Goal: Task Accomplishment & Management: Use online tool/utility

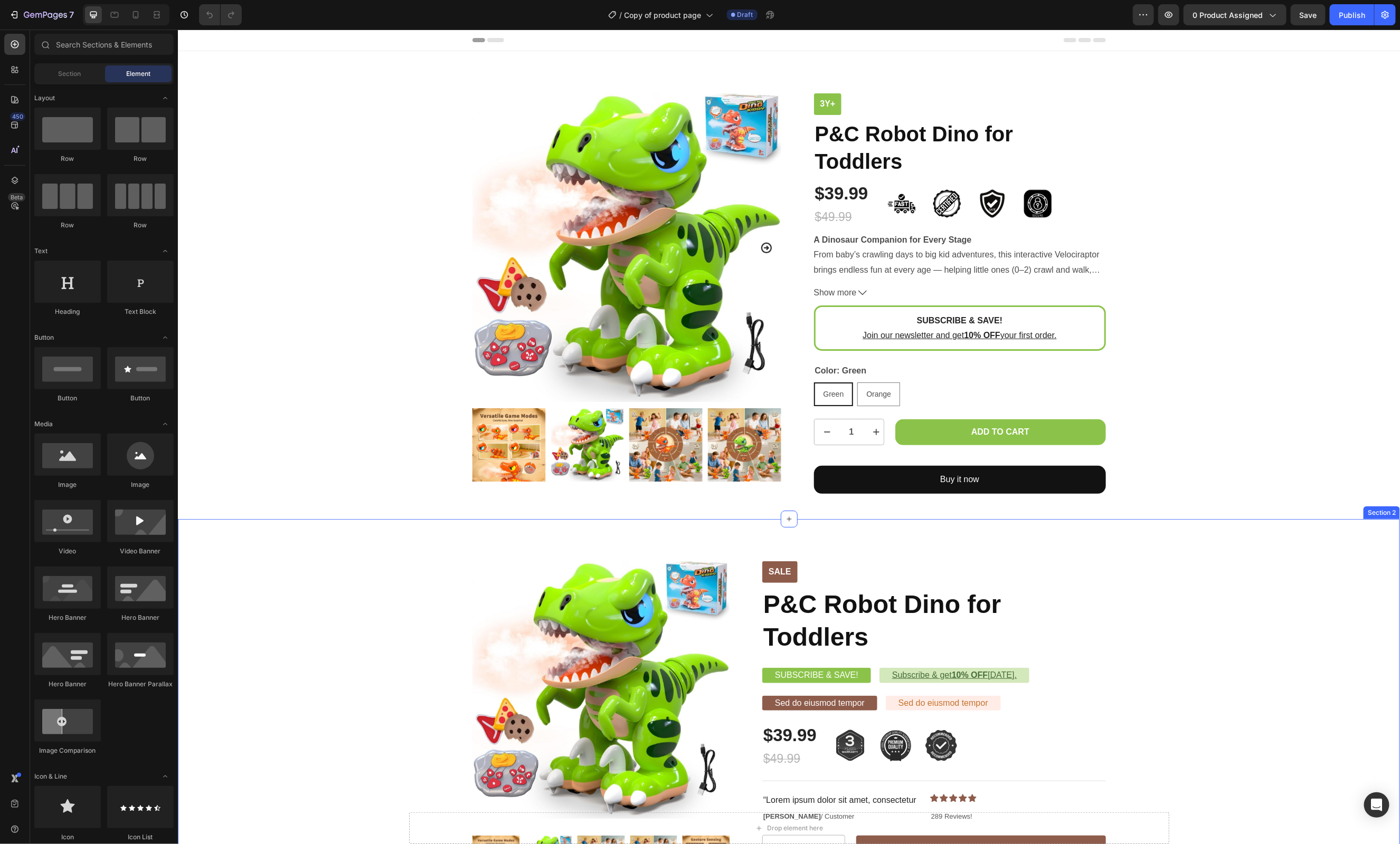
click at [431, 566] on div "Sale Text Block Product Images Row Sale Text Block P&C Robot Dino for Toddlers …" at bounding box center [788, 795] width 1206 height 469
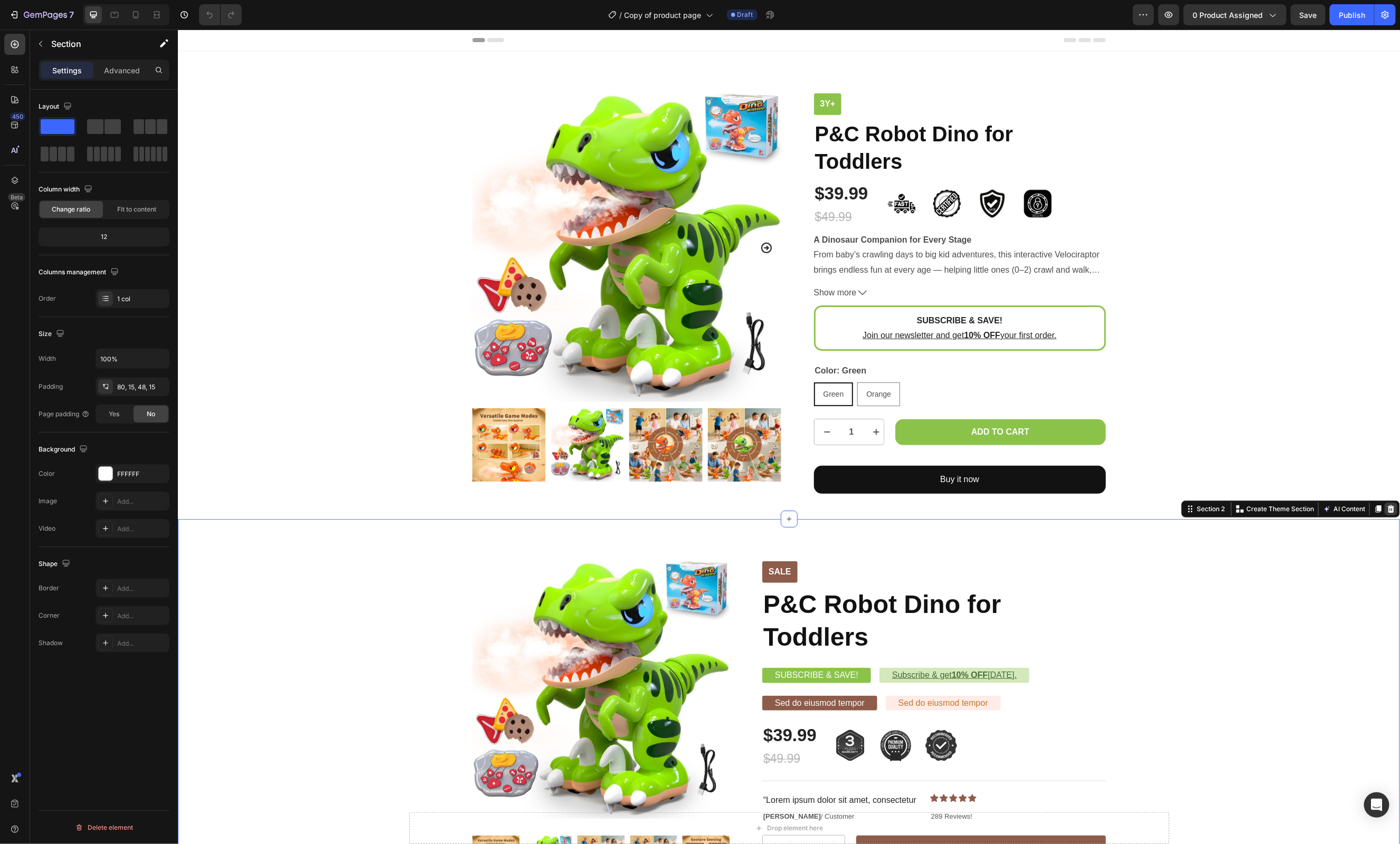
click at [1395, 508] on div at bounding box center [1391, 509] width 13 height 13
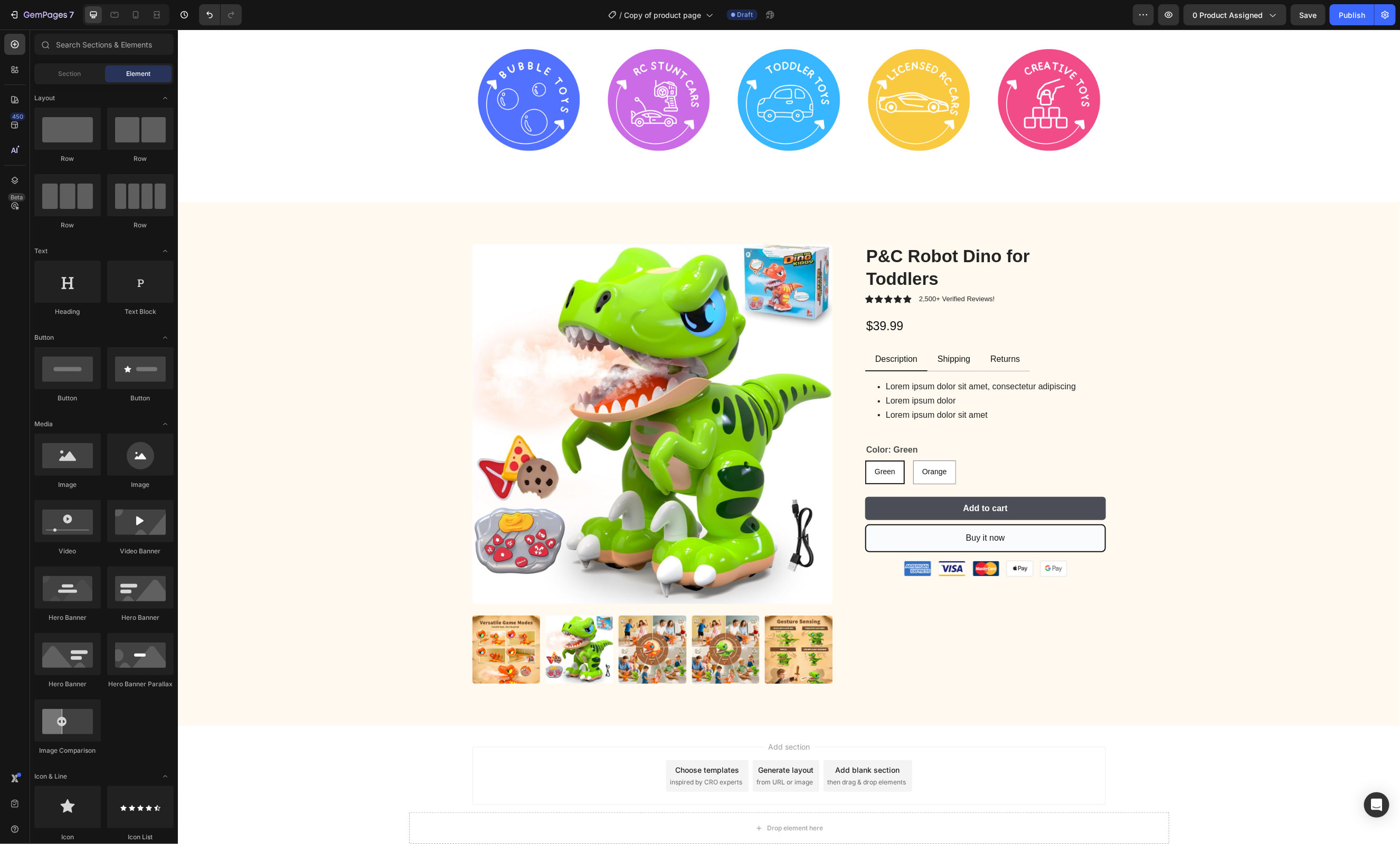
scroll to position [2626, 0]
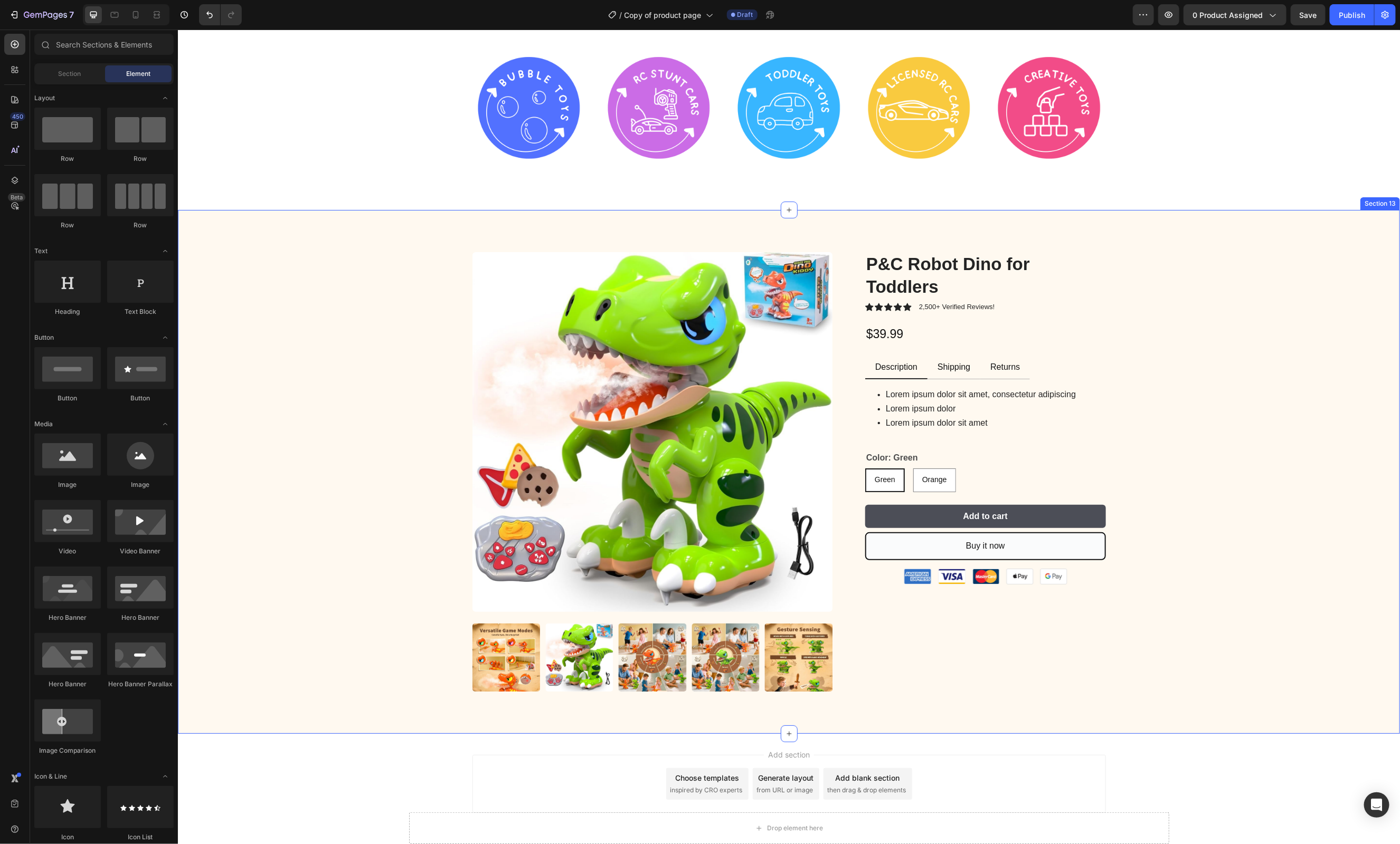
click at [286, 377] on div "Product Images P&C Robot Dino for Toddlers Product Title Icon Icon Icon Icon Ic…" at bounding box center [788, 472] width 1206 height 440
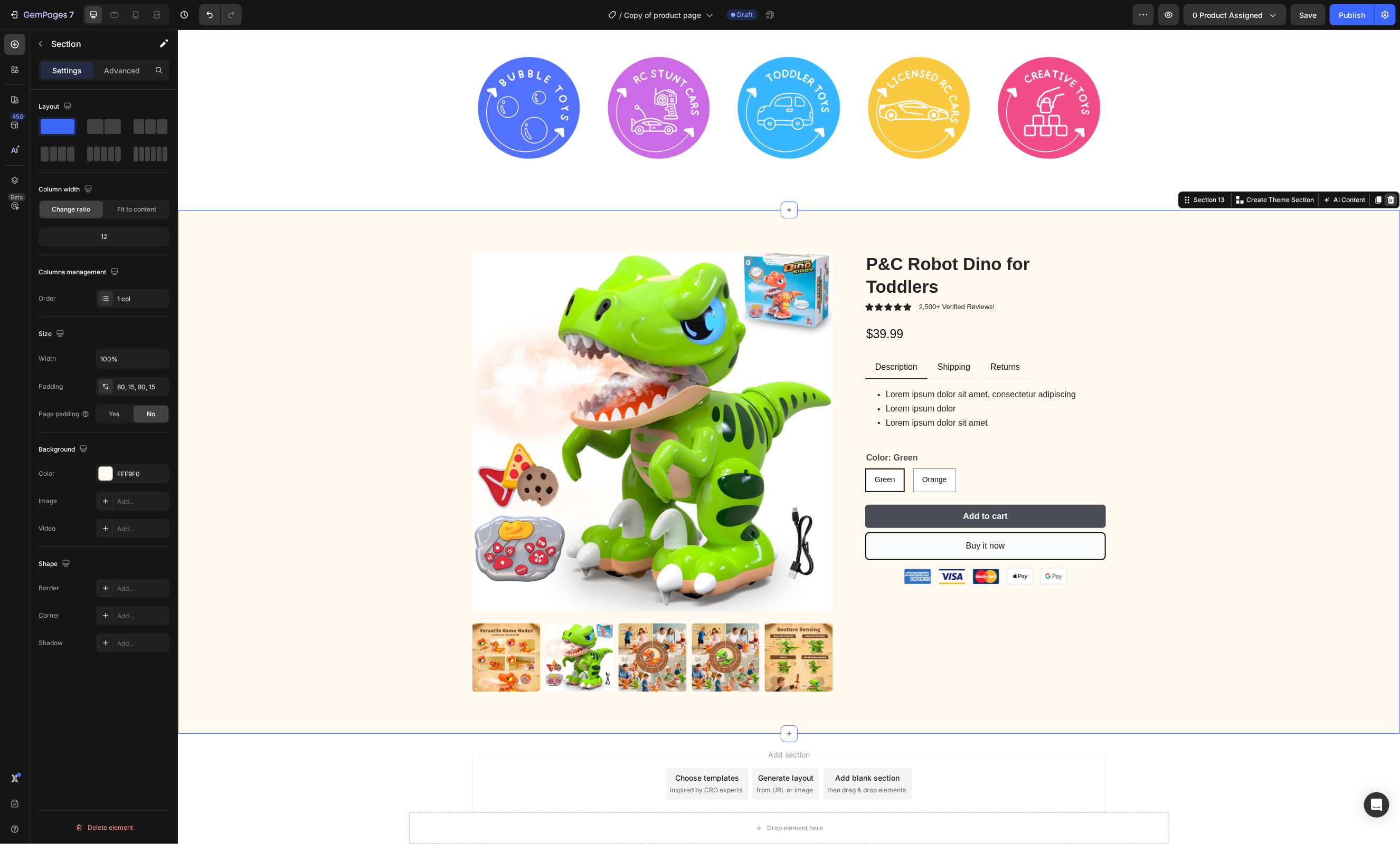
click at [1391, 200] on icon at bounding box center [1391, 199] width 7 height 7
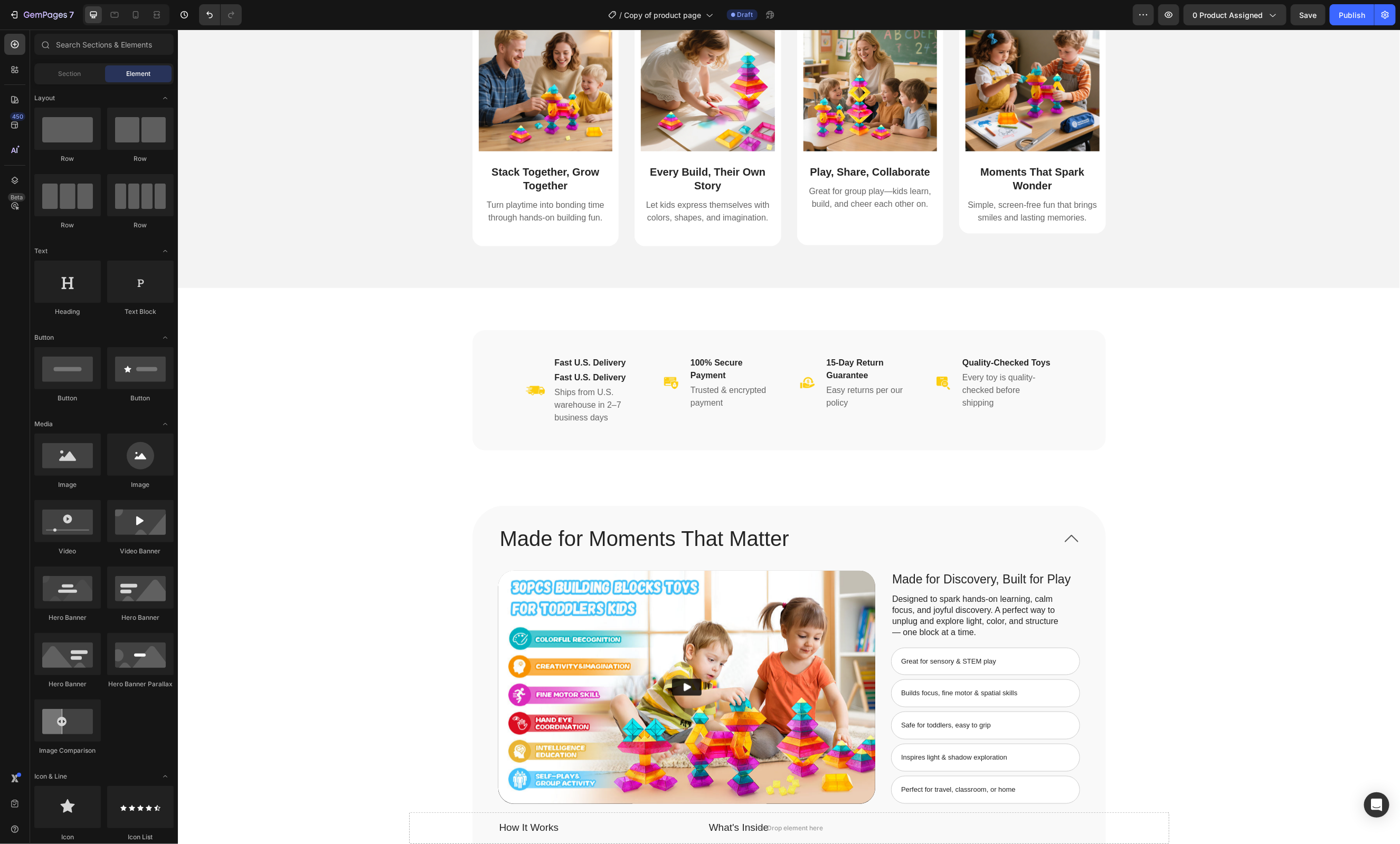
scroll to position [0, 0]
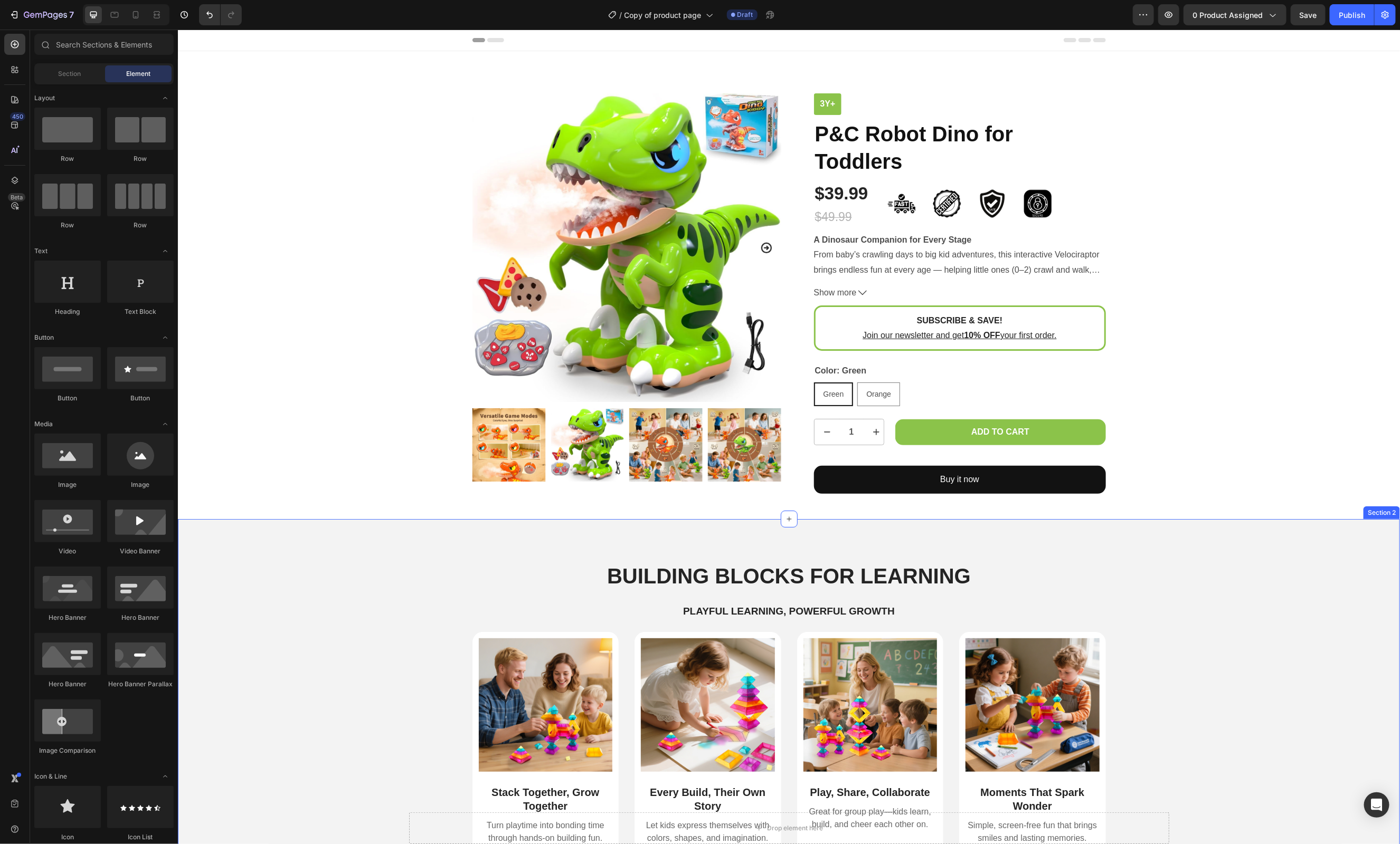
click at [1089, 536] on div "Building Blocks for Learning Heading Playful Learning, Powerful Growth Text Blo…" at bounding box center [788, 714] width 1222 height 390
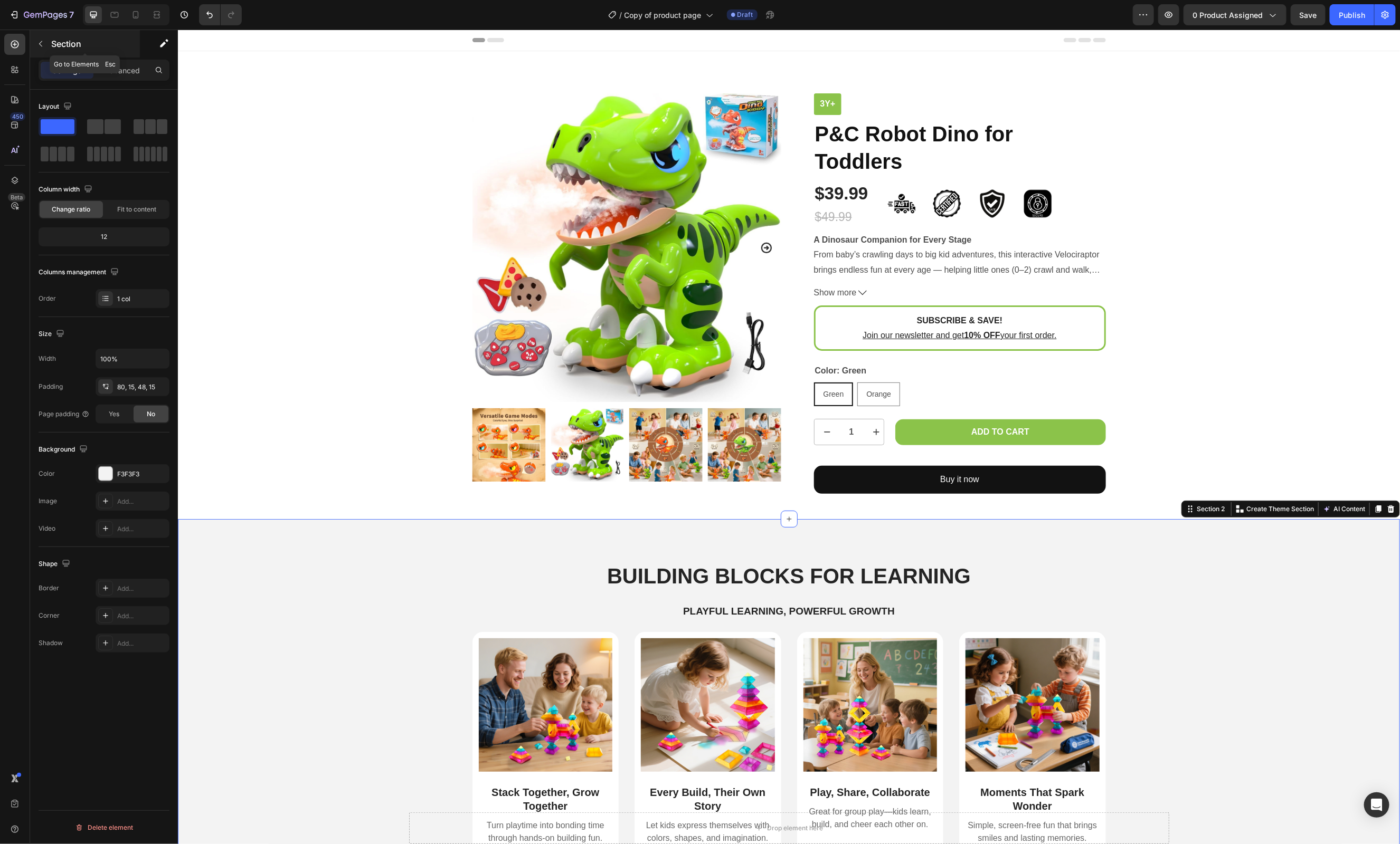
click at [42, 44] on icon "button" at bounding box center [41, 44] width 9 height 9
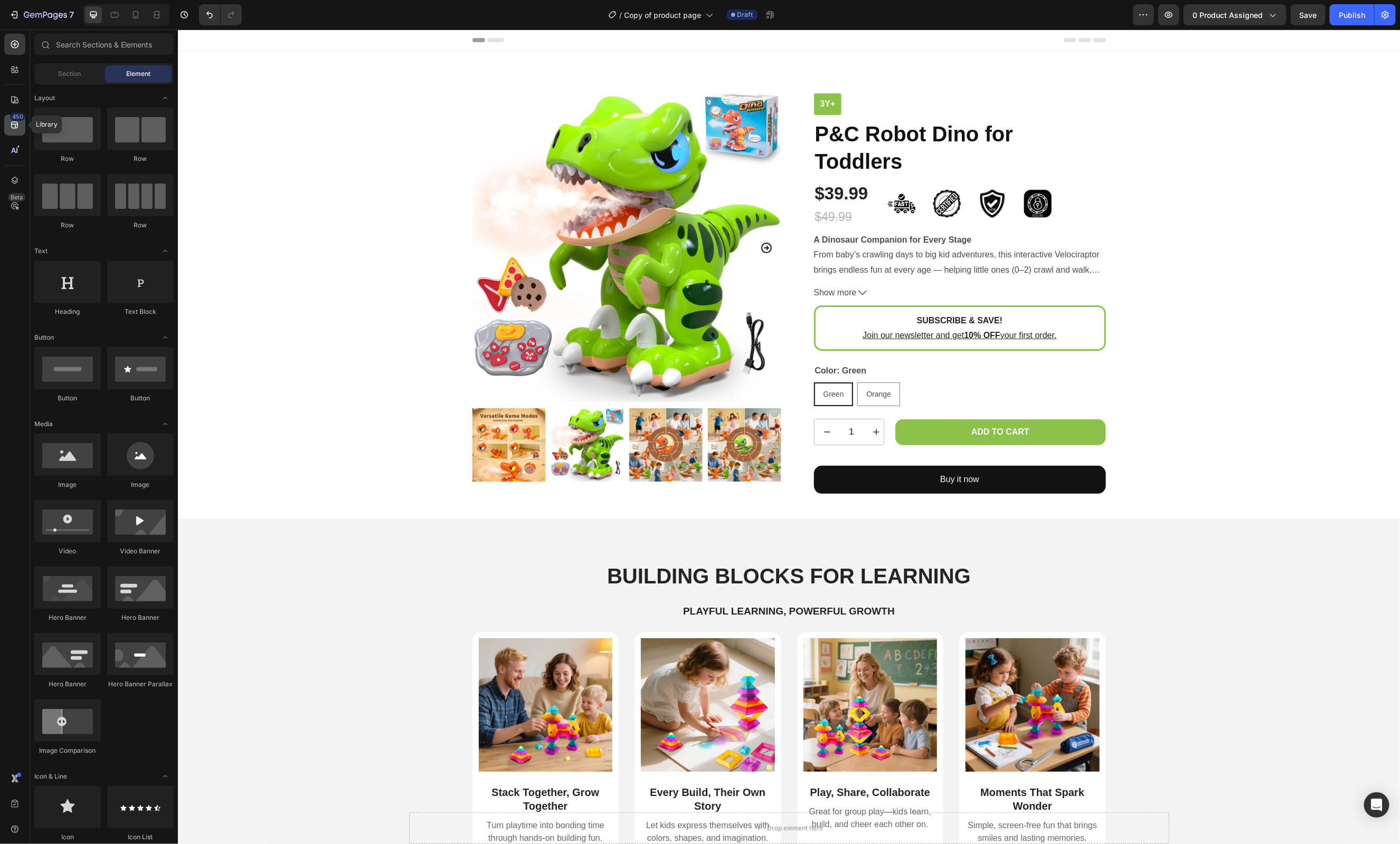
click at [14, 131] on div "450" at bounding box center [14, 125] width 21 height 21
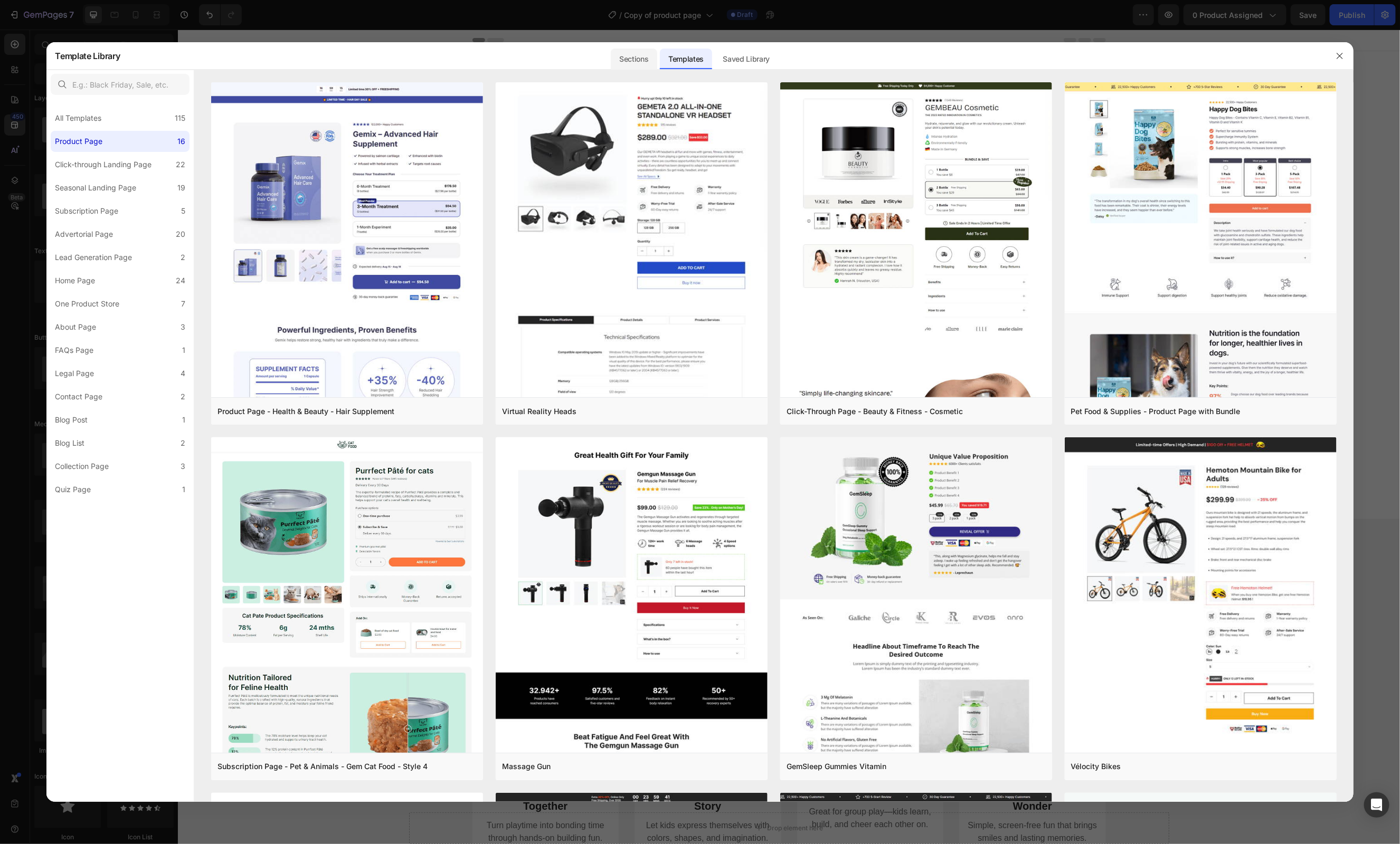
click at [643, 54] on div "Sections" at bounding box center [634, 59] width 46 height 21
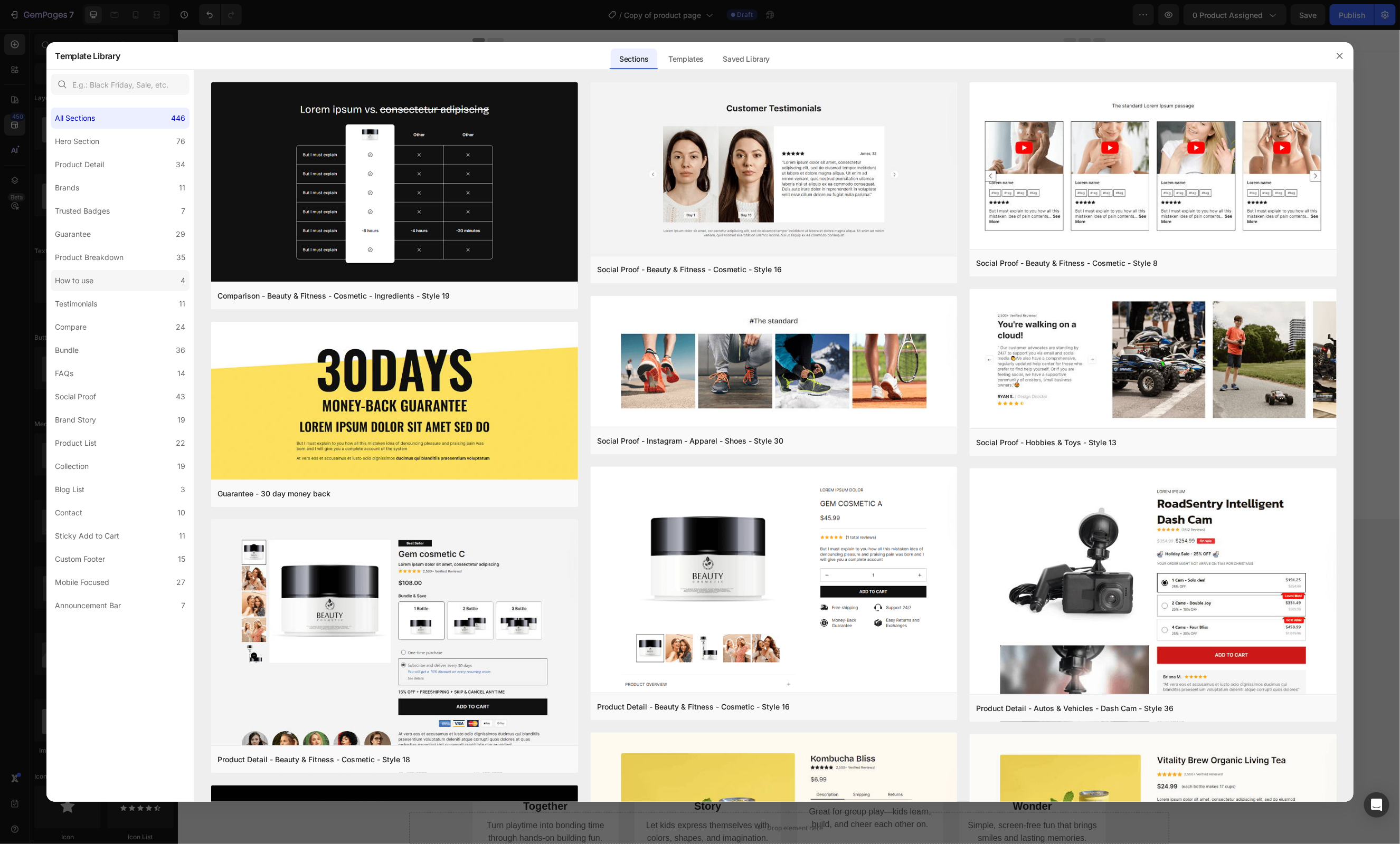
click at [92, 278] on div "How to use" at bounding box center [74, 281] width 39 height 13
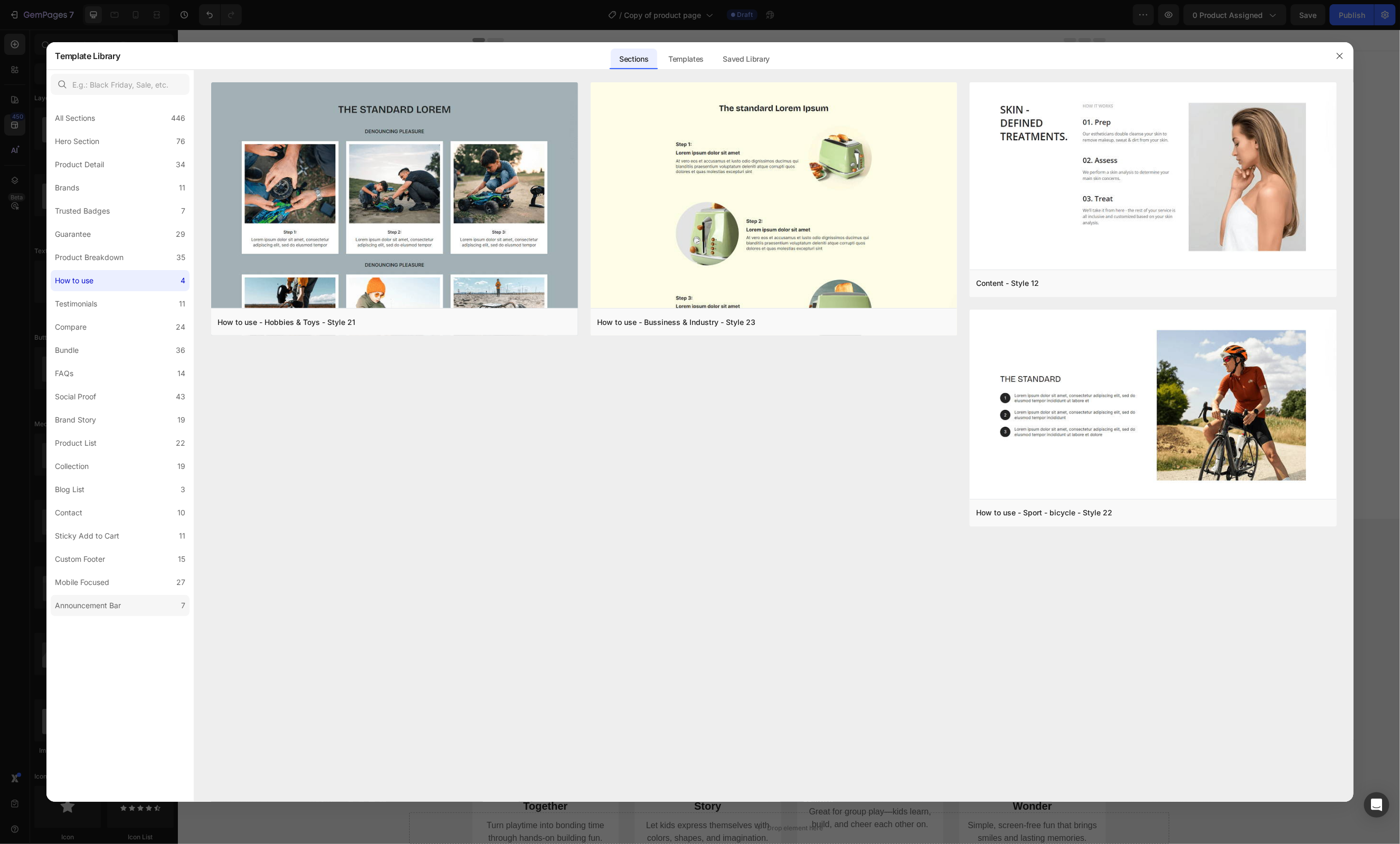
click at [113, 613] on label "Announcement Bar 7" at bounding box center [120, 606] width 139 height 21
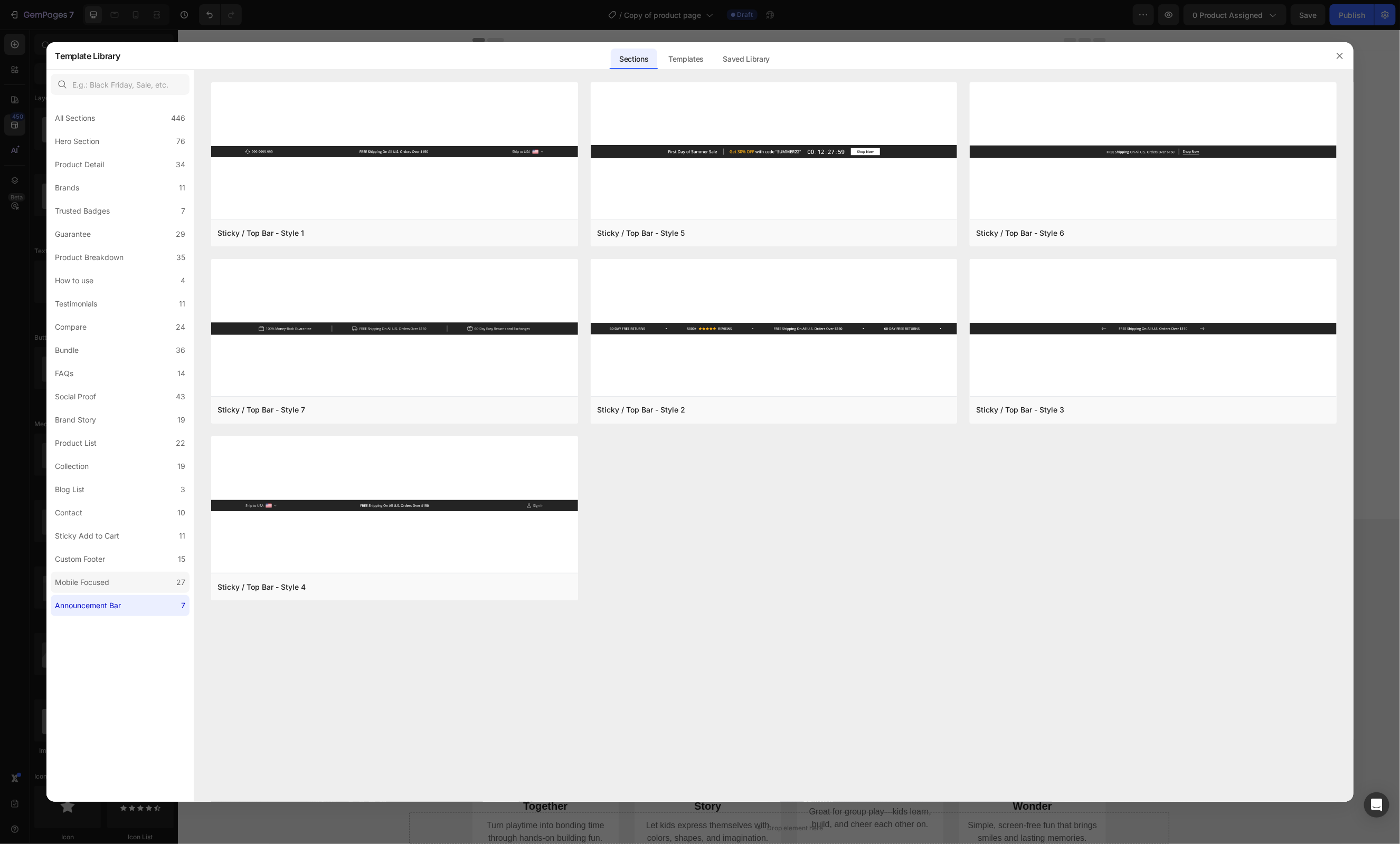
click at [112, 581] on div "Mobile Focused" at bounding box center [85, 583] width 59 height 13
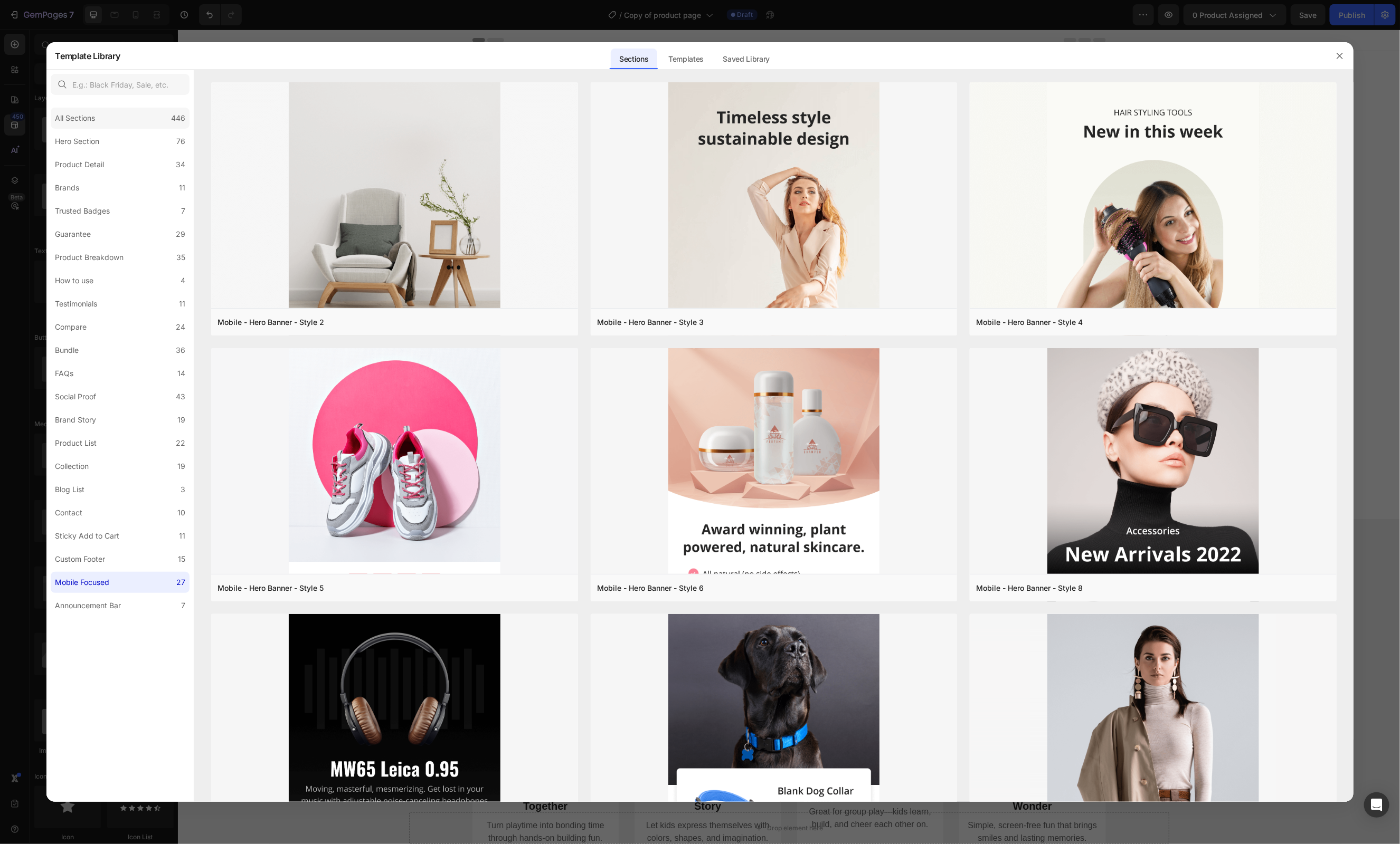
click at [83, 126] on div "All Sections 446" at bounding box center [120, 117] width 139 height 21
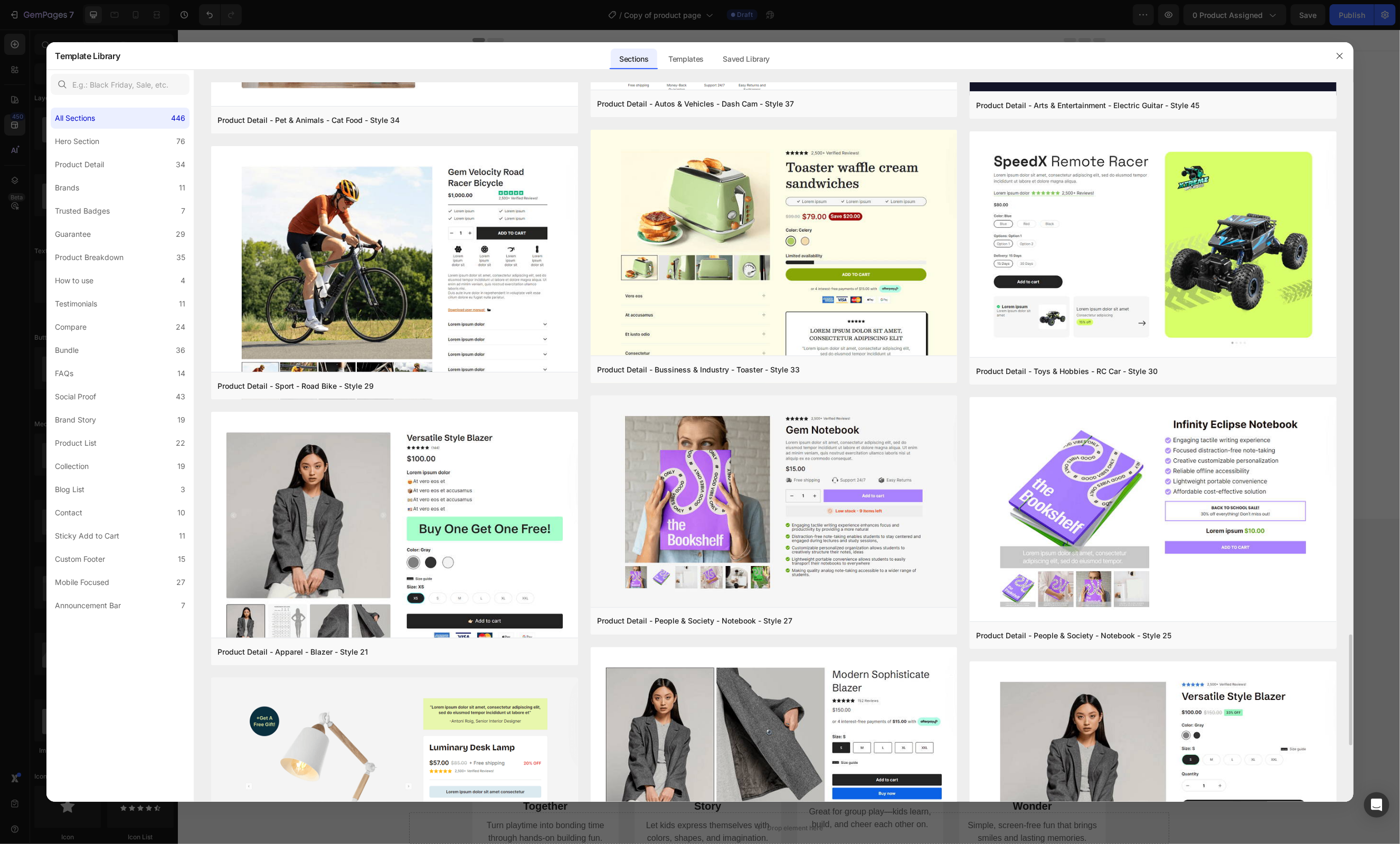
scroll to position [3537, 0]
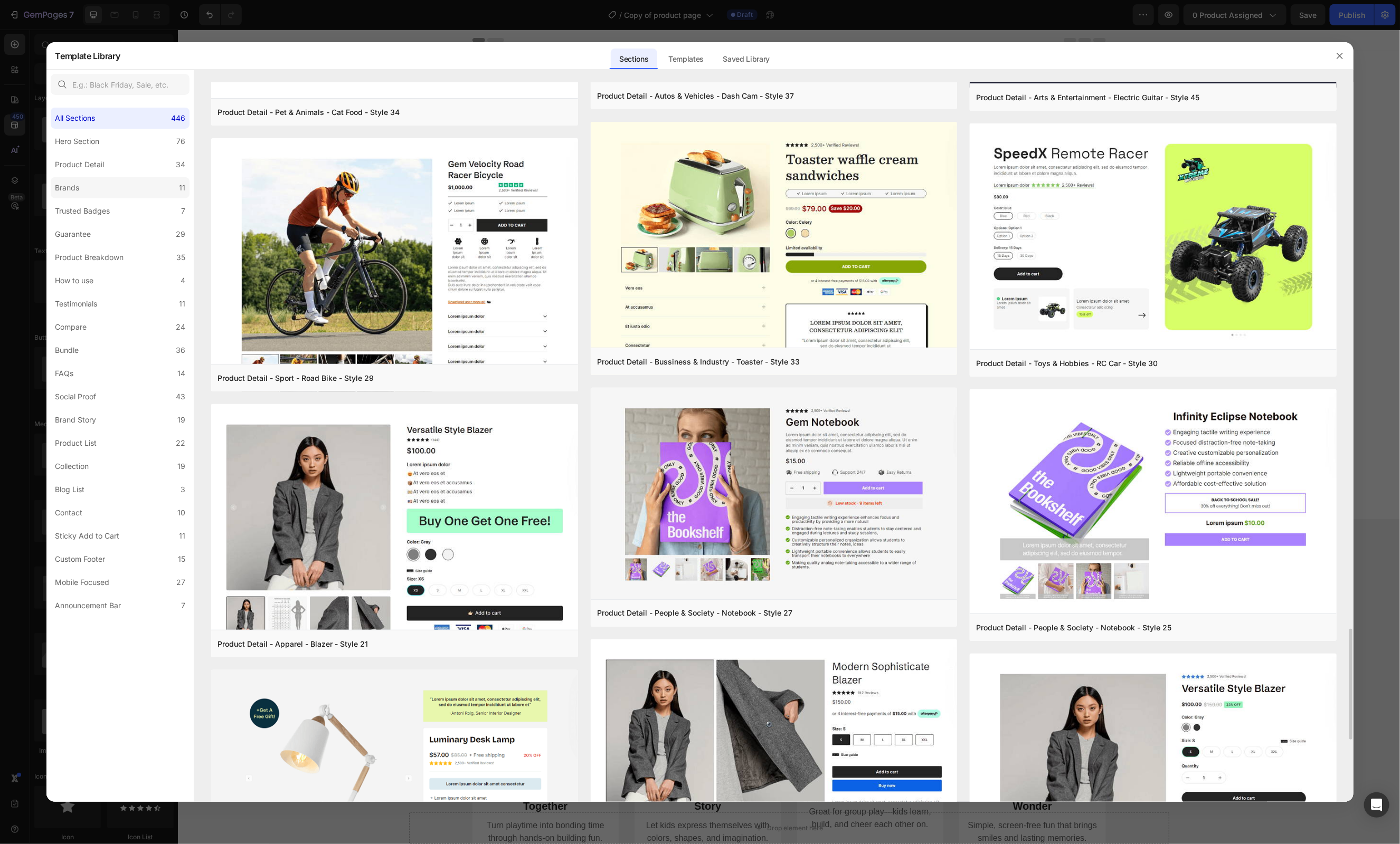
click at [120, 189] on label "Brands 11" at bounding box center [120, 188] width 139 height 21
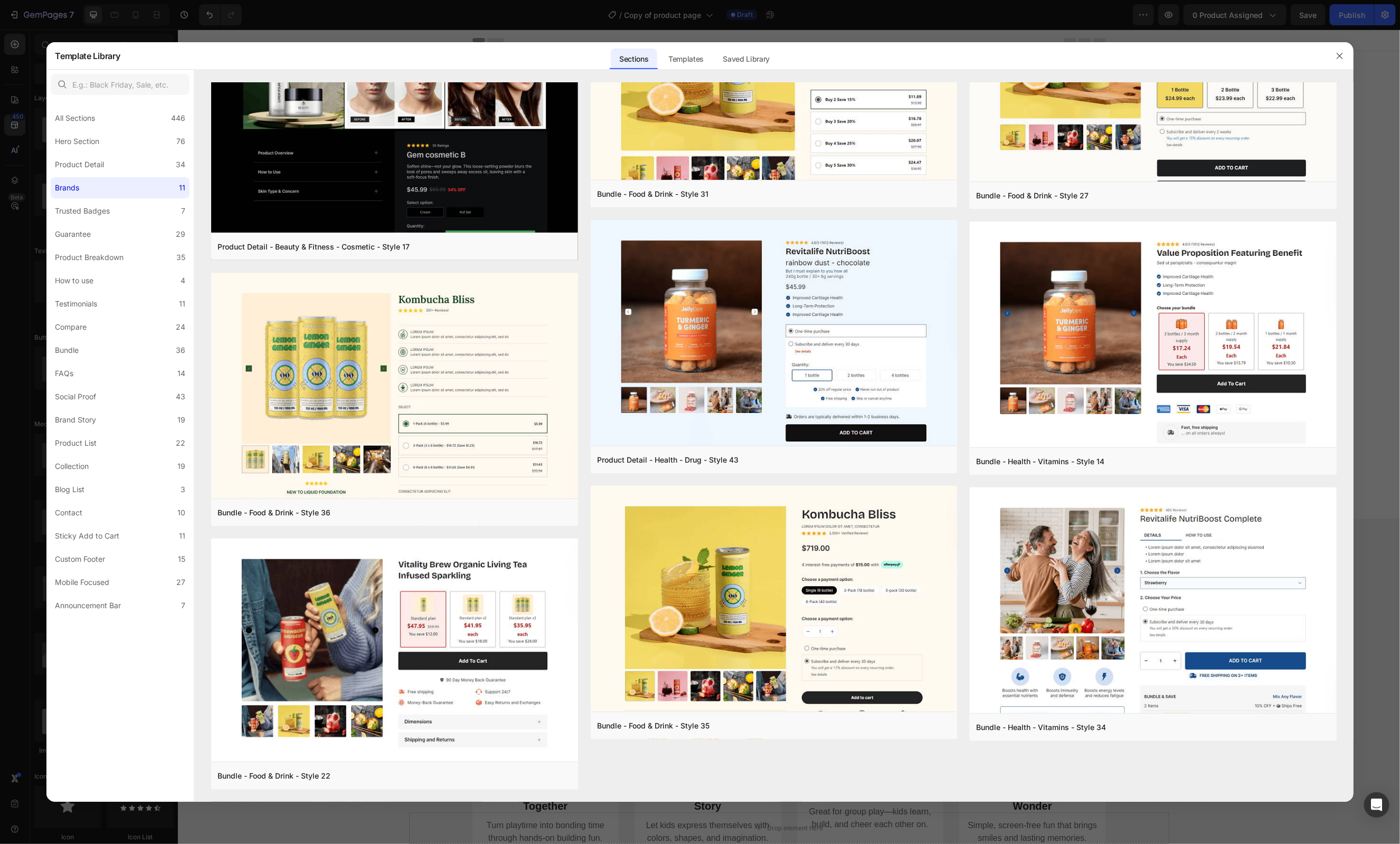
scroll to position [0, 0]
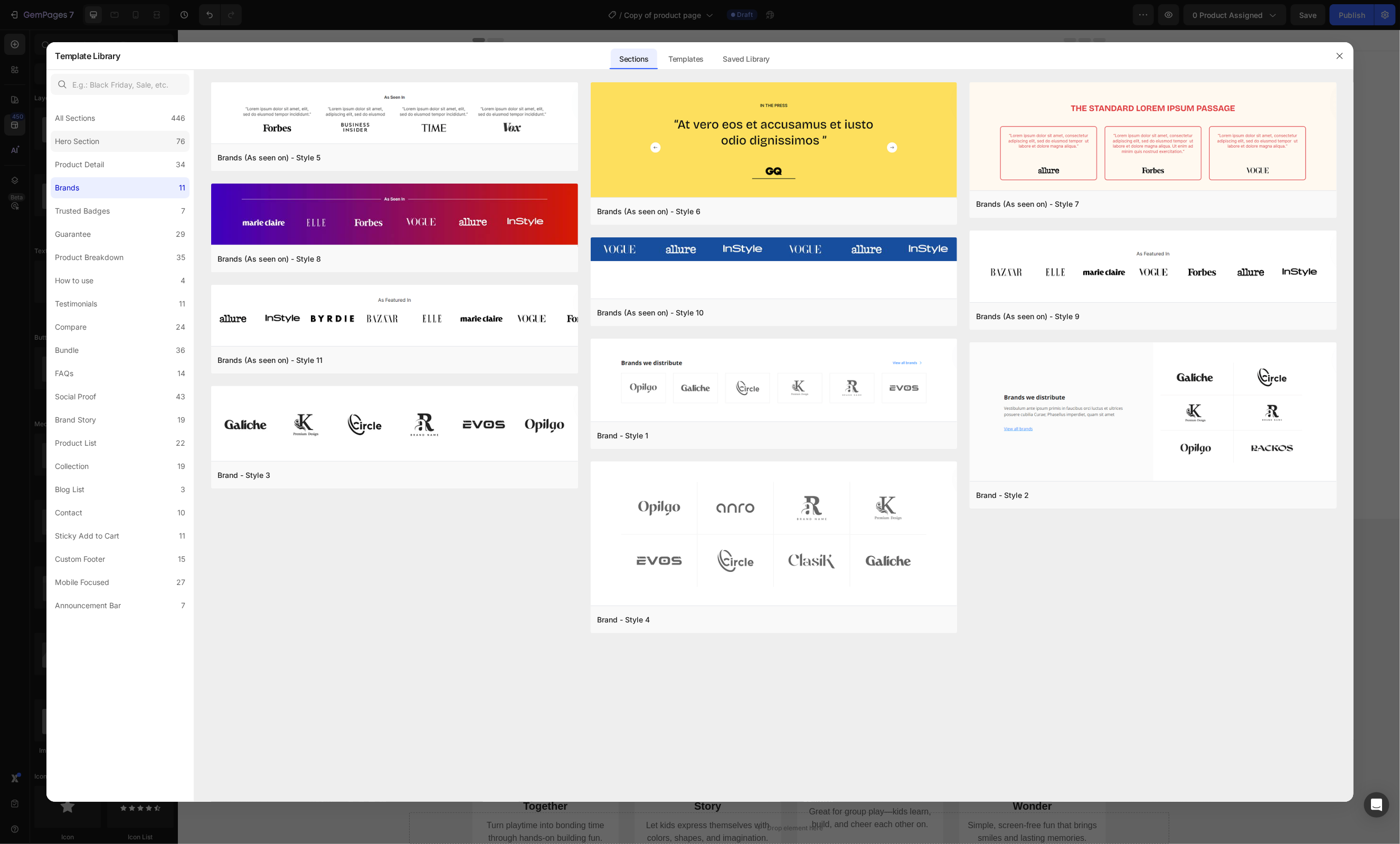
click at [120, 145] on label "Hero Section 76" at bounding box center [120, 141] width 139 height 21
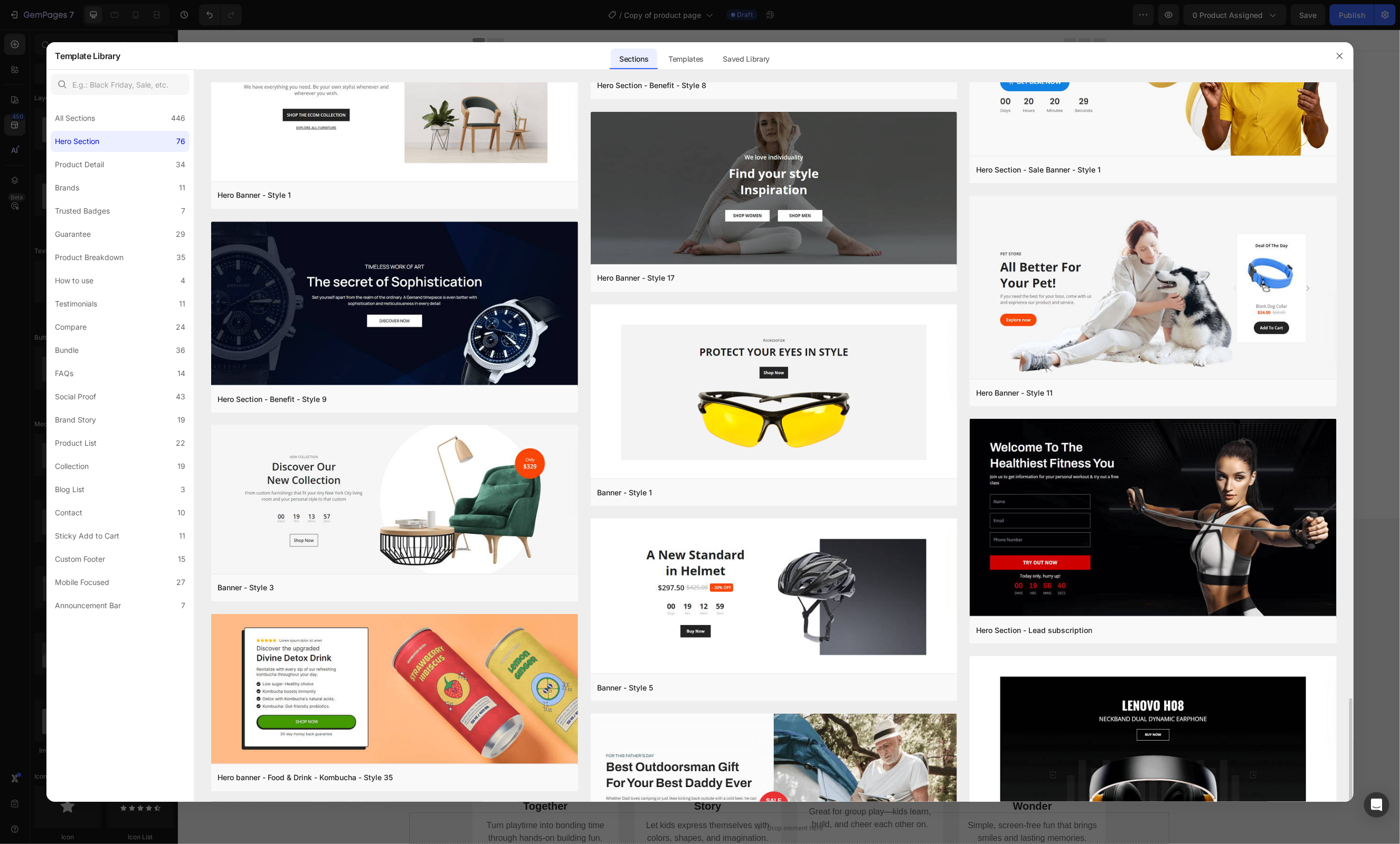
scroll to position [3983, 0]
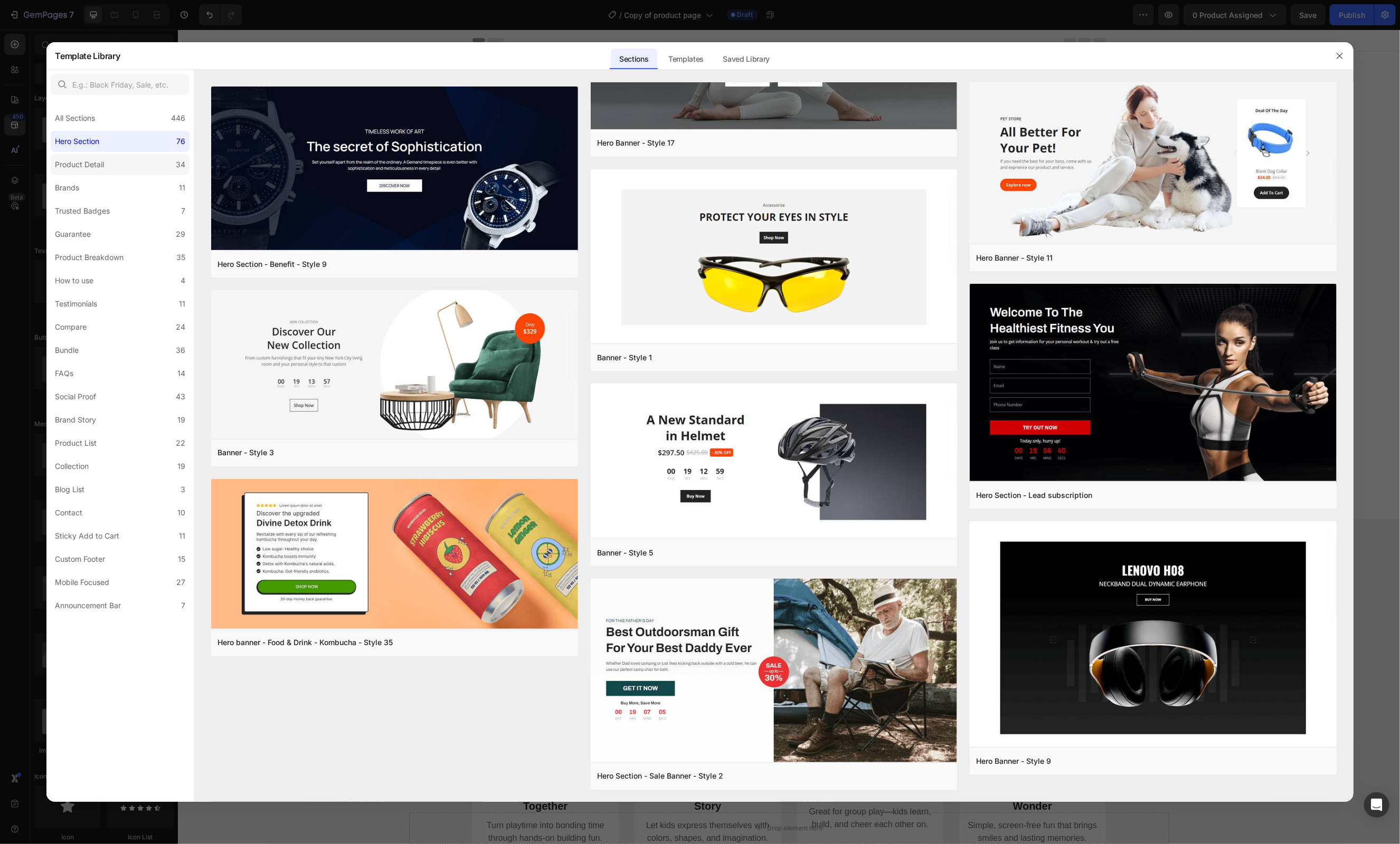
click at [82, 165] on div "Product Detail" at bounding box center [79, 165] width 49 height 13
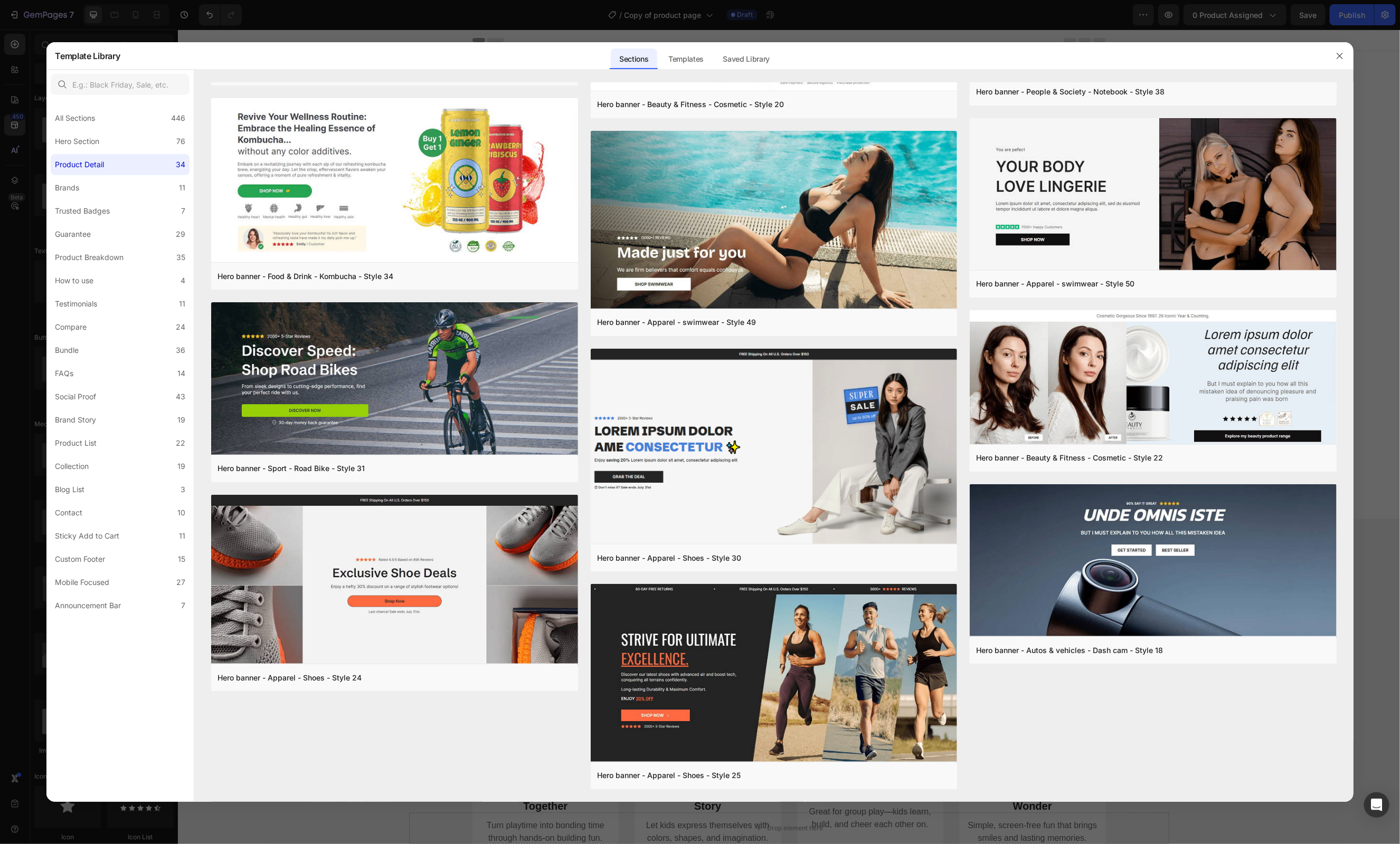
scroll to position [0, 0]
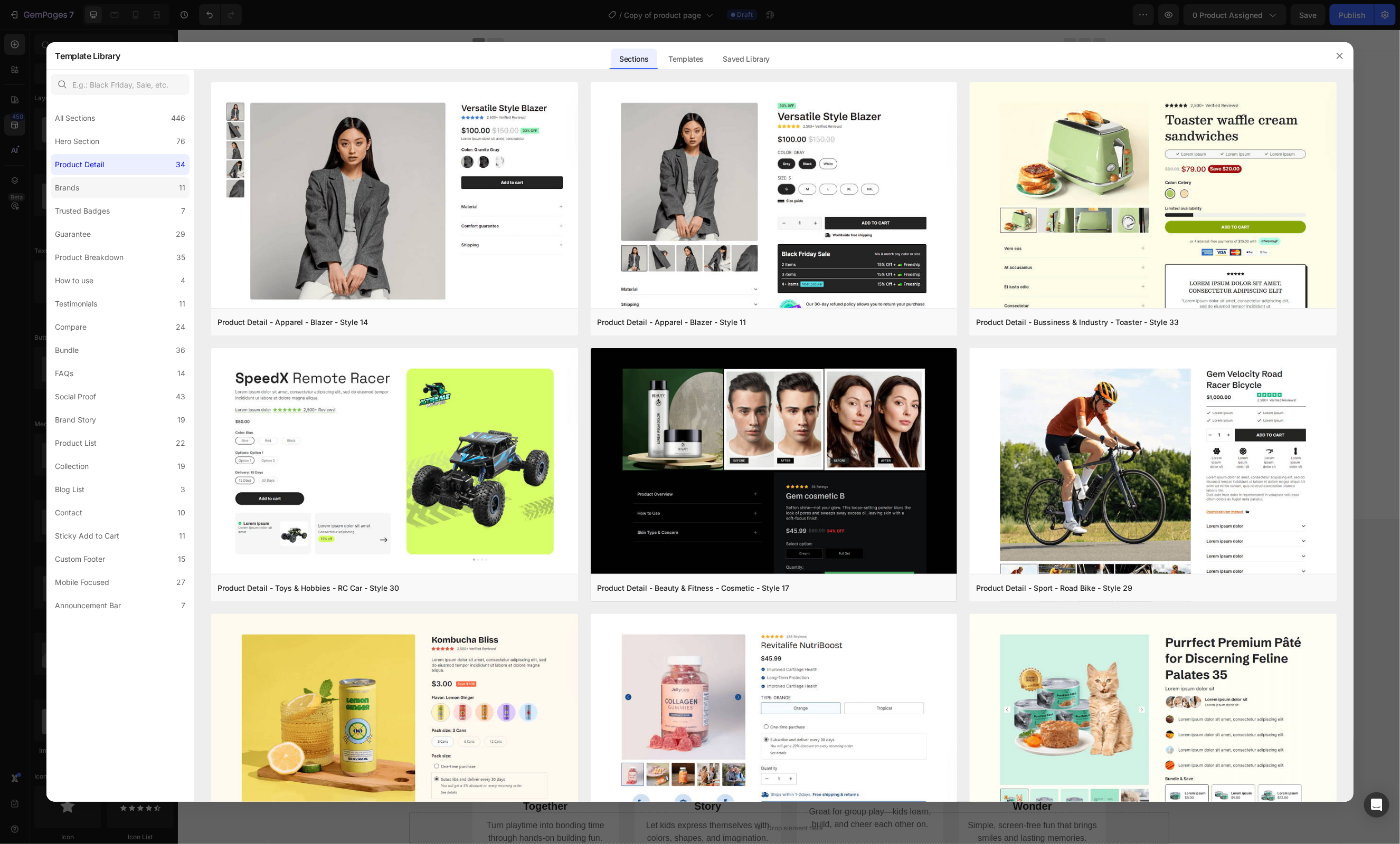
click at [82, 187] on div "Brands" at bounding box center [69, 188] width 29 height 13
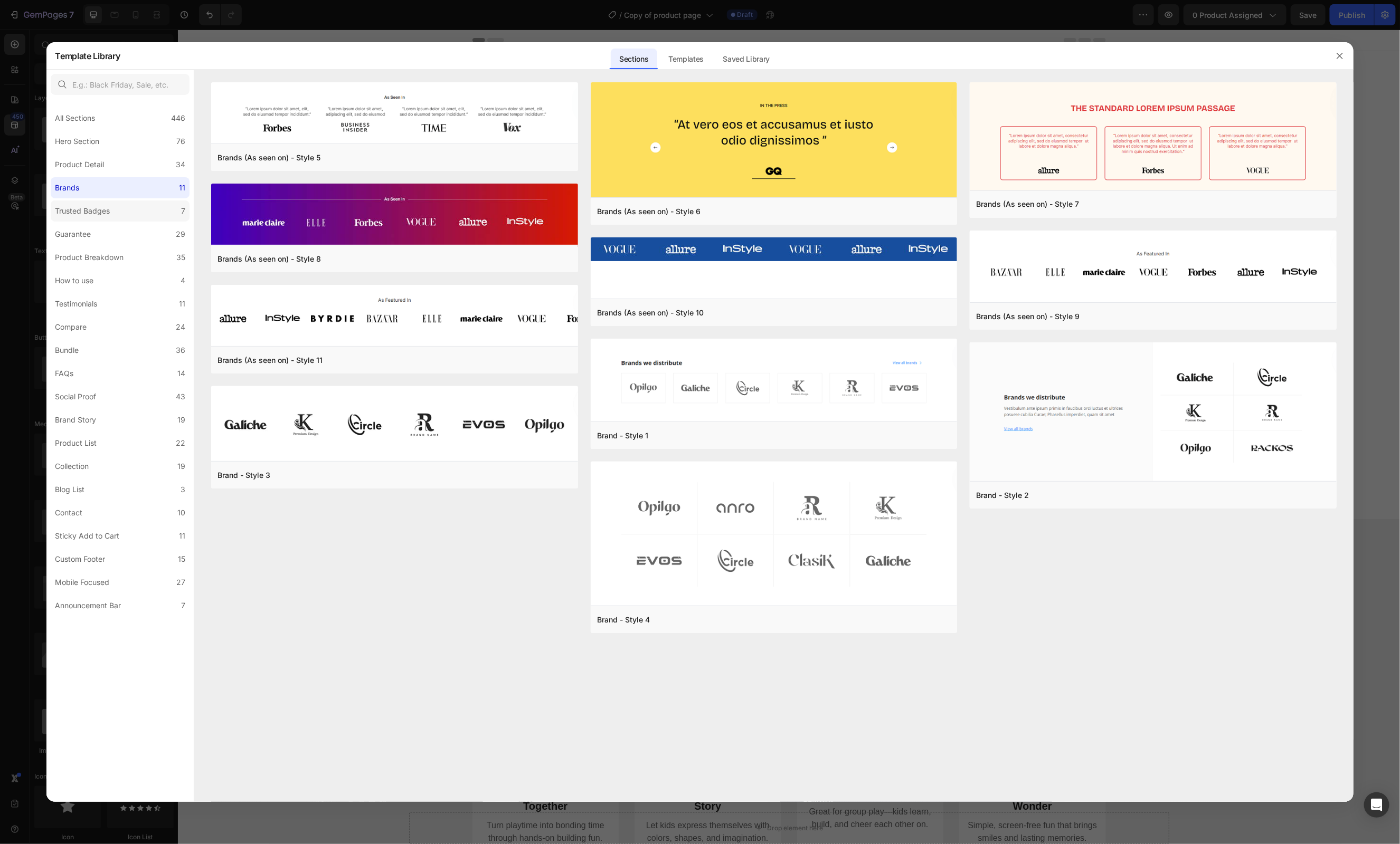
click at [85, 208] on div "Trusted Badges" at bounding box center [82, 211] width 55 height 13
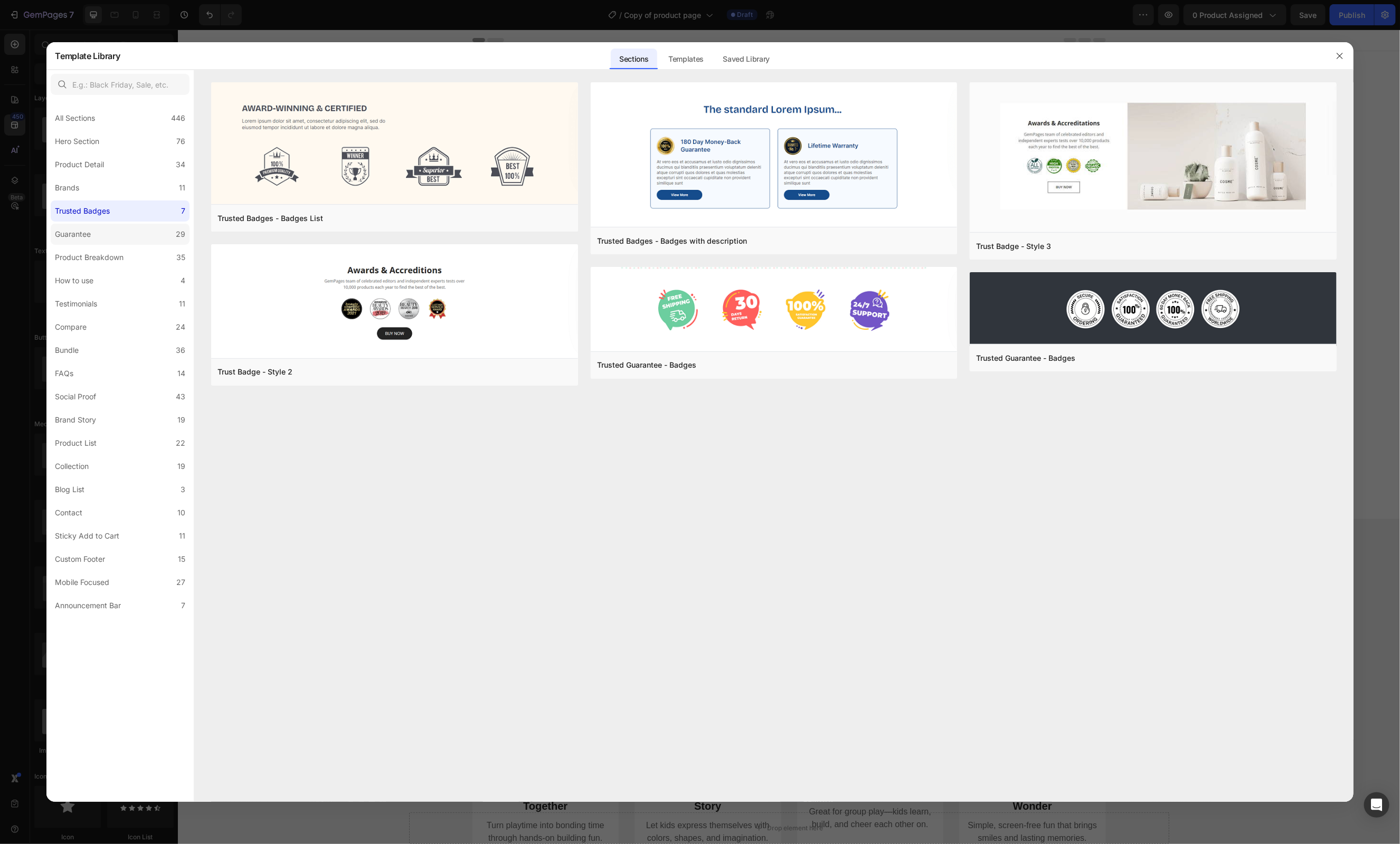
click at [84, 233] on div "Guarantee" at bounding box center [73, 234] width 36 height 13
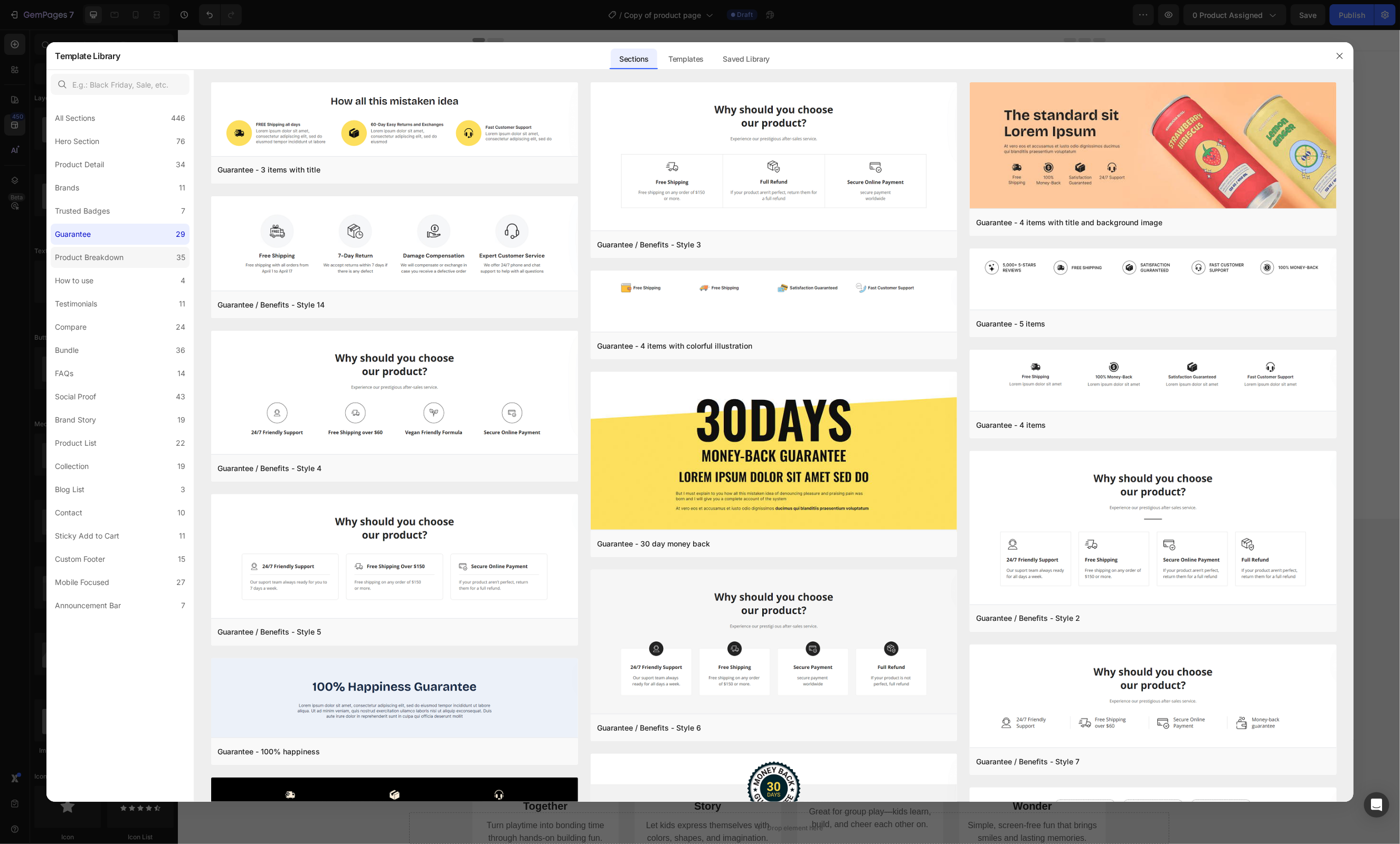
click at [85, 265] on label "Product Breakdown 35" at bounding box center [120, 257] width 139 height 21
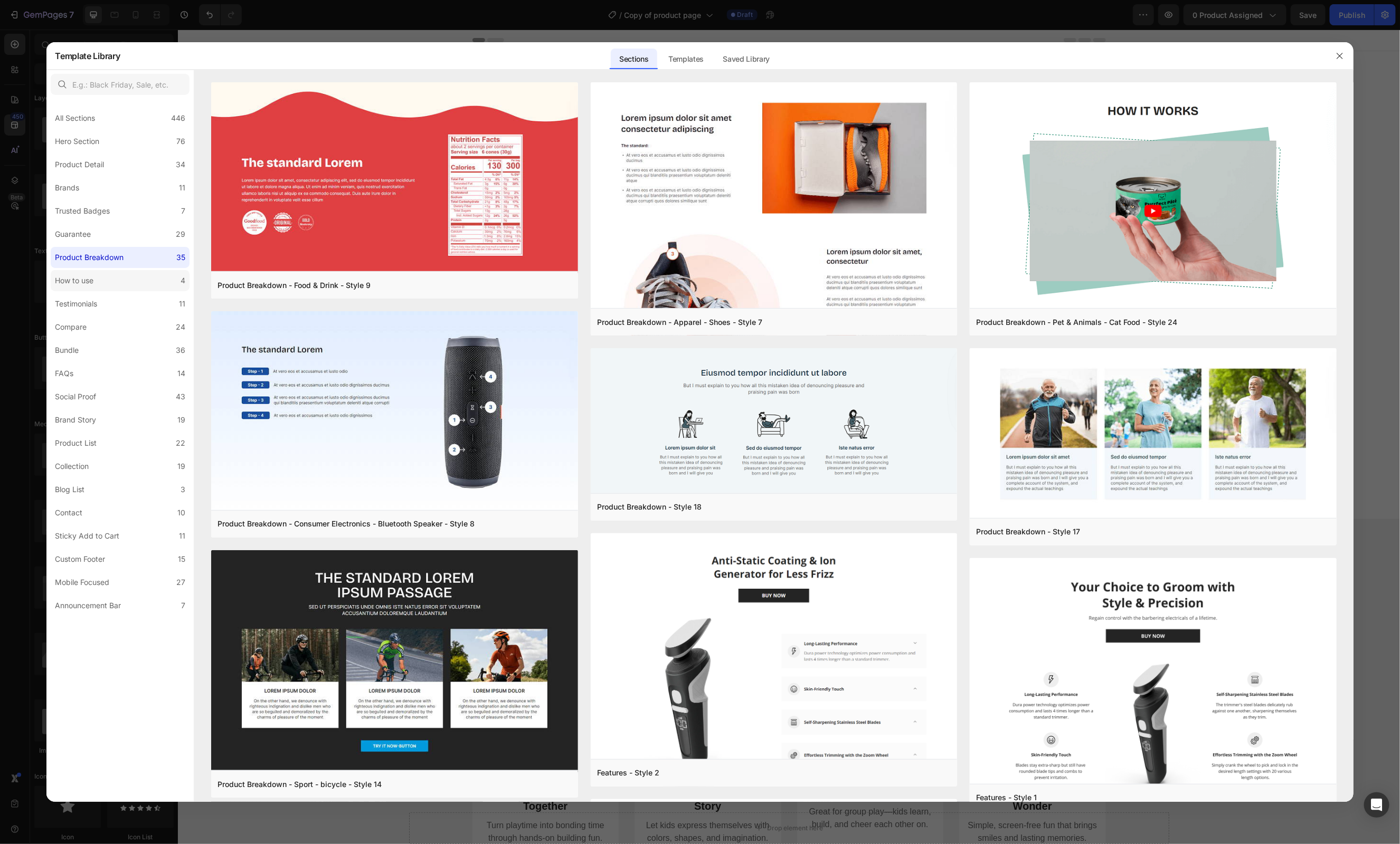
click at [84, 287] on label "How to use 4" at bounding box center [120, 280] width 139 height 21
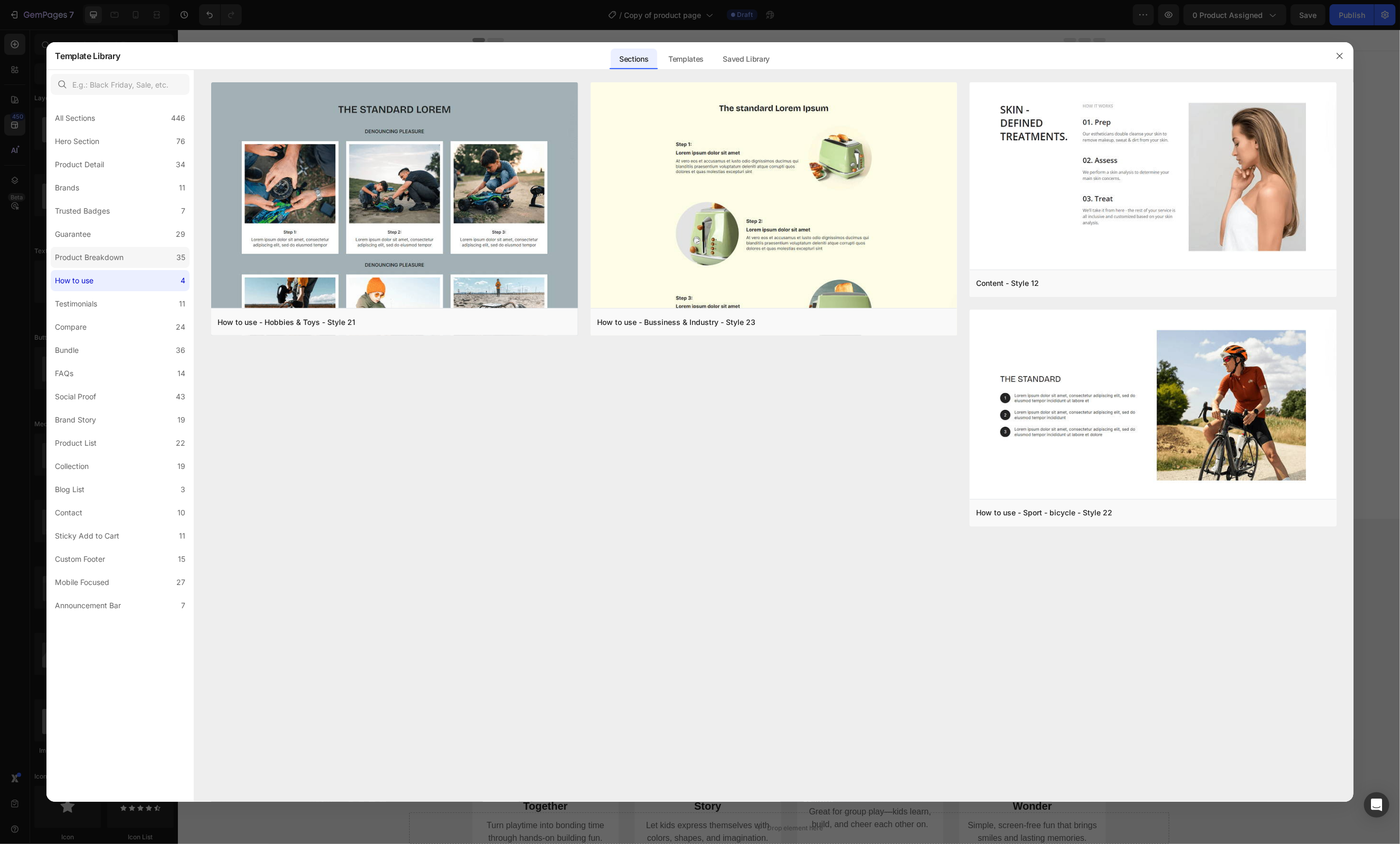
click at [91, 262] on div "Product Breakdown" at bounding box center [90, 258] width 69 height 13
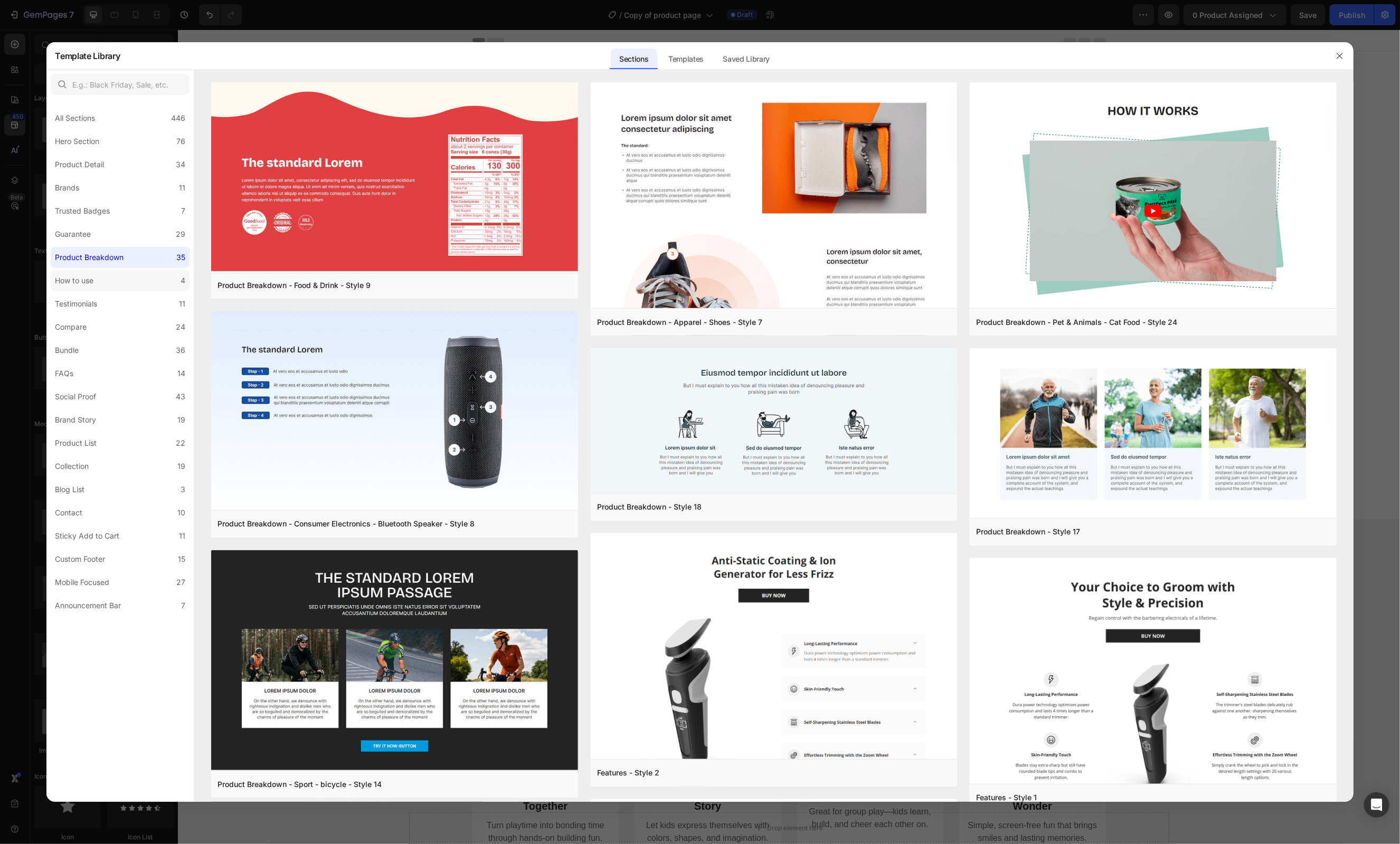
click at [100, 276] on label "How to use 4" at bounding box center [120, 280] width 139 height 21
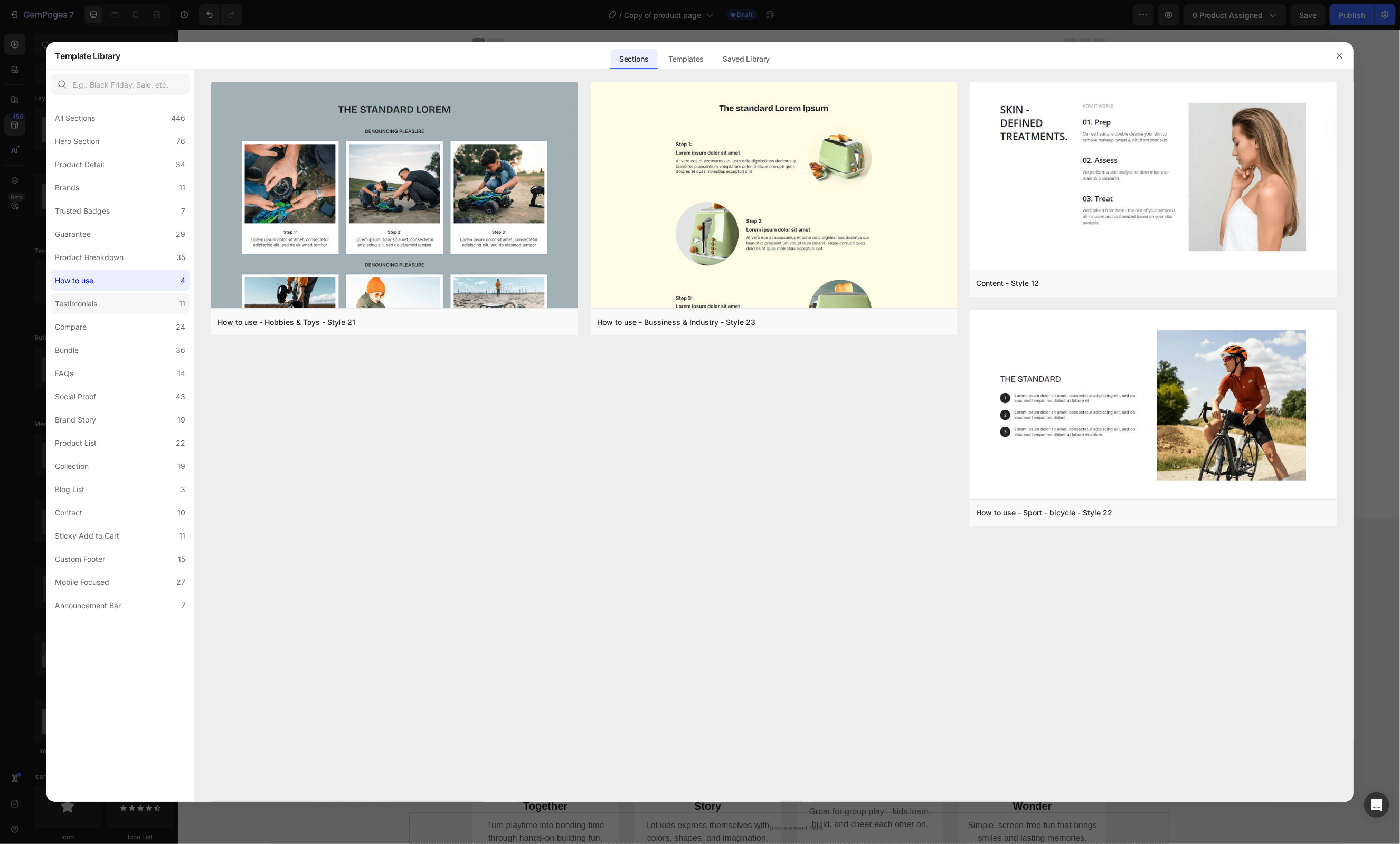
click at [93, 298] on div "Testimonials" at bounding box center [76, 304] width 42 height 13
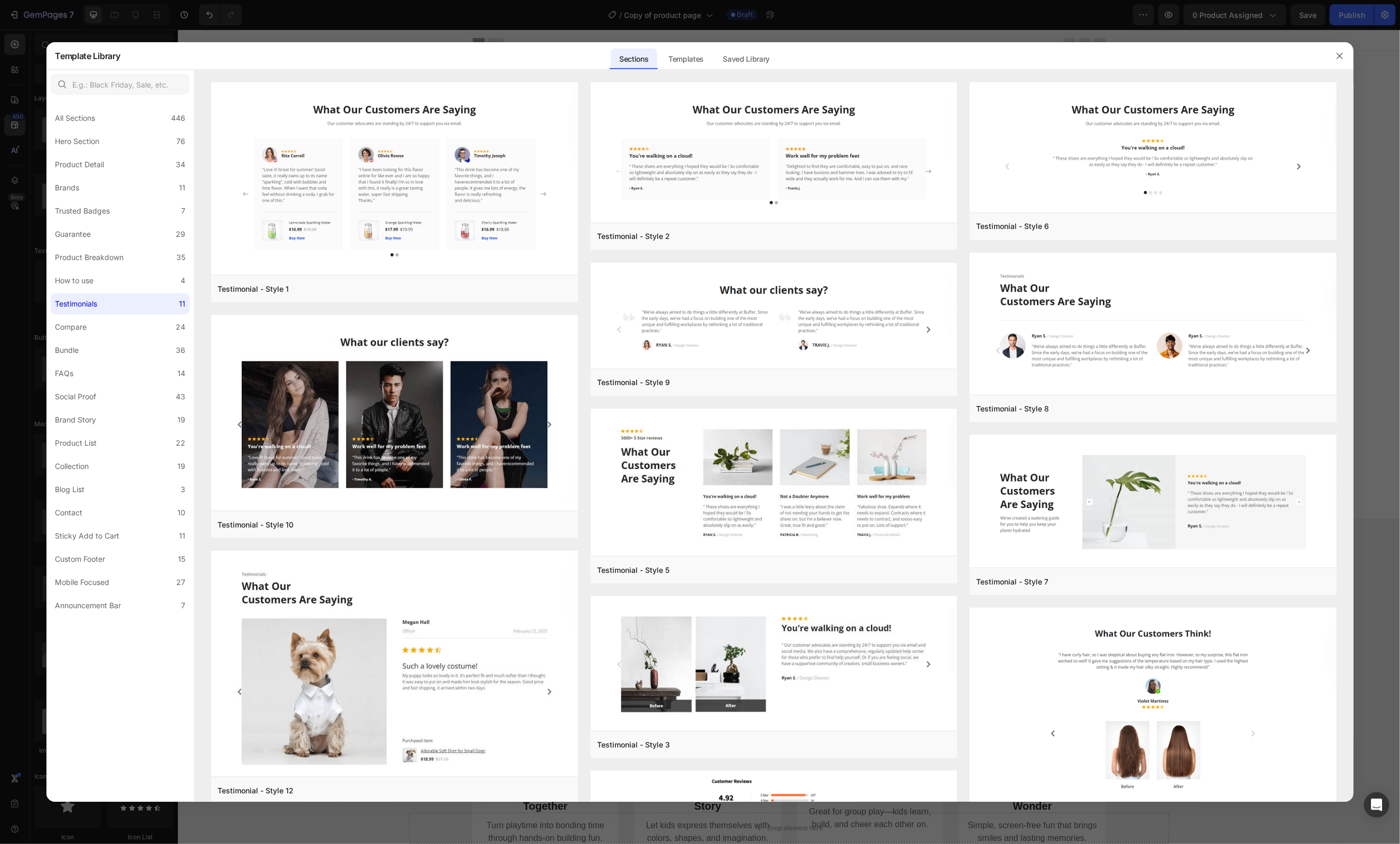
scroll to position [127, 0]
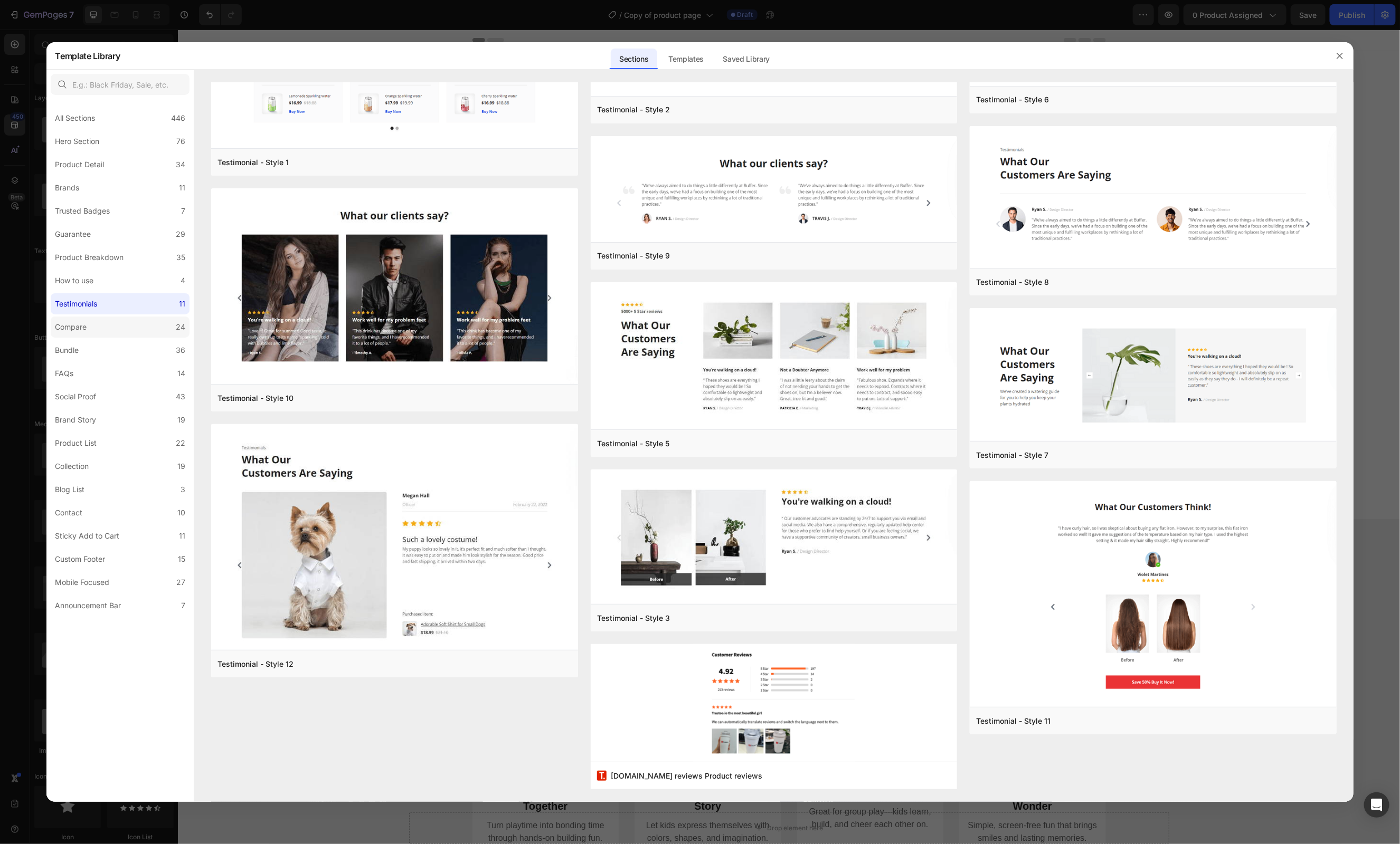
click at [72, 324] on div "Compare" at bounding box center [71, 327] width 32 height 13
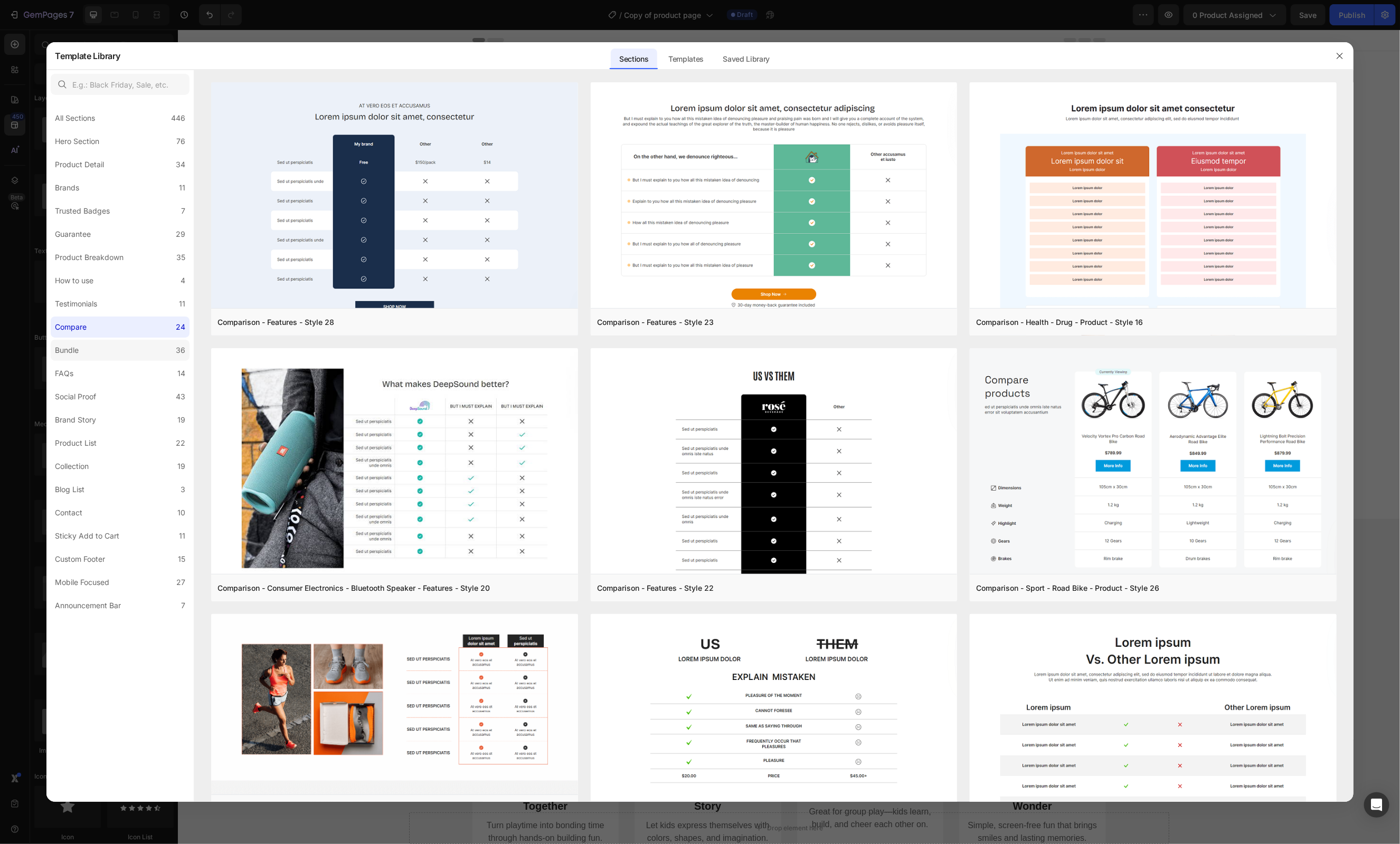
click at [72, 354] on div "Bundle" at bounding box center [67, 351] width 24 height 13
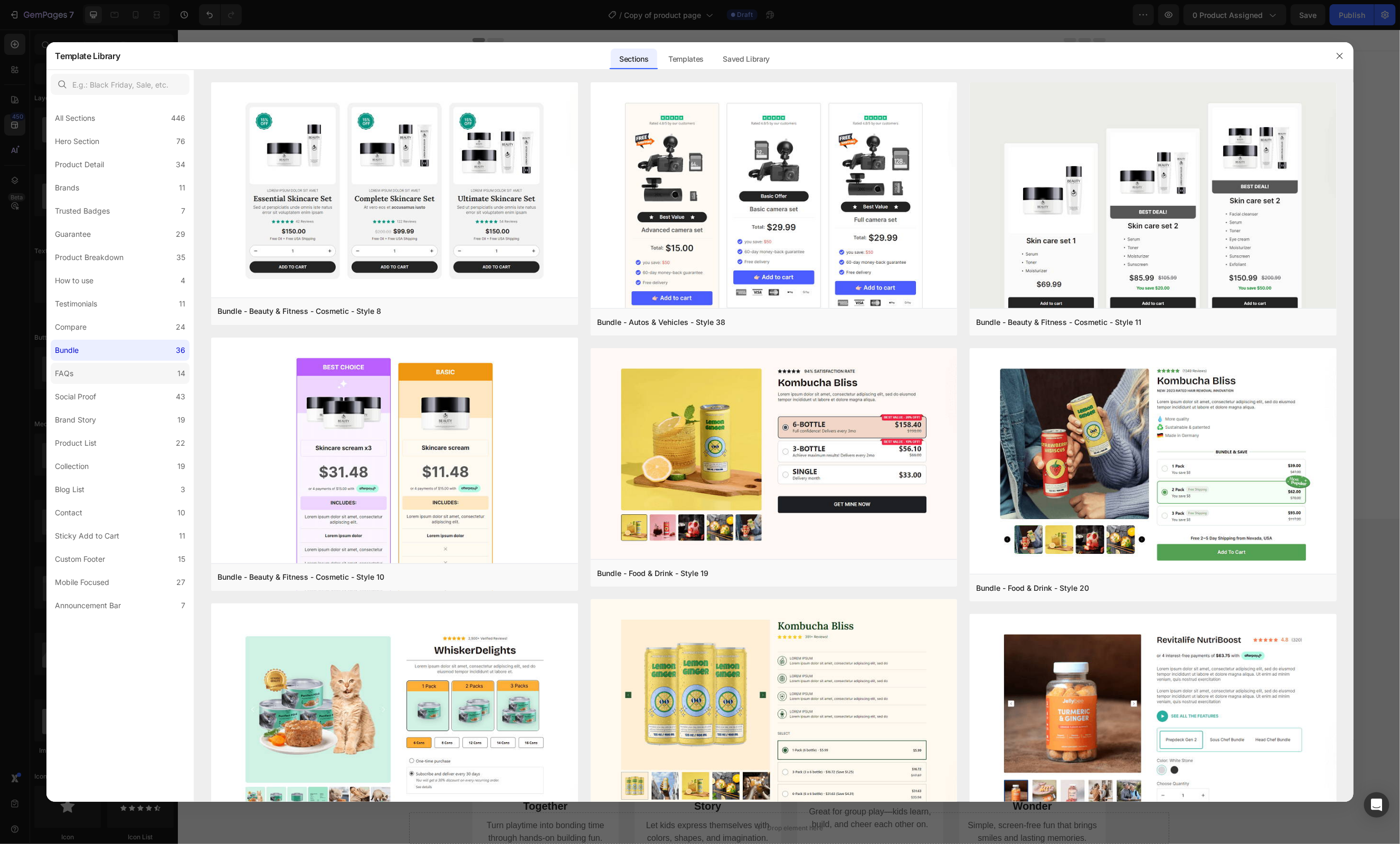
click at [72, 376] on div "FAQs" at bounding box center [64, 374] width 19 height 13
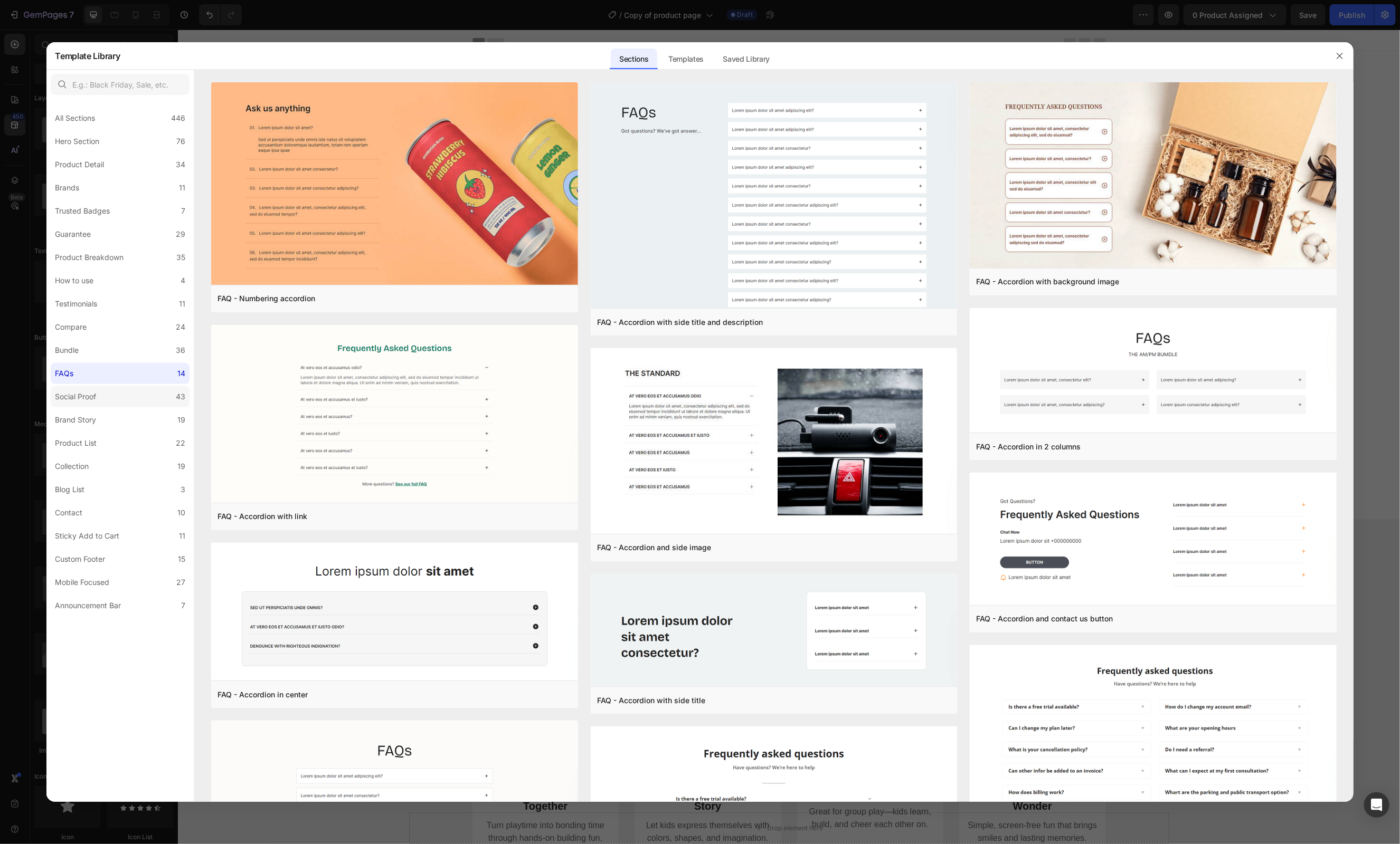
click at [80, 394] on div "Social Proof" at bounding box center [76, 397] width 42 height 13
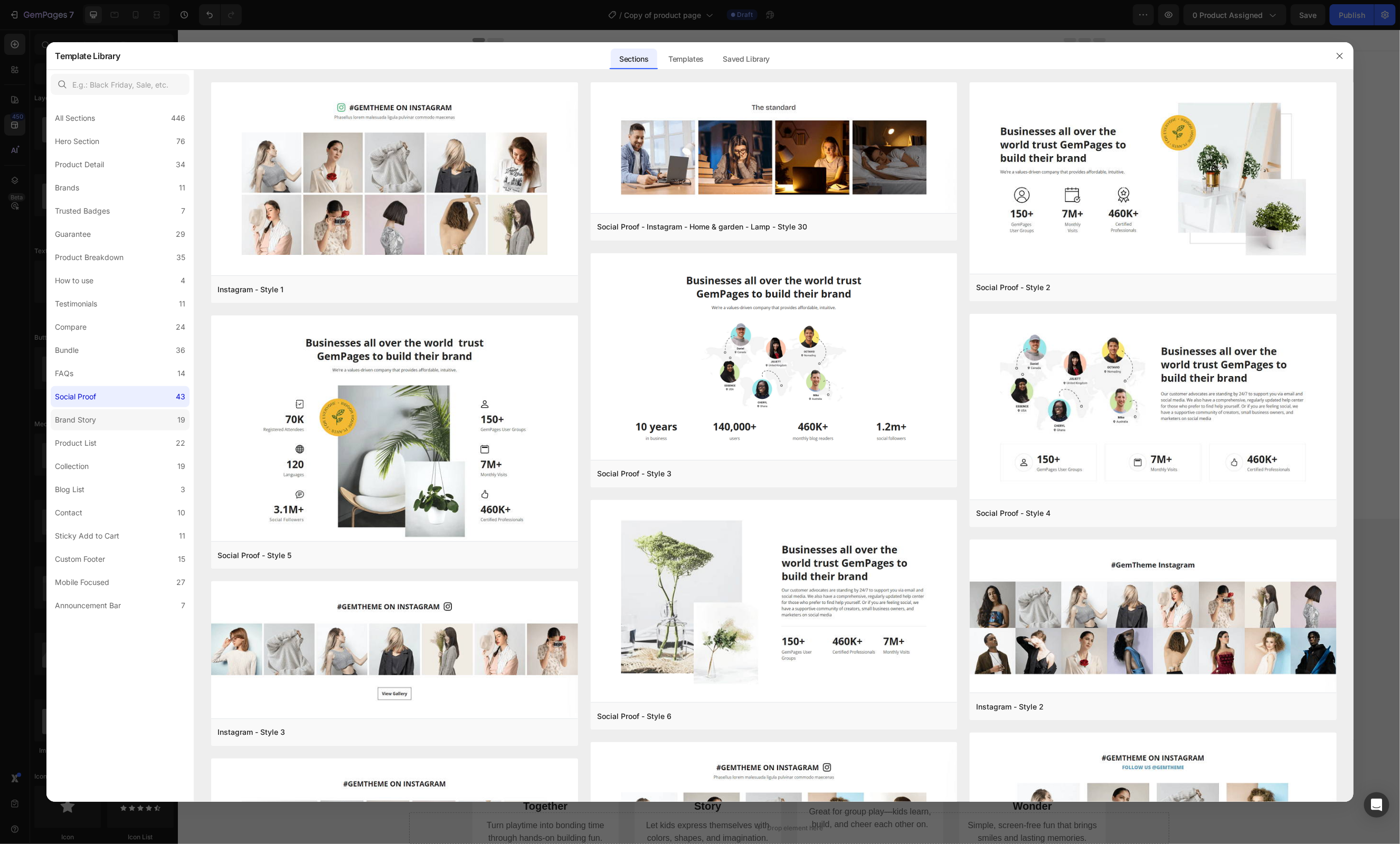
click at [79, 417] on div "Brand Story" at bounding box center [76, 420] width 42 height 13
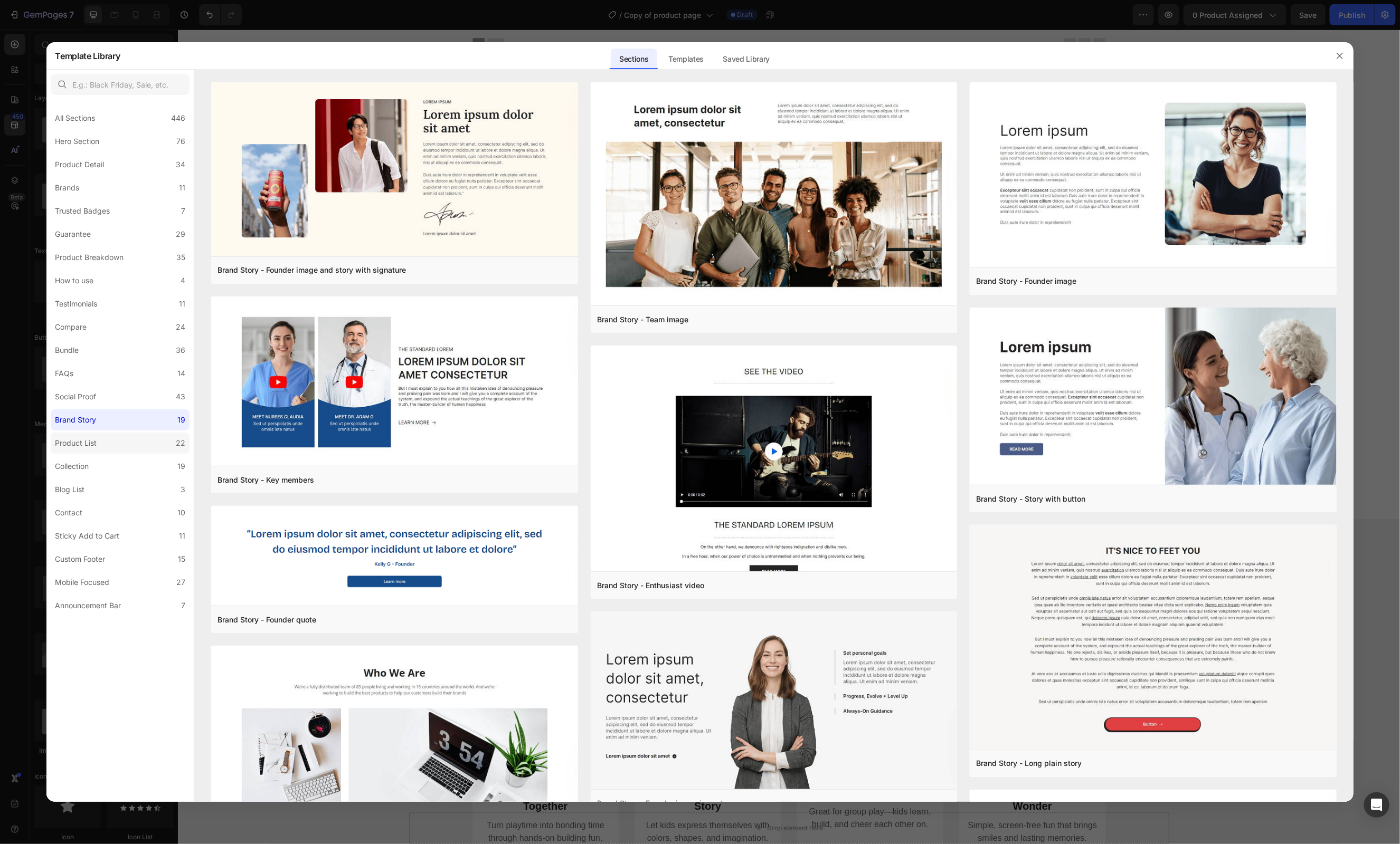
click at [79, 445] on div "Product List" at bounding box center [76, 443] width 42 height 13
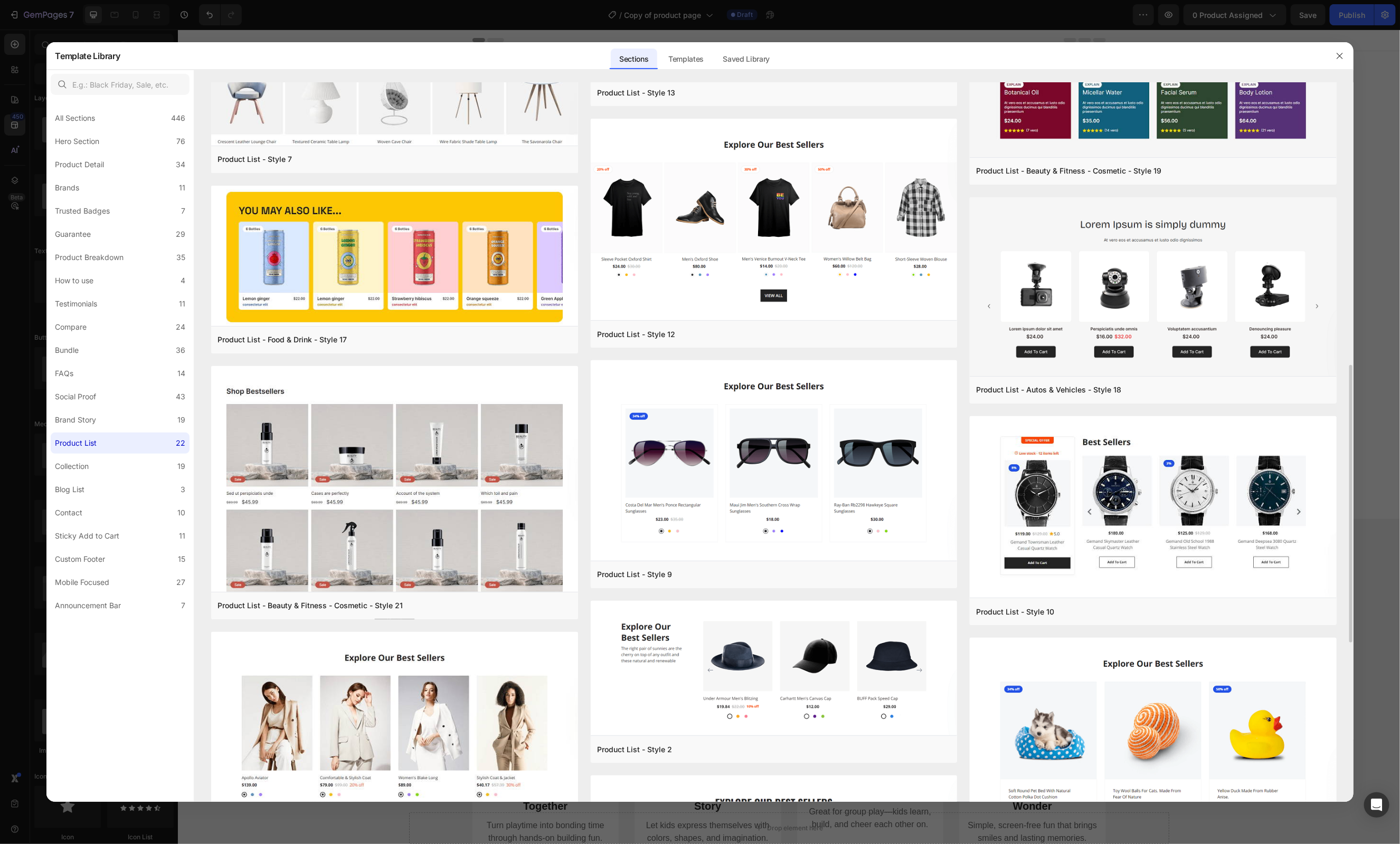
scroll to position [1145, 0]
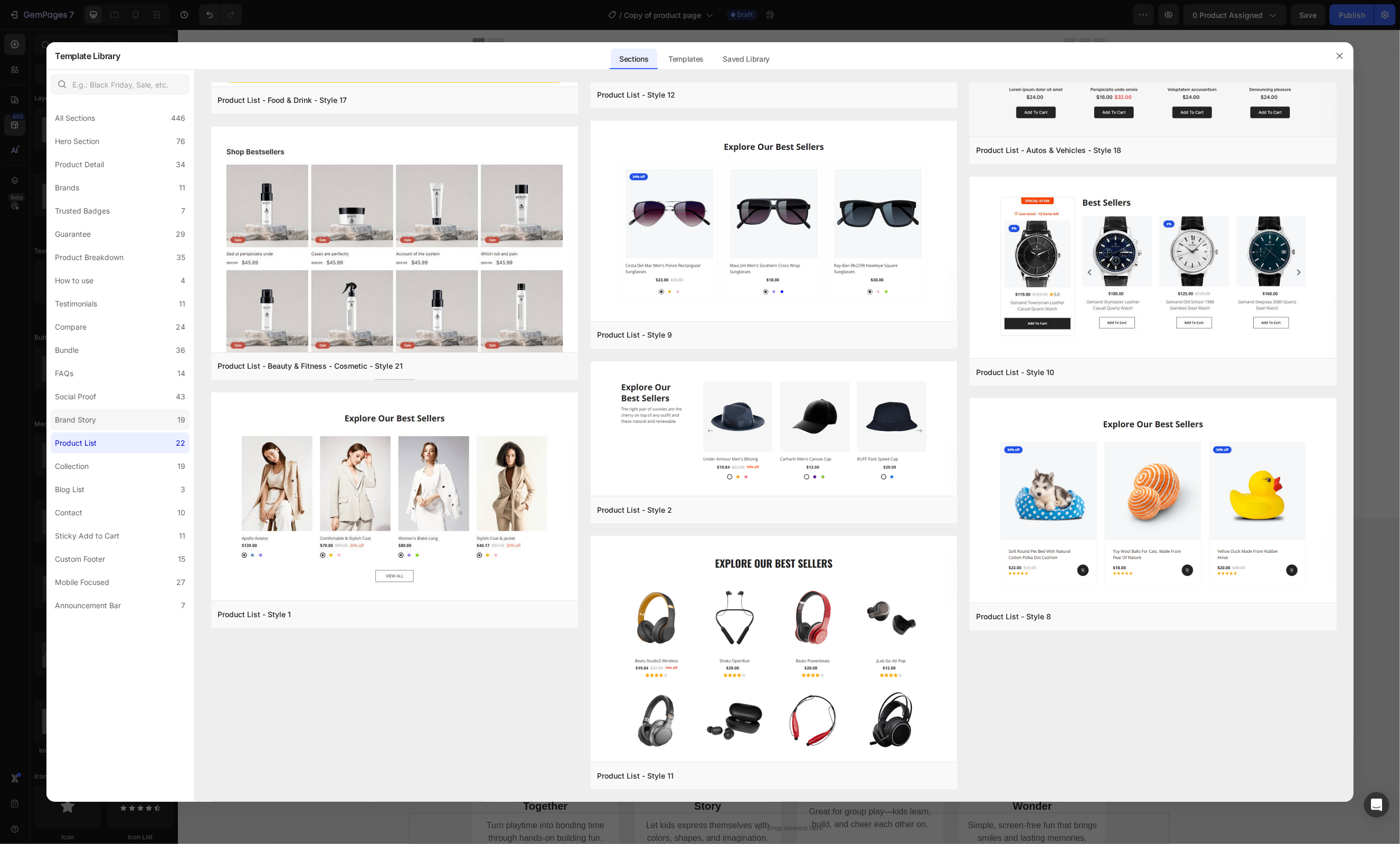
click at [77, 422] on div "Brand Story" at bounding box center [76, 420] width 42 height 13
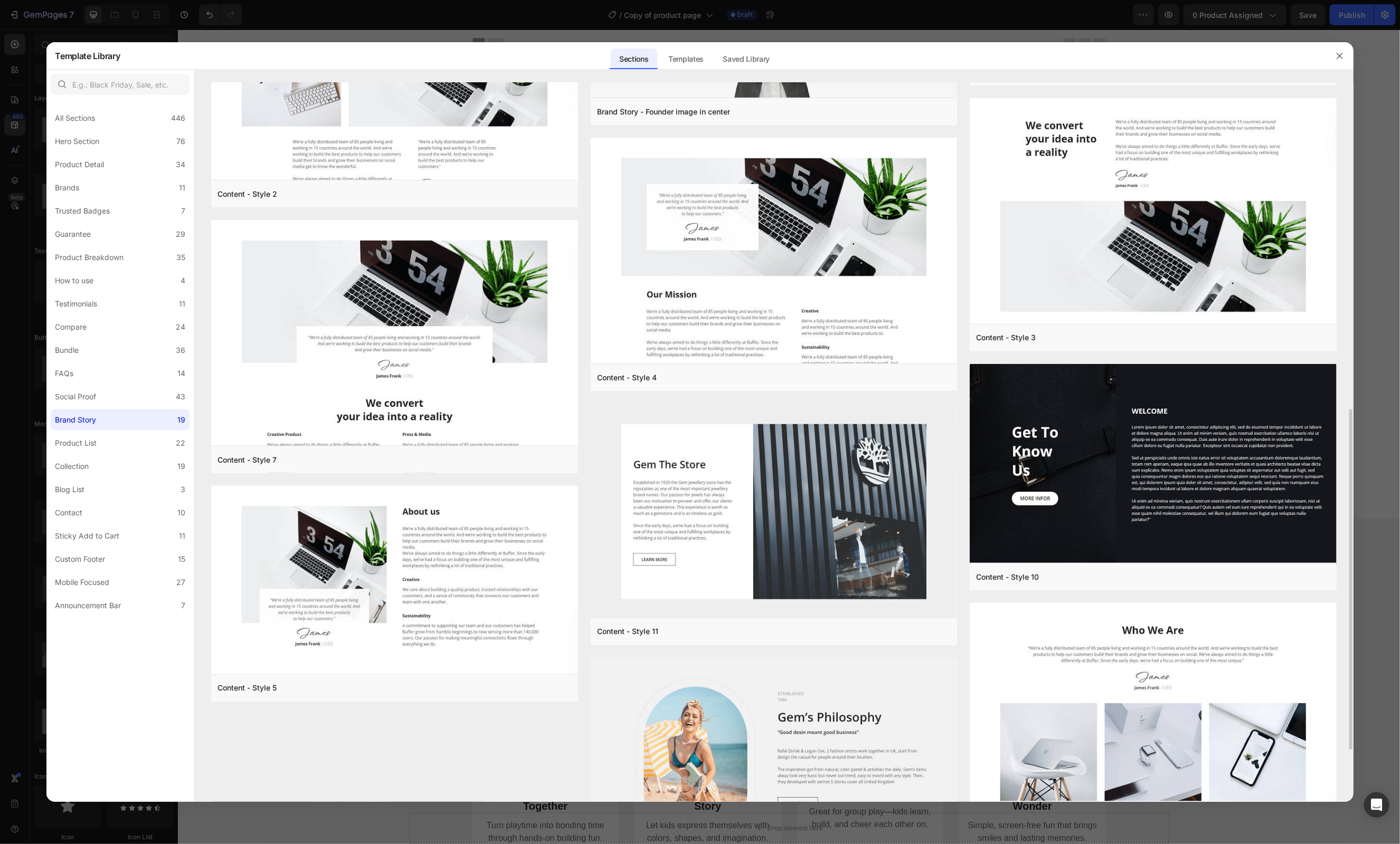
scroll to position [800, 0]
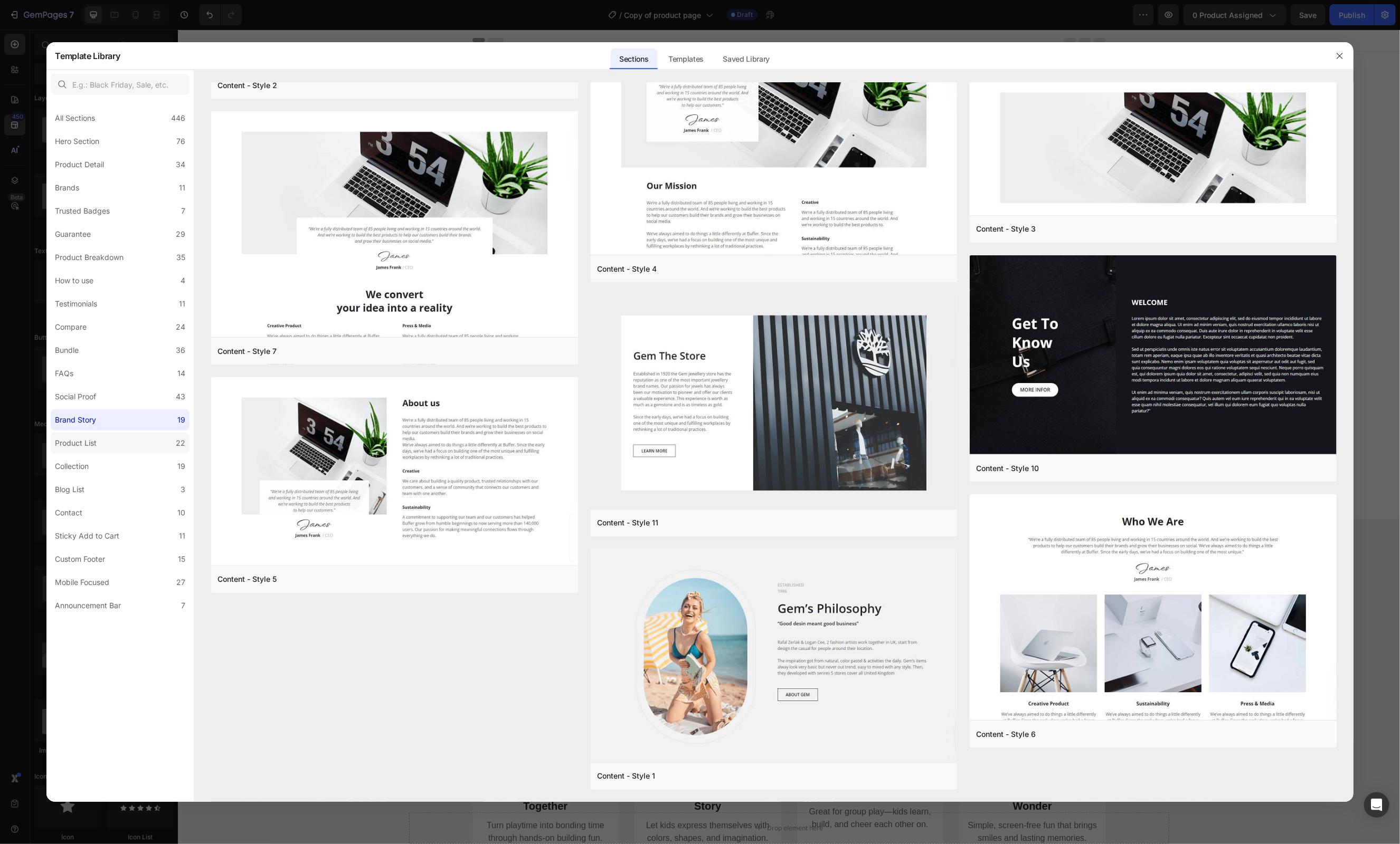
click at [79, 443] on div "Product List" at bounding box center [76, 443] width 42 height 13
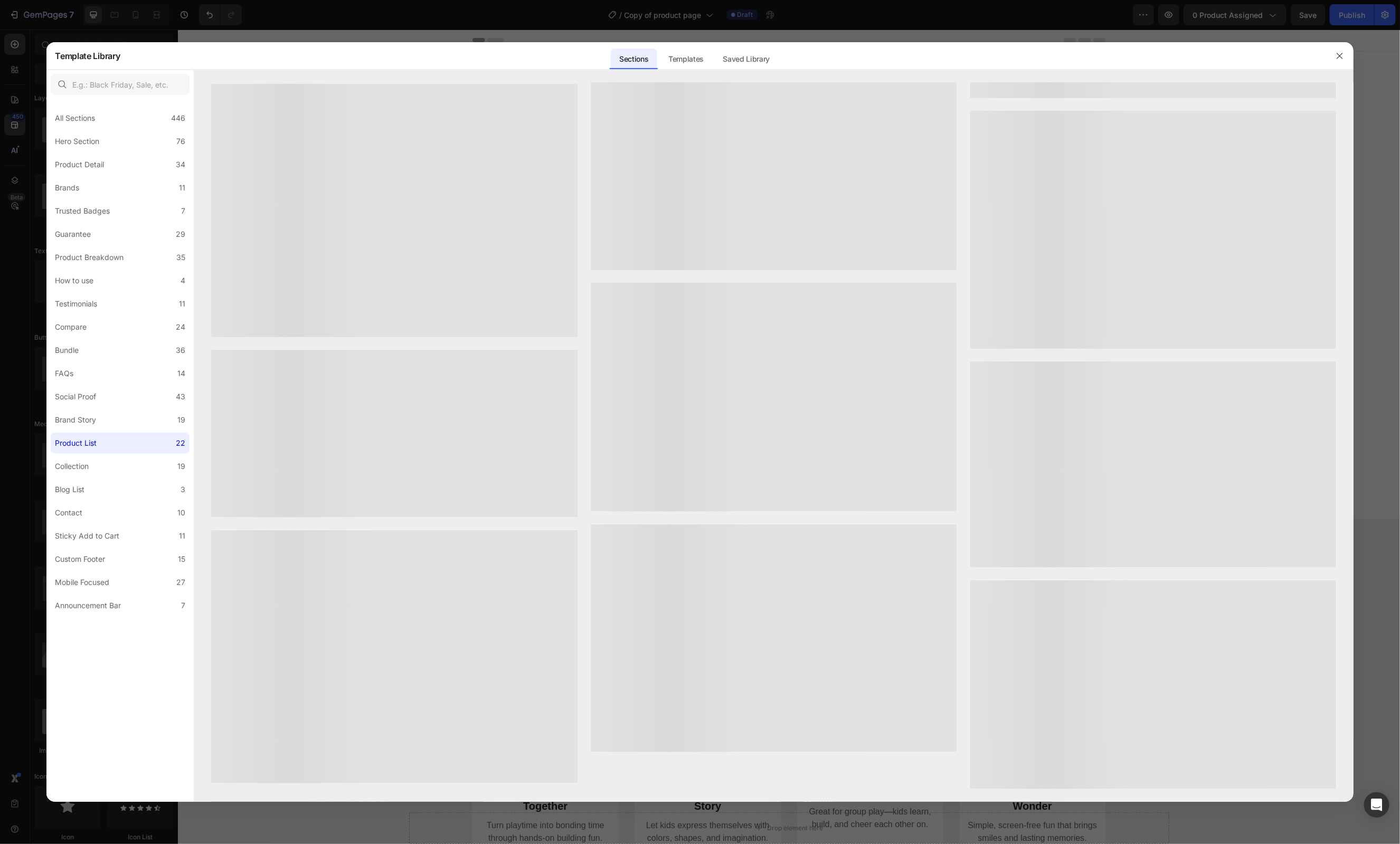
scroll to position [0, 0]
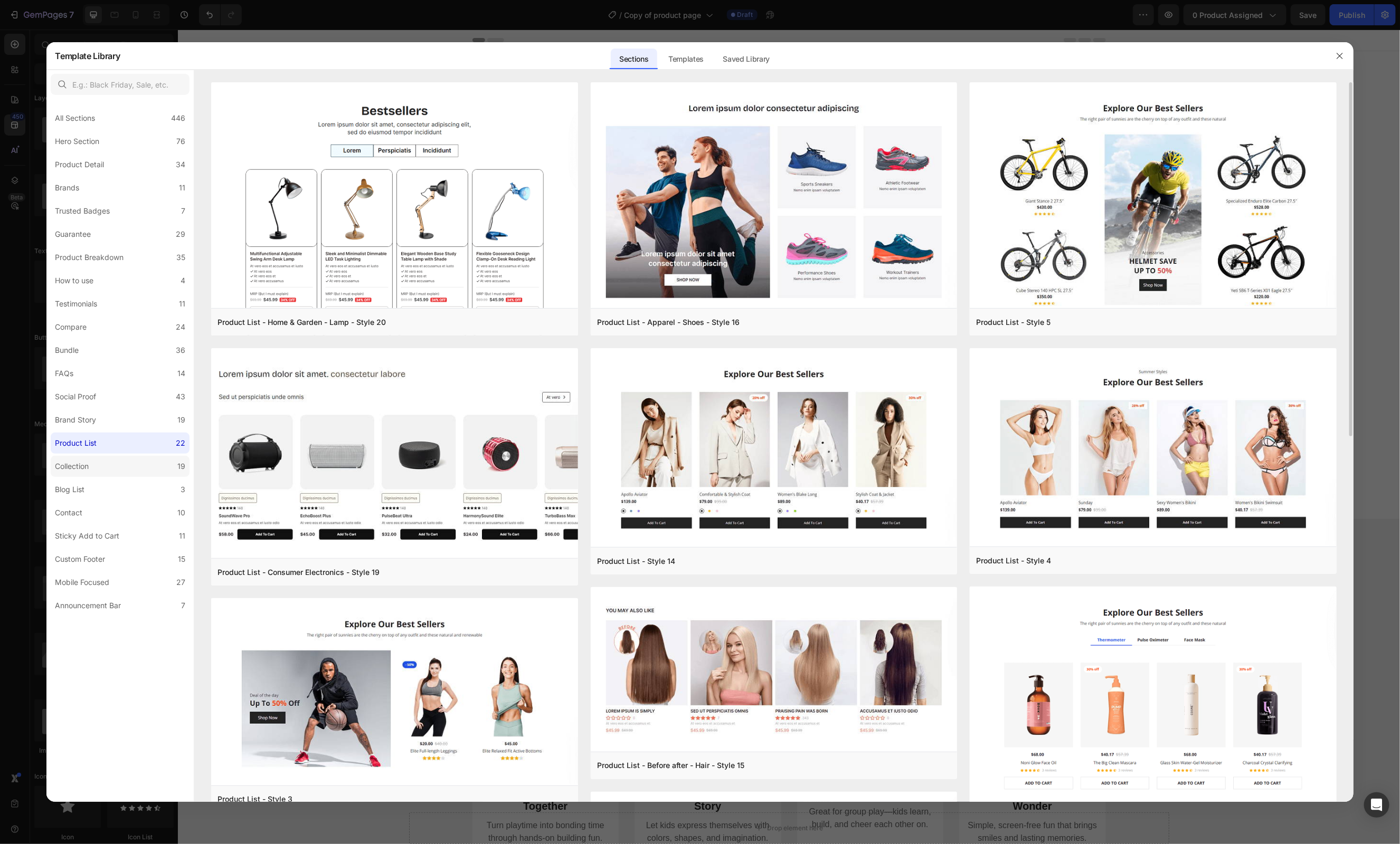
click at [79, 463] on div "Collection" at bounding box center [72, 467] width 34 height 13
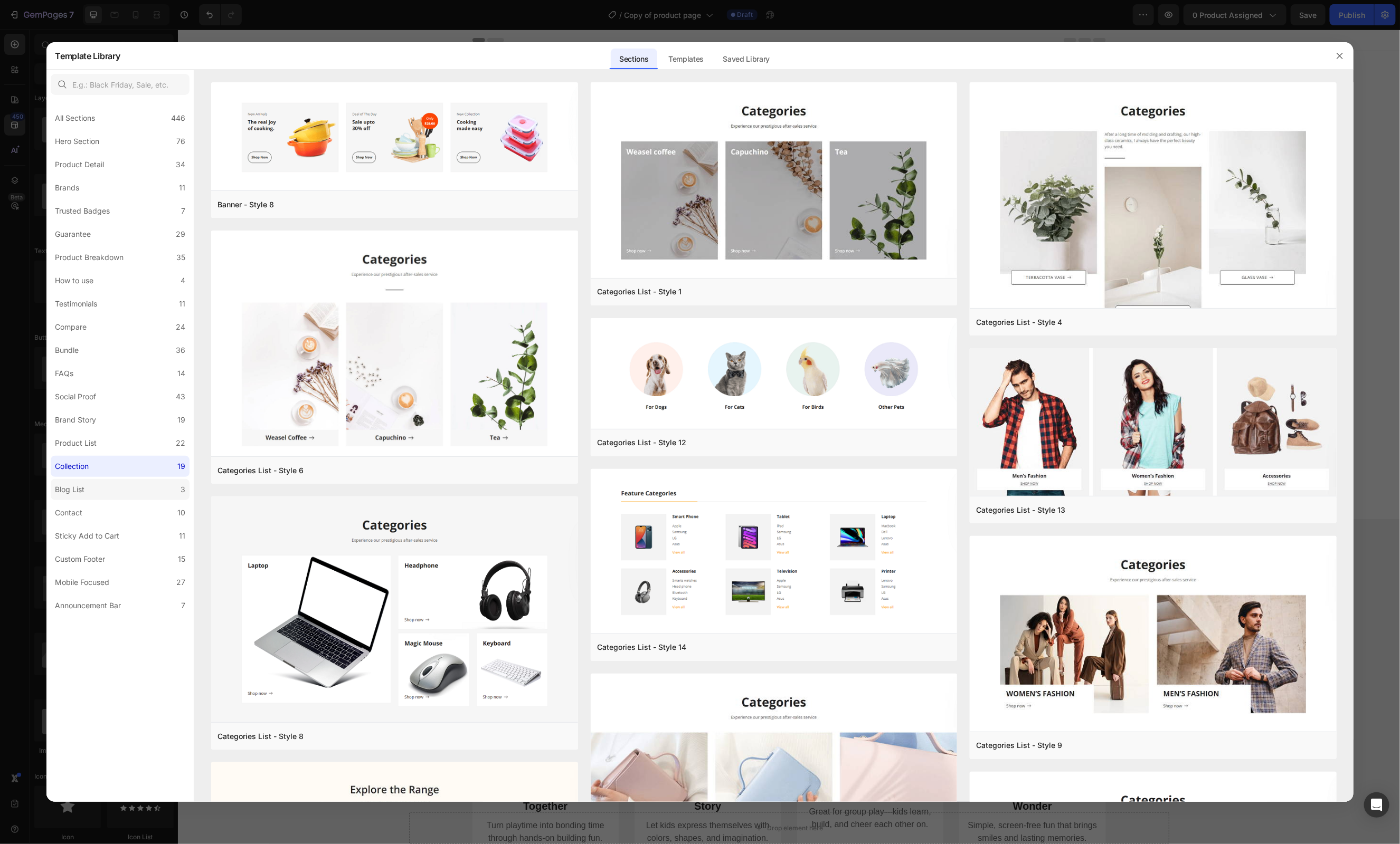
click at [77, 488] on div "Blog List" at bounding box center [69, 490] width 29 height 13
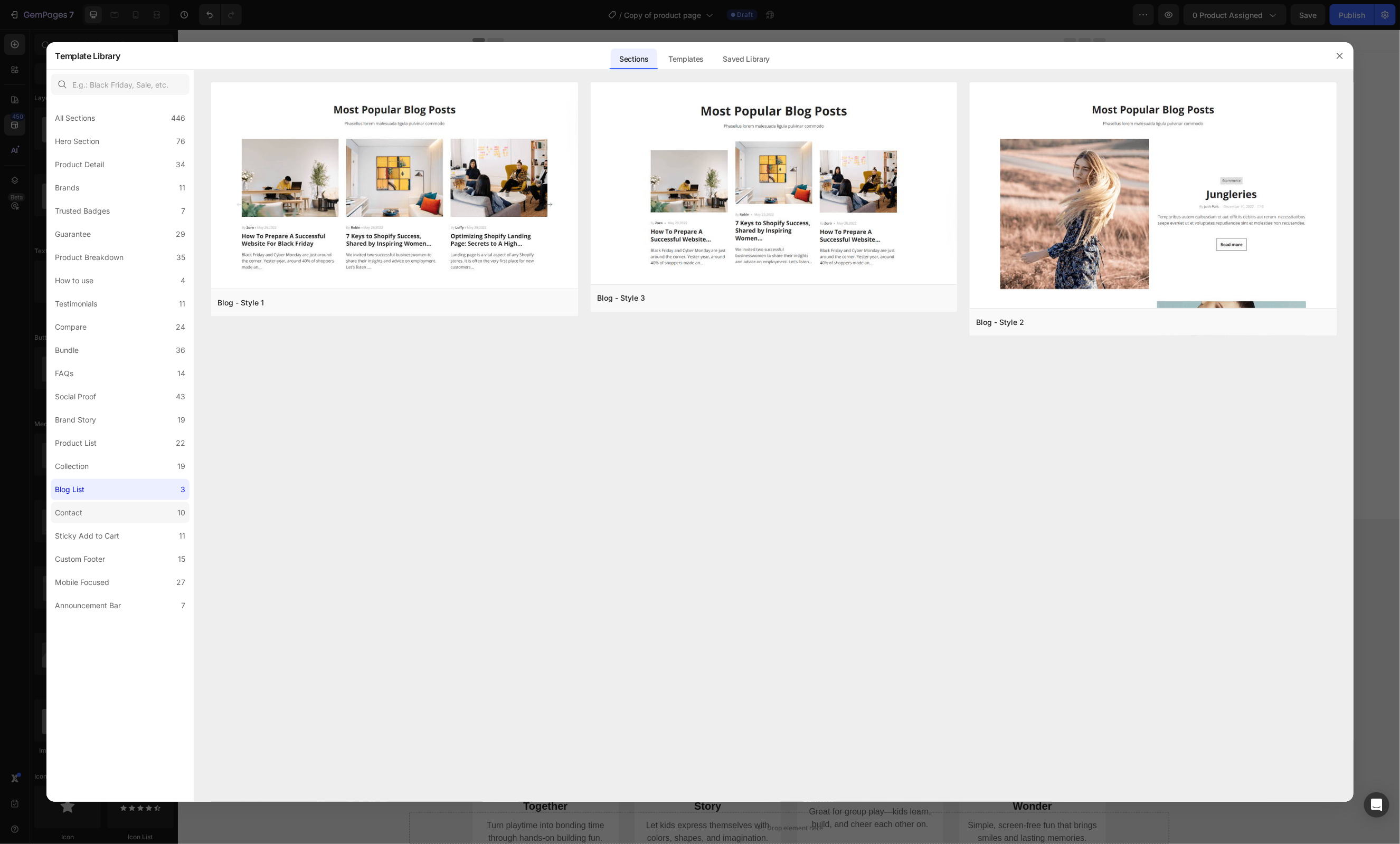
click at [75, 515] on div "Contact" at bounding box center [69, 513] width 27 height 13
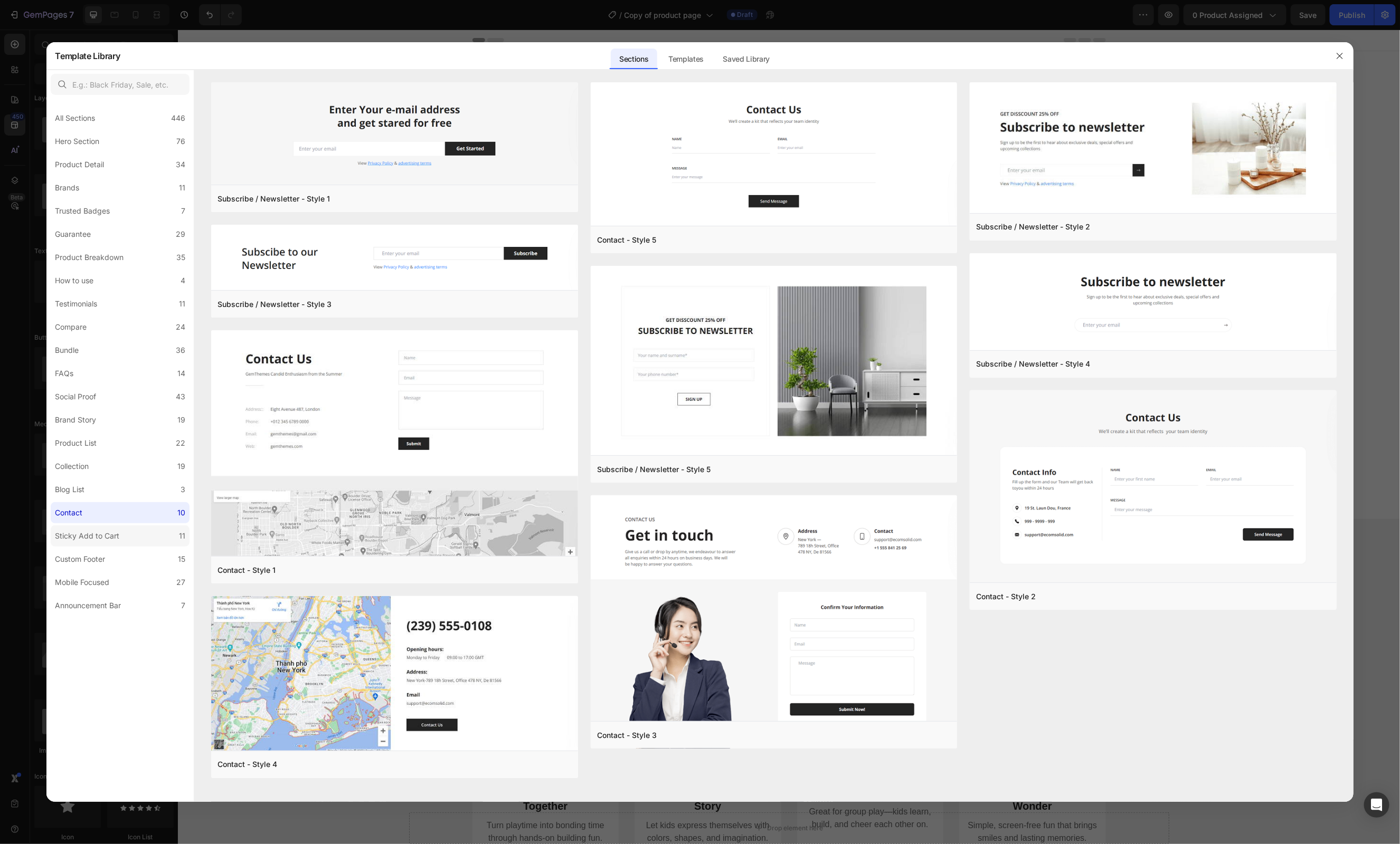
click at [75, 537] on div "Sticky Add to Cart" at bounding box center [87, 536] width 64 height 13
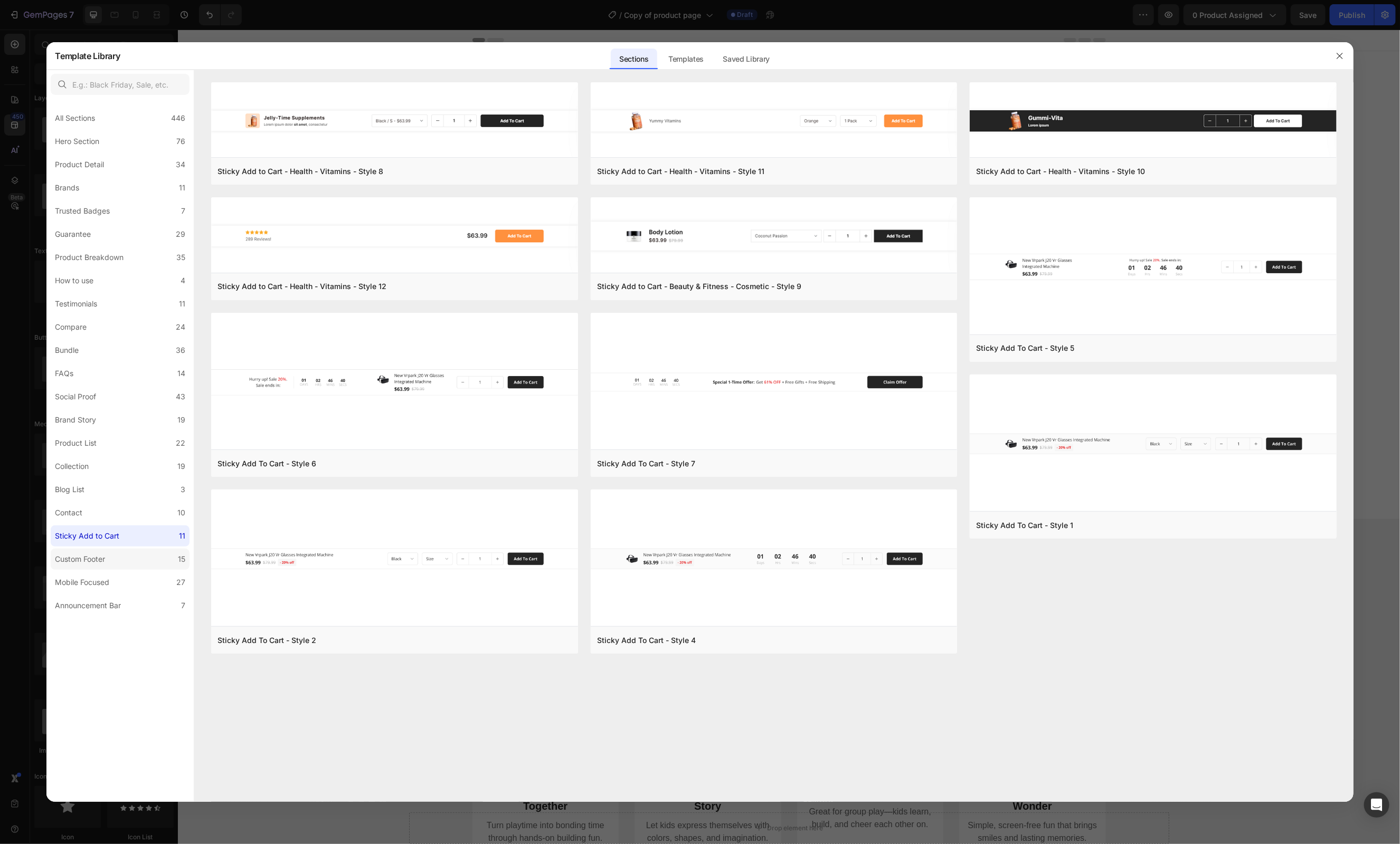
click at [75, 555] on div "Custom Footer" at bounding box center [80, 560] width 50 height 13
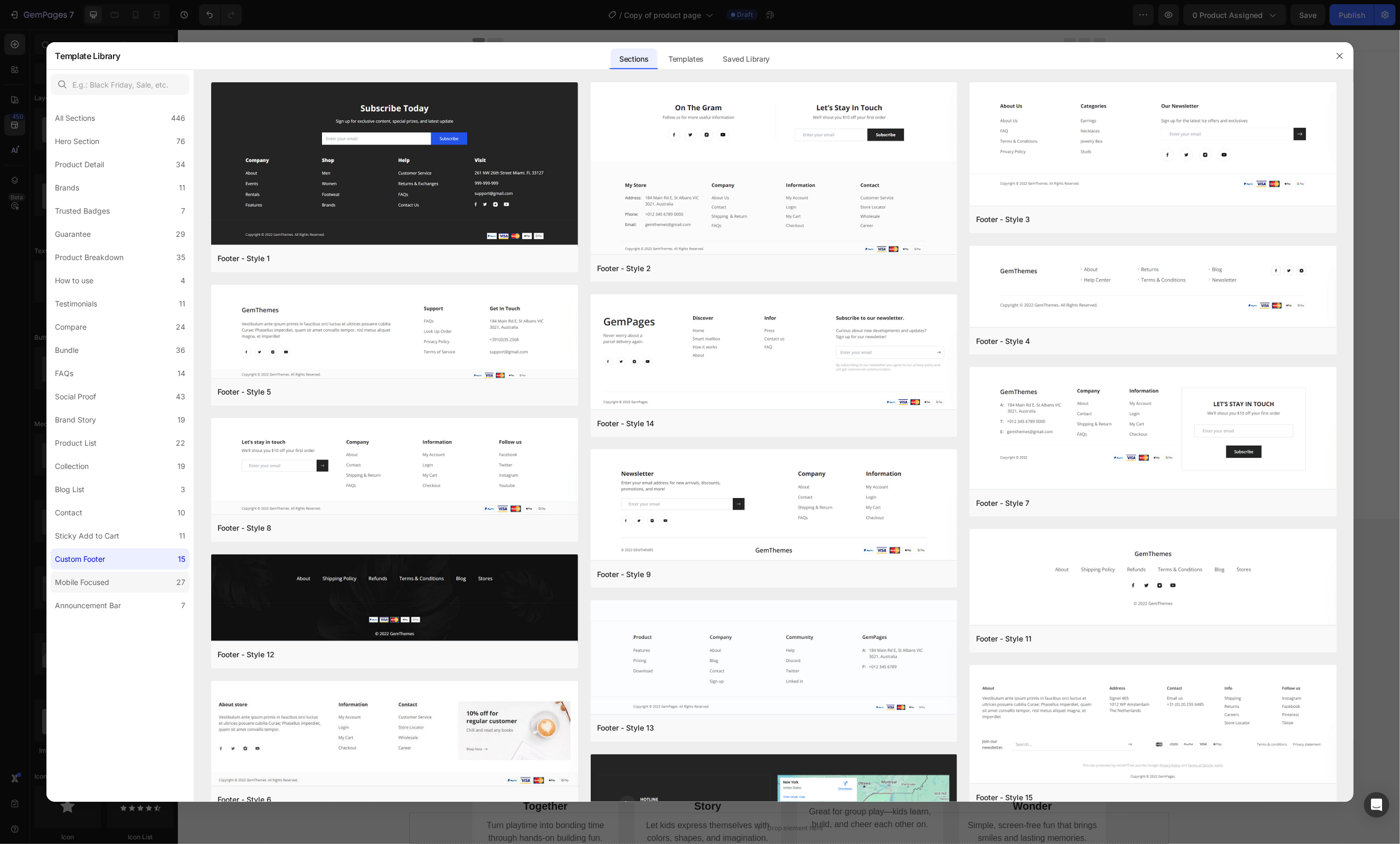
click at [77, 581] on div "Mobile Focused" at bounding box center [82, 583] width 54 height 13
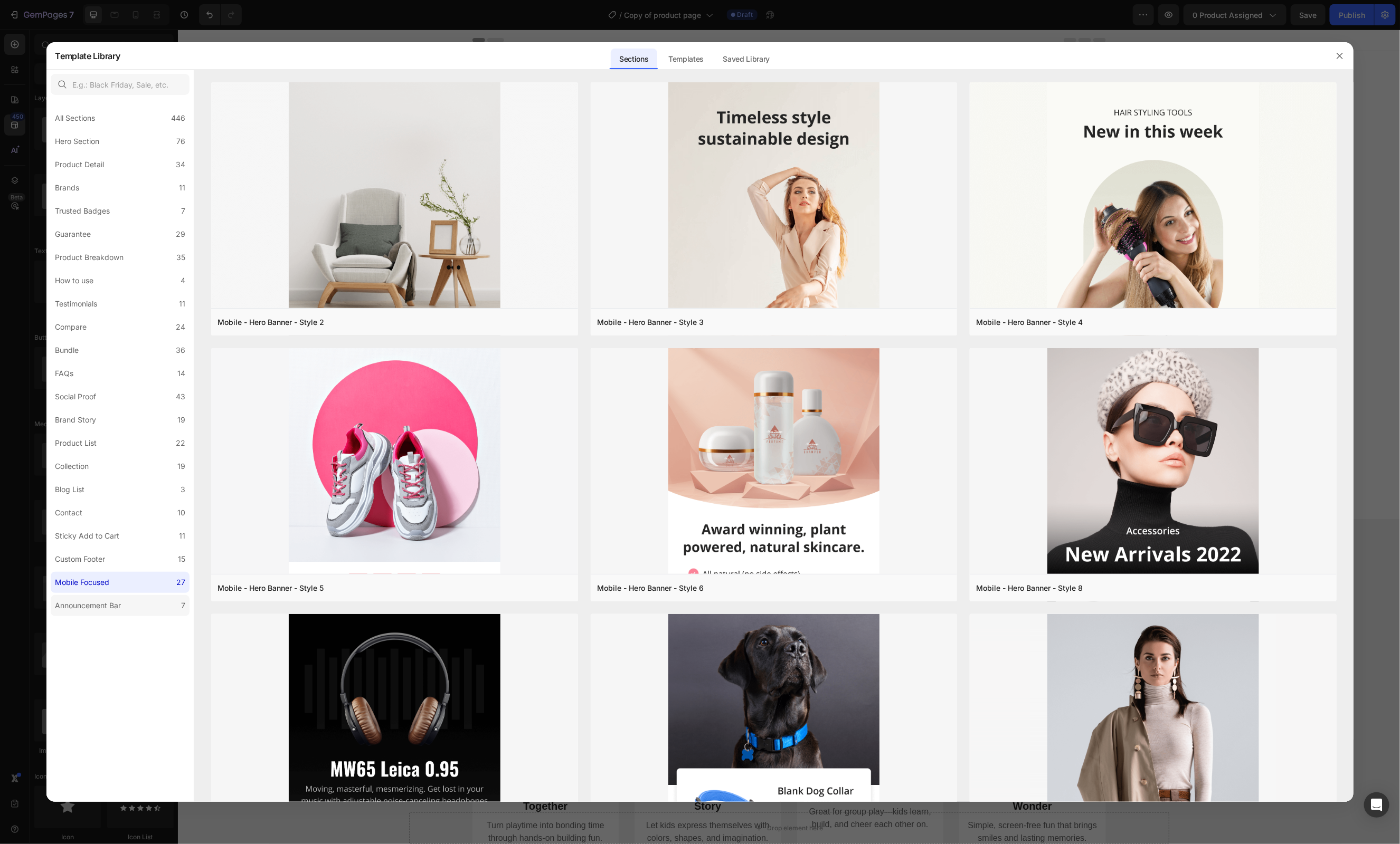
click at [77, 603] on div "Announcement Bar" at bounding box center [88, 606] width 66 height 13
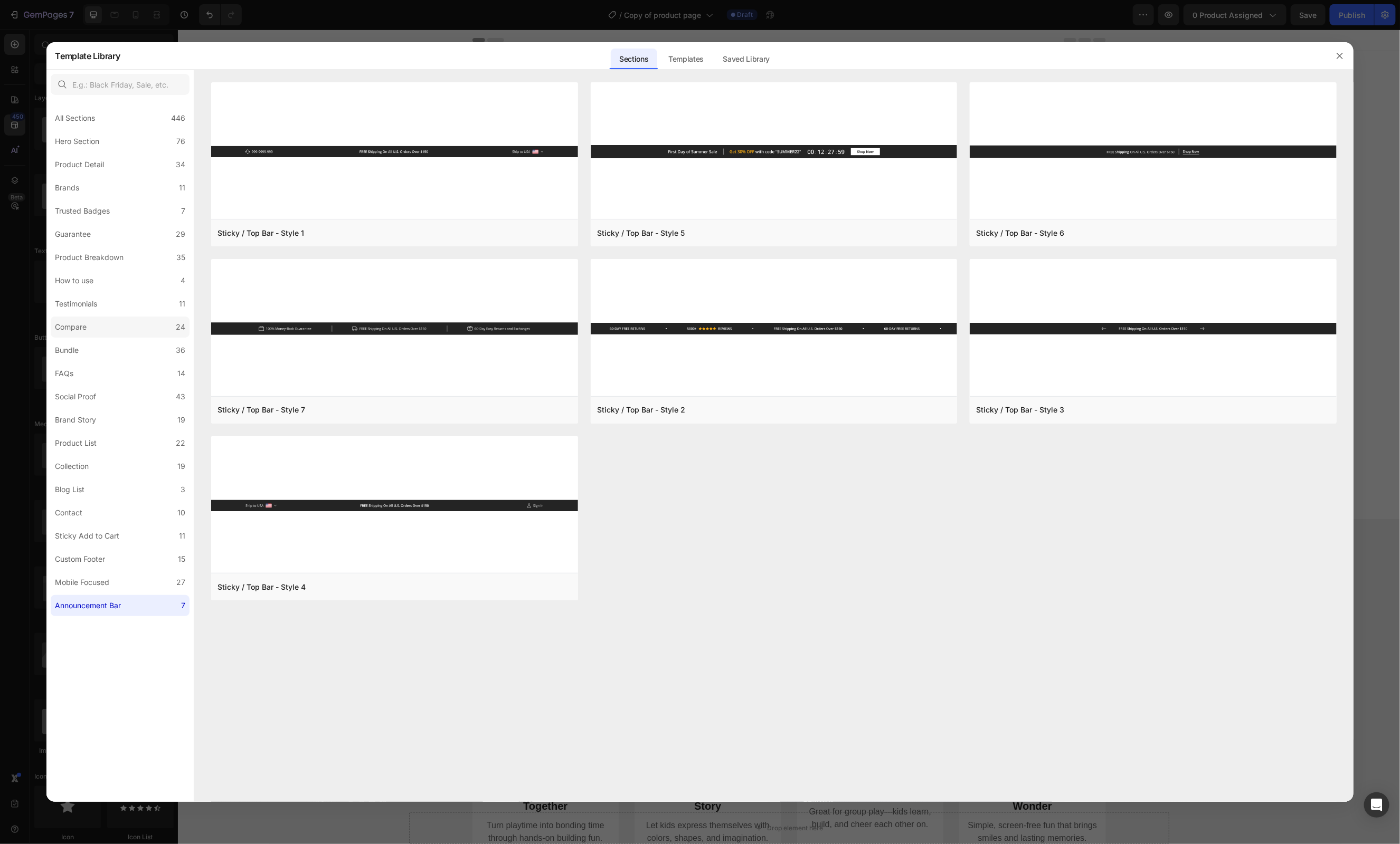
click at [103, 329] on label "Compare 24" at bounding box center [120, 326] width 139 height 21
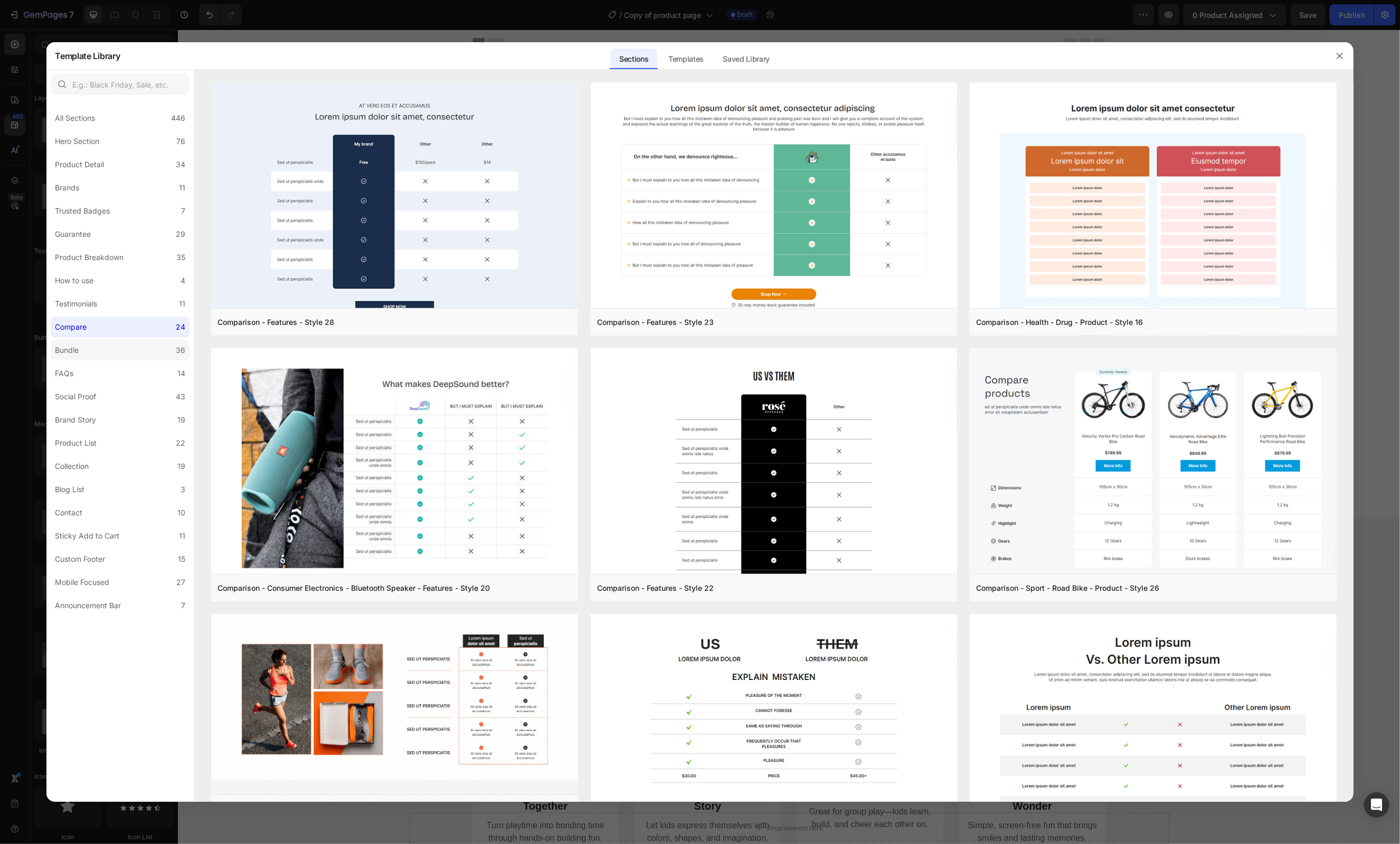
click at [96, 349] on label "Bundle 36" at bounding box center [120, 350] width 139 height 21
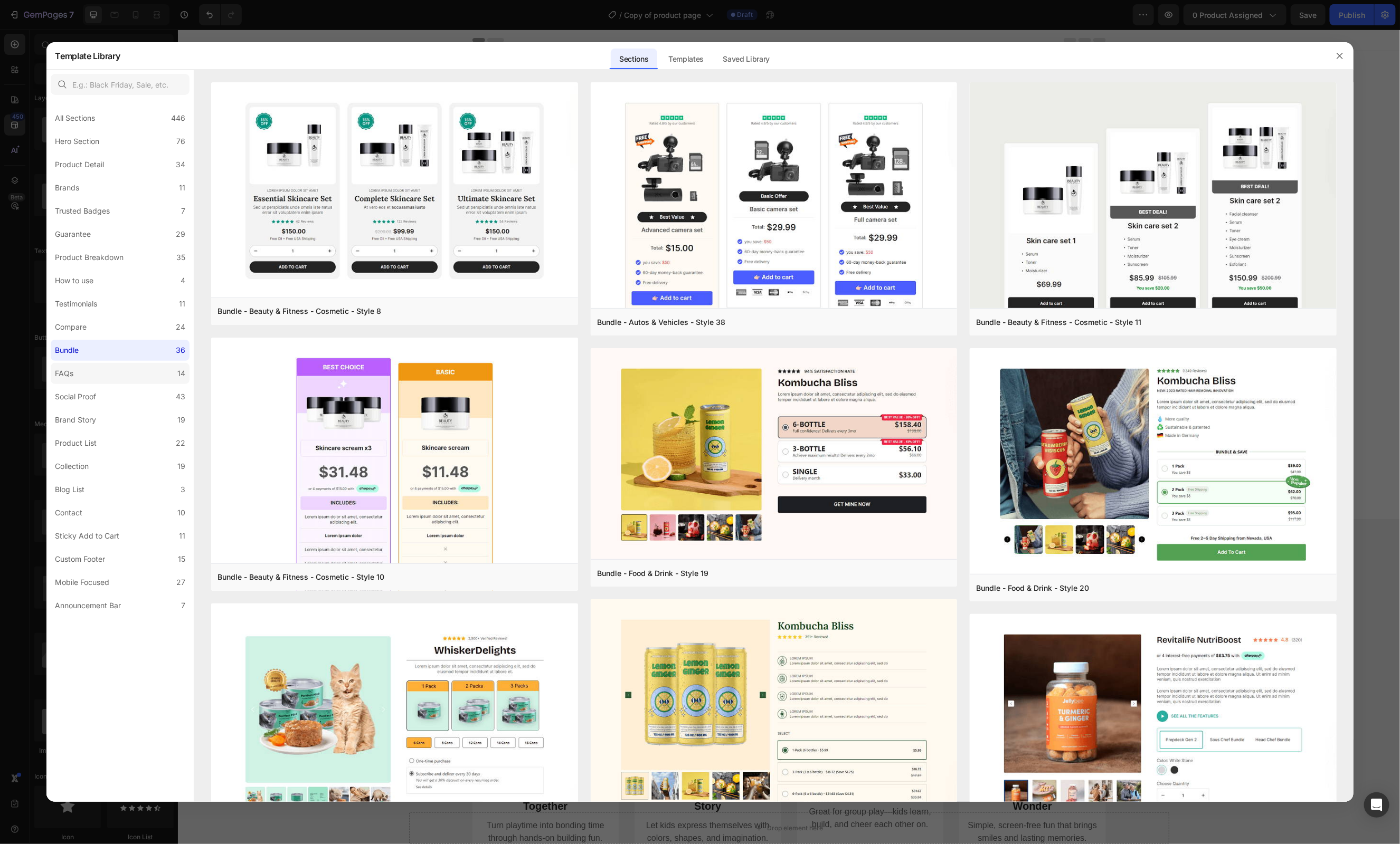
click at [91, 367] on label "FAQs 14" at bounding box center [120, 373] width 139 height 21
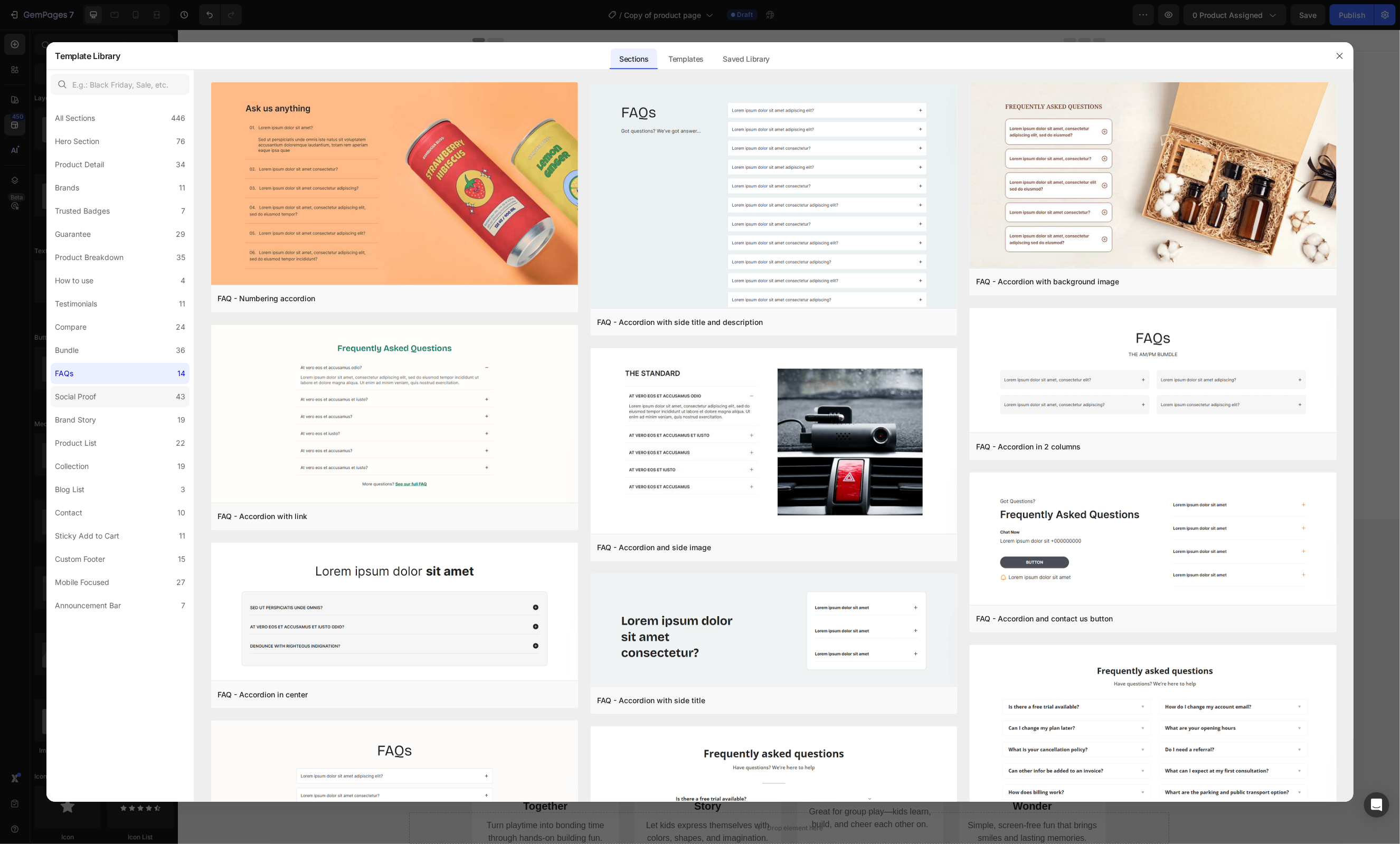
click at [84, 389] on label "Social Proof 43" at bounding box center [120, 397] width 139 height 21
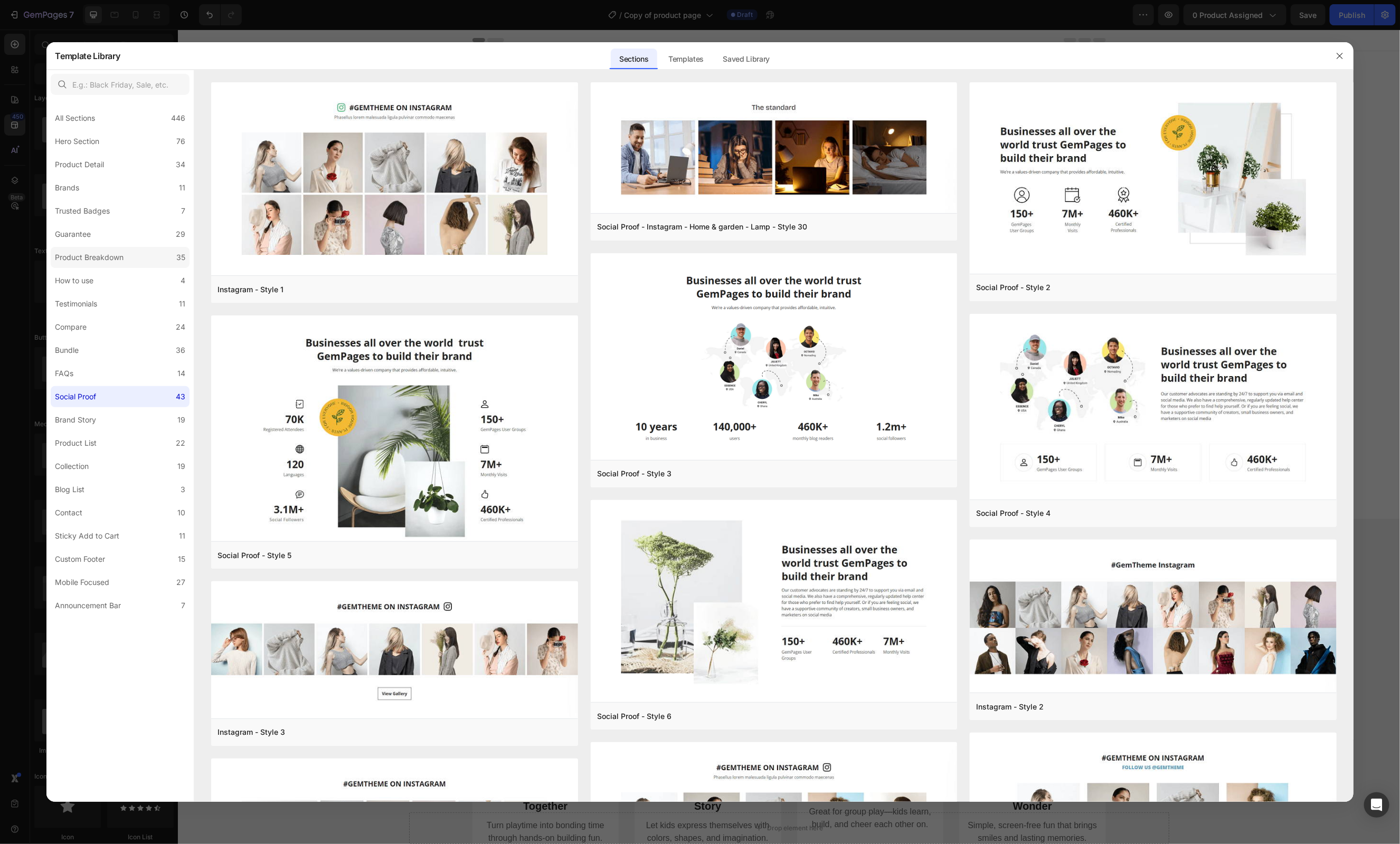
click at [85, 254] on div "Product Breakdown" at bounding box center [90, 258] width 69 height 13
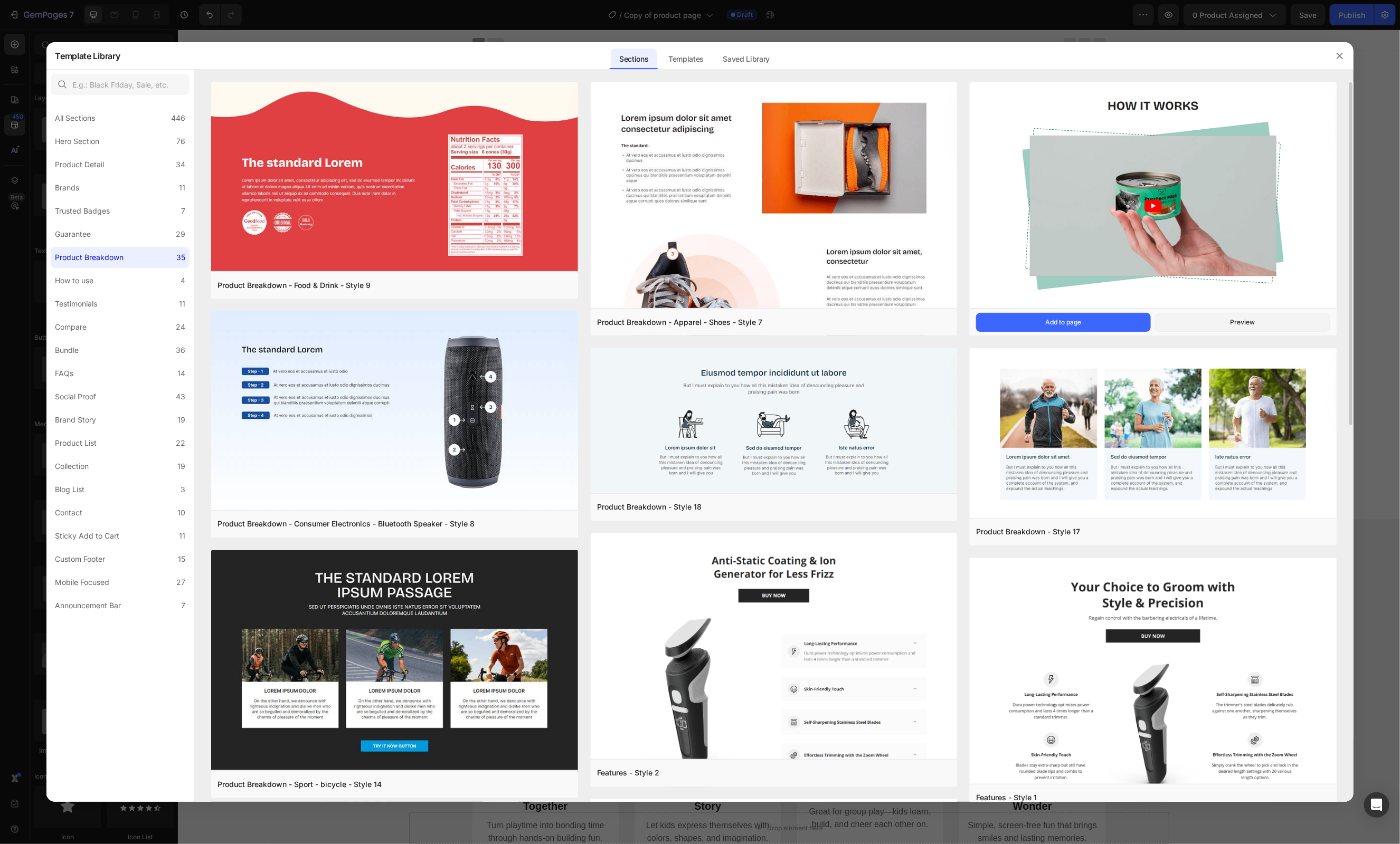
click at [1157, 201] on img at bounding box center [1153, 194] width 367 height 233
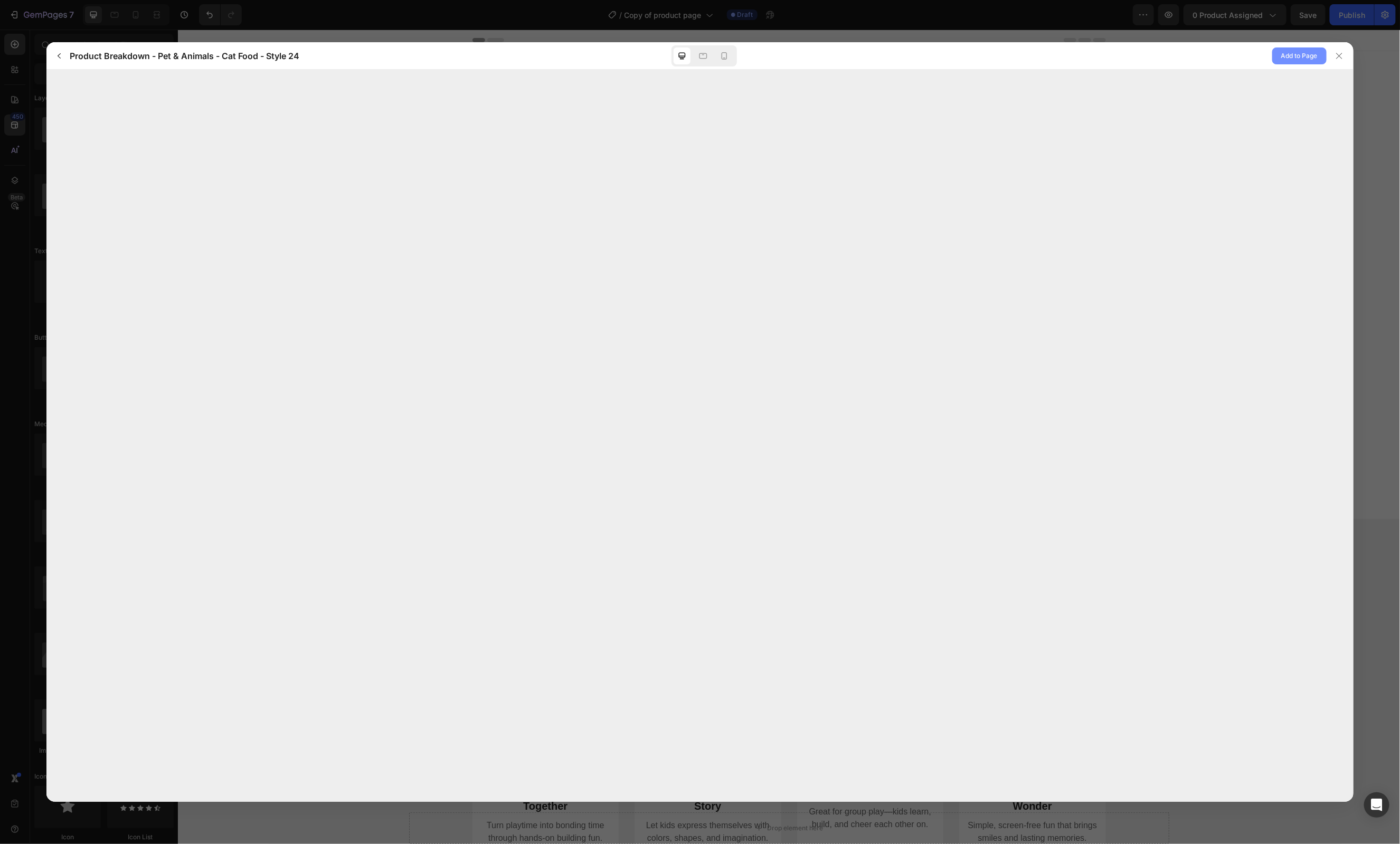
click at [1298, 52] on span "Add to Page" at bounding box center [1299, 56] width 37 height 13
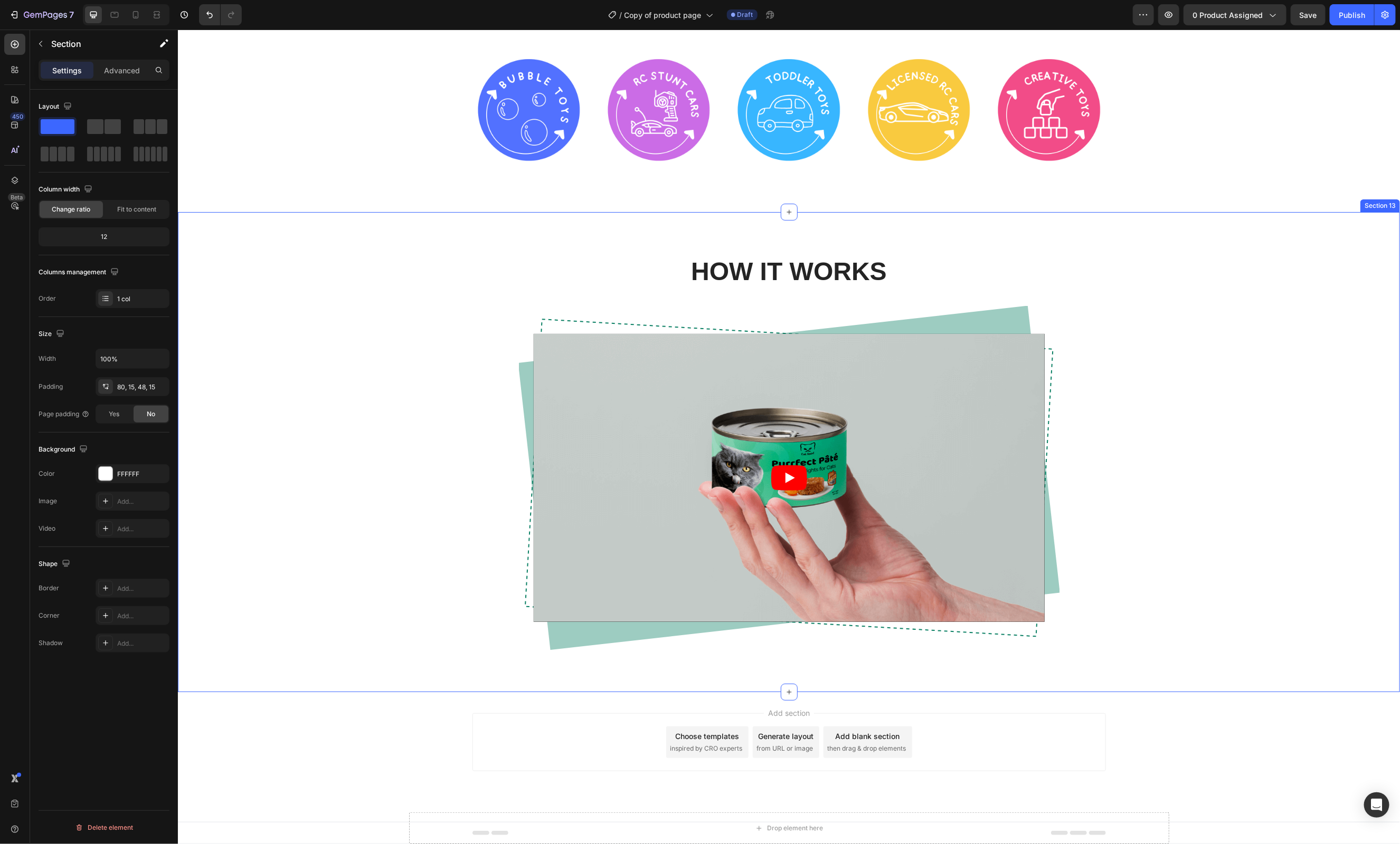
scroll to position [2624, 0]
click at [368, 372] on div "HOW IT WORKS Heading Video Row Row" at bounding box center [788, 460] width 1206 height 412
click at [1317, 306] on div "HOW IT WORKS Heading Video Row Row" at bounding box center [788, 460] width 1206 height 412
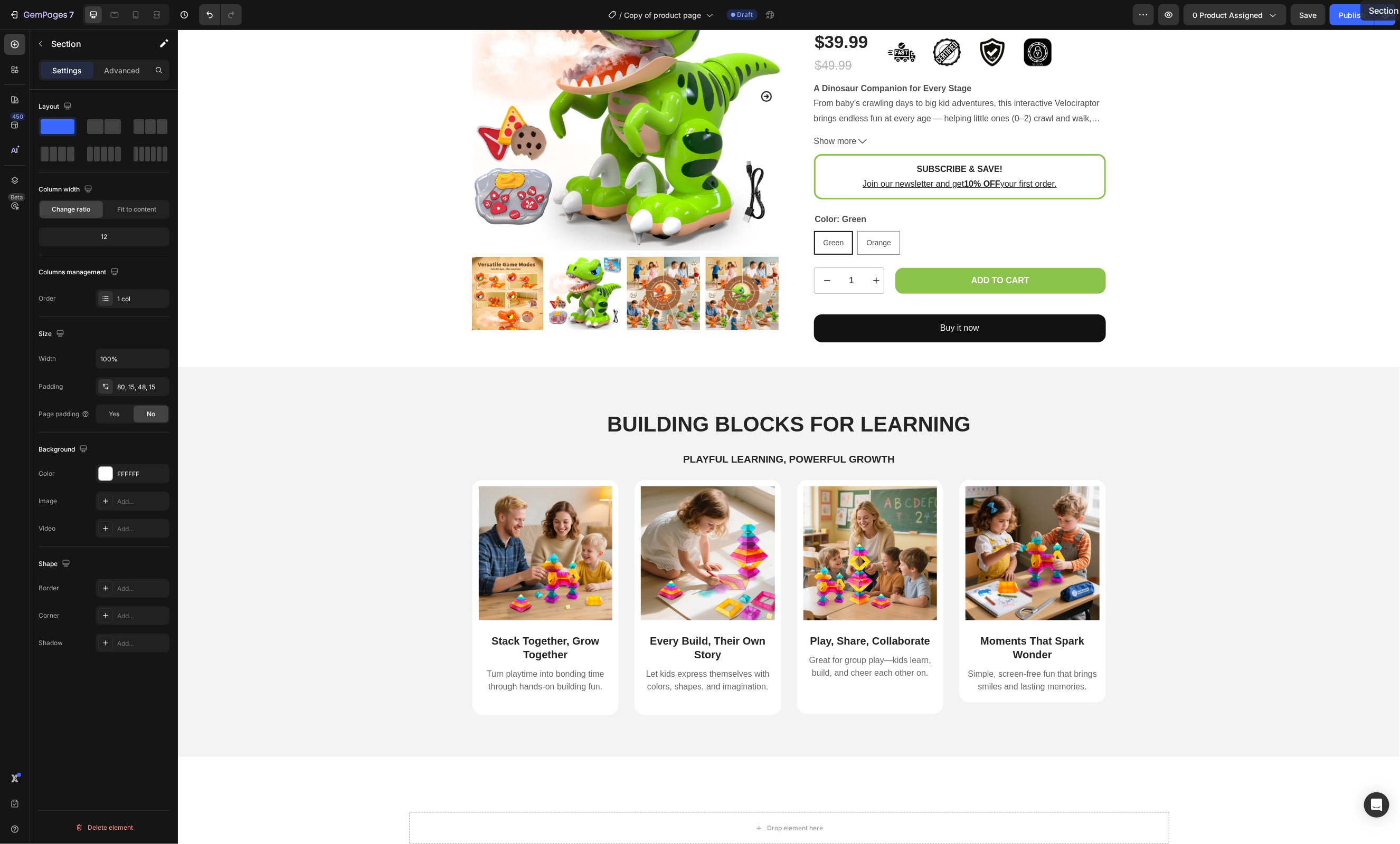
scroll to position [0, 0]
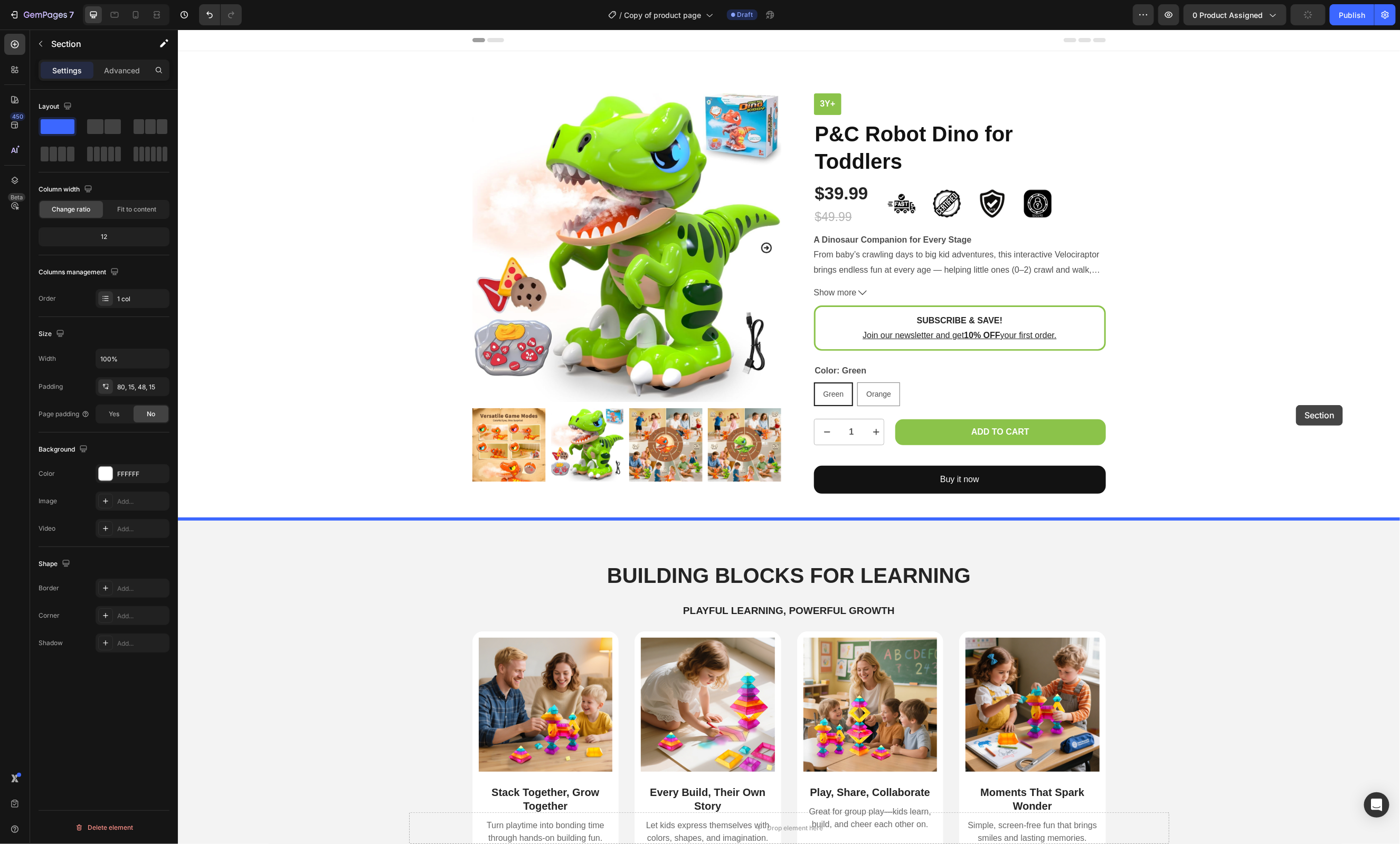
drag, startPoint x: 1376, startPoint y: 207, endPoint x: 1295, endPoint y: 404, distance: 213.0
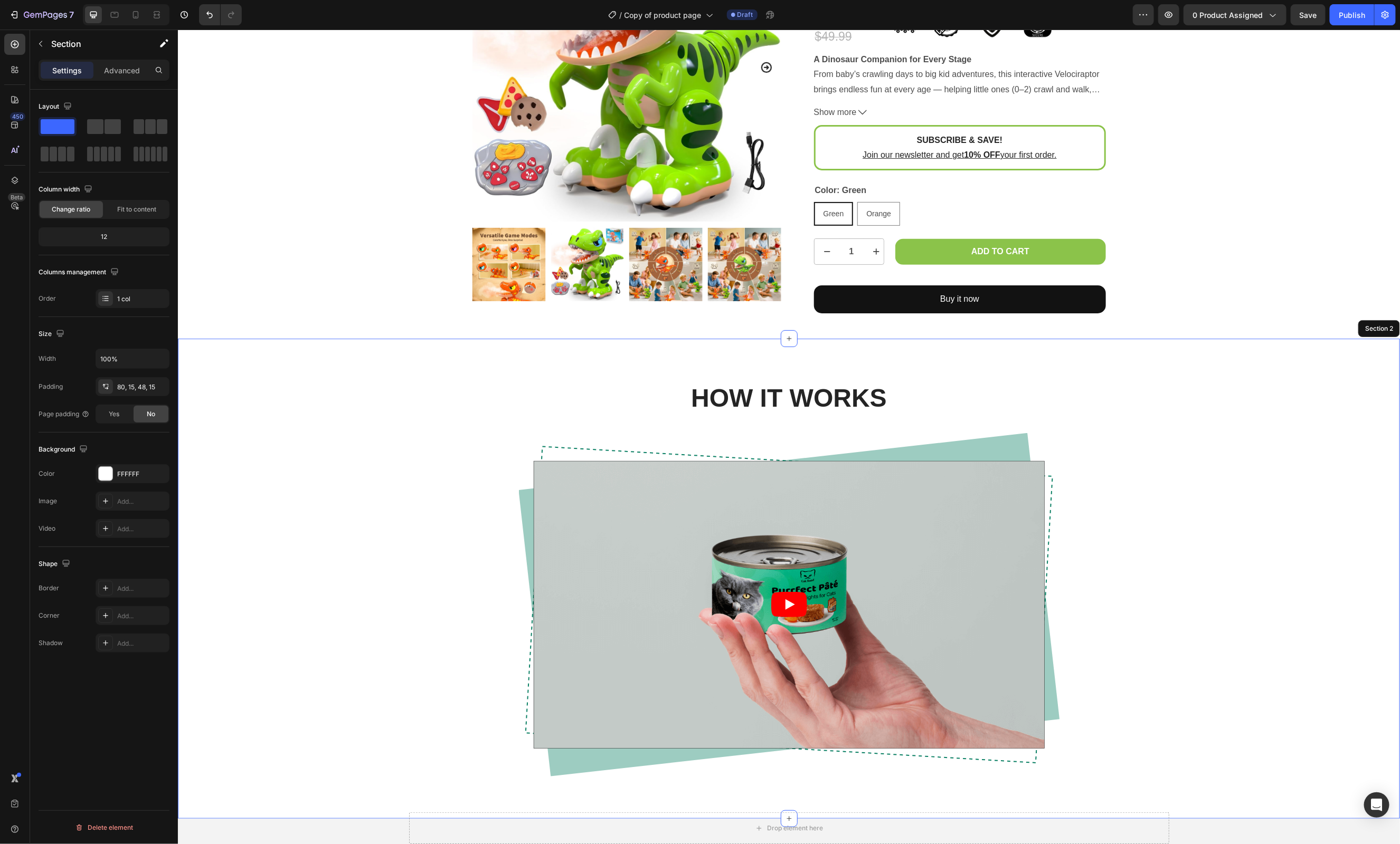
scroll to position [302, 0]
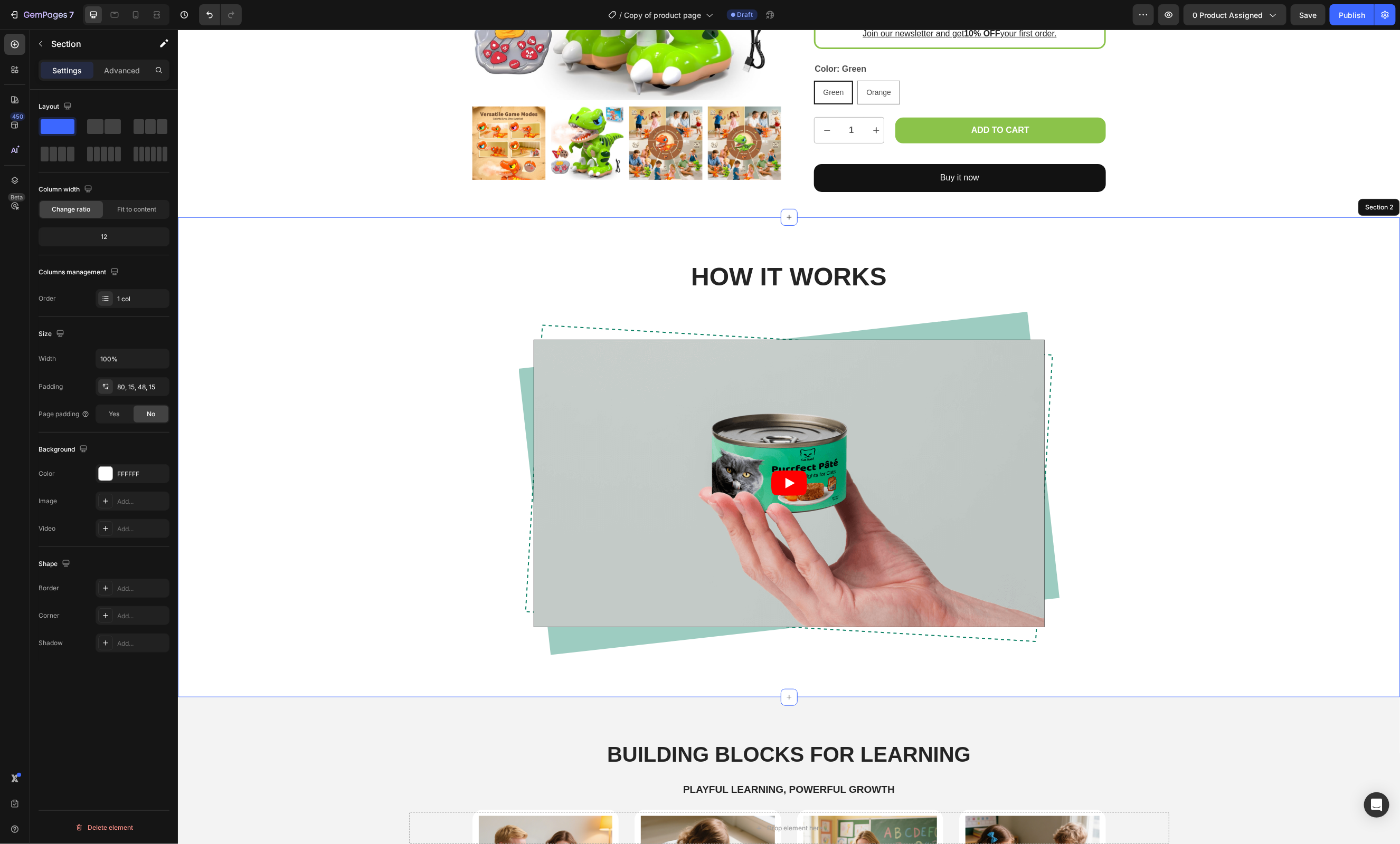
click at [1293, 610] on div "HOW IT WORKS Heading Video Row Row" at bounding box center [788, 465] width 1206 height 412
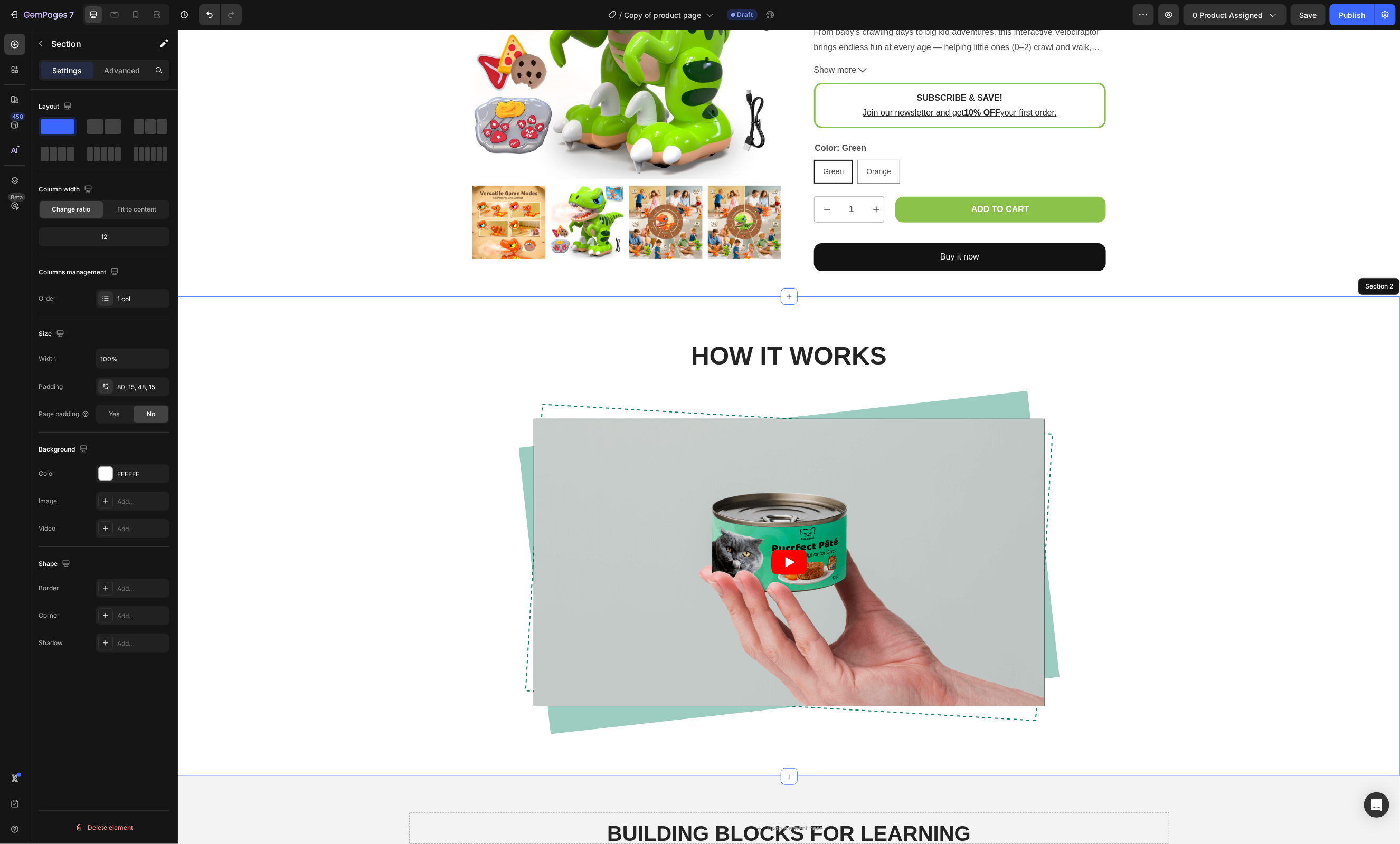
scroll to position [223, 0]
click at [991, 404] on div "Video Row" at bounding box center [788, 563] width 541 height 344
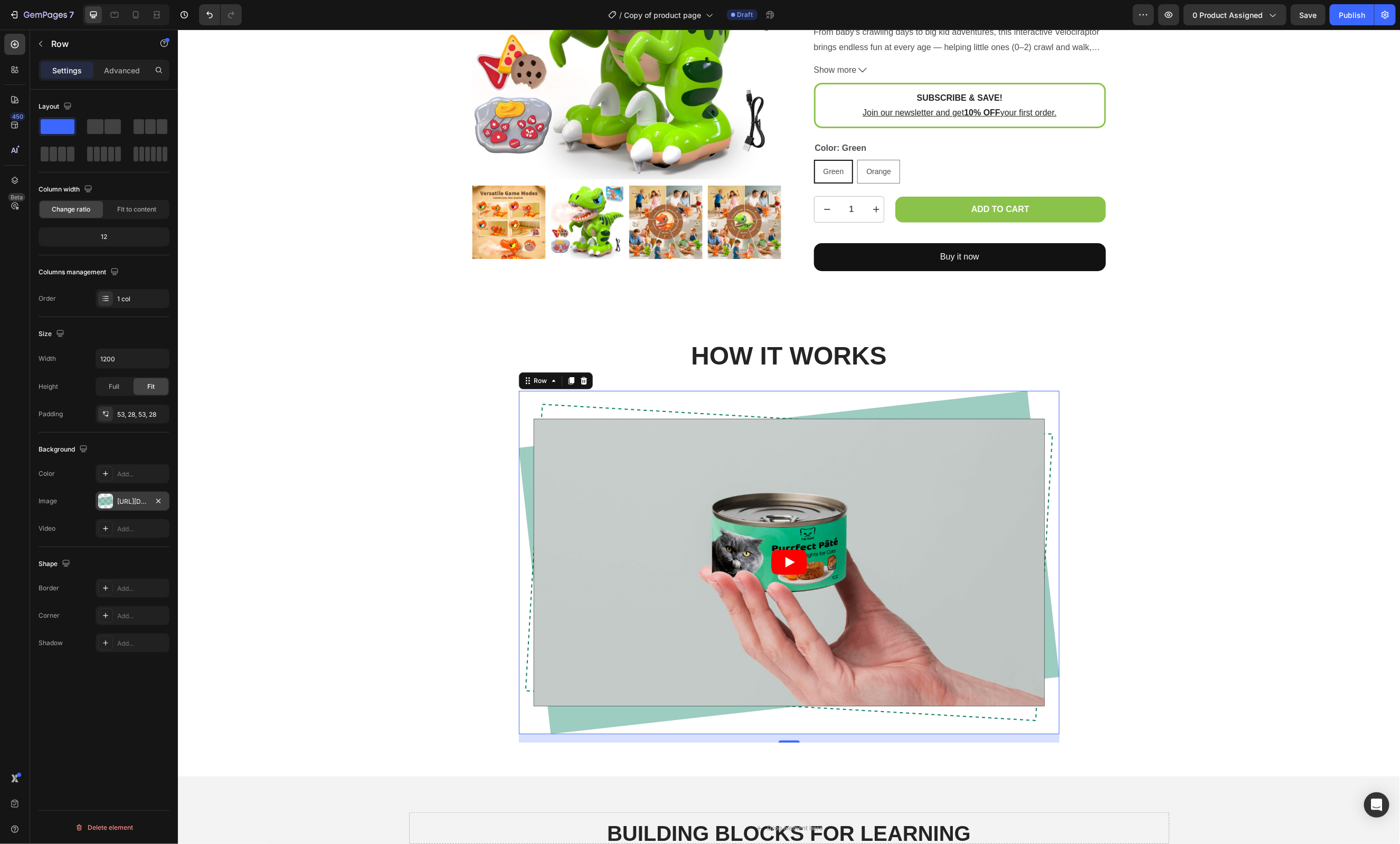
click at [122, 505] on div "https://cdn.shopify.com/s/files/1/0941/5724/2658/files/gempages_570280384491685…" at bounding box center [132, 501] width 31 height 9
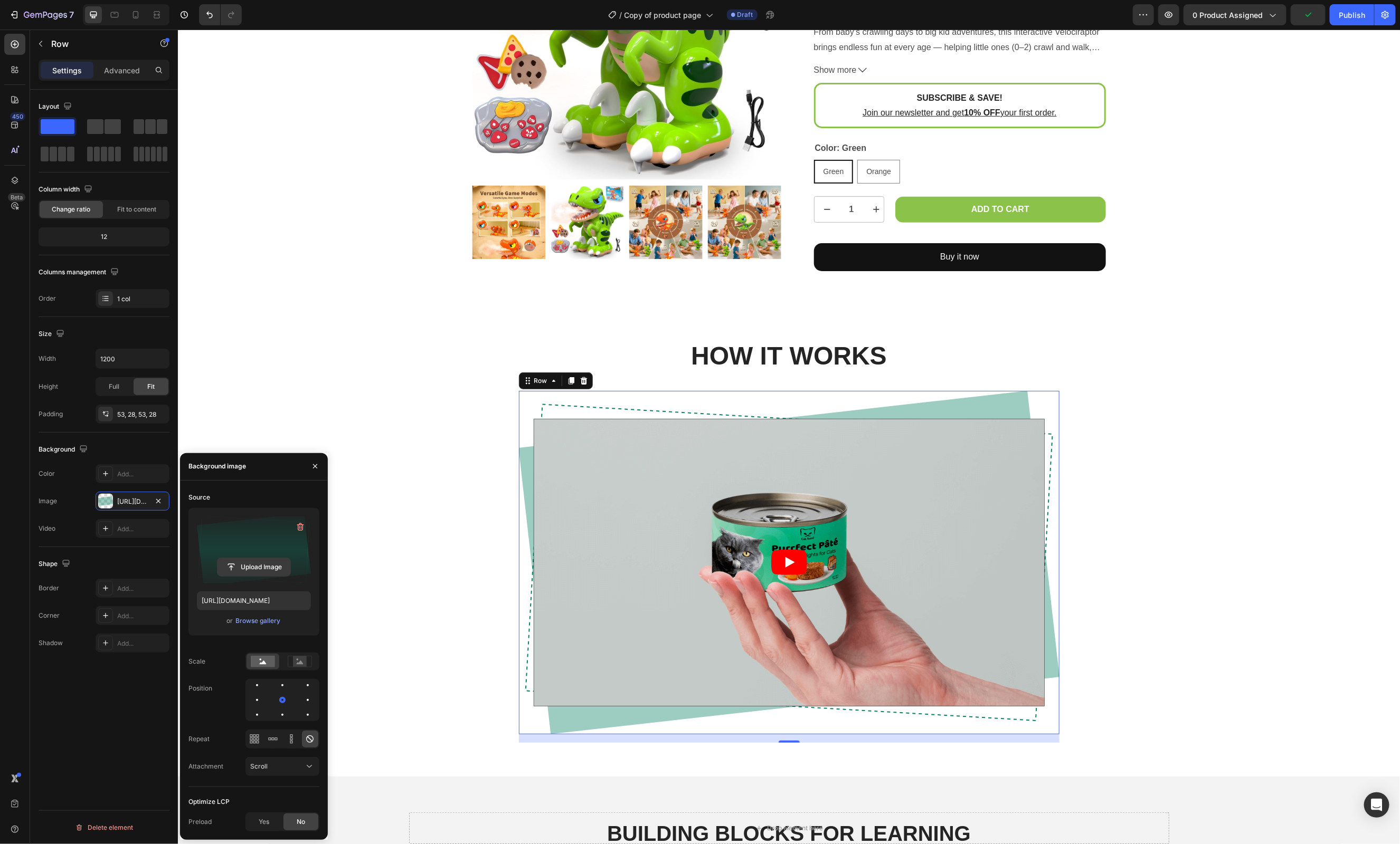
click at [256, 565] on input "file" at bounding box center [254, 567] width 73 height 18
click at [255, 621] on div "Browse gallery" at bounding box center [258, 621] width 45 height 9
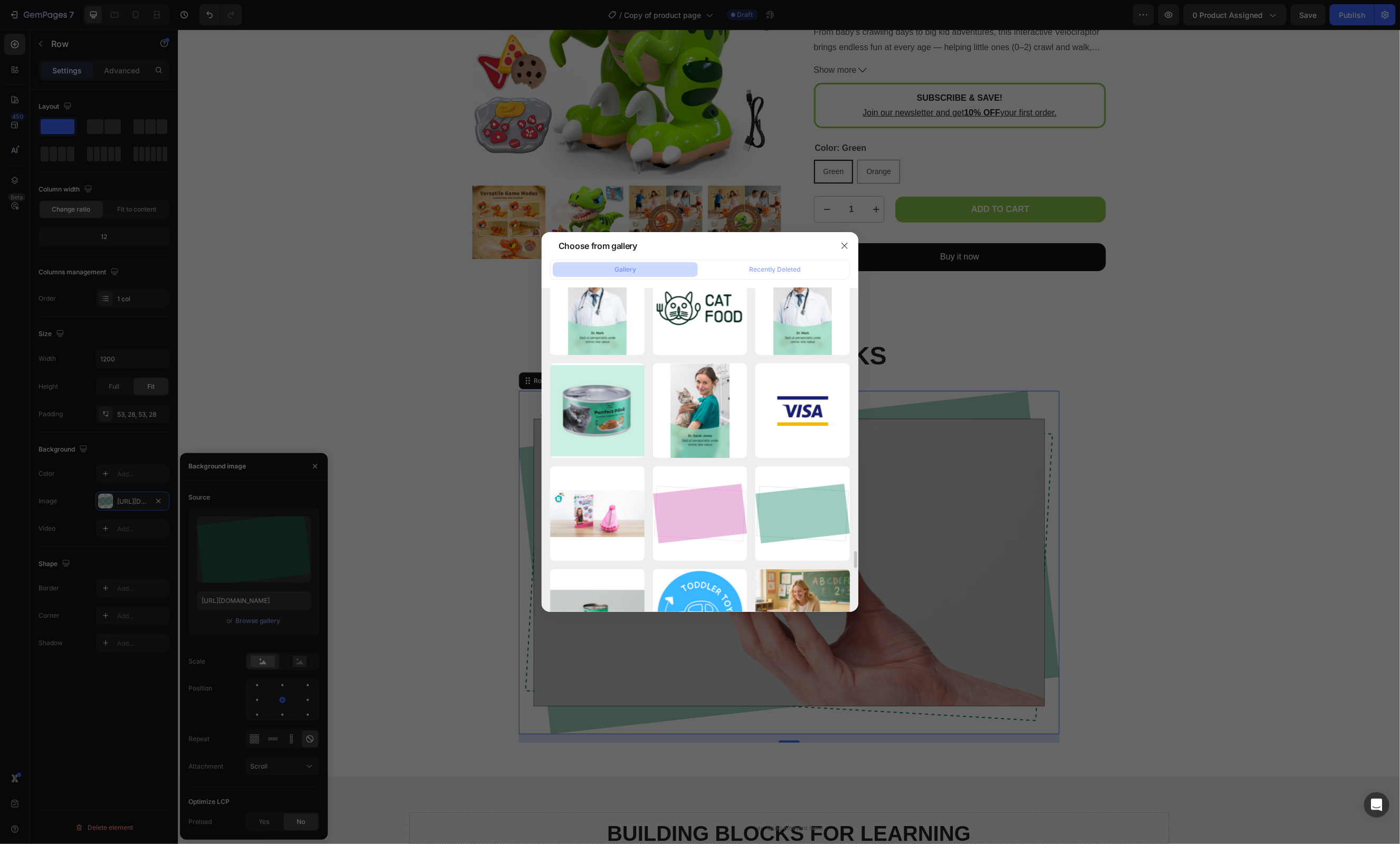
scroll to position [5214, 0]
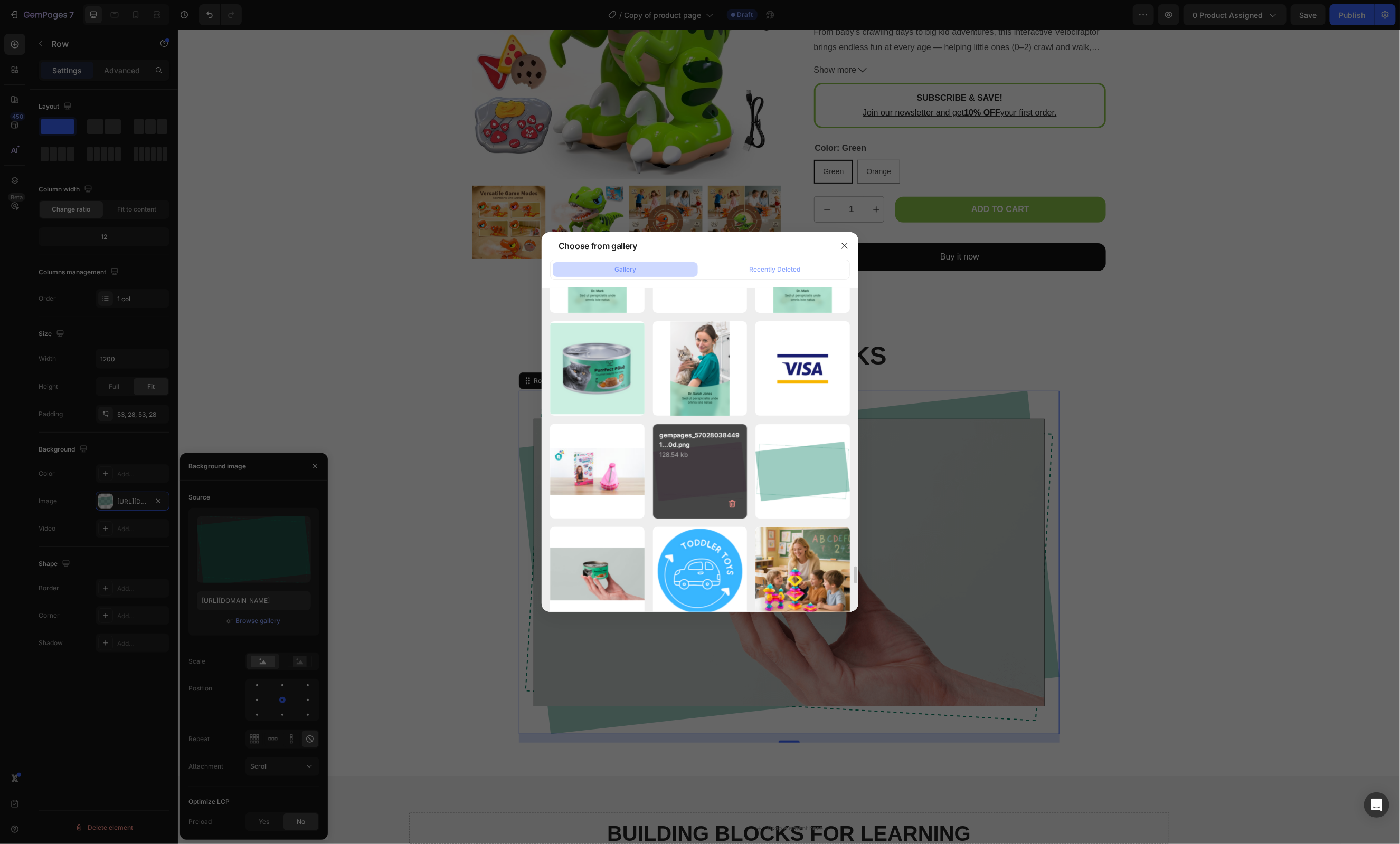
click at [719, 469] on div "gempages_570280384491...0d.png 128.54 kb" at bounding box center [700, 472] width 95 height 94
type input "https://cdn.shopify.com/s/files/1/0941/5724/2658/files/gempages_570280384491685…"
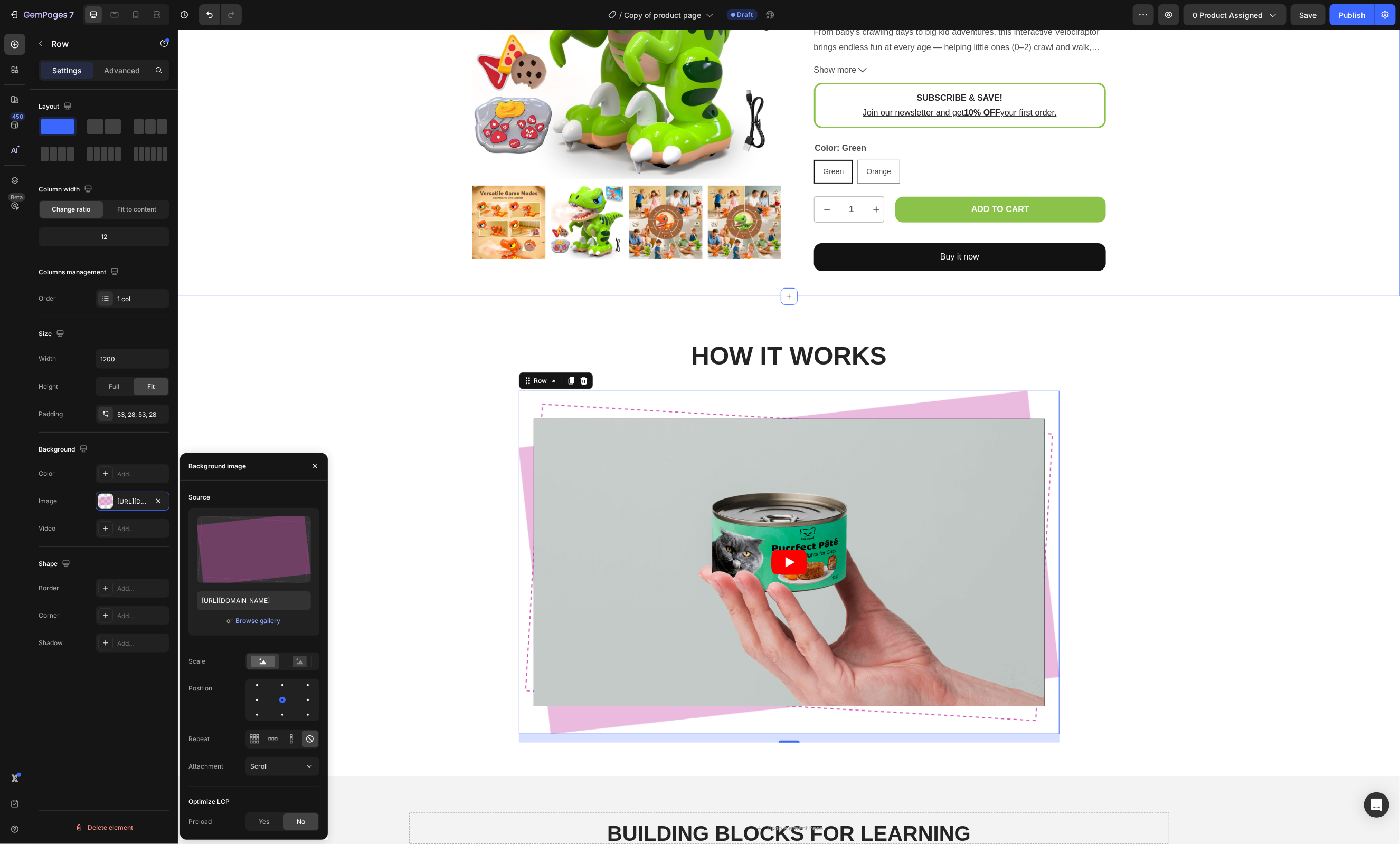
click at [1327, 188] on div "Product Images 3y+ Text Block P&C Robot Dino for Toddlers Product Title $39.99 …" at bounding box center [788, 71] width 1206 height 401
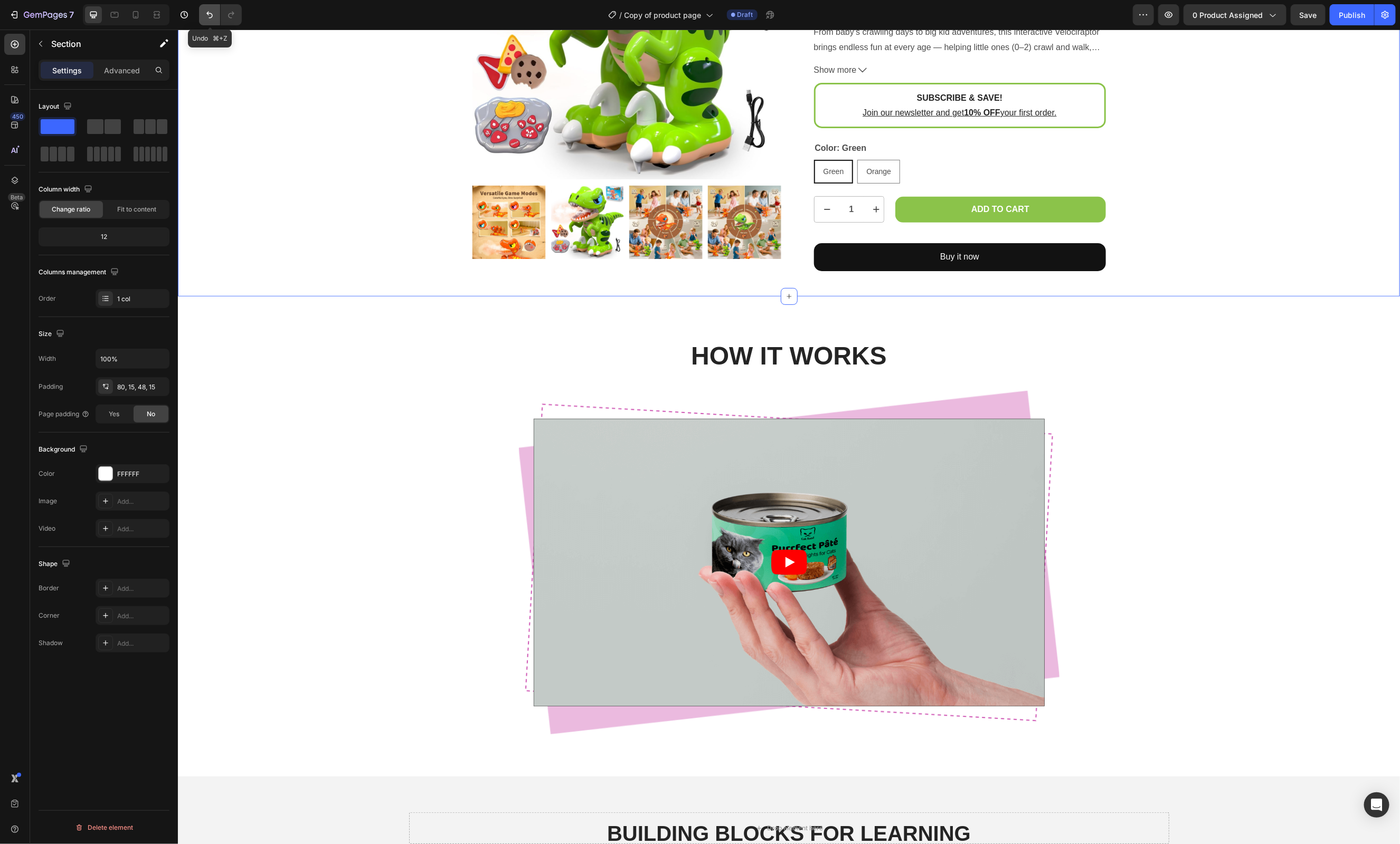
click at [208, 21] on button "Undo/Redo" at bounding box center [209, 14] width 21 height 21
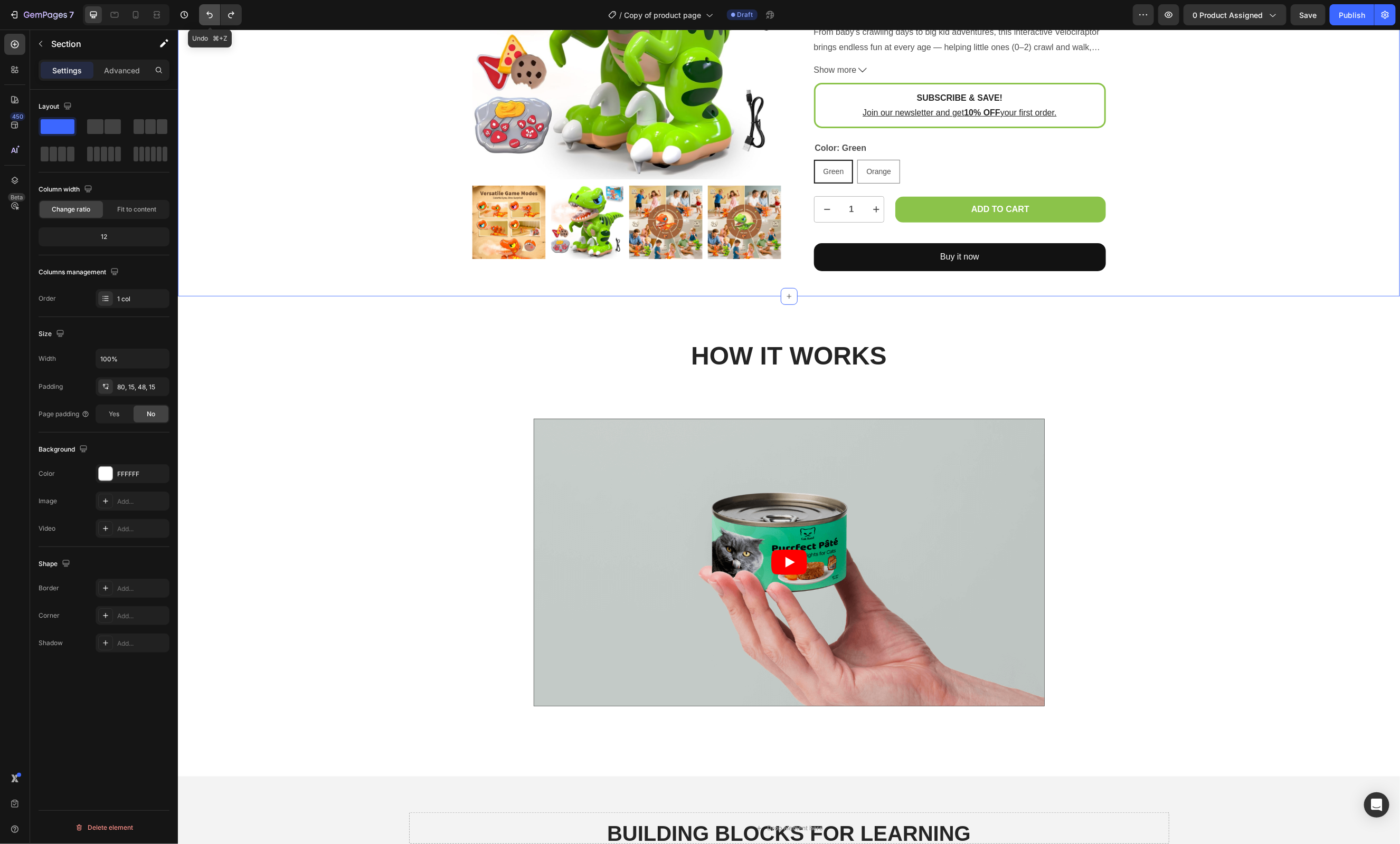
click at [208, 12] on icon "Undo/Redo" at bounding box center [209, 15] width 6 height 7
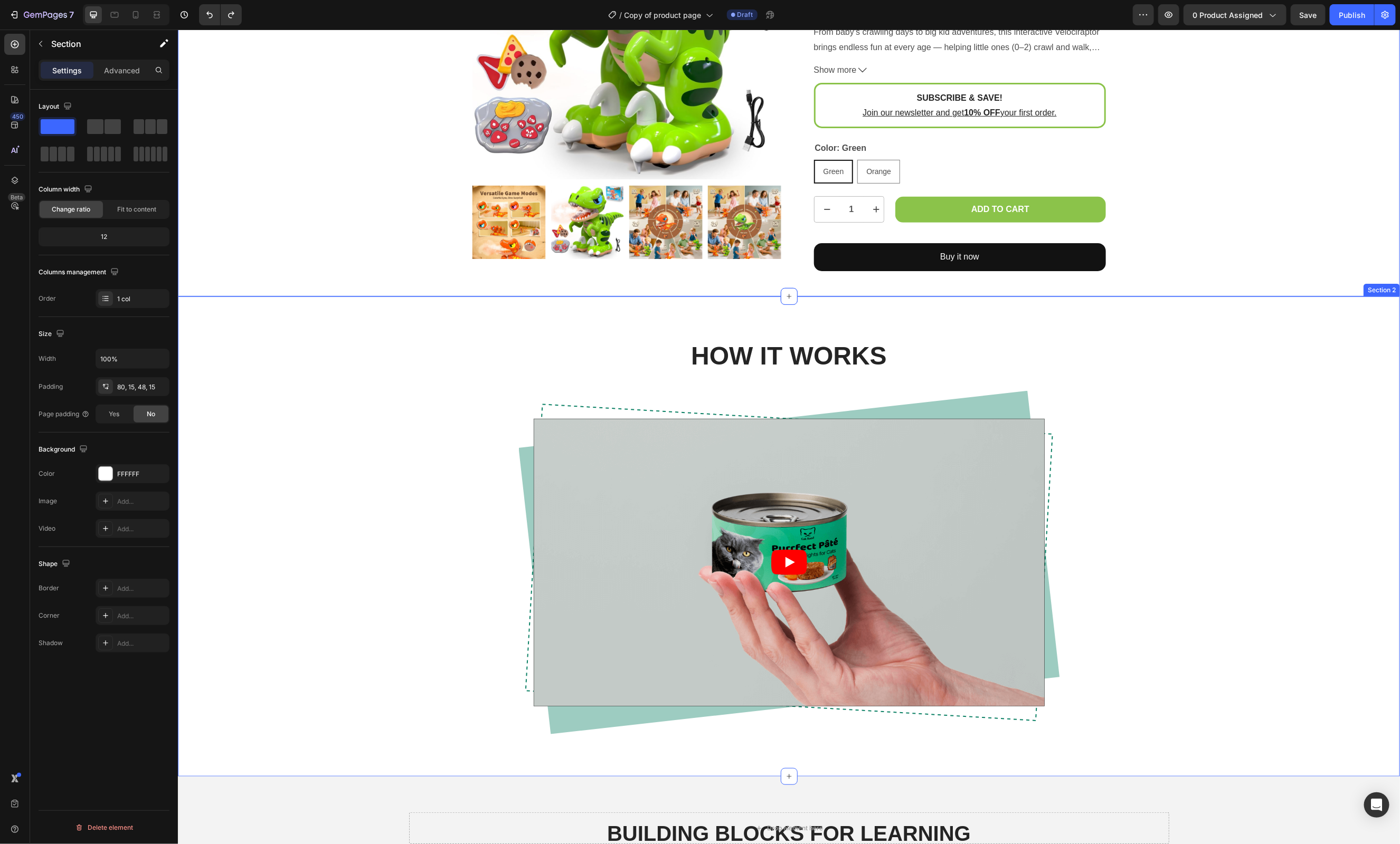
click at [362, 467] on div "HOW IT WORKS Heading Video Row Row" at bounding box center [788, 545] width 1206 height 412
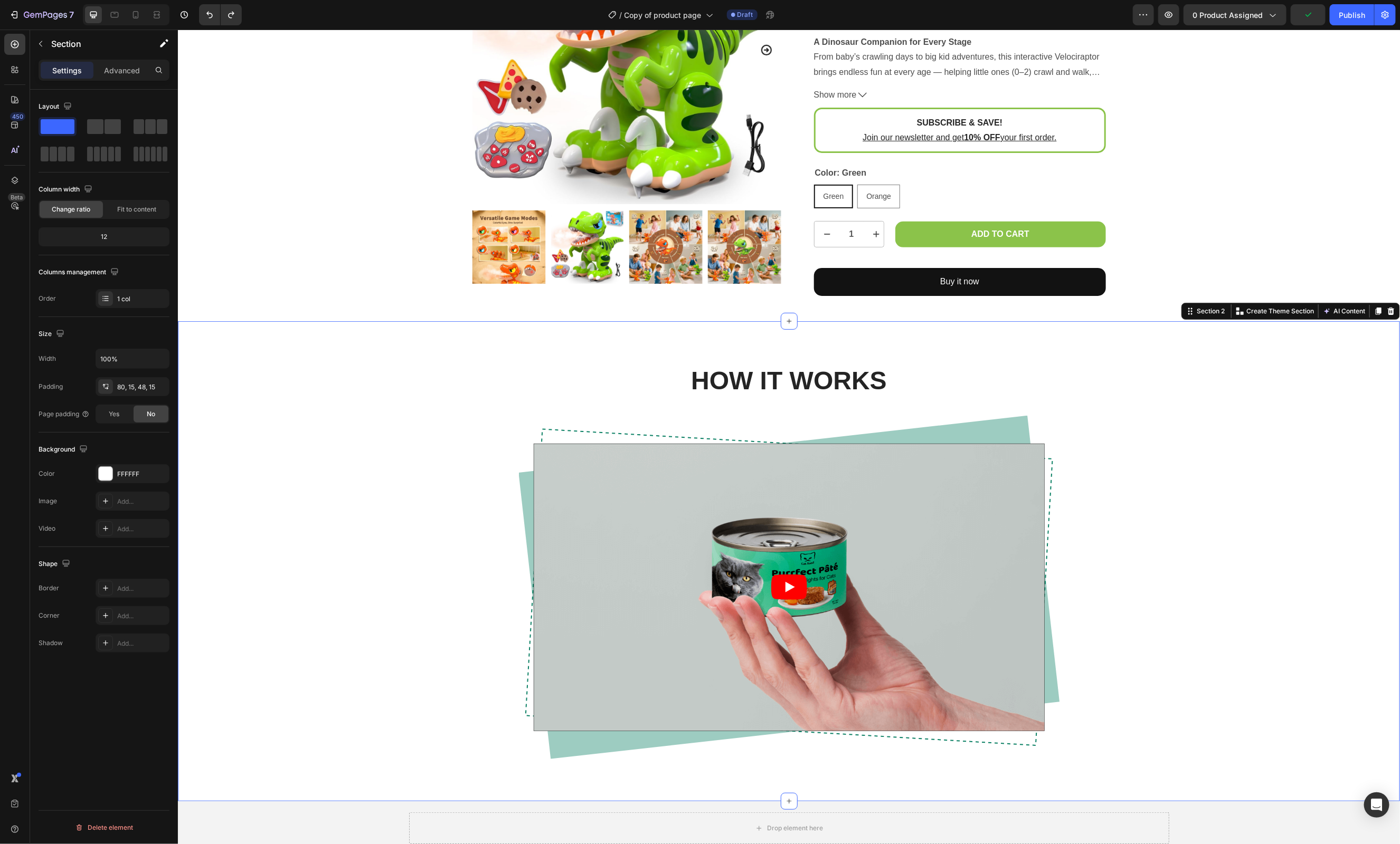
scroll to position [174, 0]
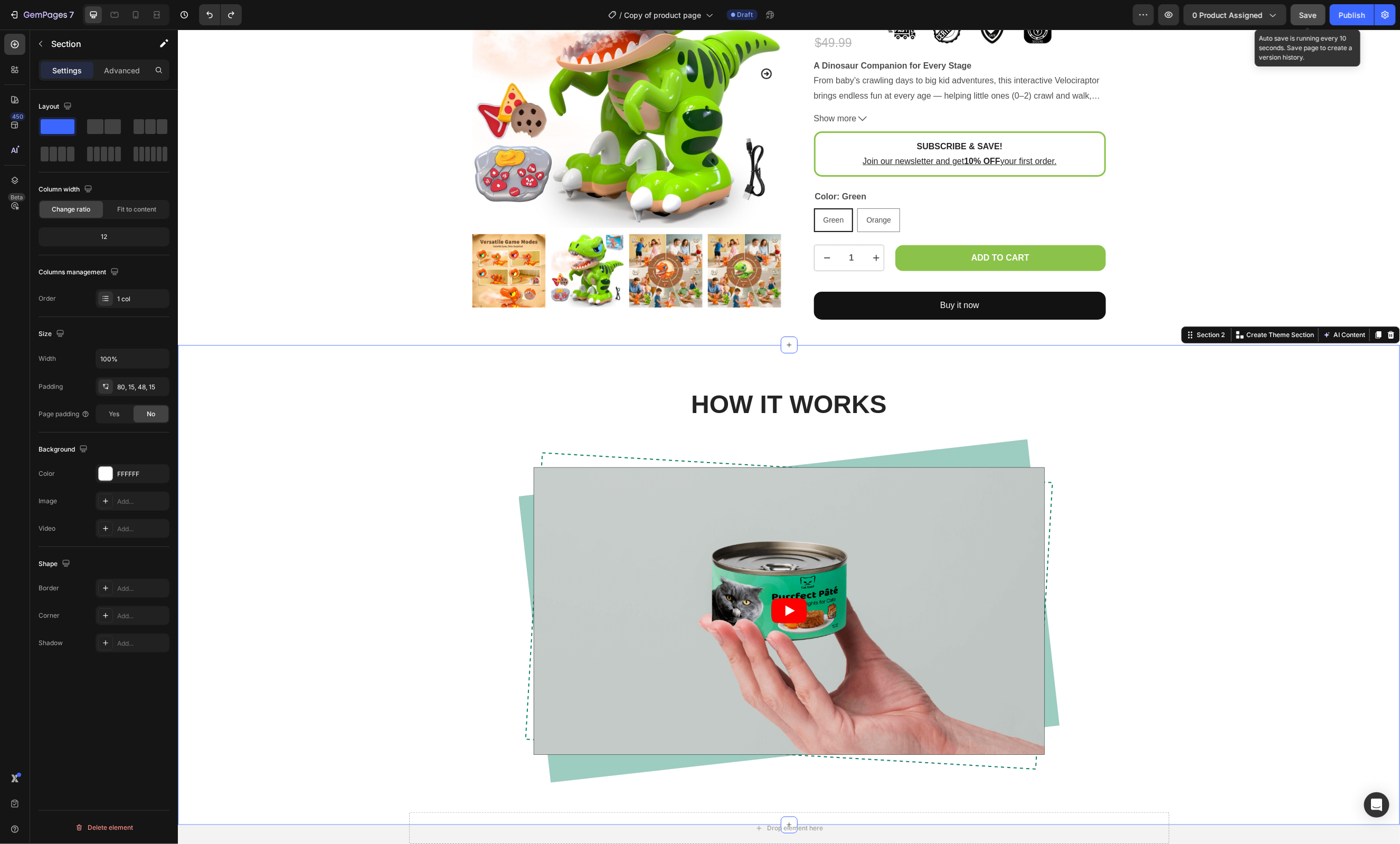
click at [1310, 18] on span "Save" at bounding box center [1308, 15] width 17 height 9
click at [139, 19] on icon at bounding box center [135, 14] width 11 height 11
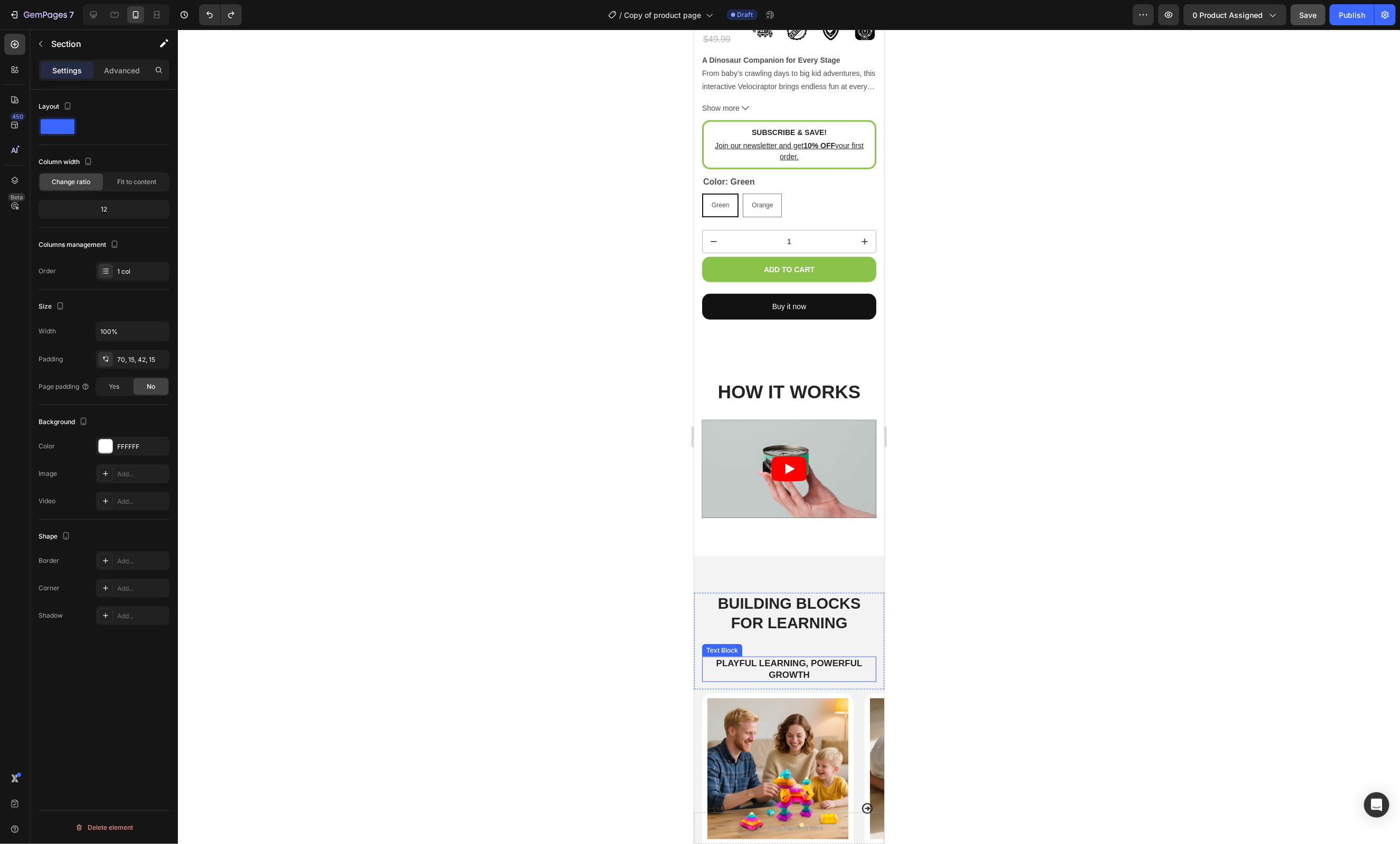
scroll to position [412, 0]
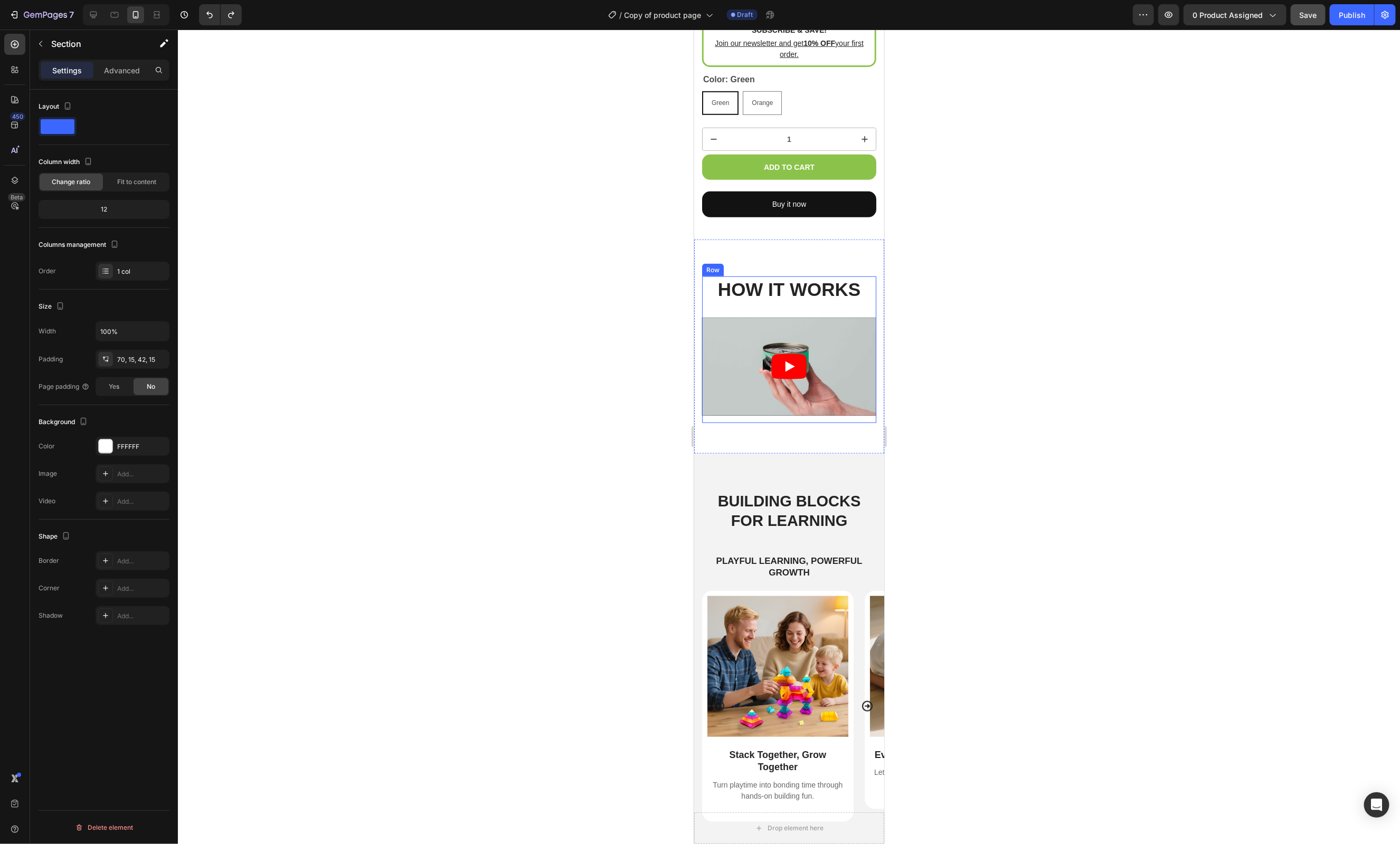
click at [761, 302] on div "HOW IT WORKS Heading Video Row" at bounding box center [788, 349] width 174 height 146
click at [115, 17] on icon at bounding box center [115, 15] width 8 height 6
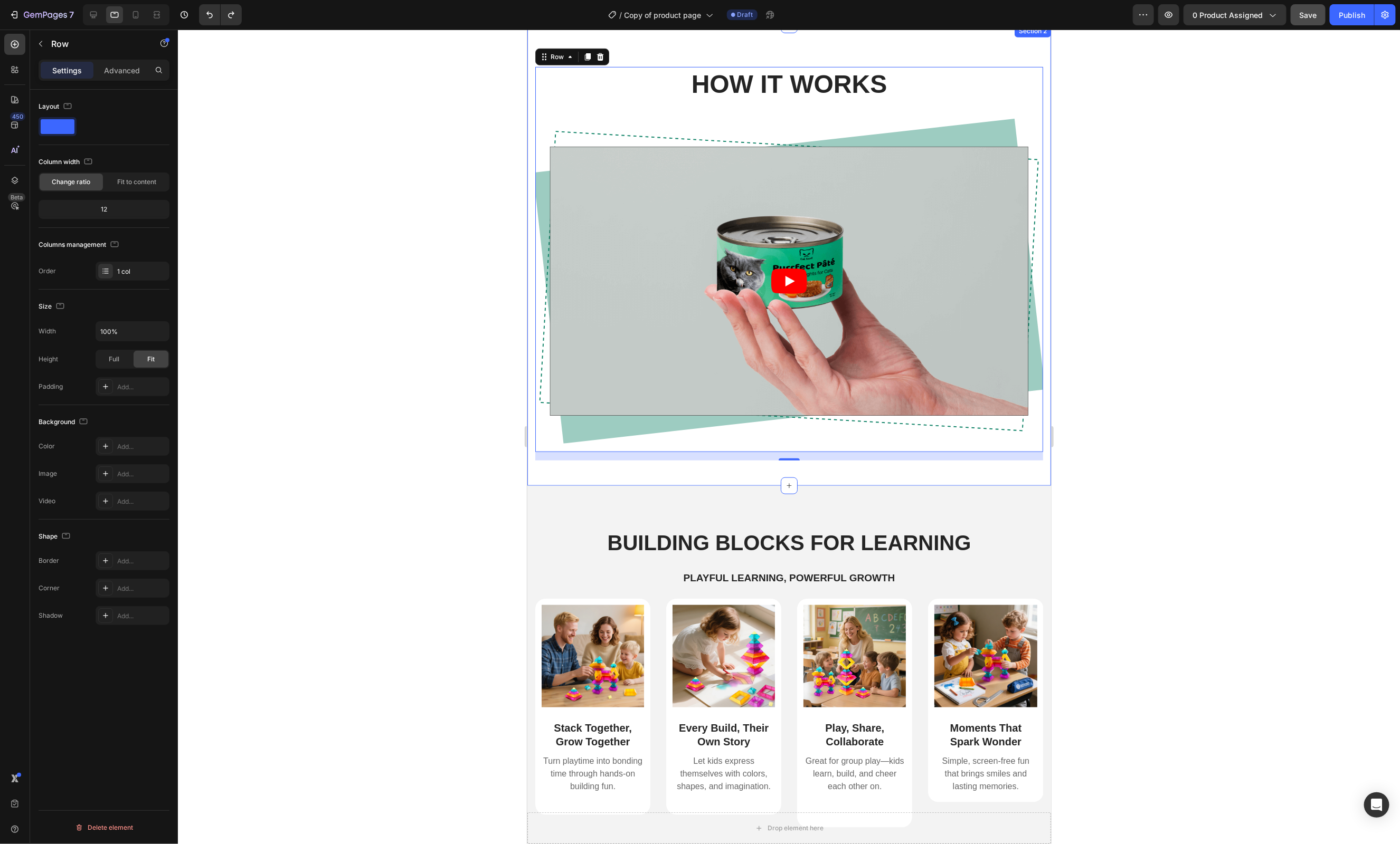
scroll to position [214, 0]
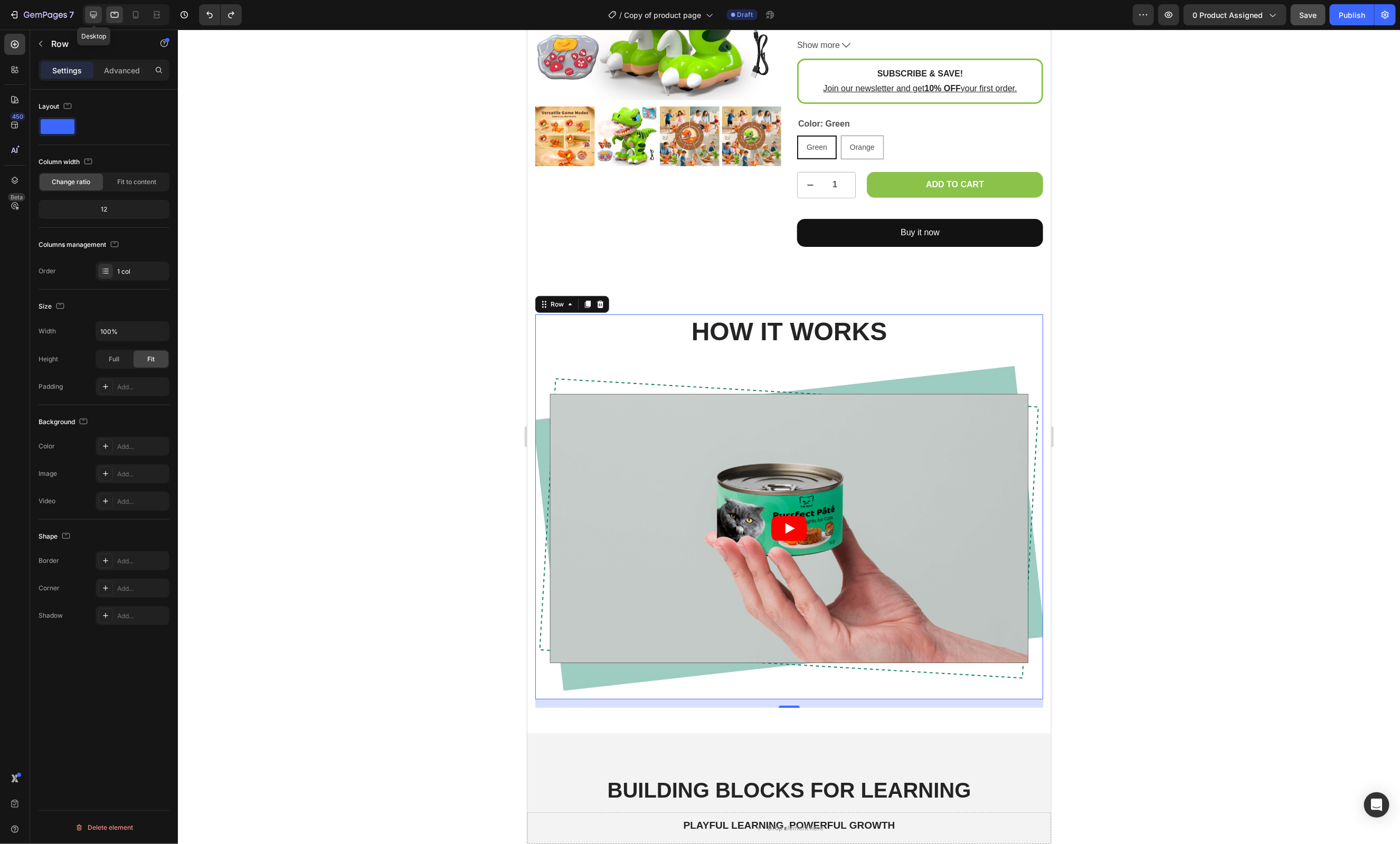
click at [97, 13] on icon at bounding box center [94, 15] width 7 height 7
type input "1024"
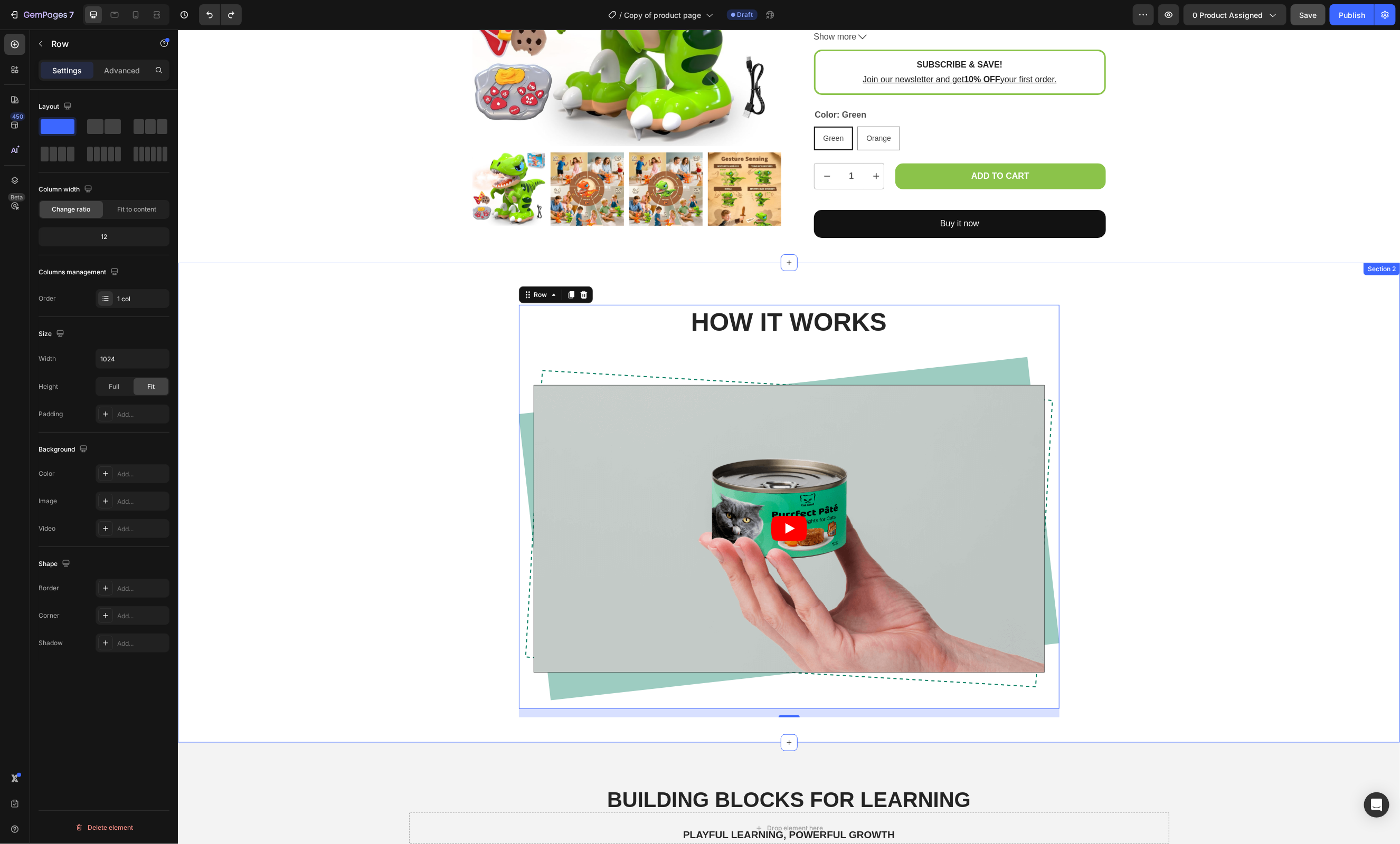
scroll to position [39, 0]
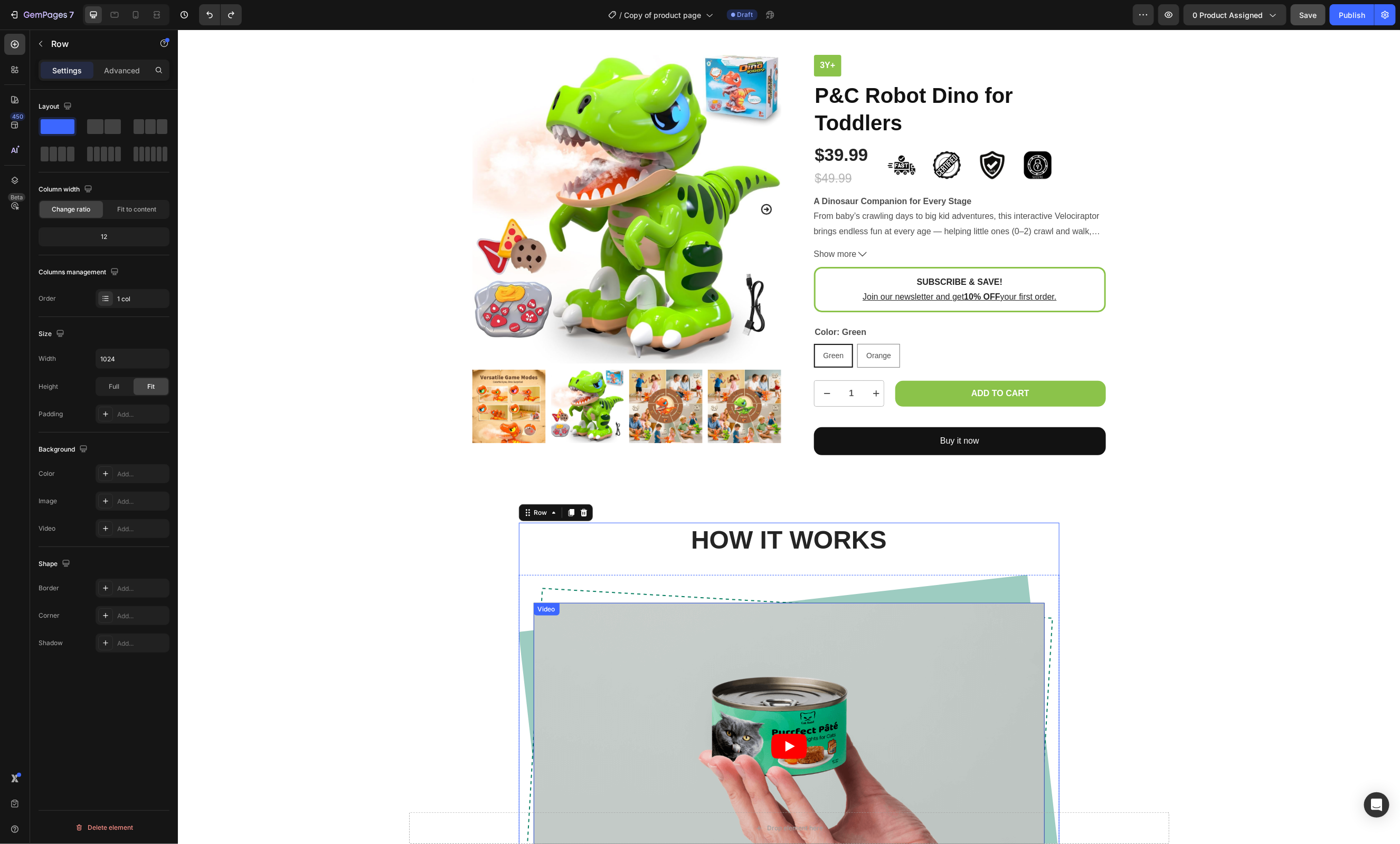
click at [582, 616] on article at bounding box center [789, 747] width 511 height 288
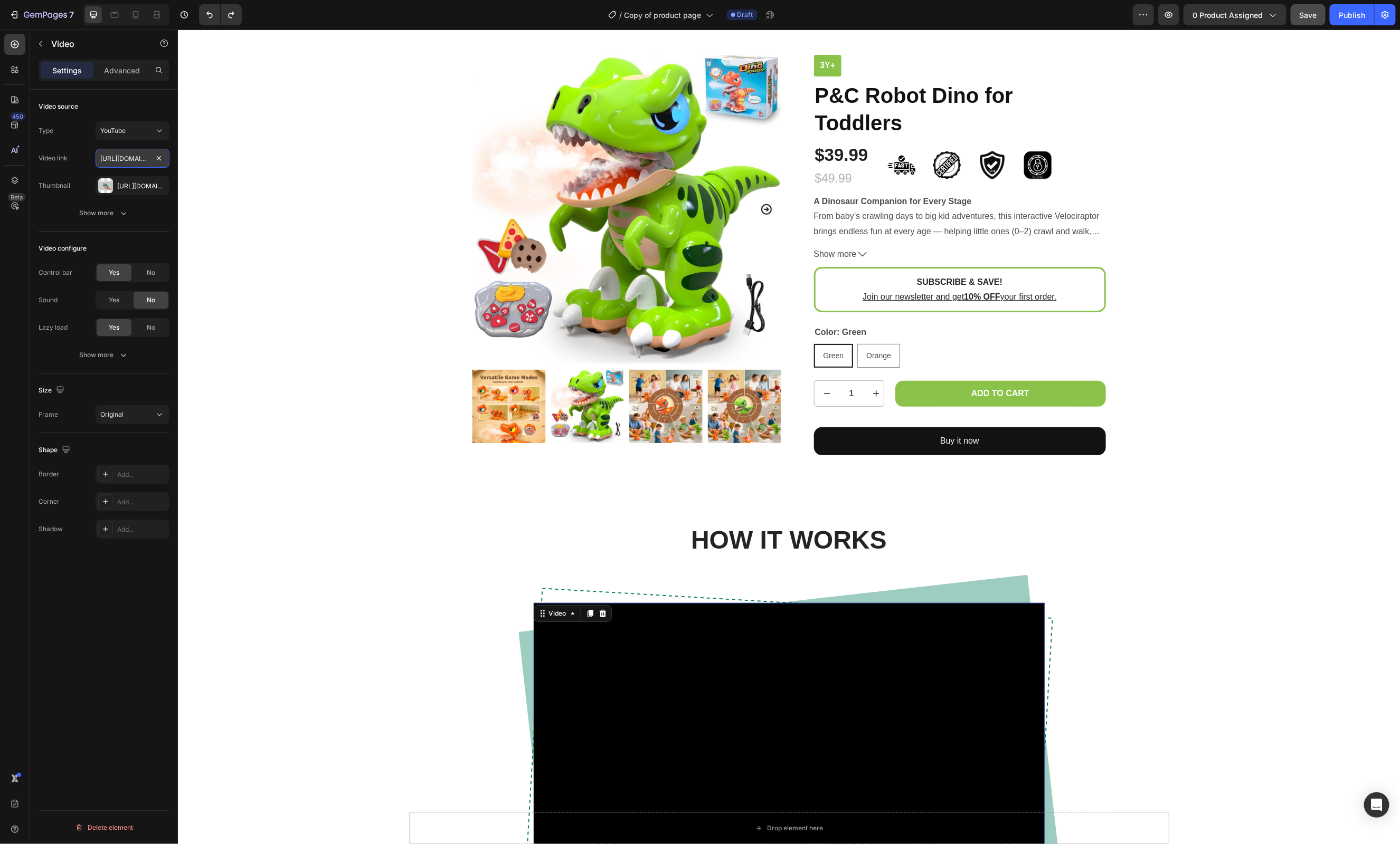
click at [130, 156] on input "https://www.youtube.com/watch?v=cyzh48XRS4M" at bounding box center [132, 158] width 74 height 19
paste input "kbPtF_ylvLo"
type input "https://www.youtube.com/watch?v=kbPtF_ylvLo"
click at [156, 184] on icon "button" at bounding box center [158, 185] width 4 height 4
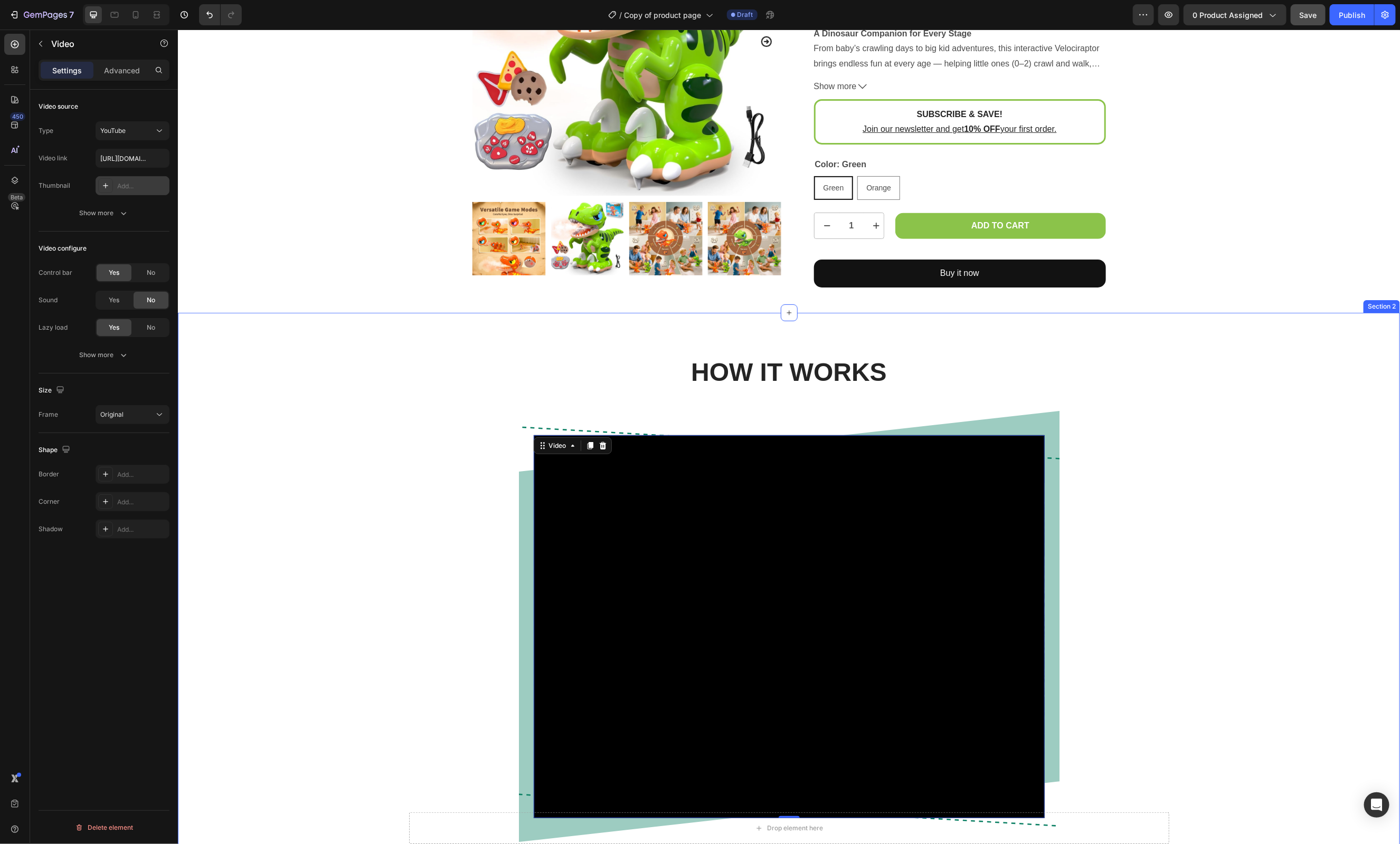
scroll to position [208, 0]
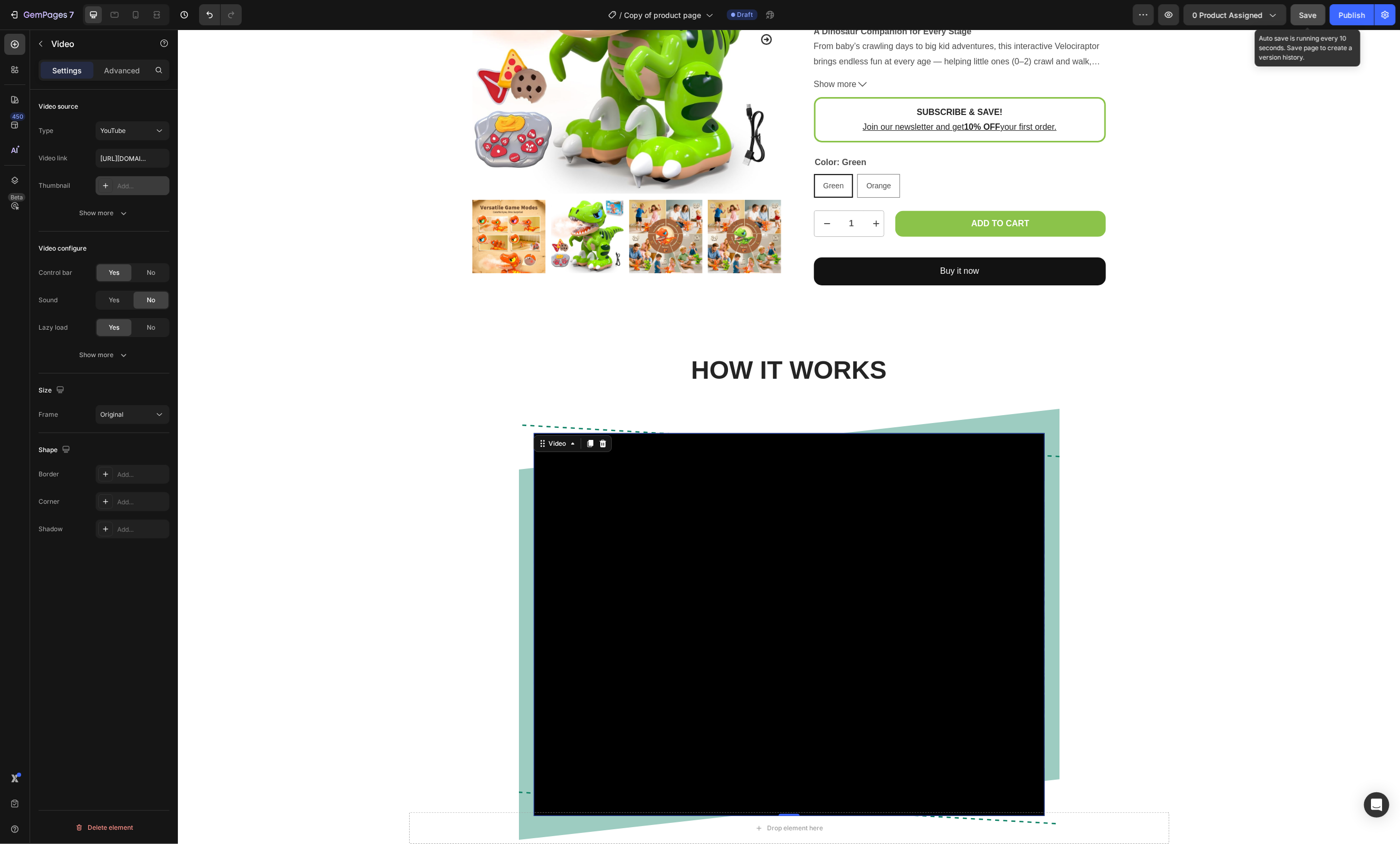
click at [1310, 14] on span "Save" at bounding box center [1308, 15] width 17 height 9
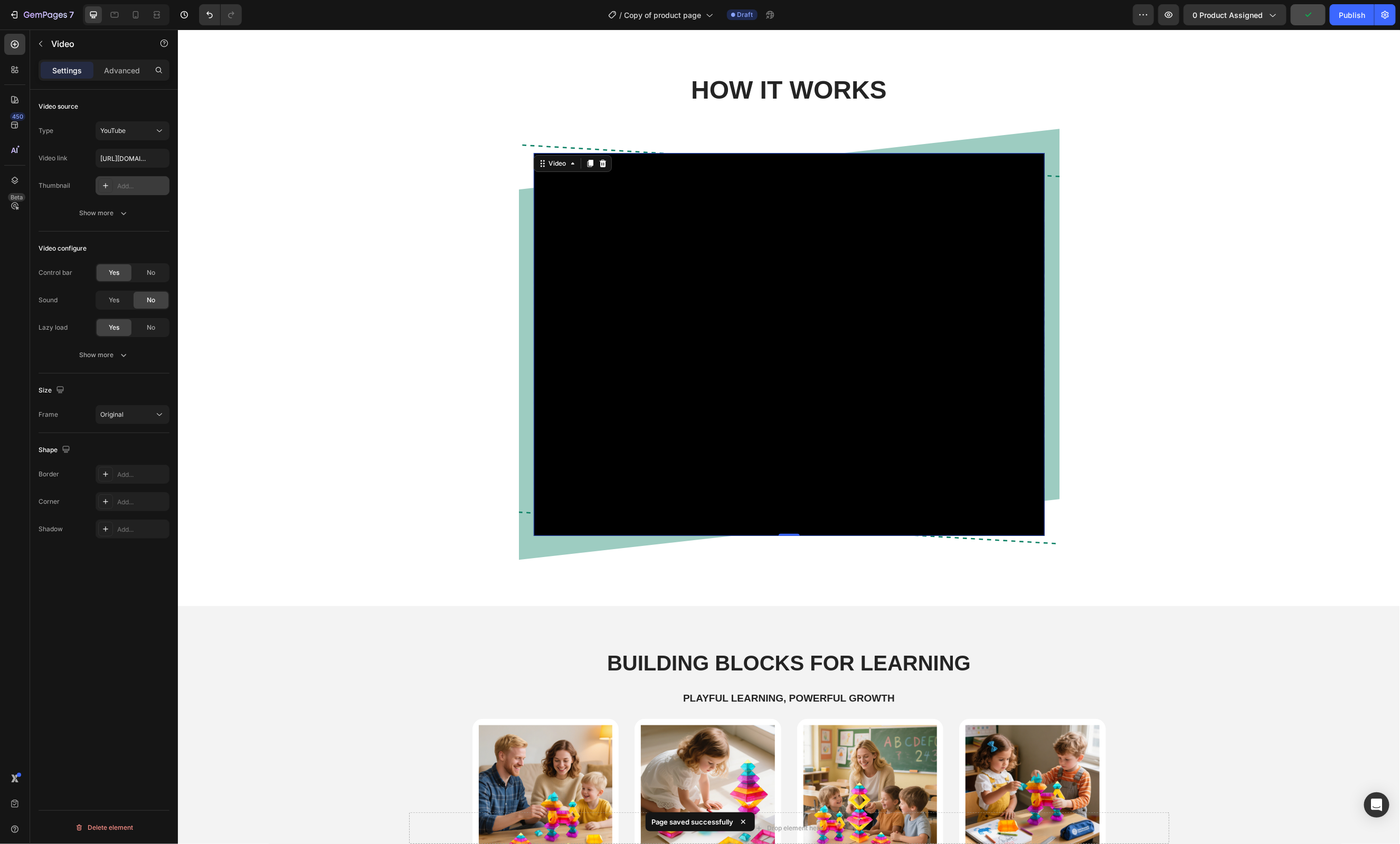
scroll to position [319, 0]
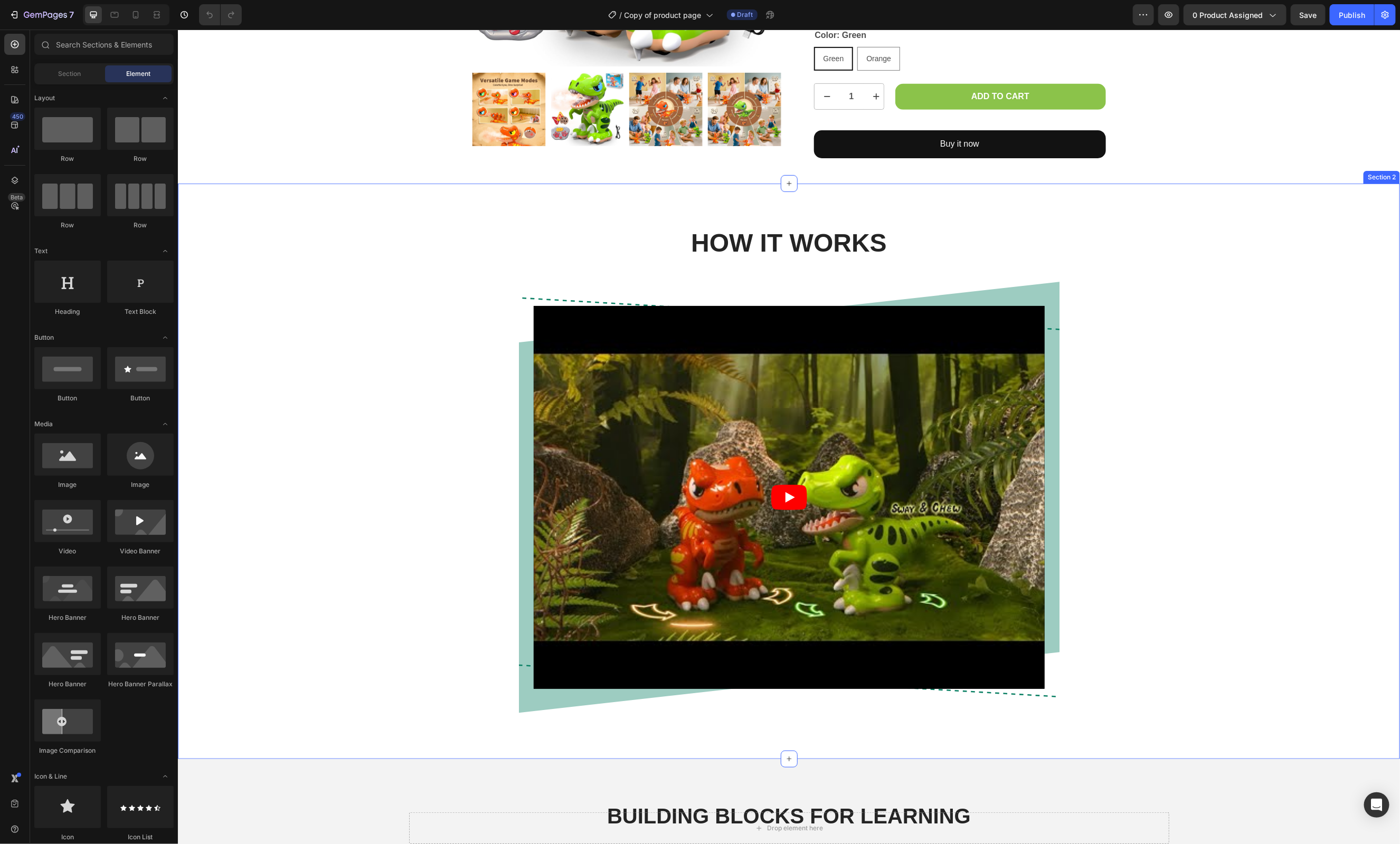
scroll to position [359, 0]
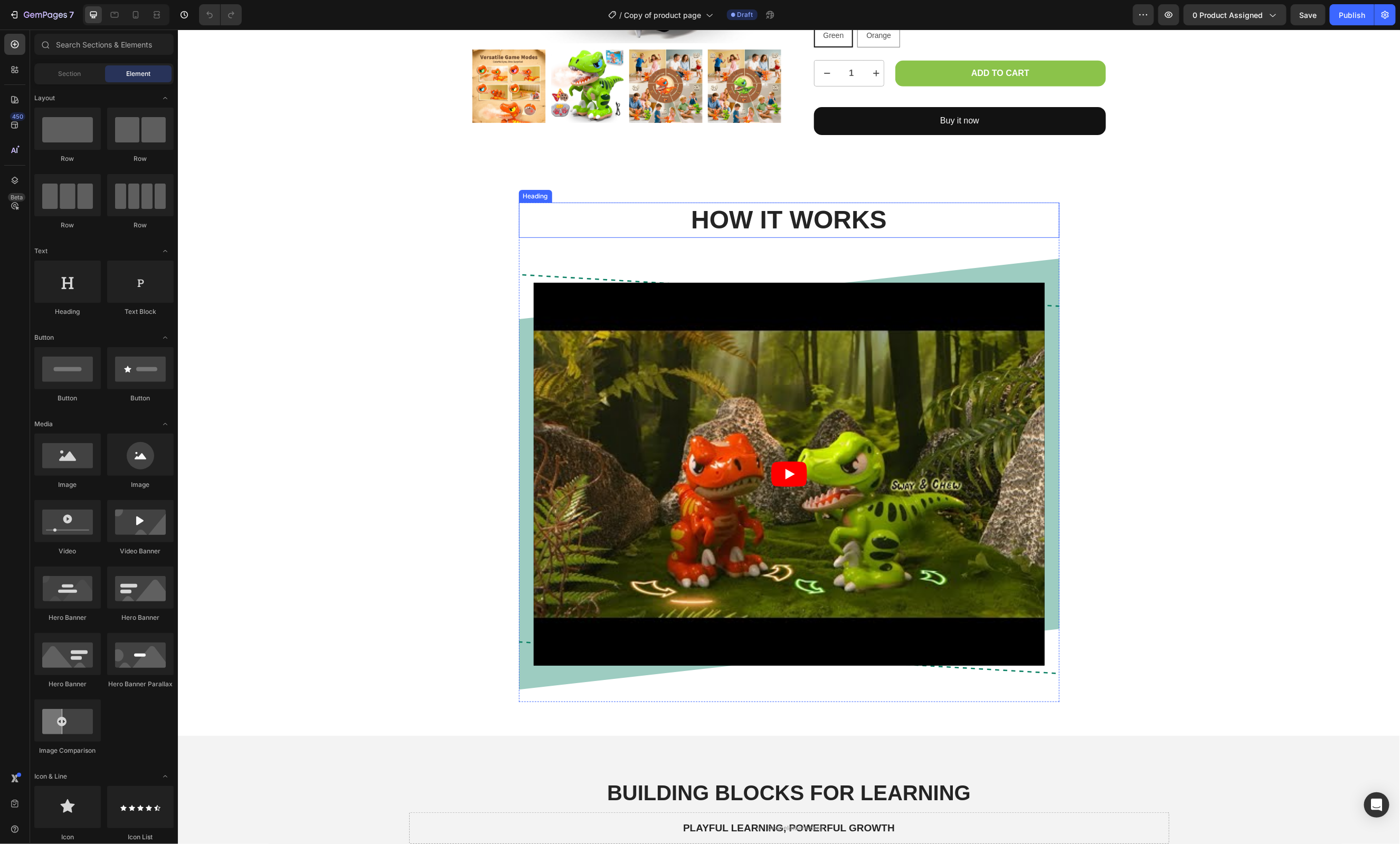
click at [861, 226] on h2 "HOW IT WORKS" at bounding box center [788, 219] width 541 height 35
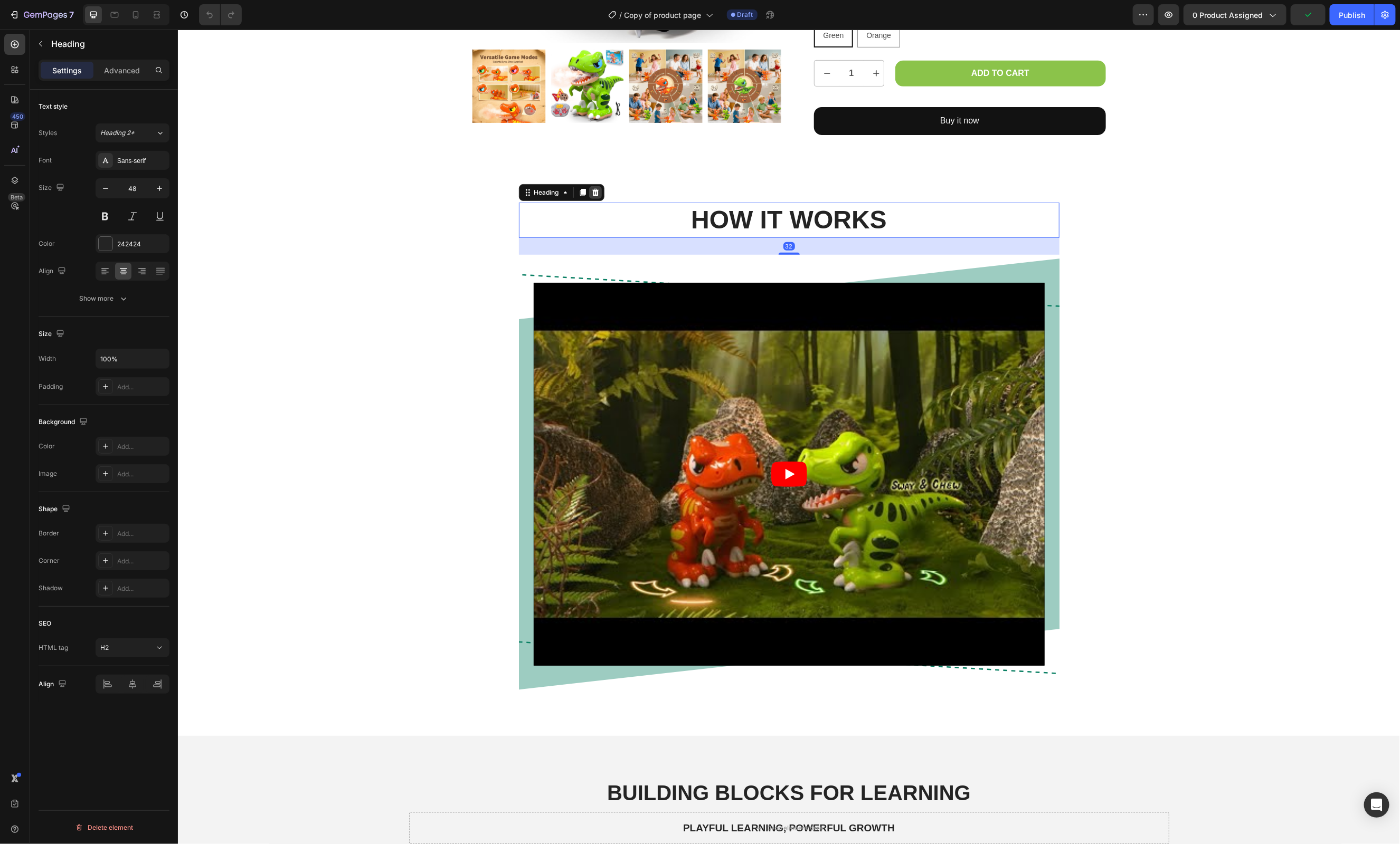
click at [596, 192] on icon at bounding box center [595, 192] width 7 height 7
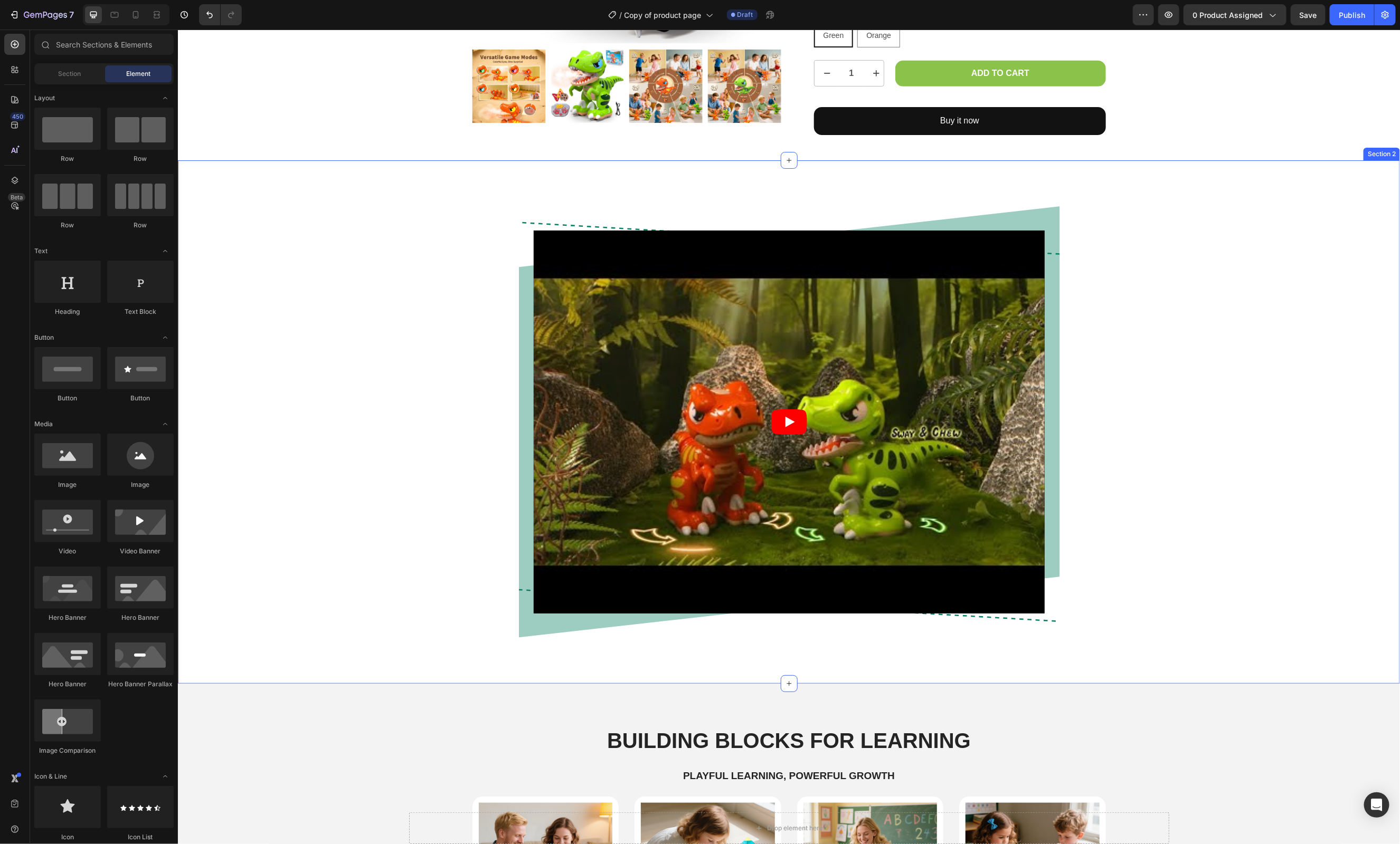
click at [1243, 316] on div "Video Row Row" at bounding box center [788, 430] width 1206 height 456
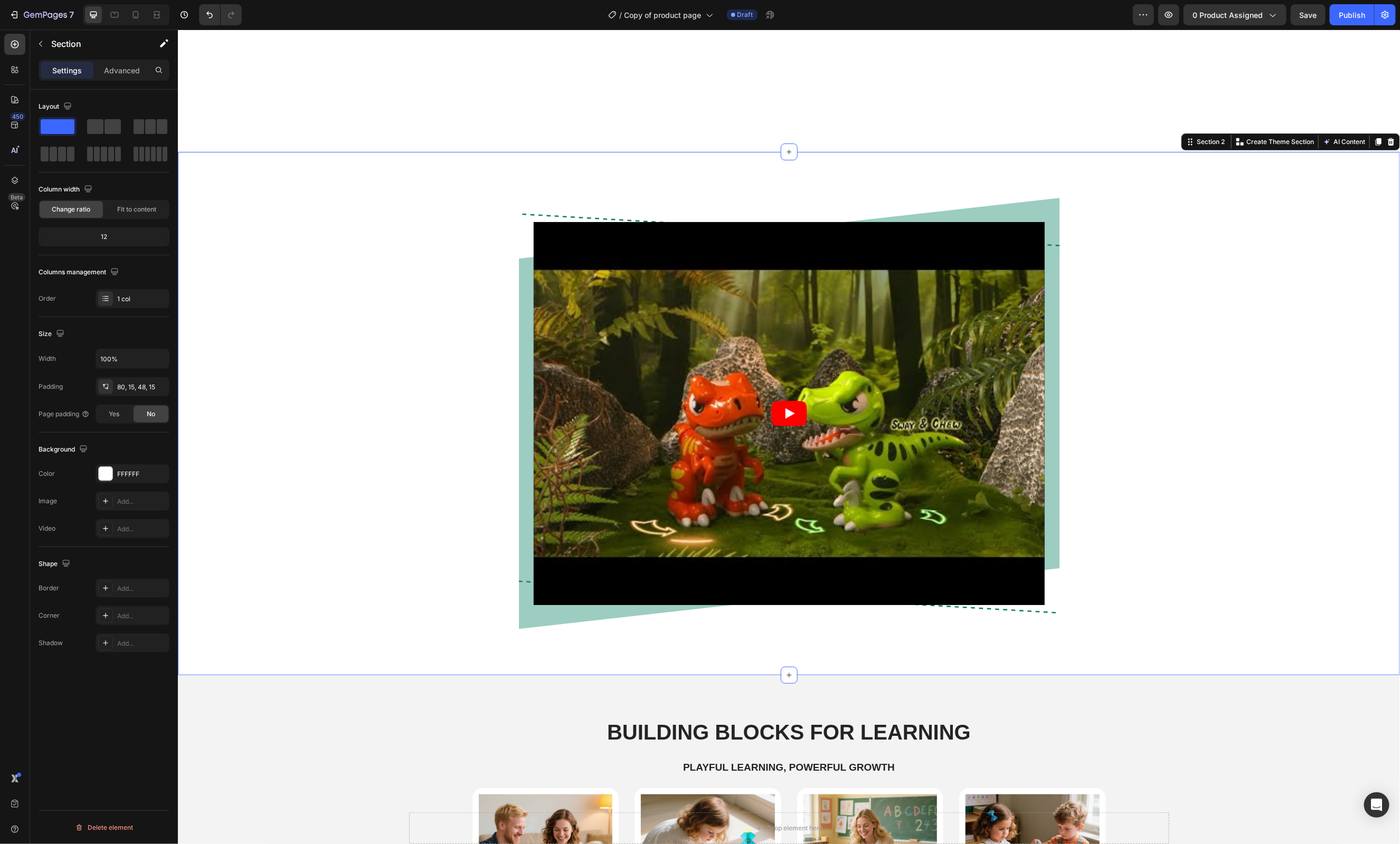
scroll to position [553, 0]
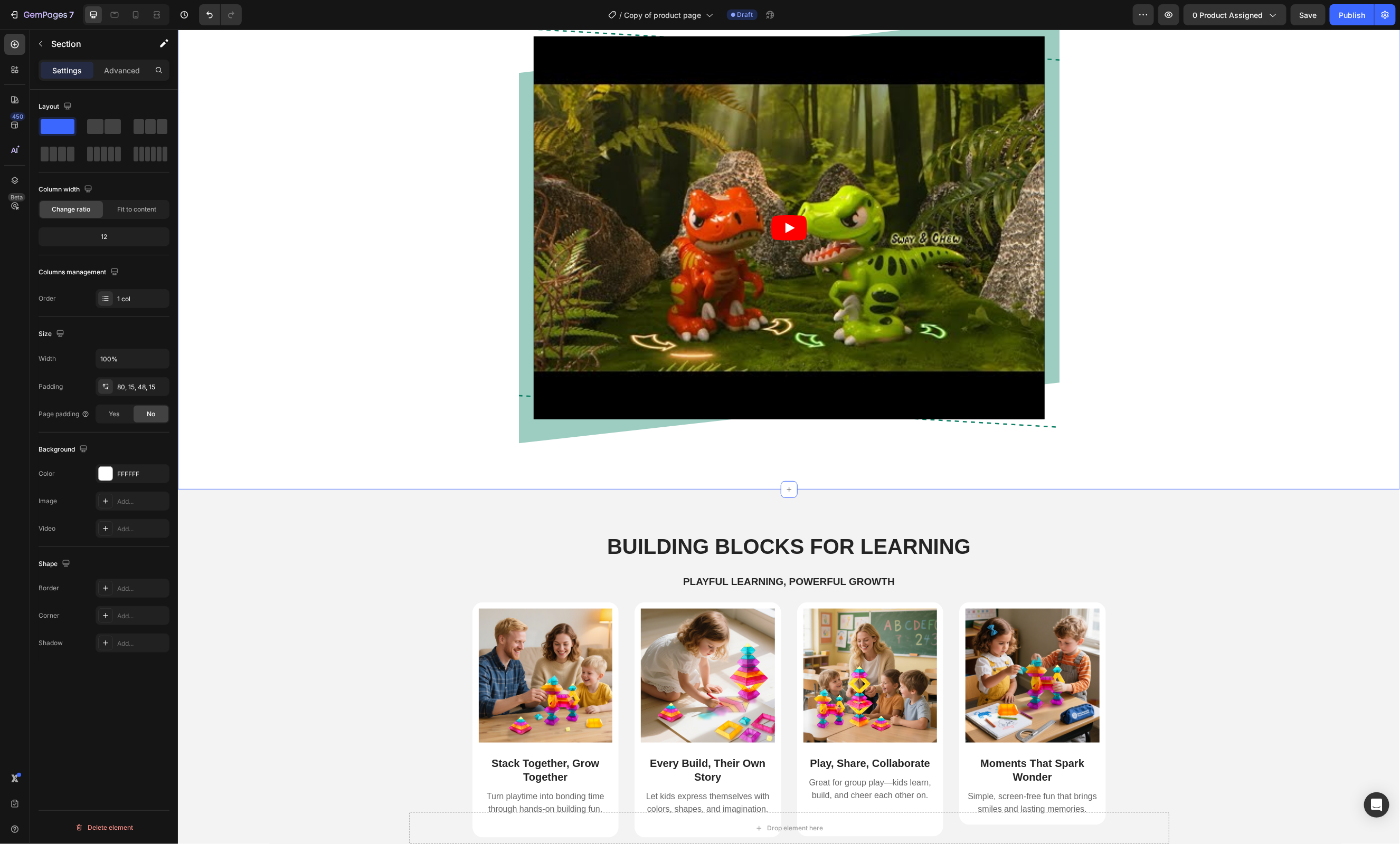
click at [436, 346] on div "Video Row Row" at bounding box center [788, 236] width 1206 height 456
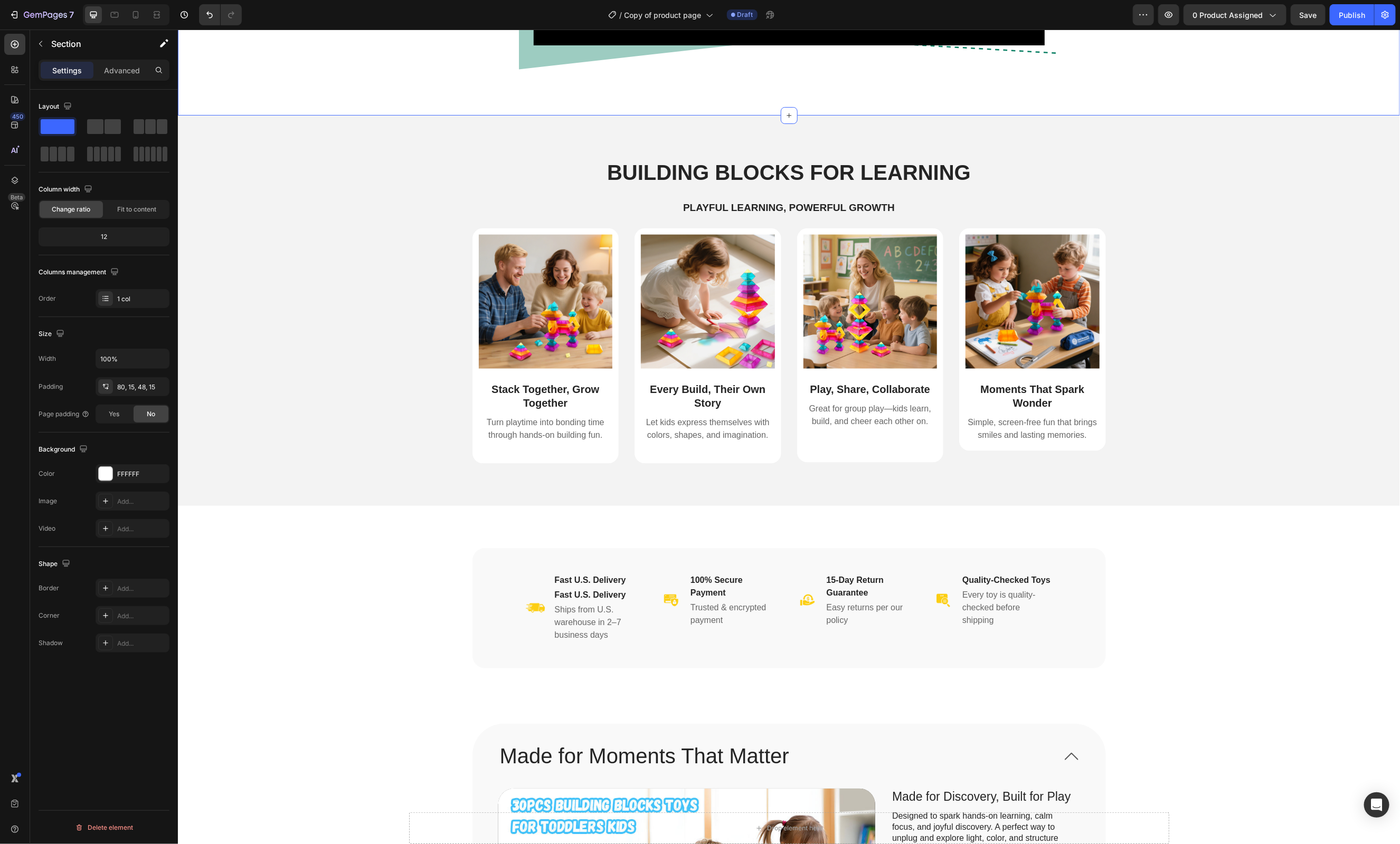
scroll to position [1009, 0]
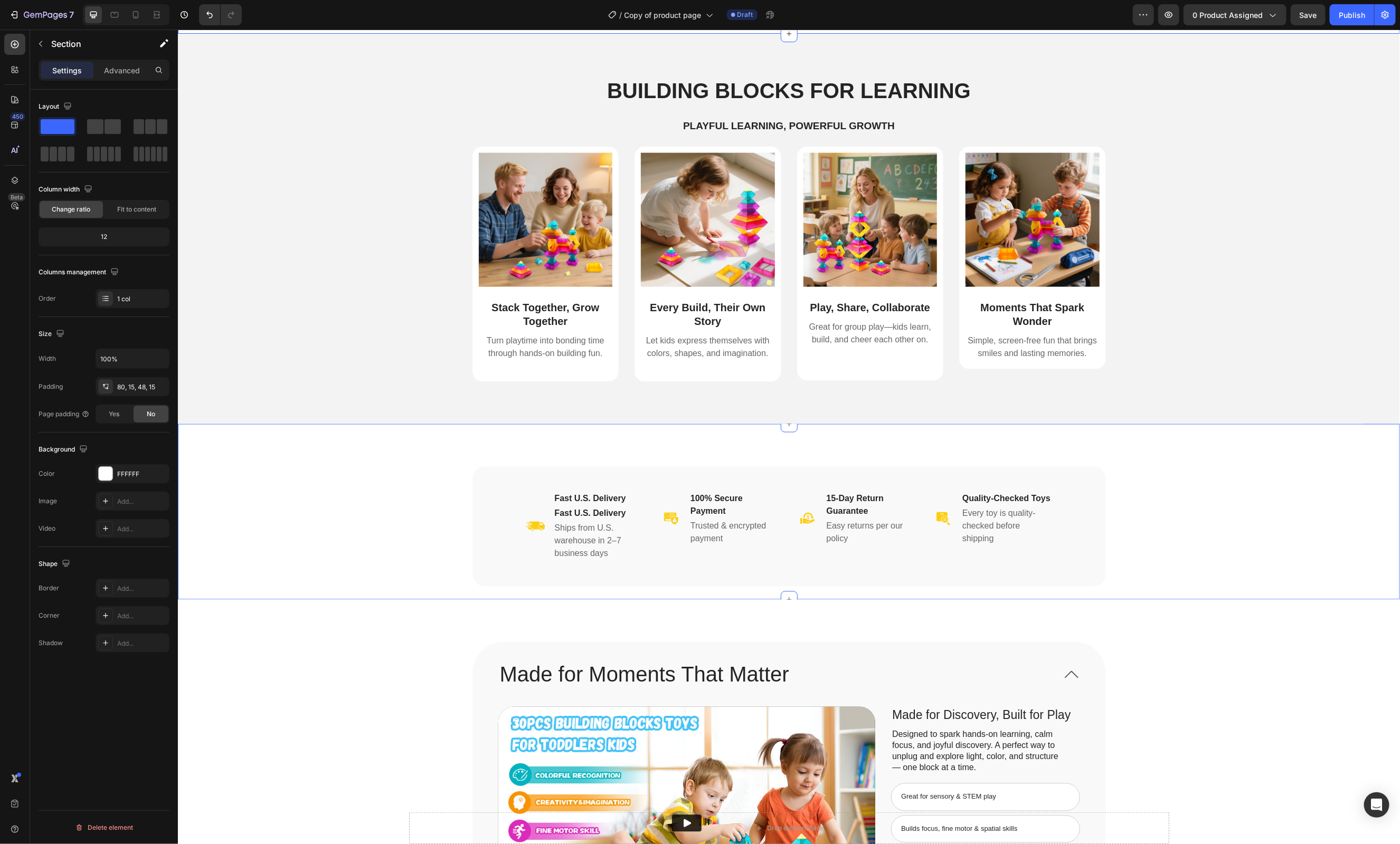
click at [417, 550] on div "Image Fast U.S. Delivery Heading Fast U.S. Delivery Heading Ships from U.S. war…" at bounding box center [788, 533] width 1188 height 134
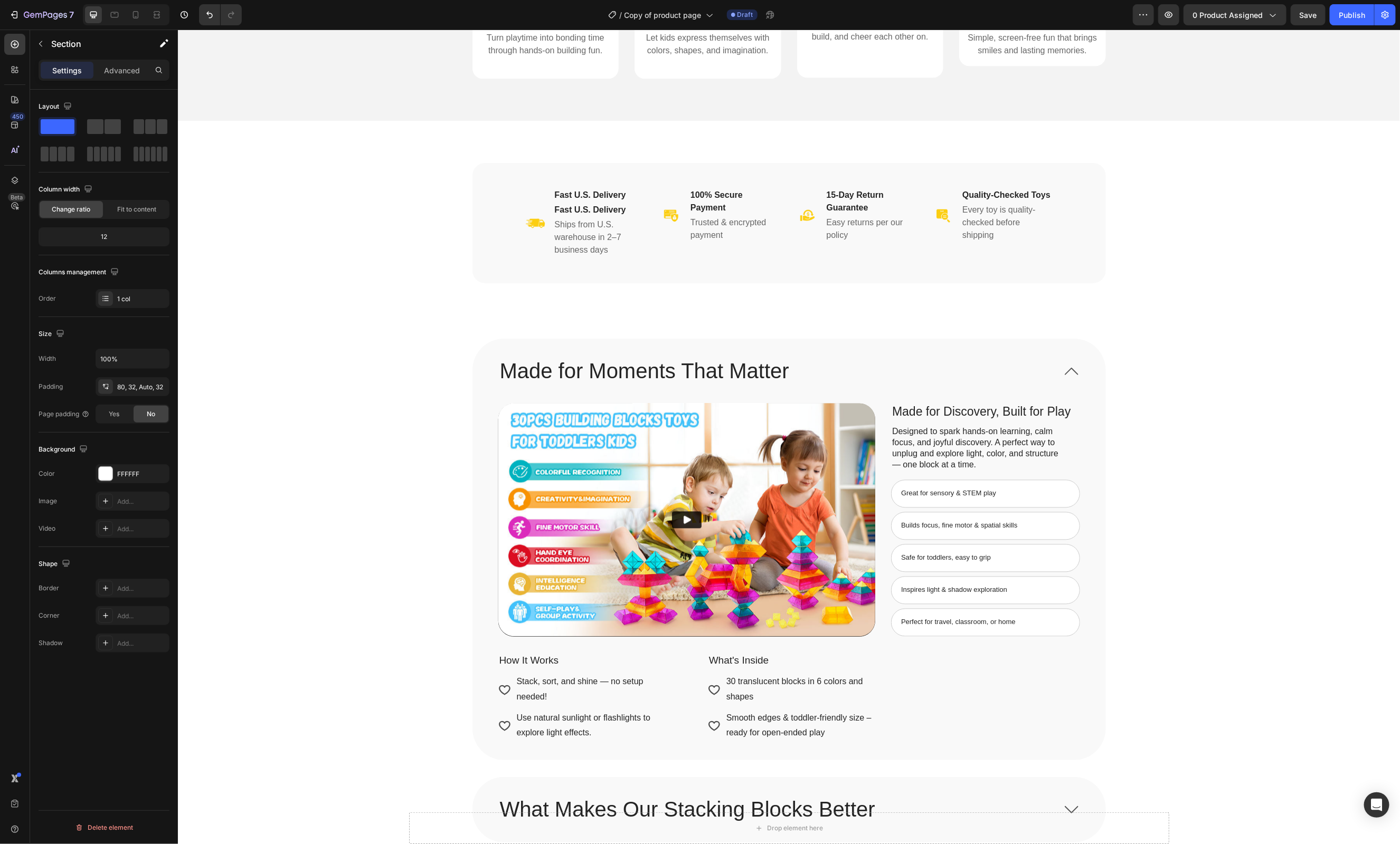
scroll to position [1307, 0]
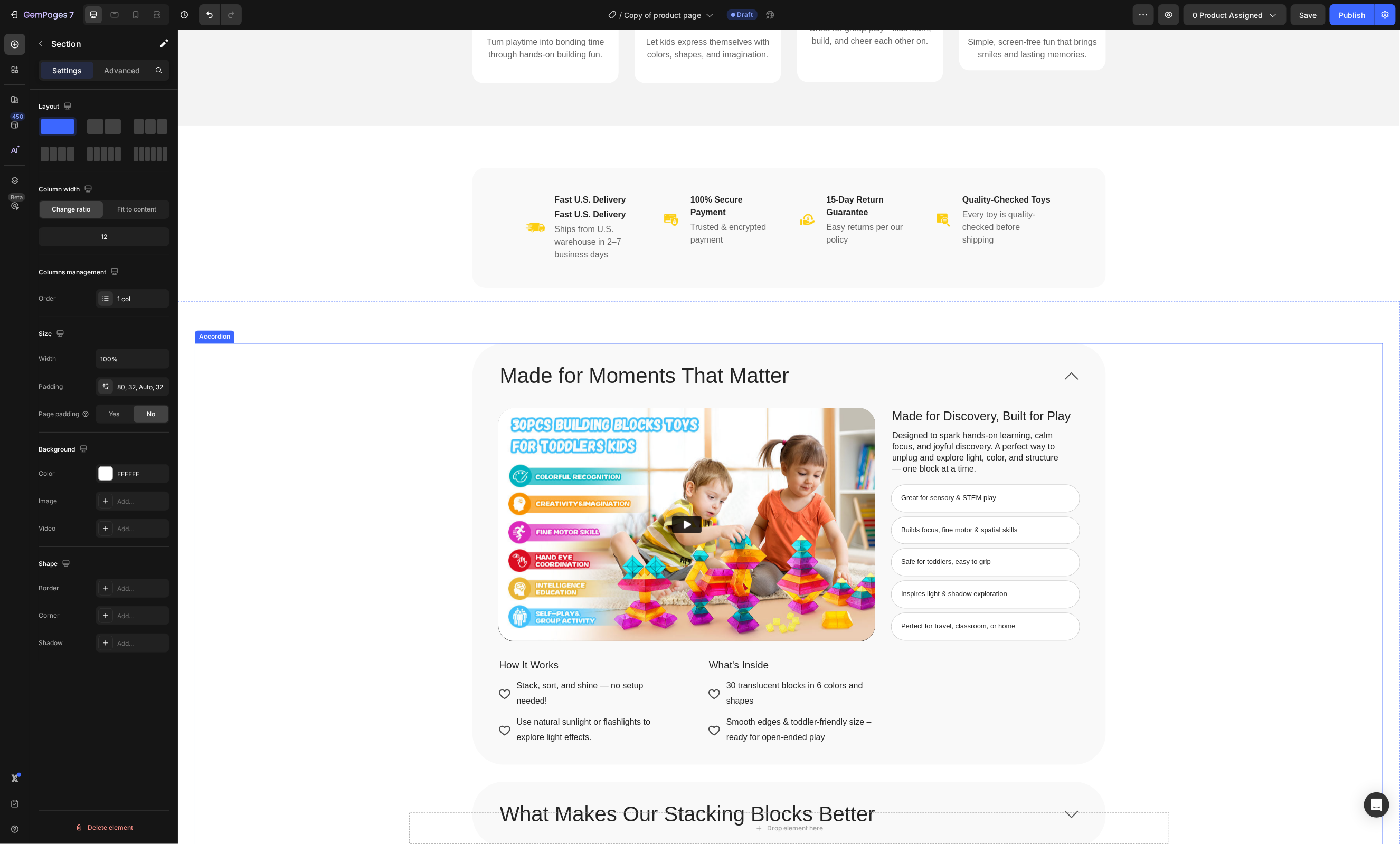
click at [1071, 380] on span at bounding box center [1071, 375] width 14 height 14
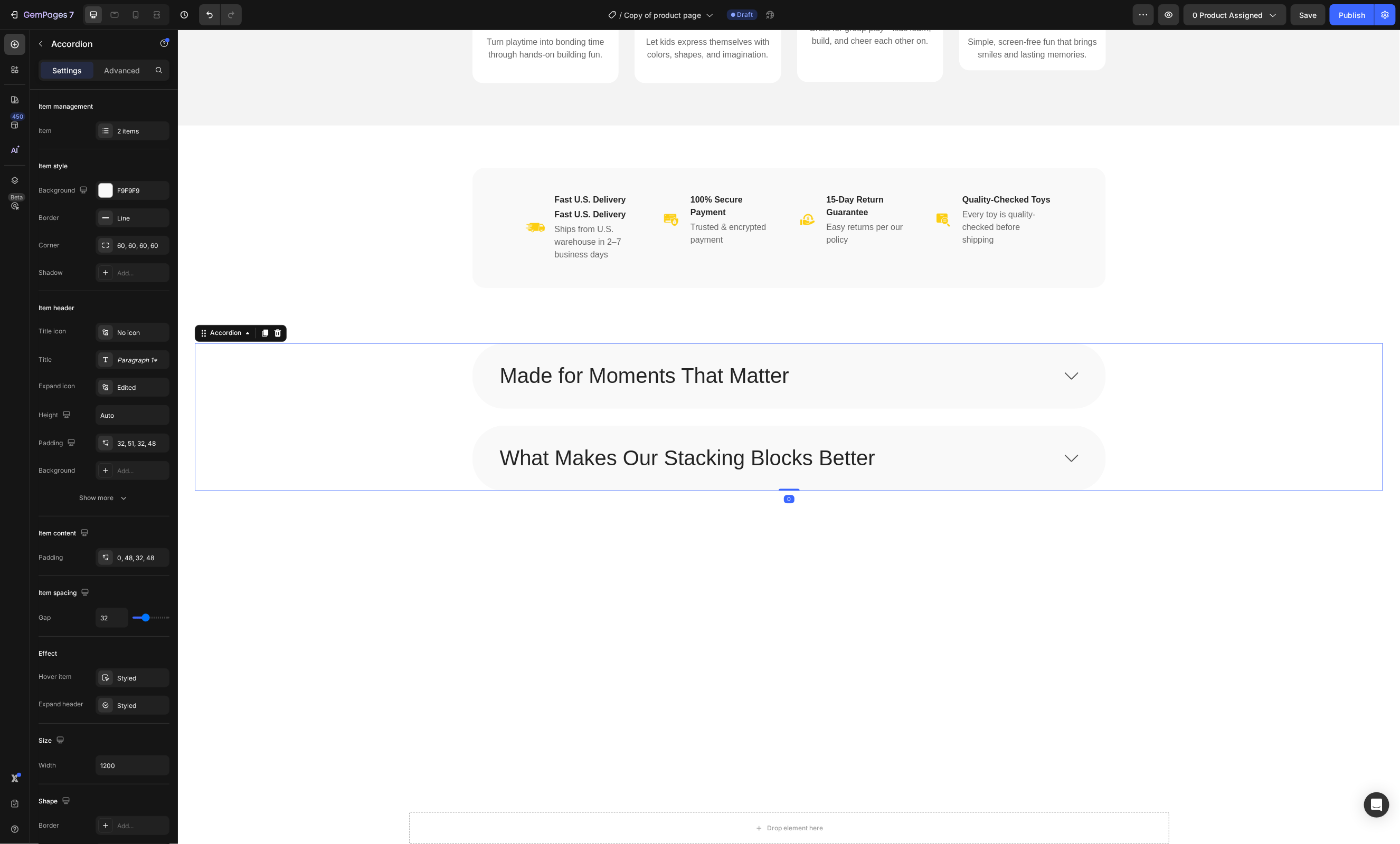
click at [1009, 464] on div "What Makes Our Stacking Blocks Better" at bounding box center [776, 457] width 558 height 31
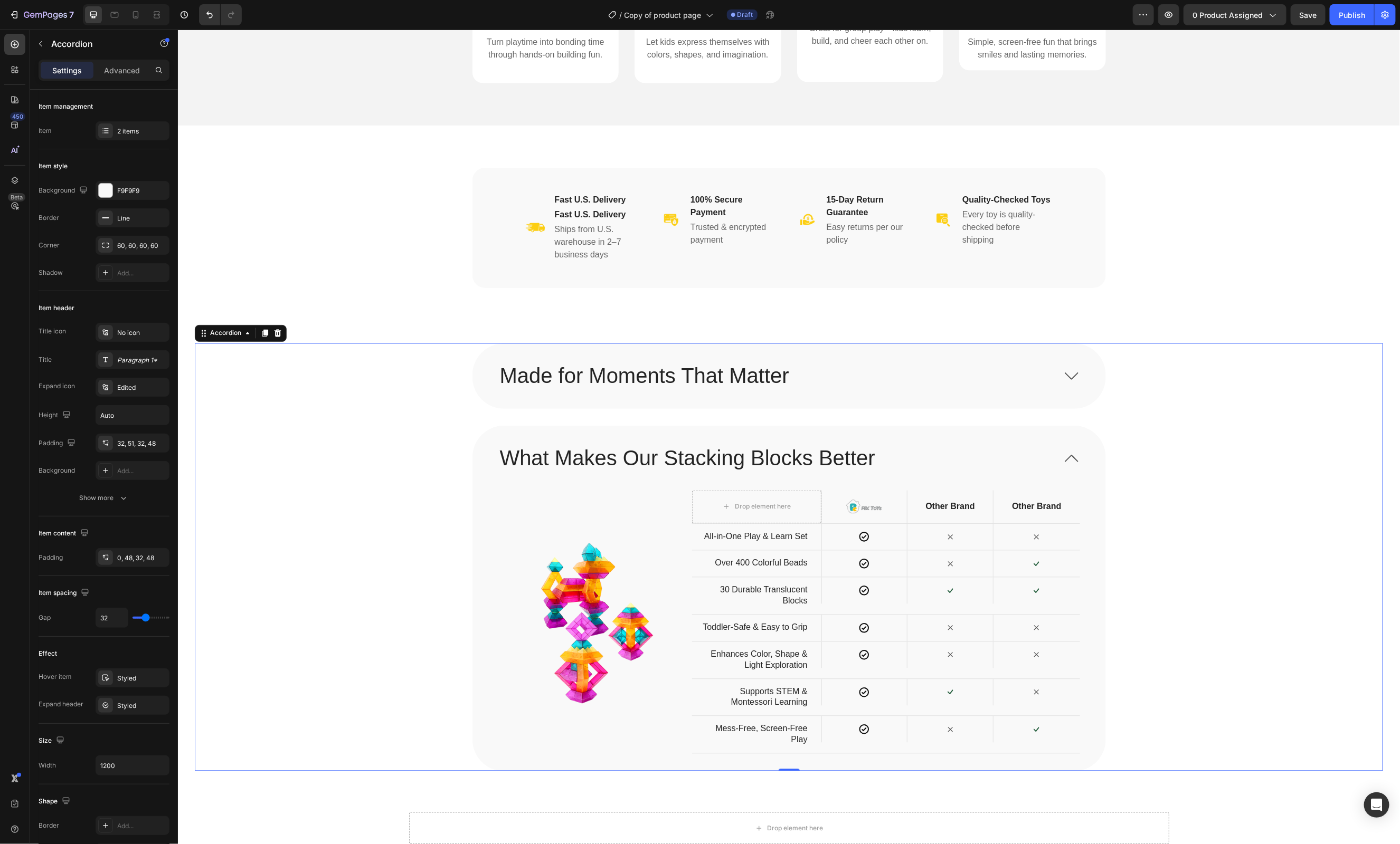
click at [1009, 464] on div "What Makes Our Stacking Blocks Better" at bounding box center [776, 457] width 558 height 31
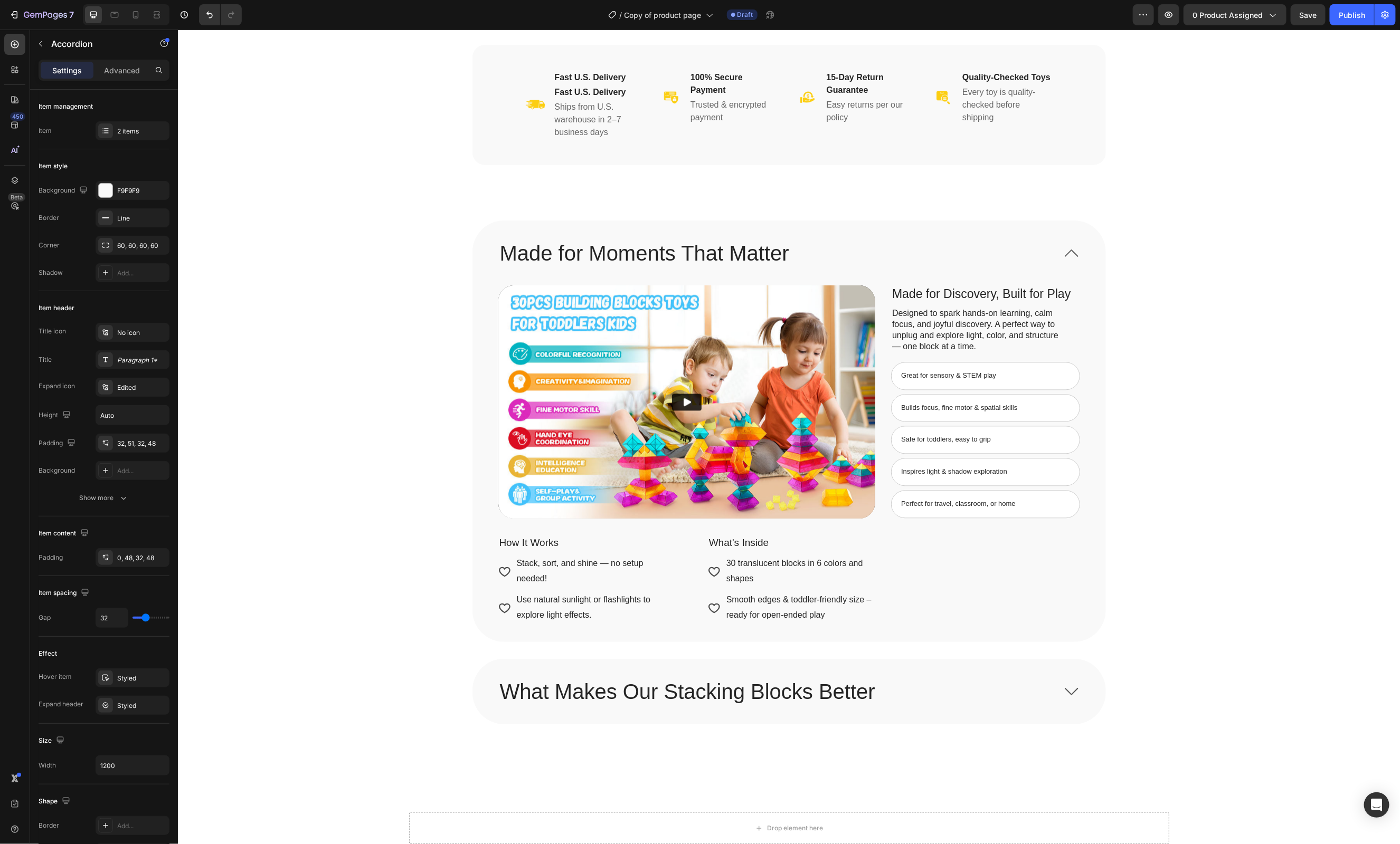
scroll to position [1479, 0]
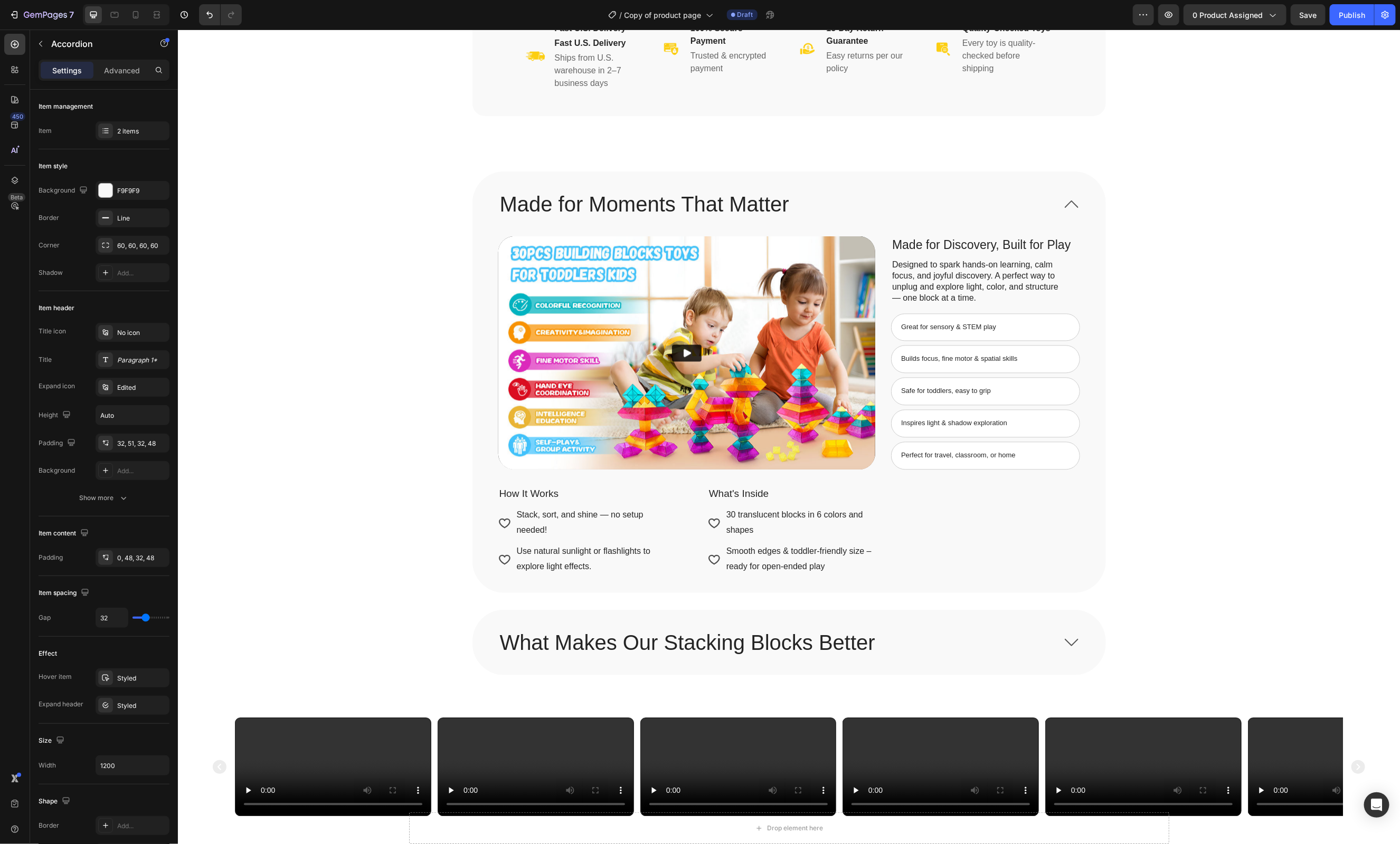
click at [1070, 204] on icon at bounding box center [1071, 203] width 14 height 7
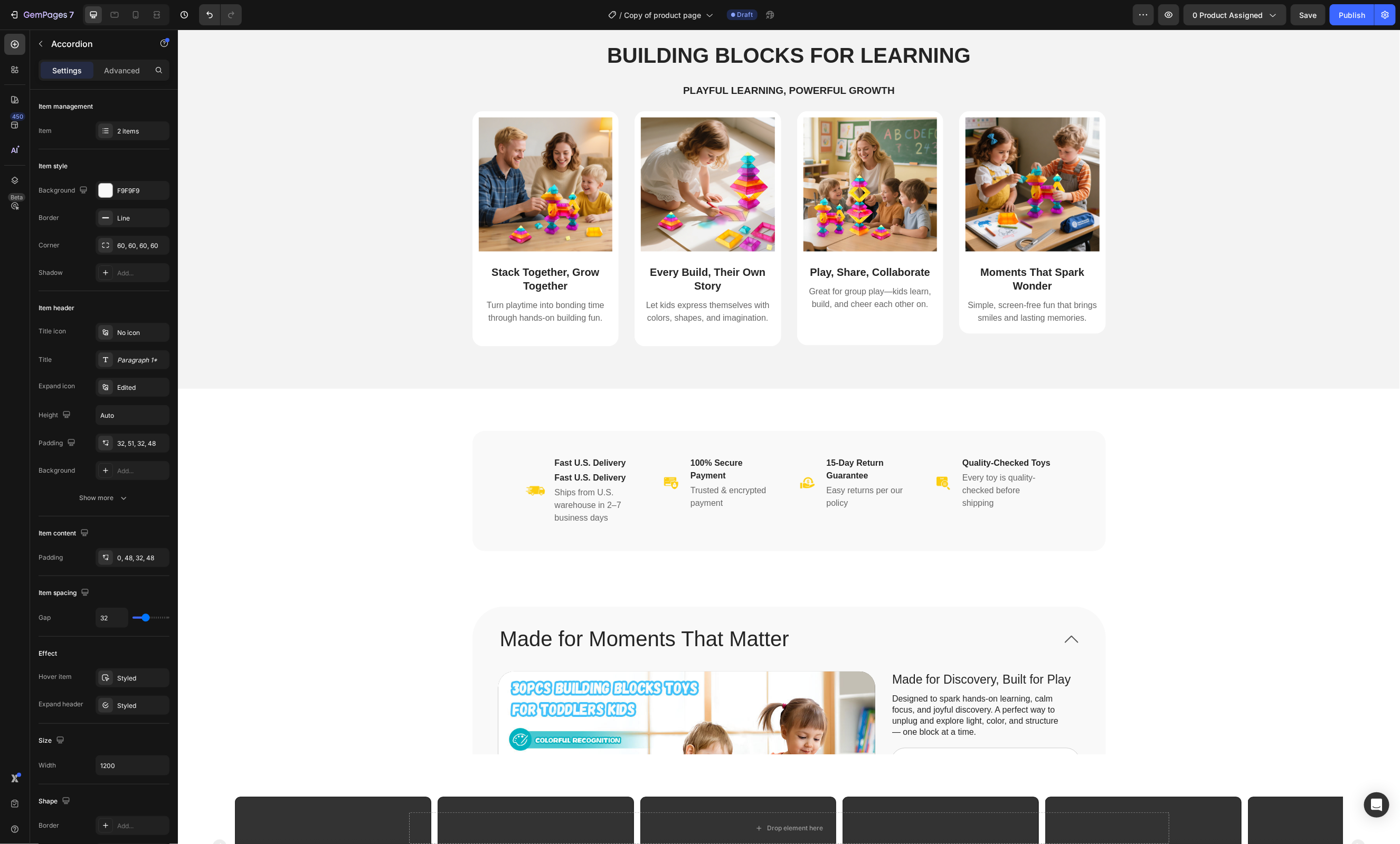
scroll to position [1169, 0]
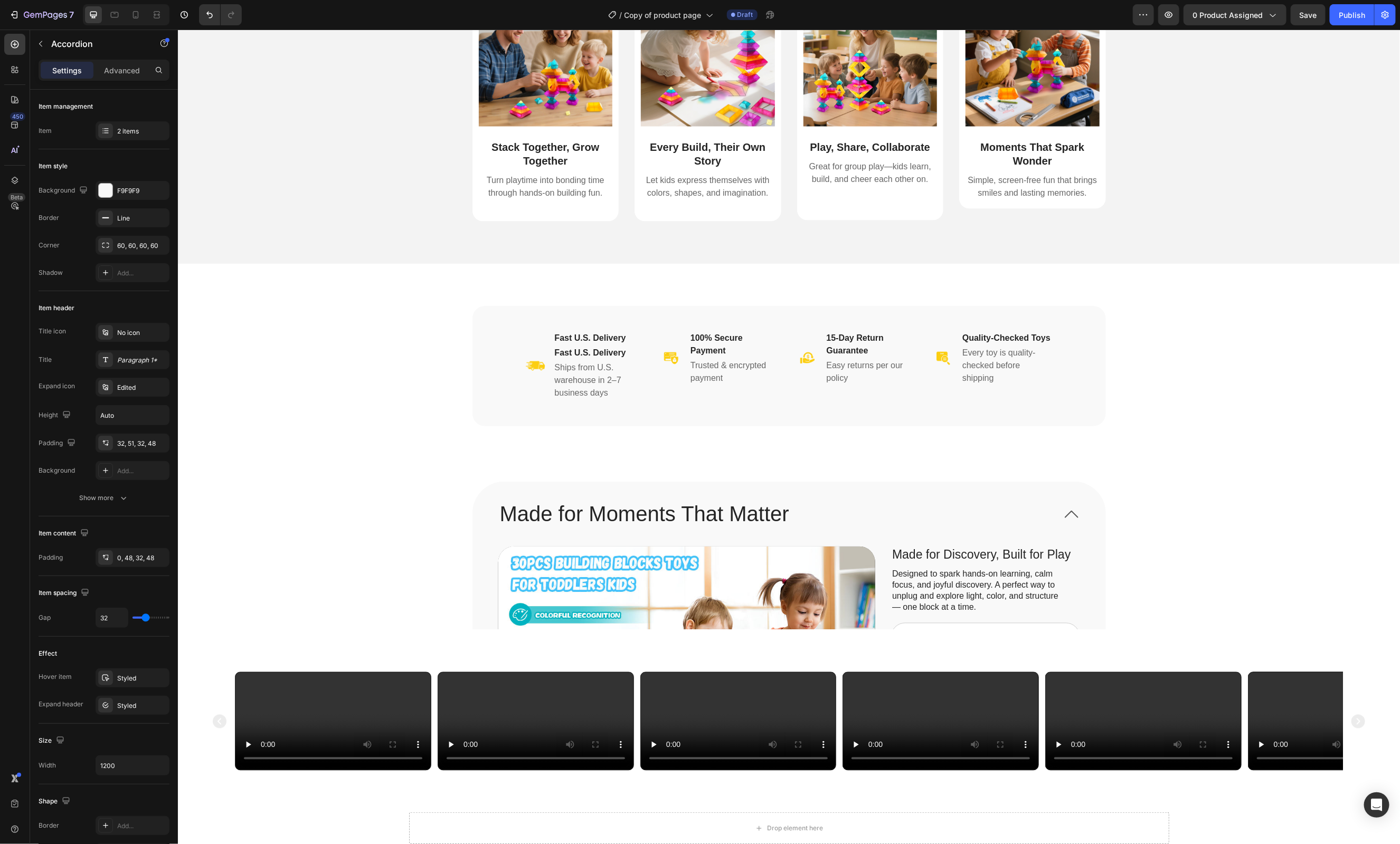
click at [1071, 513] on icon at bounding box center [1071, 514] width 14 height 7
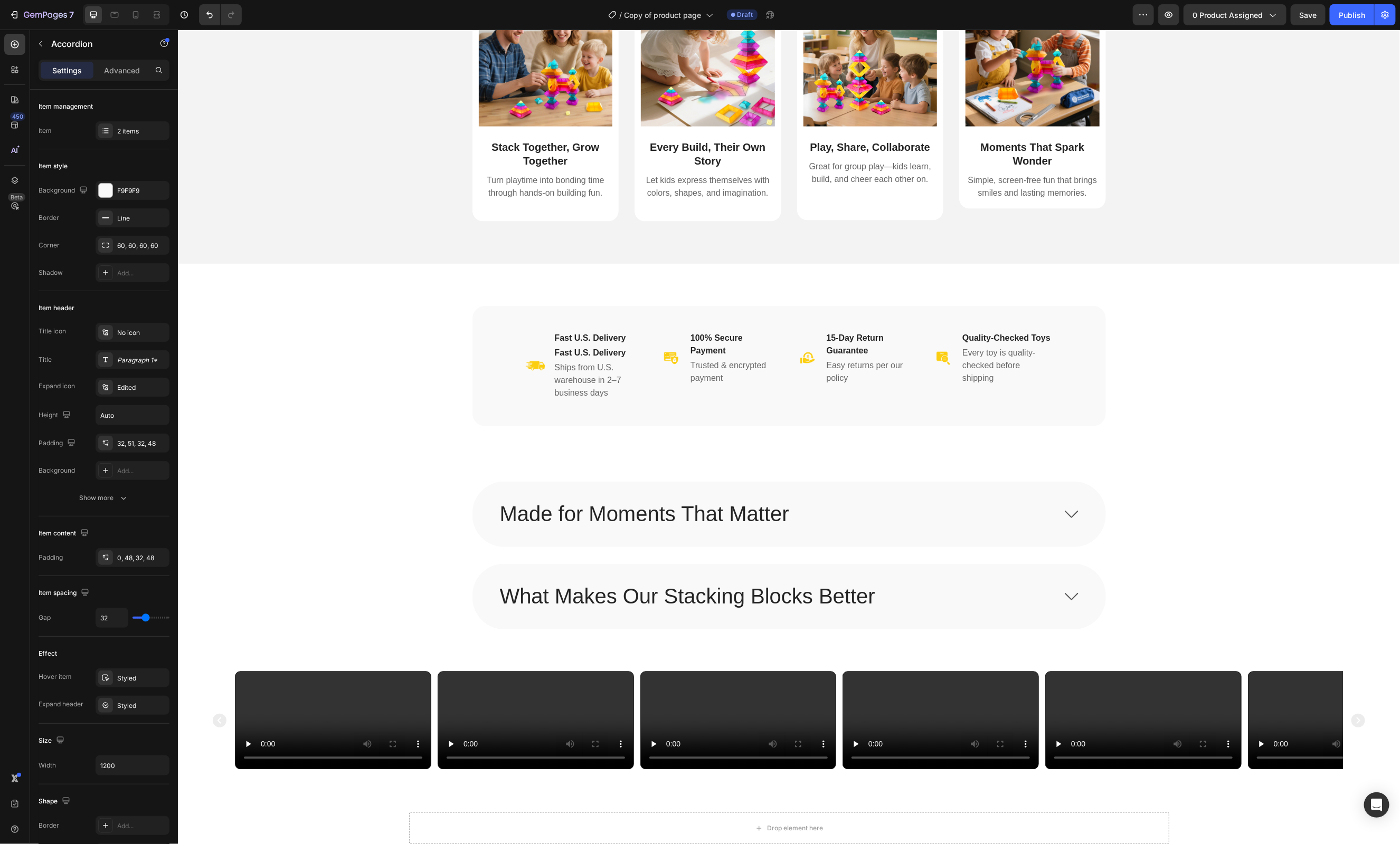
click at [1064, 519] on span at bounding box center [1071, 513] width 14 height 14
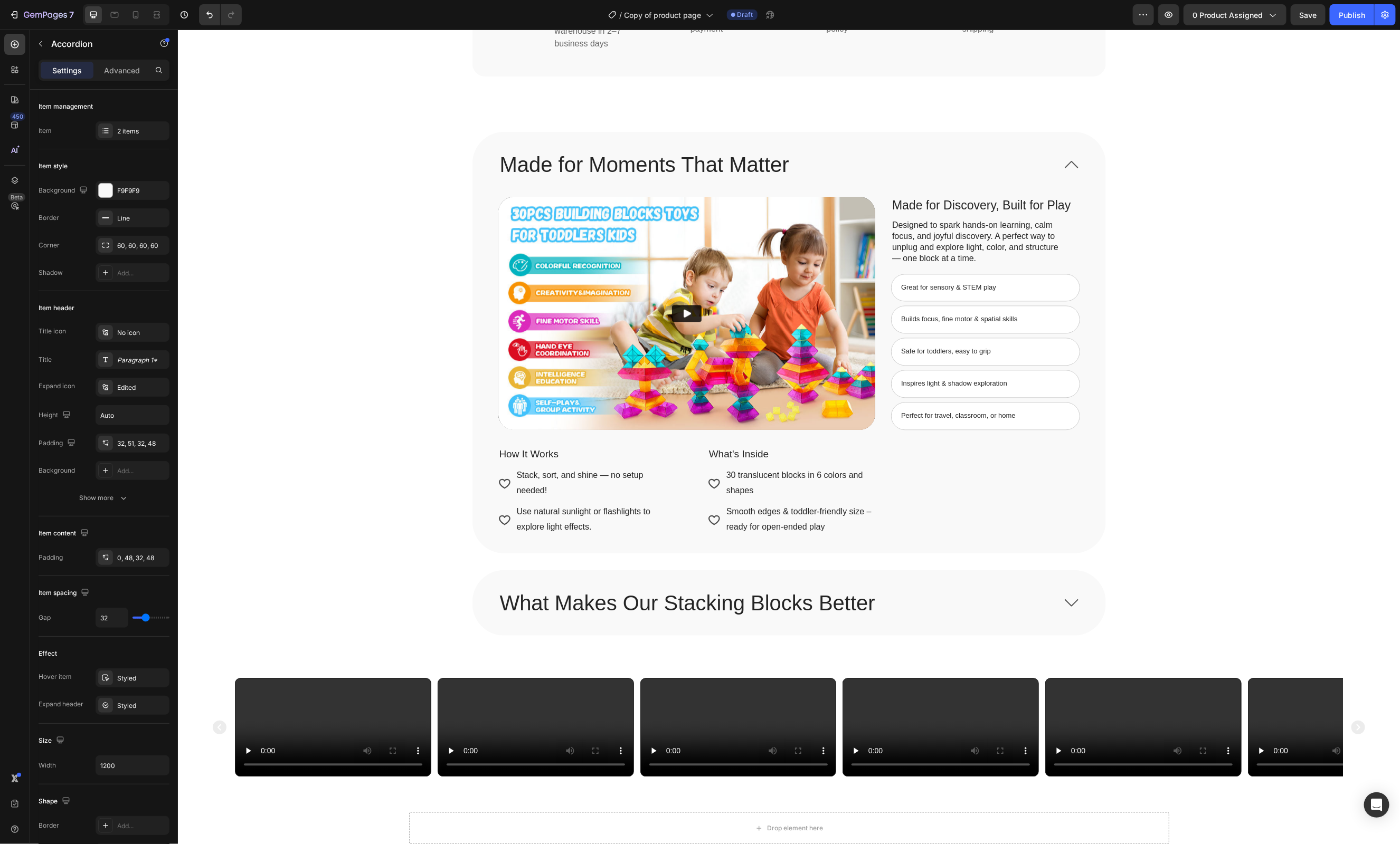
scroll to position [1576, 0]
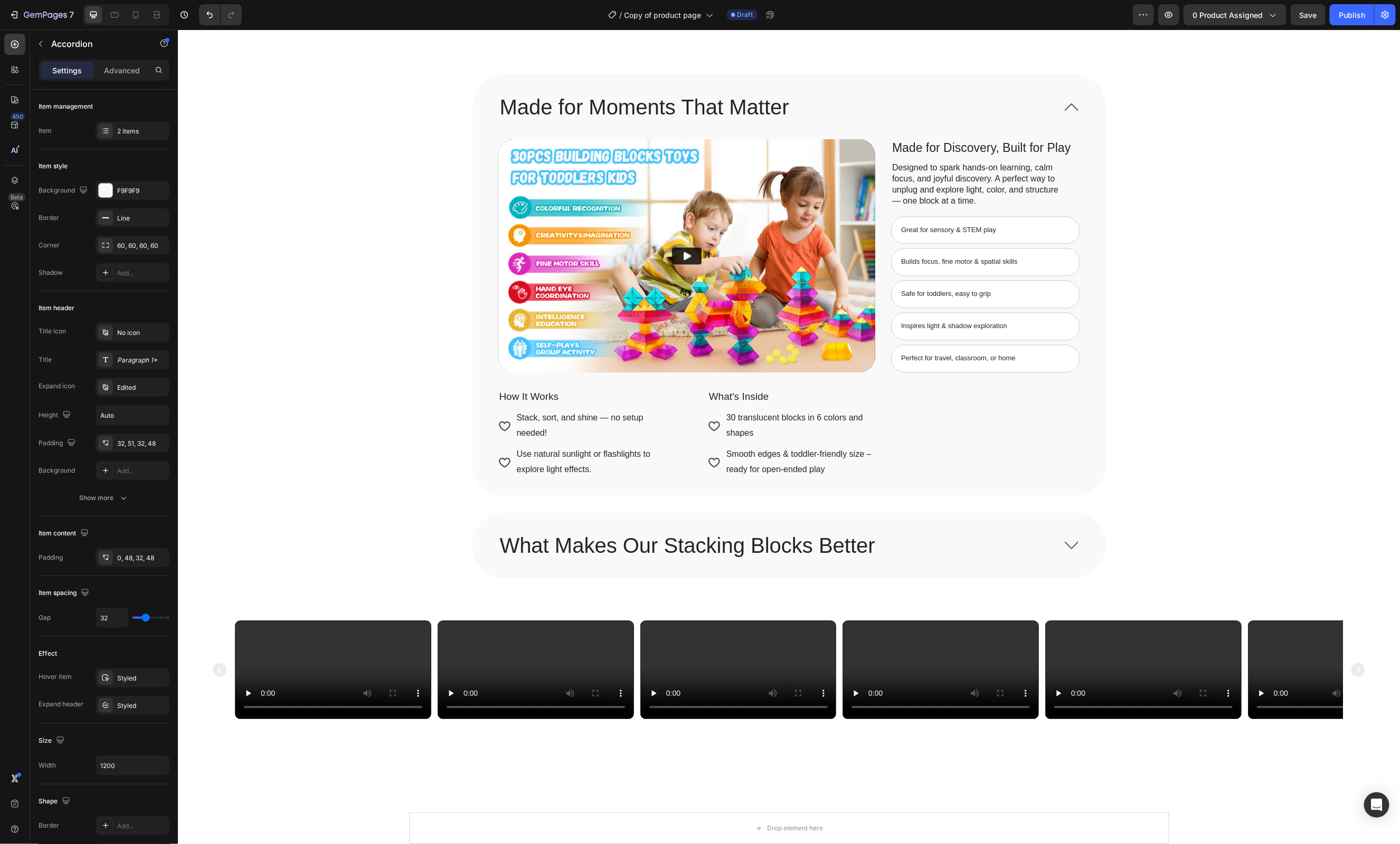
click at [1063, 551] on div "What Makes Our Stacking Blocks Better" at bounding box center [788, 545] width 632 height 64
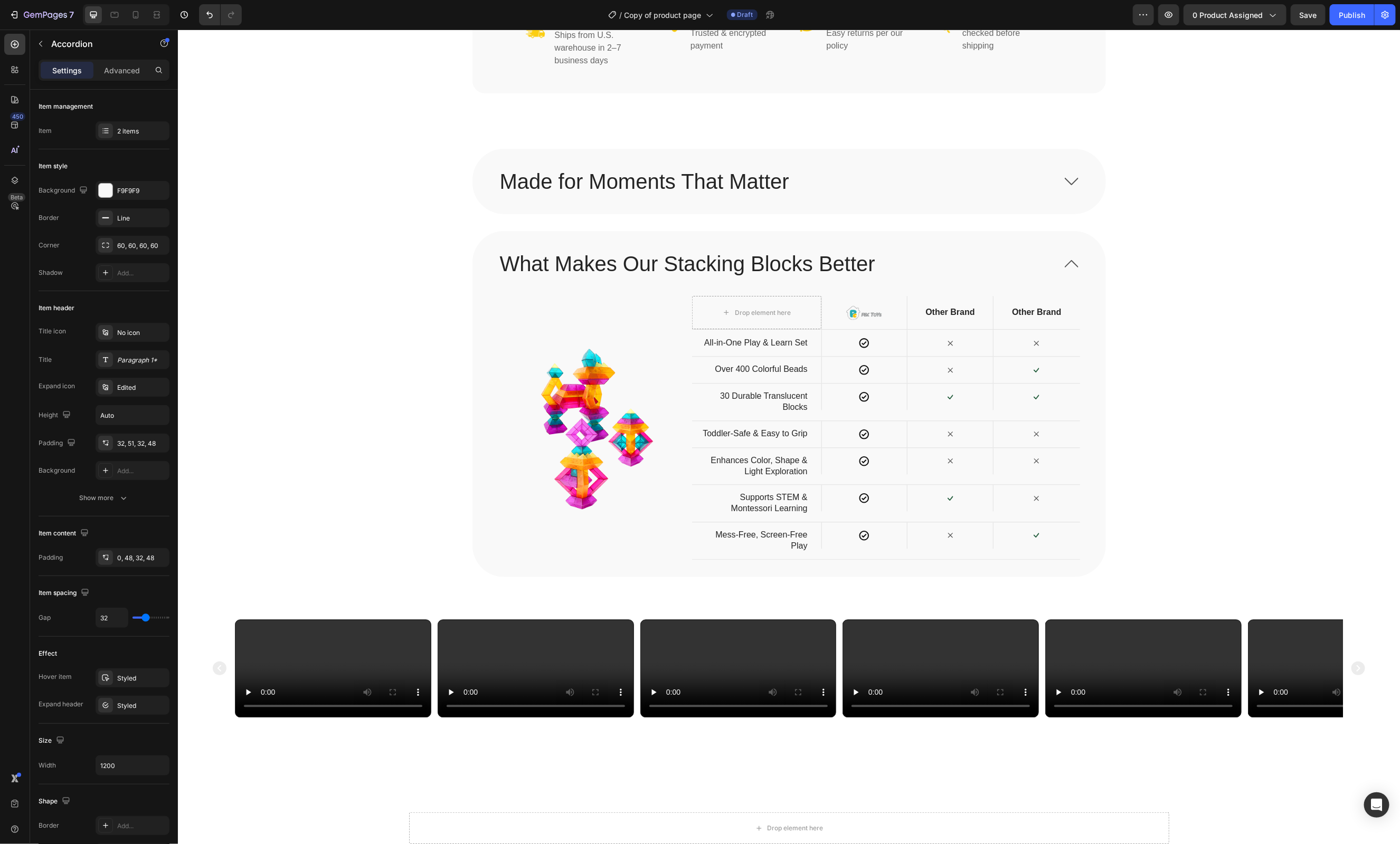
scroll to position [1445, 0]
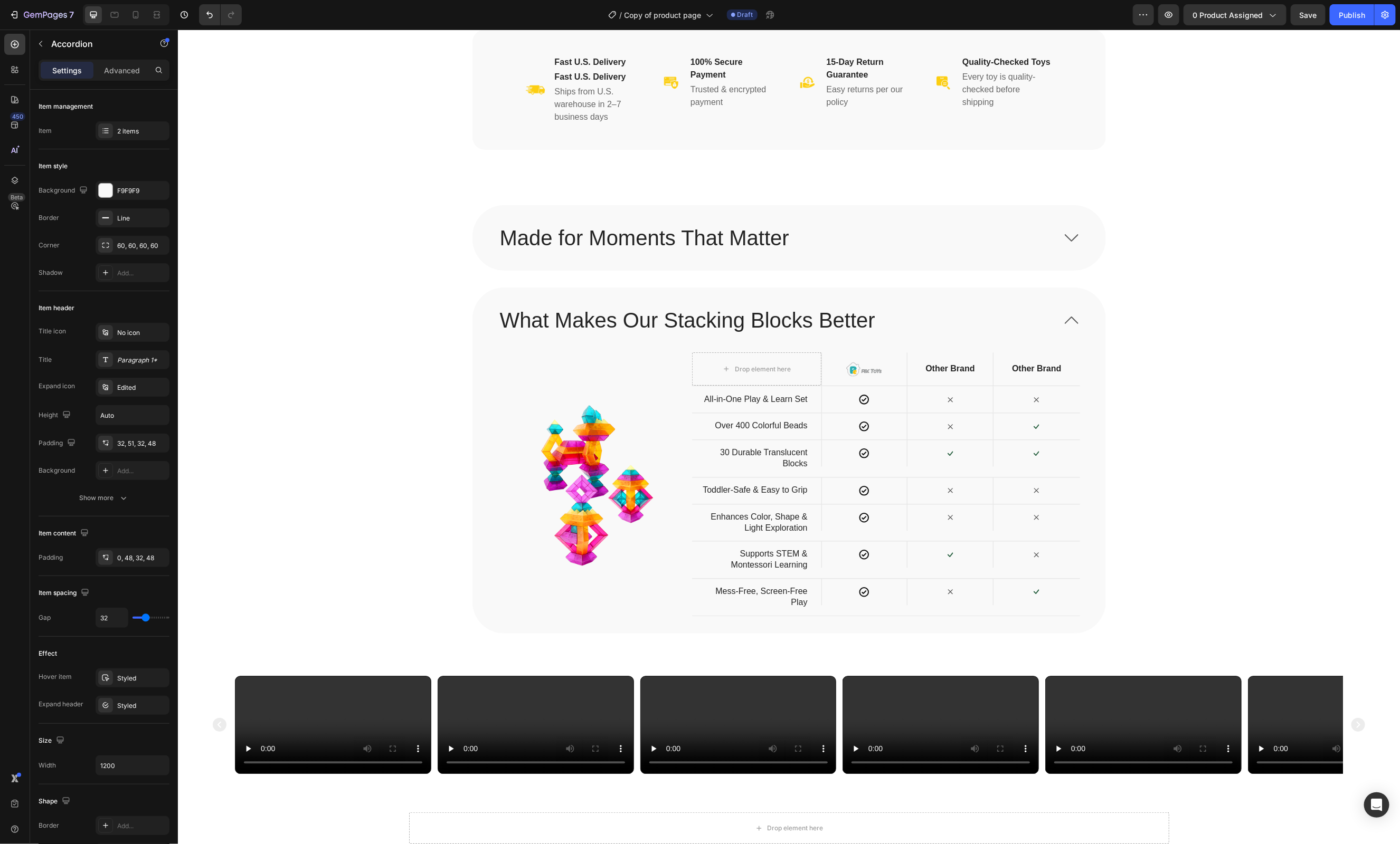
click at [1071, 315] on span at bounding box center [1071, 319] width 14 height 14
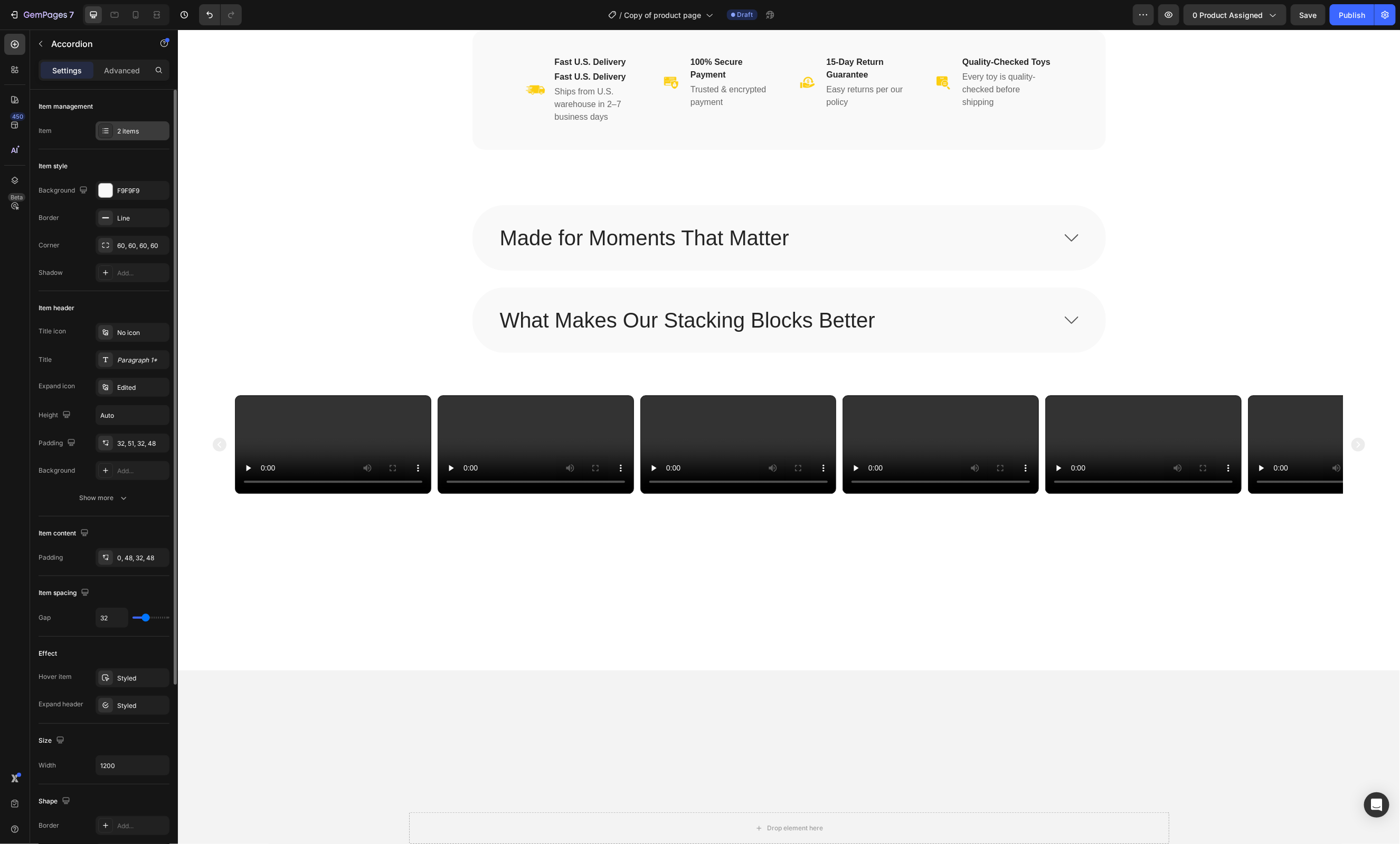
click at [117, 130] on div "2 items" at bounding box center [142, 131] width 49 height 9
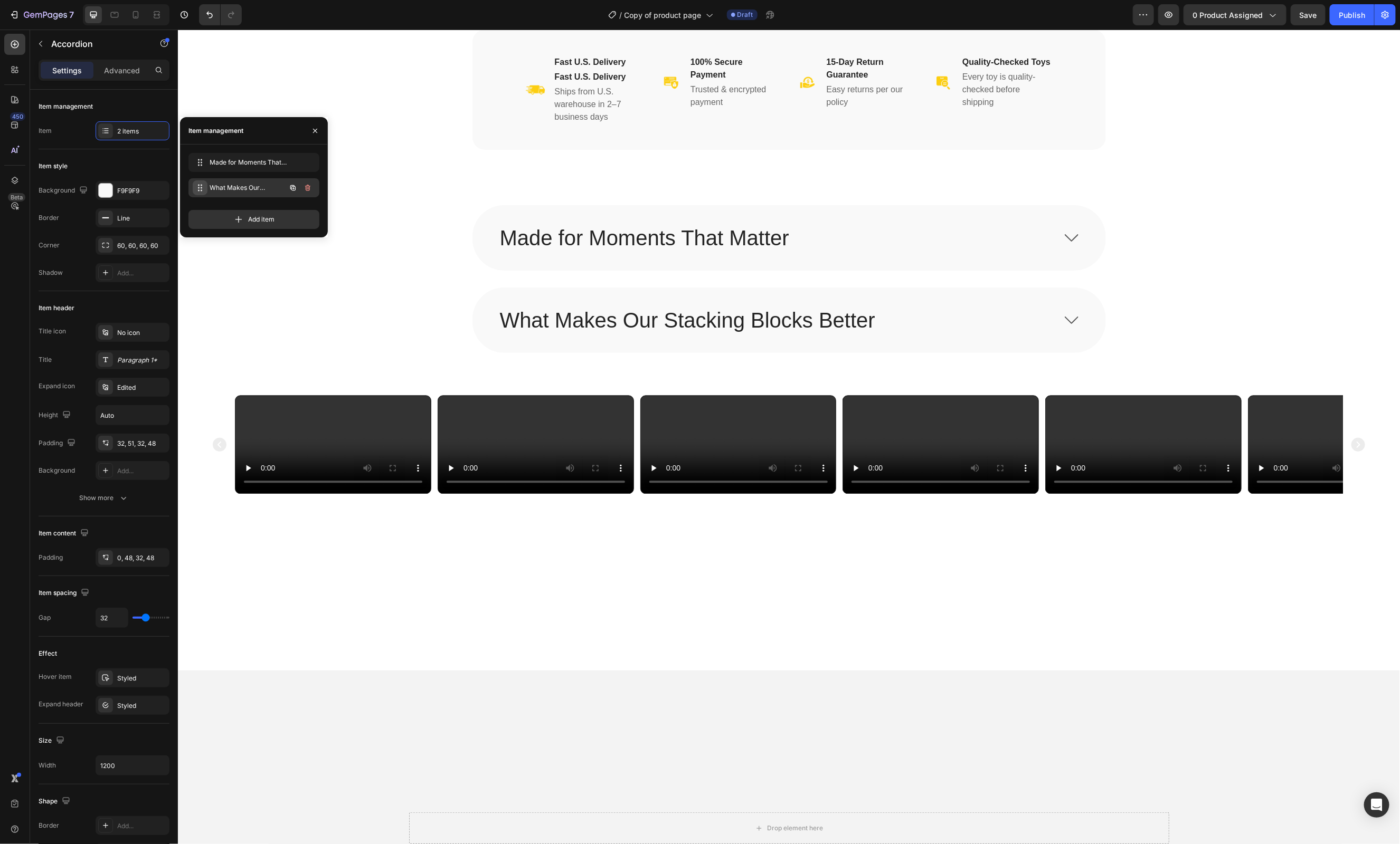
click at [198, 188] on icon at bounding box center [200, 188] width 9 height 9
click at [296, 190] on icon "button" at bounding box center [292, 188] width 5 height 5
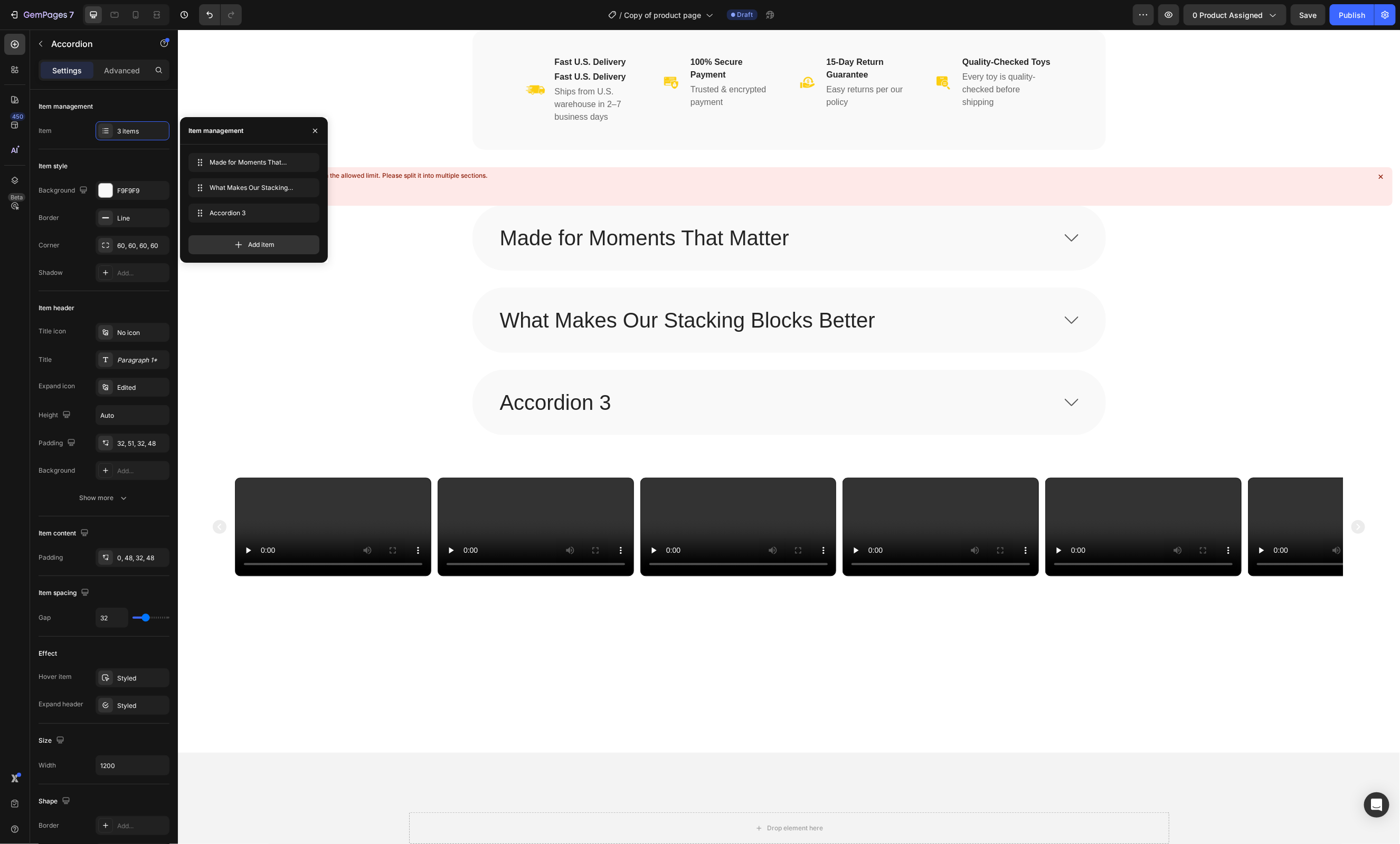
click at [668, 236] on p "Made for Moments That Matter" at bounding box center [644, 238] width 289 height 27
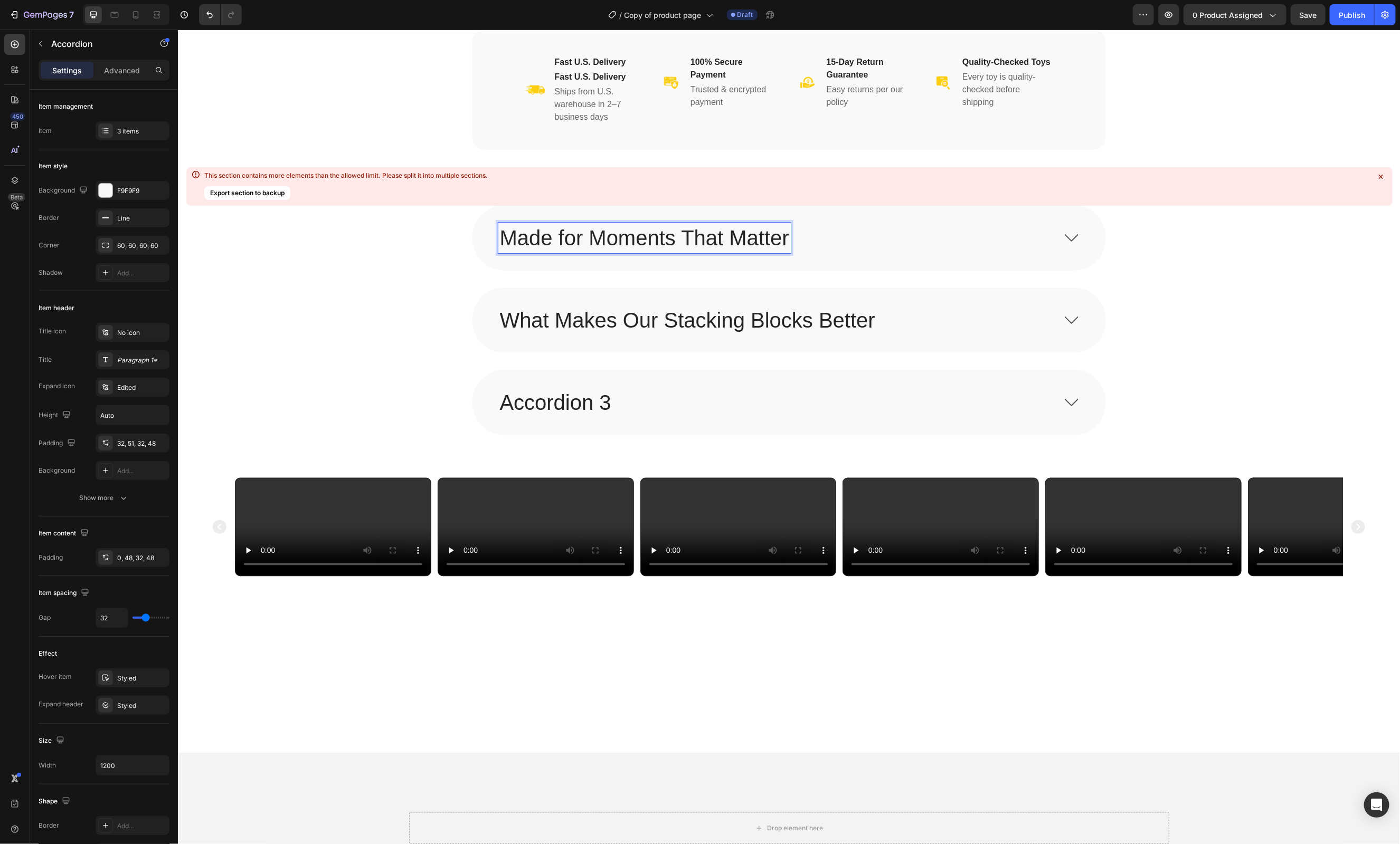
click at [1005, 261] on div "Made for Moments That Matter" at bounding box center [788, 238] width 632 height 64
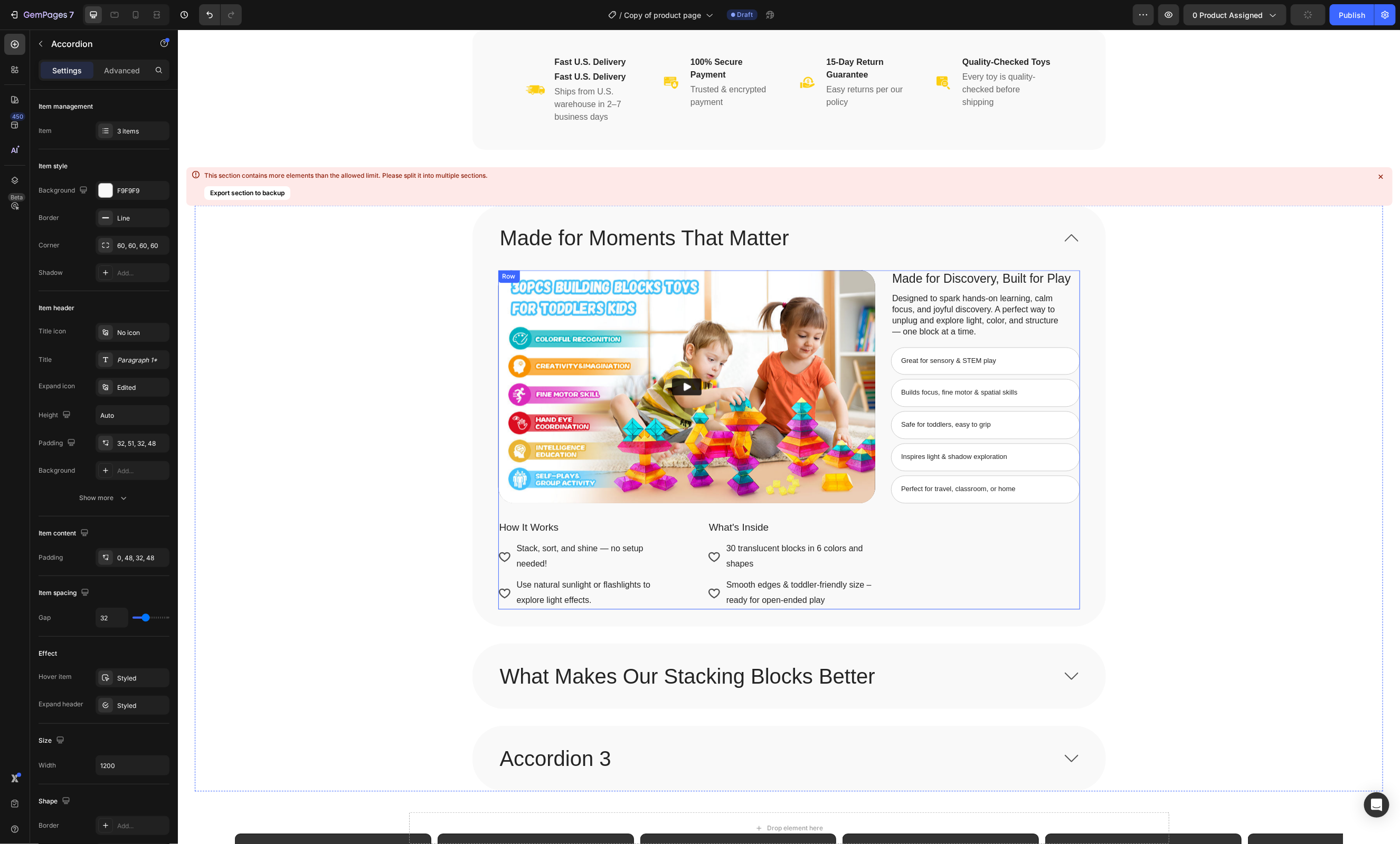
click at [1077, 304] on div "Made for Discovery, Built for Play Text Block Designed to spark hands-on learni…" at bounding box center [985, 440] width 188 height 339
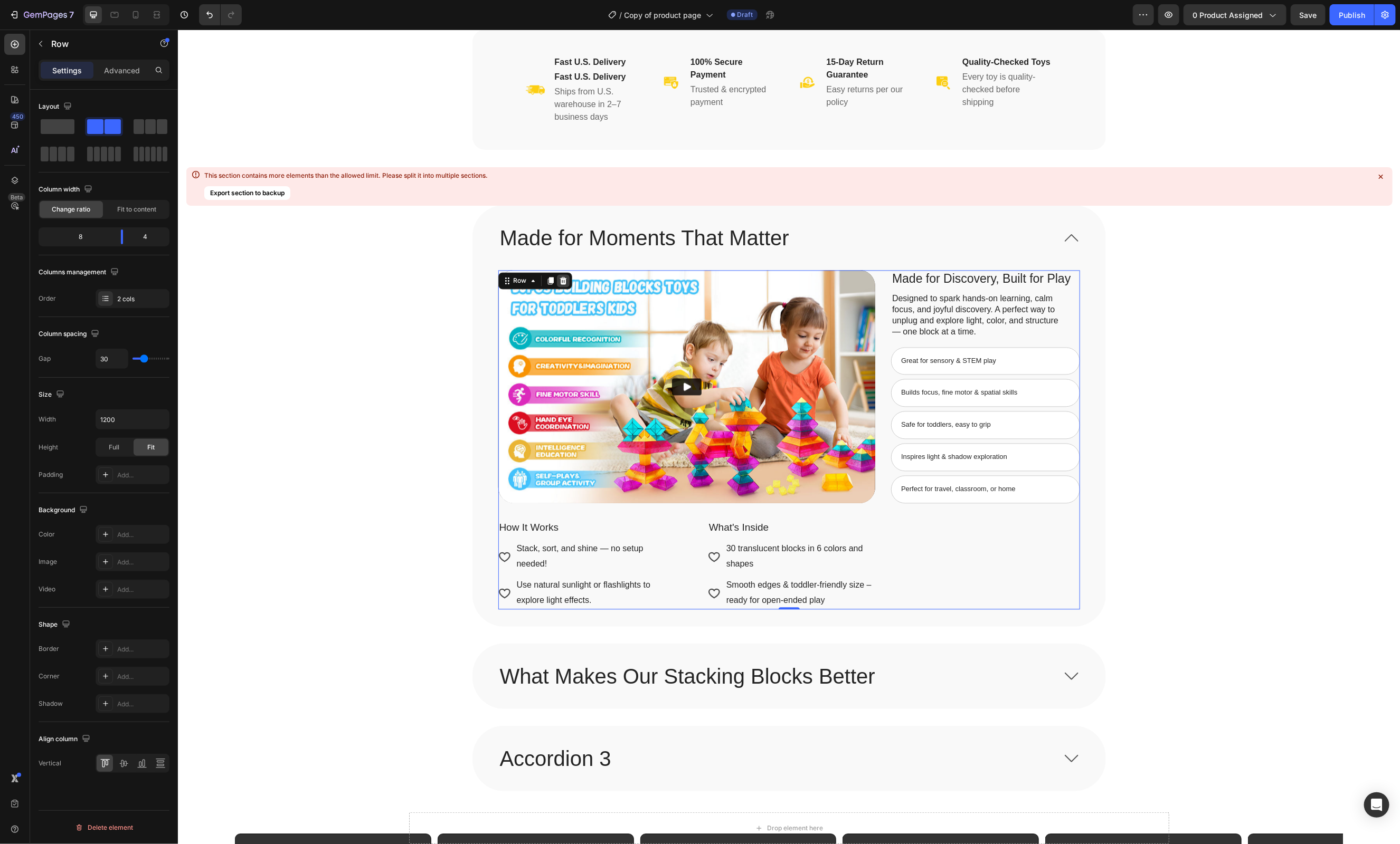
click at [564, 280] on icon at bounding box center [563, 280] width 7 height 7
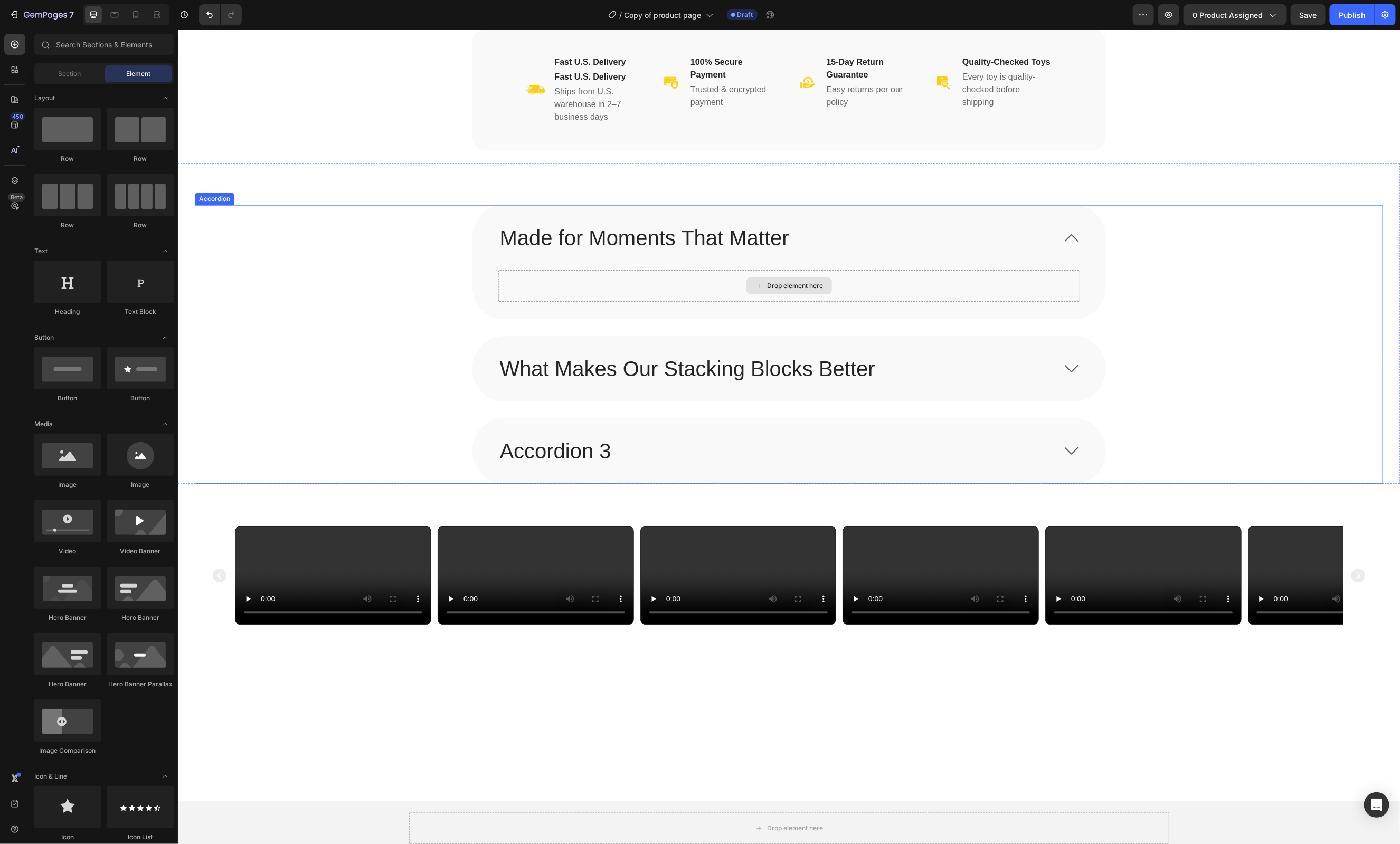
click at [582, 282] on div "Drop element here" at bounding box center [788, 286] width 581 height 31
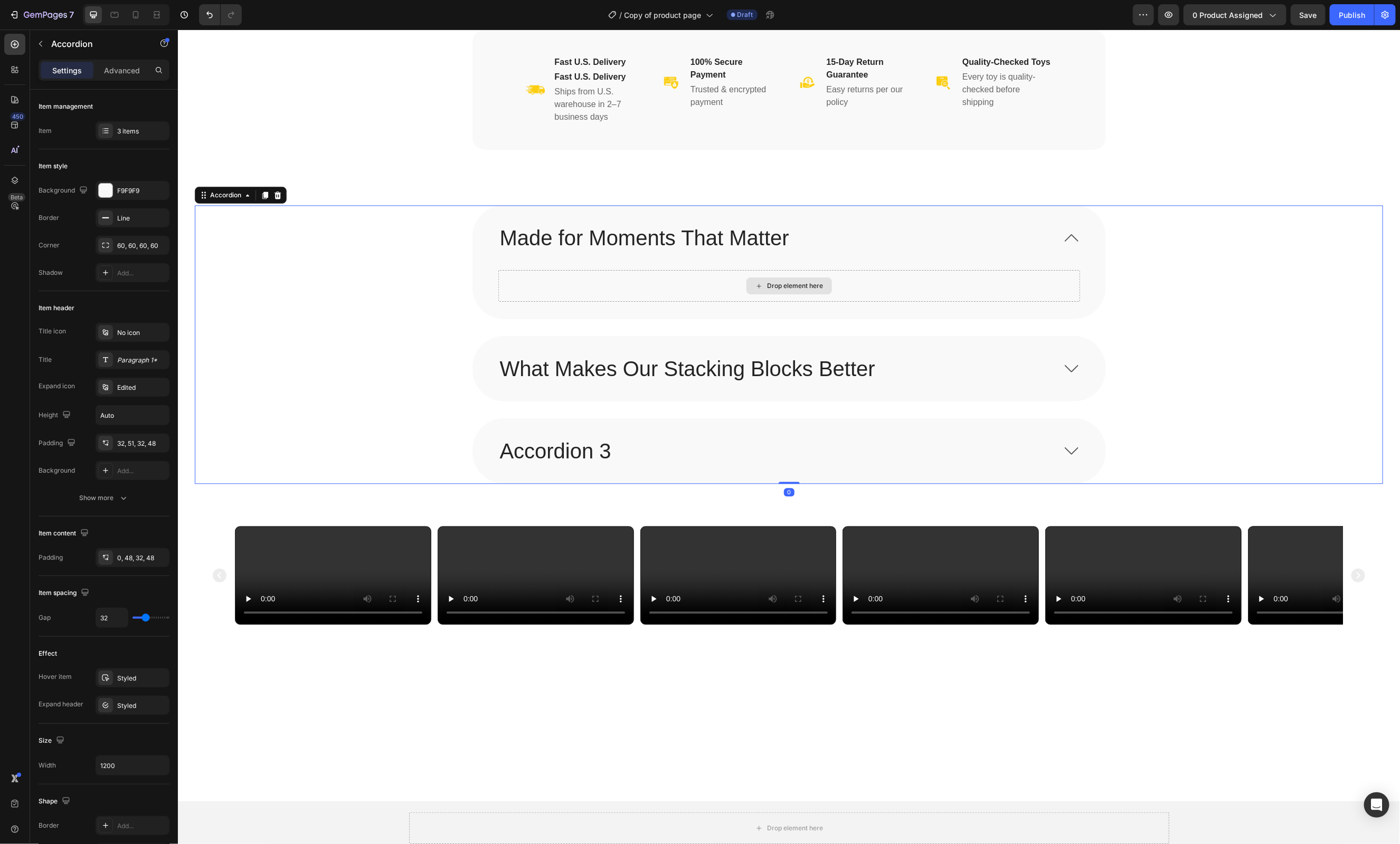
click at [582, 282] on div "Drop element here" at bounding box center [788, 286] width 581 height 31
click at [983, 457] on div "Accordion 3" at bounding box center [776, 450] width 558 height 31
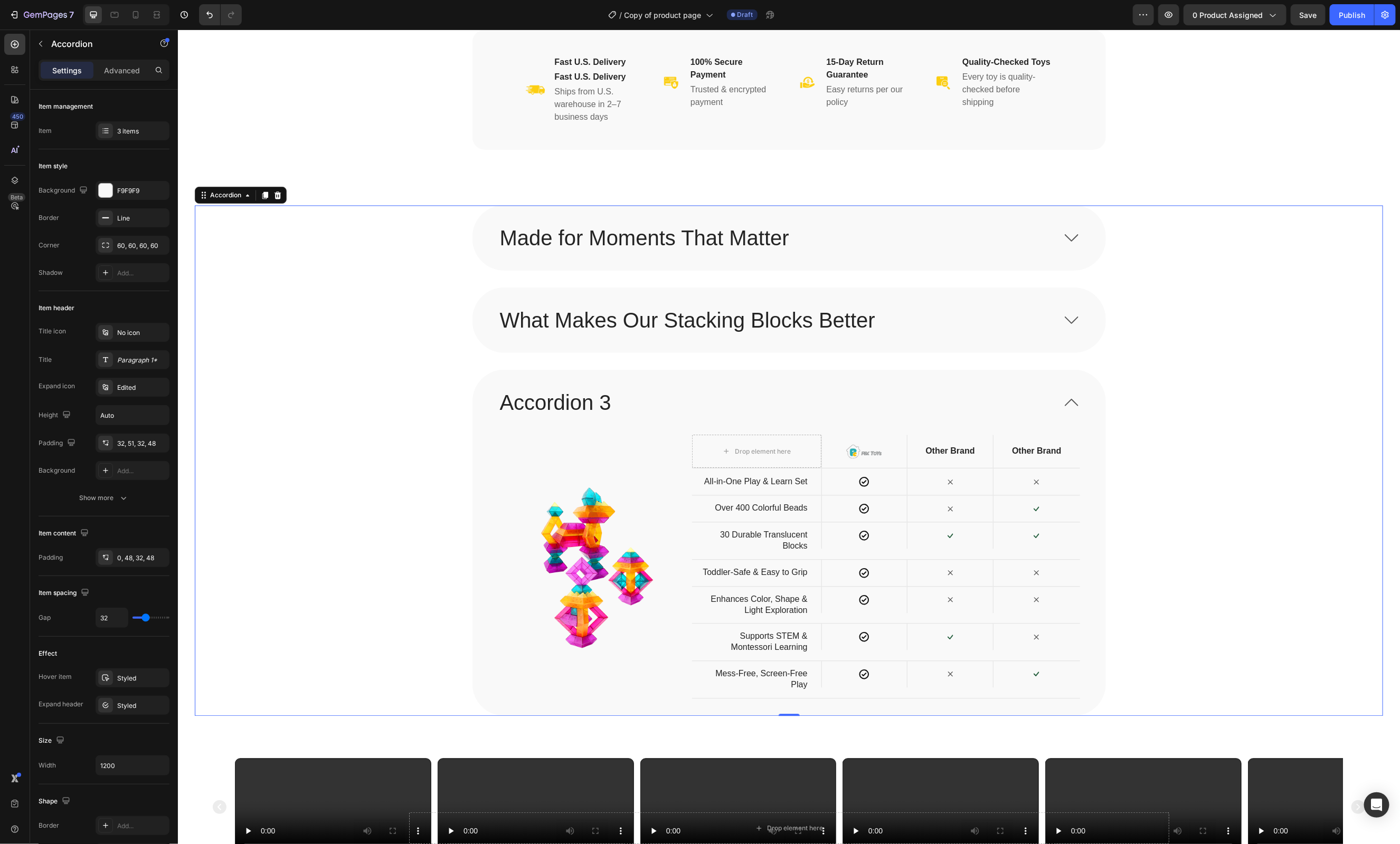
click at [834, 321] on p "What Makes Our Stacking Blocks Better" at bounding box center [687, 320] width 375 height 27
click at [939, 330] on div "What Makes Our Stacking Blocks Better" at bounding box center [776, 319] width 558 height 31
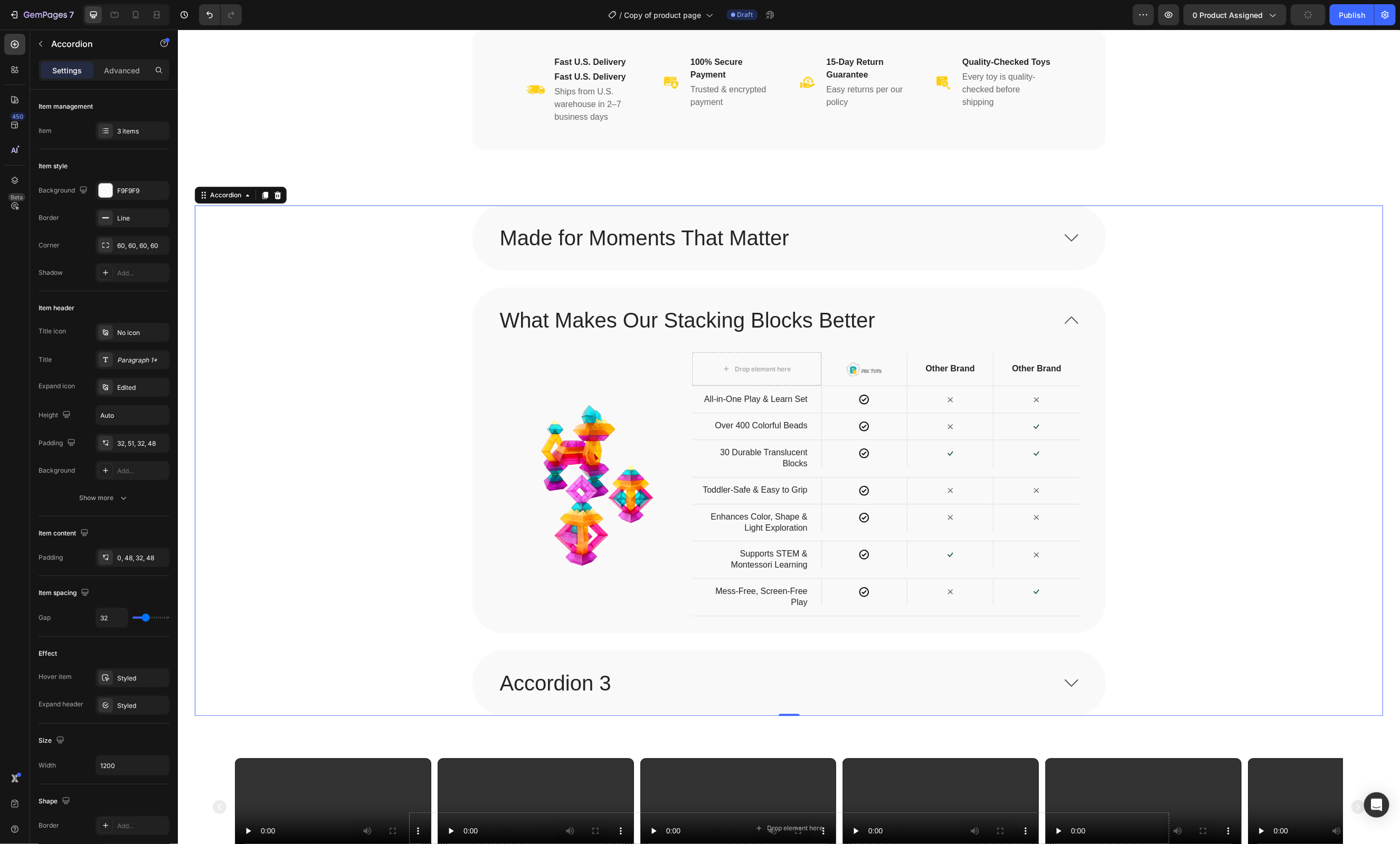
click at [875, 243] on div "Made for Moments That Matter" at bounding box center [776, 237] width 558 height 31
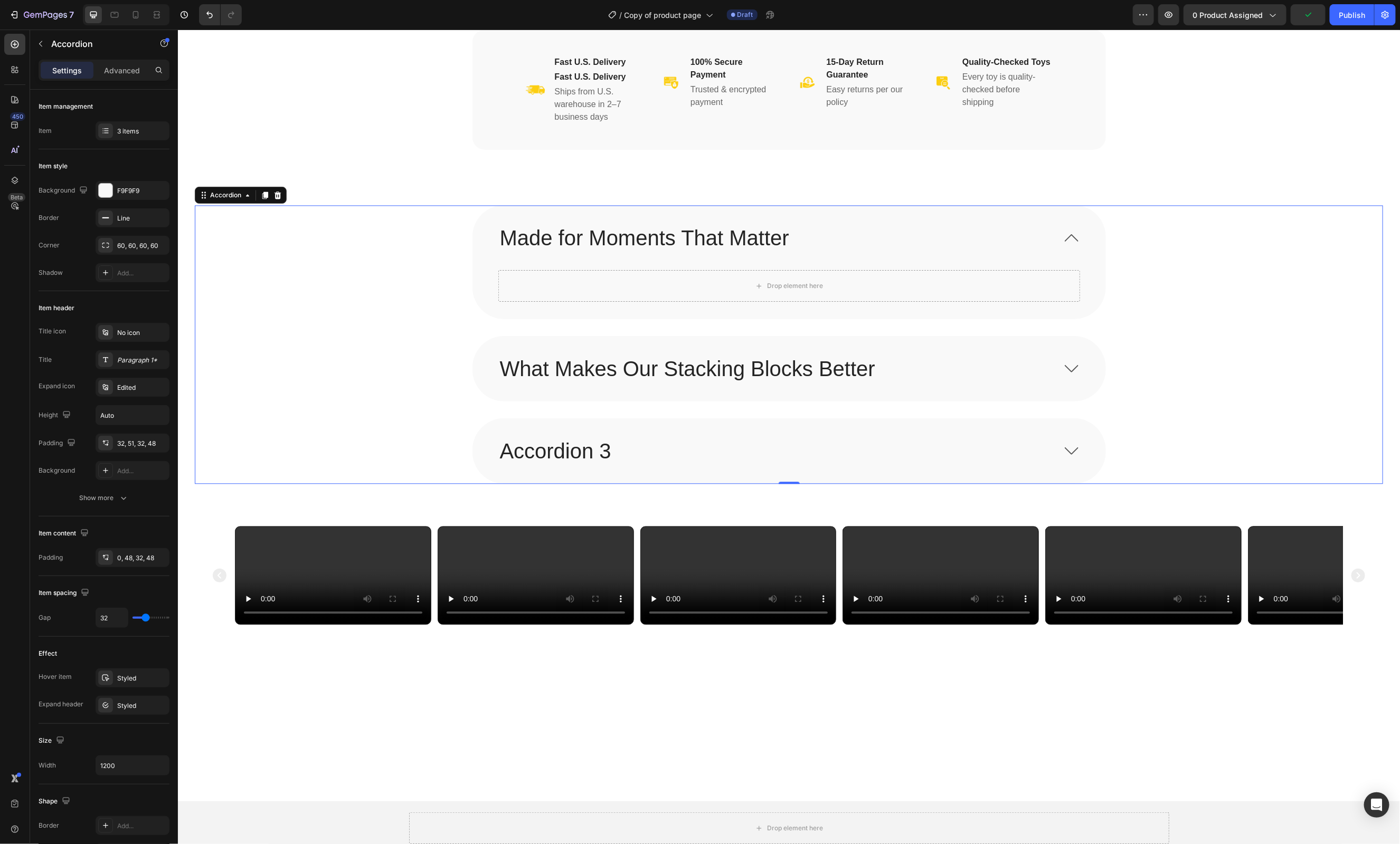
click at [525, 349] on div "What Makes Our Stacking Blocks Better" at bounding box center [788, 369] width 632 height 64
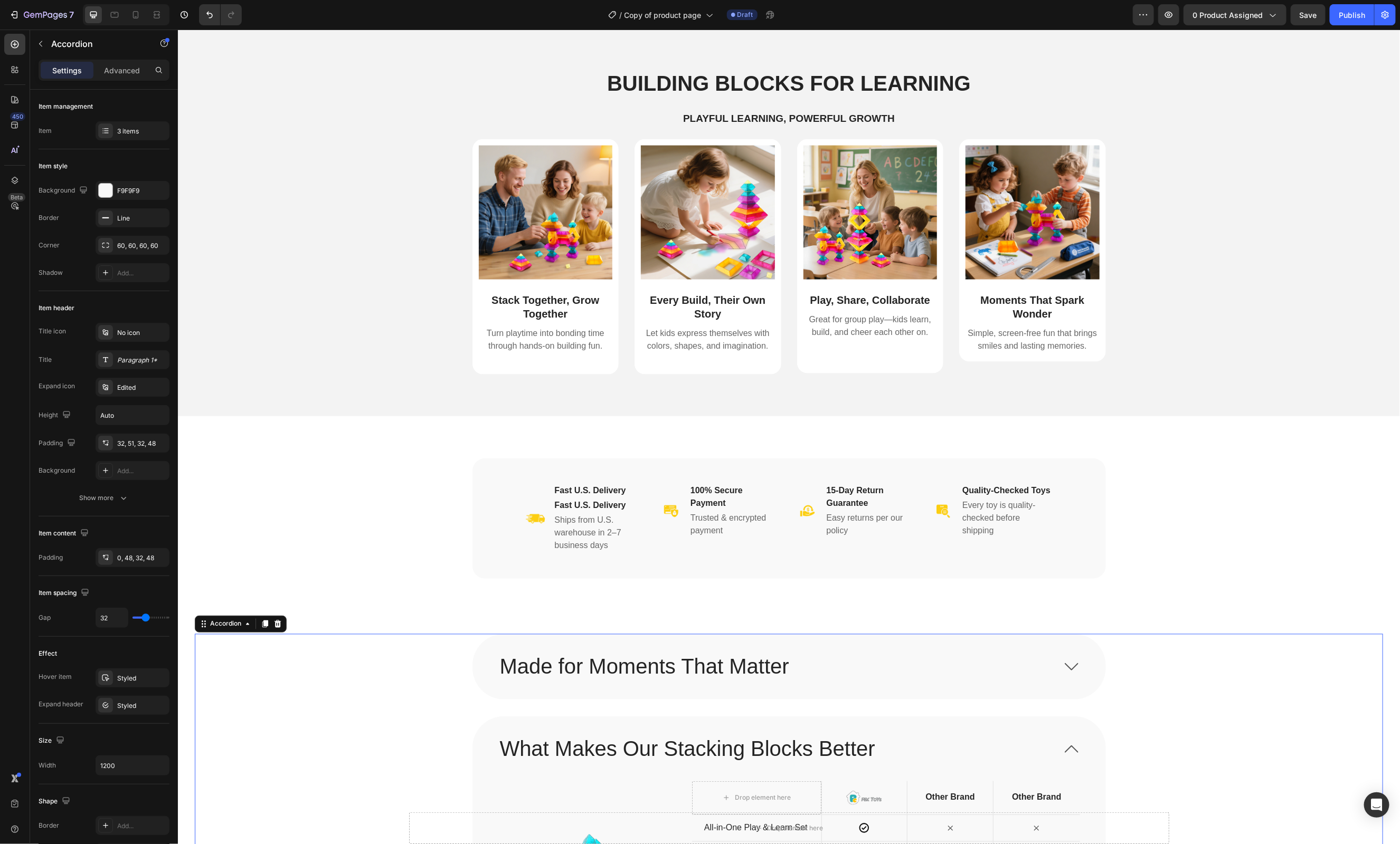
scroll to position [792, 0]
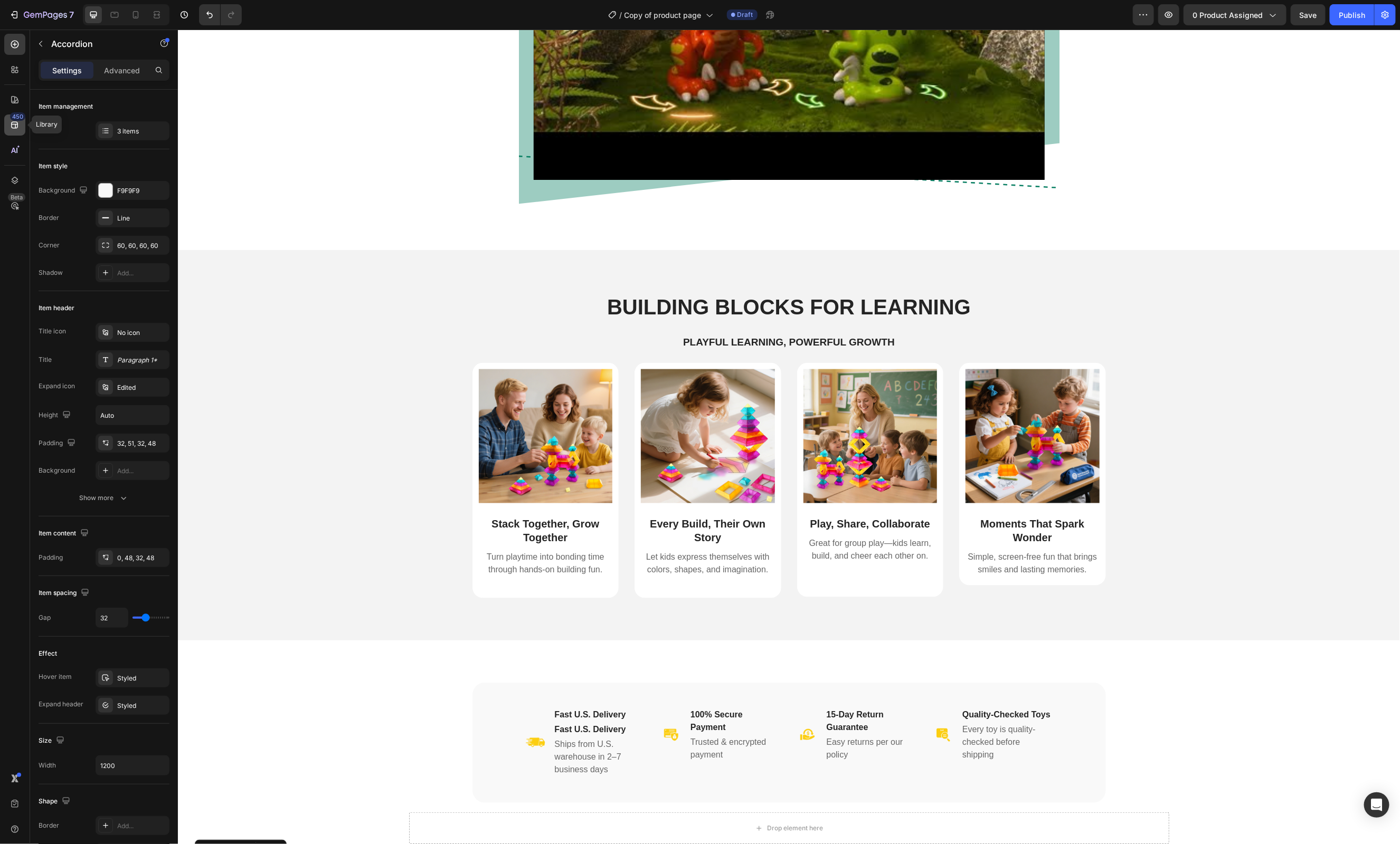
click at [11, 124] on icon at bounding box center [14, 125] width 7 height 7
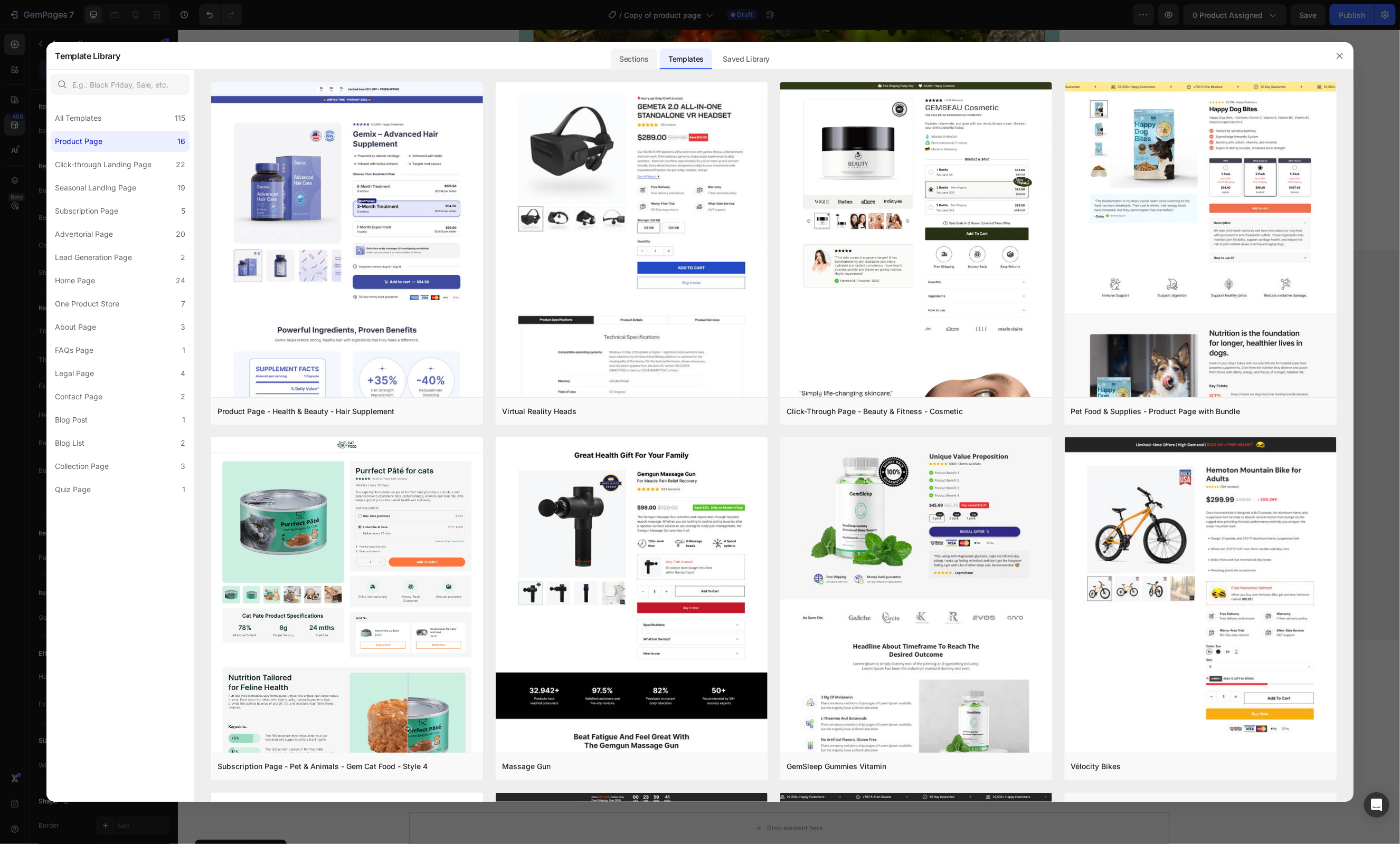
click at [627, 59] on div "Sections" at bounding box center [634, 59] width 46 height 21
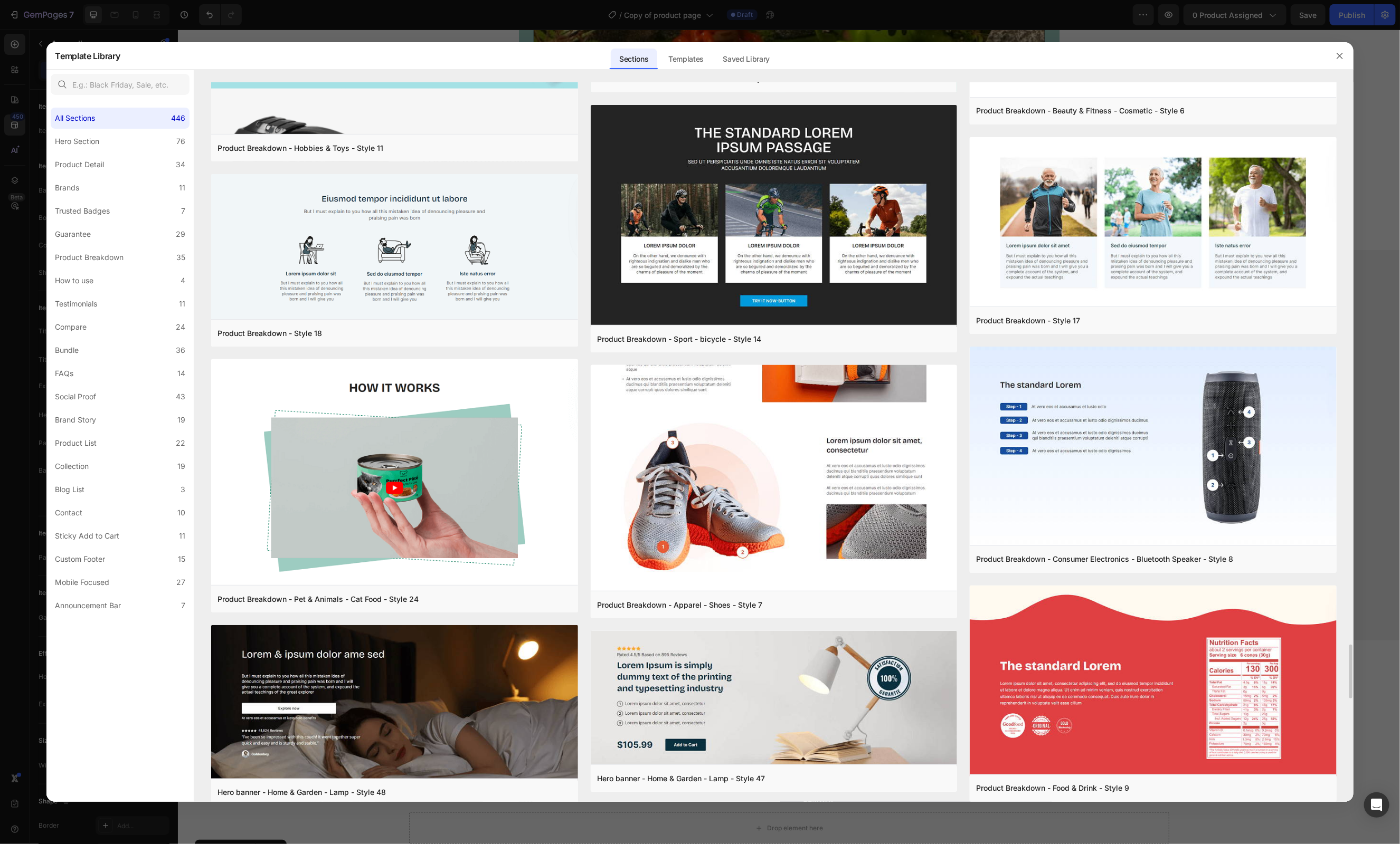
scroll to position [7504, 0]
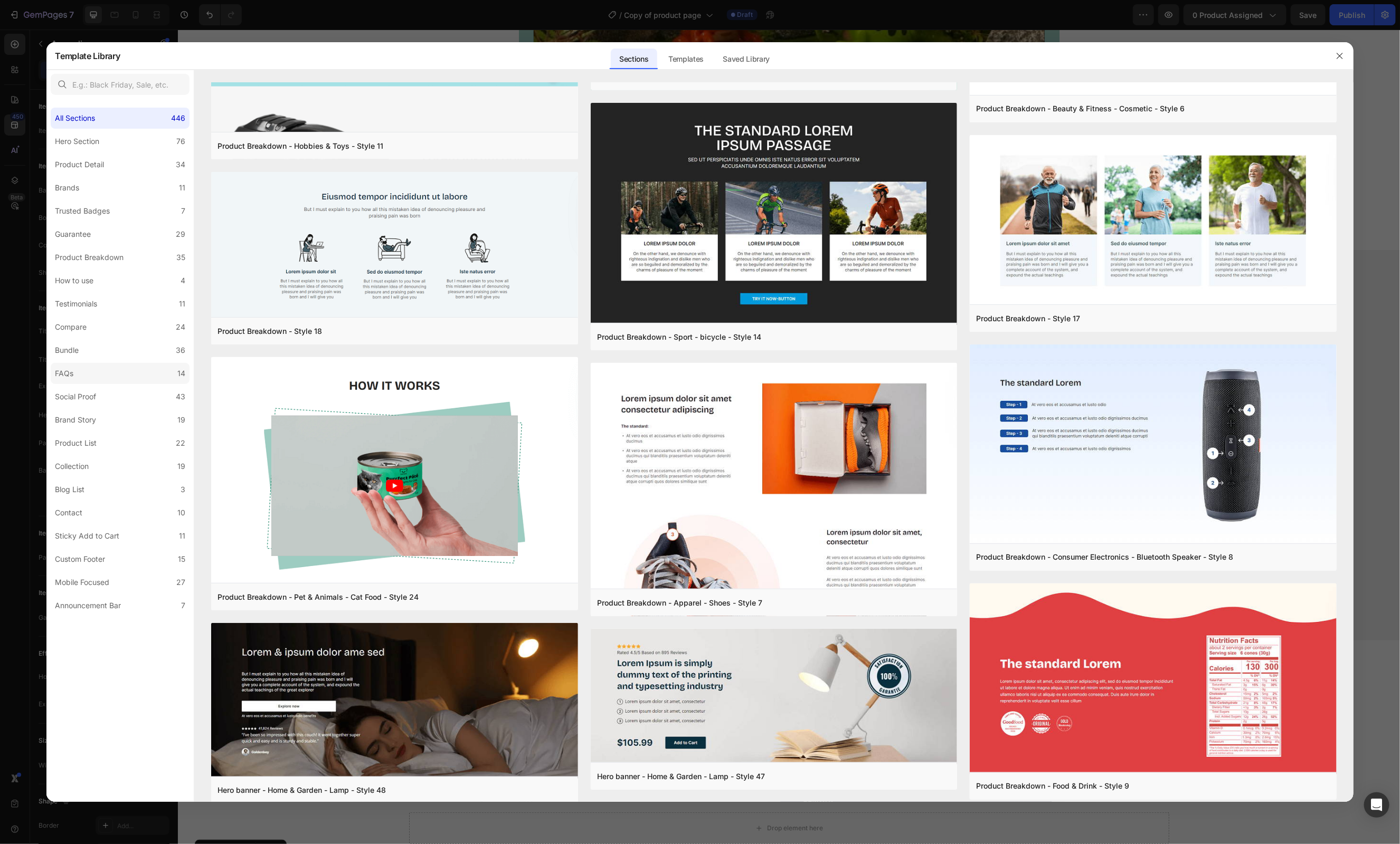
click at [77, 371] on label "FAQs 14" at bounding box center [120, 373] width 139 height 21
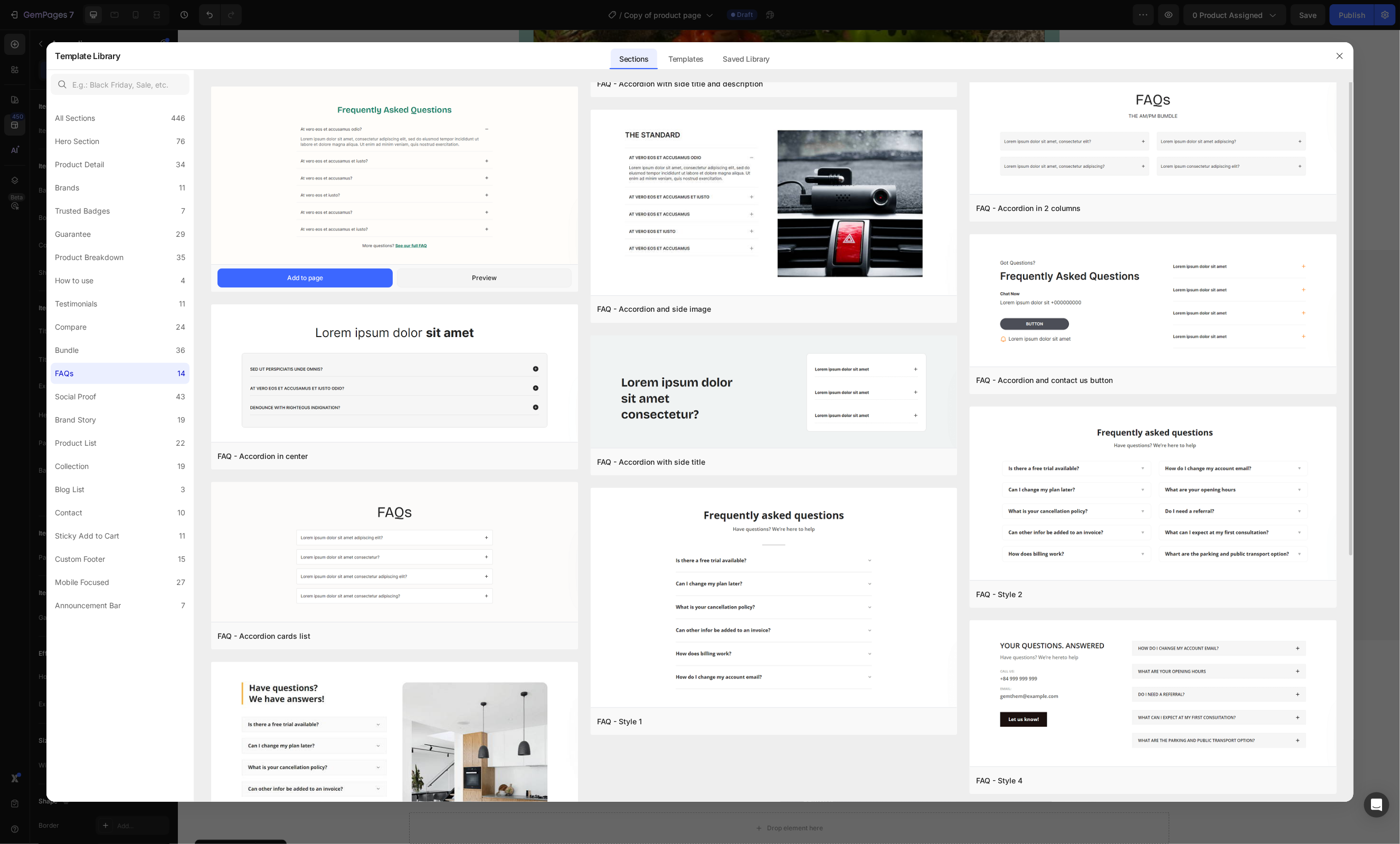
scroll to position [364, 0]
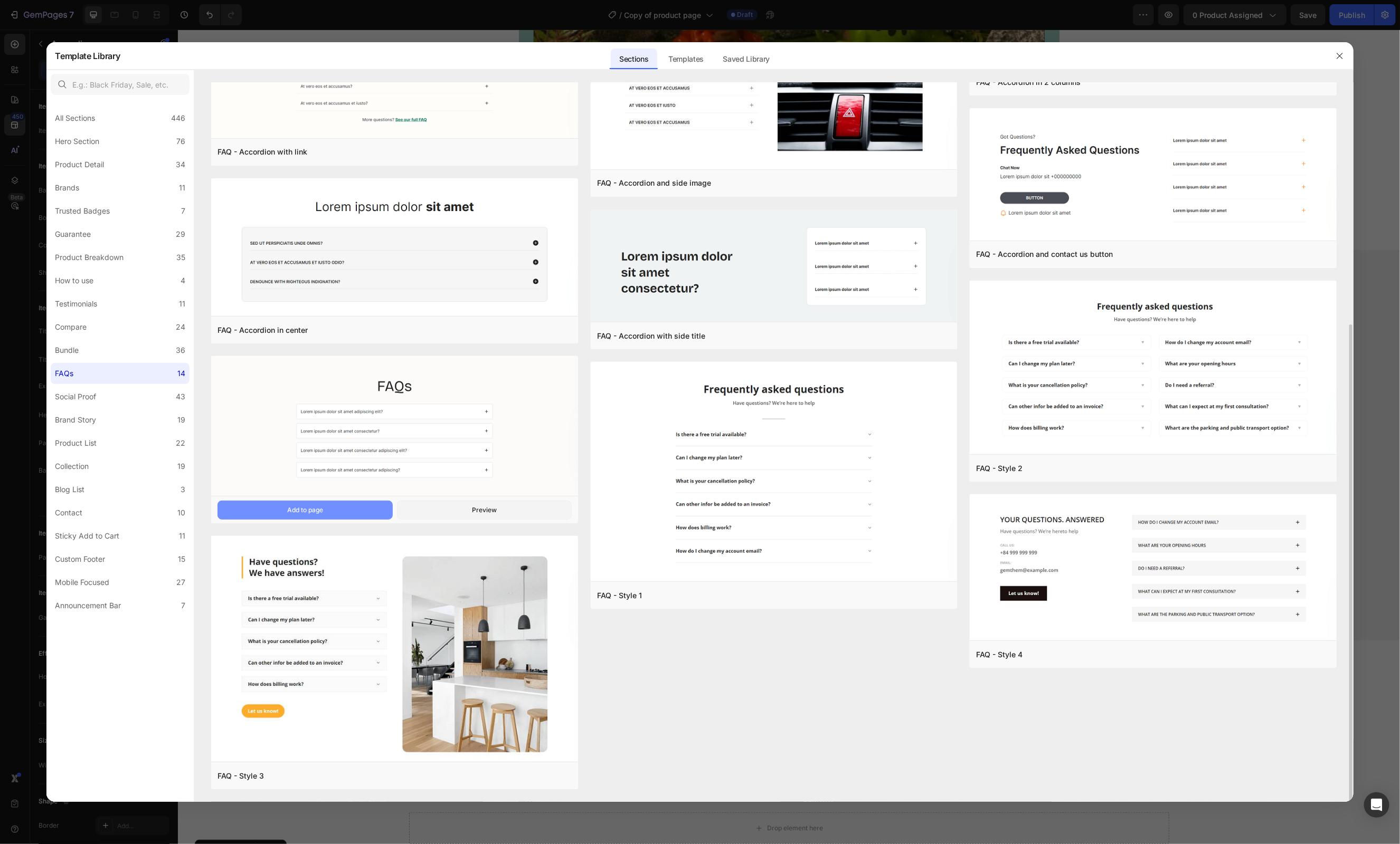
click at [337, 513] on button "Add to page" at bounding box center [305, 510] width 175 height 19
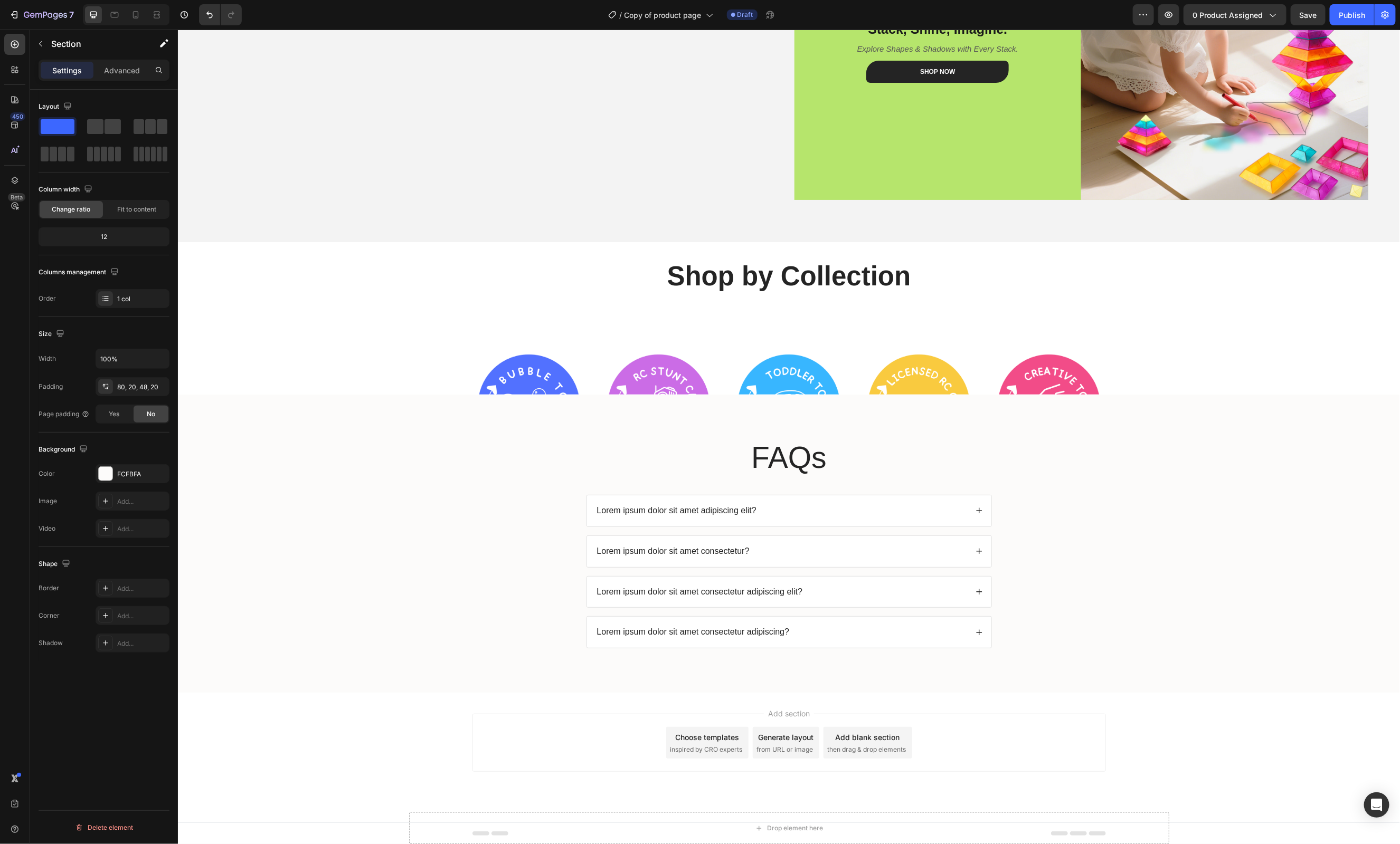
scroll to position [2881, 0]
click at [387, 510] on div "FAQs Heading Lorem ipsum dolor sit amet adipiscing elit? Lorem ipsum dolor sit …" at bounding box center [788, 551] width 1201 height 231
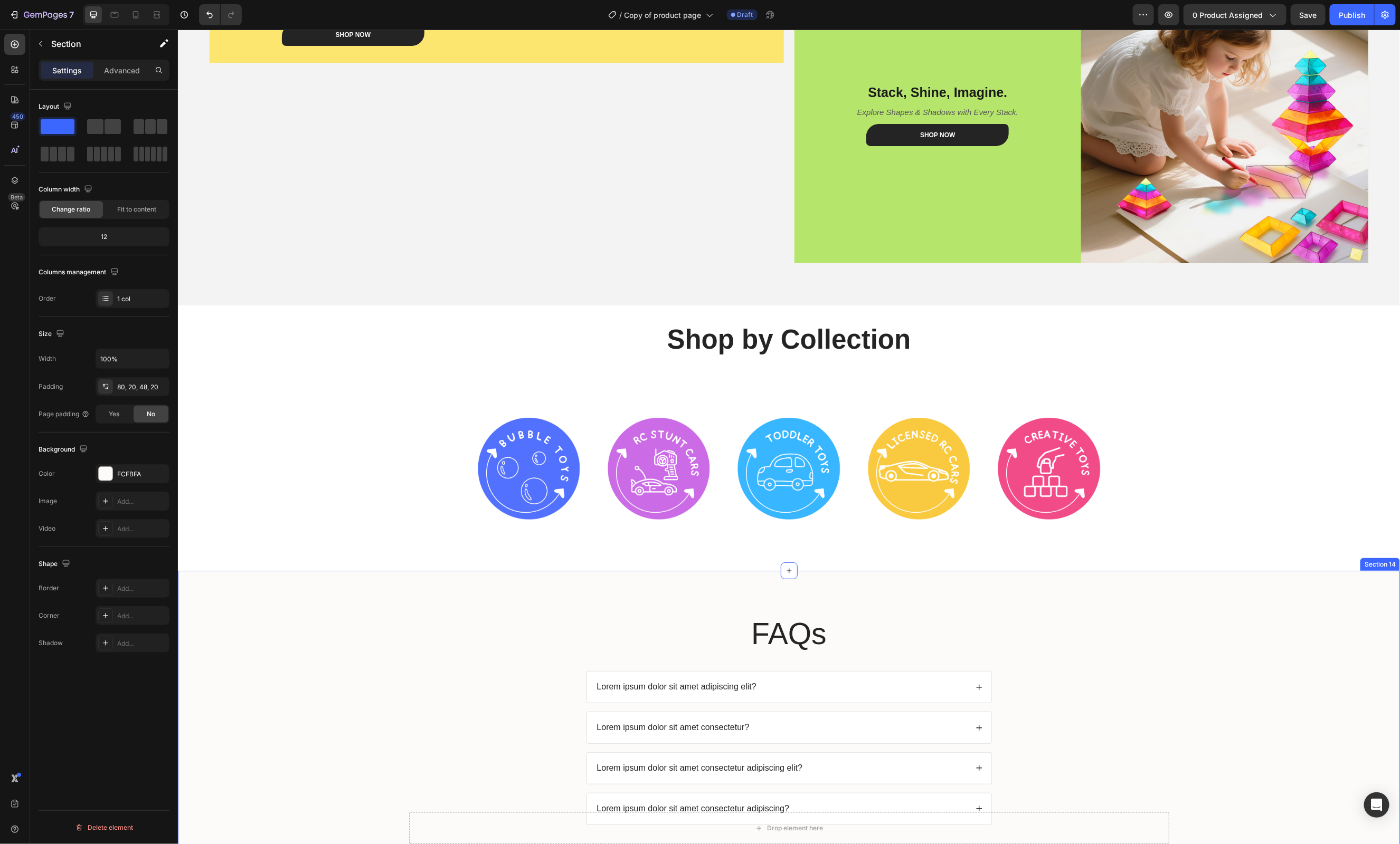
scroll to position [2797, 0]
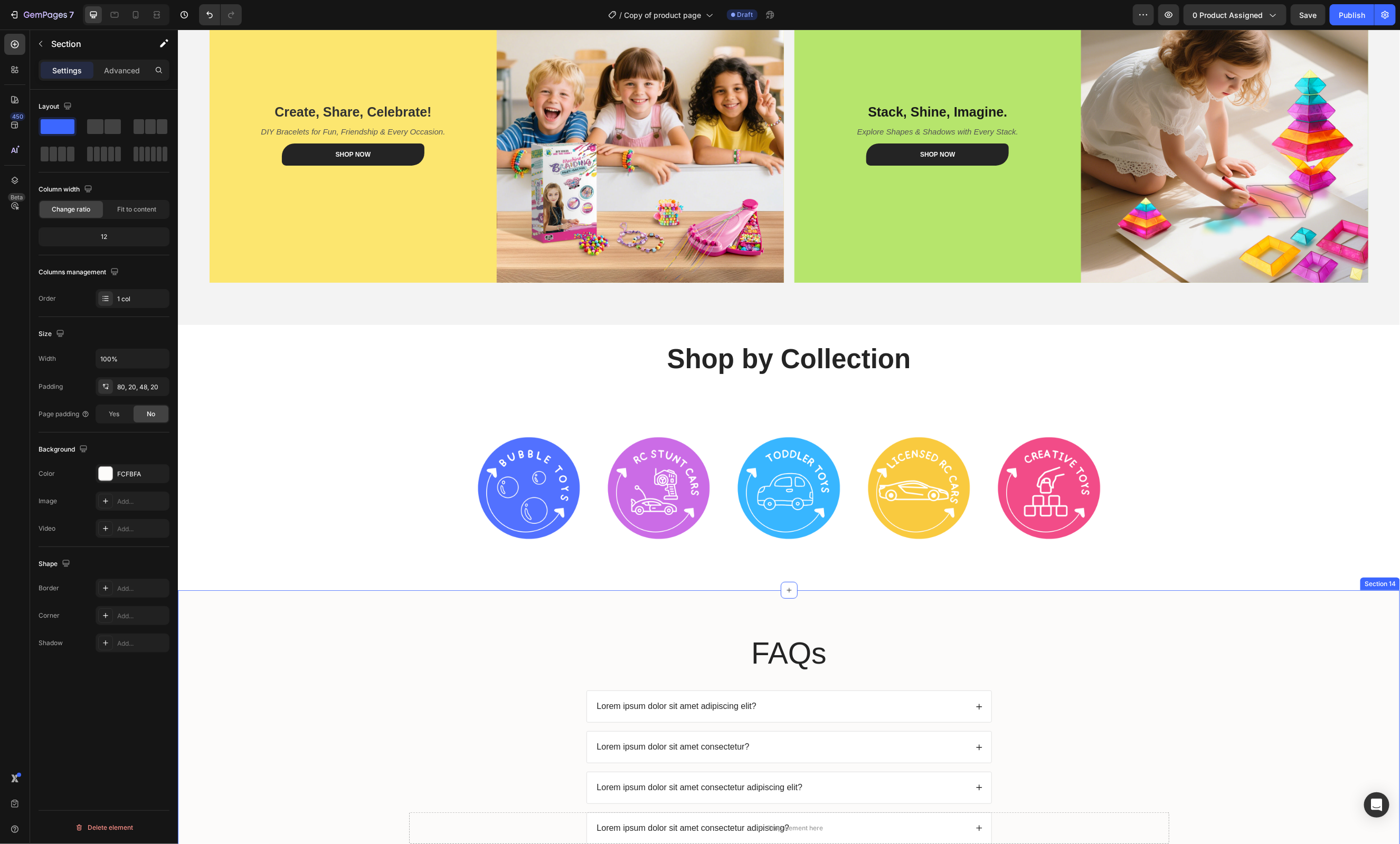
click at [379, 666] on div "FAQs Heading Lorem ipsum dolor sit amet adipiscing elit? Lorem ipsum dolor sit …" at bounding box center [788, 746] width 1201 height 228
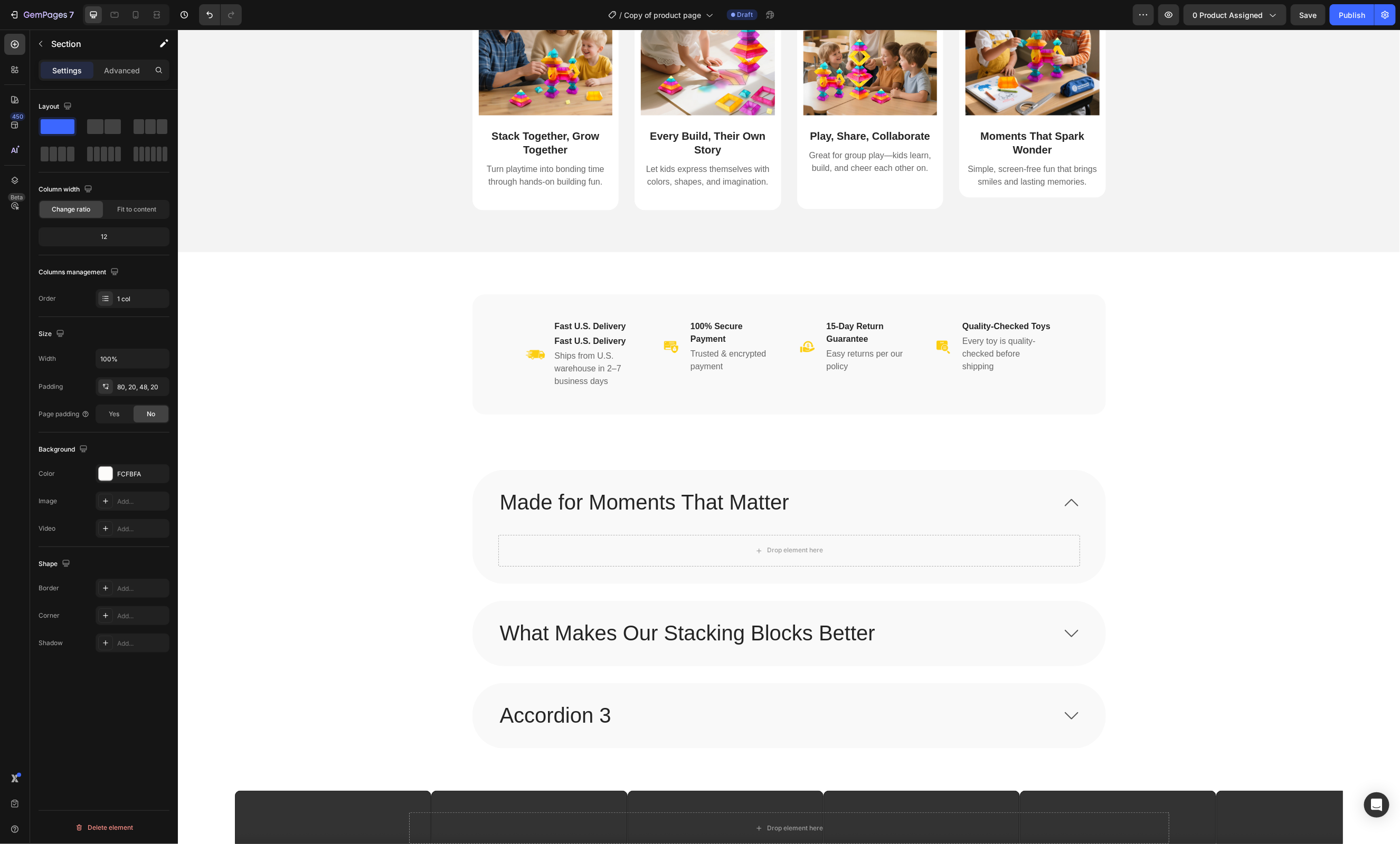
scroll to position [1024, 0]
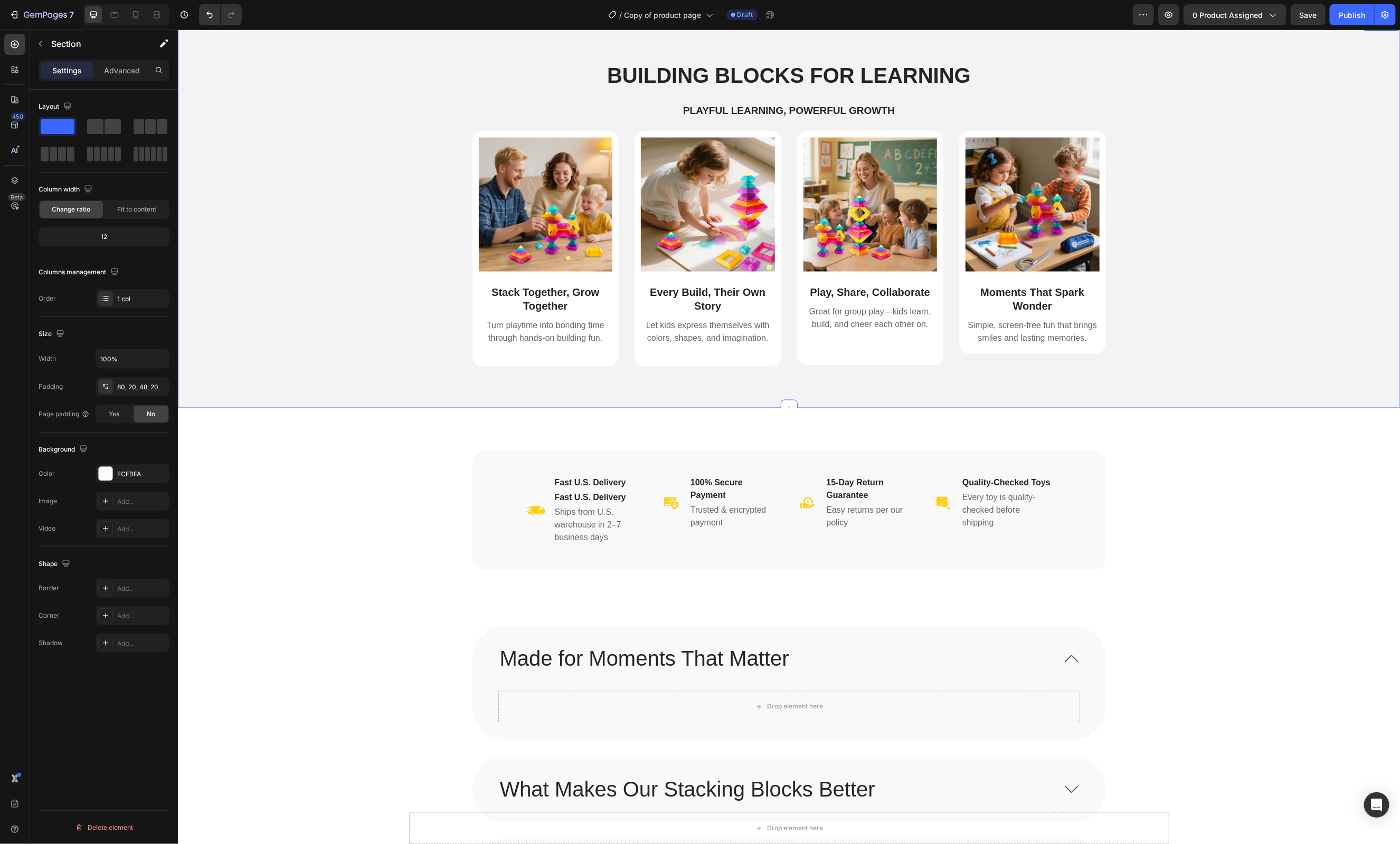
click at [354, 347] on div "Image Stack Together, Grow Together Text Block Turn playtime into bonding time …" at bounding box center [788, 257] width 1206 height 252
click at [124, 478] on div "F3F3F3" at bounding box center [132, 474] width 31 height 9
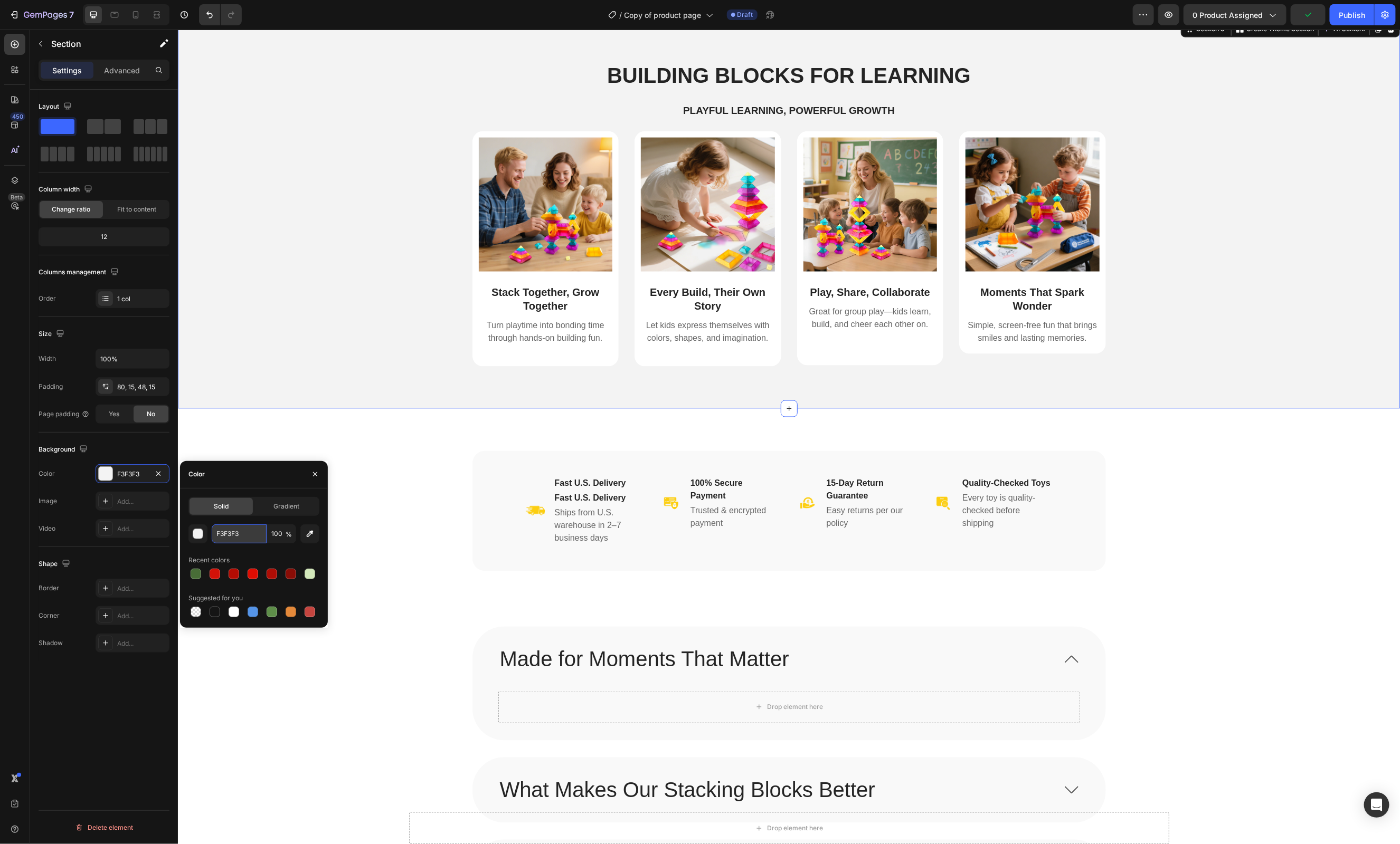
click at [243, 538] on input "F3F3F3" at bounding box center [239, 534] width 55 height 19
click at [402, 535] on div "Image Fast U.S. Delivery Heading Fast U.S. Delivery Heading Ships from U.S. war…" at bounding box center [788, 518] width 1188 height 134
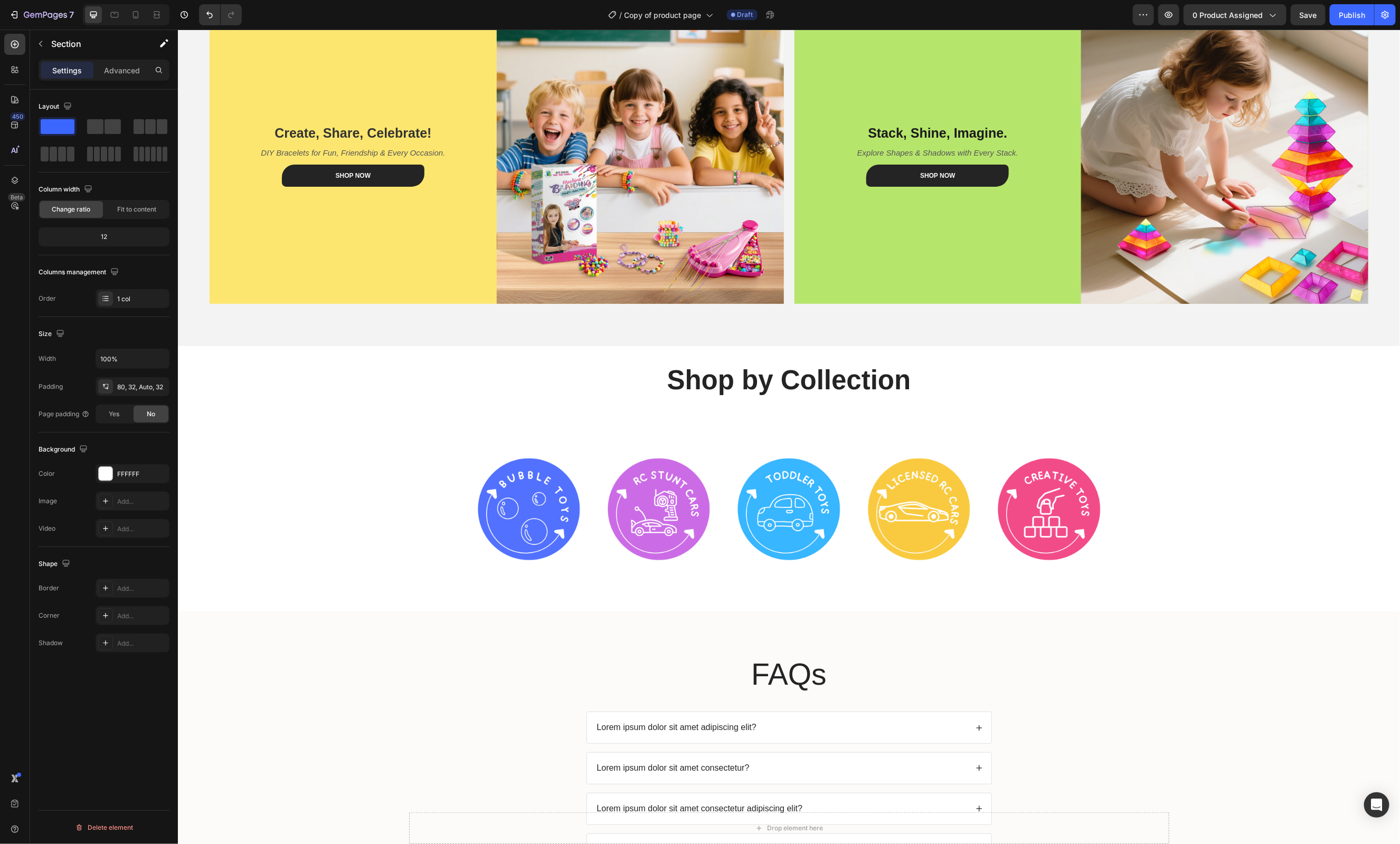
scroll to position [2740, 0]
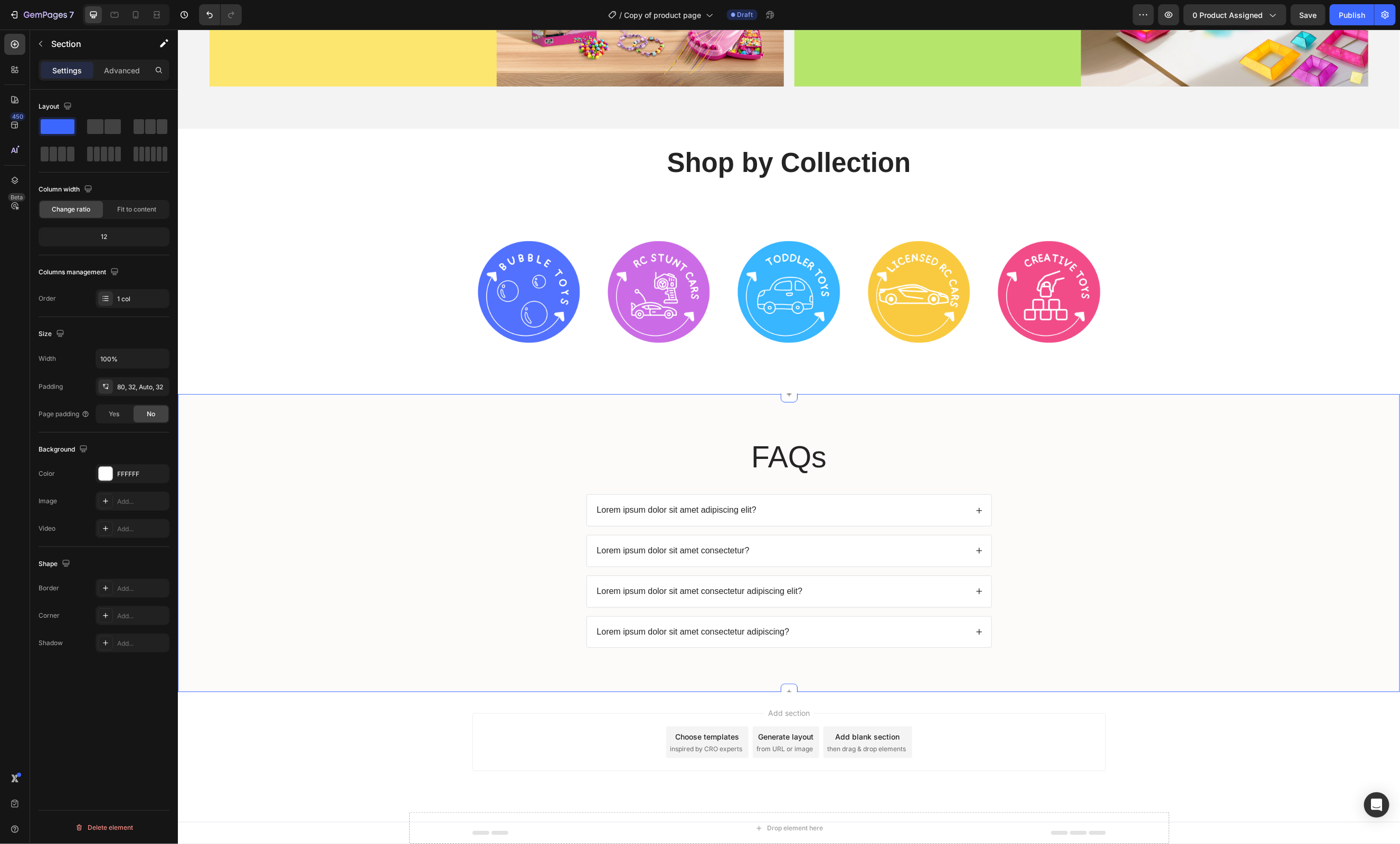
click at [324, 525] on div "FAQs Heading Lorem ipsum dolor sit amet adipiscing elit? Lorem ipsum dolor sit …" at bounding box center [788, 551] width 1201 height 231
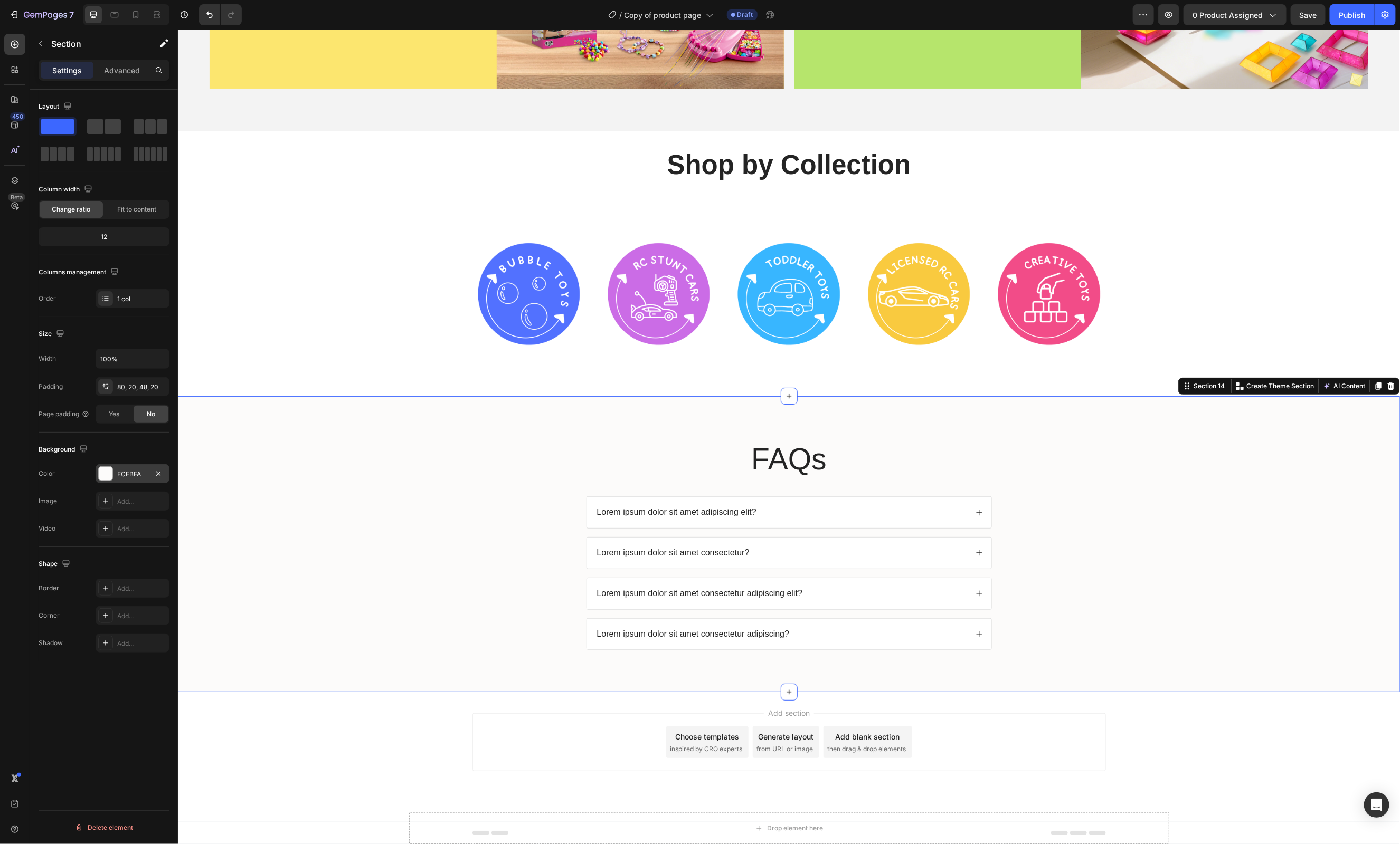
click at [134, 474] on div "FCFBFA" at bounding box center [132, 474] width 31 height 9
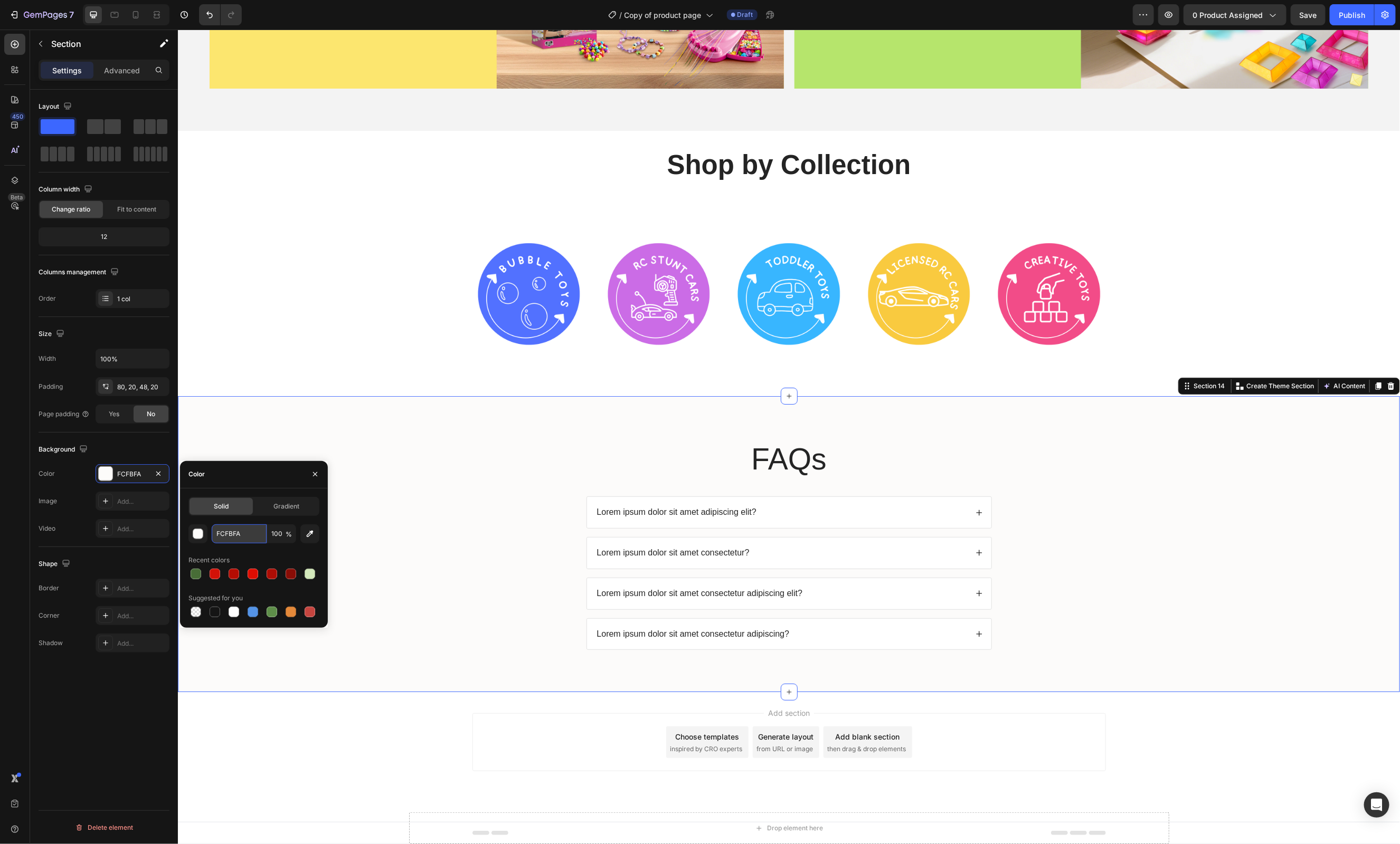
click at [232, 531] on input "FCFBFA" at bounding box center [239, 534] width 55 height 19
paste input "3F3F3"
type input "F3F3F3"
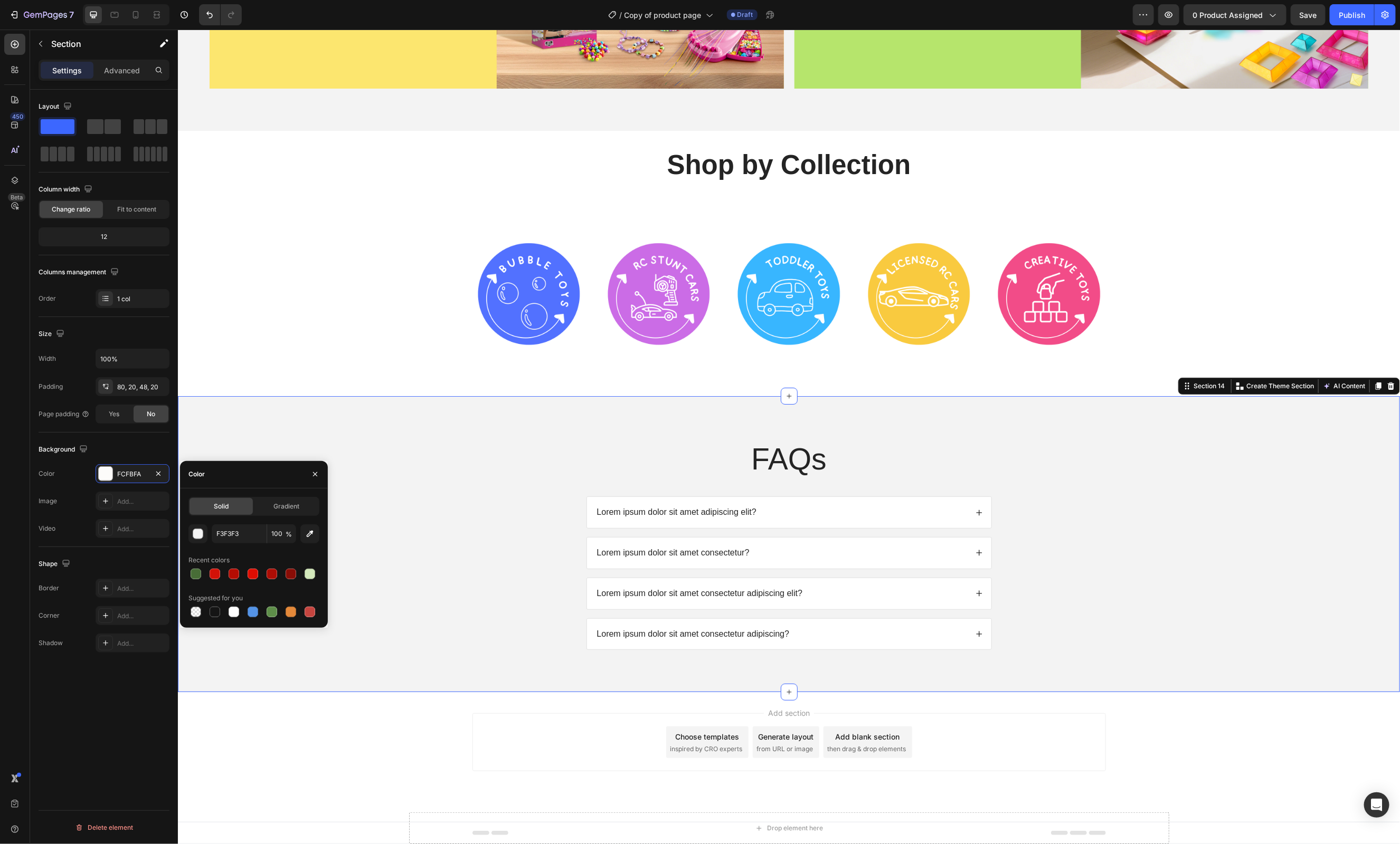
click at [428, 489] on div "FAQs Heading Lorem ipsum dolor sit amet adipiscing elit? Lorem ipsum dolor sit …" at bounding box center [788, 552] width 1201 height 228
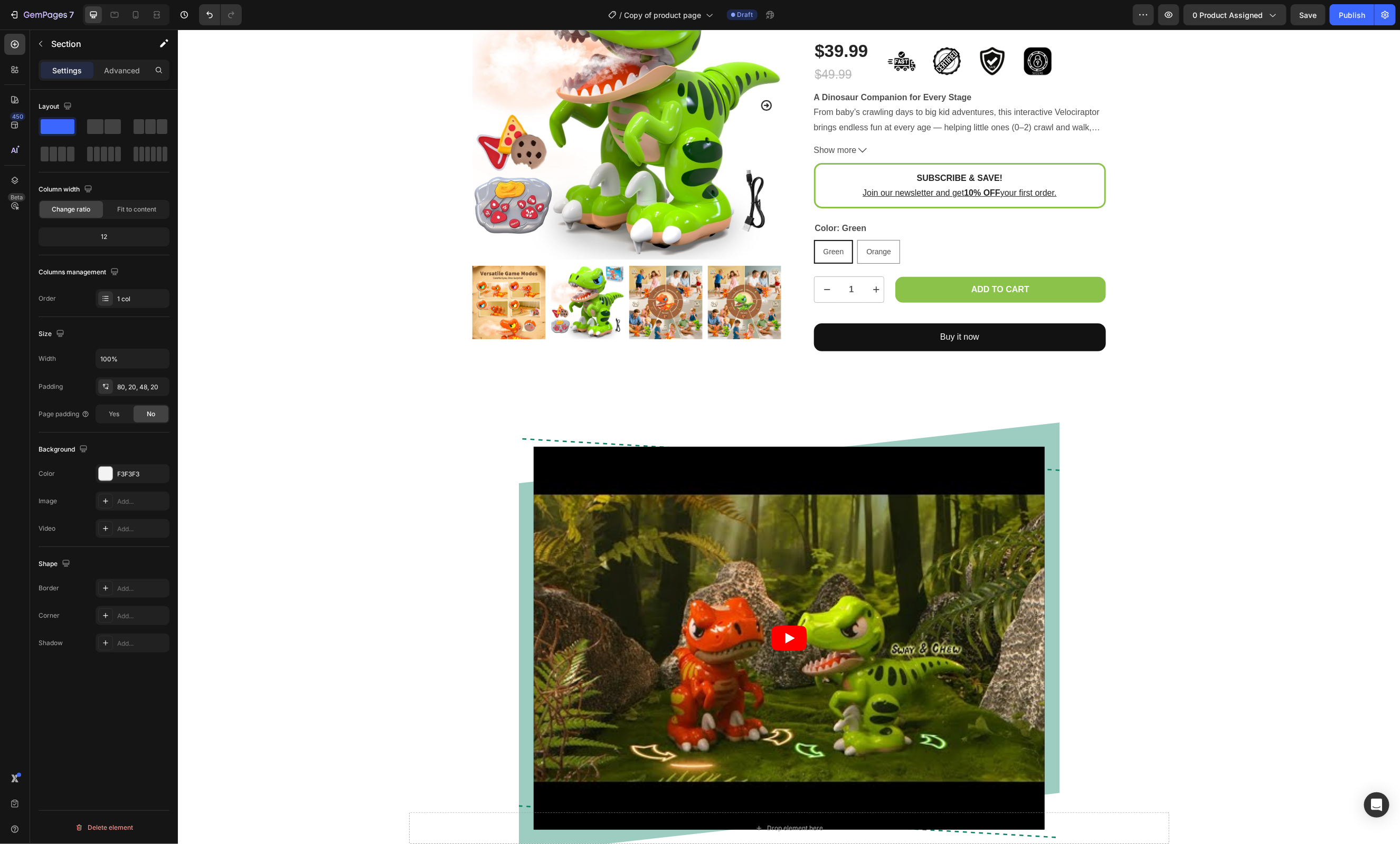
scroll to position [0, 0]
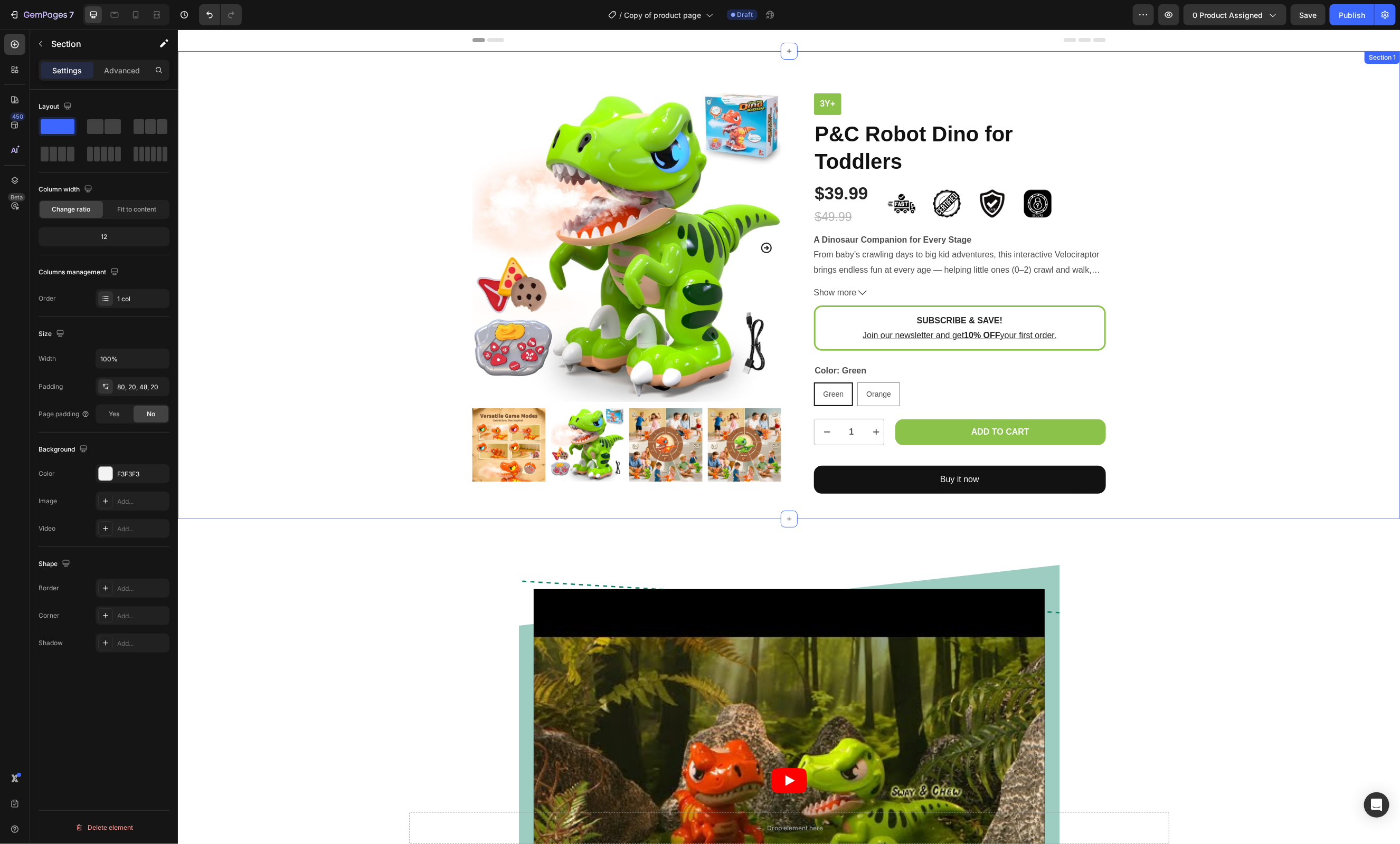
click at [1236, 379] on div "Product Images 3y+ Text Block P&C Robot Dino for Toddlers Product Title $39.99 …" at bounding box center [788, 294] width 1206 height 401
click at [1205, 626] on div "Video Row Row" at bounding box center [788, 789] width 1206 height 456
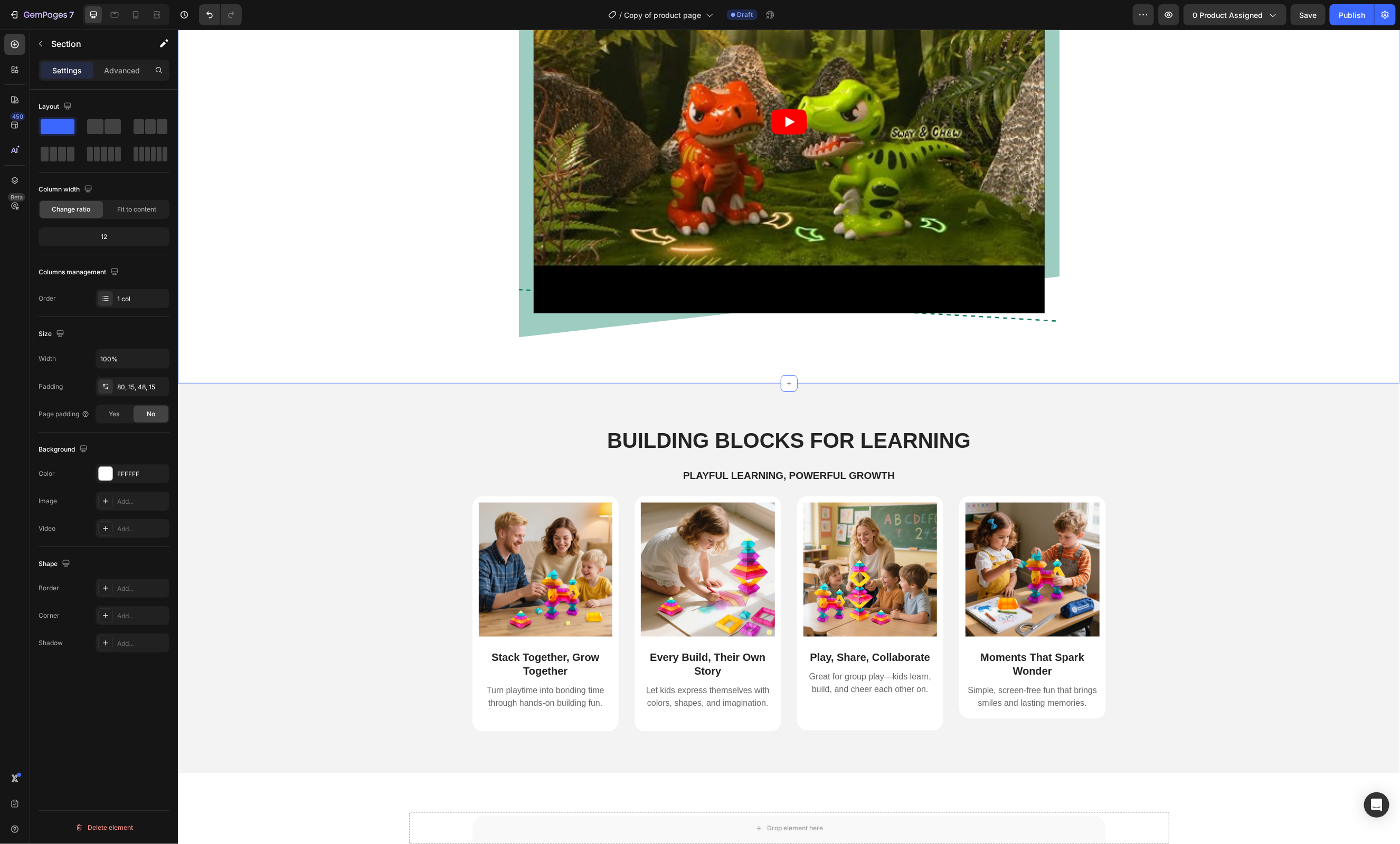
scroll to position [661, 0]
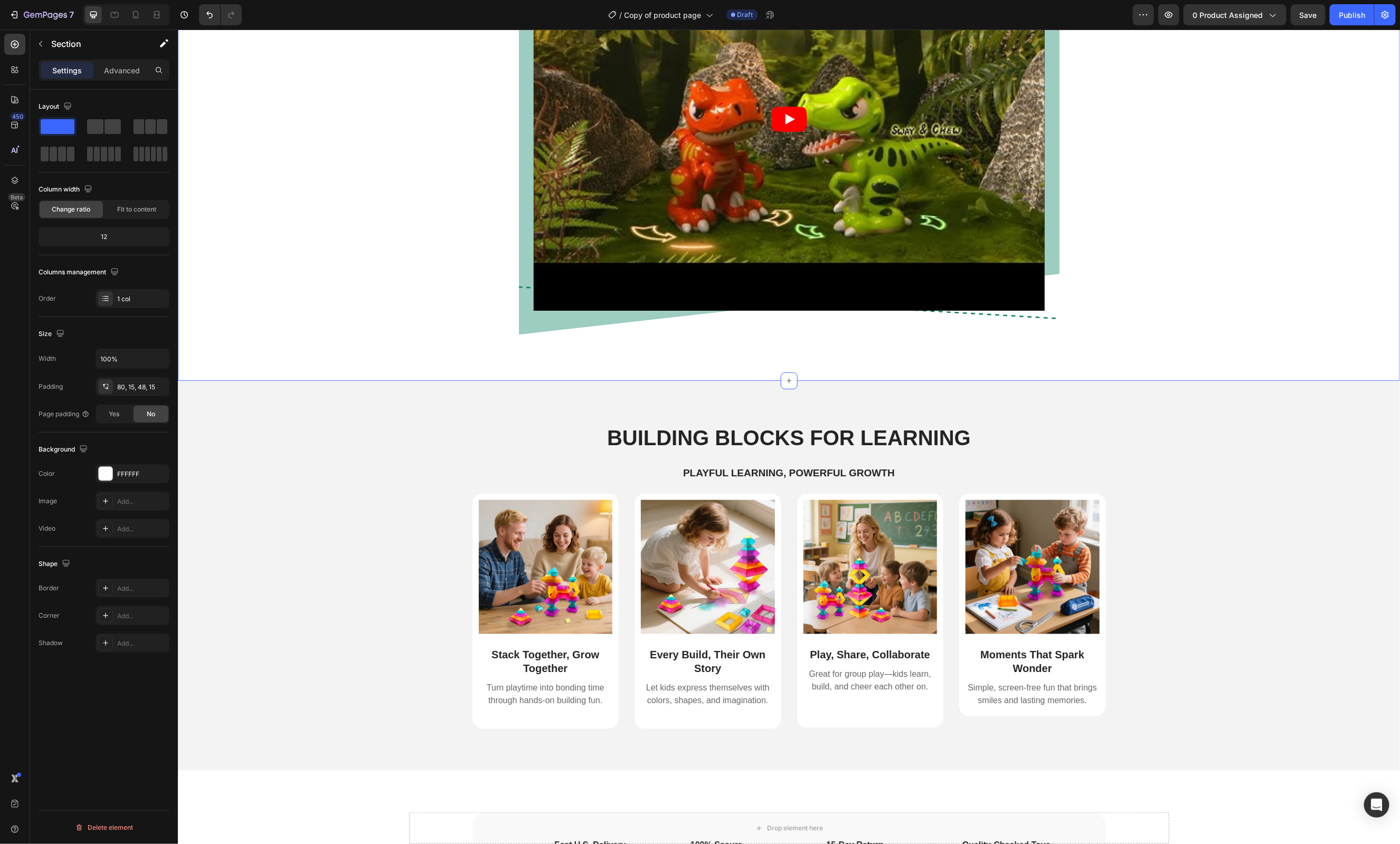
click at [1174, 666] on div "Image Stack Together, Grow Together Text Block Turn playtime into bonding time …" at bounding box center [788, 619] width 1206 height 252
click at [929, 430] on h2 "Building Blocks for Learning" at bounding box center [788, 437] width 634 height 29
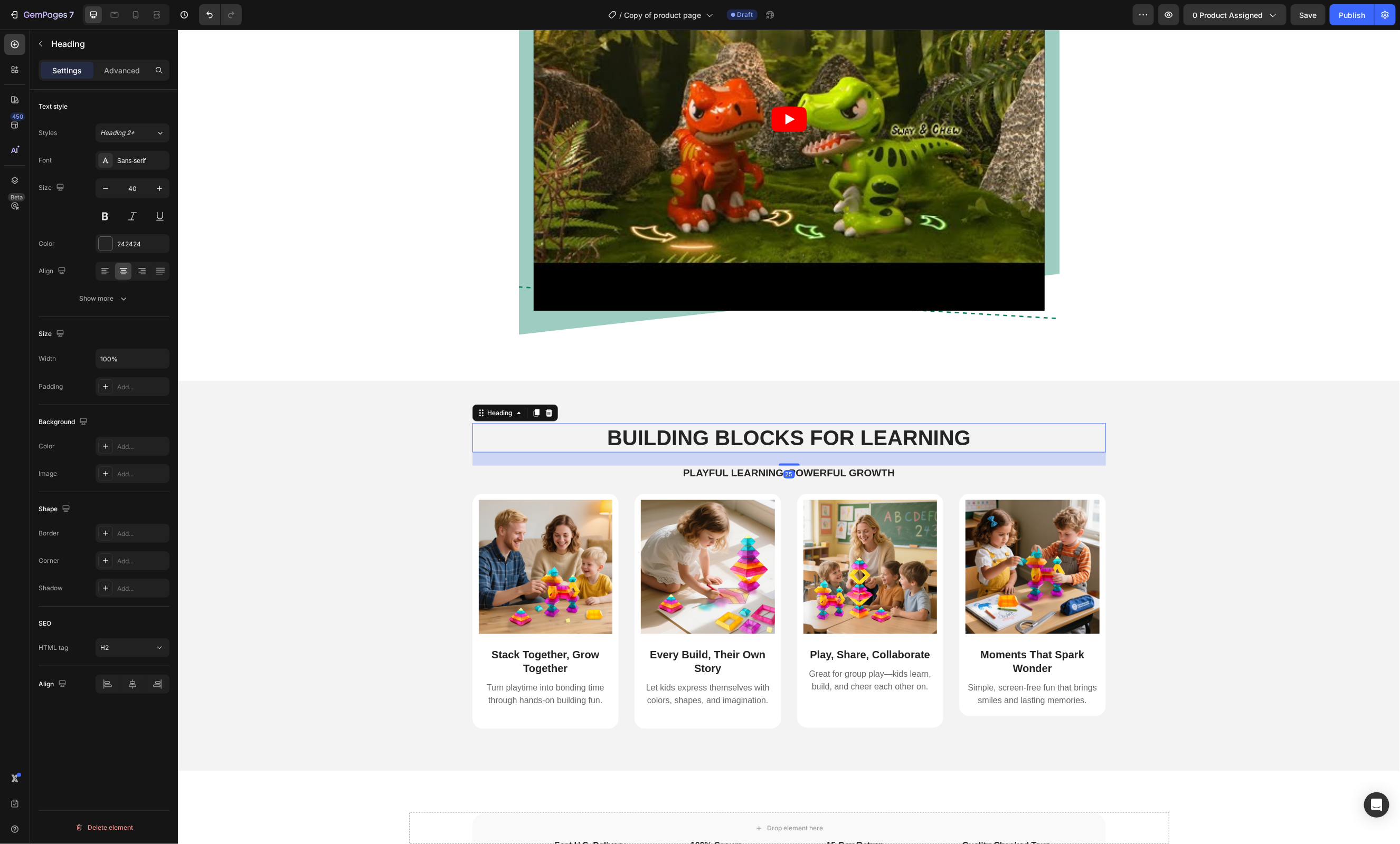
click at [929, 430] on h2 "Building Blocks for Learning" at bounding box center [788, 437] width 634 height 29
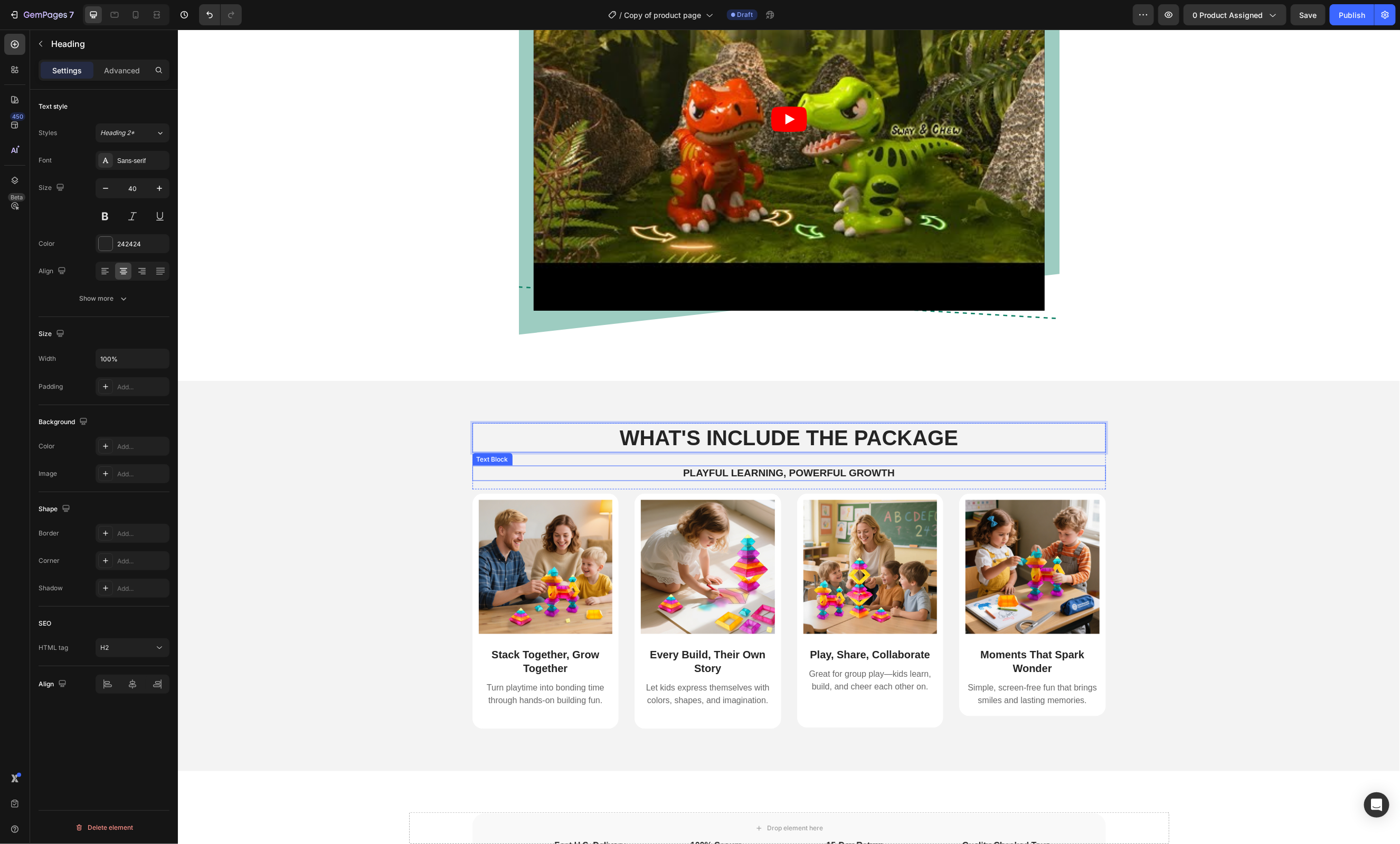
click at [872, 475] on p "Playful Learning, Powerful Growth" at bounding box center [789, 473] width 632 height 13
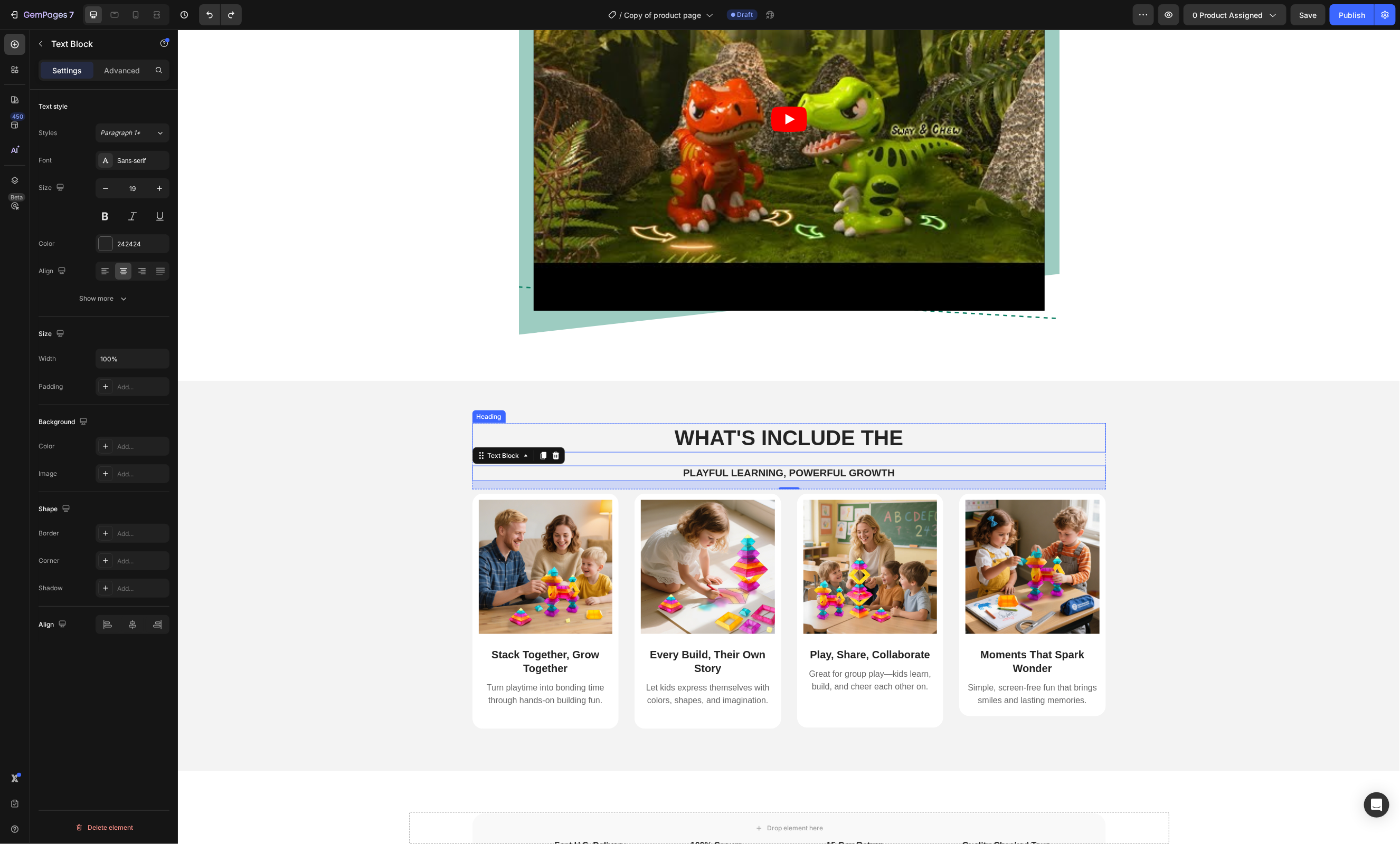
click at [917, 433] on h2 "WHAT'S INCLUDE THE" at bounding box center [788, 437] width 634 height 29
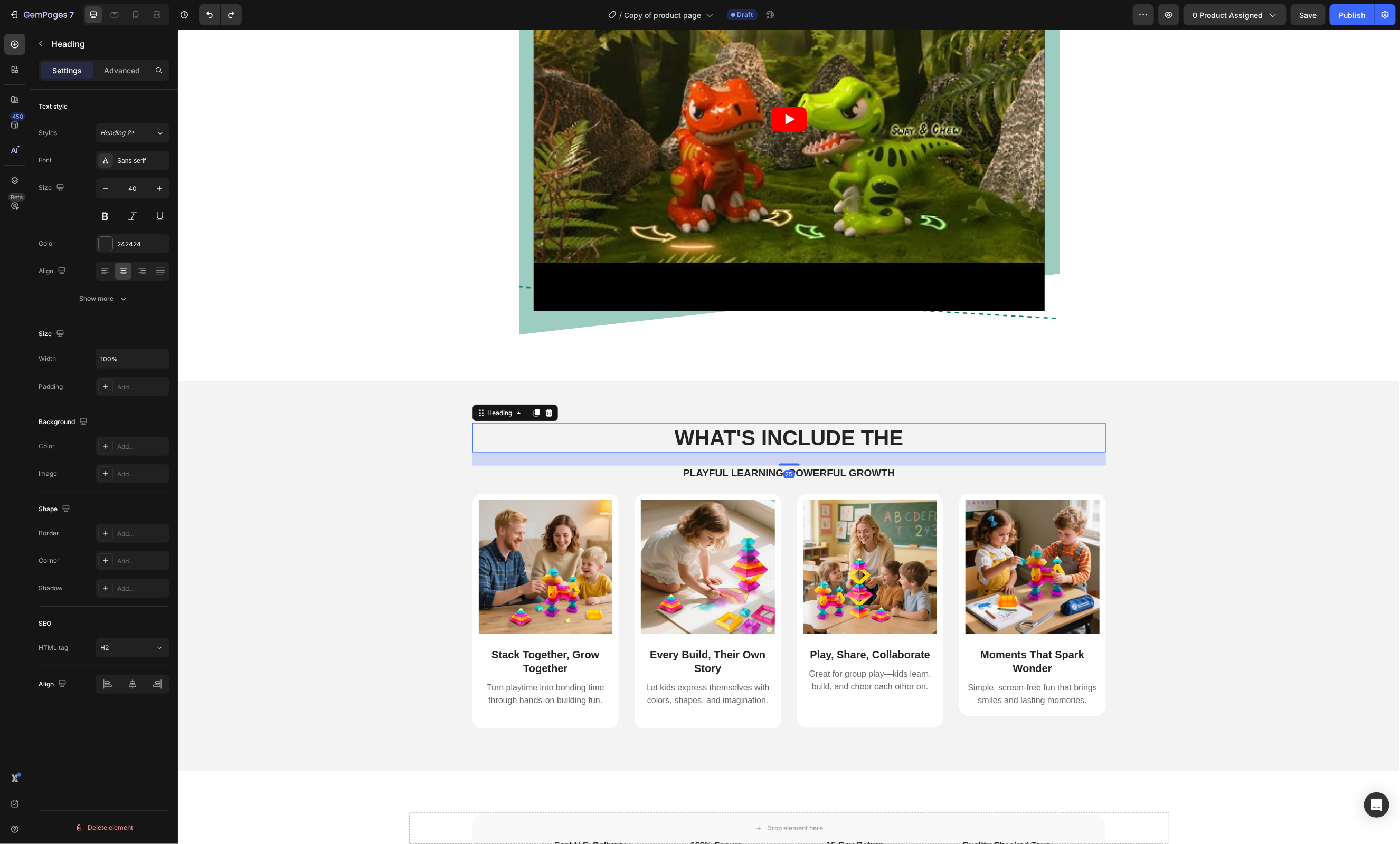
click at [917, 433] on h2 "WHAT'S INCLUDE THE" at bounding box center [788, 437] width 634 height 29
click at [917, 433] on p "WHAT'S INCLUDE THE" at bounding box center [789, 437] width 632 height 27
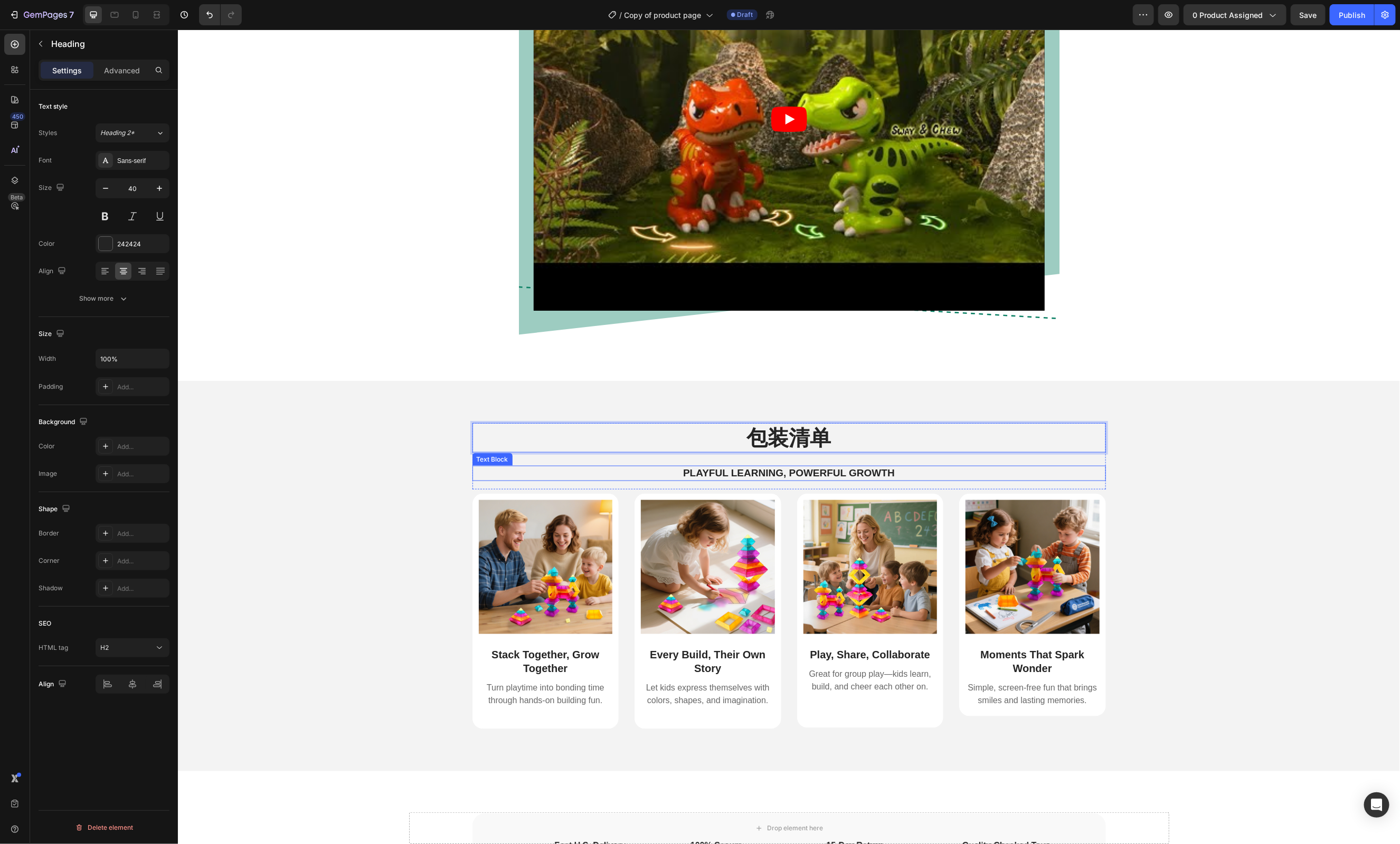
click at [901, 472] on p "Playful Learning, Powerful Growth" at bounding box center [789, 473] width 632 height 13
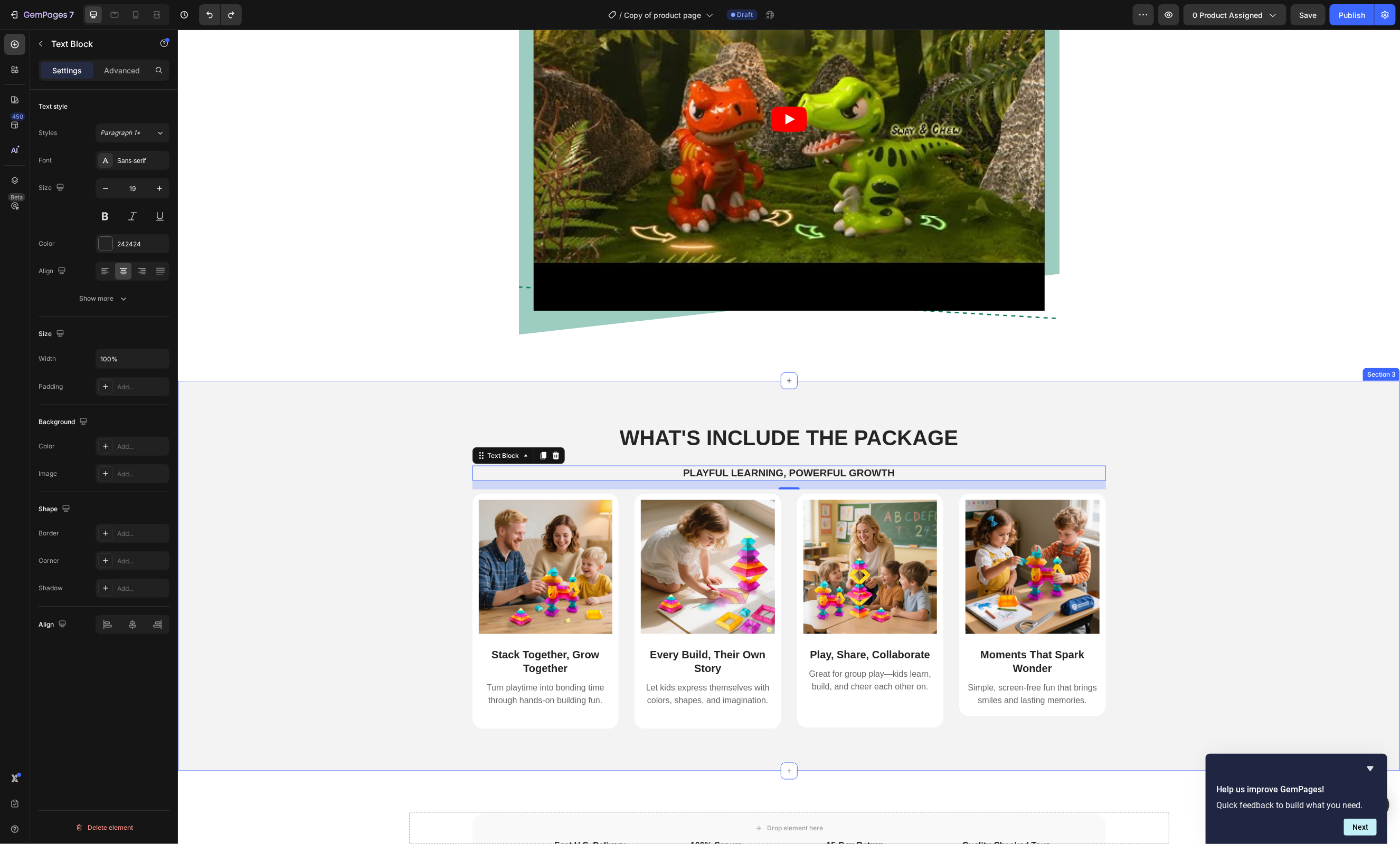
click at [1266, 477] on div "WHAT'S INCLUDE THE PACKAGE Heading Playful Learning, Powerful Growth Text Block…" at bounding box center [788, 583] width 1206 height 322
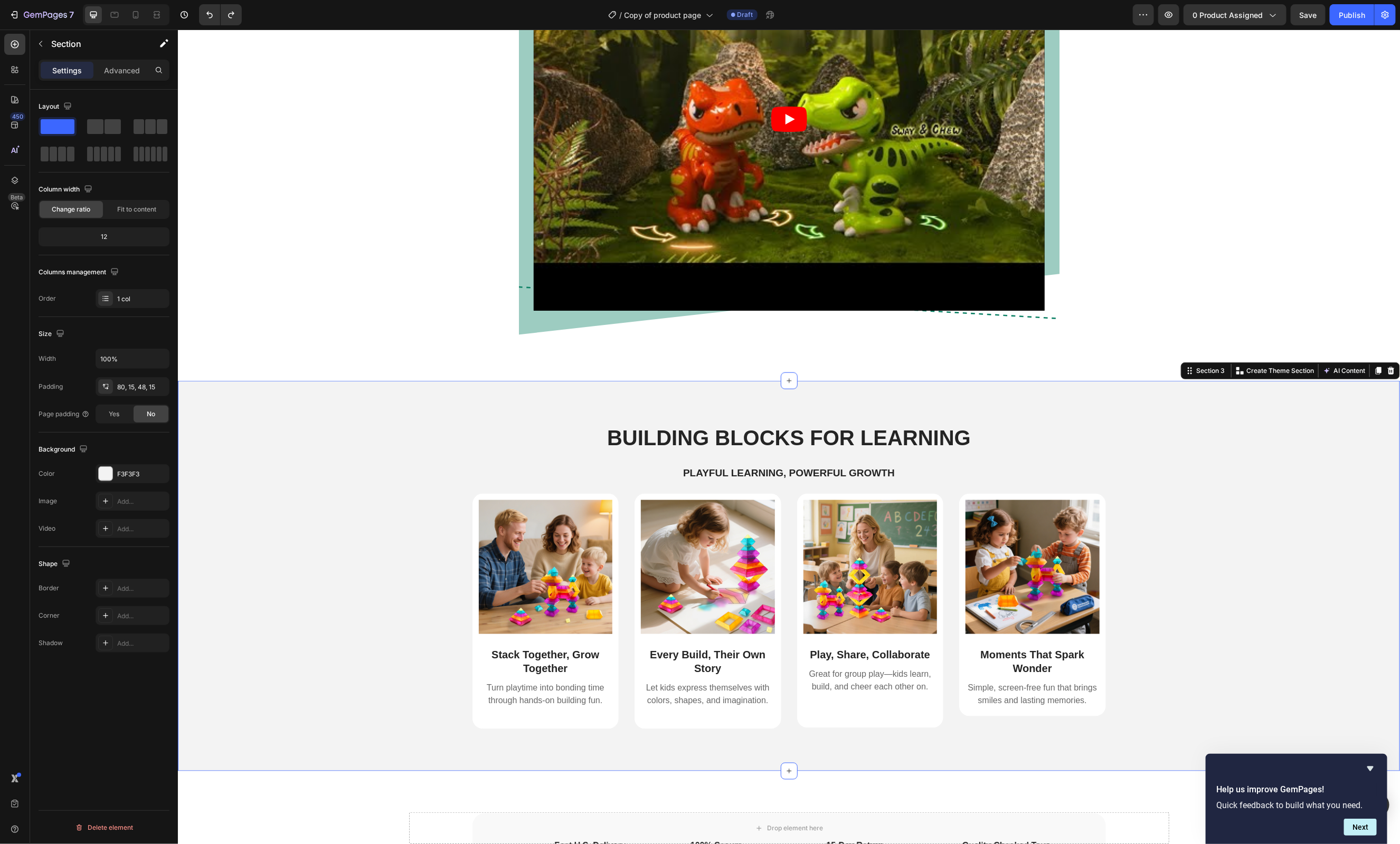
click at [1266, 476] on div "Building Blocks for Learning Heading Playful Learning, Powerful Growth Text Blo…" at bounding box center [788, 583] width 1206 height 322
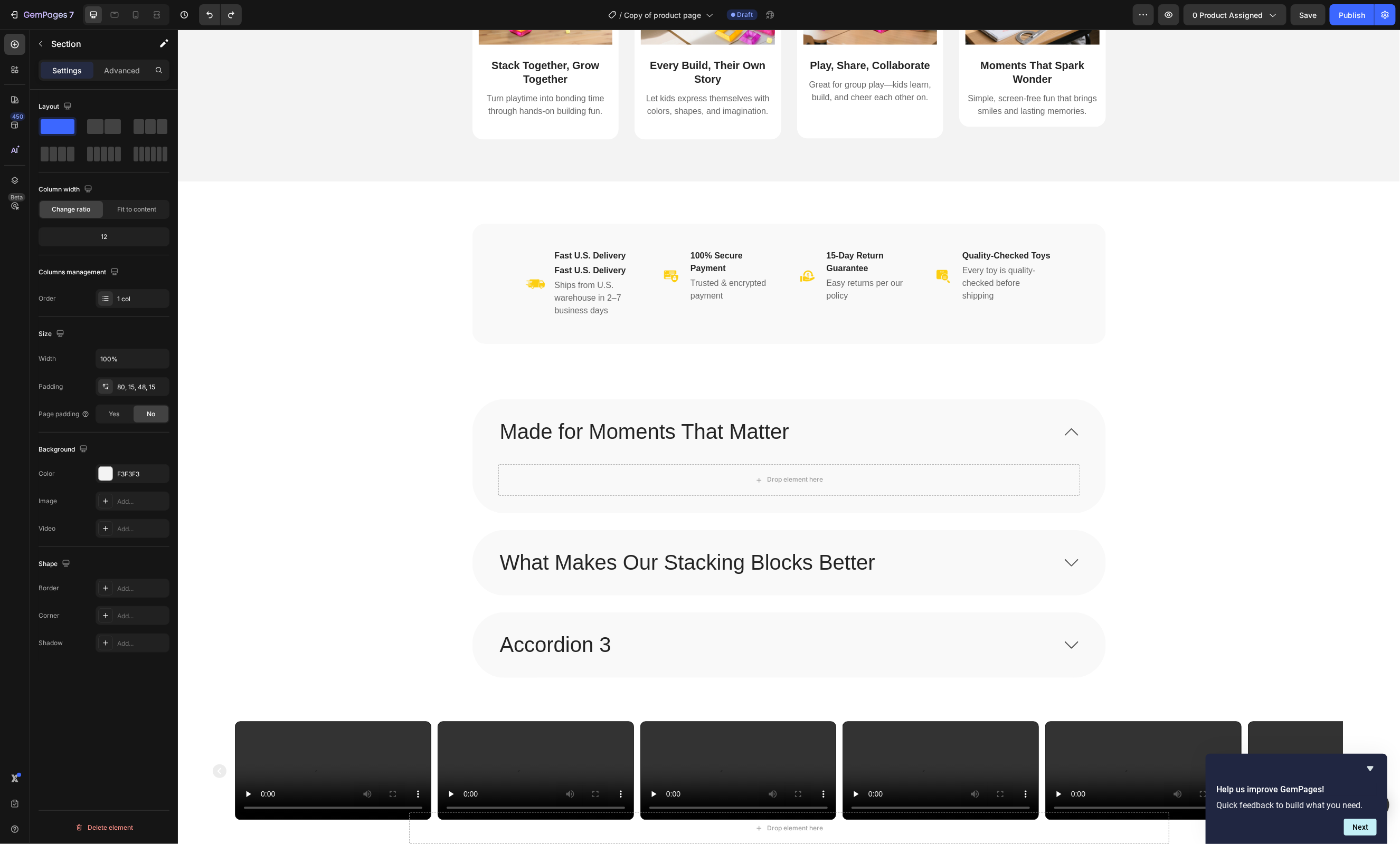
scroll to position [1349, 0]
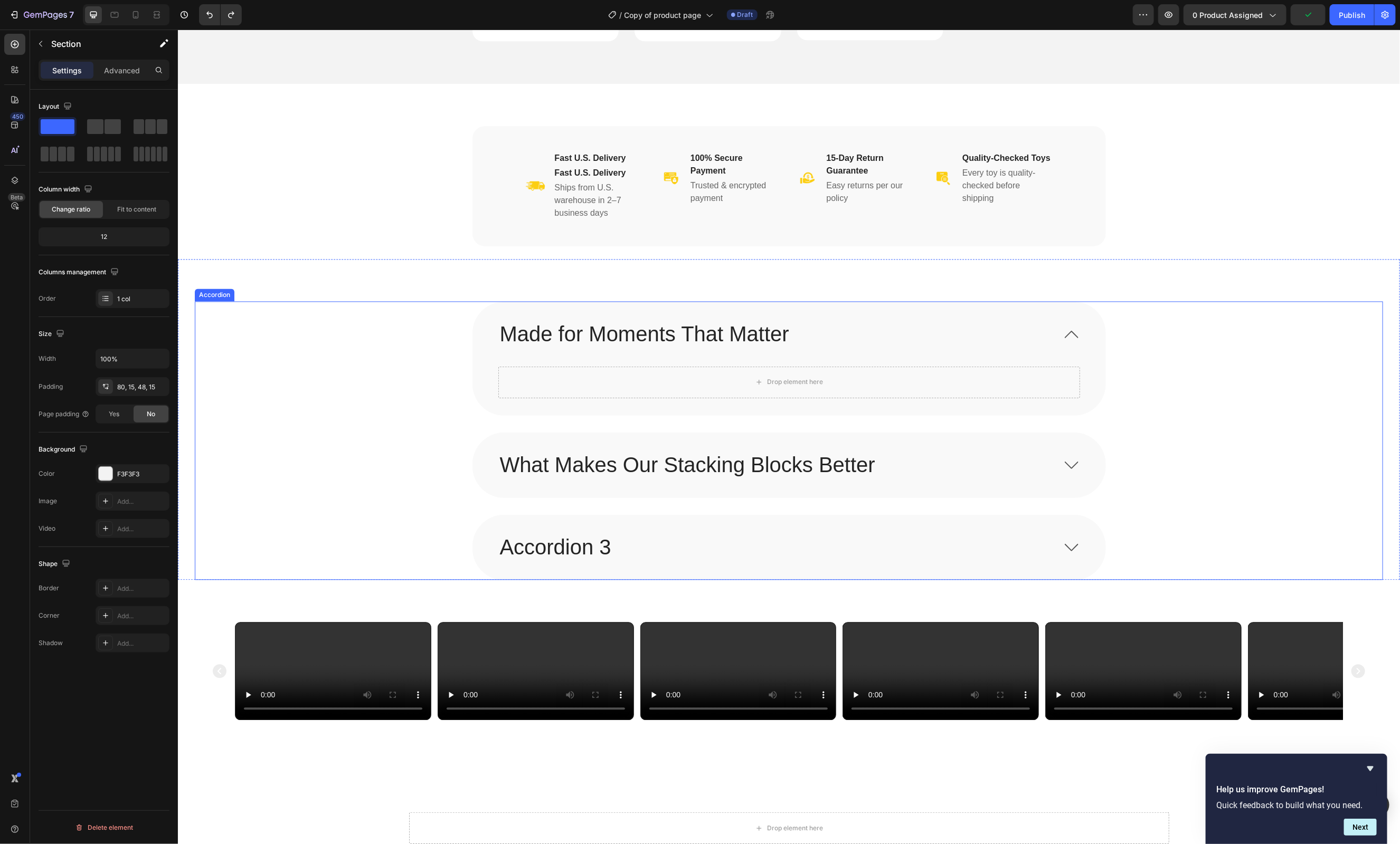
click at [982, 448] on div "What Makes Our Stacking Blocks Better" at bounding box center [788, 465] width 632 height 64
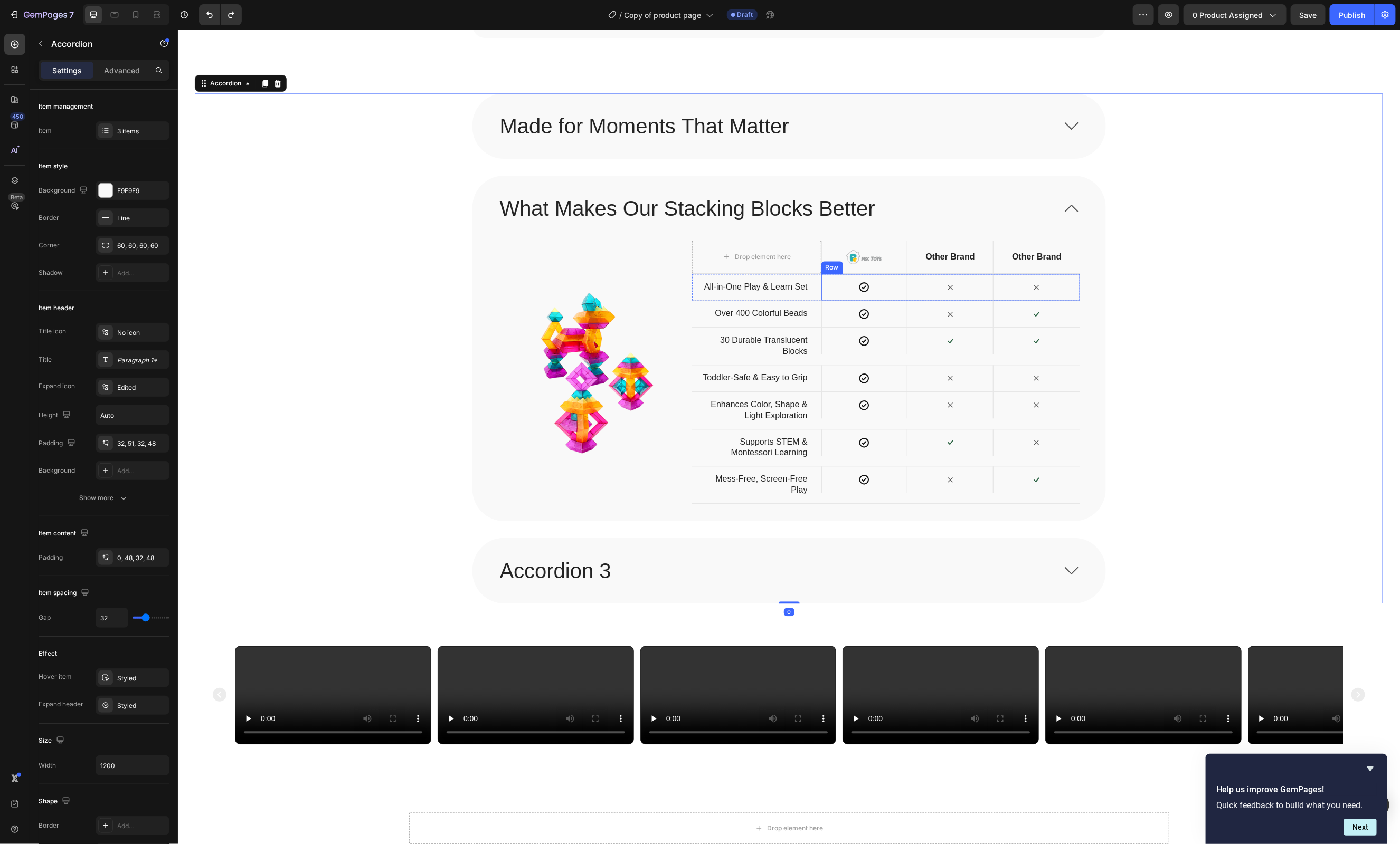
scroll to position [1721, 0]
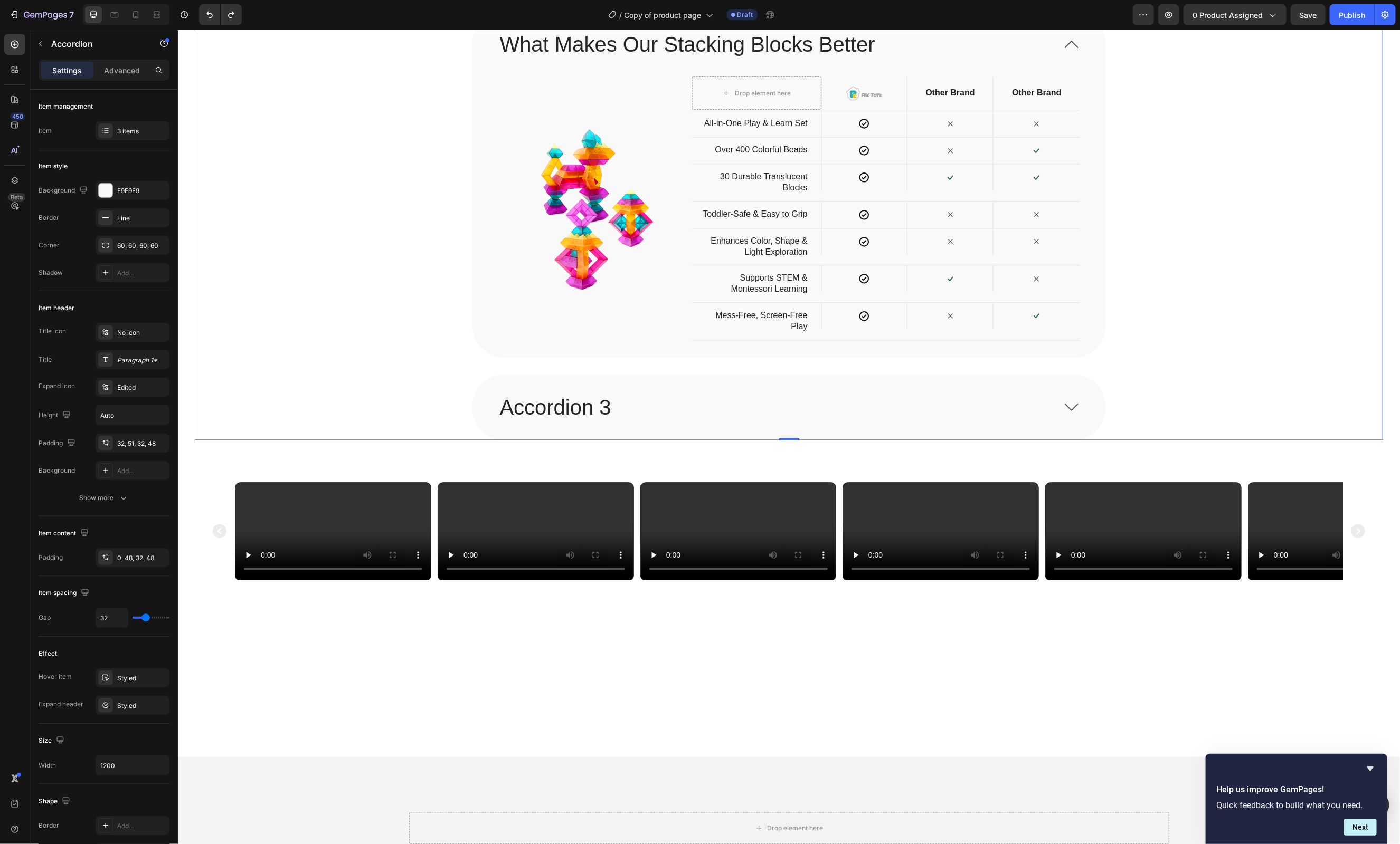
click at [939, 422] on div "Accordion 3" at bounding box center [776, 407] width 558 height 31
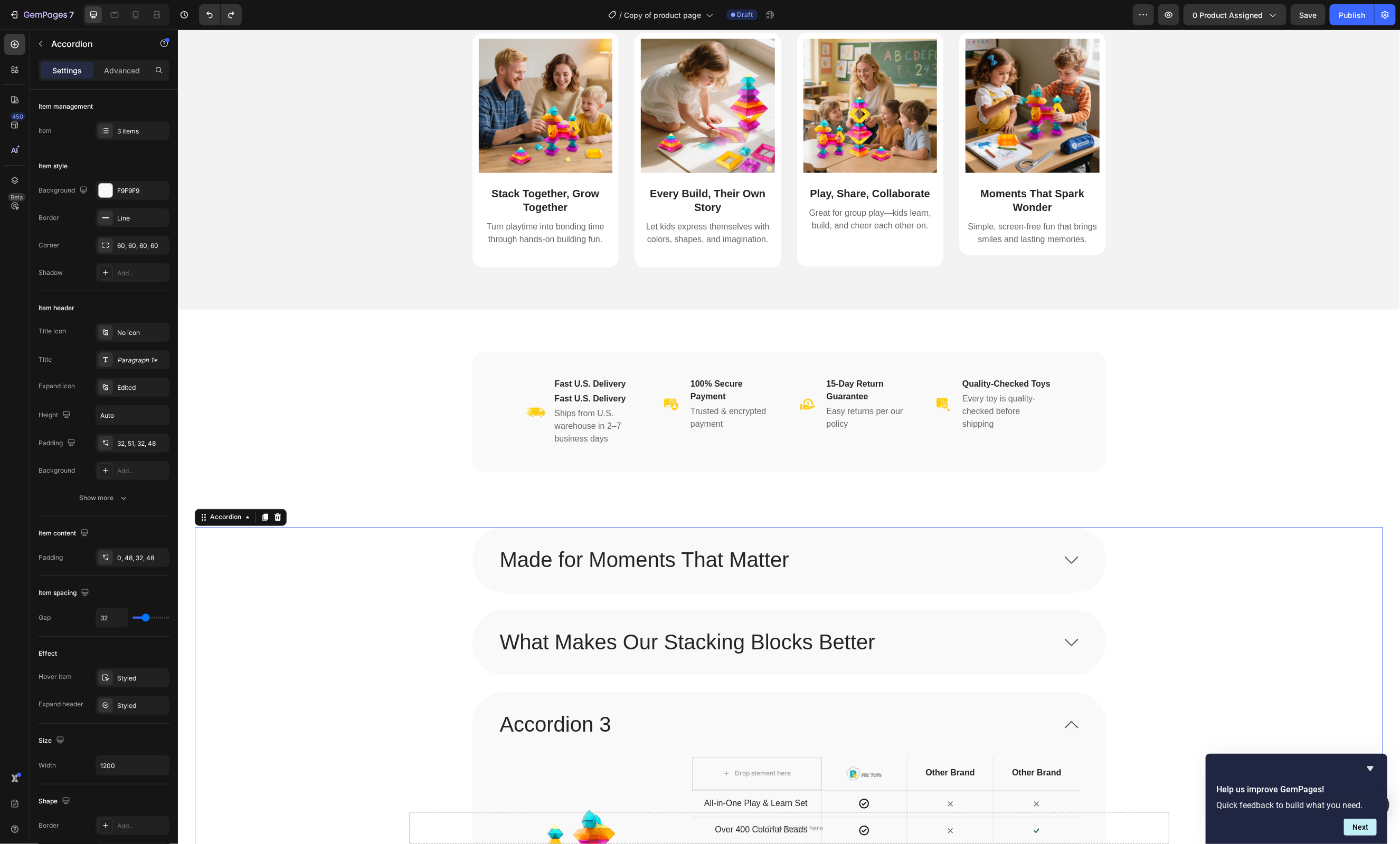
scroll to position [1062, 0]
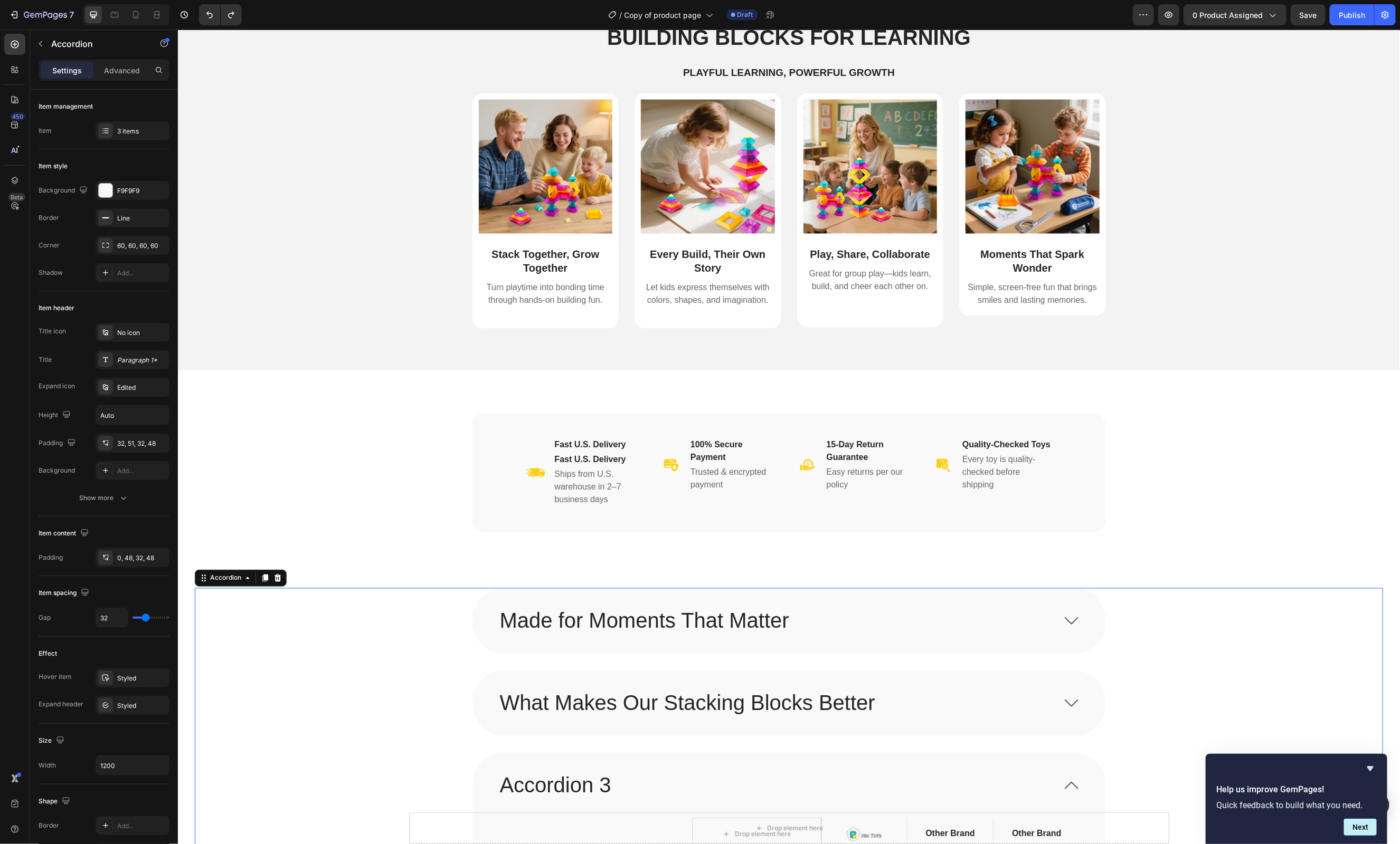
click at [927, 638] on div "Made for Moments That Matter" at bounding box center [788, 621] width 632 height 64
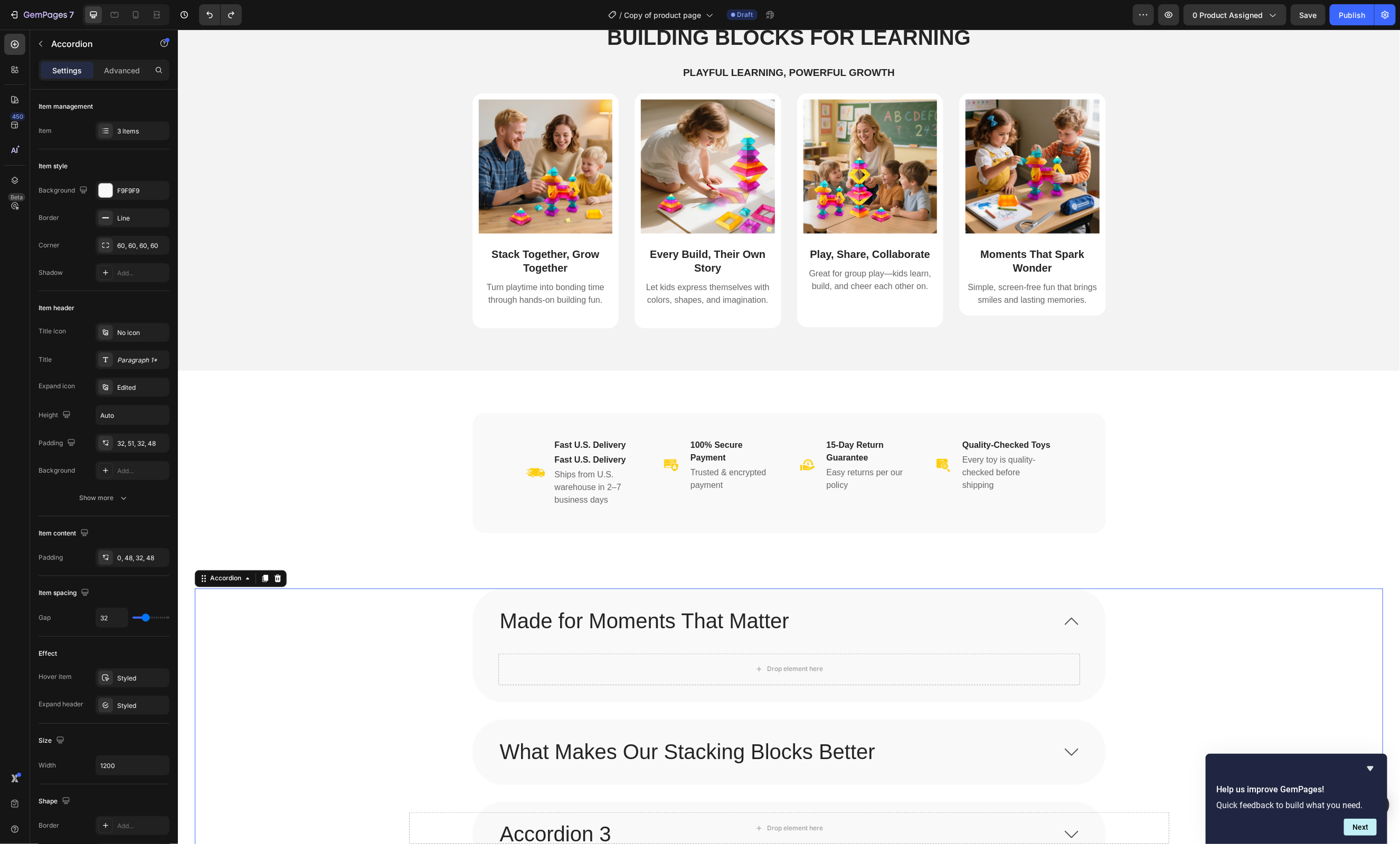
click at [875, 739] on p "What Makes Our Stacking Blocks Better" at bounding box center [687, 752] width 375 height 27
click at [969, 752] on div "What Makes Our Stacking Blocks Better" at bounding box center [776, 752] width 558 height 31
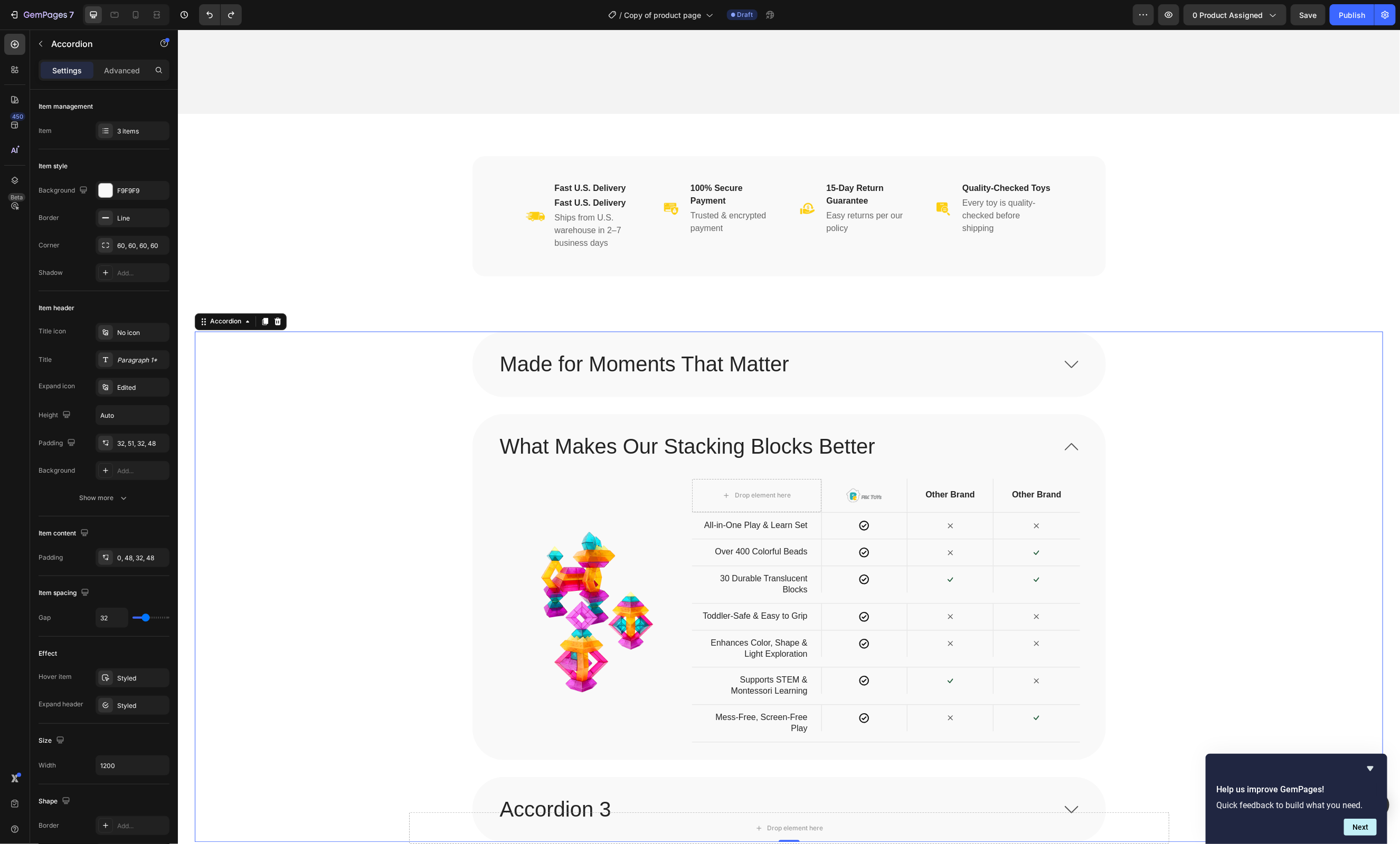
scroll to position [1512, 0]
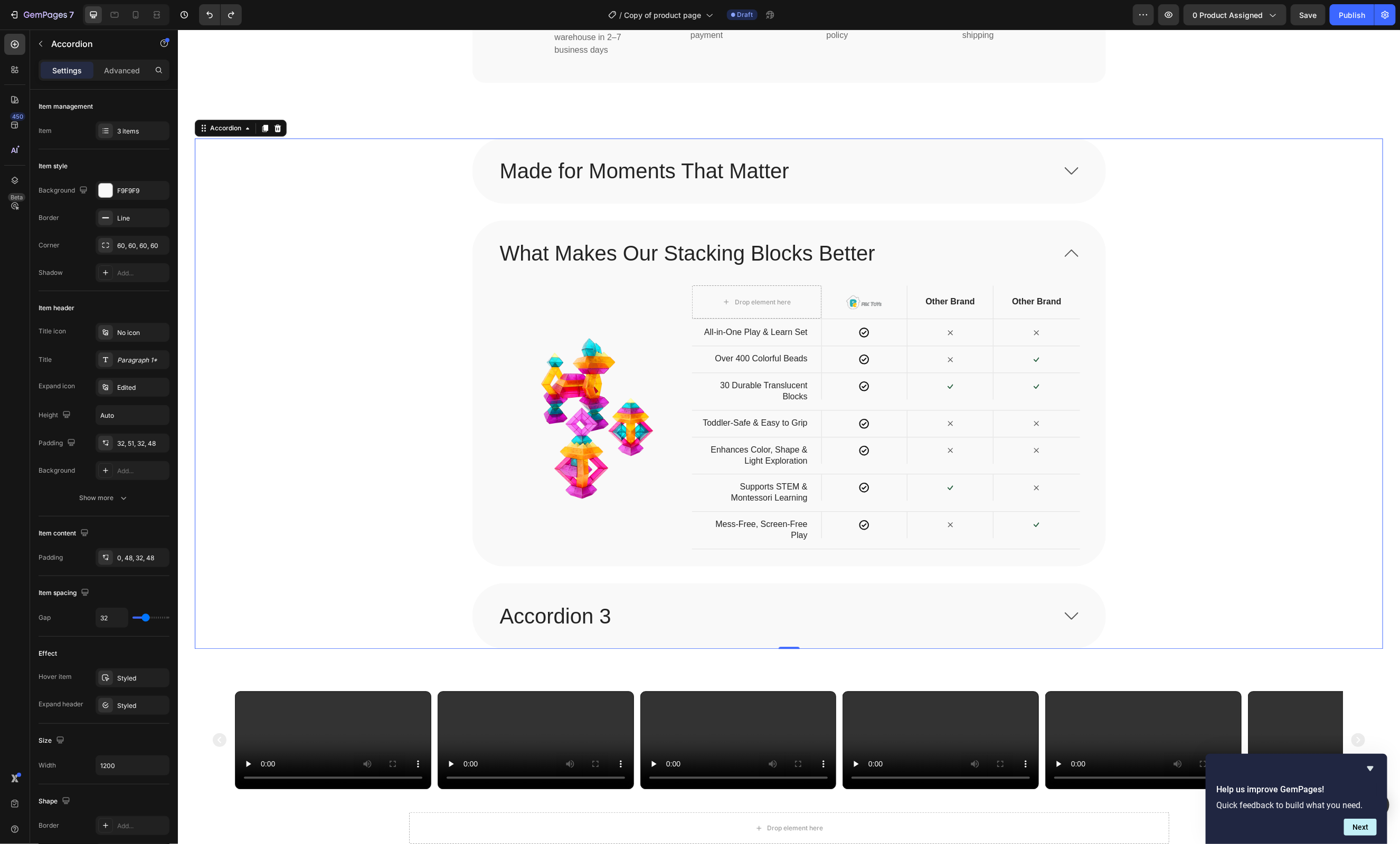
click at [1068, 619] on icon at bounding box center [1071, 616] width 14 height 7
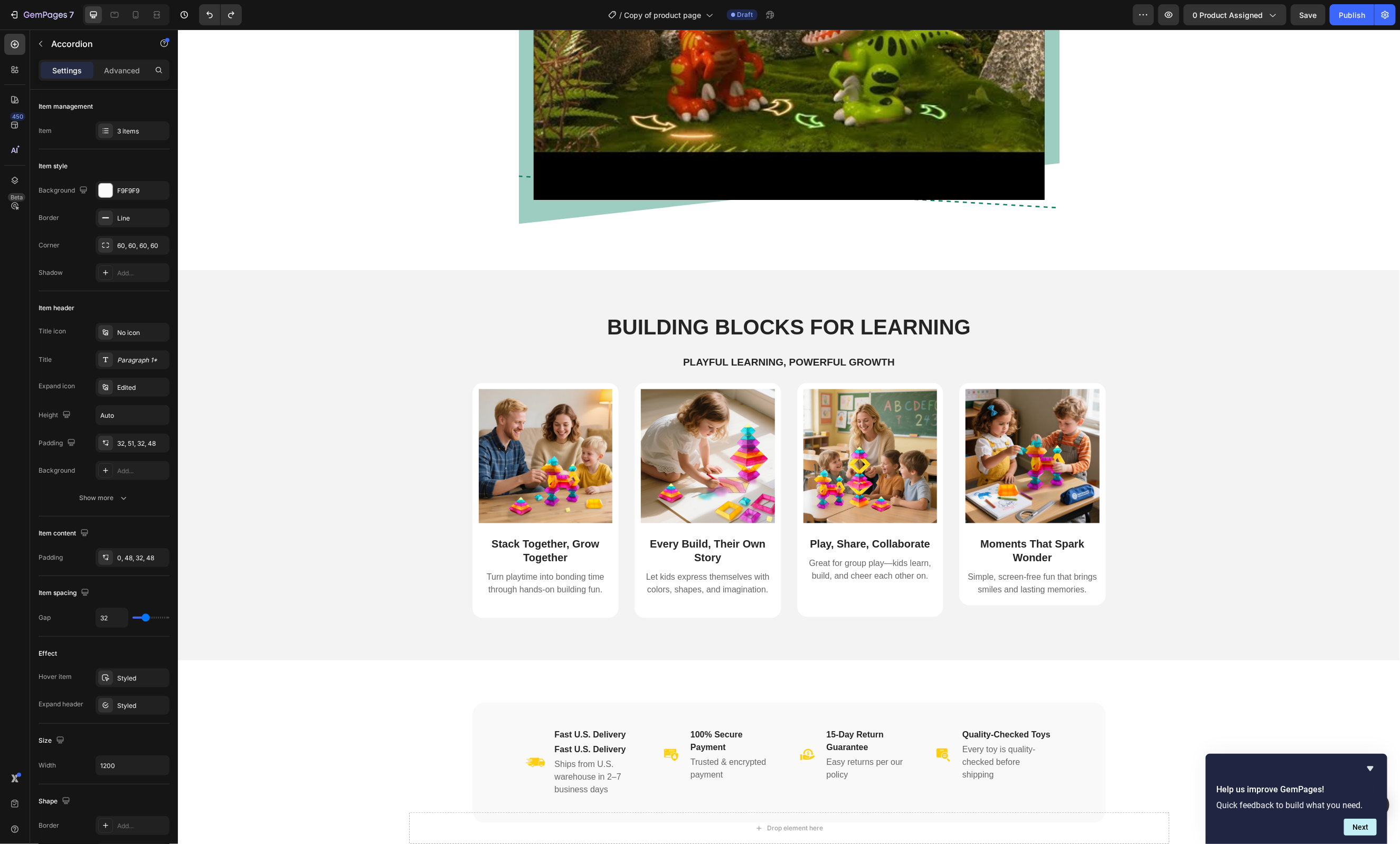
scroll to position [766, 0]
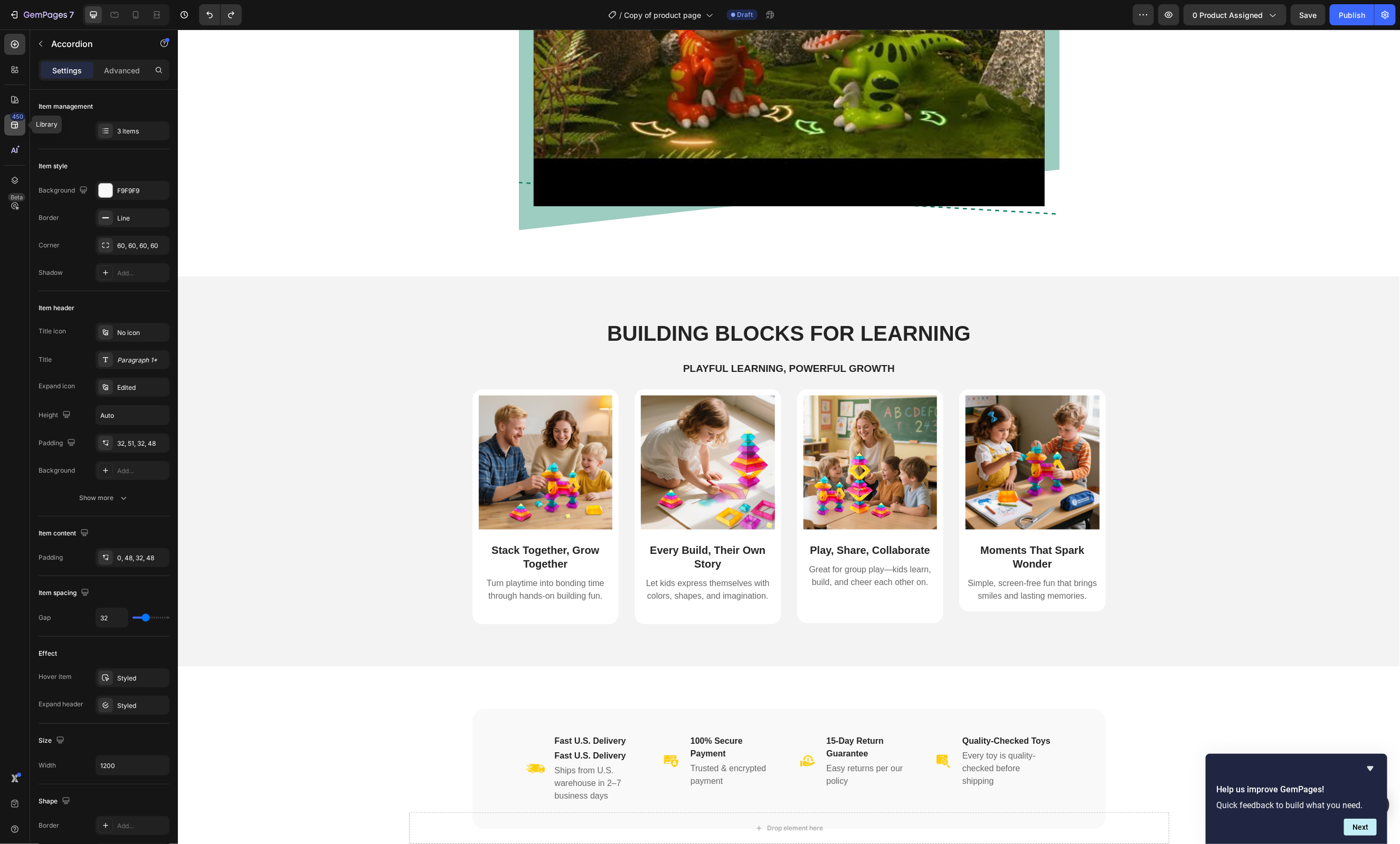
click at [11, 121] on icon at bounding box center [14, 125] width 11 height 11
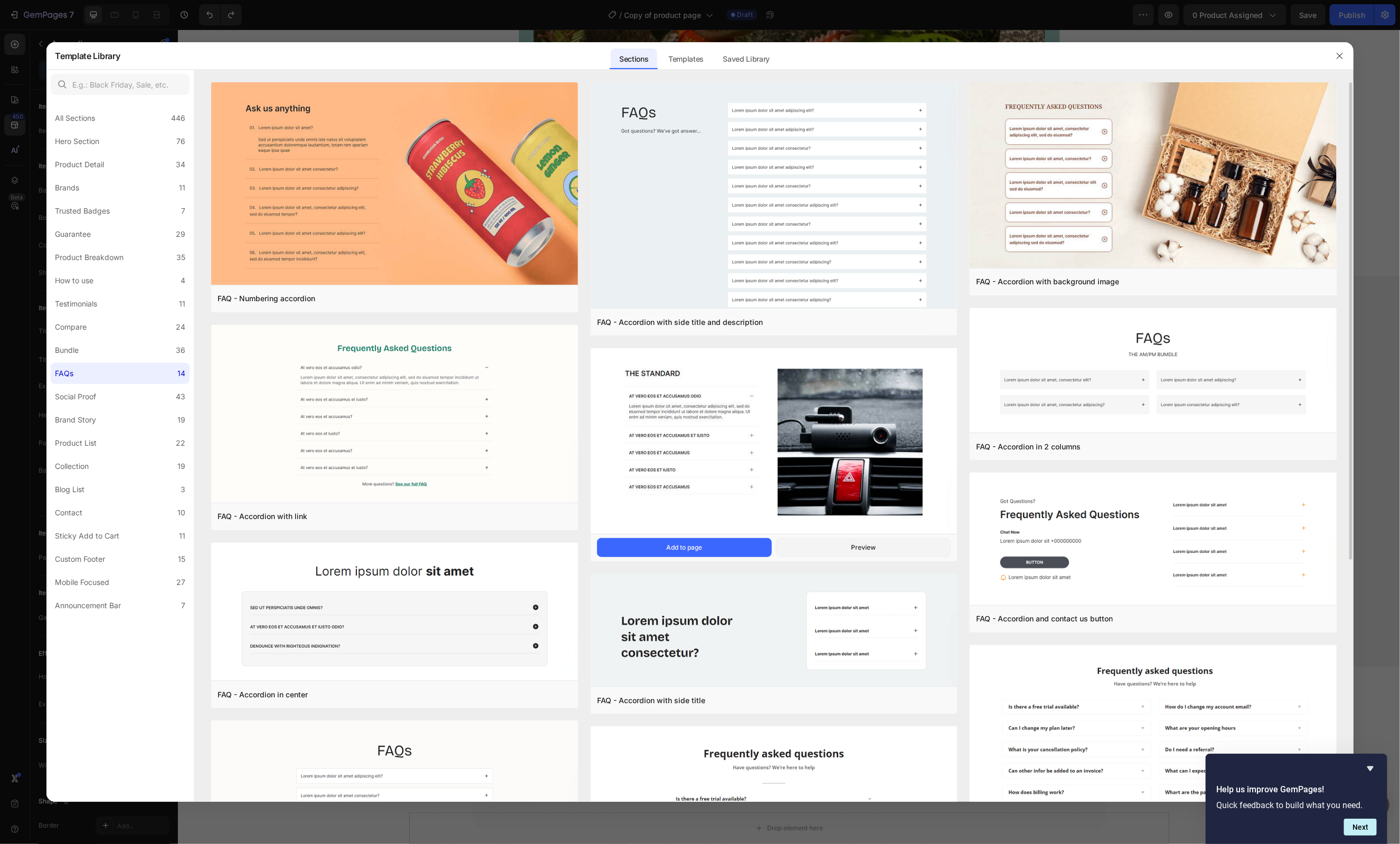
scroll to position [364, 0]
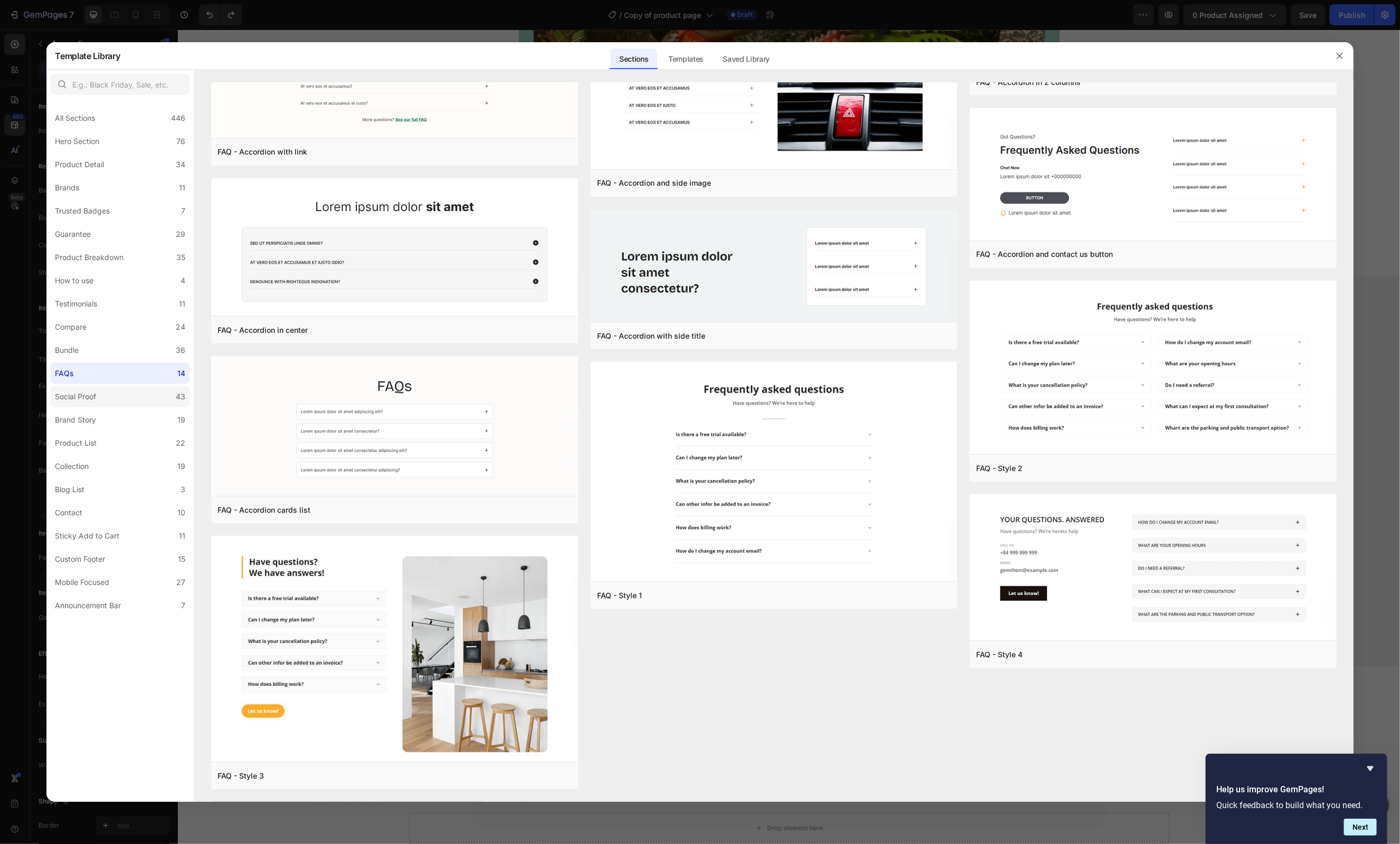
click at [117, 399] on label "Social Proof 43" at bounding box center [120, 397] width 139 height 21
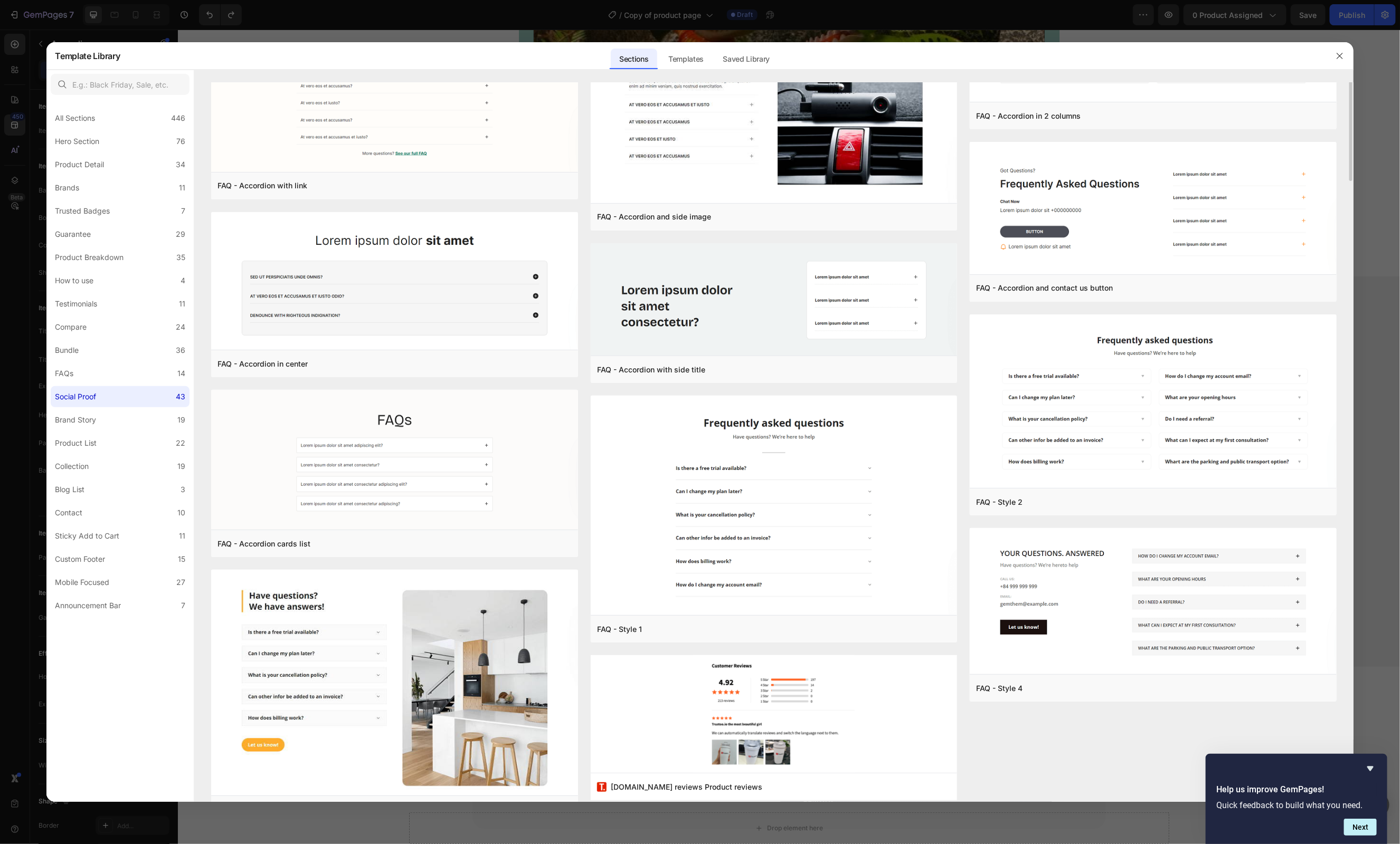
scroll to position [0, 0]
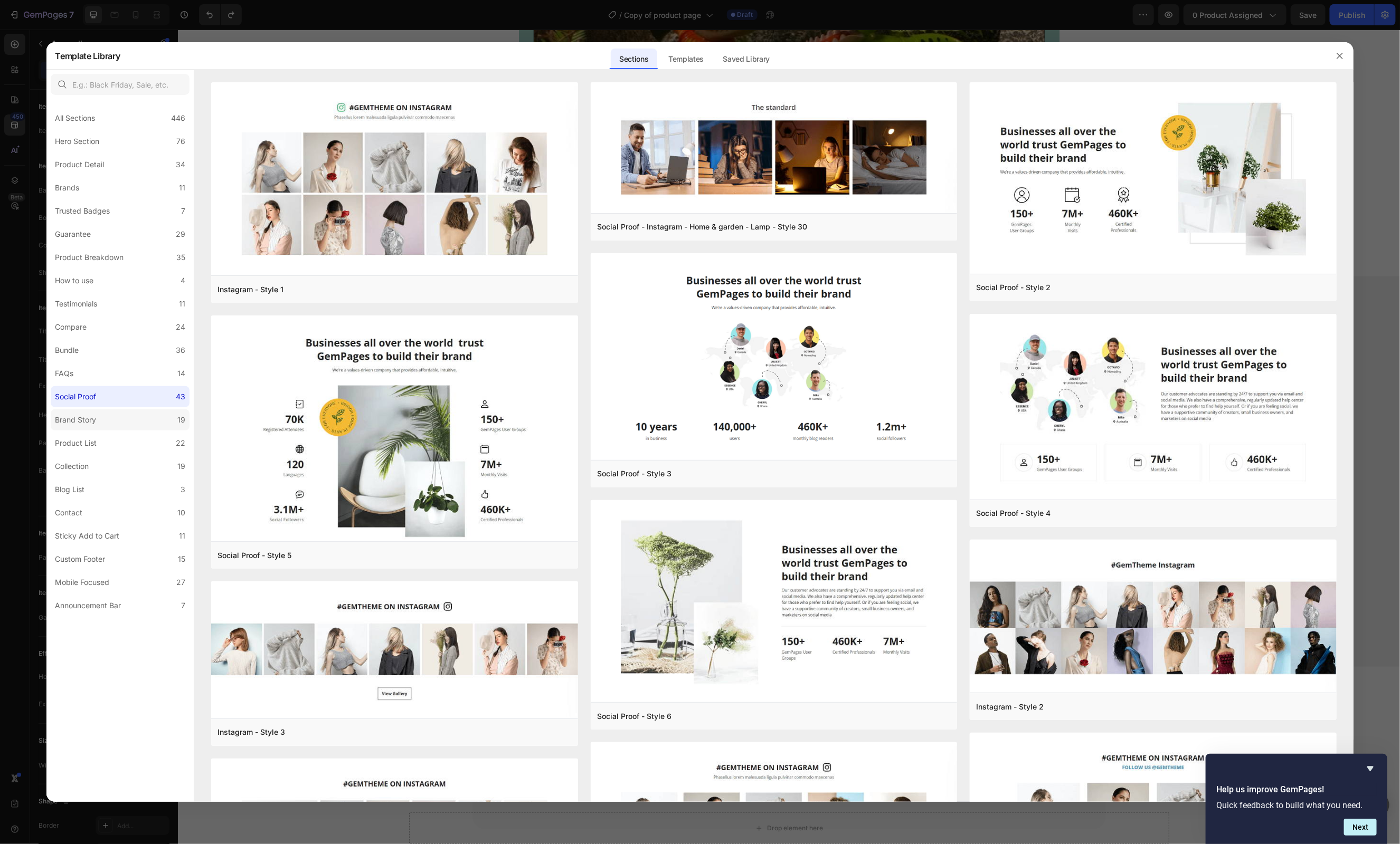
click at [103, 419] on label "Brand Story 19" at bounding box center [120, 419] width 139 height 21
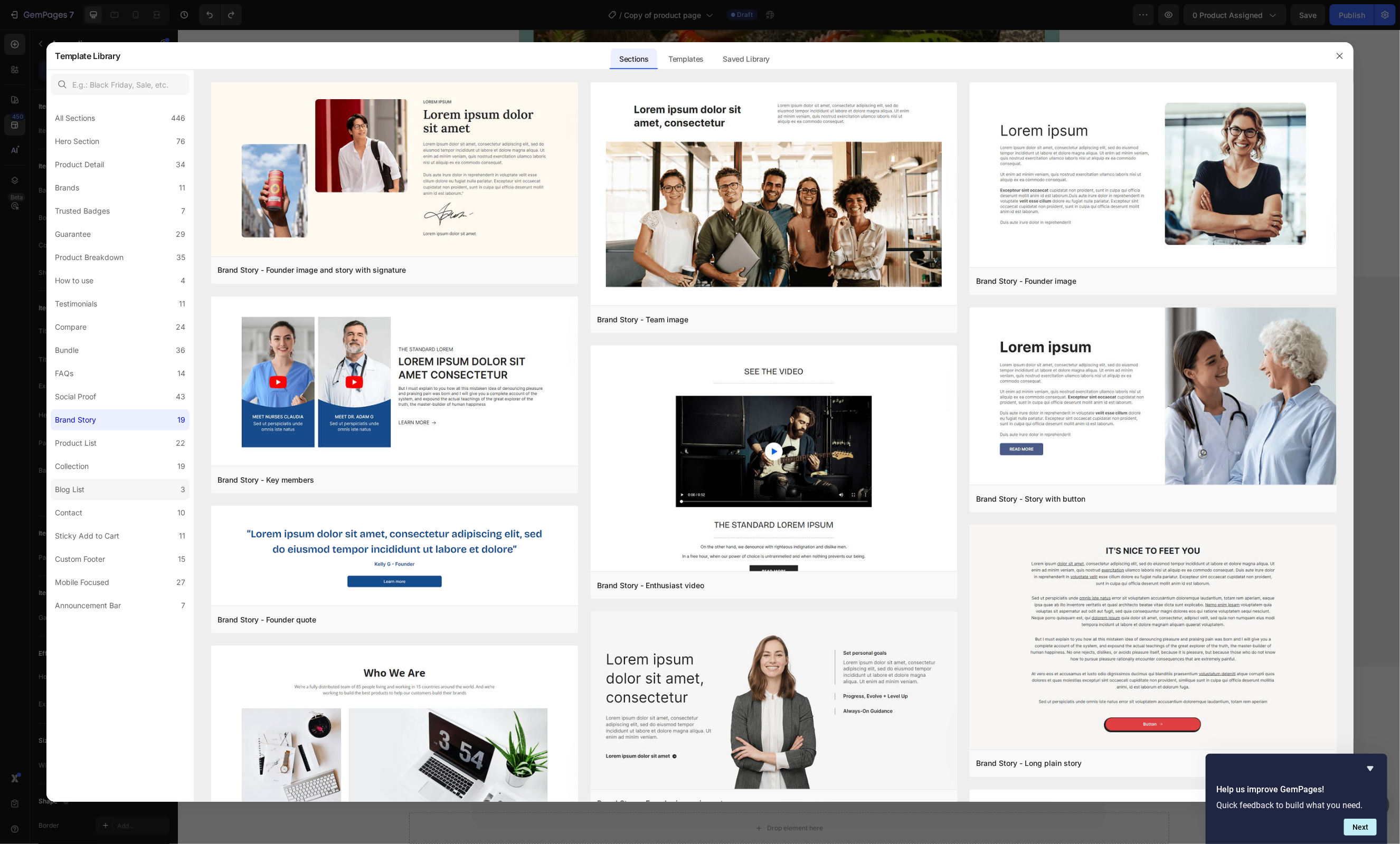
click at [87, 488] on div "Blog List" at bounding box center [72, 490] width 34 height 13
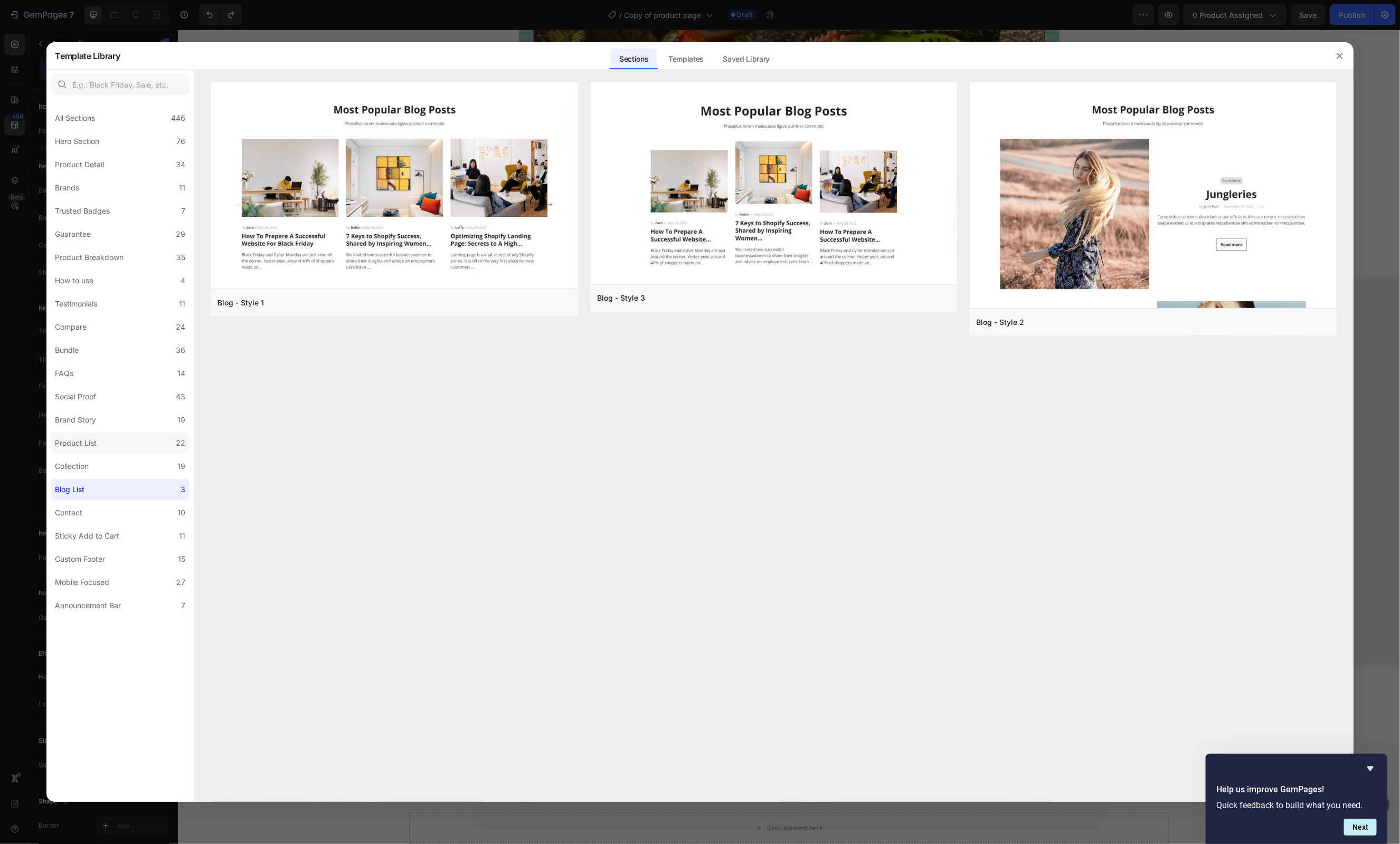
click at [90, 439] on div "Product List" at bounding box center [76, 443] width 42 height 13
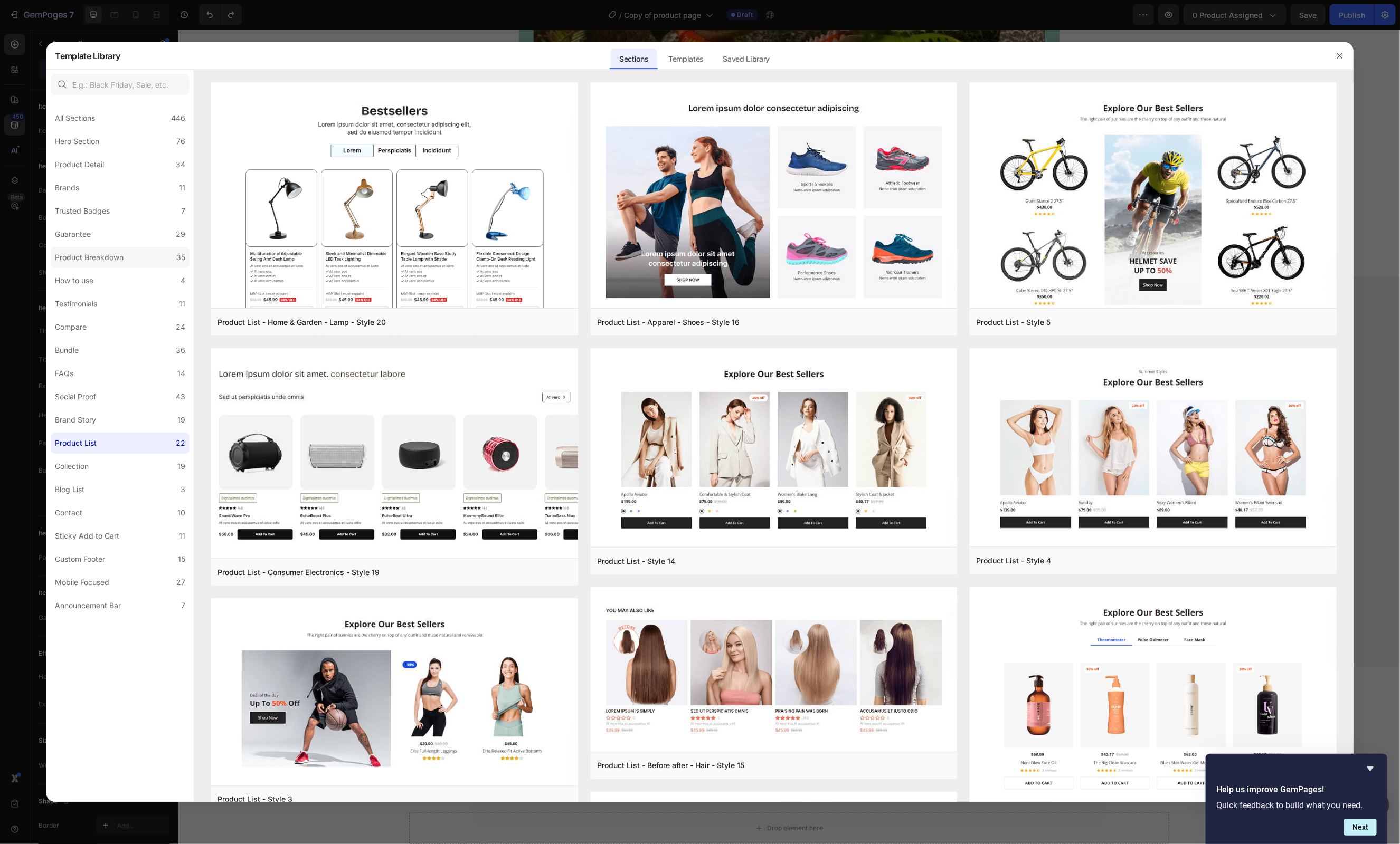
click at [95, 256] on div "Product Breakdown" at bounding box center [90, 258] width 69 height 13
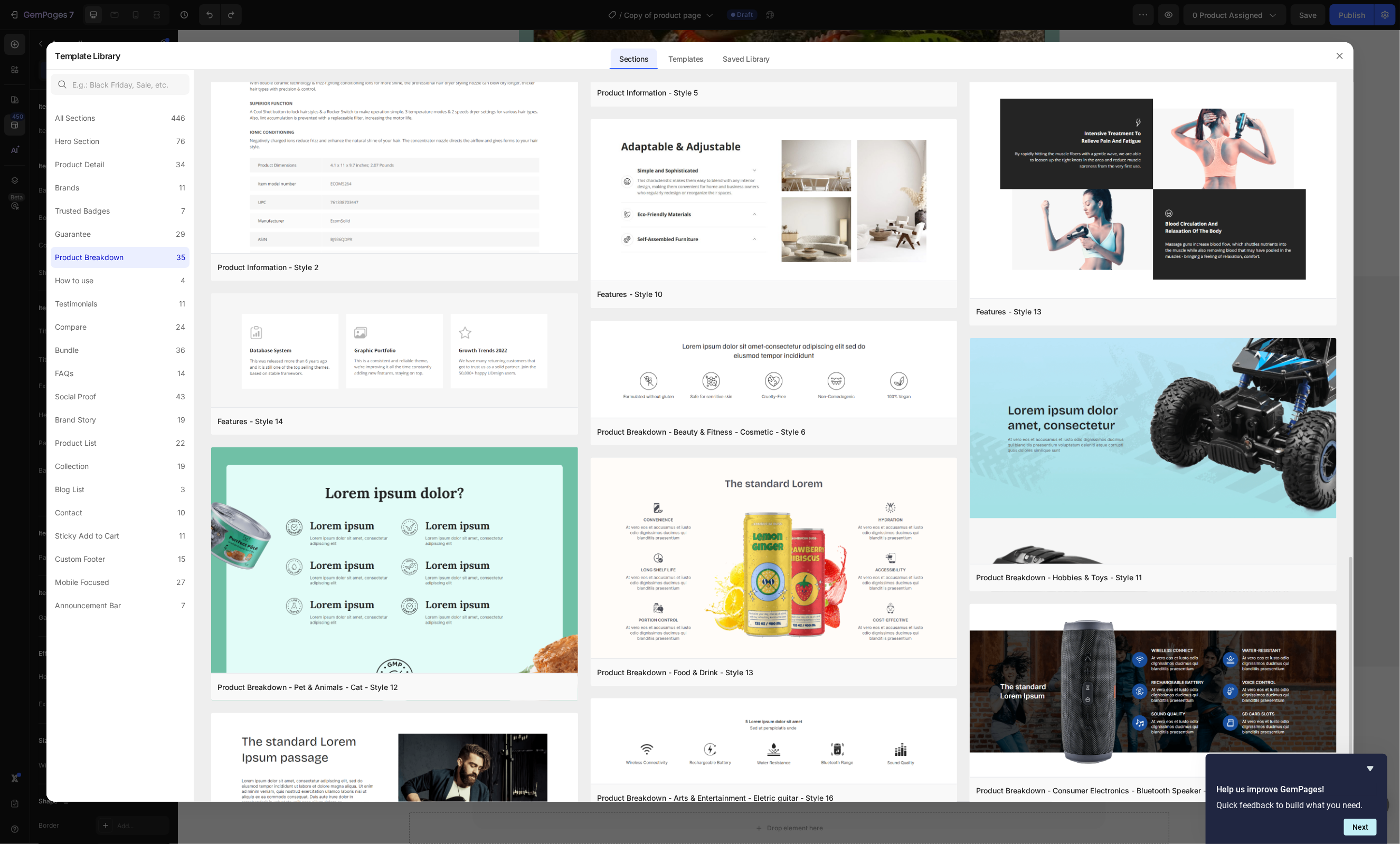
scroll to position [1859, 0]
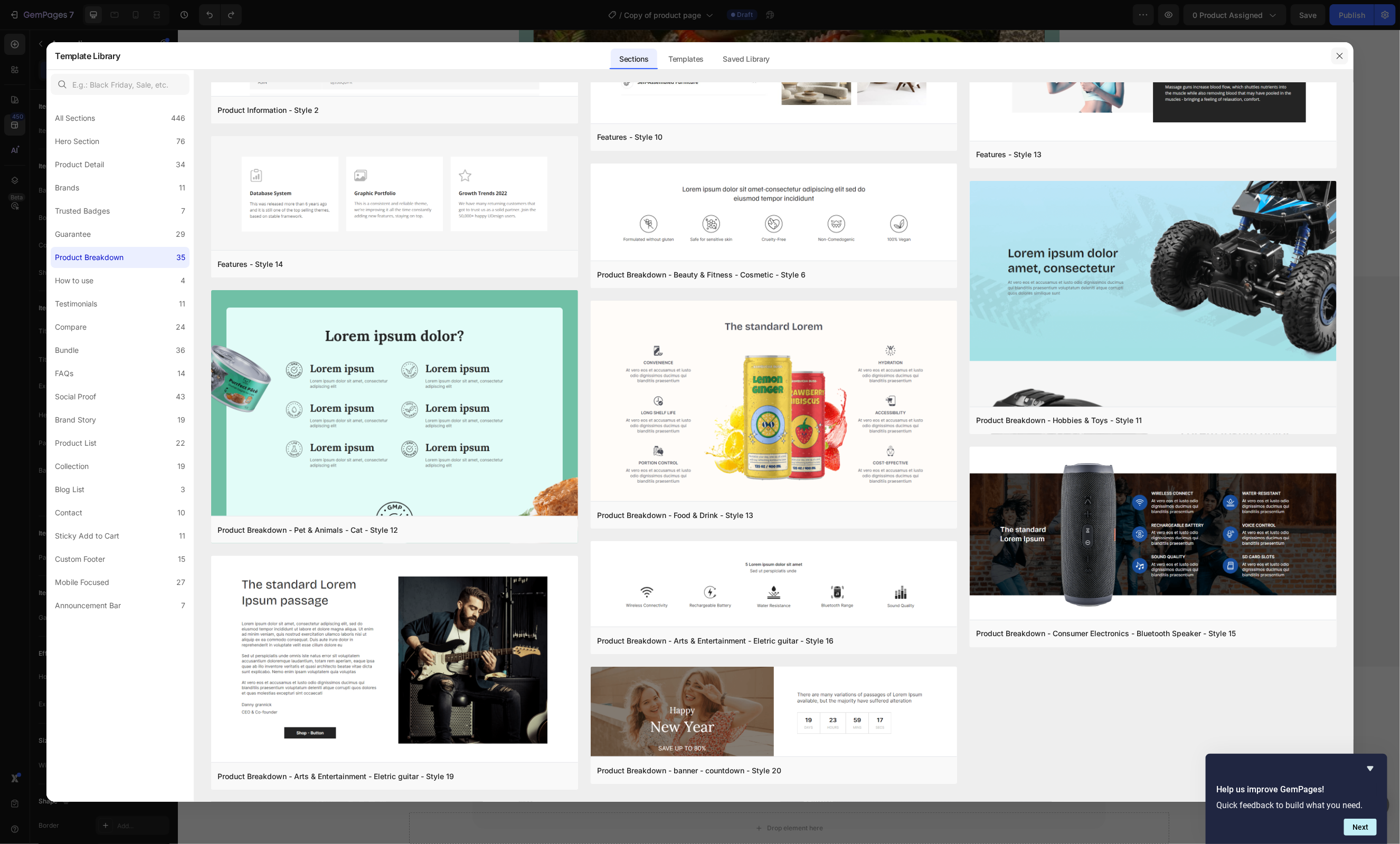
click at [1340, 59] on icon "button" at bounding box center [1340, 56] width 9 height 9
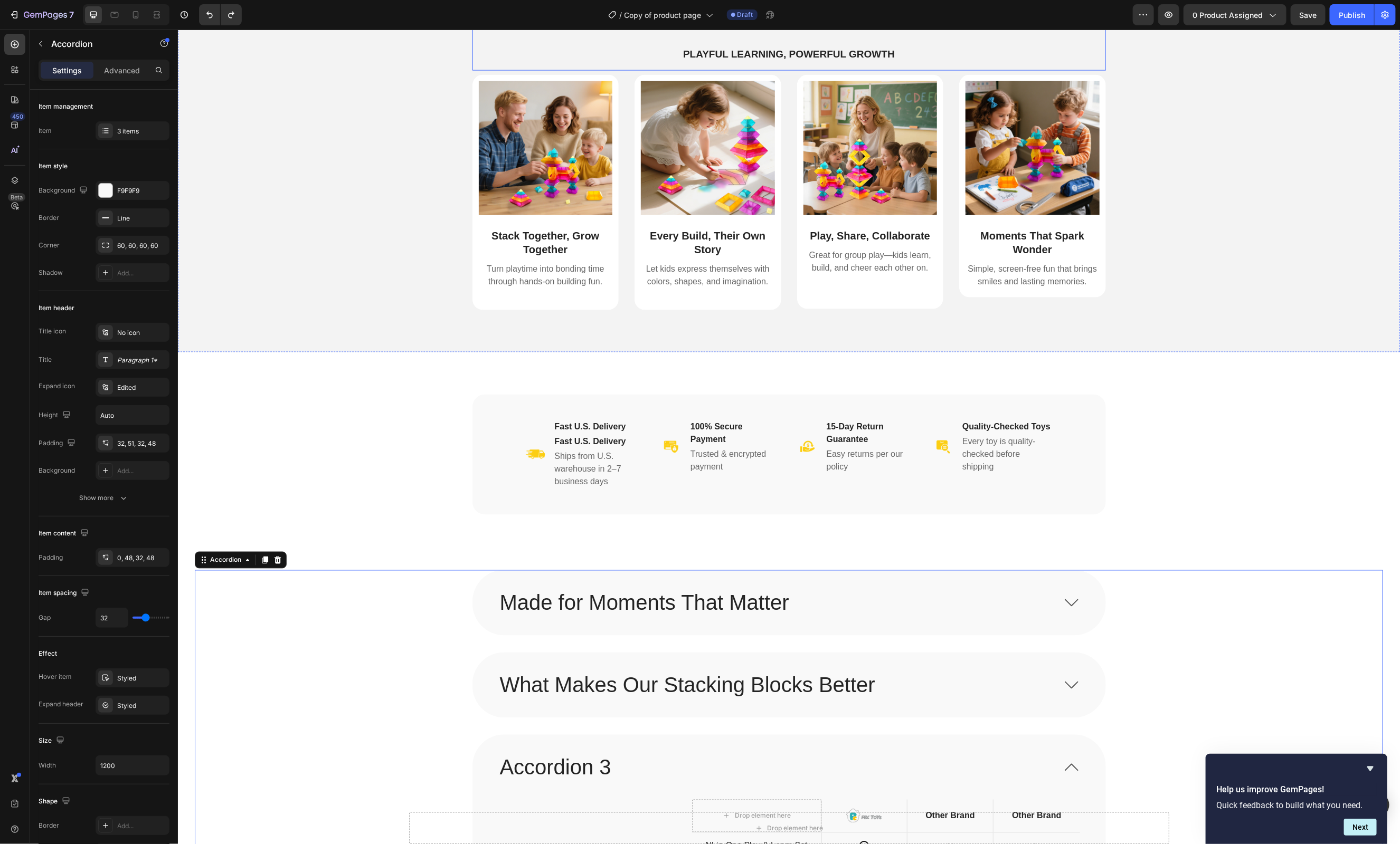
scroll to position [1188, 0]
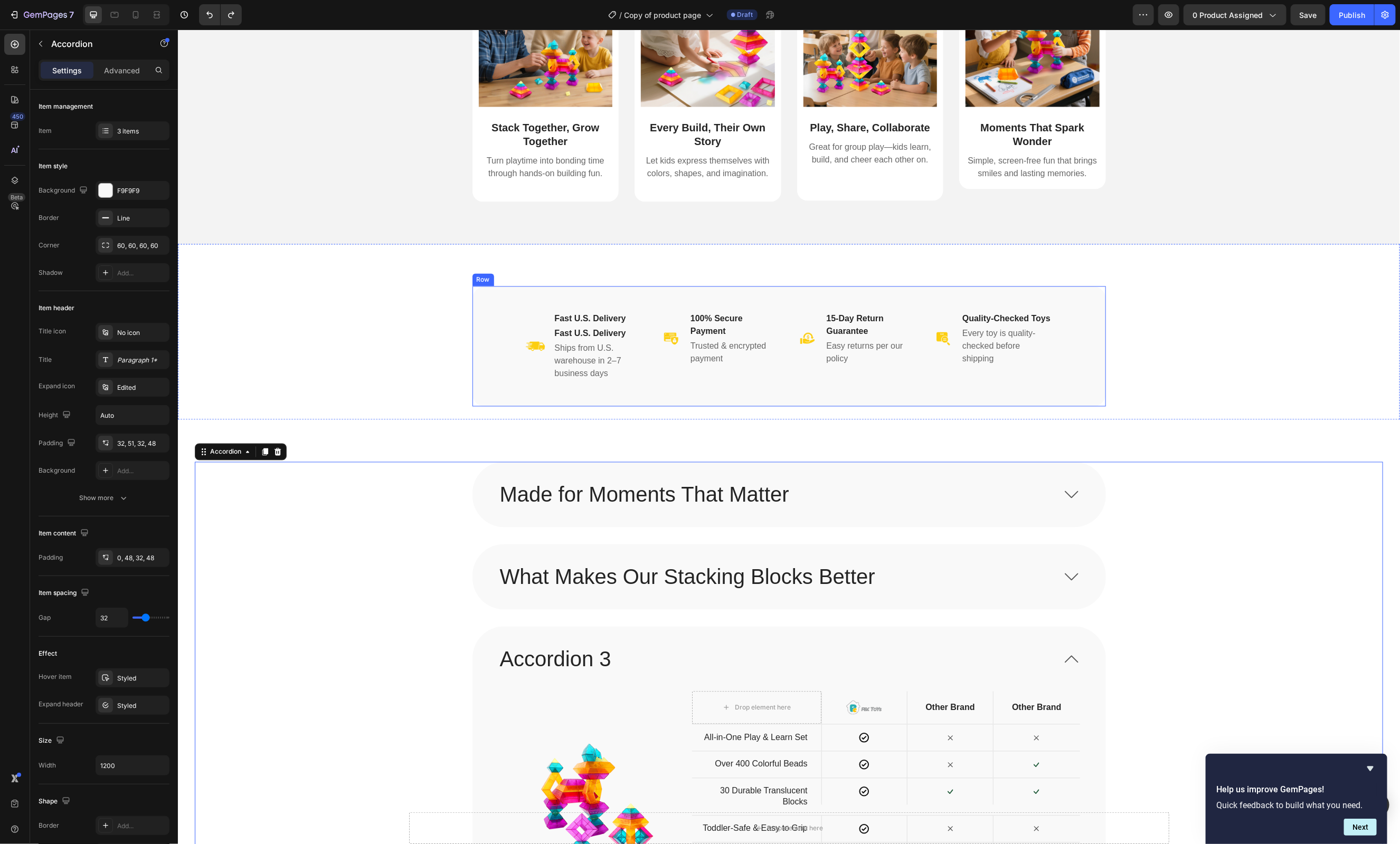
click at [1084, 381] on div "Image Fast U.S. Delivery Heading Fast U.S. Delivery Heading Ships from U.S. war…" at bounding box center [788, 346] width 634 height 120
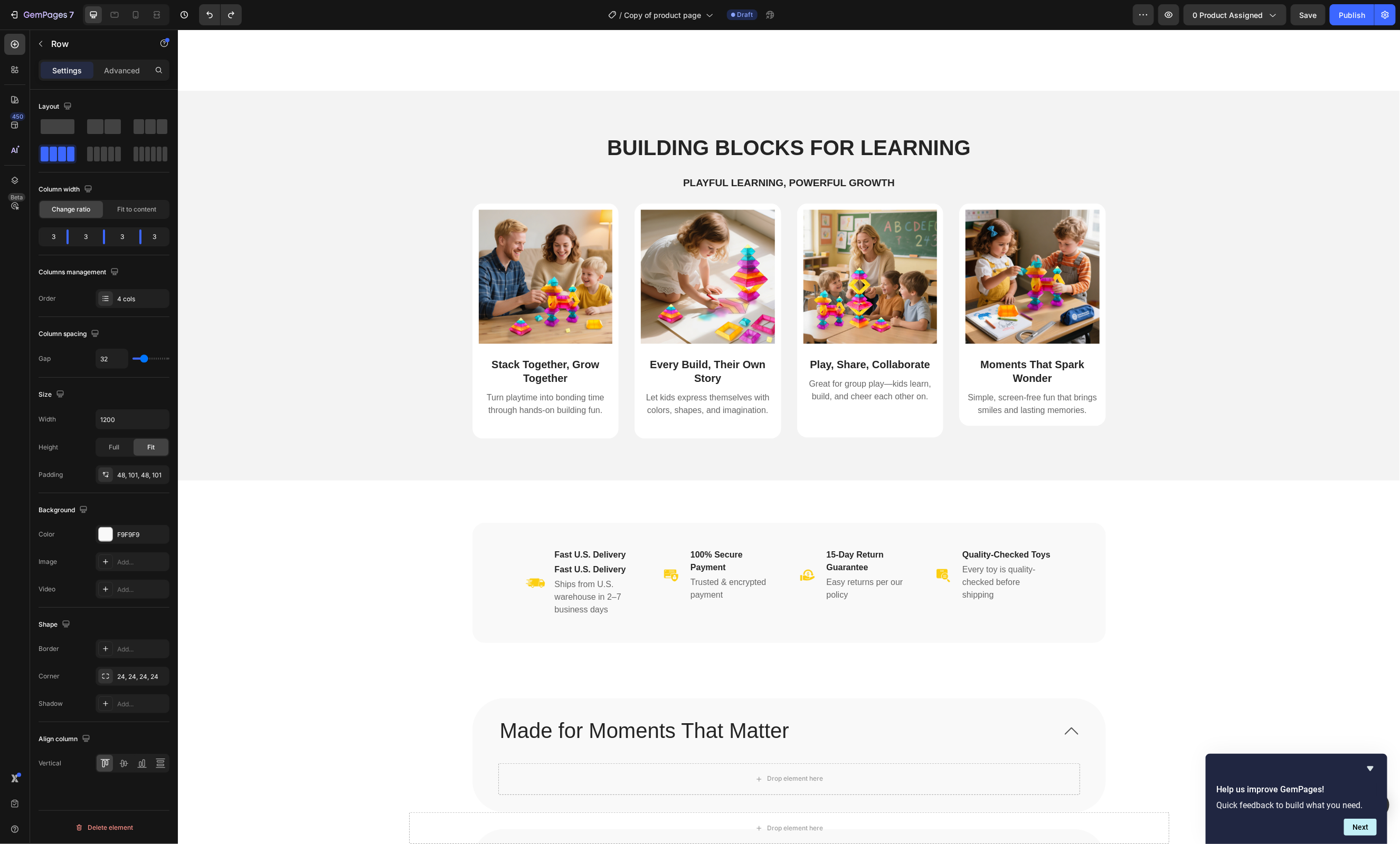
scroll to position [1301, 0]
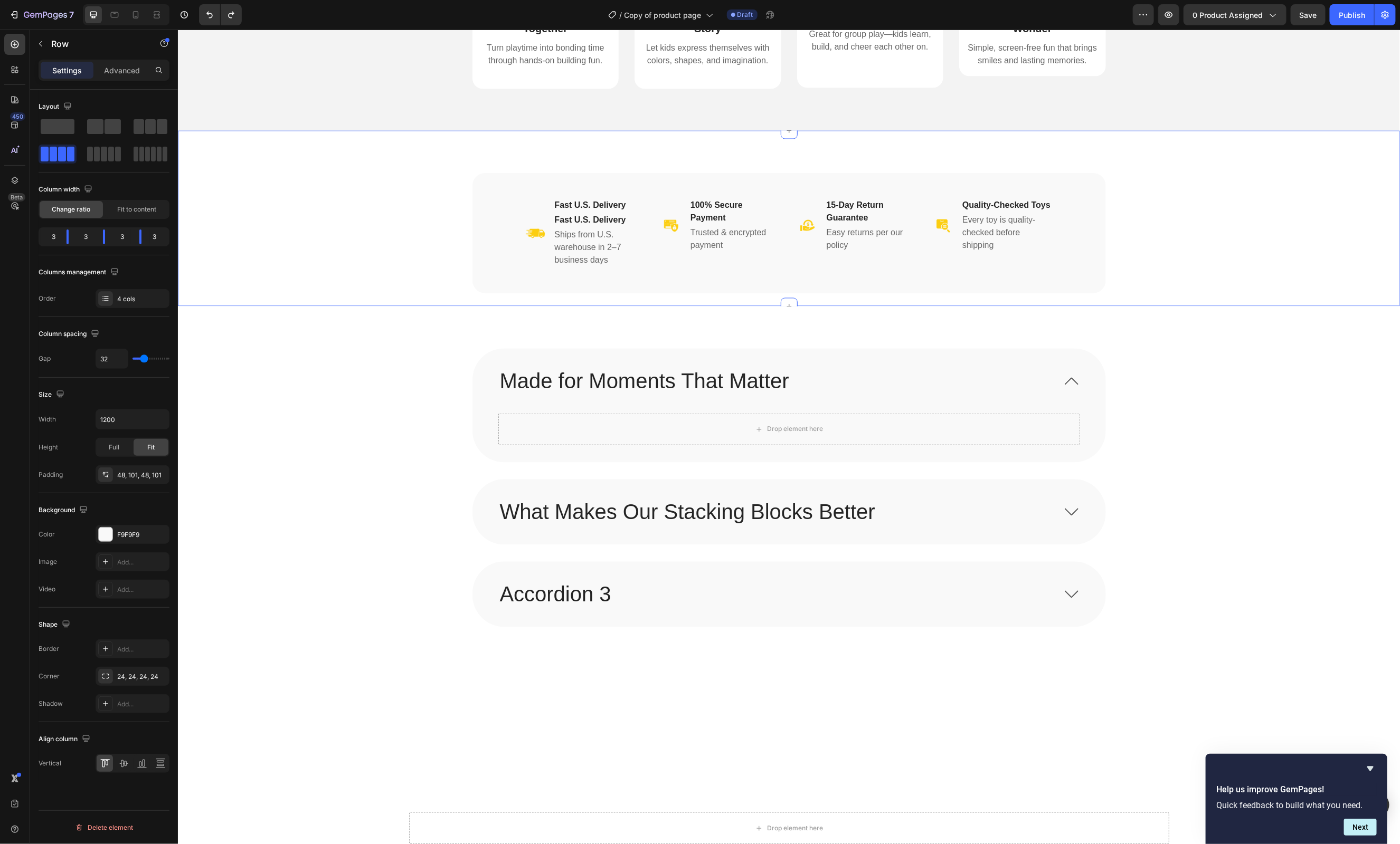
click at [1259, 249] on div "Image Fast U.S. Delivery Heading Fast U.S. Delivery Heading Ships from U.S. war…" at bounding box center [788, 239] width 1188 height 134
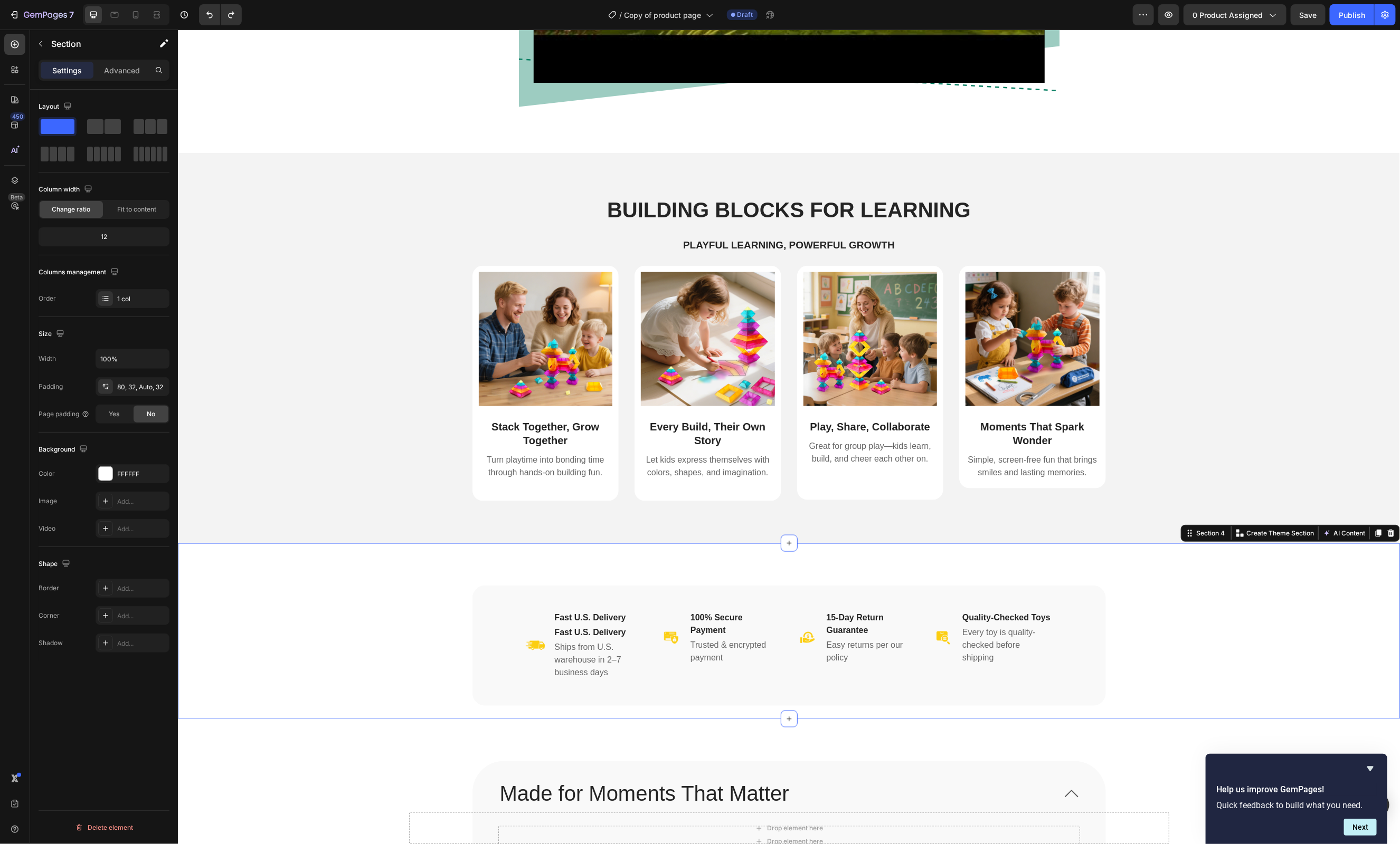
scroll to position [878, 0]
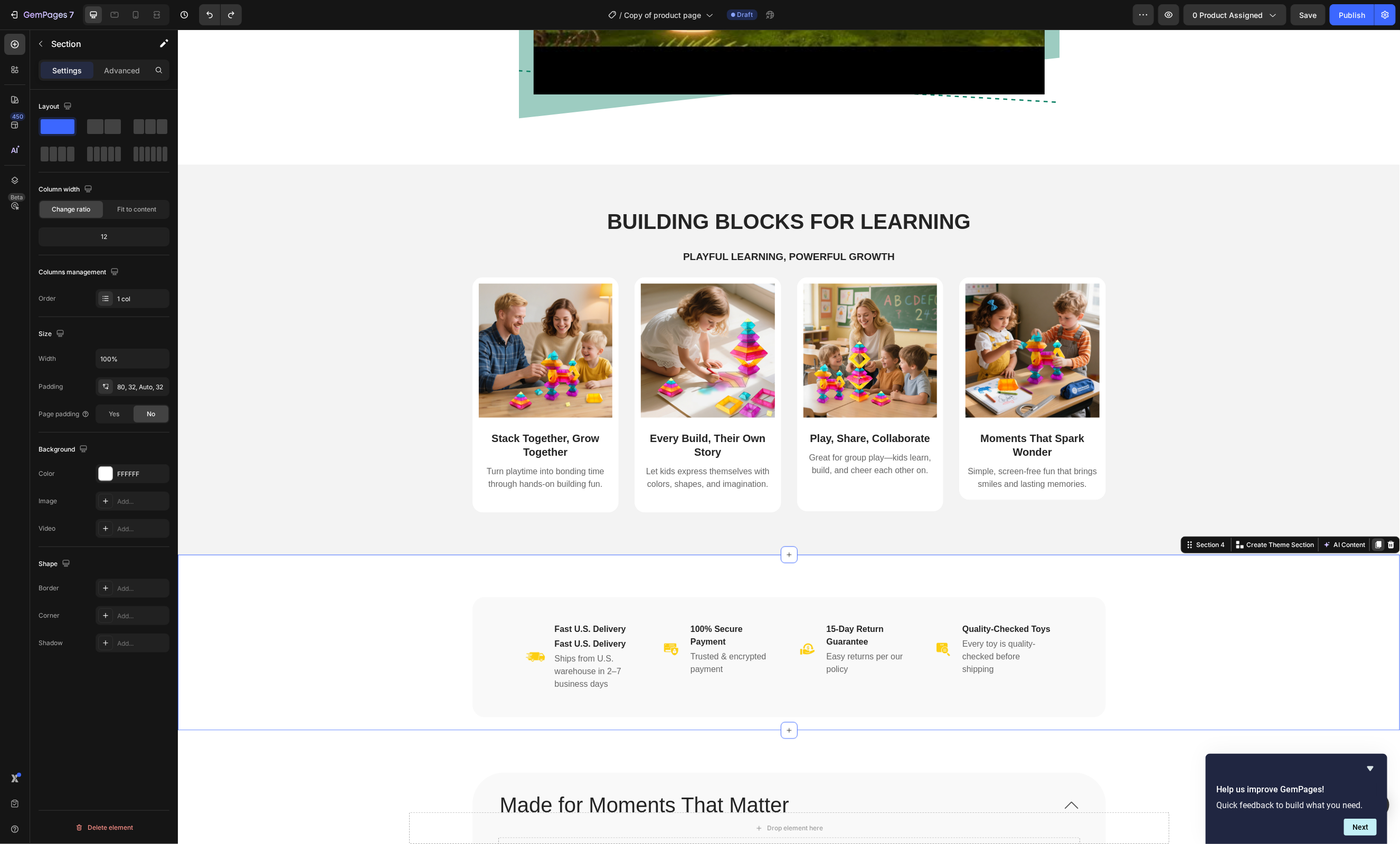
click at [1379, 541] on icon at bounding box center [1378, 545] width 6 height 7
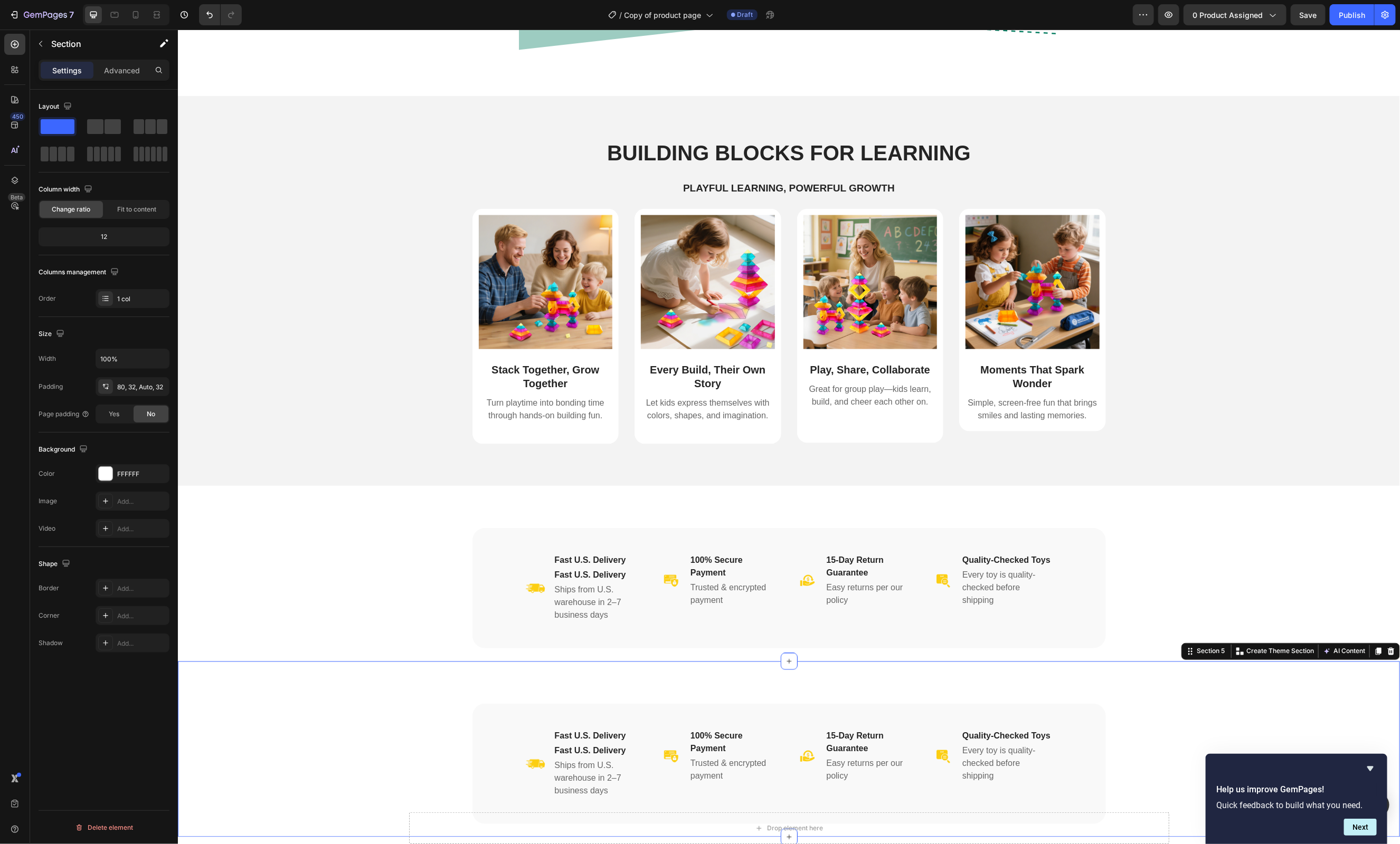
scroll to position [875, 0]
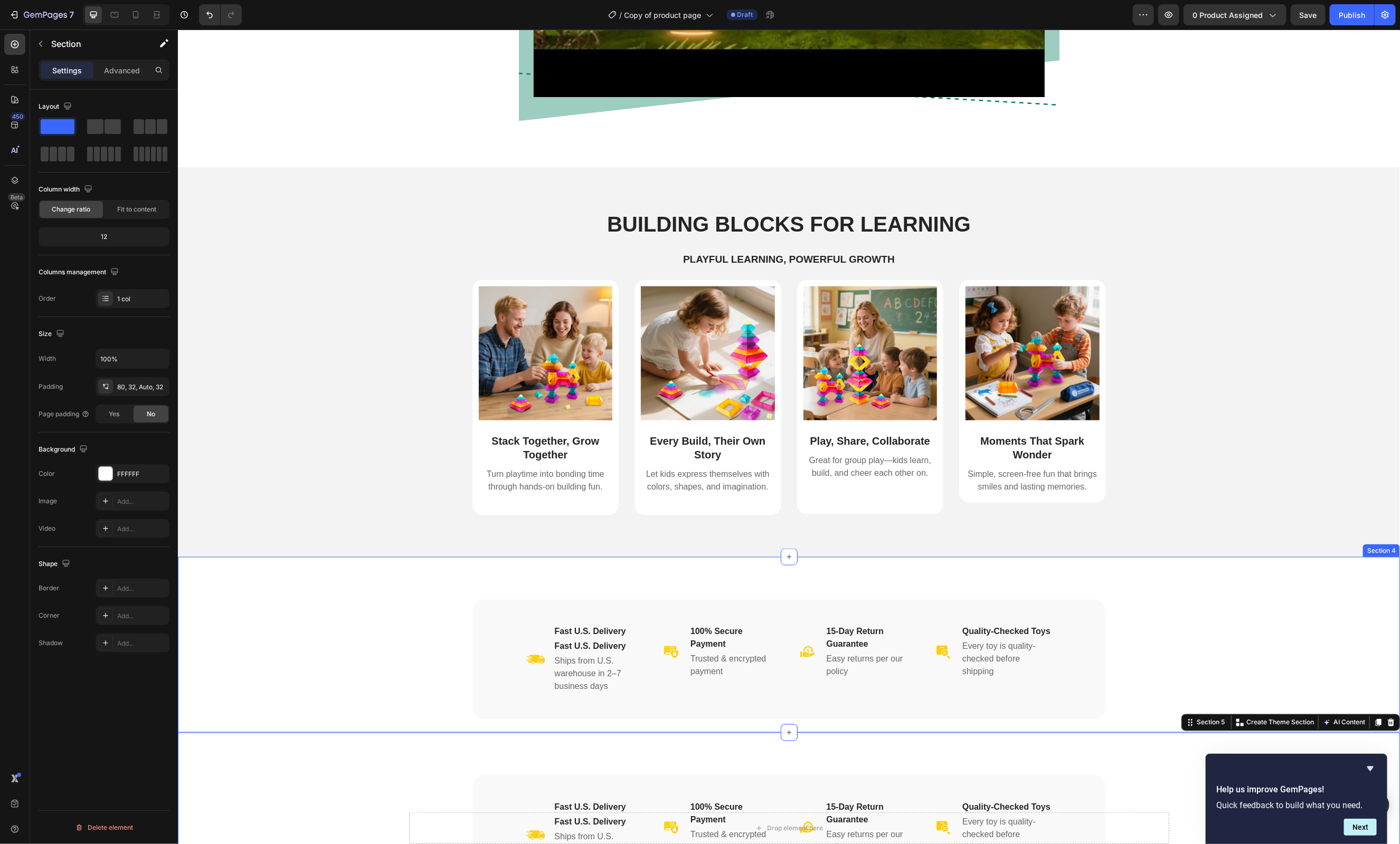
click at [297, 621] on div "Image Fast U.S. Delivery Heading Fast U.S. Delivery Heading Ships from U.S. war…" at bounding box center [788, 666] width 1188 height 134
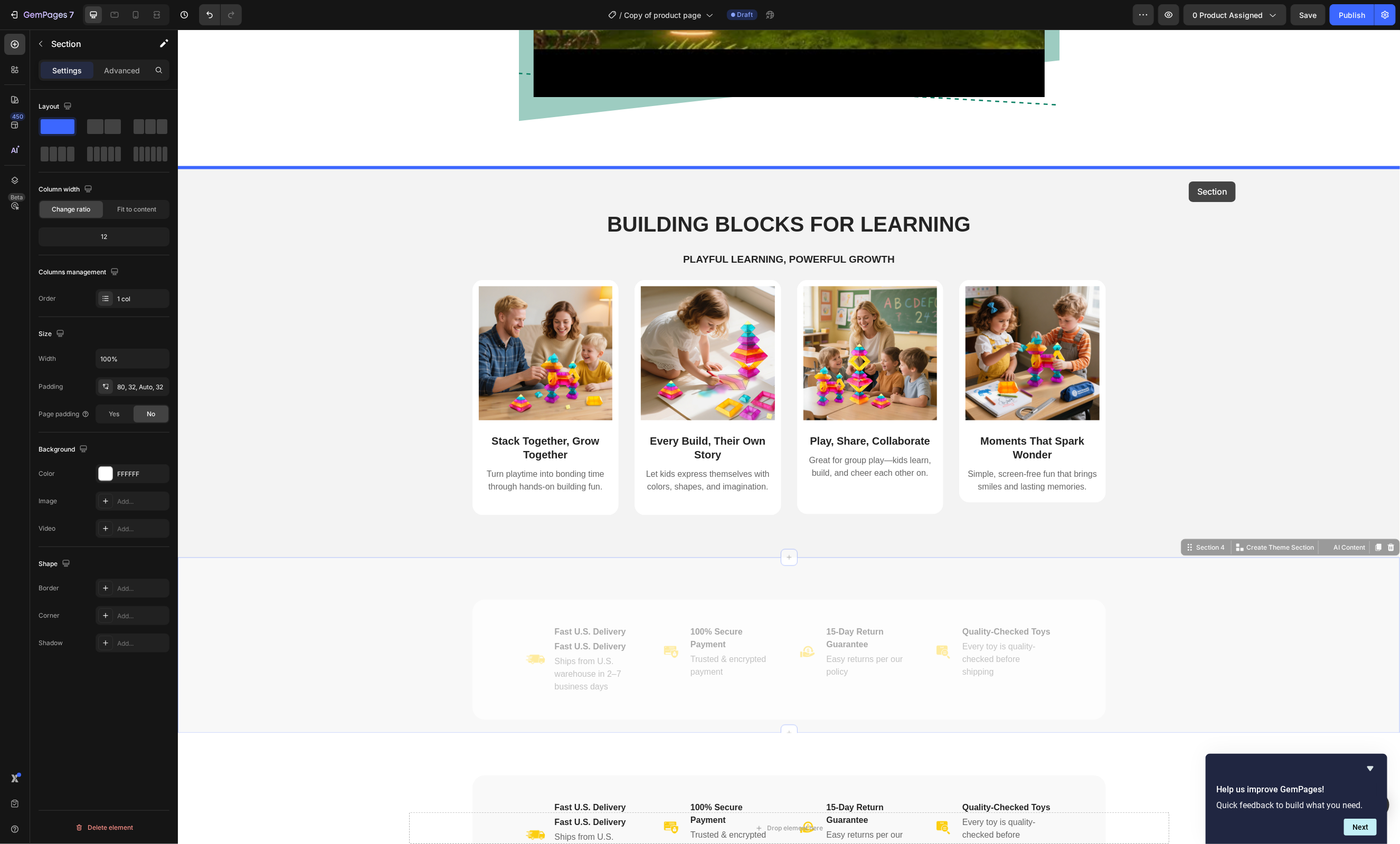
drag, startPoint x: 1187, startPoint y: 547, endPoint x: 1188, endPoint y: 181, distance: 366.0
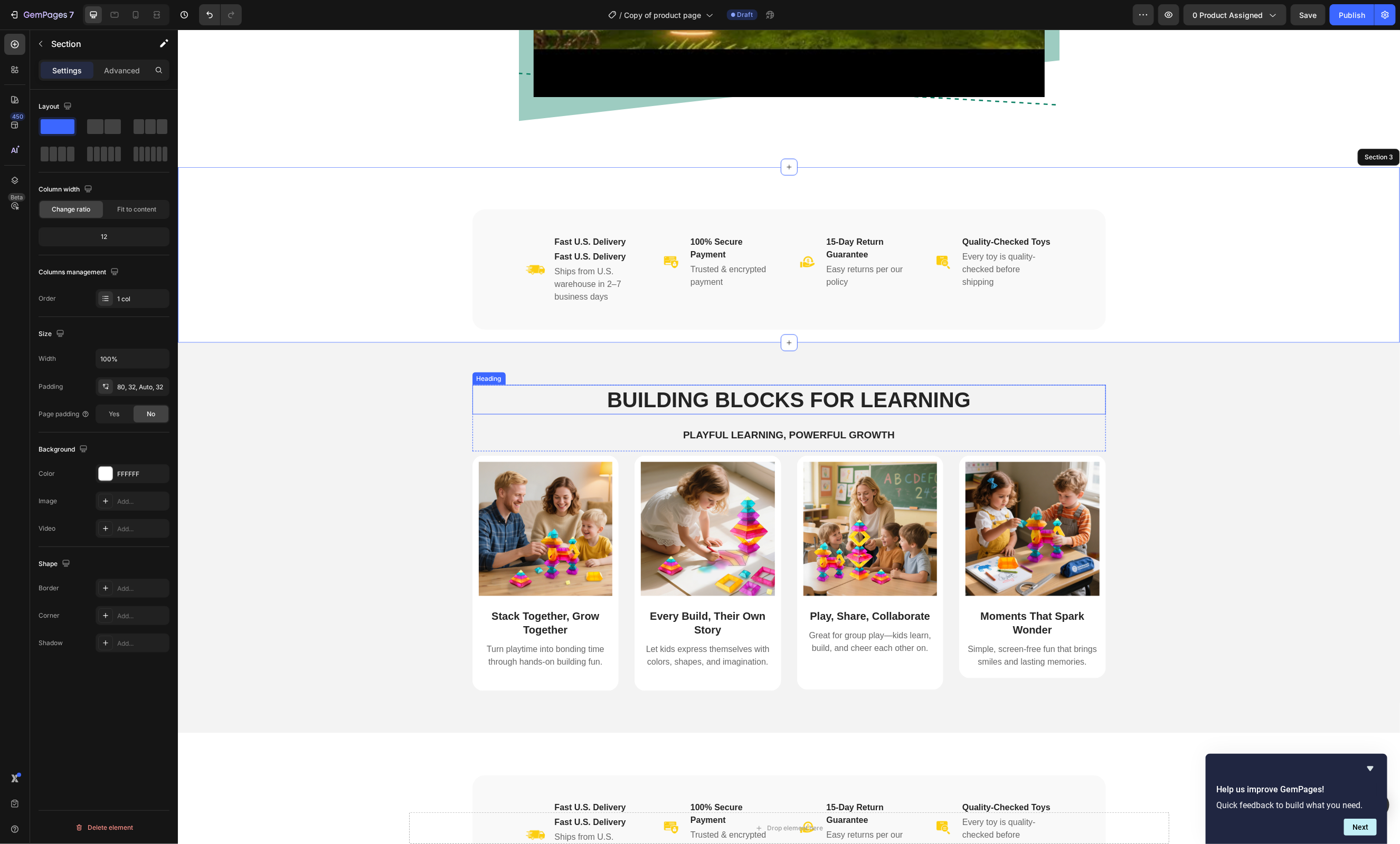
click at [829, 403] on h2 "Building Blocks for Learning" at bounding box center [788, 399] width 634 height 29
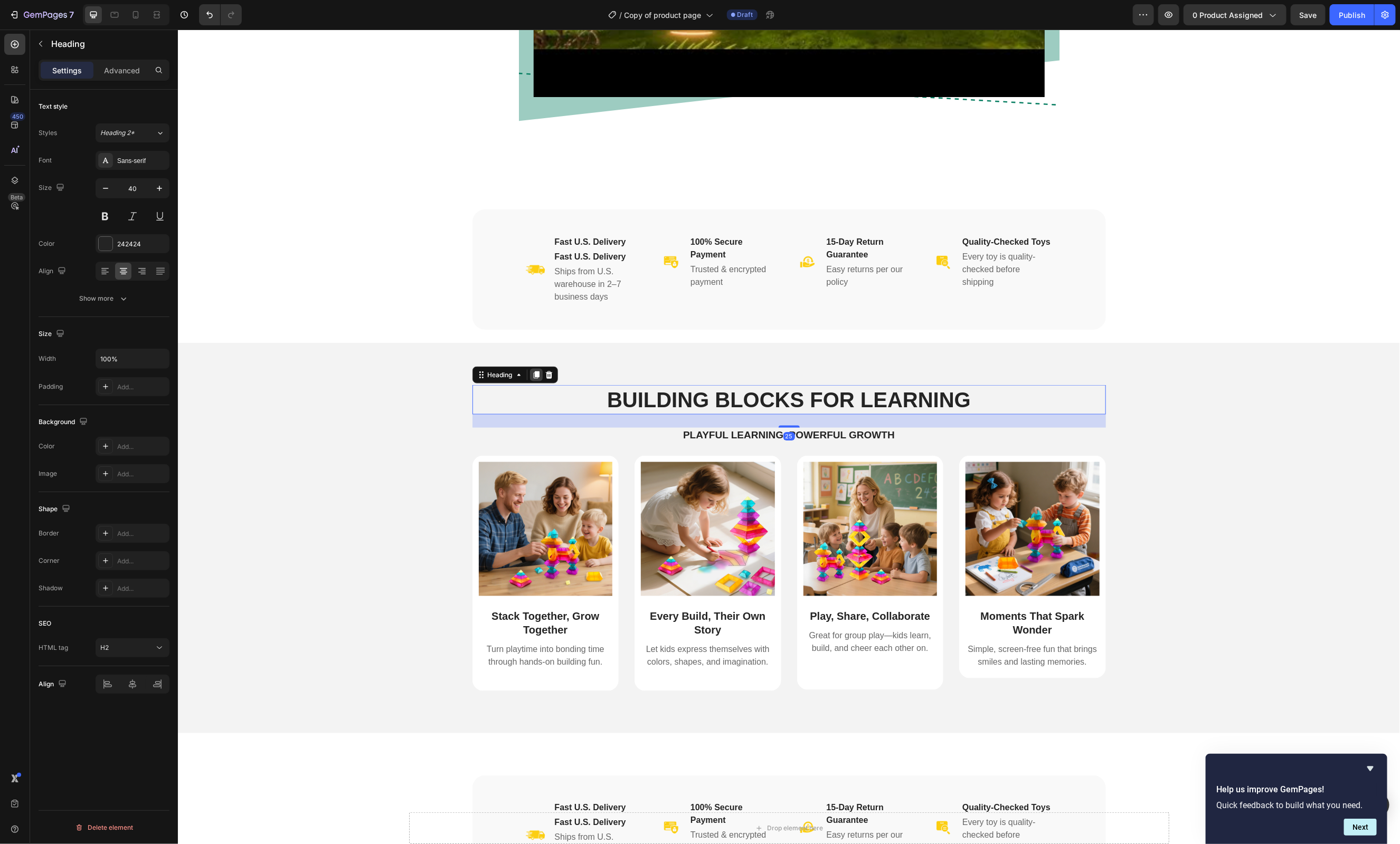
click at [539, 377] on icon at bounding box center [536, 375] width 9 height 9
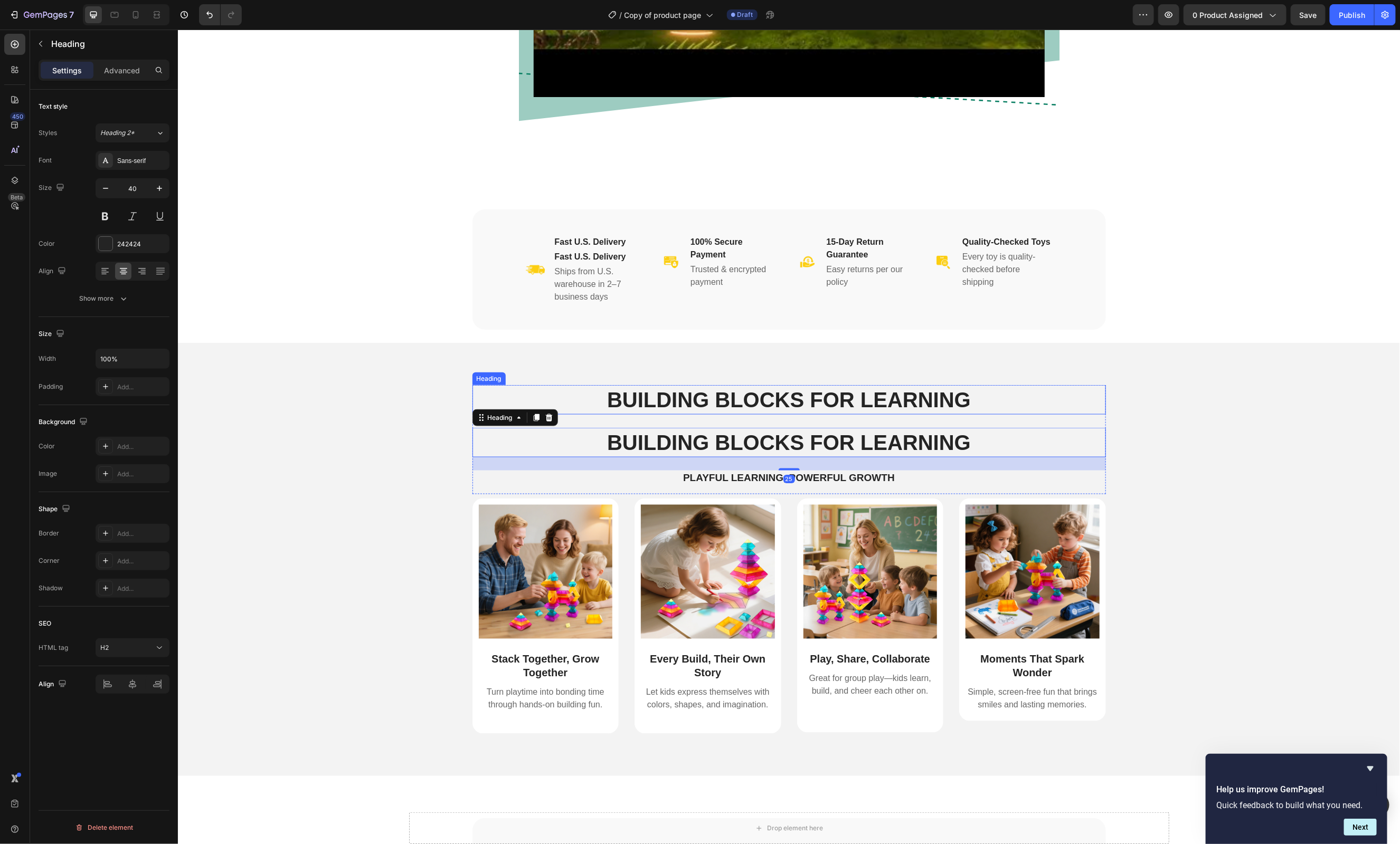
click at [607, 394] on h2 "Building Blocks for Learning" at bounding box center [788, 399] width 634 height 29
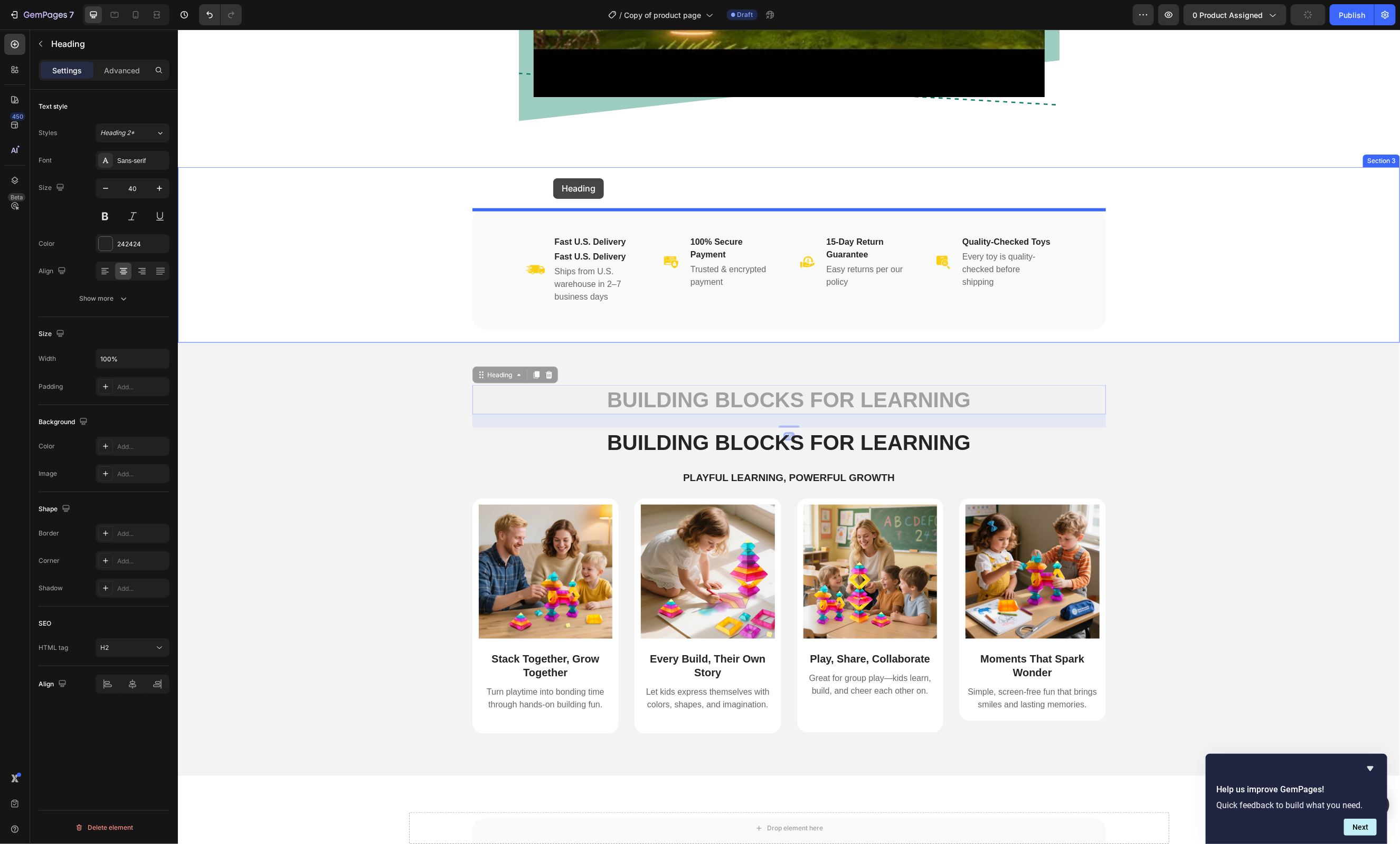
drag, startPoint x: 479, startPoint y: 374, endPoint x: 553, endPoint y: 178, distance: 209.5
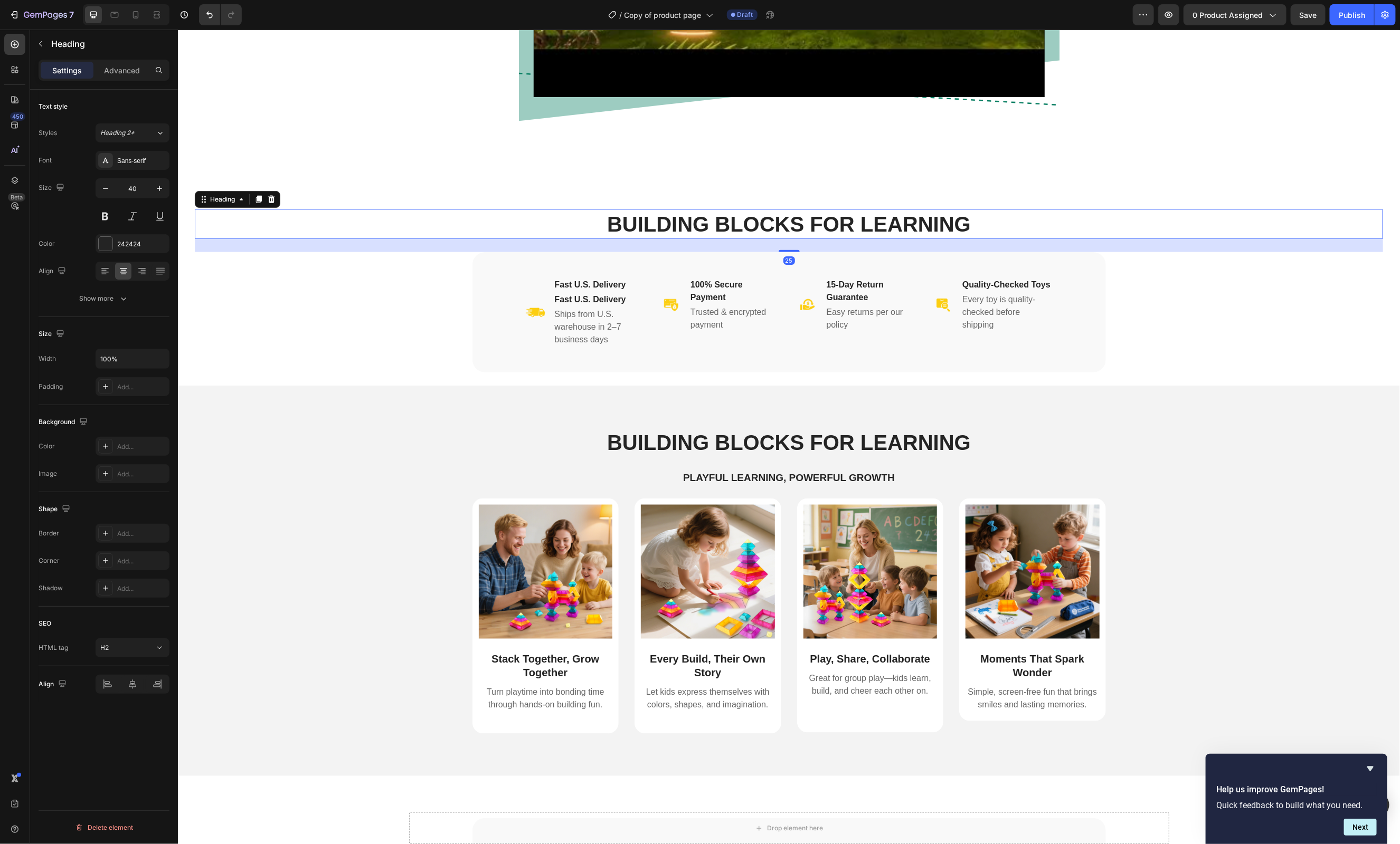
click at [713, 226] on h2 "Building Blocks for Learning" at bounding box center [788, 223] width 1188 height 29
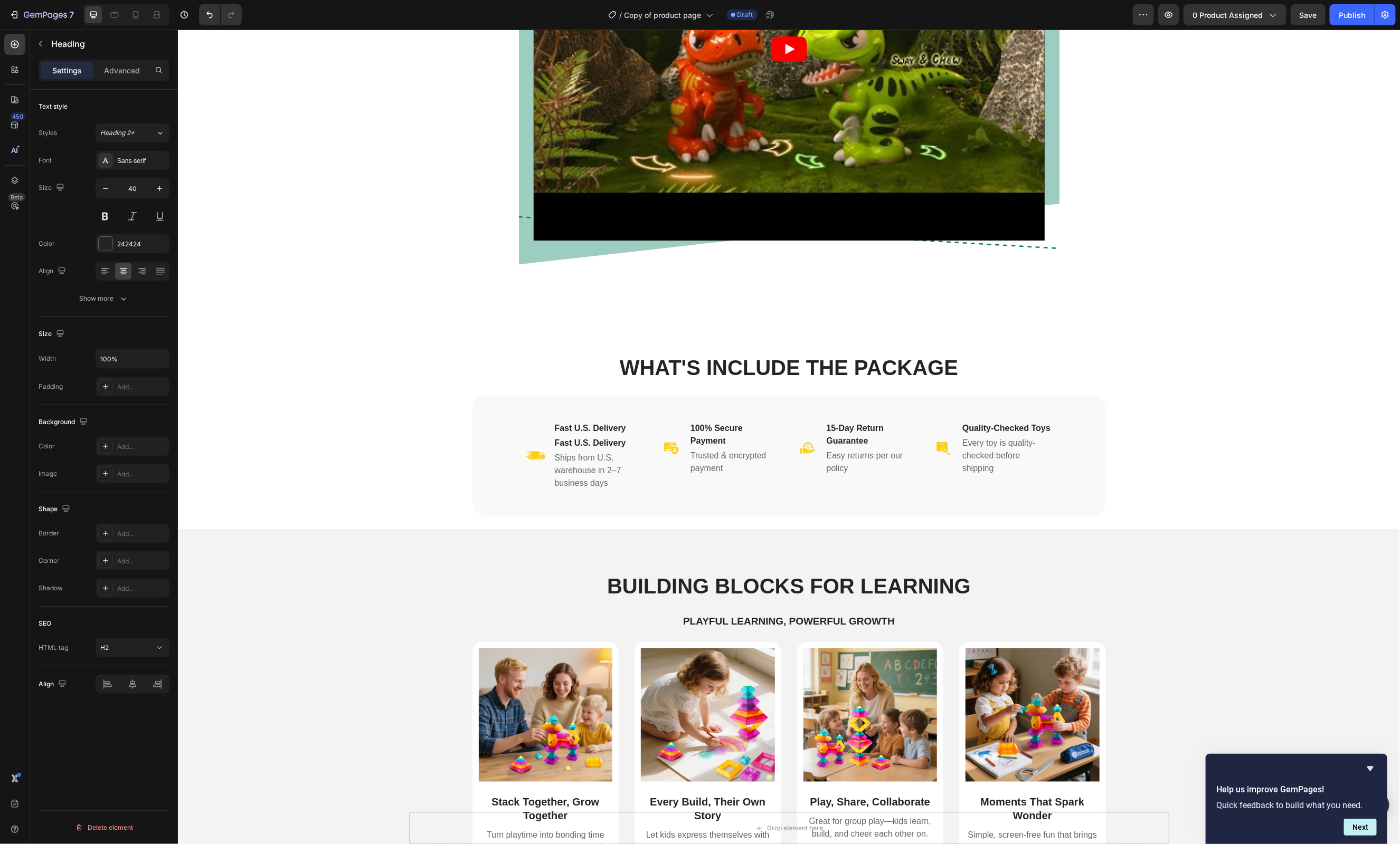
scroll to position [759, 0]
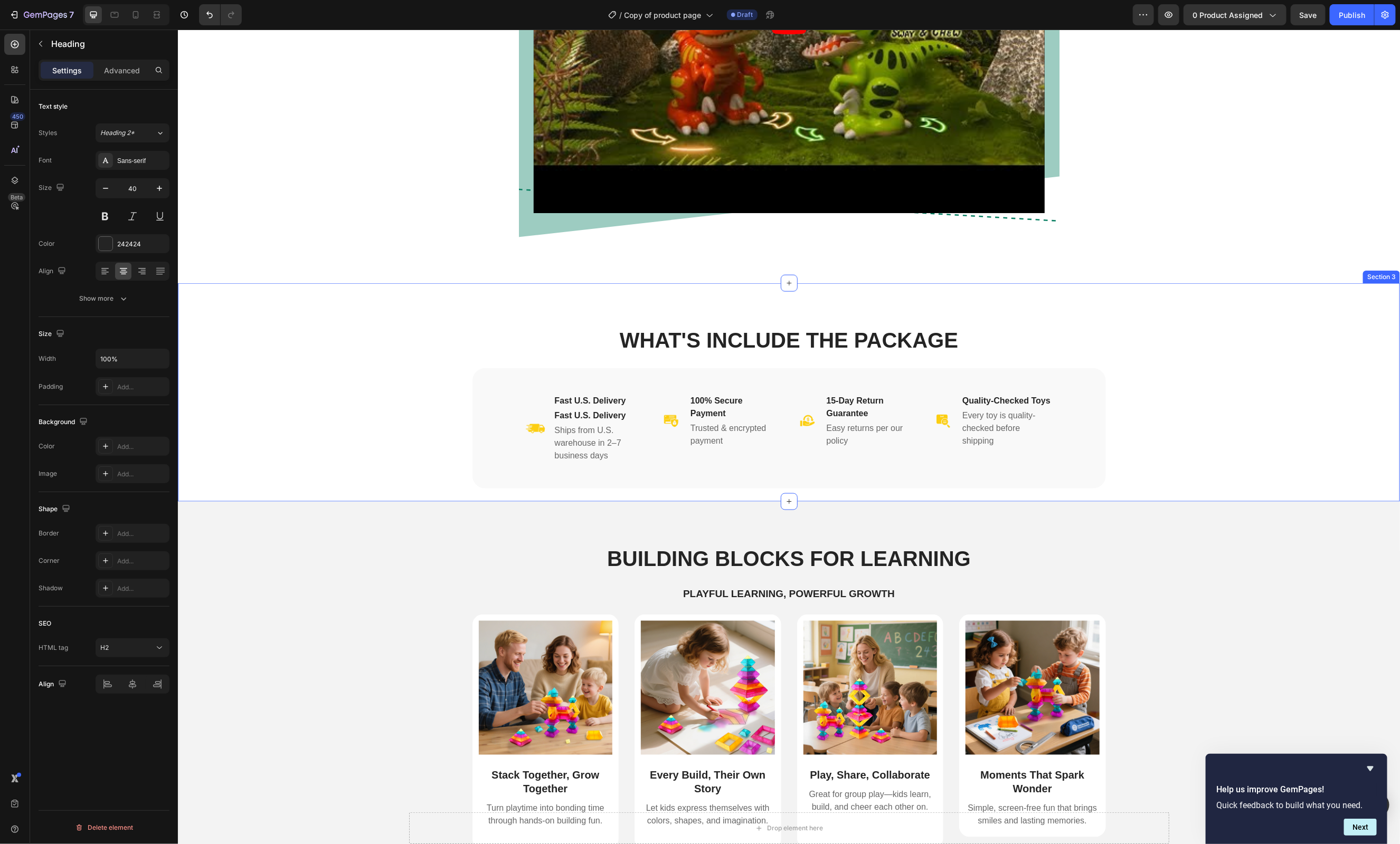
click at [358, 407] on div "WHAT'S INCLUDE THE PACKAGE Heading Image Fast U.S. Delivery Heading Fast U.S. D…" at bounding box center [788, 413] width 1188 height 176
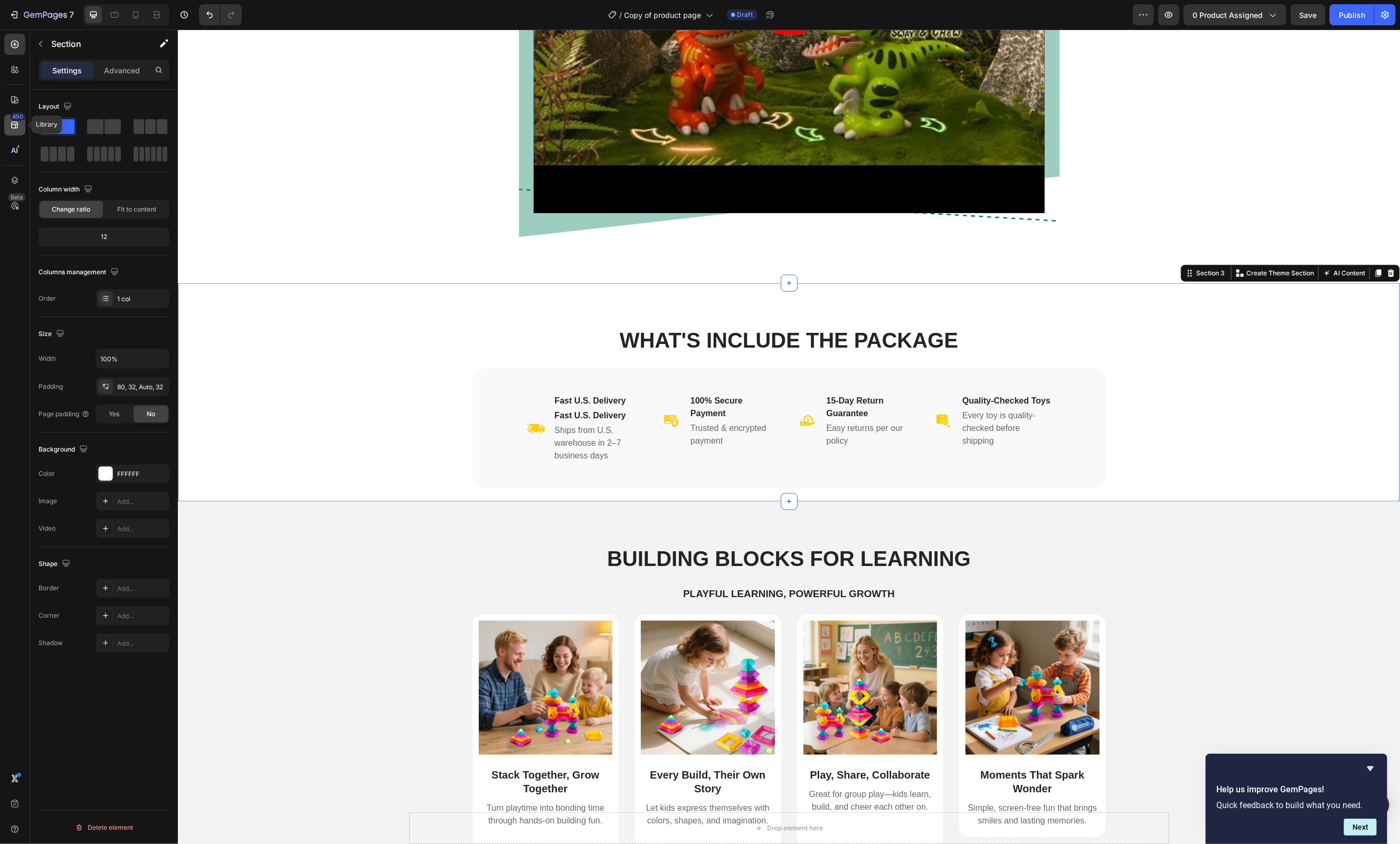
click at [13, 125] on icon at bounding box center [14, 125] width 11 height 11
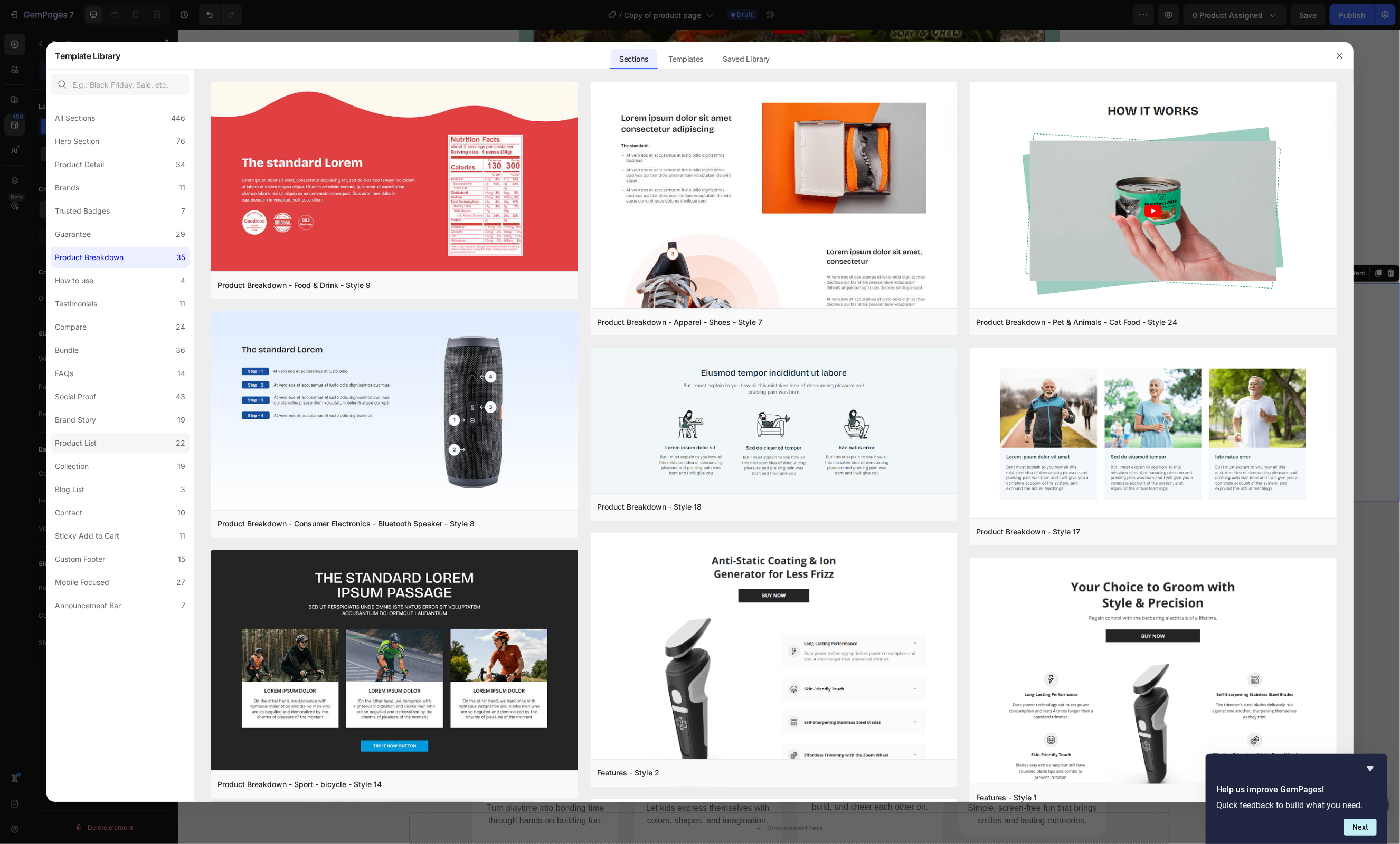
click at [91, 442] on div "Product List" at bounding box center [76, 443] width 42 height 13
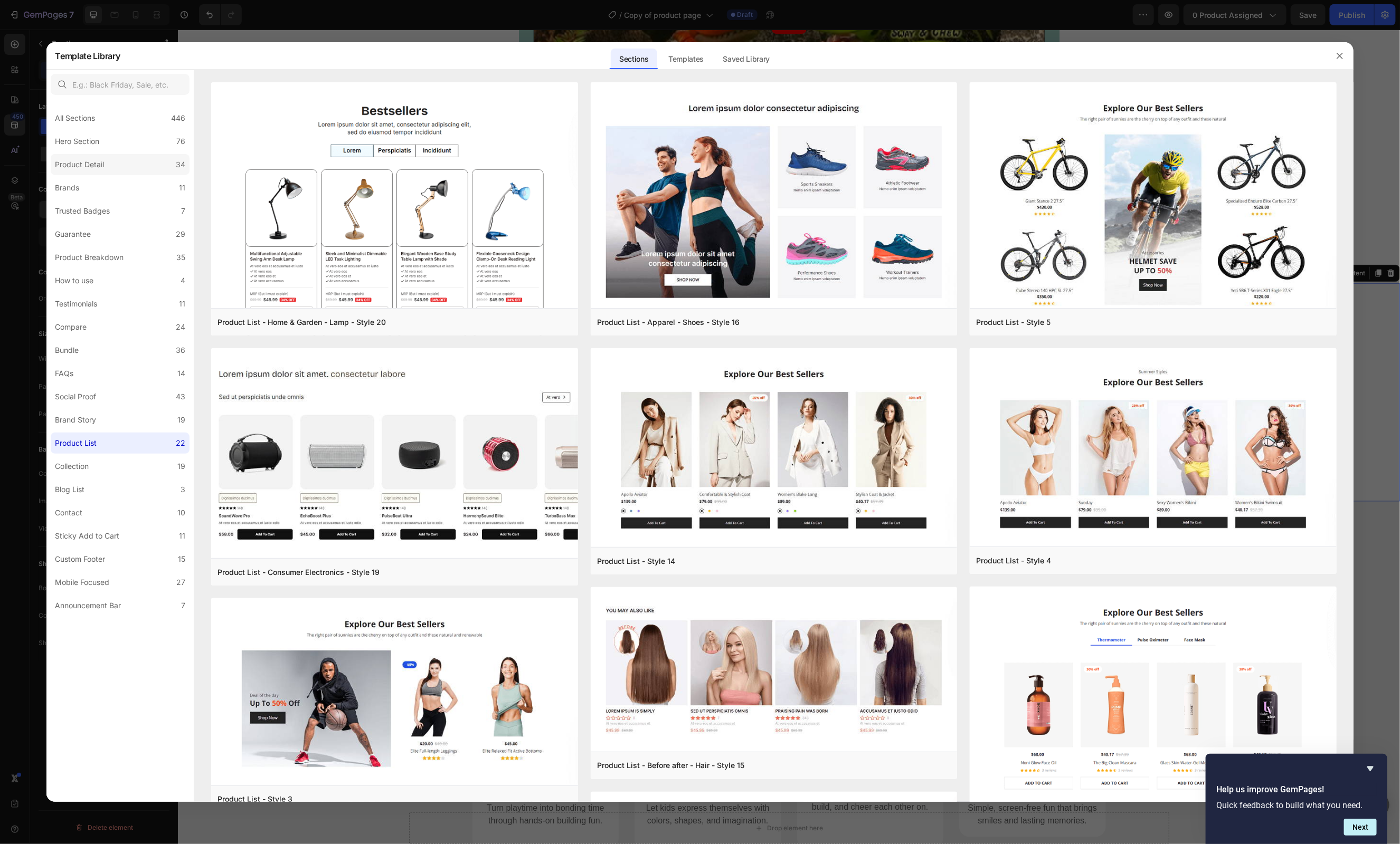
click at [113, 162] on label "Product Detail 34" at bounding box center [120, 164] width 139 height 21
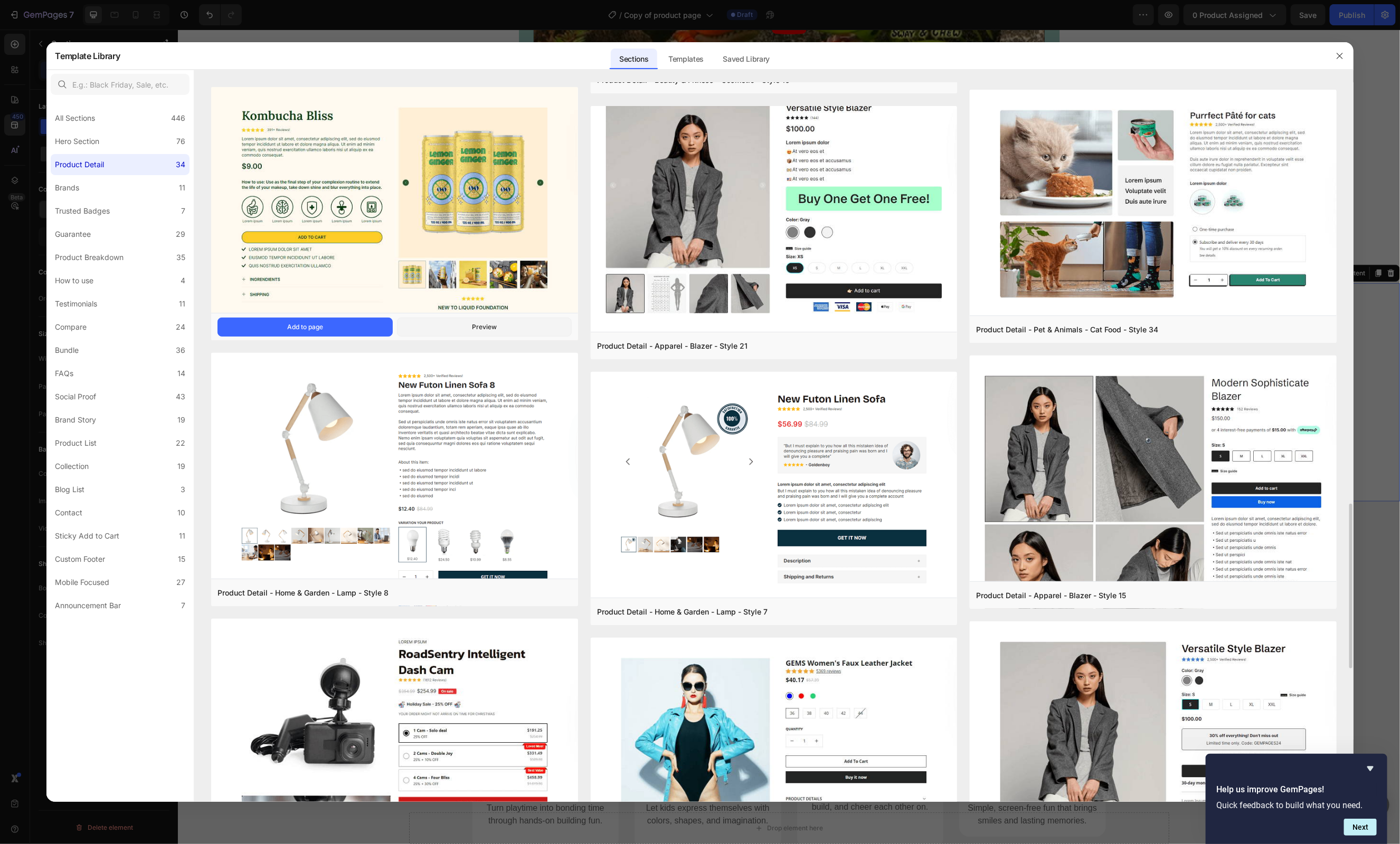
scroll to position [1911, 0]
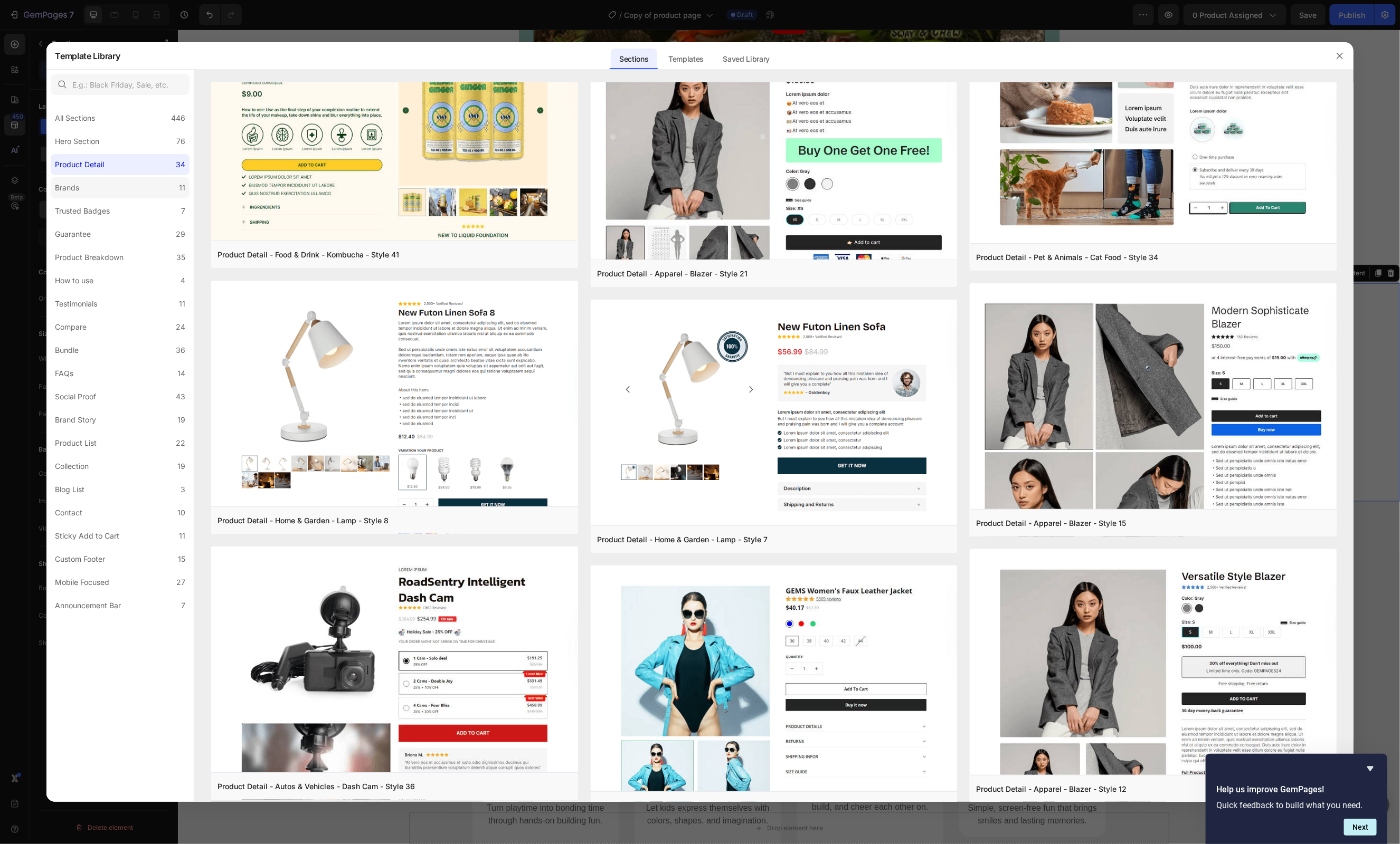
click at [85, 192] on label "Brands 11" at bounding box center [120, 188] width 139 height 21
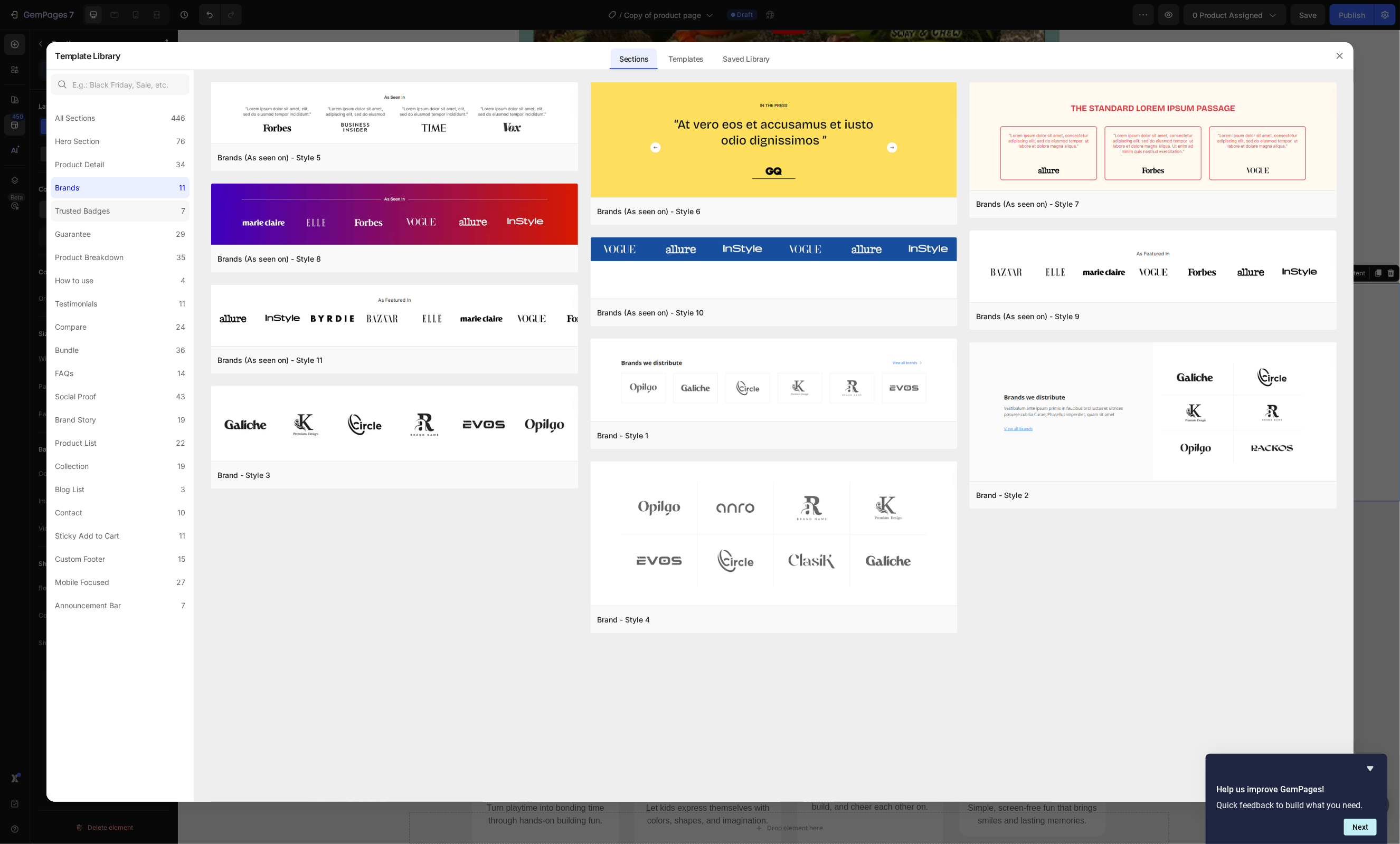
click at [87, 212] on div "Trusted Badges" at bounding box center [82, 211] width 55 height 13
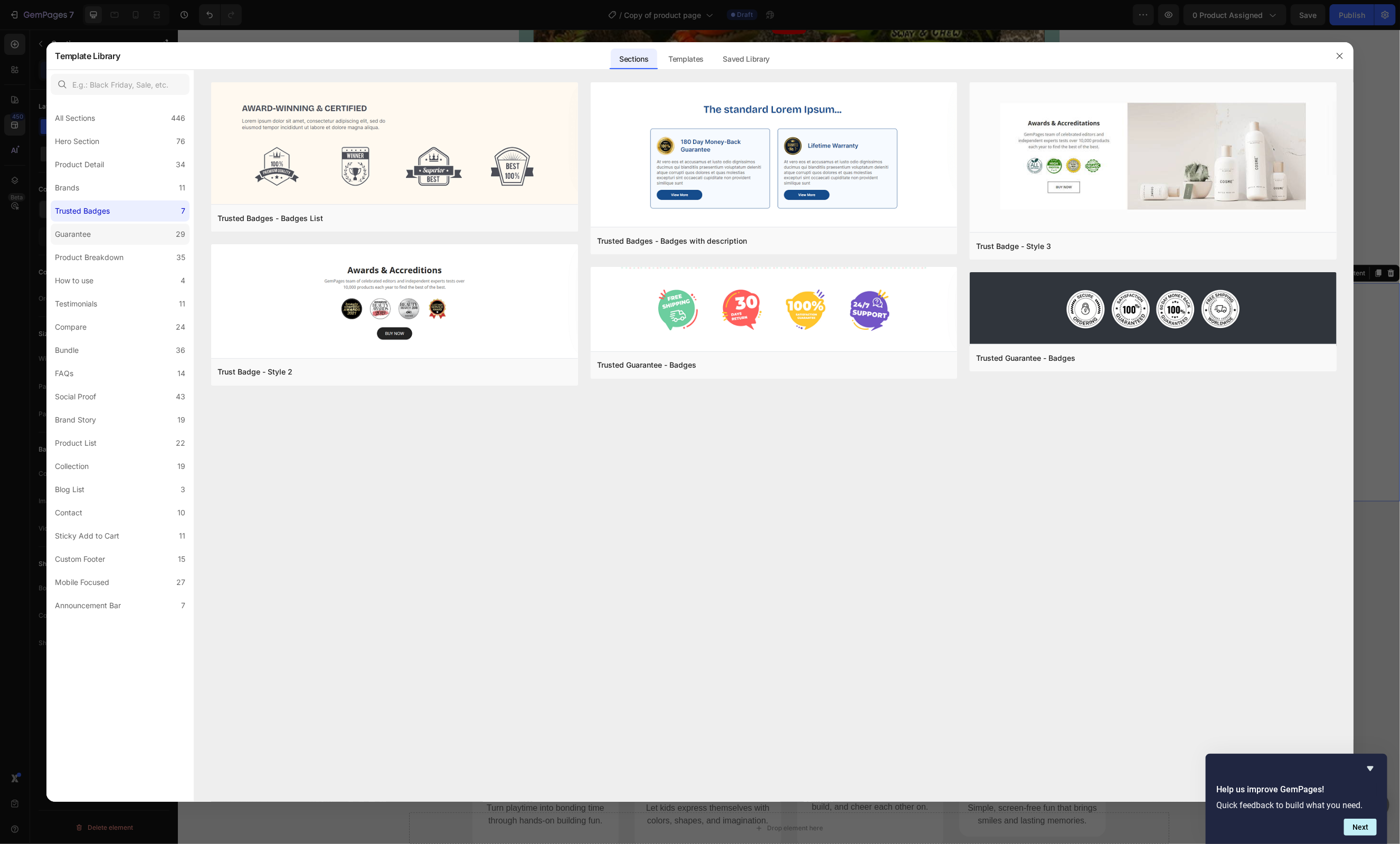
click at [86, 236] on div "Guarantee" at bounding box center [73, 234] width 36 height 13
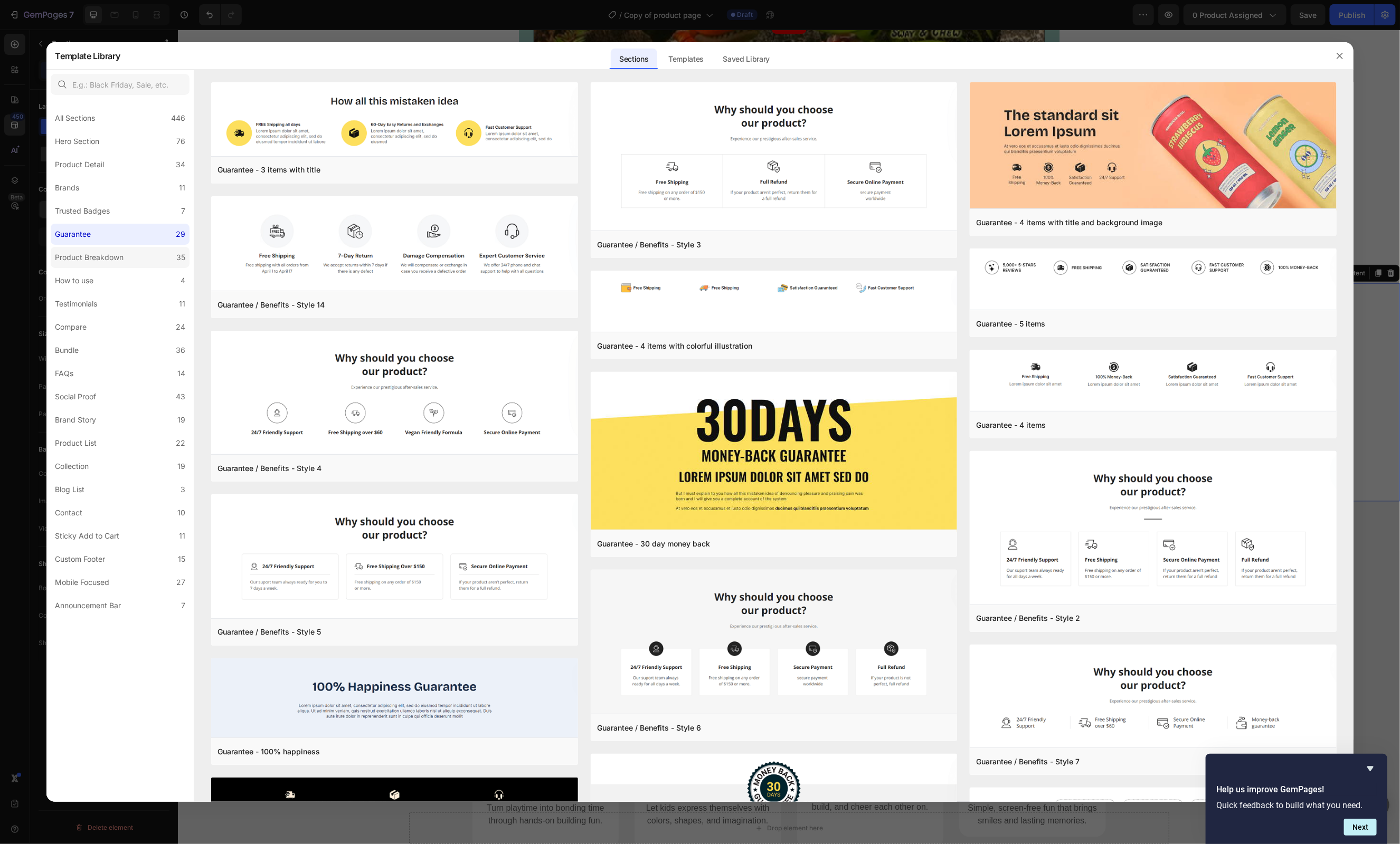
click at [102, 252] on div "Product Breakdown" at bounding box center [90, 258] width 69 height 13
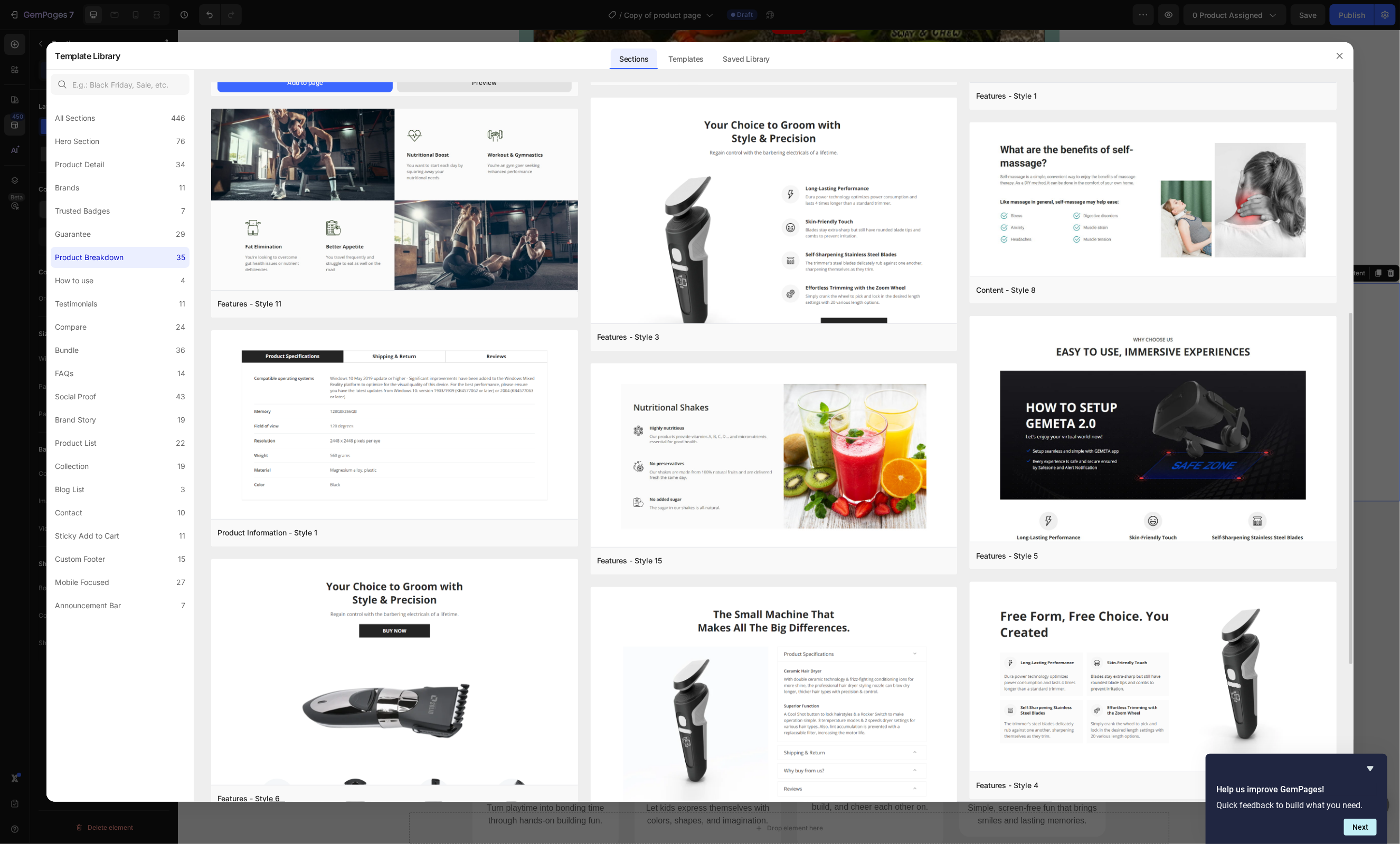
scroll to position [708, 0]
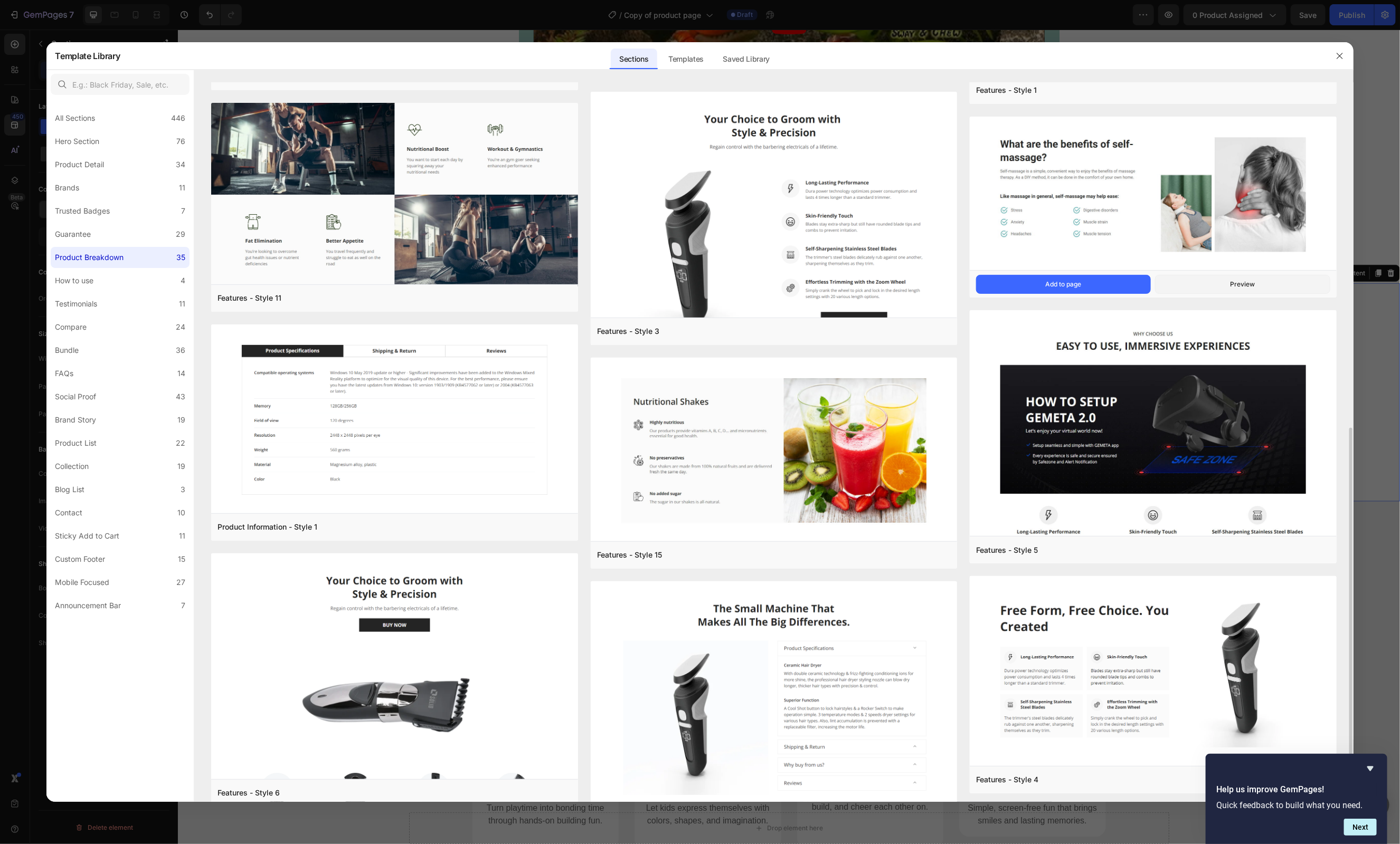
click at [1111, 216] on img at bounding box center [1153, 195] width 367 height 156
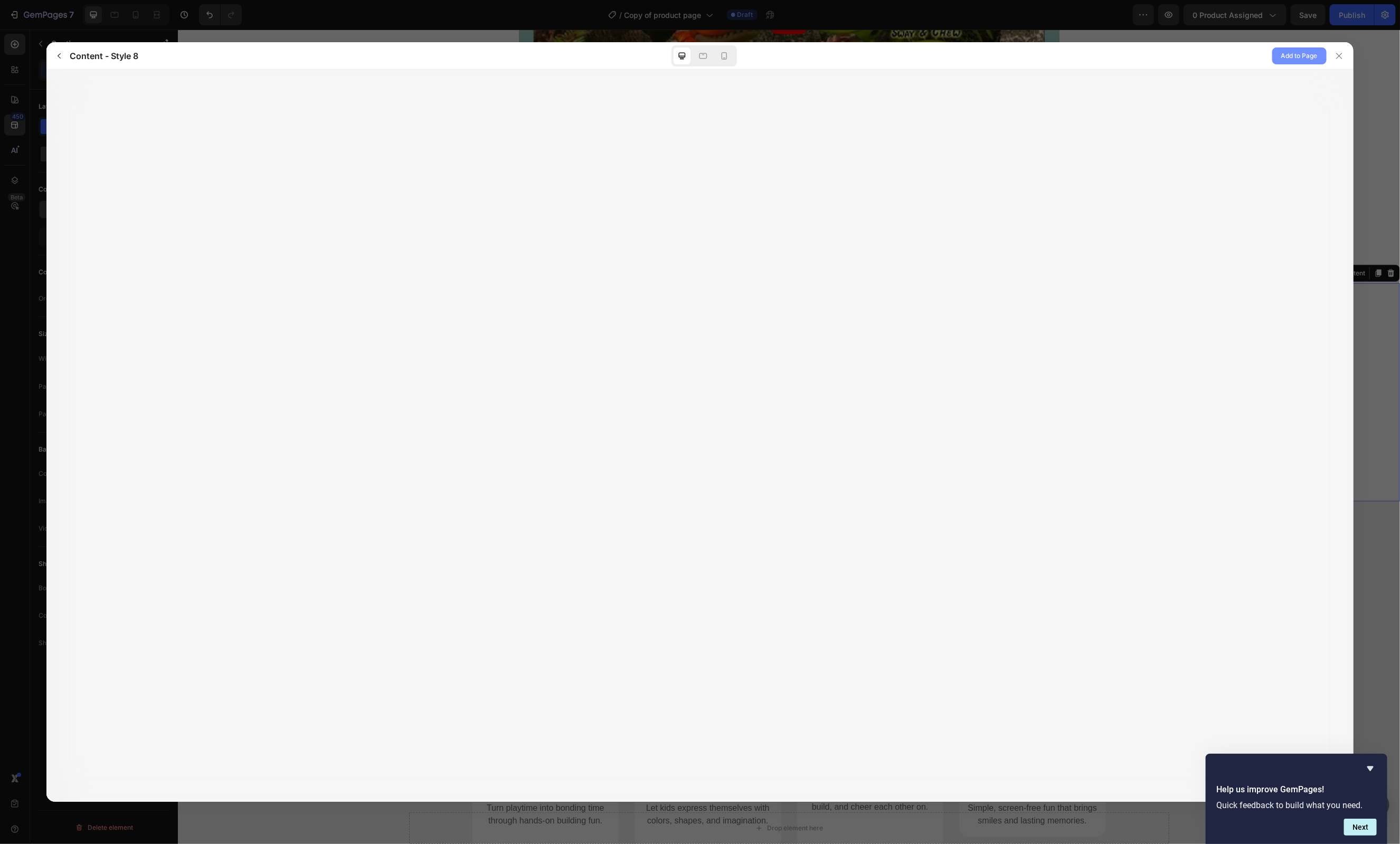
click at [1304, 57] on span "Add to Page" at bounding box center [1299, 56] width 37 height 13
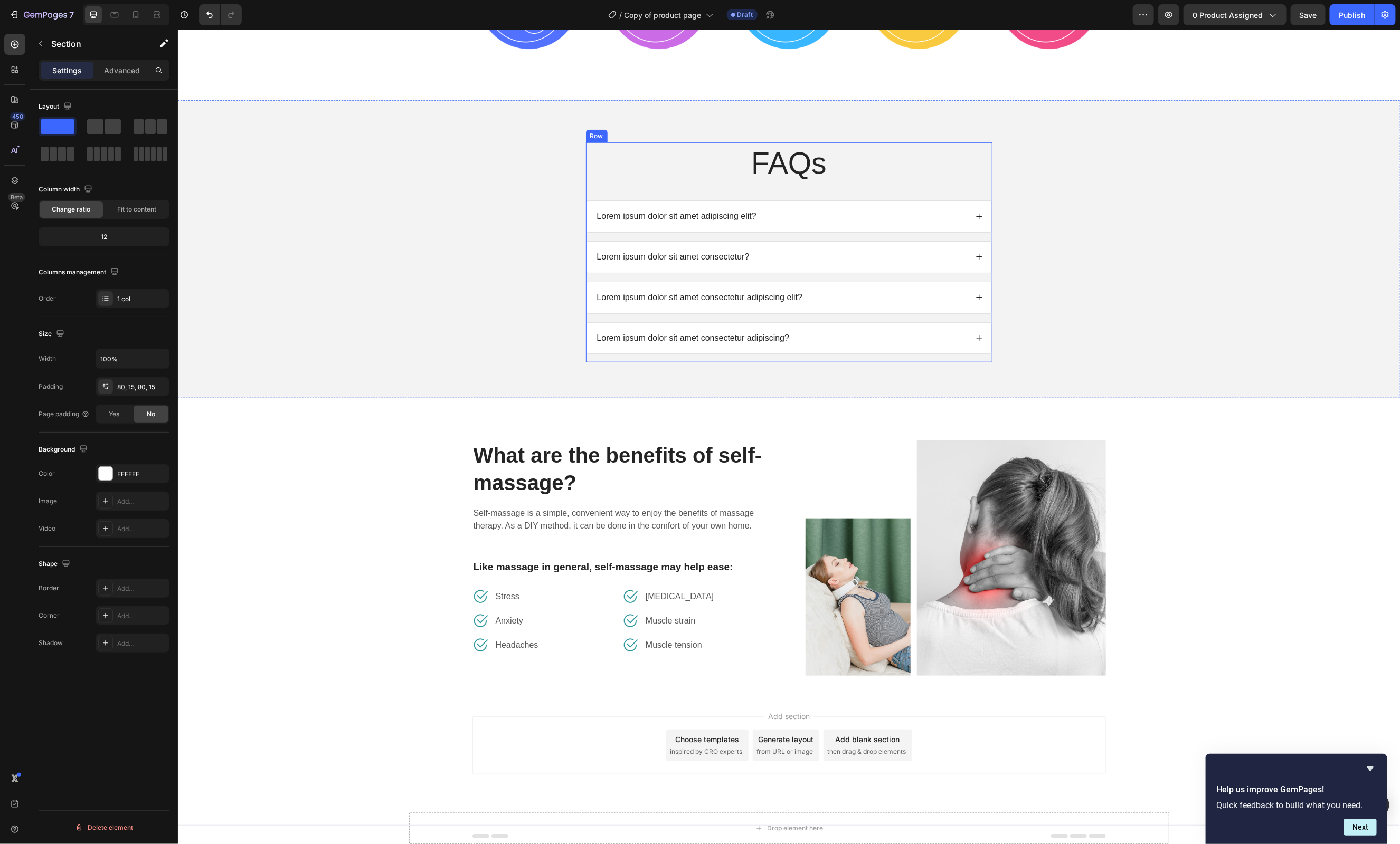
scroll to position [3256, 0]
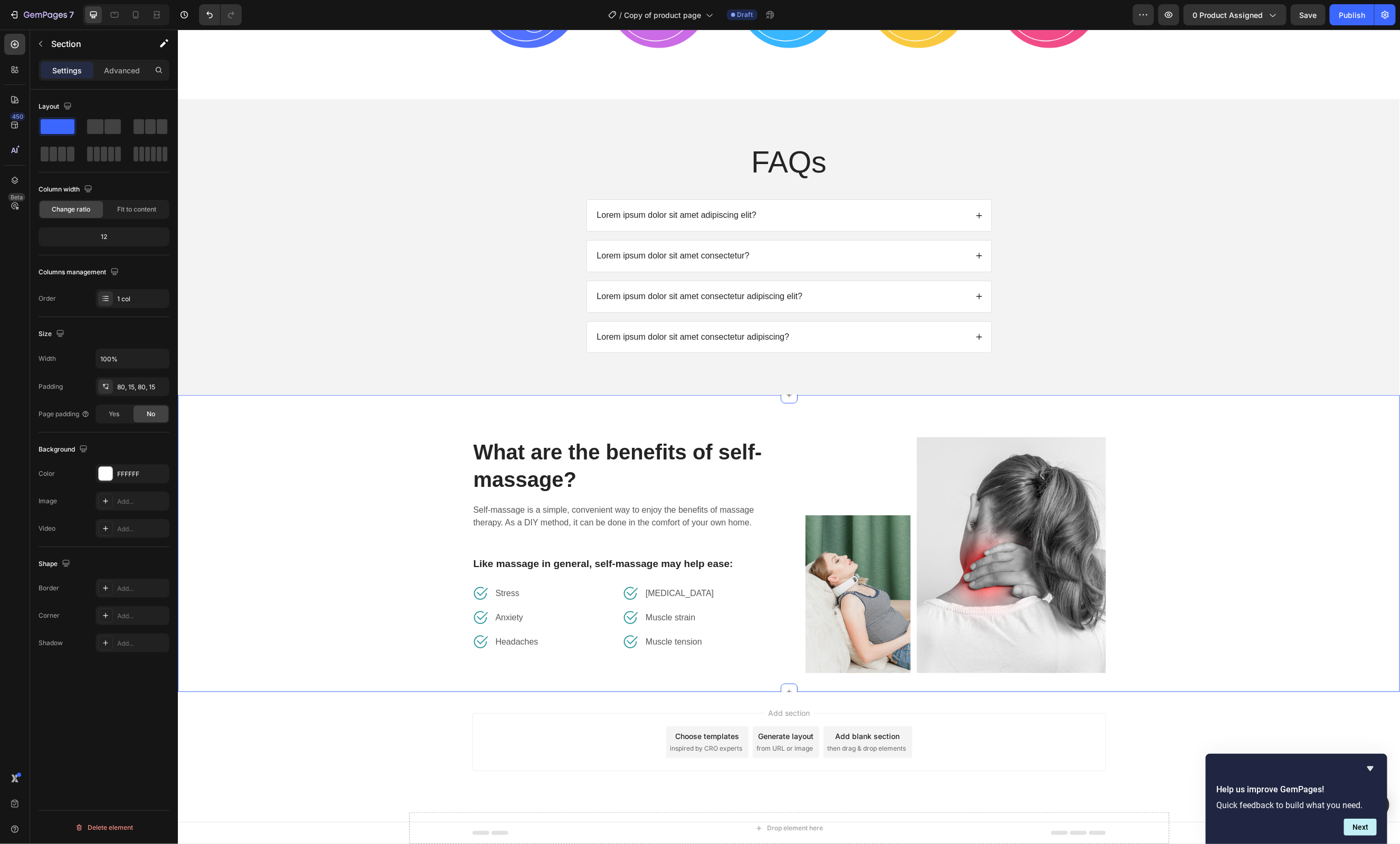
click at [299, 576] on div "What are the benefits of self-massage? Heading Self-massage is a simple, conven…" at bounding box center [788, 554] width 1206 height 236
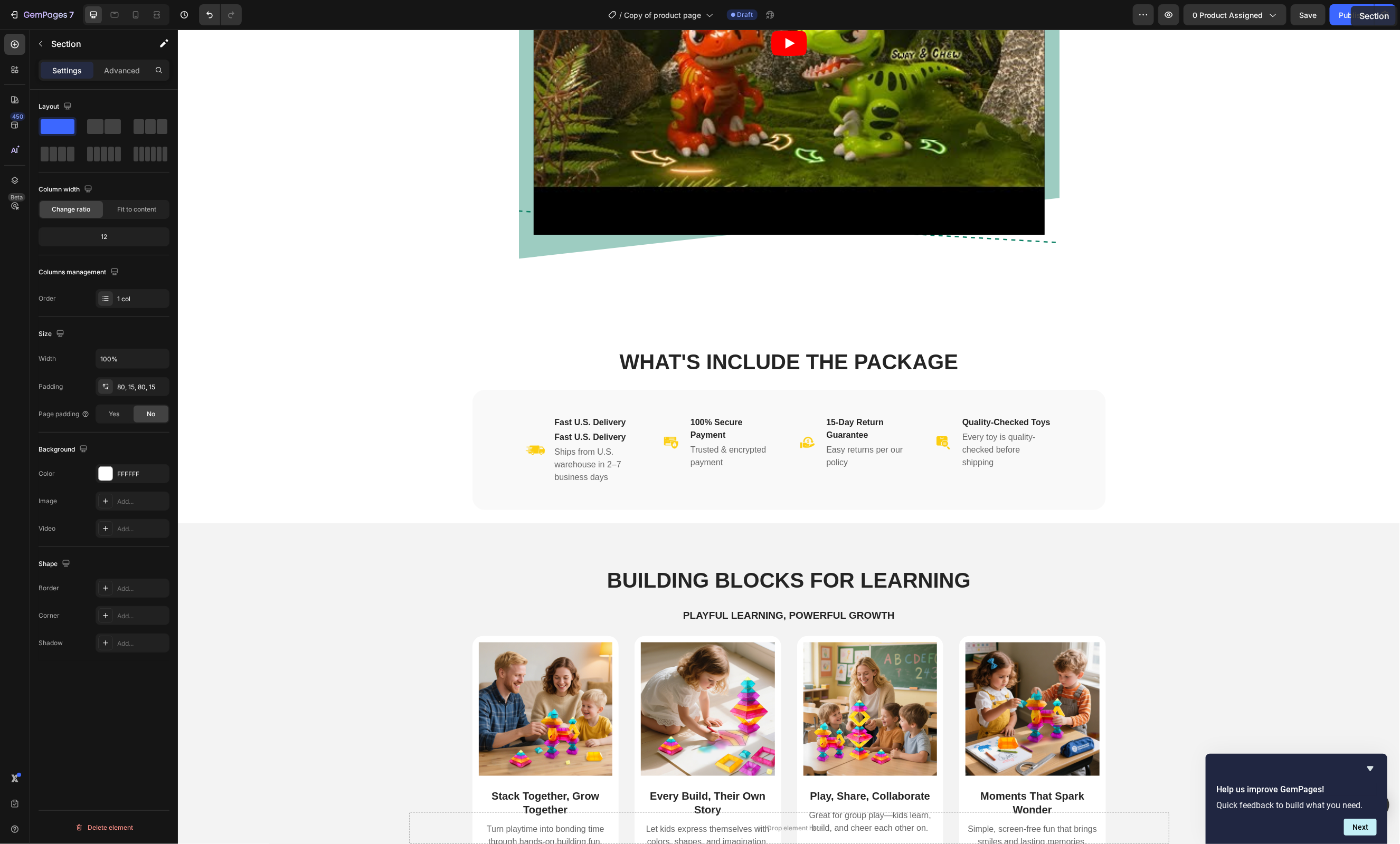
scroll to position [652, 0]
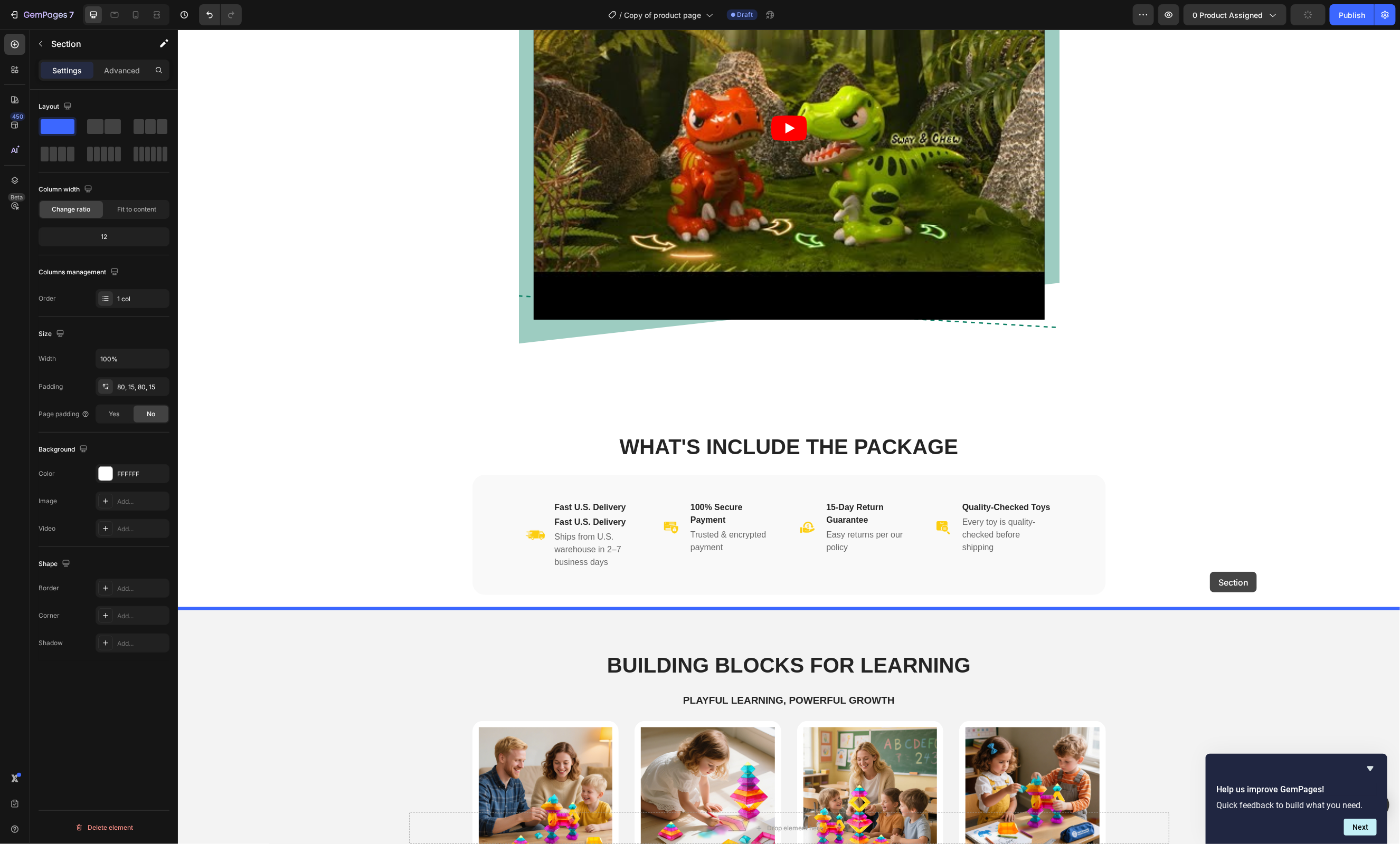
drag, startPoint x: 1367, startPoint y: 391, endPoint x: 1210, endPoint y: 571, distance: 238.8
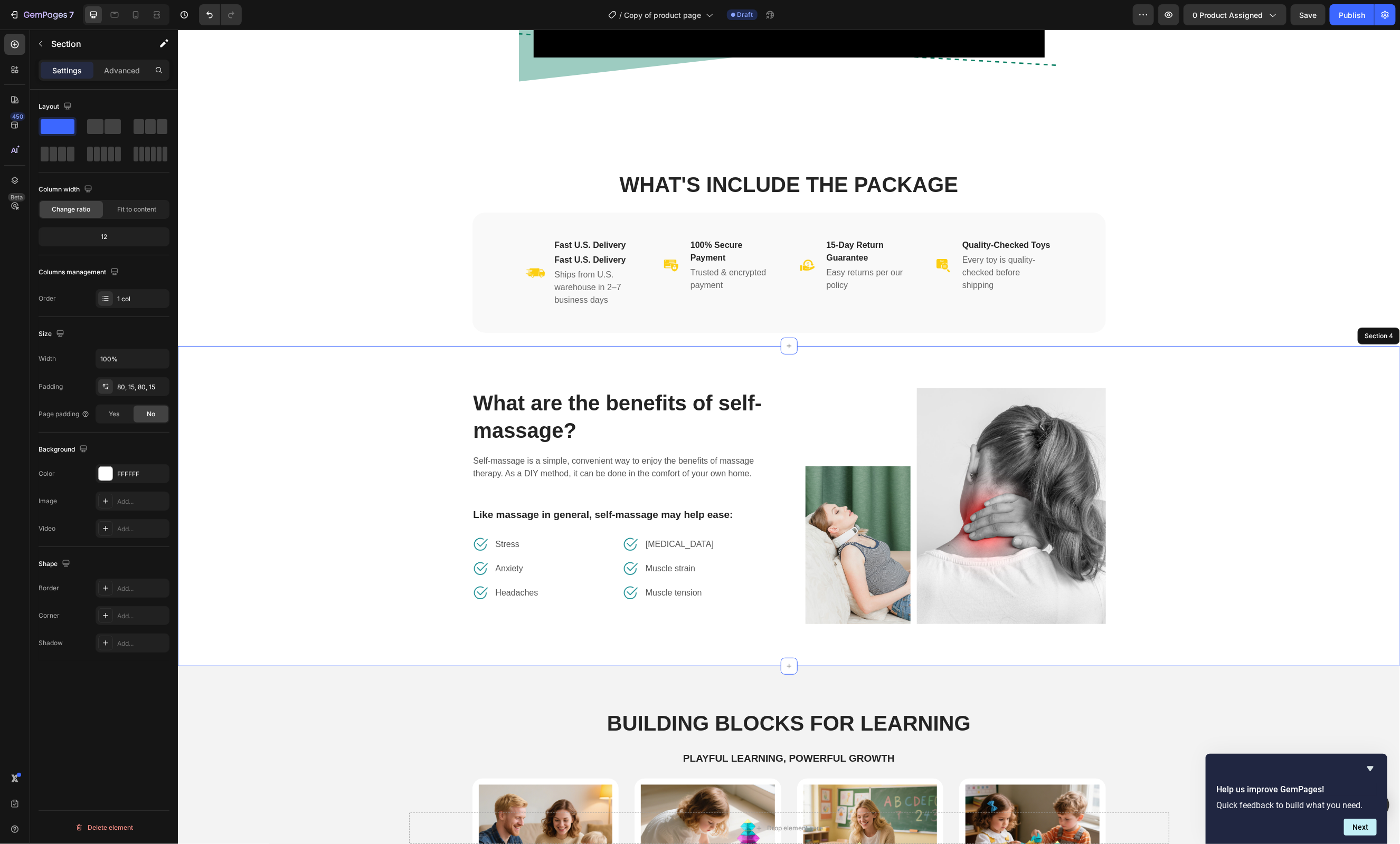
scroll to position [939, 0]
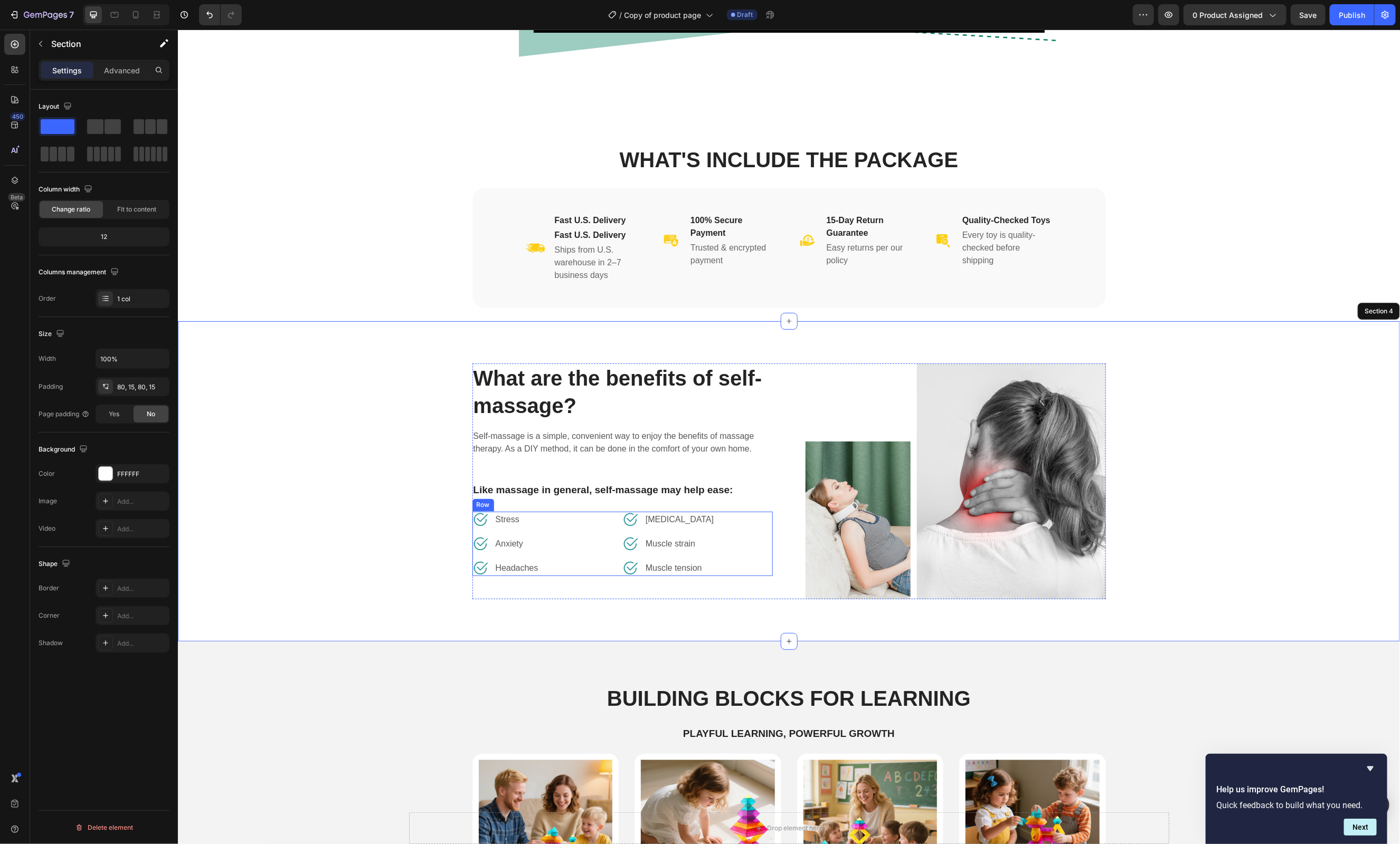
click at [620, 533] on div "Image Stress Text block Row Image Anxiety Text block Row Image Headaches Text b…" at bounding box center [547, 543] width 150 height 64
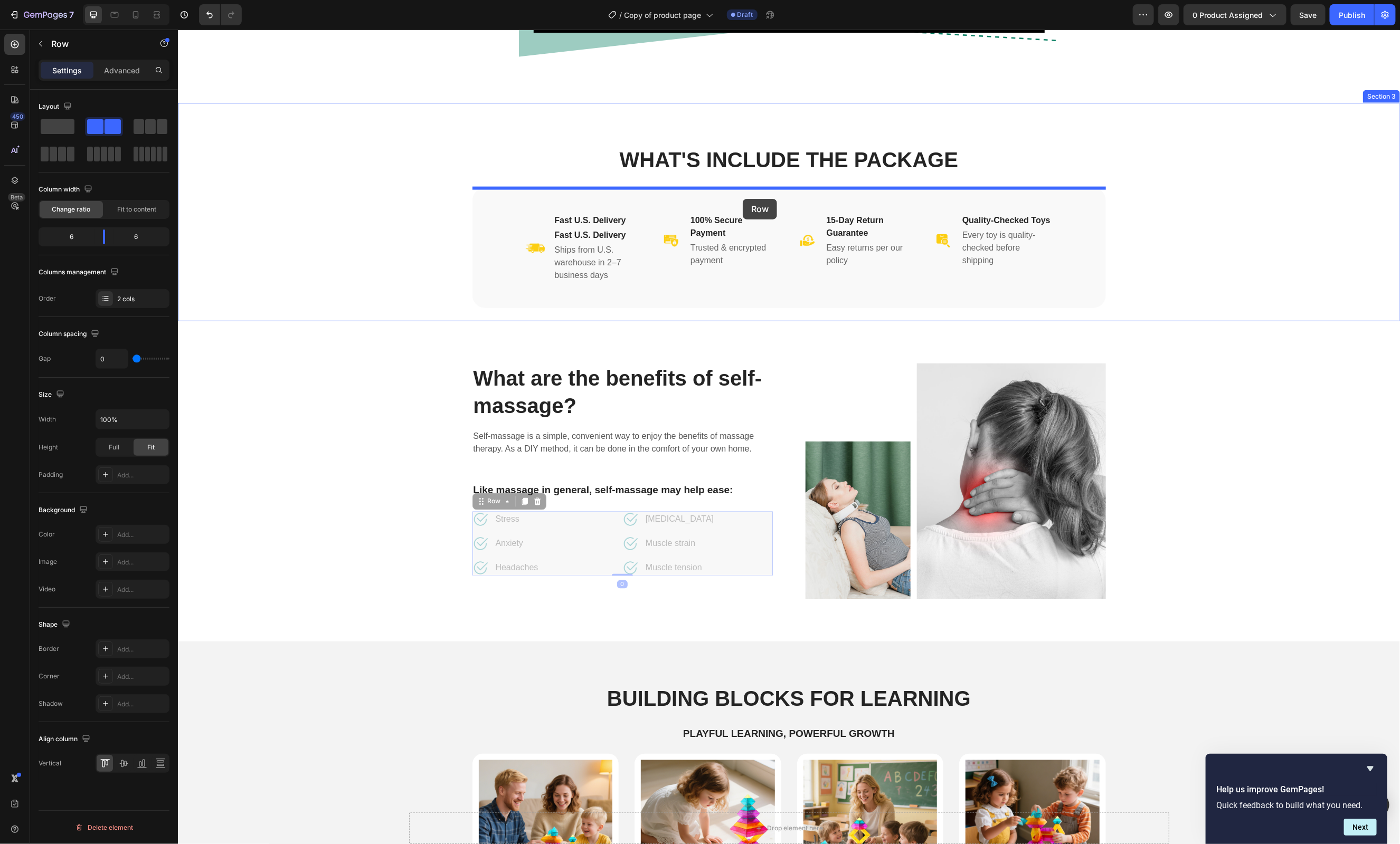
drag, startPoint x: 483, startPoint y: 501, endPoint x: 742, endPoint y: 198, distance: 398.6
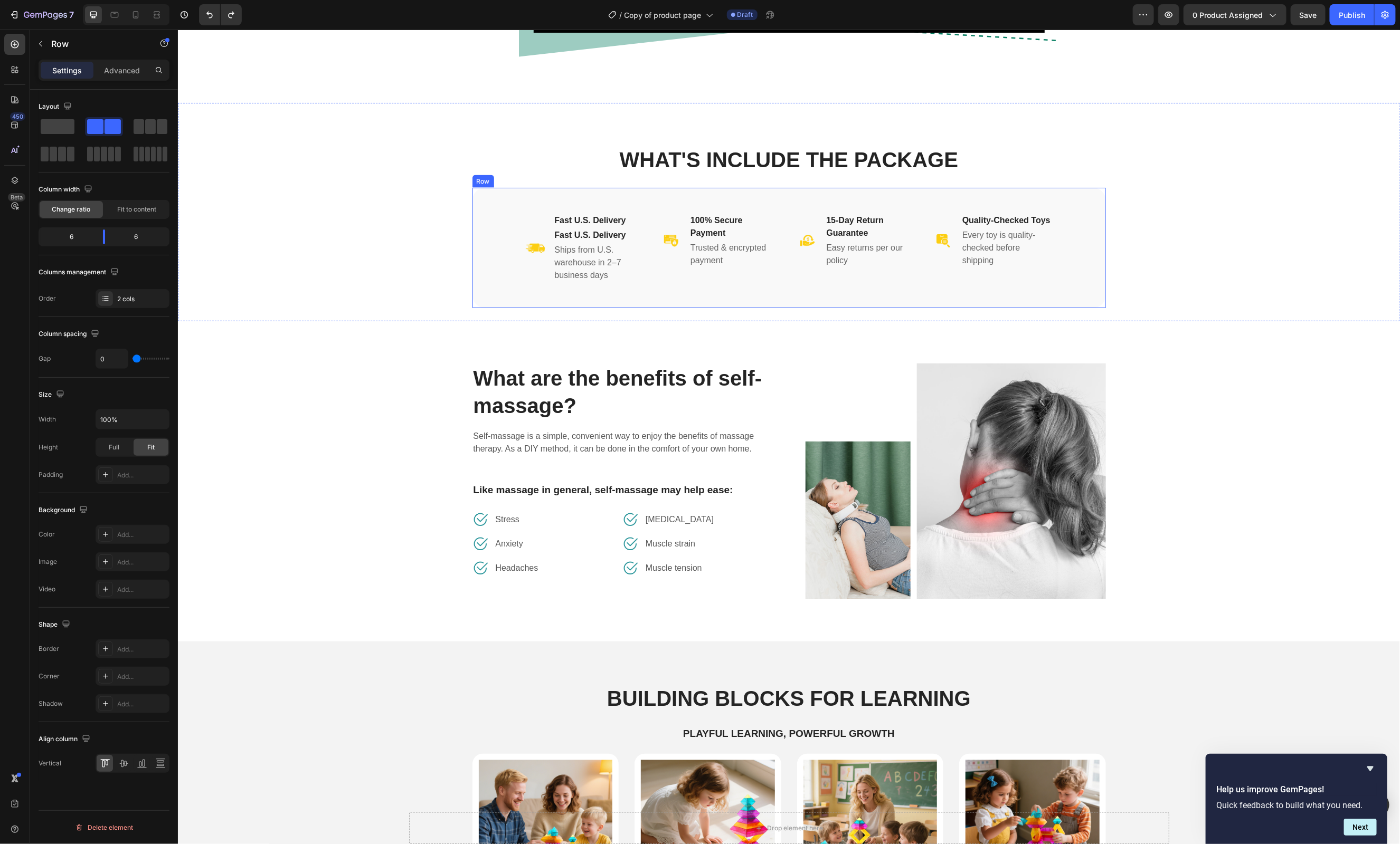
click at [730, 285] on div "Image Fast U.S. Delivery Heading Fast U.S. Delivery Heading Ships from U.S. war…" at bounding box center [788, 248] width 634 height 120
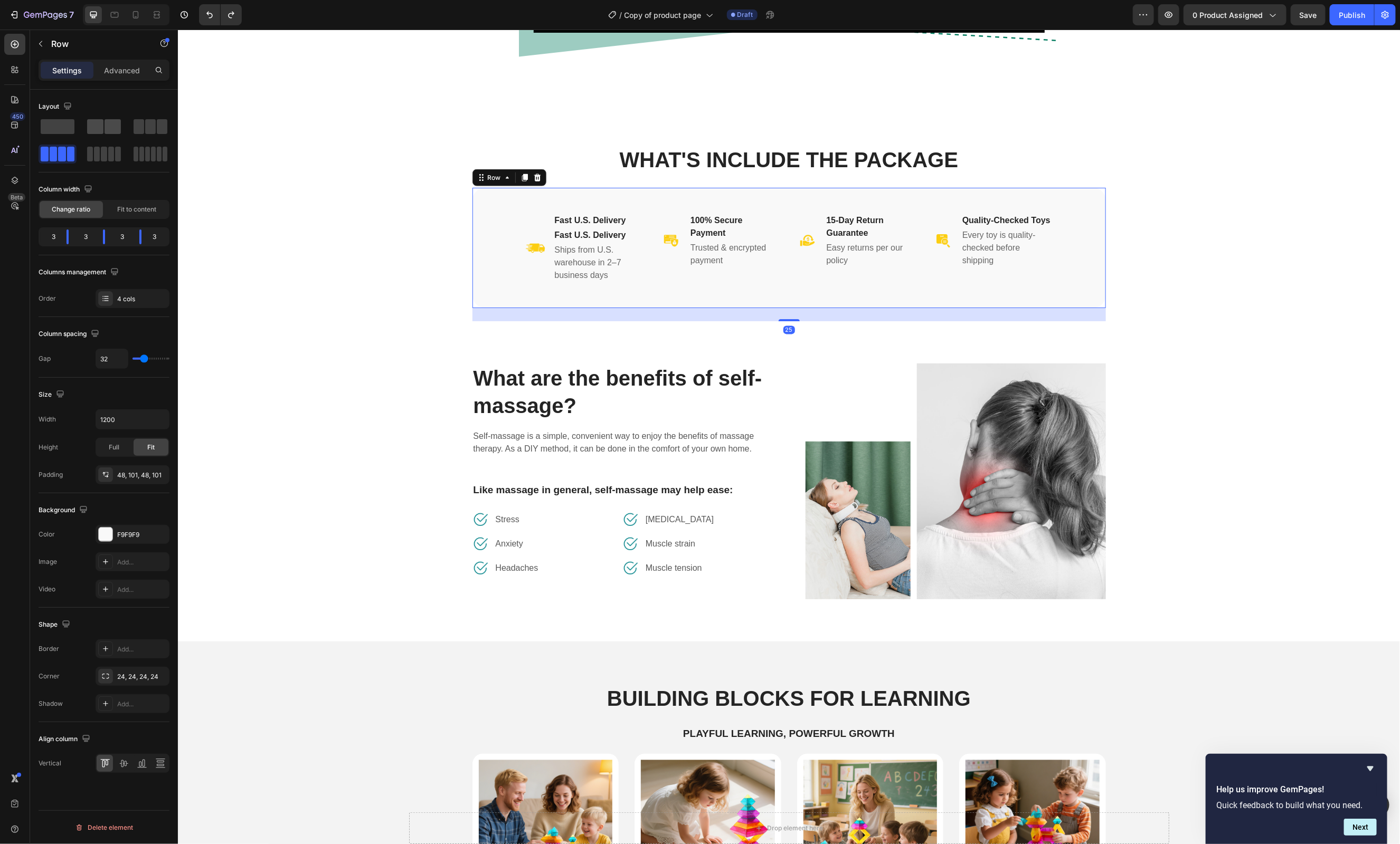
click at [109, 132] on span at bounding box center [112, 127] width 16 height 15
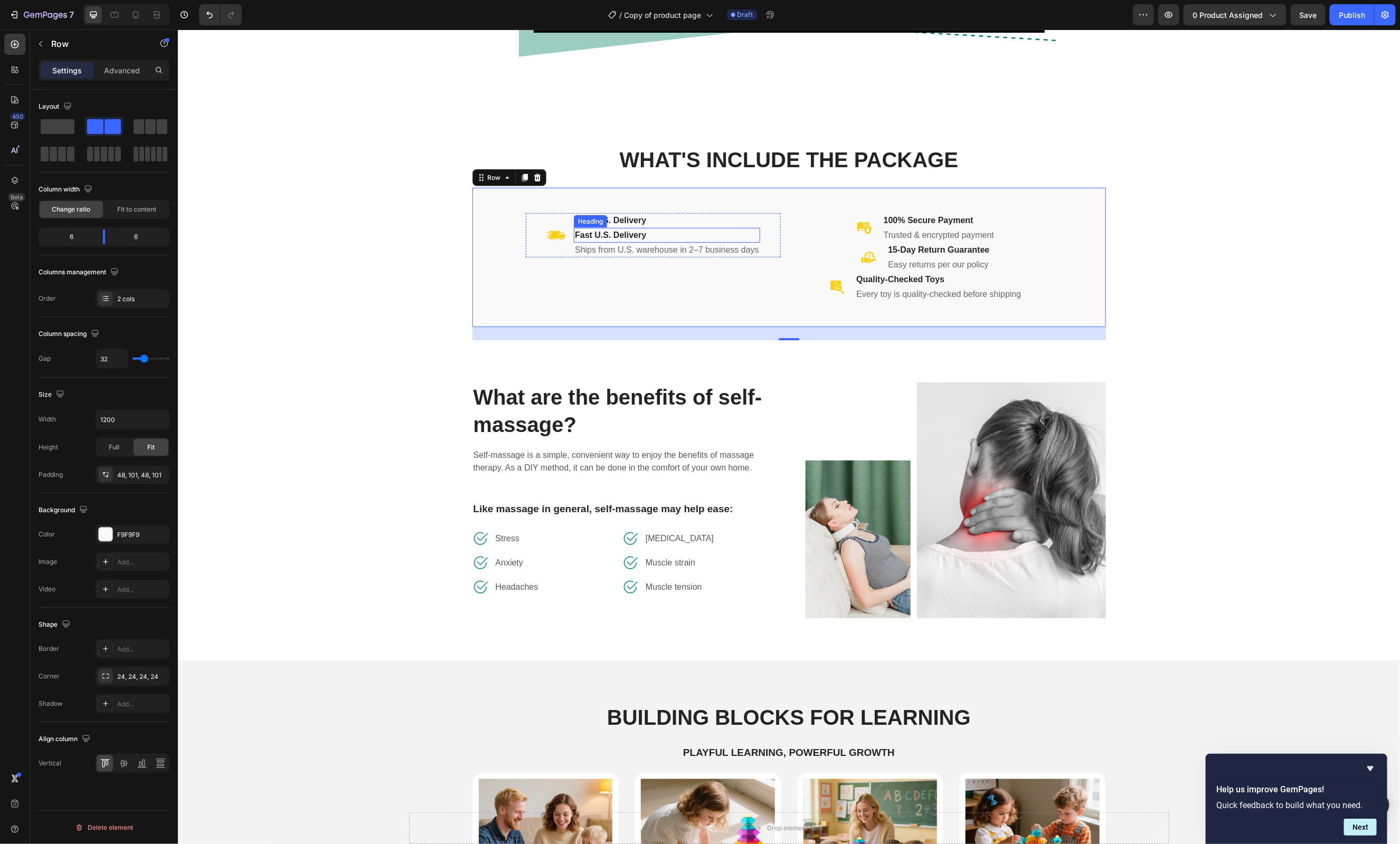
click at [715, 232] on h2 "Fast U.S. Delivery" at bounding box center [667, 235] width 186 height 15
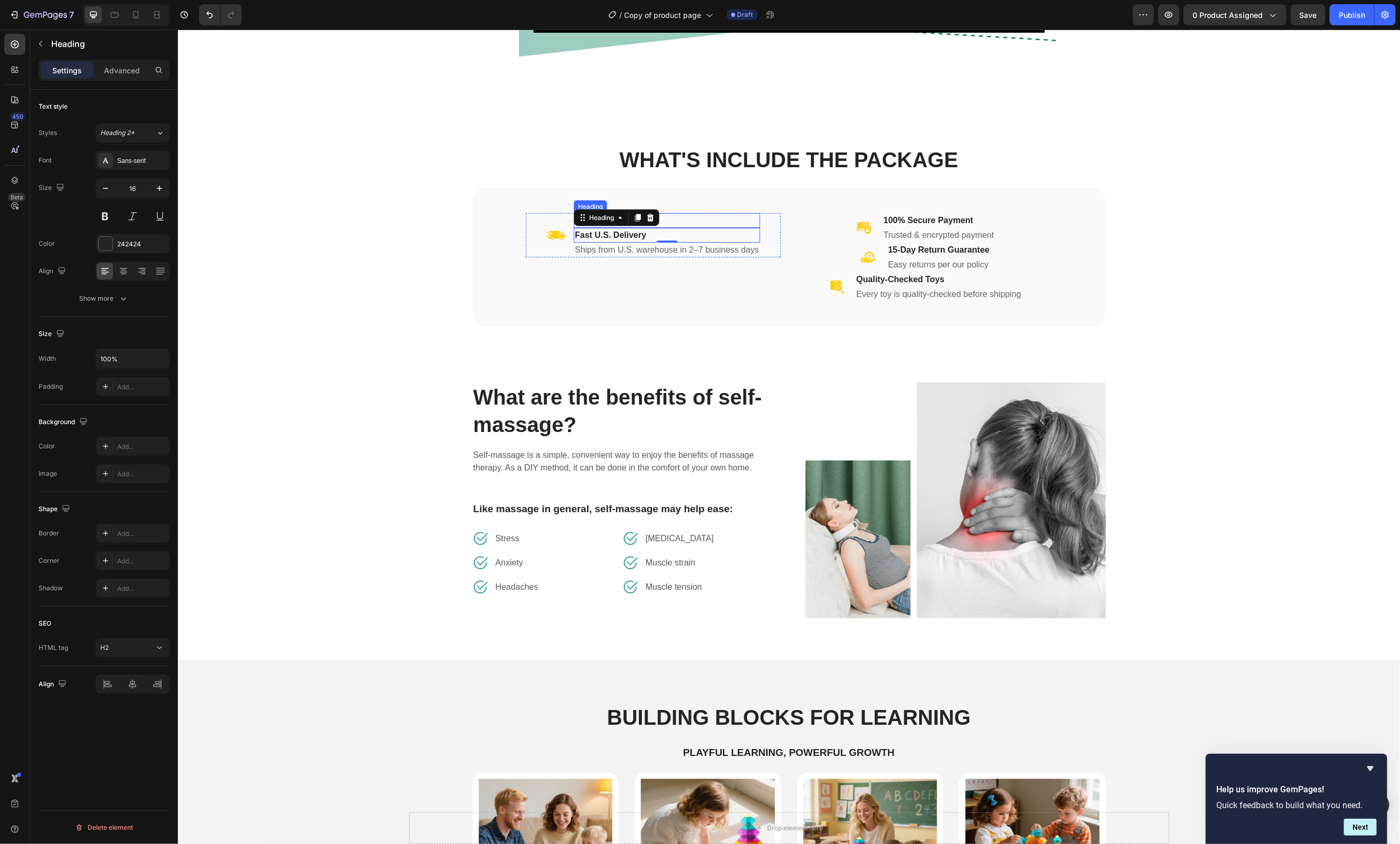
click at [760, 218] on h2 "Fast U.S. Delivery" at bounding box center [667, 220] width 186 height 15
click at [719, 283] on div "Image Fast U.S. Delivery Heading 0 Fast U.S. Delivery Heading Ships from U.S. w…" at bounding box center [652, 257] width 255 height 89
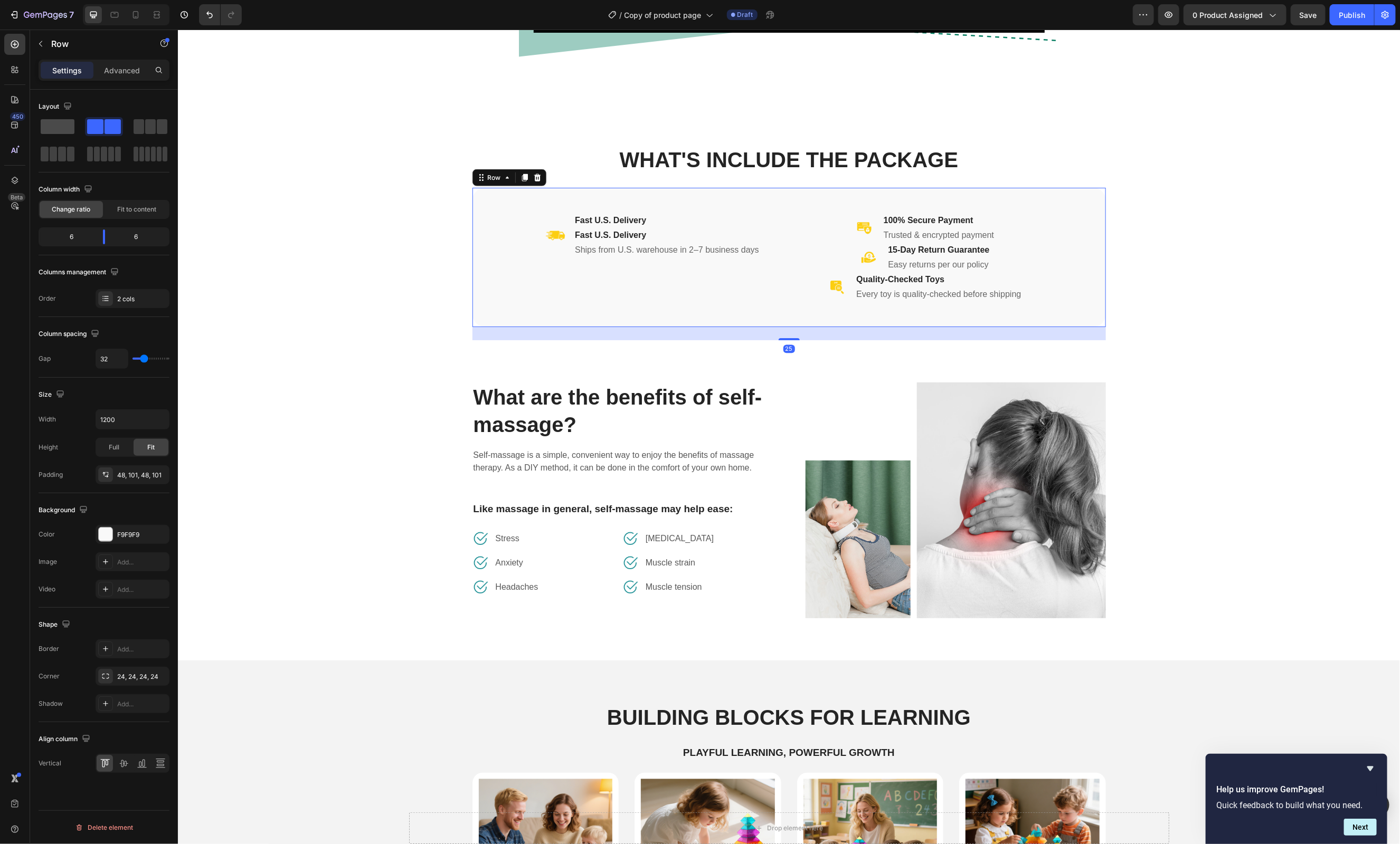
click at [54, 130] on span at bounding box center [57, 127] width 34 height 15
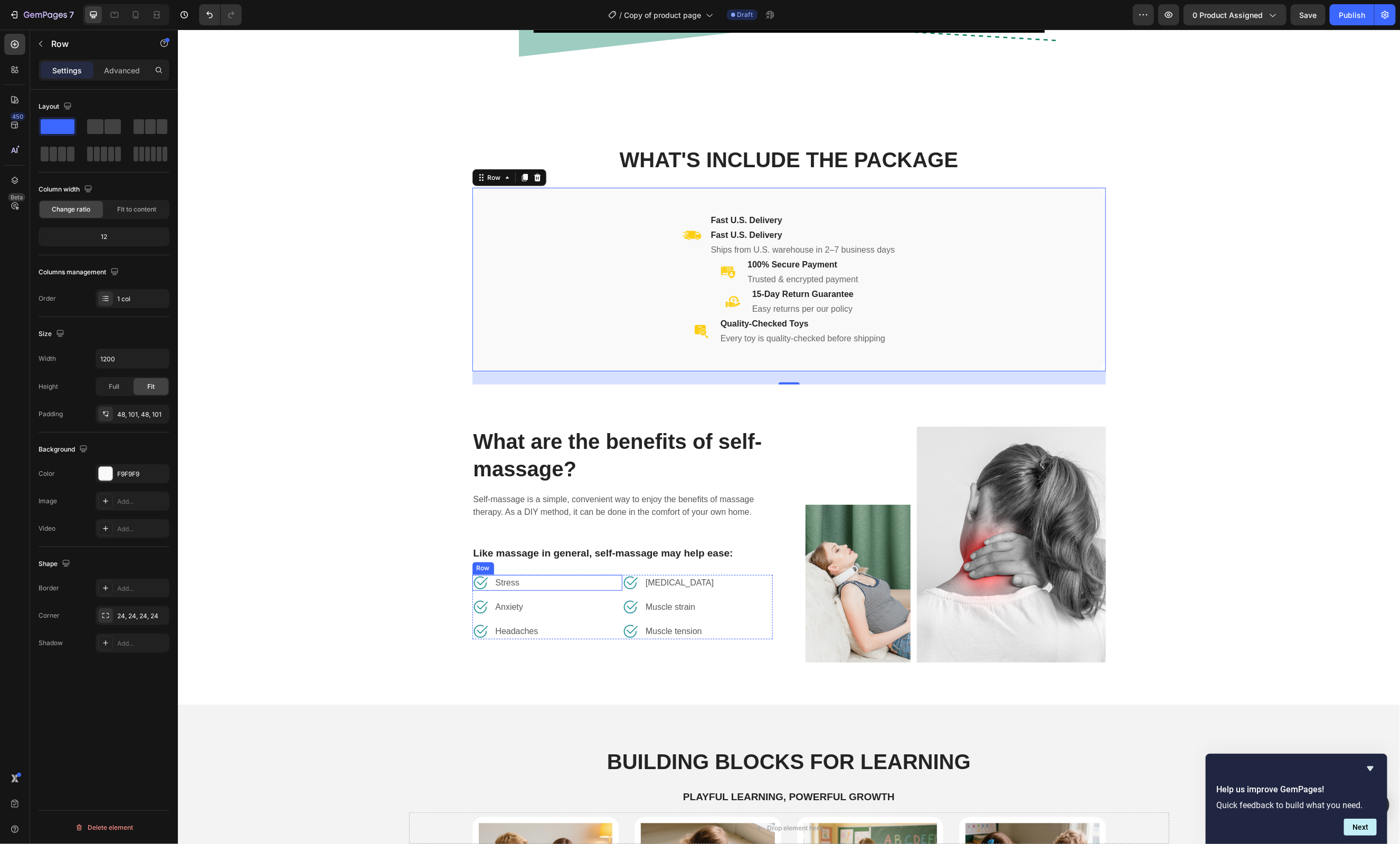
click at [593, 585] on div "Image Stress Text block Row" at bounding box center [547, 583] width 150 height 16
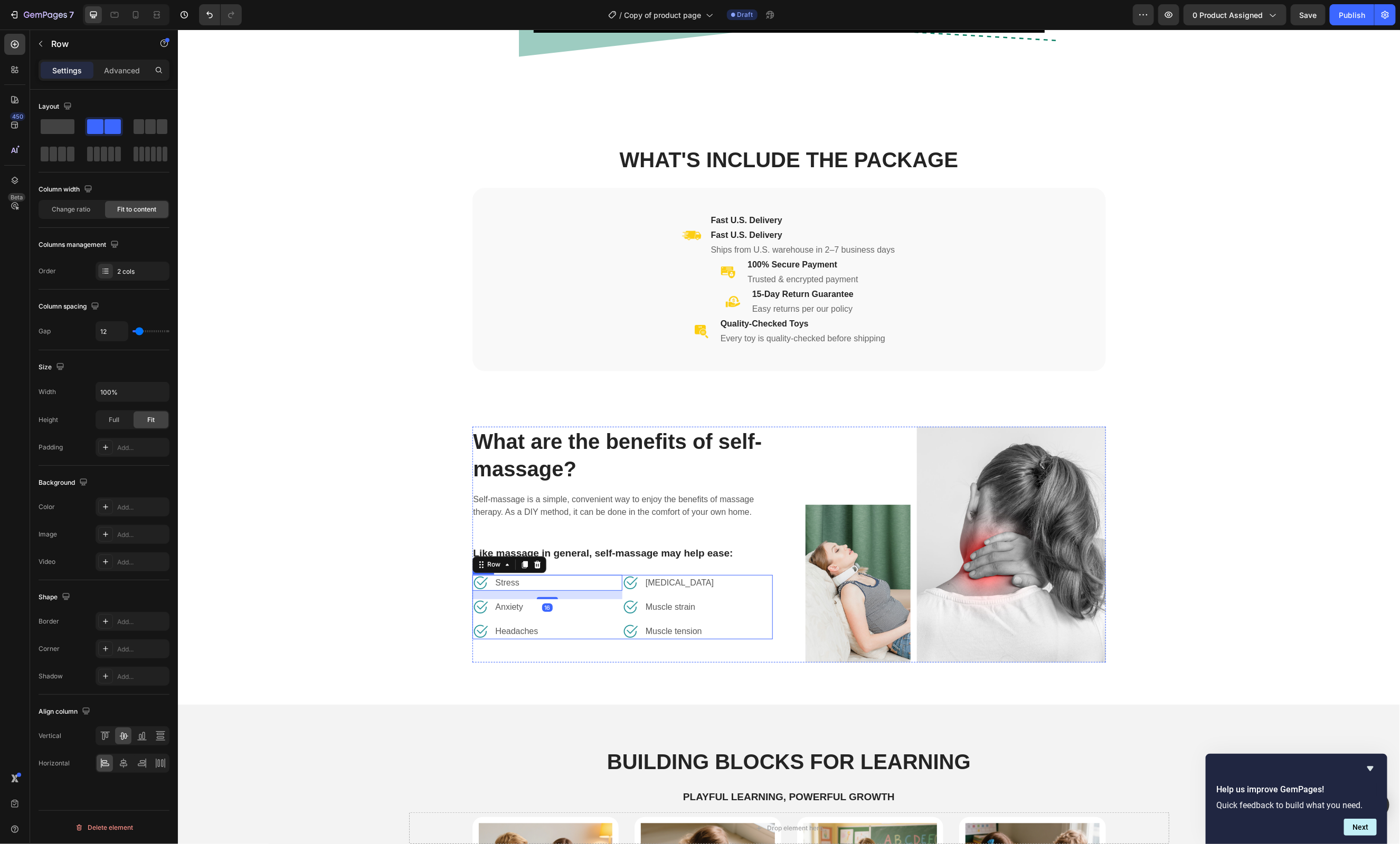
click at [607, 624] on div "Image Headaches Text block Row" at bounding box center [547, 631] width 150 height 16
click at [622, 636] on img at bounding box center [629, 631] width 16 height 16
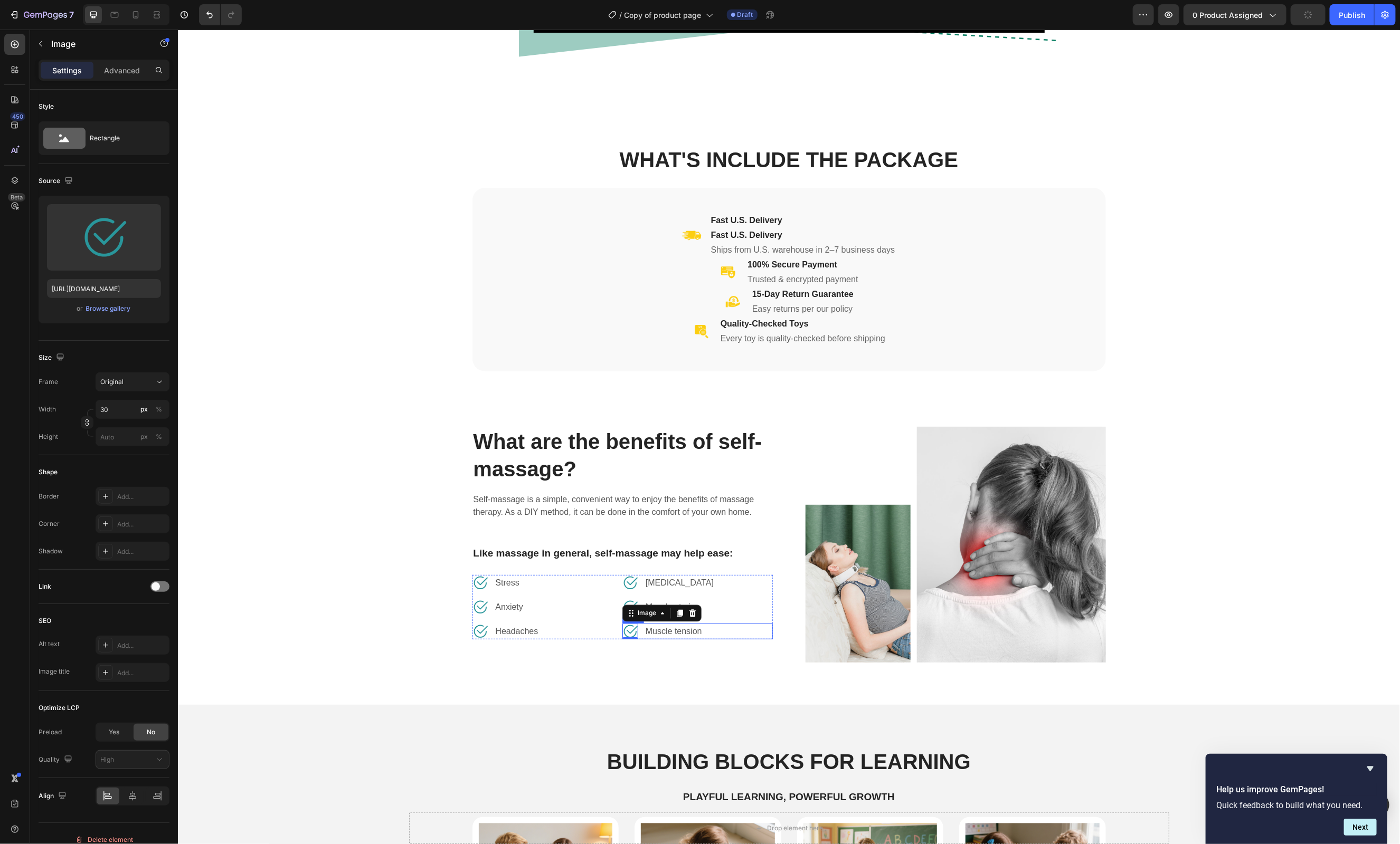
click at [752, 631] on div "Image 0 Muscle tension Text block Row" at bounding box center [697, 631] width 150 height 16
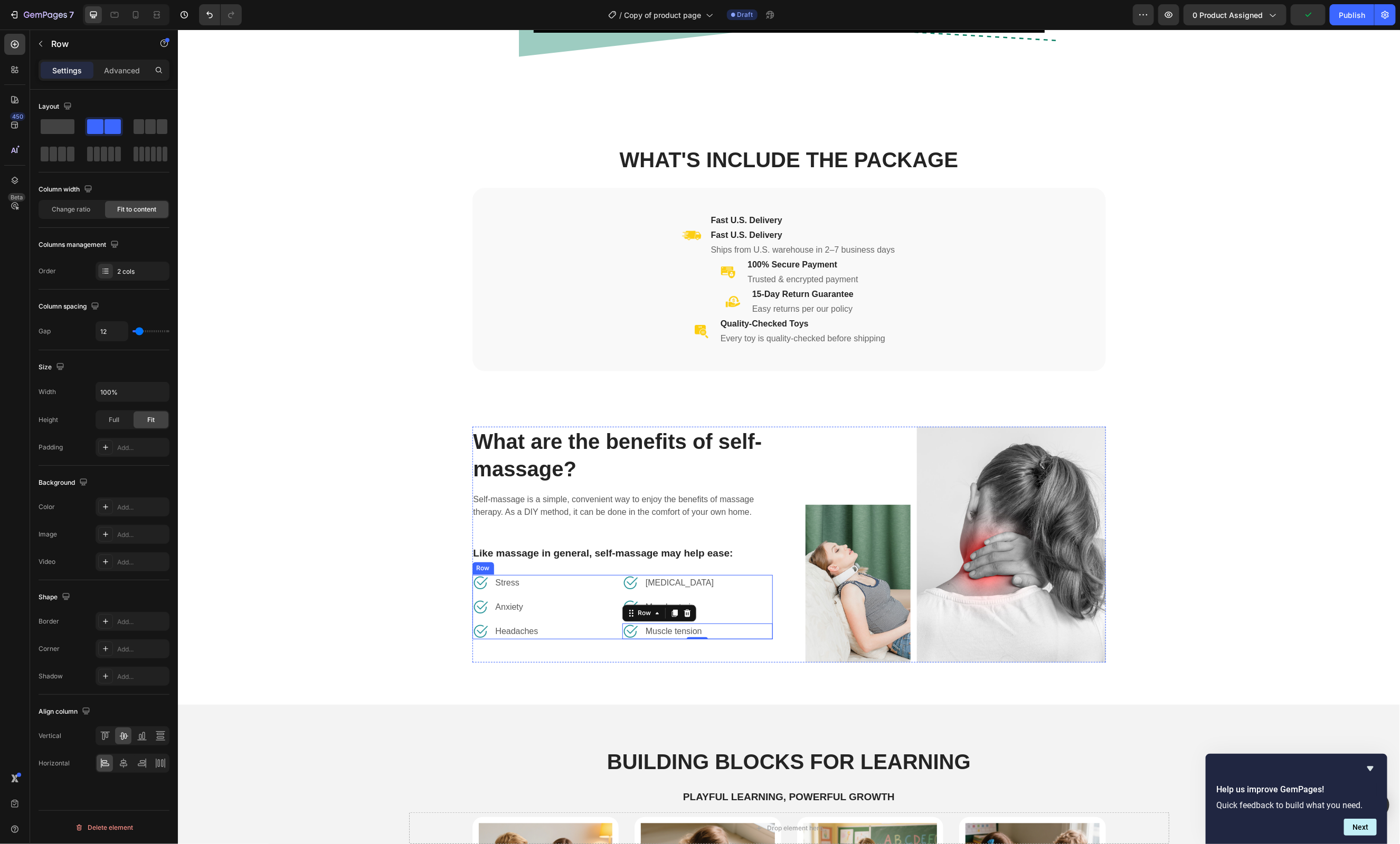
click at [766, 615] on div "Image Digestive disorders Text block Row Image Muscle strain Text block Row Ima…" at bounding box center [697, 607] width 150 height 64
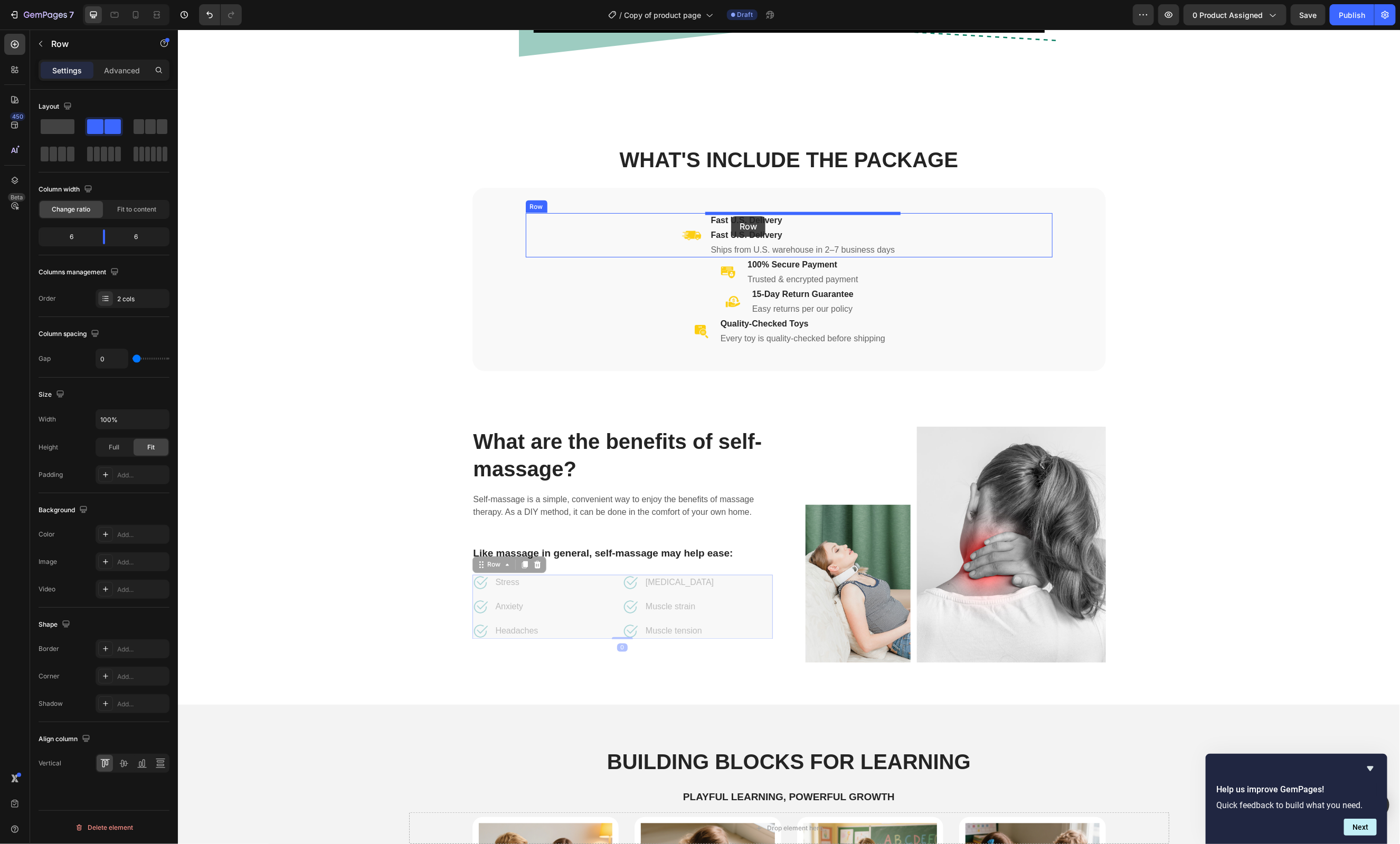
drag, startPoint x: 483, startPoint y: 565, endPoint x: 730, endPoint y: 216, distance: 427.6
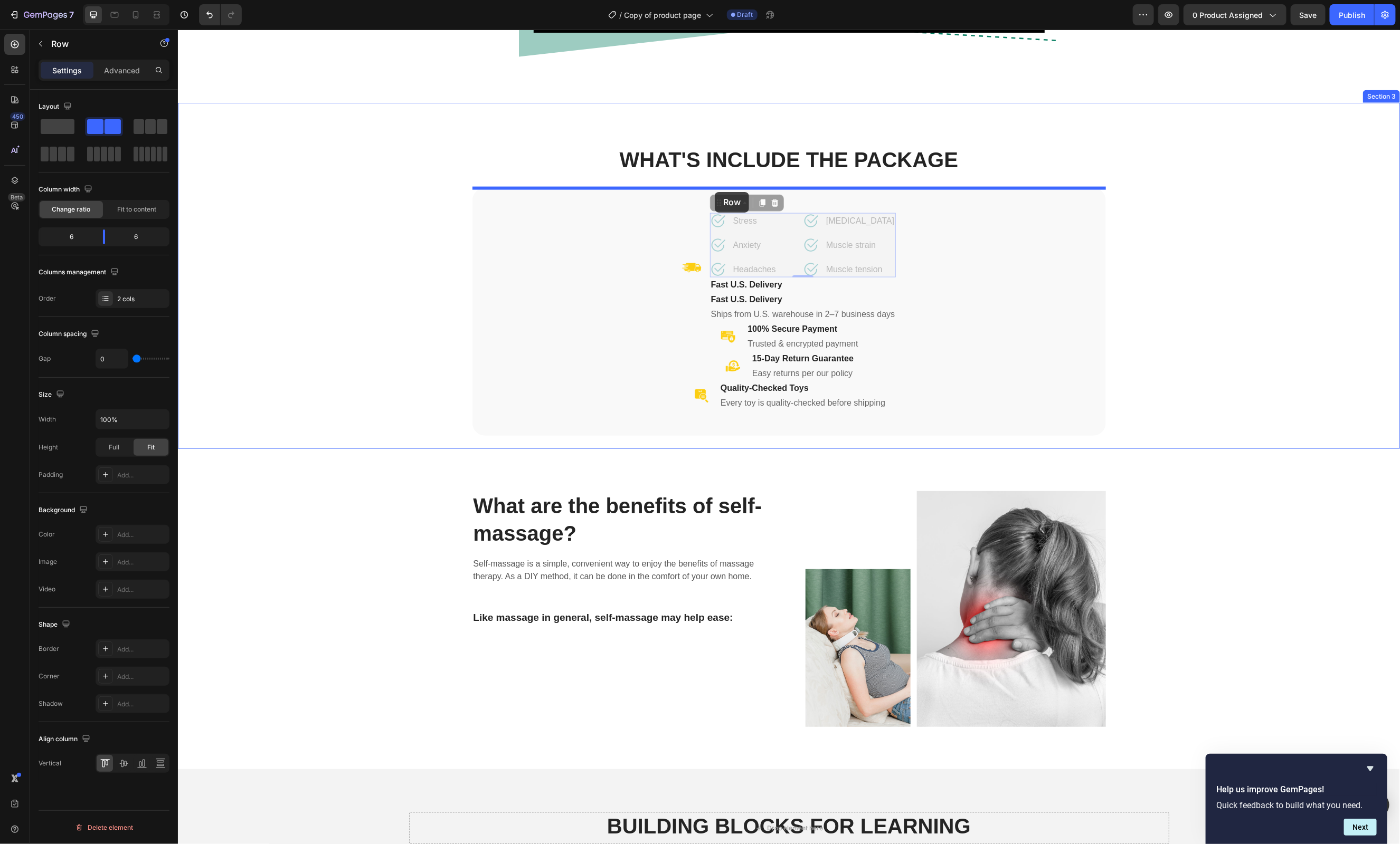
drag, startPoint x: 712, startPoint y: 204, endPoint x: 714, endPoint y: 192, distance: 12.2
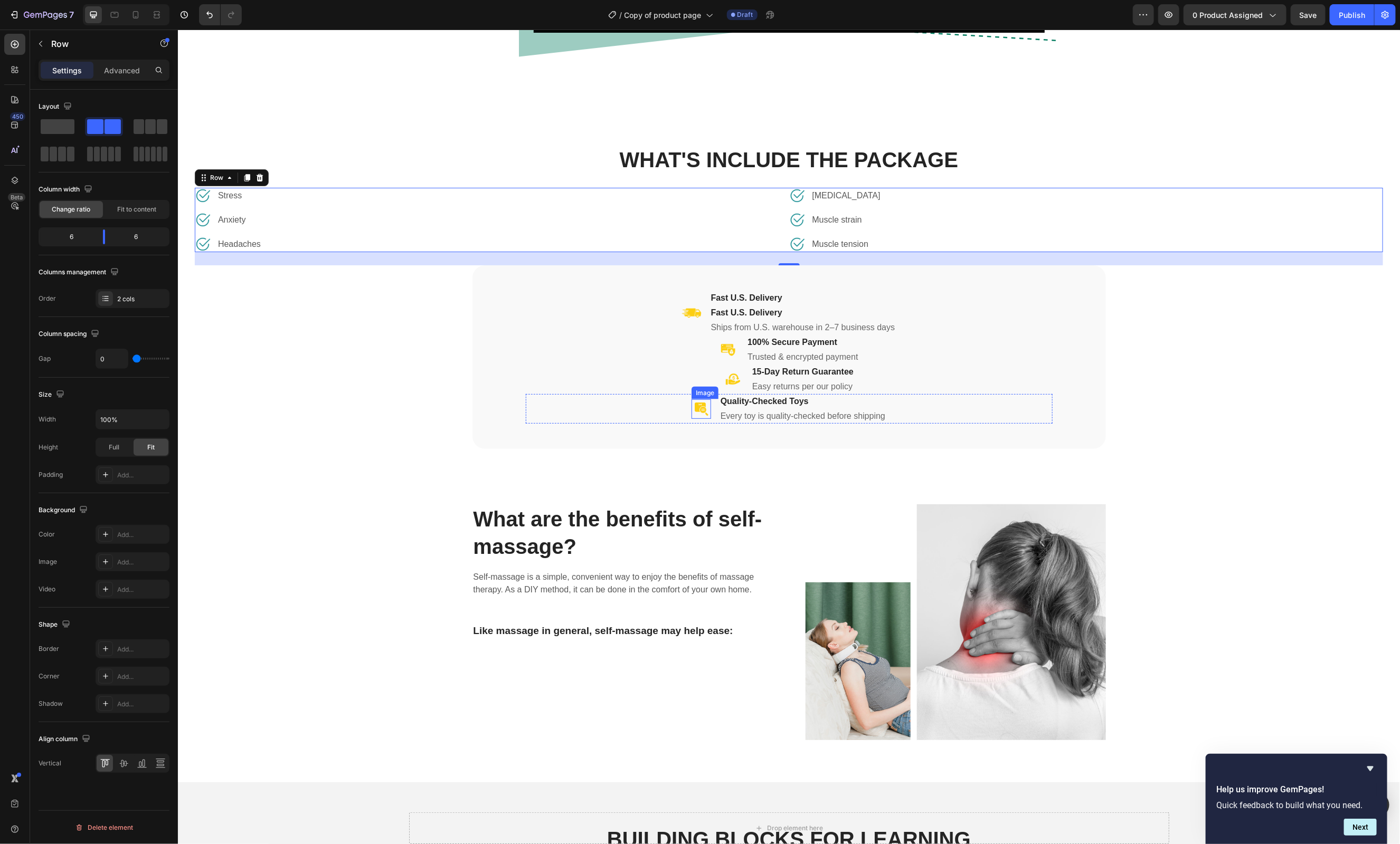
click at [691, 410] on img at bounding box center [700, 408] width 19 height 19
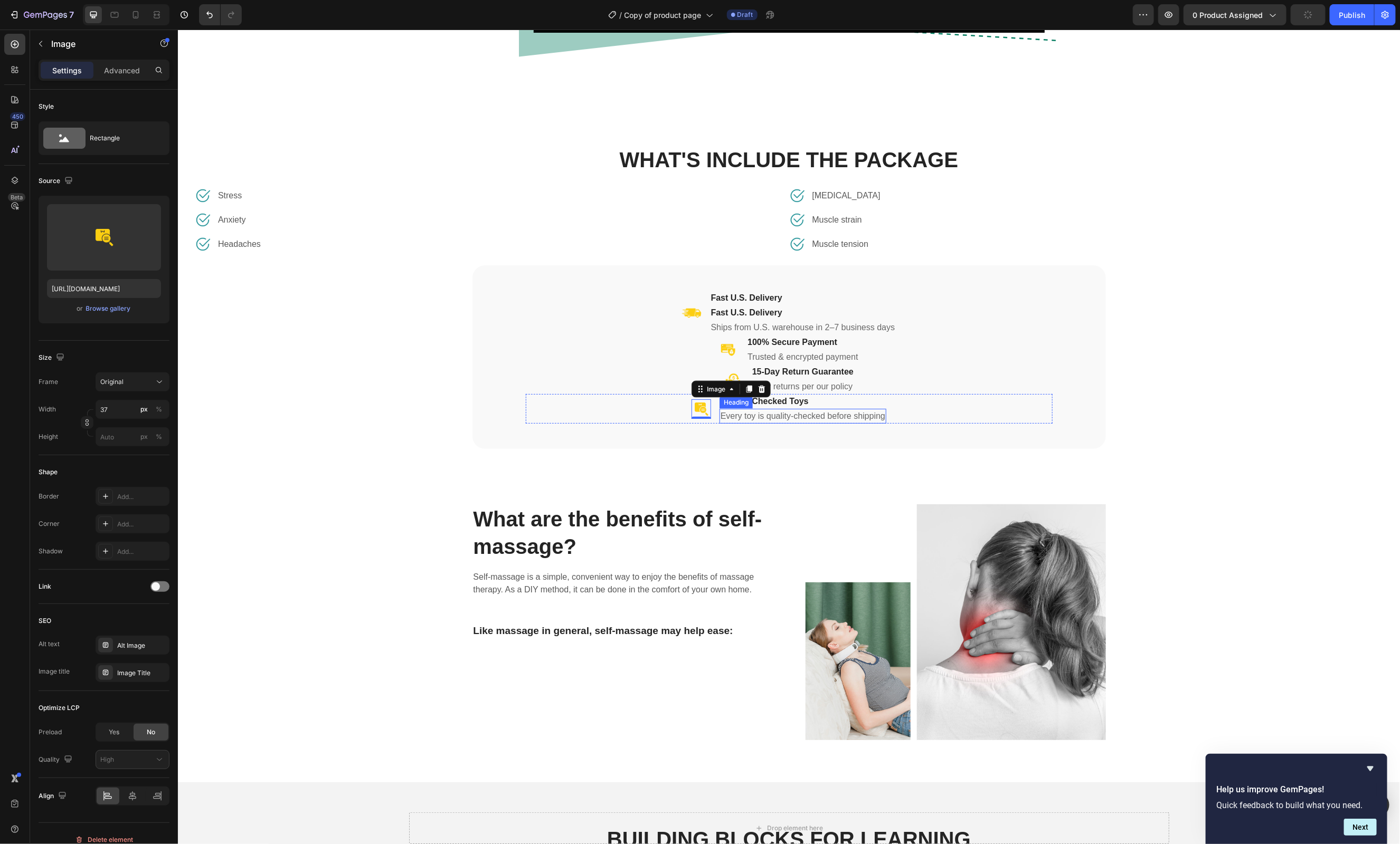
click at [796, 416] on h2 "Every toy is quality-checked before shipping" at bounding box center [802, 416] width 167 height 15
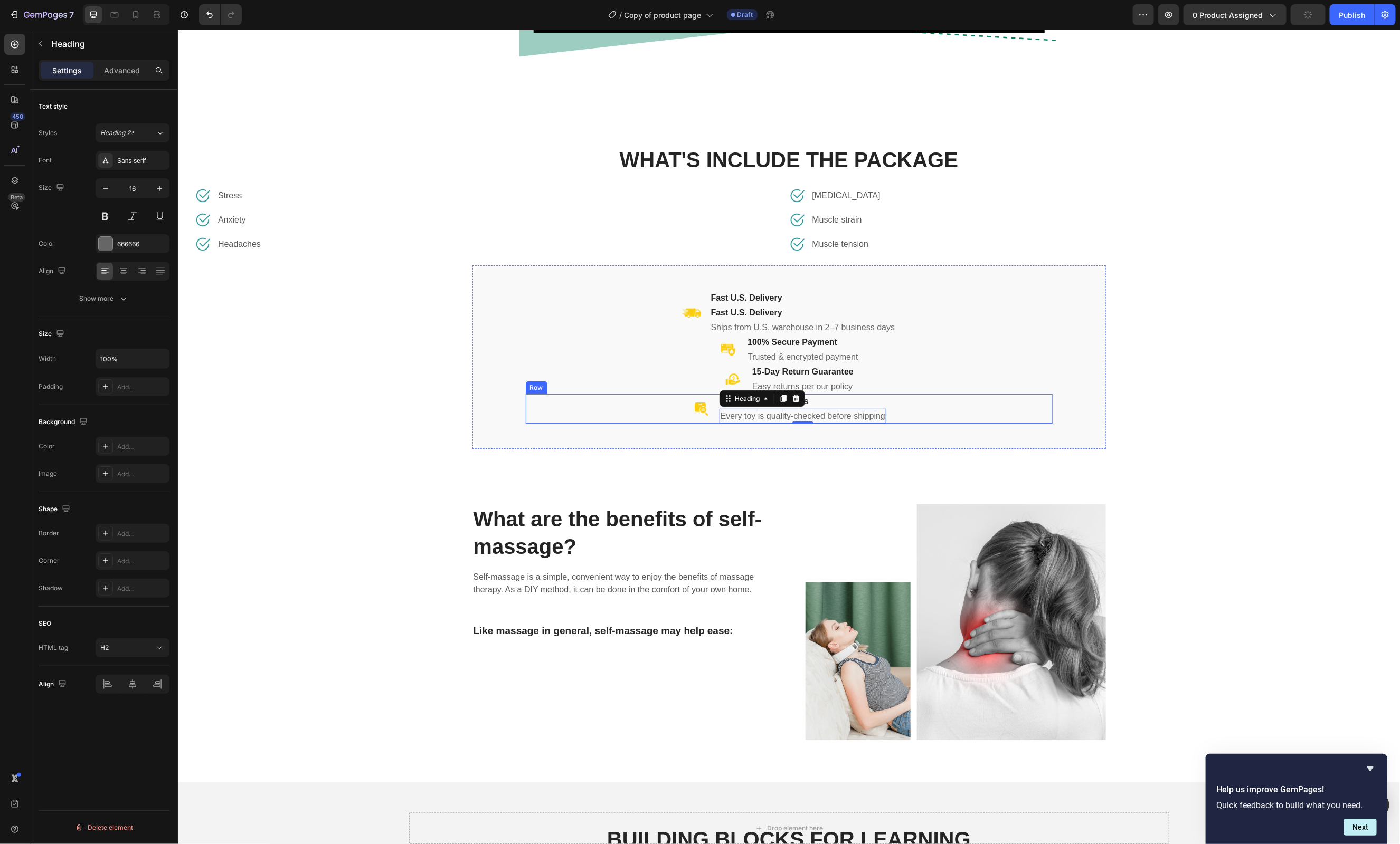
click at [945, 417] on div "Image Quality-Checked Toys Heading Every toy is quality-checked before shipping…" at bounding box center [788, 408] width 527 height 29
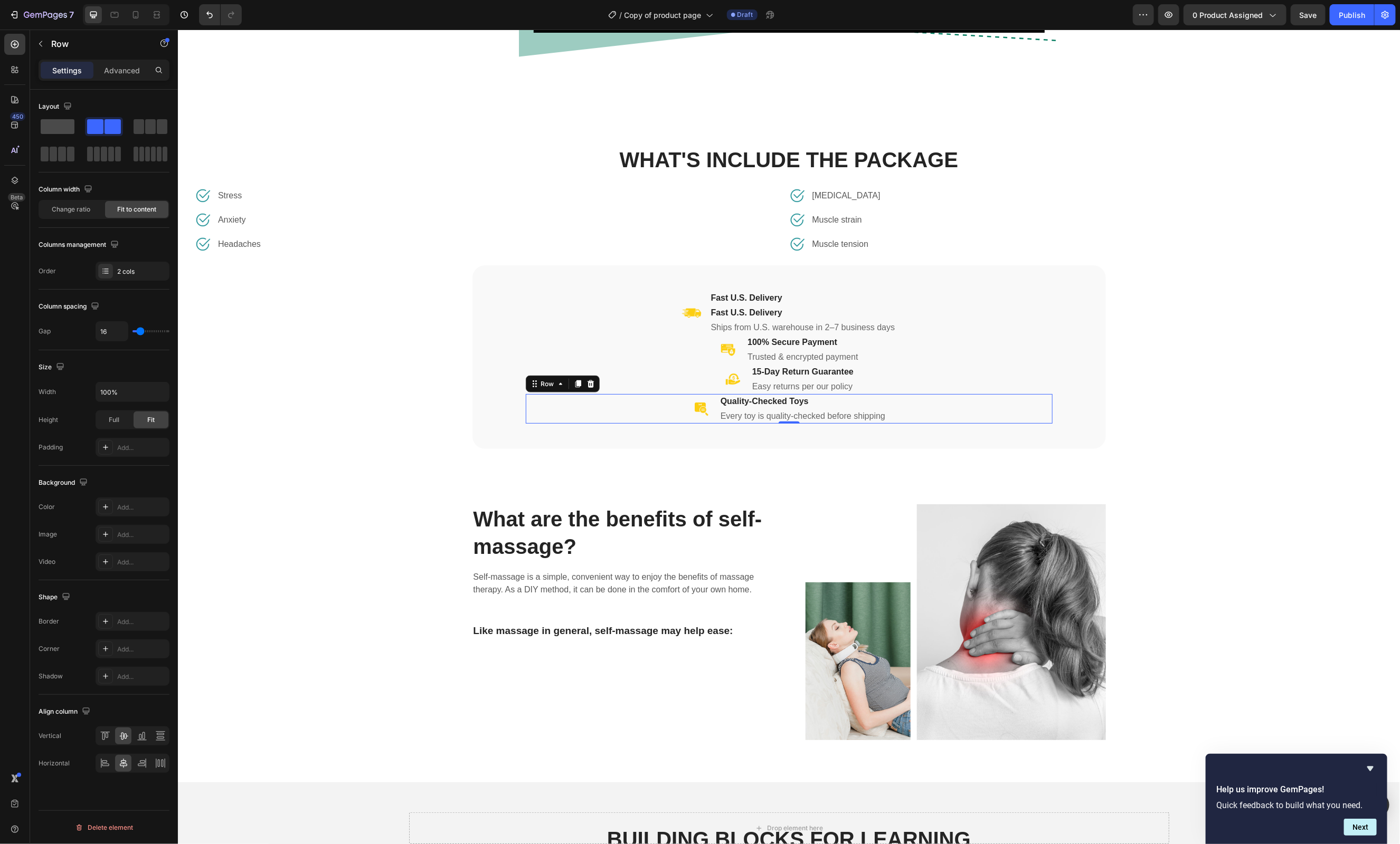
click at [63, 125] on span at bounding box center [57, 127] width 34 height 15
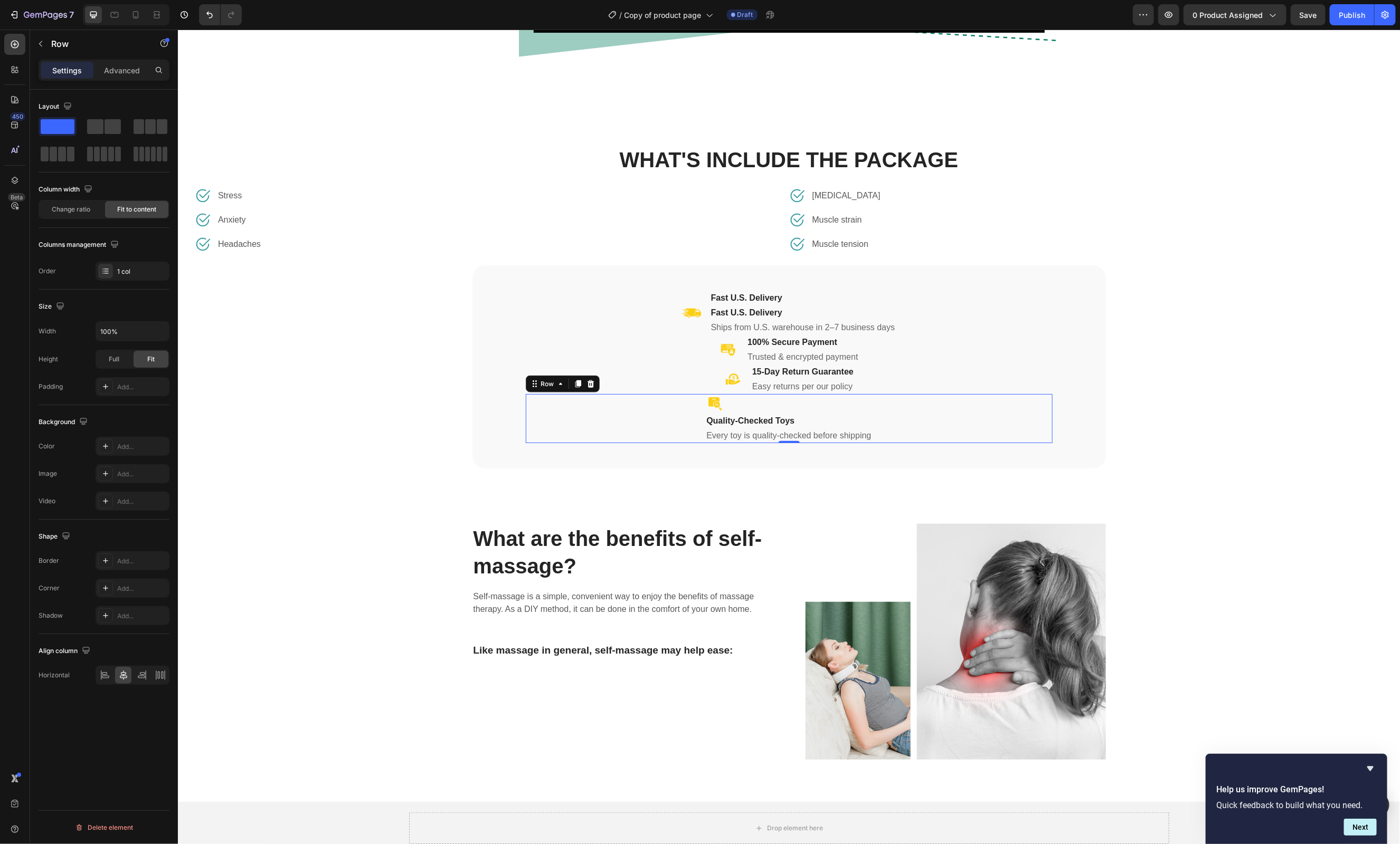
click at [549, 423] on div "Image Quality-Checked Toys Heading Every toy is quality-checked before shipping…" at bounding box center [788, 418] width 527 height 49
click at [433, 246] on div "Image Headaches Text block Row" at bounding box center [491, 244] width 594 height 16
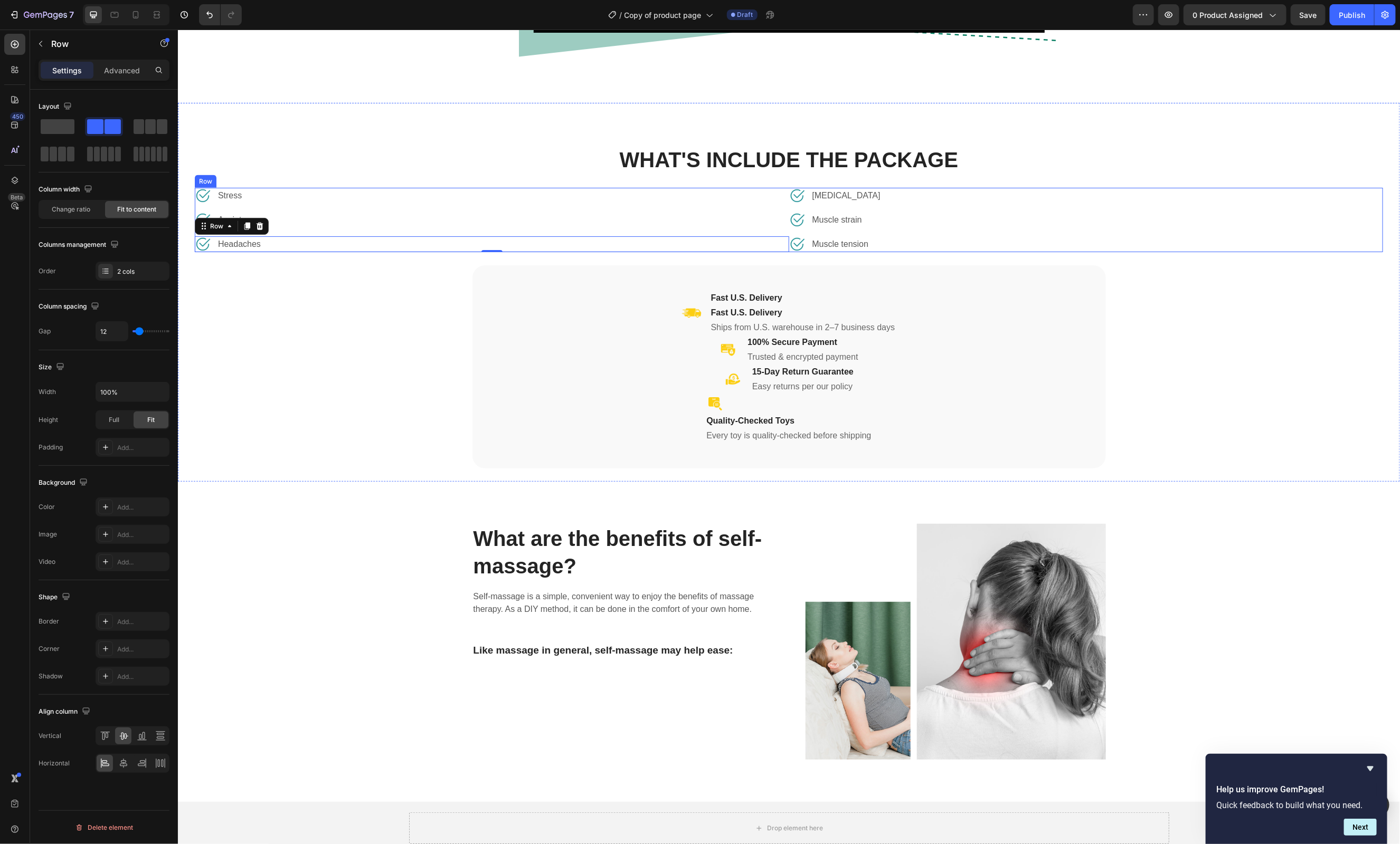
click at [1235, 210] on div "Image Digestive disorders Text block Row Image Muscle strain Text block Row Ima…" at bounding box center [1086, 220] width 594 height 64
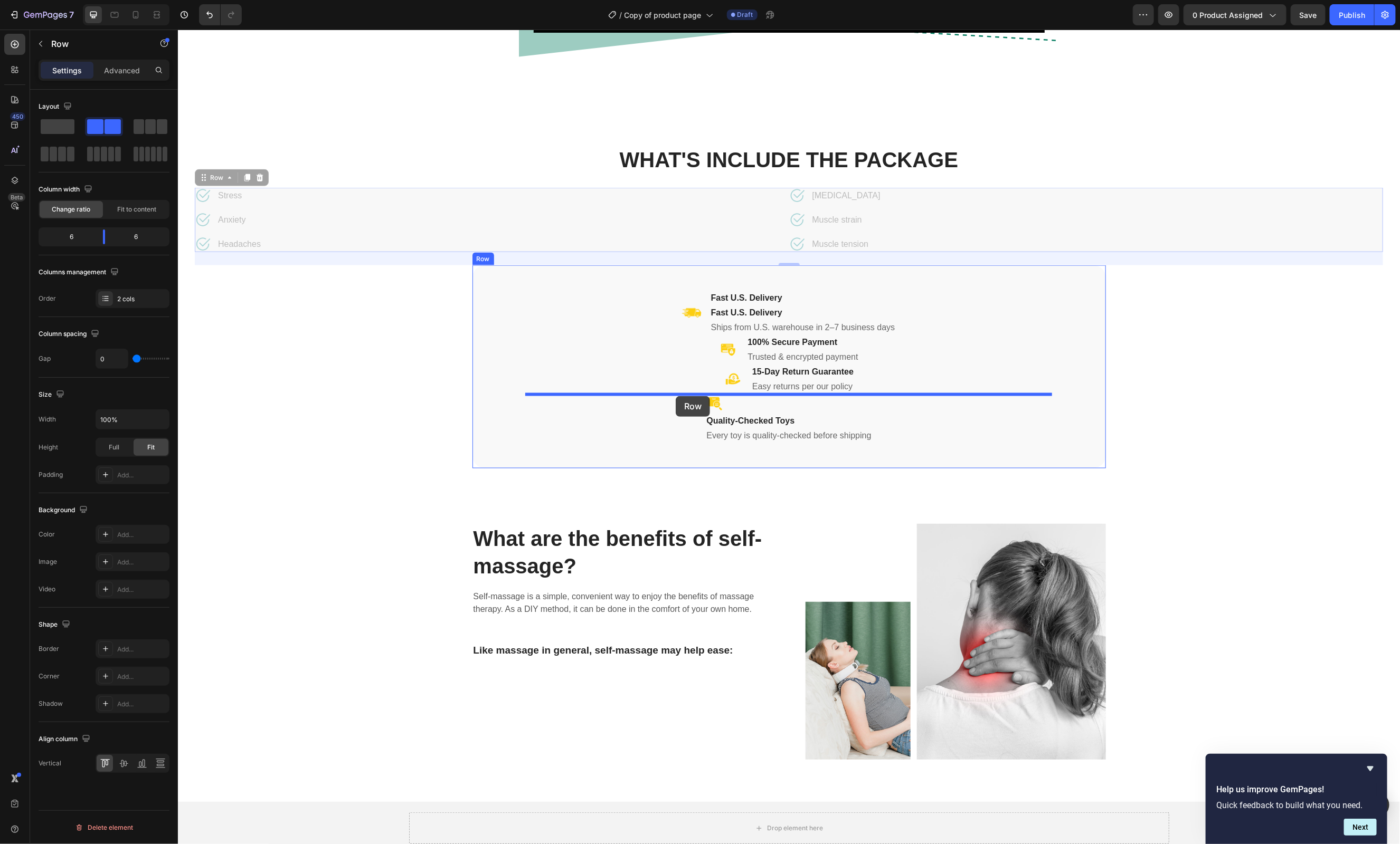
drag, startPoint x: 203, startPoint y: 178, endPoint x: 675, endPoint y: 396, distance: 519.9
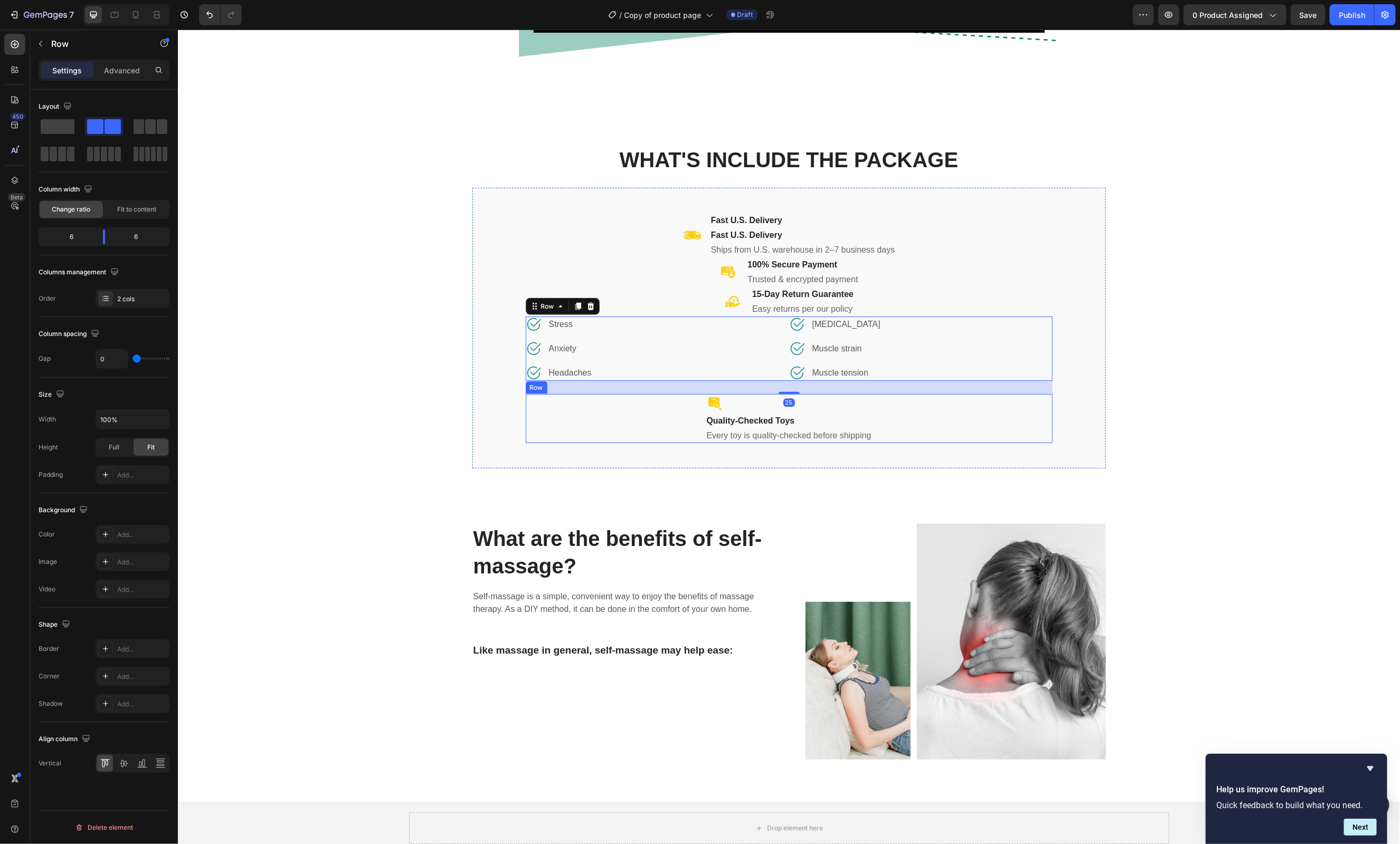
click at [594, 425] on div "Image Quality-Checked Toys Heading Every toy is quality-checked before shipping…" at bounding box center [788, 418] width 527 height 49
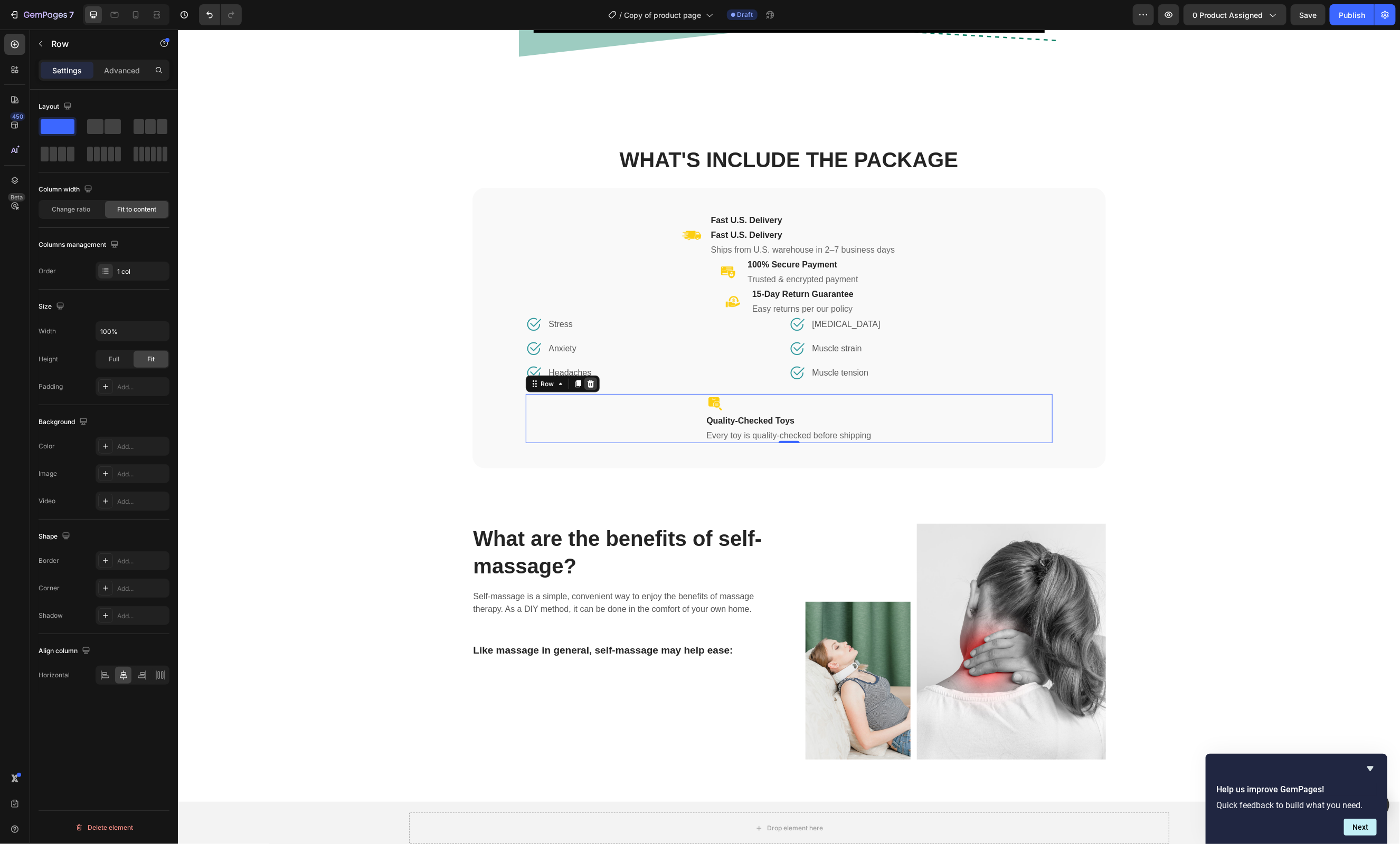
click at [592, 383] on icon at bounding box center [590, 384] width 7 height 7
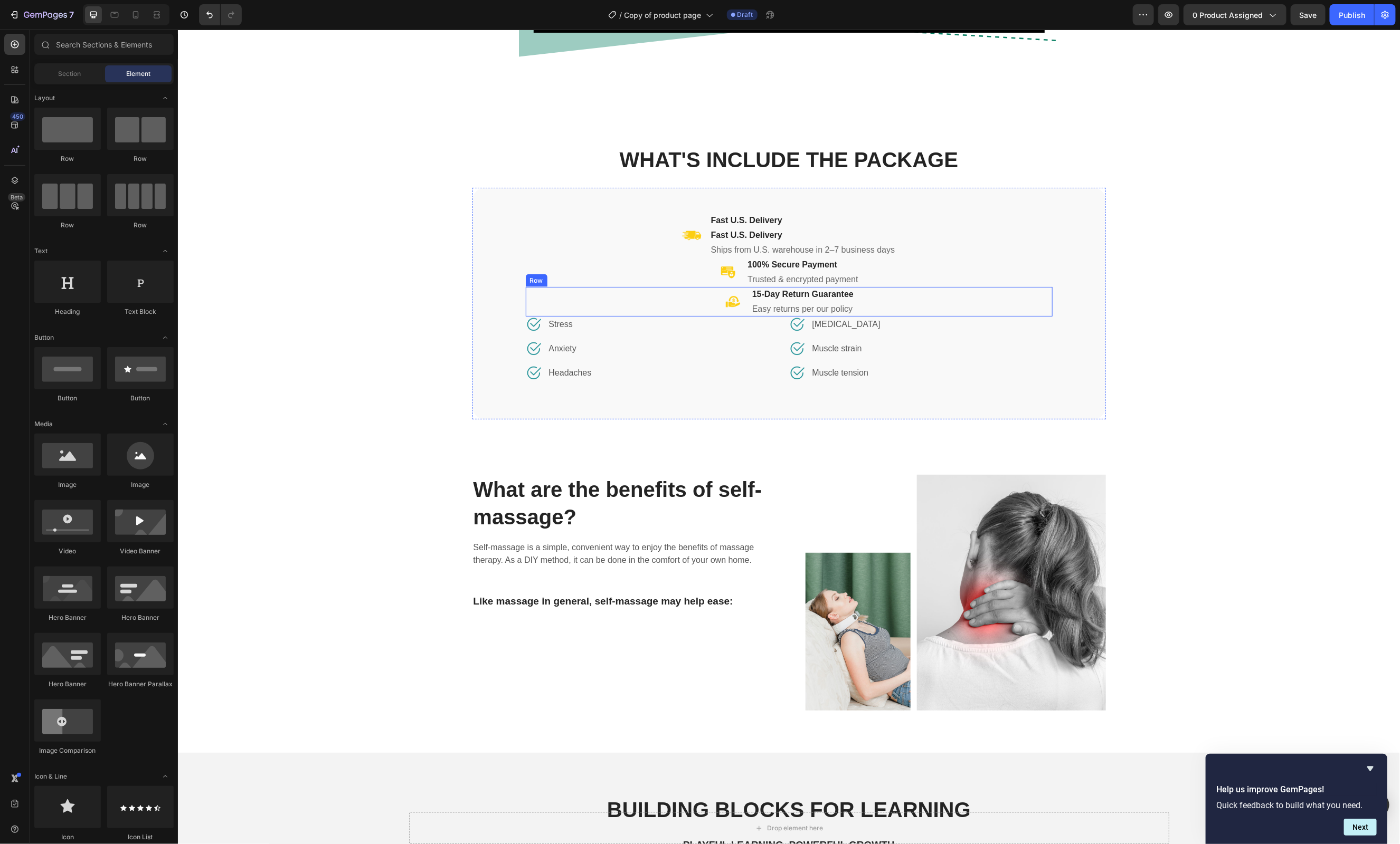
click at [613, 291] on div "Image 15-Day Return Guarantee Heading Easy returns per our policy Heading Row" at bounding box center [788, 301] width 527 height 29
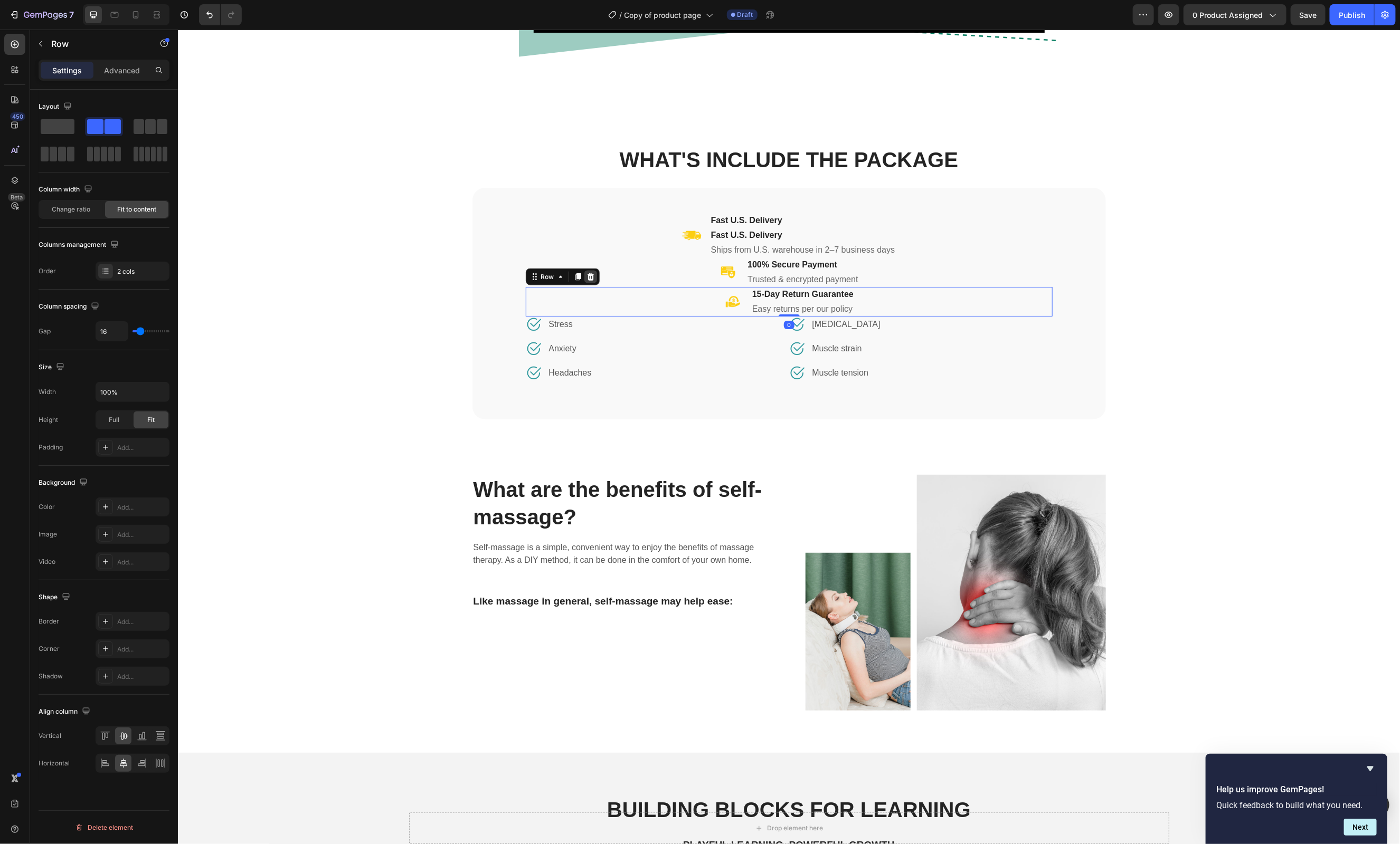
click at [592, 274] on icon at bounding box center [590, 276] width 7 height 7
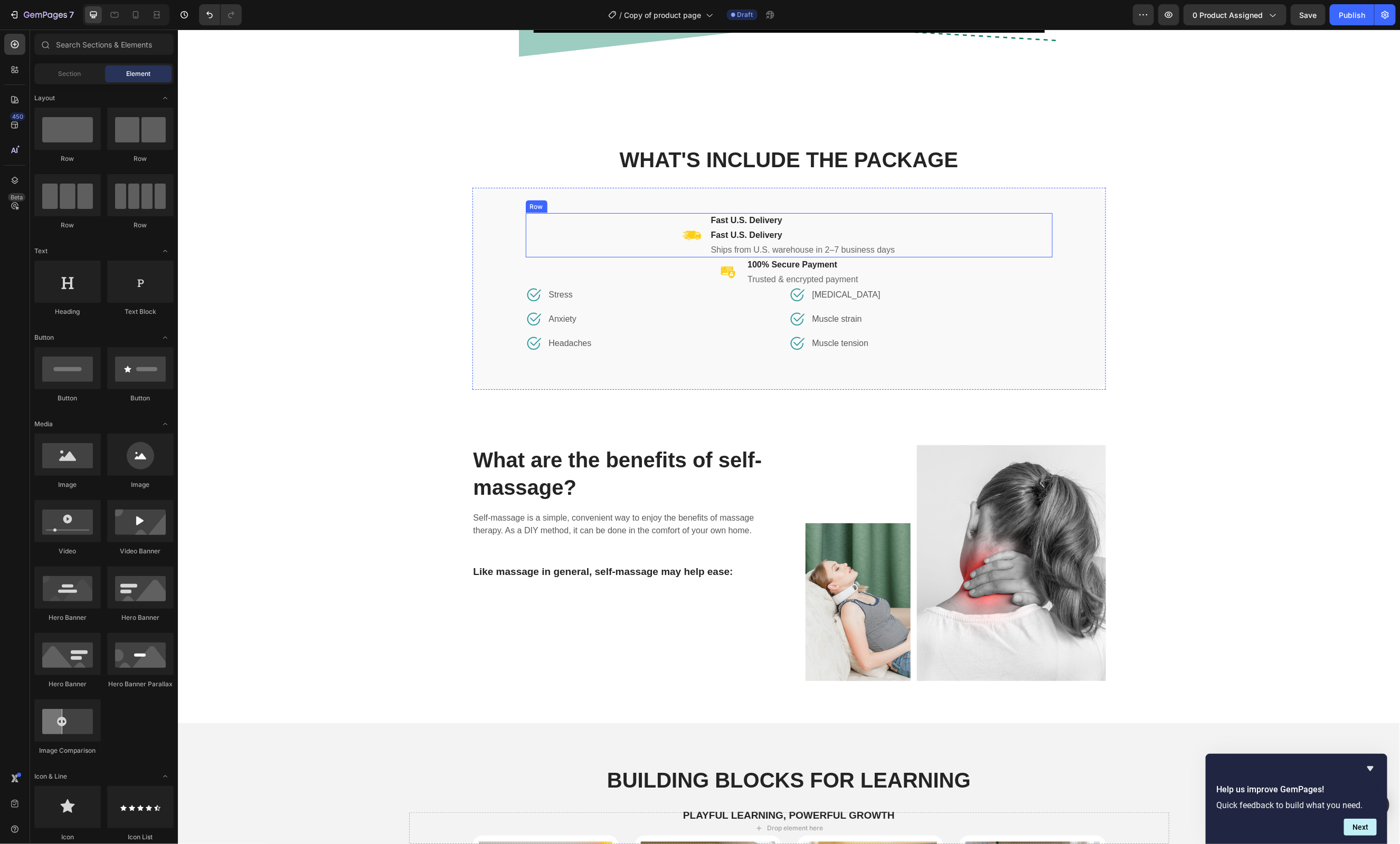
click at [613, 248] on div "Image Fast U.S. Delivery Heading Fast U.S. Delivery Heading Ships from U.S. war…" at bounding box center [788, 235] width 527 height 44
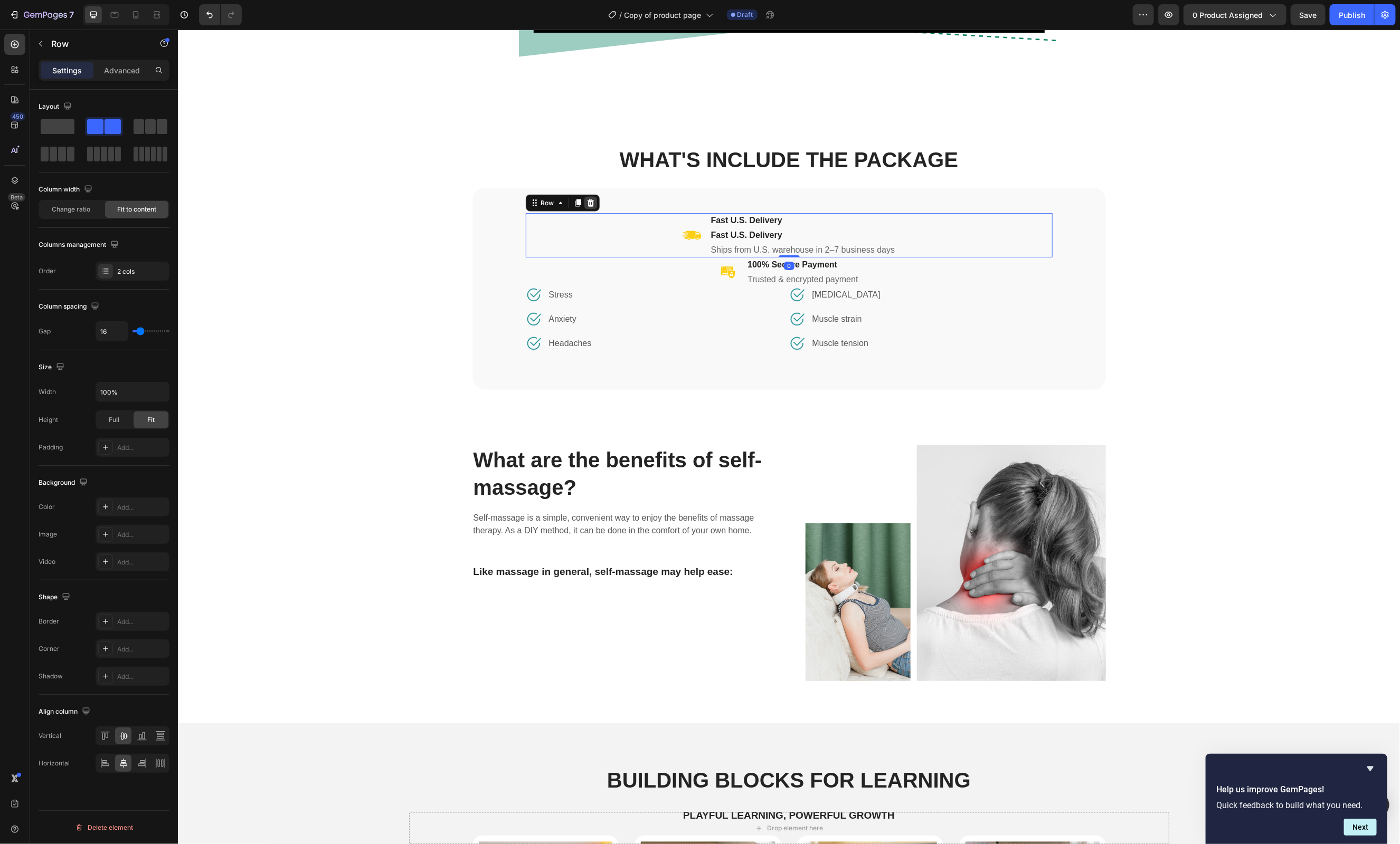
click at [589, 198] on icon at bounding box center [590, 203] width 9 height 9
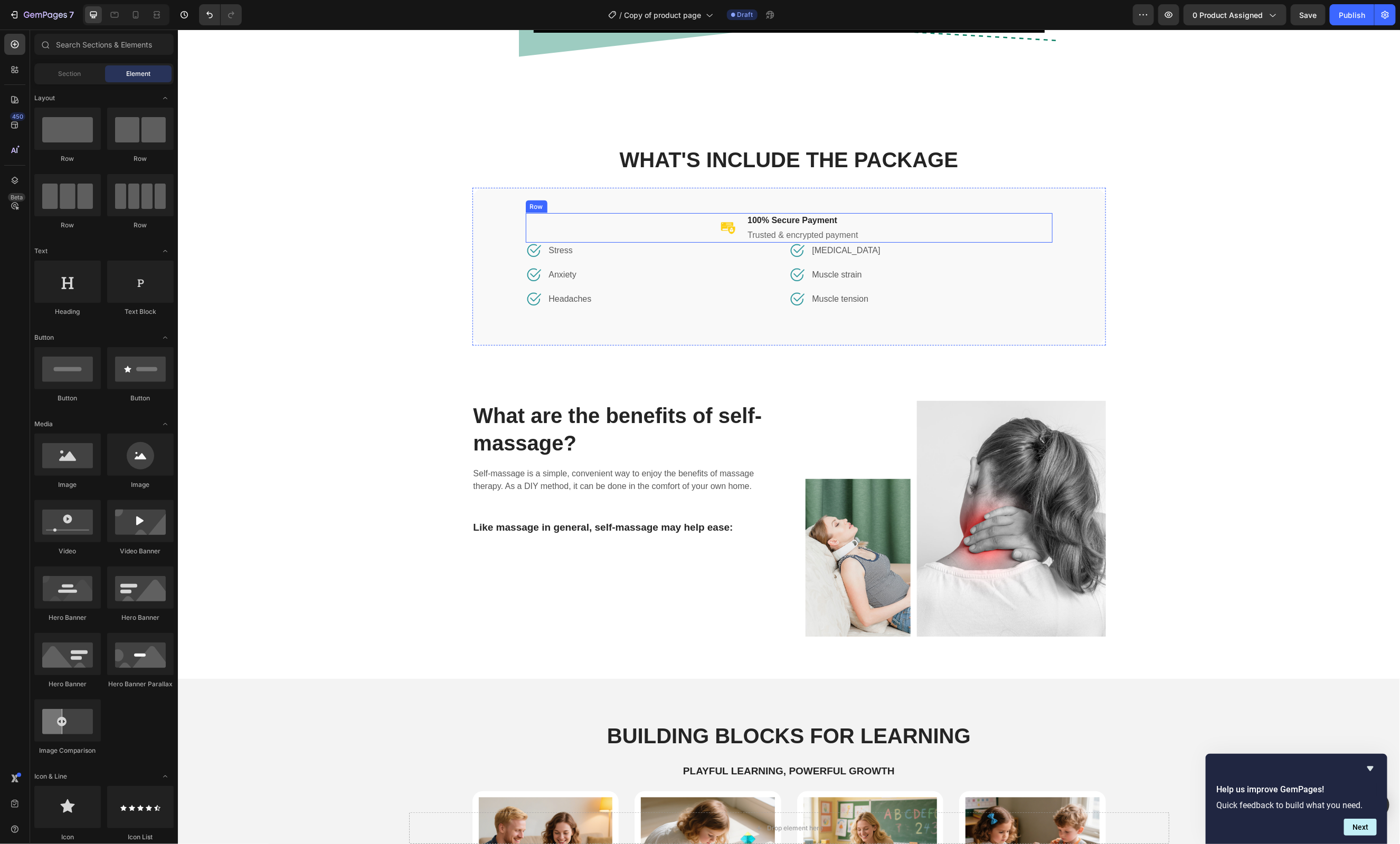
click at [612, 224] on div "Image 100% Secure Payment Heading Trusted & encrypted payment Heading Row" at bounding box center [788, 227] width 527 height 29
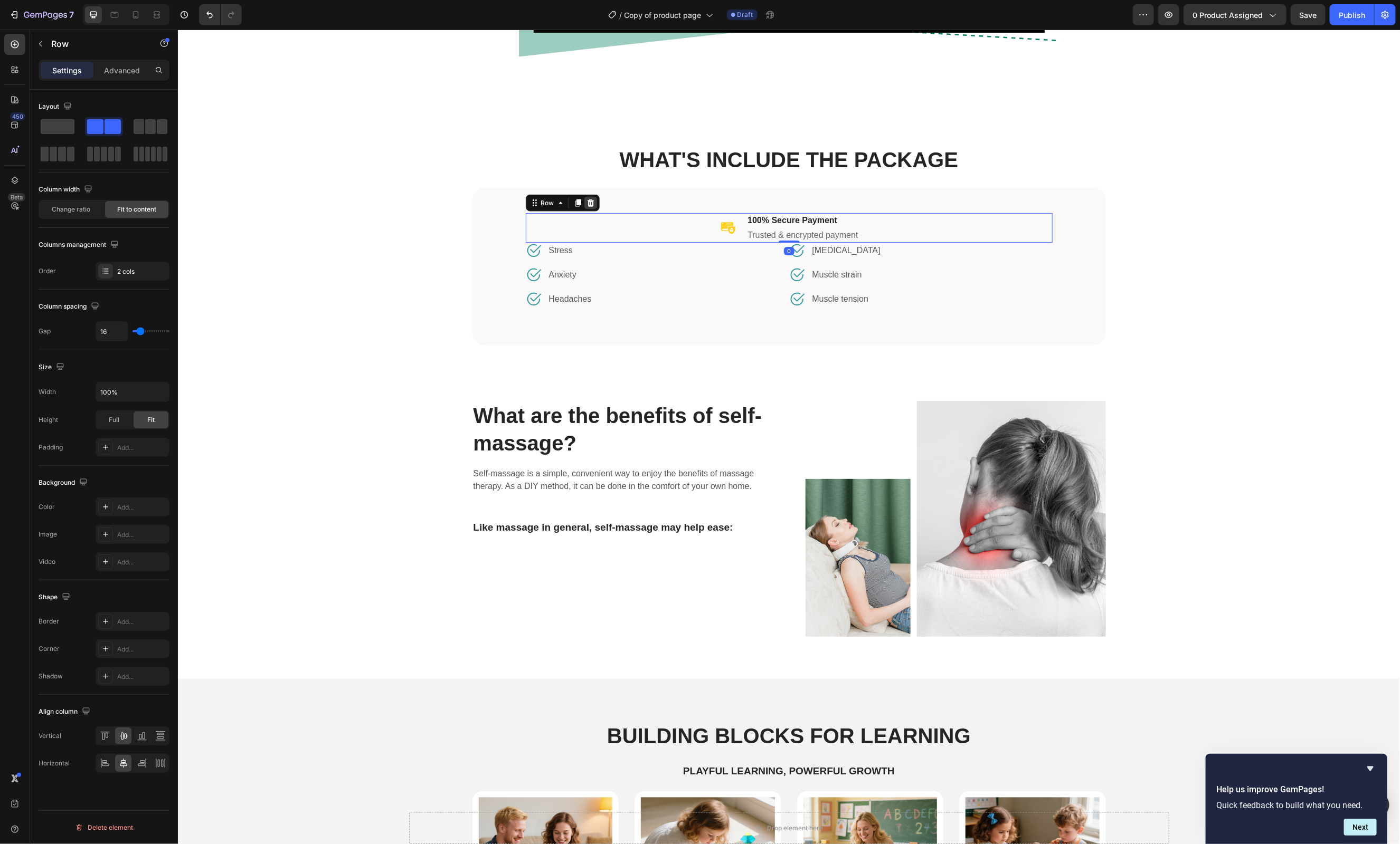
click at [592, 202] on icon at bounding box center [590, 203] width 7 height 7
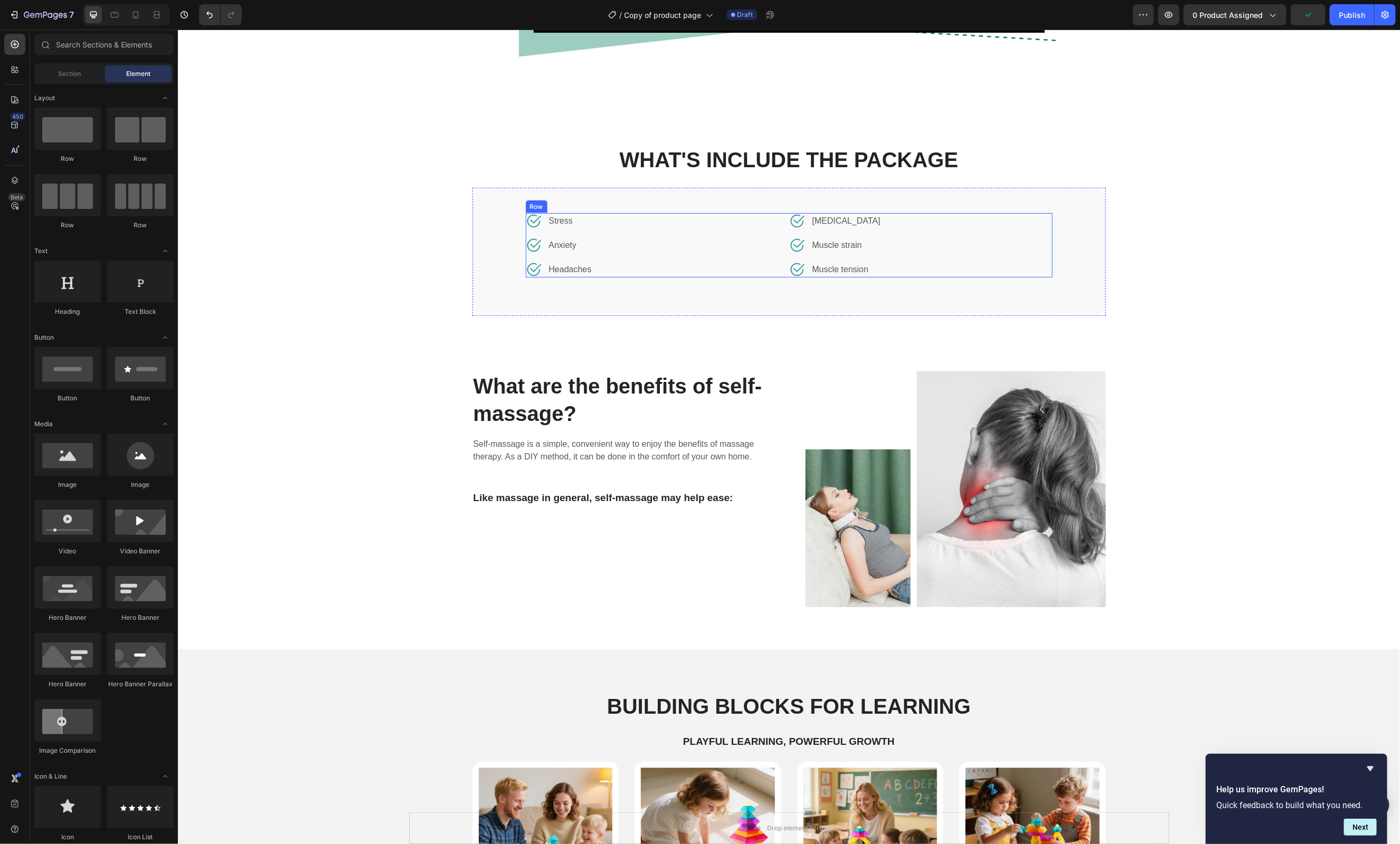
click at [743, 257] on div "Image Stress Text block Row Image Anxiety Text block Row Image Headaches Text b…" at bounding box center [657, 245] width 264 height 64
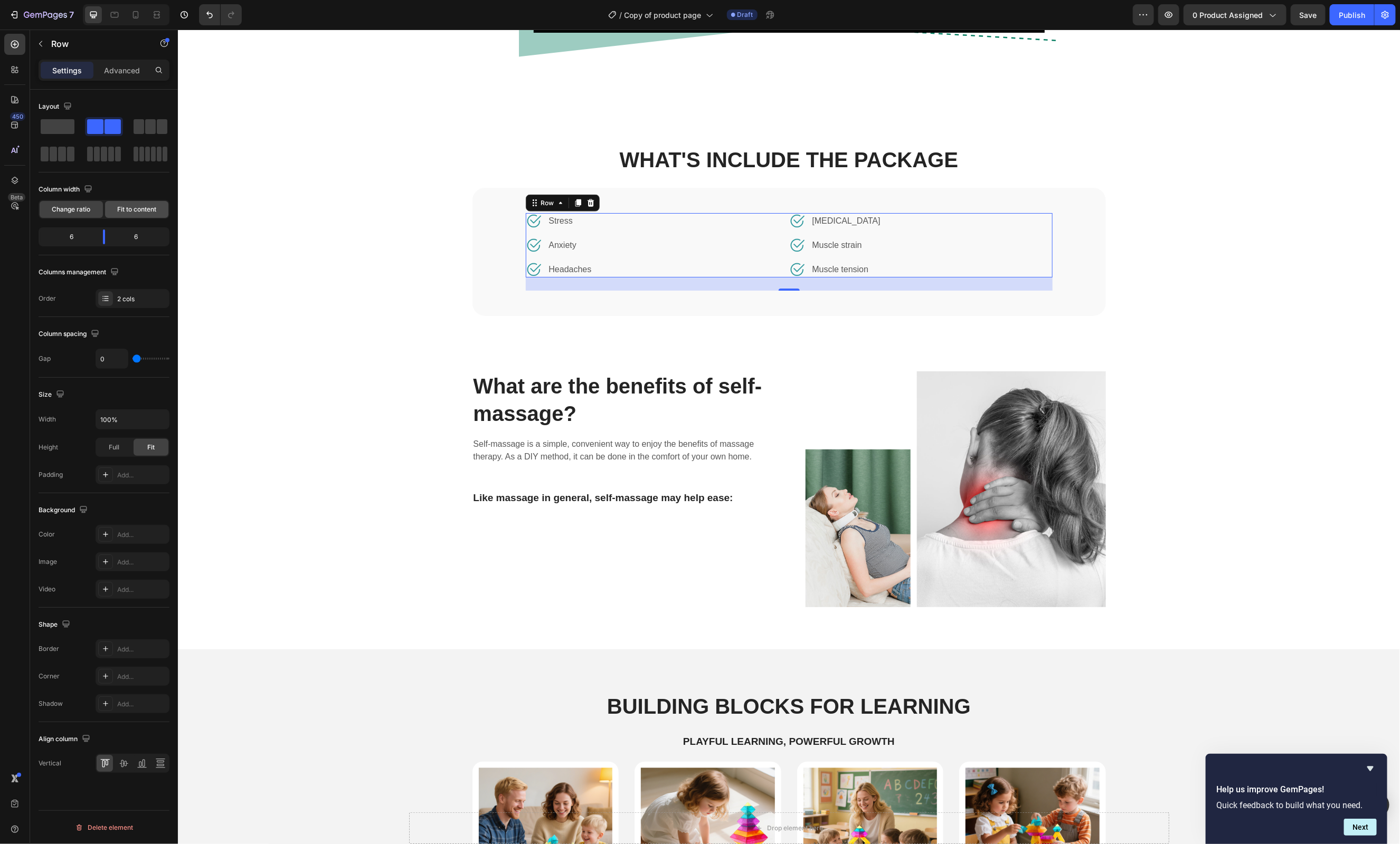
click at [137, 215] on div "Fit to content" at bounding box center [137, 210] width 63 height 17
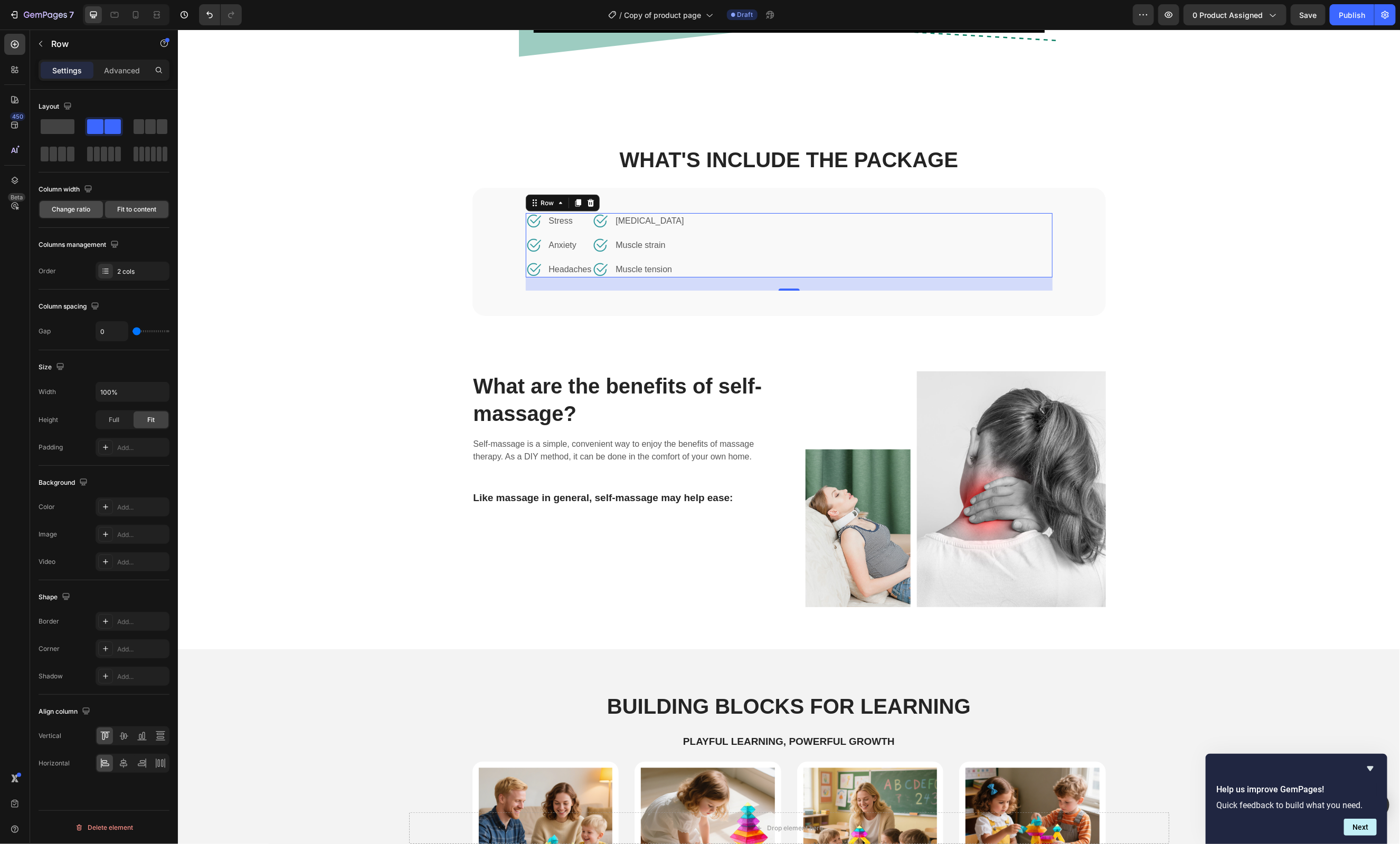
click at [73, 212] on span "Change ratio" at bounding box center [72, 209] width 39 height 9
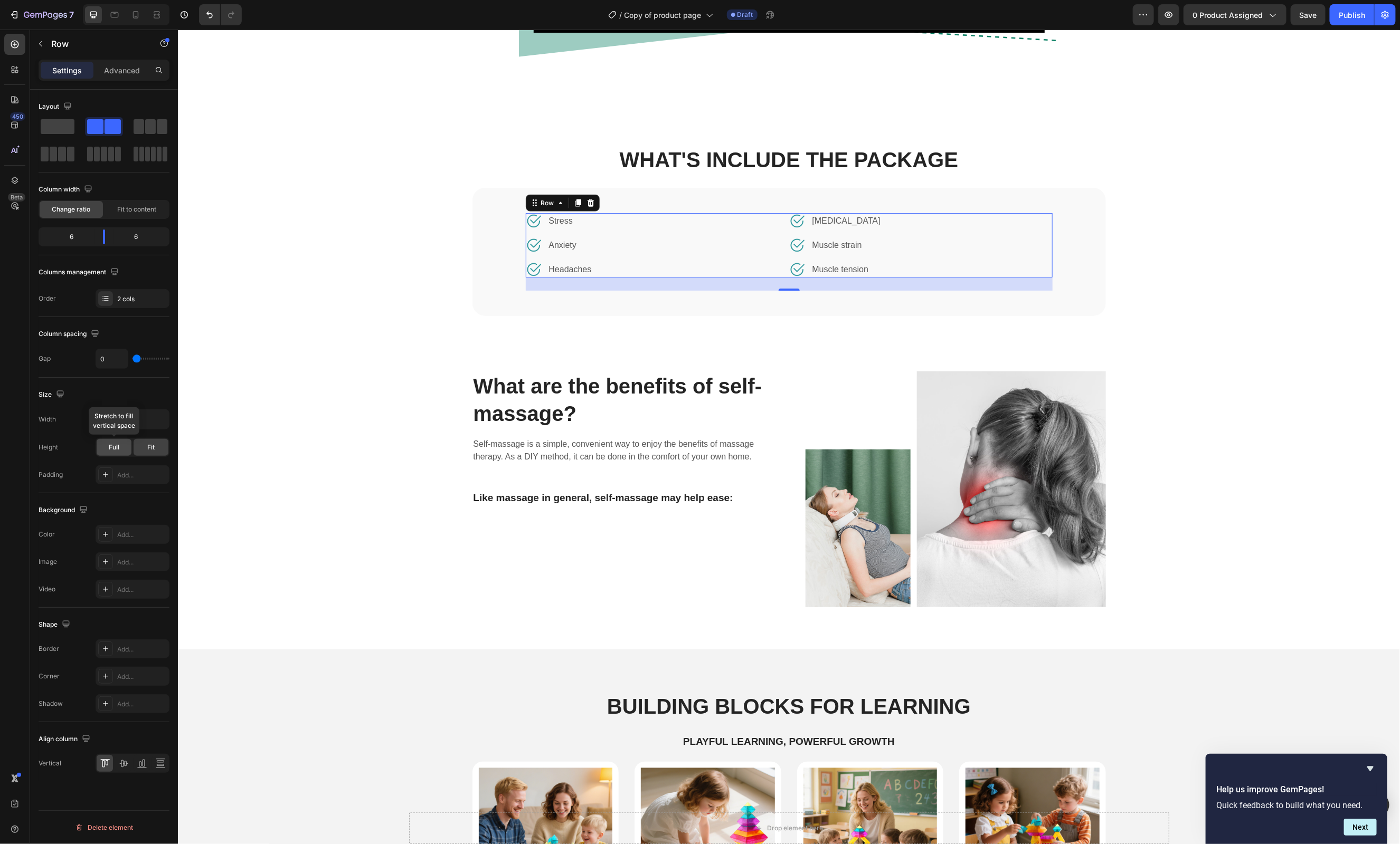
click at [120, 446] on div "Full" at bounding box center [114, 447] width 35 height 17
click at [160, 450] on div "Fit" at bounding box center [151, 447] width 35 height 17
click at [123, 767] on icon at bounding box center [124, 764] width 9 height 7
click at [146, 769] on icon at bounding box center [142, 763] width 11 height 11
click at [160, 769] on icon at bounding box center [160, 763] width 11 height 11
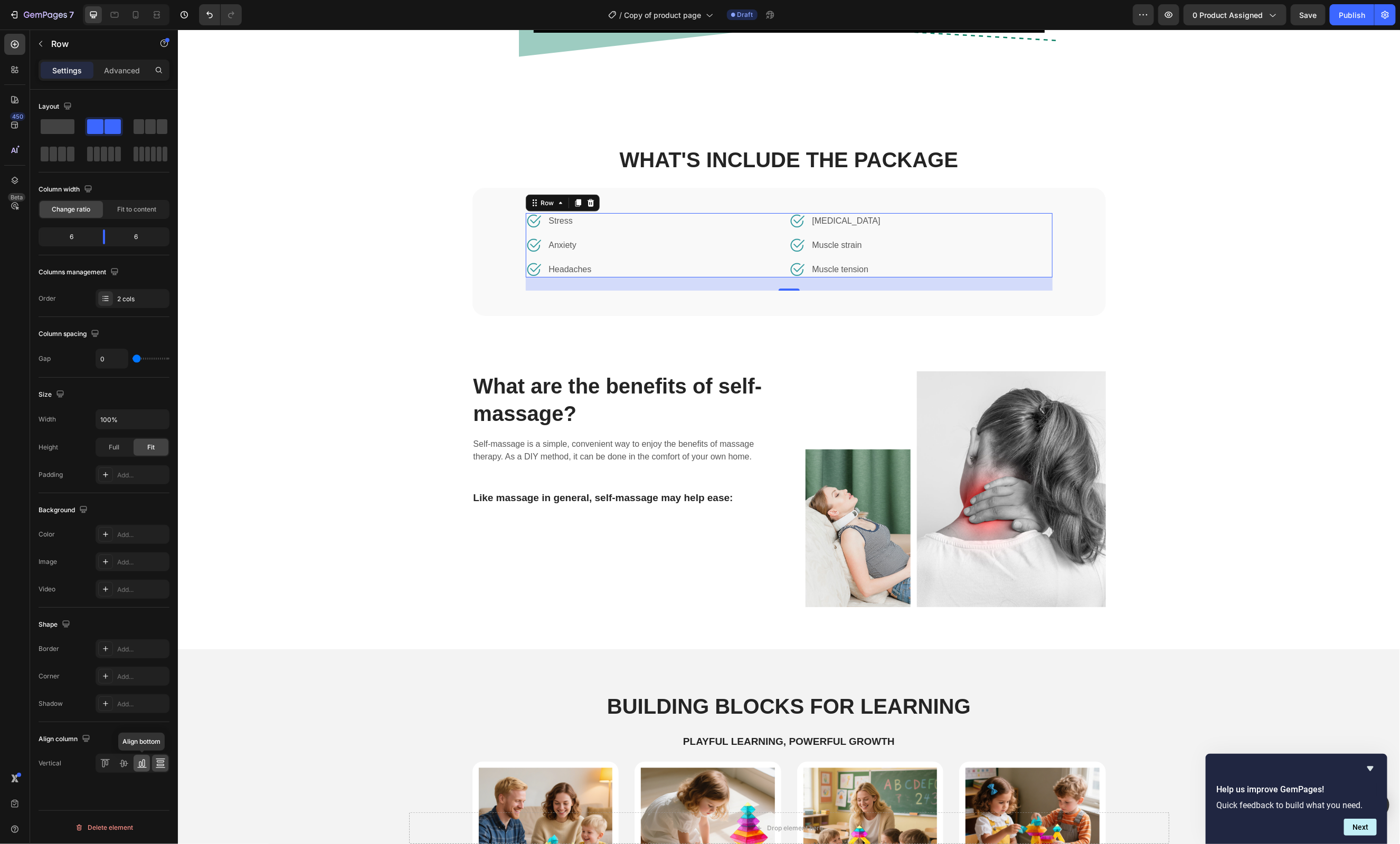
click at [143, 767] on icon at bounding box center [142, 763] width 11 height 11
click at [125, 67] on p "Advanced" at bounding box center [122, 70] width 36 height 11
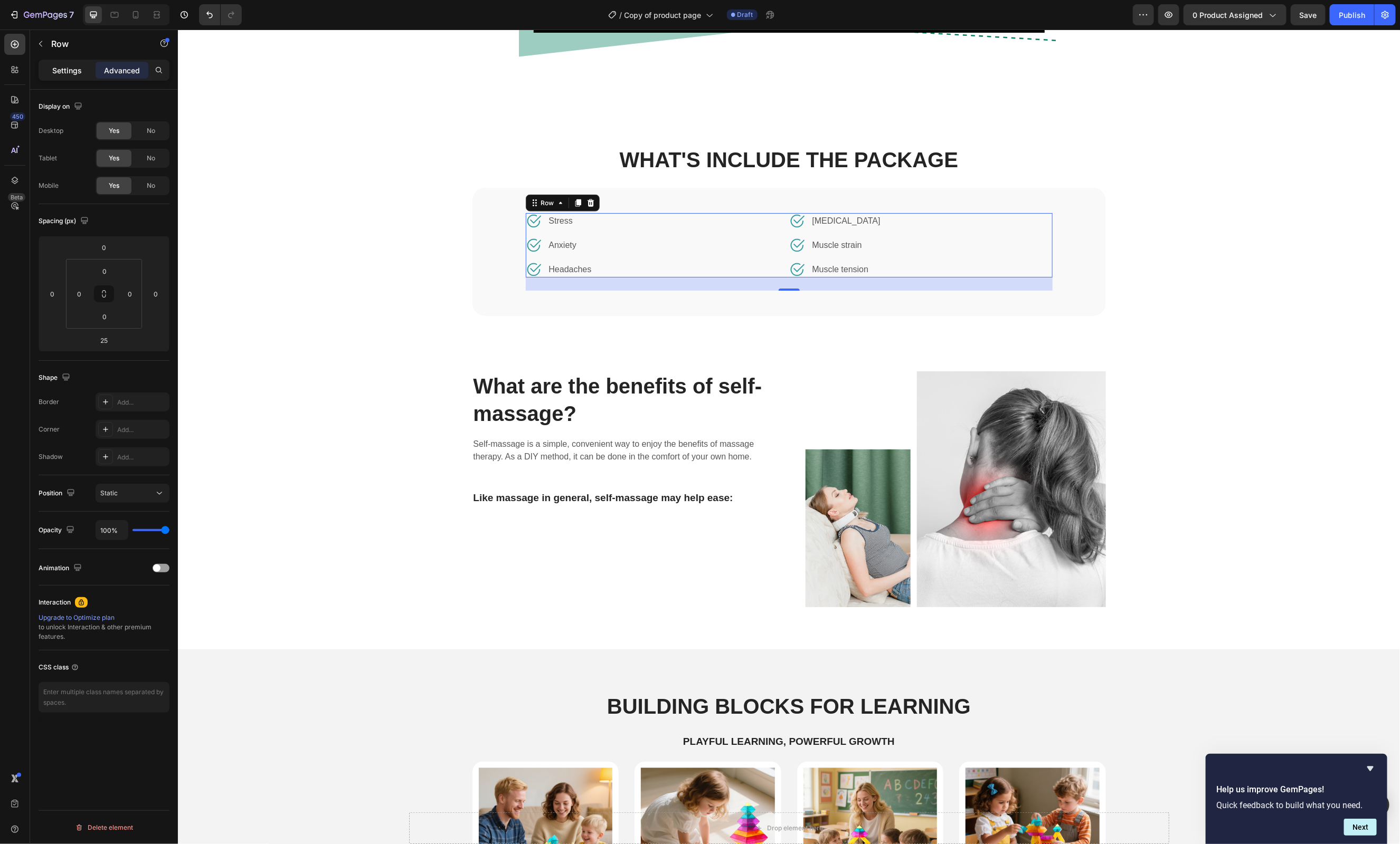
click at [65, 71] on p "Settings" at bounding box center [67, 70] width 29 height 11
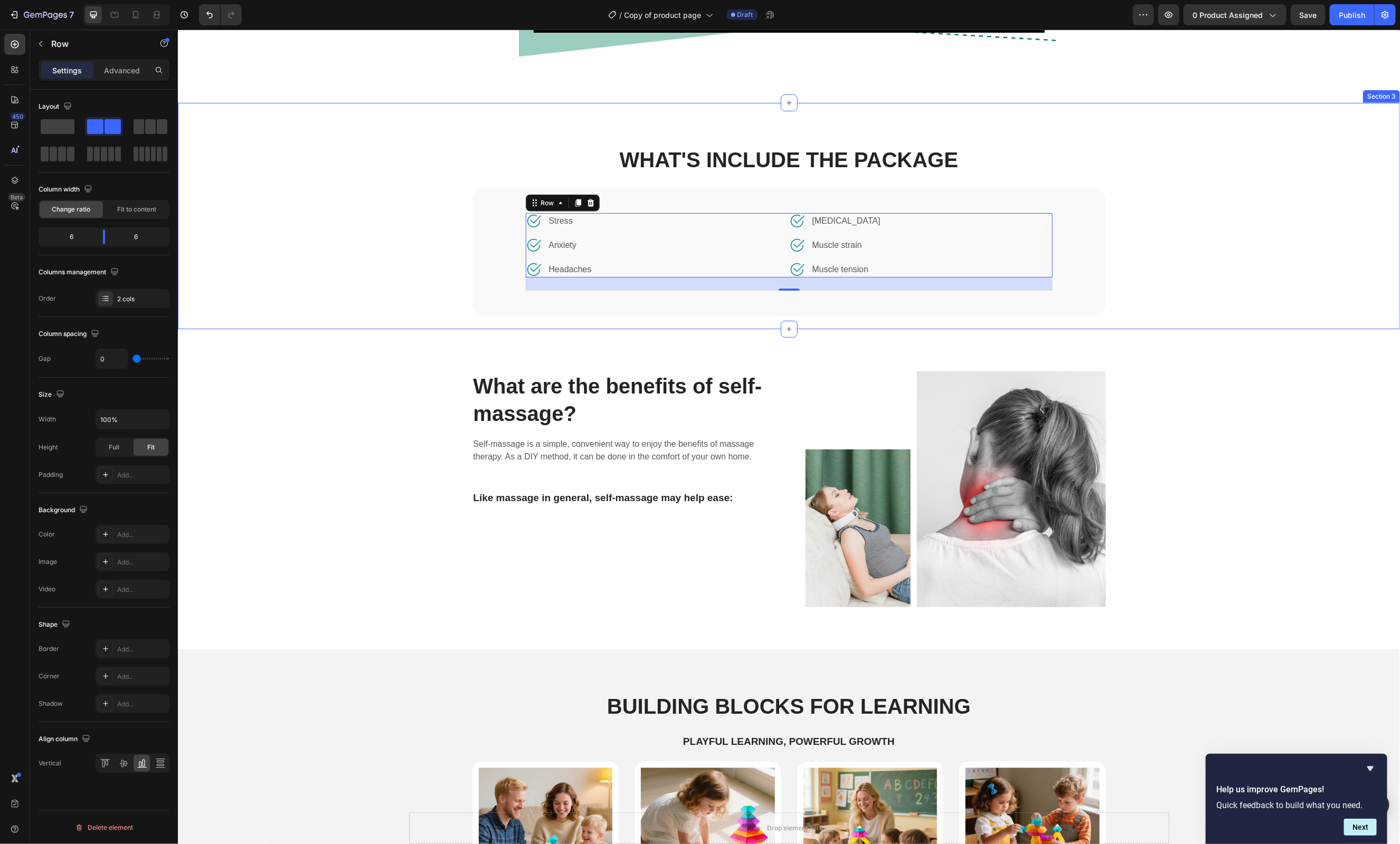
click at [425, 270] on div "WHAT'S INCLUDE THE PACKAGE Heading Image Stress Text block Row Image Anxiety Te…" at bounding box center [788, 236] width 1188 height 184
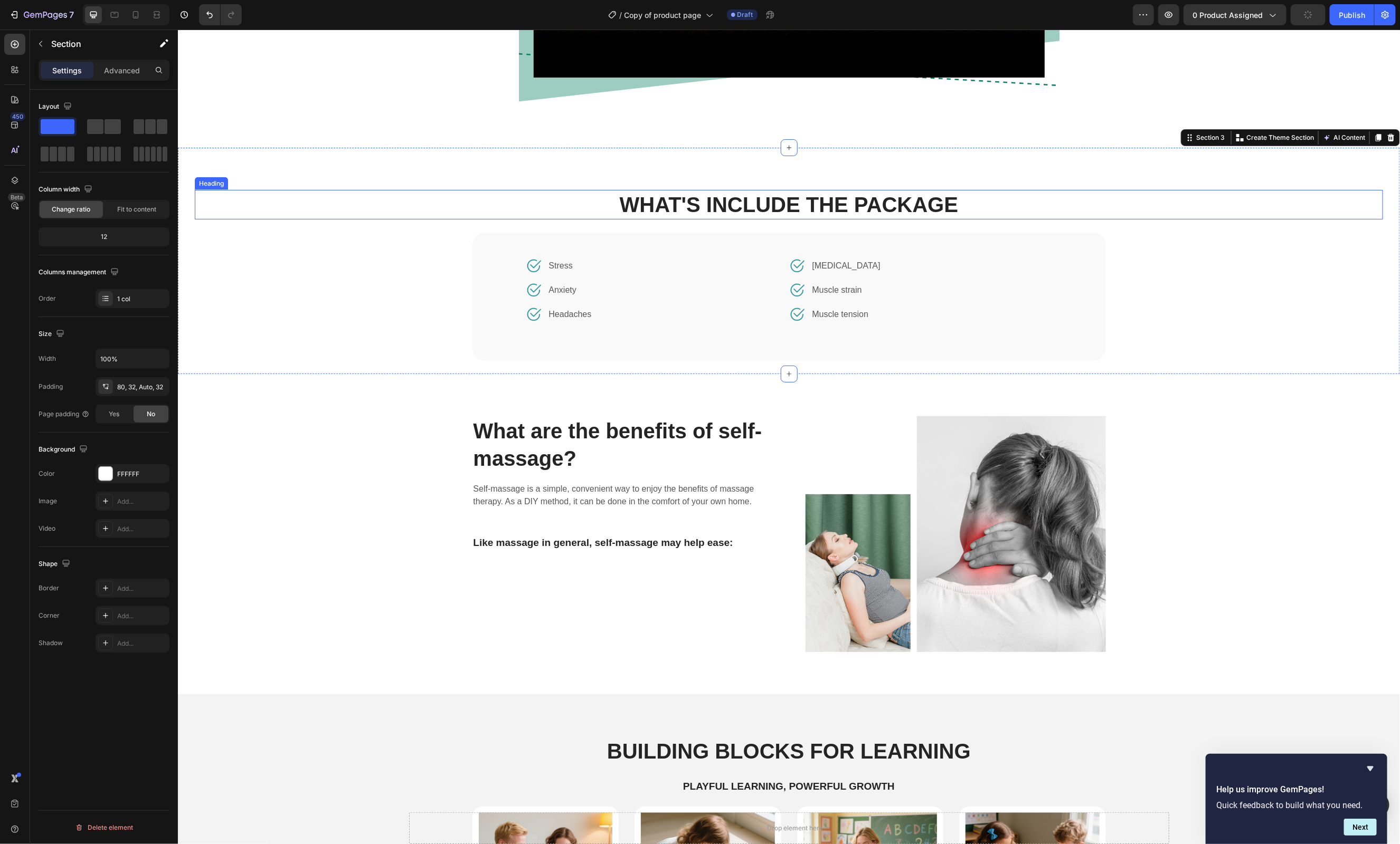
scroll to position [893, 0]
click at [706, 198] on h2 "WHAT'S INCLUDE THE PACKAGE" at bounding box center [788, 205] width 1188 height 29
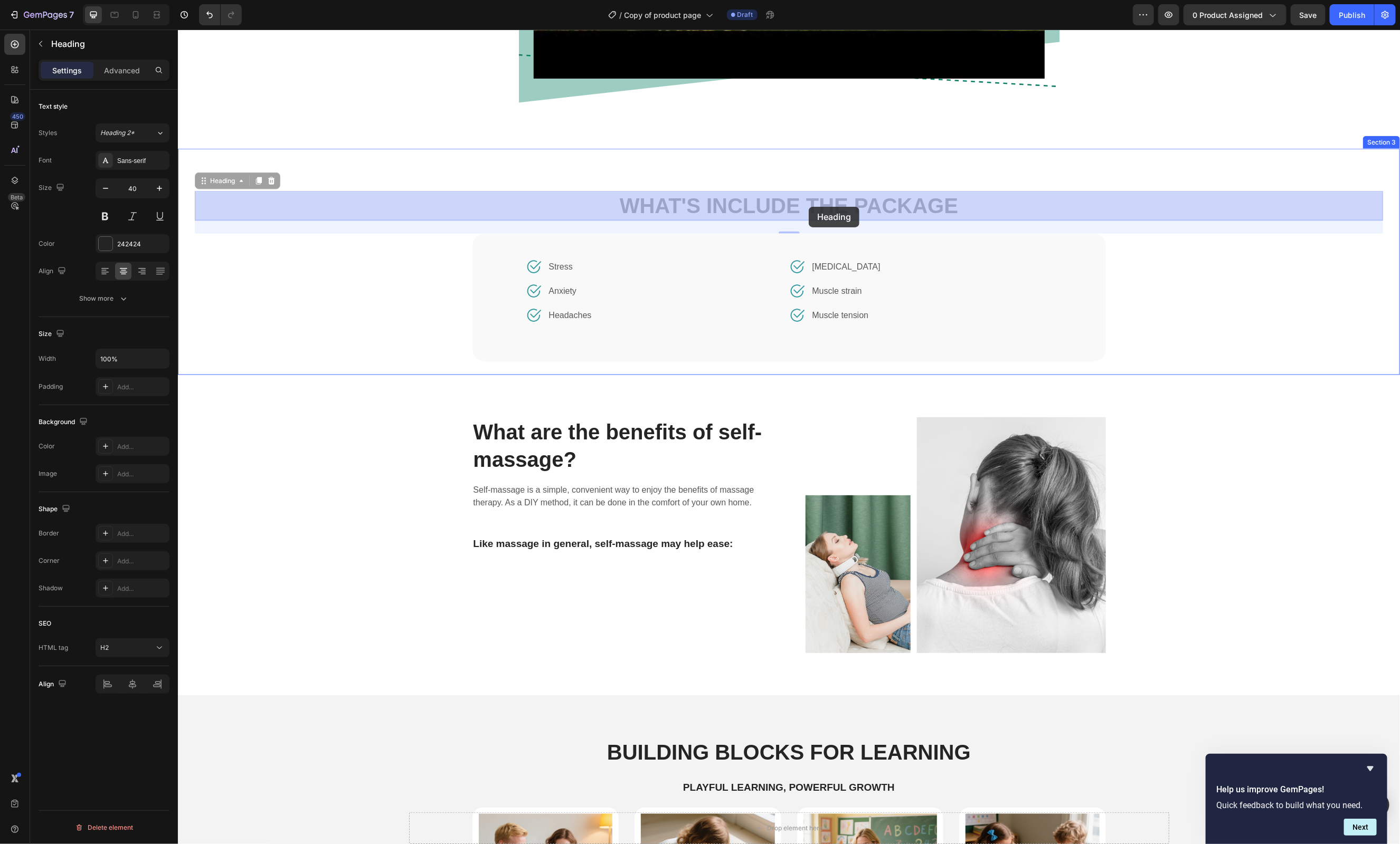
drag, startPoint x: 204, startPoint y: 180, endPoint x: 808, endPoint y: 206, distance: 604.6
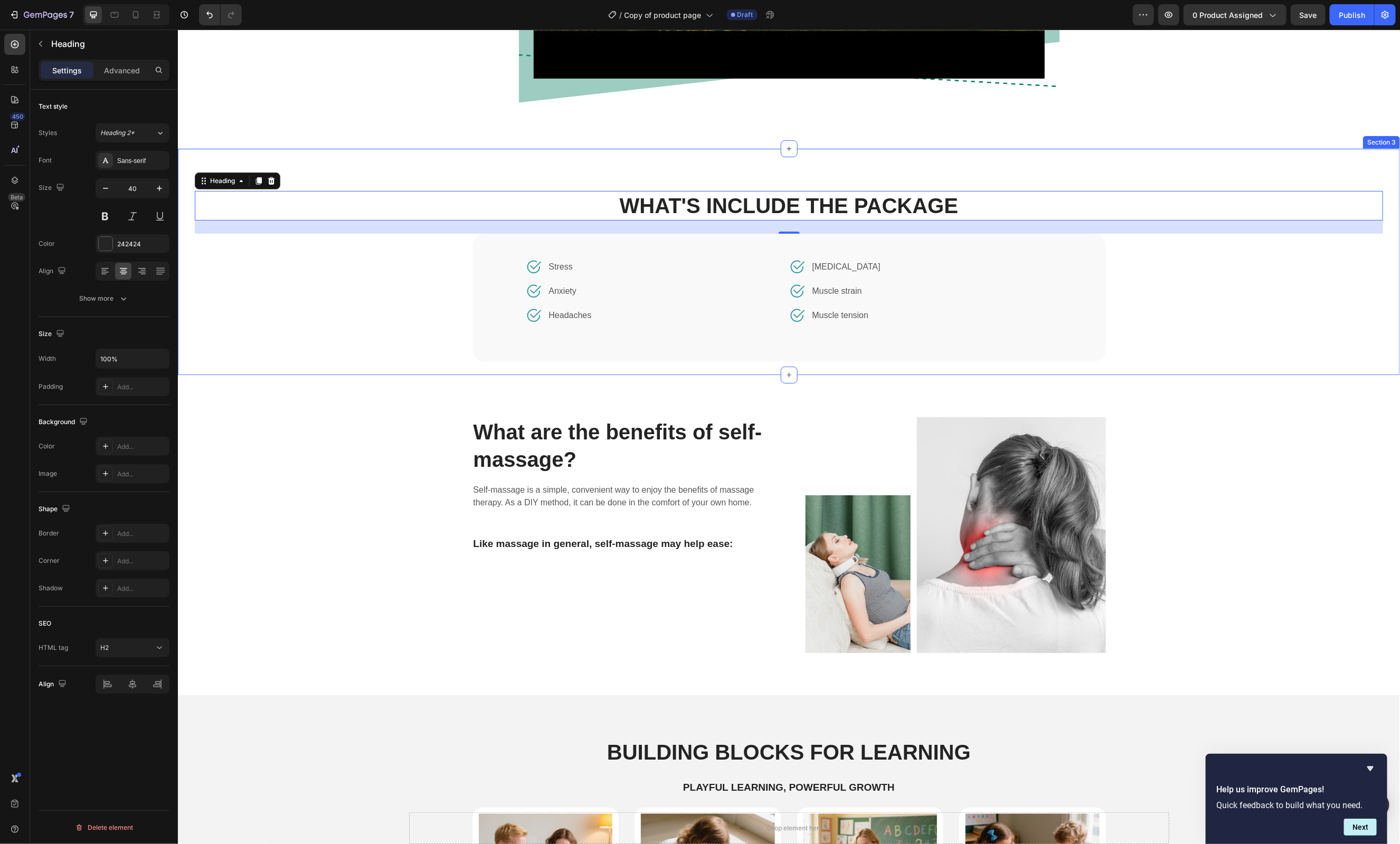
click at [1222, 286] on div "WHAT'S INCLUDE THE PACKAGE Heading 25 Image Stress Text block Row Image Anxiety…" at bounding box center [788, 282] width 1188 height 184
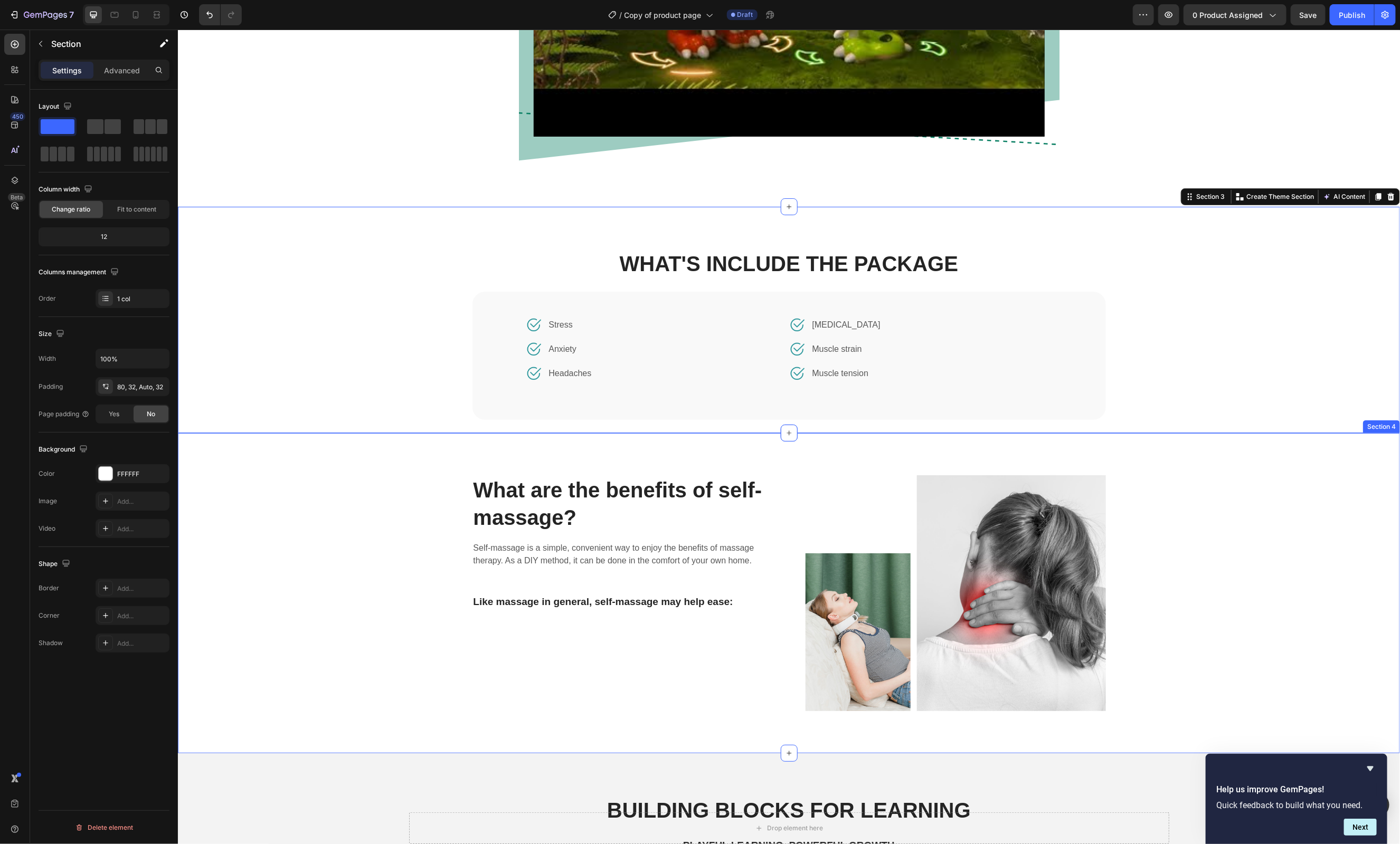
scroll to position [824, 0]
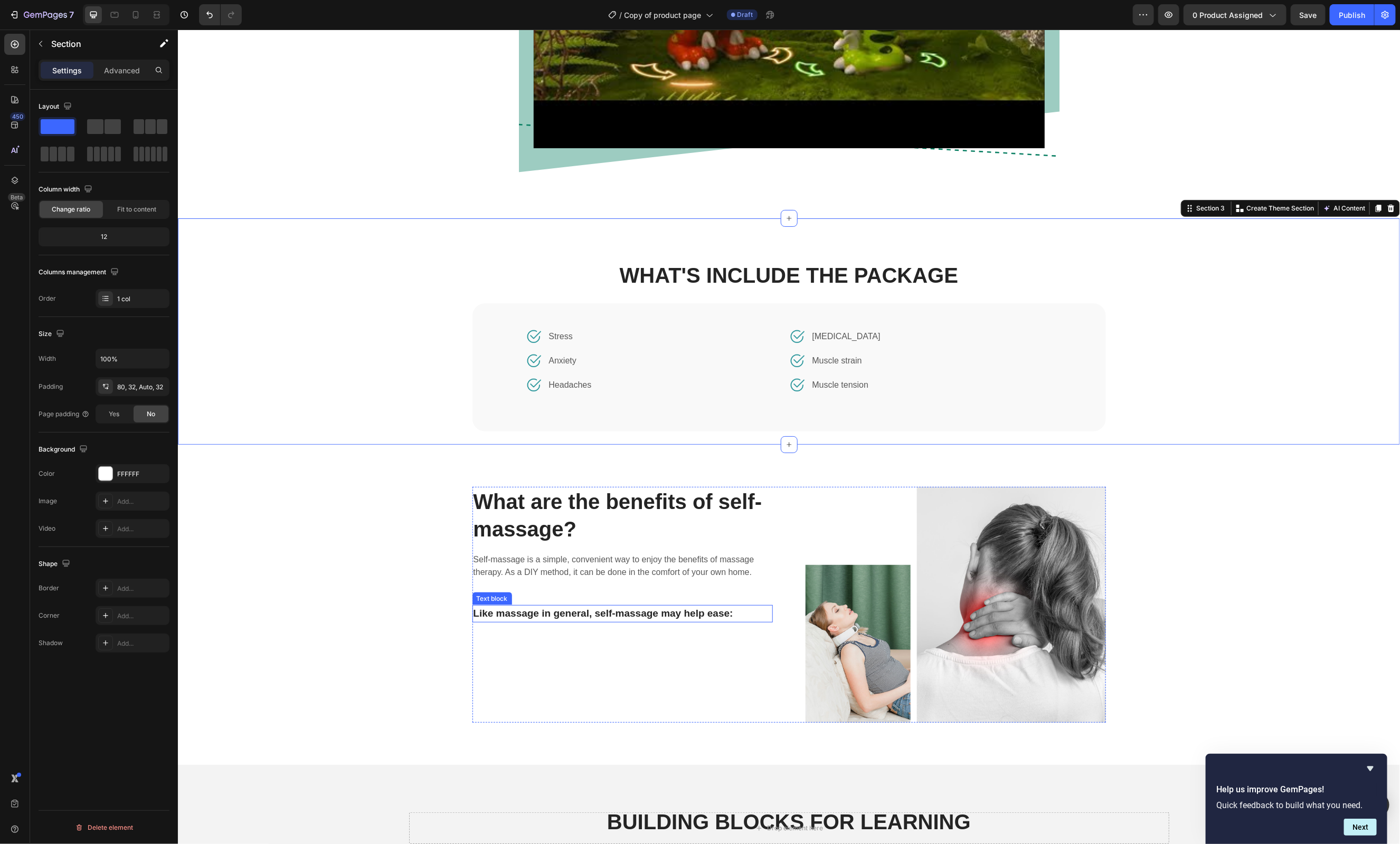
click at [540, 612] on p "Like massage in general, self-massage may help ease:" at bounding box center [622, 613] width 299 height 15
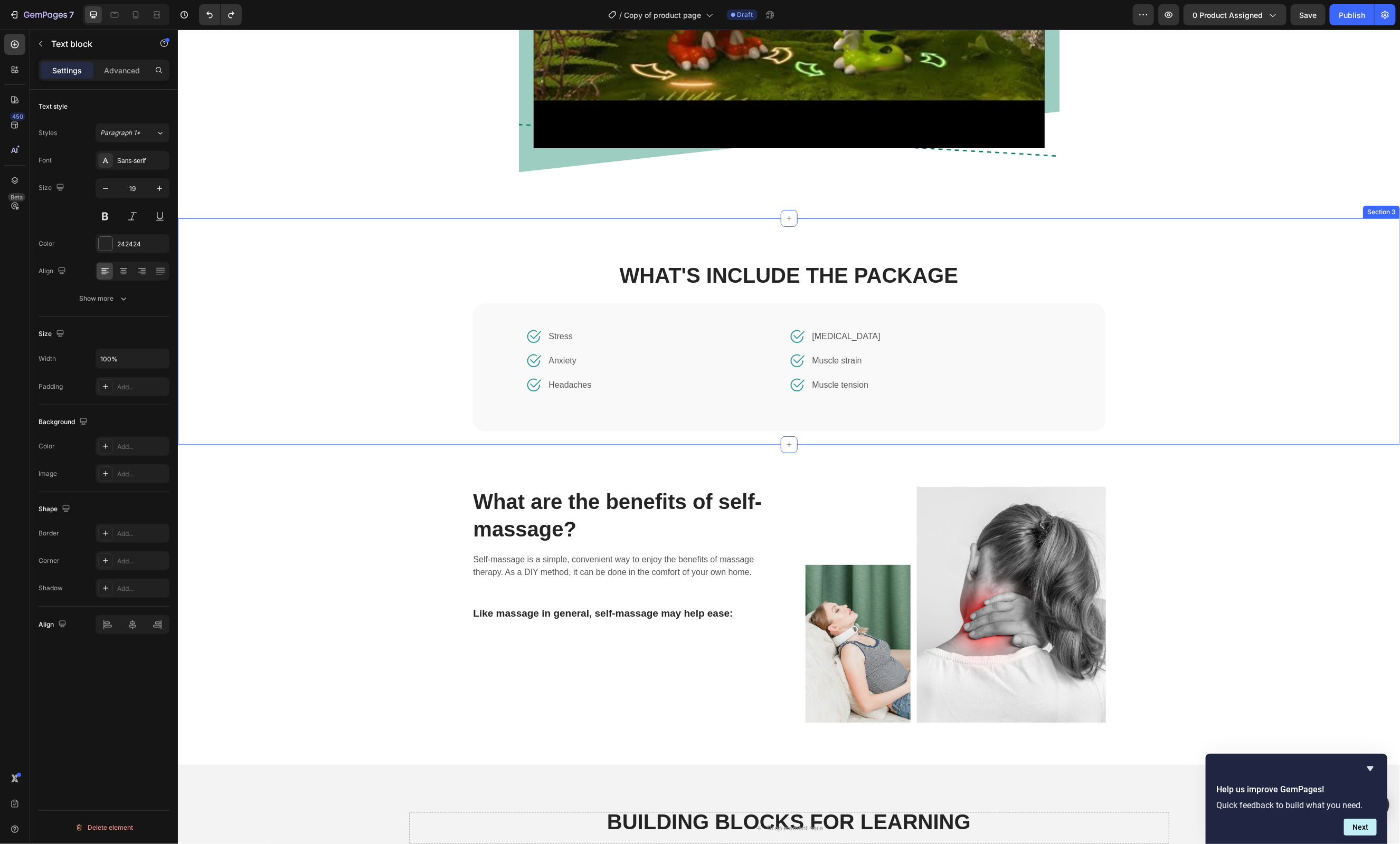
click at [1213, 376] on div "WHAT'S INCLUDE THE PACKAGE Heading Image Stress Text block Row Image Anxiety Te…" at bounding box center [788, 351] width 1188 height 184
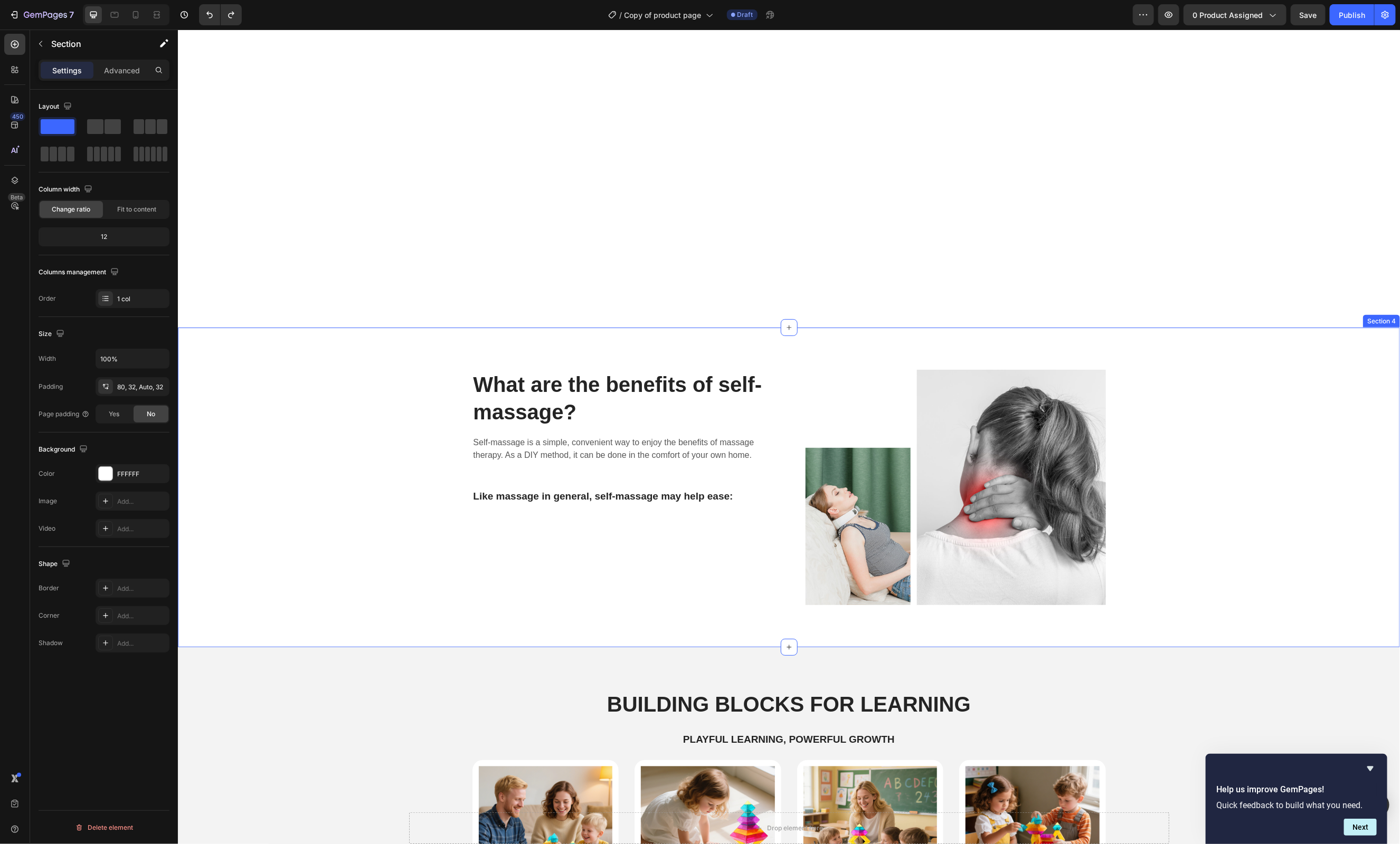
scroll to position [1279, 0]
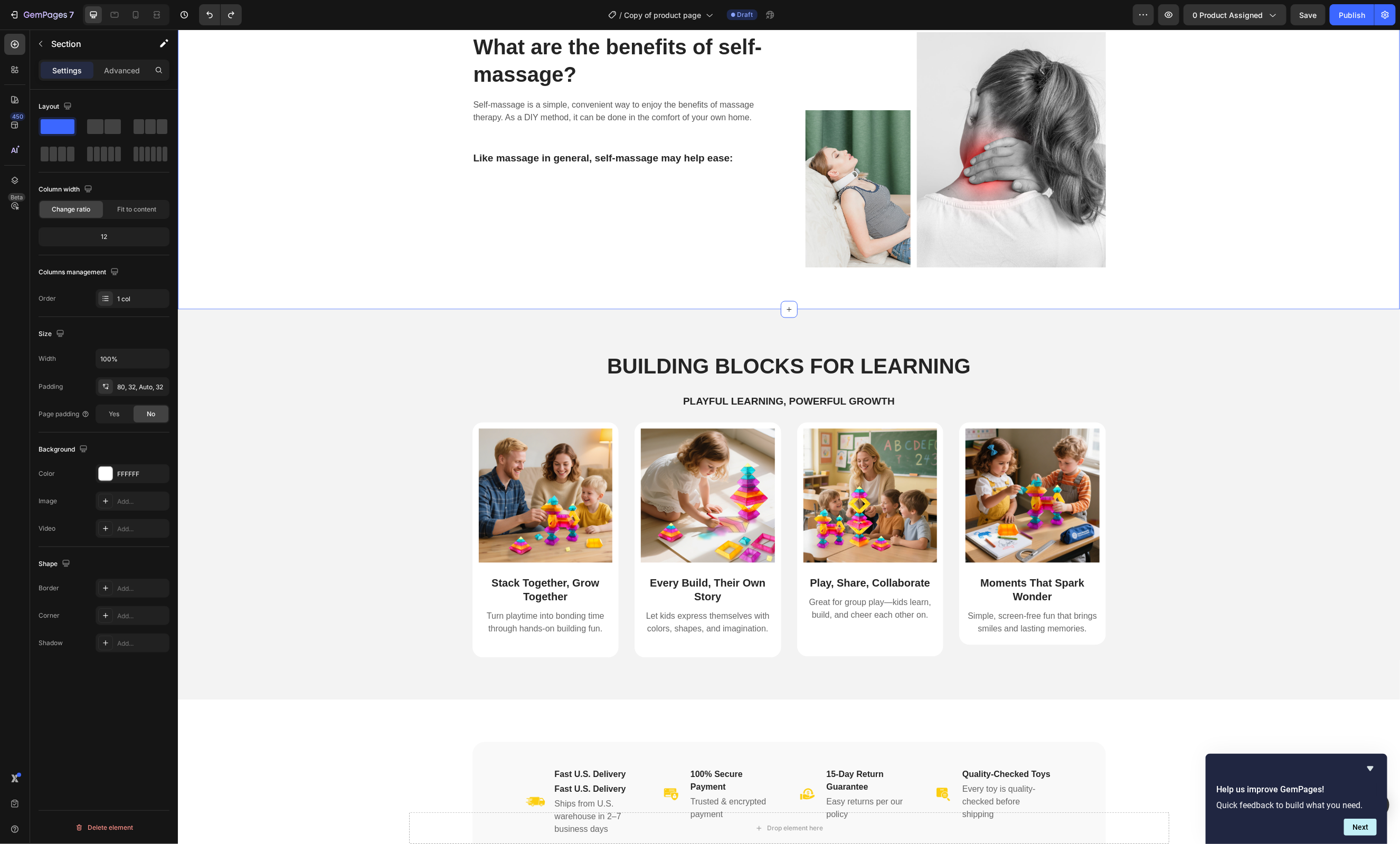
click at [1250, 200] on div "What are the benefits of self-massage? Heading Self-massage is a simple, conven…" at bounding box center [788, 149] width 1206 height 236
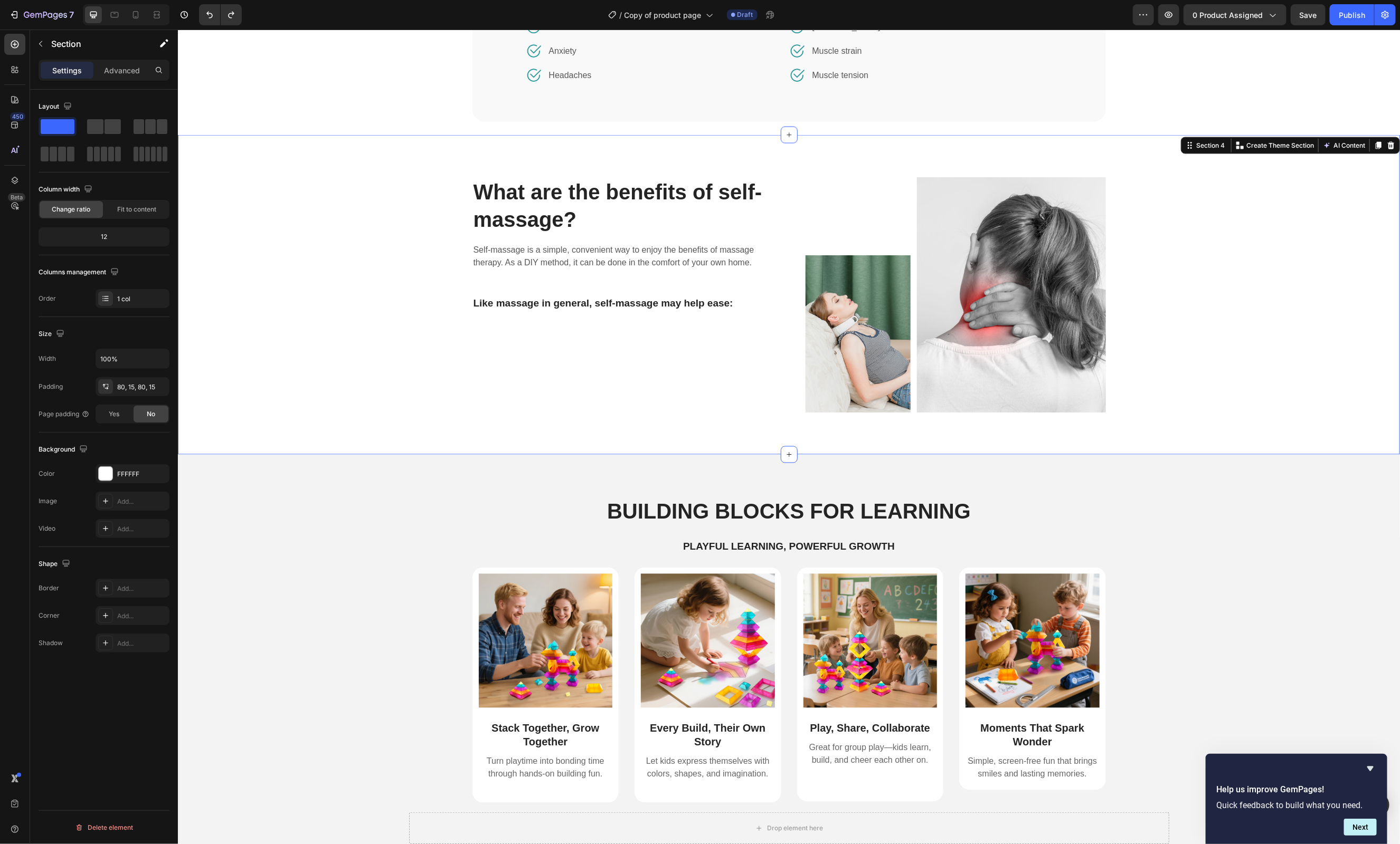
scroll to position [966, 0]
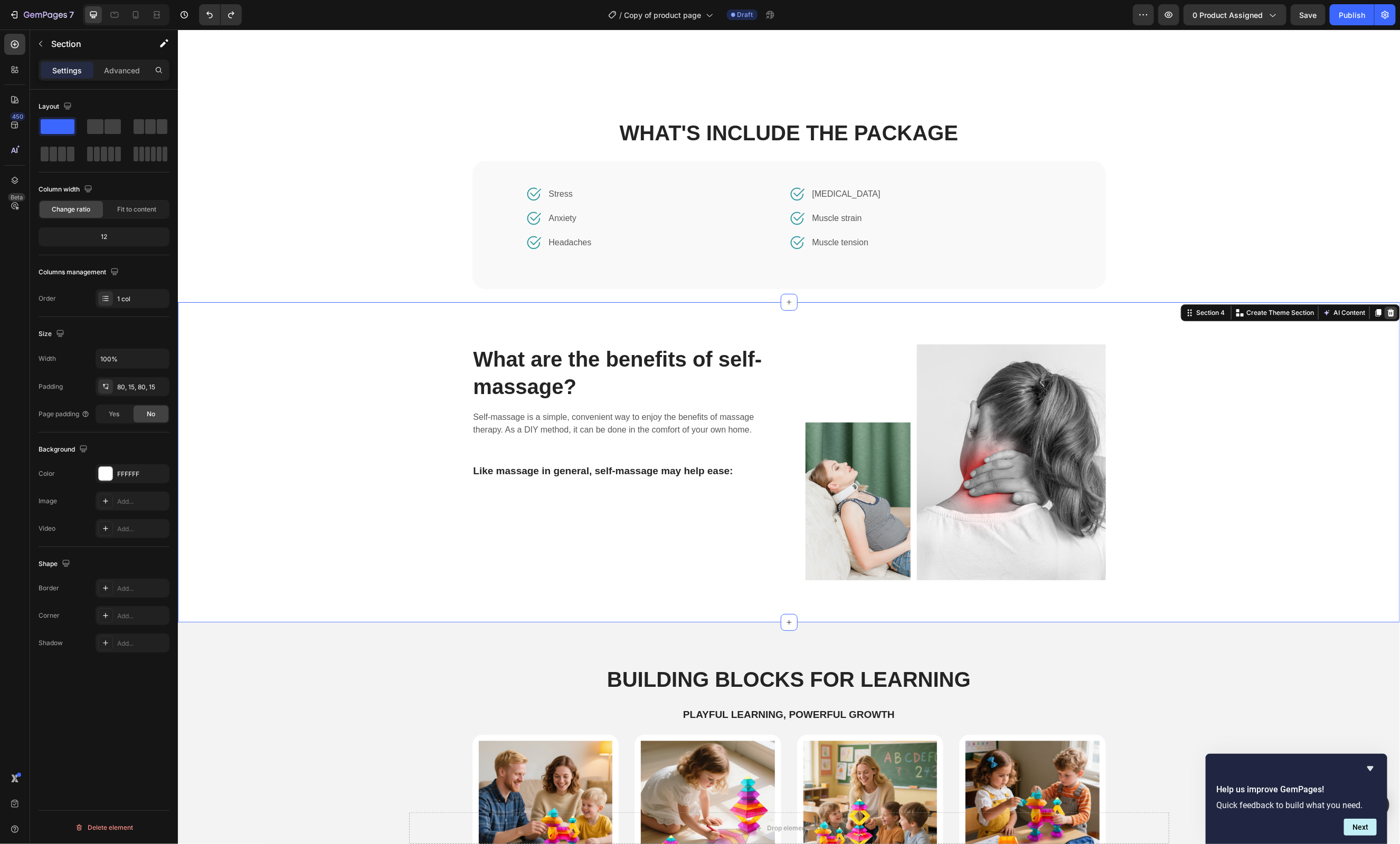
click at [1387, 313] on icon at bounding box center [1391, 313] width 9 height 9
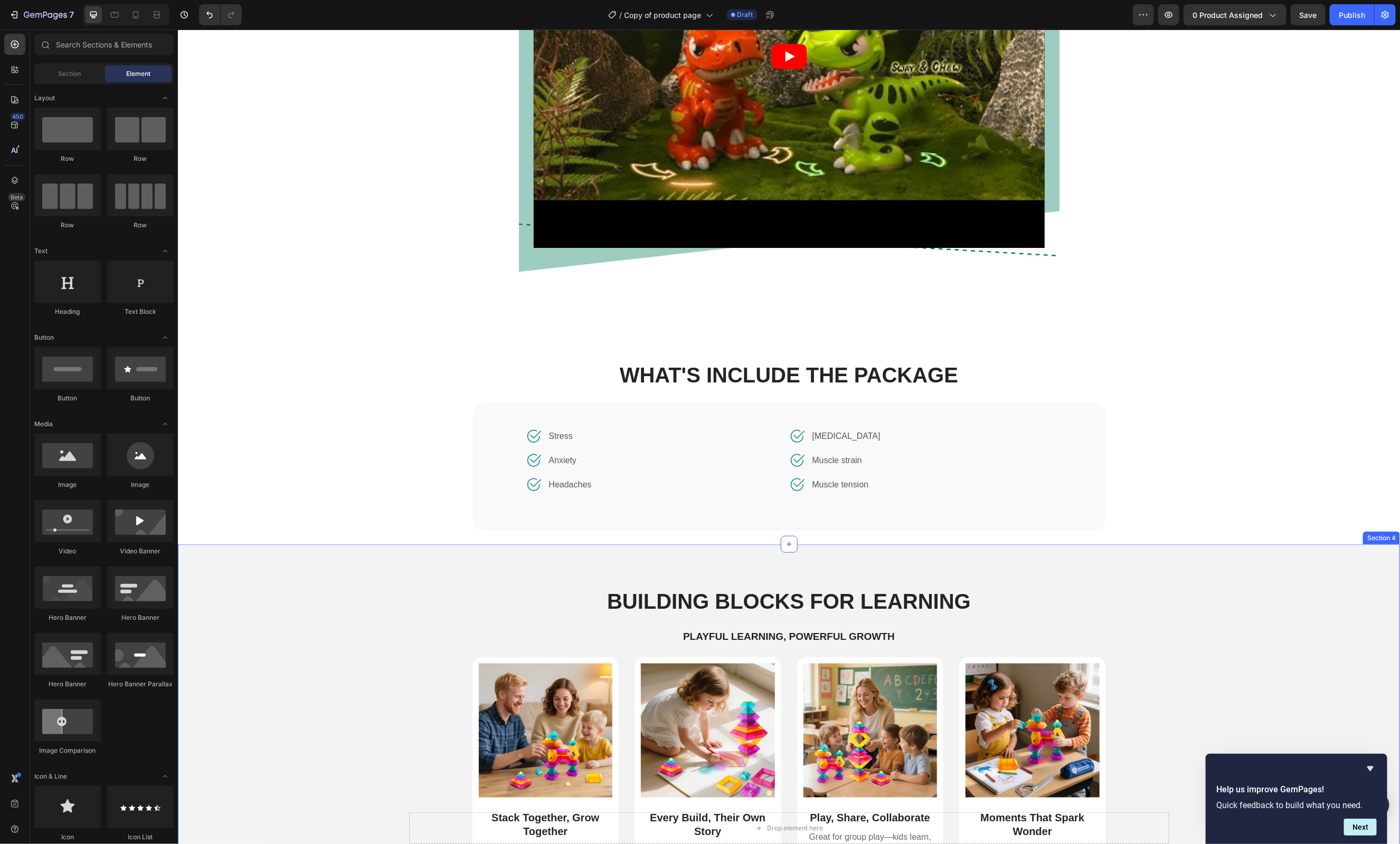
scroll to position [722, 0]
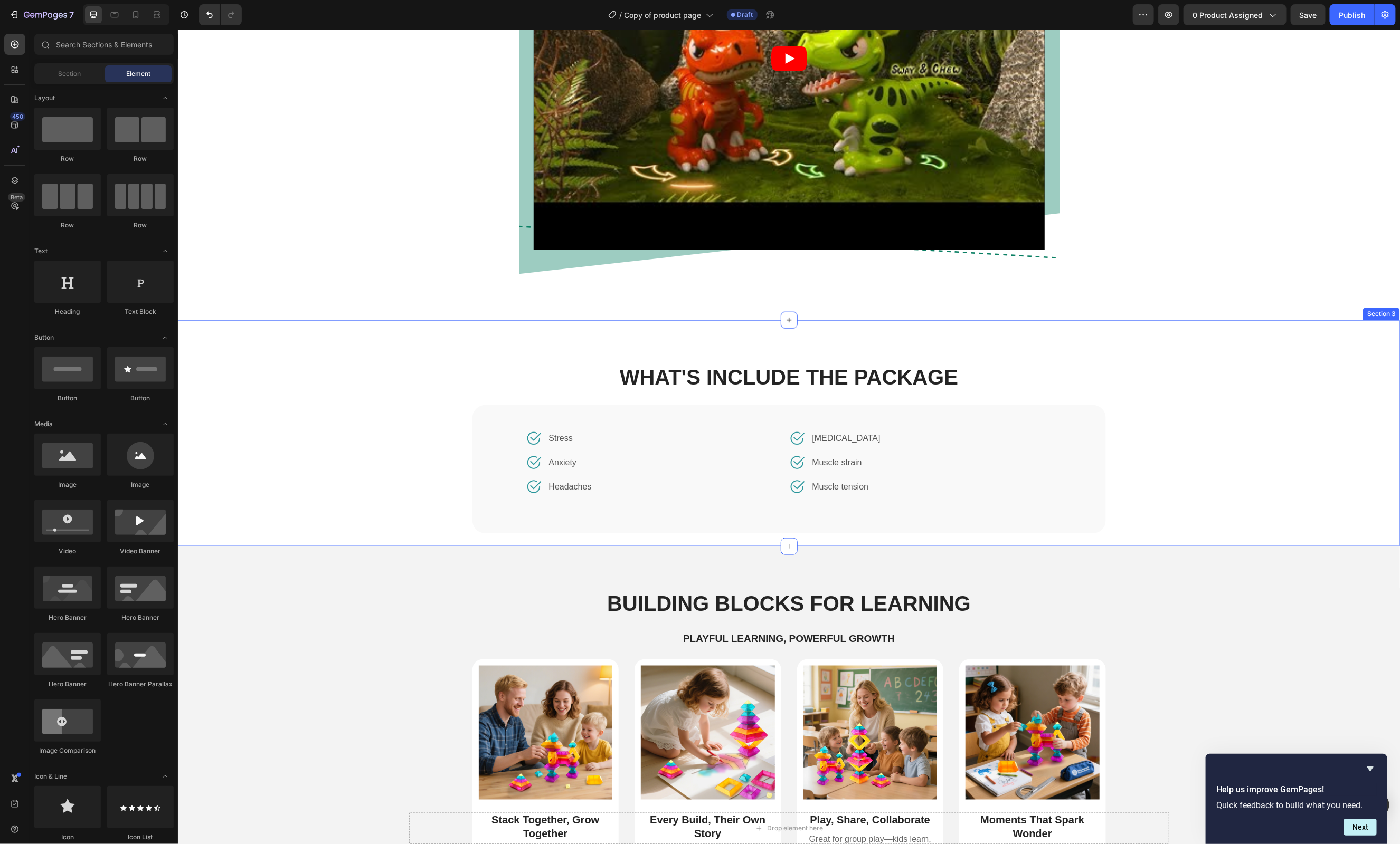
click at [1222, 422] on div "WHAT'S INCLUDE THE PACKAGE Heading Image Stress Text block Row Image Anxiety Te…" at bounding box center [788, 454] width 1188 height 184
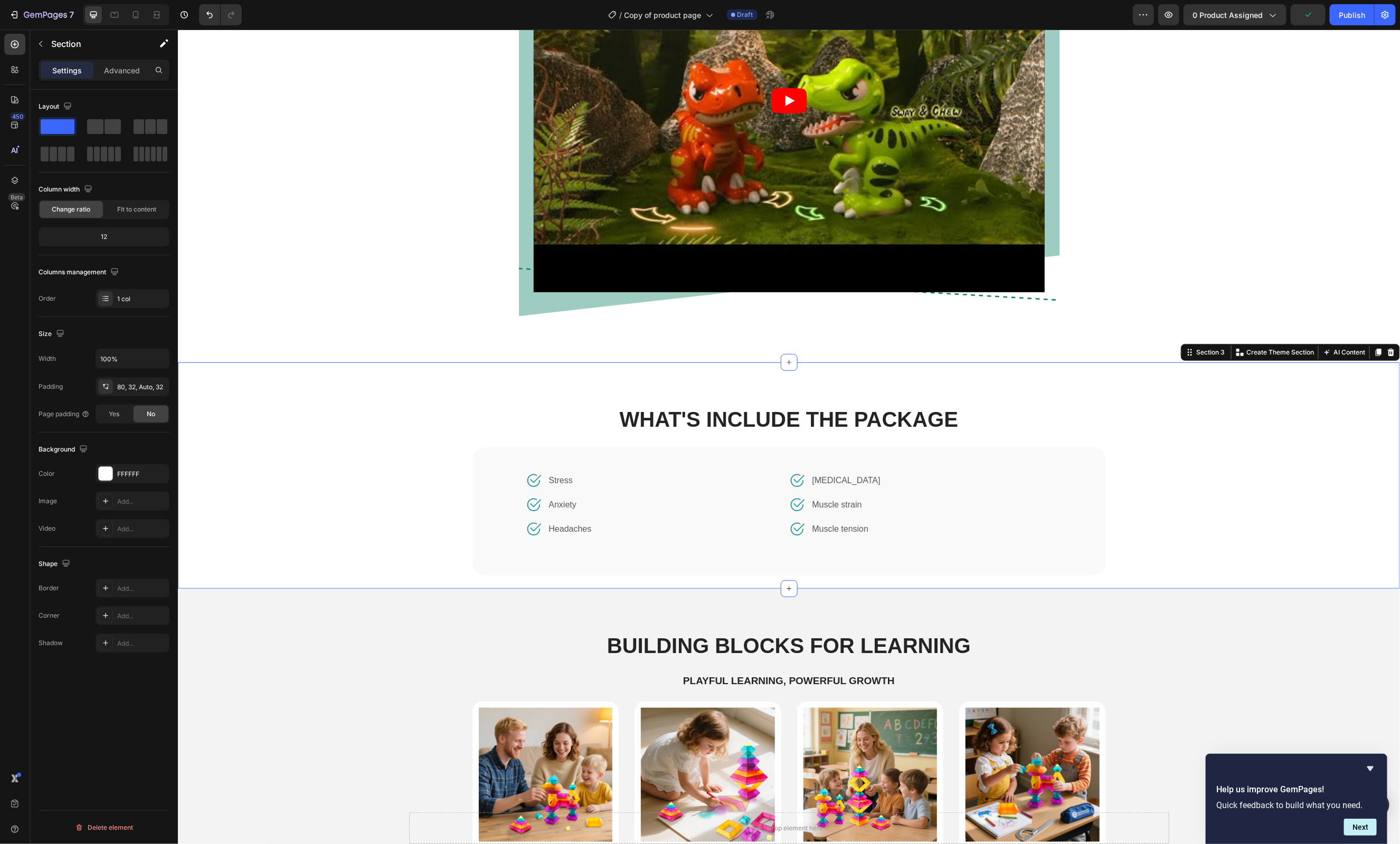
scroll to position [679, 0]
click at [554, 481] on p "Stress" at bounding box center [560, 480] width 24 height 13
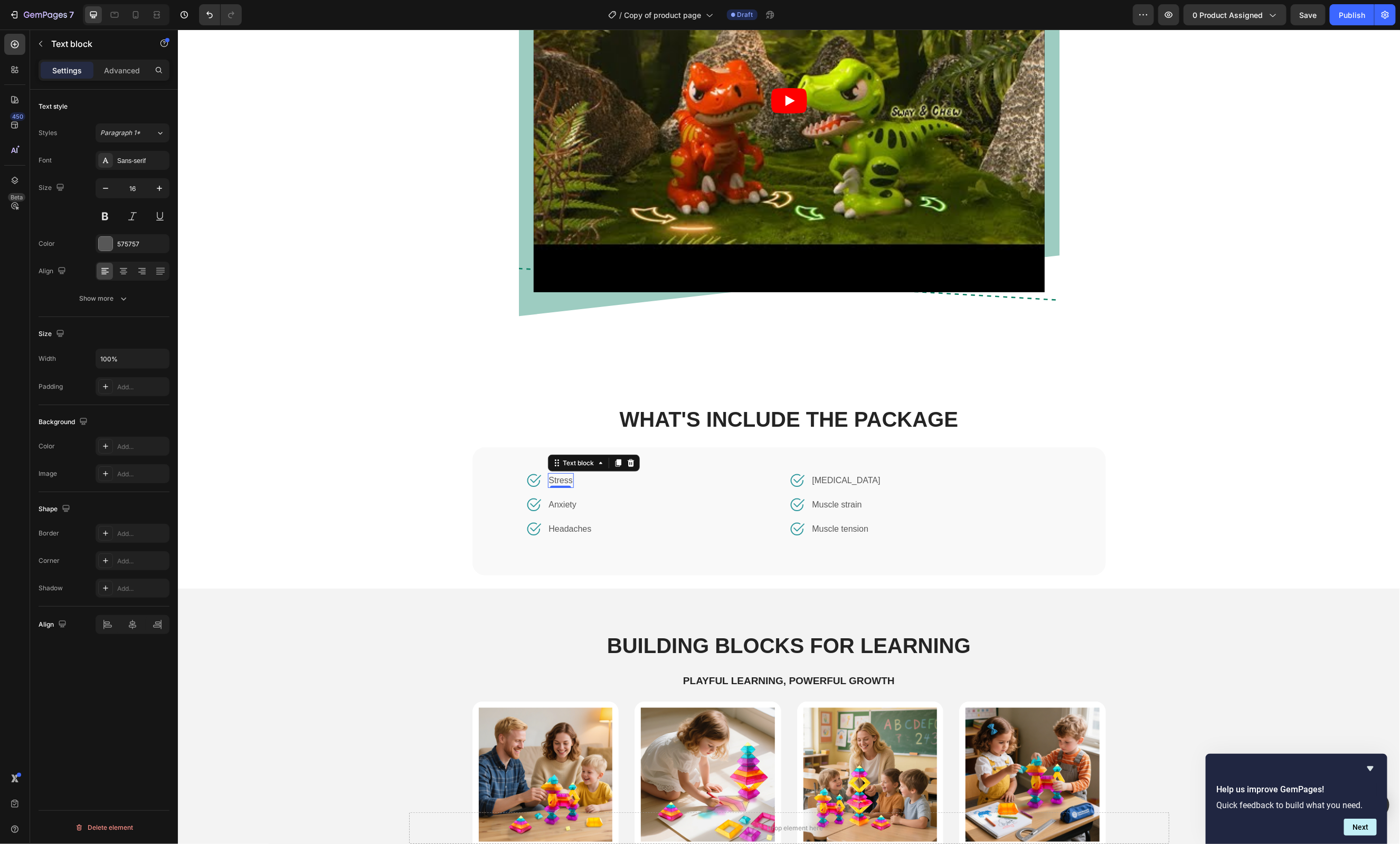
click at [554, 481] on p "Stress" at bounding box center [560, 480] width 24 height 13
click at [844, 477] on p "[MEDICAL_DATA]" at bounding box center [846, 480] width 68 height 13
click at [589, 480] on p "Bubble toy" at bounding box center [569, 480] width 40 height 13
click at [575, 482] on p "Bubble toy" at bounding box center [569, 480] width 40 height 13
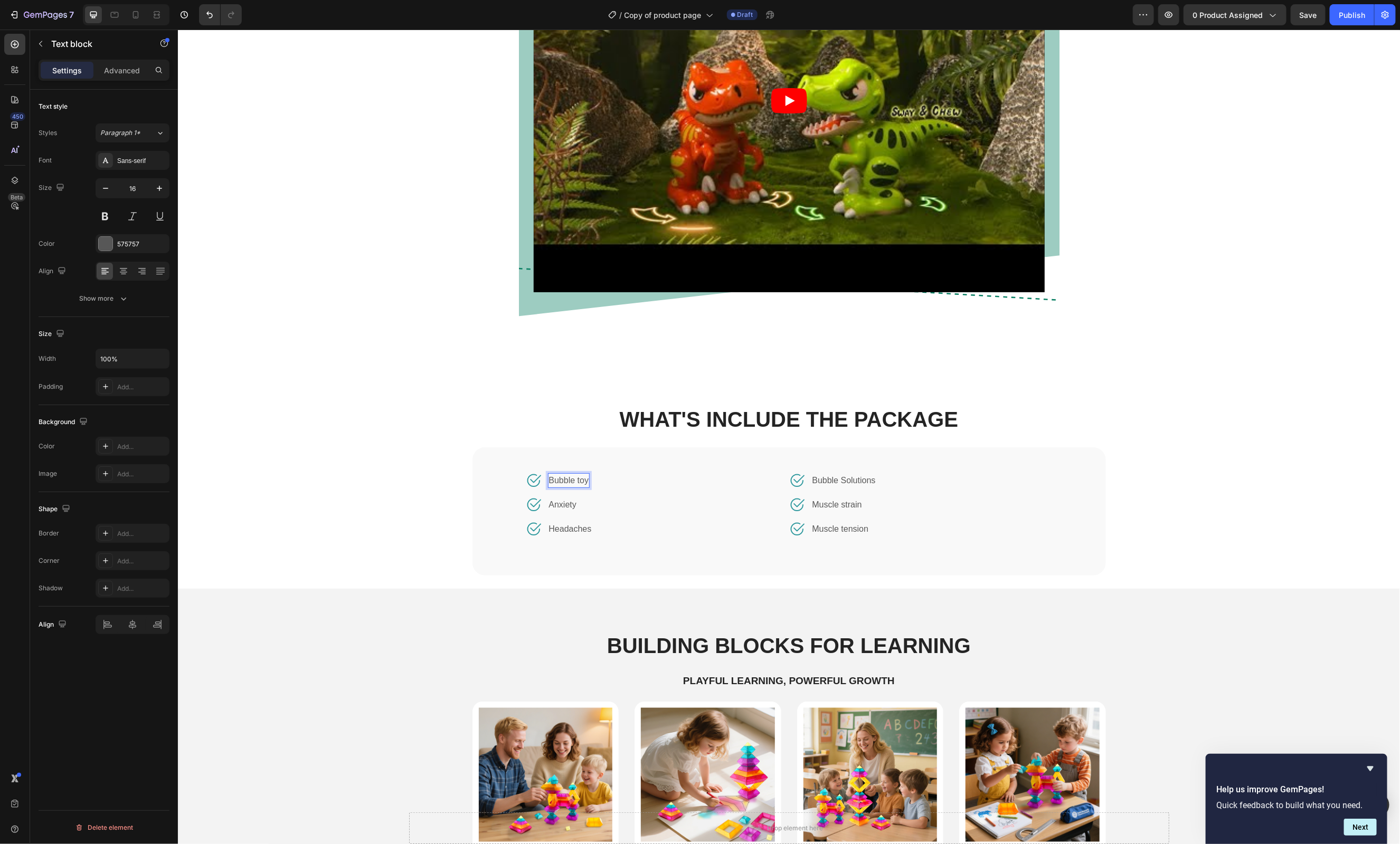
click at [586, 482] on p "Bubble toy" at bounding box center [569, 480] width 40 height 13
click at [875, 481] on p "Bubble Solutions" at bounding box center [844, 480] width 63 height 13
click at [1277, 522] on div "WHAT'S INCLUDE THE PACKAGE Heading Image Bubble toy * 1 Text block Row Image An…" at bounding box center [788, 496] width 1188 height 184
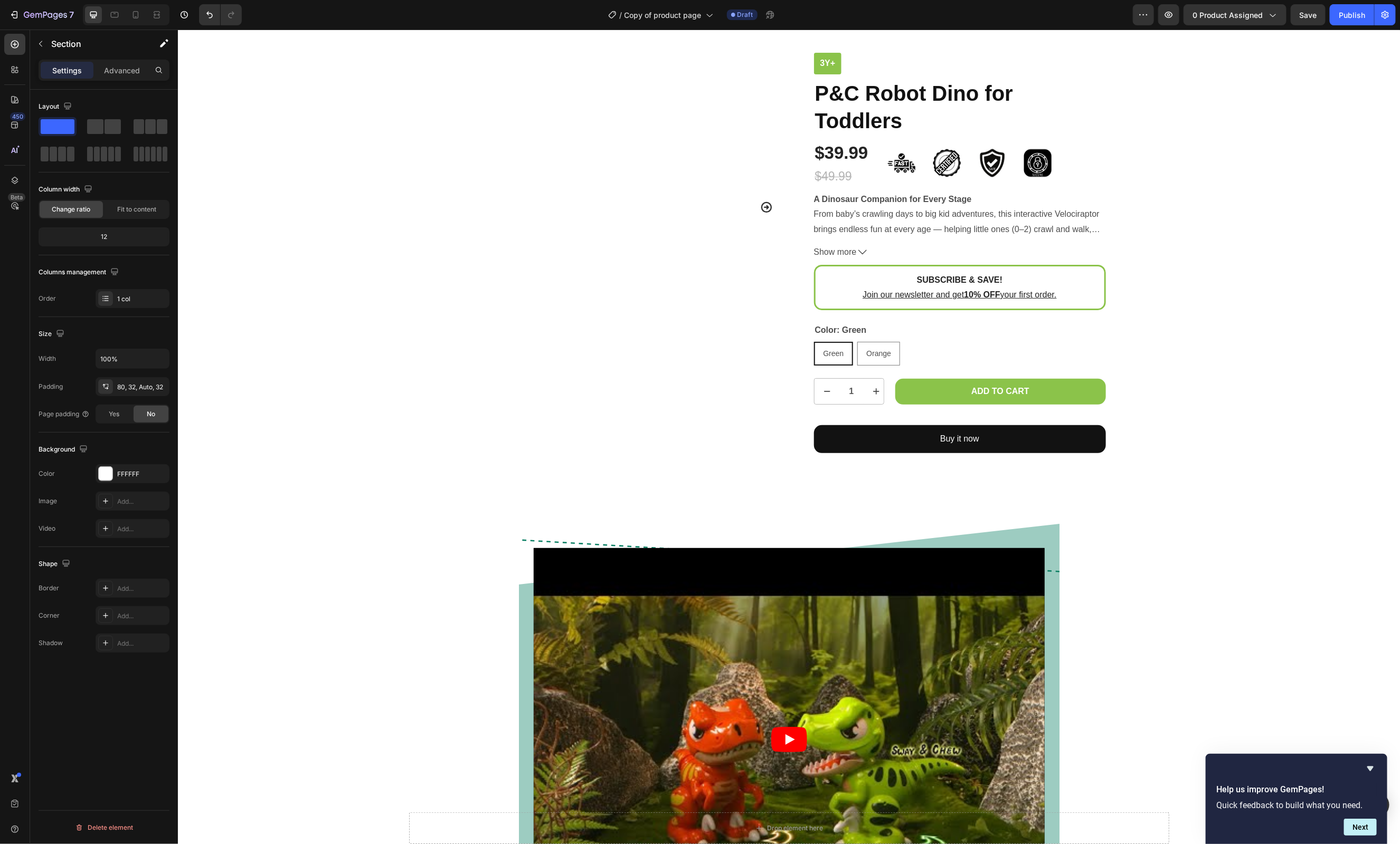
scroll to position [0, 0]
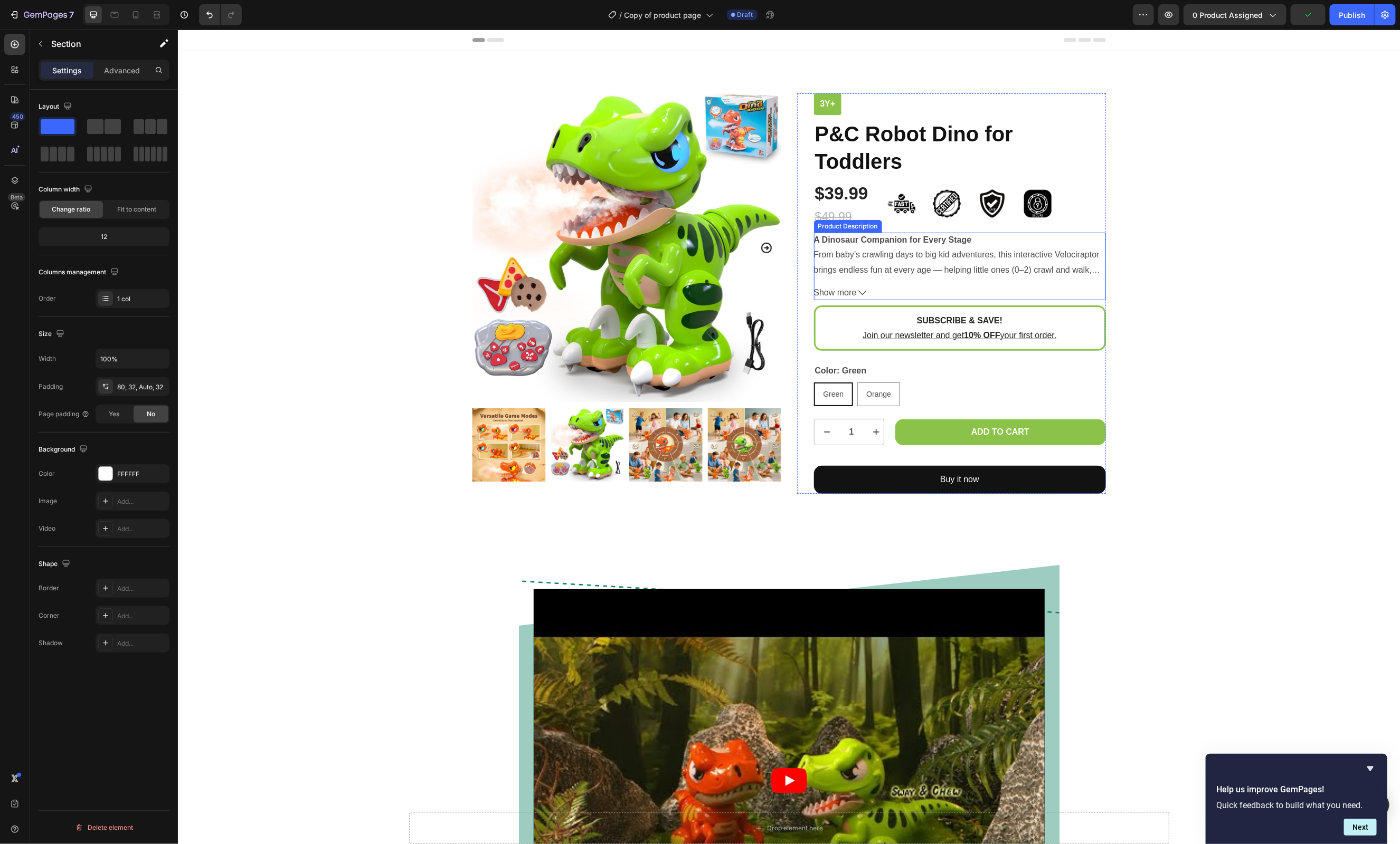
click at [851, 290] on span "Show more" at bounding box center [835, 292] width 43 height 15
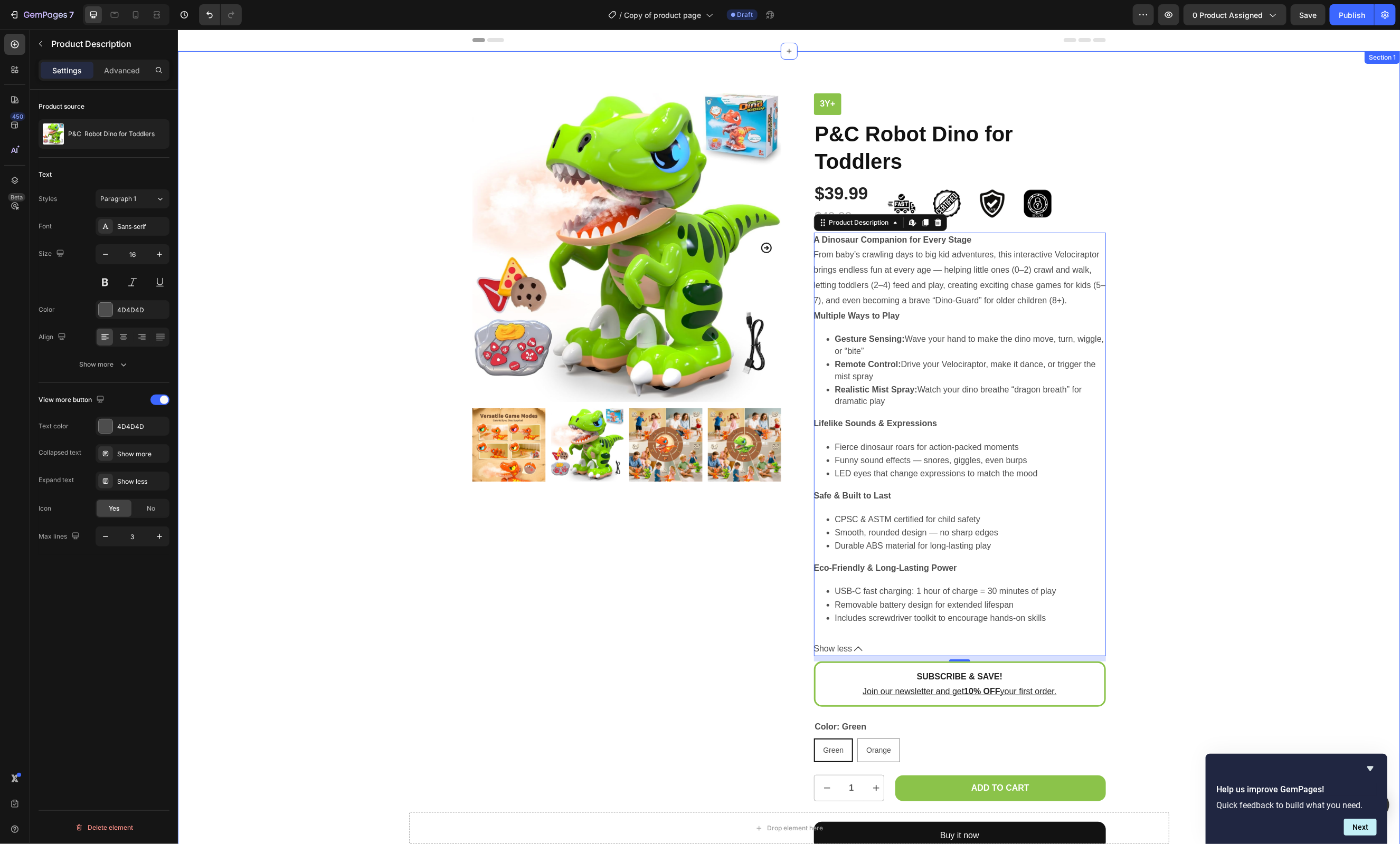
click at [1163, 110] on div "Product Images 3y+ Text Block P&C Robot Dino for Toddlers Product Title $39.99 …" at bounding box center [788, 471] width 1206 height 757
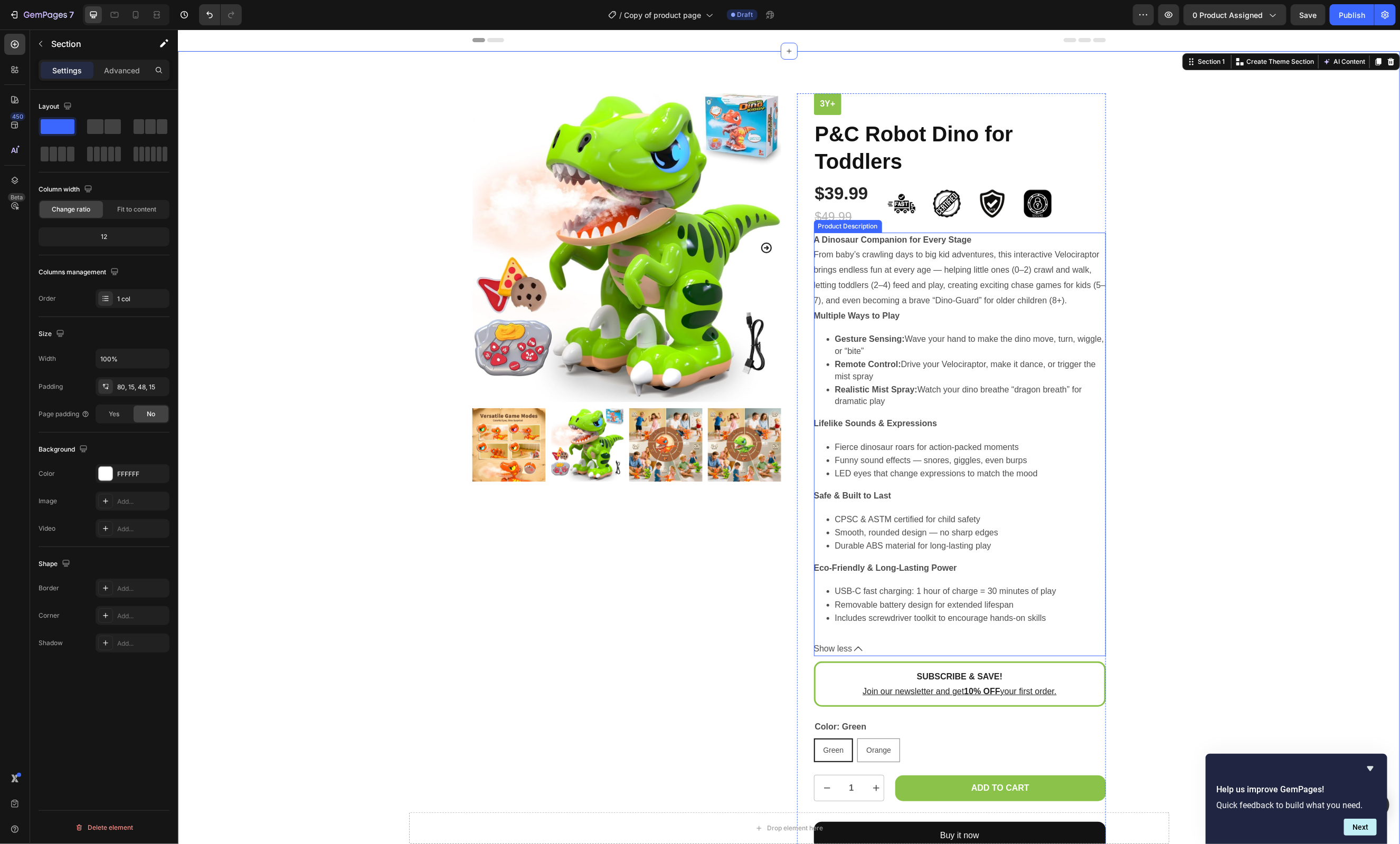
click at [844, 656] on span "Show less" at bounding box center [833, 649] width 39 height 15
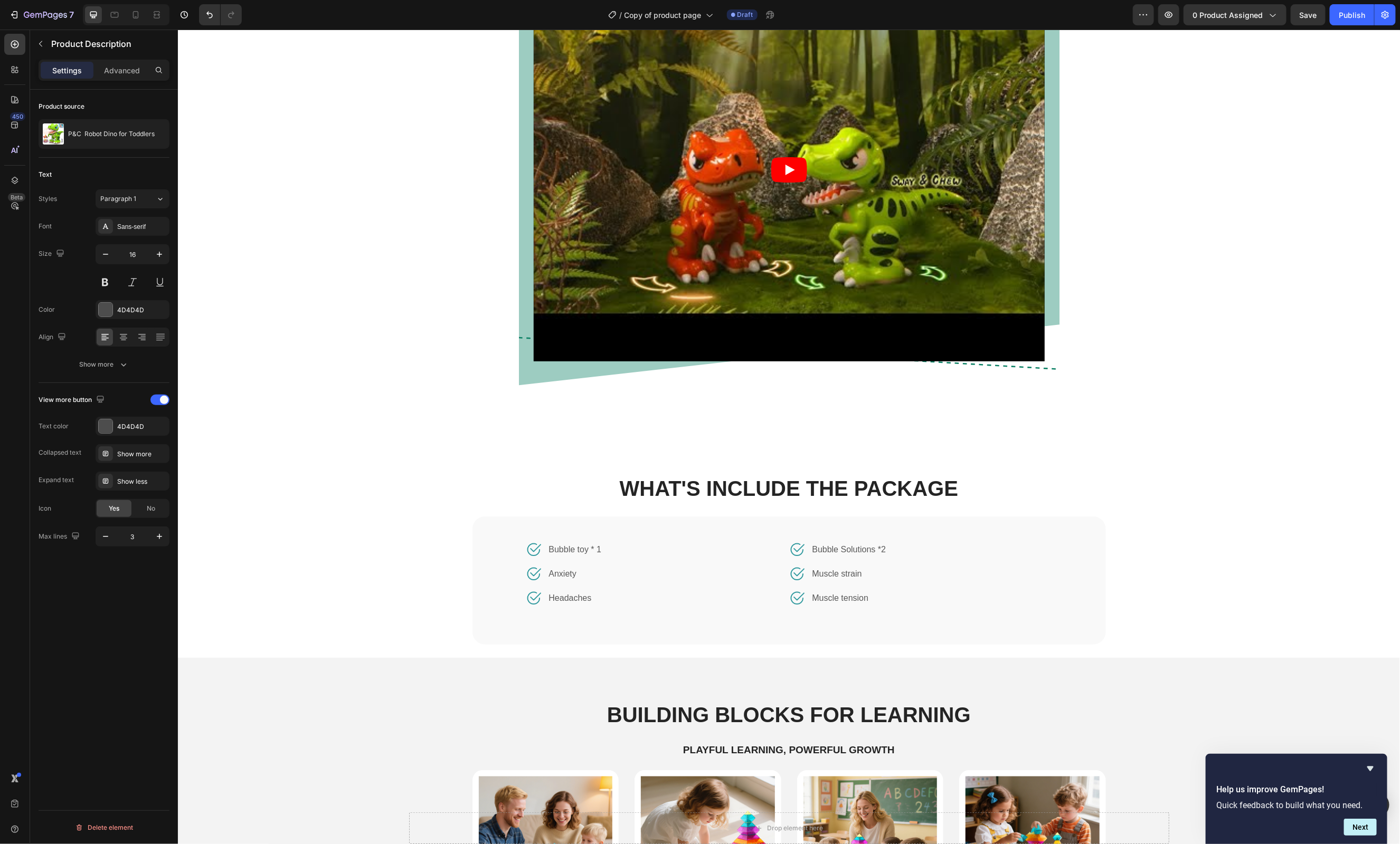
scroll to position [613, 0]
click at [569, 573] on p "Anxiety" at bounding box center [562, 573] width 27 height 13
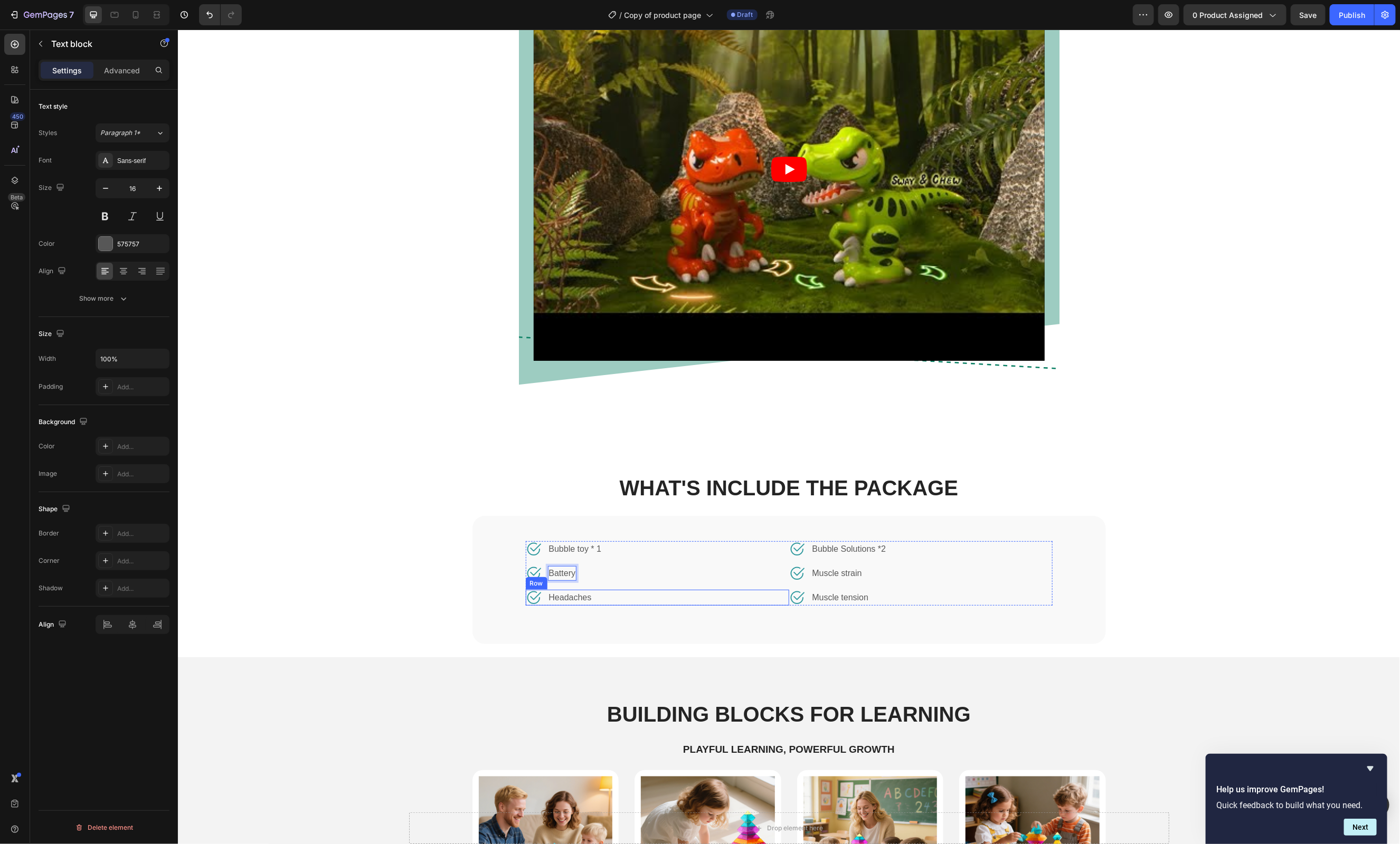
click at [732, 591] on div "Image Headaches Text block Row" at bounding box center [657, 597] width 264 height 16
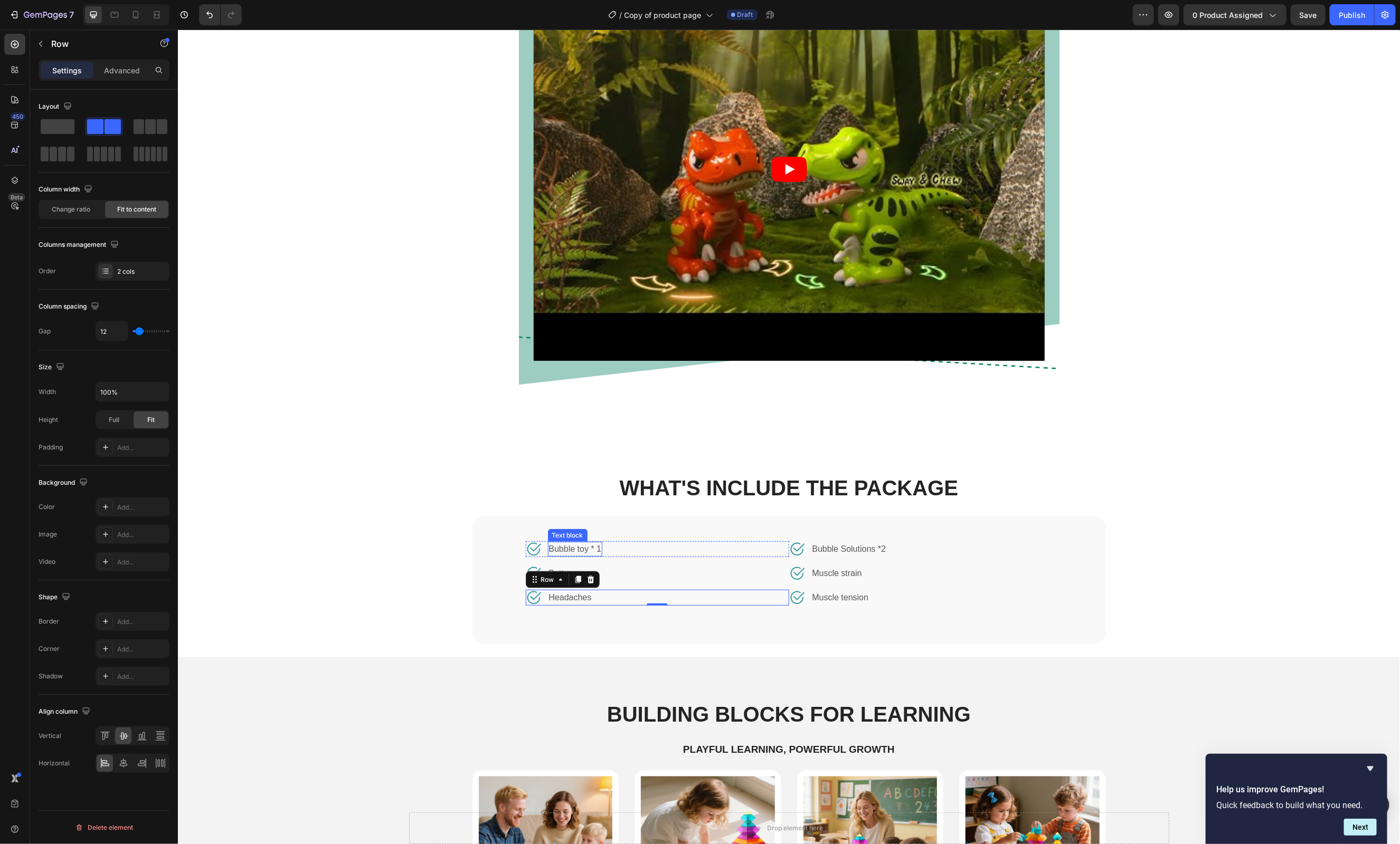
click at [572, 551] on p "Bubble toy * 1" at bounding box center [575, 549] width 53 height 13
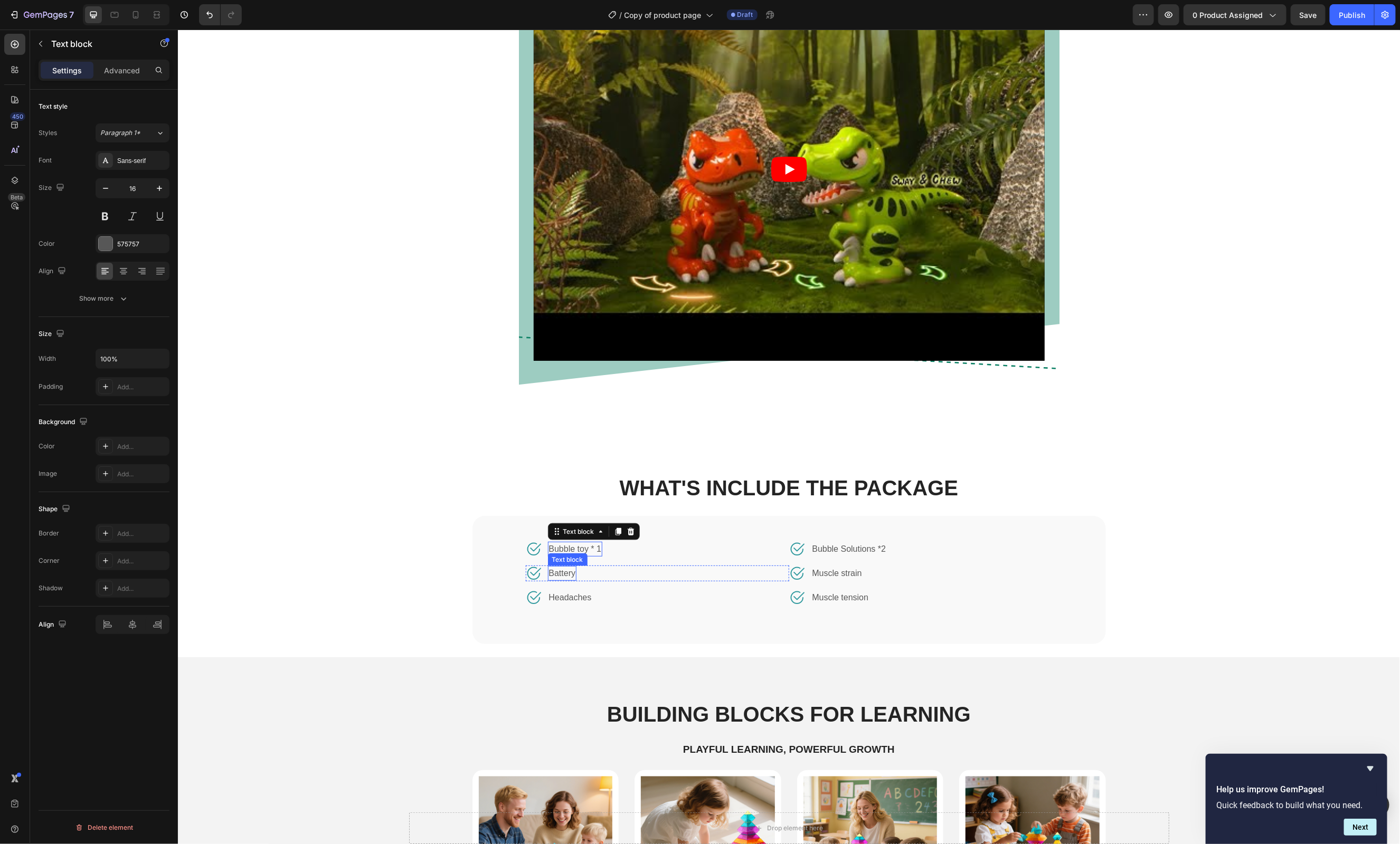
click at [567, 569] on p "Battery" at bounding box center [562, 573] width 27 height 13
click at [576, 573] on p "Battery" at bounding box center [562, 573] width 27 height 13
click at [846, 575] on p "Muscle strain" at bounding box center [836, 573] width 49 height 13
click at [1042, 585] on div "Image Bubble Solutions *2 Text block Row Image Instruction*1 Text block 0 Row I…" at bounding box center [920, 573] width 264 height 64
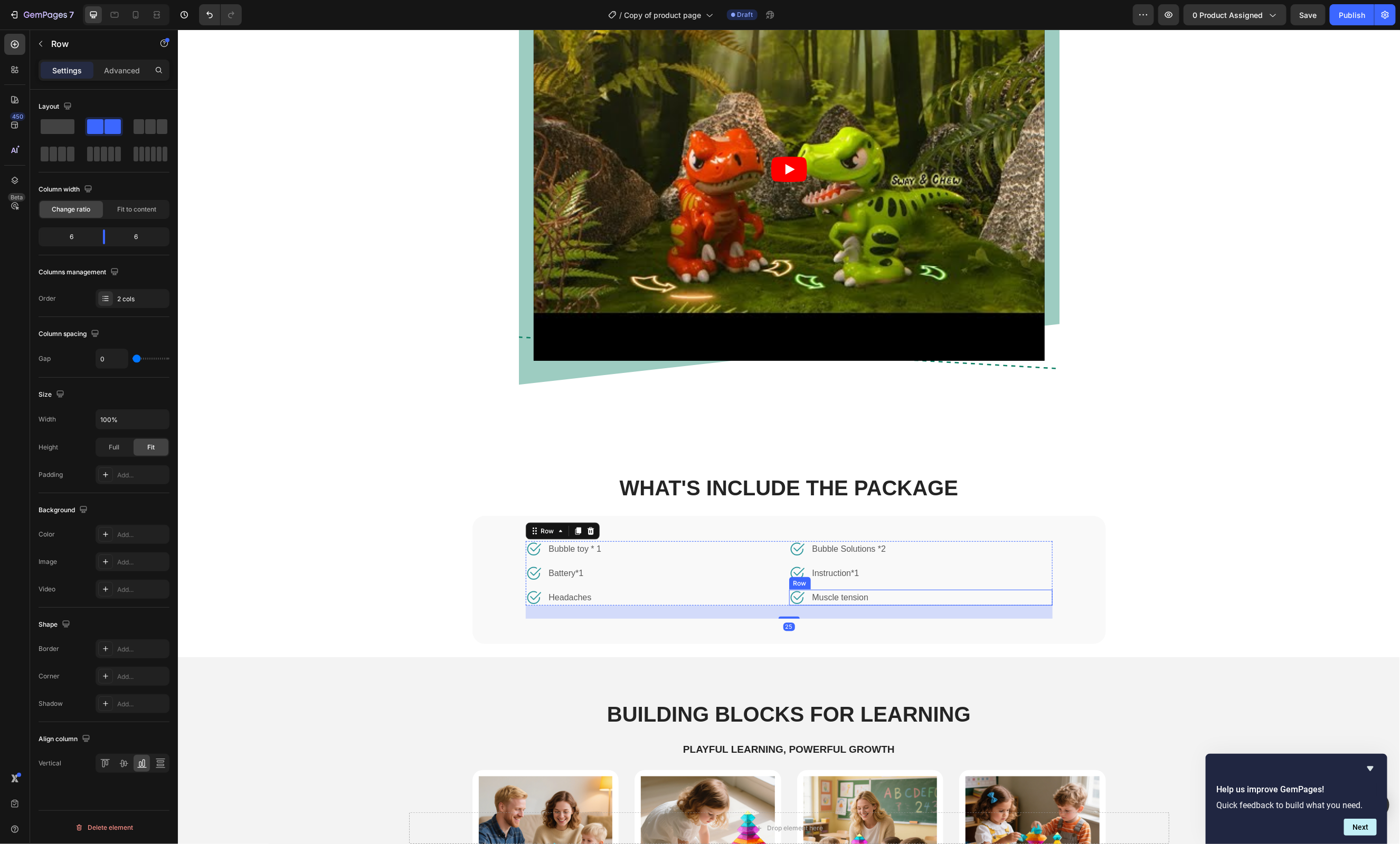
click at [887, 594] on div "Image Muscle tension Text block Row" at bounding box center [920, 597] width 264 height 16
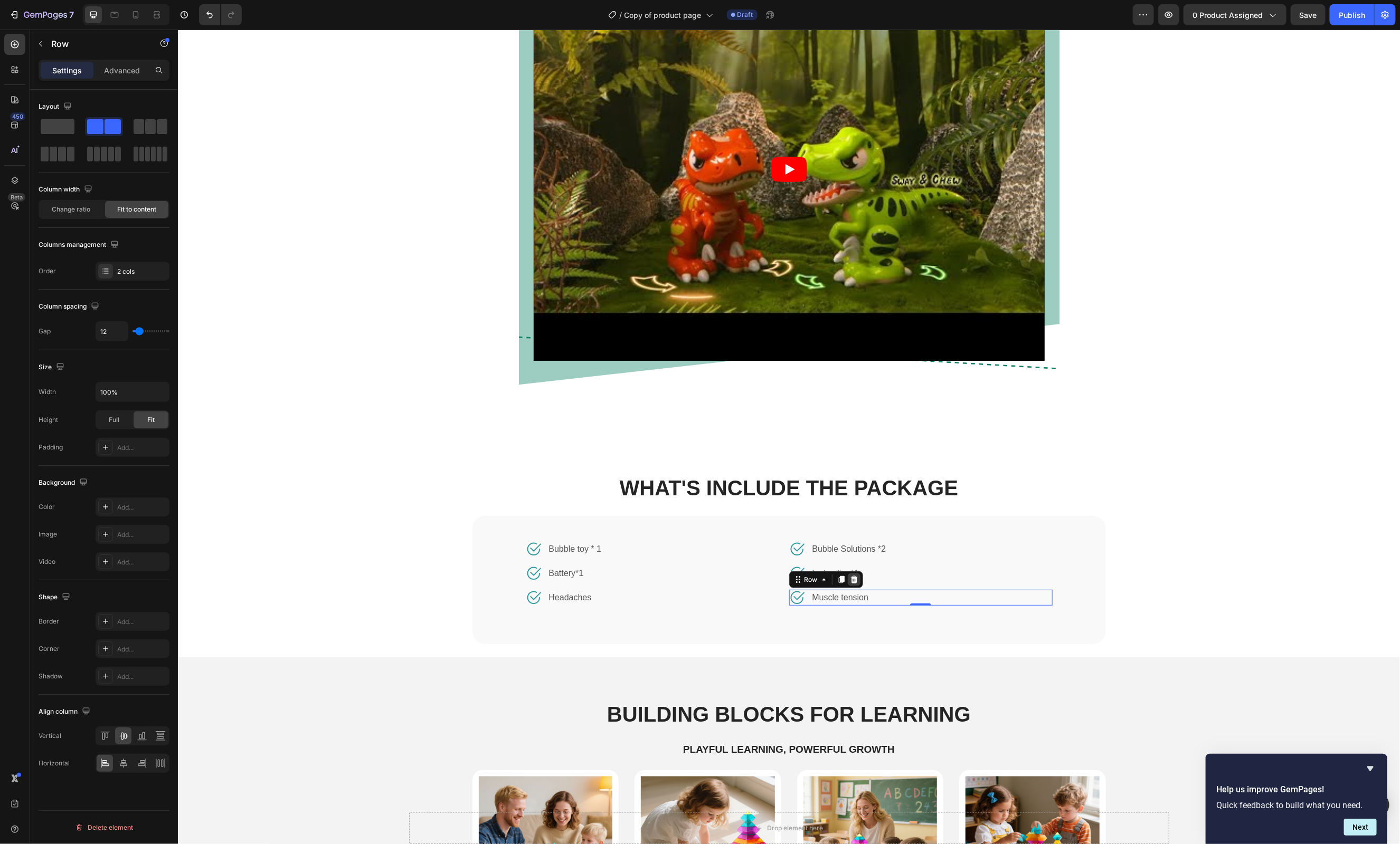
click at [854, 578] on icon at bounding box center [854, 580] width 9 height 9
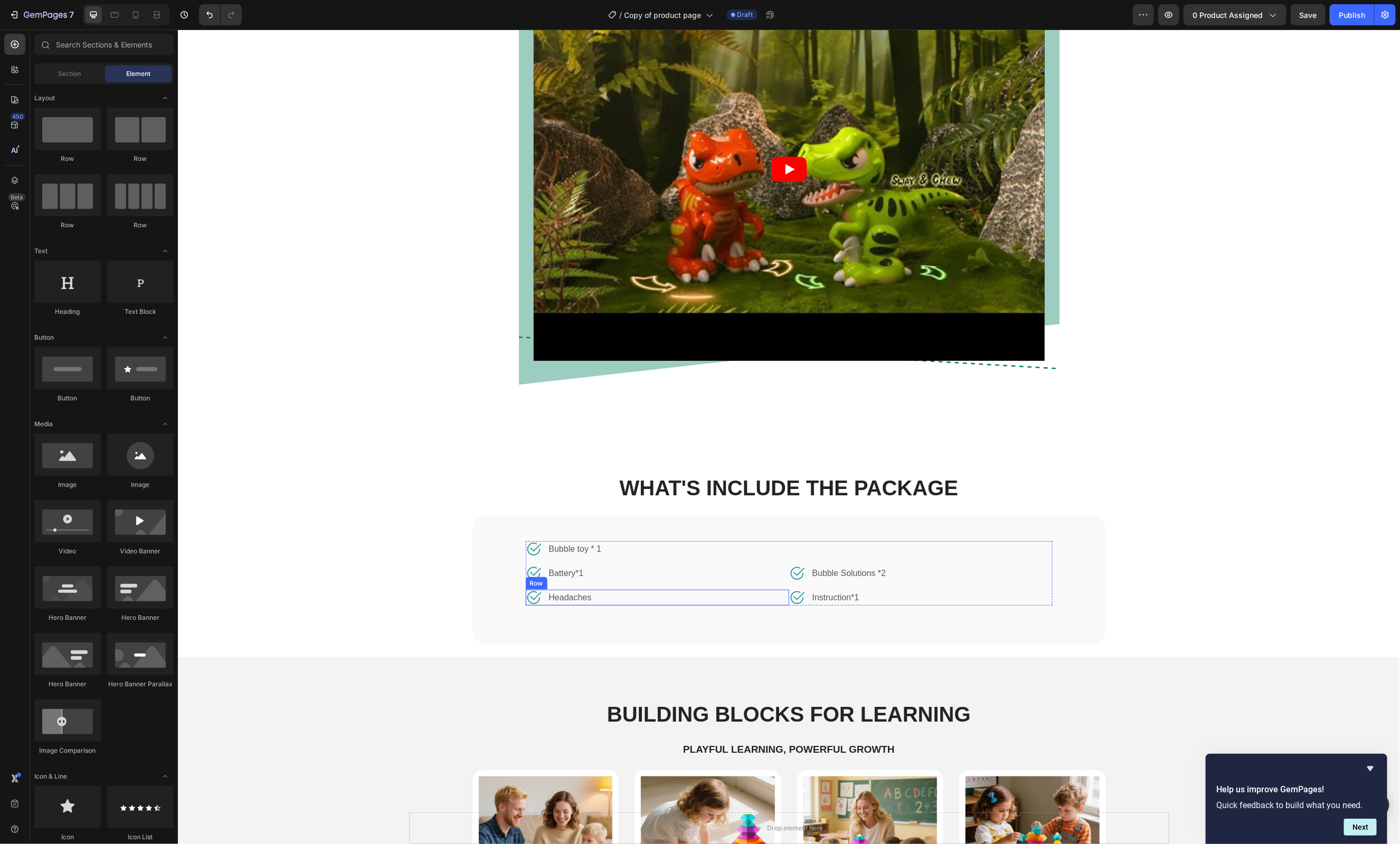
click at [596, 596] on div "Image Headaches Text block Row" at bounding box center [657, 597] width 264 height 16
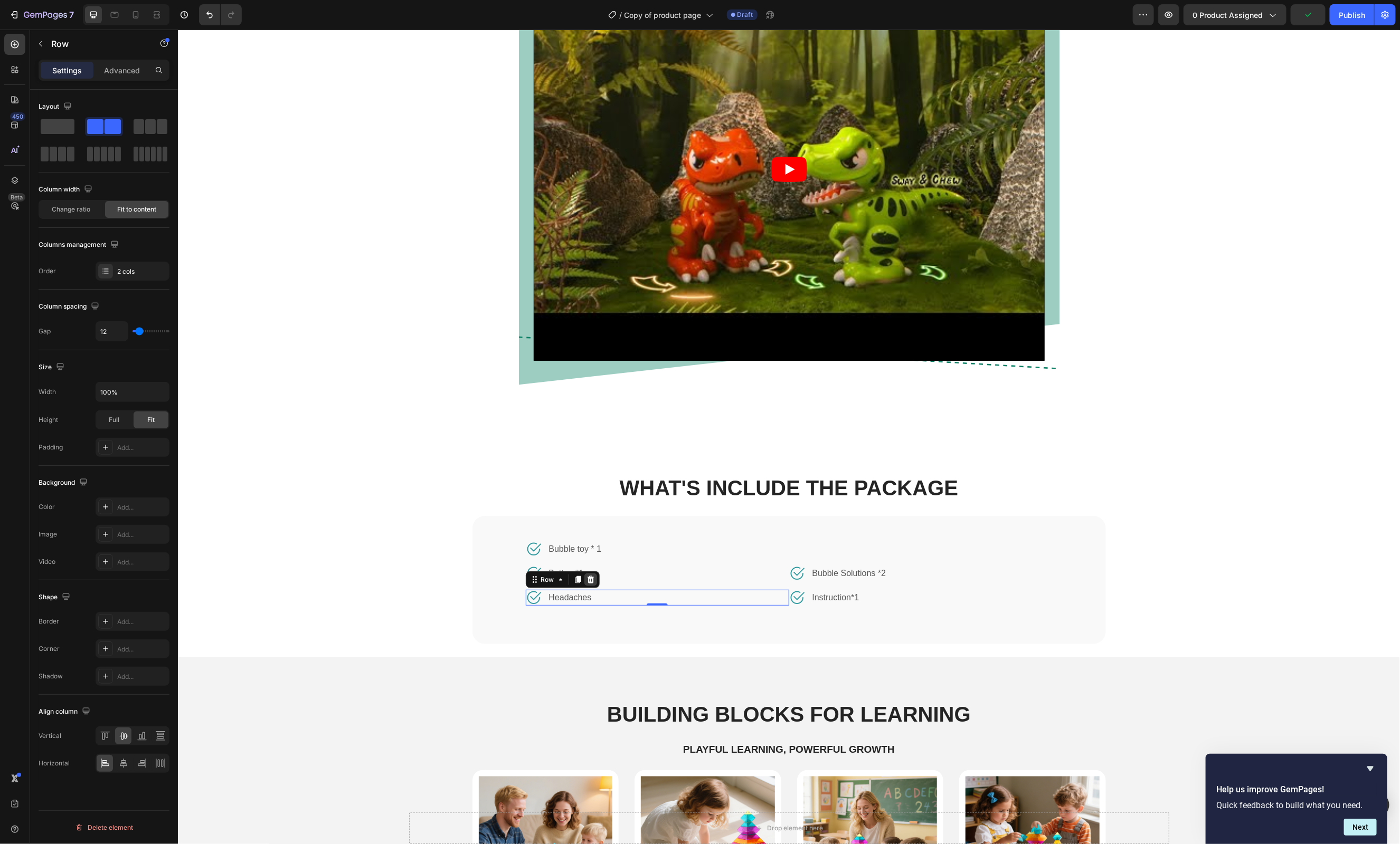
click at [591, 576] on icon at bounding box center [590, 579] width 7 height 7
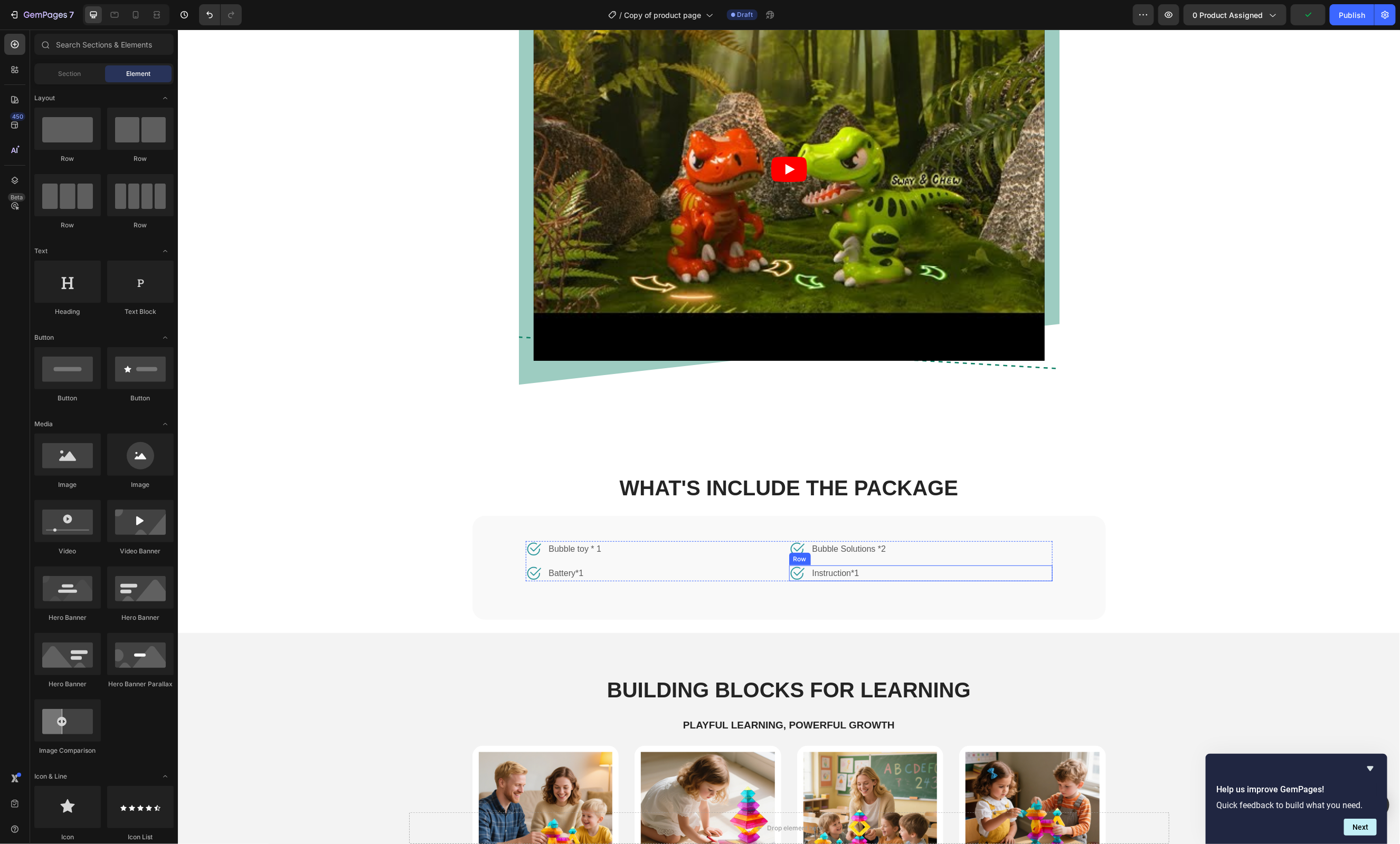
click at [1029, 567] on div "Image Instruction*1 Text block Row" at bounding box center [920, 573] width 264 height 16
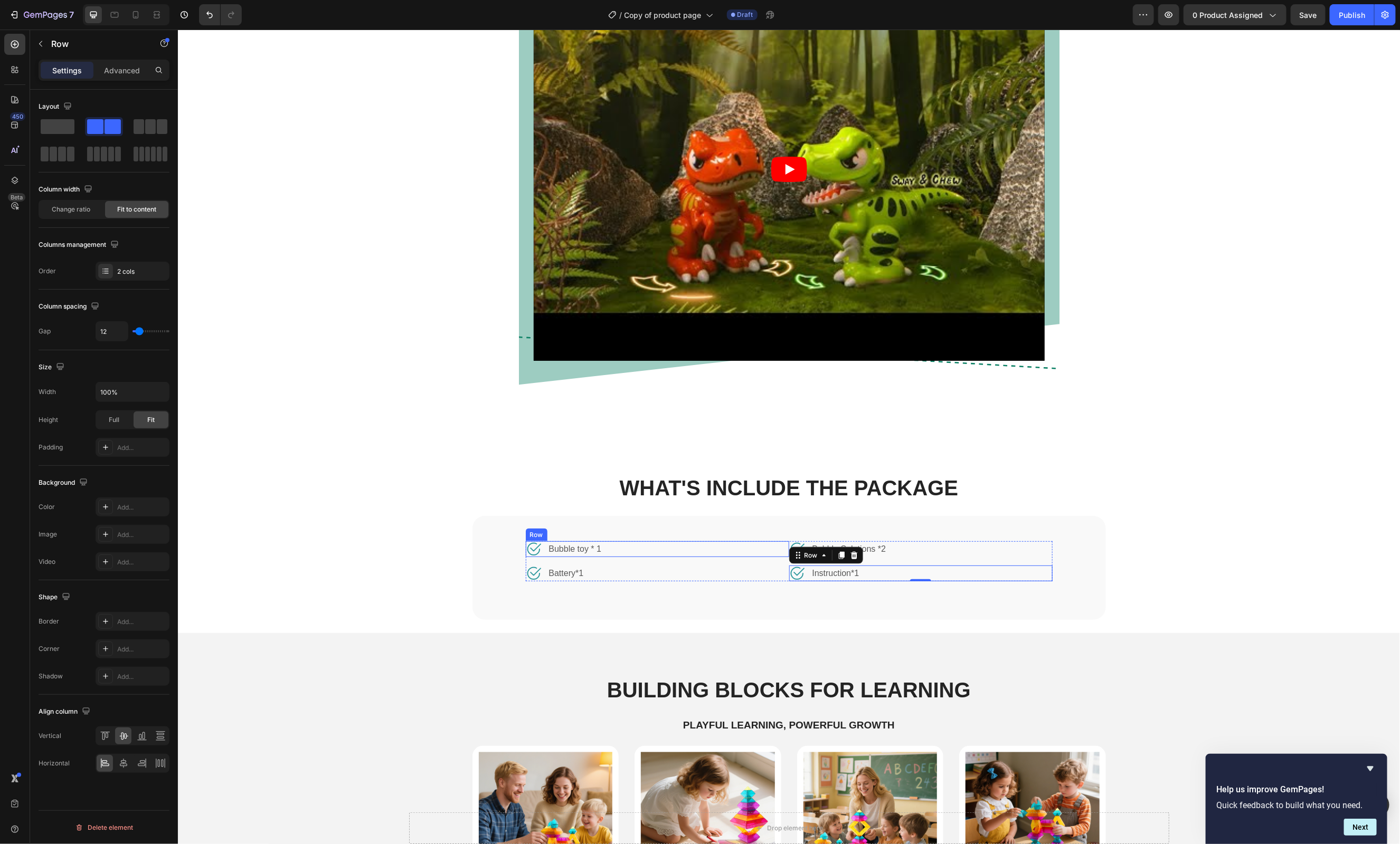
click at [765, 543] on div "Image Bubble toy * 1 Text block Row" at bounding box center [657, 549] width 264 height 16
click at [1225, 476] on h2 "WHAT'S INCLUDE THE PACKAGE" at bounding box center [788, 488] width 1188 height 29
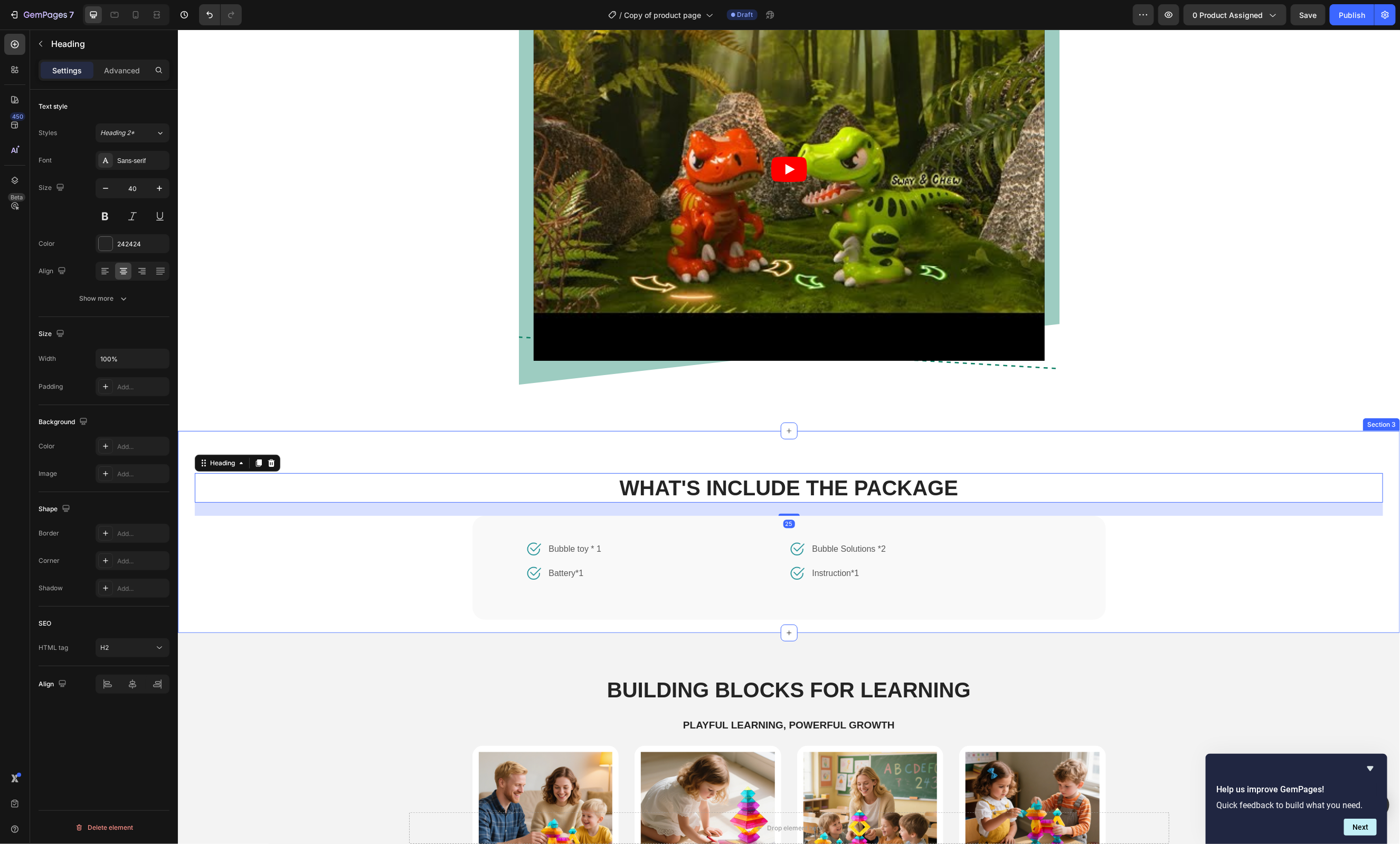
click at [1218, 590] on div "WHAT'S INCLUDE THE PACKAGE Heading 25 Image Bubble toy * 1 Text block Row Image…" at bounding box center [788, 553] width 1188 height 160
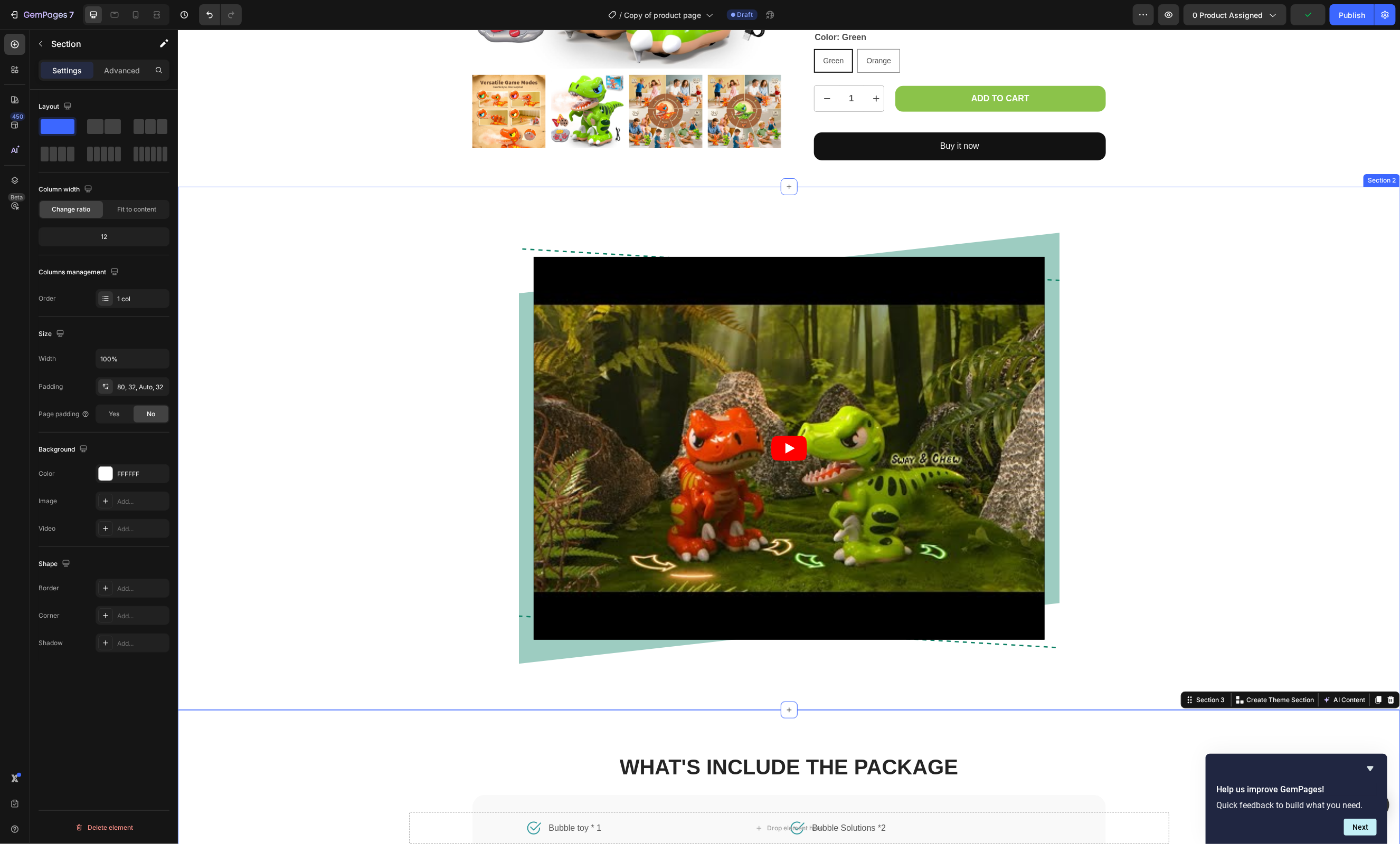
scroll to position [697, 0]
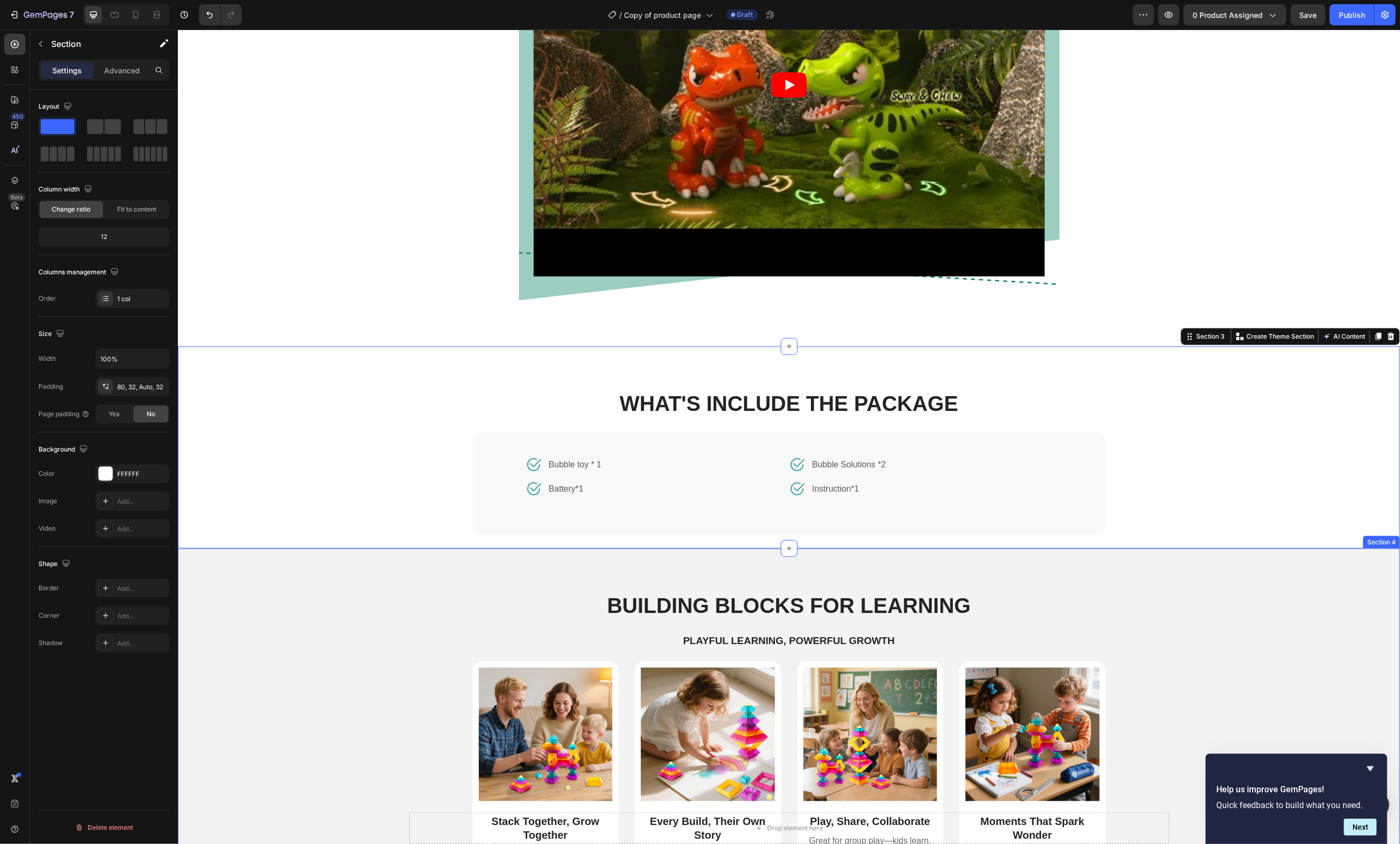
click at [381, 599] on div "Building Blocks for Learning Heading Playful Learning, Powerful Growth Text Blo…" at bounding box center [788, 752] width 1206 height 322
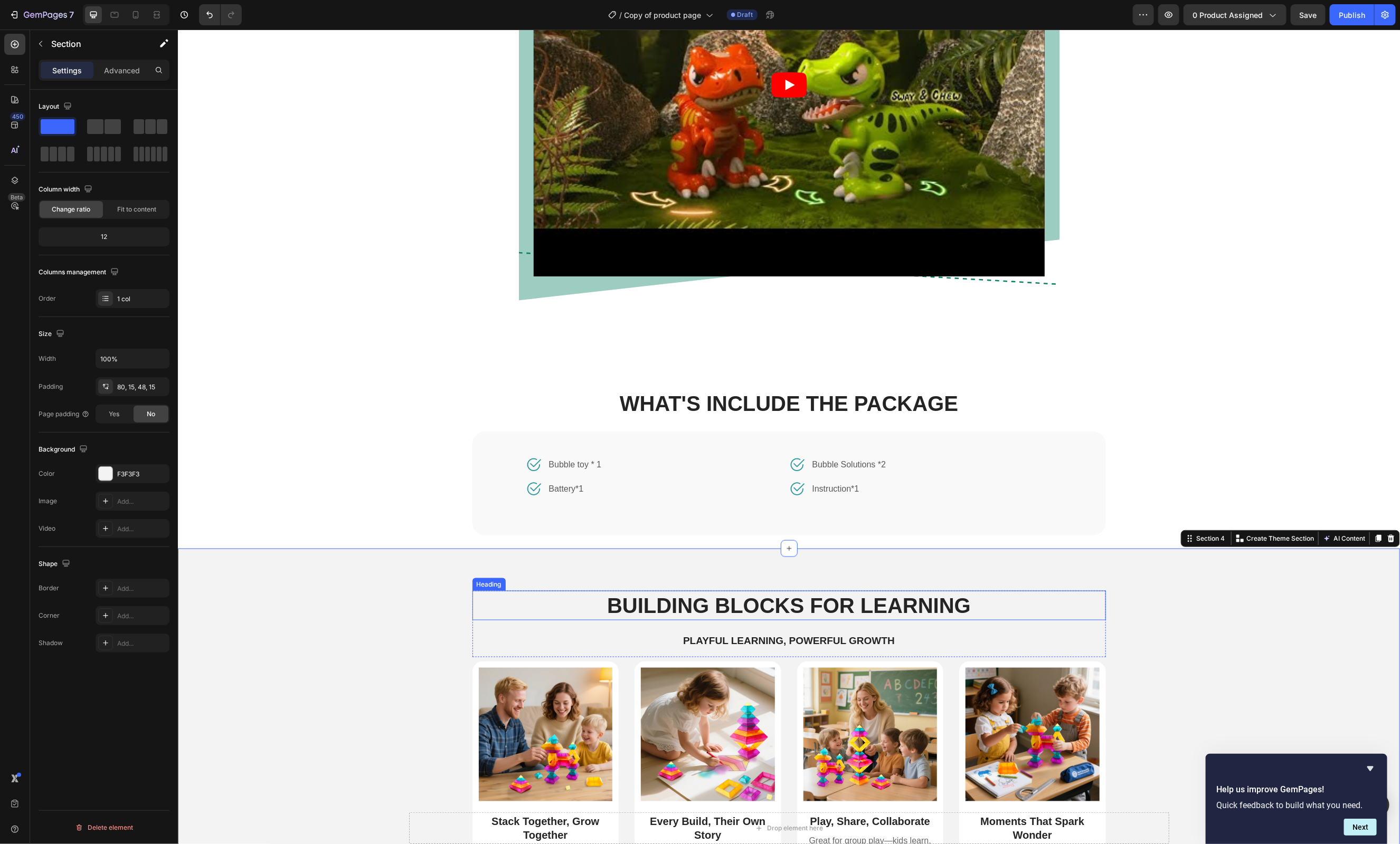
click at [728, 612] on h2 "Building Blocks for Learning" at bounding box center [788, 605] width 634 height 29
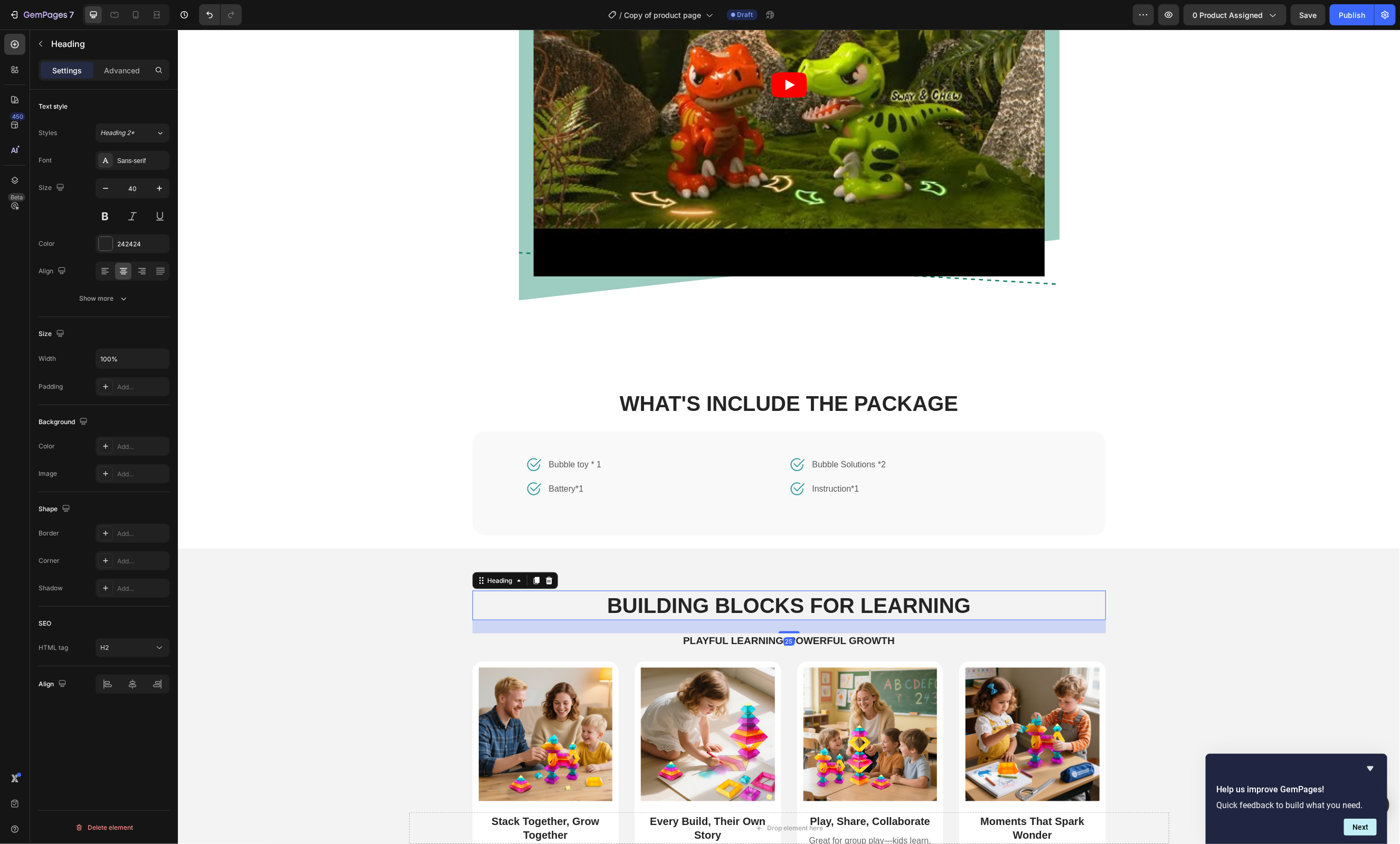
click at [728, 612] on h2 "Building Blocks for Learning" at bounding box center [788, 605] width 634 height 29
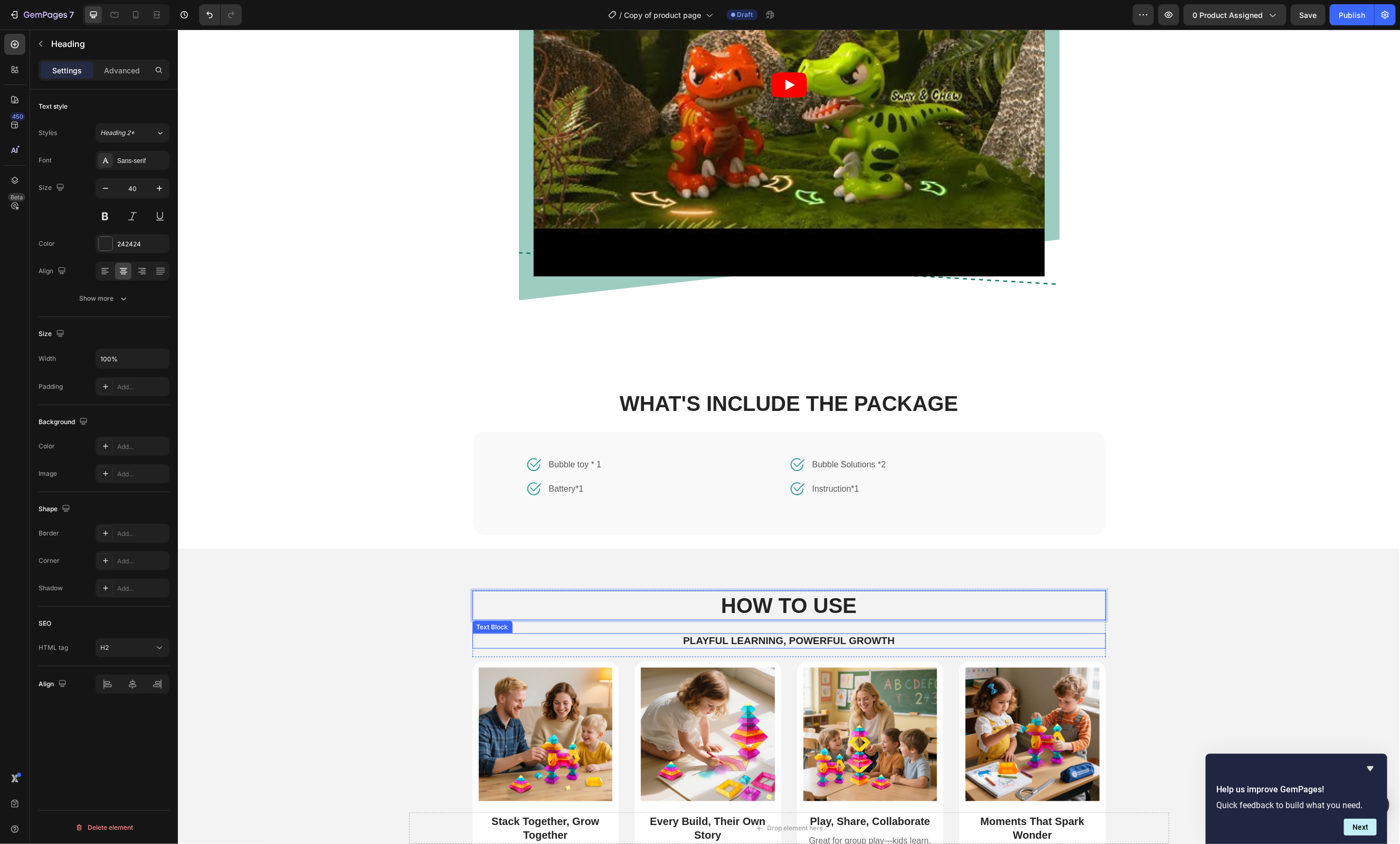
click at [733, 636] on p "Playful Learning, Powerful Growth" at bounding box center [789, 641] width 632 height 13
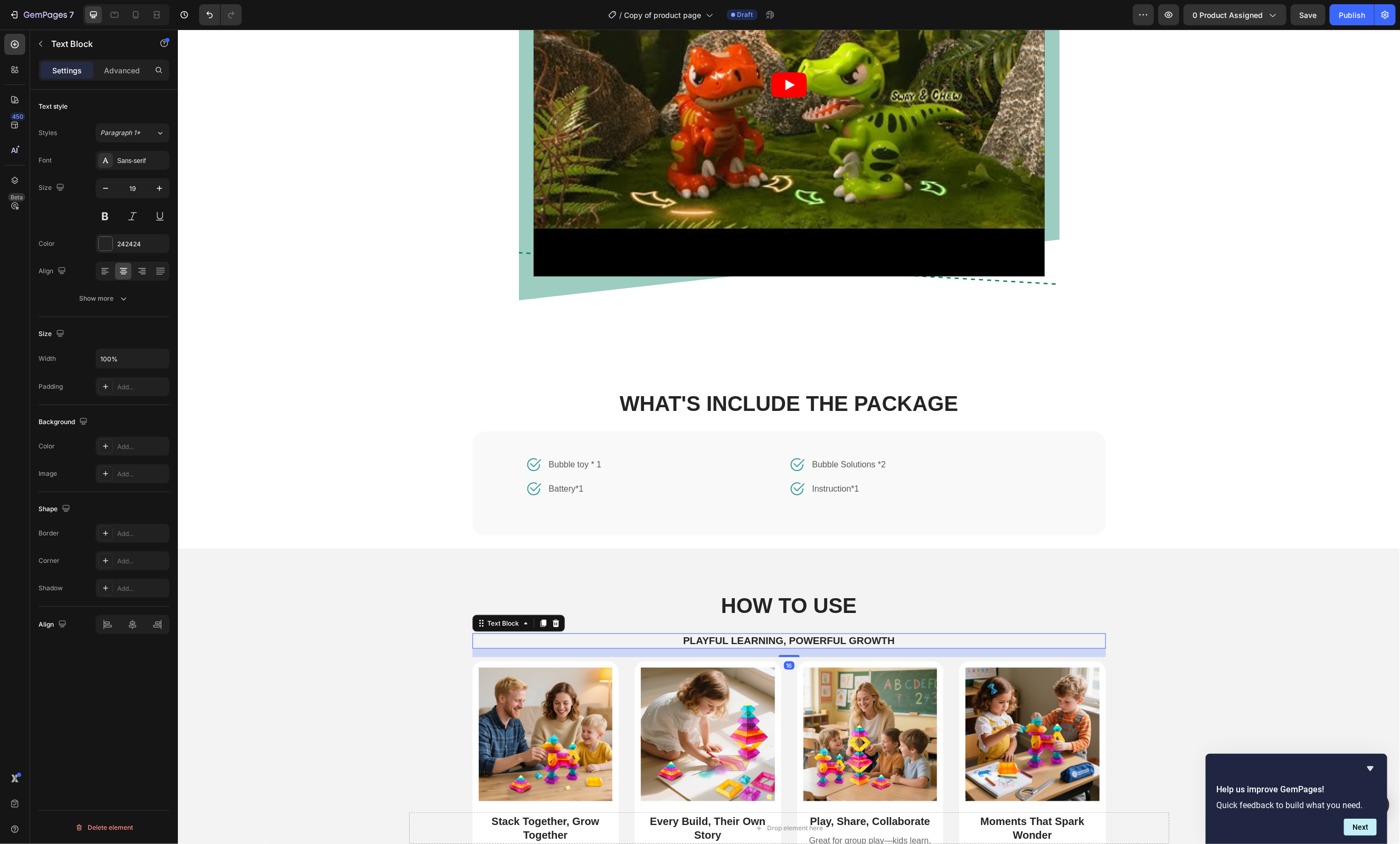
click at [733, 636] on p "Playful Learning, Powerful Growth" at bounding box center [789, 641] width 632 height 13
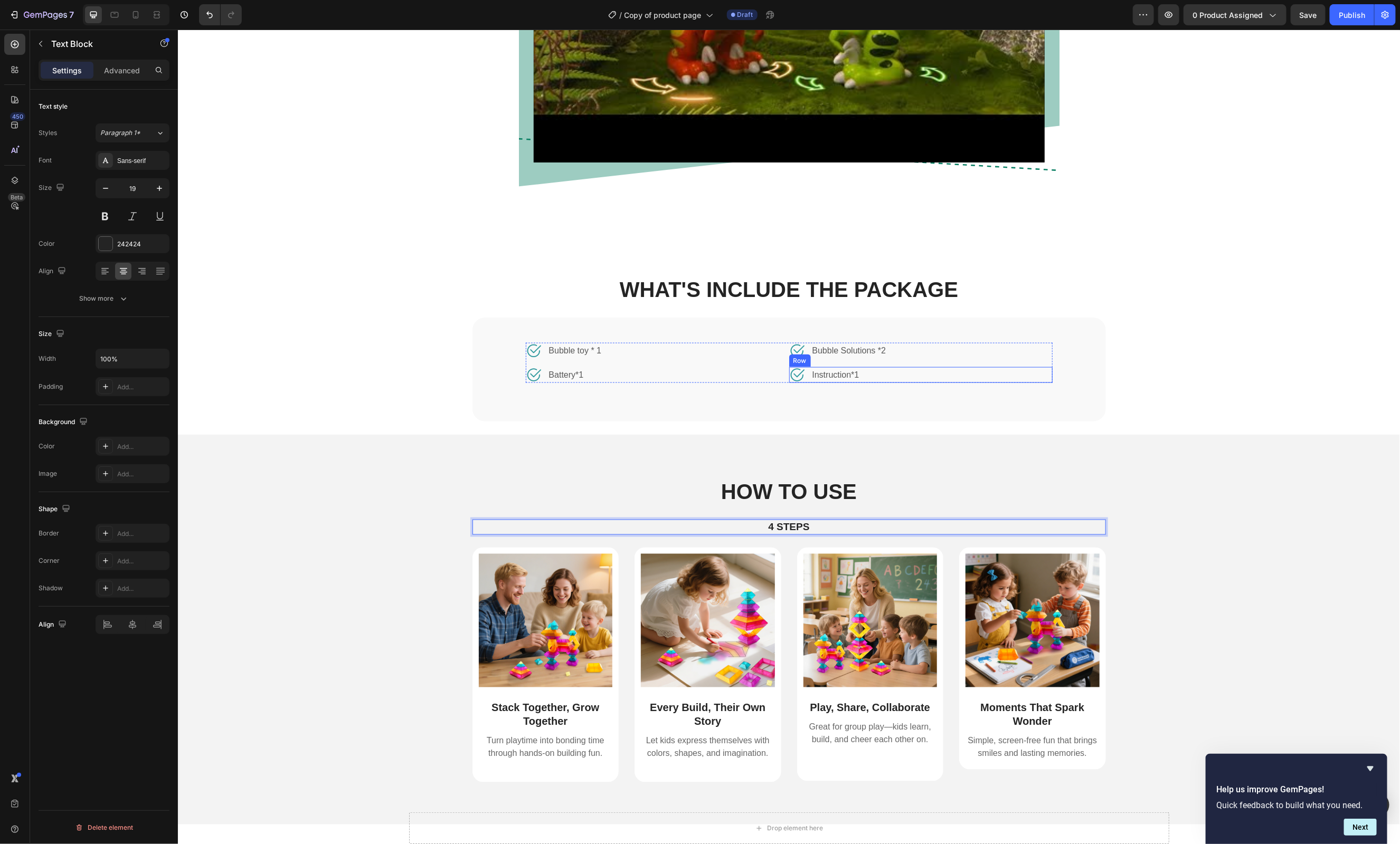
scroll to position [1067, 0]
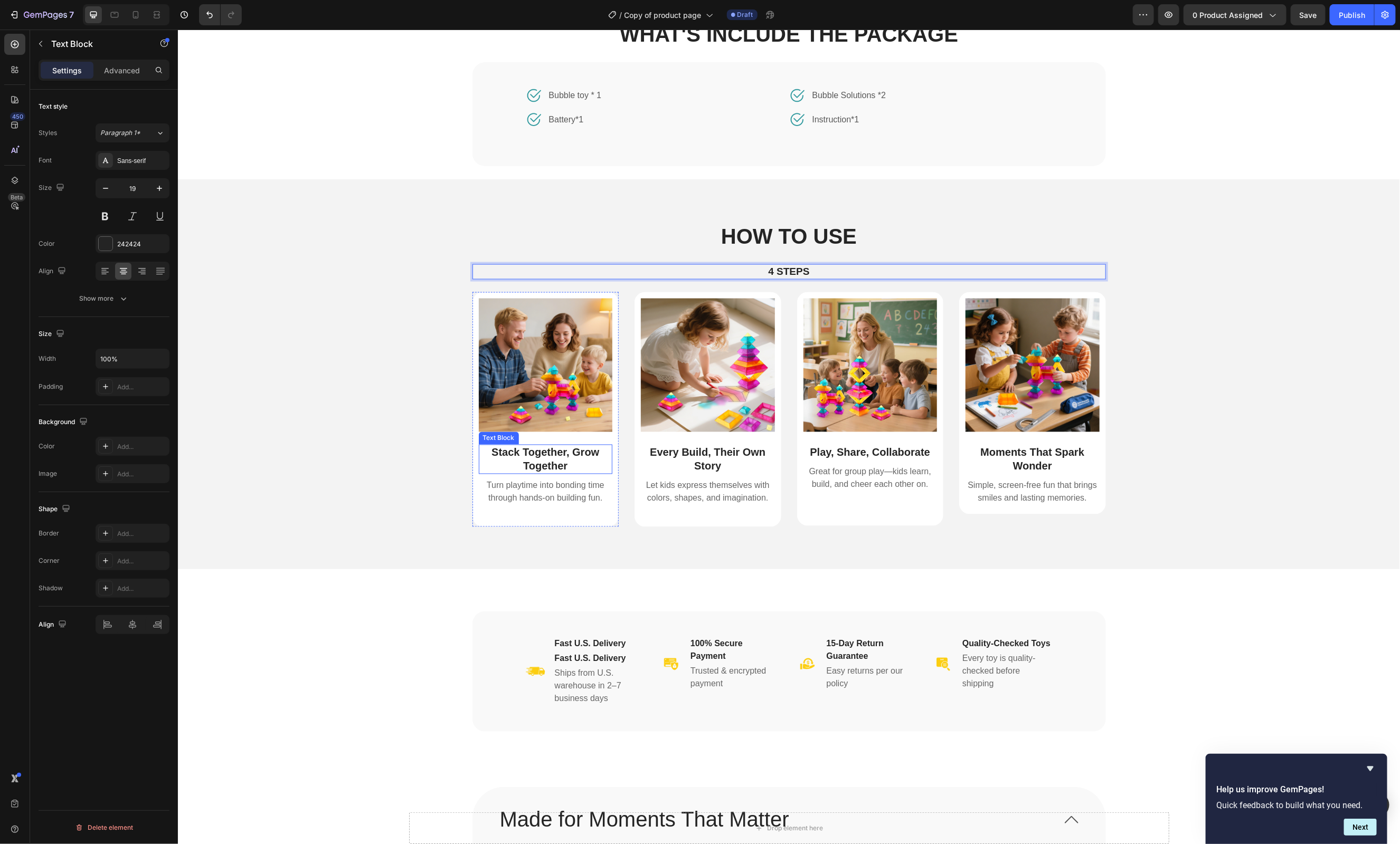
click at [534, 455] on p "Stack Together, Grow Together" at bounding box center [545, 459] width 132 height 27
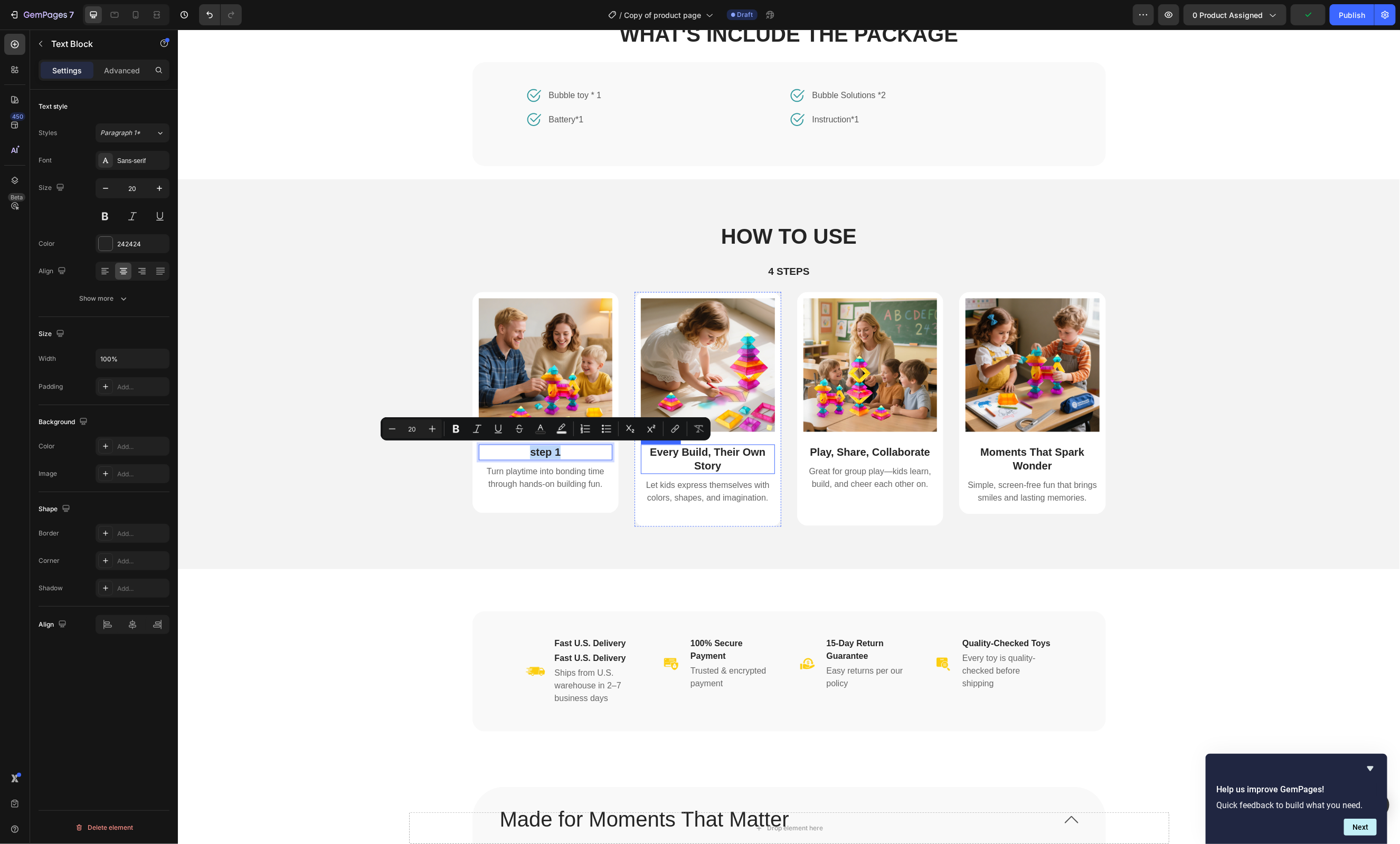
copy p "step 1"
click at [720, 454] on p "Every Build, Their Own Story" at bounding box center [708, 459] width 132 height 27
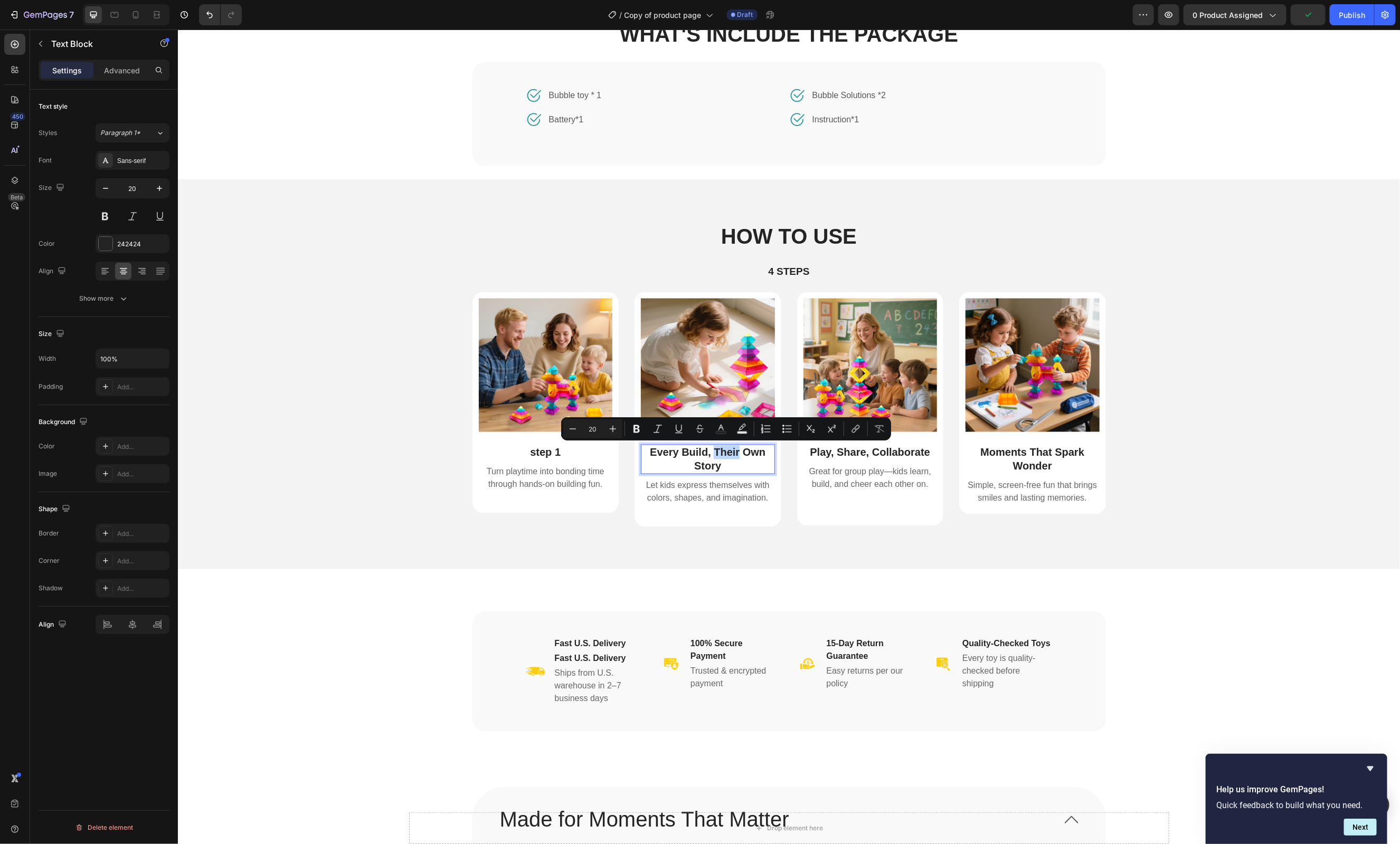
click at [720, 454] on p "Every Build, Their Own Story" at bounding box center [708, 459] width 132 height 27
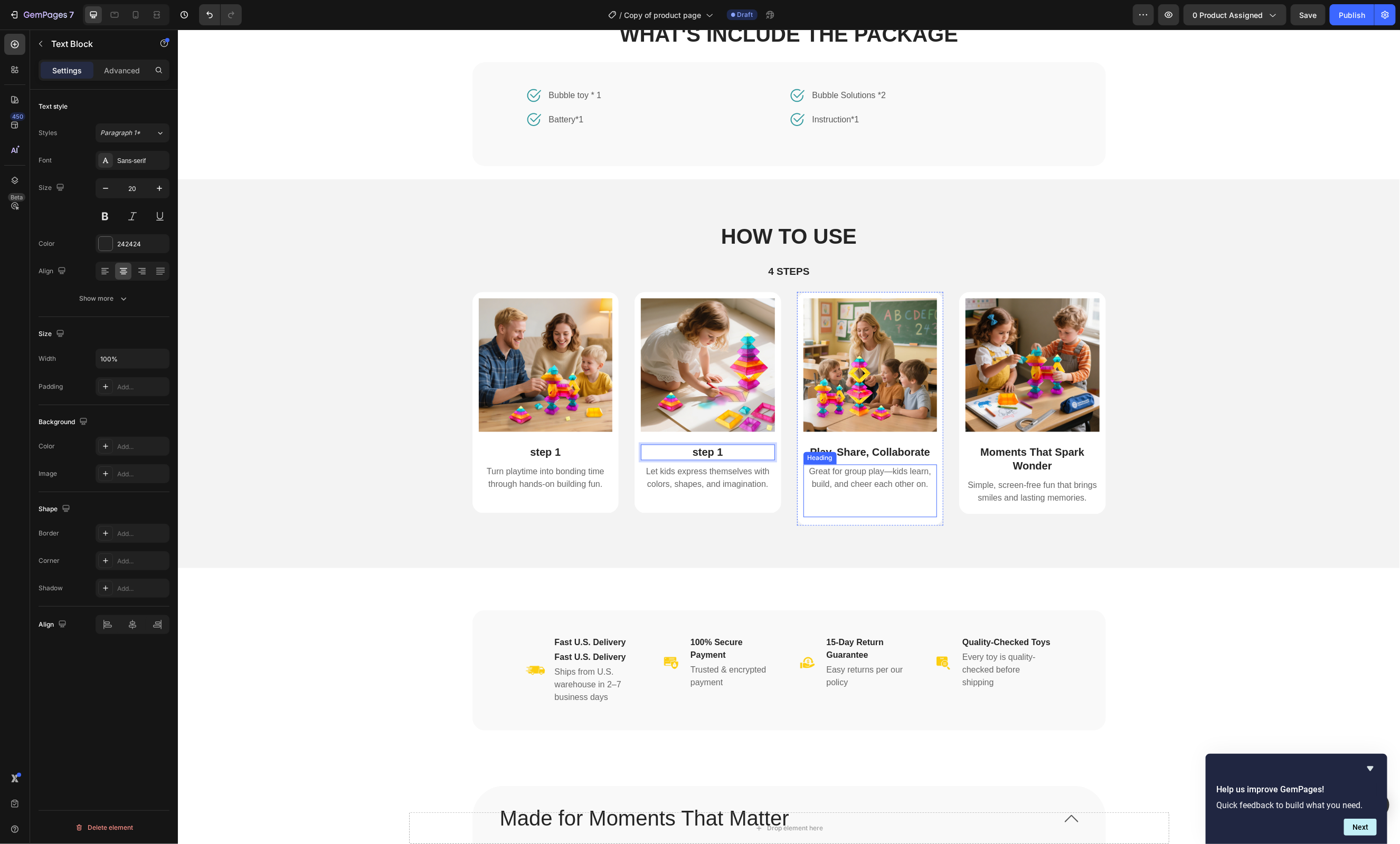
click at [861, 465] on h2 "Great for group play—kids learn, build, and cheer each other on." at bounding box center [869, 491] width 134 height 53
click at [909, 456] on p "Play, Share, Collaborate" at bounding box center [870, 452] width 132 height 14
click at [1018, 453] on p "Moments That Spark Wonder" at bounding box center [1032, 459] width 132 height 27
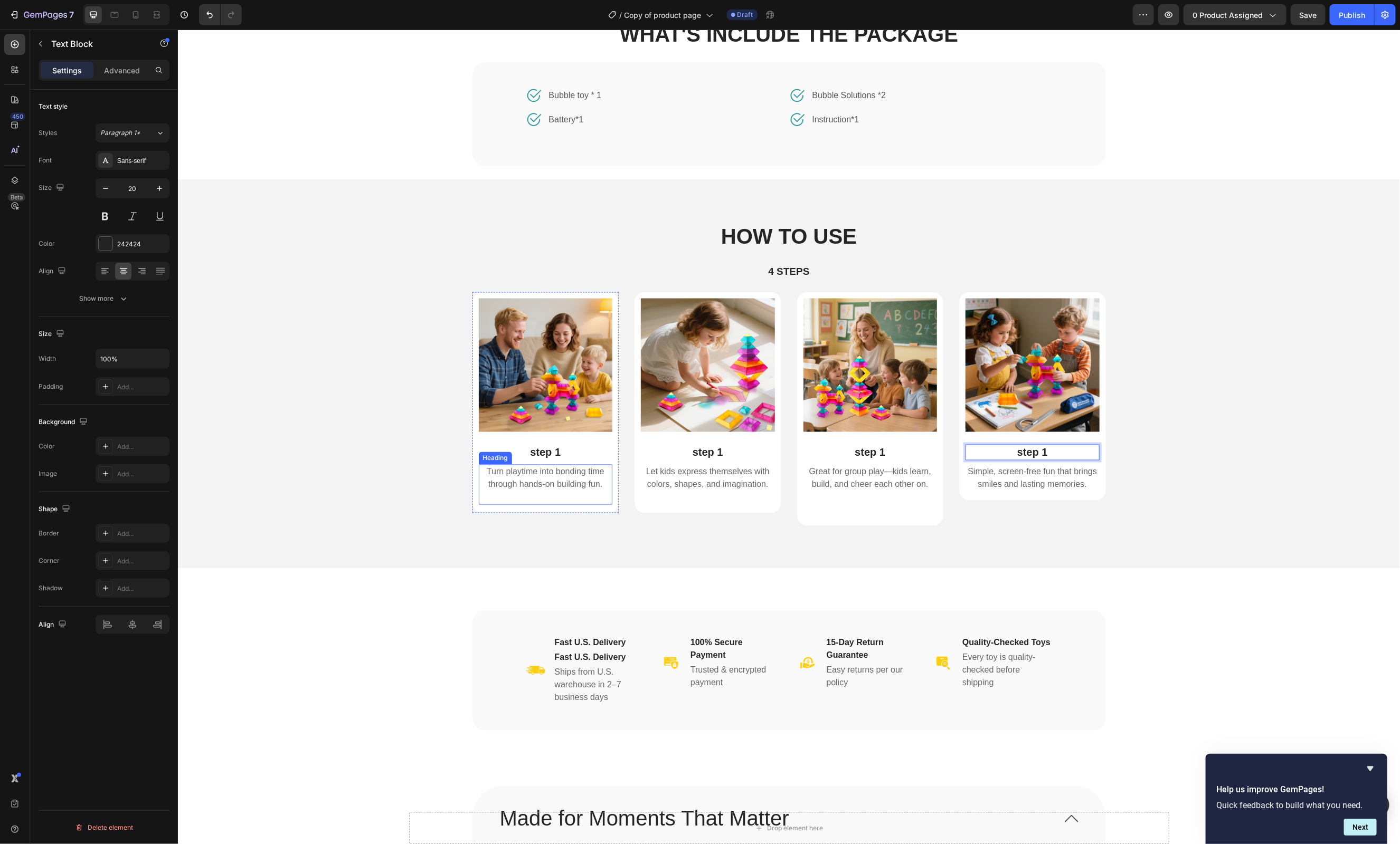
click at [573, 487] on h2 "Turn playtime into bonding time through hands-on building fun." at bounding box center [545, 485] width 134 height 40
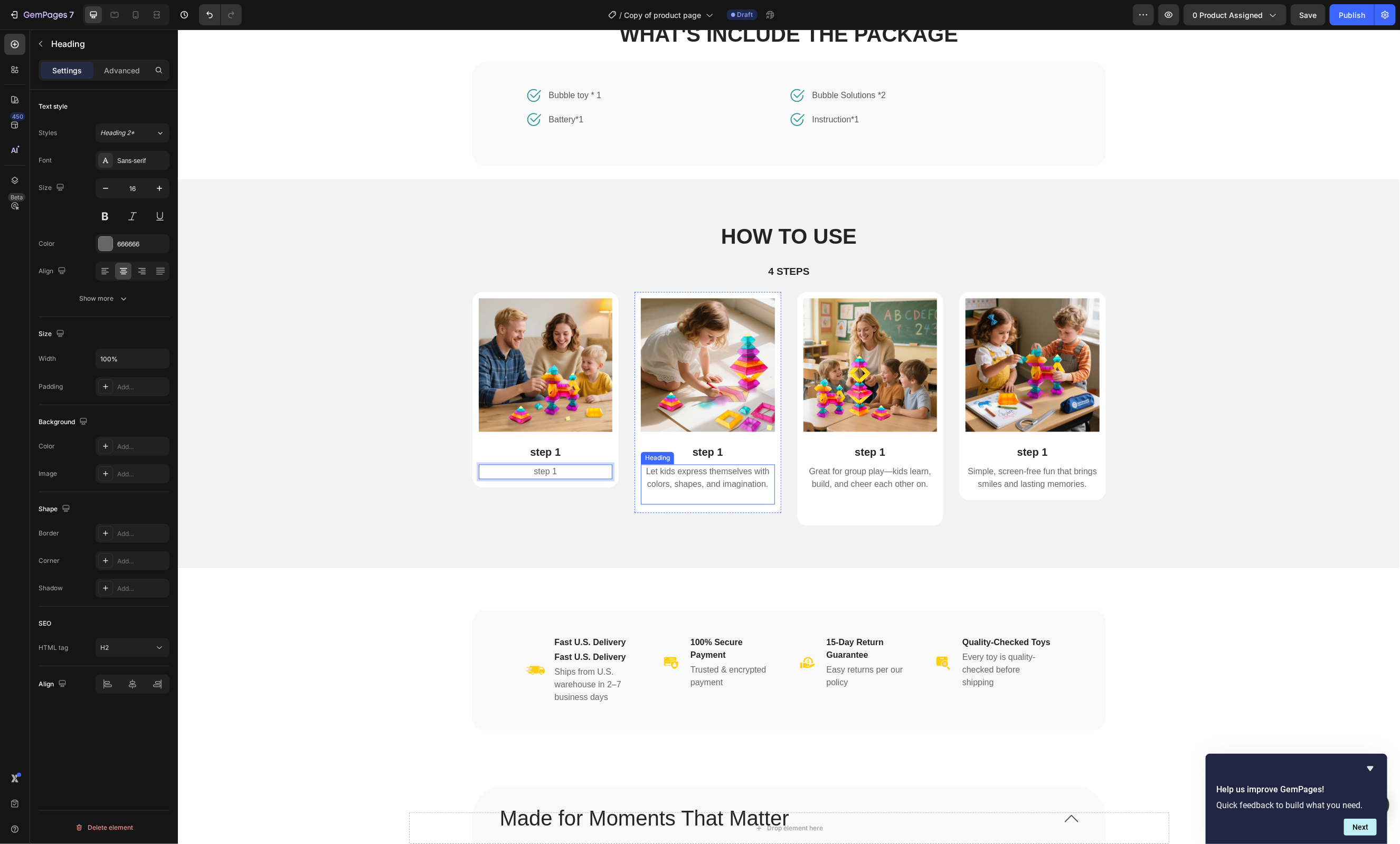
click at [722, 479] on h2 "Let kids express themselves with colors, shapes, and imagination." at bounding box center [707, 485] width 134 height 40
click at [898, 486] on h2 "Great for group play—kids learn, build, and cheer each other on." at bounding box center [869, 491] width 134 height 53
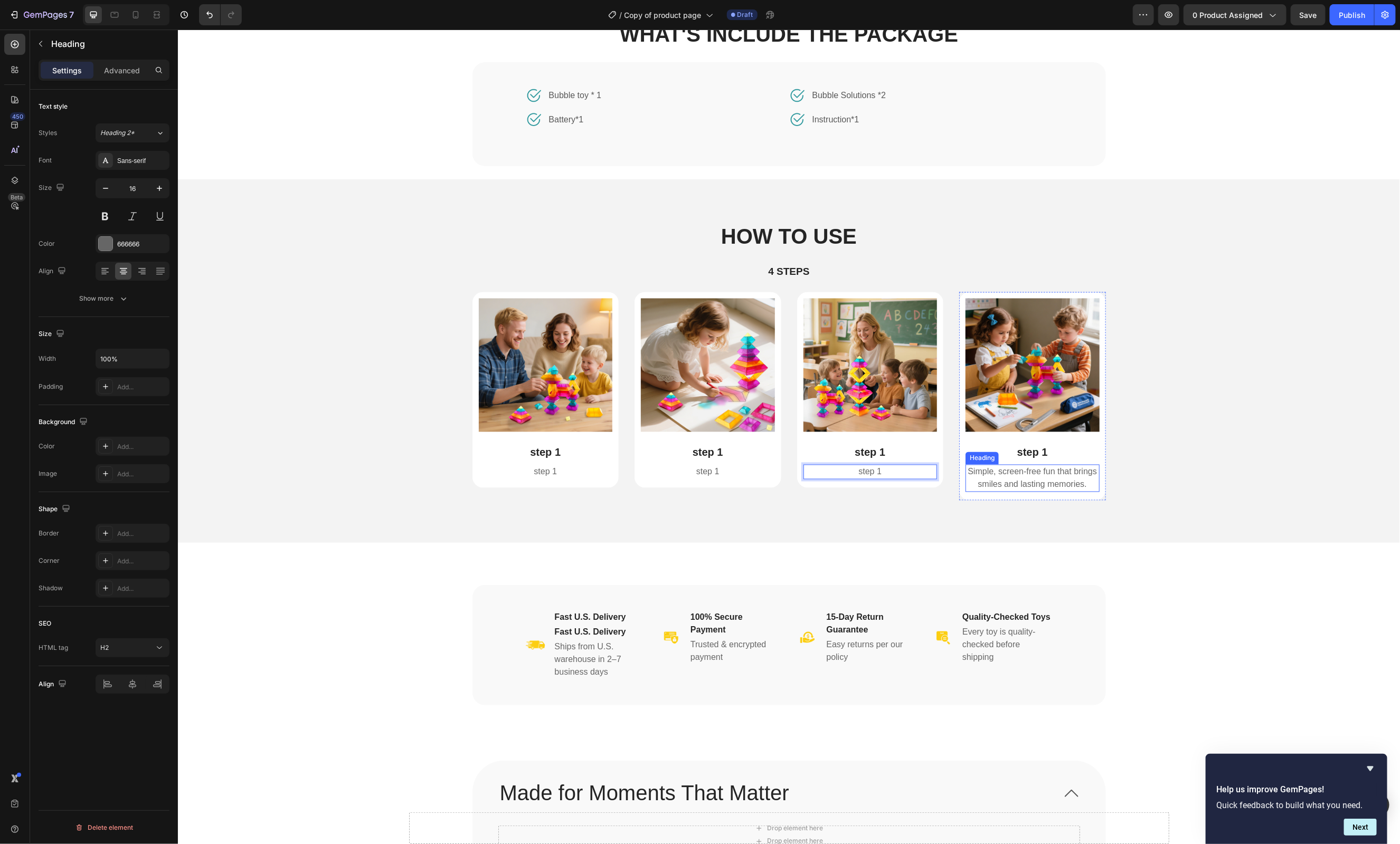
click at [1000, 486] on h2 "Simple, screen-free fun that brings smiles and lasting memories." at bounding box center [1032, 478] width 134 height 27
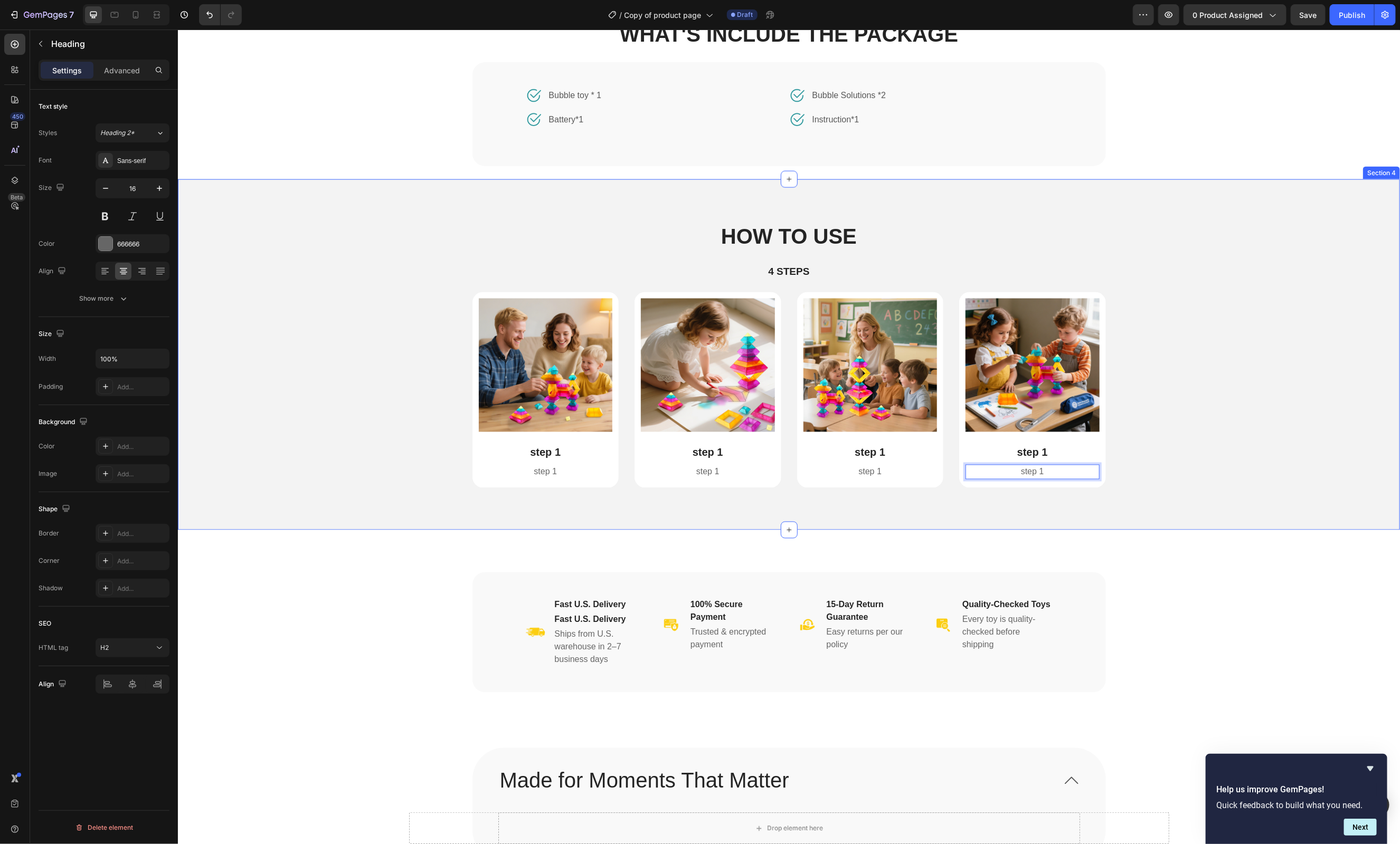
click at [1202, 461] on div "Image step 1 Text Block step 1 Heading Row Image step 1 Text Block step 1 Headi…" at bounding box center [788, 399] width 1206 height 213
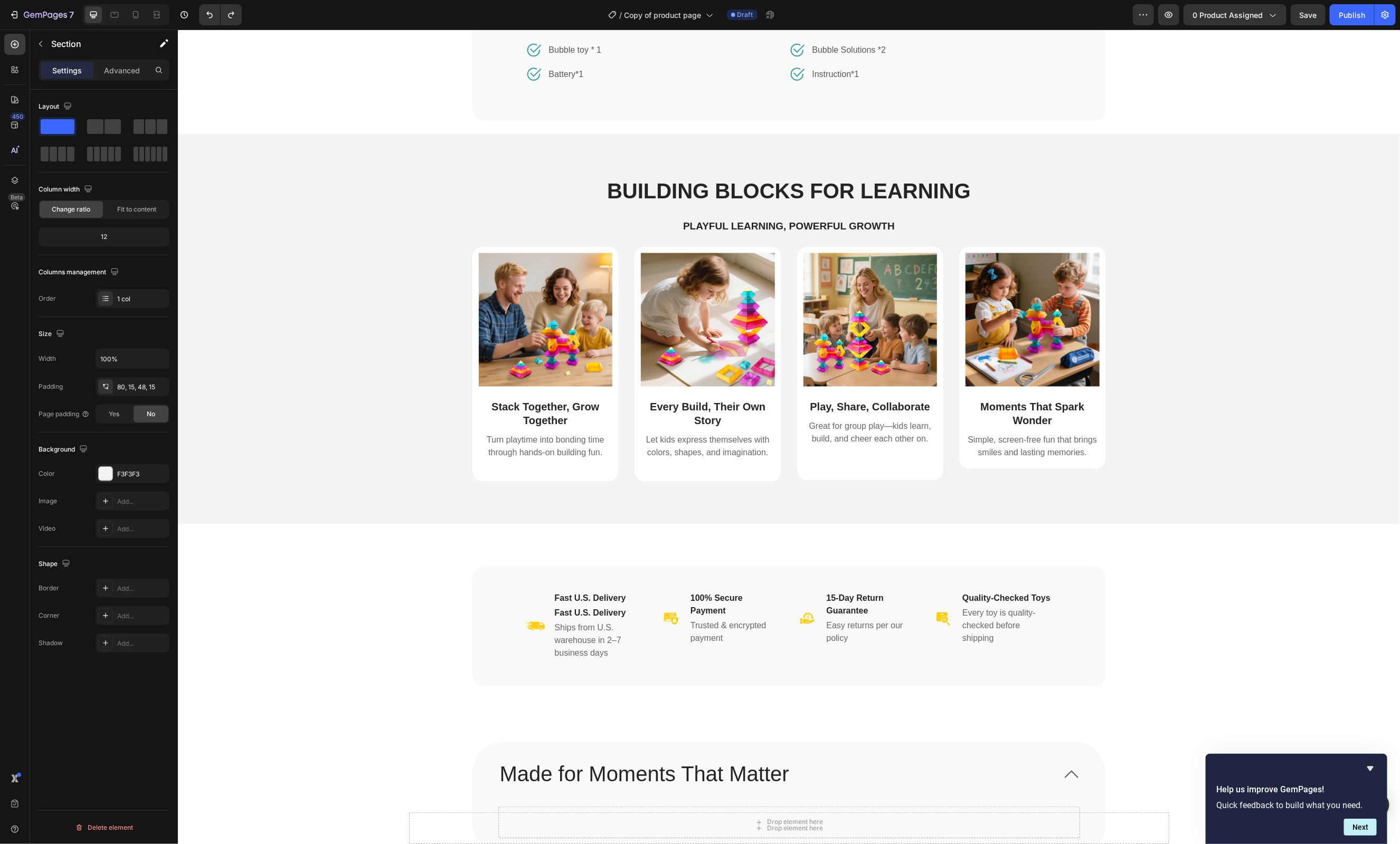
scroll to position [1109, 0]
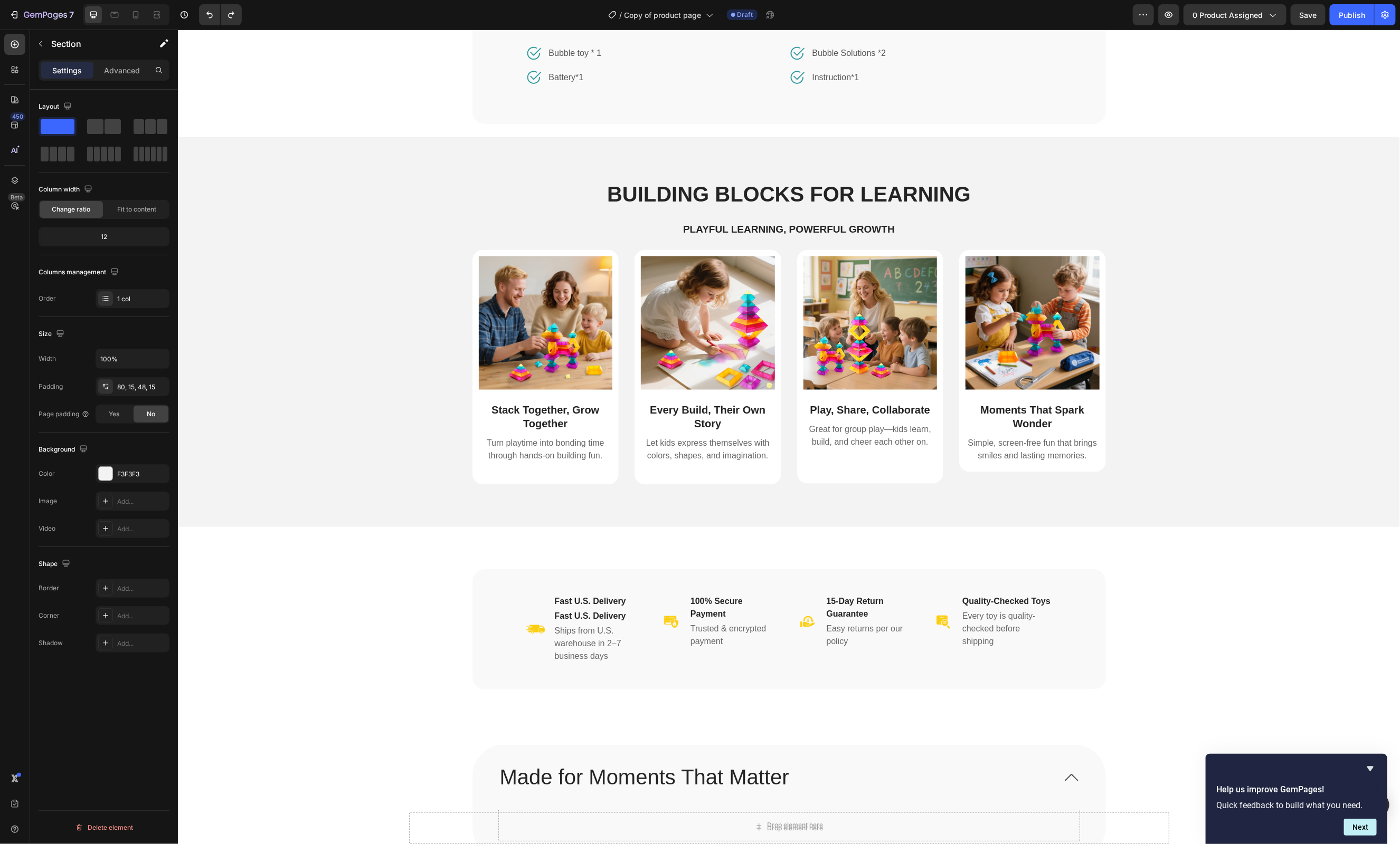
click at [1215, 599] on div "Image Fast U.S. Delivery Heading Fast U.S. Delivery Heading Ships from U.S. war…" at bounding box center [788, 636] width 1188 height 134
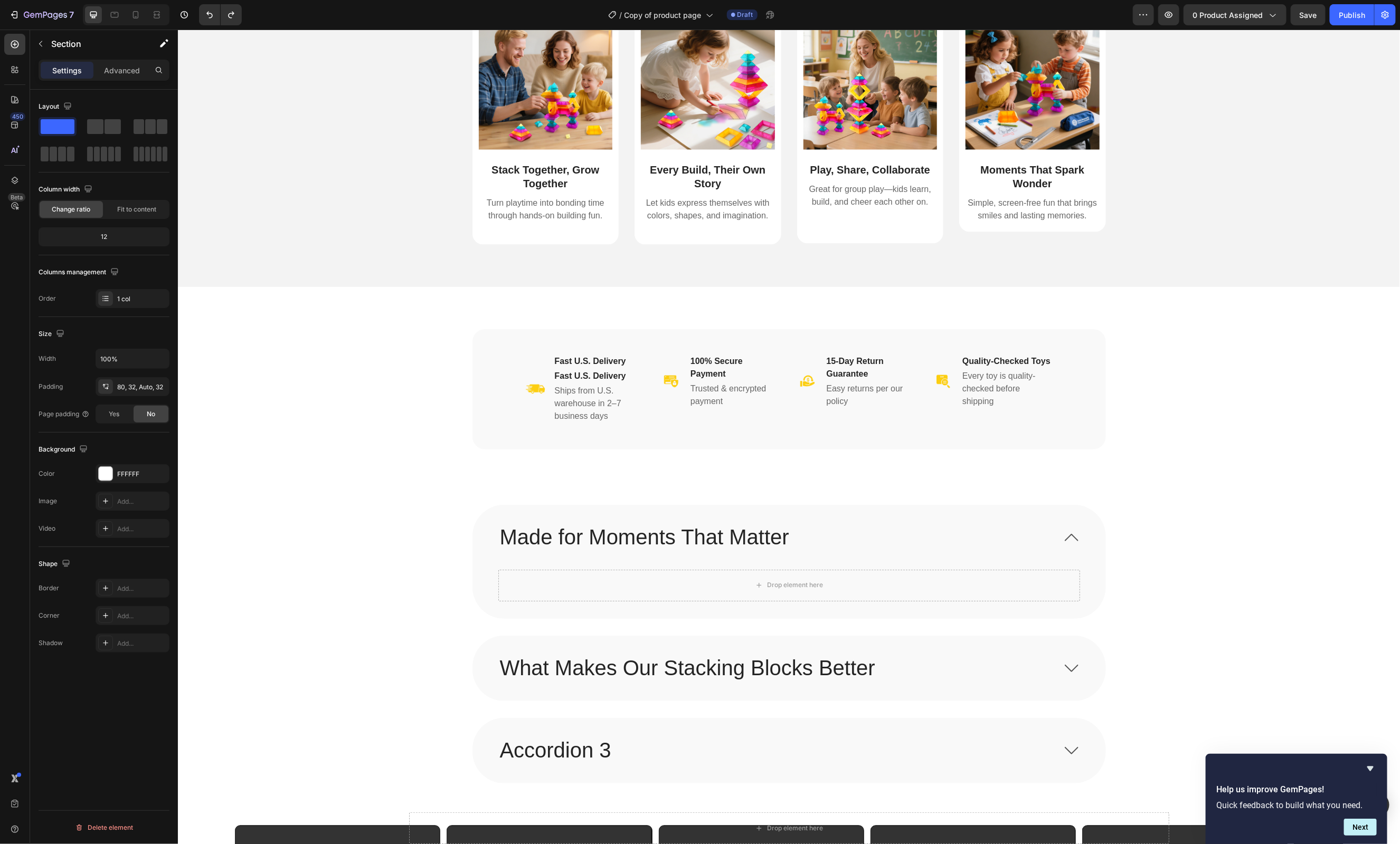
scroll to position [1384, 0]
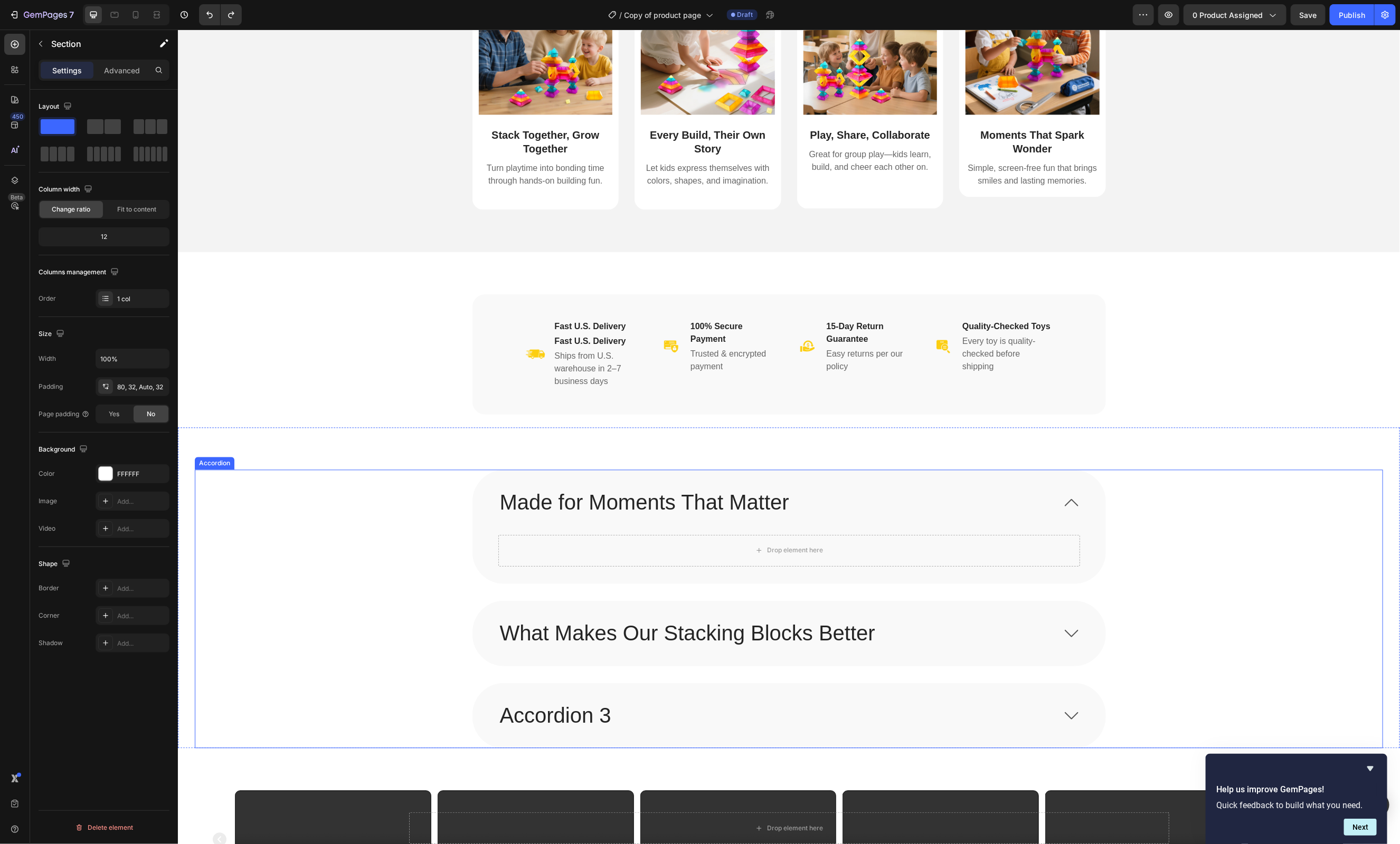
click at [776, 497] on p "Made for Moments That Matter" at bounding box center [644, 503] width 289 height 27
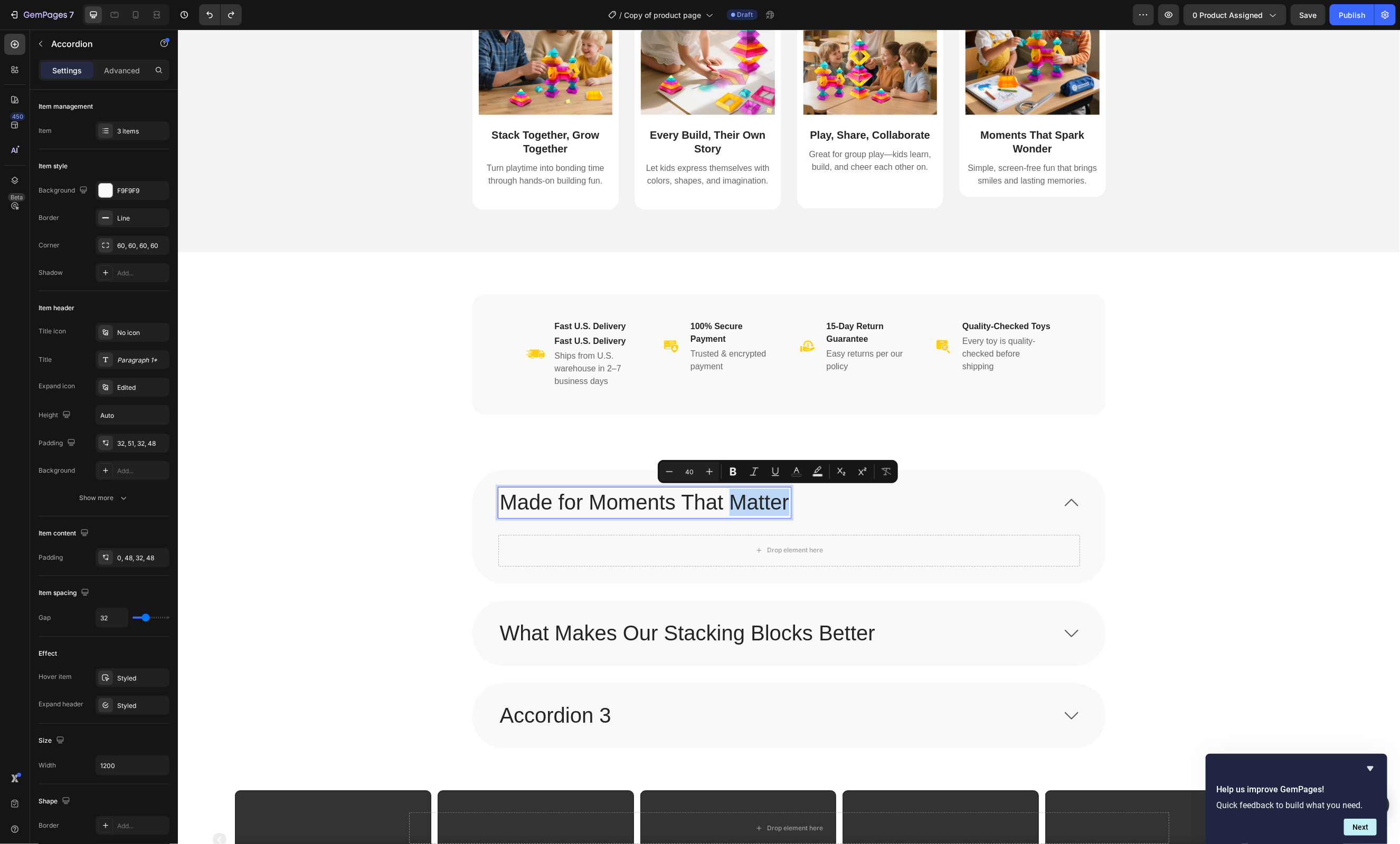
click at [776, 497] on p "Made for Moments That Matter" at bounding box center [644, 503] width 289 height 27
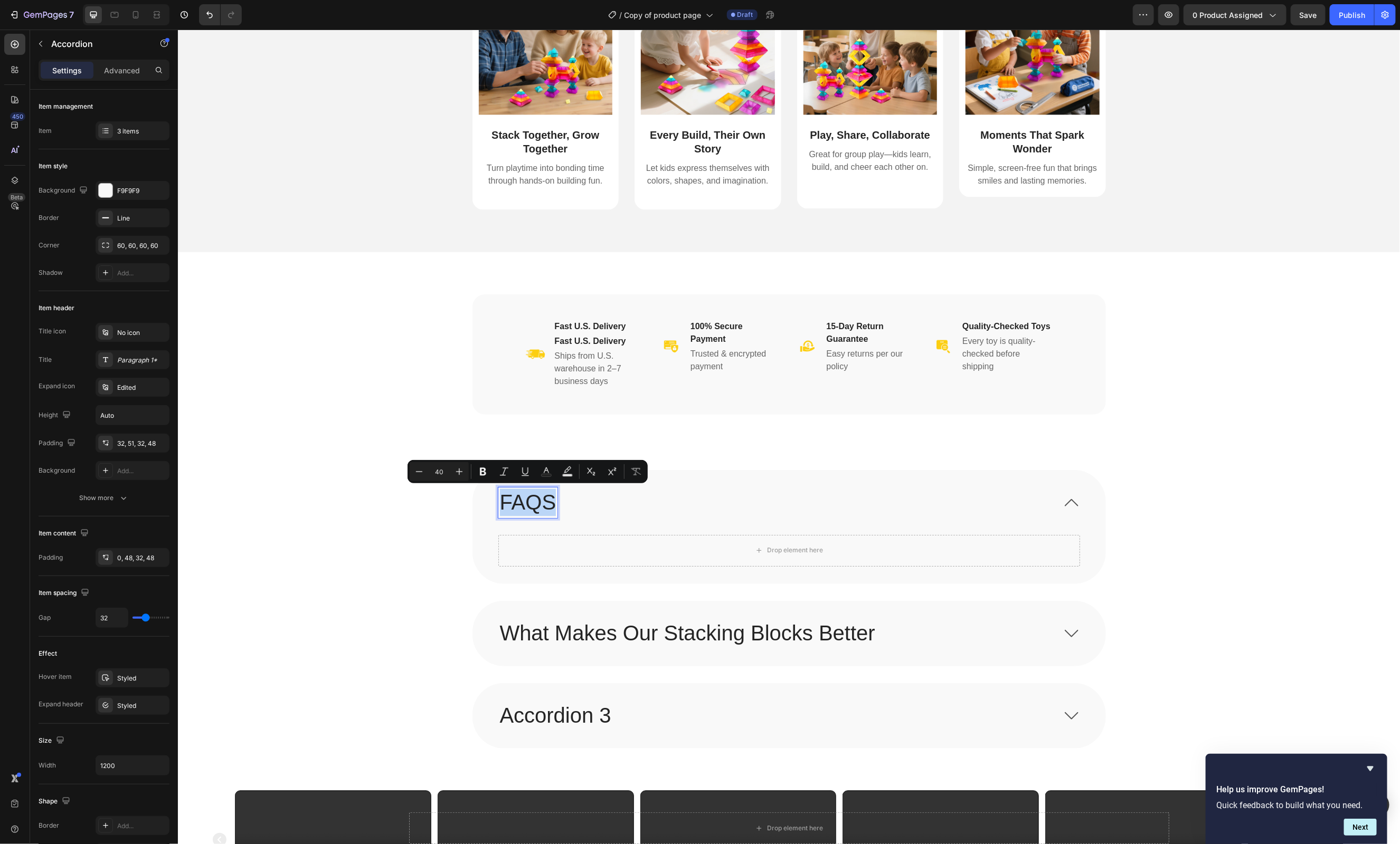
copy p "FAQS"
click at [657, 639] on p "What Makes Our Stacking Blocks Better" at bounding box center [687, 633] width 375 height 27
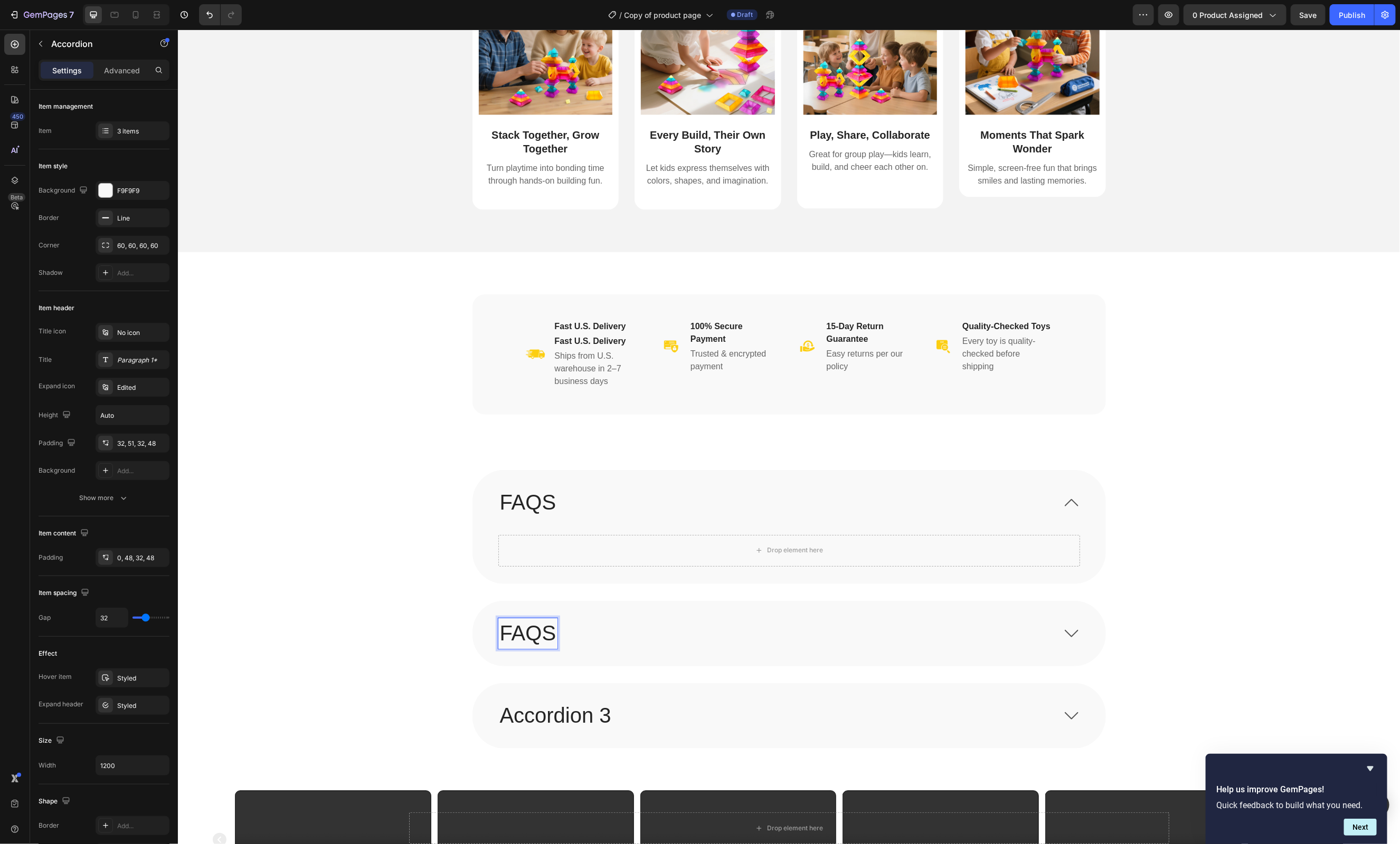
click at [984, 626] on div "FAQS" at bounding box center [776, 633] width 558 height 31
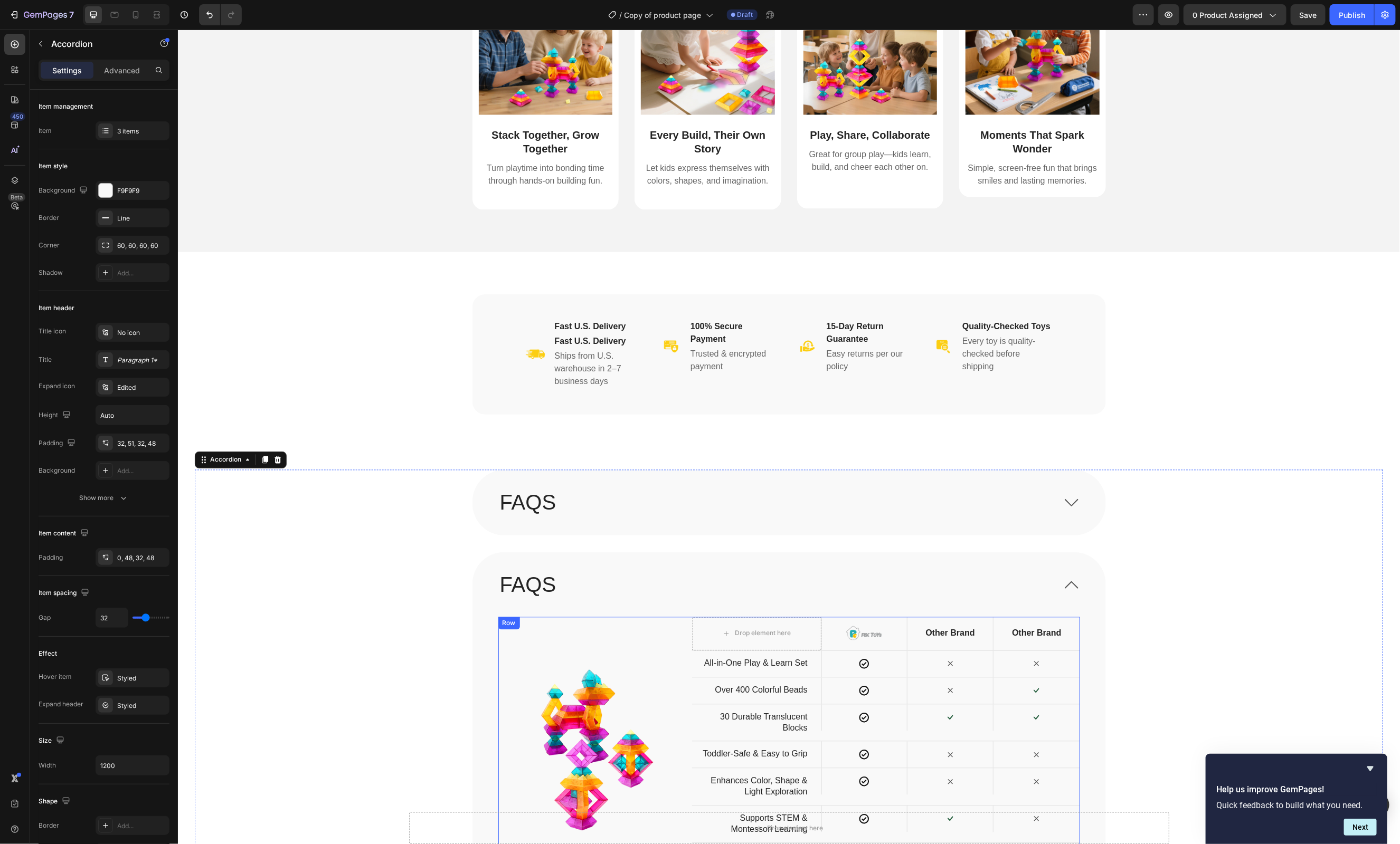
click at [518, 660] on div "Image" at bounding box center [594, 749] width 194 height 263
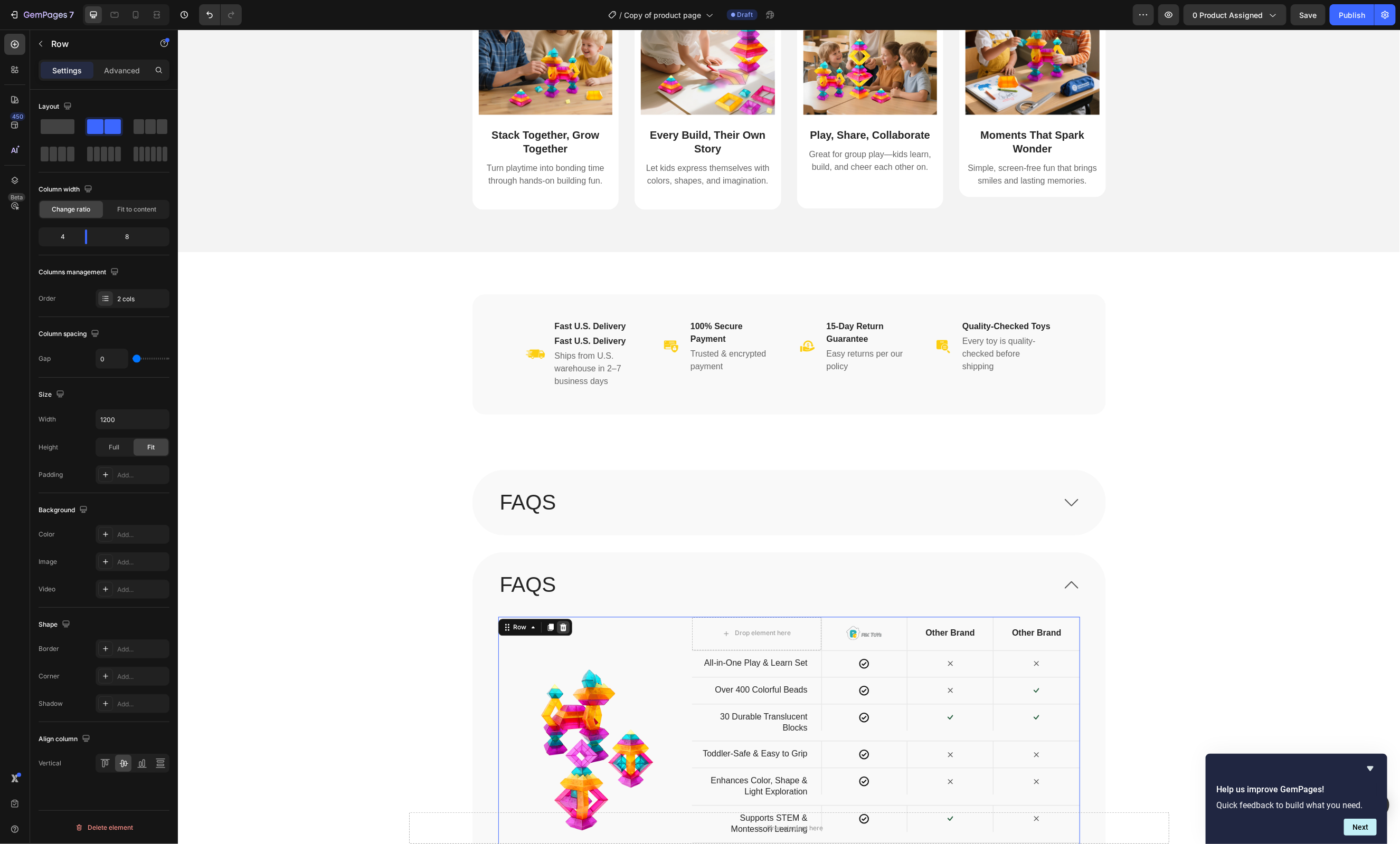
click at [561, 628] on icon at bounding box center [563, 627] width 7 height 7
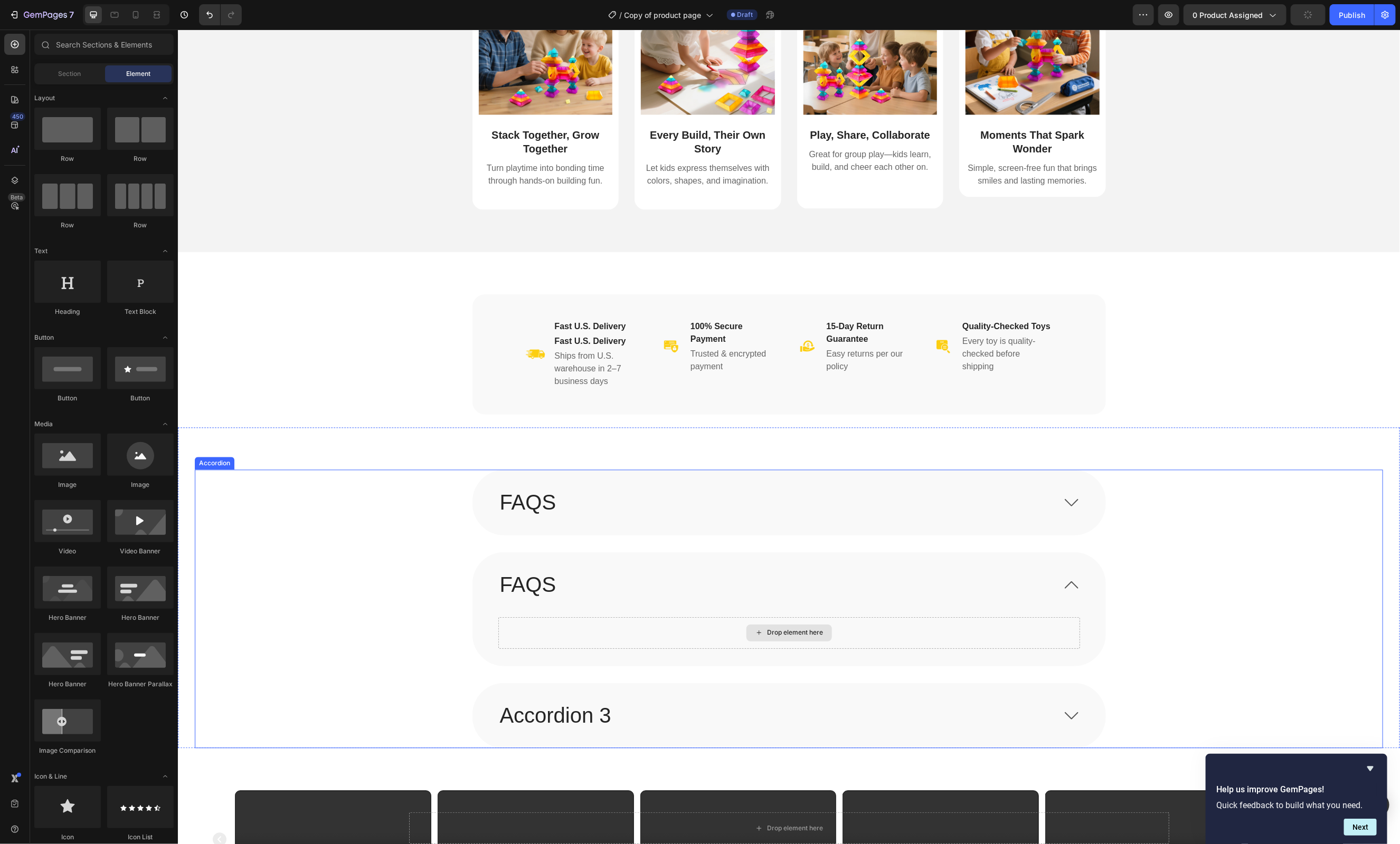
click at [592, 626] on div "Drop element here" at bounding box center [788, 633] width 581 height 31
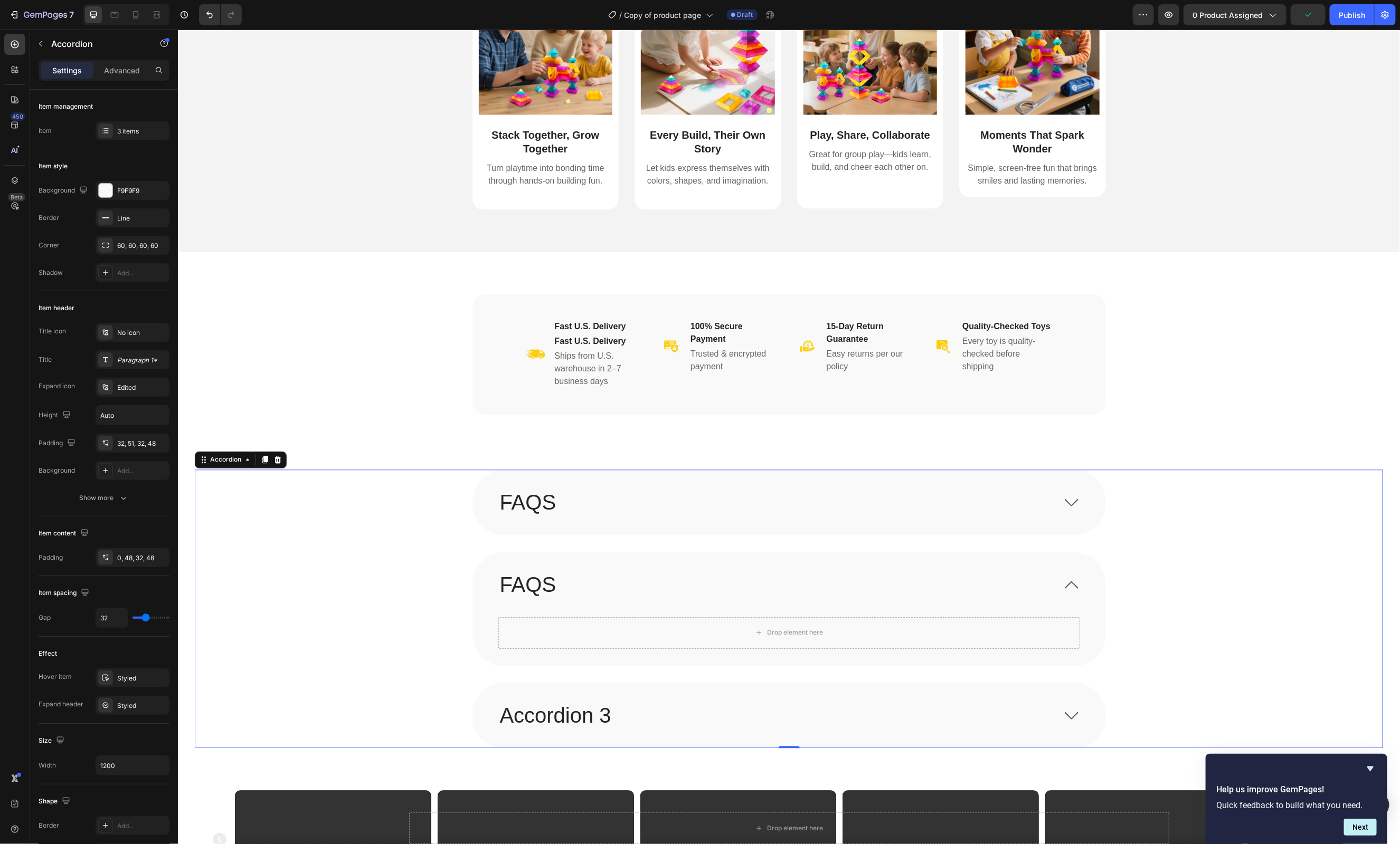
click at [1070, 716] on icon at bounding box center [1071, 715] width 14 height 7
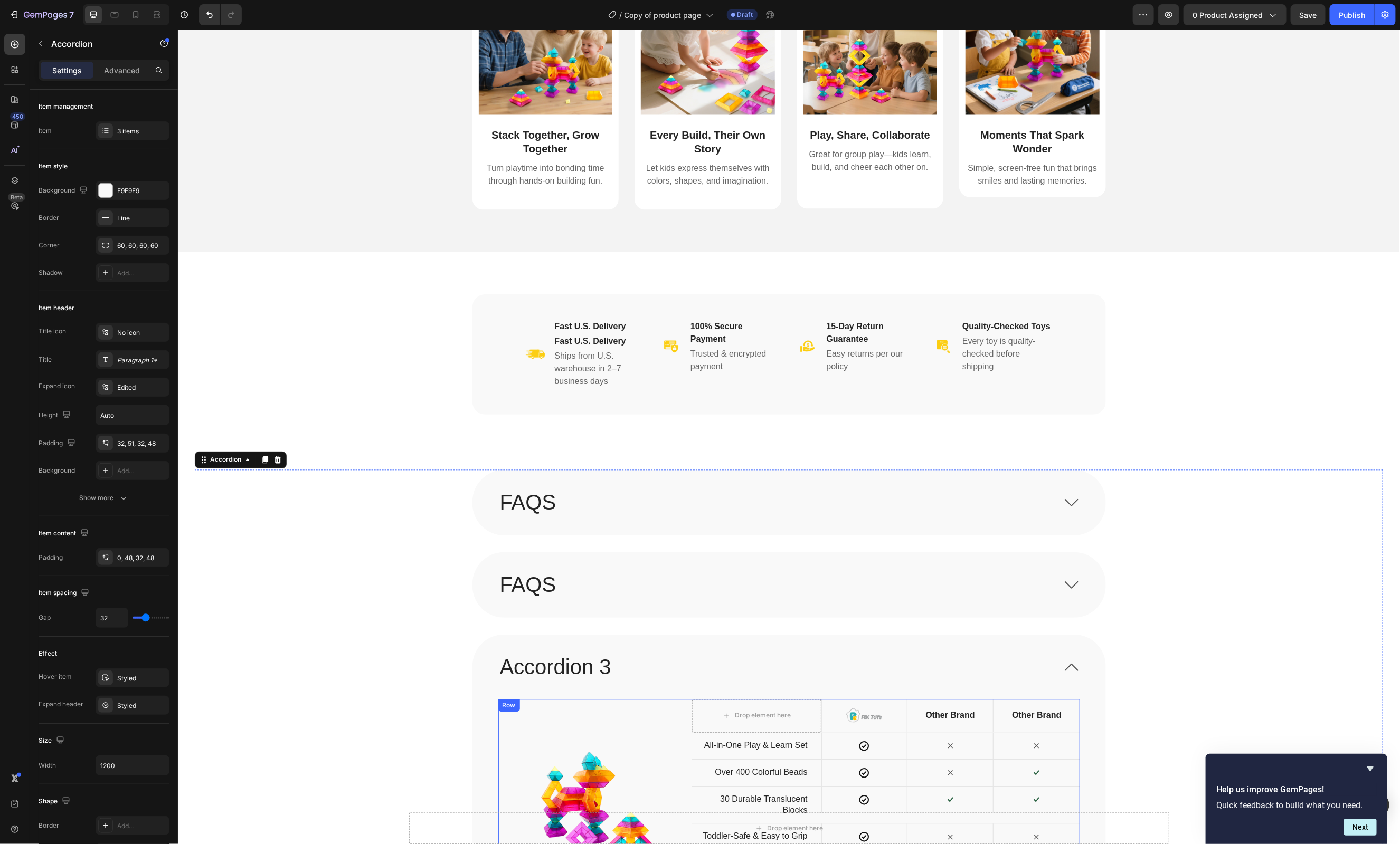
click at [544, 734] on div "Image" at bounding box center [594, 831] width 194 height 263
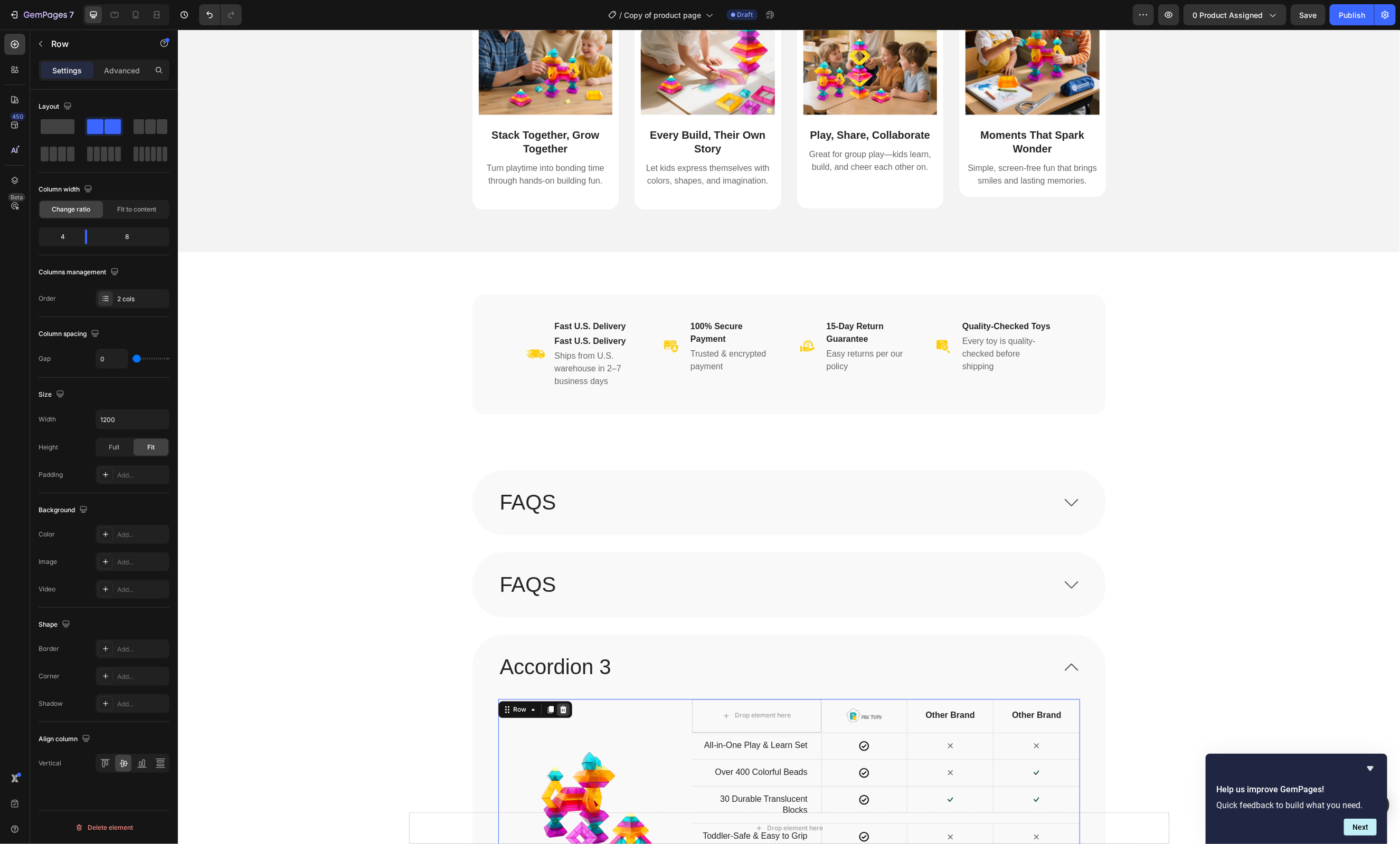
click at [567, 710] on div at bounding box center [563, 710] width 13 height 13
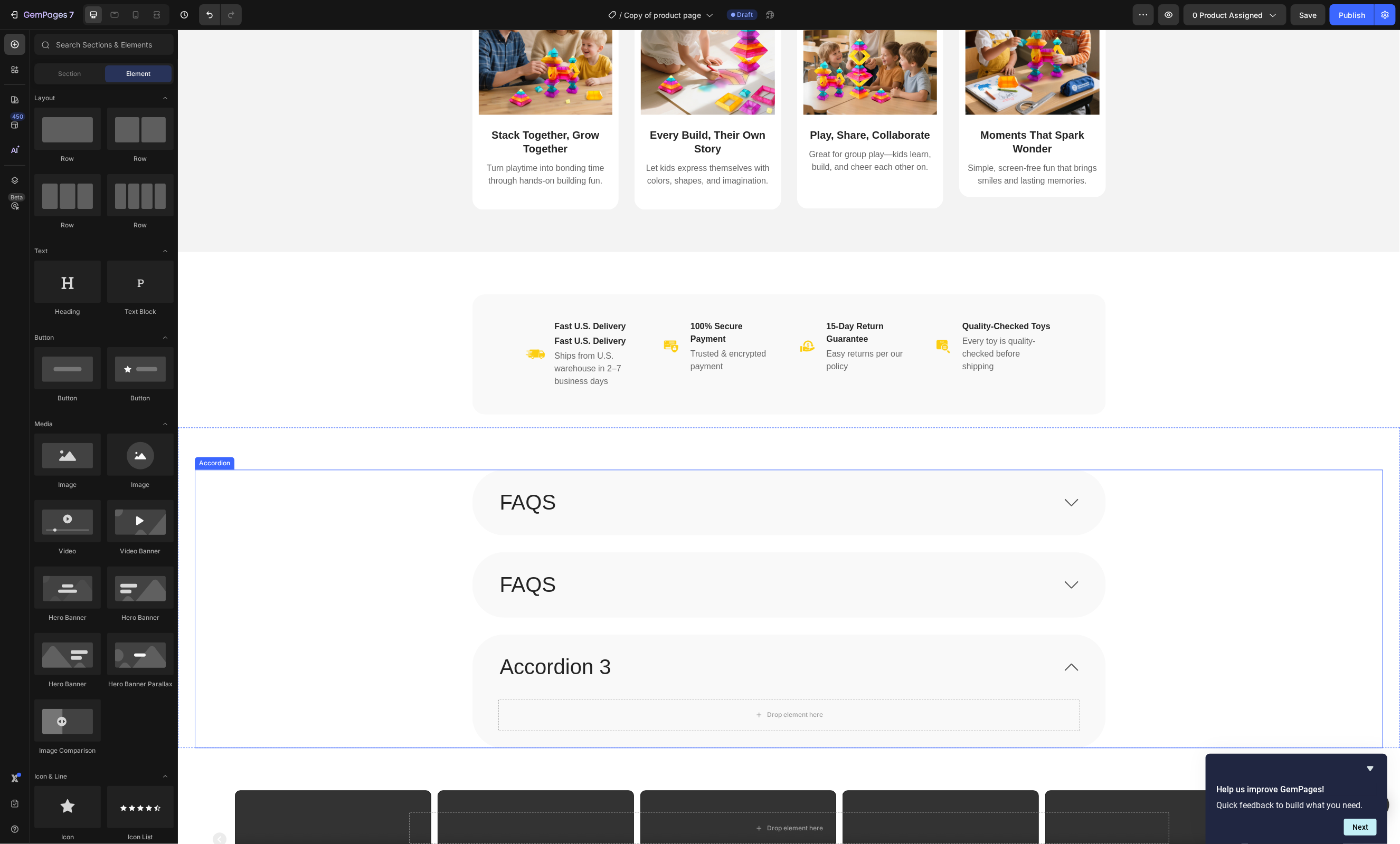
click at [556, 671] on p "Accordion 3" at bounding box center [555, 667] width 112 height 27
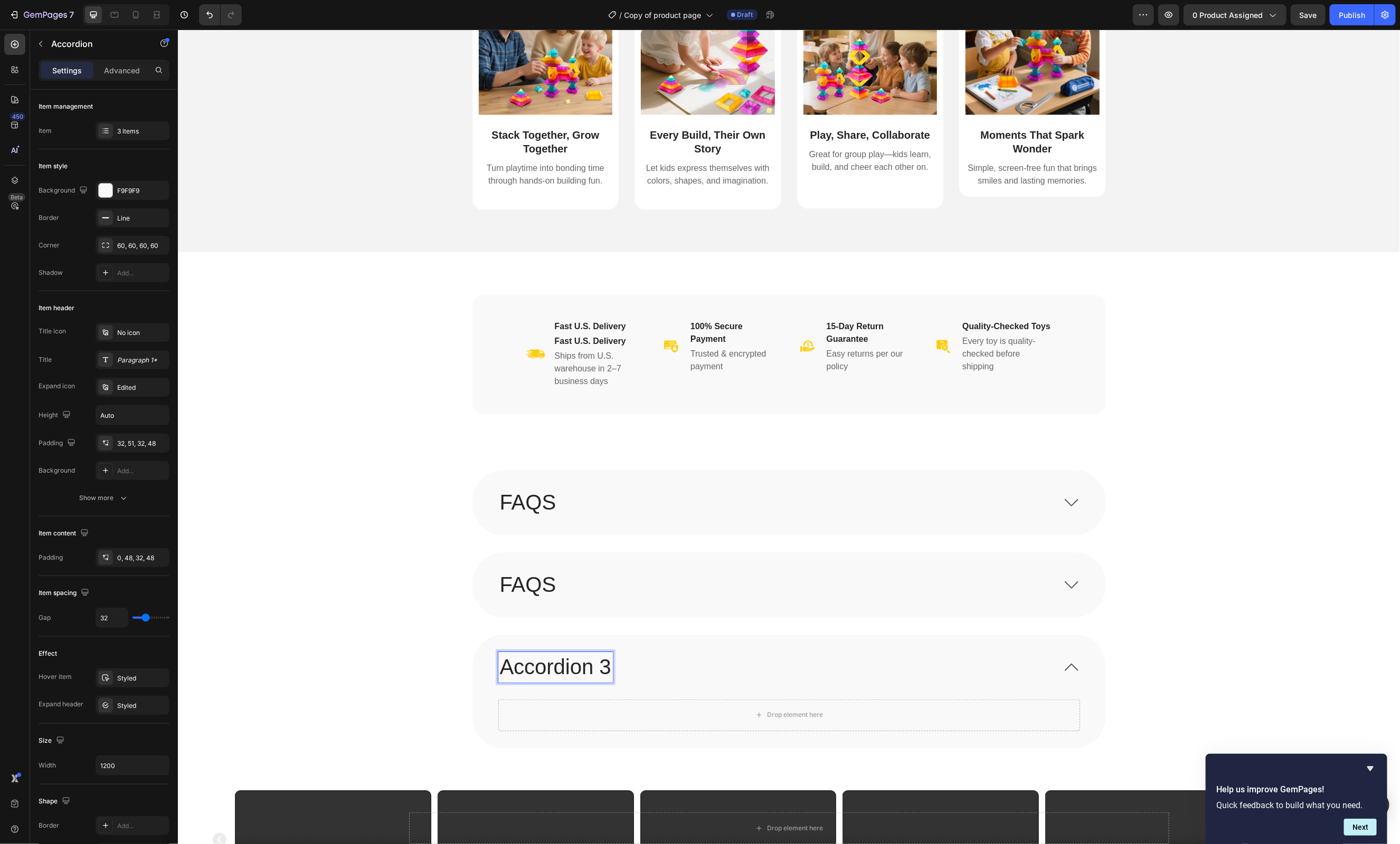
click at [556, 671] on p "Accordion 3" at bounding box center [555, 667] width 112 height 27
click at [372, 641] on div "FAQS Drop element here" at bounding box center [788, 691] width 1187 height 114
click at [1065, 663] on span at bounding box center [1071, 666] width 14 height 14
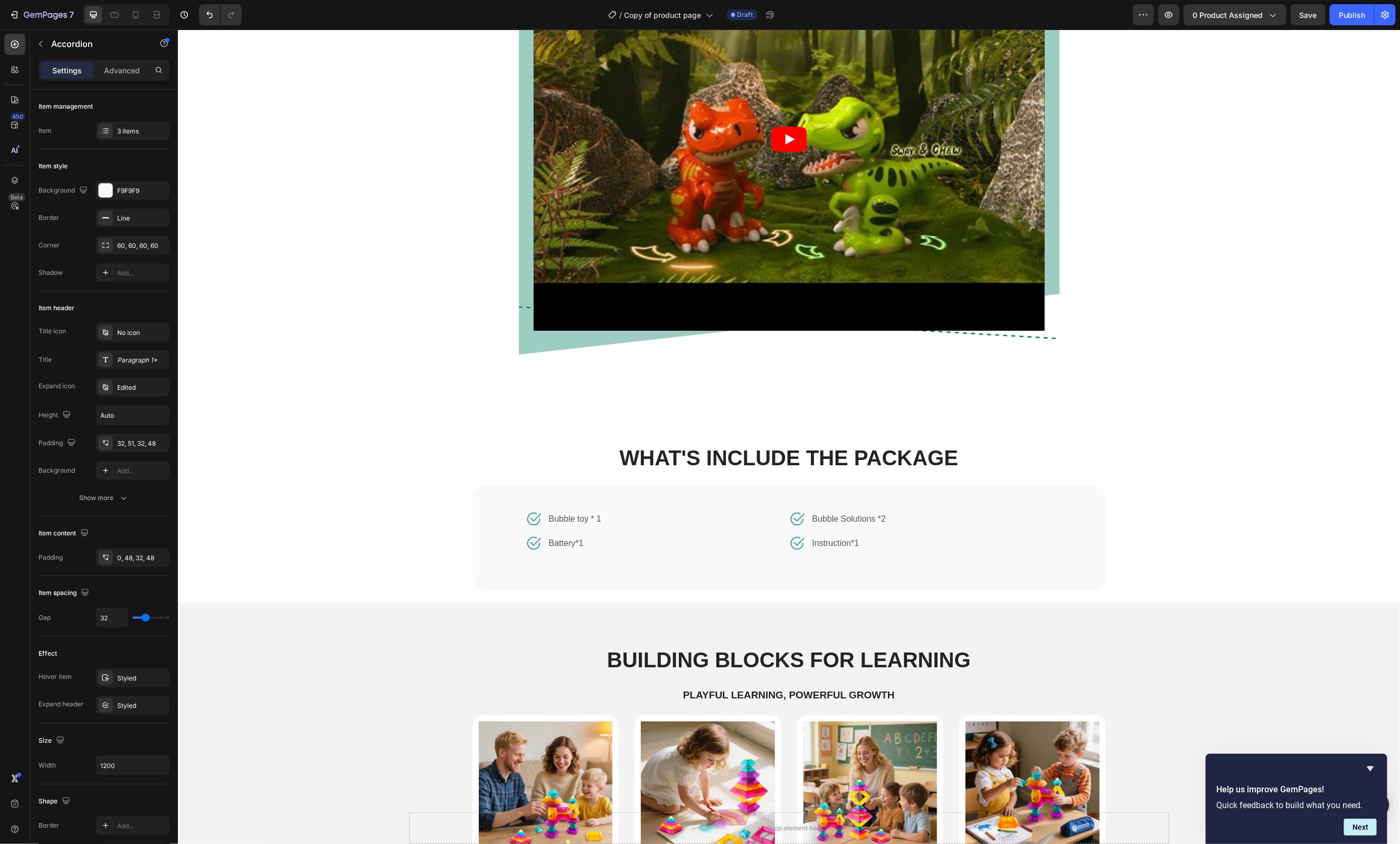
scroll to position [621, 0]
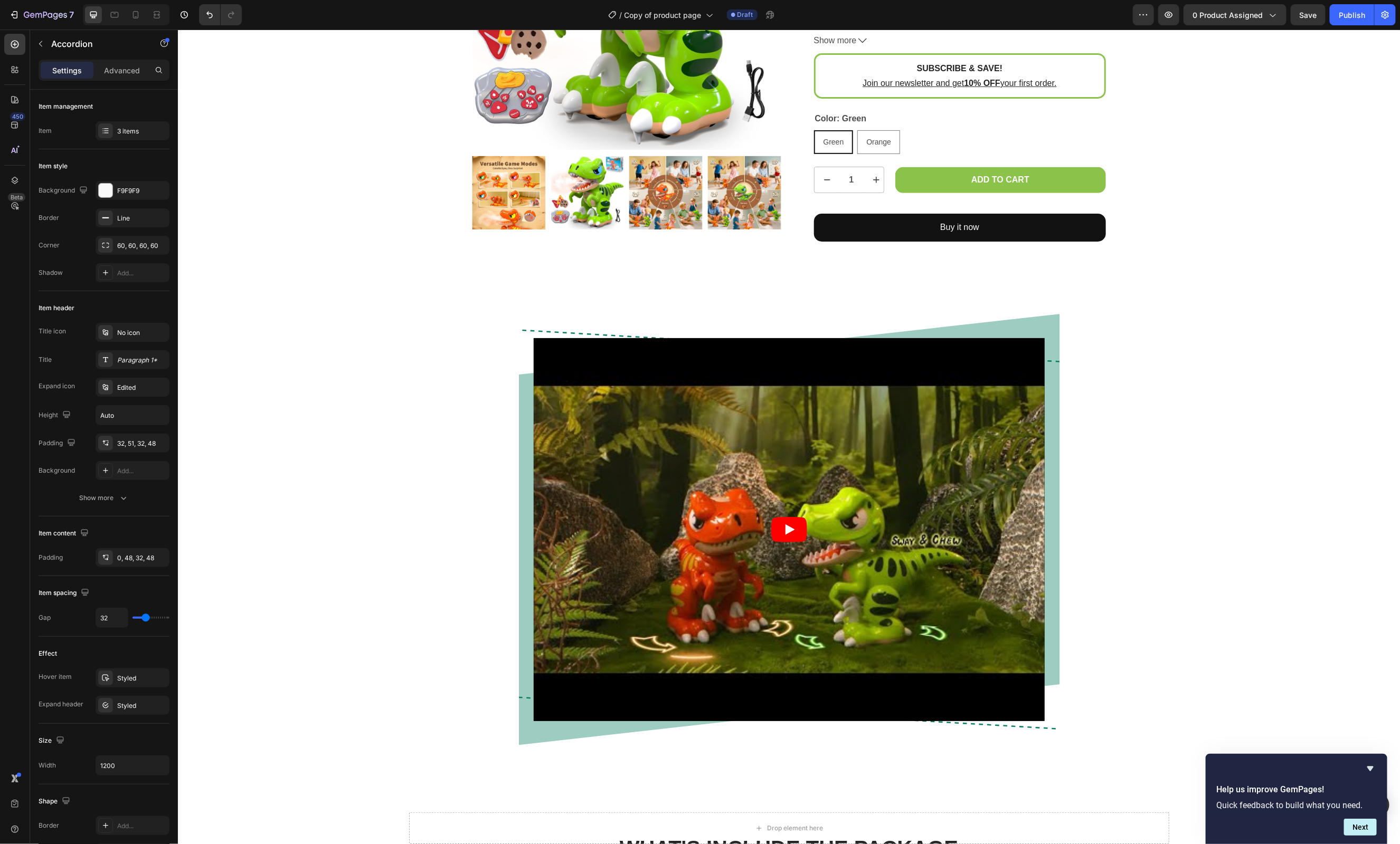
click at [1174, 498] on div "Video Row Row" at bounding box center [788, 538] width 1206 height 456
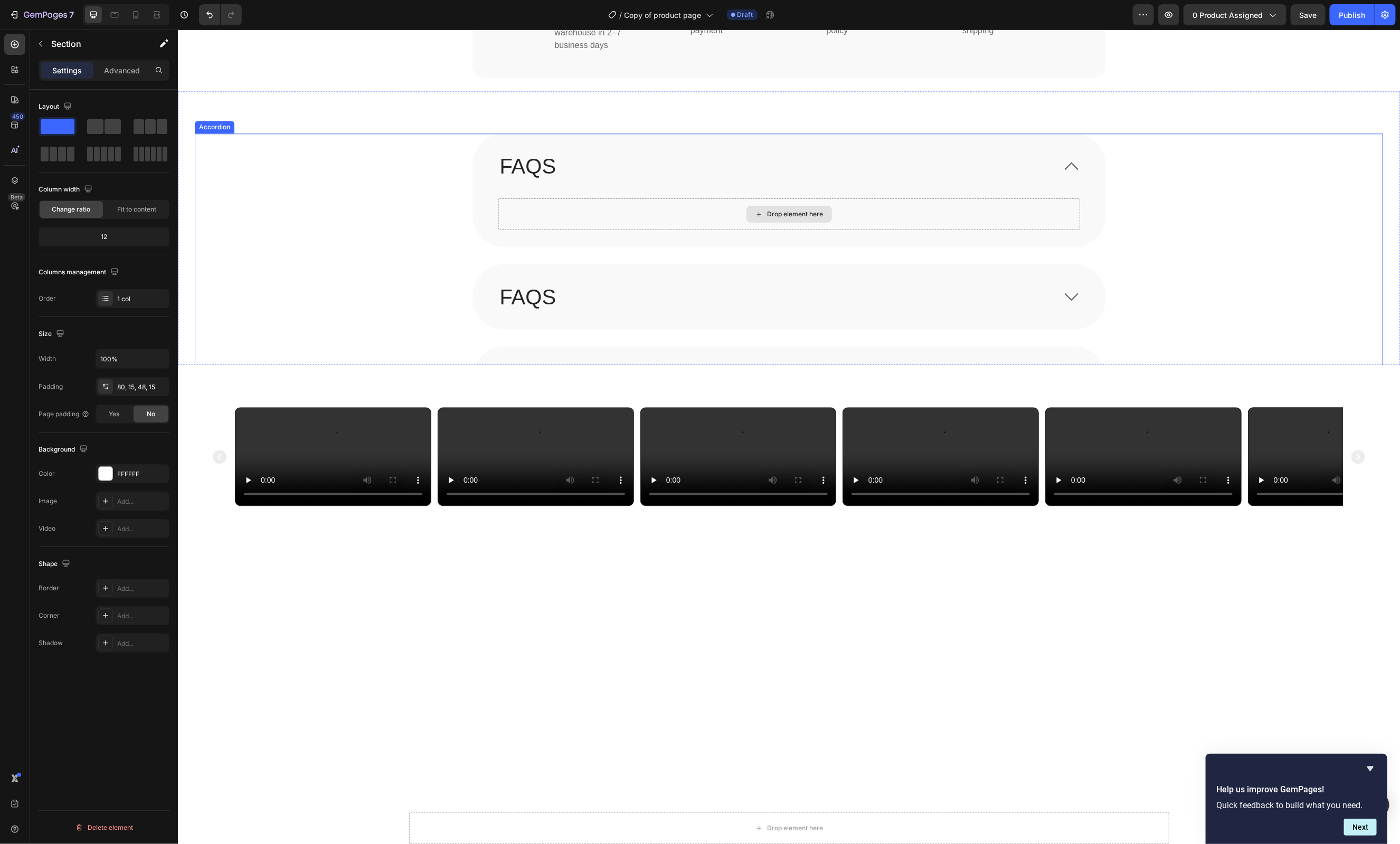
scroll to position [1800, 0]
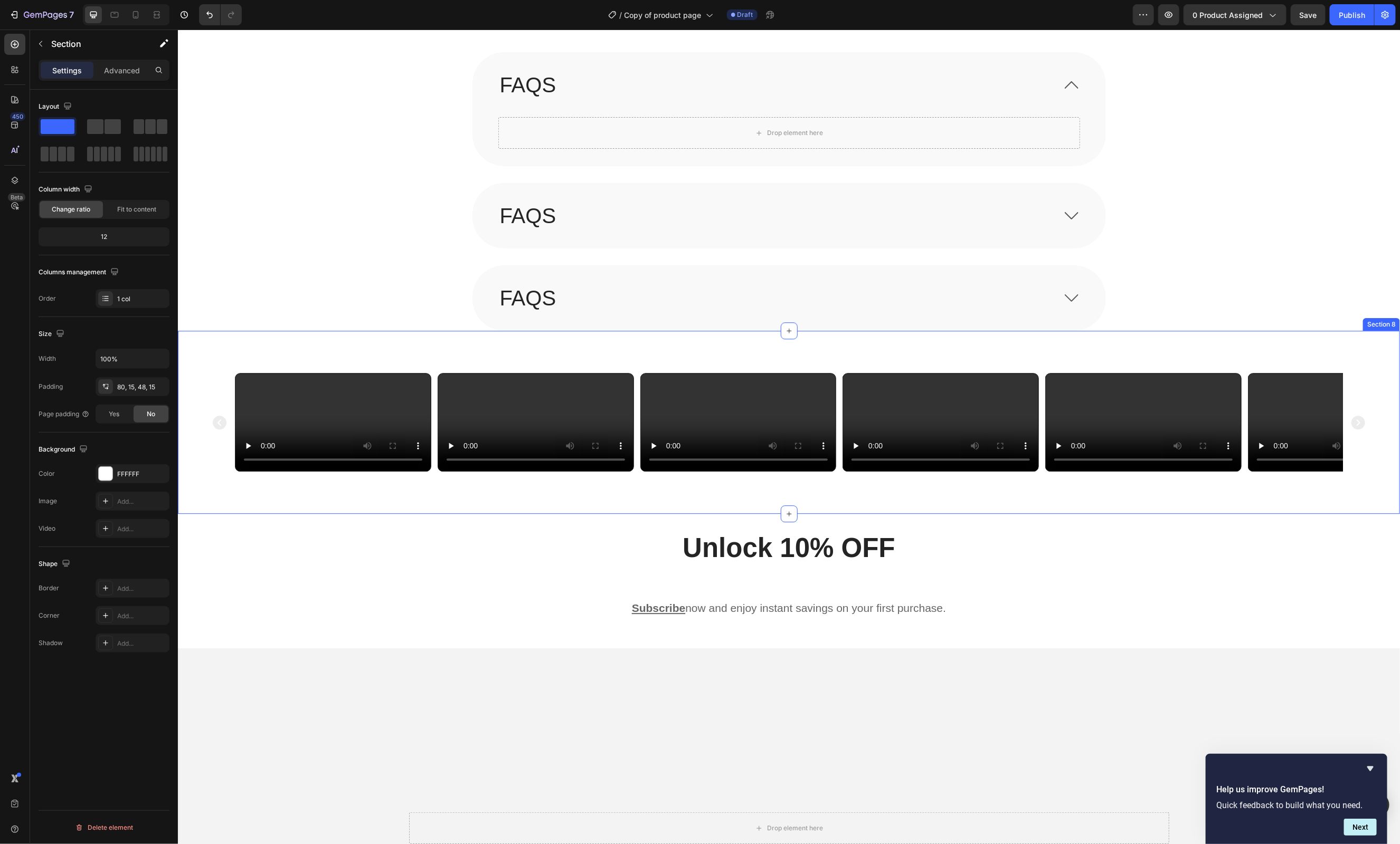
click at [194, 428] on div "Video Video Video Video Video Video Carousel Section 8" at bounding box center [788, 422] width 1222 height 183
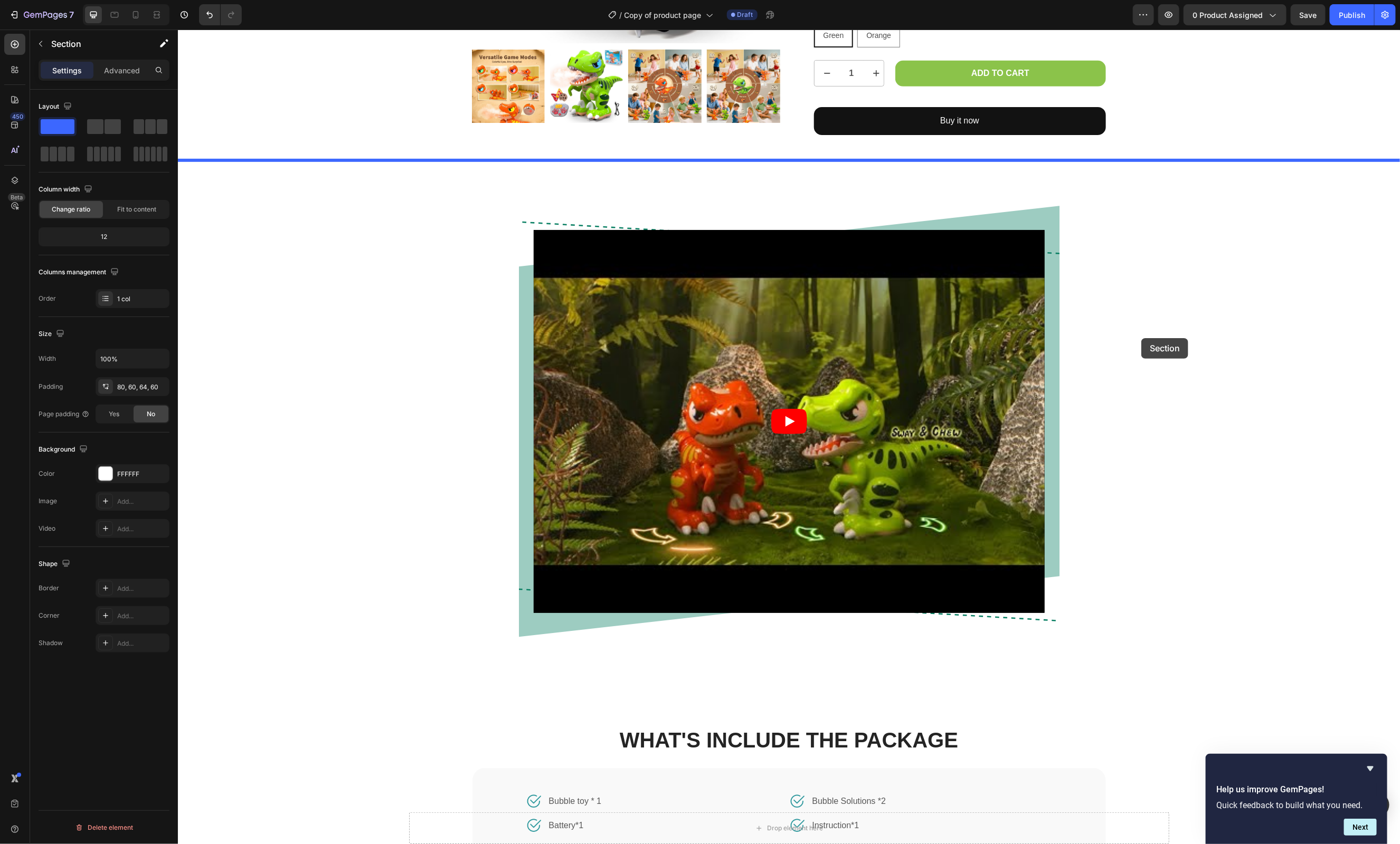
scroll to position [304, 0]
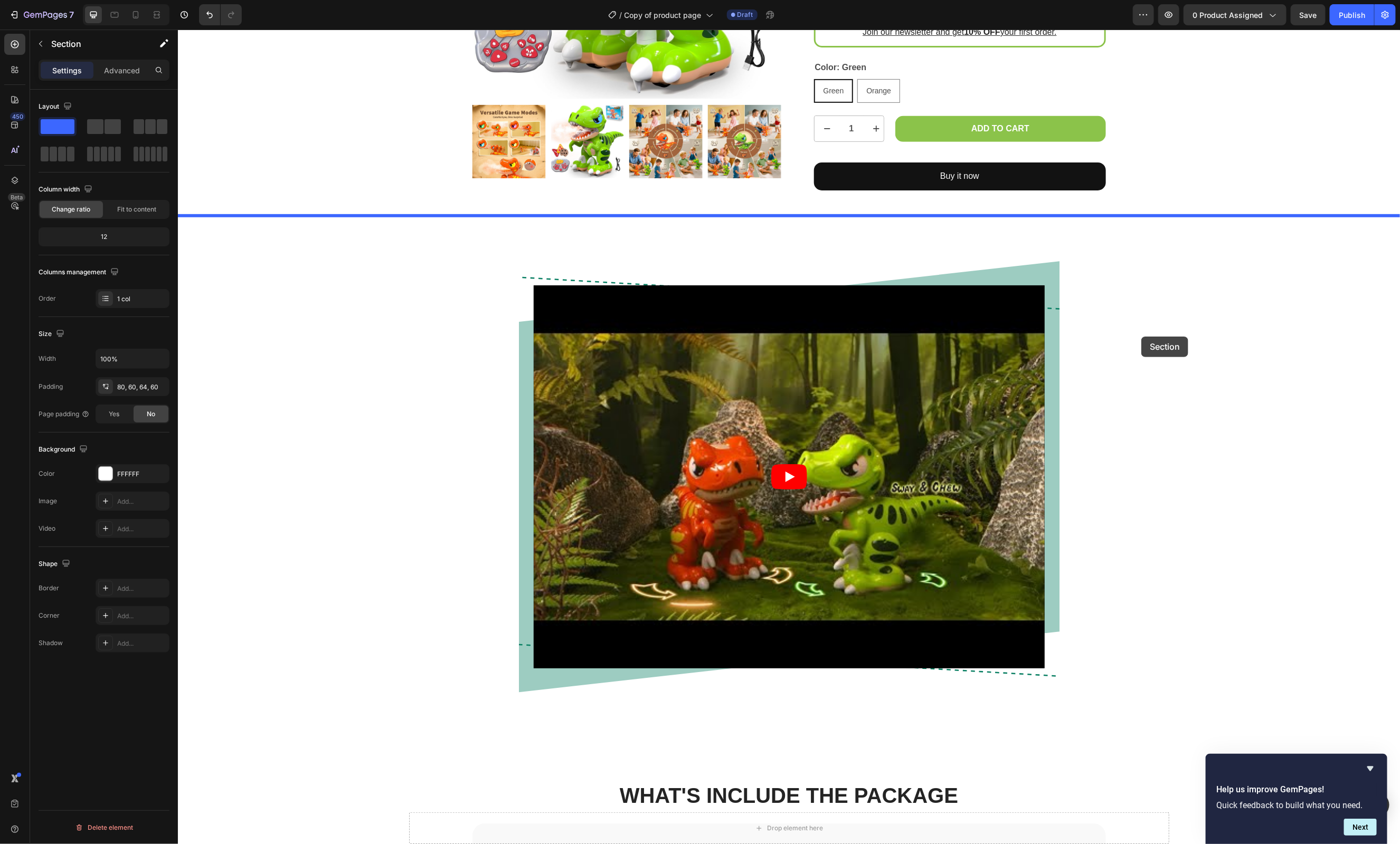
drag, startPoint x: 1189, startPoint y: 324, endPoint x: 1141, endPoint y: 336, distance: 49.5
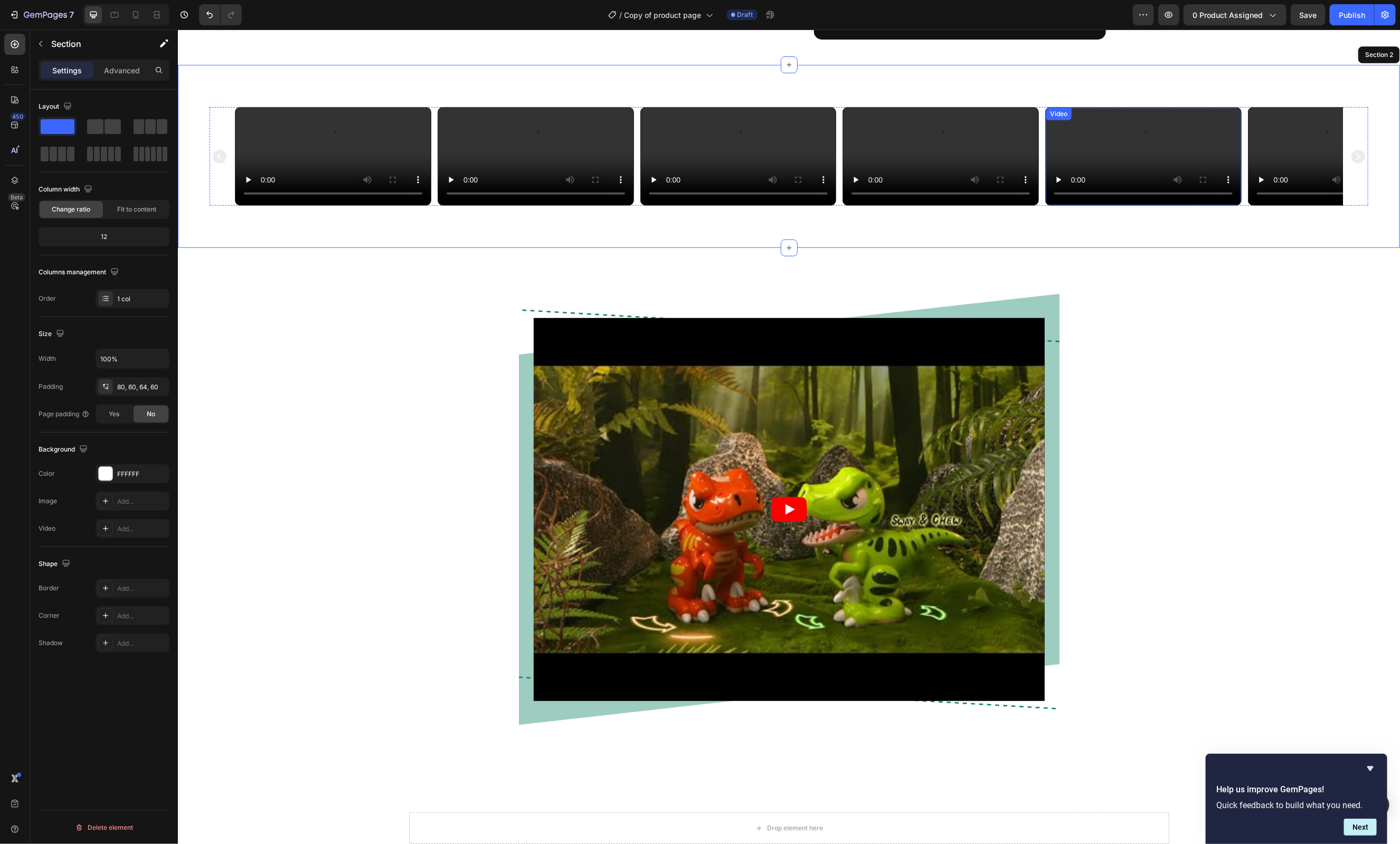
scroll to position [563, 0]
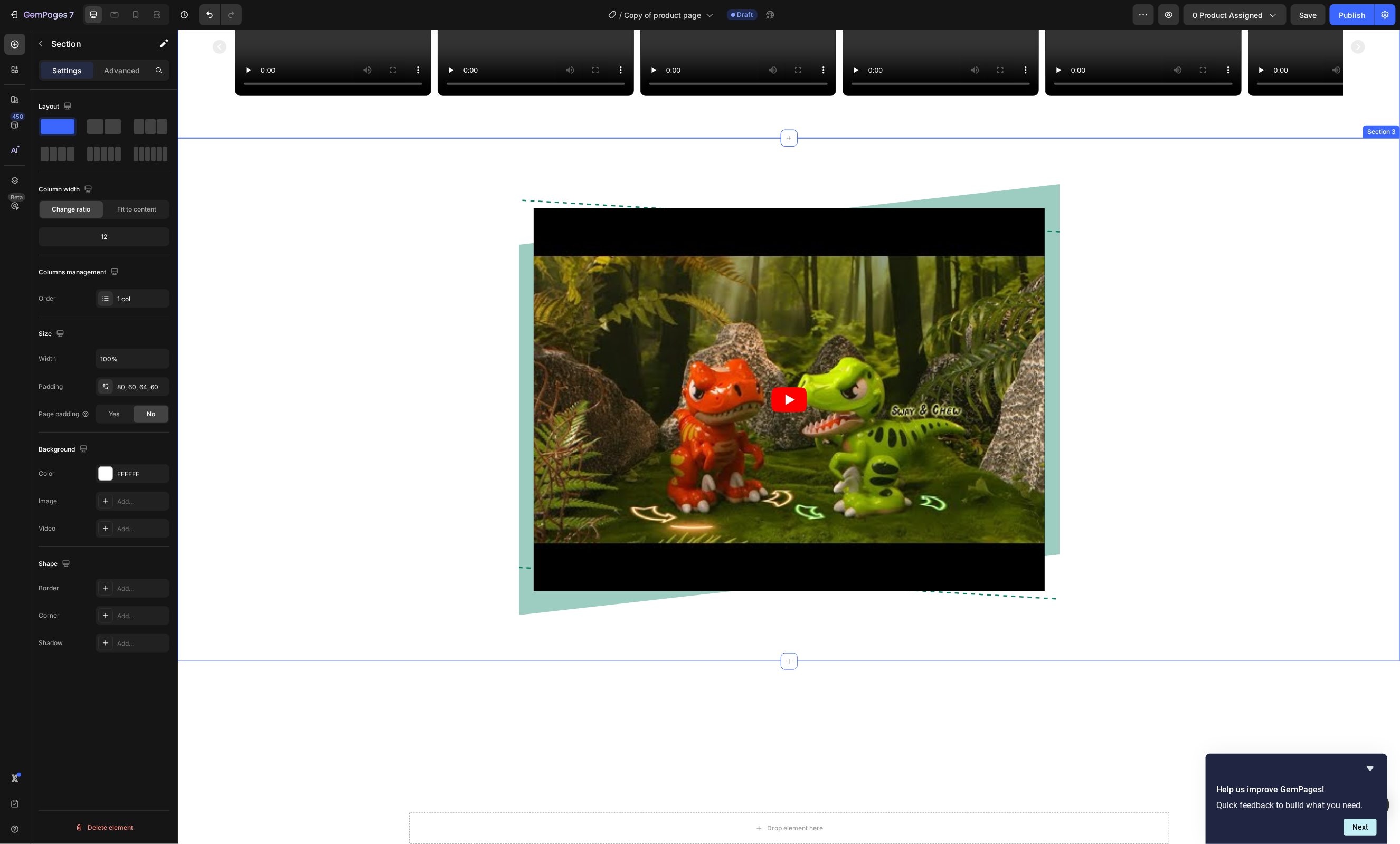
click at [1208, 545] on div "Video Row Row" at bounding box center [788, 407] width 1206 height 456
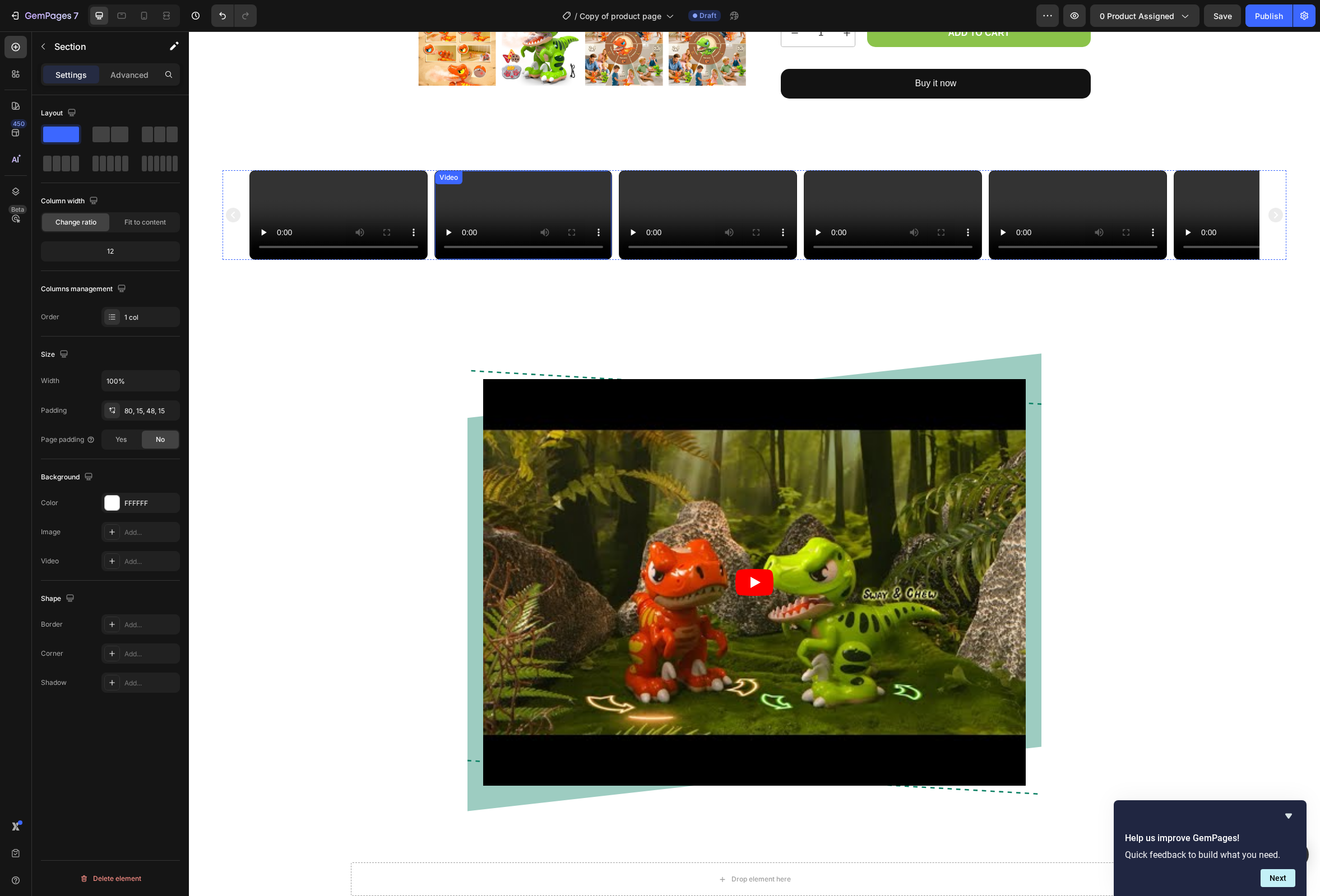
scroll to position [511, 0]
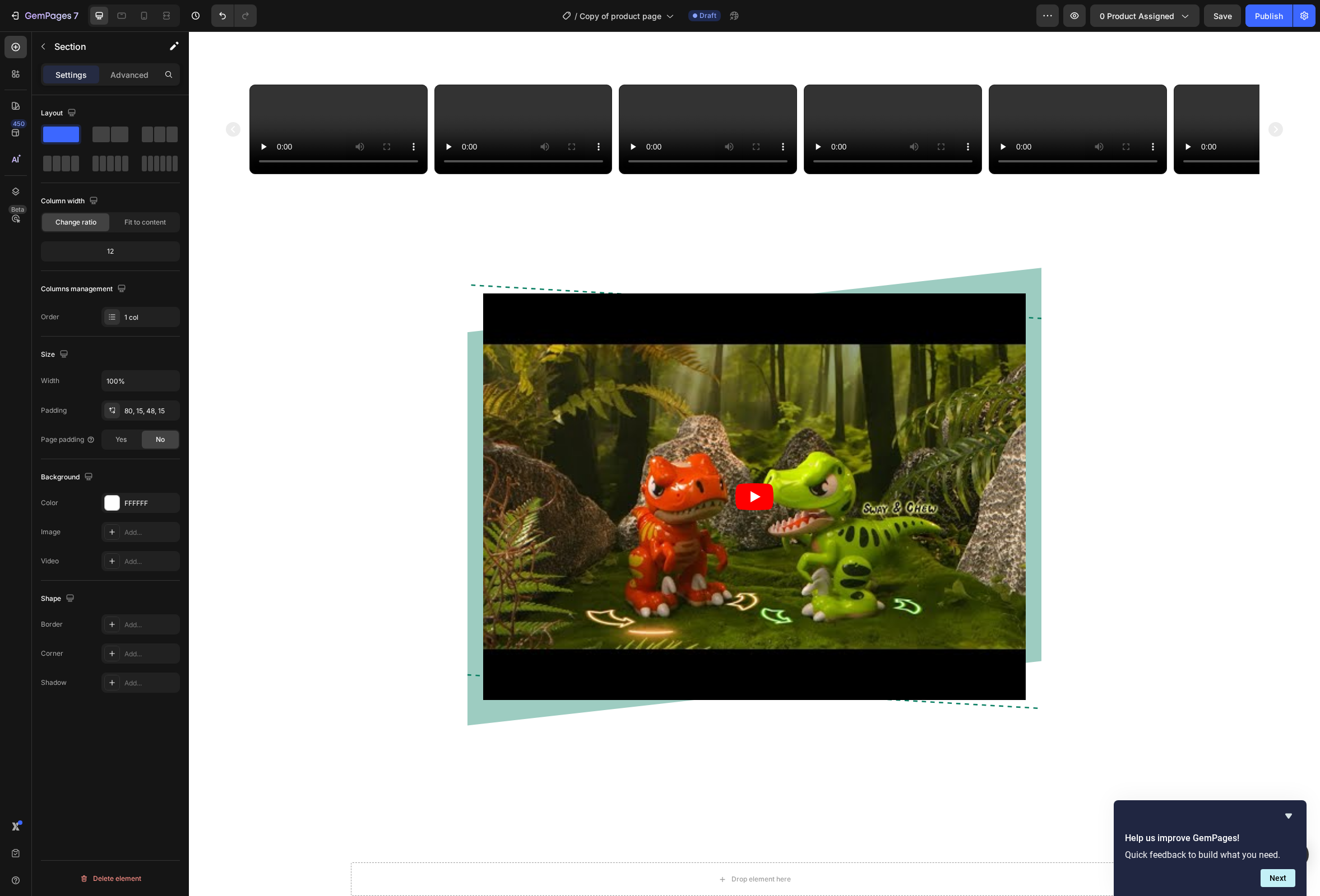
click at [347, 597] on div "Video Row Row" at bounding box center [754, 505] width 1115 height 484
click at [466, 487] on div "Video Row Row Section 3" at bounding box center [754, 496] width 1131 height 556
click at [1153, 219] on div "Video Video Video Video Video Video Carousel Section 2" at bounding box center [754, 129] width 1131 height 179
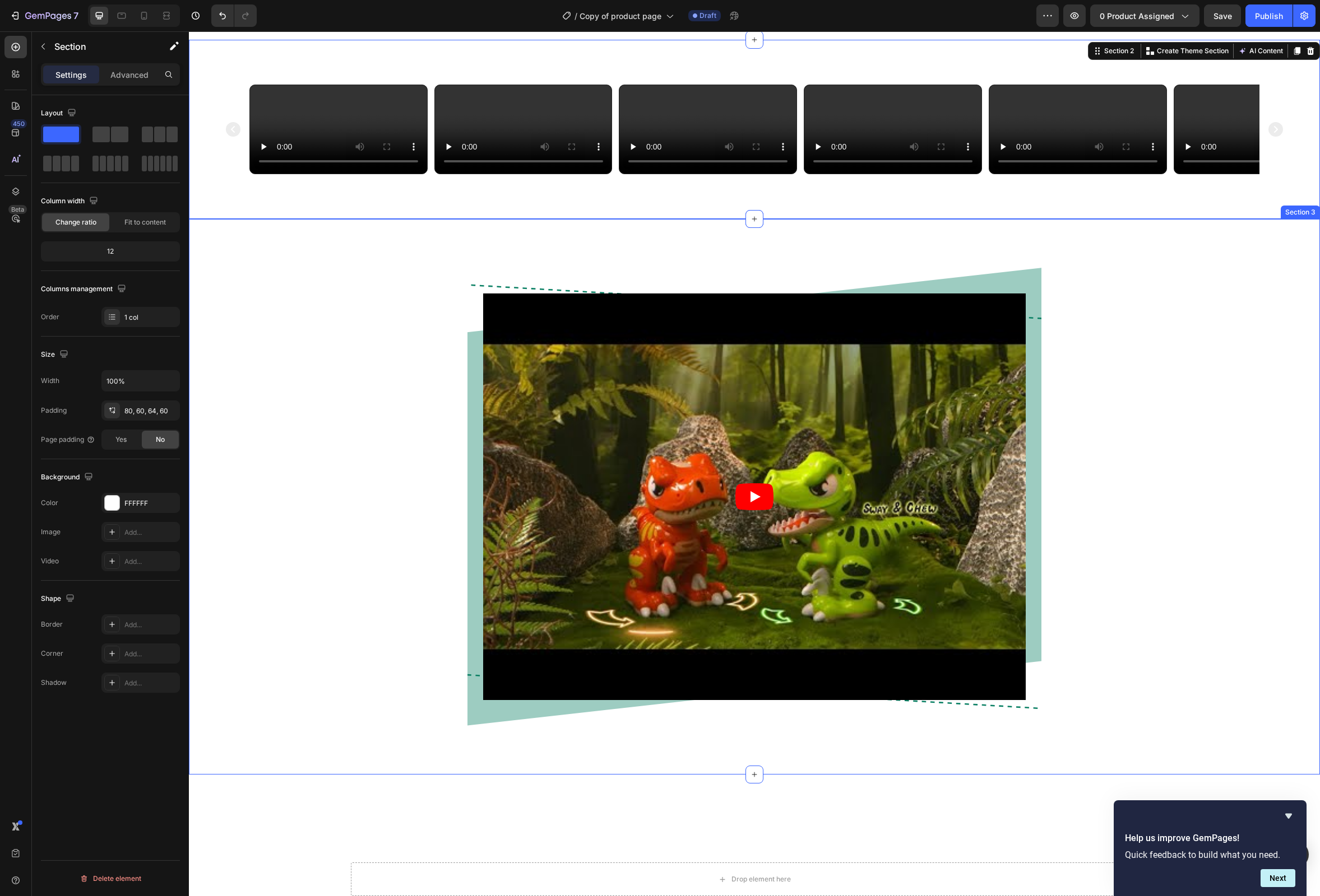
click at [1157, 478] on div "Video Row Row Section 3" at bounding box center [754, 496] width 1131 height 556
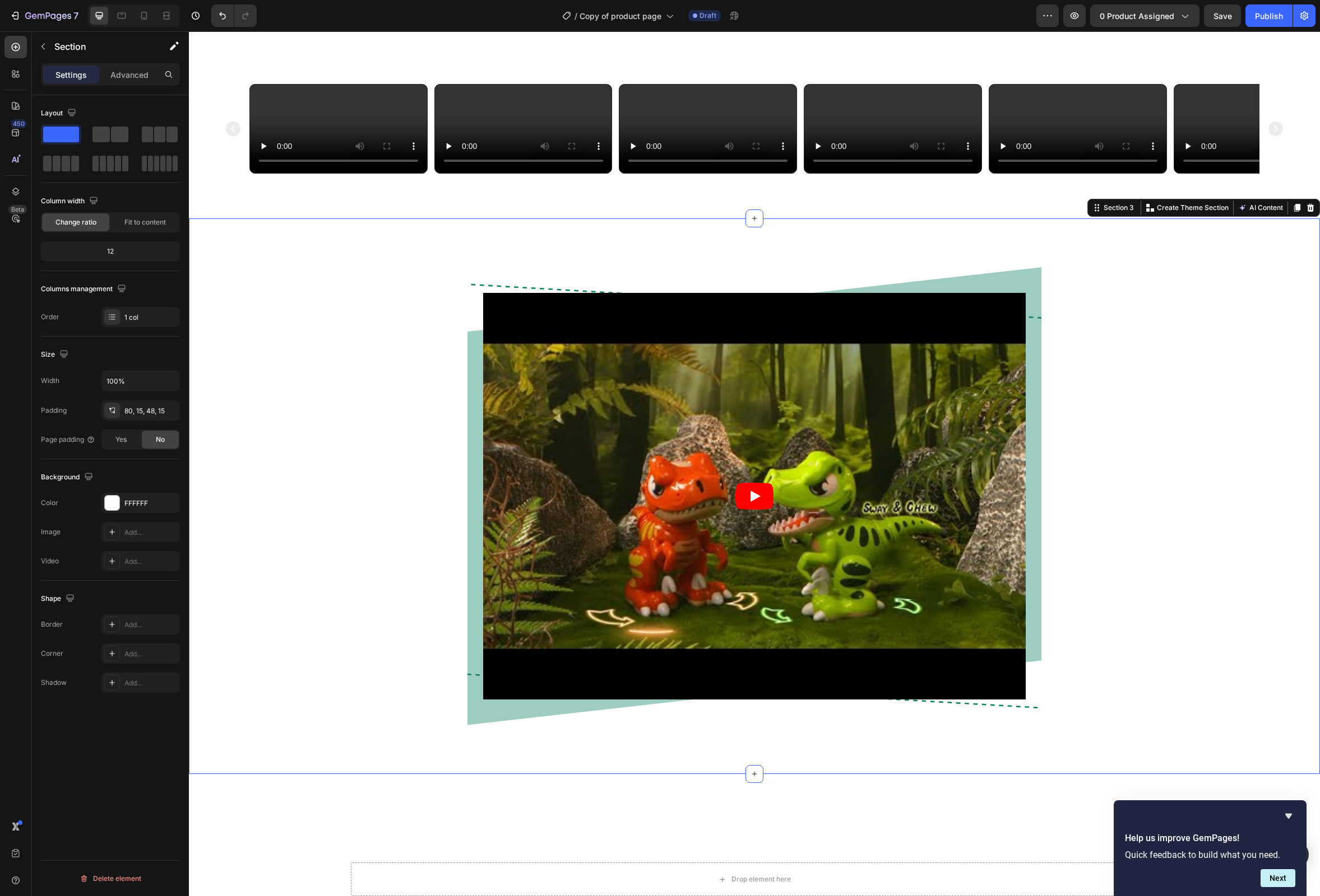
scroll to position [947, 0]
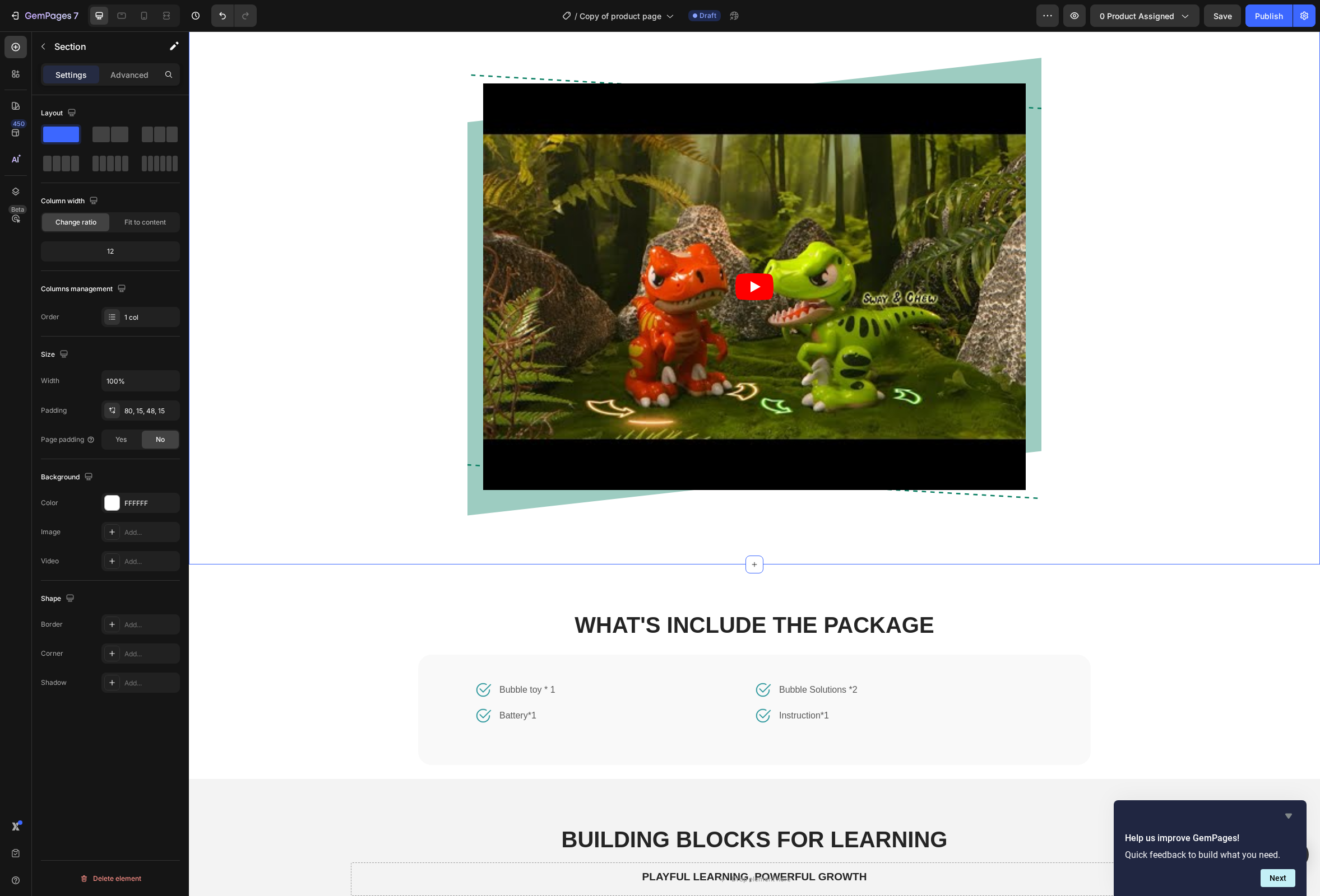
click at [1287, 818] on icon "Hide survey" at bounding box center [1288, 816] width 7 height 5
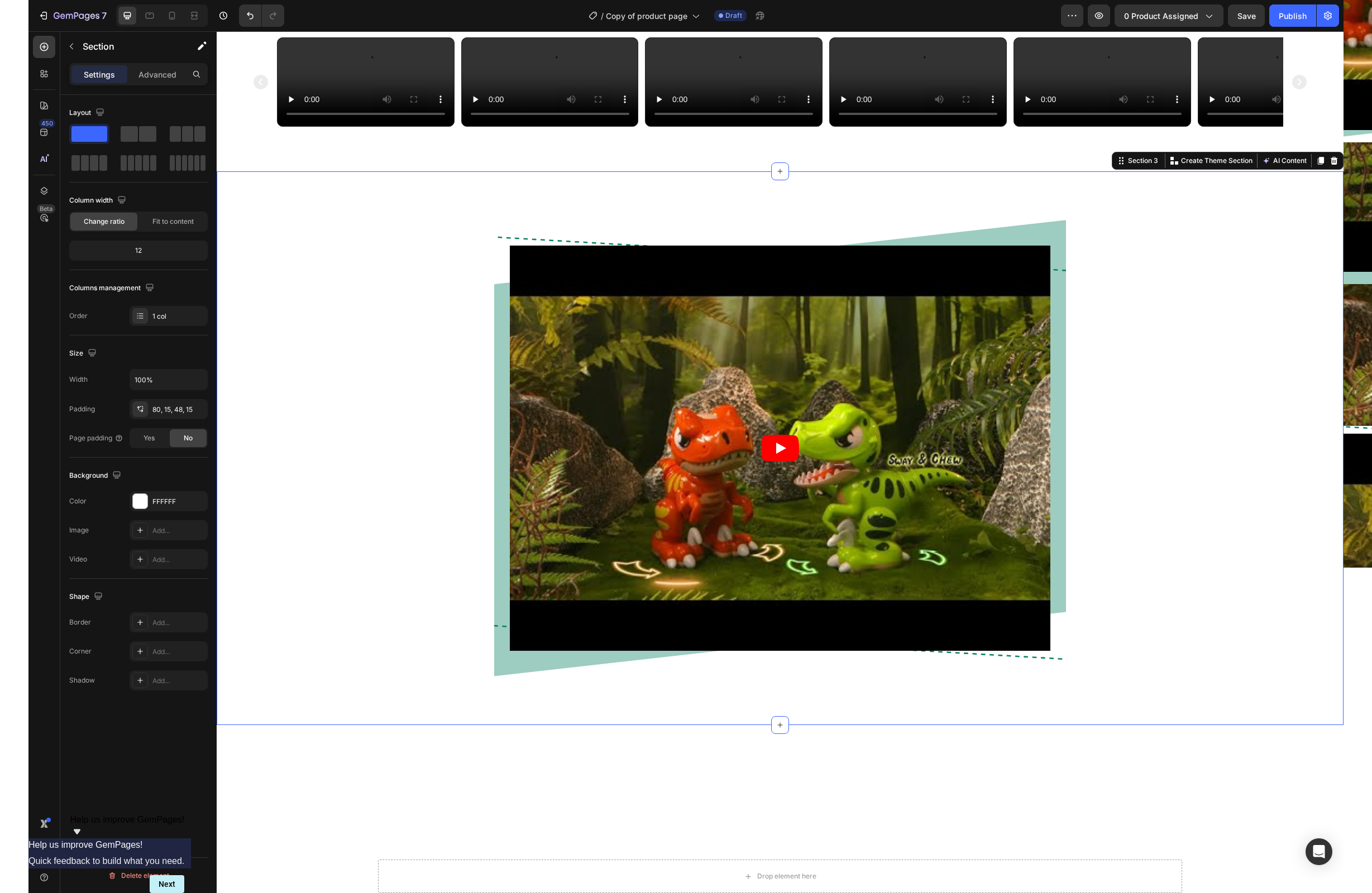
scroll to position [555, 0]
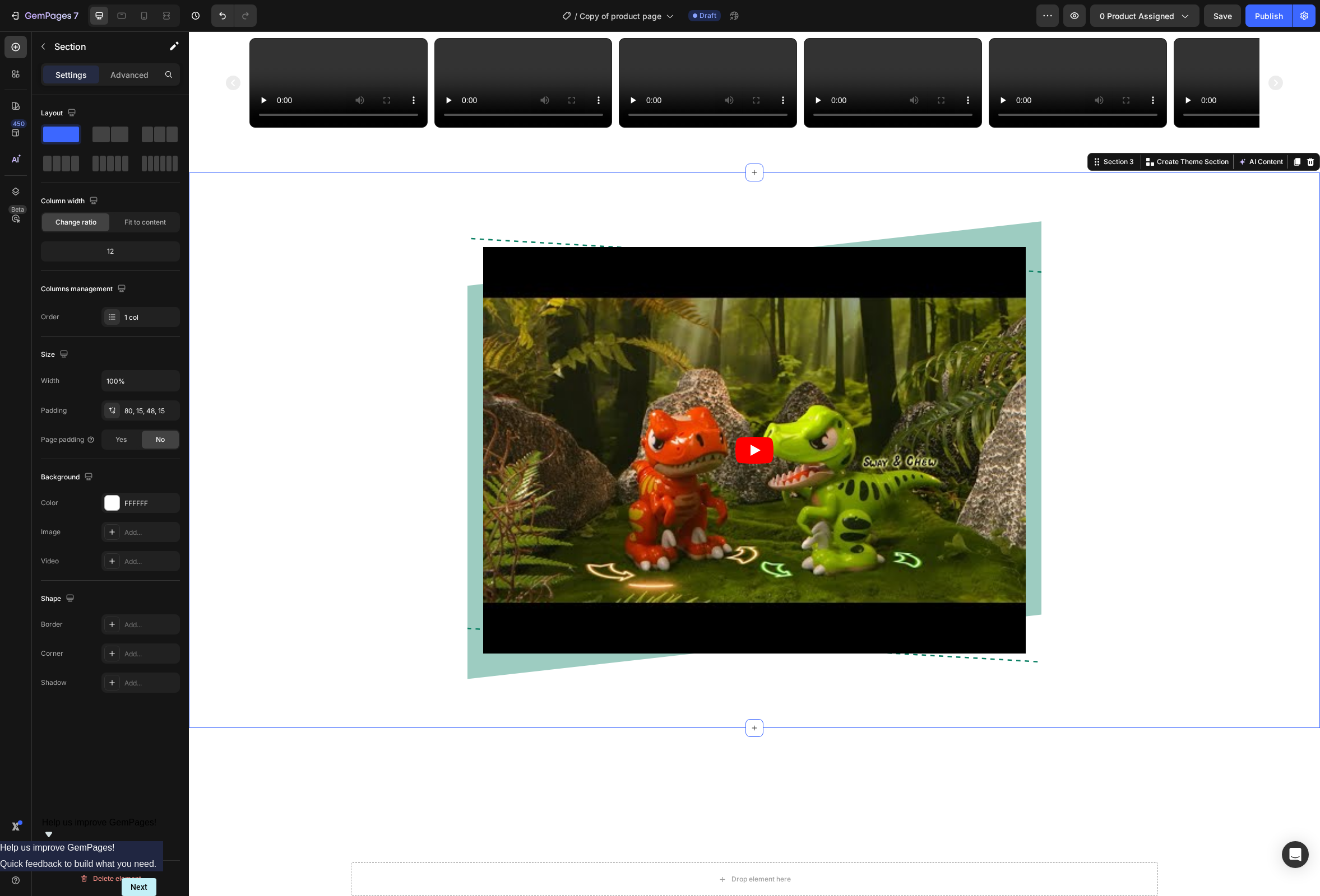
click at [1236, 658] on div "Video Row Row" at bounding box center [754, 459] width 1115 height 484
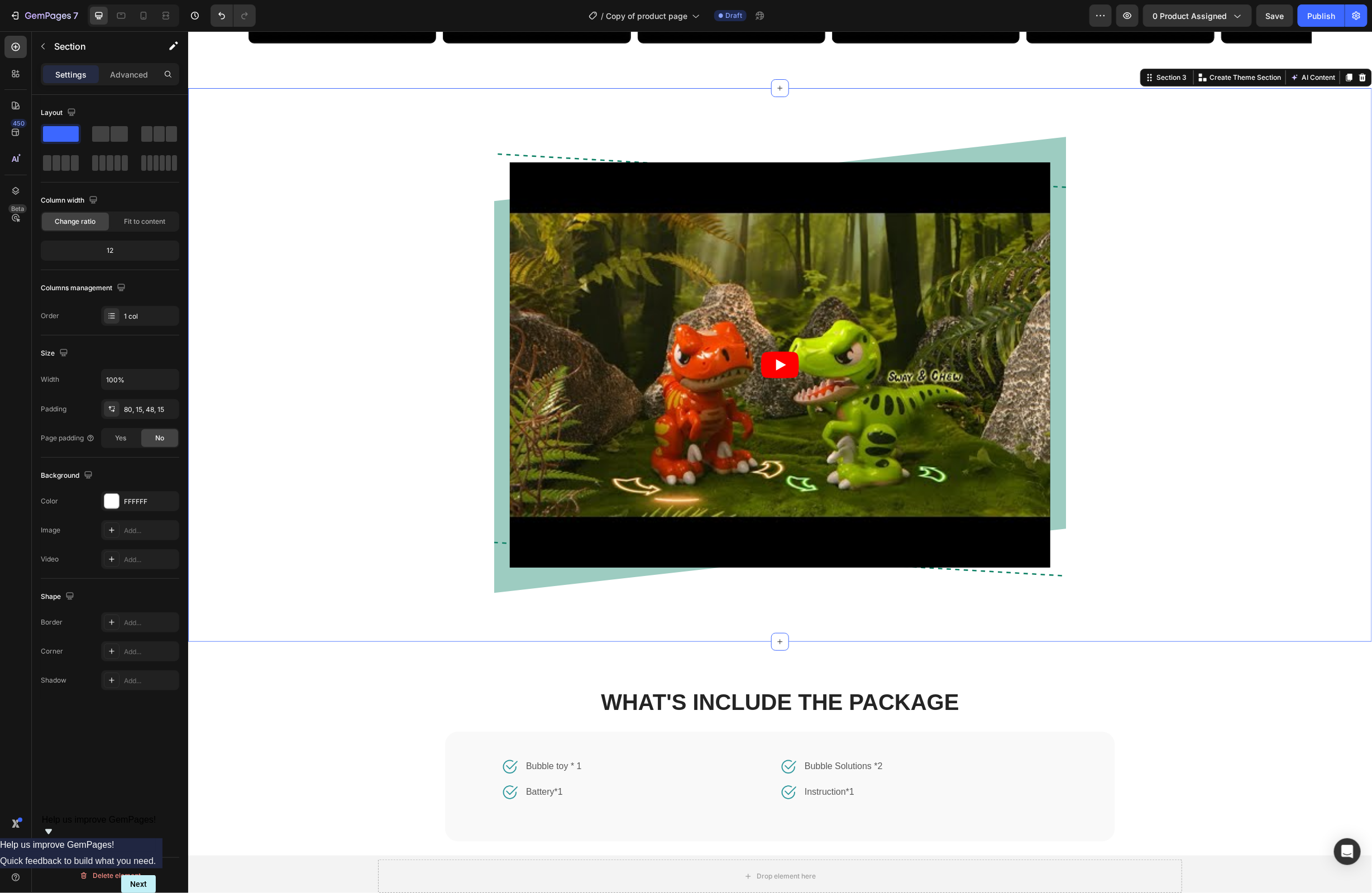
scroll to position [701, 0]
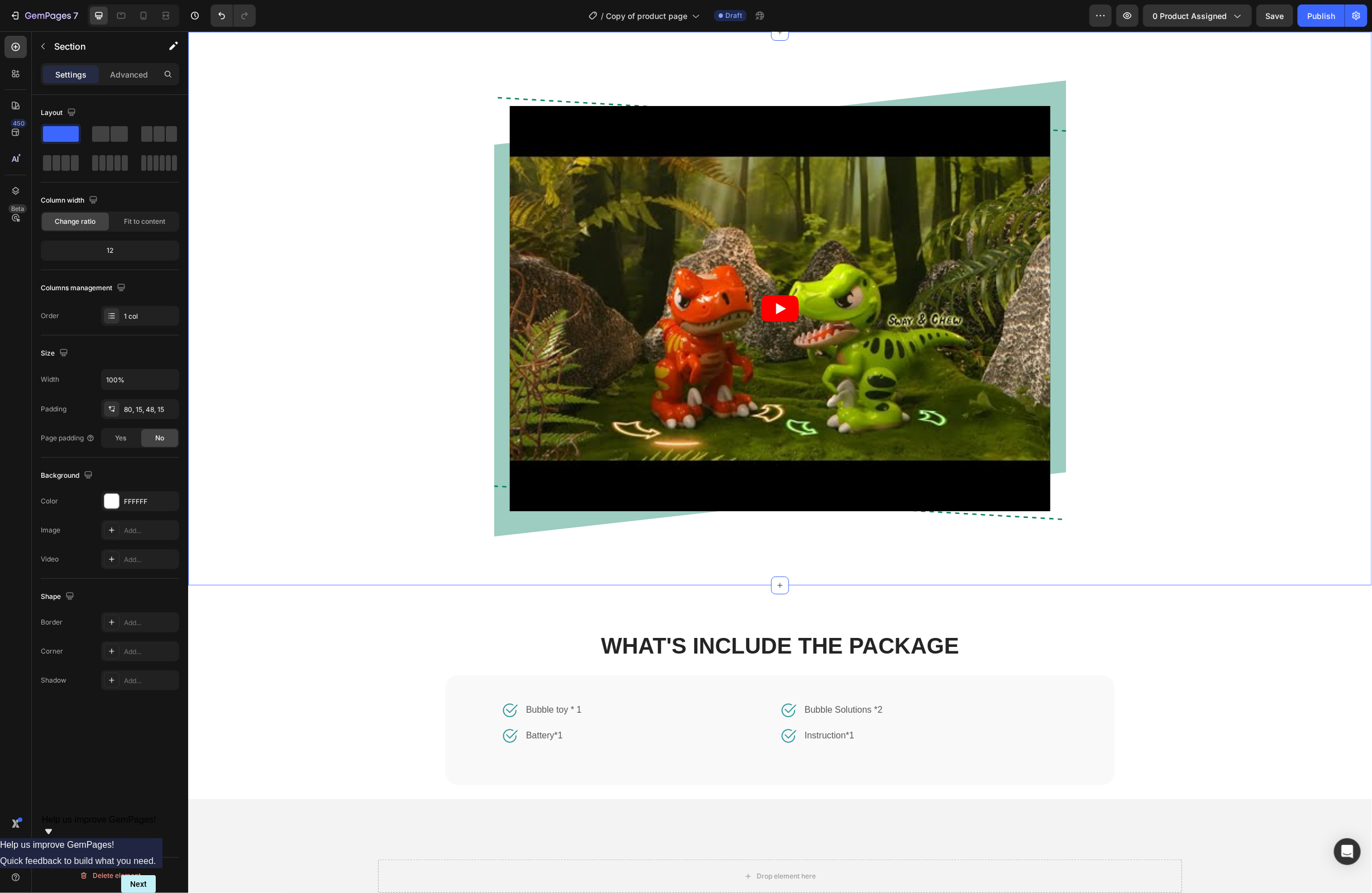
click at [1231, 520] on div "Video Row Row" at bounding box center [780, 317] width 1167 height 482
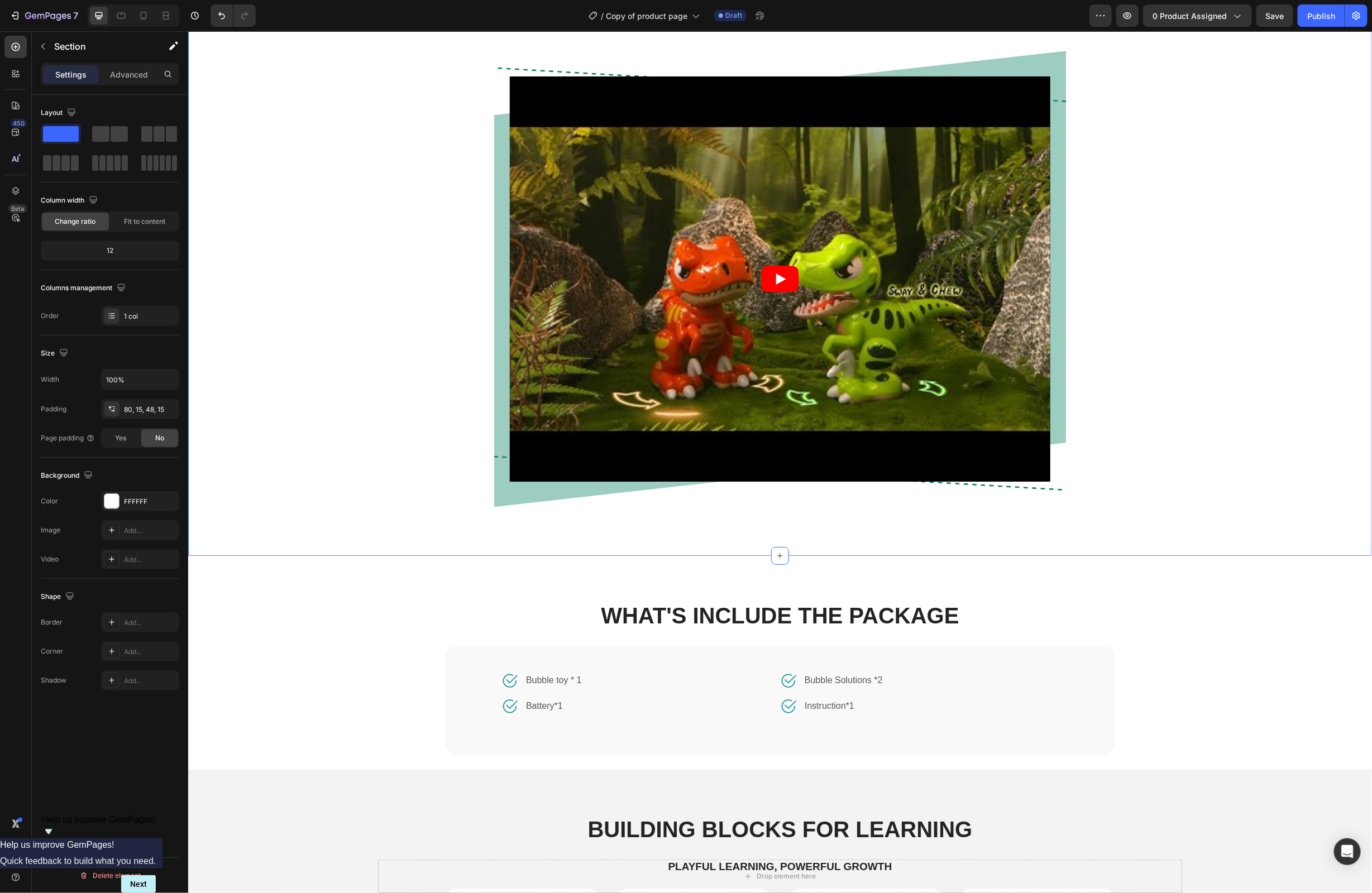
scroll to position [987, 0]
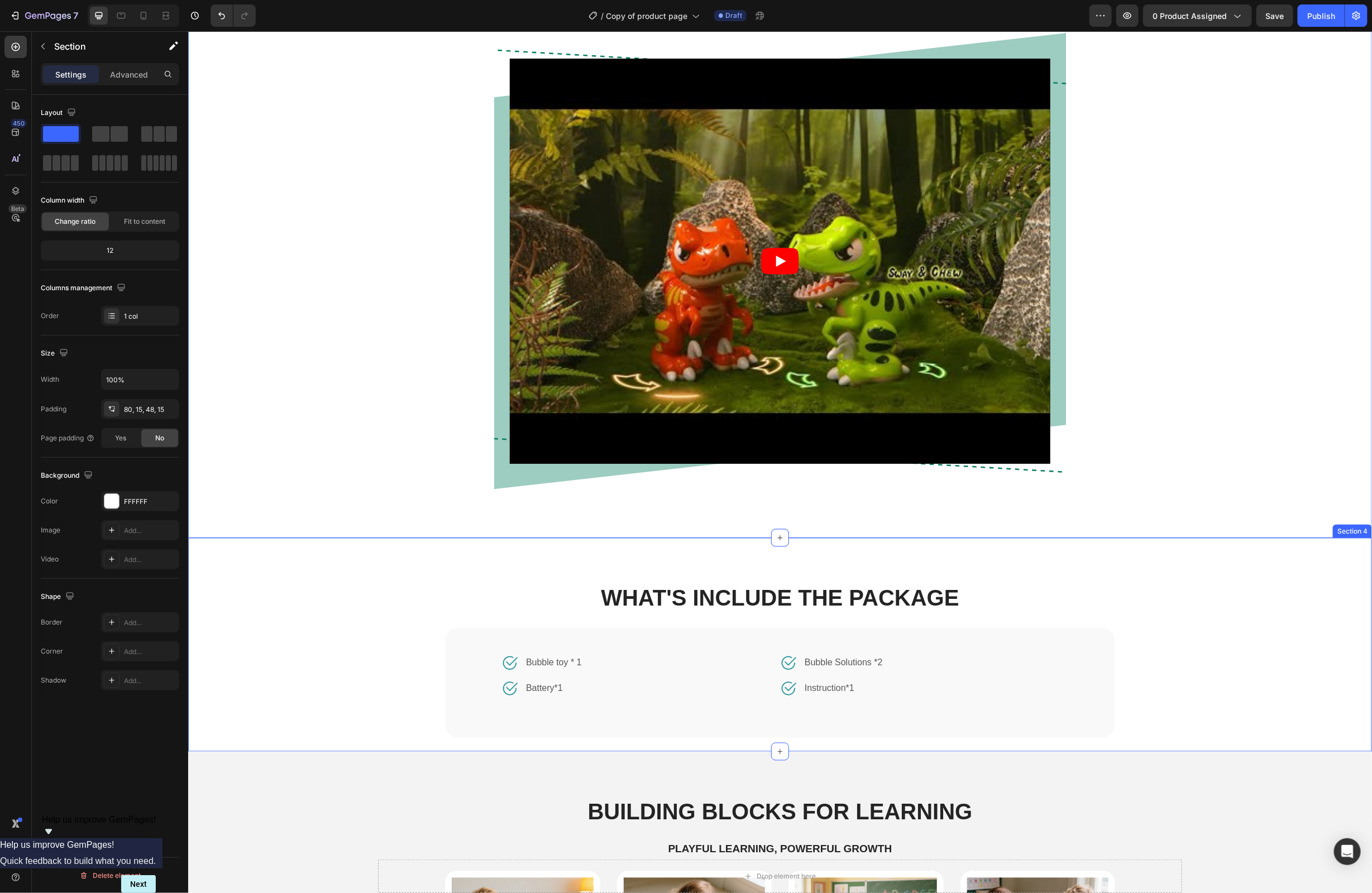
click at [1176, 630] on div "WHAT'S INCLUDE THE PACKAGE Heading Image Bubble toy * 1 Text block Row Image Ba…" at bounding box center [780, 667] width 1149 height 169
click at [1227, 443] on div "Video Row Row" at bounding box center [780, 270] width 1167 height 482
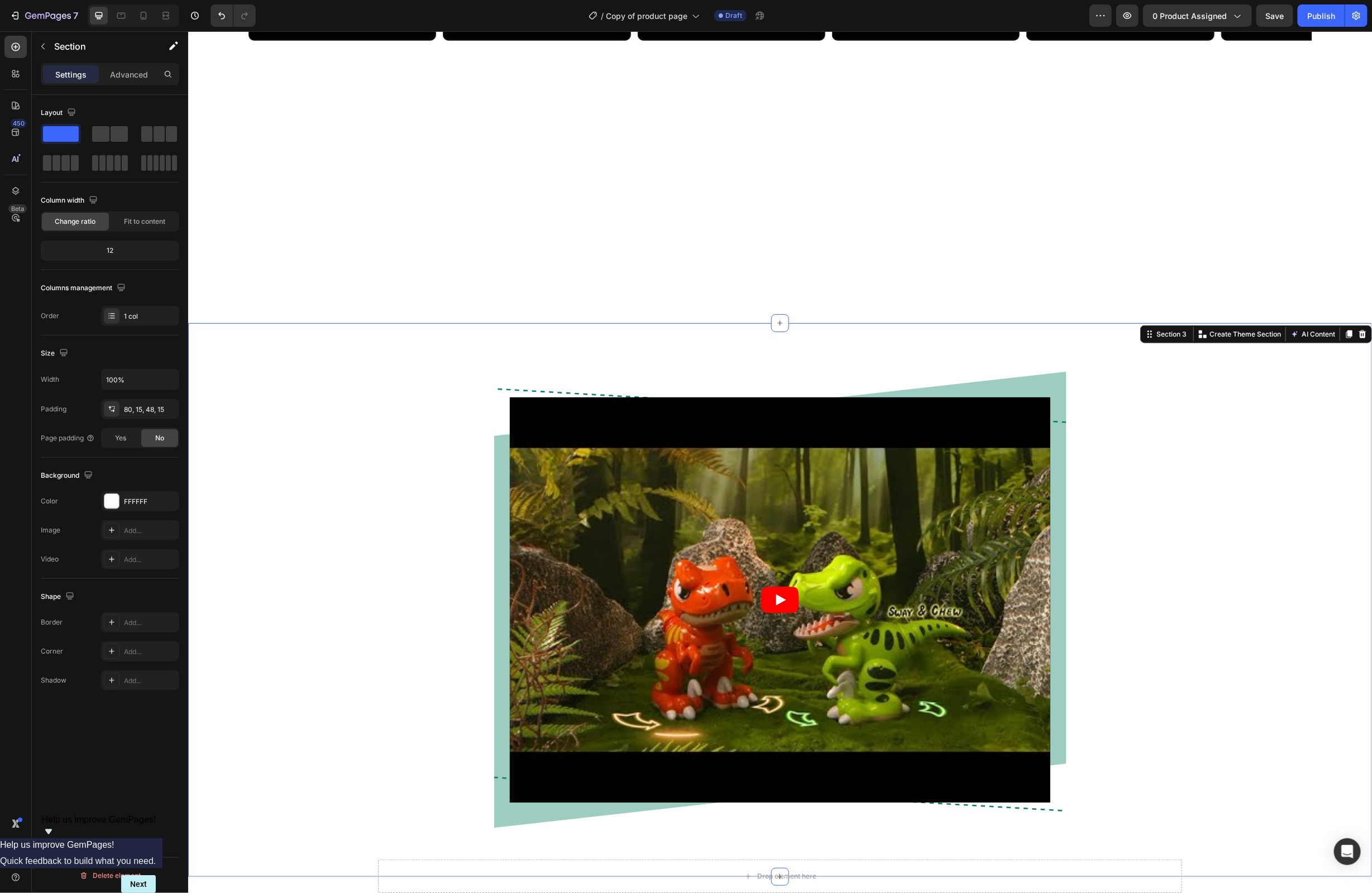
scroll to position [617, 0]
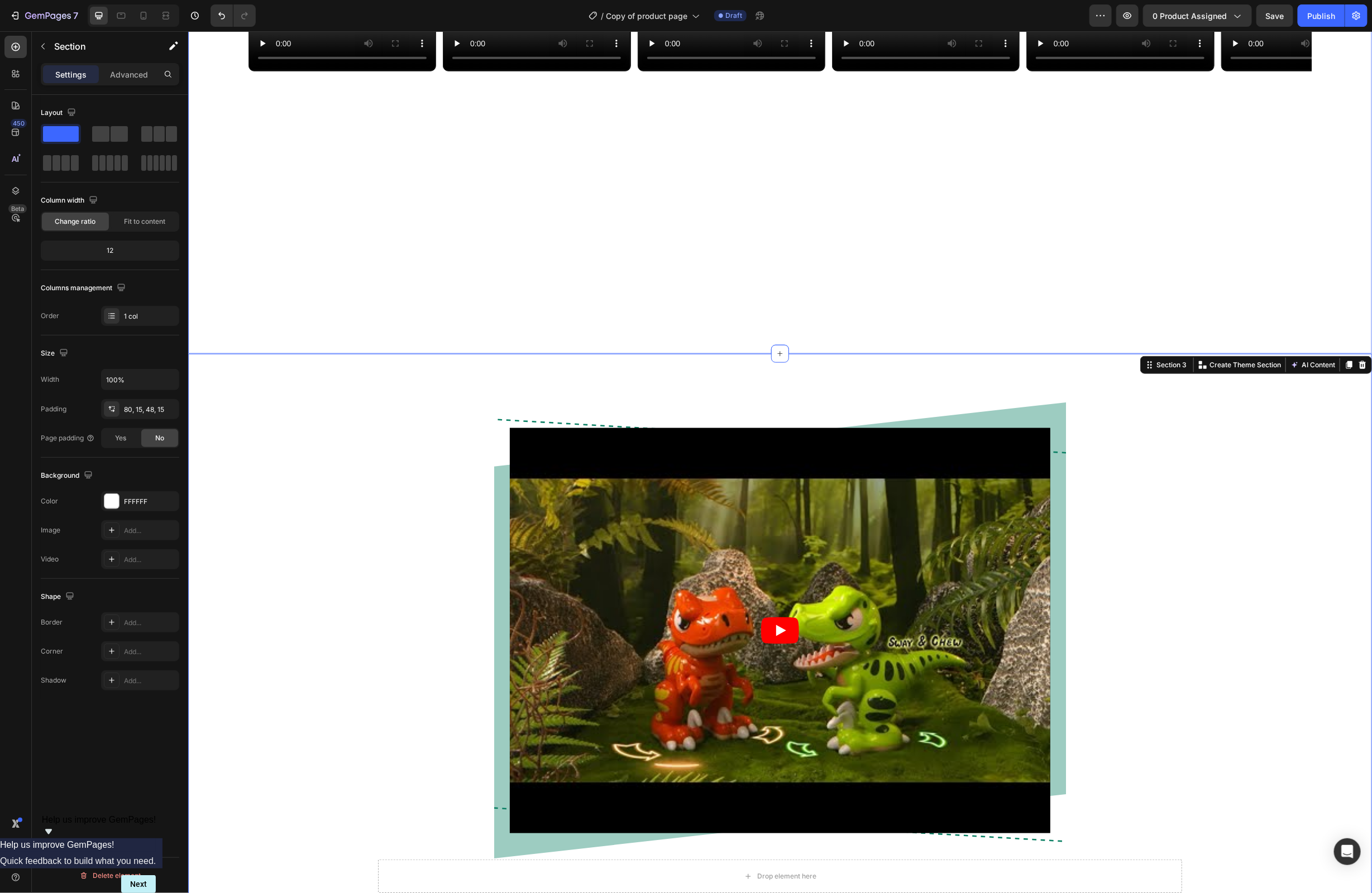
click at [1264, 335] on div "Video Video Video Video Video Video Carousel Section 2" at bounding box center [780, 142] width 1184 height 422
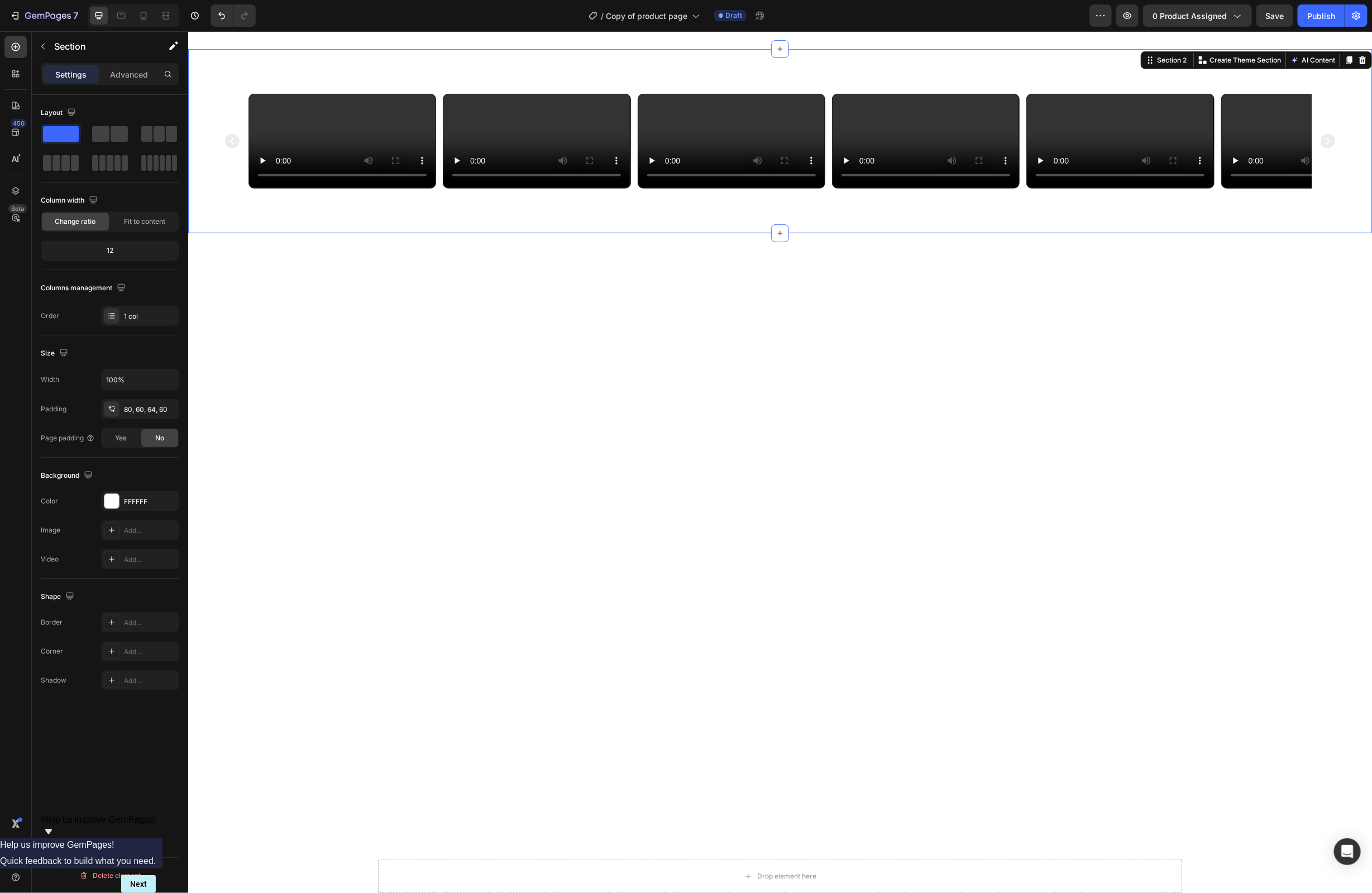
scroll to position [0, 0]
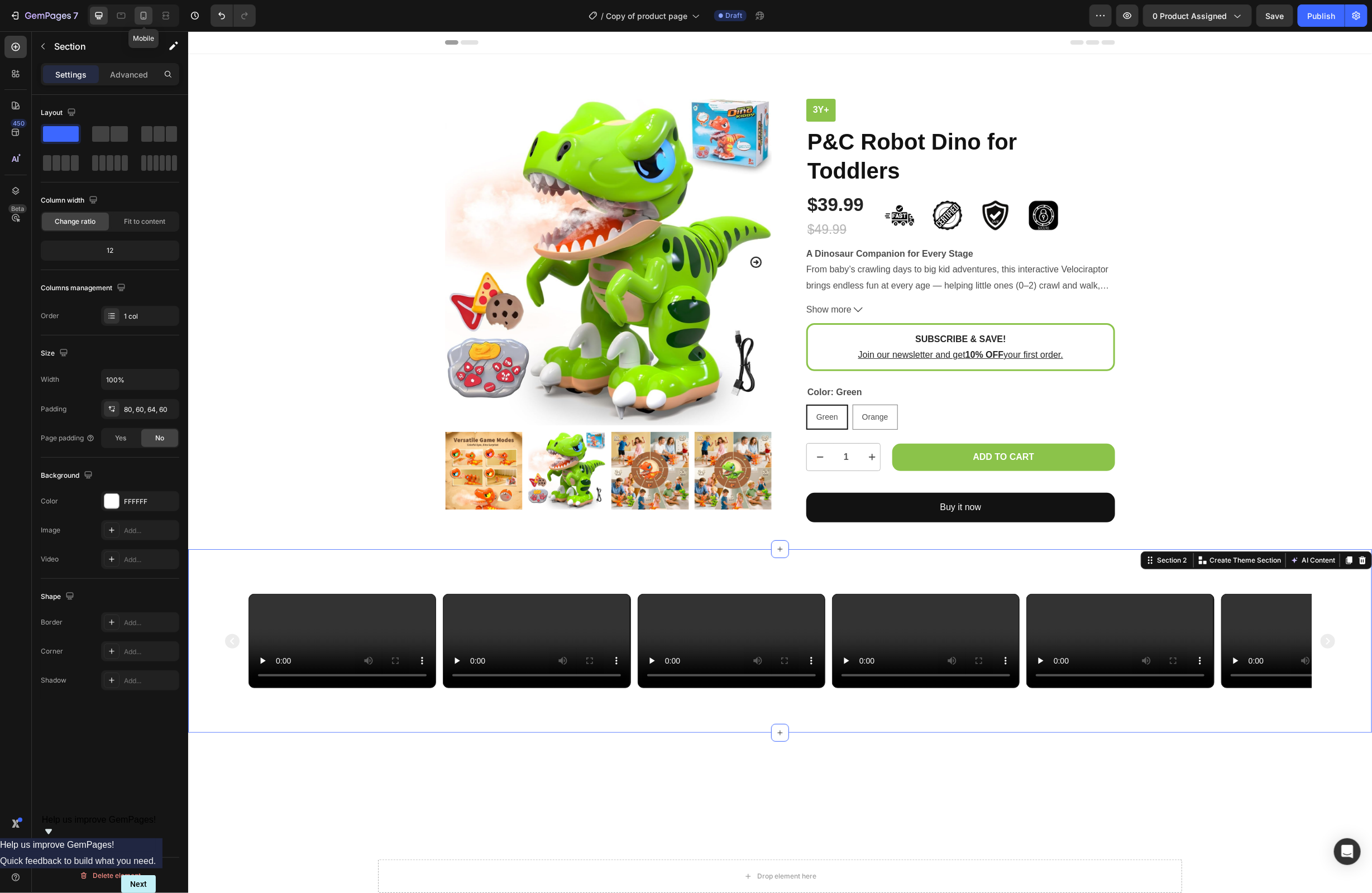
click at [143, 18] on icon at bounding box center [143, 15] width 11 height 11
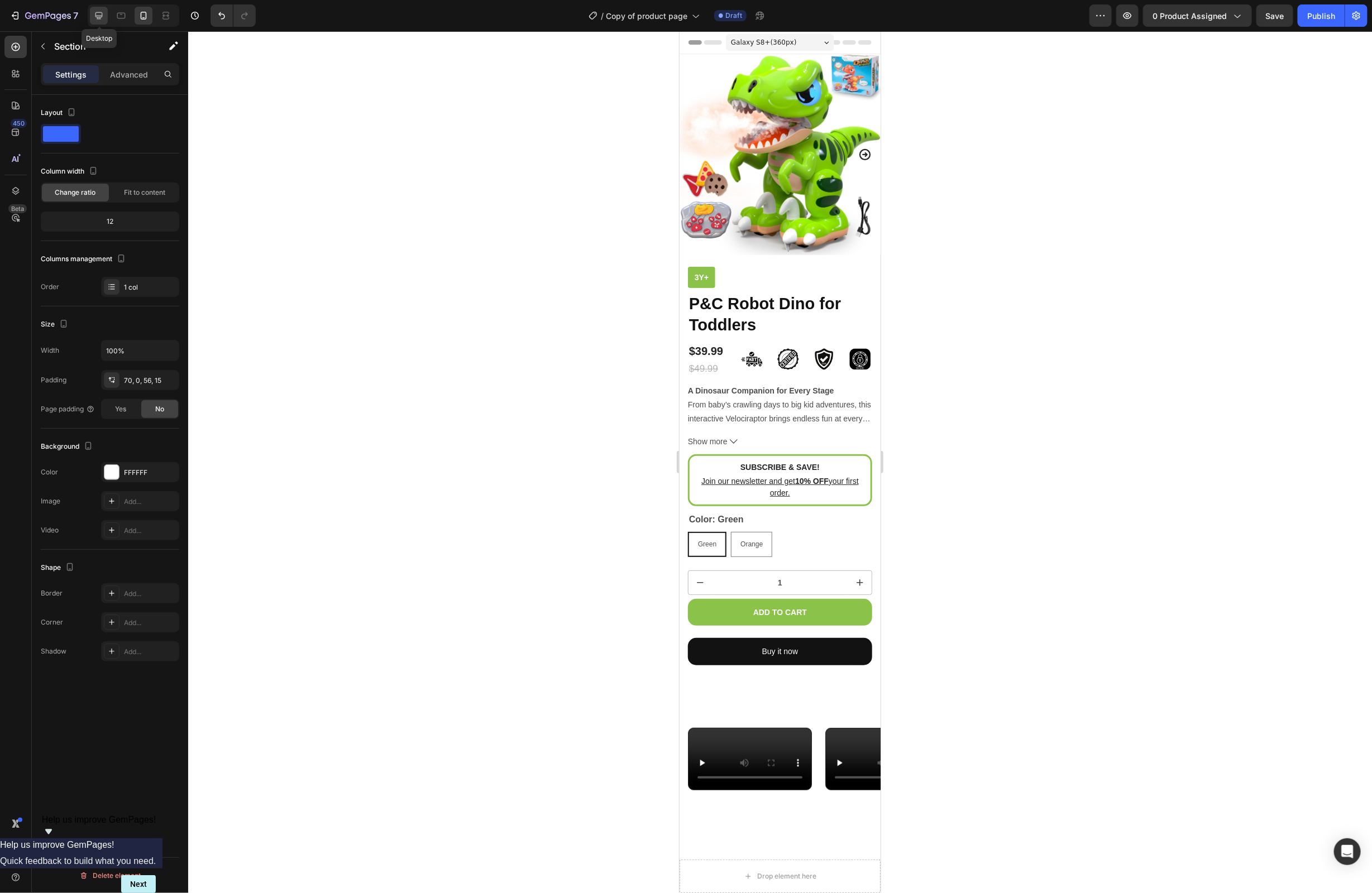
click at [102, 15] on icon at bounding box center [99, 16] width 8 height 8
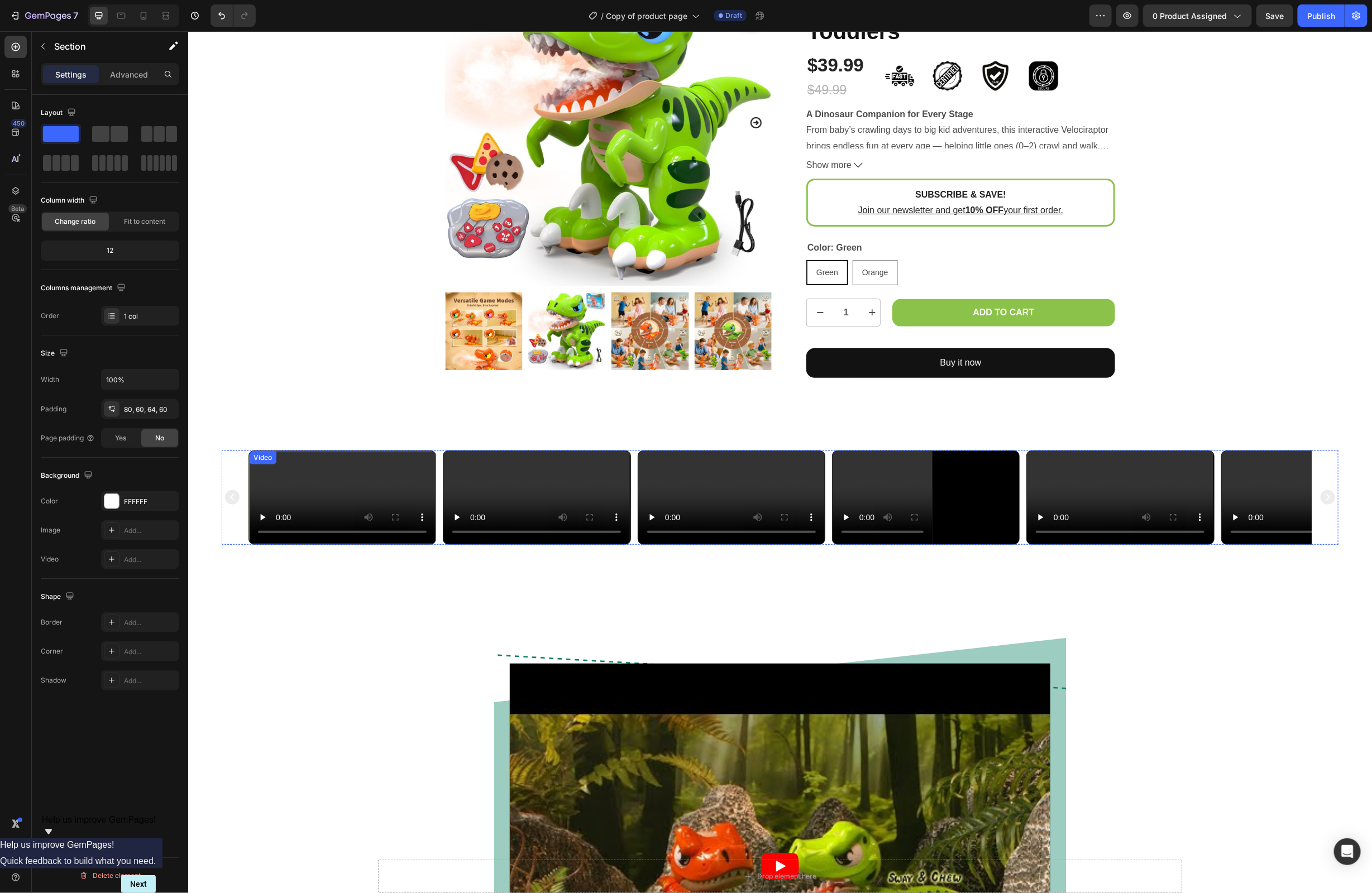
scroll to position [137, 0]
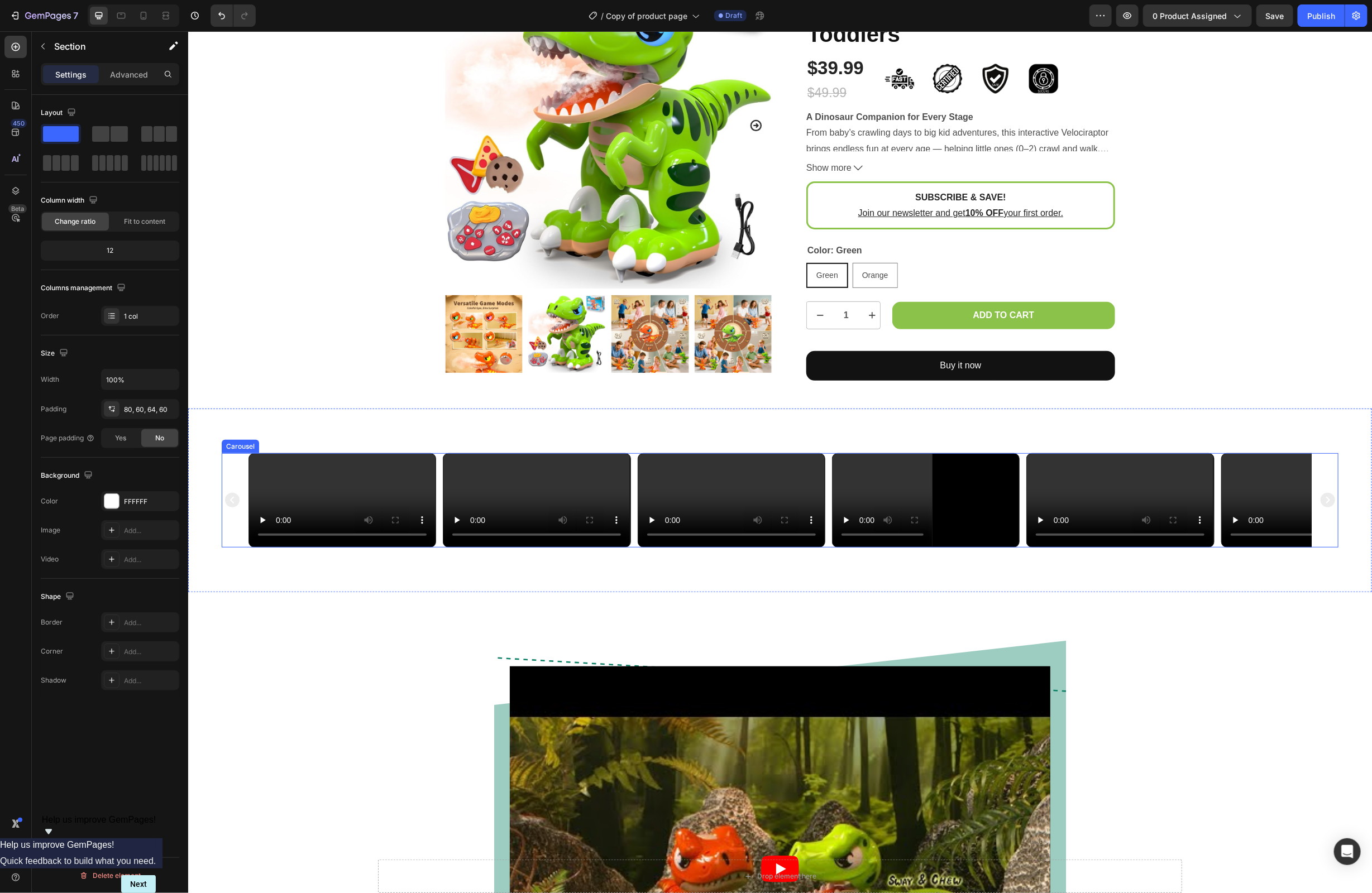
click at [223, 485] on div "Video Video Video Video Video Video" at bounding box center [780, 500] width 1117 height 95
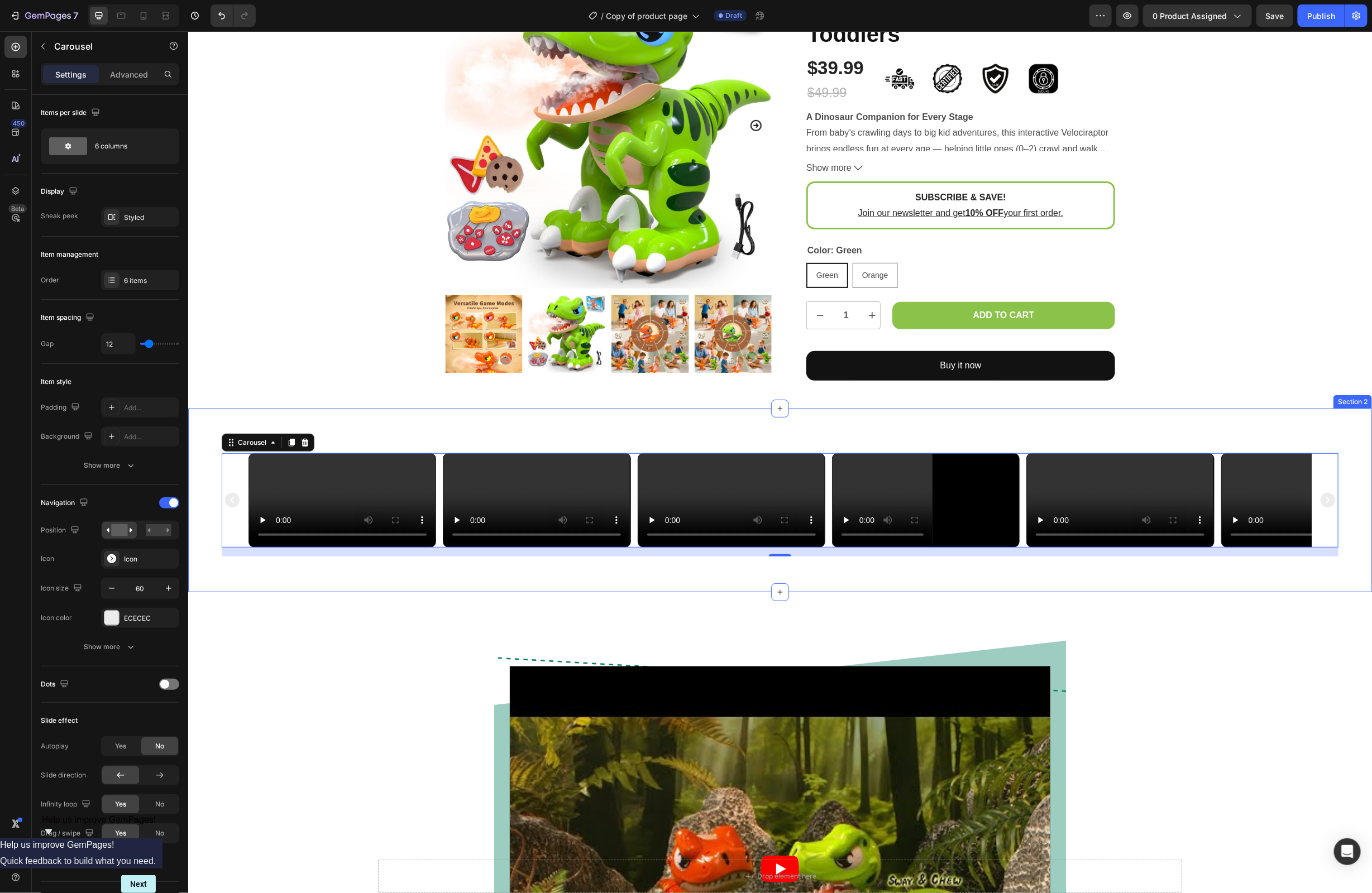
click at [205, 489] on div "Video Video Video Video Video Video Carousel 16 Section 2" at bounding box center [780, 500] width 1184 height 184
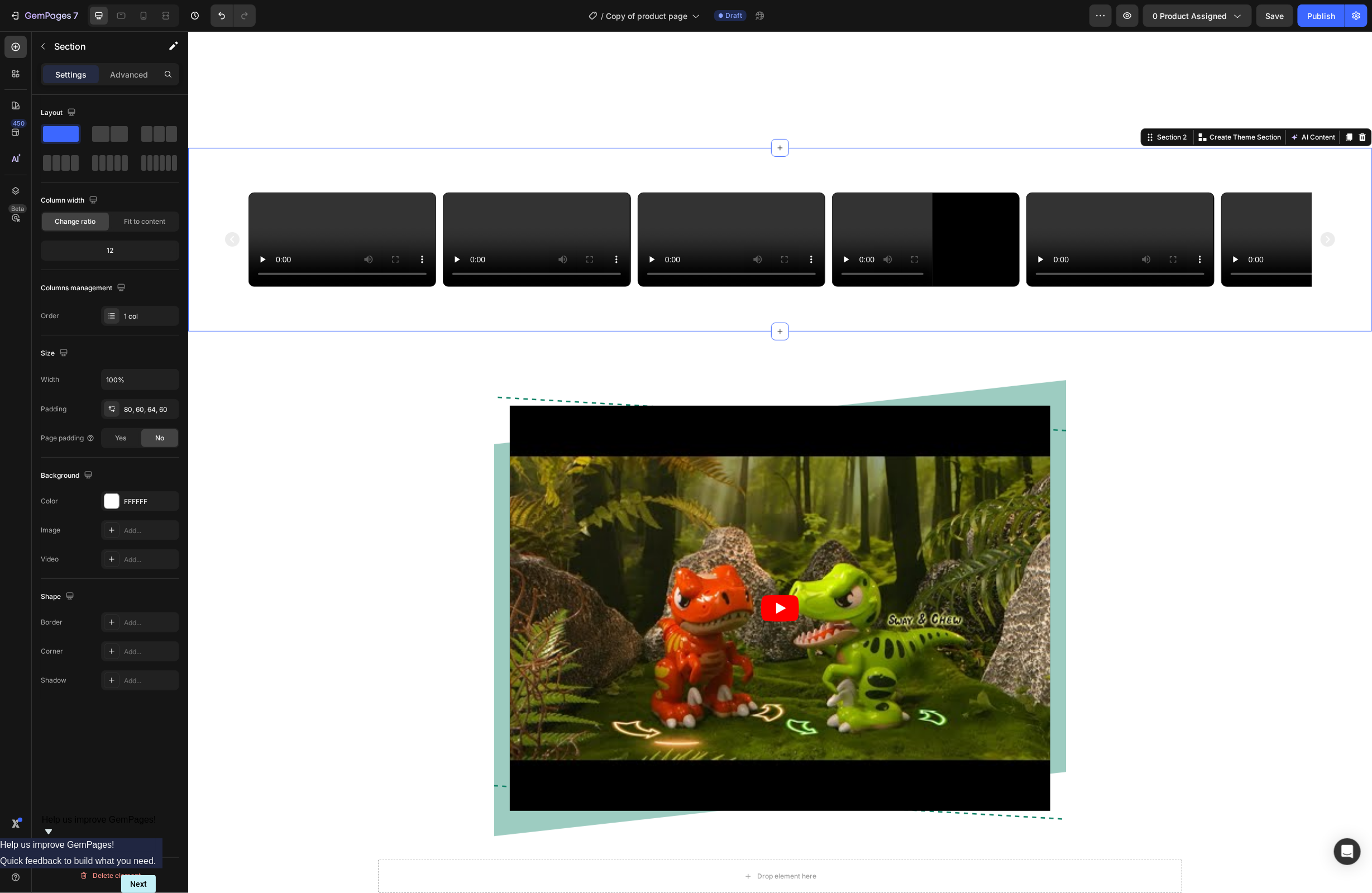
scroll to position [880, 0]
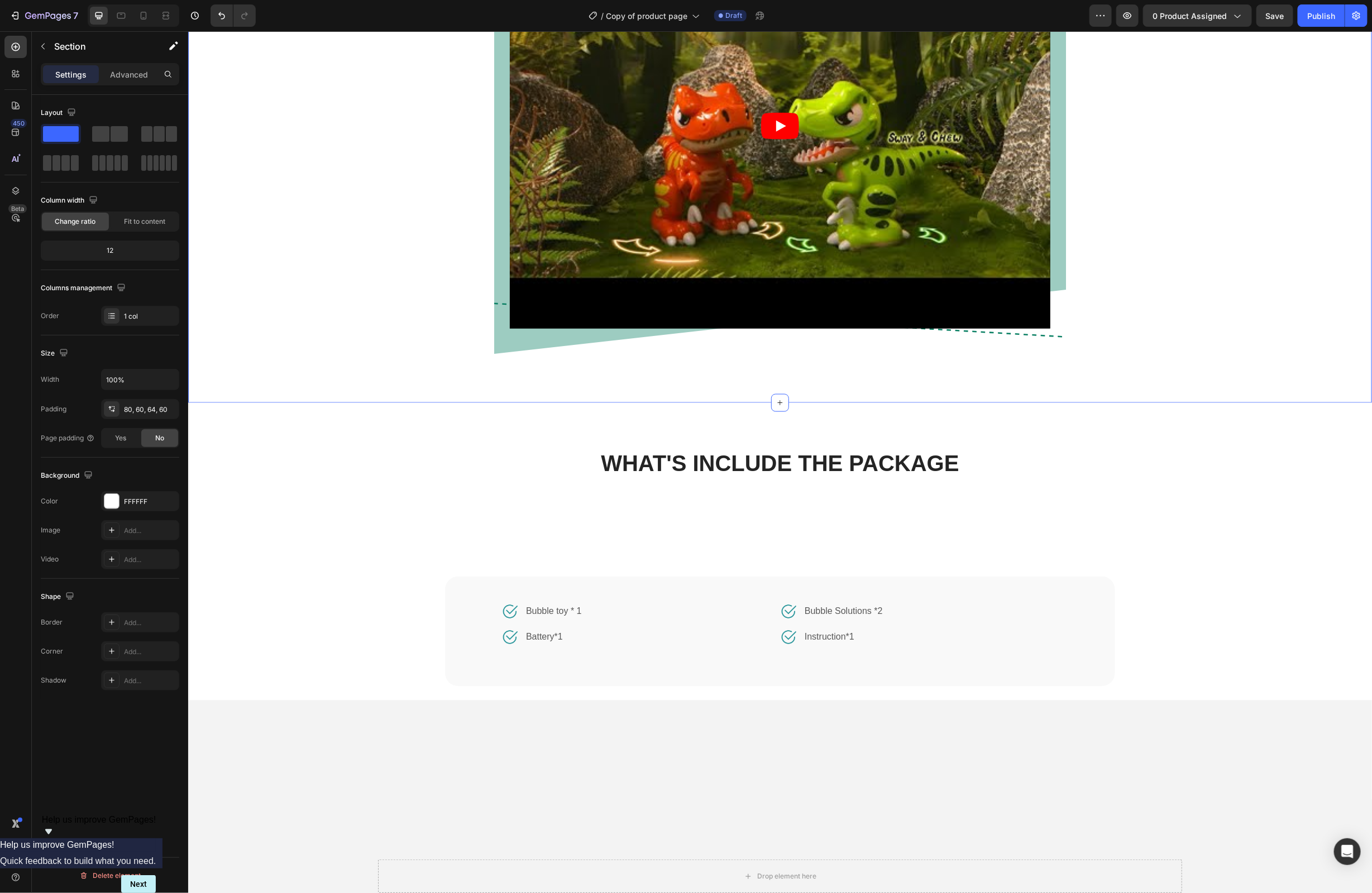
click at [1207, 317] on div "Video Row Row" at bounding box center [780, 134] width 1167 height 482
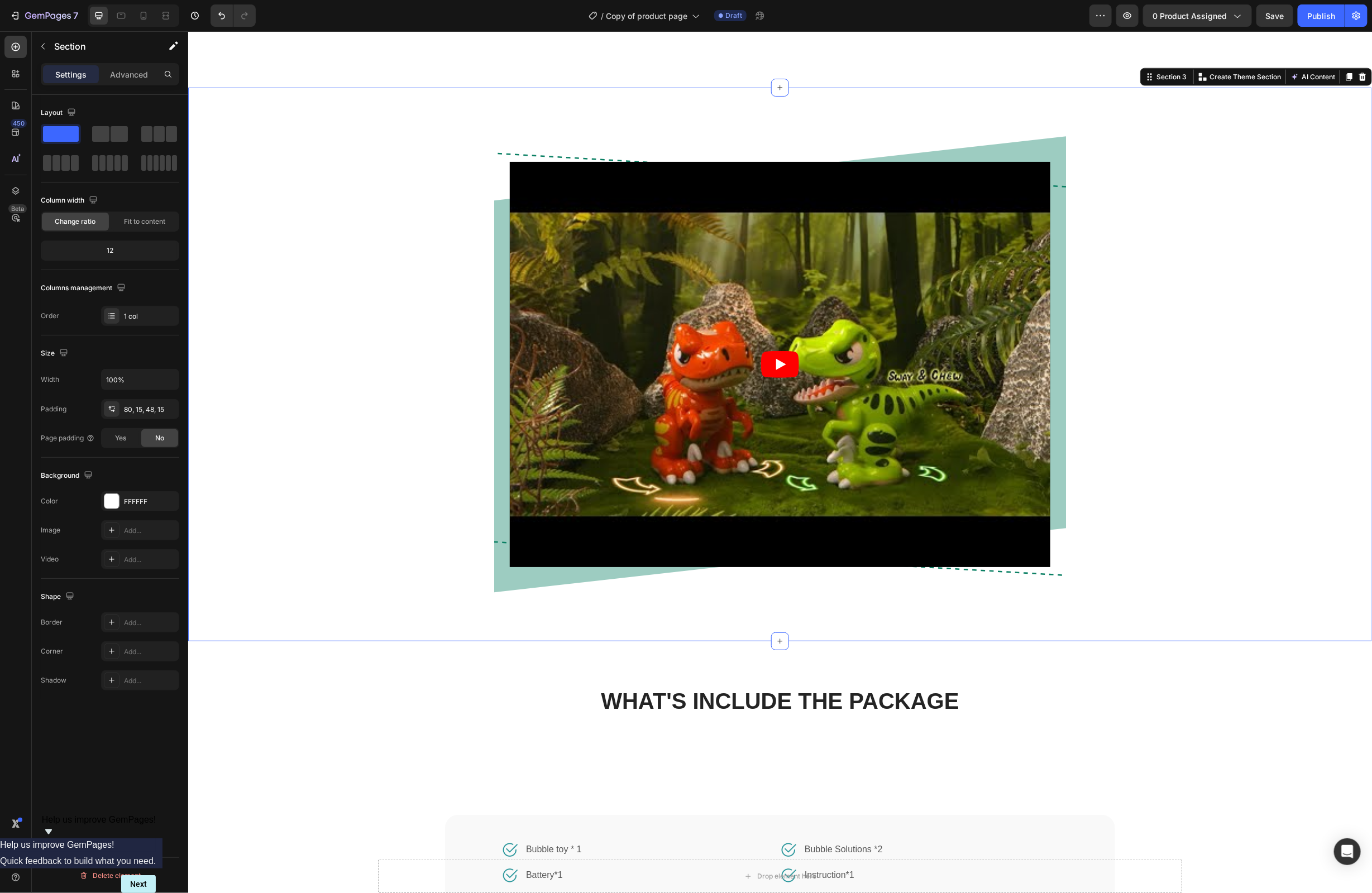
scroll to position [1360, 0]
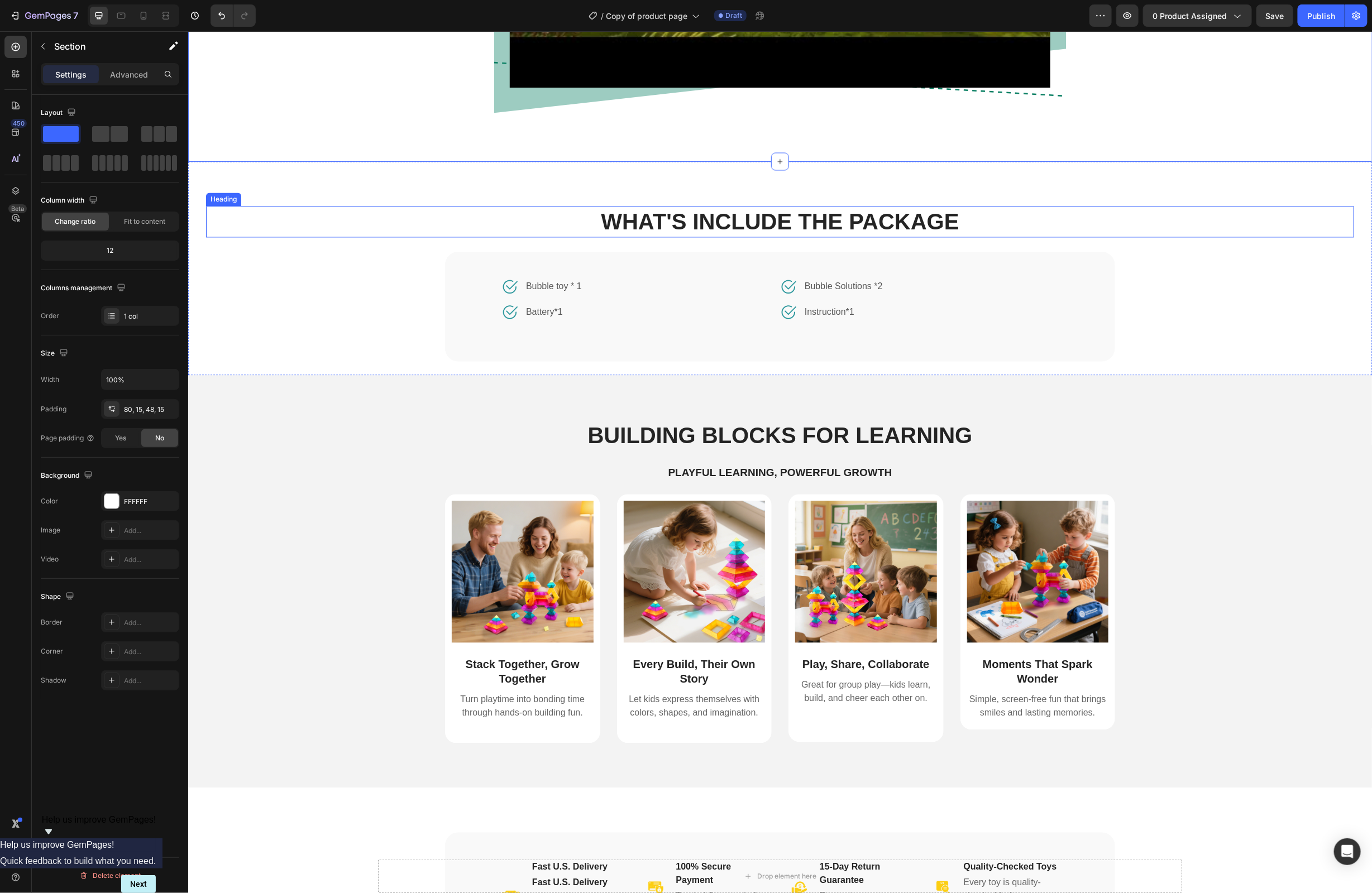
click at [870, 225] on h2 "WHAT'S INCLUDE THE PACKAGE" at bounding box center [780, 221] width 1149 height 31
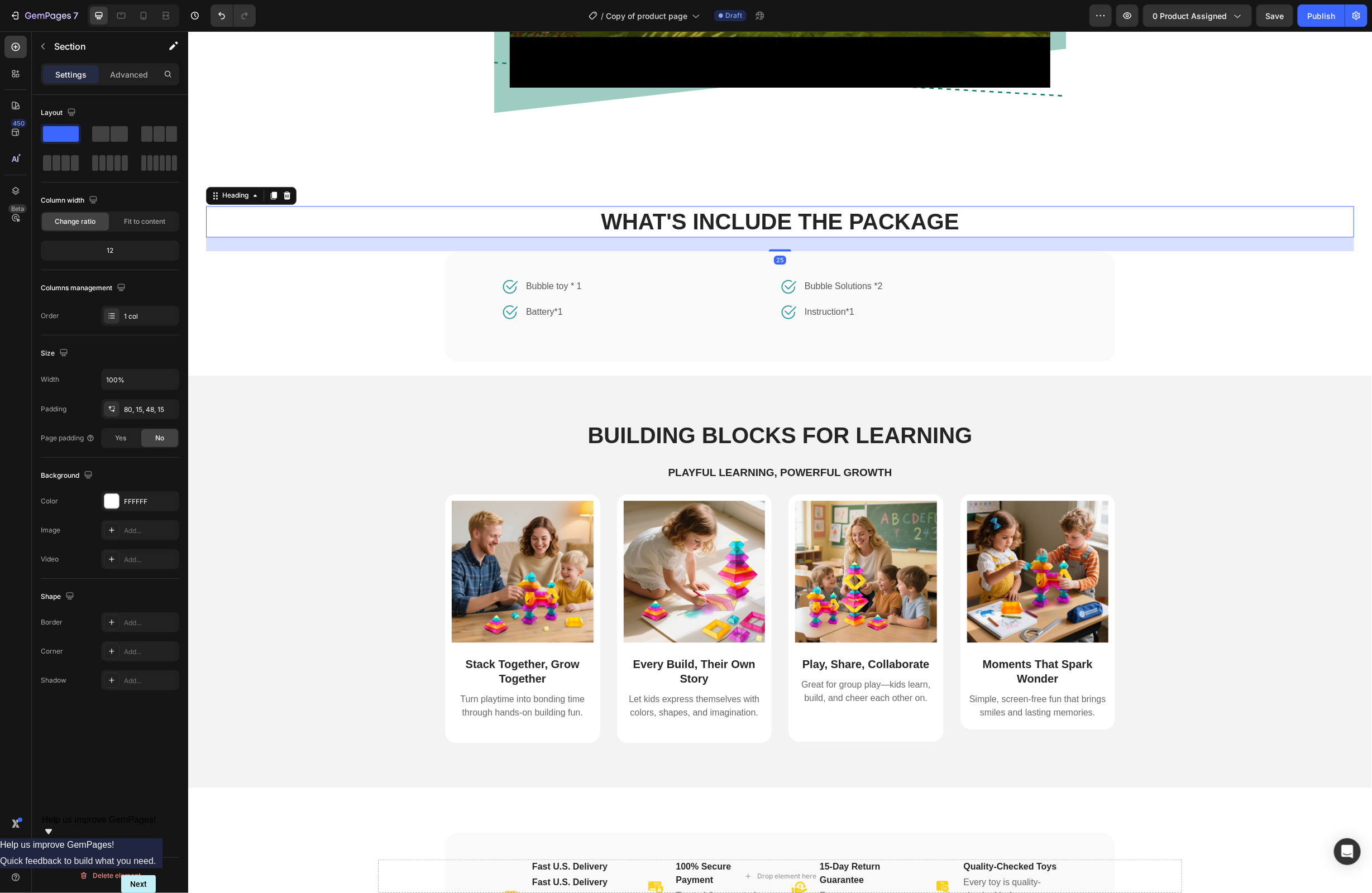
click at [870, 225] on h2 "WHAT'S INCLUDE THE PACKAGE" at bounding box center [780, 221] width 1149 height 31
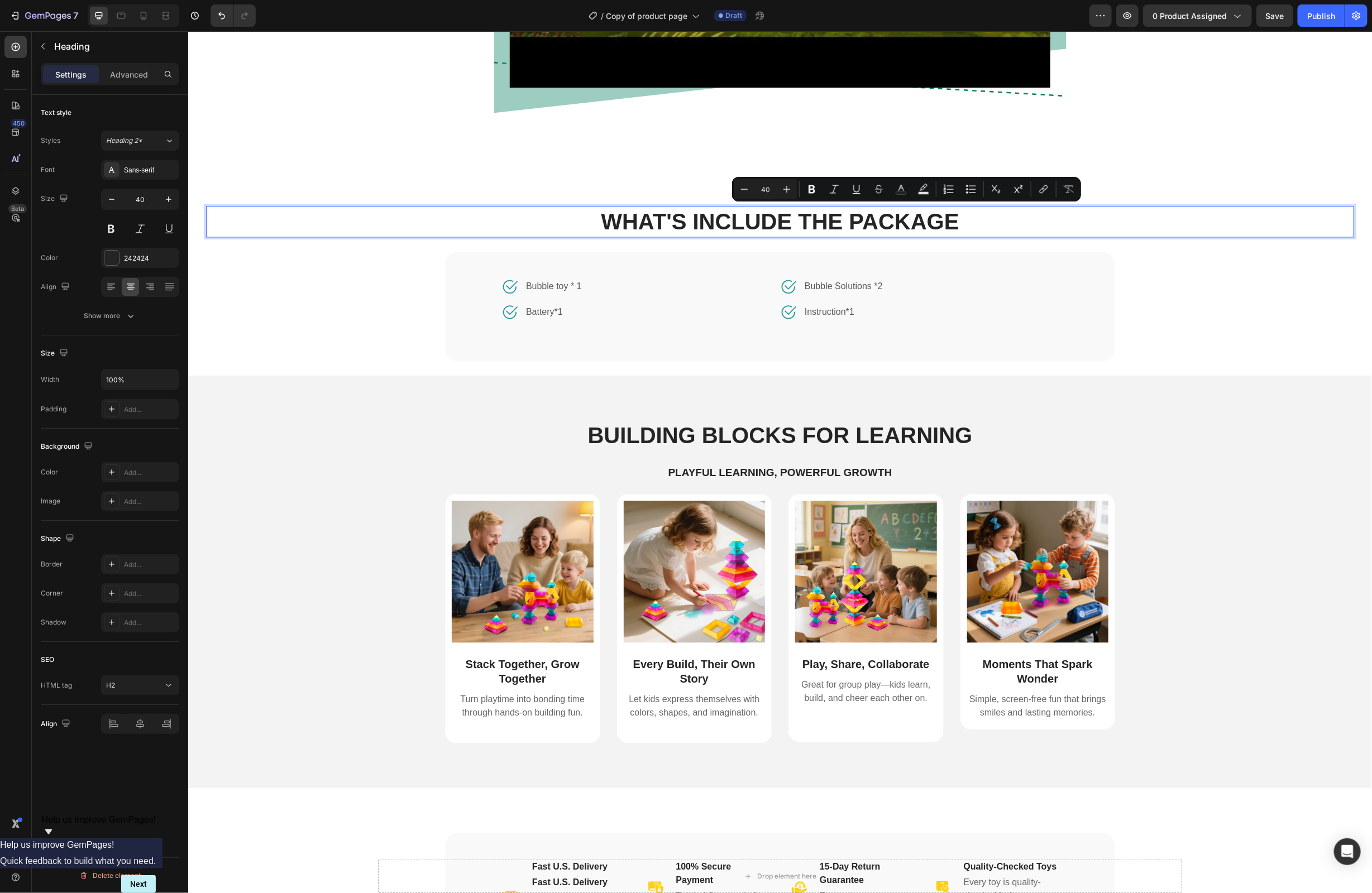
click at [836, 226] on p "WHAT'S INCLUDE THE PACKAGE" at bounding box center [780, 221] width 1146 height 29
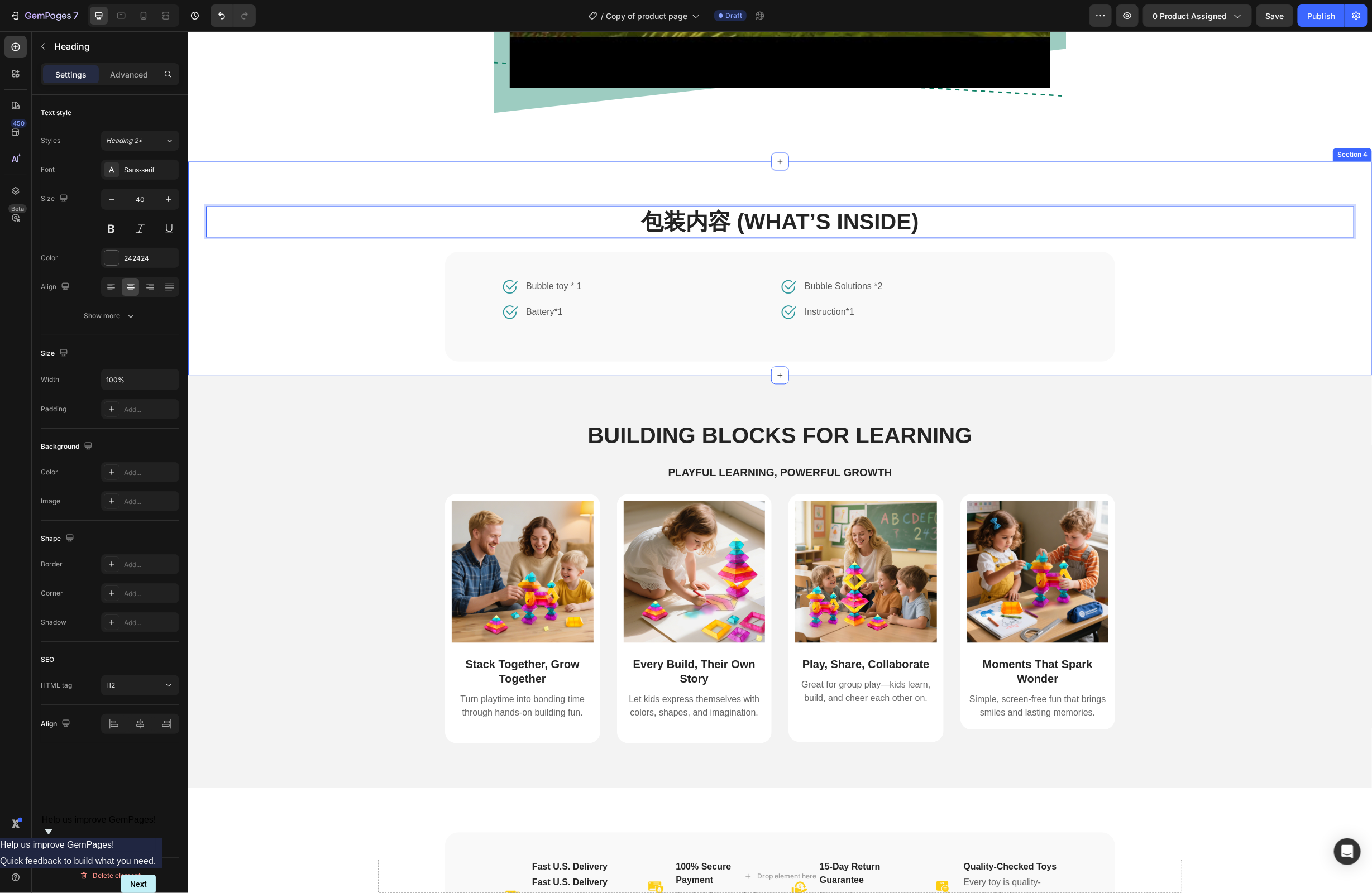
click at [1224, 314] on div "包装内容 (What’s Inside) Heading 25 Image Bubble toy * 1 Text block Row Image Batte…" at bounding box center [780, 290] width 1149 height 169
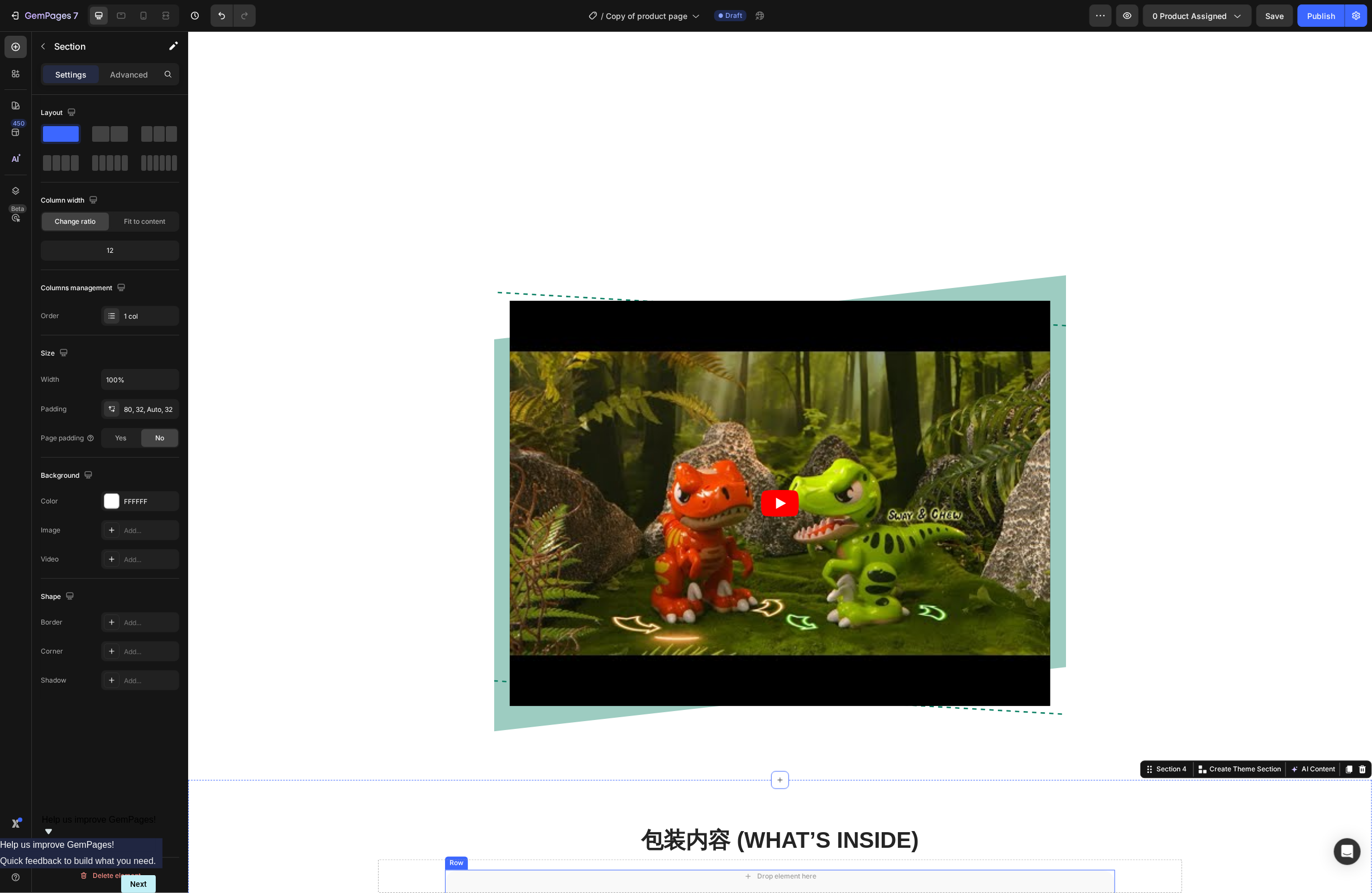
scroll to position [1193, 0]
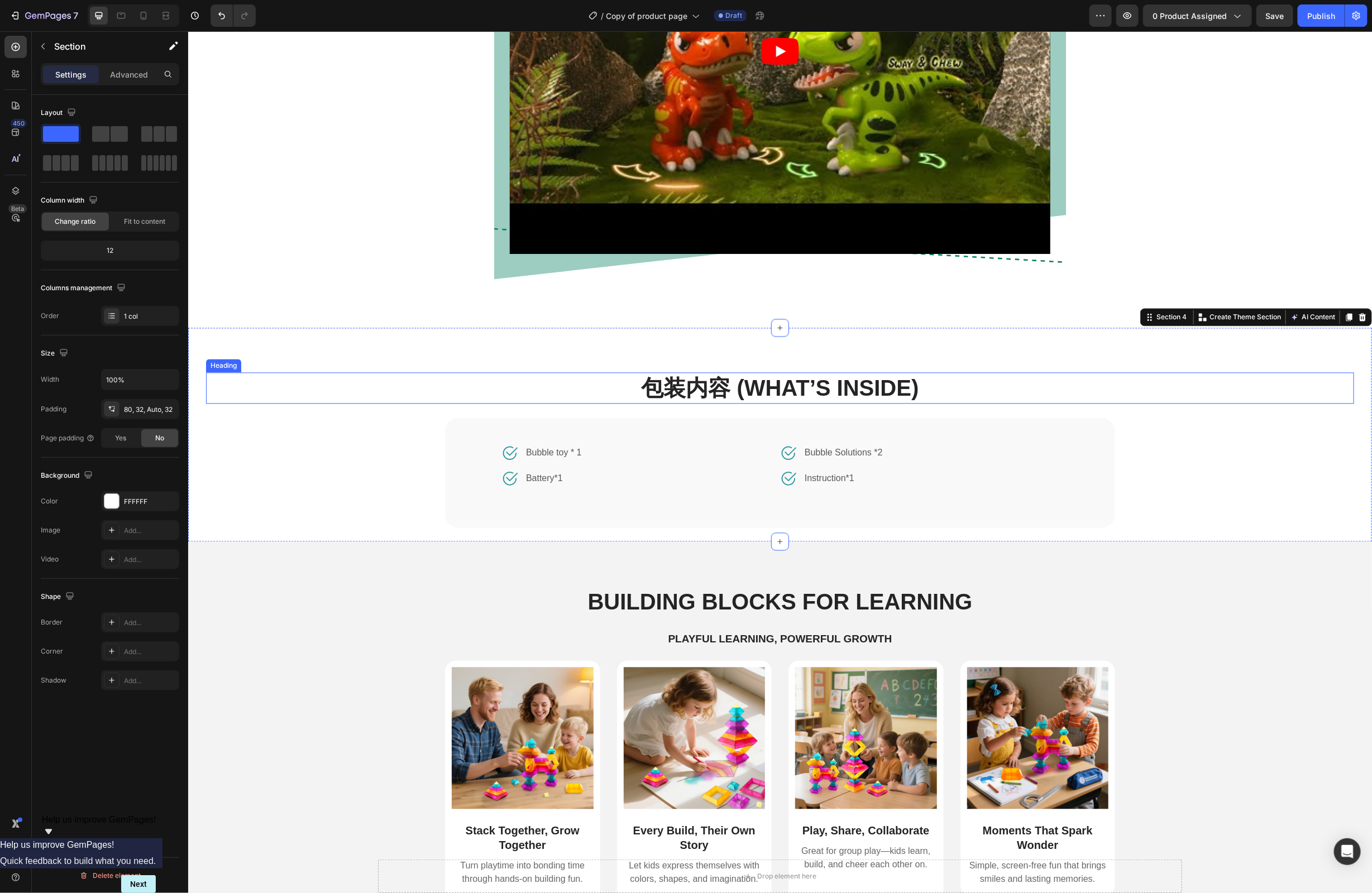
click at [739, 382] on p "包装内容 (What’s Inside)" at bounding box center [780, 388] width 1146 height 29
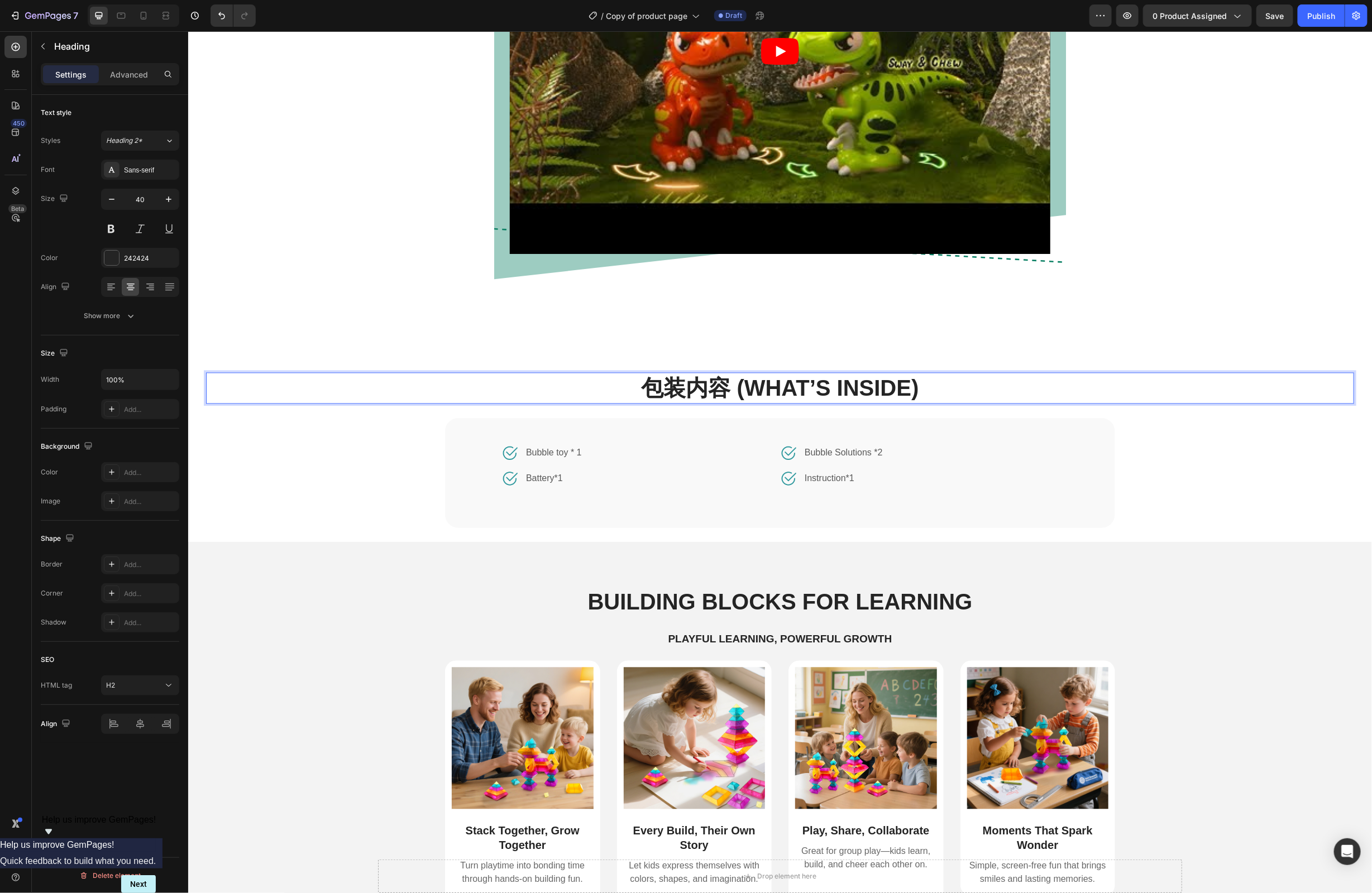
click at [742, 386] on p "包装内容 (What’s Inside)" at bounding box center [780, 388] width 1146 height 29
click at [971, 388] on p "What’s Inside)" at bounding box center [780, 388] width 1146 height 29
click at [1214, 288] on div "Video Row Row" at bounding box center [780, 59] width 1167 height 482
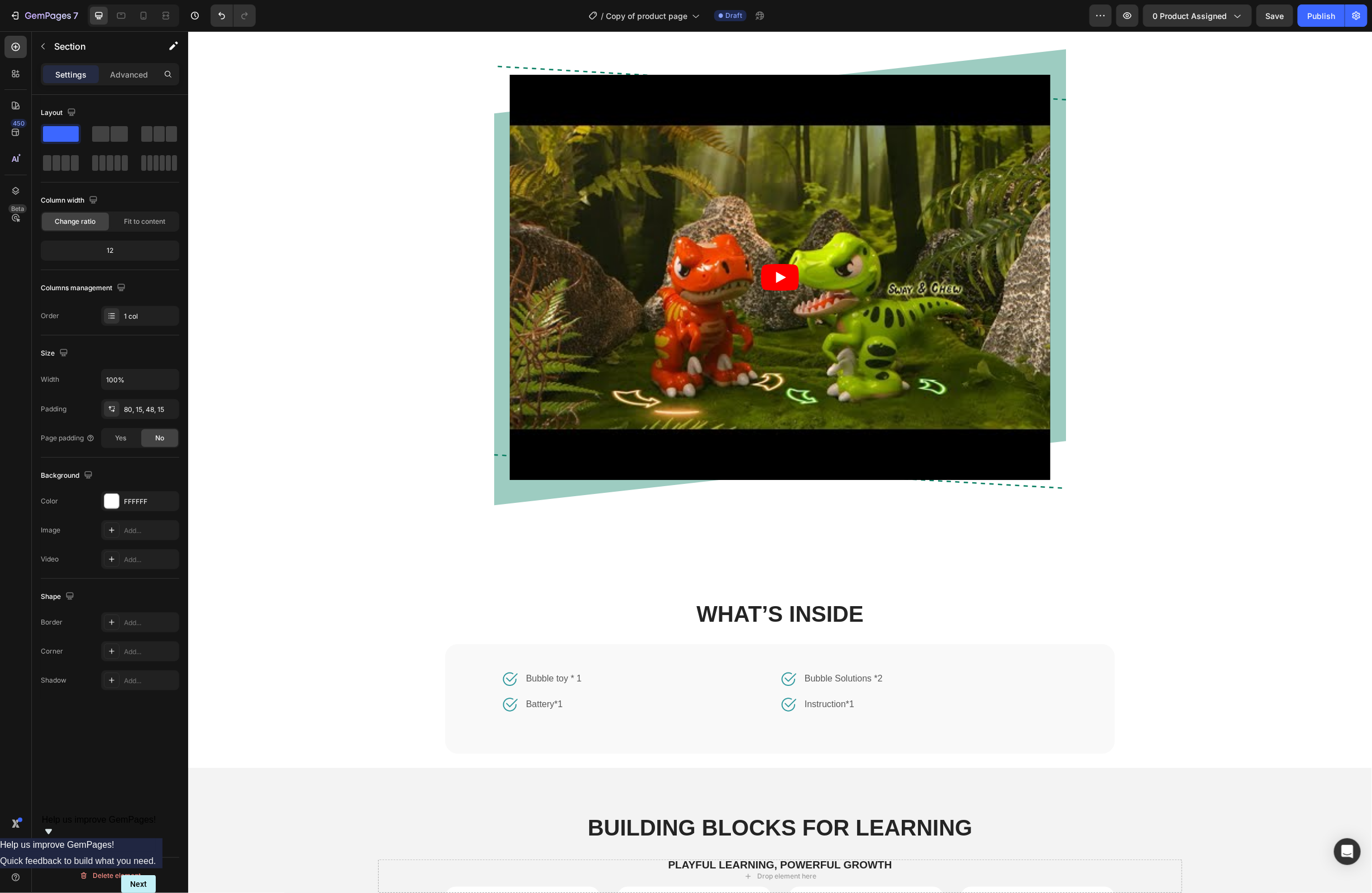
scroll to position [615, 0]
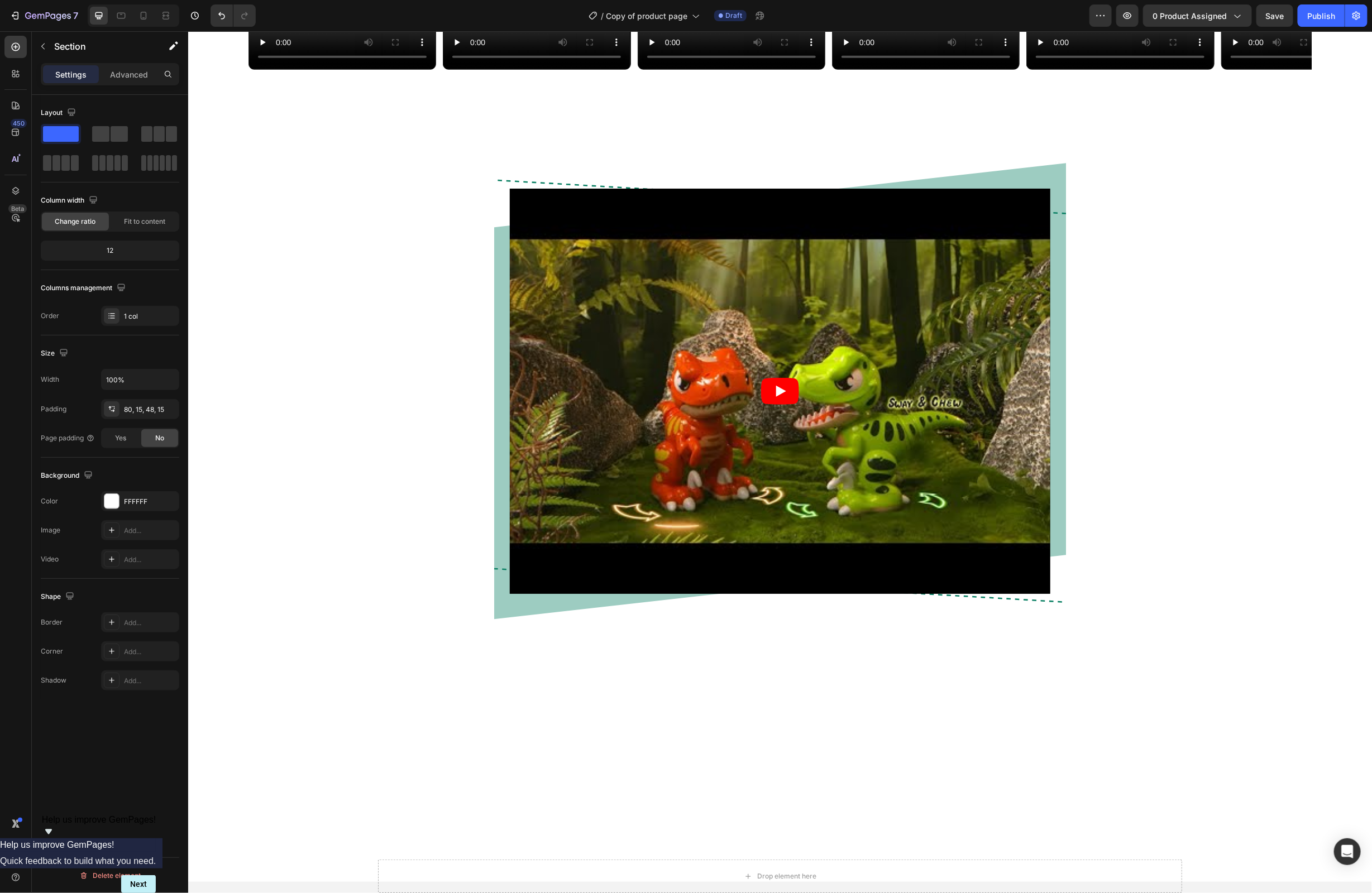
click at [243, 375] on div "Video Row Row Section 3" at bounding box center [780, 390] width 1184 height 554
click at [11, 133] on icon at bounding box center [15, 132] width 11 height 11
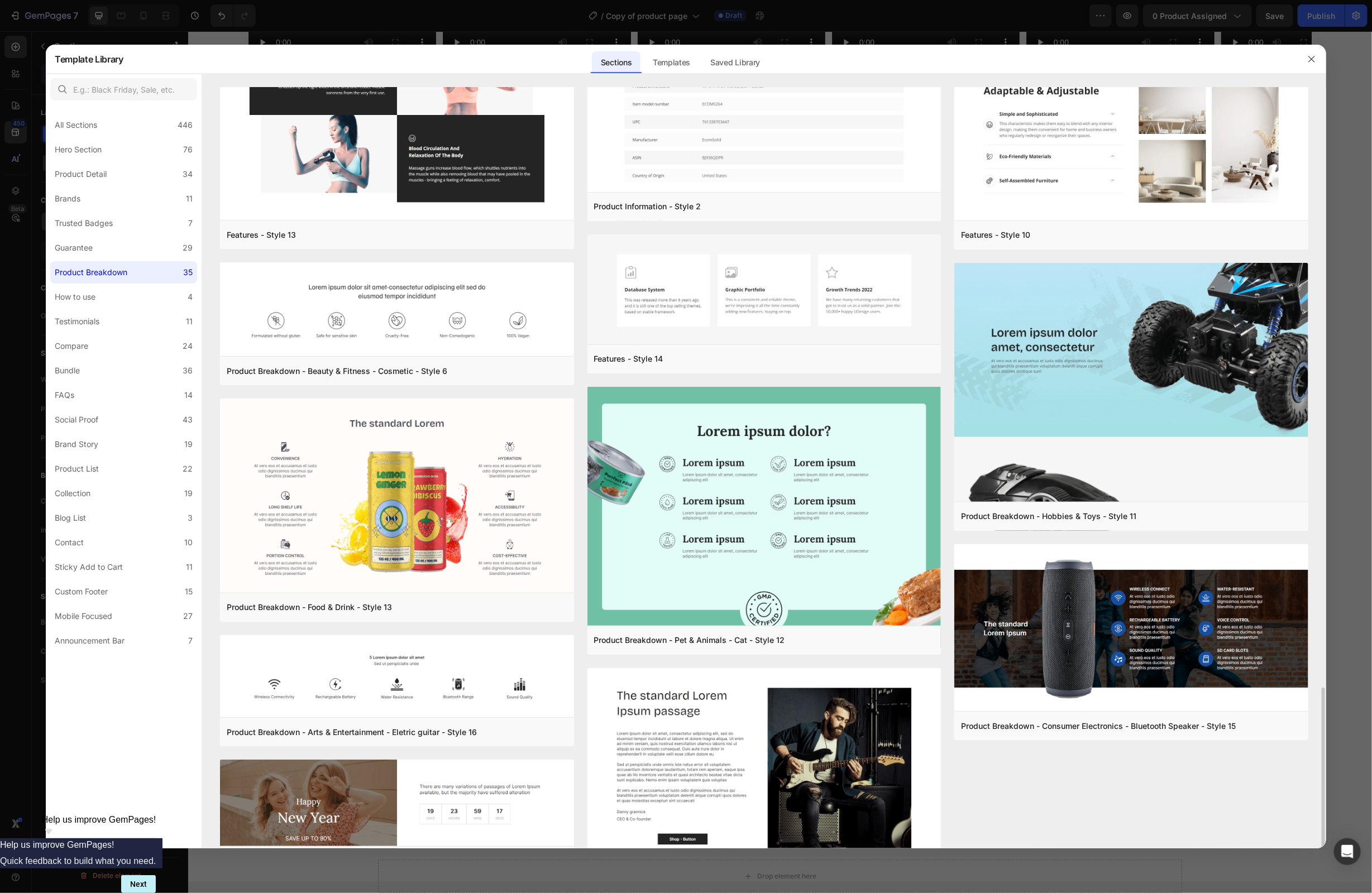
scroll to position [1860, 0]
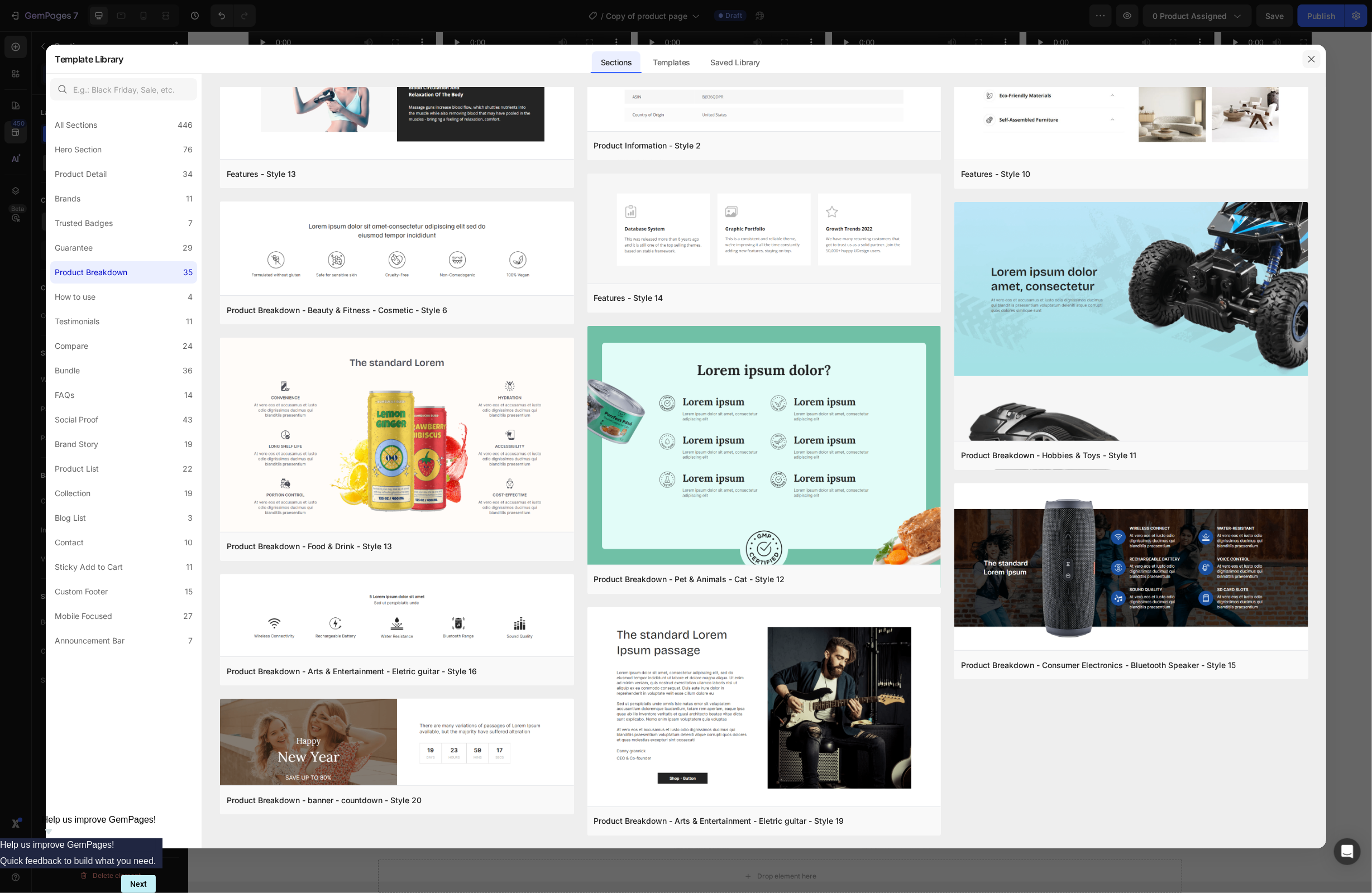
click at [1315, 59] on icon "button" at bounding box center [1312, 59] width 9 height 9
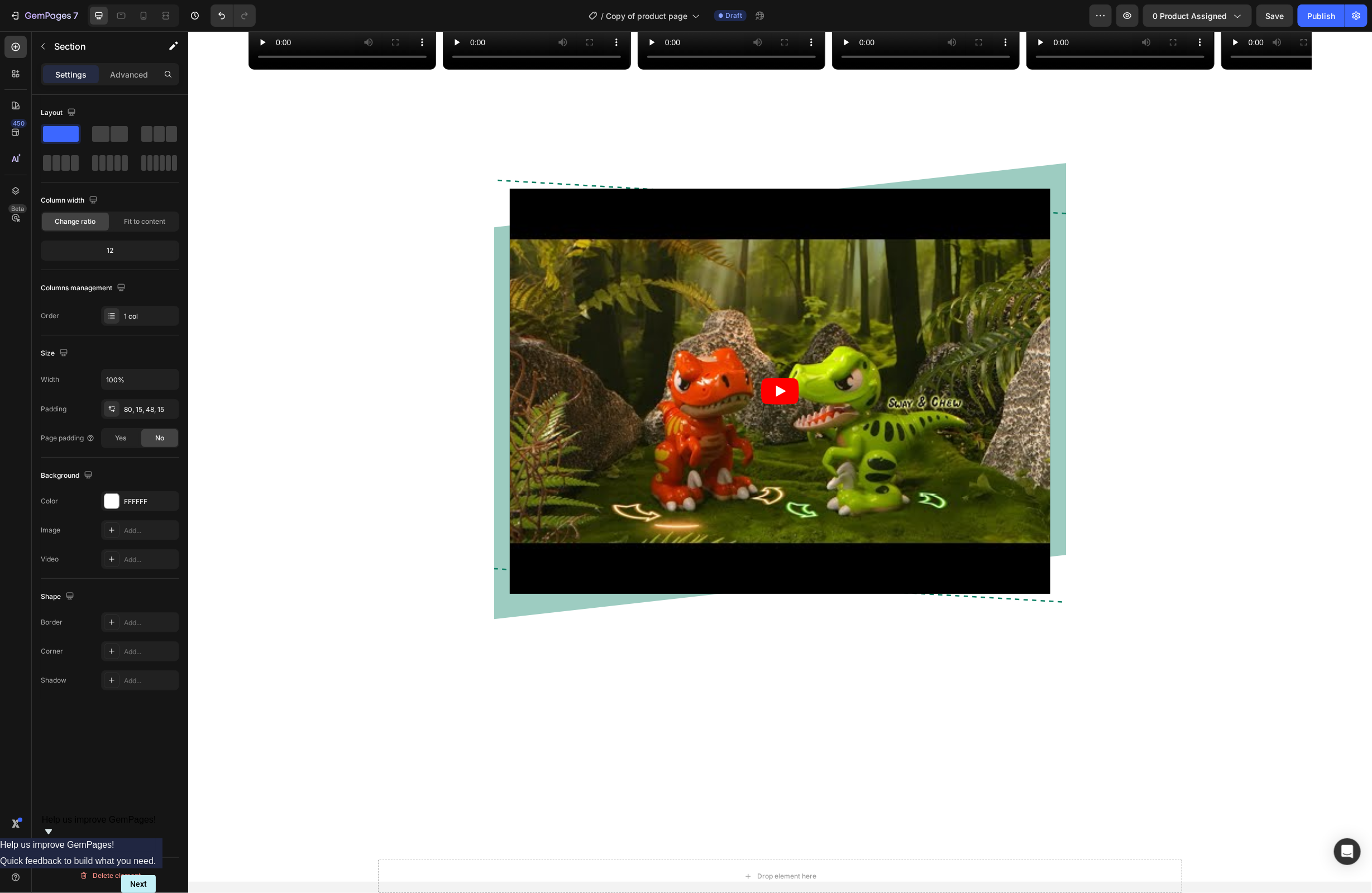
scroll to position [0, 0]
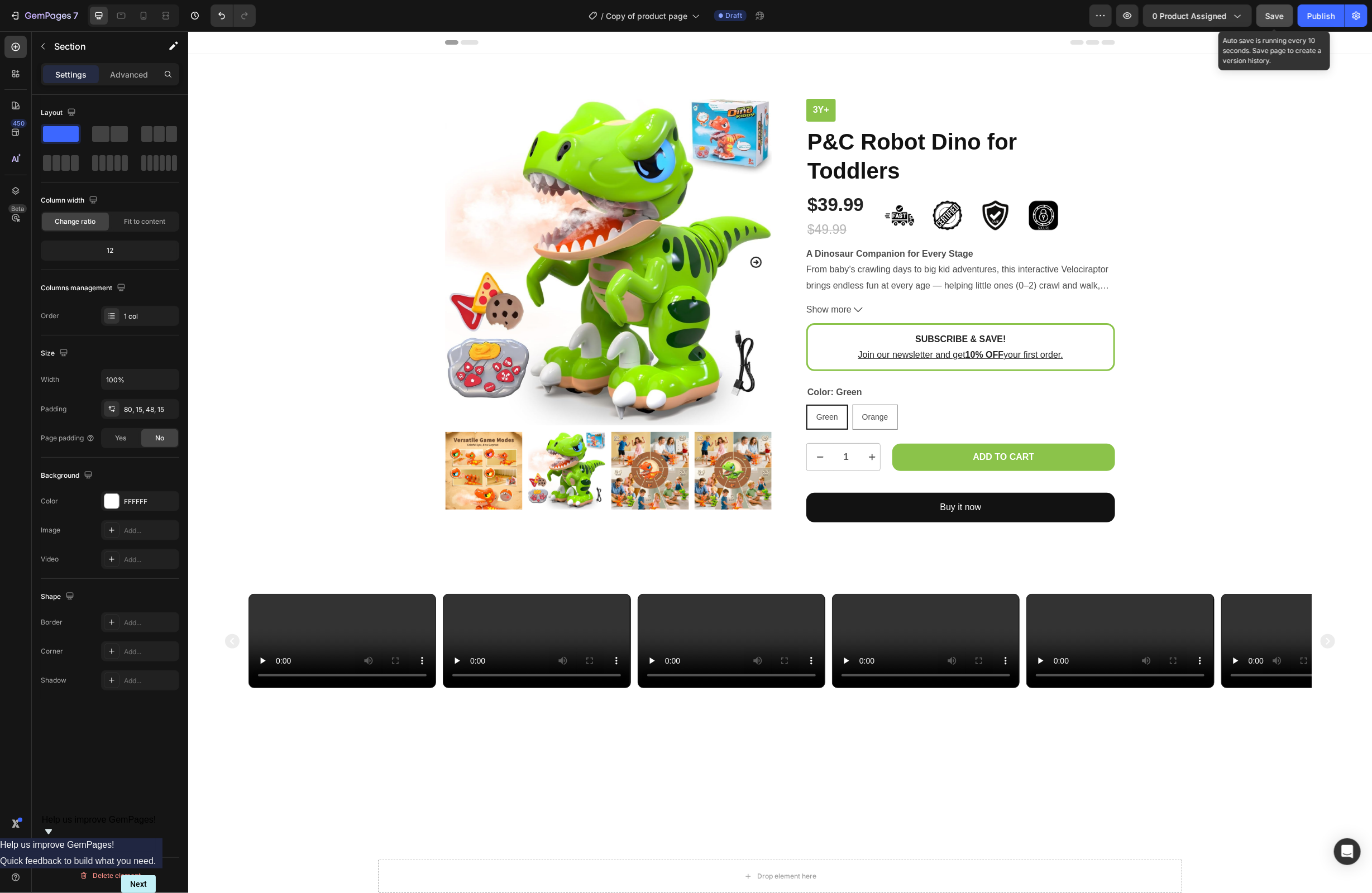
click at [1276, 22] on button "Save" at bounding box center [1275, 15] width 37 height 22
click at [11, 14] on icon "button" at bounding box center [15, 15] width 11 height 11
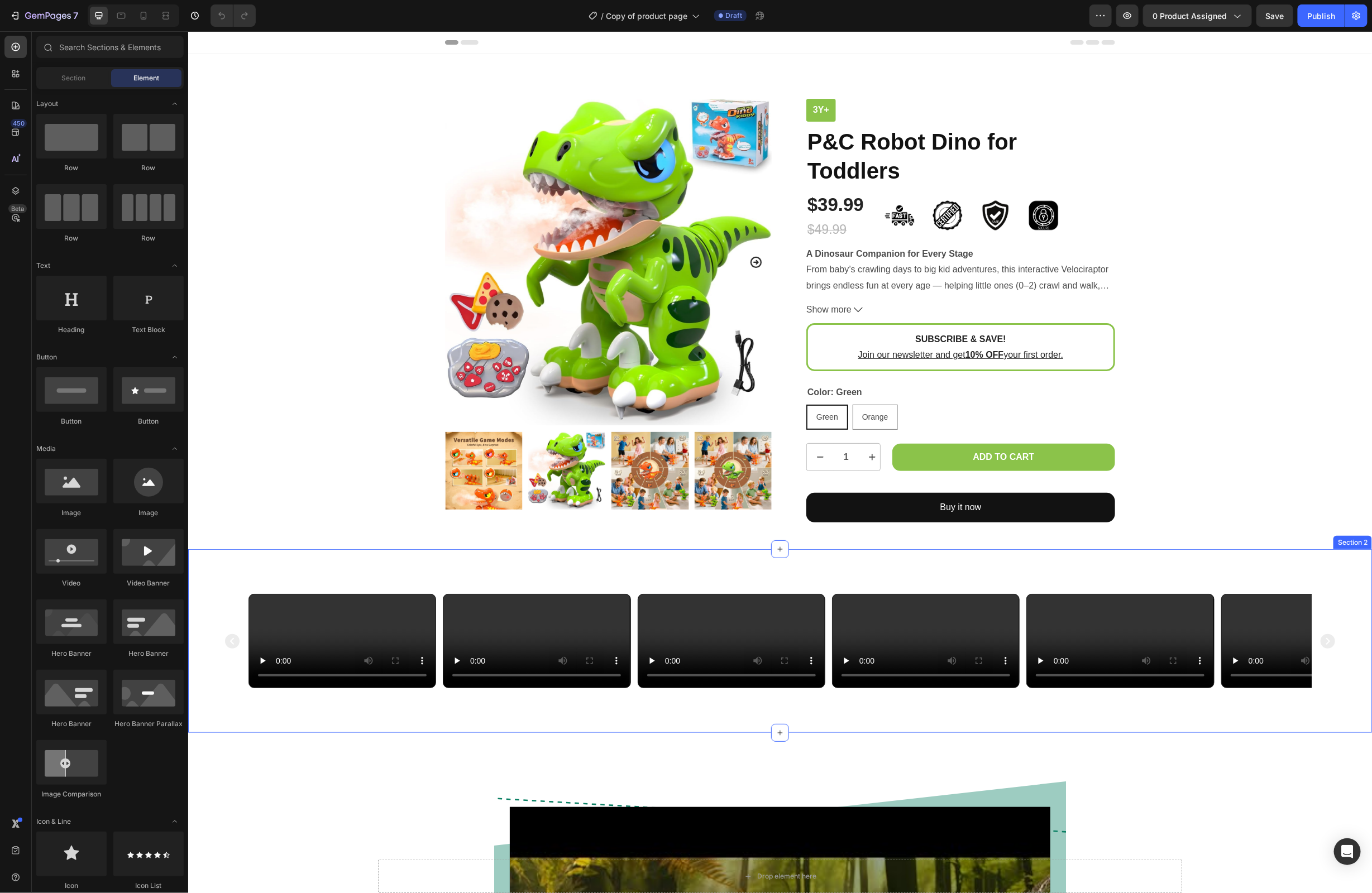
click at [343, 562] on div "Video Video Video Video Video Video Carousel Section 2" at bounding box center [780, 641] width 1184 height 184
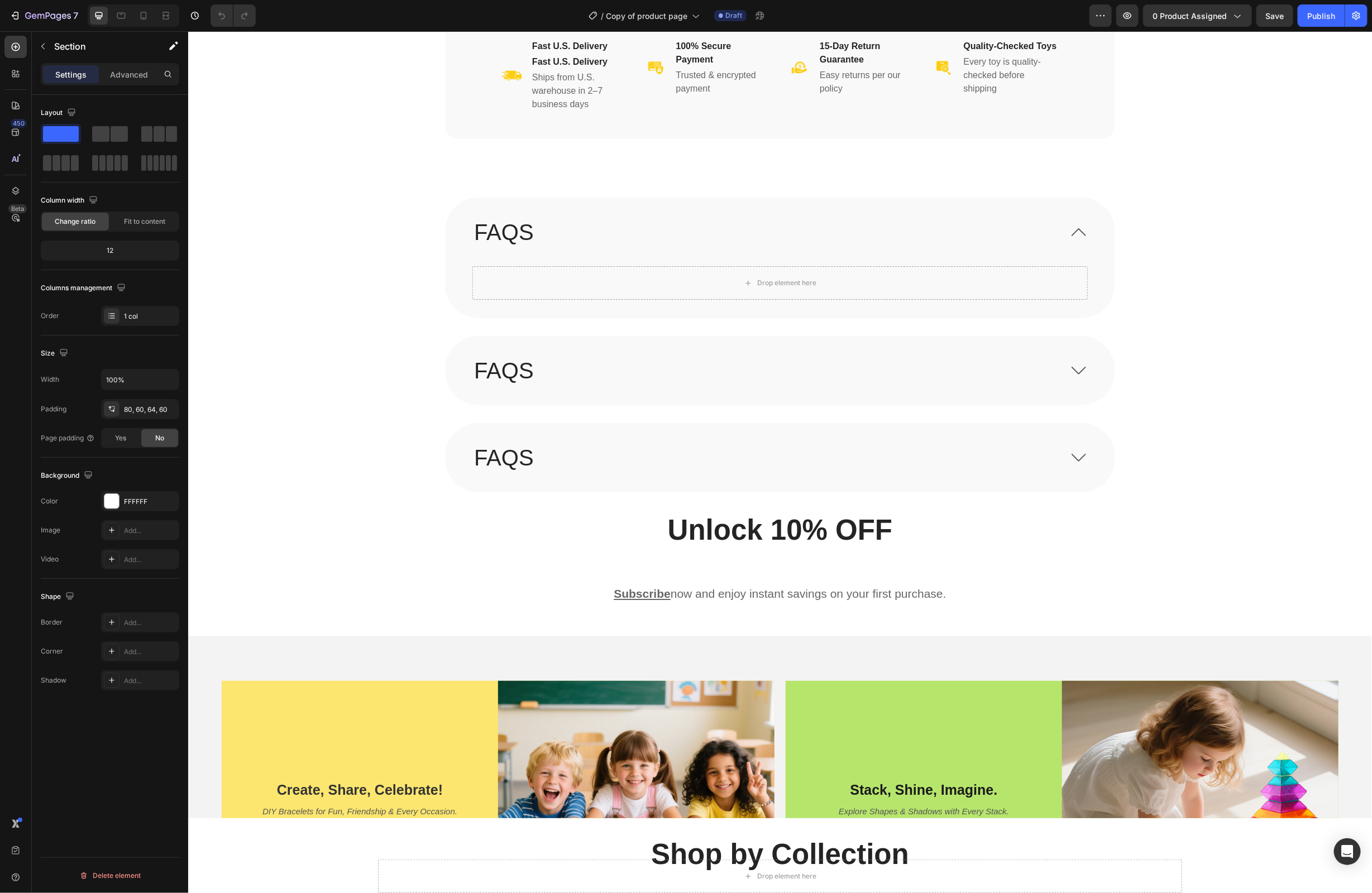
scroll to position [2209, 0]
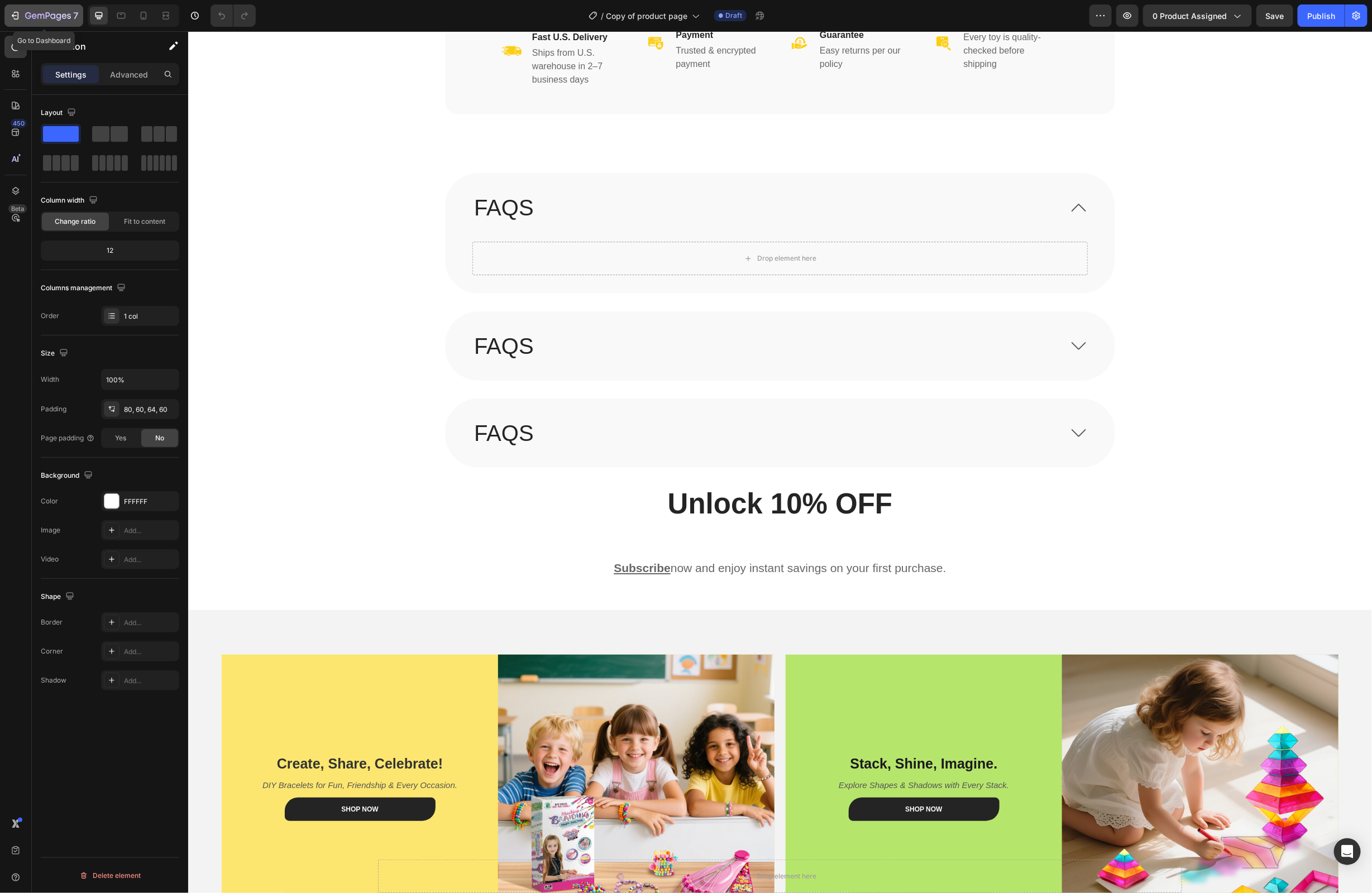
click at [17, 17] on icon "button" at bounding box center [15, 15] width 11 height 11
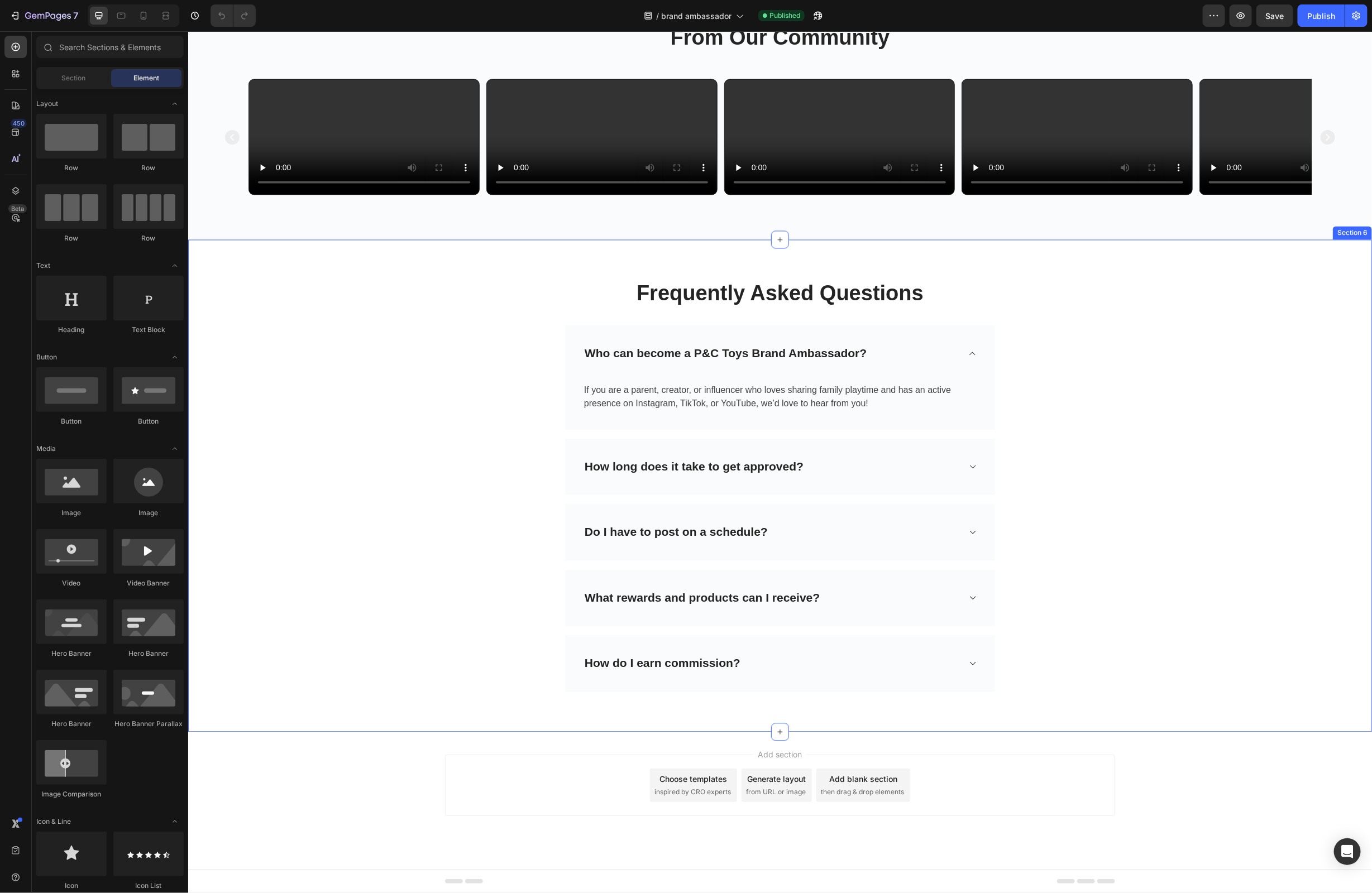
scroll to position [1661, 0]
click at [424, 470] on div "Frequently Asked Questions Heading Row Who can become a P&C Toys Brand Ambassad…" at bounding box center [780, 486] width 1167 height 439
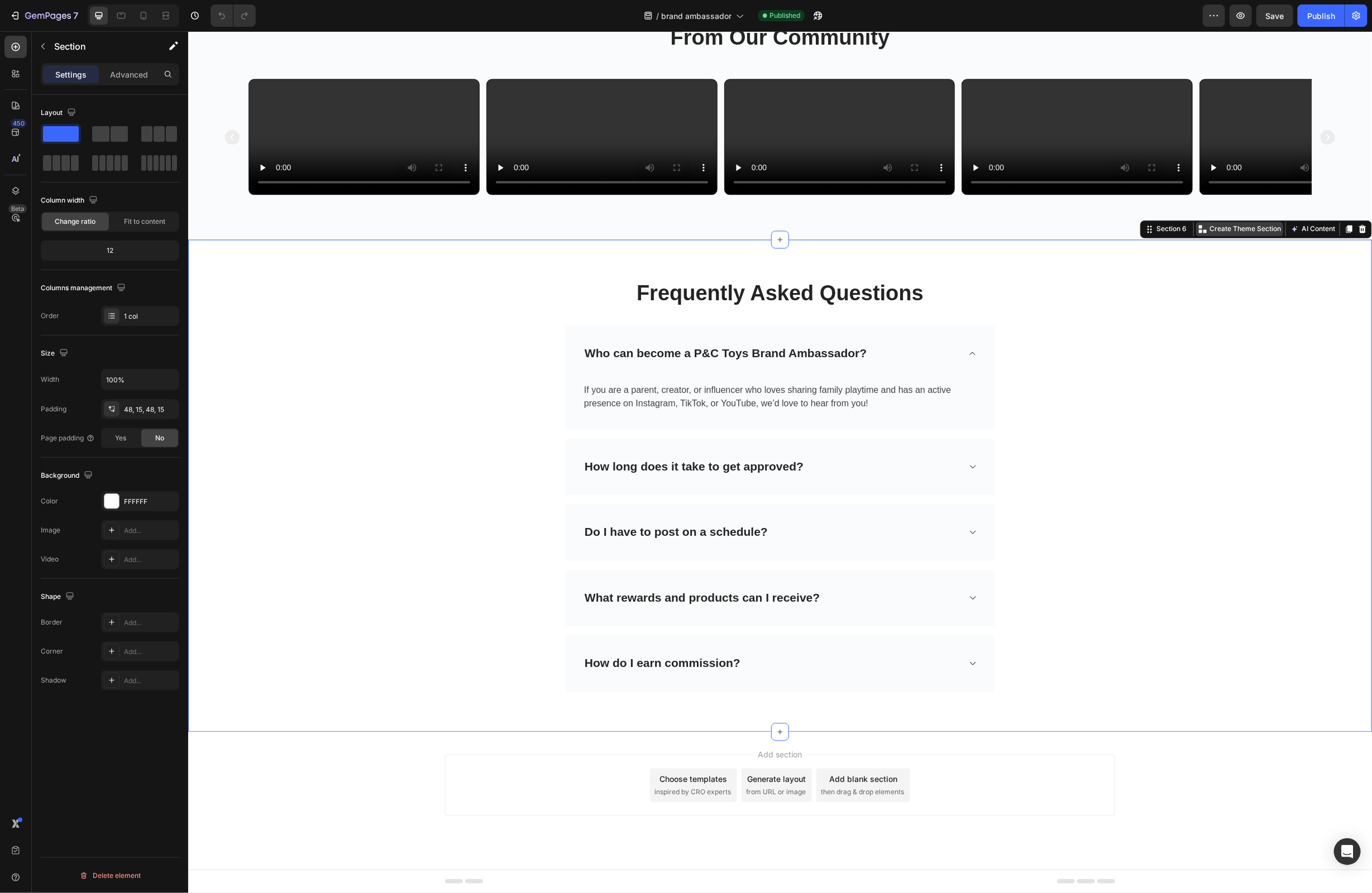
click at [1233, 226] on p "Create Theme Section" at bounding box center [1245, 229] width 71 height 10
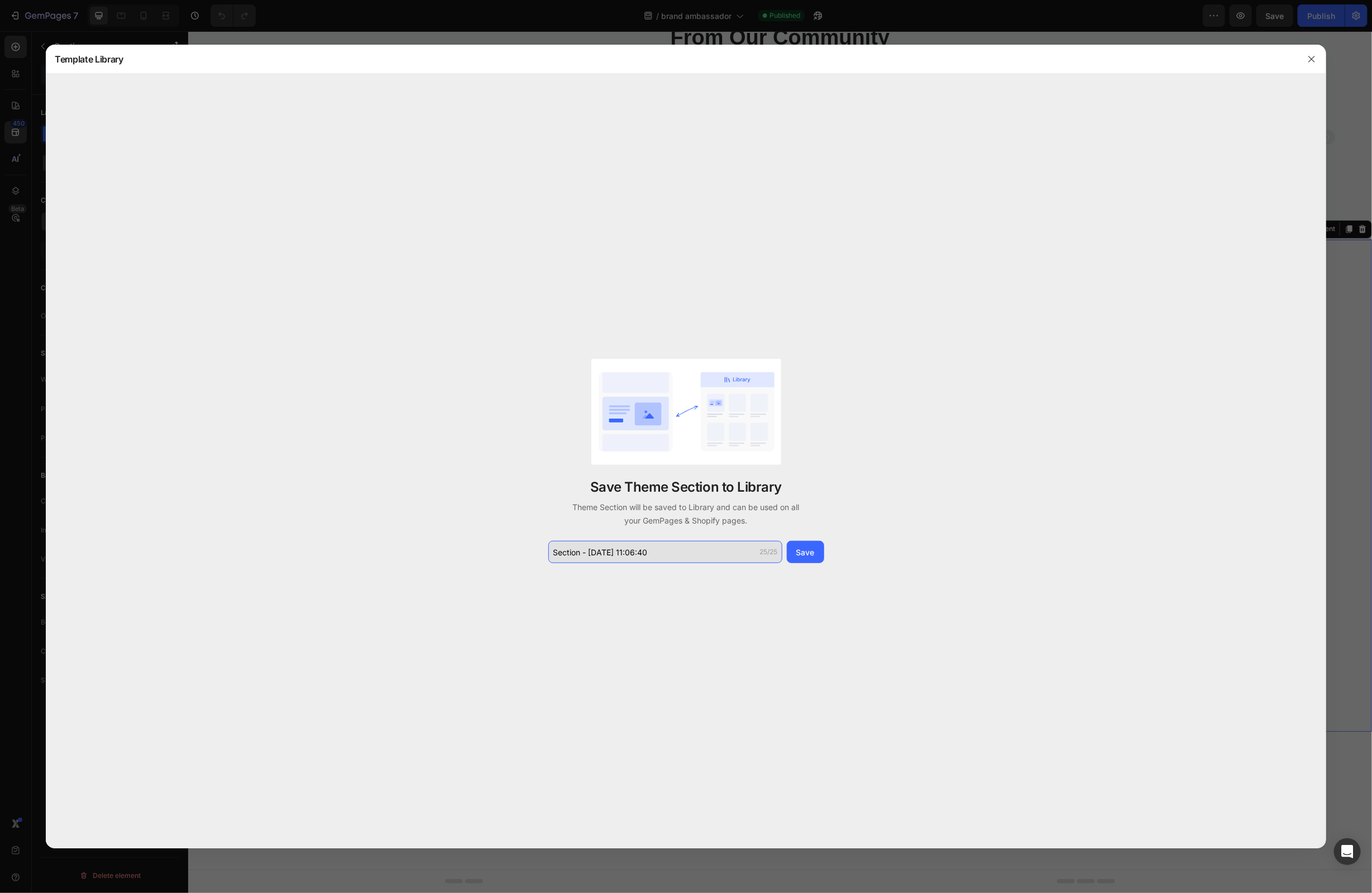
click at [679, 554] on input "Section - [DATE] 11:06:40" at bounding box center [665, 551] width 234 height 22
type input "FAQS"
click at [812, 557] on div "Save" at bounding box center [805, 552] width 18 height 11
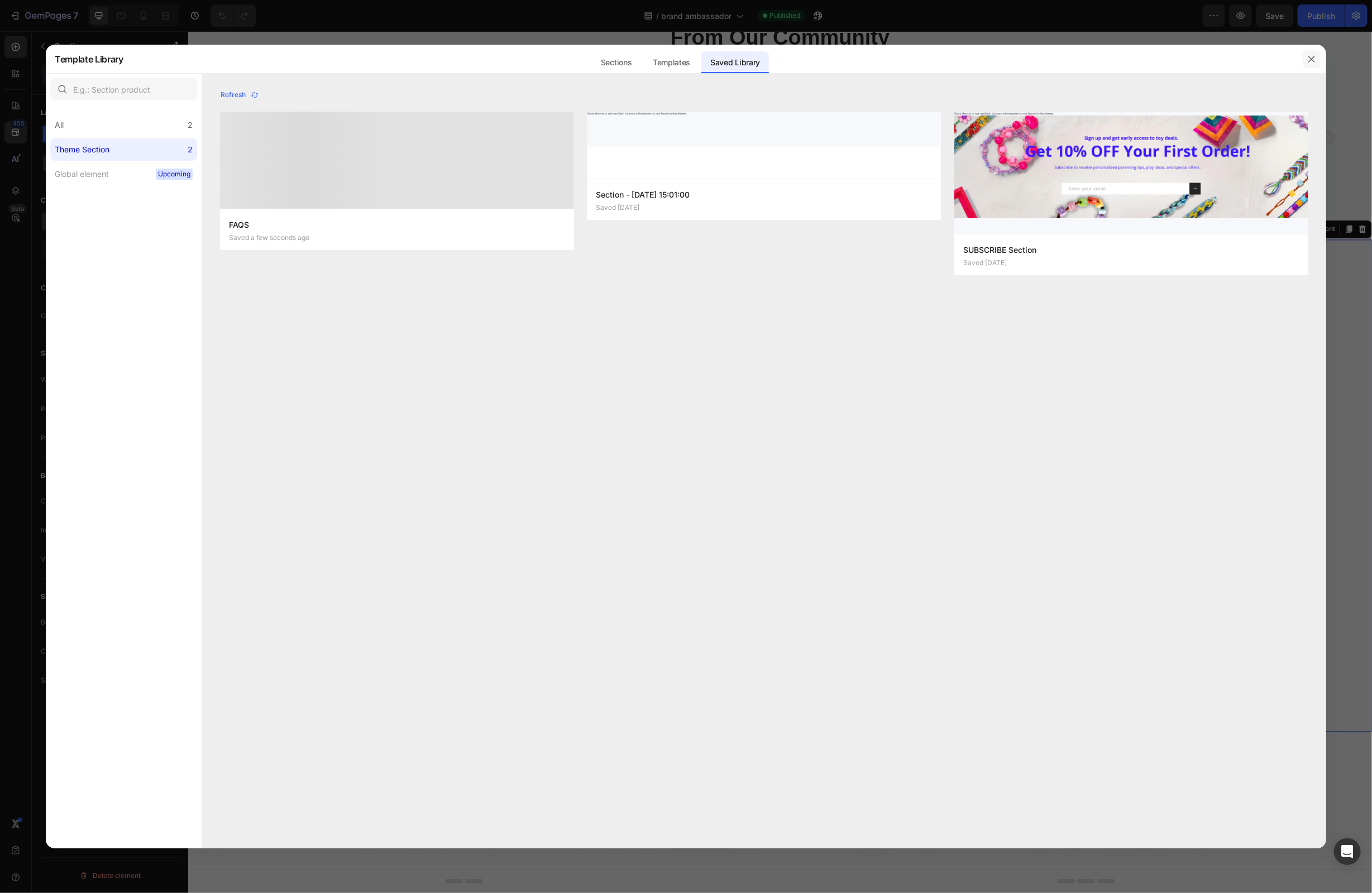
click at [1310, 61] on icon "button" at bounding box center [1311, 59] width 6 height 6
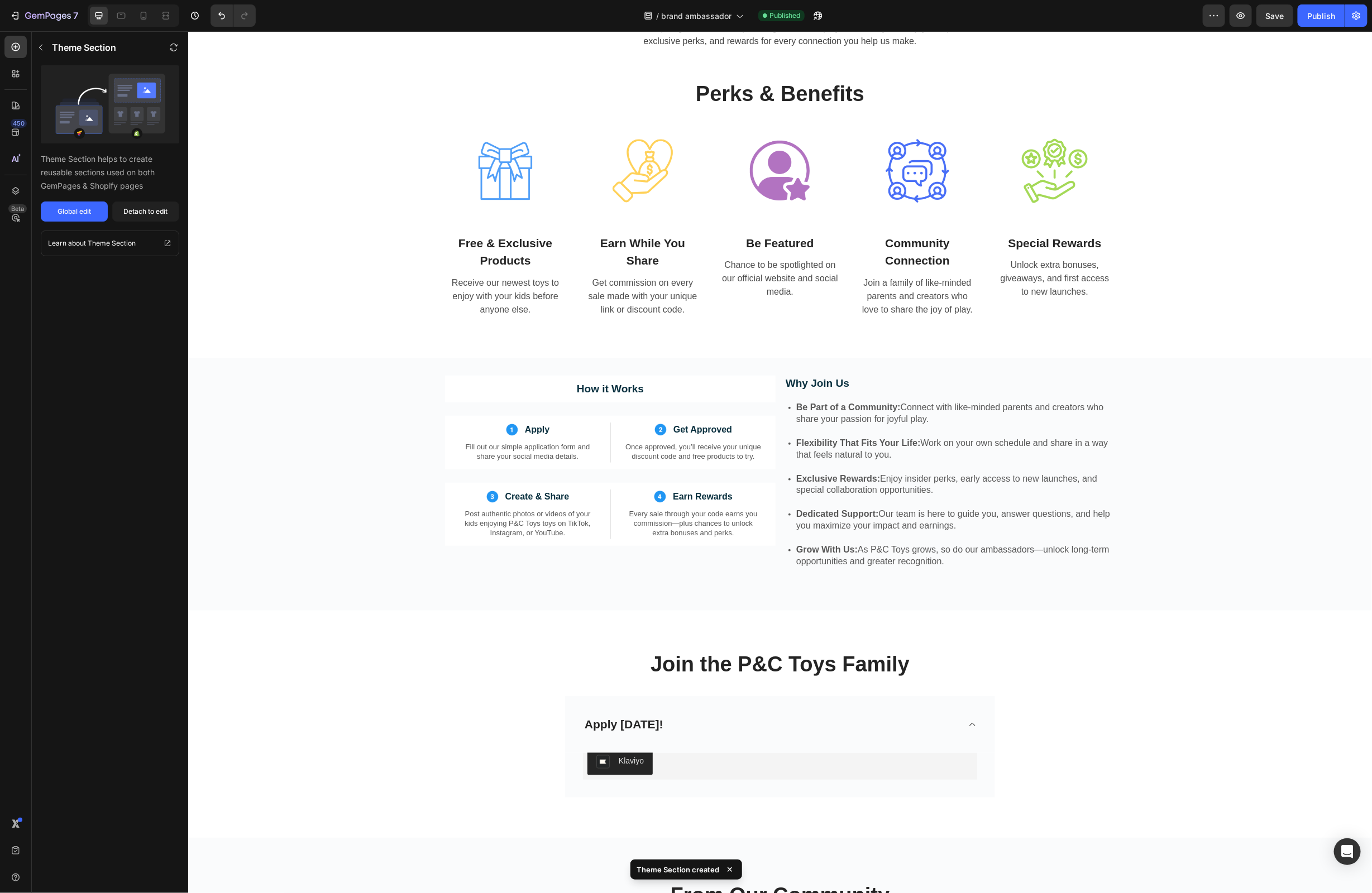
scroll to position [414, 0]
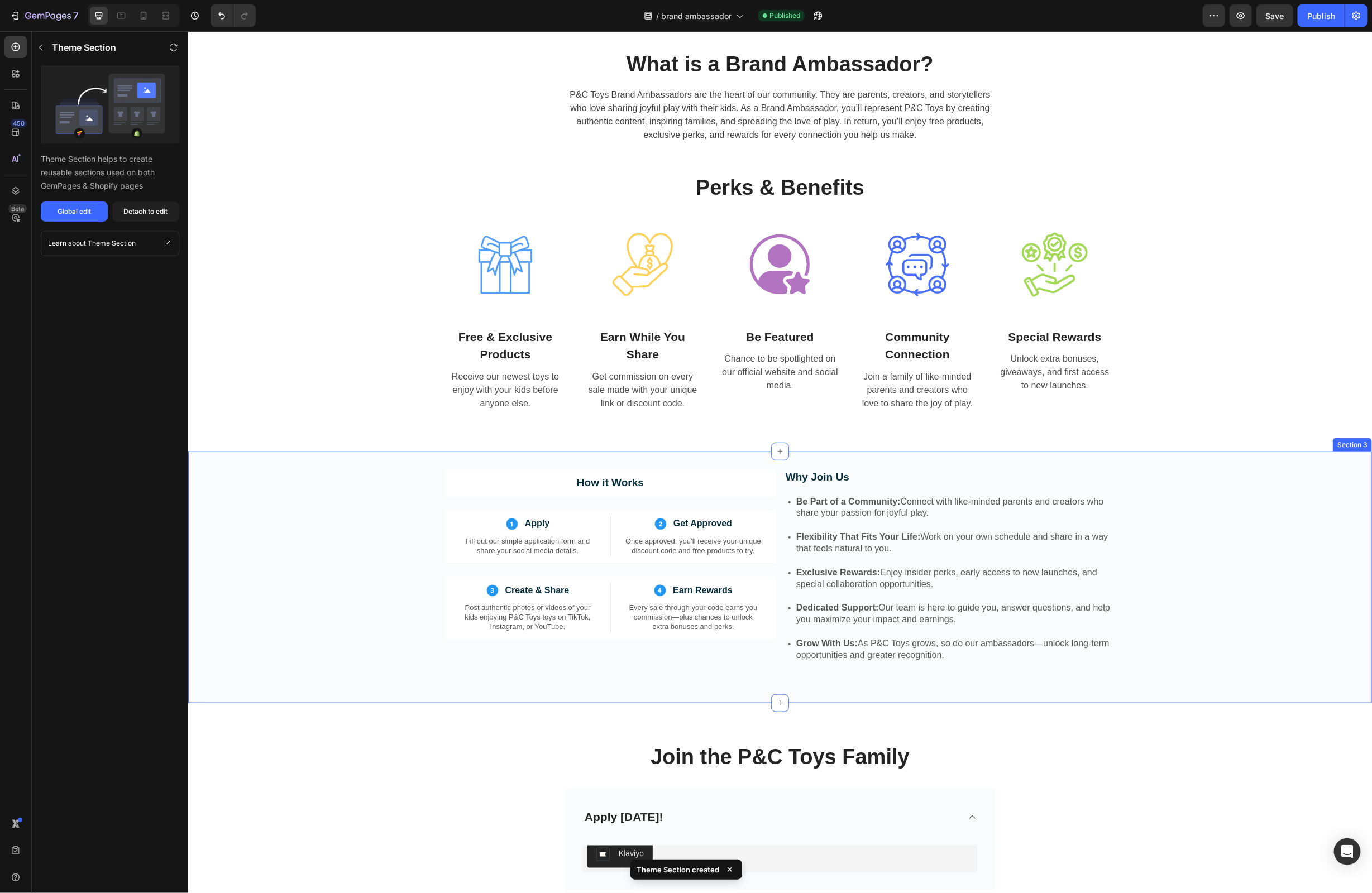
click at [290, 513] on div "How it Works Text Block Image Apply Text Block Row Fill out our simple applicat…" at bounding box center [780, 576] width 1184 height 216
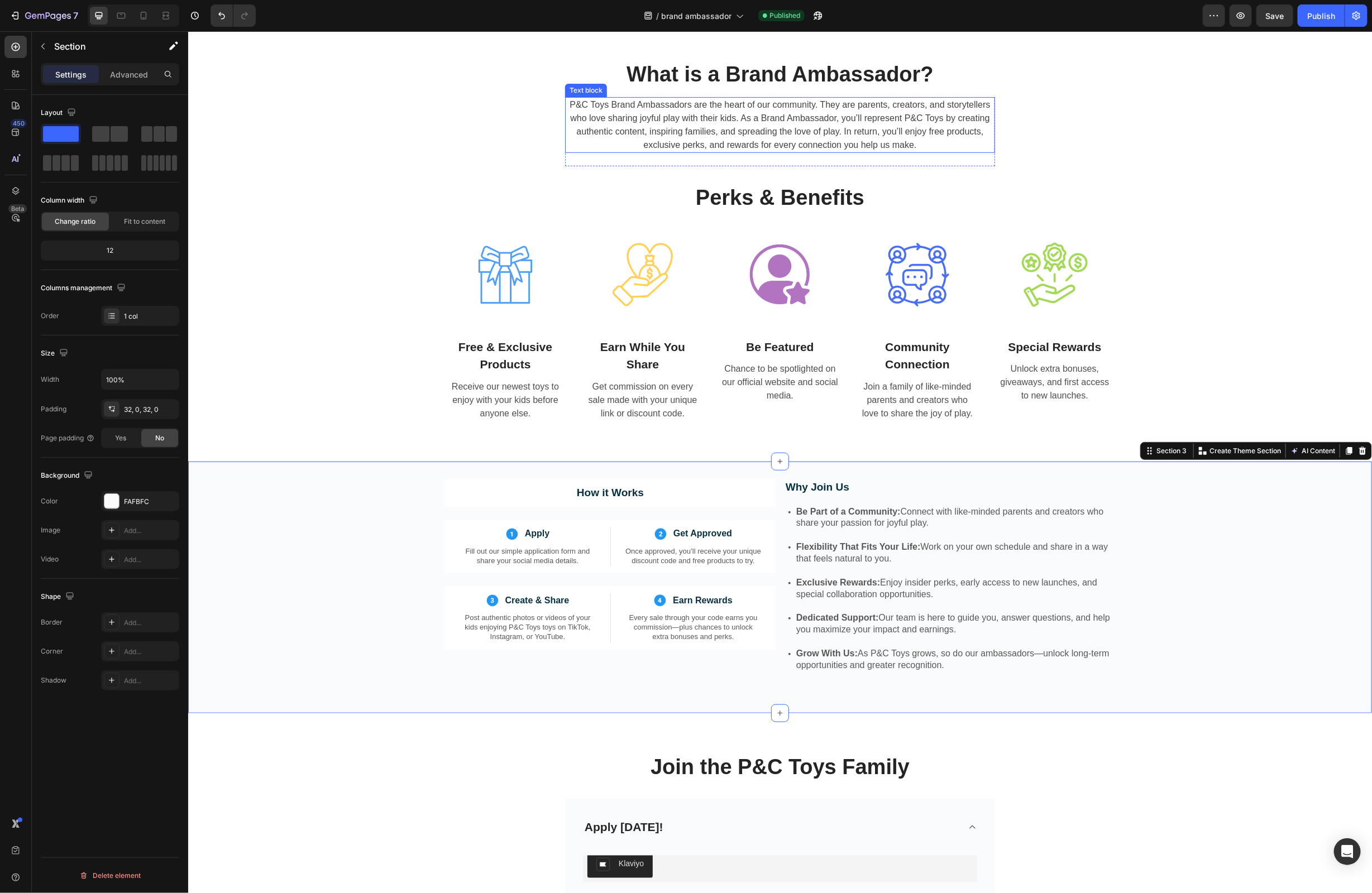
scroll to position [562, 0]
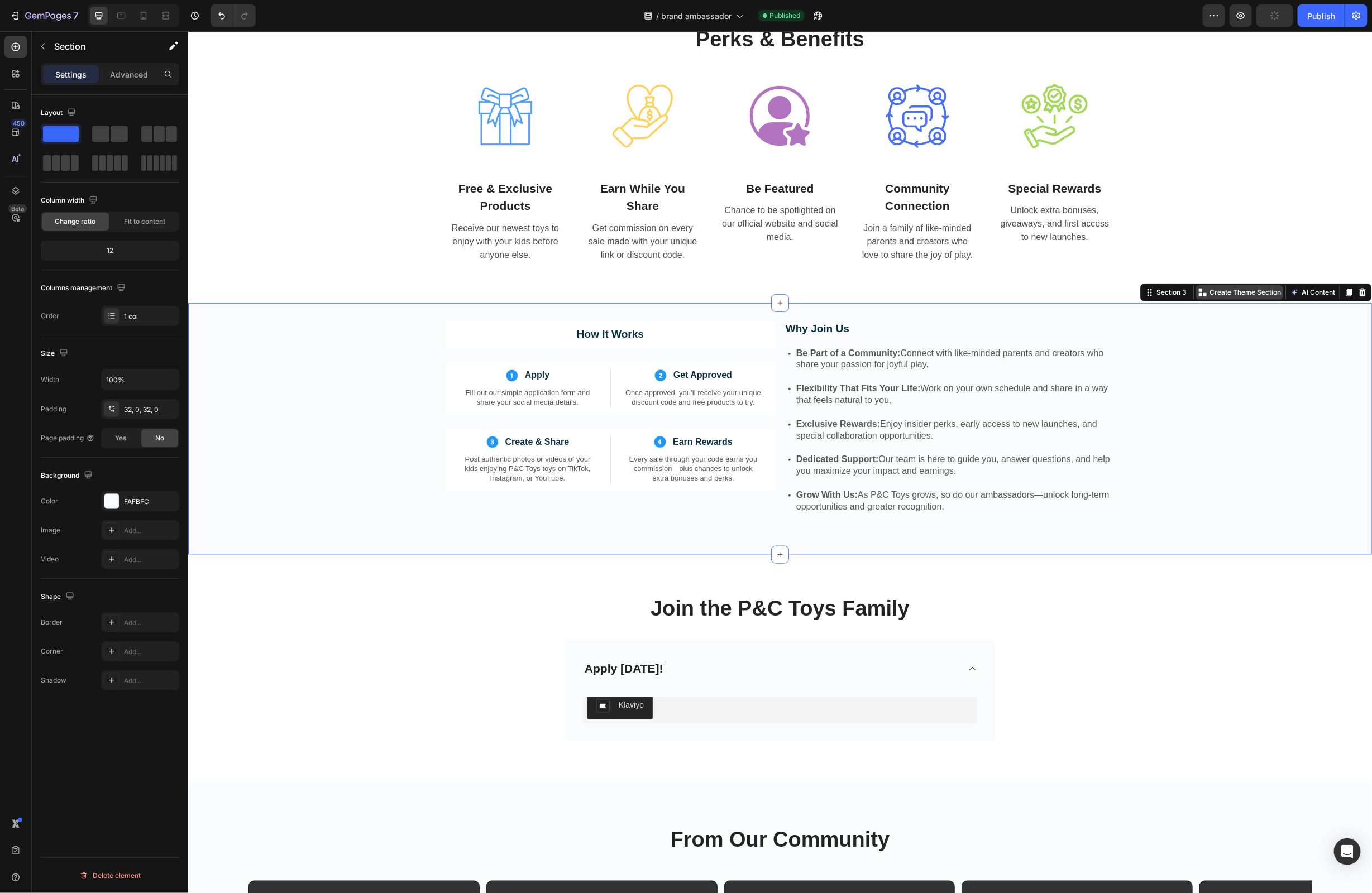
click at [1245, 295] on p "Create Theme Section" at bounding box center [1245, 292] width 71 height 10
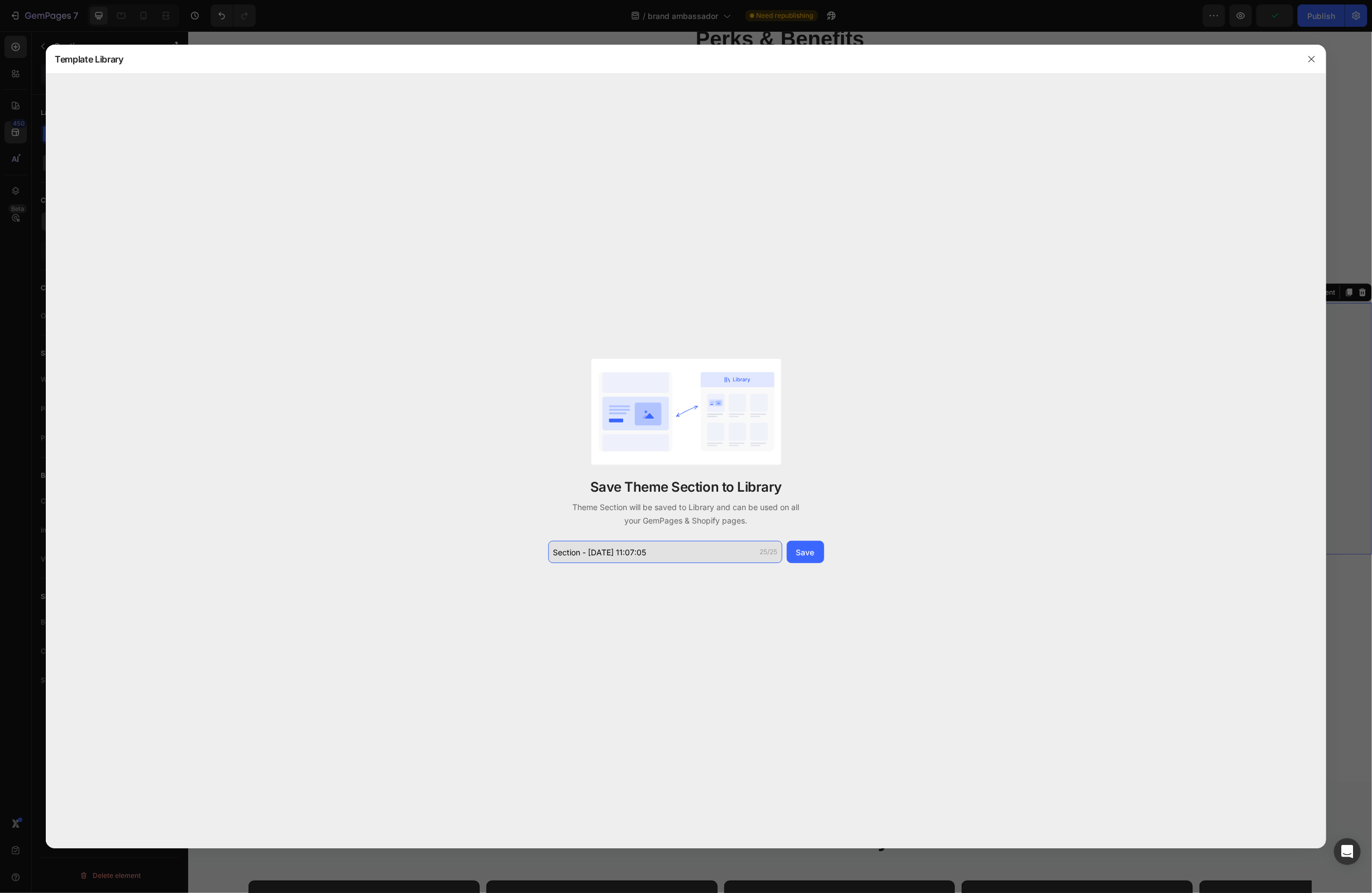
click at [682, 541] on input "Section - [DATE] 11:07:05" at bounding box center [665, 551] width 234 height 22
type input "h"
type input "How it works"
click at [809, 556] on div "Save" at bounding box center [805, 552] width 18 height 11
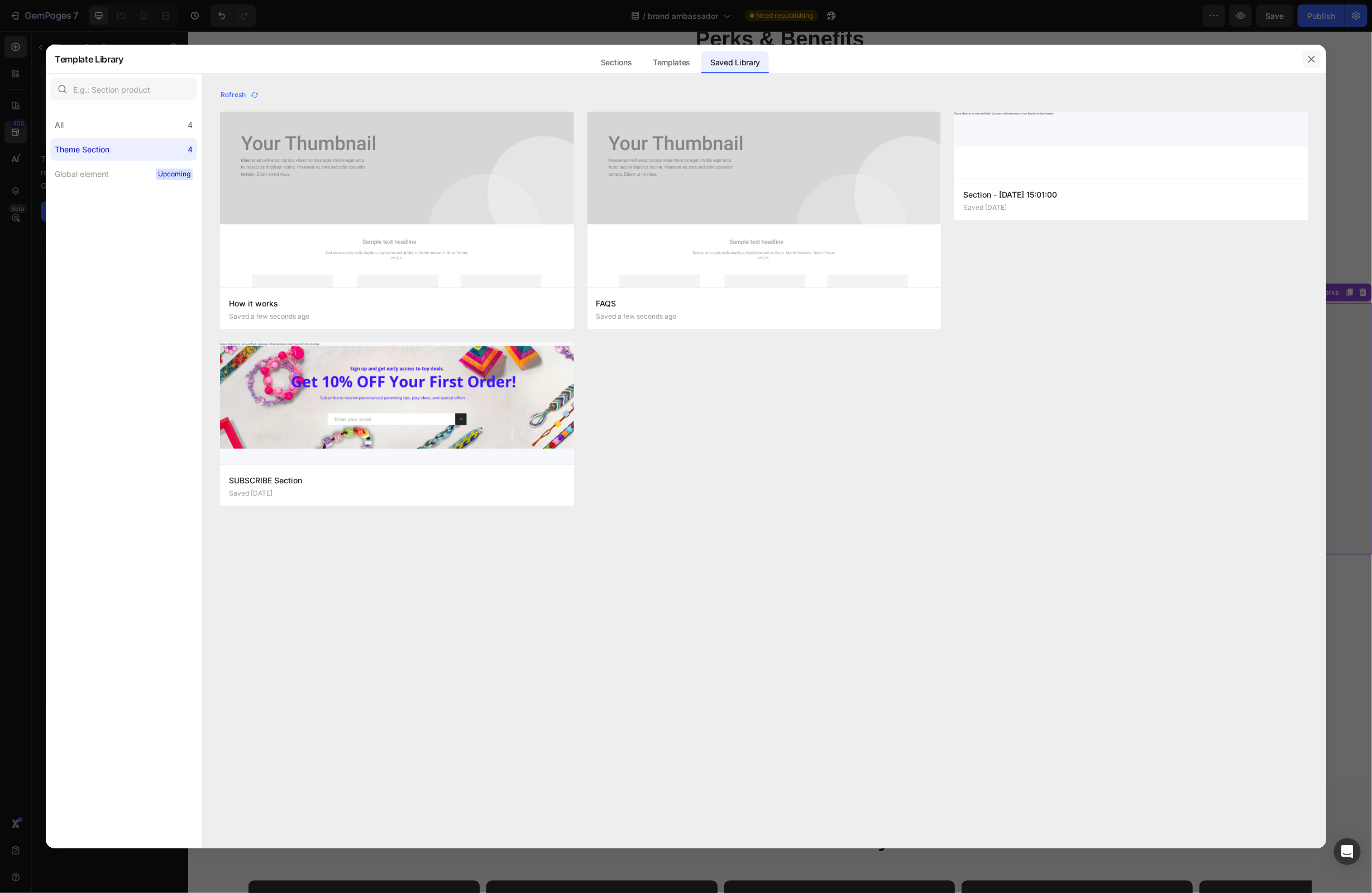
click at [1308, 58] on icon "button" at bounding box center [1312, 59] width 9 height 9
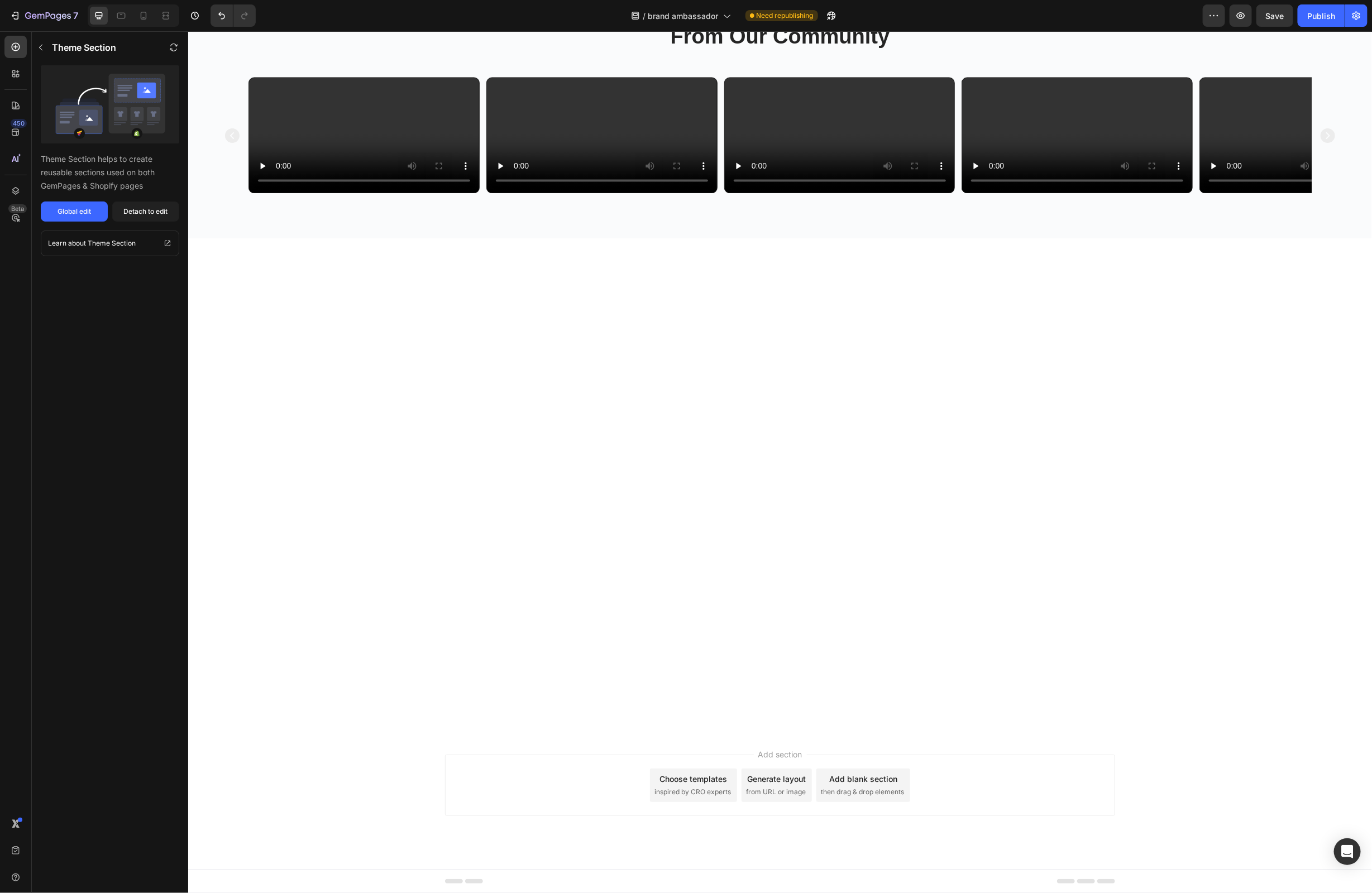
scroll to position [1661, 0]
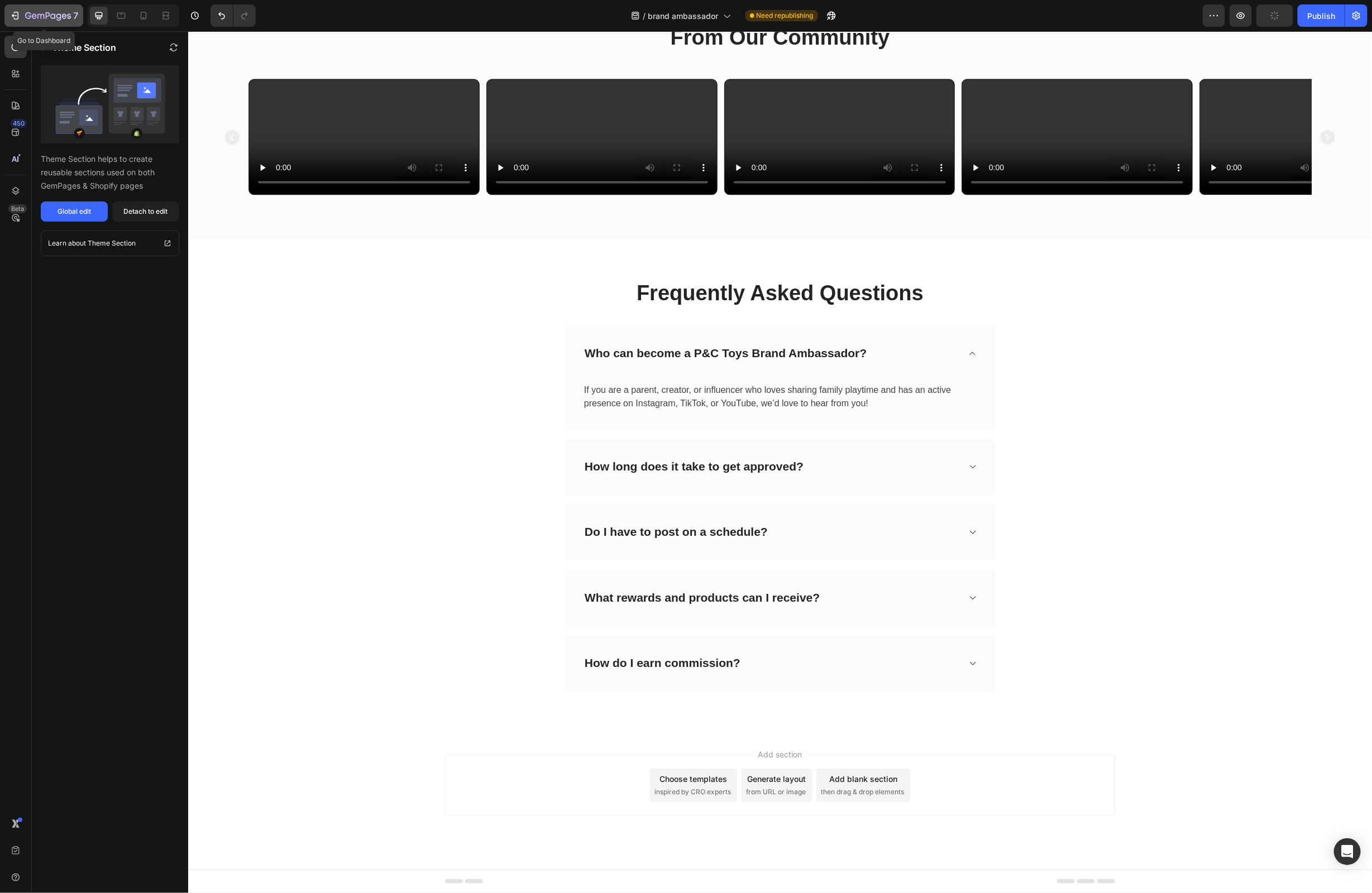
click at [12, 14] on icon "button" at bounding box center [15, 15] width 11 height 11
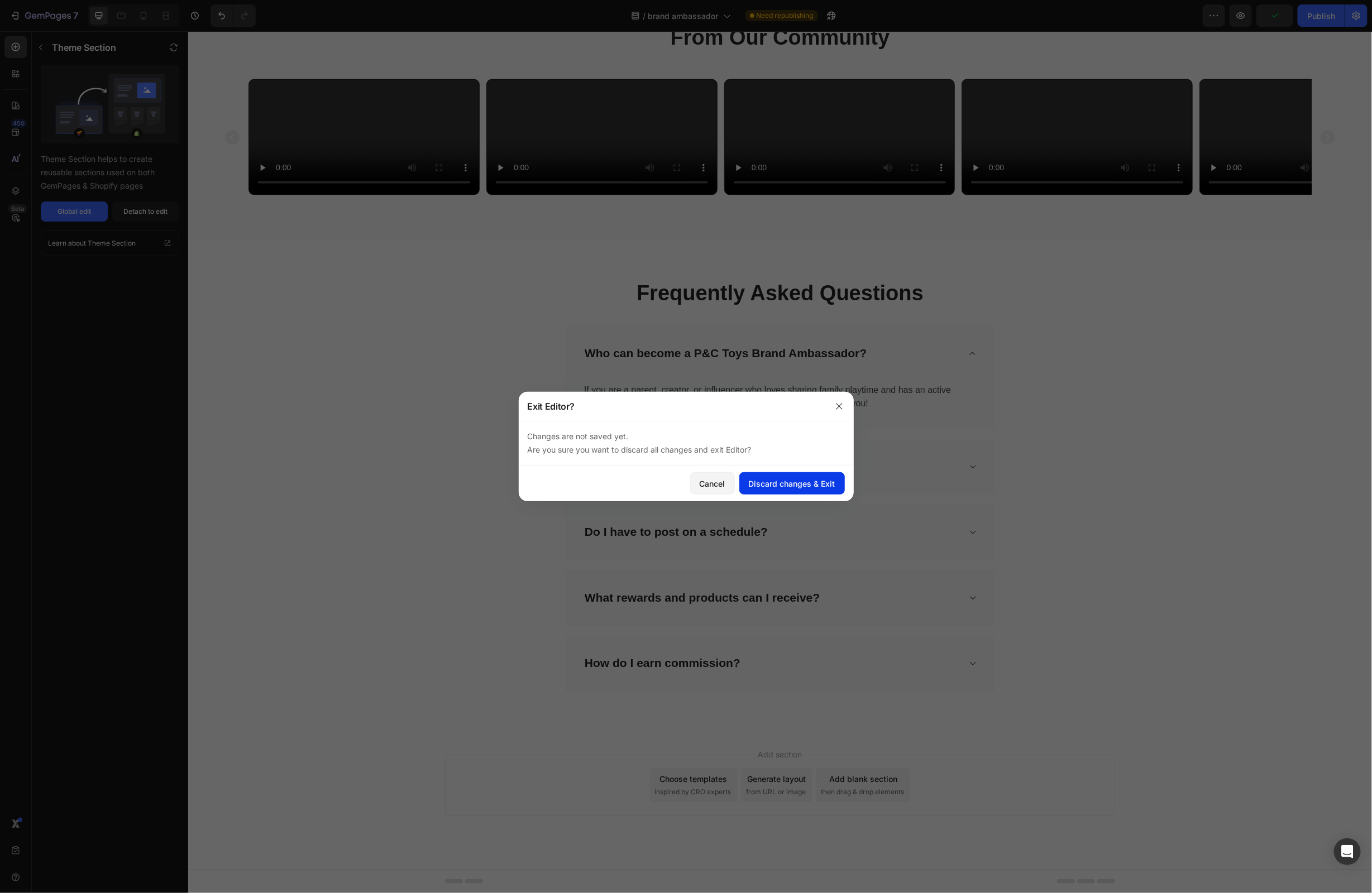
click at [758, 483] on div "Discard changes & Exit" at bounding box center [792, 483] width 86 height 11
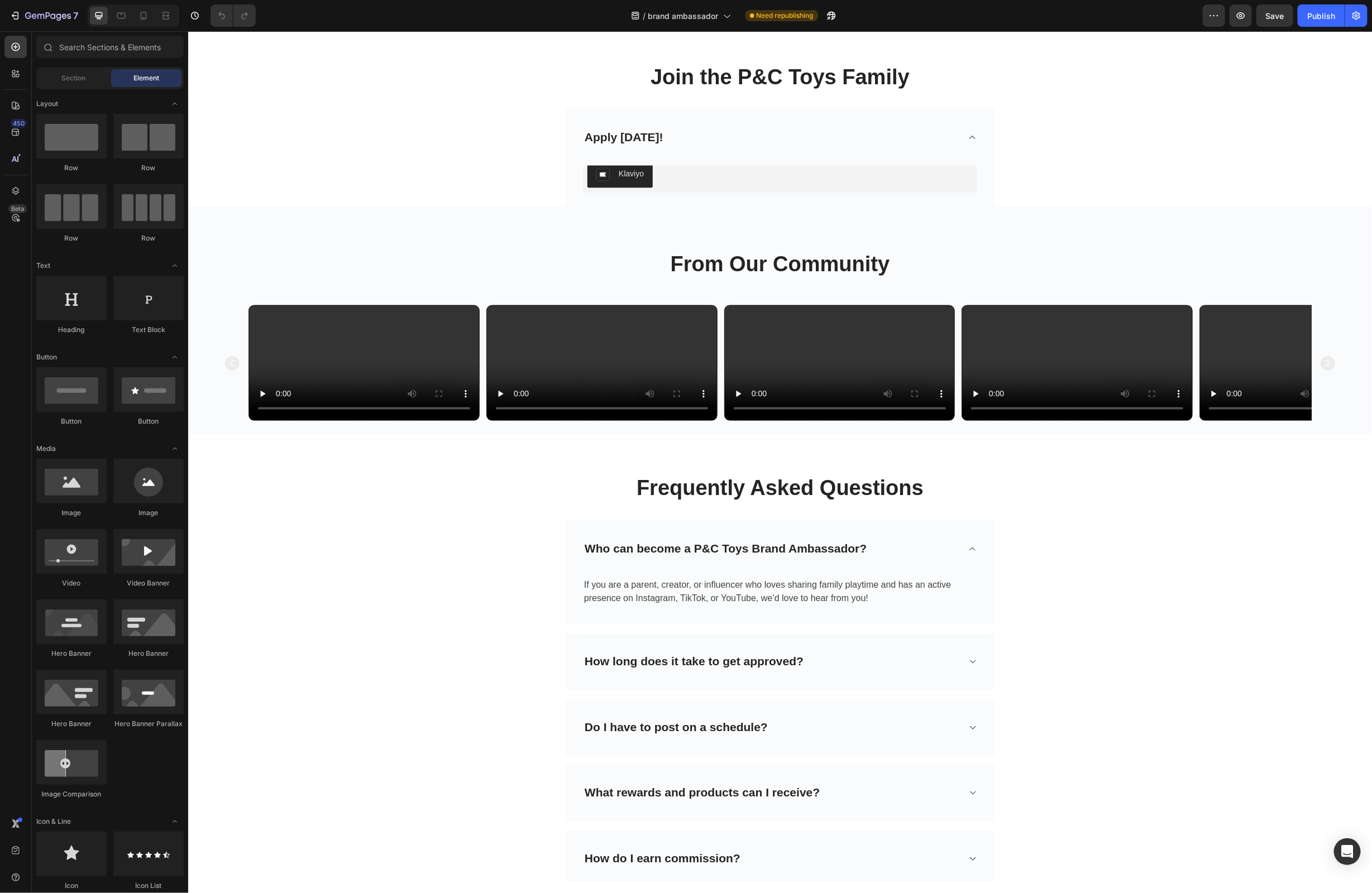
scroll to position [1154, 0]
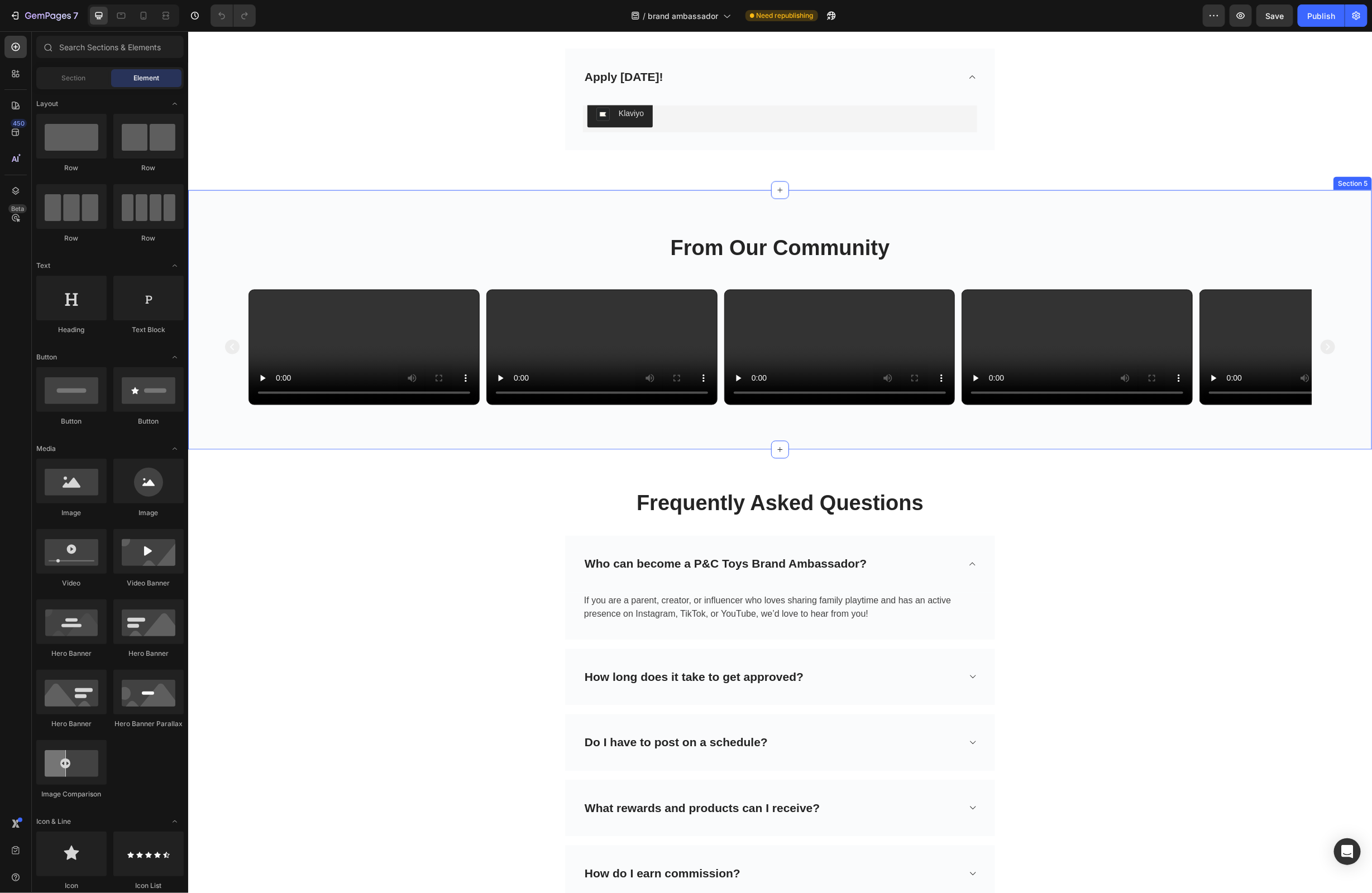
click at [519, 270] on div "From Our Community Heading Video Video Video Video Video Carousel" at bounding box center [780, 324] width 1117 height 180
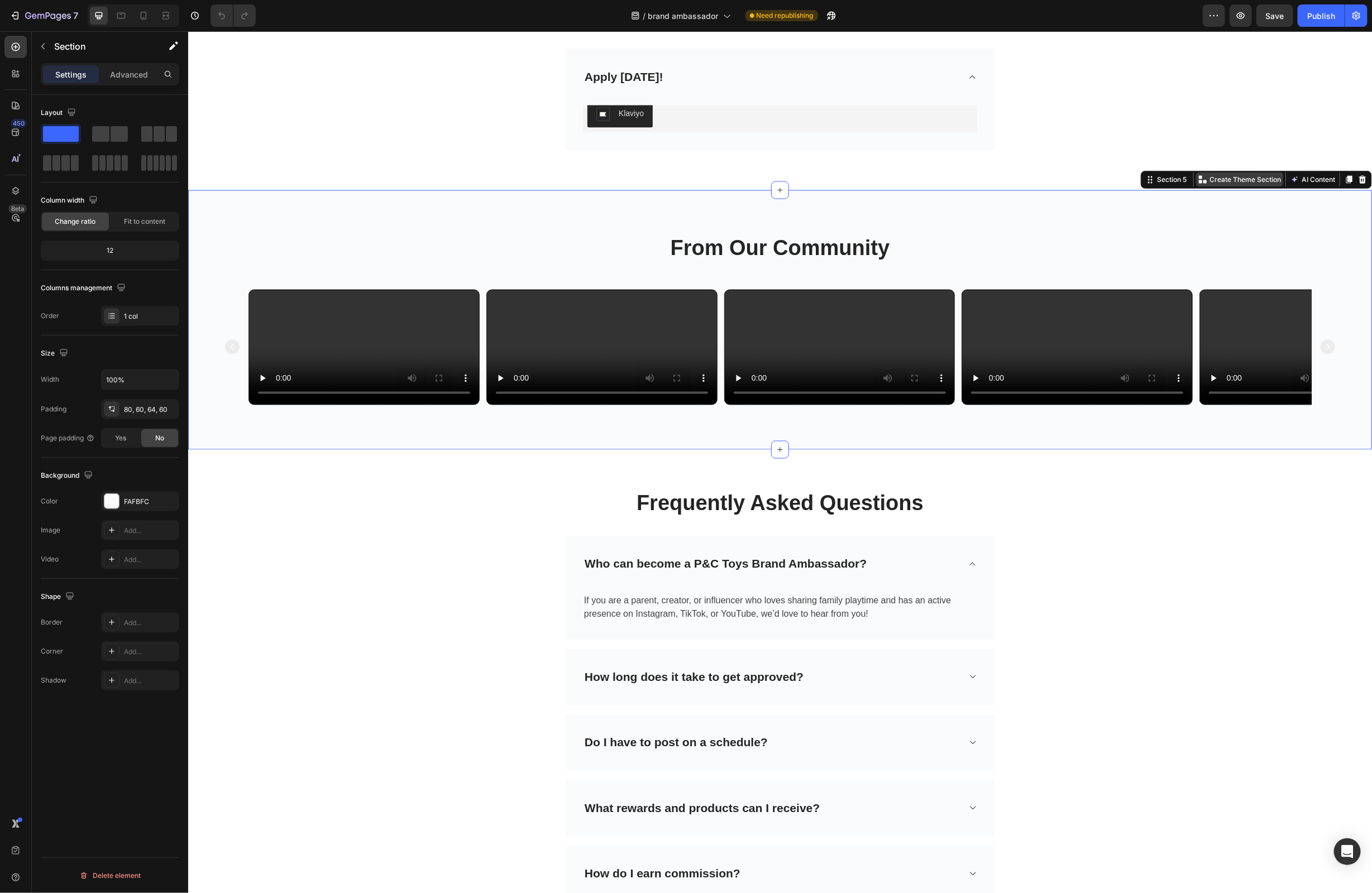
click at [1248, 182] on p "Create Theme Section" at bounding box center [1245, 179] width 71 height 10
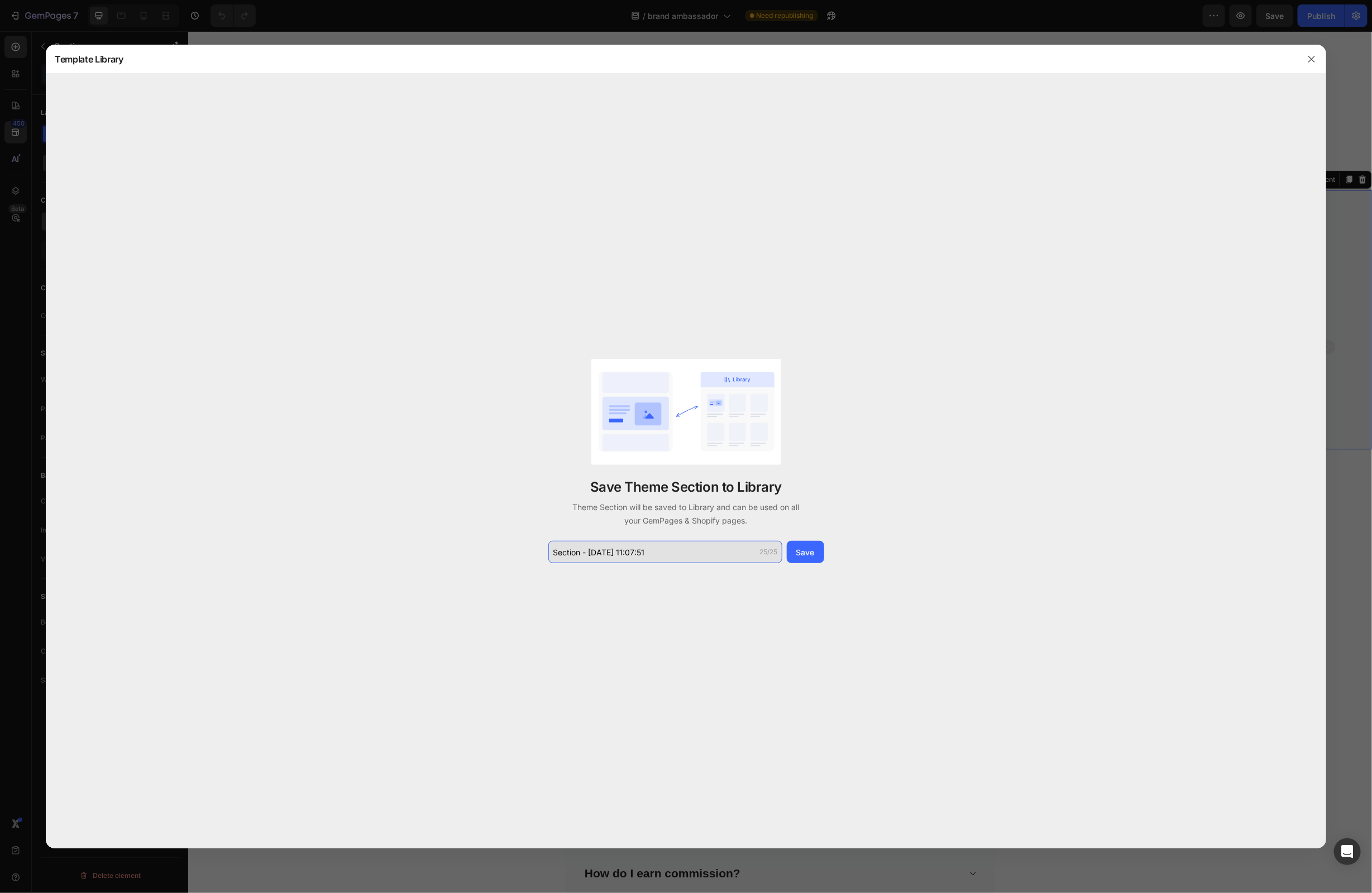
click at [644, 555] on input "Section - [DATE] 11:07:51" at bounding box center [665, 551] width 234 height 22
type input "Short Videos"
click at [817, 557] on button "Save" at bounding box center [805, 551] width 37 height 22
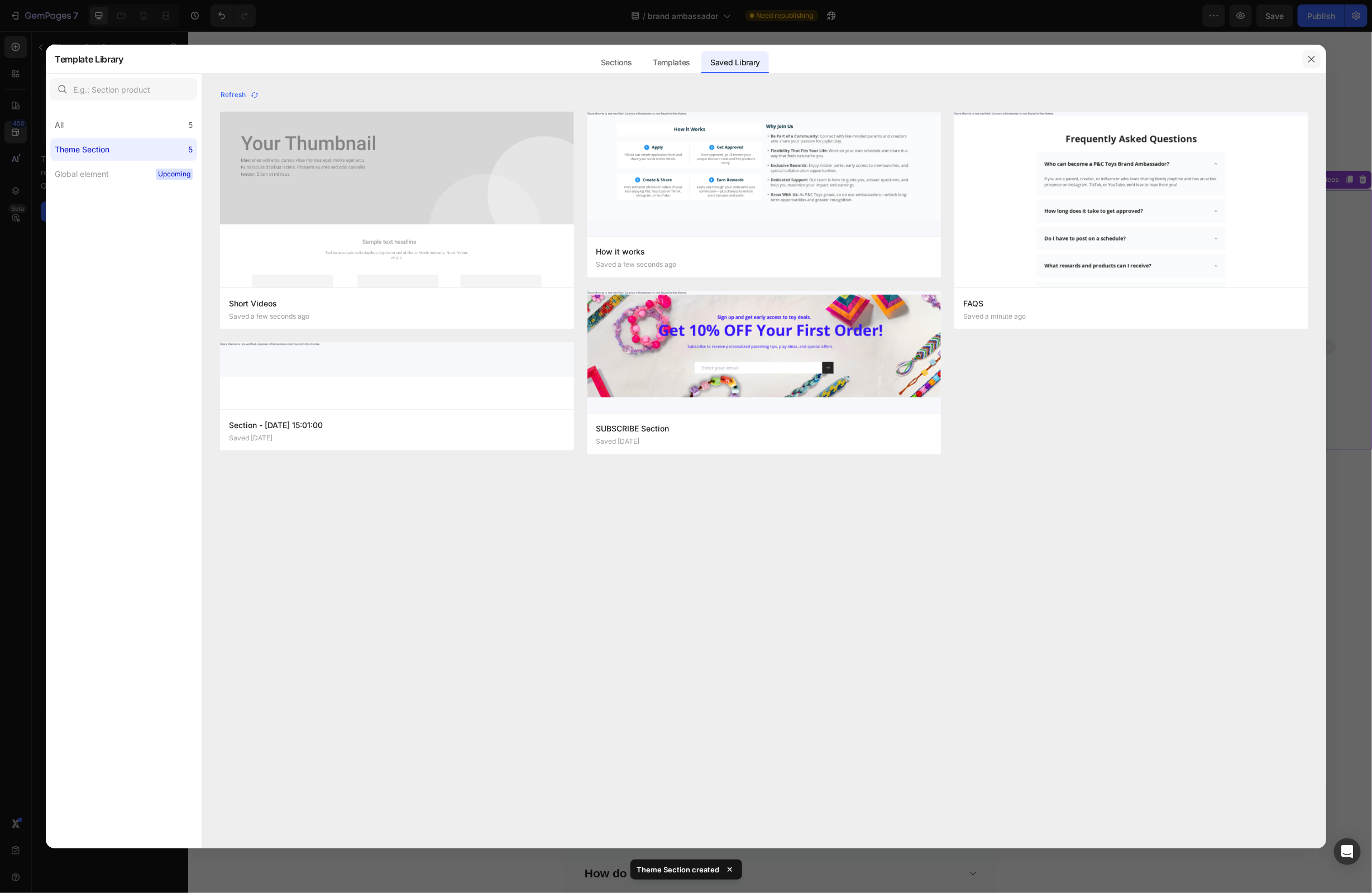
click at [1314, 61] on icon "button" at bounding box center [1312, 59] width 9 height 9
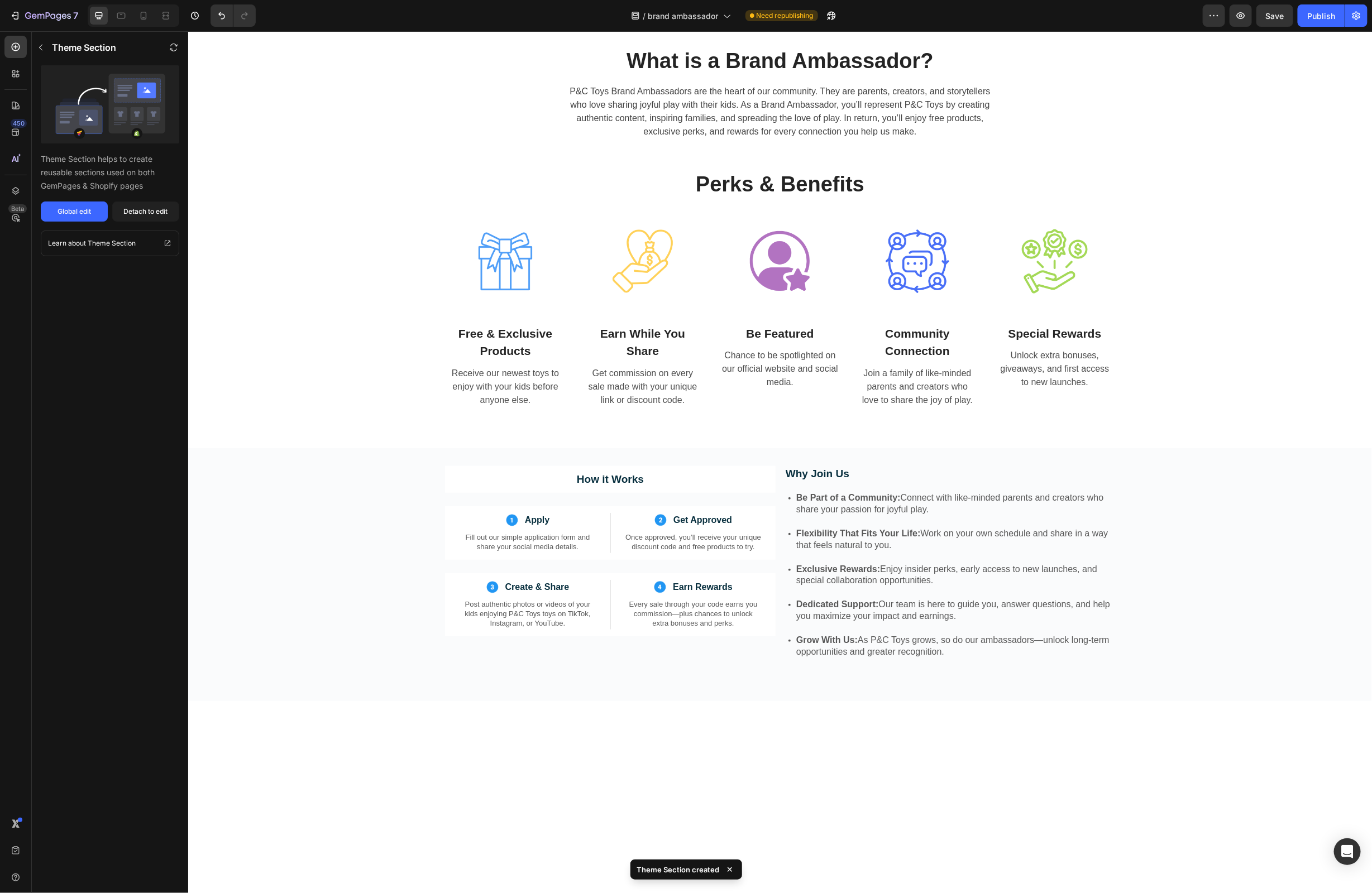
scroll to position [135, 0]
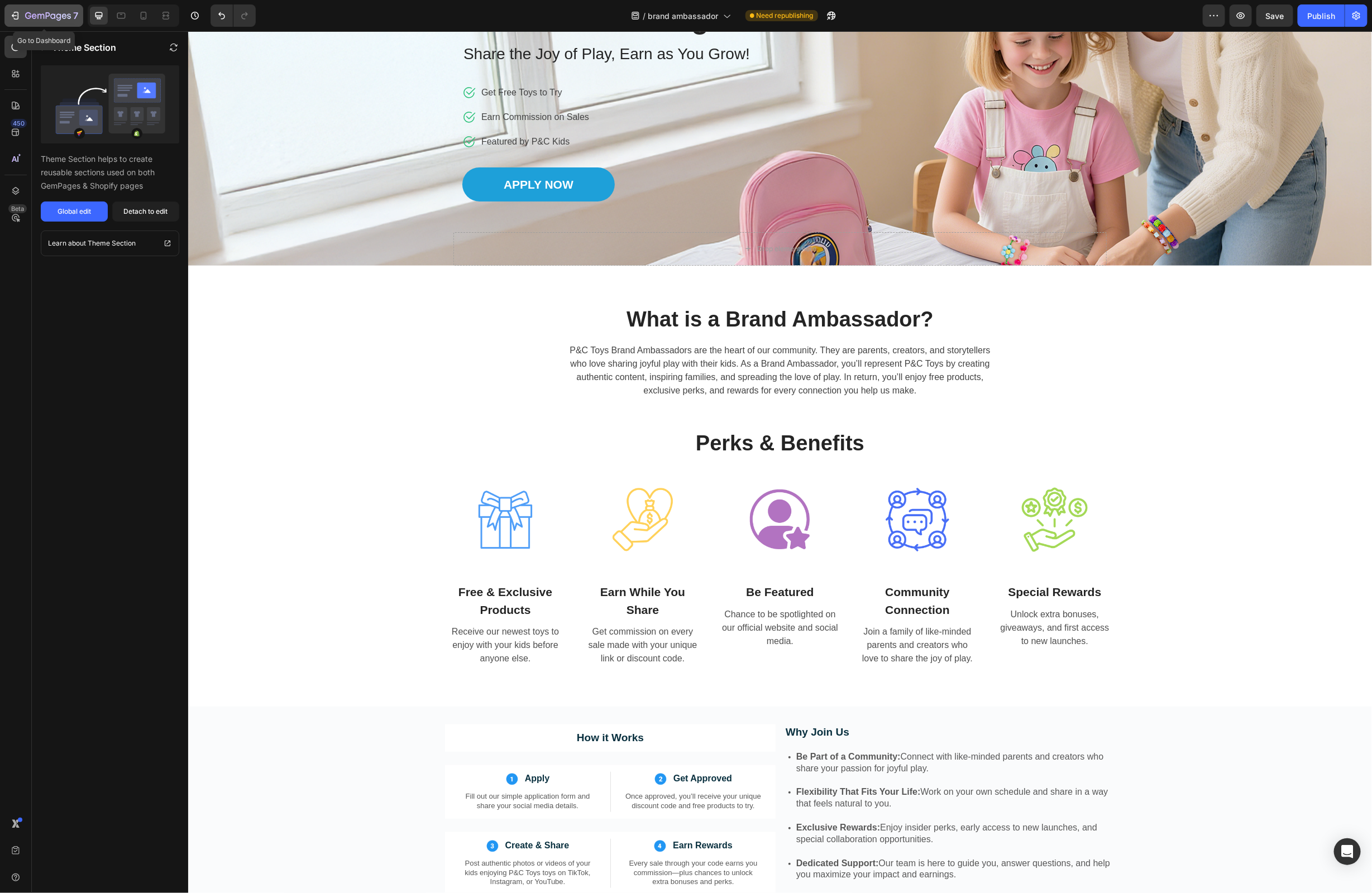
click at [12, 17] on icon "button" at bounding box center [15, 15] width 11 height 11
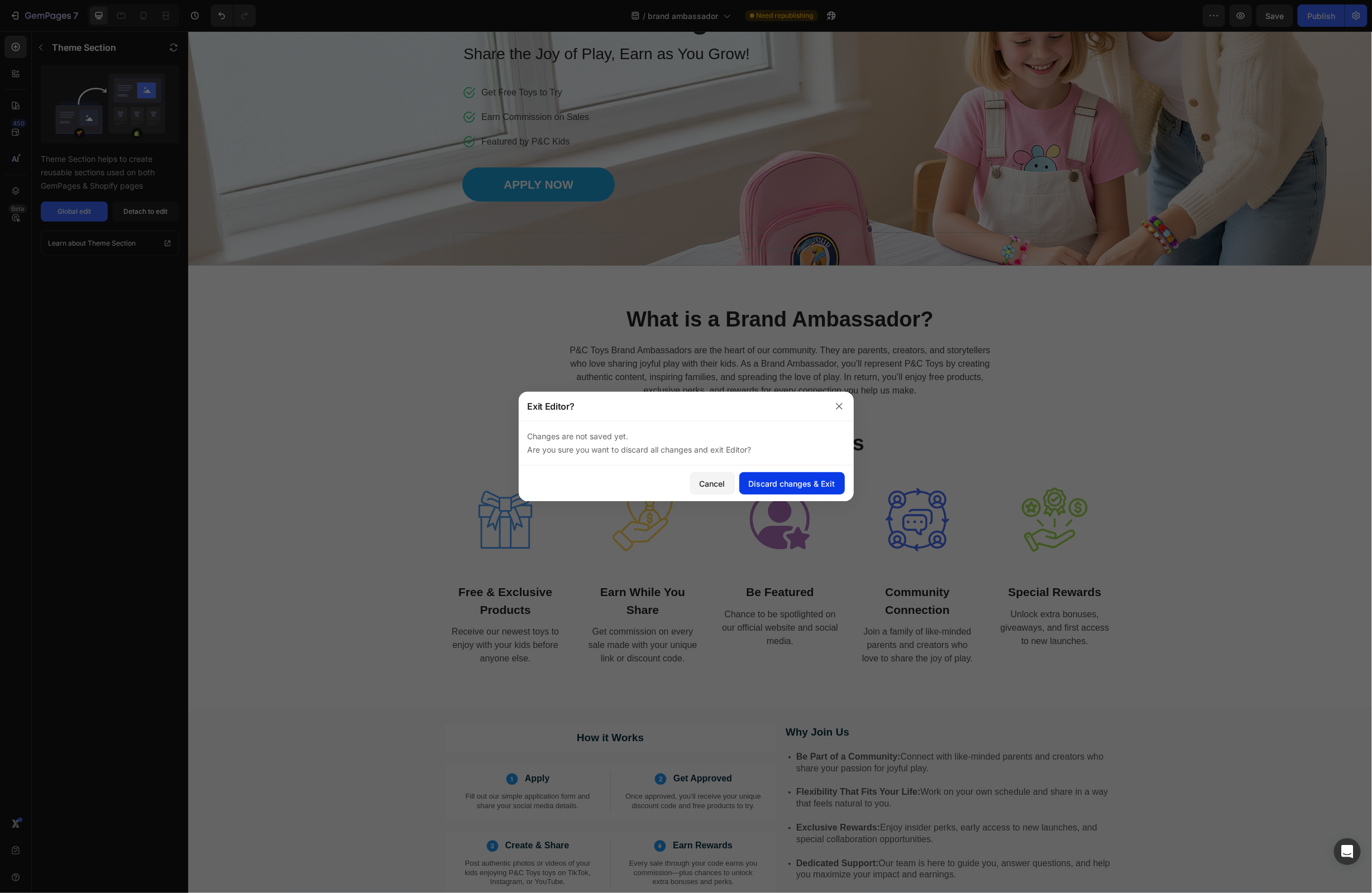
click at [781, 489] on div "Discard changes & Exit" at bounding box center [792, 483] width 86 height 11
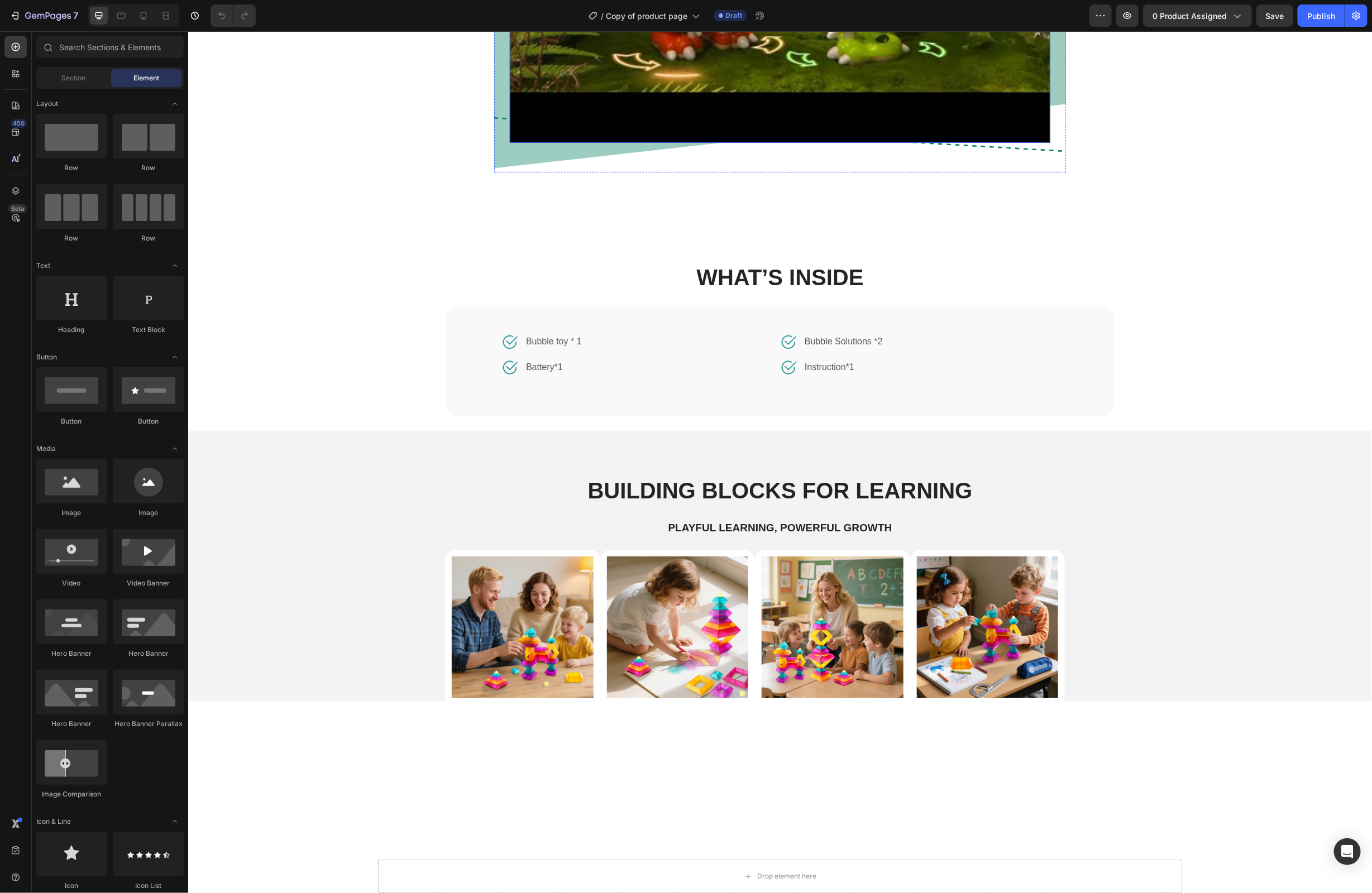
scroll to position [1189, 0]
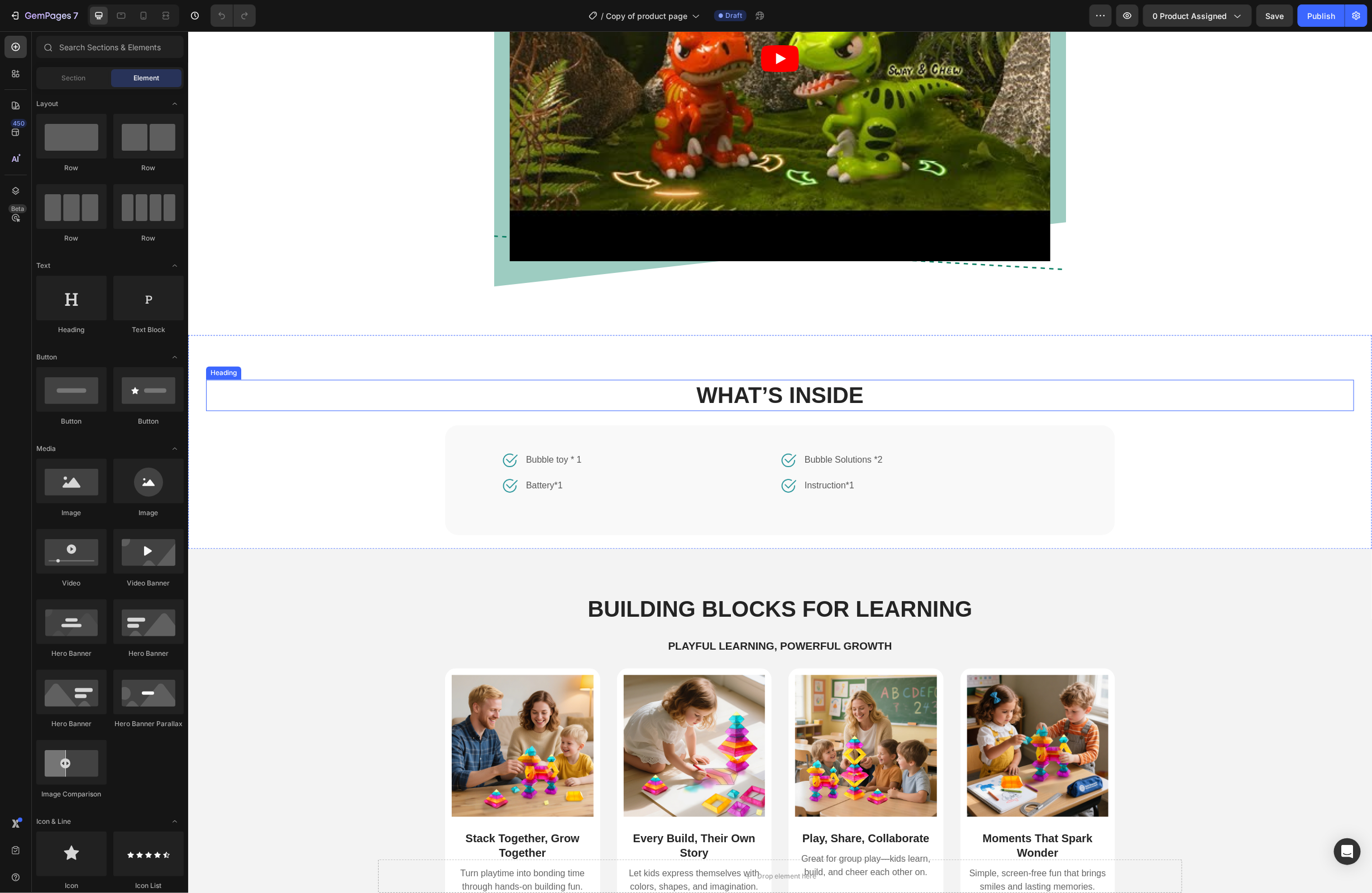
click at [702, 392] on h2 "What’s Inside" at bounding box center [780, 395] width 1149 height 31
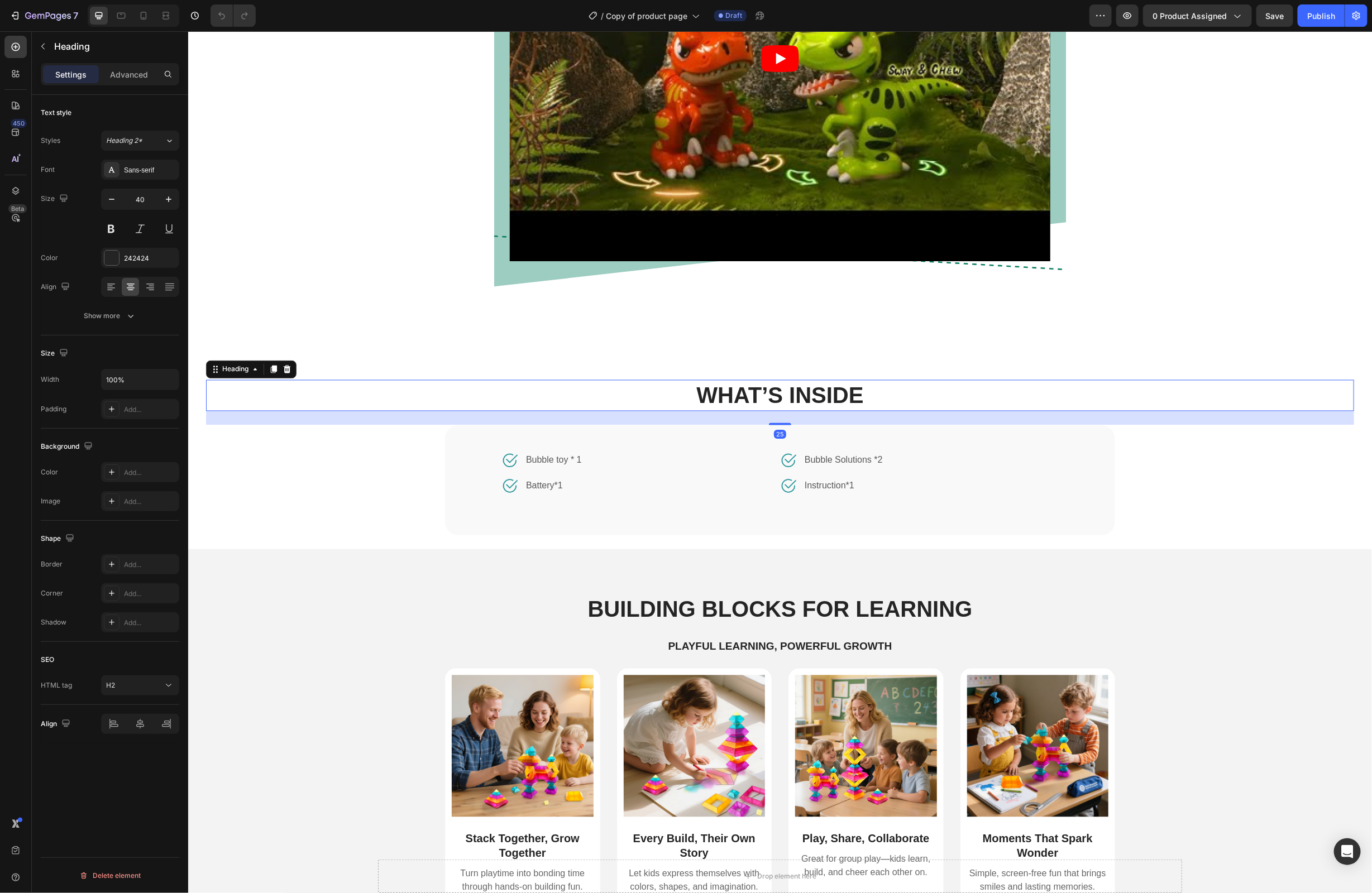
click at [687, 395] on h2 "What’s Inside" at bounding box center [780, 395] width 1149 height 31
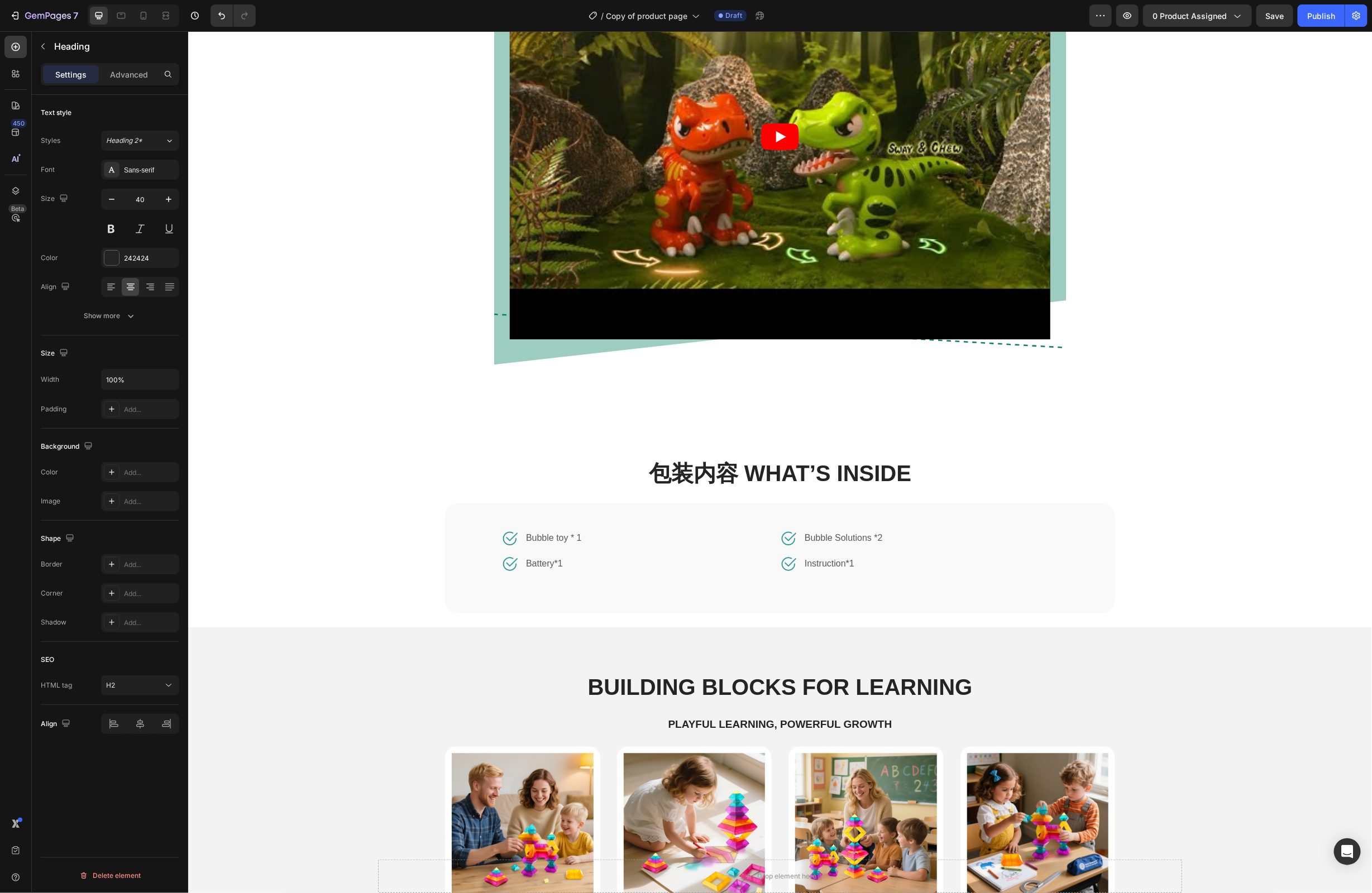
scroll to position [1148, 0]
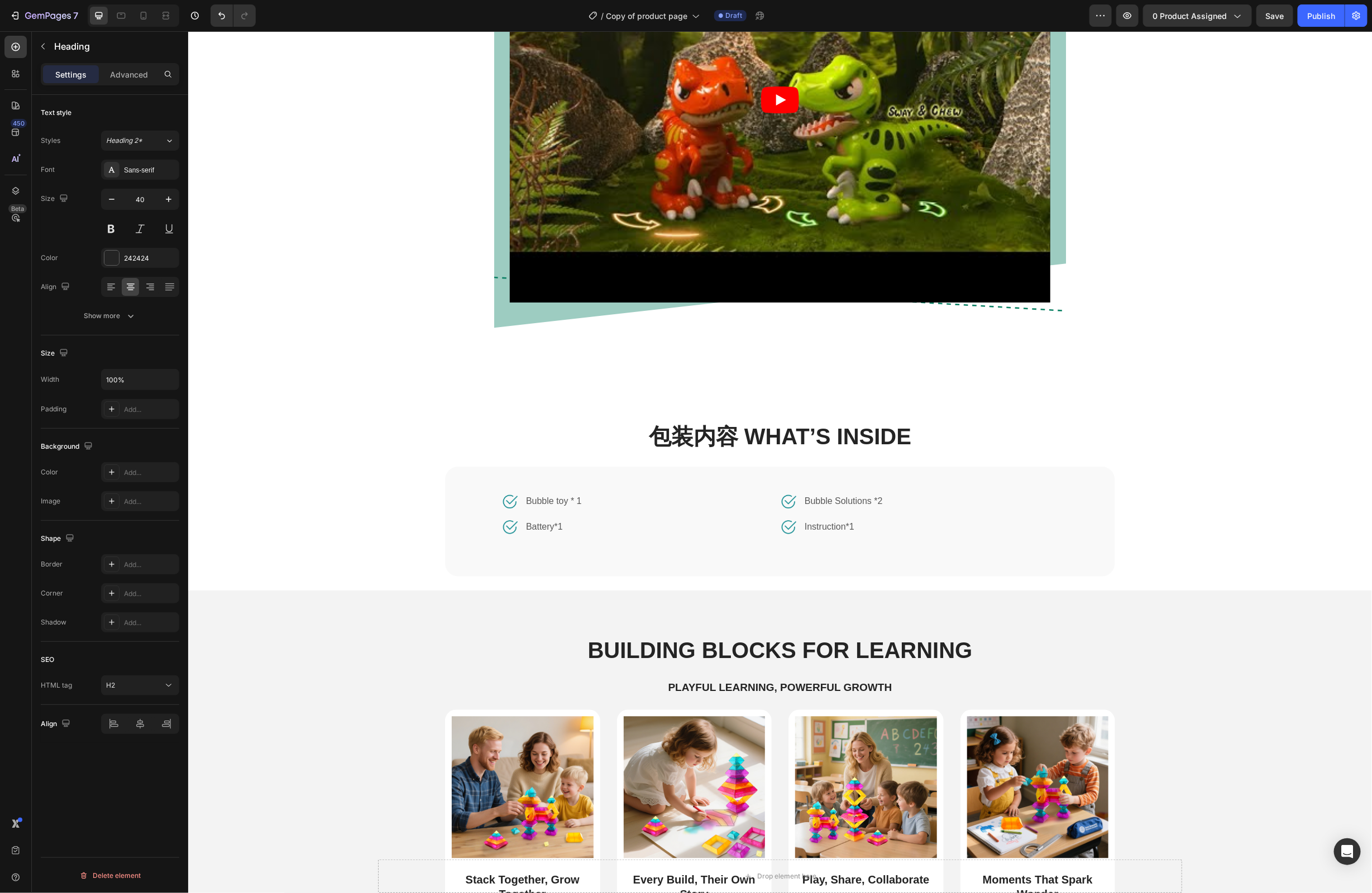
click at [828, 424] on h2 "包装内容 What’s Inside" at bounding box center [780, 436] width 1149 height 31
click at [993, 426] on p "包装内容 What’s Inside" at bounding box center [780, 436] width 1146 height 29
click at [494, 402] on div "包装内容 What’s Inside Heading Image Bubble toy * 1 Text block Row Image Battery*1 …" at bounding box center [780, 483] width 1184 height 214
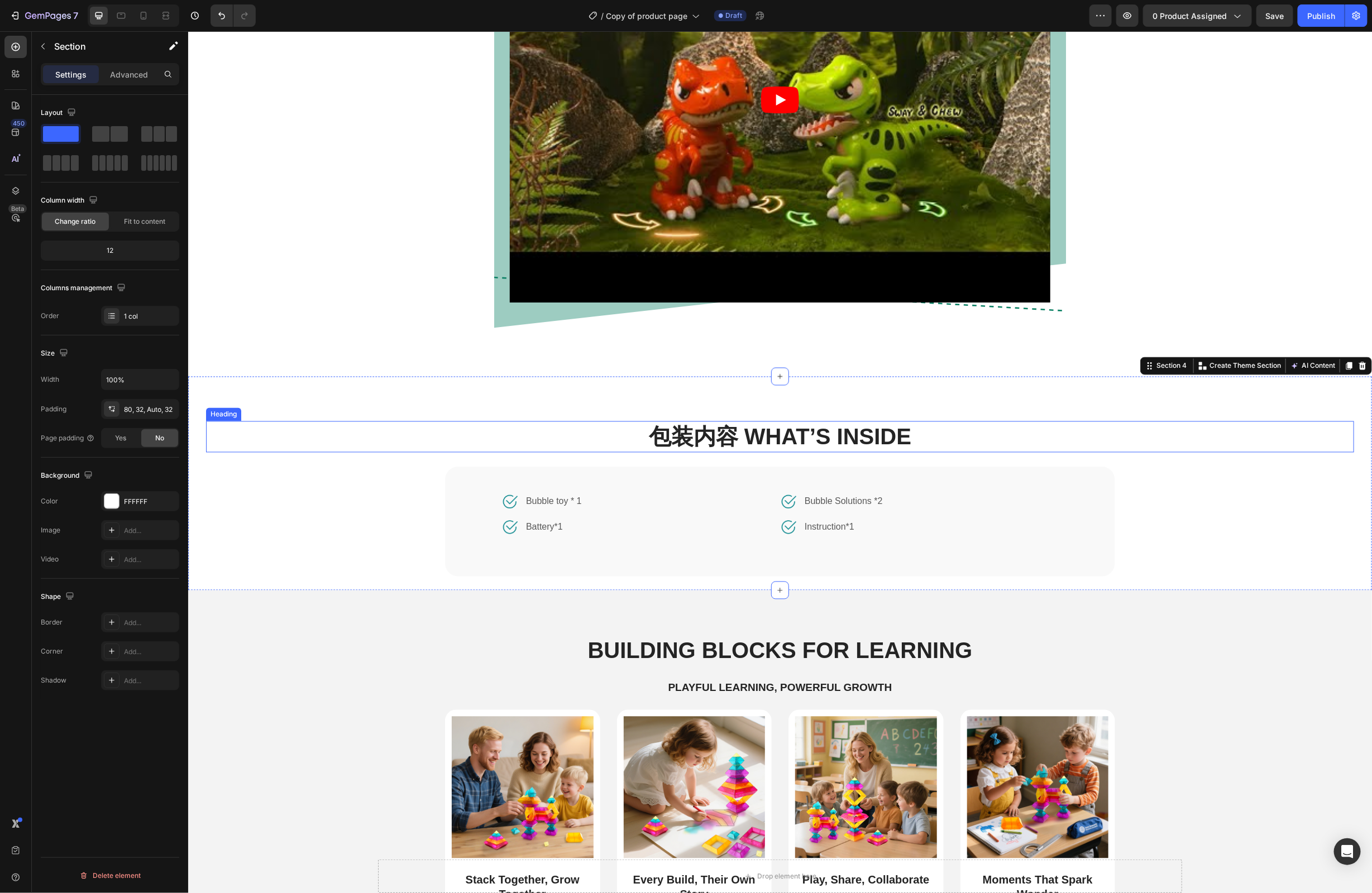
click at [619, 434] on p "包装内容 What’s Inside" at bounding box center [780, 436] width 1146 height 29
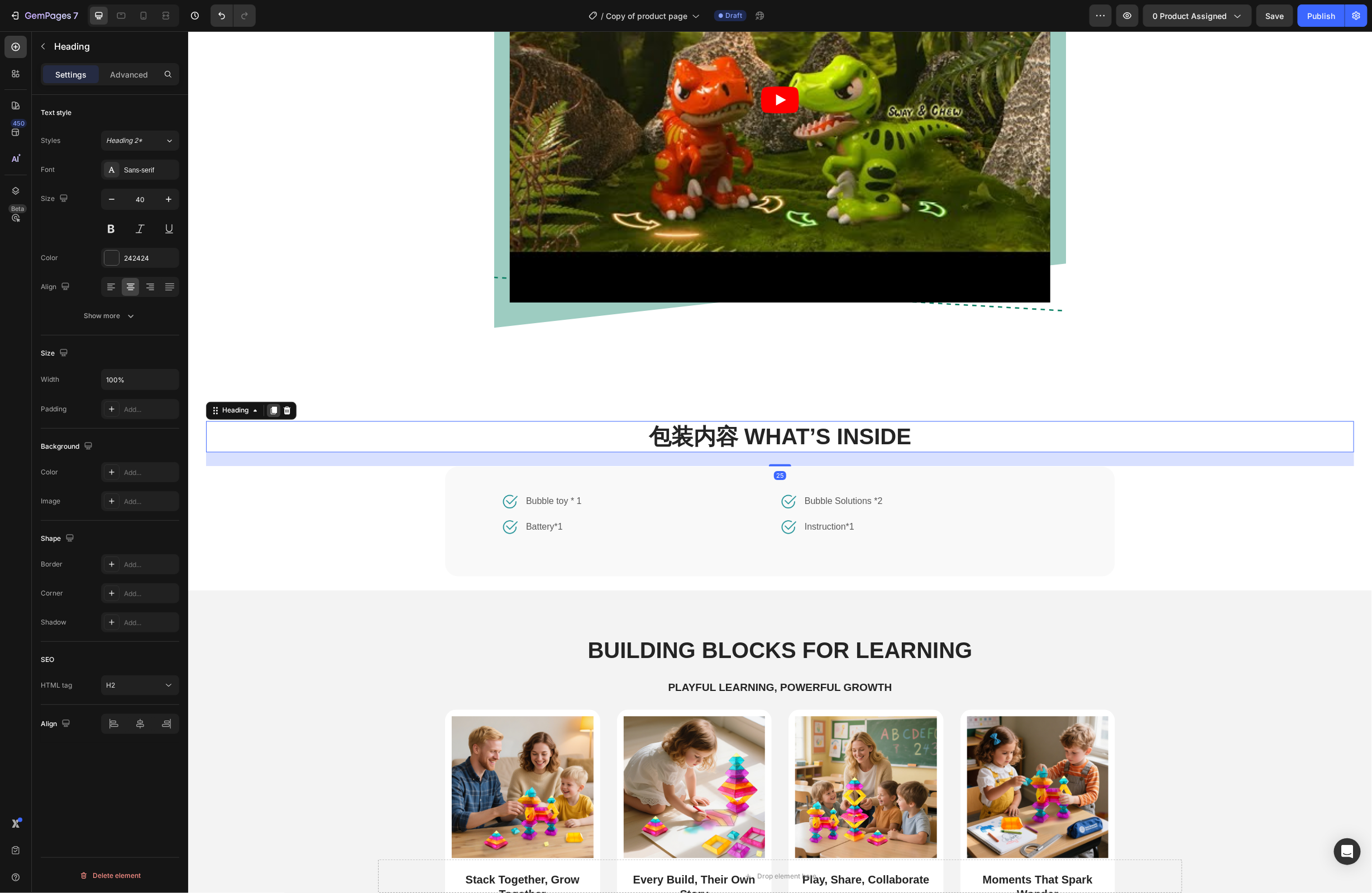
click at [275, 409] on icon at bounding box center [273, 411] width 6 height 8
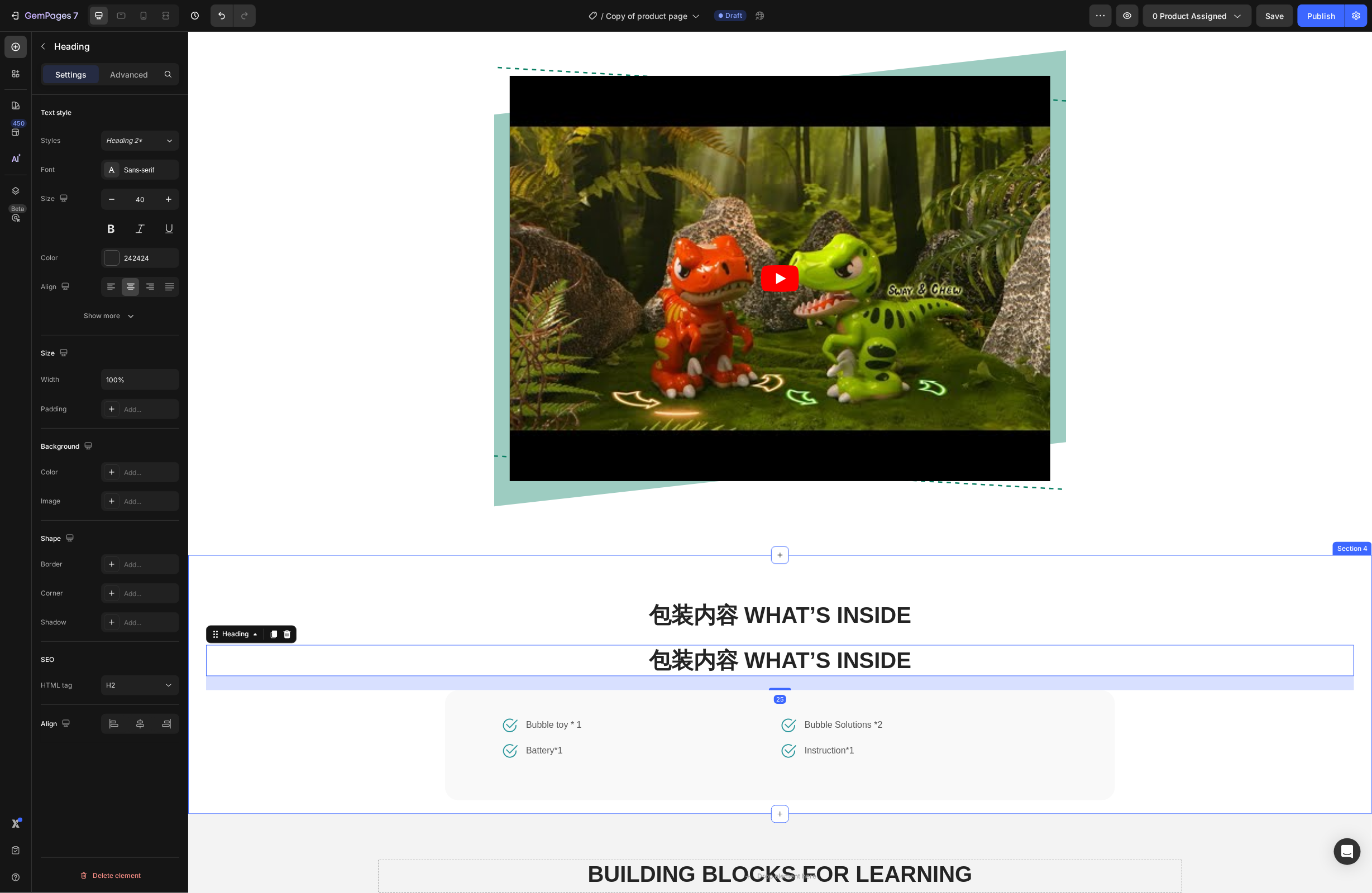
scroll to position [866, 0]
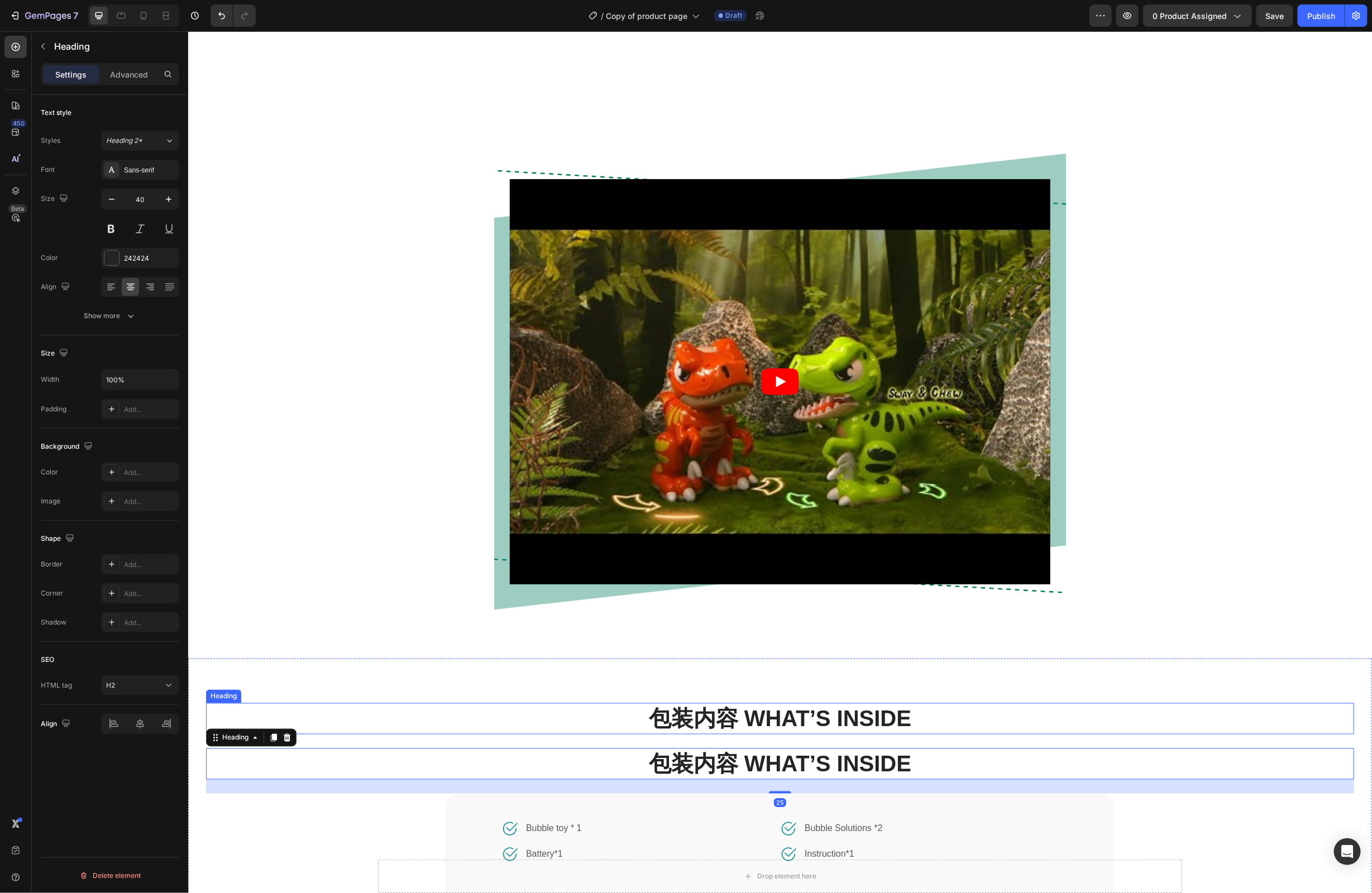
click at [415, 729] on p "包装内容 What’s Inside" at bounding box center [780, 719] width 1146 height 29
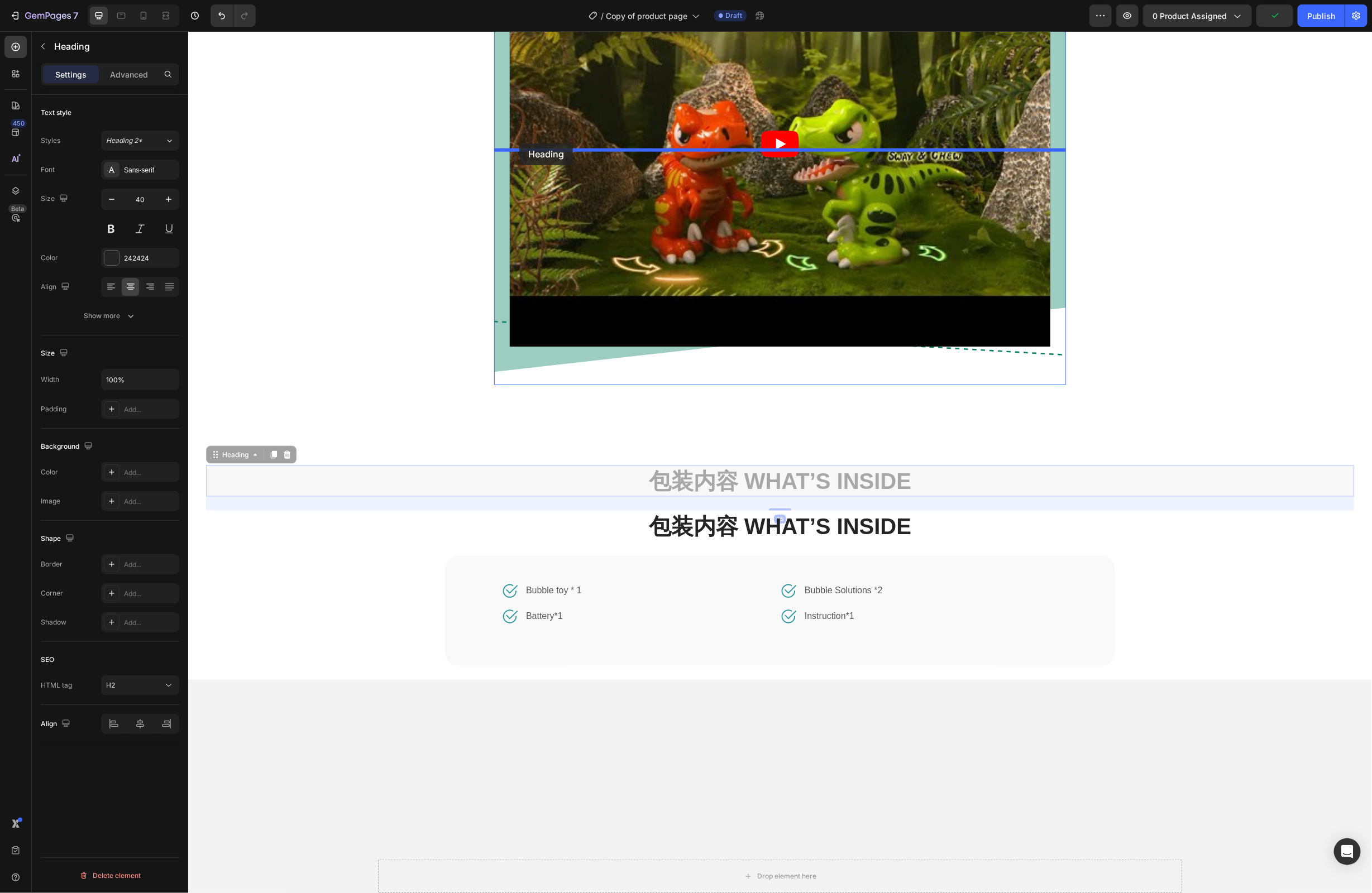
drag, startPoint x: 212, startPoint y: 694, endPoint x: 519, endPoint y: 143, distance: 630.8
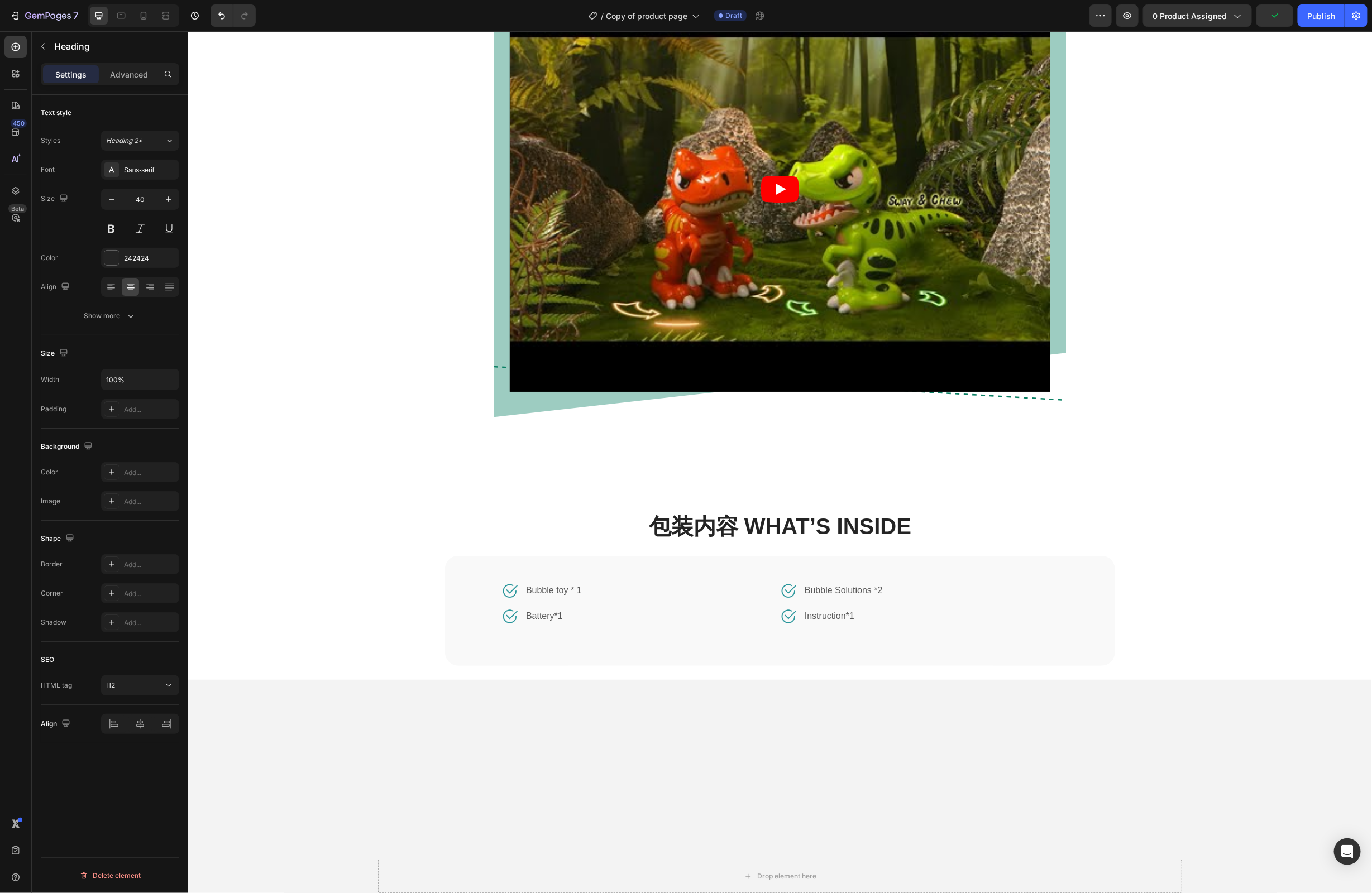
click at [1182, 201] on div "Lifestyle 场景图 / 短视频 Heading 25 Video Row Row" at bounding box center [780, 175] width 1167 height 528
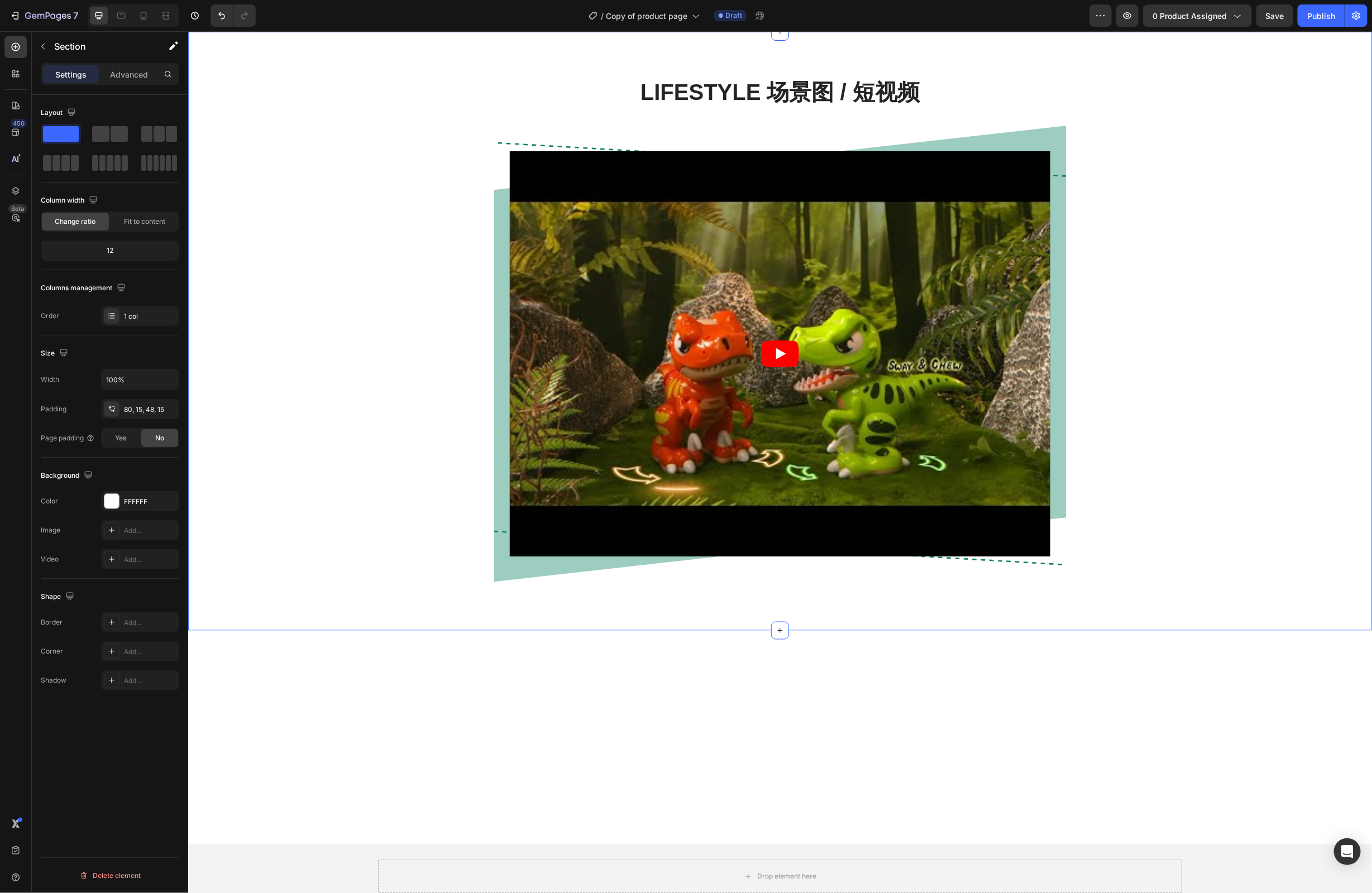
scroll to position [394, 0]
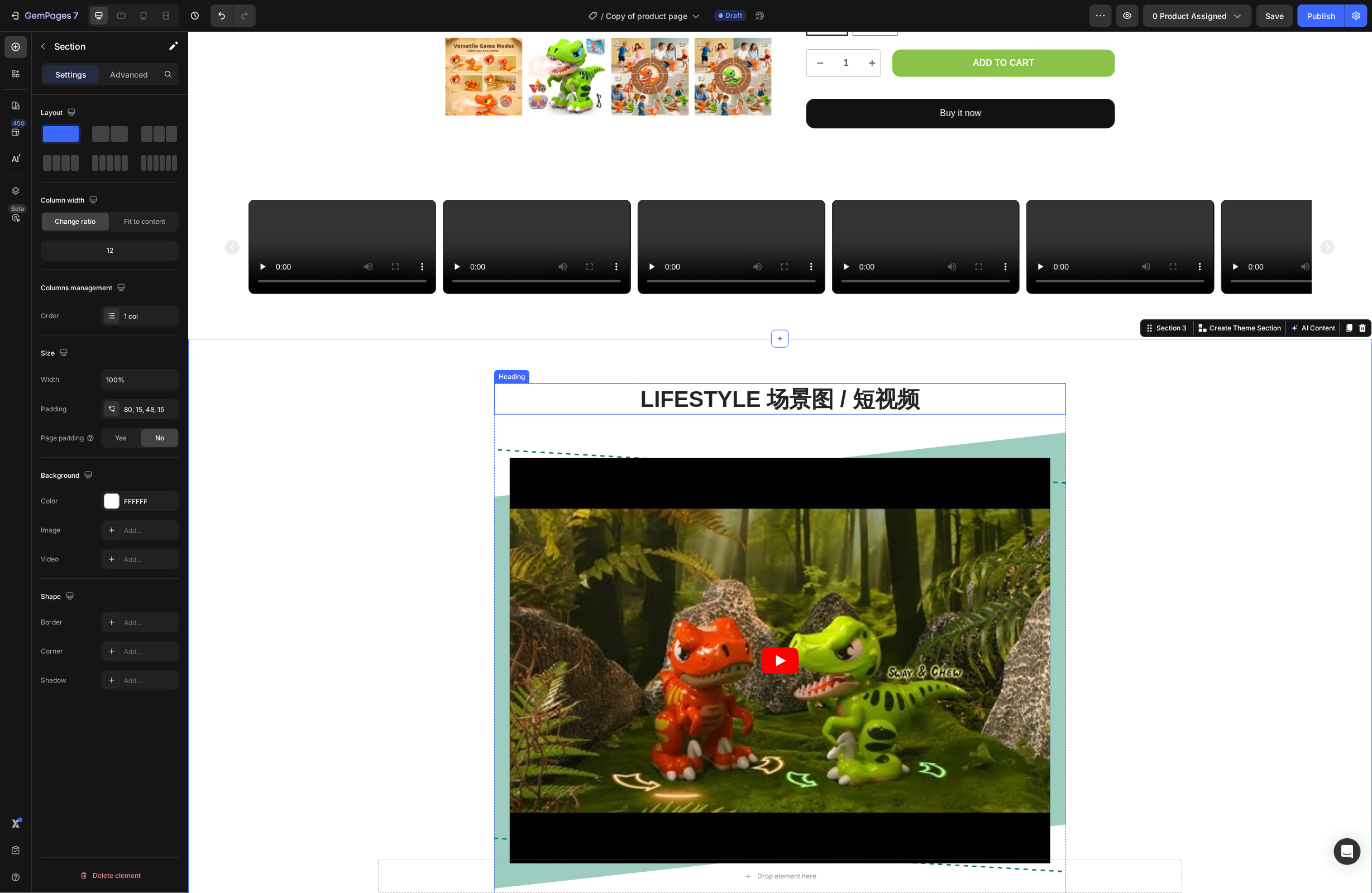
click at [717, 414] on p "Lifestyle 场景图 / 短视频" at bounding box center [780, 398] width 570 height 29
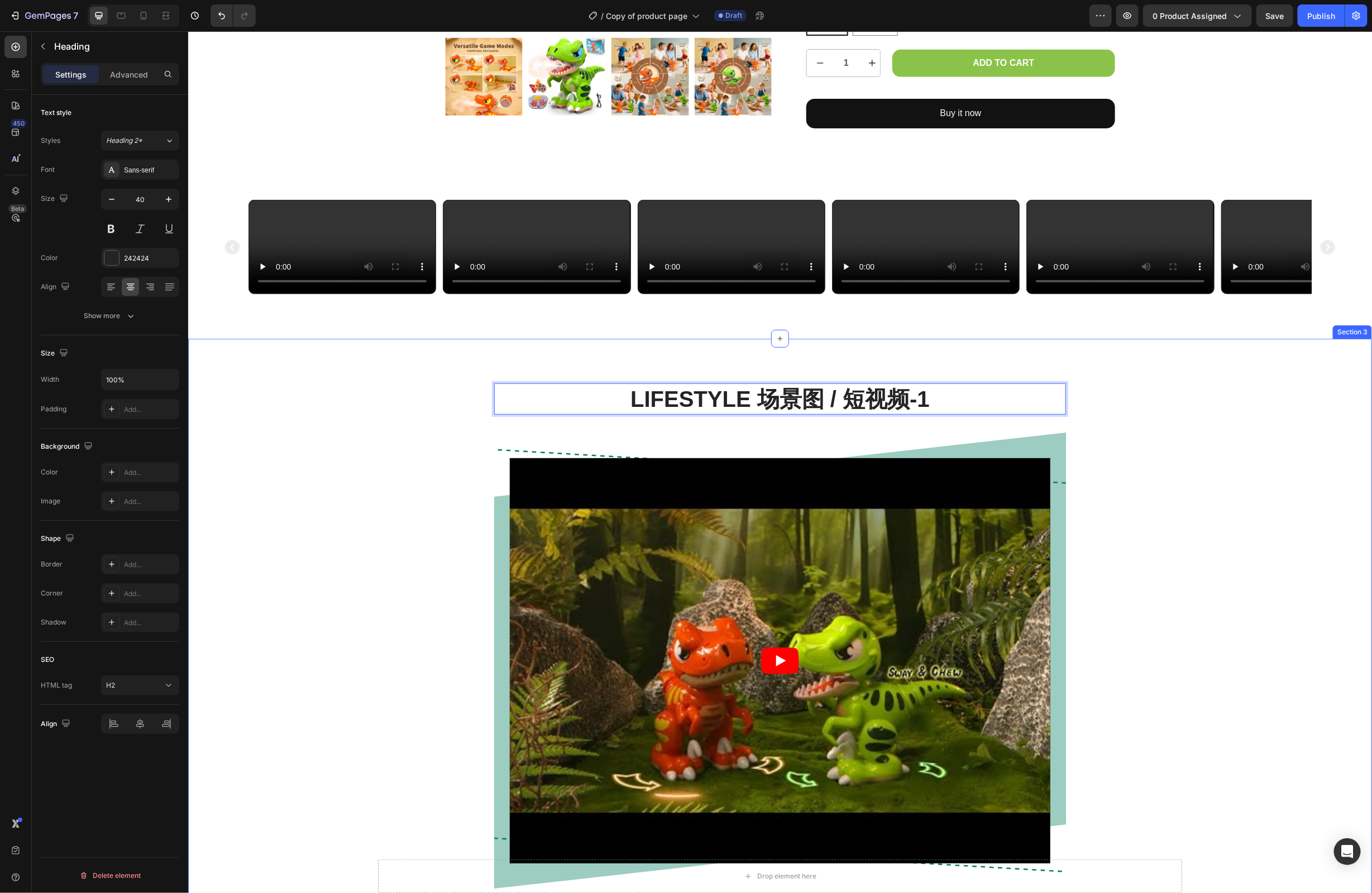
click at [1126, 664] on div "Lifestyle 场景图 / 短视频-1 Heading 25 Video Row Row" at bounding box center [780, 647] width 1167 height 528
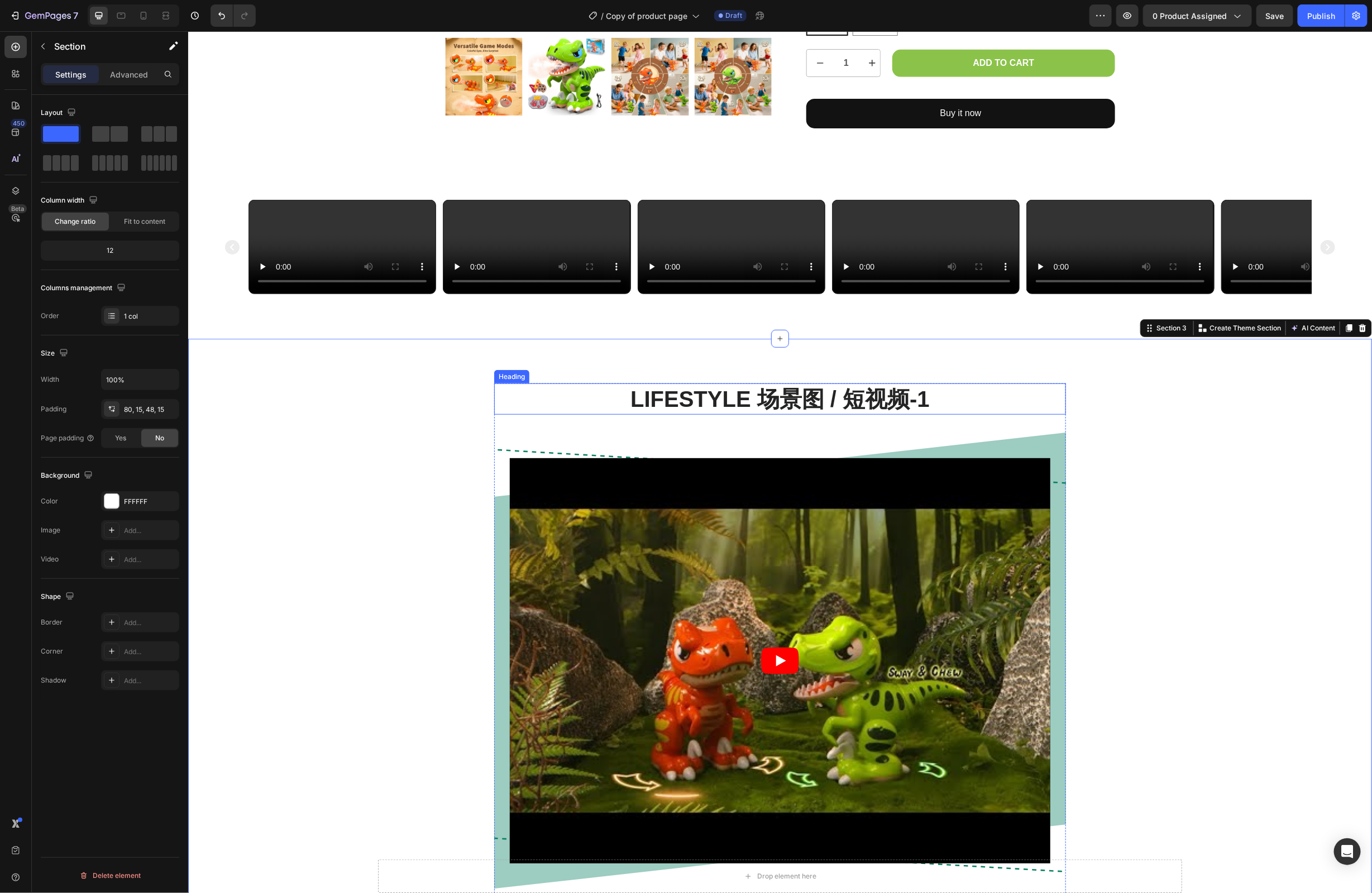
click at [605, 414] on p "Lifestyle 场景图 / 短视频-1" at bounding box center [780, 398] width 570 height 29
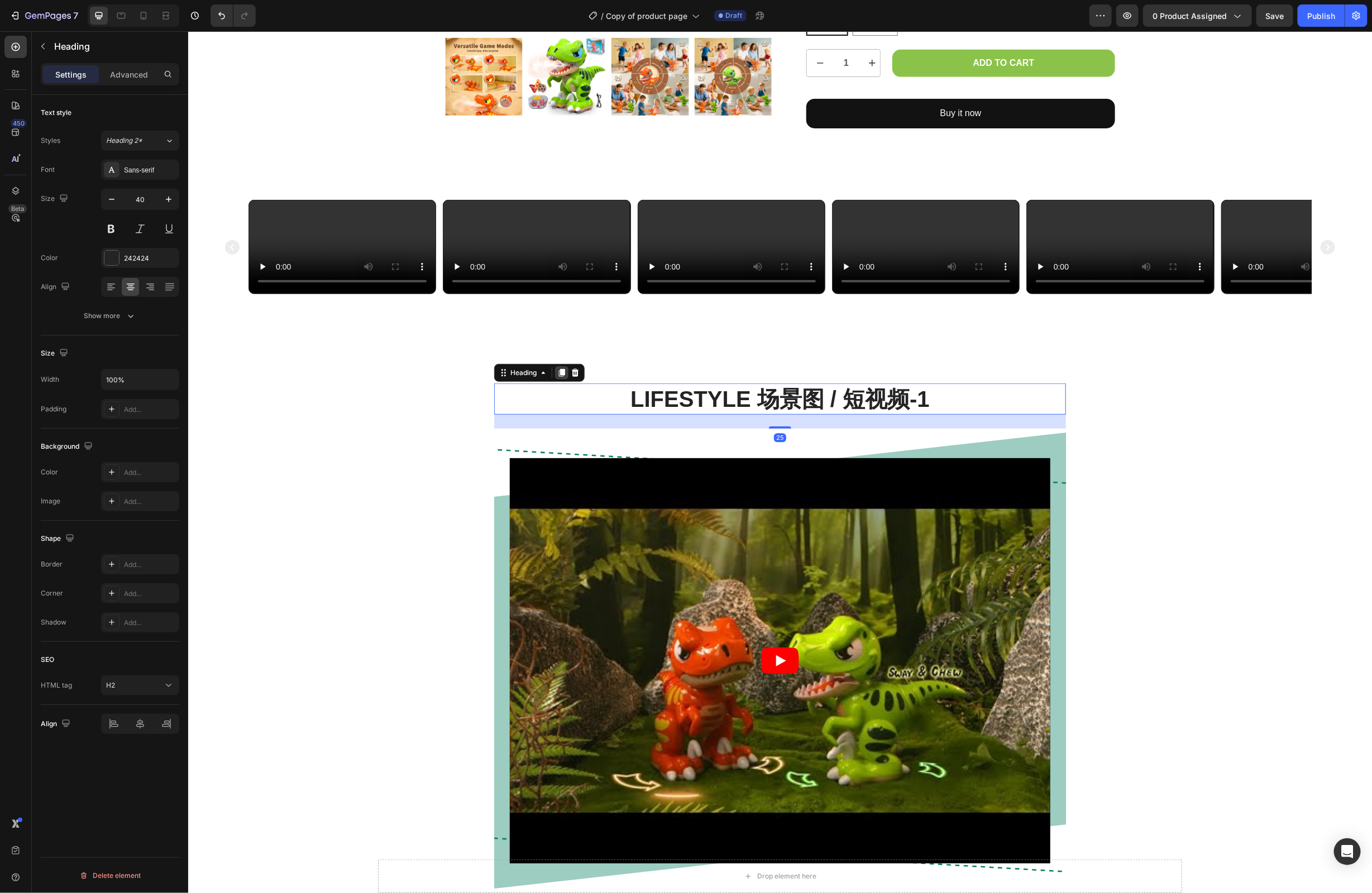
click at [562, 377] on icon at bounding box center [561, 373] width 6 height 8
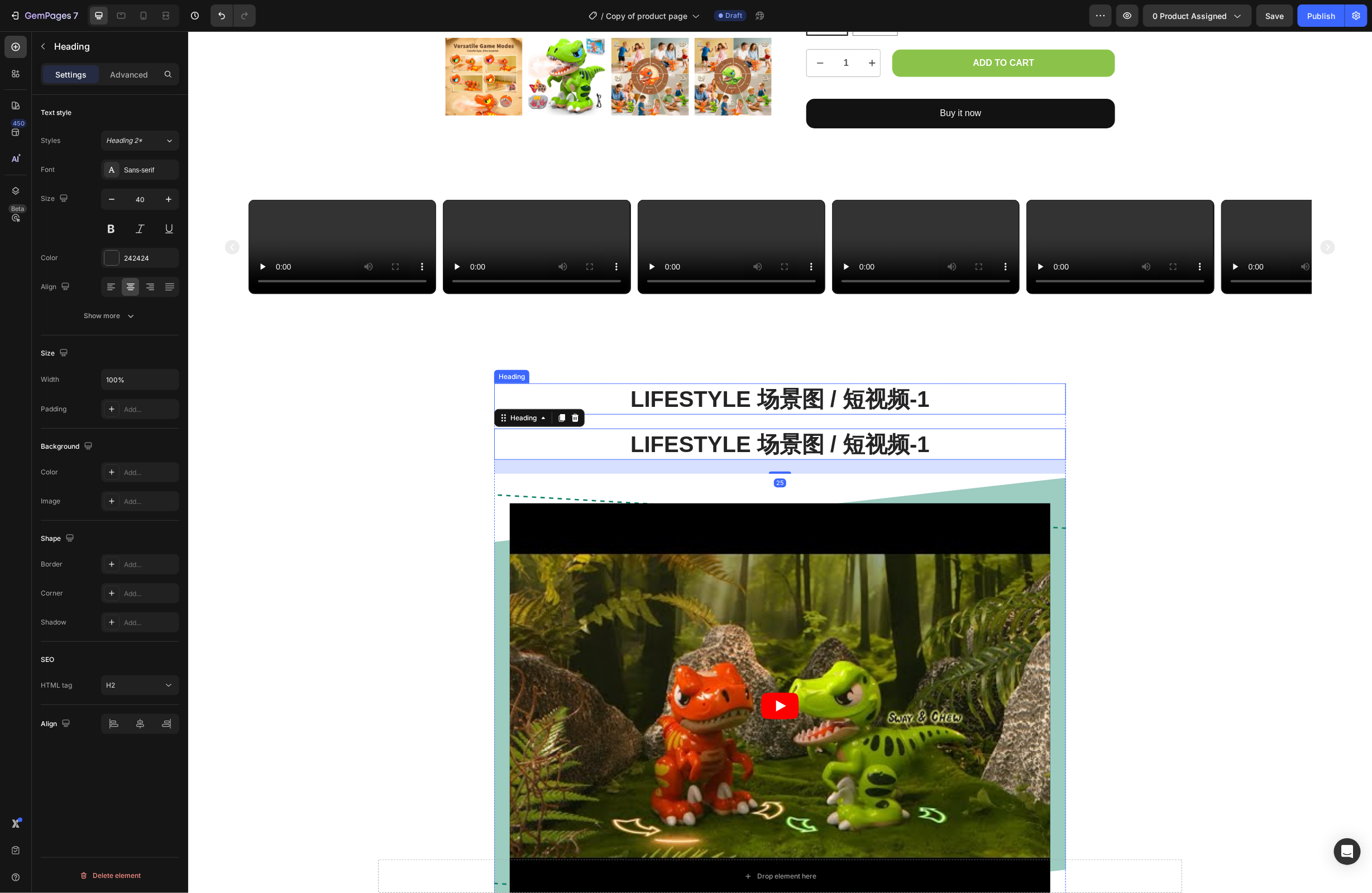
click at [659, 414] on p "Lifestyle 场景图 / 短视频-1" at bounding box center [780, 398] width 570 height 29
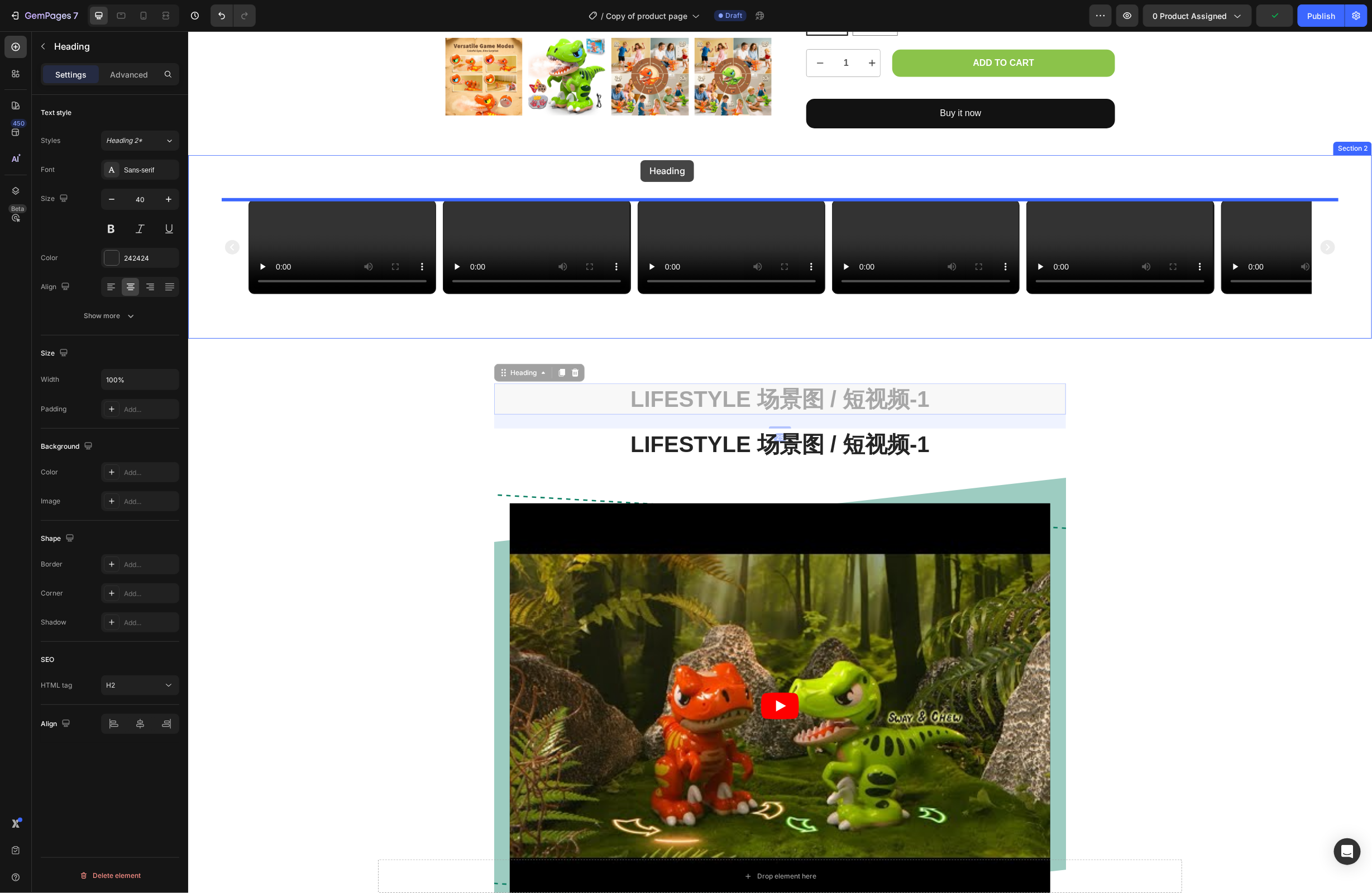
drag, startPoint x: 502, startPoint y: 616, endPoint x: 640, endPoint y: 160, distance: 476.4
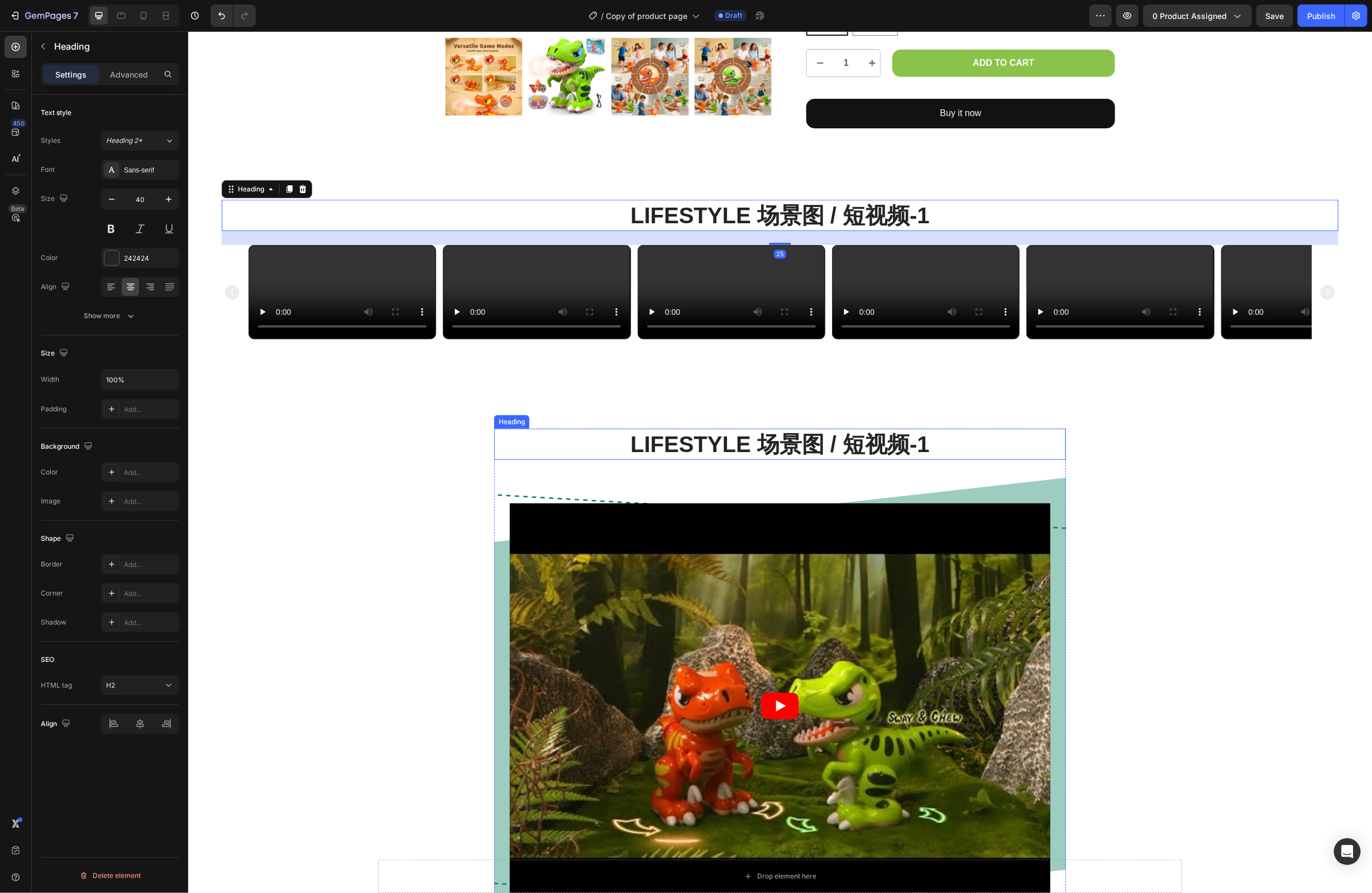
click at [942, 460] on h2 "Lifestyle 场景图 / 短视频-1" at bounding box center [780, 443] width 572 height 31
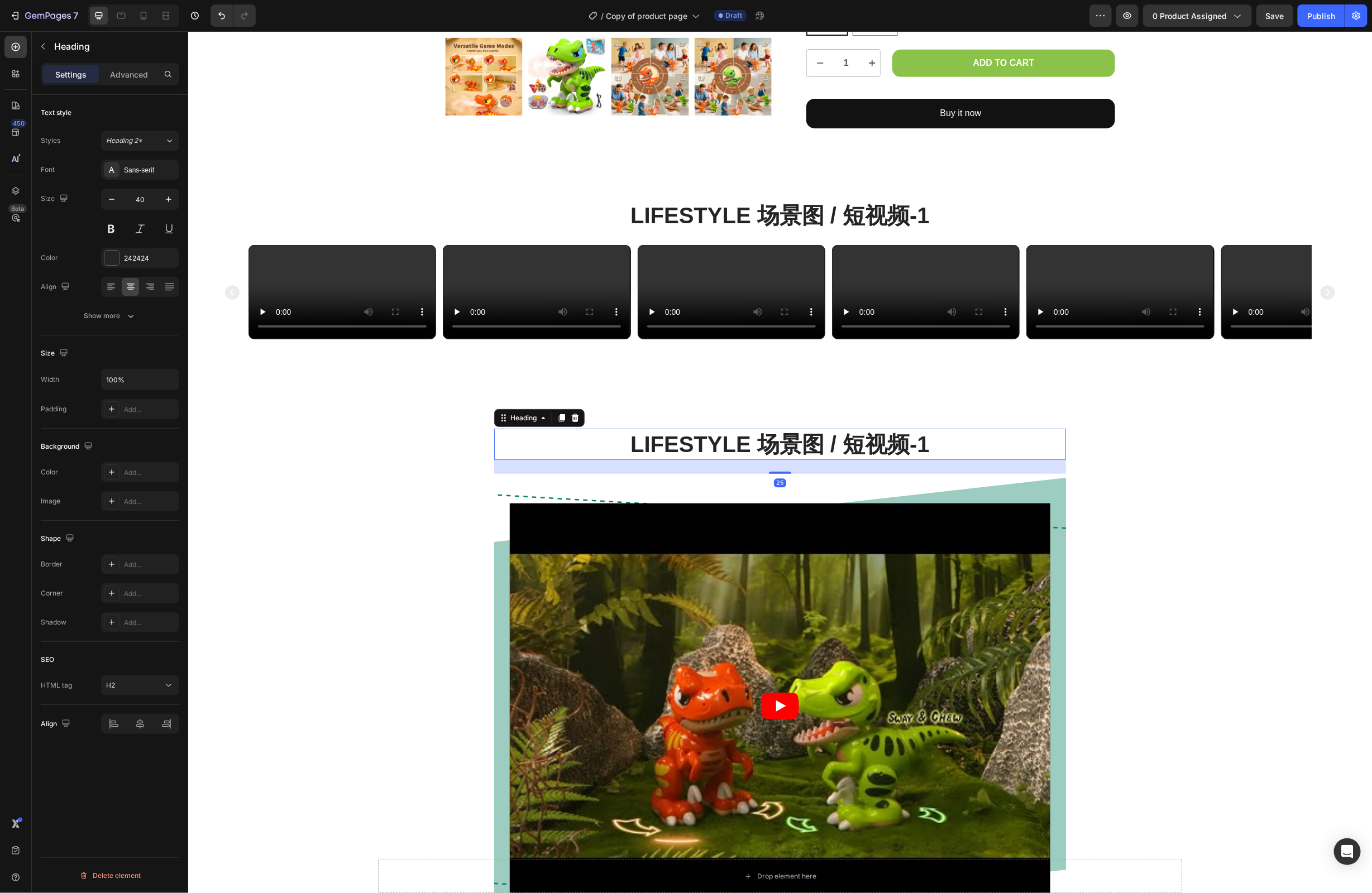
click at [952, 460] on h2 "Lifestyle 场景图 / 短视频-1" at bounding box center [780, 443] width 572 height 31
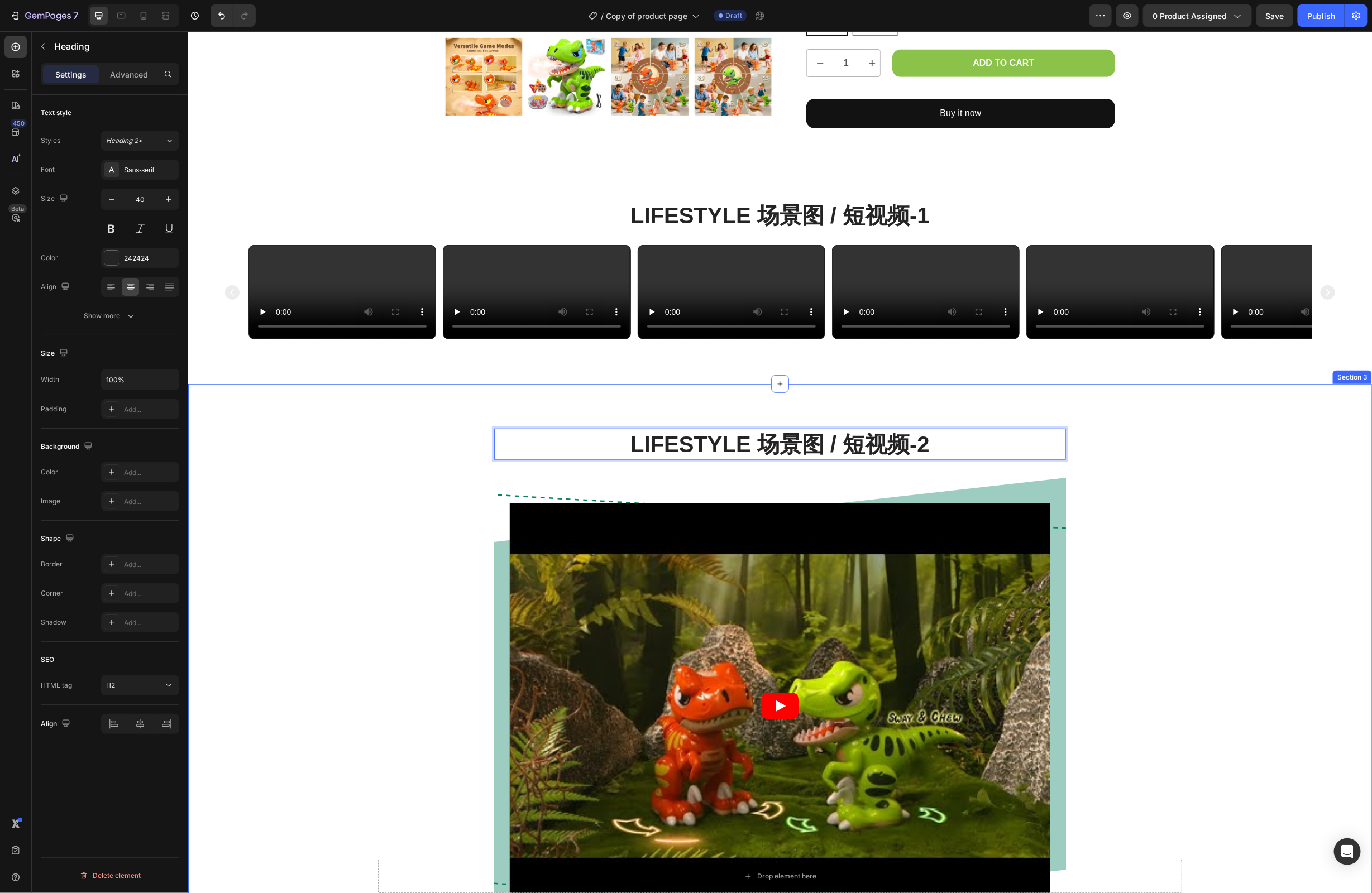
click at [1213, 694] on div "Lifestyle 场景图 / 短视频-2 Heading 25 Video Row Row" at bounding box center [780, 692] width 1167 height 528
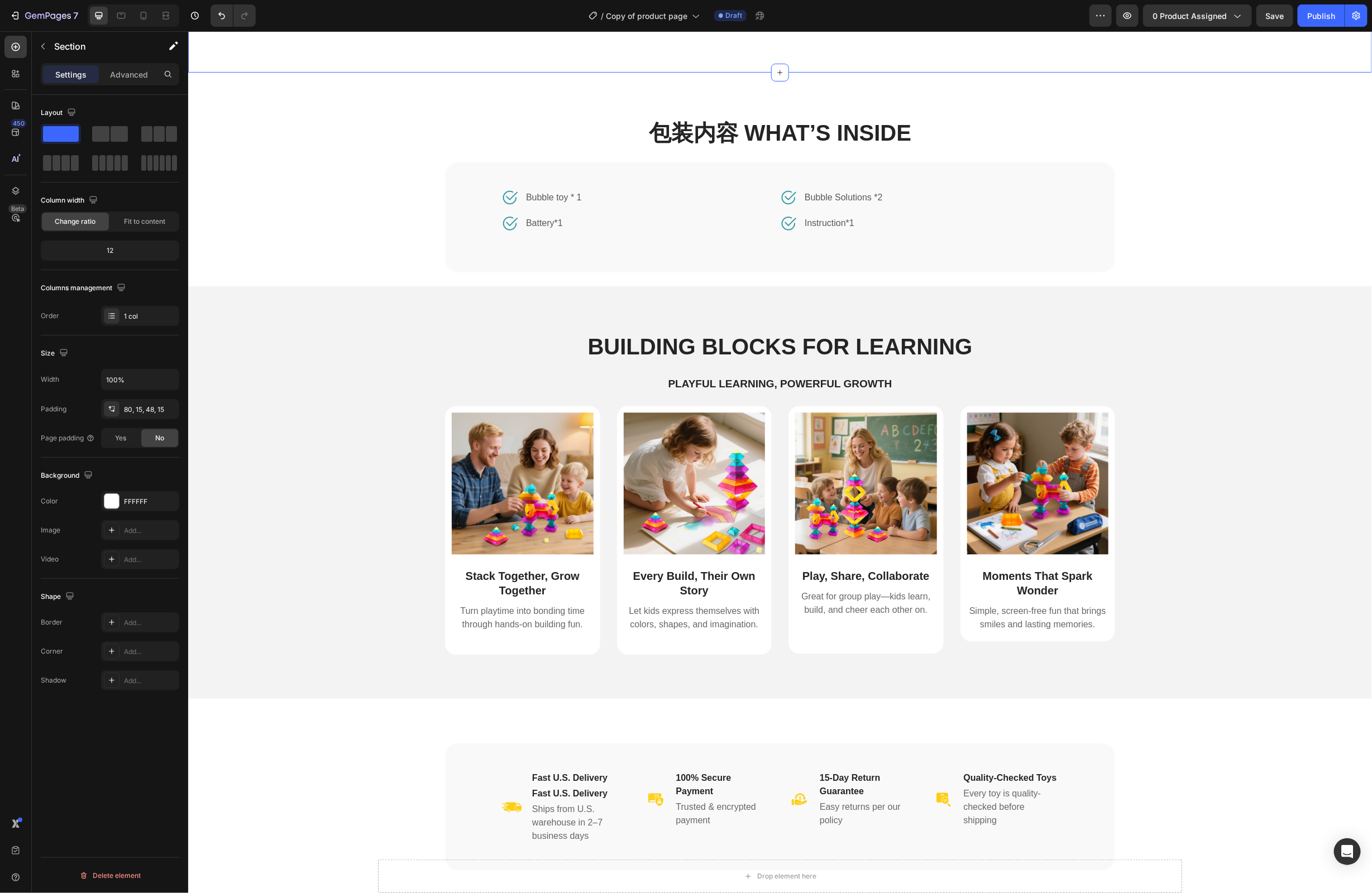
scroll to position [1649, 0]
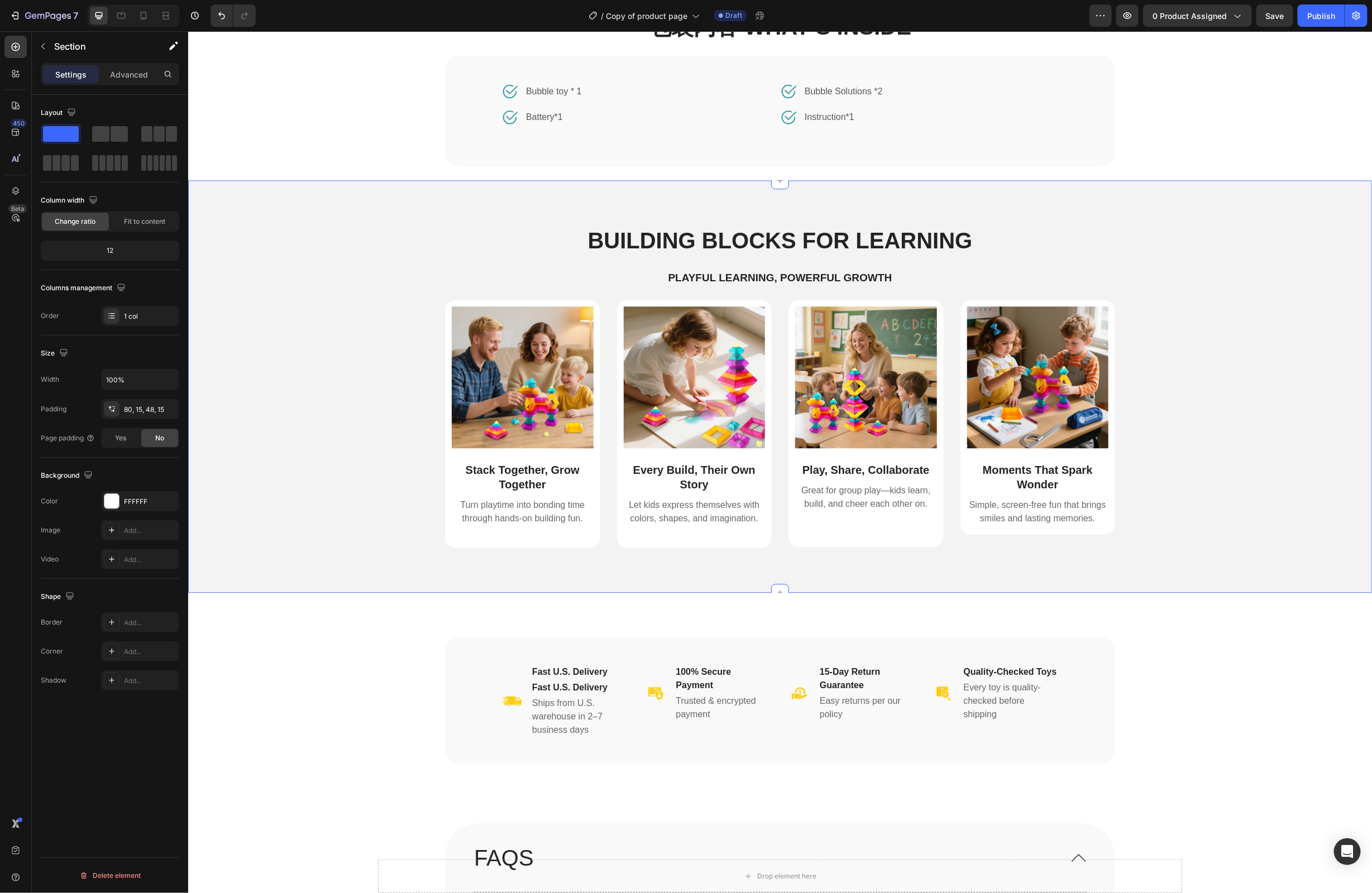
click at [1265, 478] on div "Image Stack Together, Grow Together Text Block Turn playtime into bonding time …" at bounding box center [780, 432] width 1167 height 267
click at [1346, 170] on icon at bounding box center [1349, 169] width 9 height 9
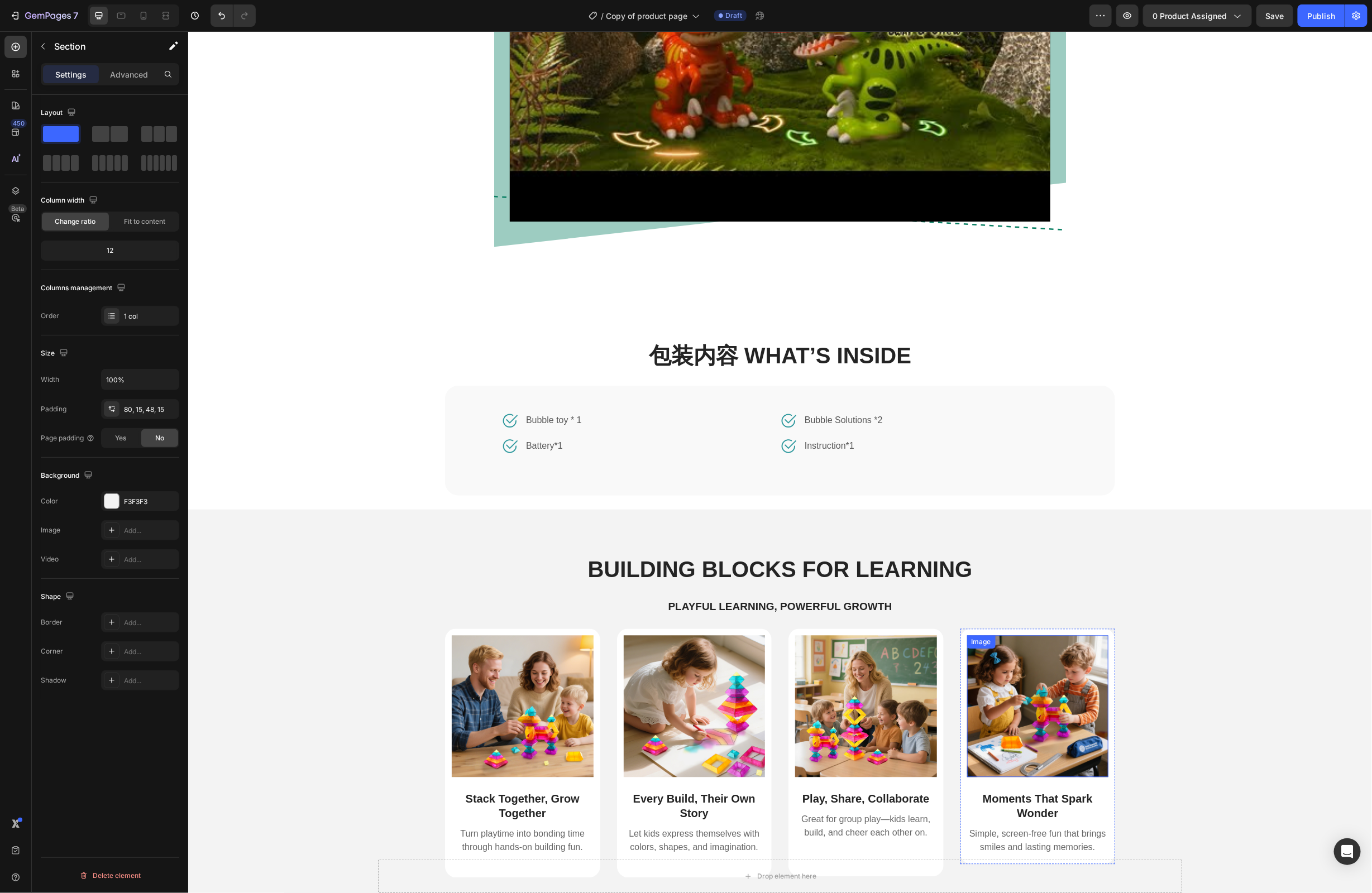
scroll to position [1207, 0]
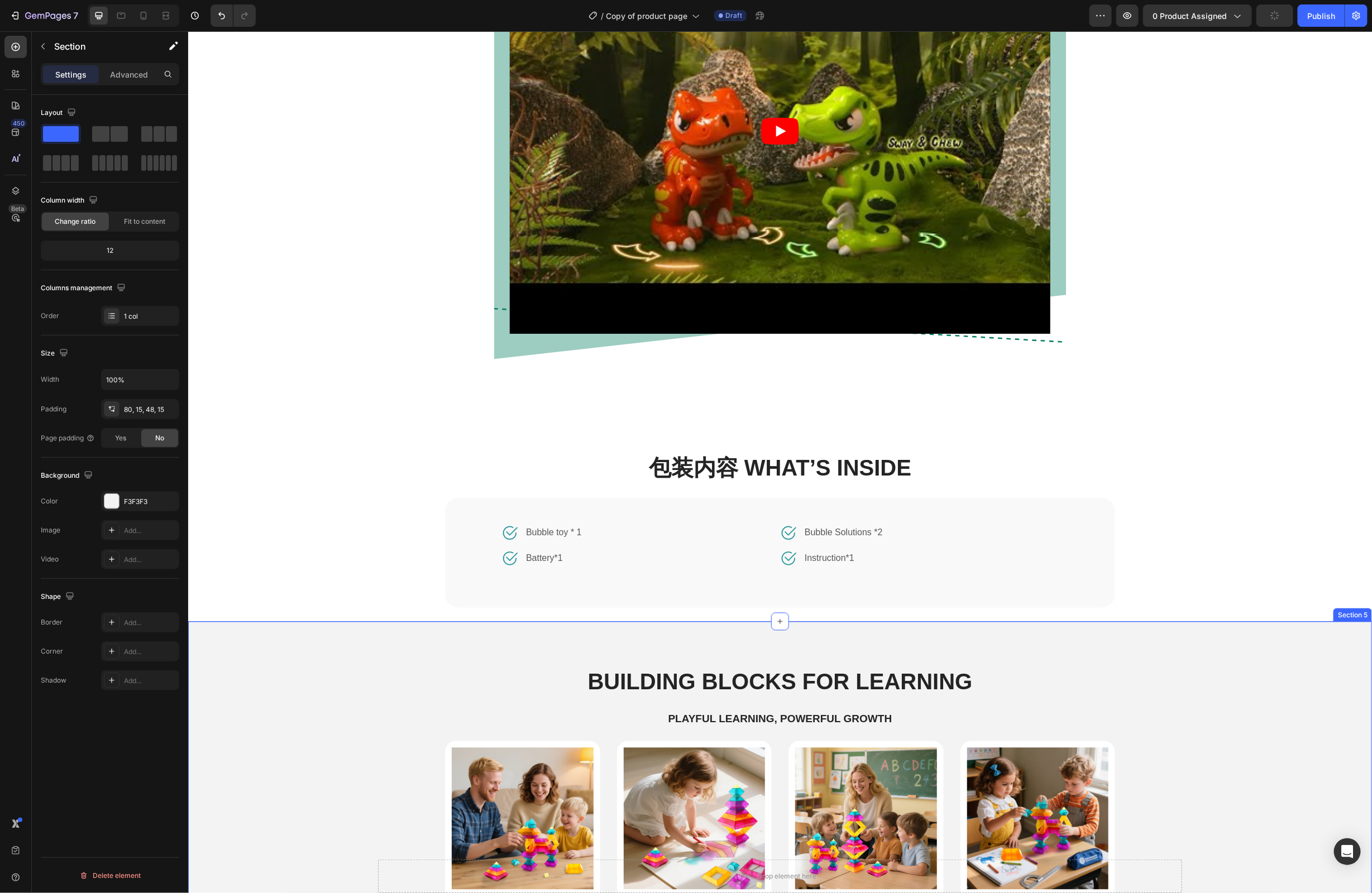
click at [321, 735] on div "Building Blocks for Learning Heading Playful Learning, Powerful Growth Text Blo…" at bounding box center [780, 836] width 1167 height 341
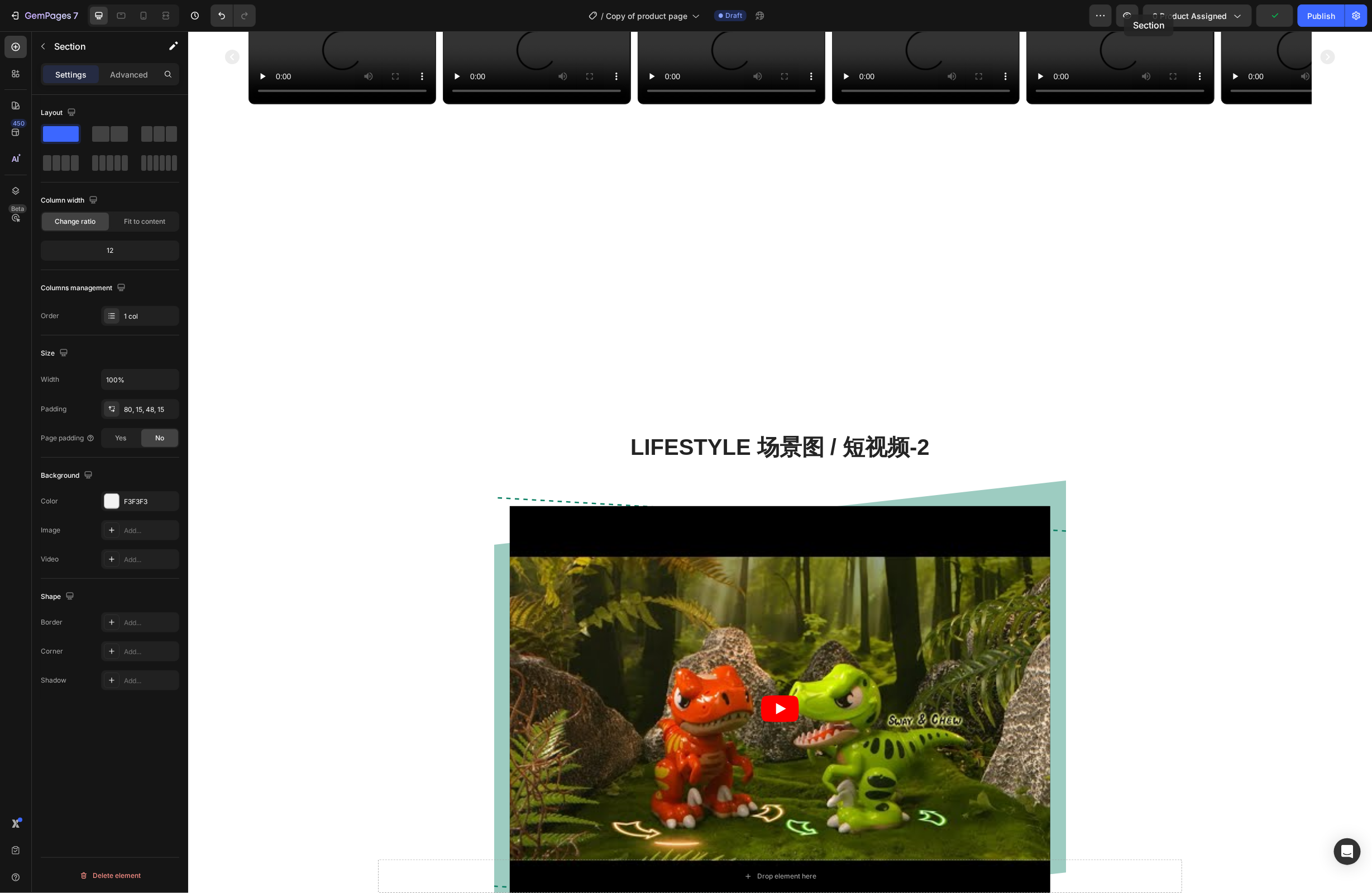
scroll to position [560, 0]
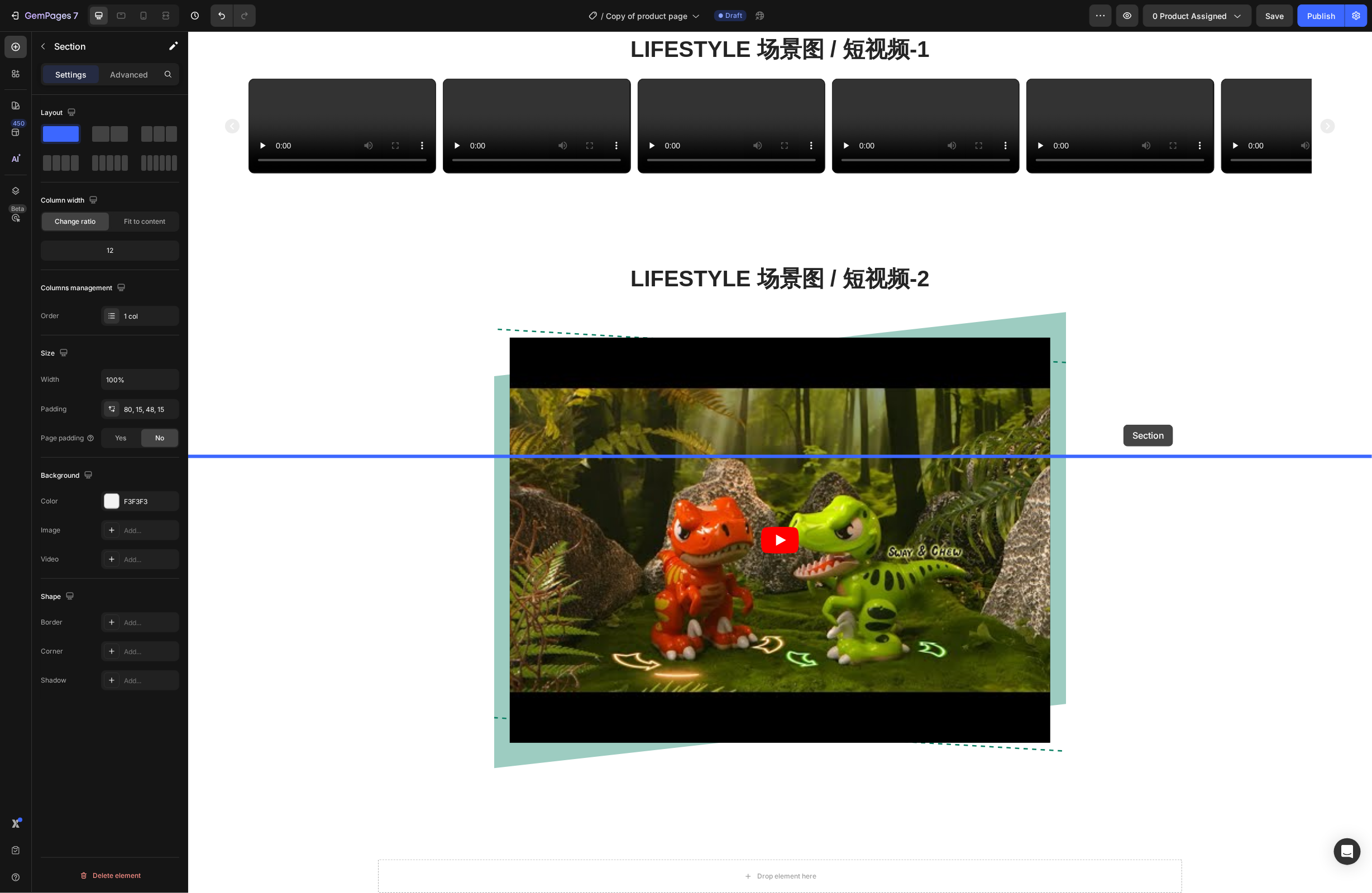
drag, startPoint x: 1145, startPoint y: 615, endPoint x: 1123, endPoint y: 424, distance: 192.3
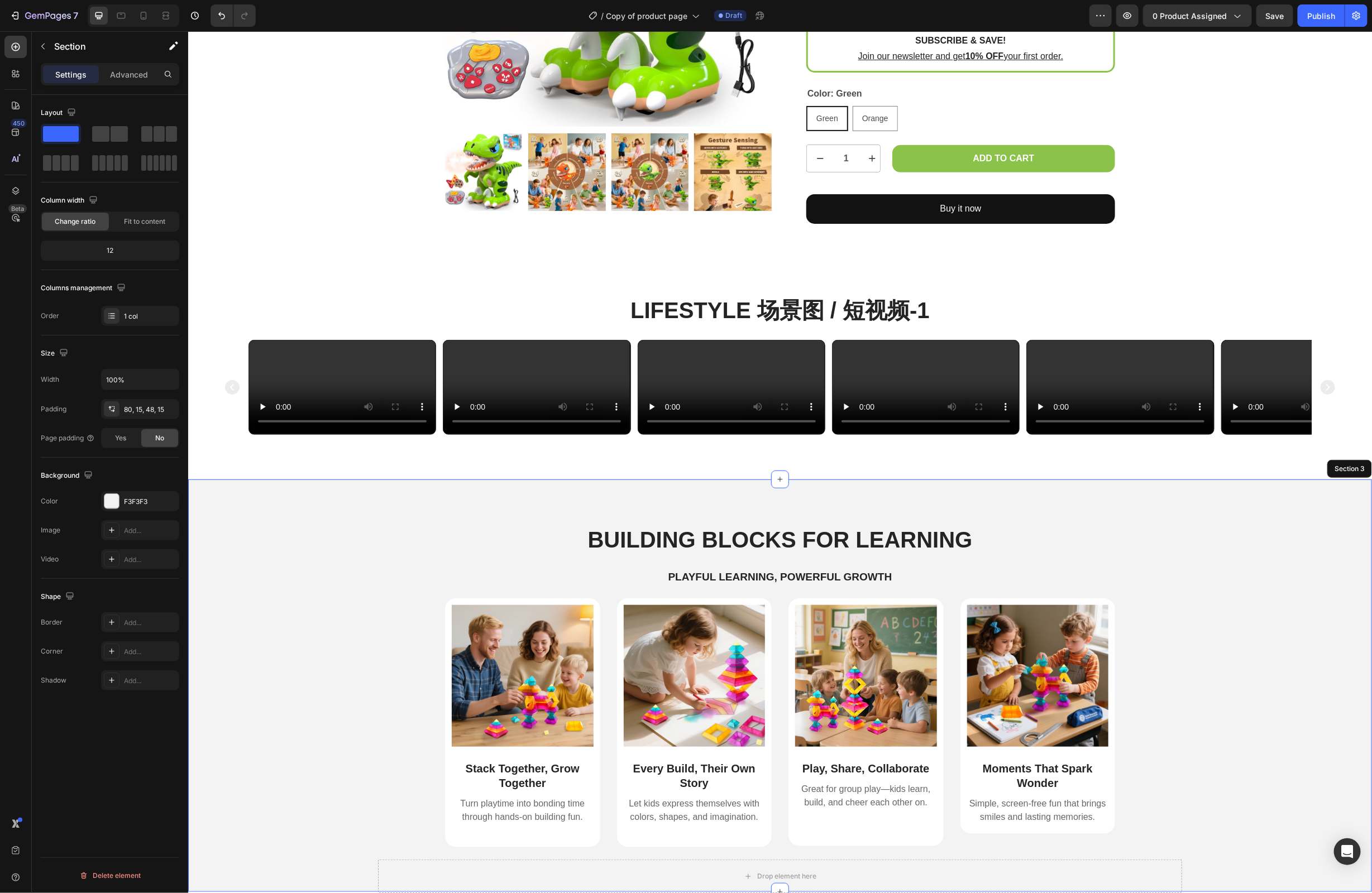
scroll to position [236, 0]
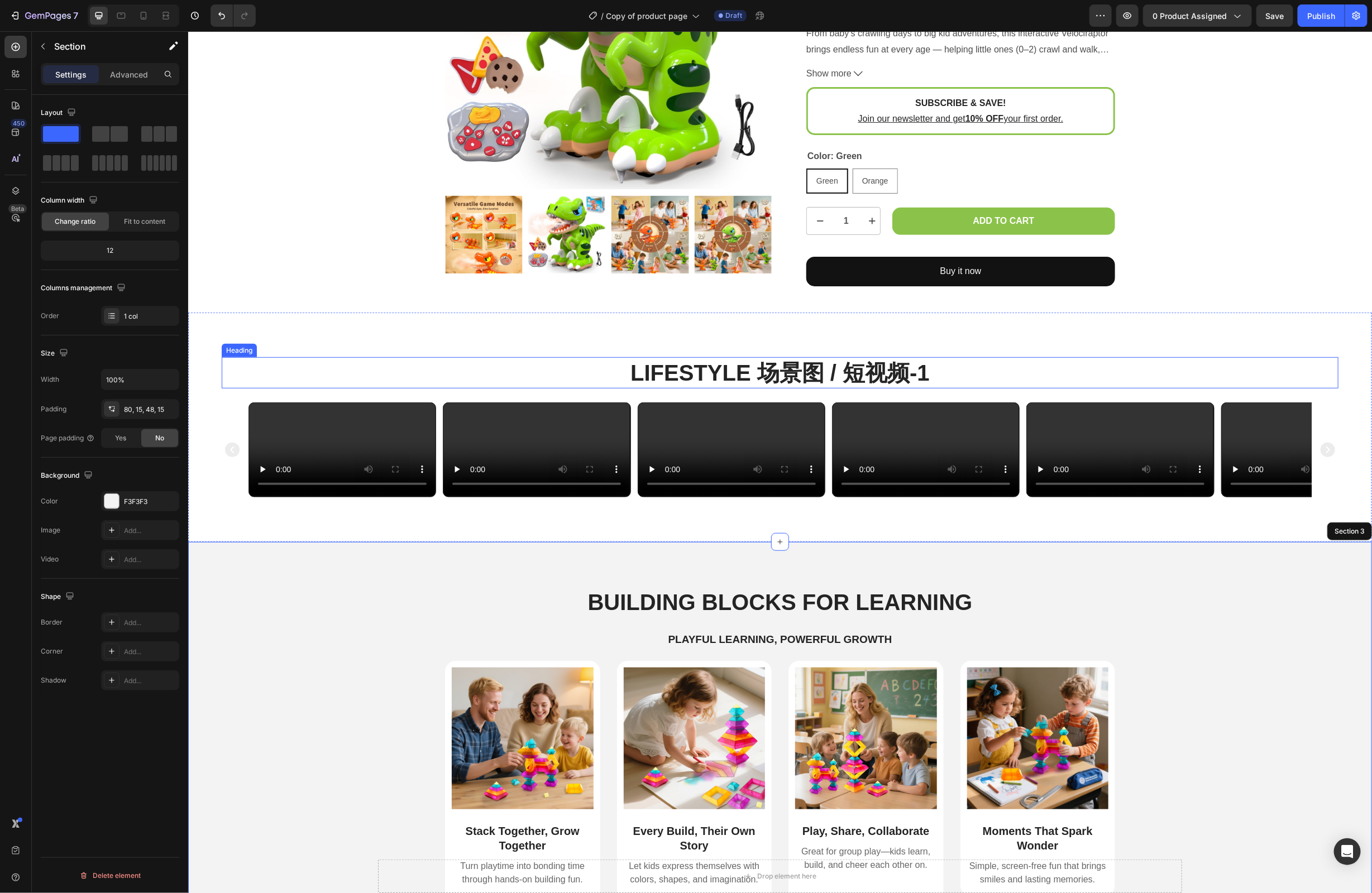
click at [941, 379] on h2 "Lifestyle 场景图 / 短视频-1" at bounding box center [780, 372] width 1117 height 31
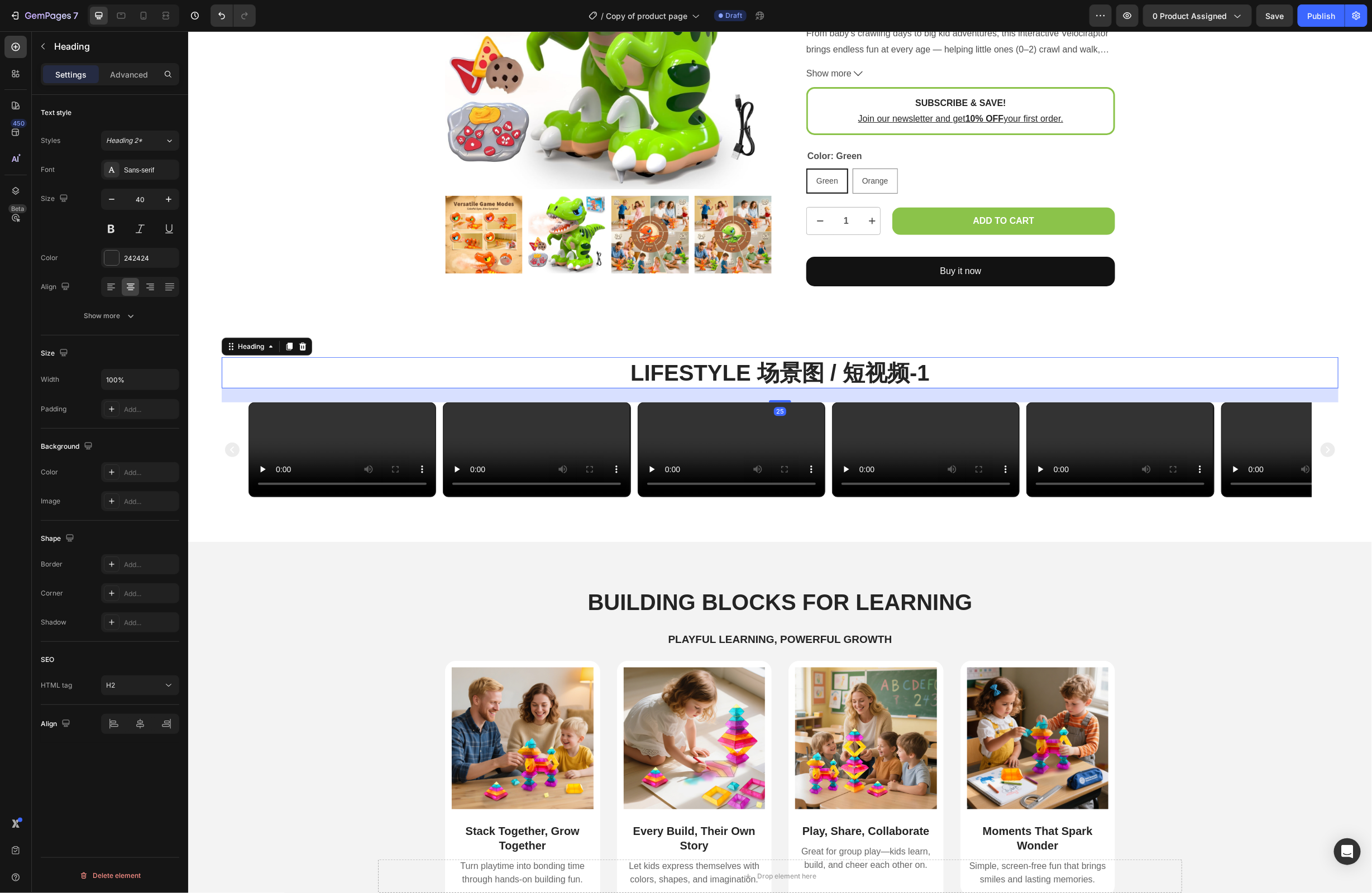
click at [941, 379] on h2 "Lifestyle 场景图 / 短视频-1" at bounding box center [780, 372] width 1117 height 31
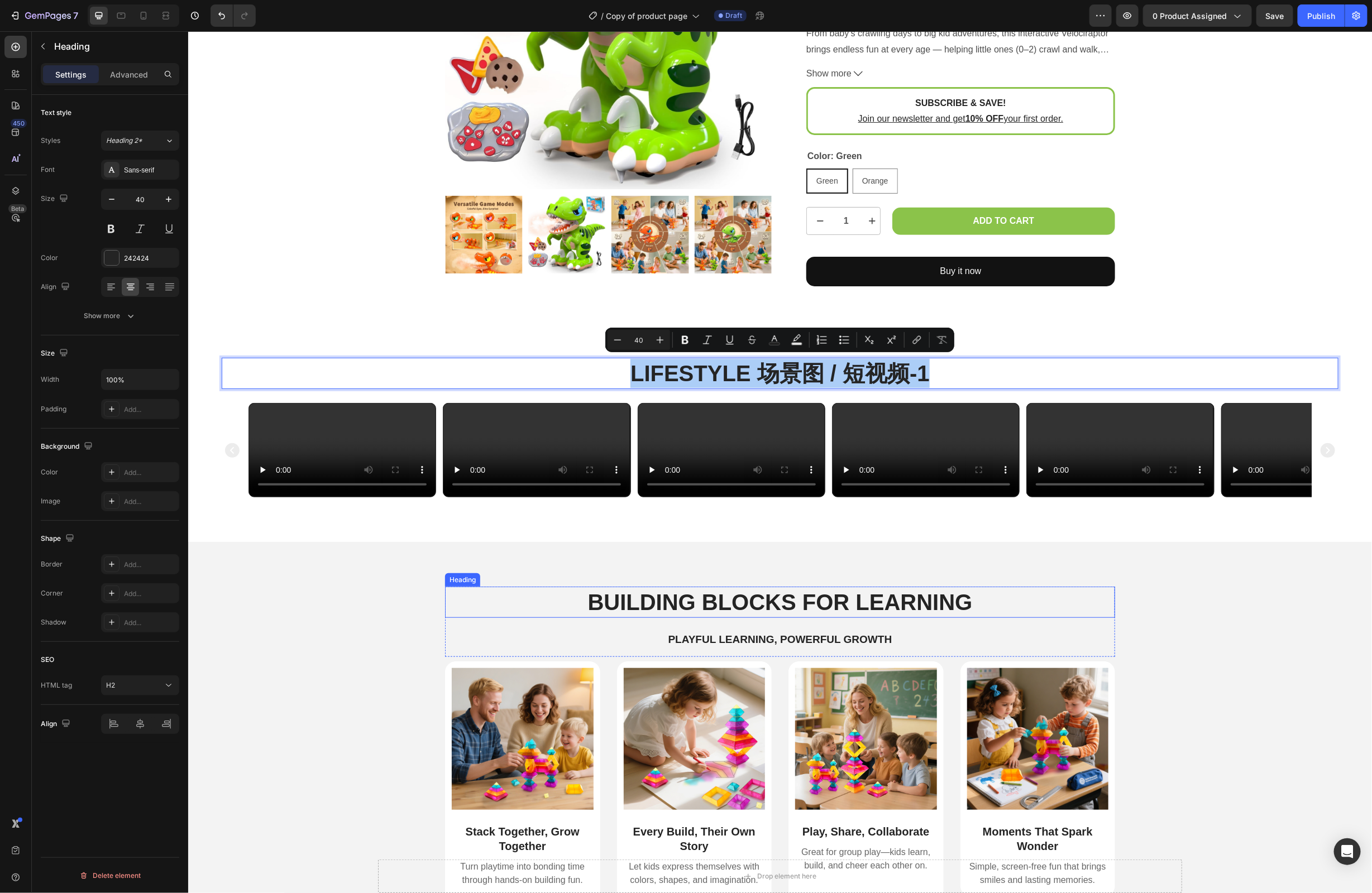
click at [822, 617] on h2 "Building Blocks for Learning" at bounding box center [780, 601] width 670 height 31
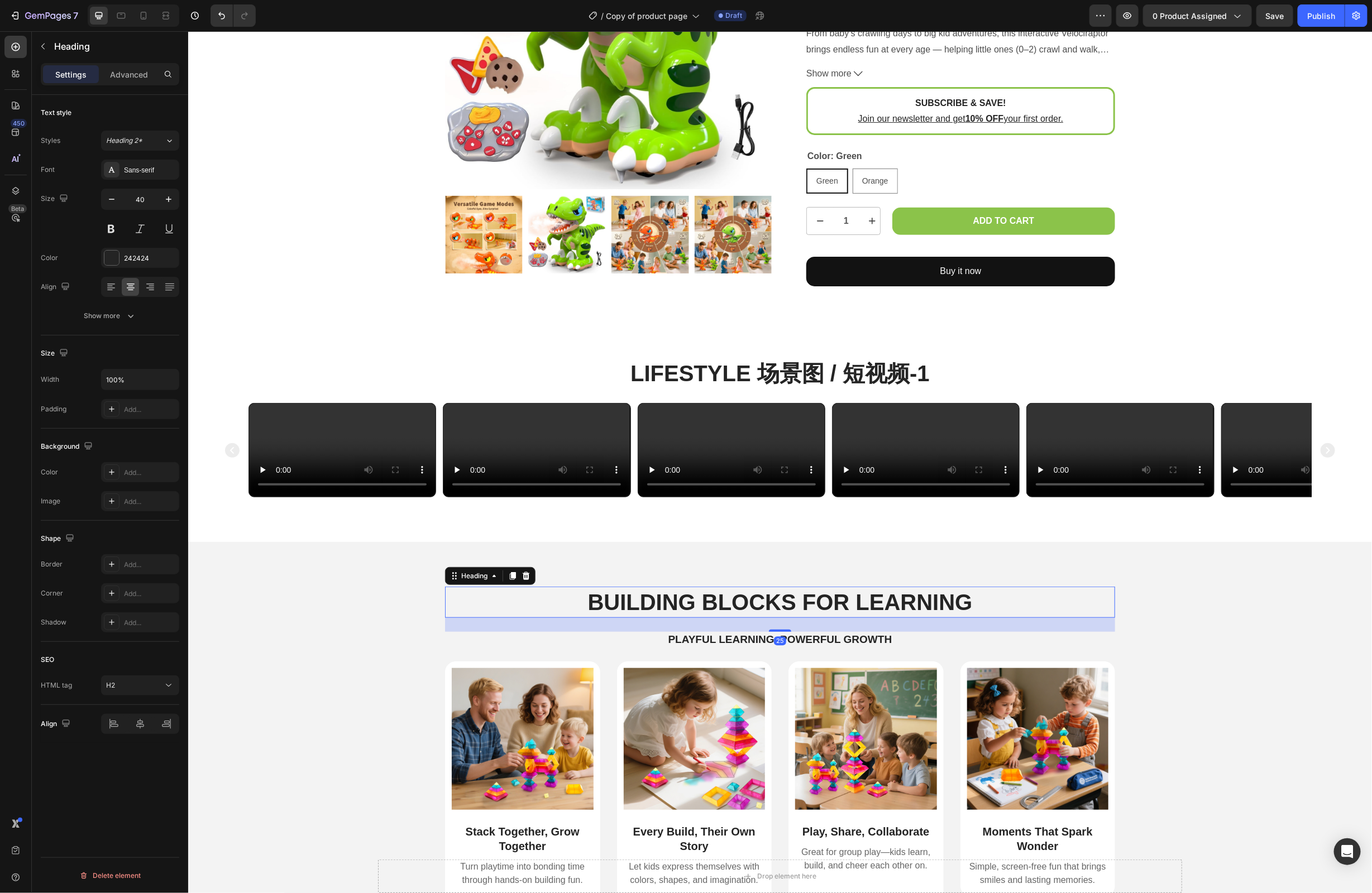
click at [822, 617] on h2 "Building Blocks for Learning" at bounding box center [780, 601] width 670 height 31
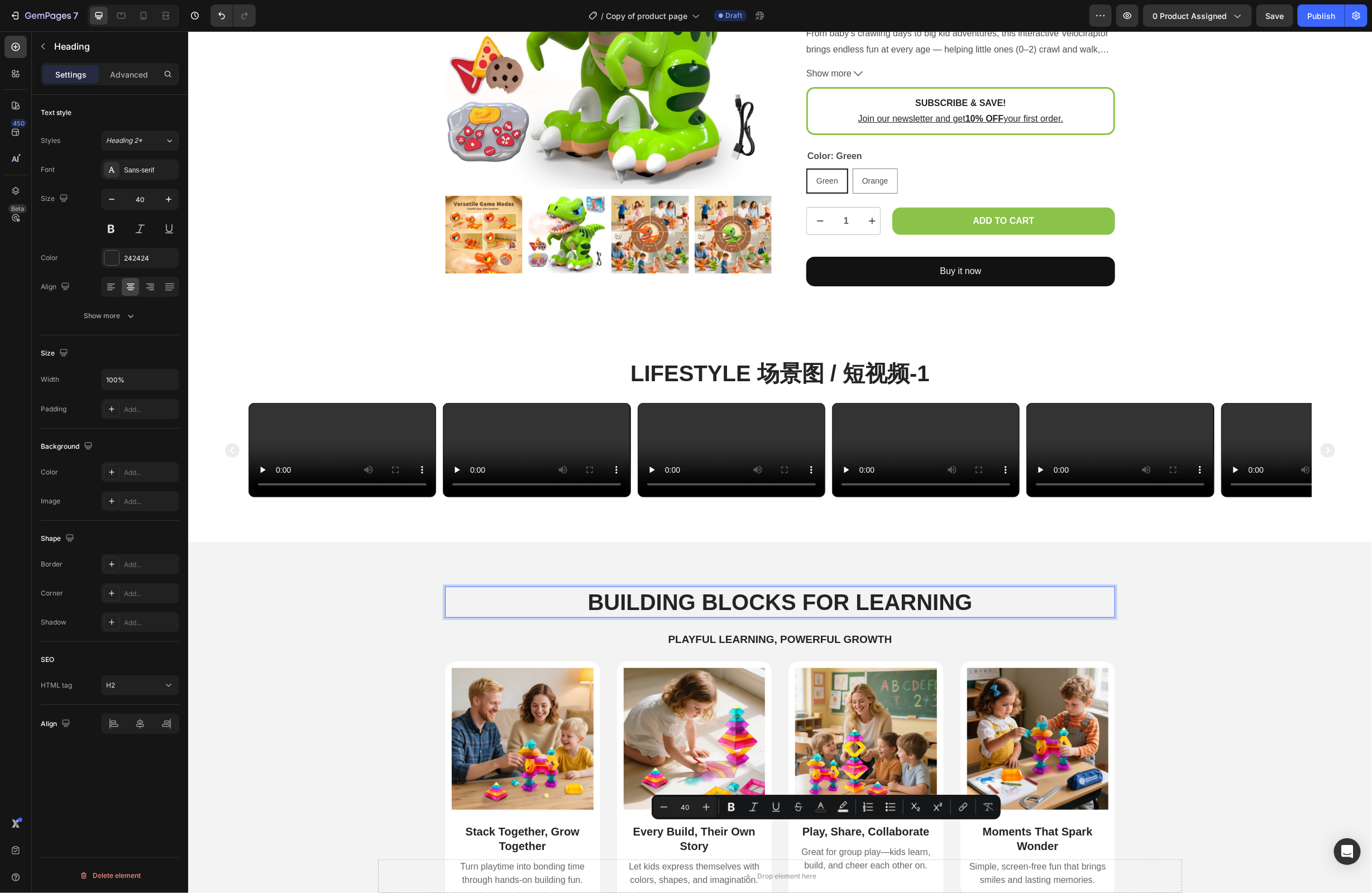
click at [870, 617] on p "Building Blocks for Learning" at bounding box center [780, 602] width 668 height 29
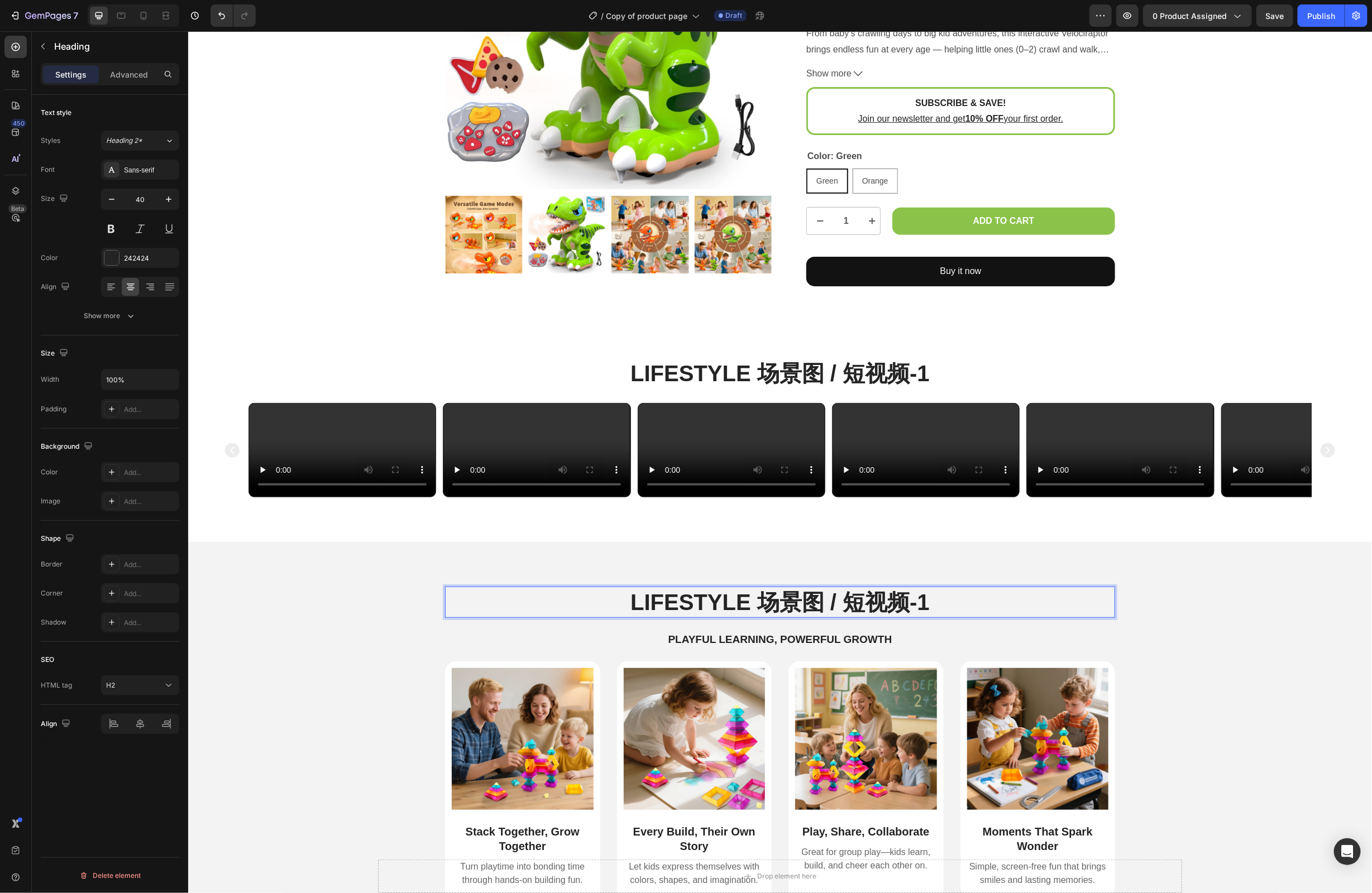
click at [1017, 617] on p "Lifestyle 场景图 / 短视频-1" at bounding box center [780, 602] width 668 height 29
click at [1207, 801] on div "Lifestyle 场景图 / 短视频-3 Heading 25 Playful Learning, Powerful Growth Text Block R…" at bounding box center [780, 748] width 1184 height 413
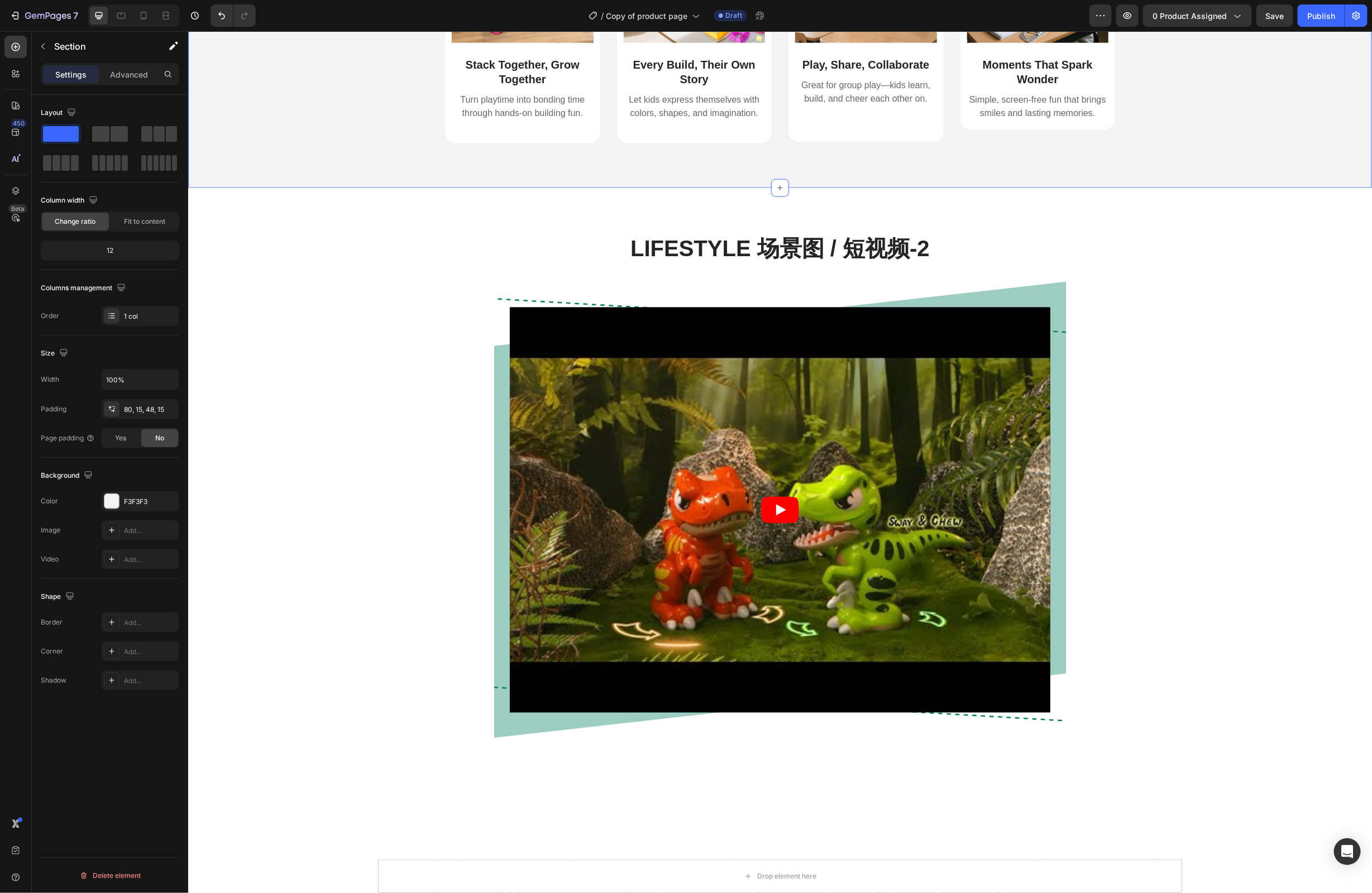
scroll to position [1034, 0]
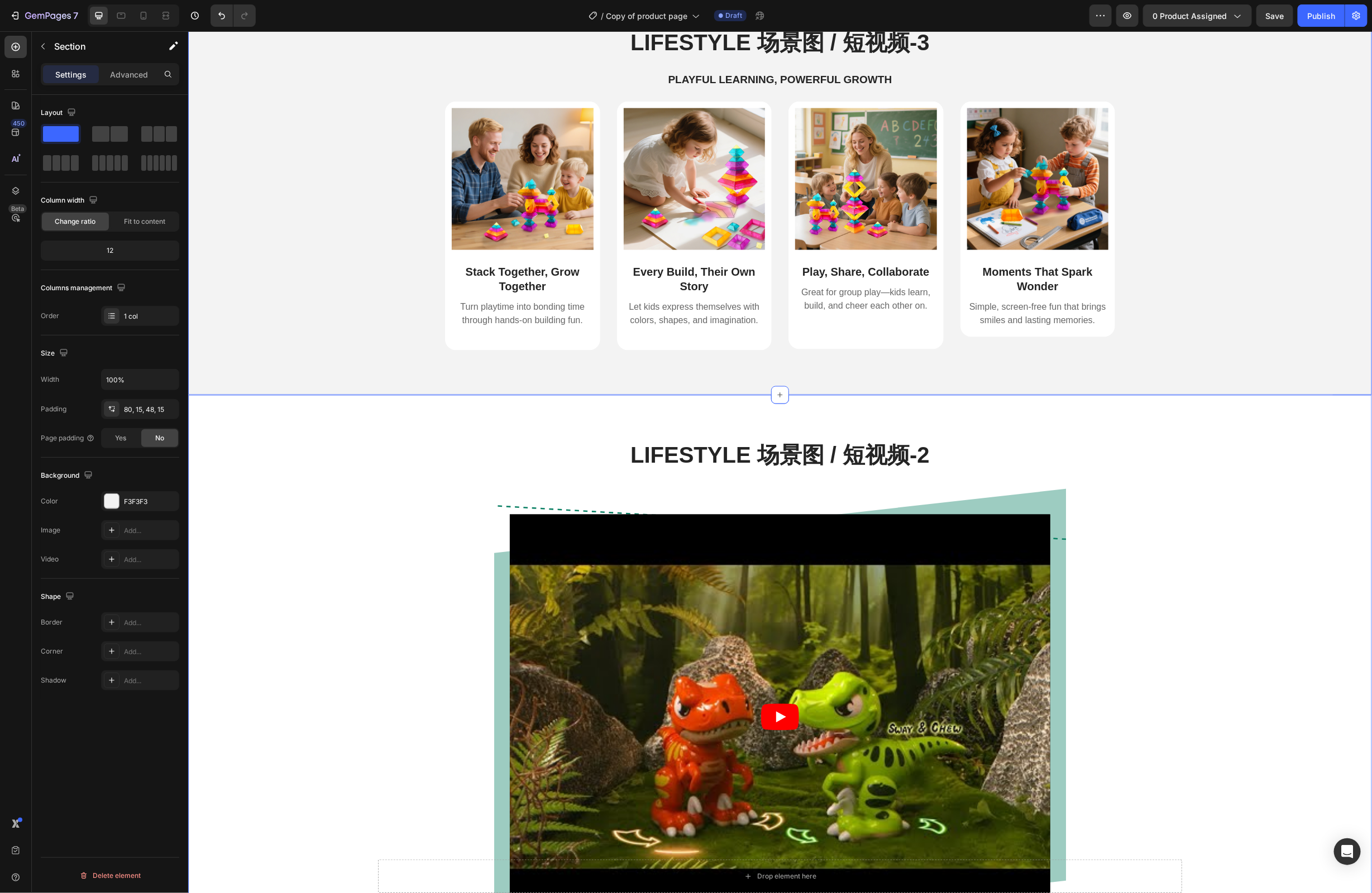
click at [1238, 715] on div "Lifestyle 场景图 / 短视频-2 Heading Video Row Row" at bounding box center [780, 703] width 1167 height 528
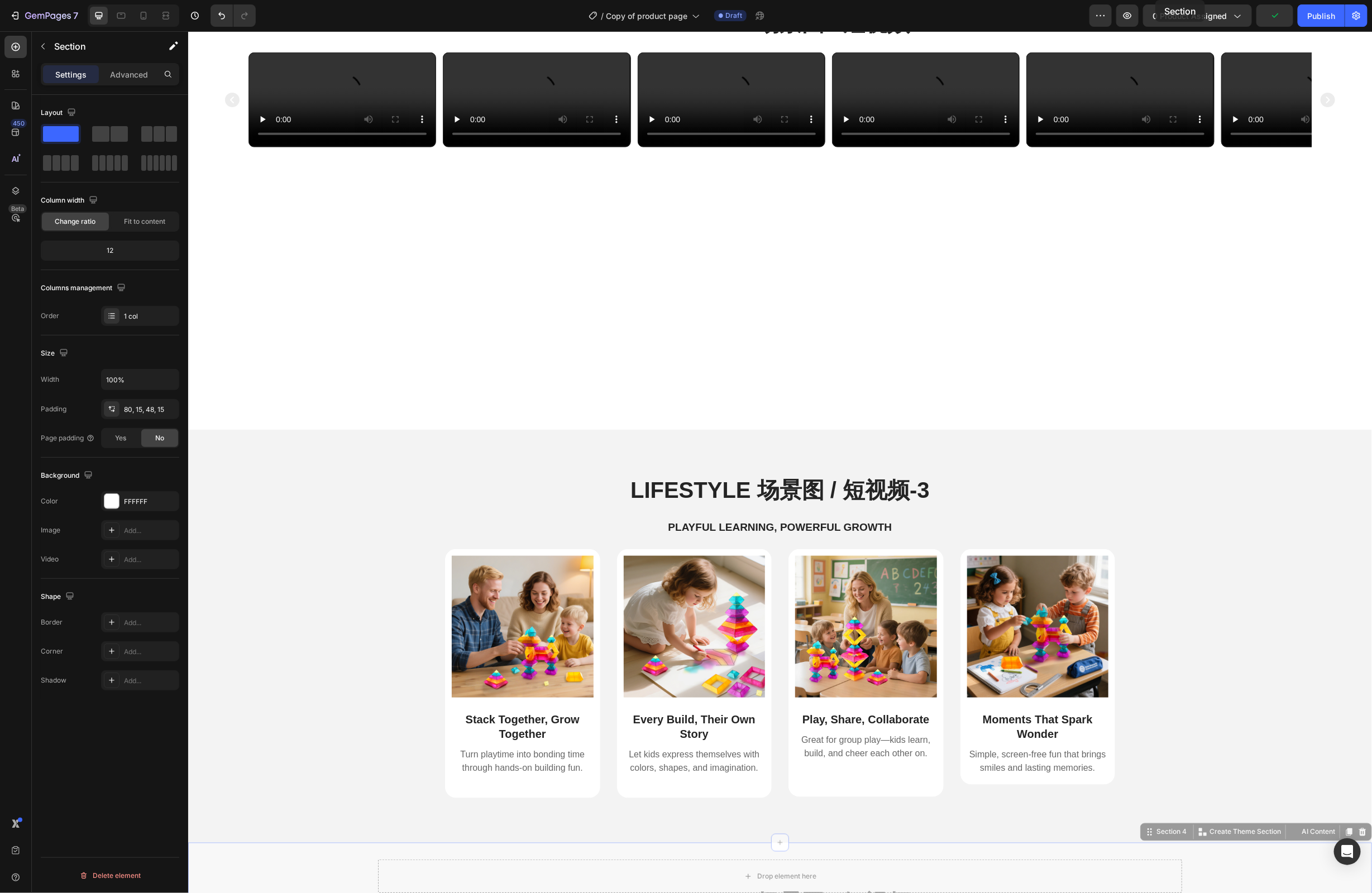
scroll to position [562, 0]
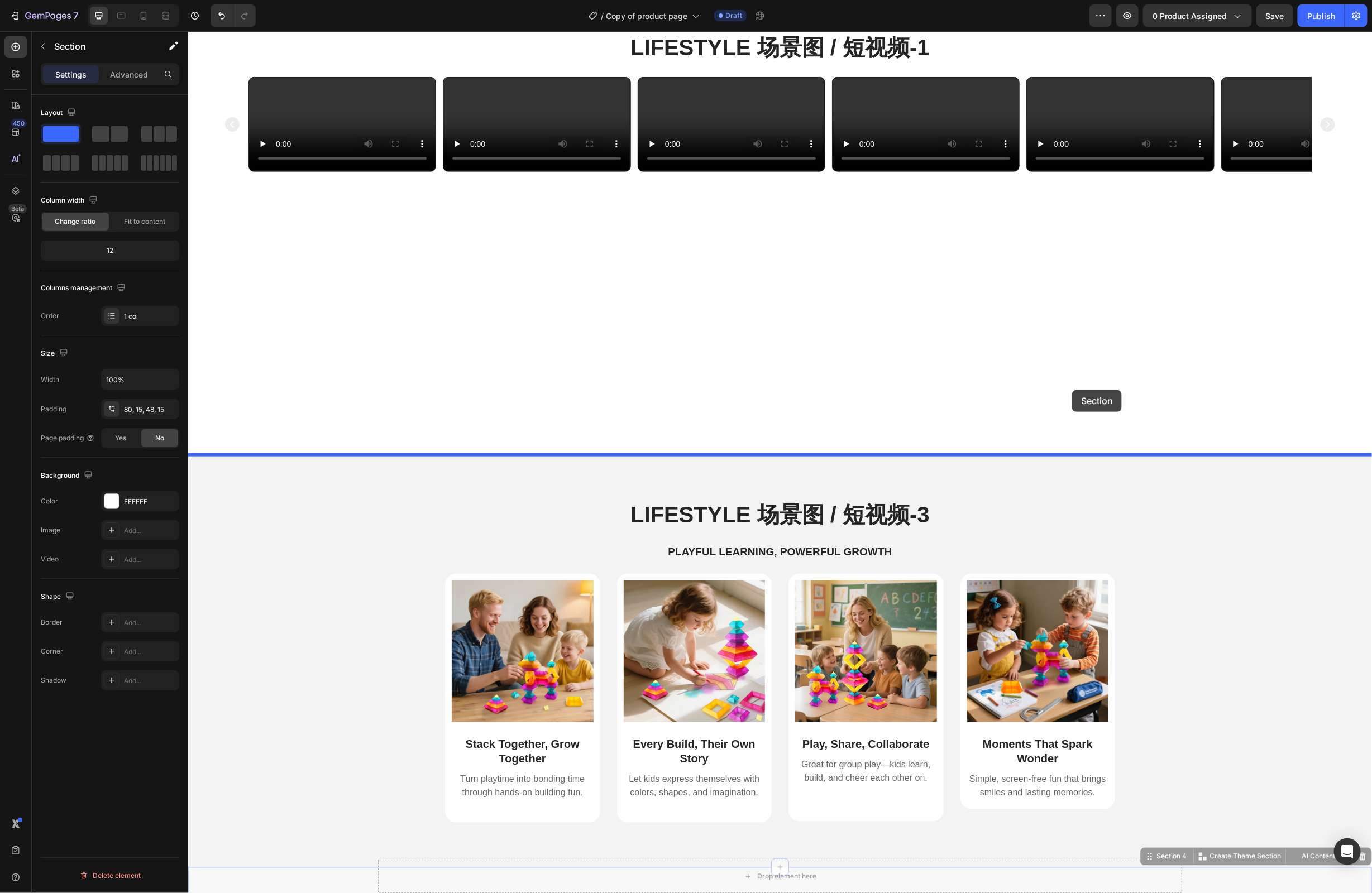
drag, startPoint x: 1152, startPoint y: 386, endPoint x: 1072, endPoint y: 390, distance: 80.1
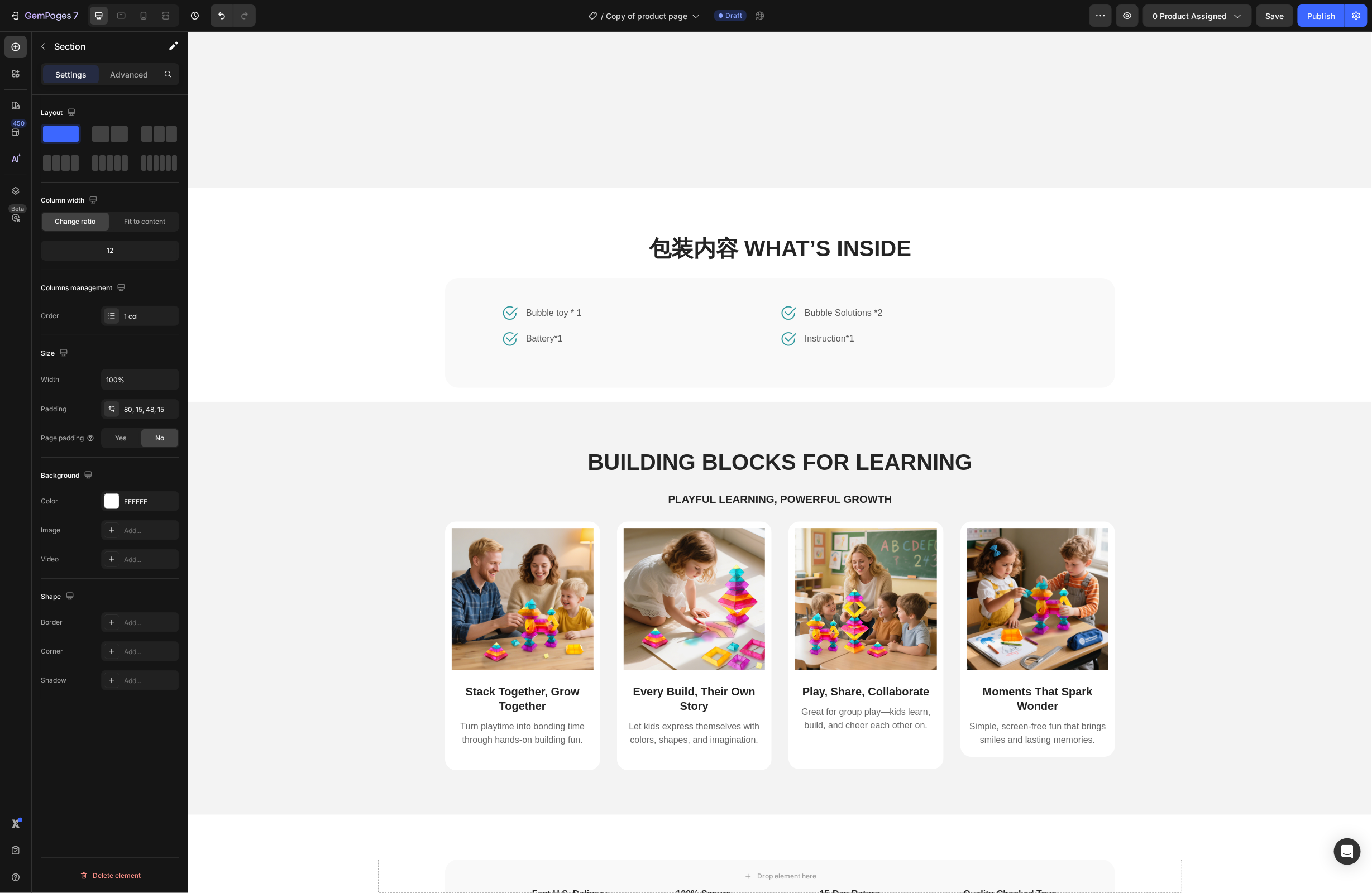
scroll to position [1772, 0]
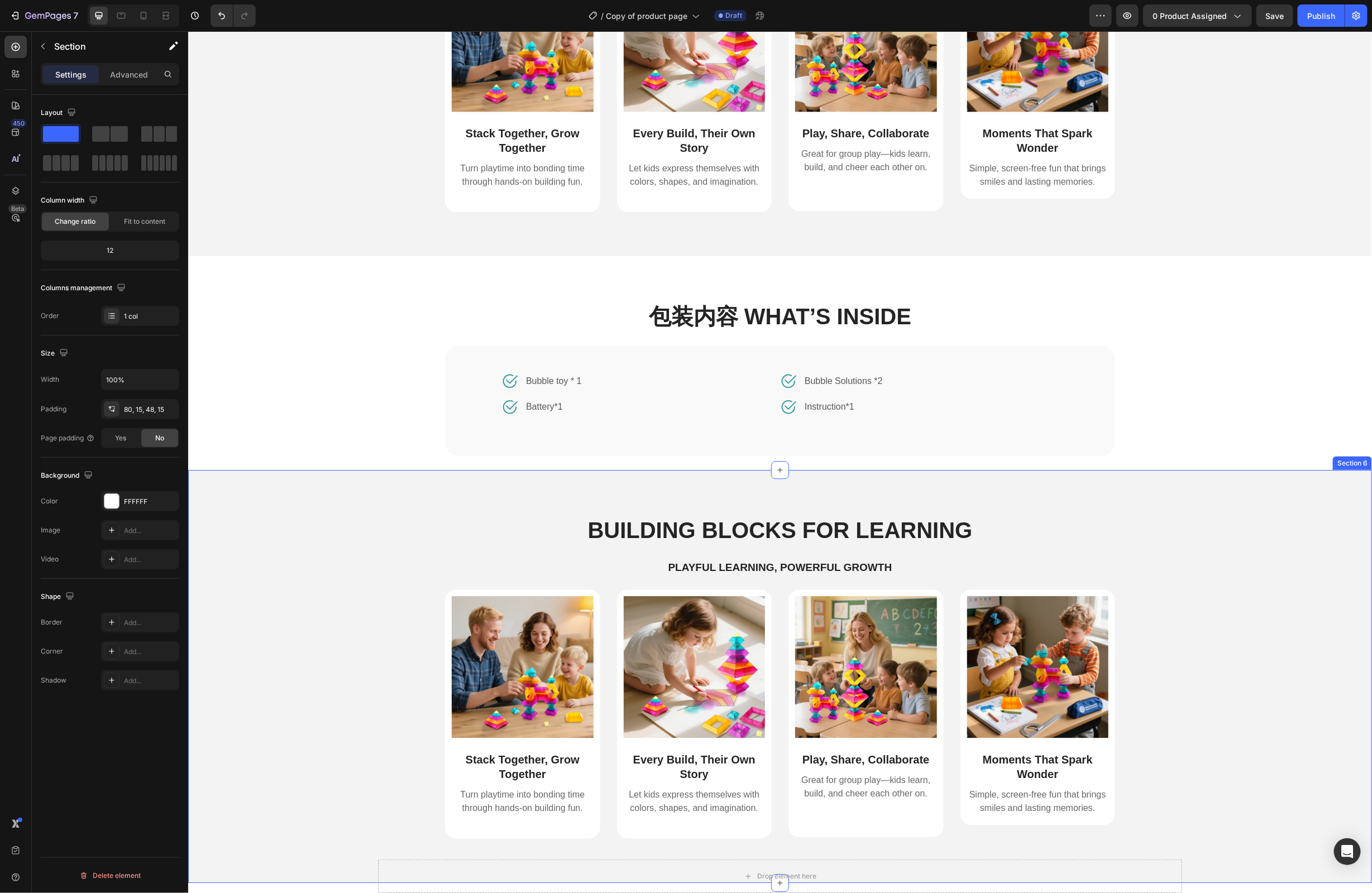
click at [1285, 576] on div "Building Blocks for Learning Heading Playful Learning, Powerful Growth Text Blo…" at bounding box center [780, 685] width 1167 height 341
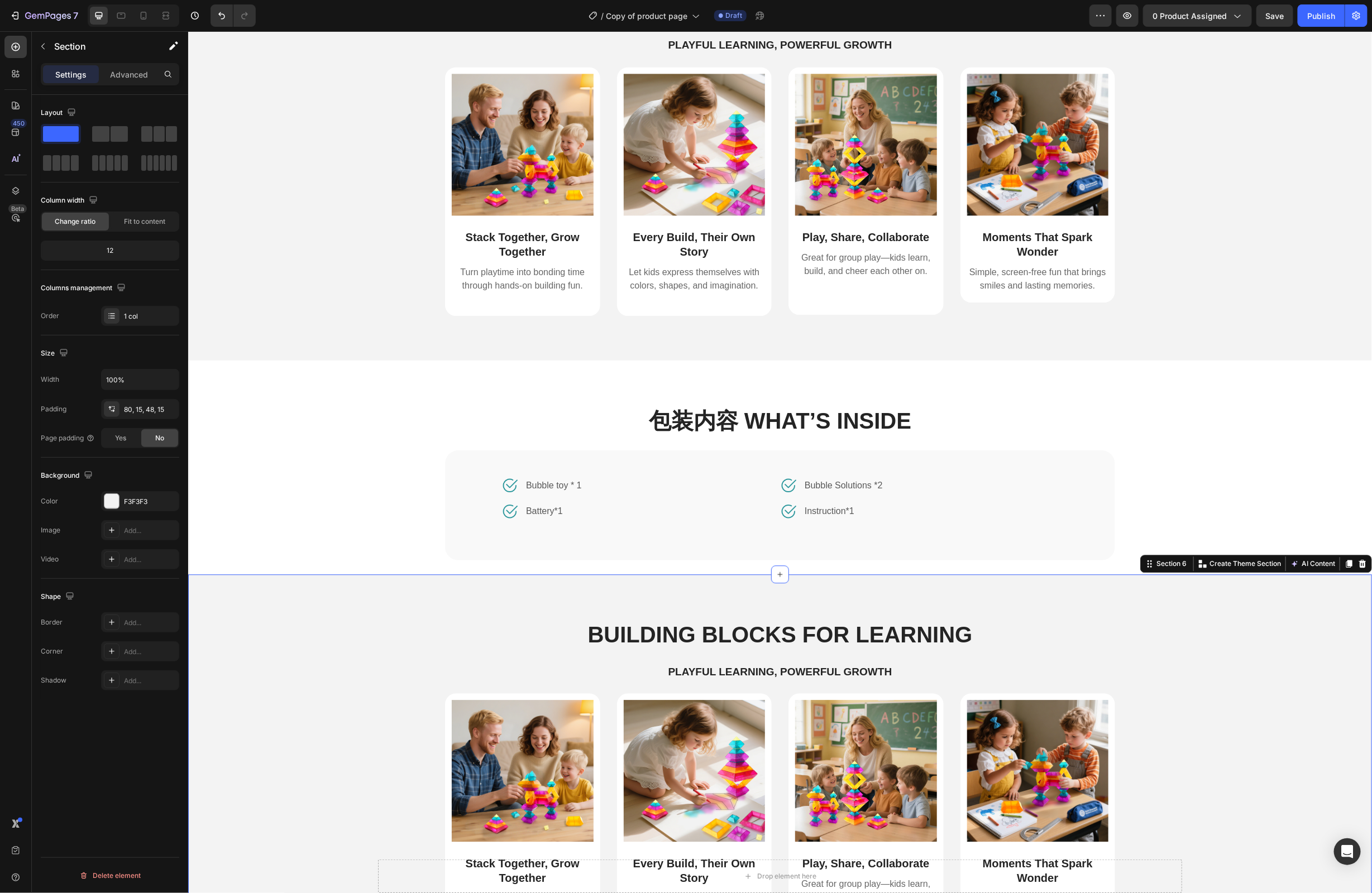
scroll to position [1669, 0]
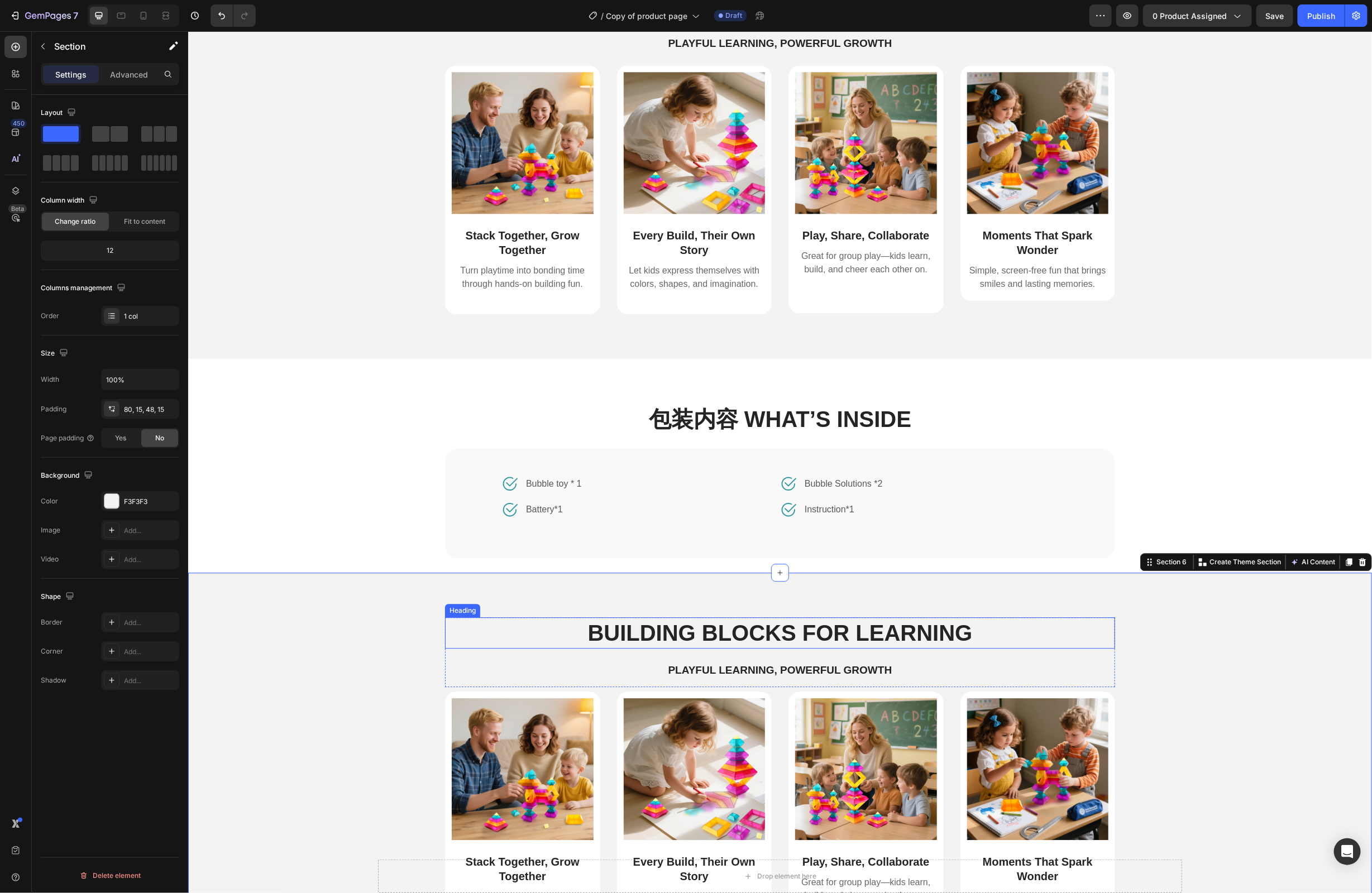
click at [838, 632] on h2 "Building Blocks for Learning" at bounding box center [780, 632] width 670 height 31
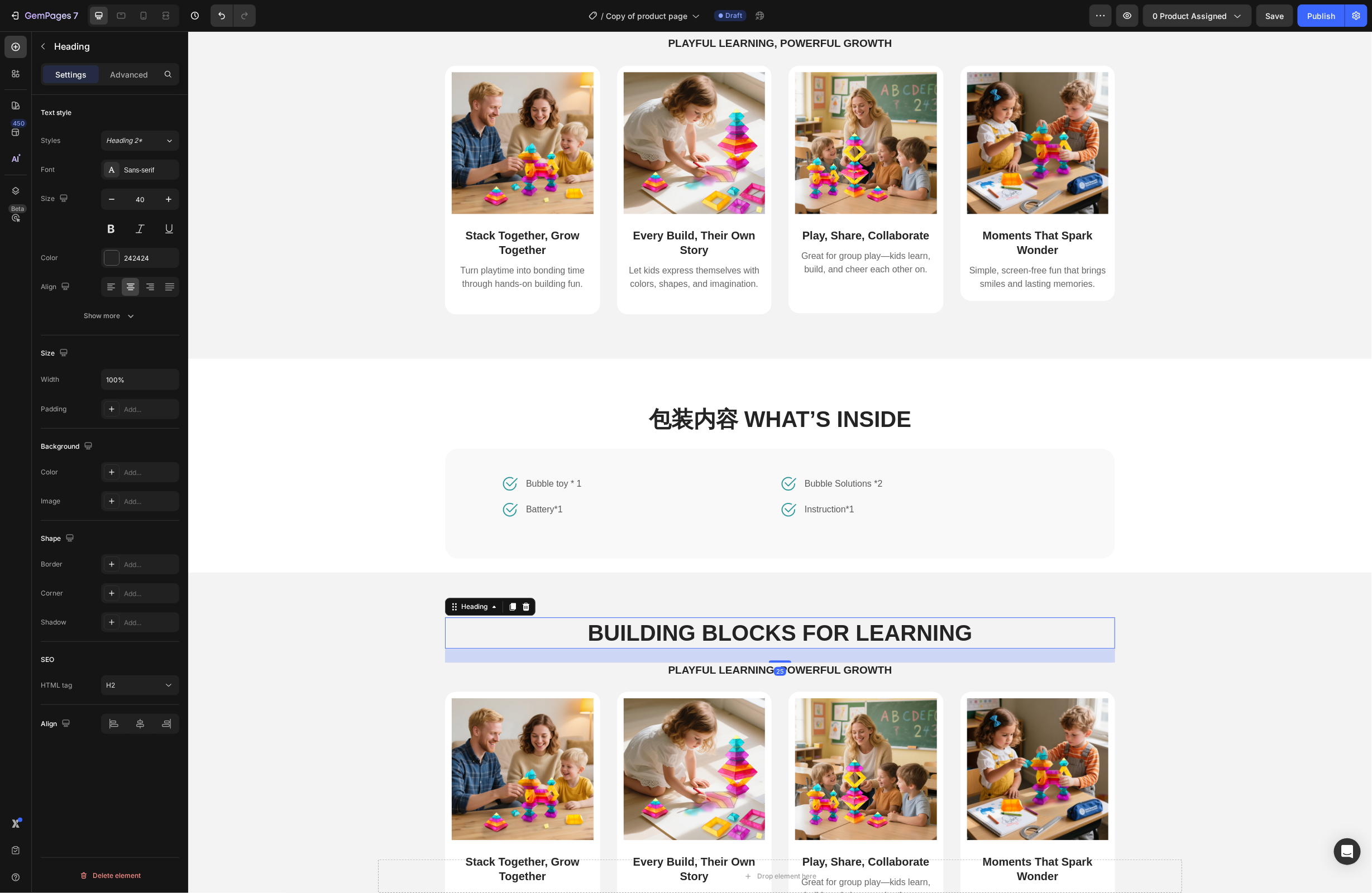
click at [838, 632] on h2 "Building Blocks for Learning" at bounding box center [780, 632] width 670 height 31
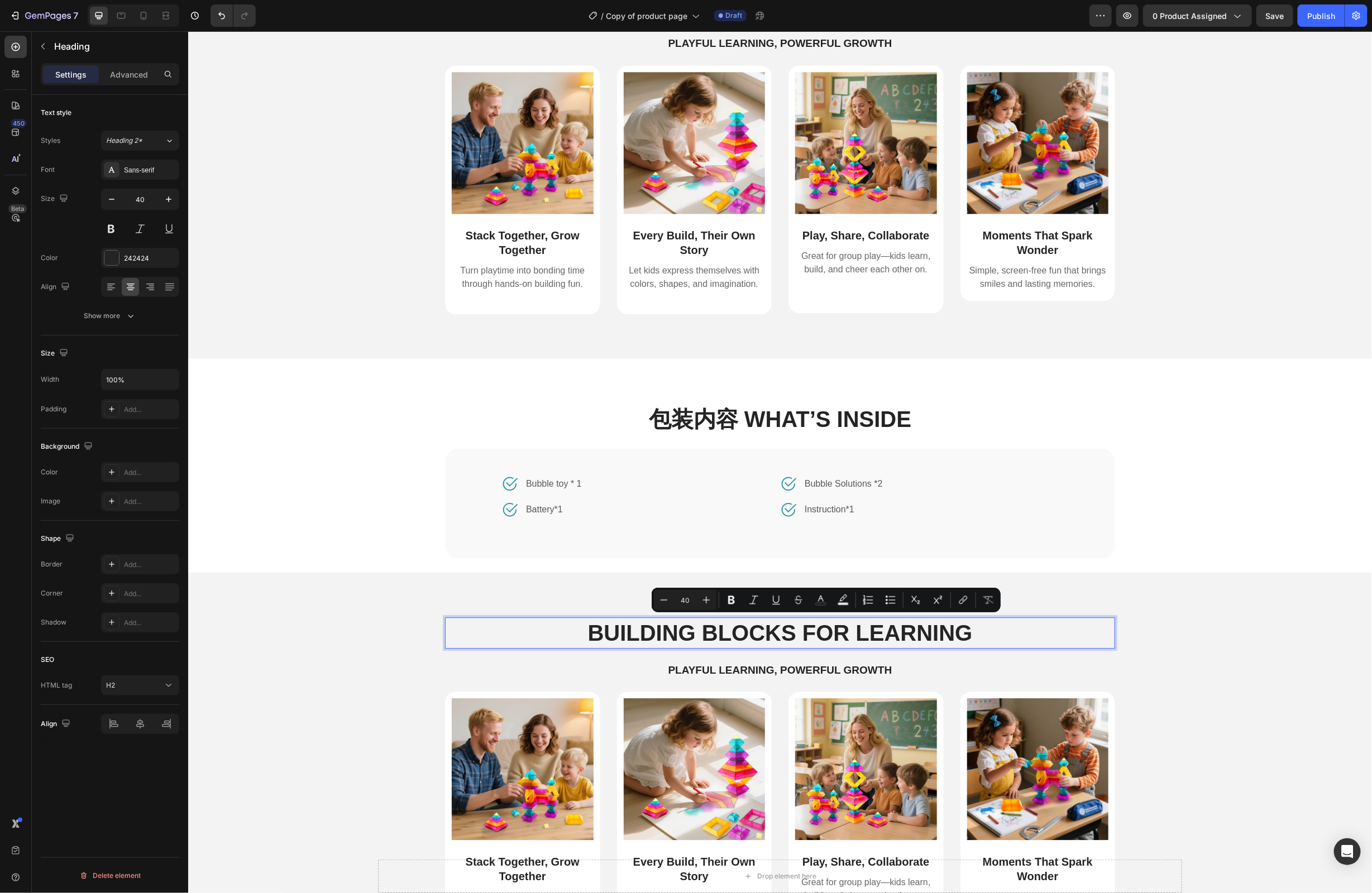
click at [862, 632] on p "Building Blocks for Learning" at bounding box center [780, 632] width 668 height 29
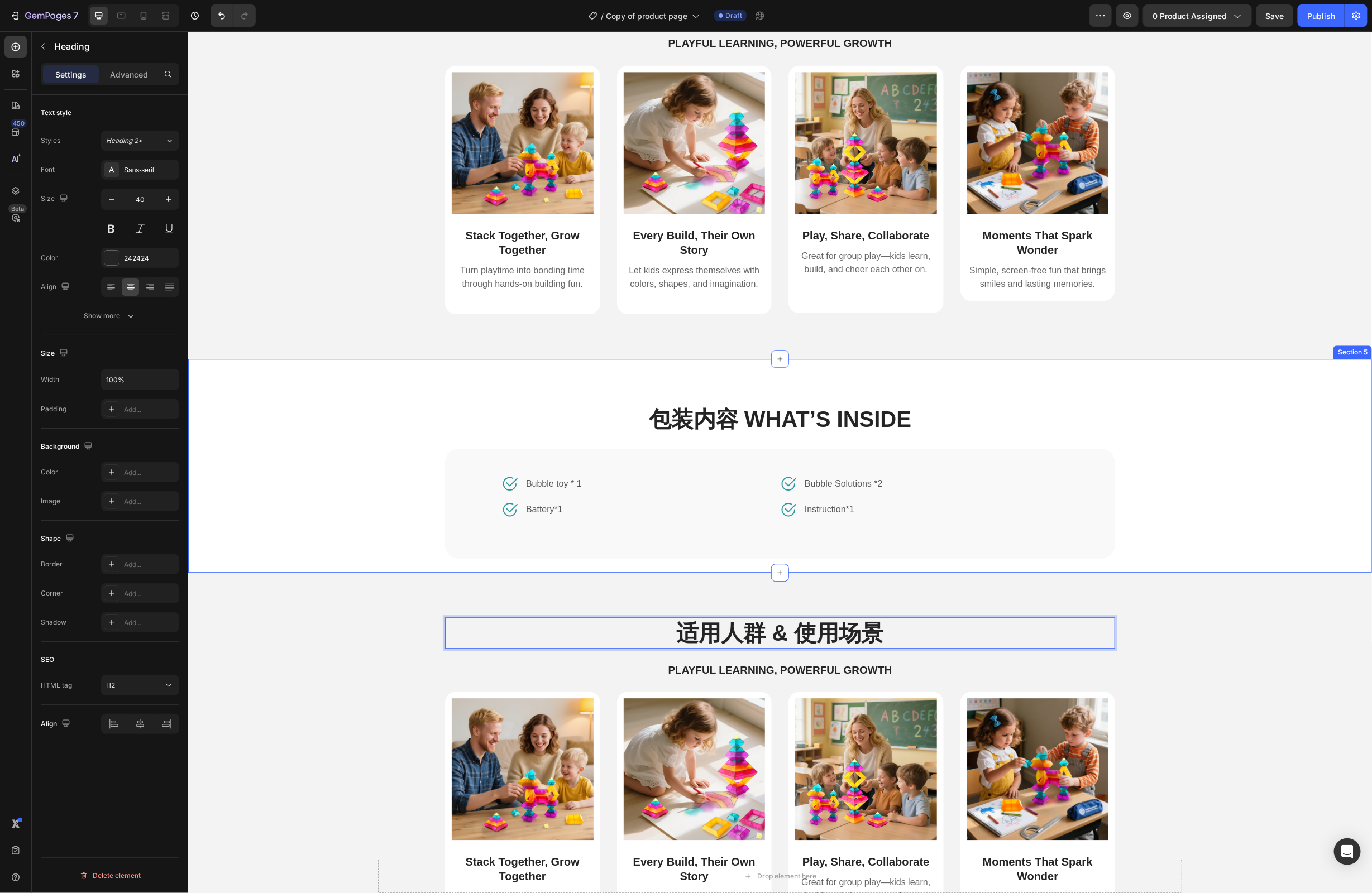
click at [1276, 530] on div "包装内容 What’s Inside Heading Image Bubble toy * 1 Text block Row Image Battery*1 …" at bounding box center [780, 487] width 1149 height 169
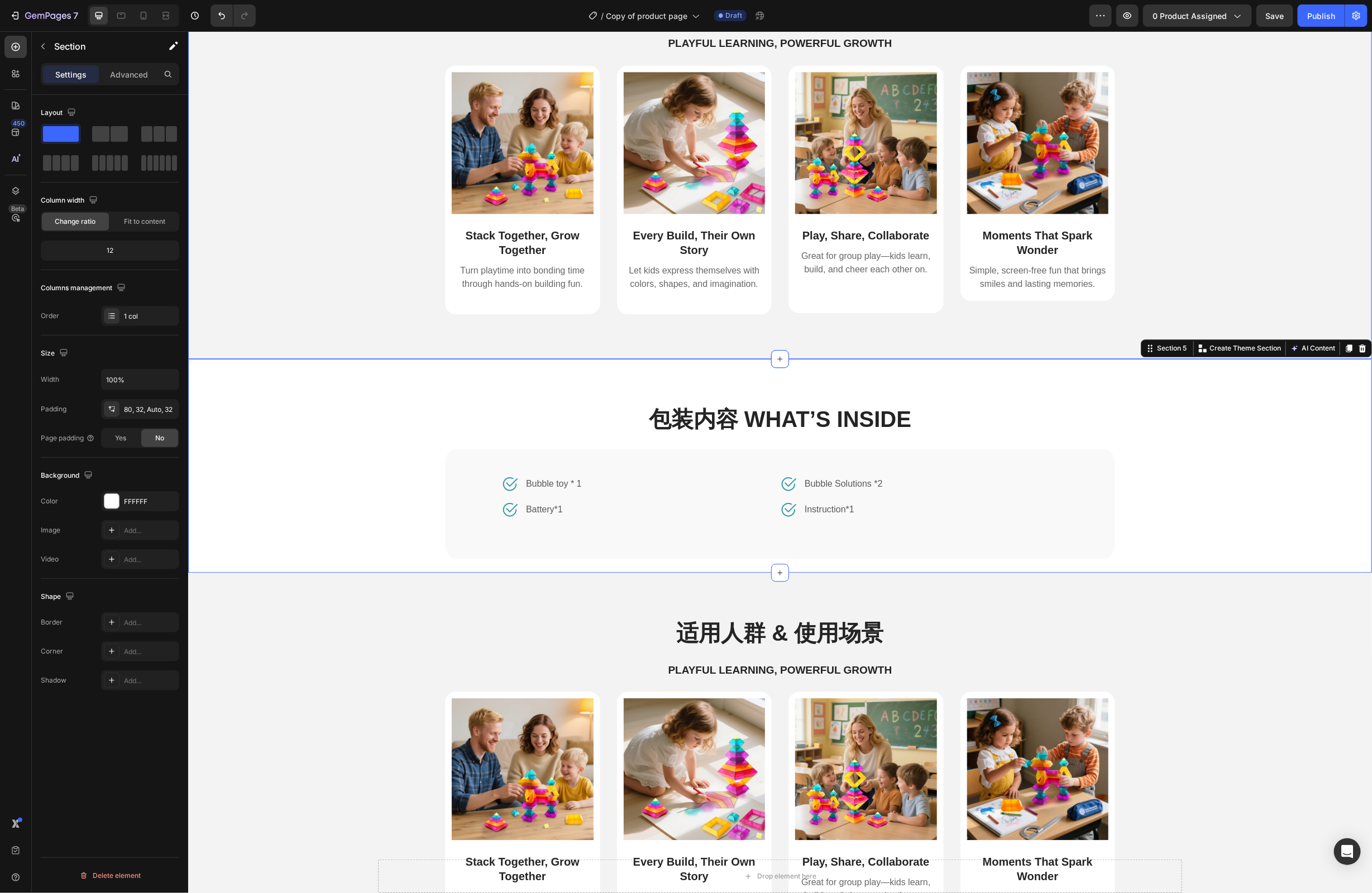
click at [1274, 295] on div "Image Stack Together, Grow Together Text Block Turn playtime into bonding time …" at bounding box center [780, 198] width 1167 height 267
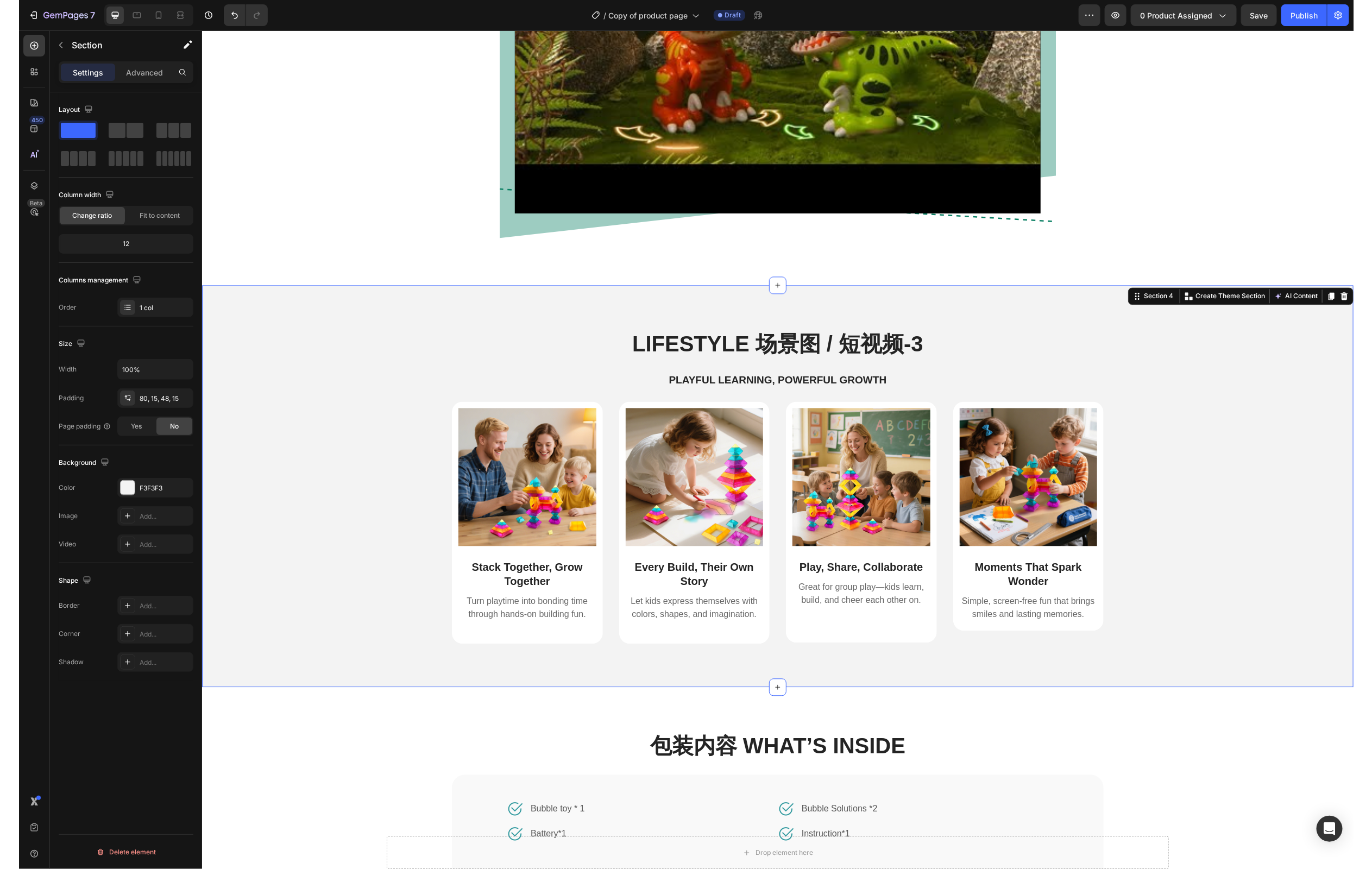
scroll to position [1277, 0]
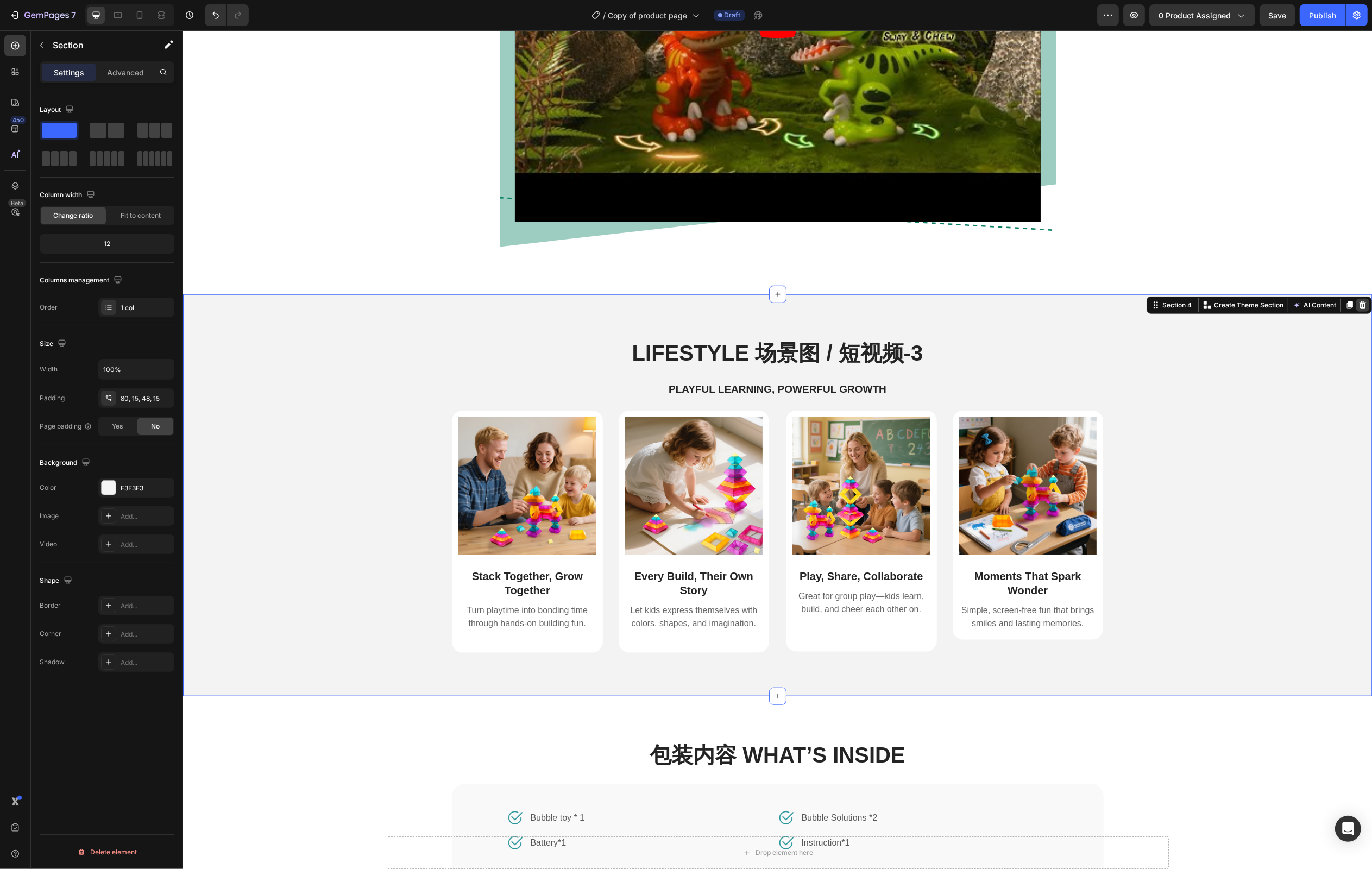
click at [1334, 307] on icon at bounding box center [1362, 305] width 9 height 9
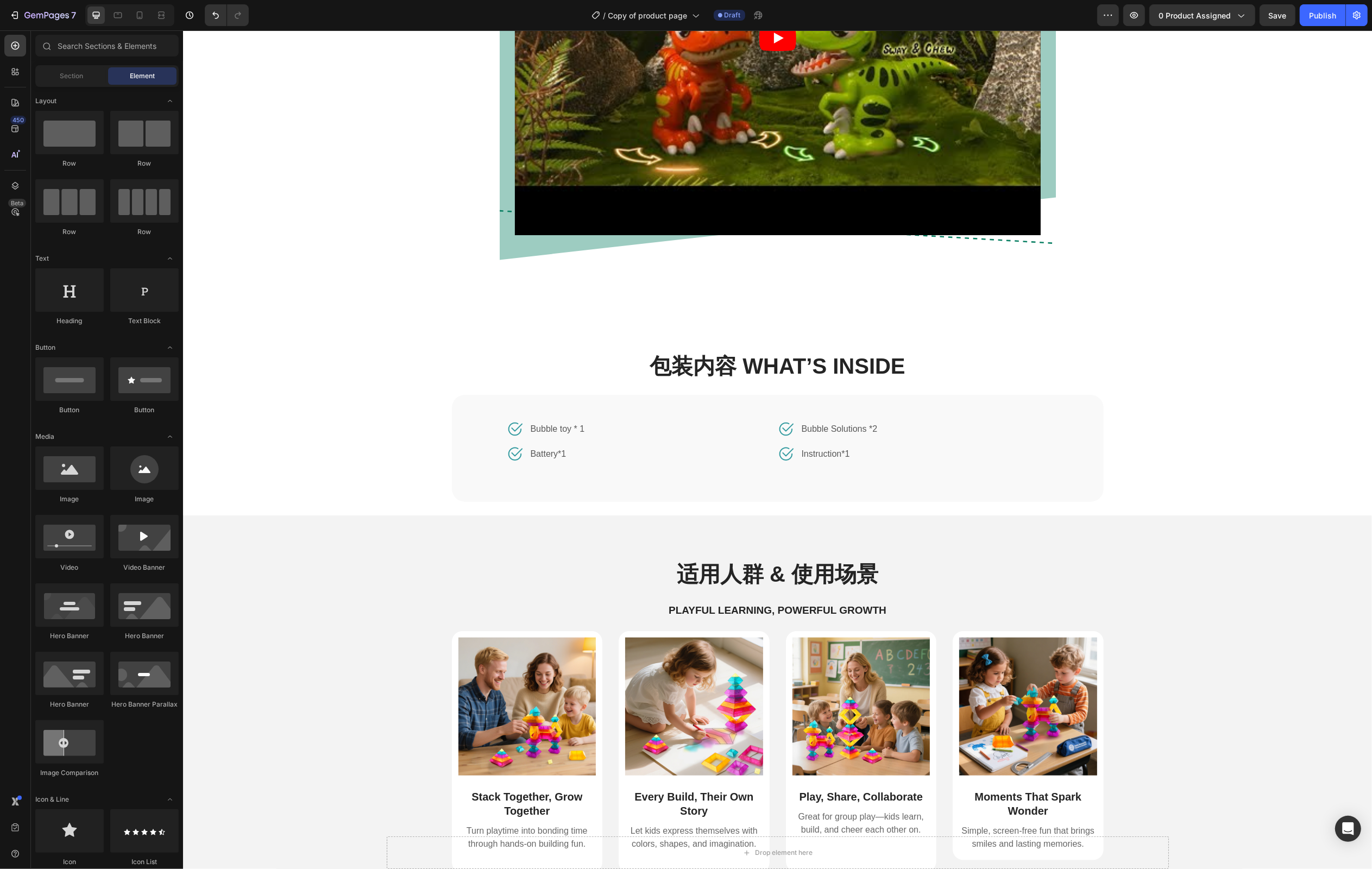
scroll to position [1399, 0]
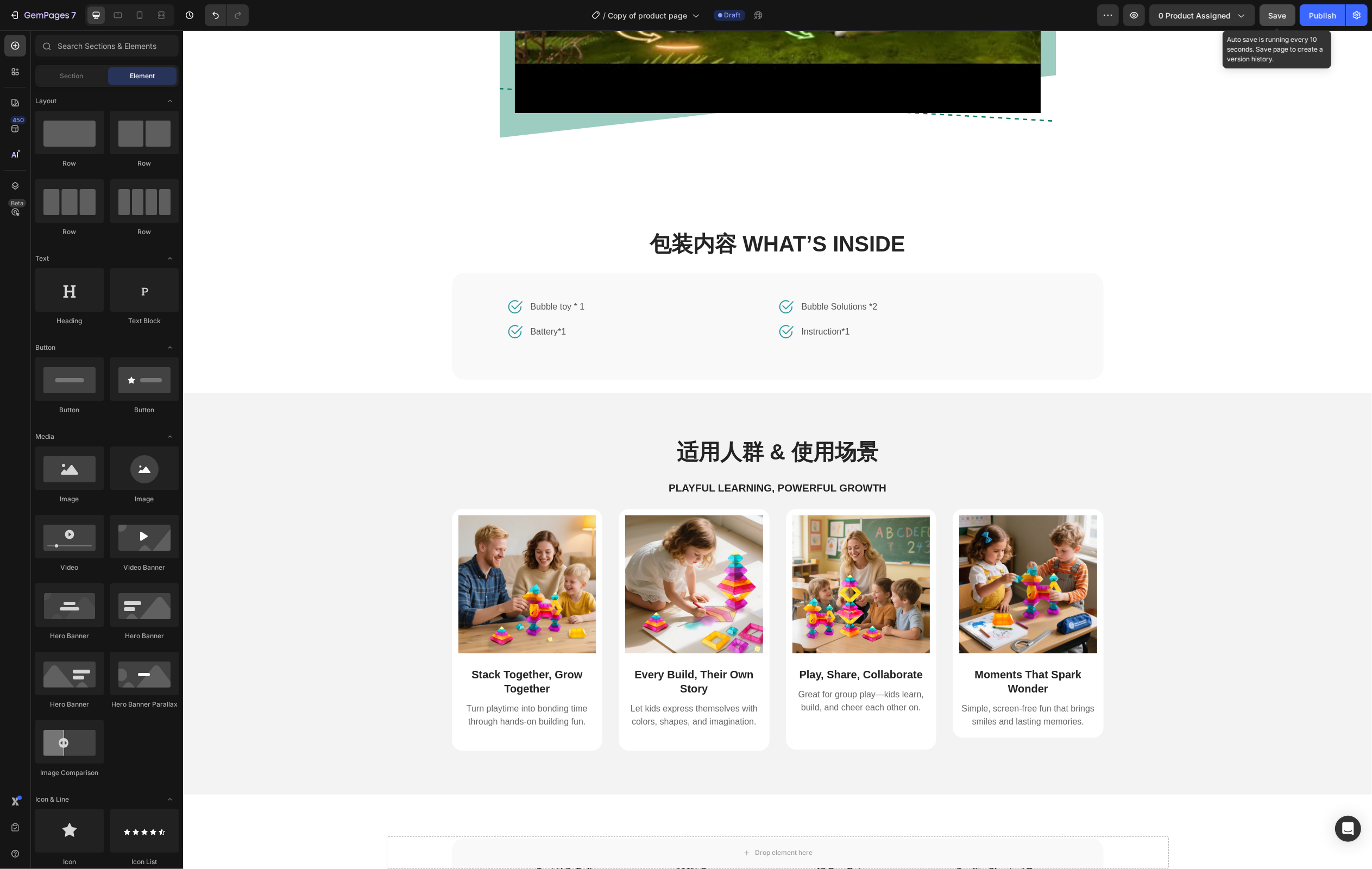
click at [1278, 19] on span "Save" at bounding box center [1278, 15] width 18 height 10
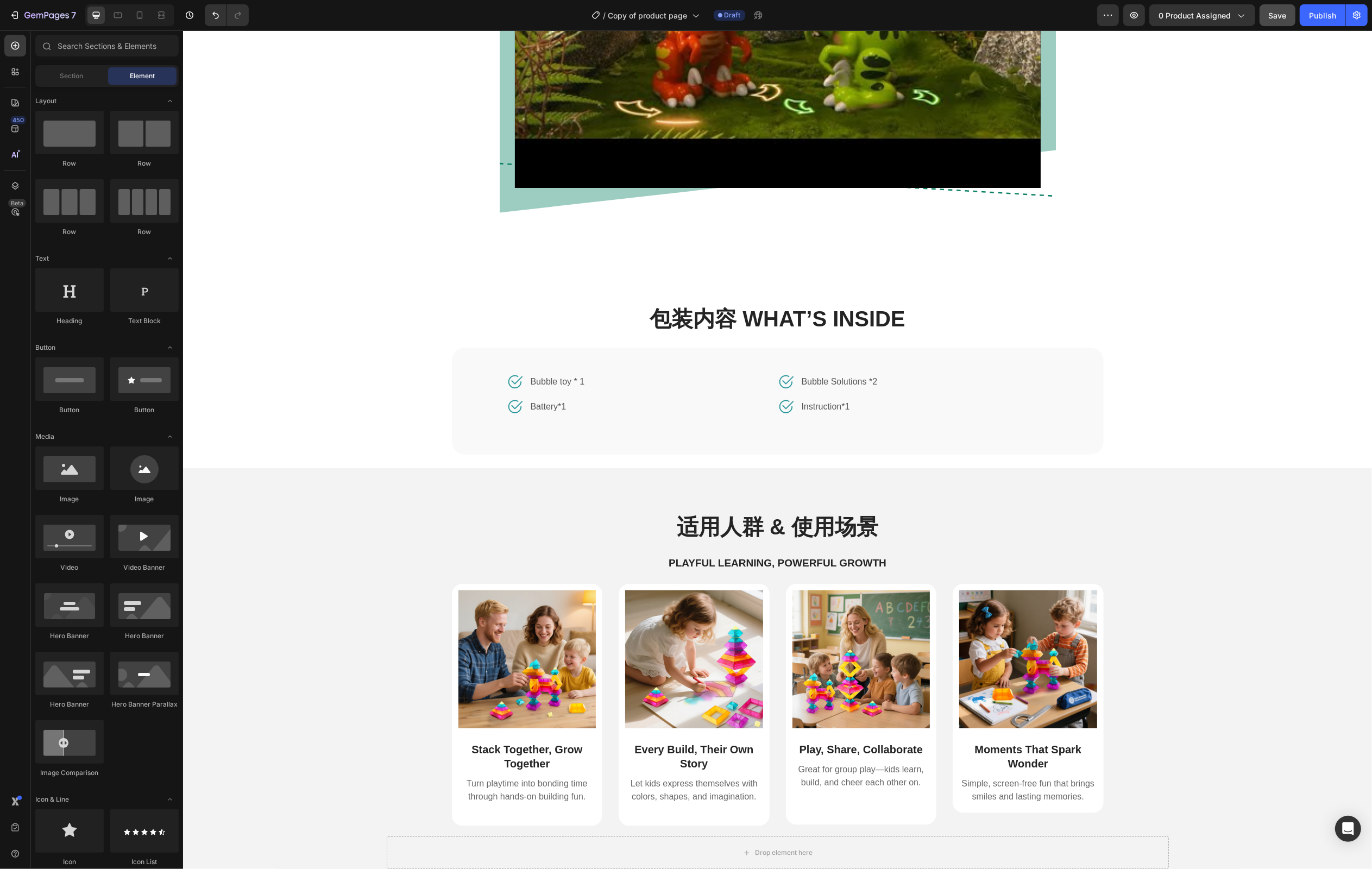
scroll to position [1343, 0]
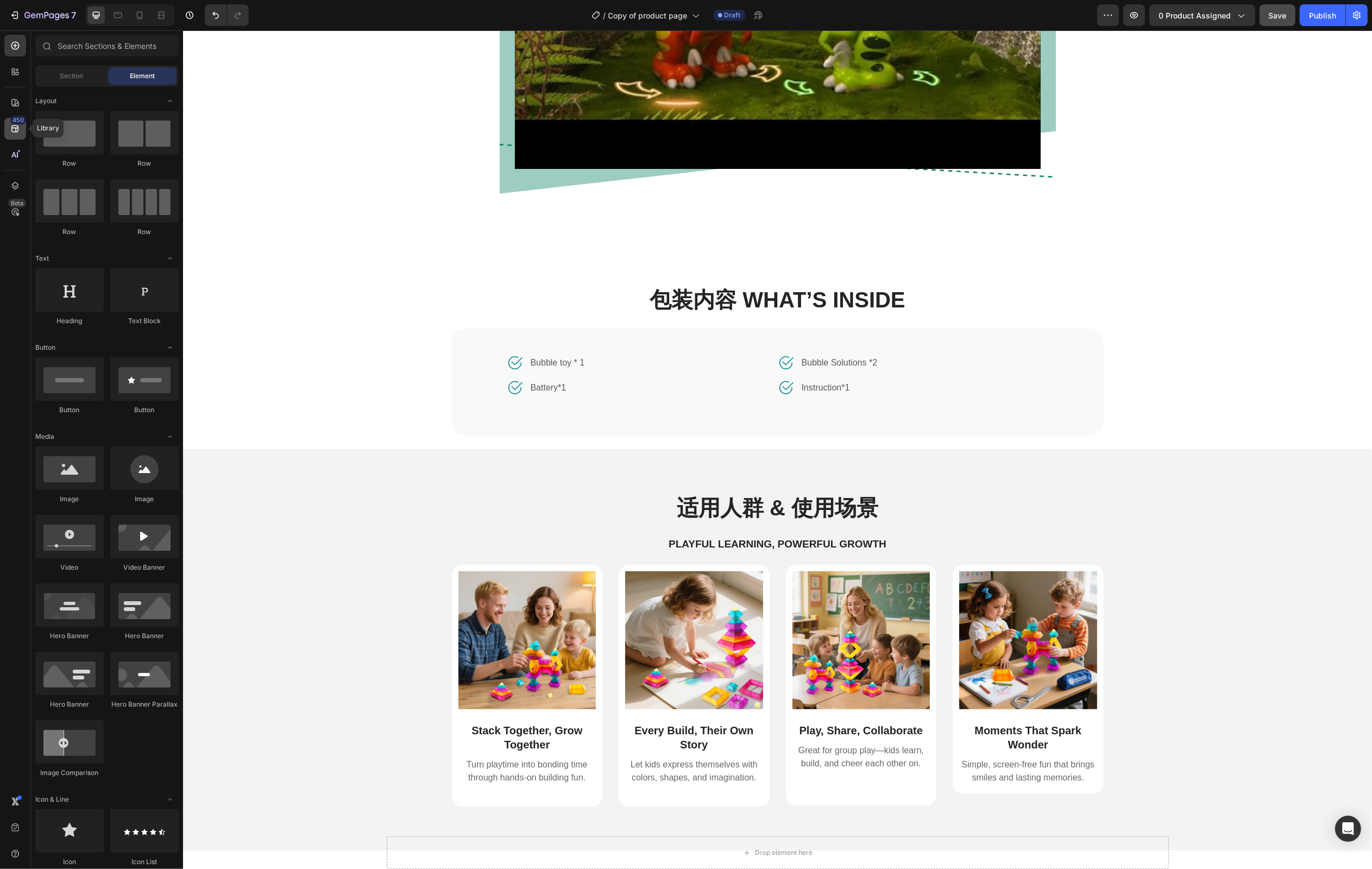
click at [20, 136] on div "450" at bounding box center [15, 128] width 21 height 21
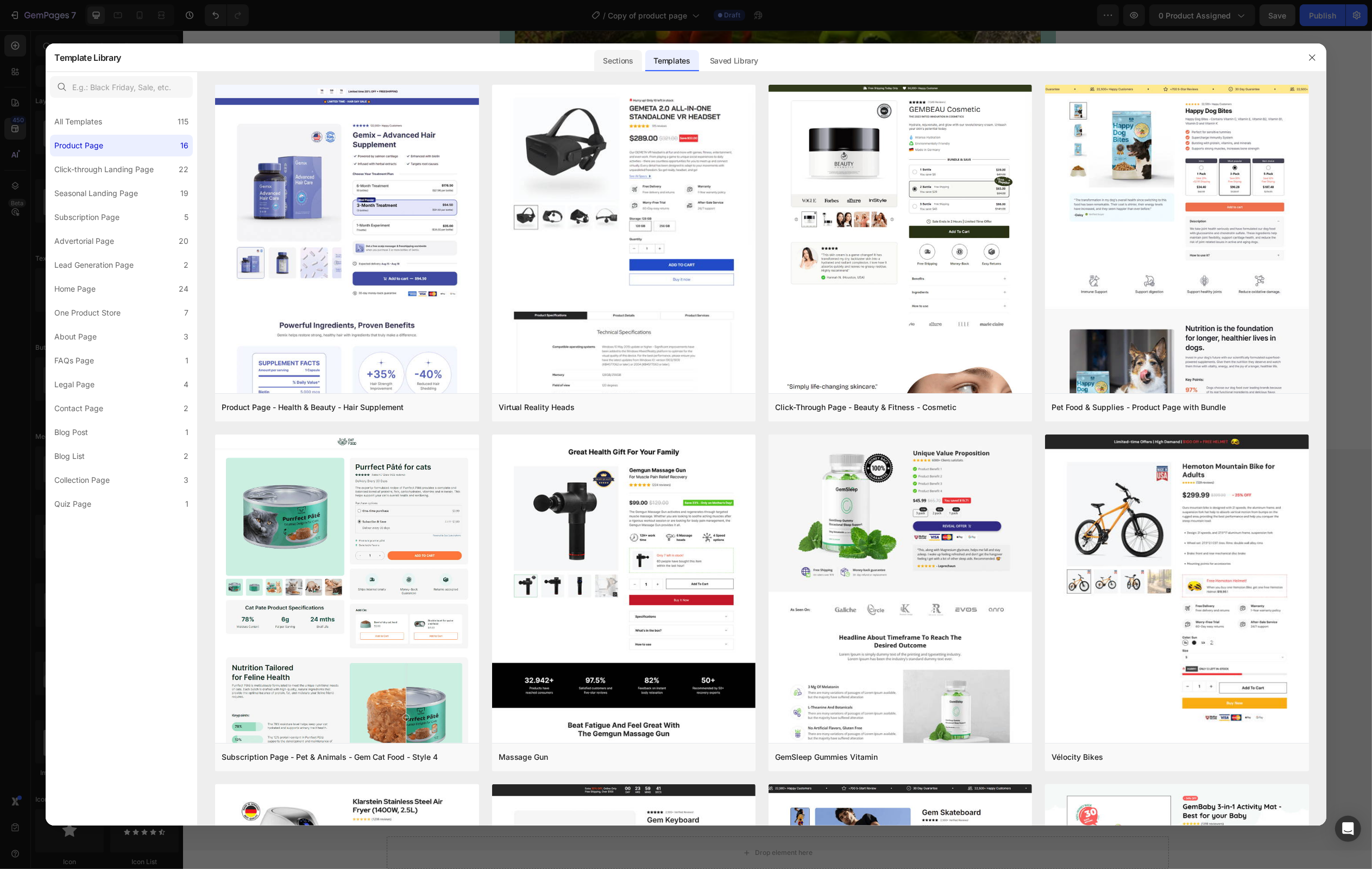
click at [625, 60] on div "Sections" at bounding box center [617, 60] width 47 height 21
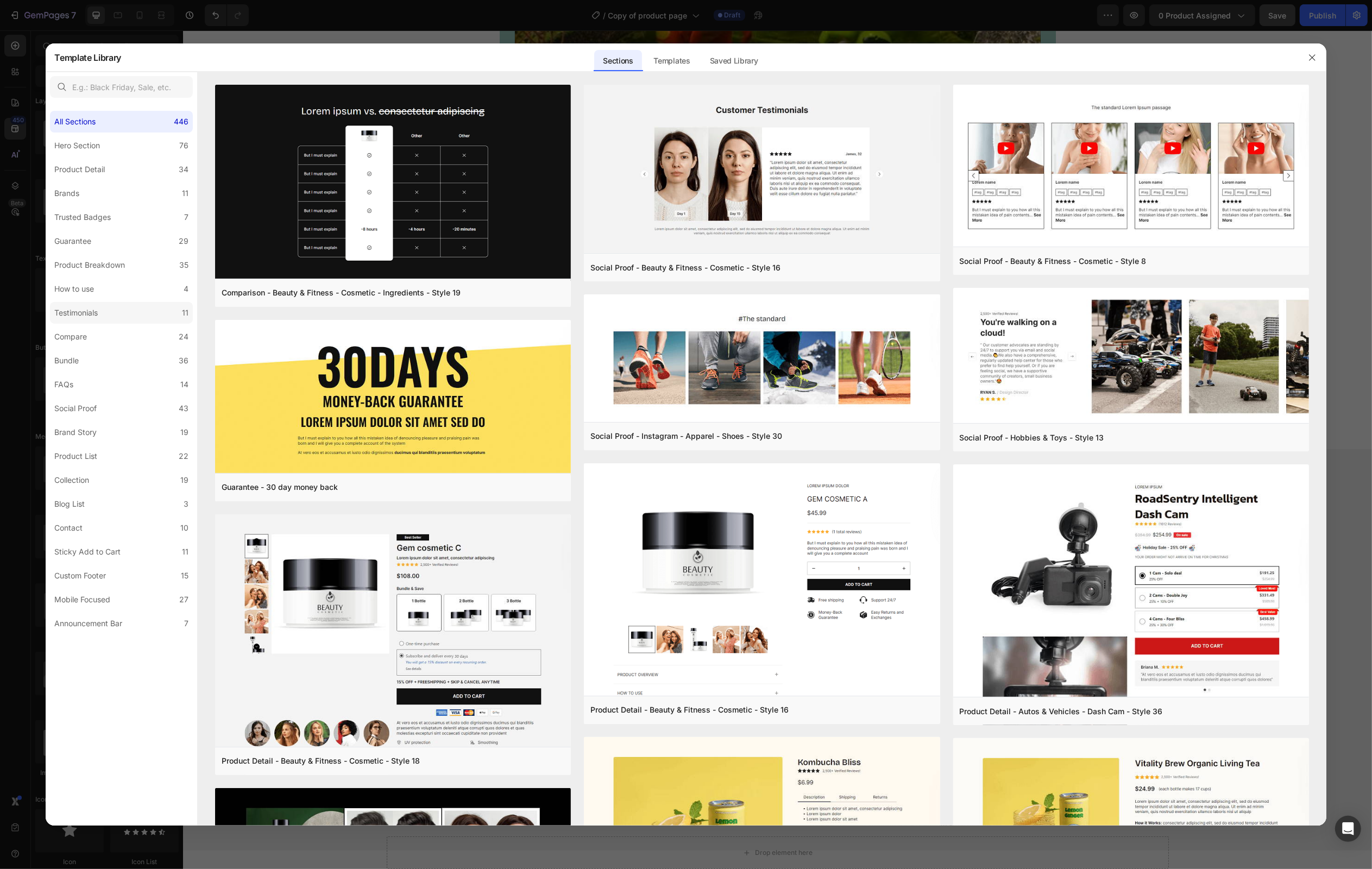
click at [117, 306] on label "Testimonials 11" at bounding box center [122, 313] width 143 height 21
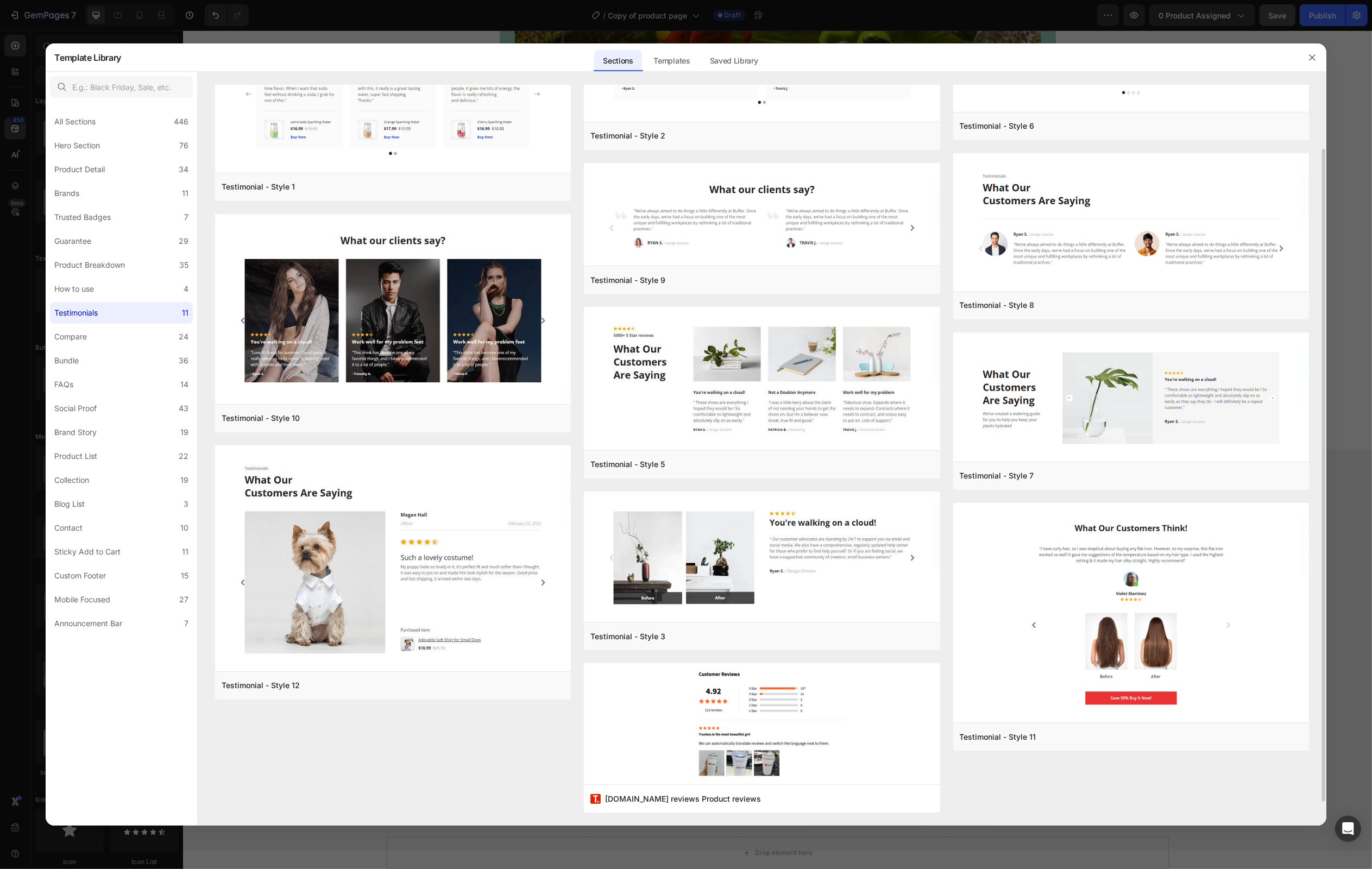
scroll to position [0, 0]
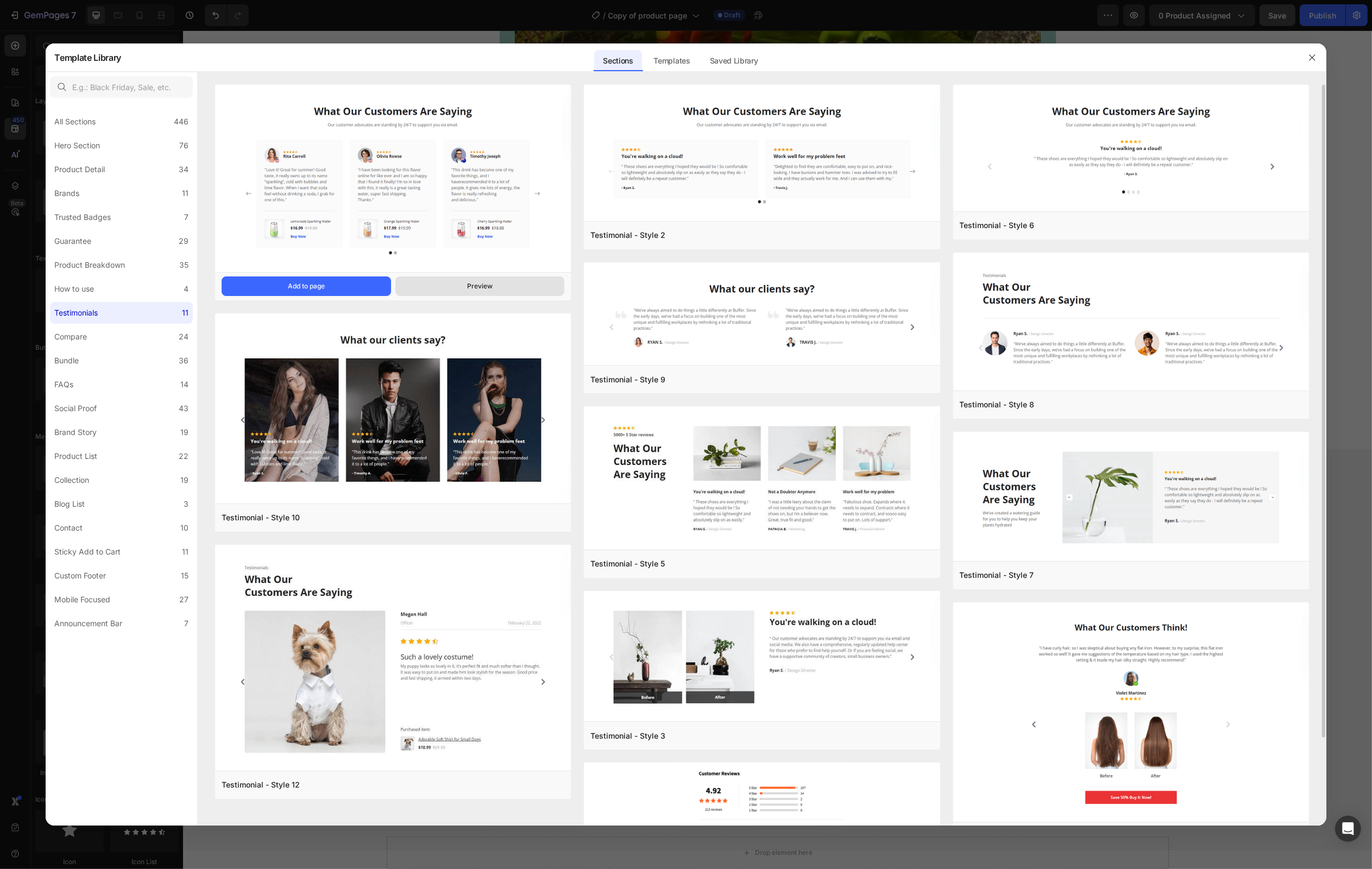
click at [523, 284] on button "Preview" at bounding box center [480, 286] width 169 height 20
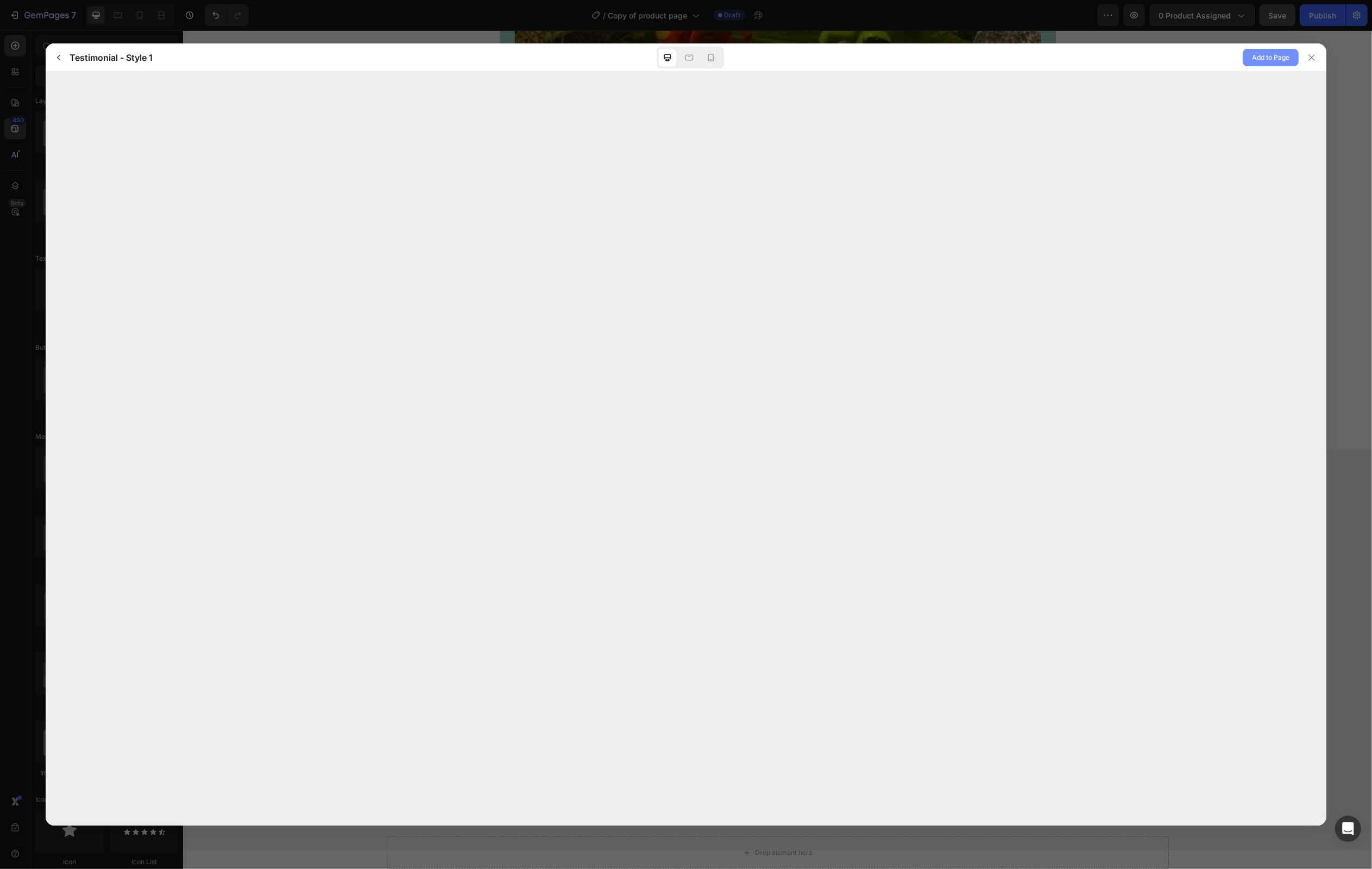
click at [1276, 62] on span "Add to Page" at bounding box center [1270, 57] width 38 height 13
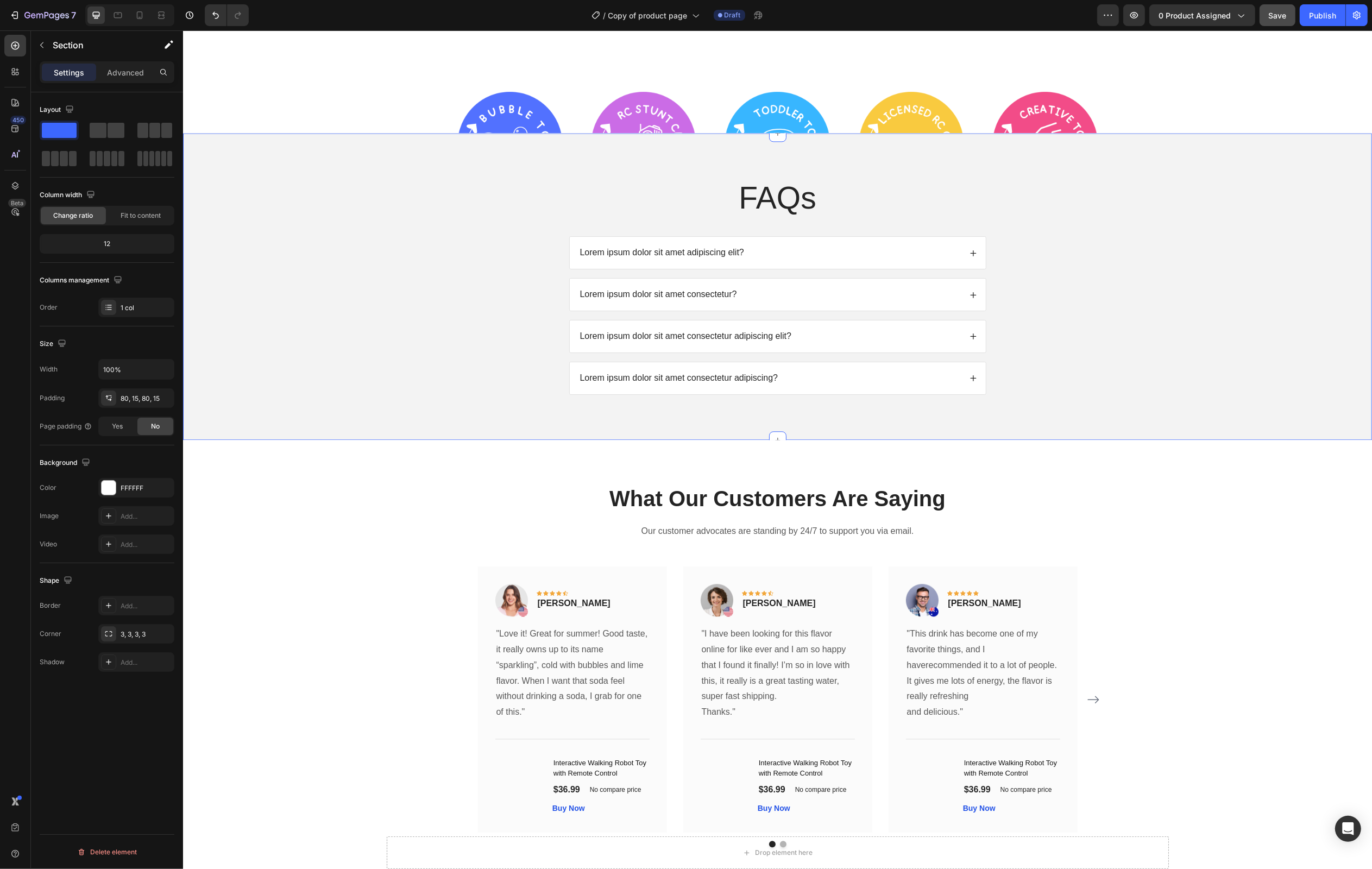
scroll to position [3284, 0]
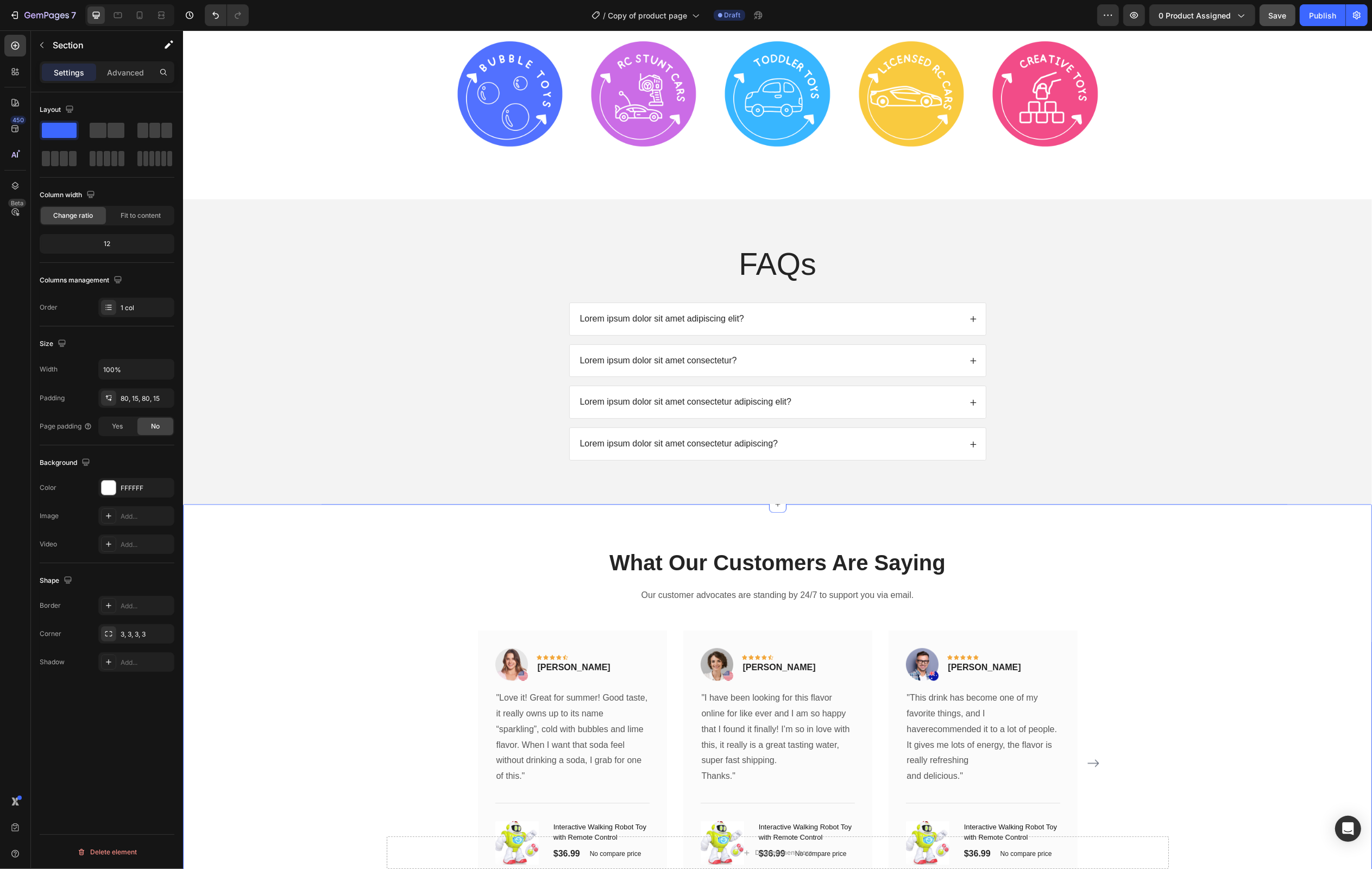
click at [1226, 599] on div "What Our Customers Are Saying Heading Our customer advocates are standing by 24…" at bounding box center [777, 733] width 1173 height 371
click at [1329, 549] on div "What Our Customers Are Saying Heading Our customer advocates are standing by 24…" at bounding box center [777, 730] width 1189 height 451
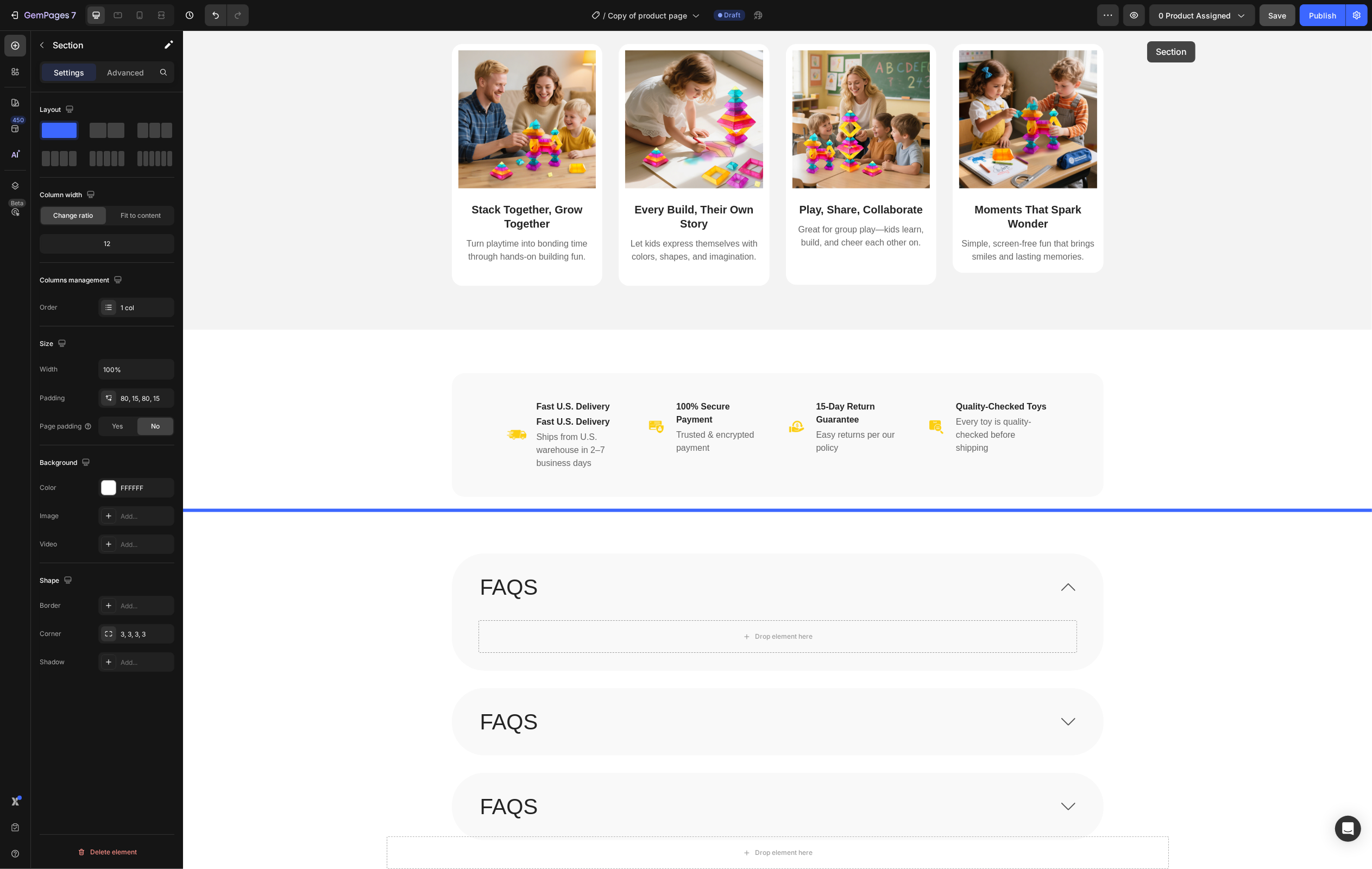
scroll to position [1808, 0]
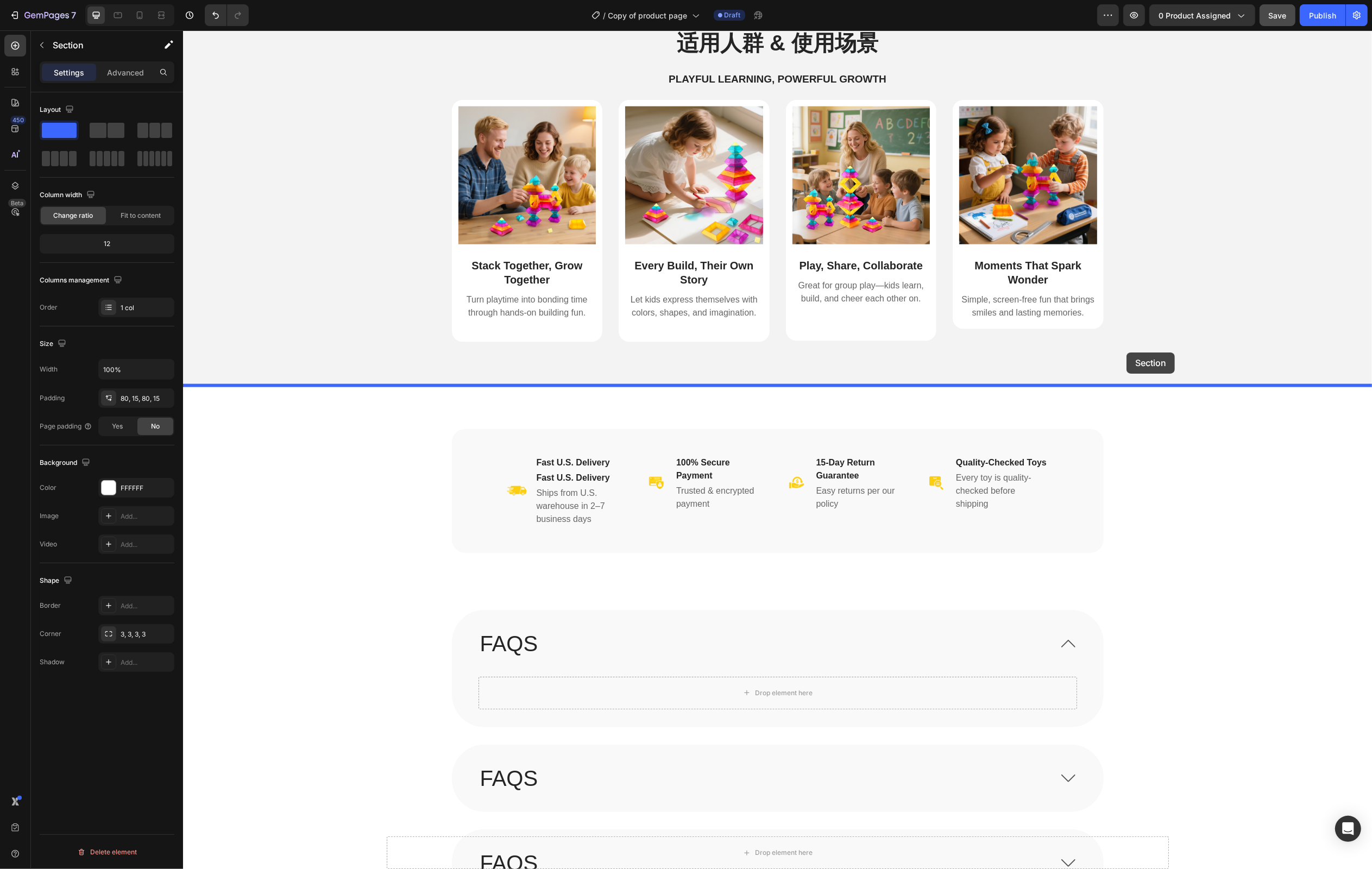
drag, startPoint x: 1151, startPoint y: 497, endPoint x: 1126, endPoint y: 352, distance: 147.1
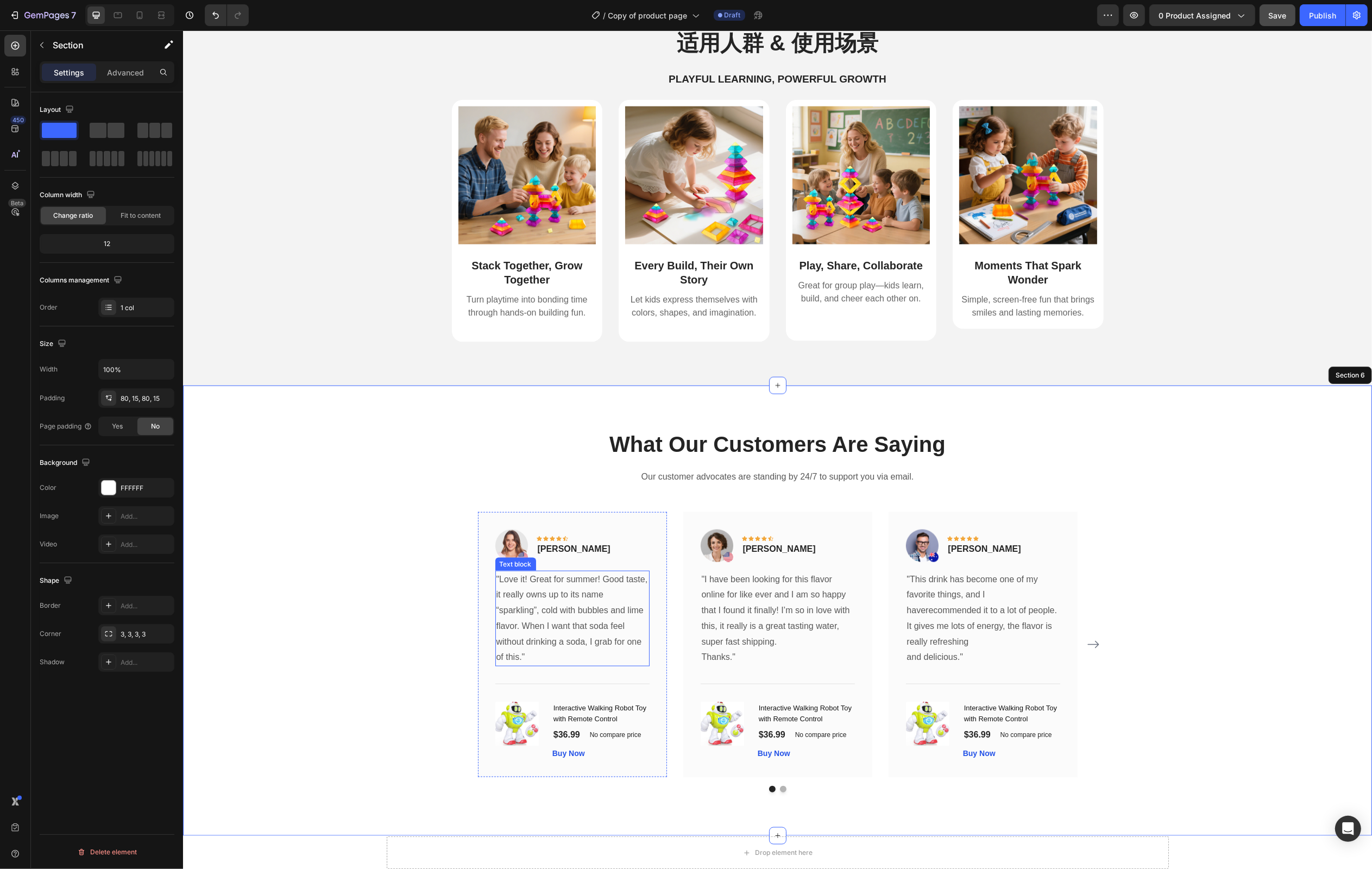
click at [569, 595] on p ""Love it! Great for summer! Good taste, it really owns up to its name “sparklin…" at bounding box center [572, 619] width 152 height 94
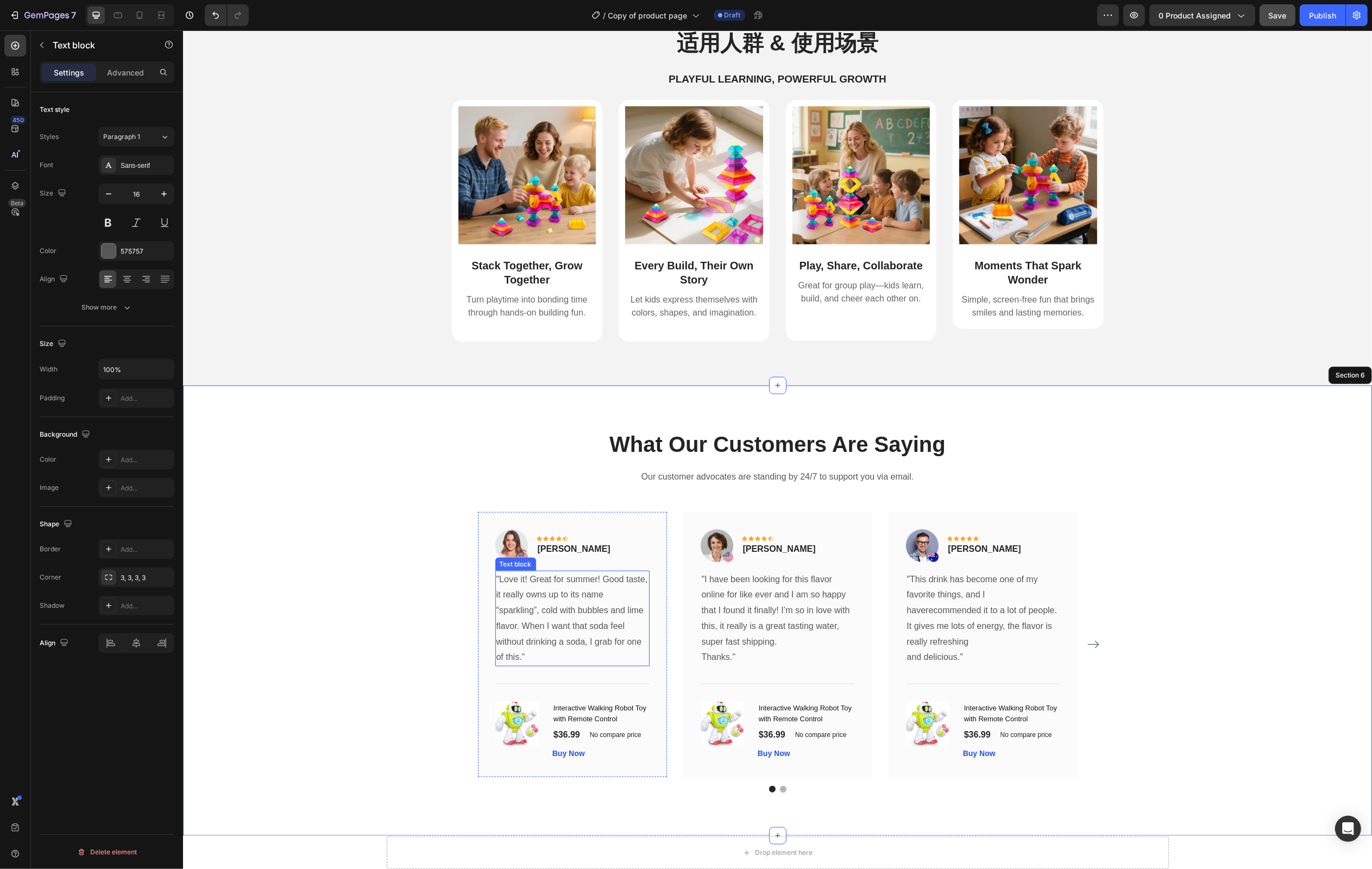
click at [569, 595] on p ""Love it! Great for summer! Good taste, it really owns up to its name “sparklin…" at bounding box center [572, 619] width 152 height 94
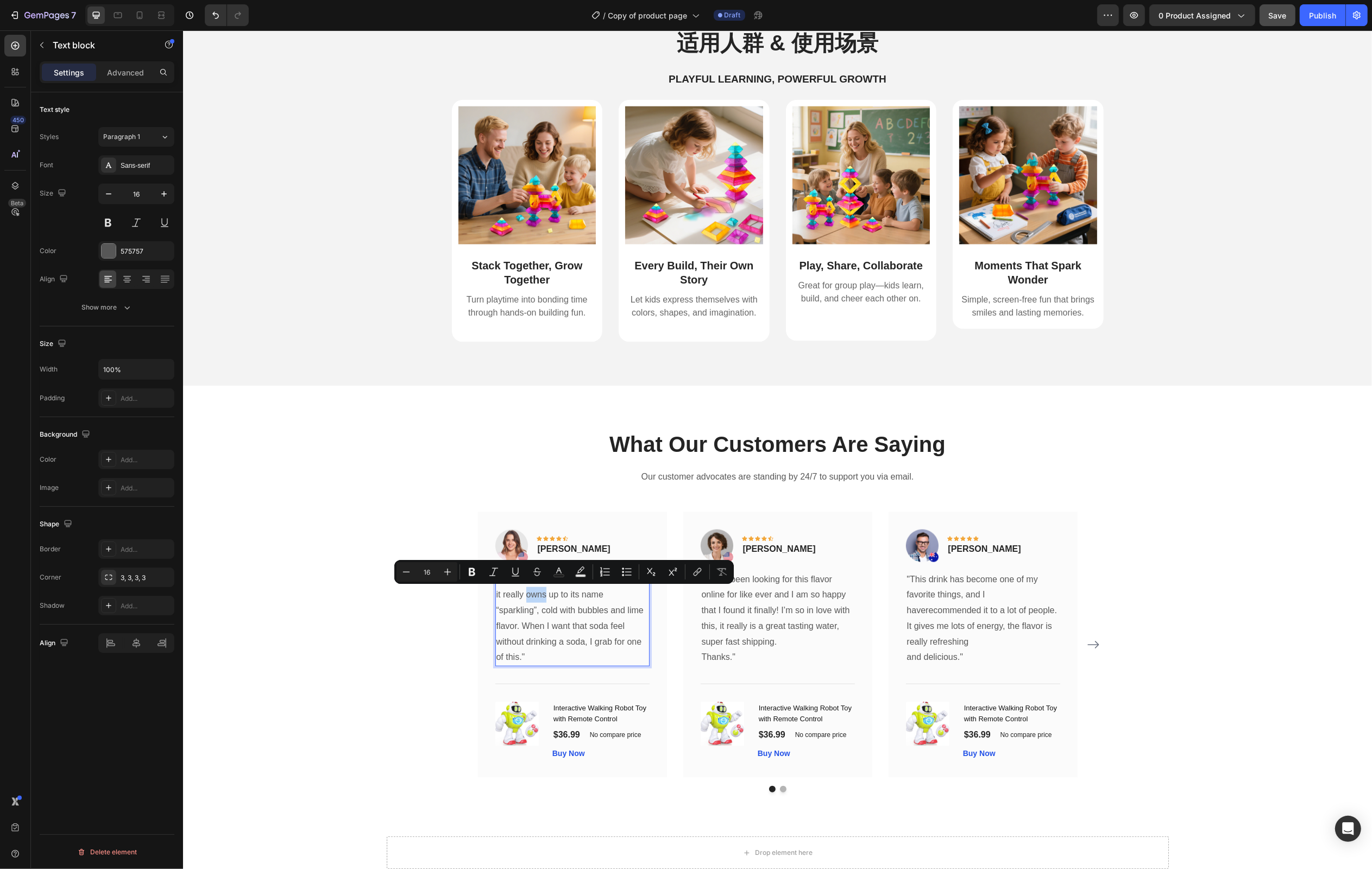
click at [591, 609] on p ""Love it! Great for summer! Good taste, it really owns up to its name “sparklin…" at bounding box center [572, 619] width 152 height 94
click at [590, 625] on p ""Love it! Great for summer! Good taste, it really owns up to its name “sparklin…" at bounding box center [572, 619] width 152 height 94
click at [580, 579] on p ""Love it! Great for summer! Good taste, it really owns up to its name “sparklin…" at bounding box center [572, 619] width 152 height 94
click at [603, 577] on p ""Love it! Great for my kids! Good taste, it really owns up to its name “sparkli…" at bounding box center [572, 619] width 152 height 94
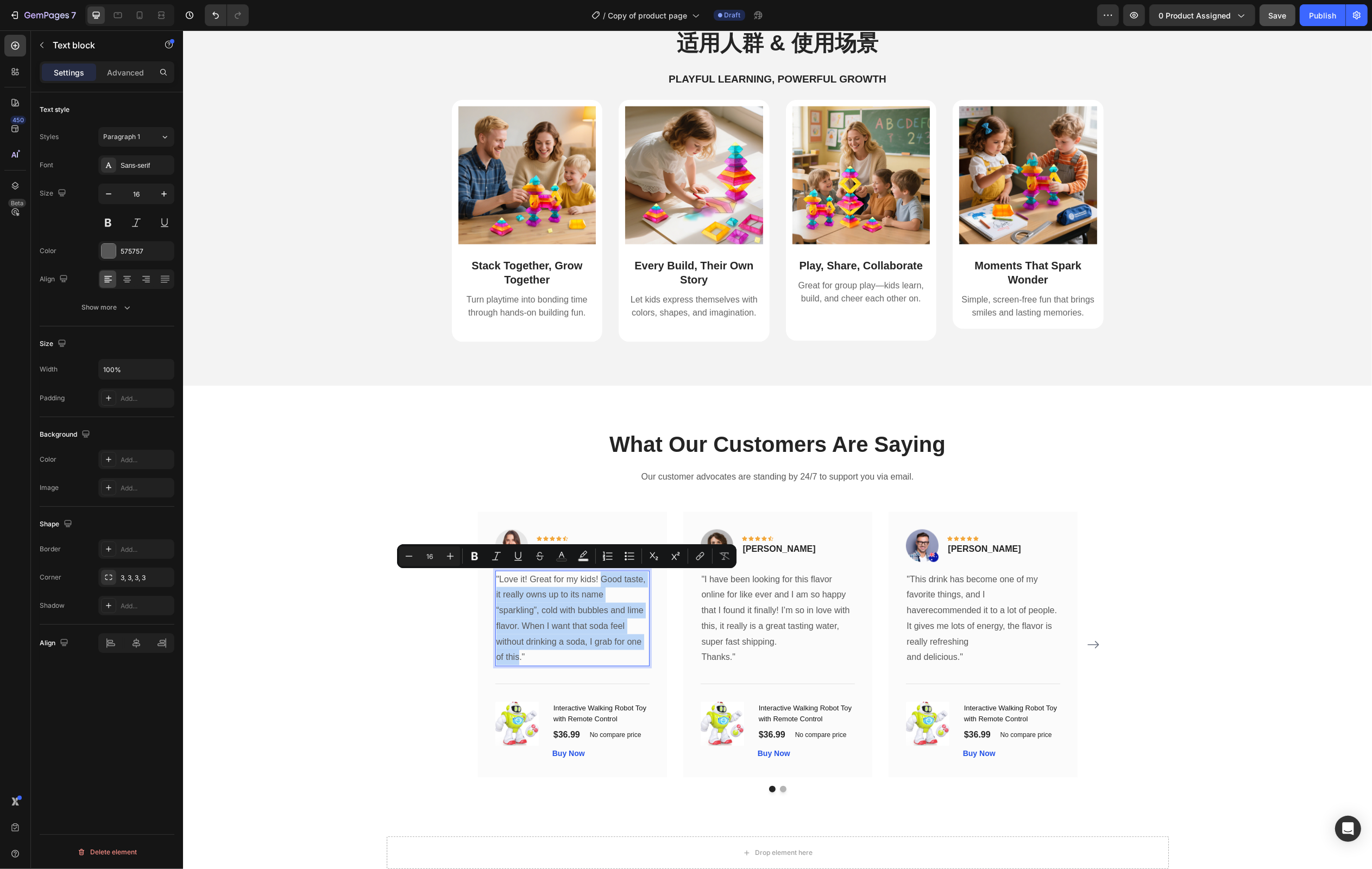
drag, startPoint x: 609, startPoint y: 578, endPoint x: 553, endPoint y: 658, distance: 97.7
click at [553, 658] on p ""Love it! Great for my kids! Good taste, it really owns up to its name “sparkli…" at bounding box center [572, 619] width 152 height 94
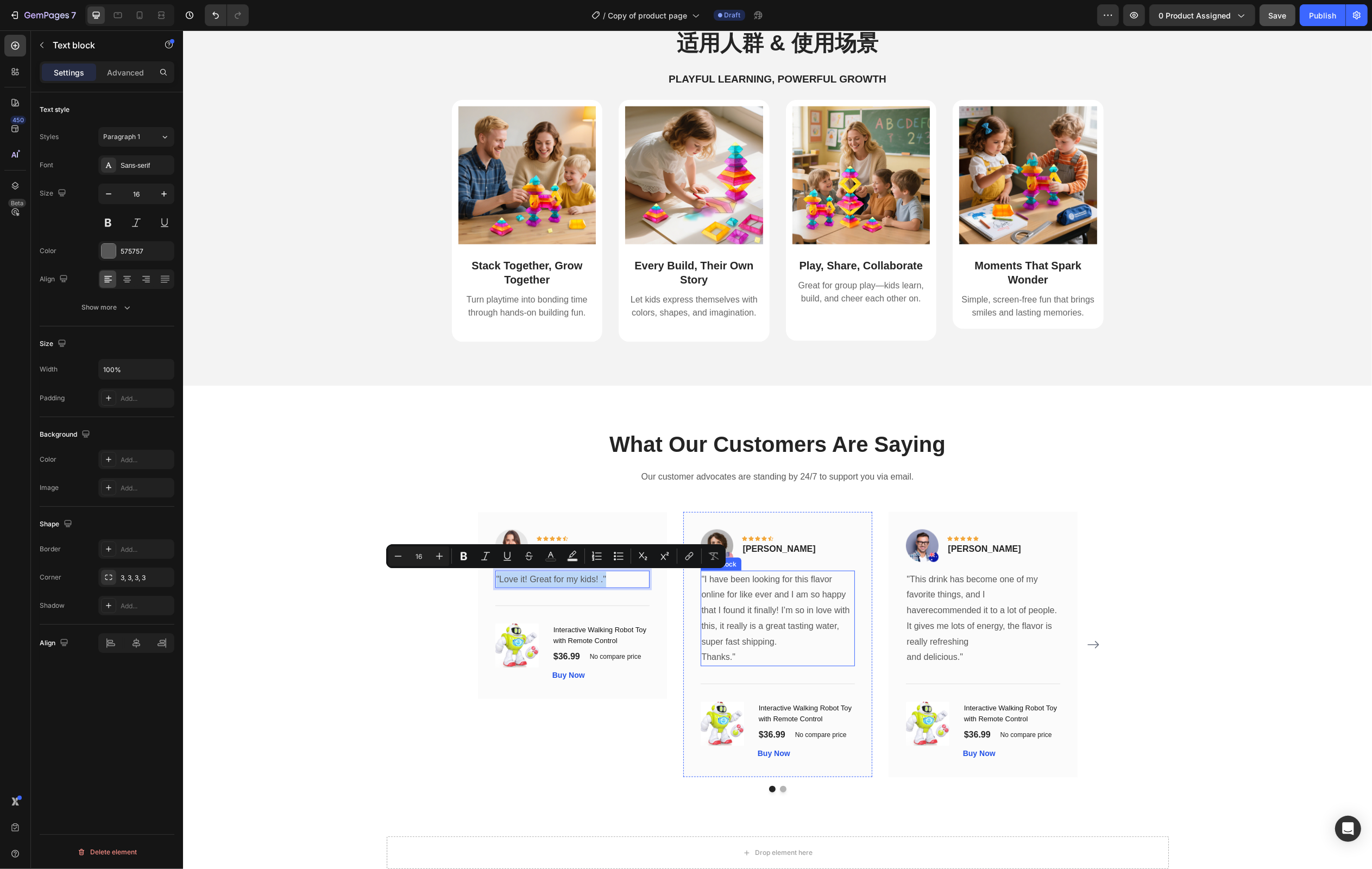
click at [802, 609] on p ""I have been looking for this flavor online for like ever and I am so happy tha…" at bounding box center [777, 611] width 152 height 78
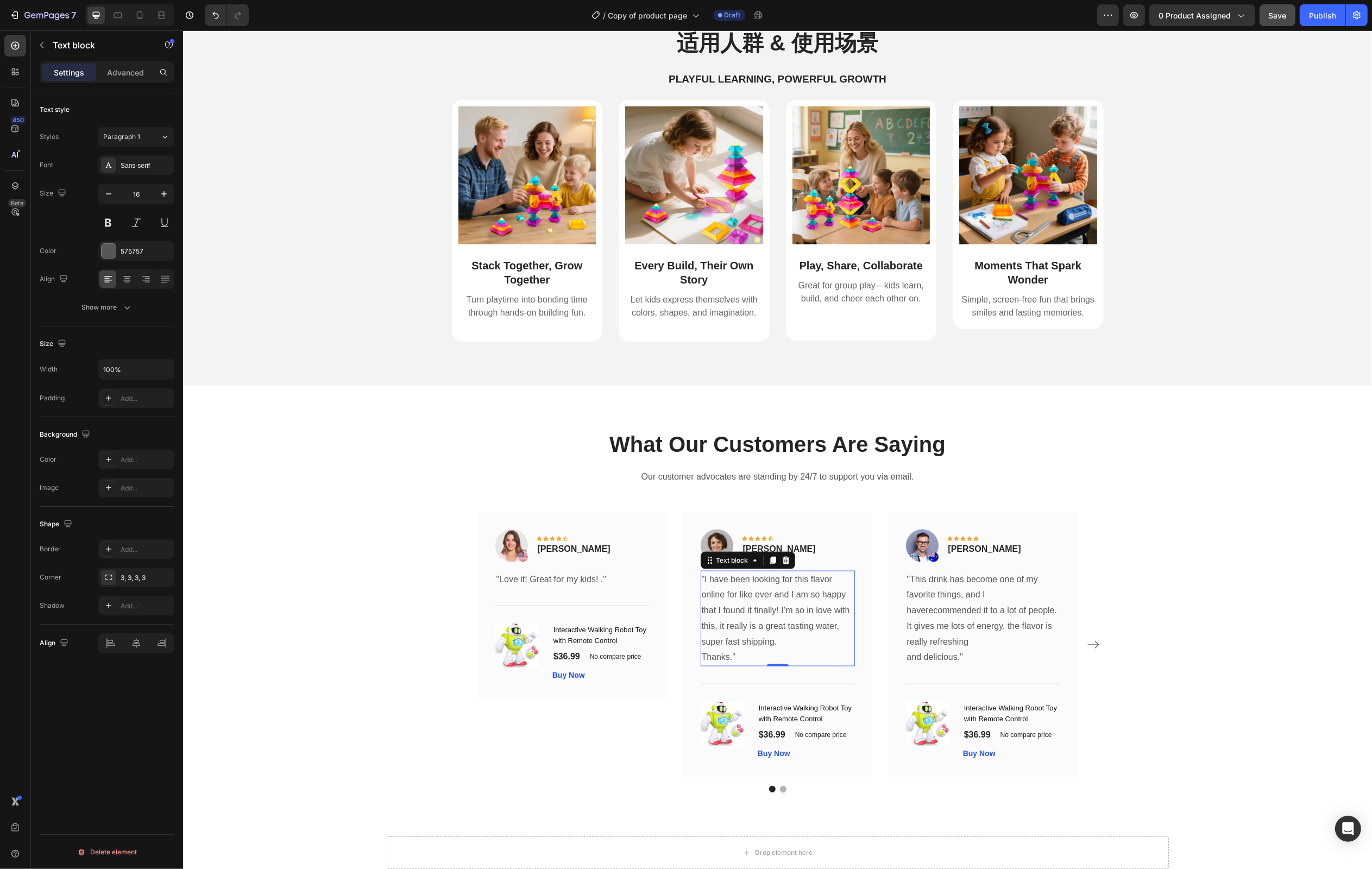
click at [802, 609] on p ""I have been looking for this flavor online for like ever and I am so happy tha…" at bounding box center [777, 611] width 152 height 78
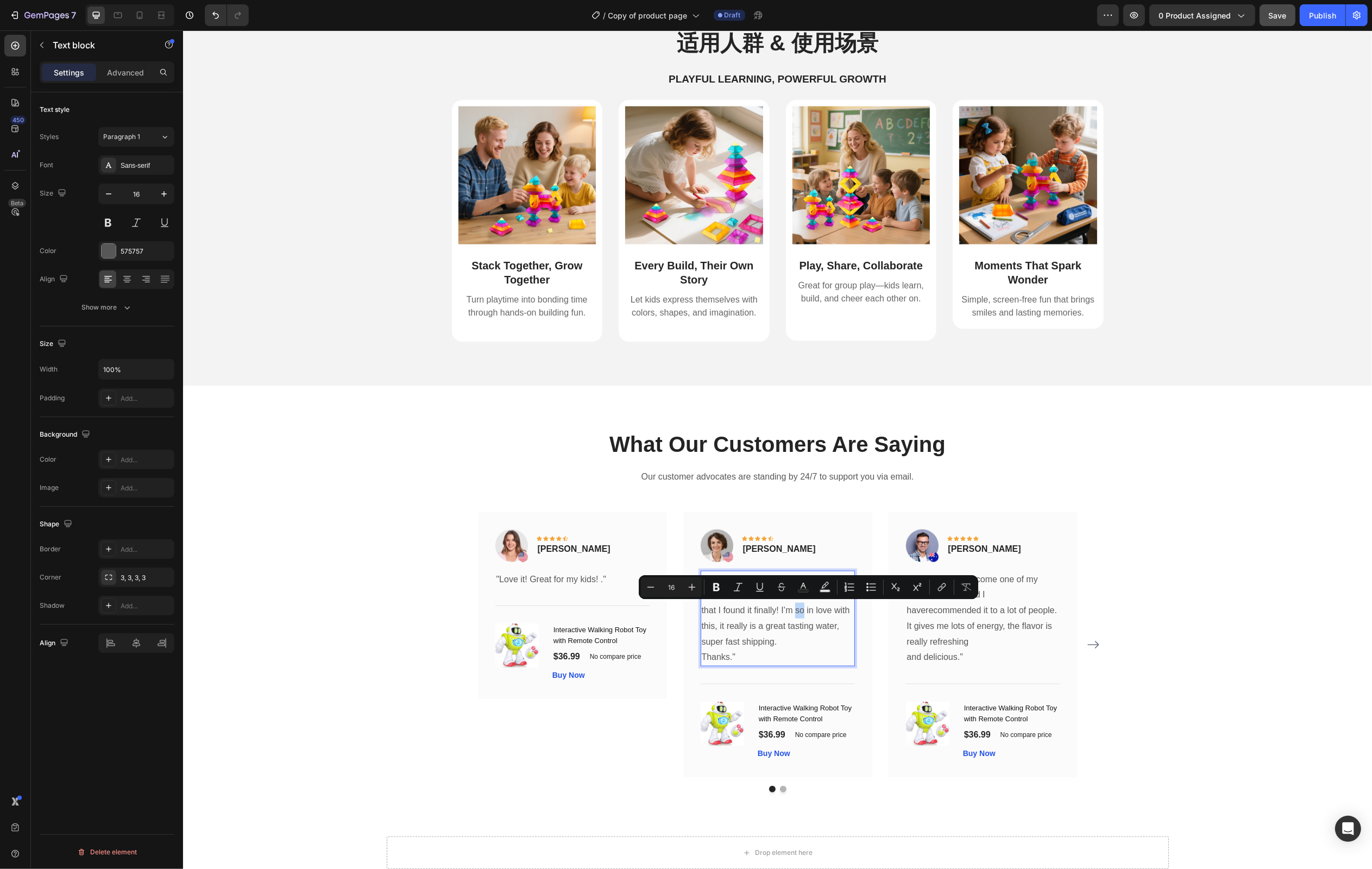
click at [810, 615] on p ""I have been looking for this flavor online for like ever and I am so happy tha…" at bounding box center [777, 611] width 152 height 78
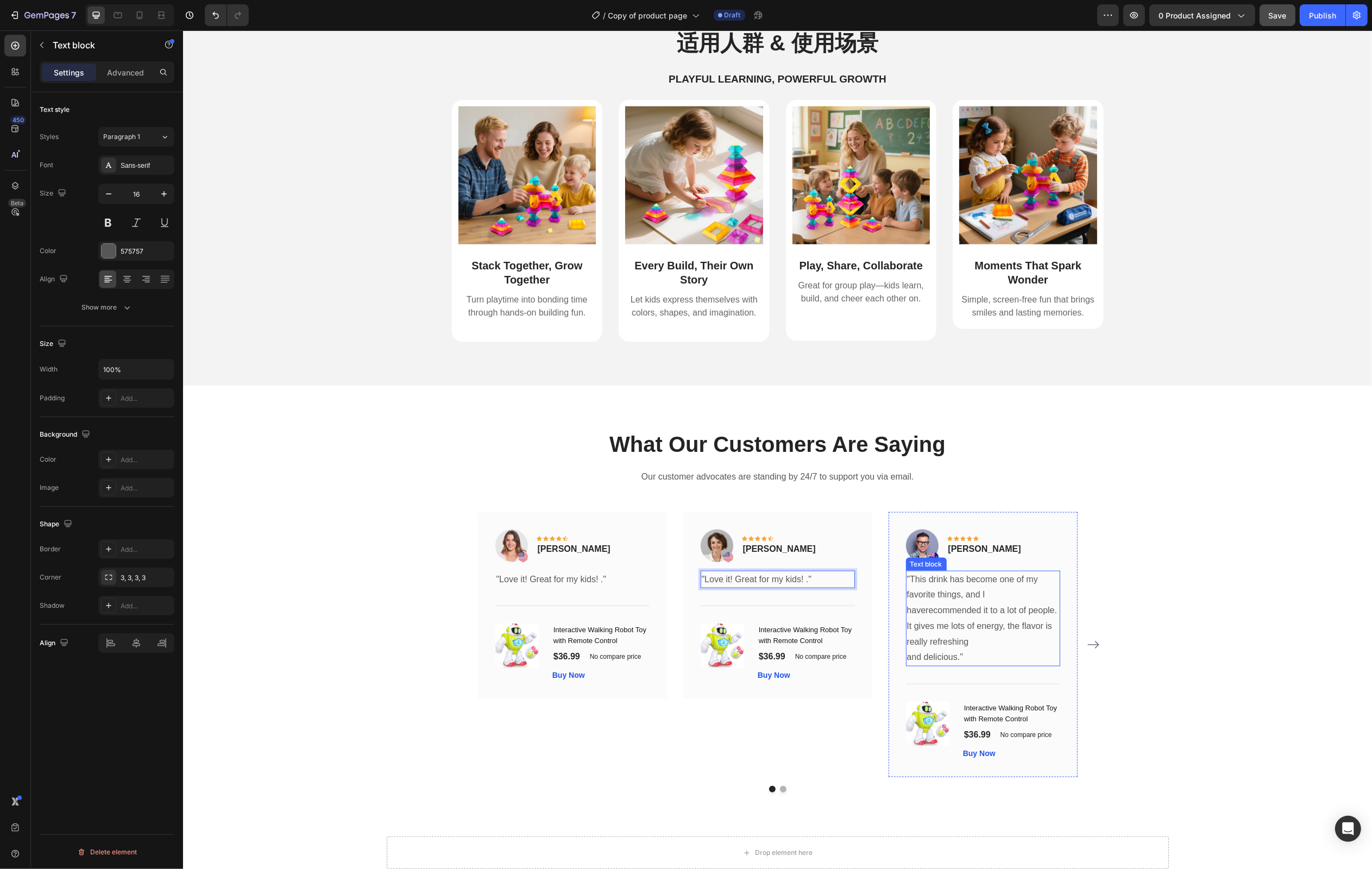
click at [996, 611] on p ""This drink has become one of my favorite things, and I haverecommended it to a…" at bounding box center [982, 619] width 152 height 94
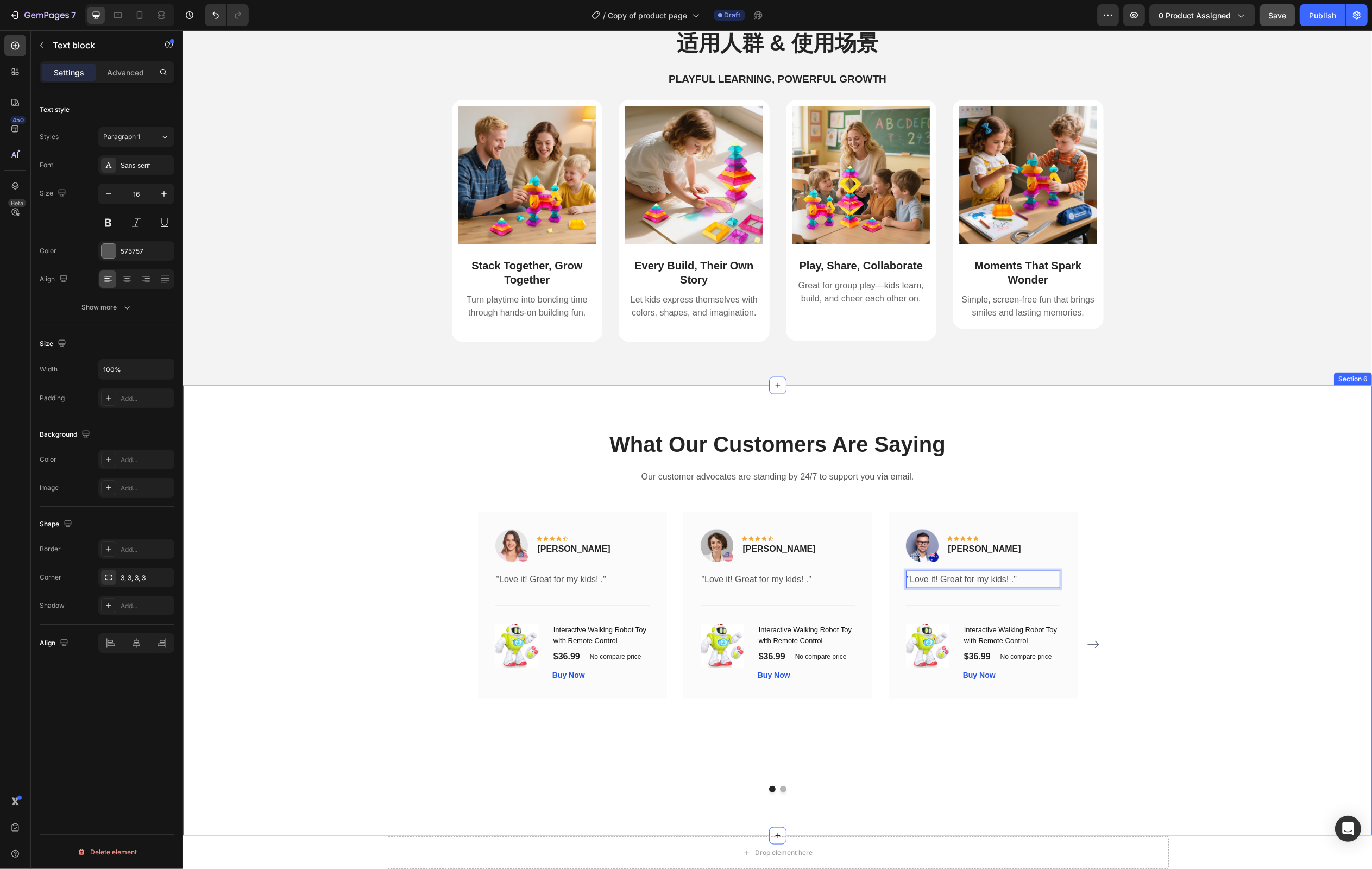
click at [1261, 606] on div "What Our Customers Are Saying Heading Our customer advocates are standing by 24…" at bounding box center [777, 611] width 1173 height 364
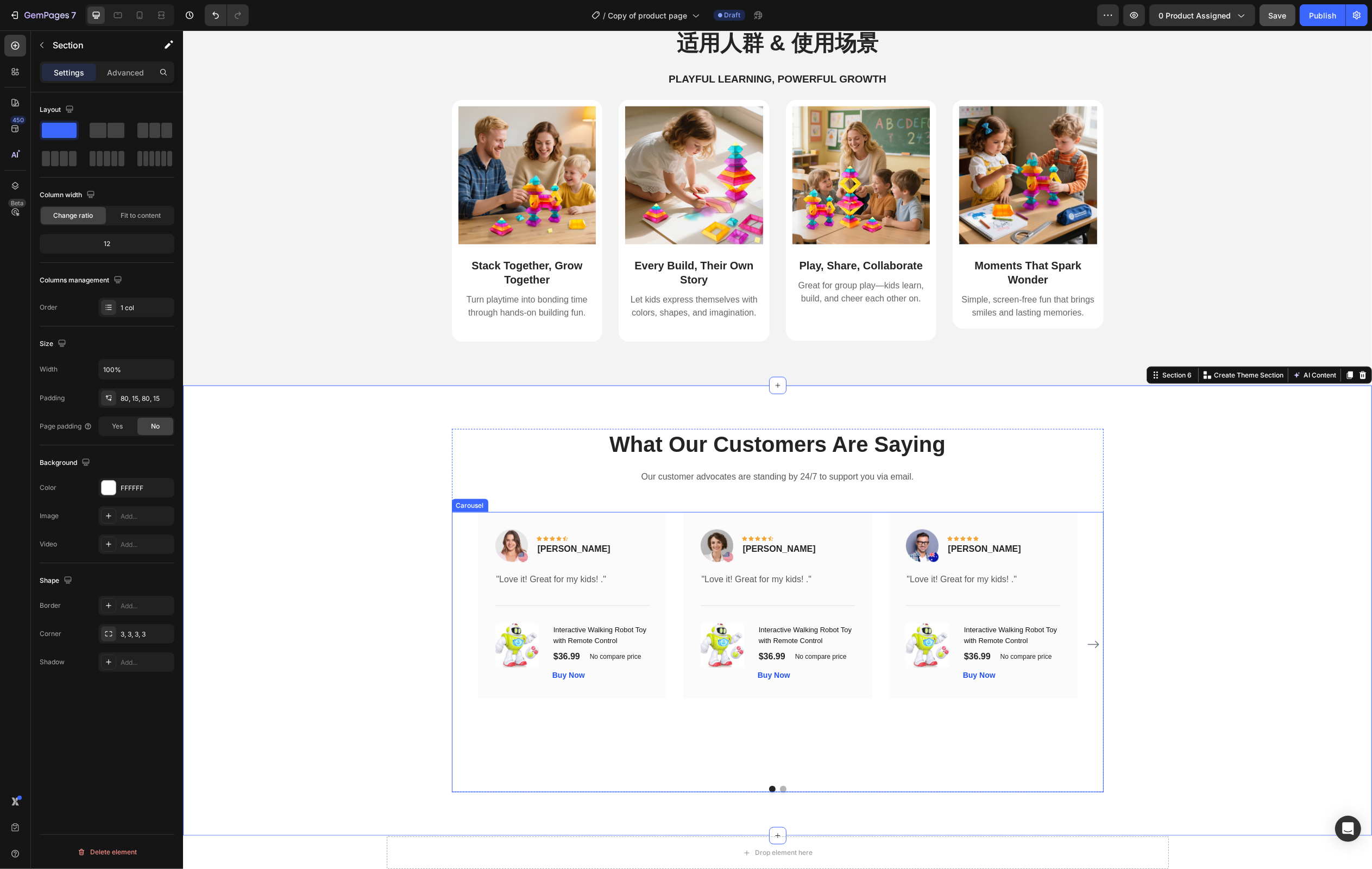
click at [1093, 644] on icon "Carousel Next Arrow" at bounding box center [1093, 645] width 13 height 13
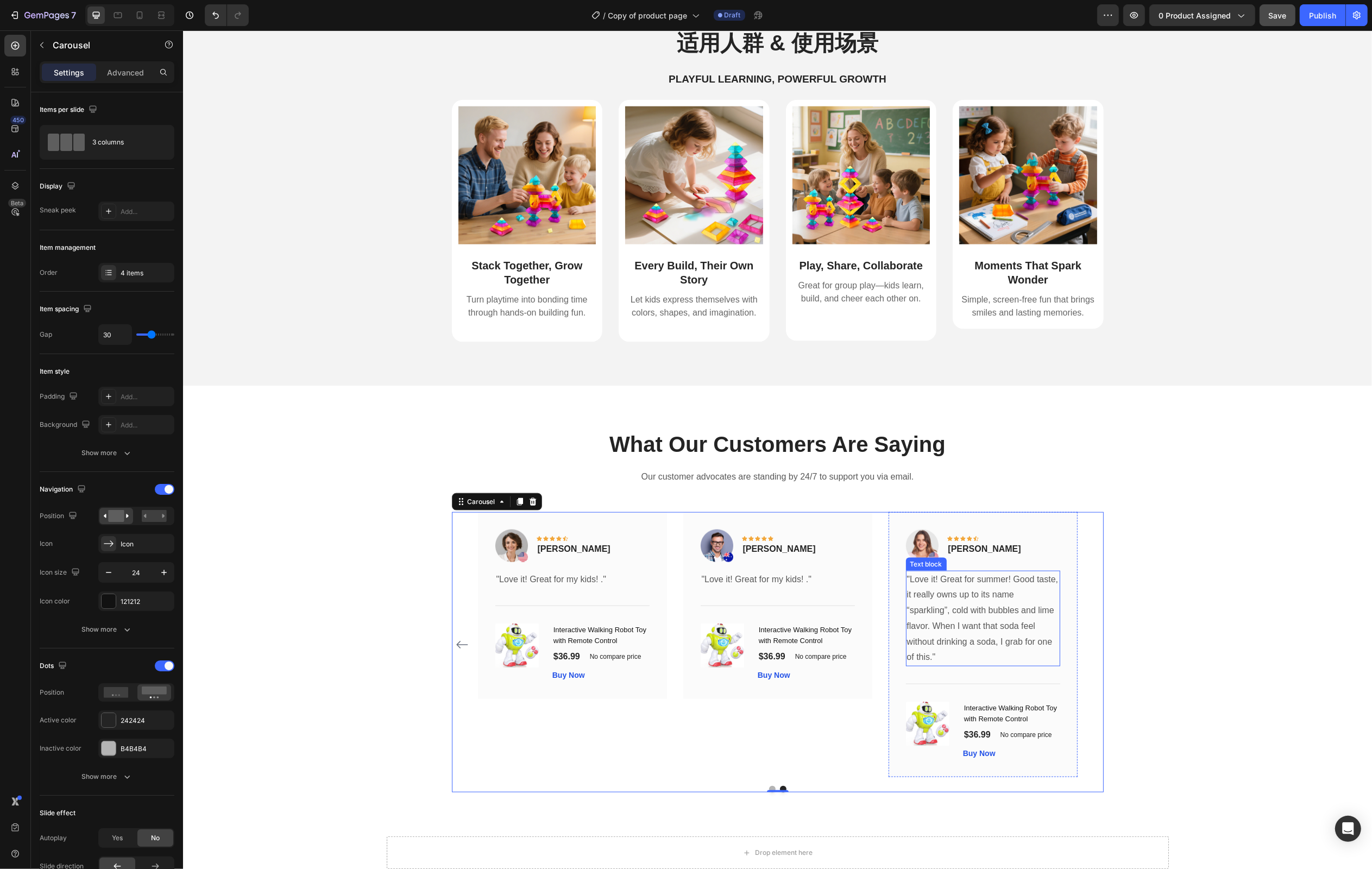
click at [931, 606] on p ""Love it! Great for summer! Good taste, it really owns up to its name “sparklin…" at bounding box center [982, 619] width 152 height 94
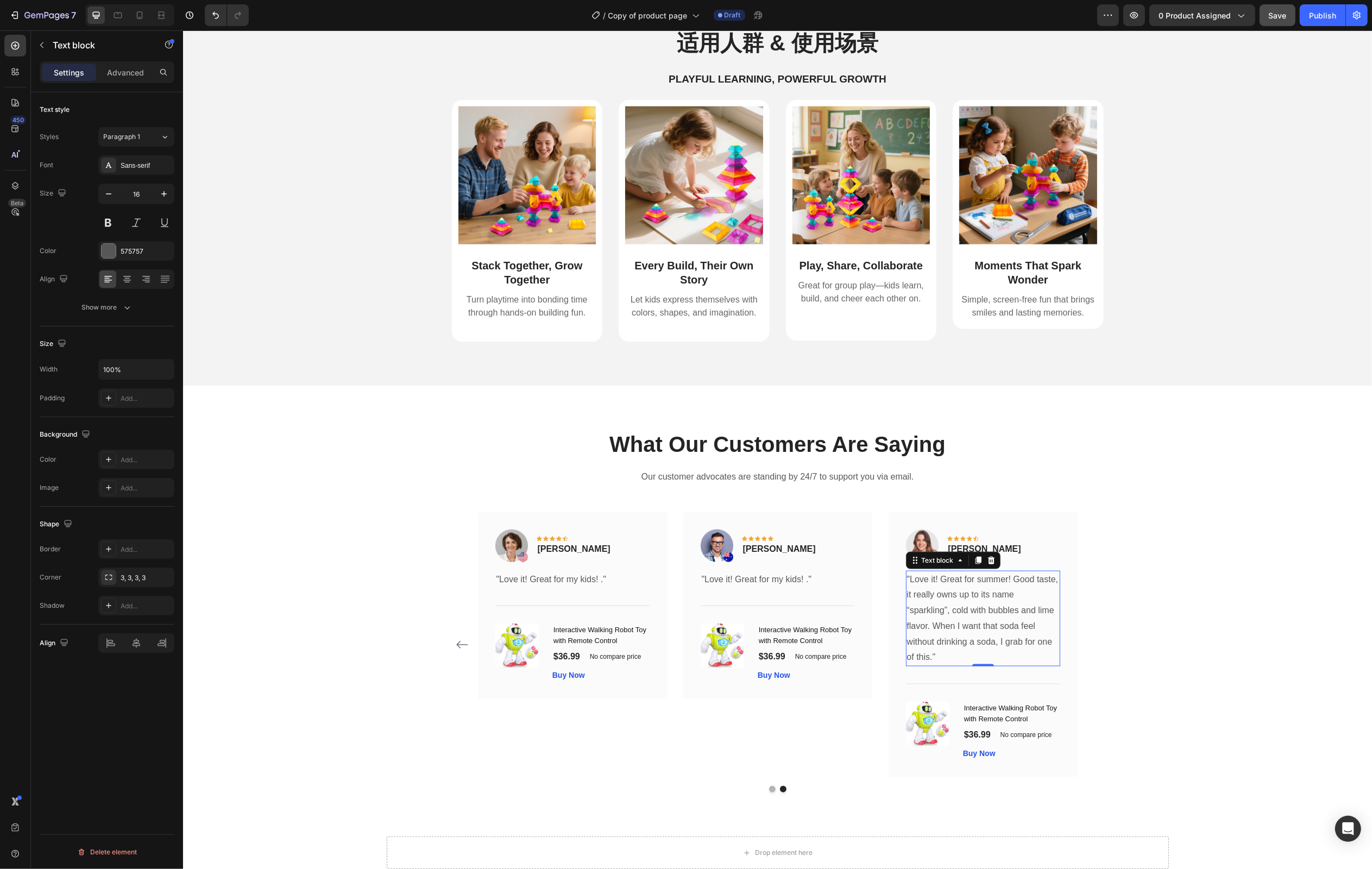
click at [931, 606] on p ""Love it! Great for summer! Good taste, it really owns up to its name “sparklin…" at bounding box center [982, 619] width 152 height 94
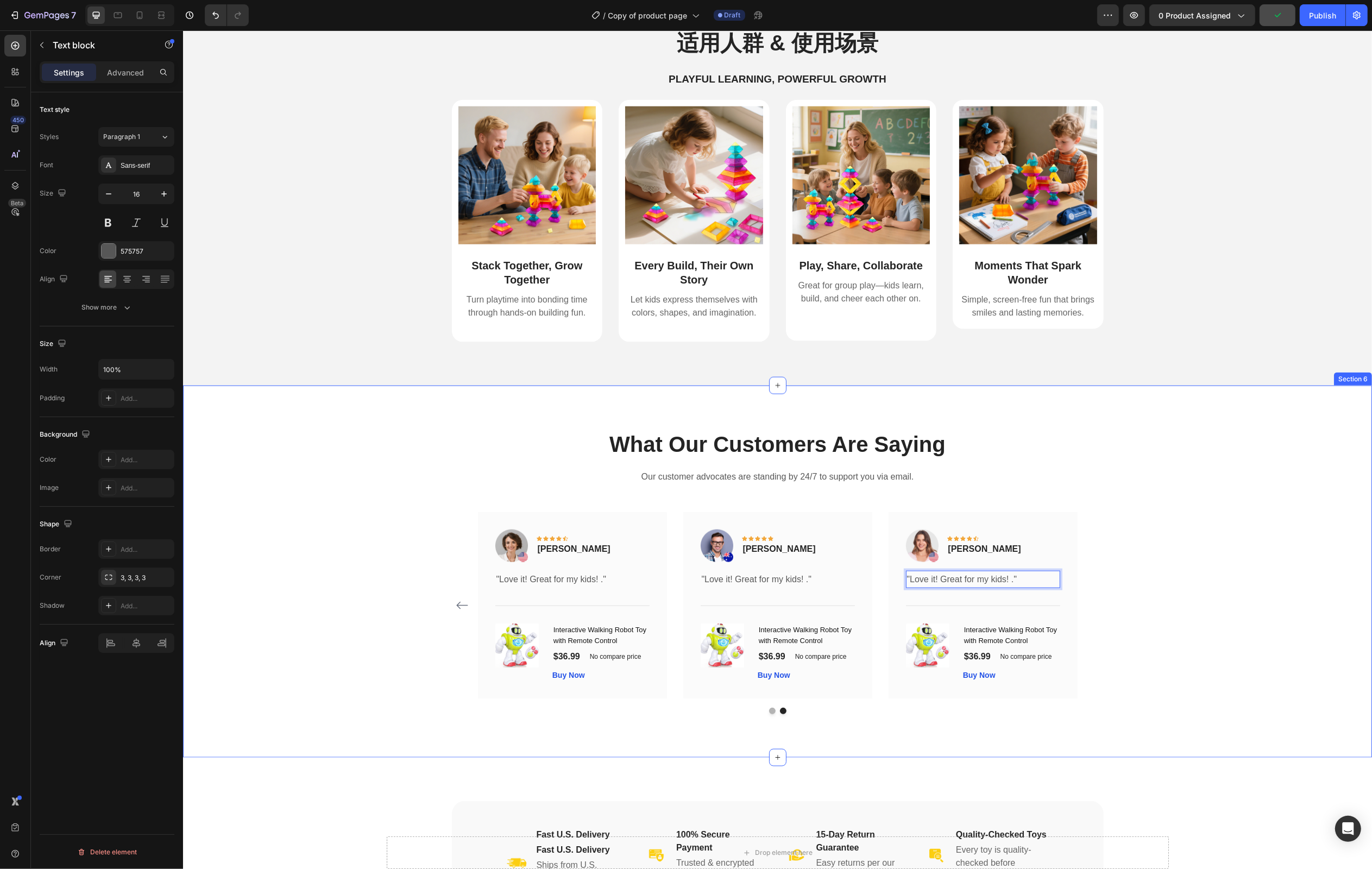
click at [1208, 604] on div "What Our Customers Are Saying Heading Our customer advocates are standing by 24…" at bounding box center [777, 572] width 1173 height 286
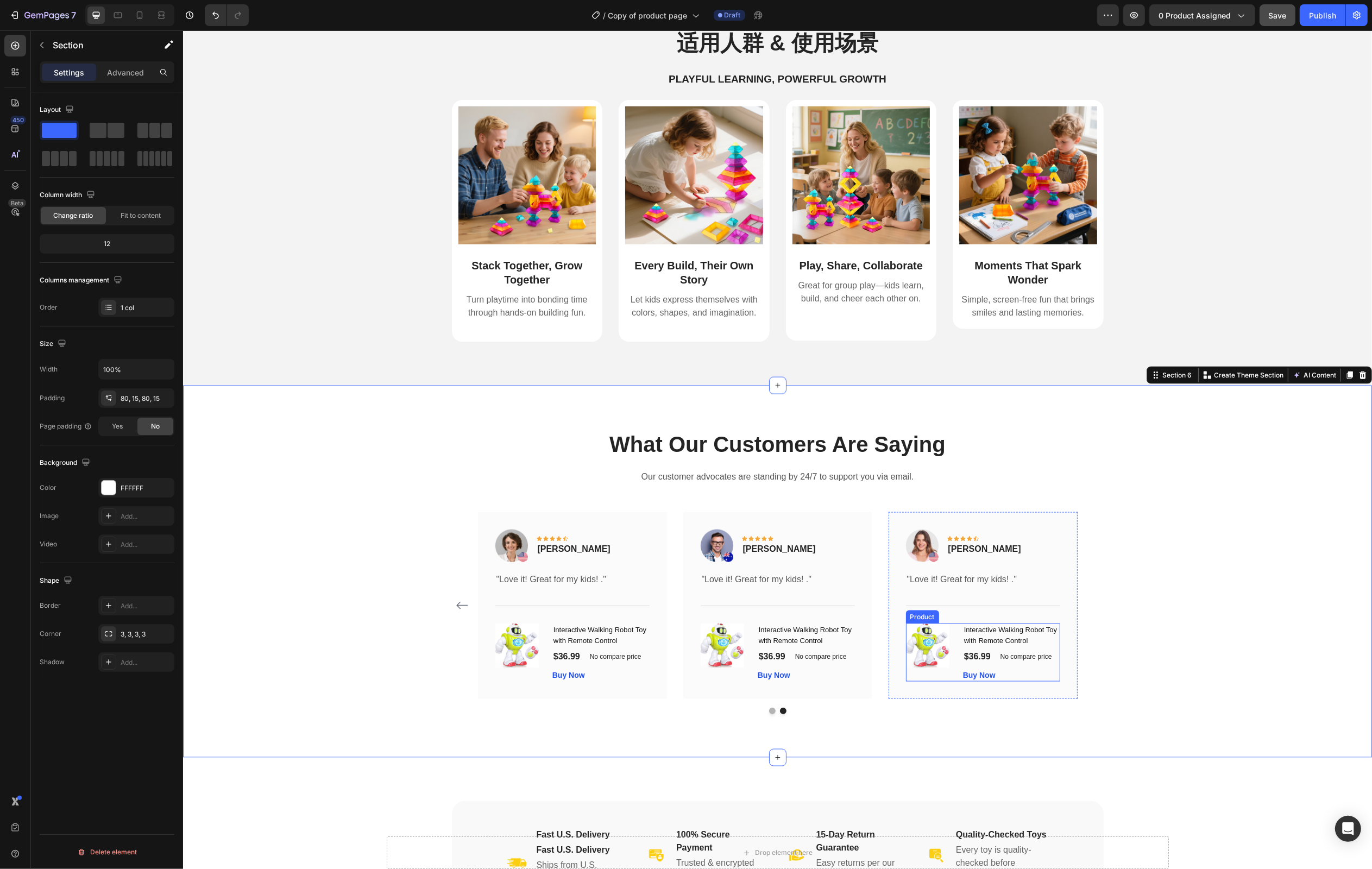
click at [948, 680] on div "(P) Images & Gallery" at bounding box center [929, 652] width 49 height 58
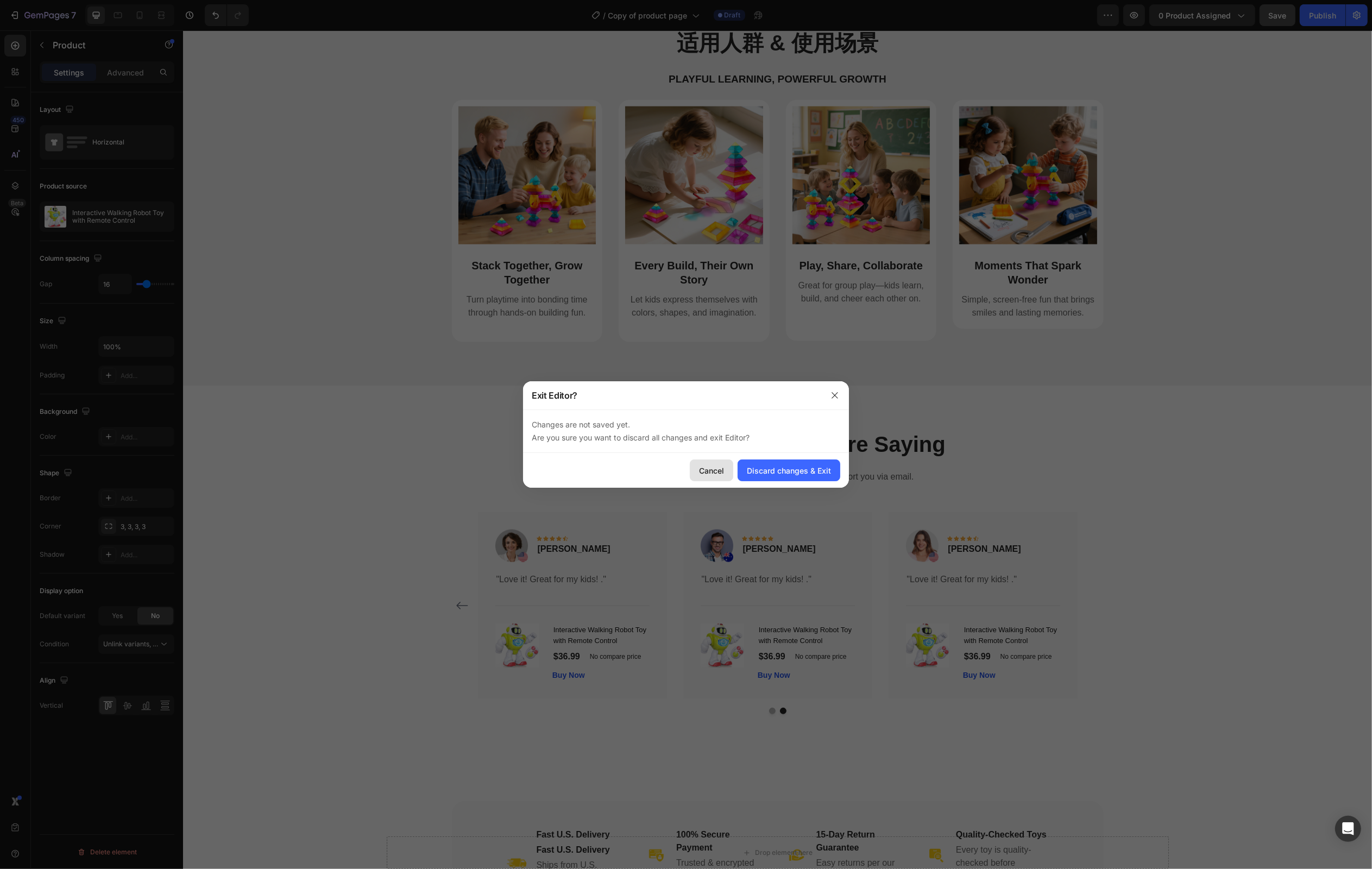
click at [722, 470] on div "Cancel" at bounding box center [712, 470] width 25 height 11
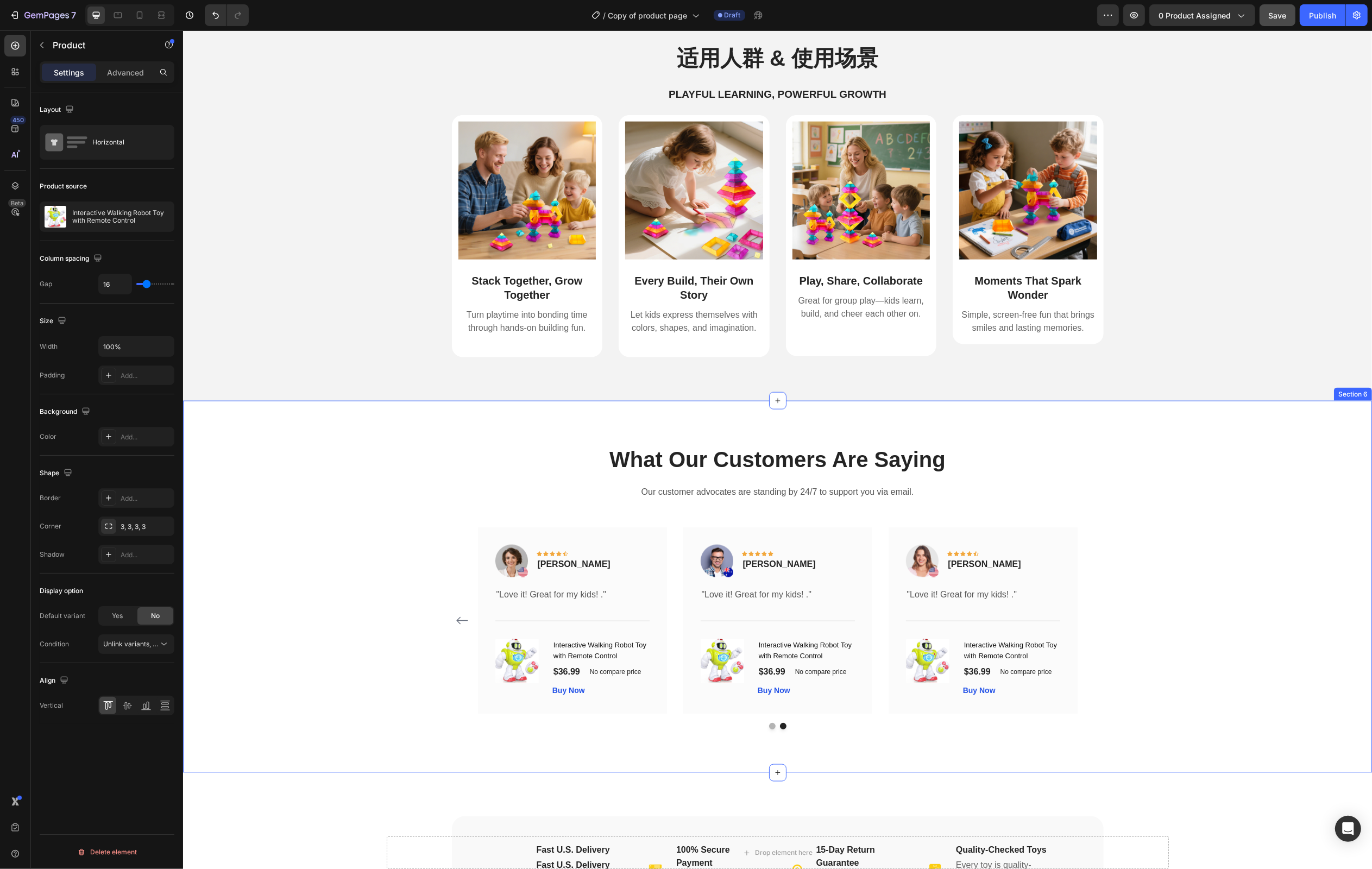
scroll to position [1790, 0]
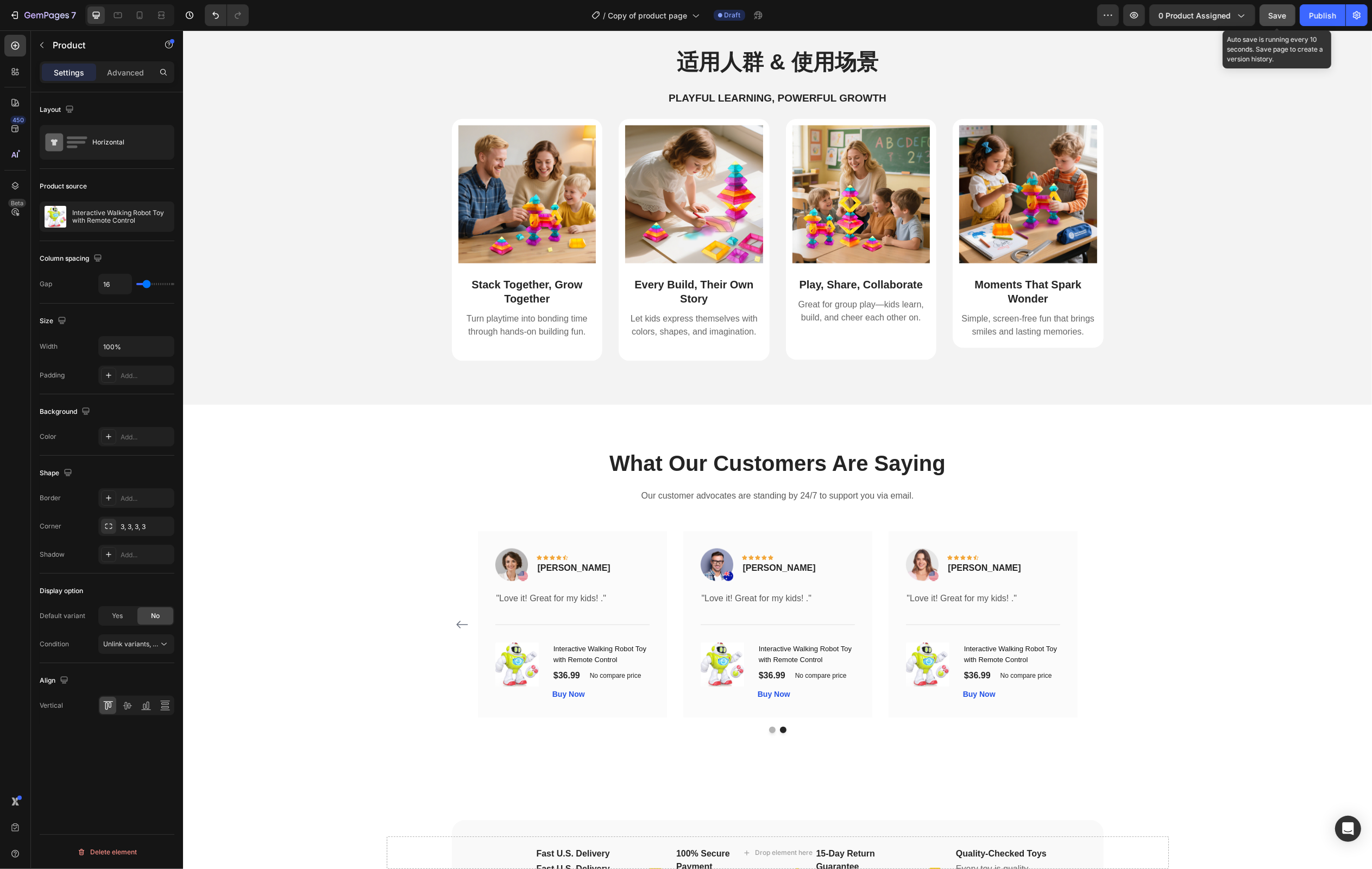
click at [1275, 12] on span "Save" at bounding box center [1278, 15] width 18 height 10
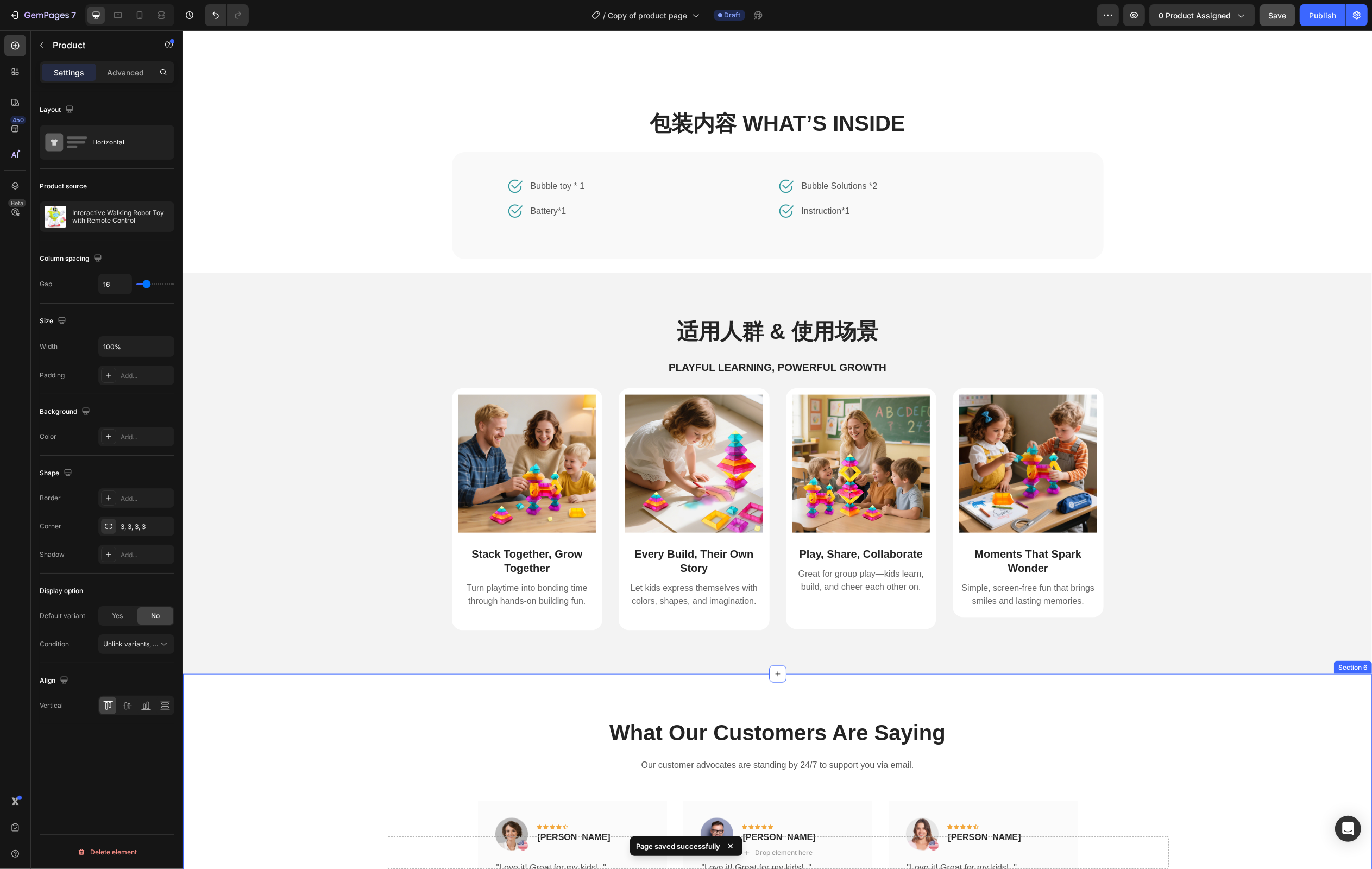
scroll to position [1454, 0]
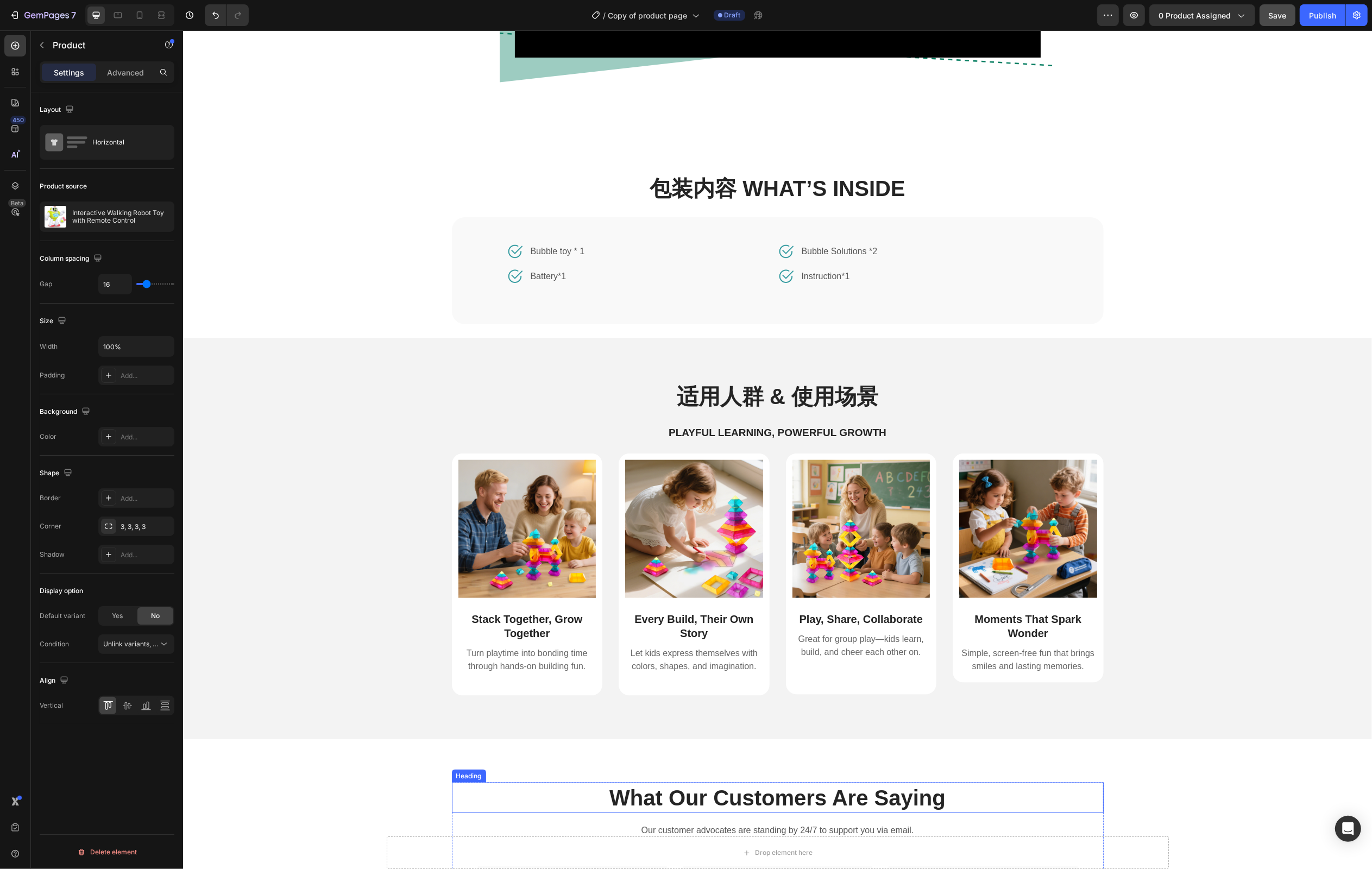
click at [612, 795] on p "What Our Customers Are Saying" at bounding box center [777, 798] width 650 height 28
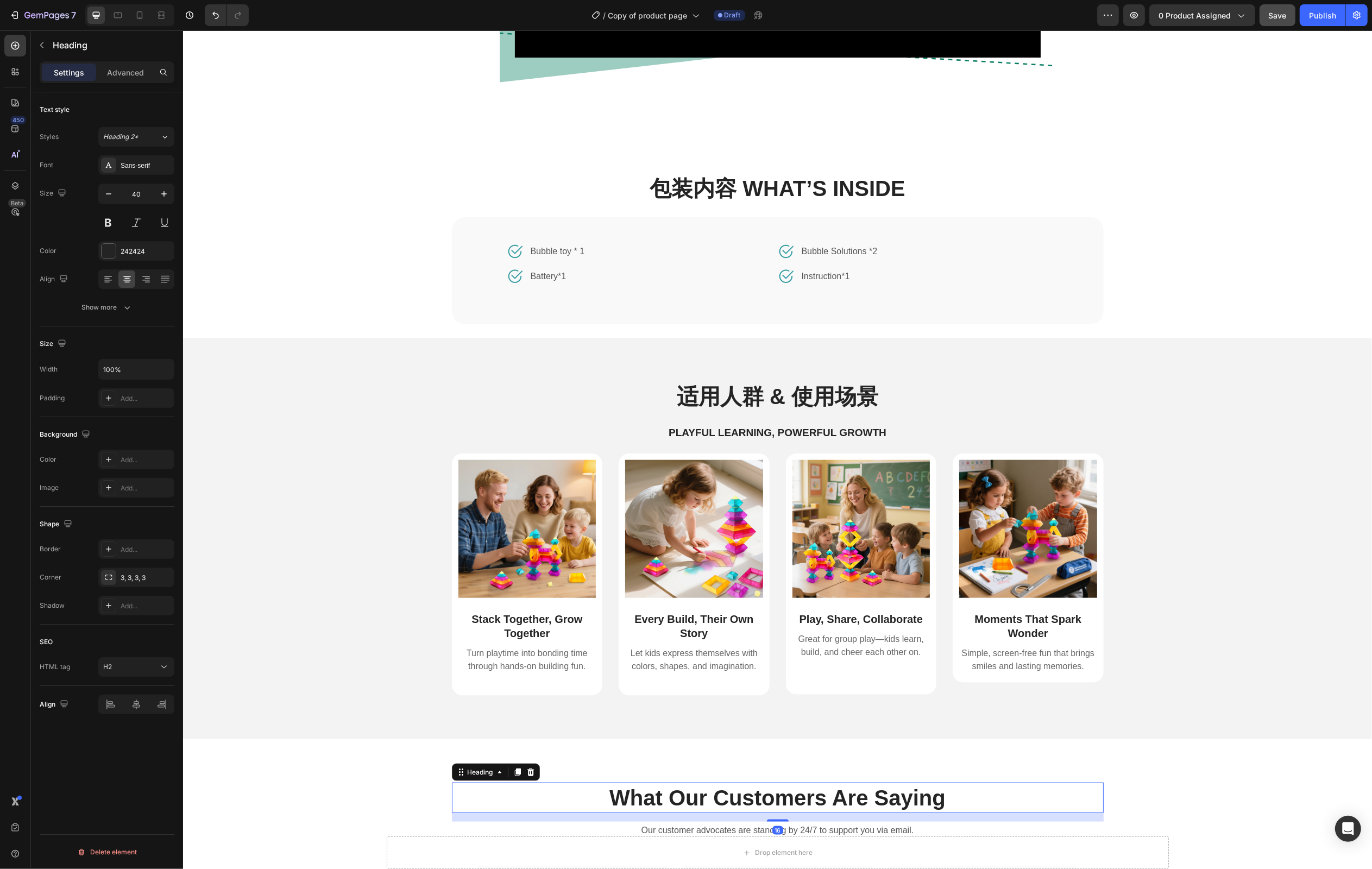
click at [613, 797] on p "What Our Customers Are Saying" at bounding box center [777, 798] width 650 height 28
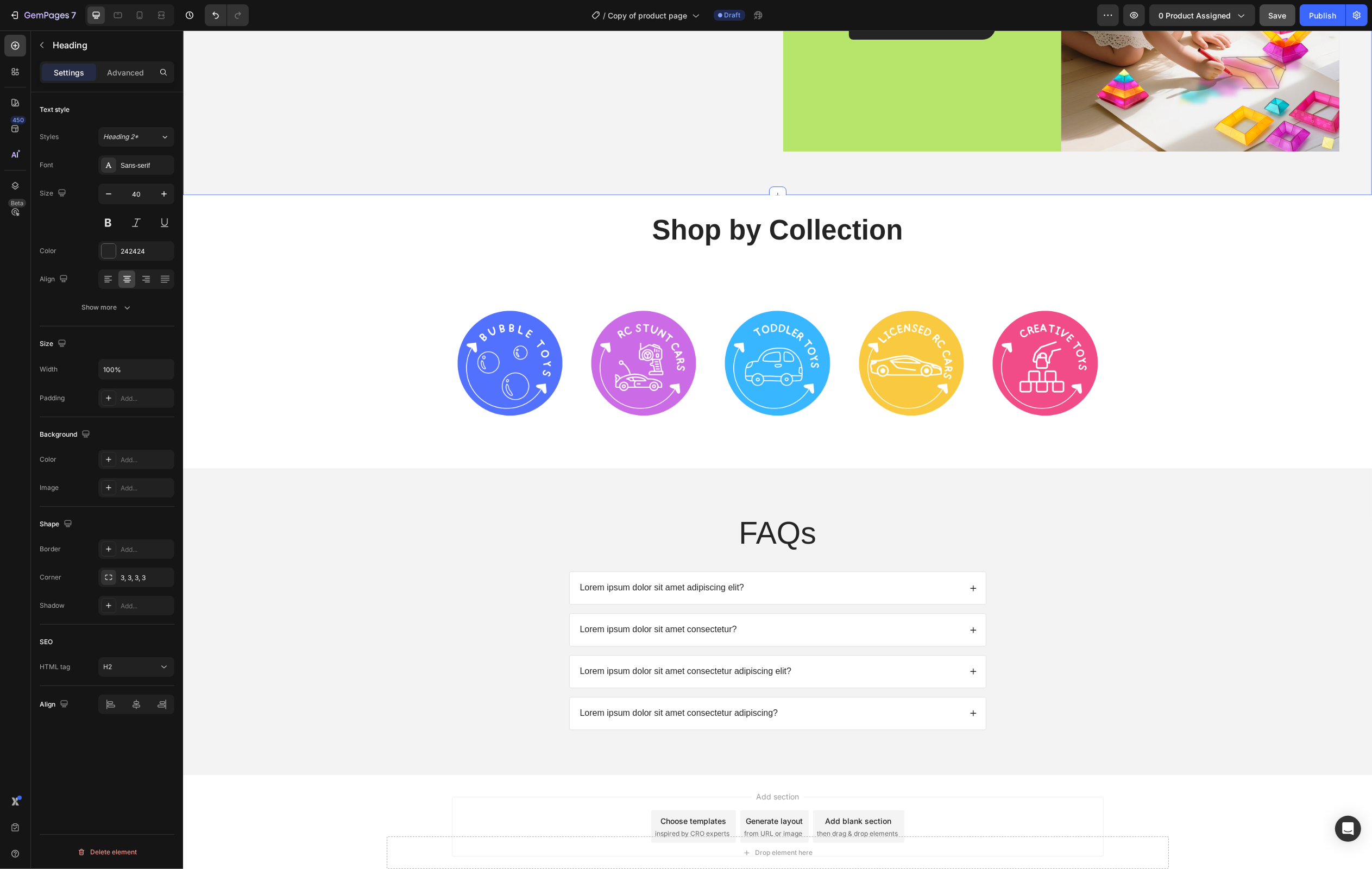
scroll to position [3458, 0]
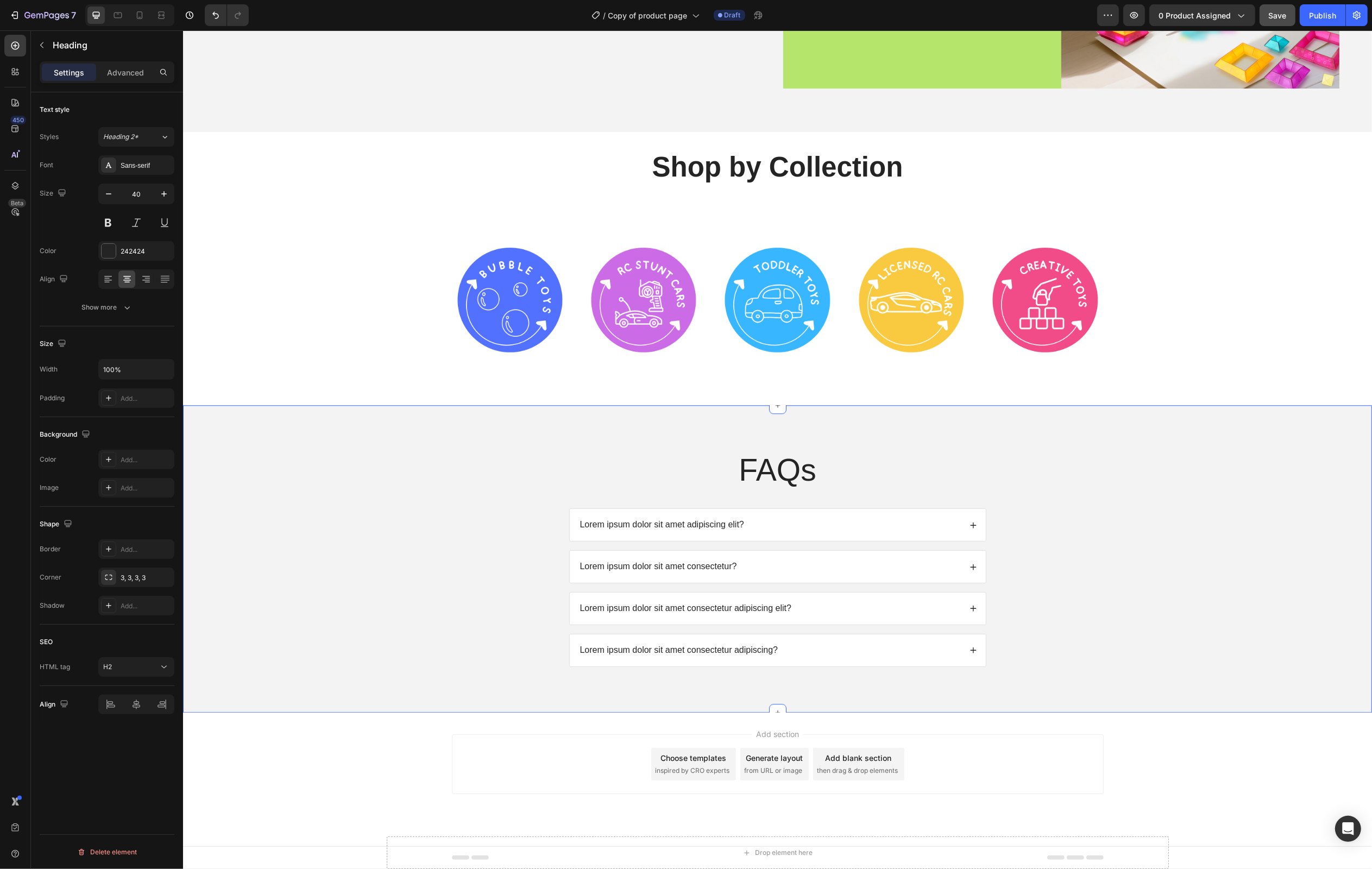
click at [368, 588] on div "FAQs Heading Lorem ipsum dolor sit amet adipiscing elit? Lorem ipsum dolor sit …" at bounding box center [777, 568] width 1167 height 237
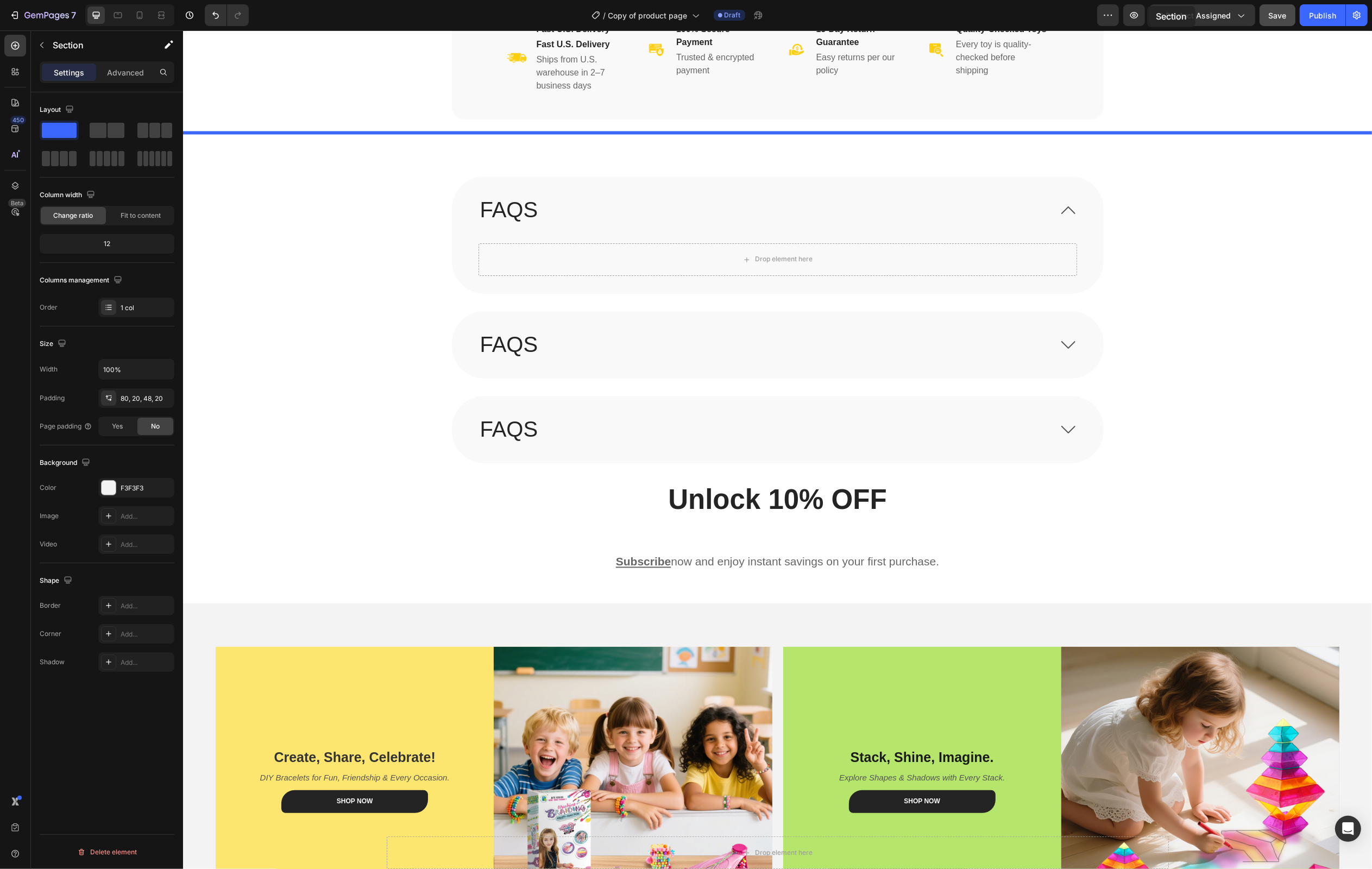
scroll to position [2457, 0]
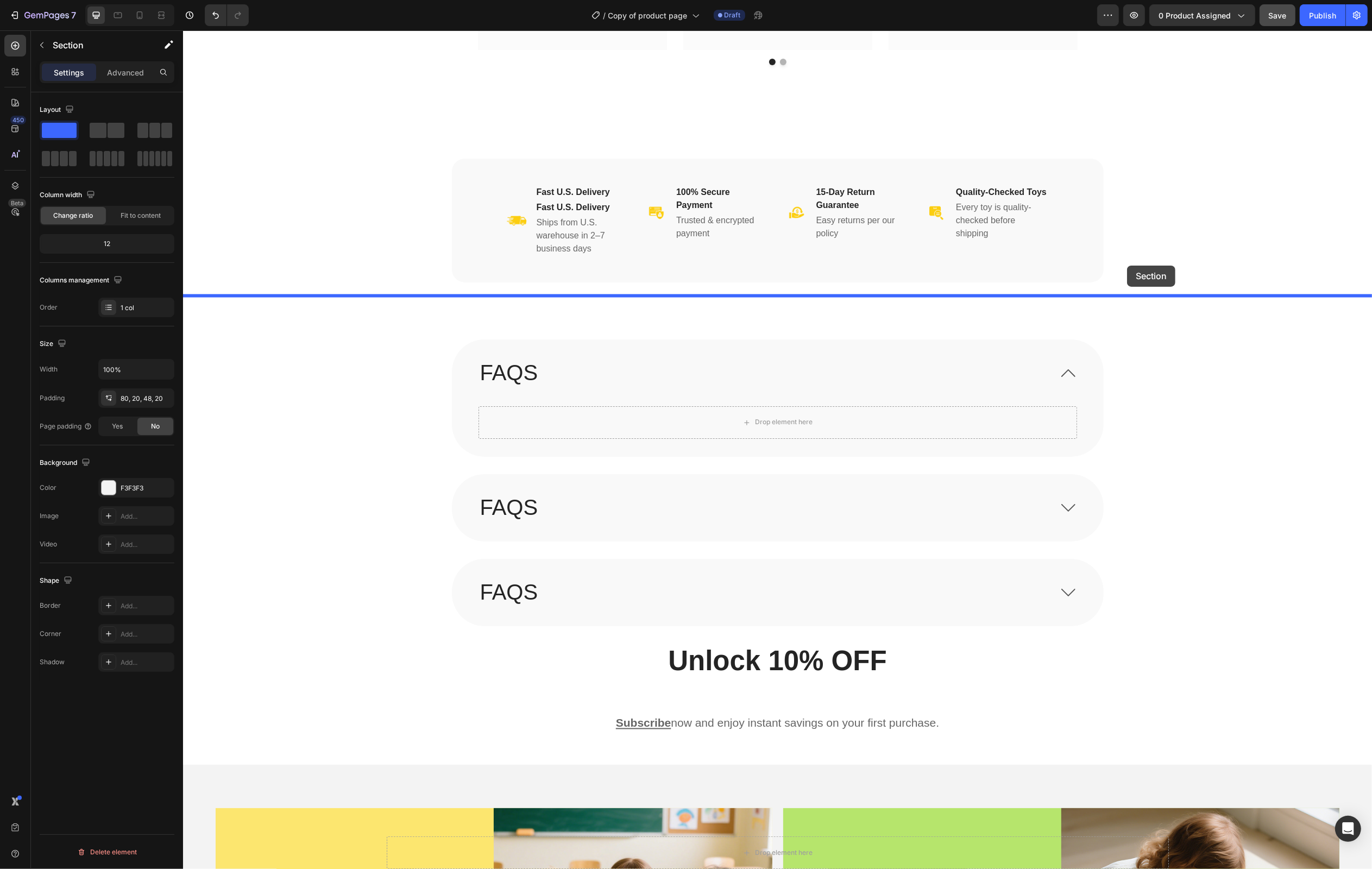
drag, startPoint x: 1149, startPoint y: 396, endPoint x: 1127, endPoint y: 265, distance: 132.8
drag, startPoint x: 1127, startPoint y: 265, endPoint x: 1147, endPoint y: 147, distance: 119.7
click at [1147, 147] on div "Image Fast U.S. Delivery Heading Fast U.S. Delivery Heading Ships from U.S. war…" at bounding box center [777, 205] width 1189 height 181
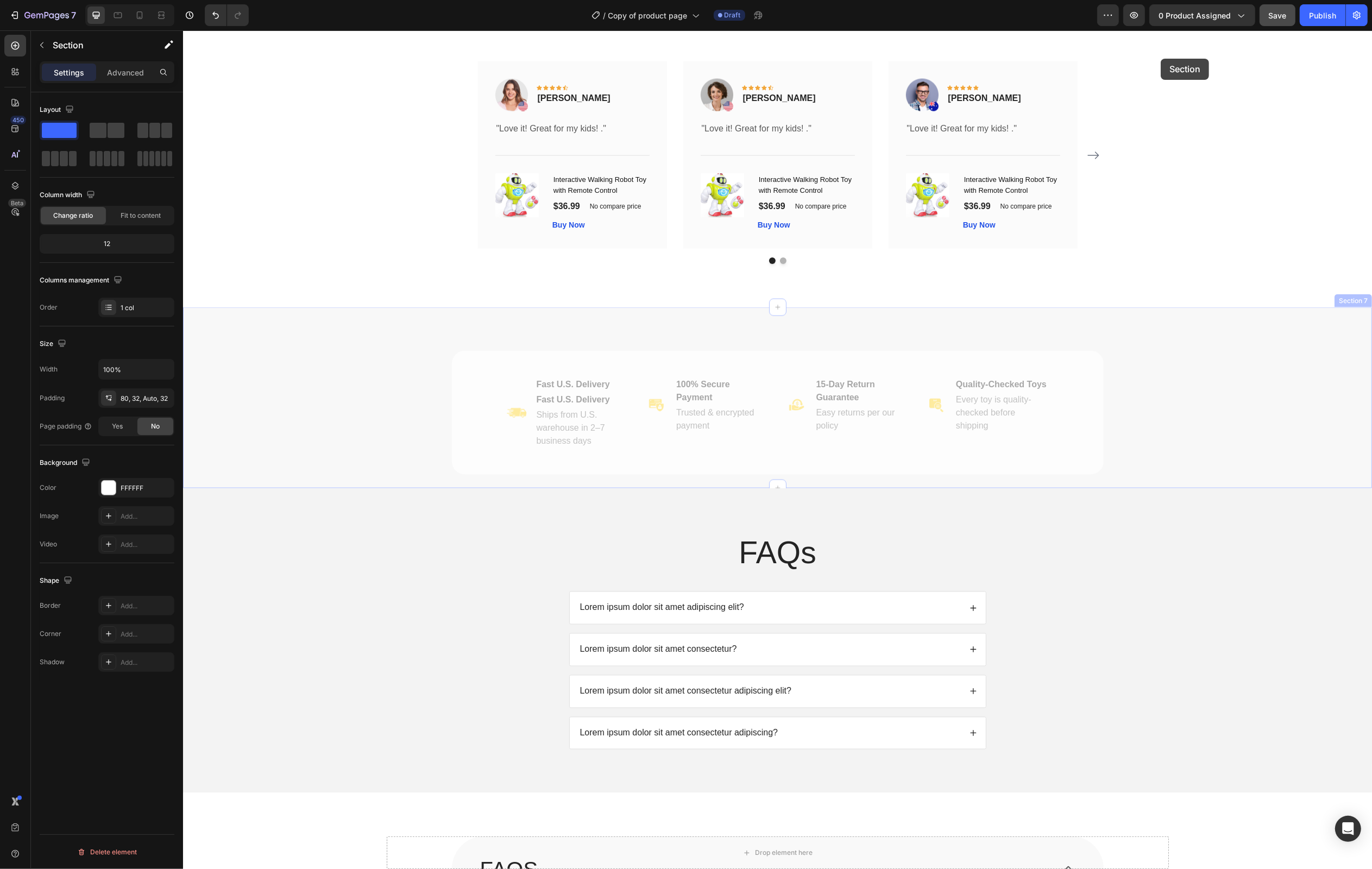
scroll to position [2216, 0]
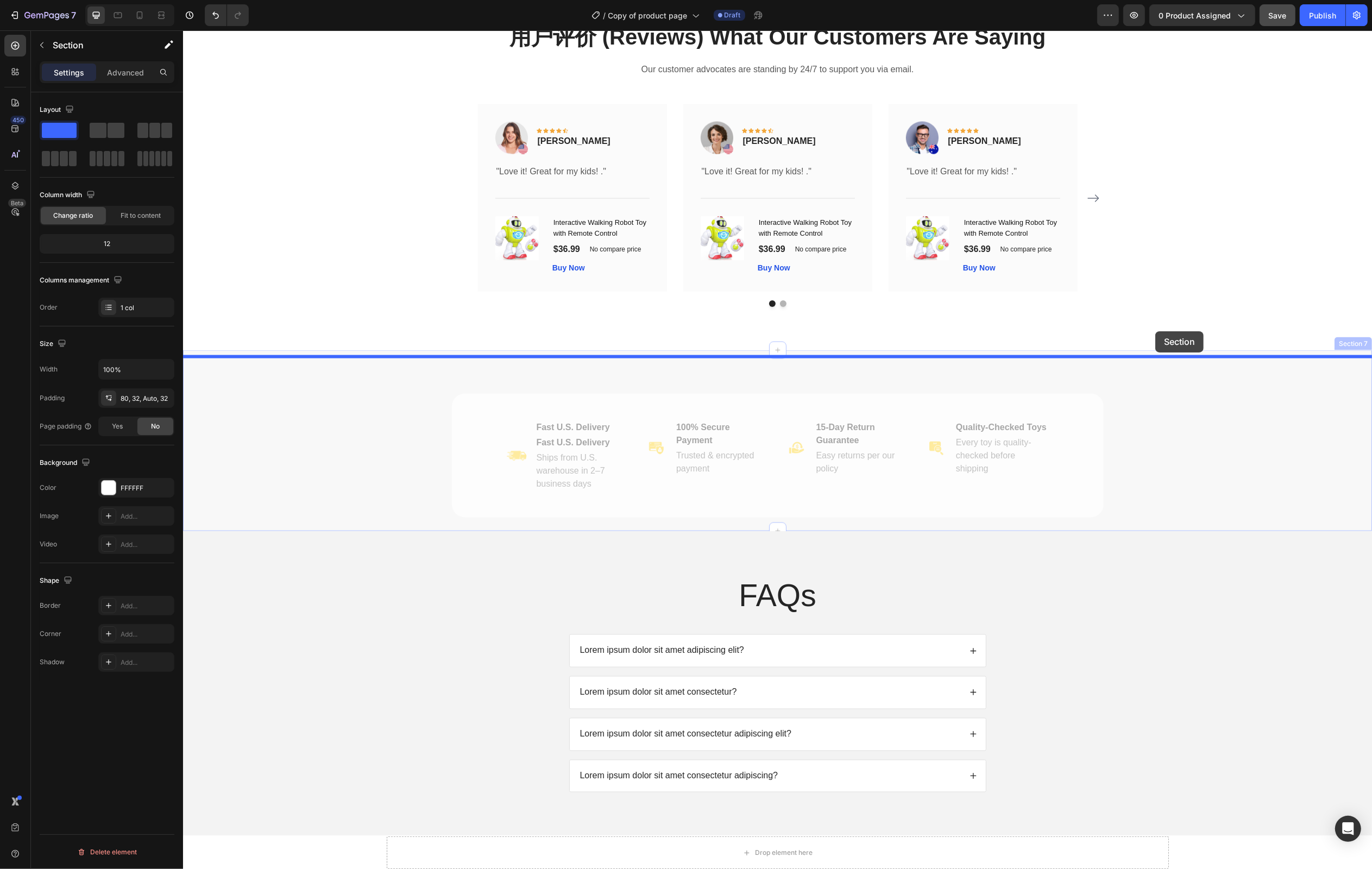
drag, startPoint x: 1147, startPoint y: 147, endPoint x: 1155, endPoint y: 332, distance: 185.2
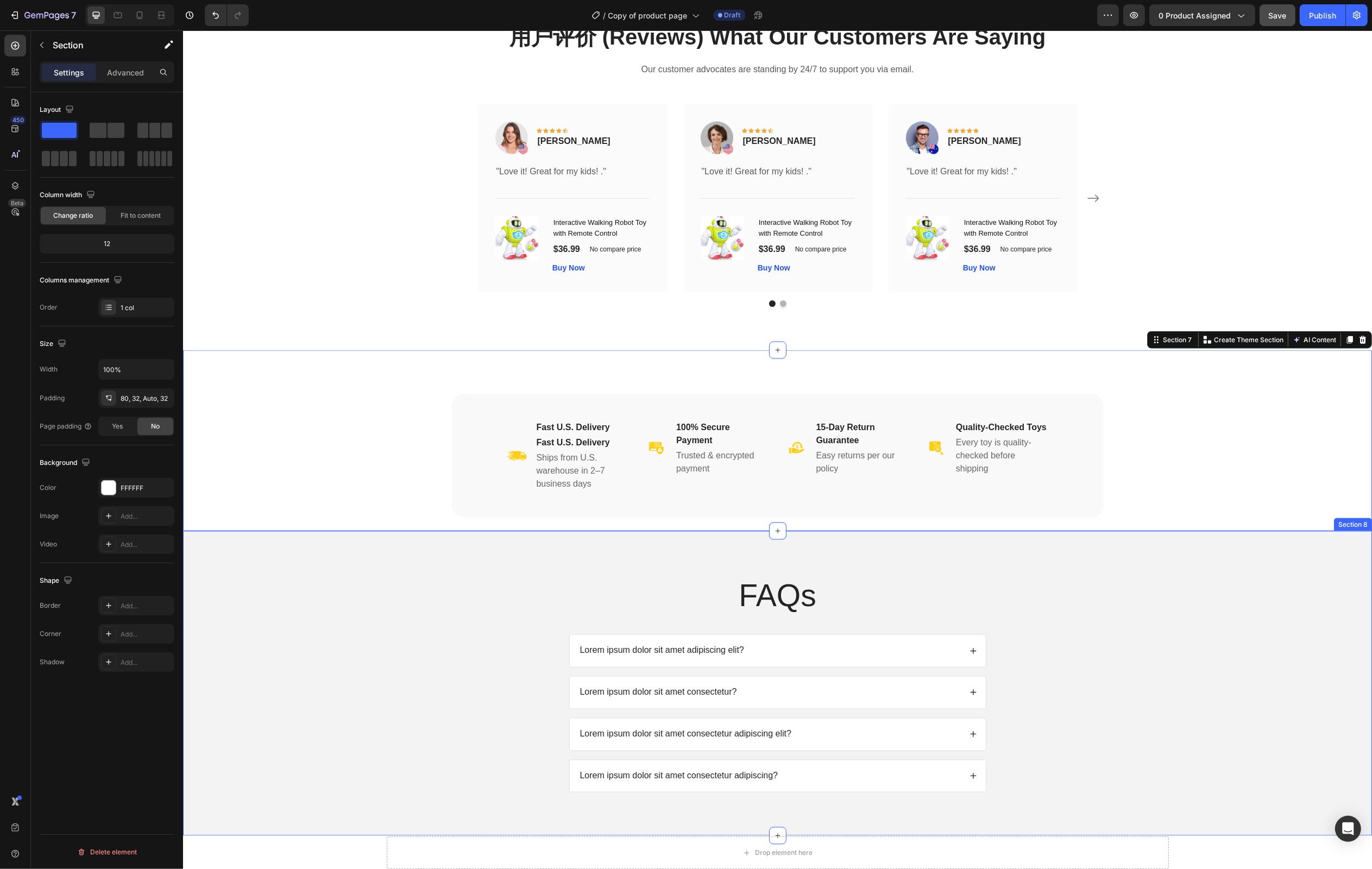
click at [1334, 611] on div "FAQs Heading Lorem ipsum dolor sit amet adipiscing elit? Lorem ipsum dolor sit …" at bounding box center [777, 692] width 1167 height 235
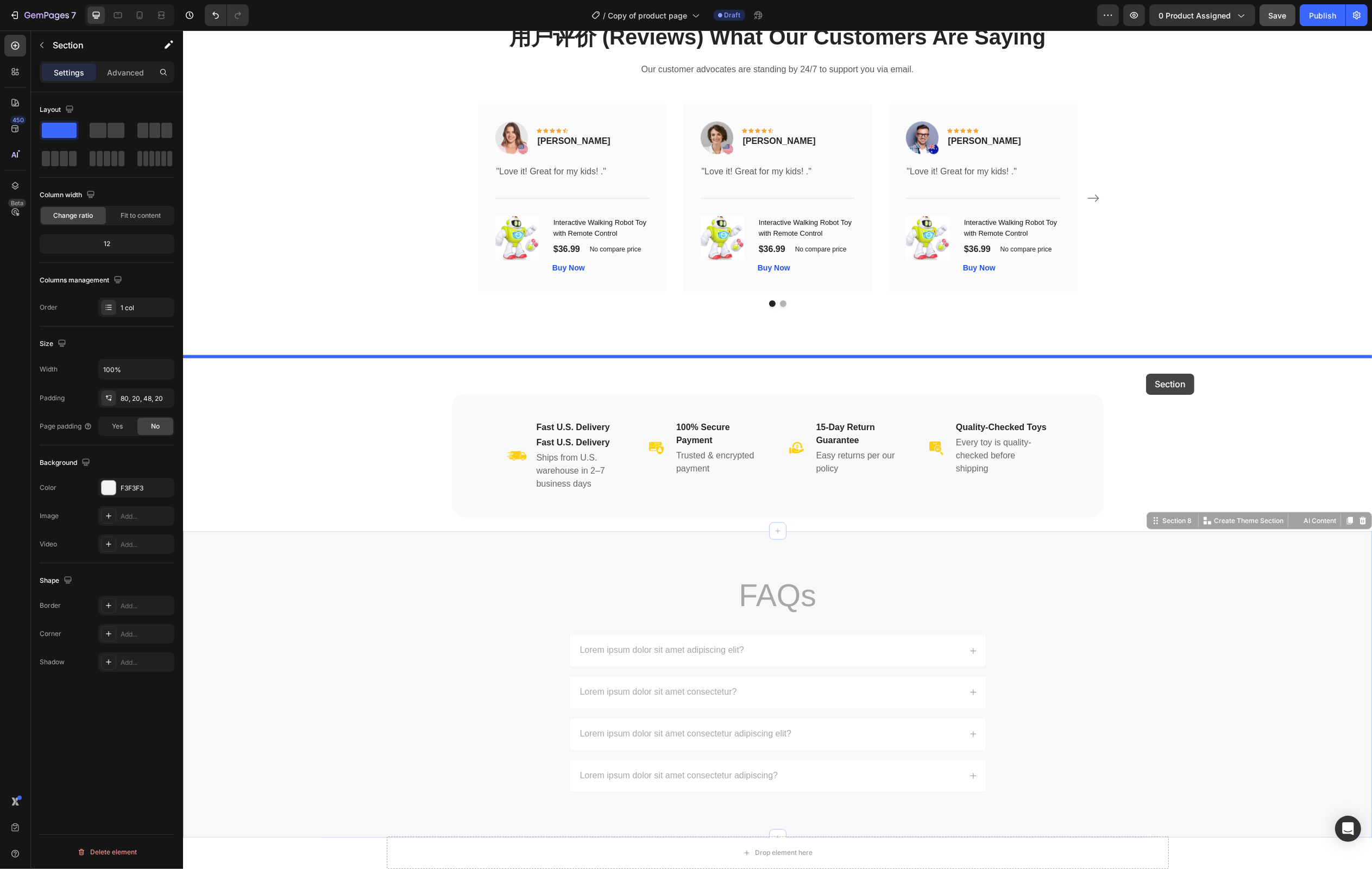
drag, startPoint x: 1156, startPoint y: 526, endPoint x: 1146, endPoint y: 374, distance: 152.3
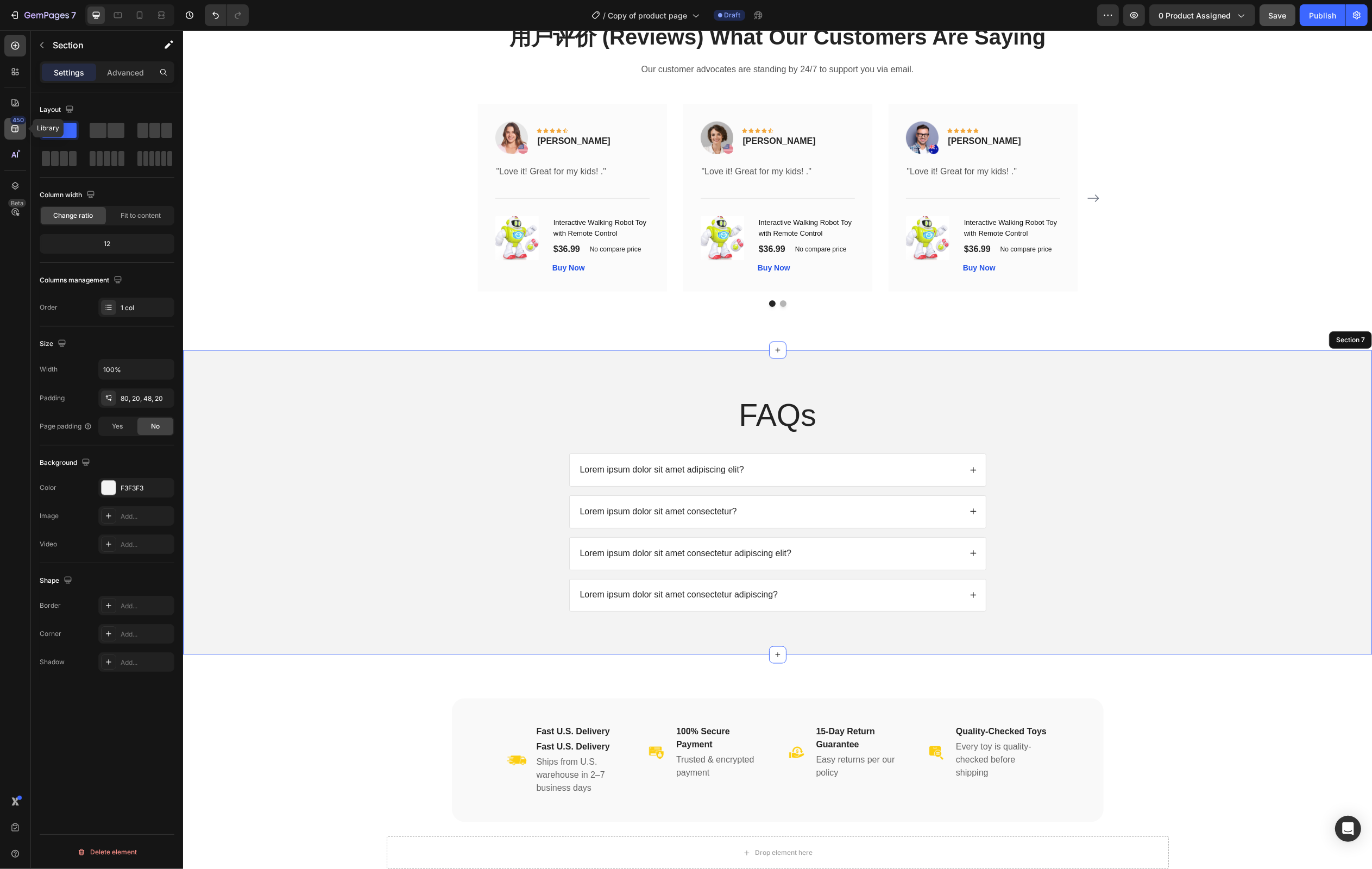
click at [15, 129] on icon at bounding box center [15, 129] width 7 height 7
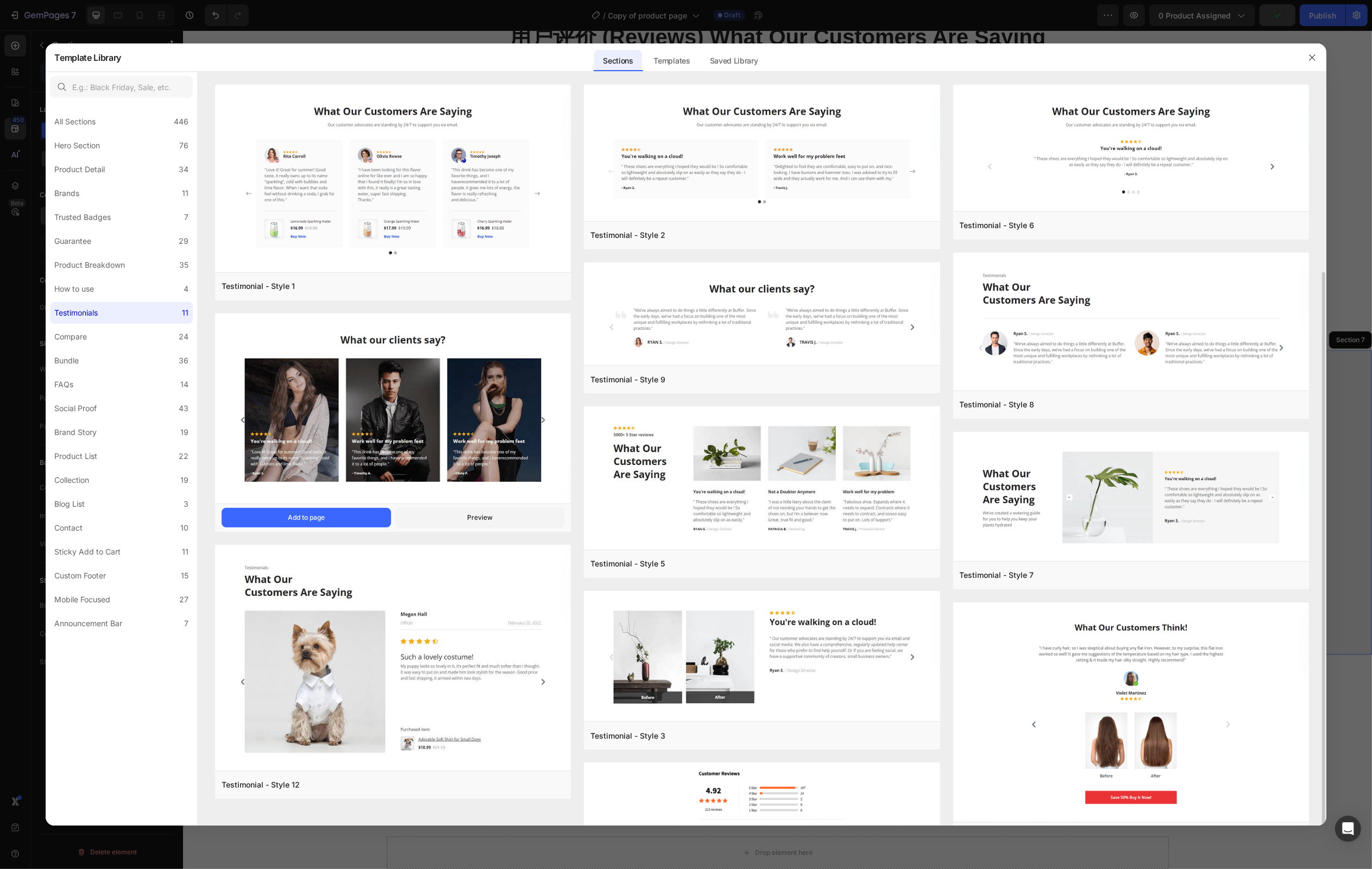
scroll to position [100, 0]
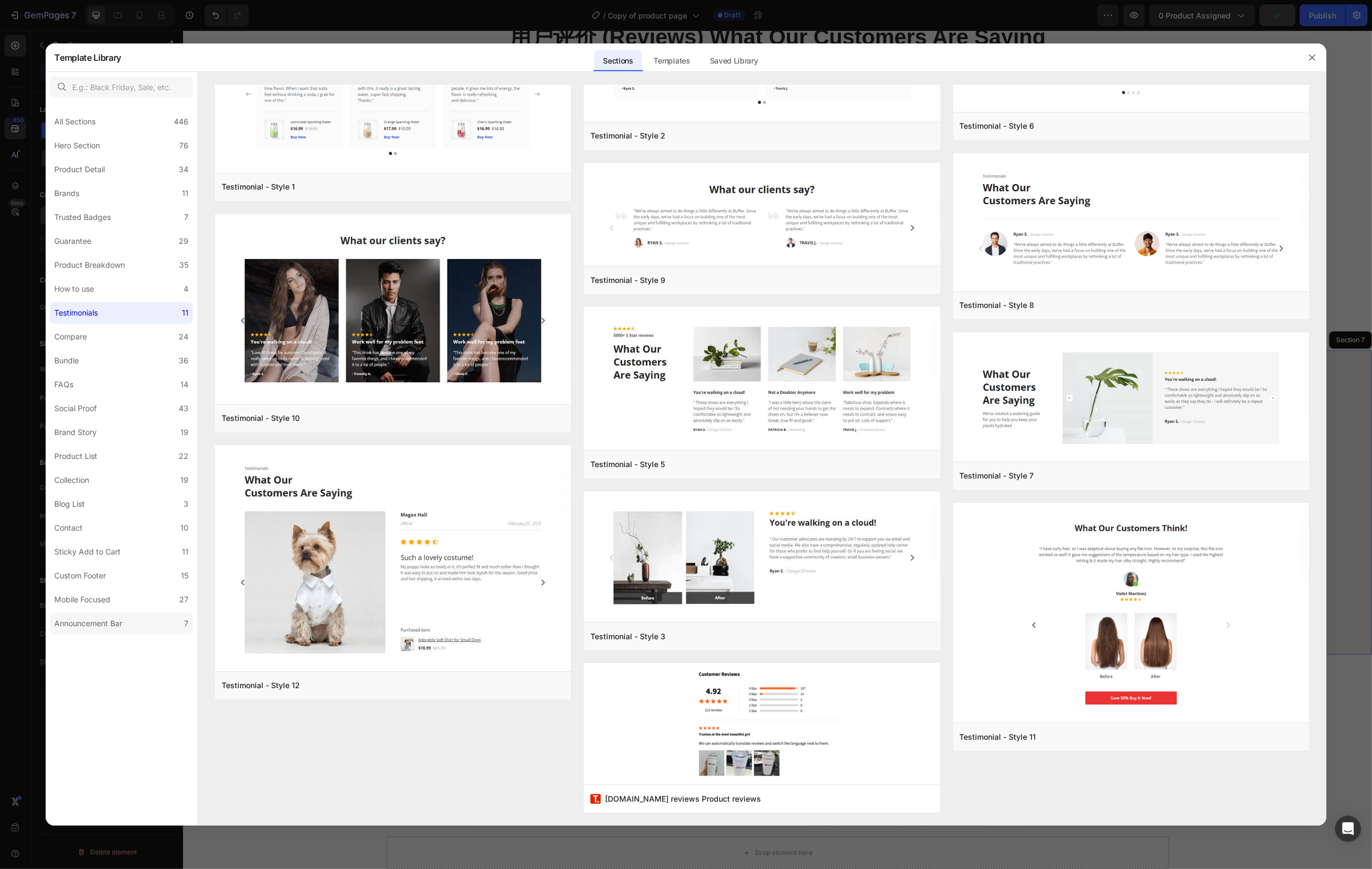
click at [121, 625] on div "Announcement Bar" at bounding box center [88, 624] width 68 height 13
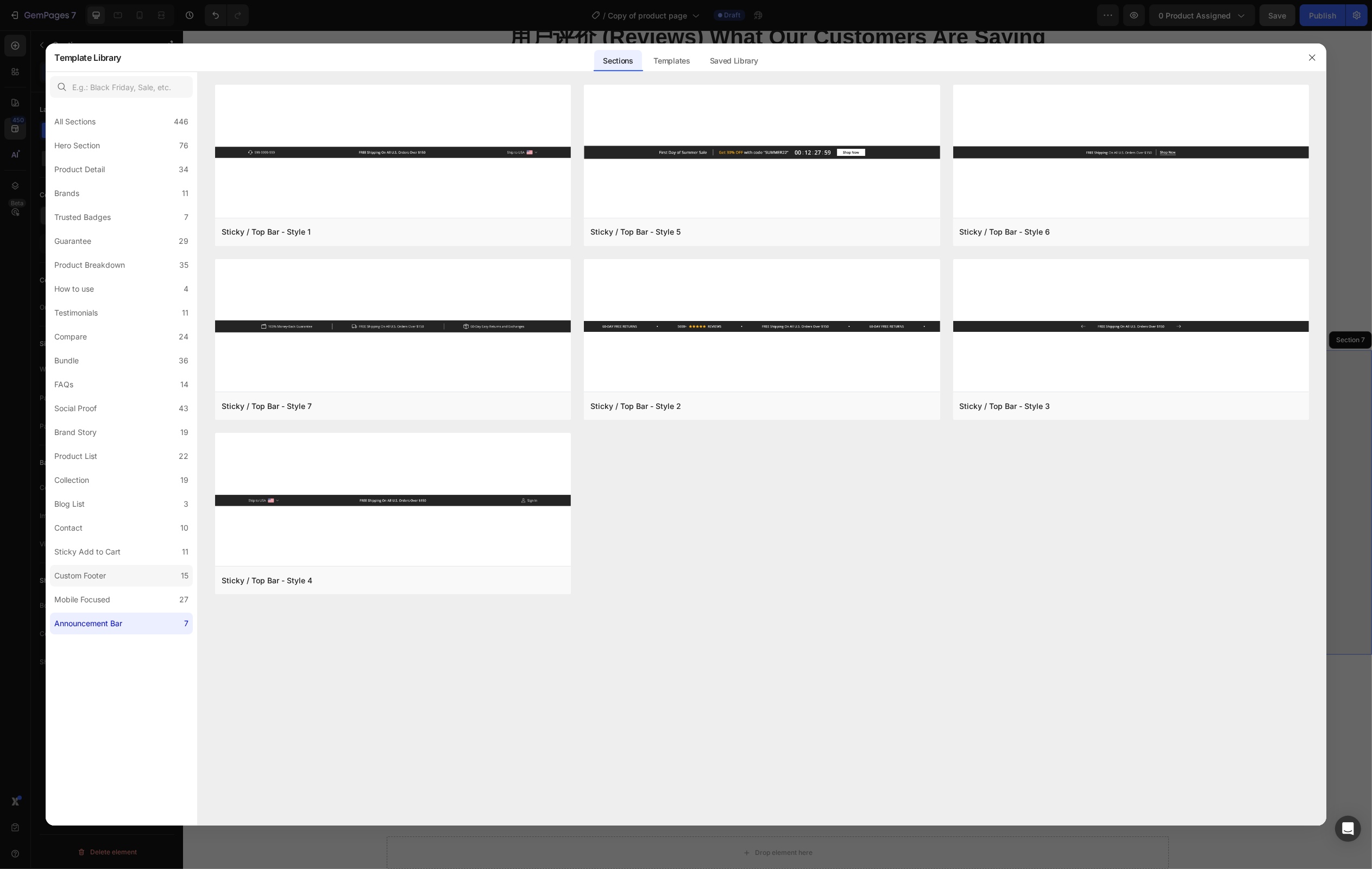
click at [119, 576] on label "Custom Footer 15" at bounding box center [122, 576] width 143 height 21
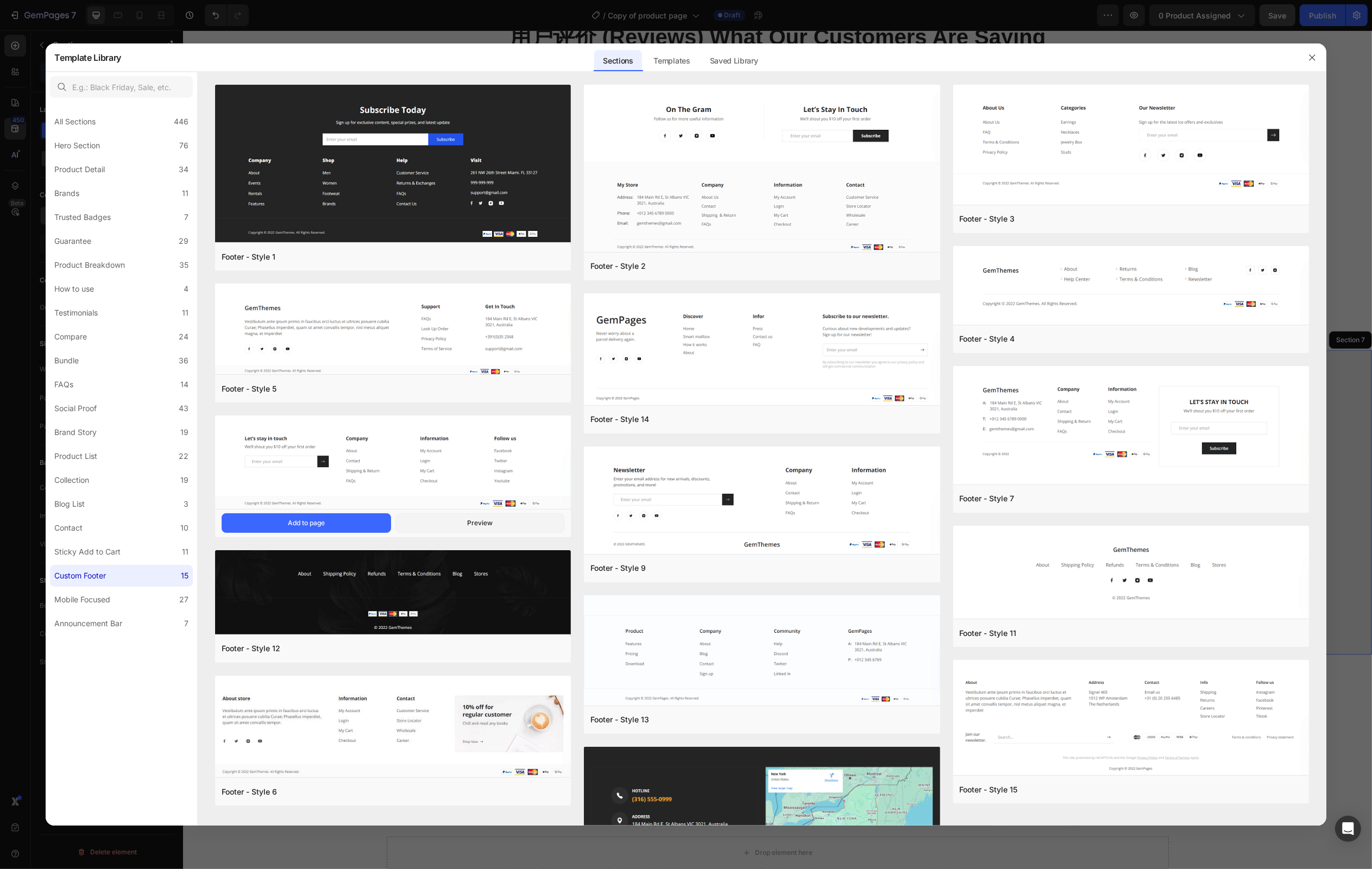
scroll to position [150, 0]
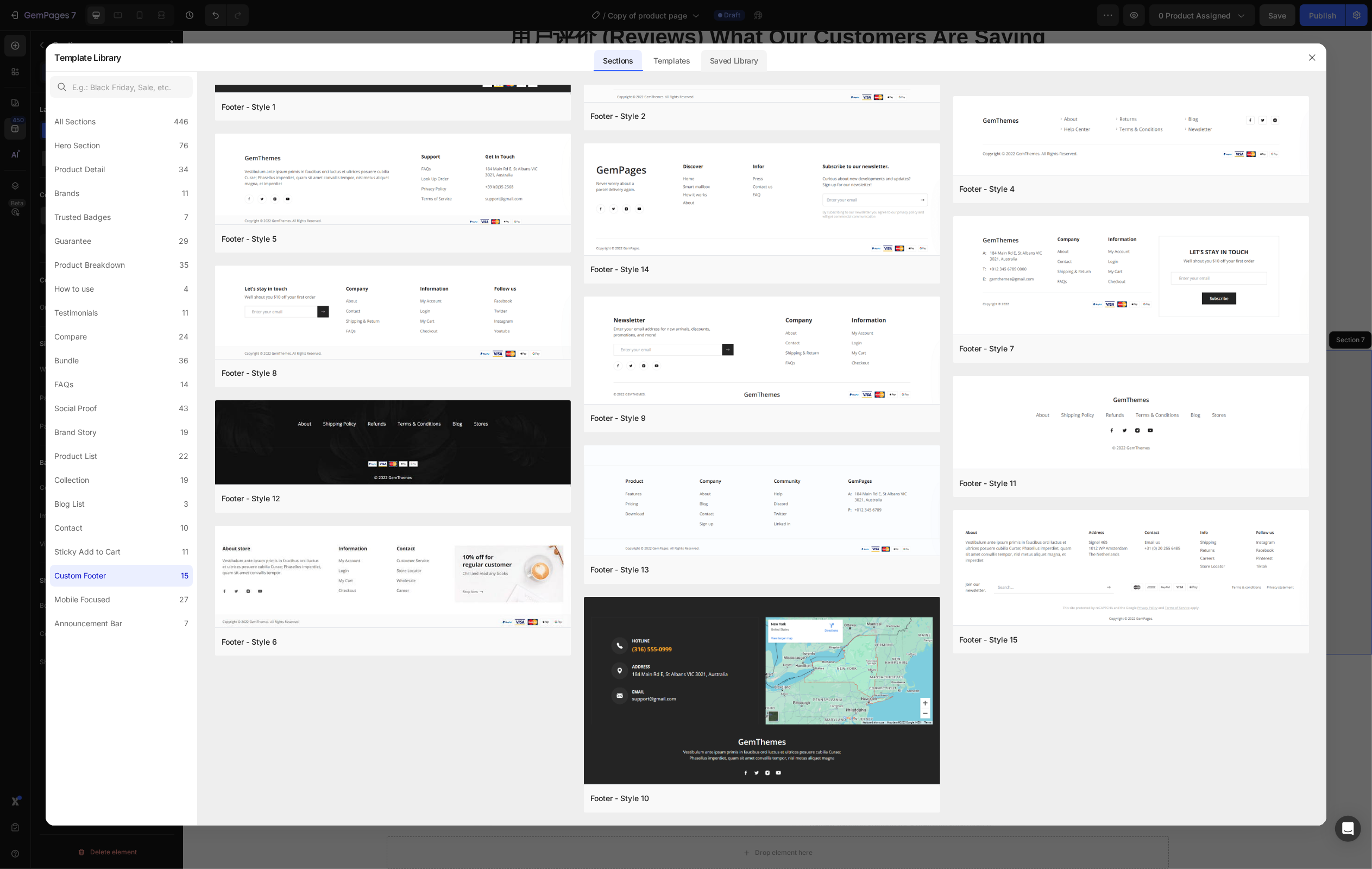
click at [741, 49] on div "Saved Library" at bounding box center [734, 57] width 66 height 28
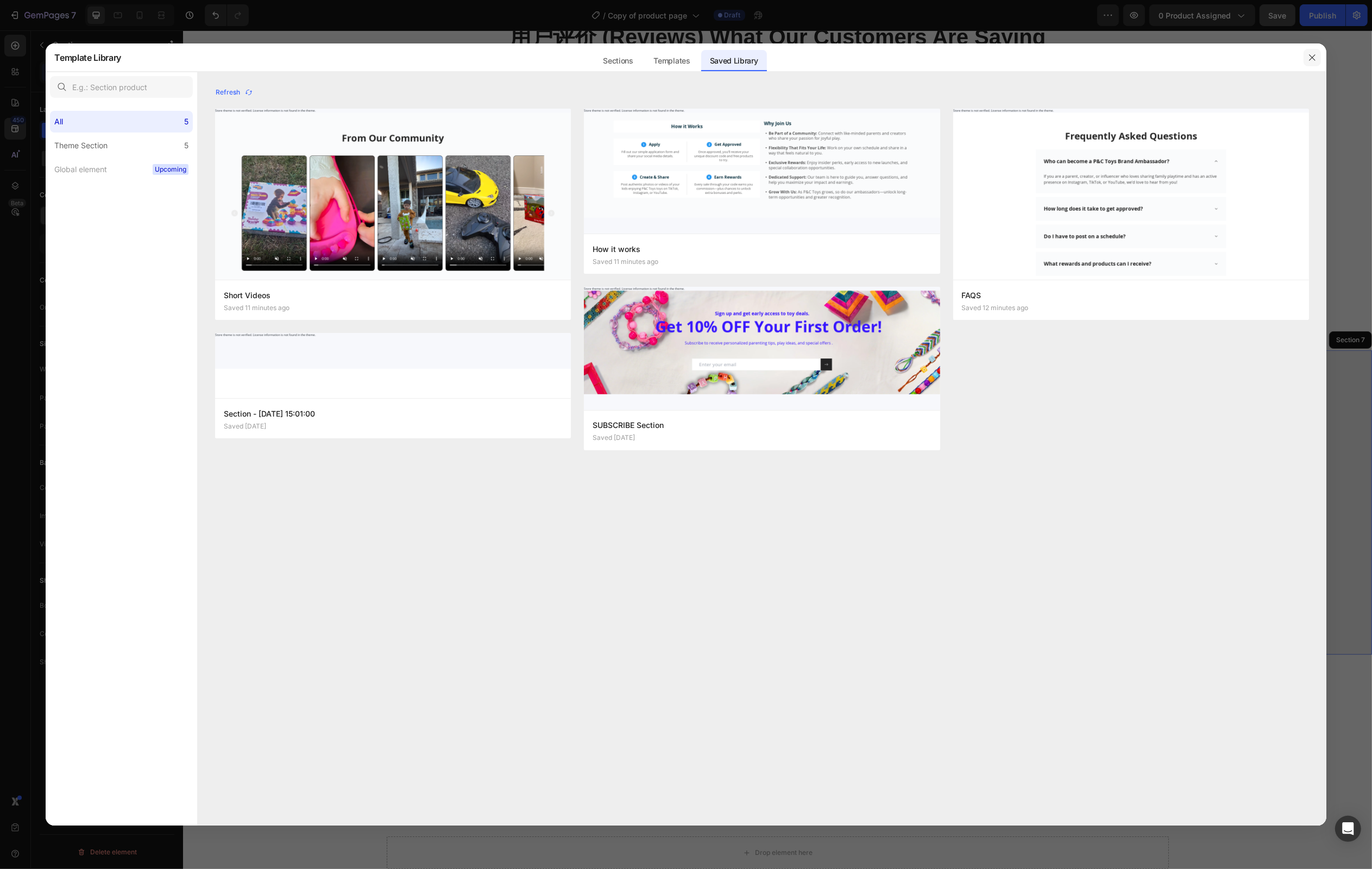
click at [1312, 60] on icon "button" at bounding box center [1312, 57] width 9 height 9
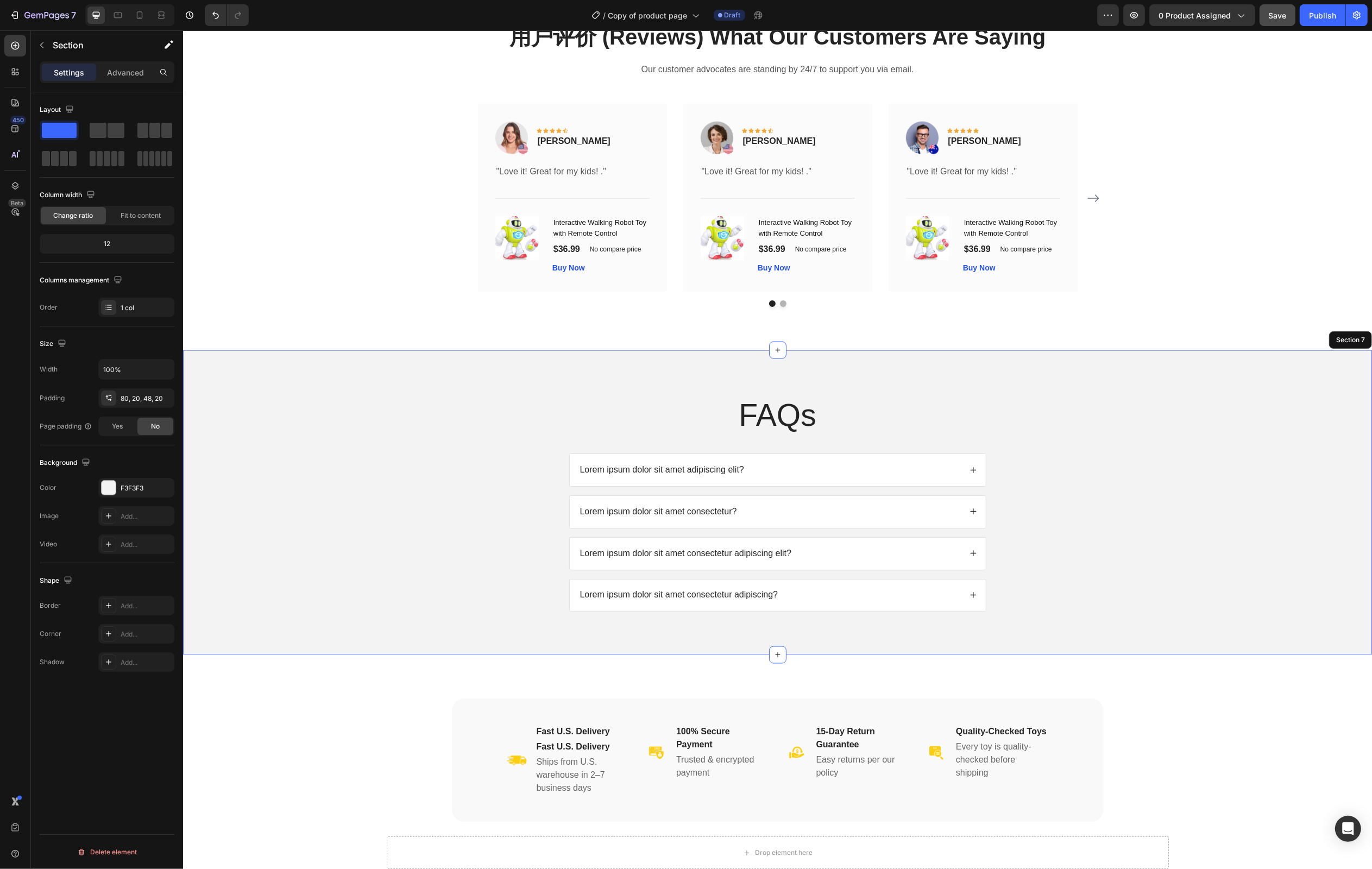
click at [1180, 452] on div "FAQs Heading Lorem ipsum dolor sit amet adipiscing elit? Lorem ipsum dolor sit …" at bounding box center [777, 511] width 1167 height 235
click at [743, 476] on p "Lorem ipsum dolor sit amet adipiscing elit?" at bounding box center [662, 470] width 164 height 11
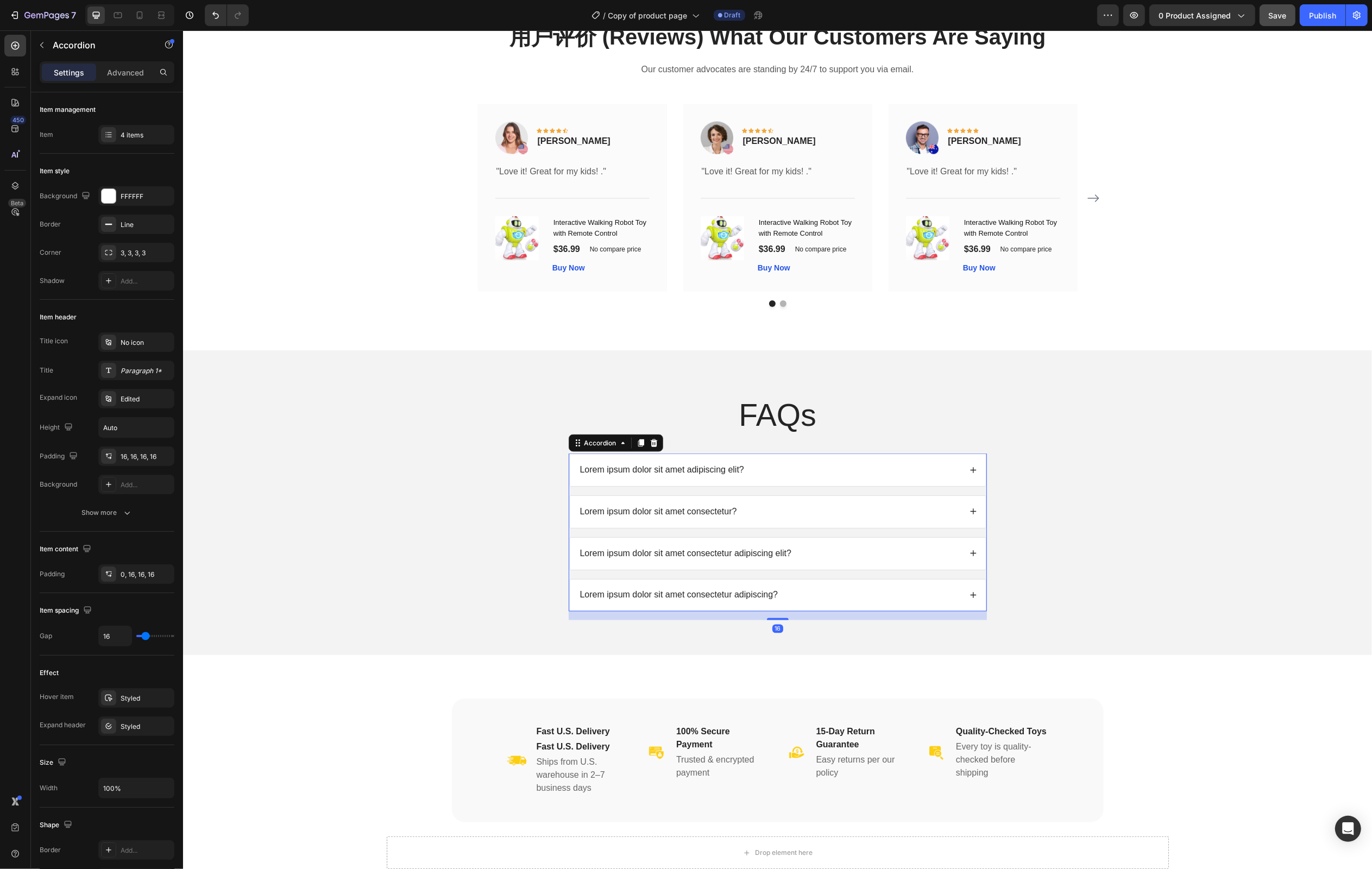
click at [814, 478] on div "Lorem ipsum dolor sit amet adipiscing elit?" at bounding box center [769, 470] width 382 height 15
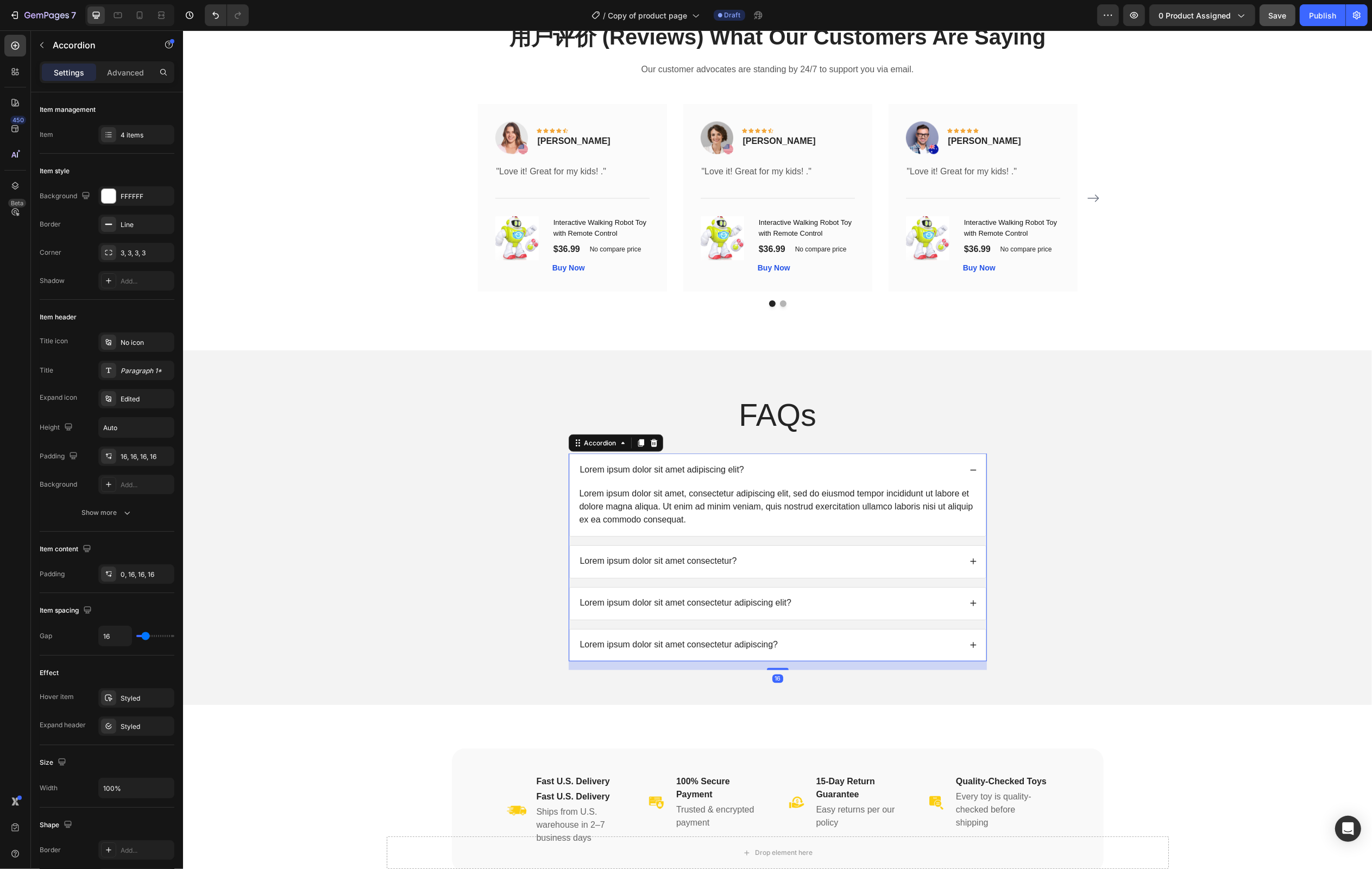
click at [734, 475] on p "Lorem ipsum dolor sit amet adipiscing elit?" at bounding box center [662, 470] width 164 height 11
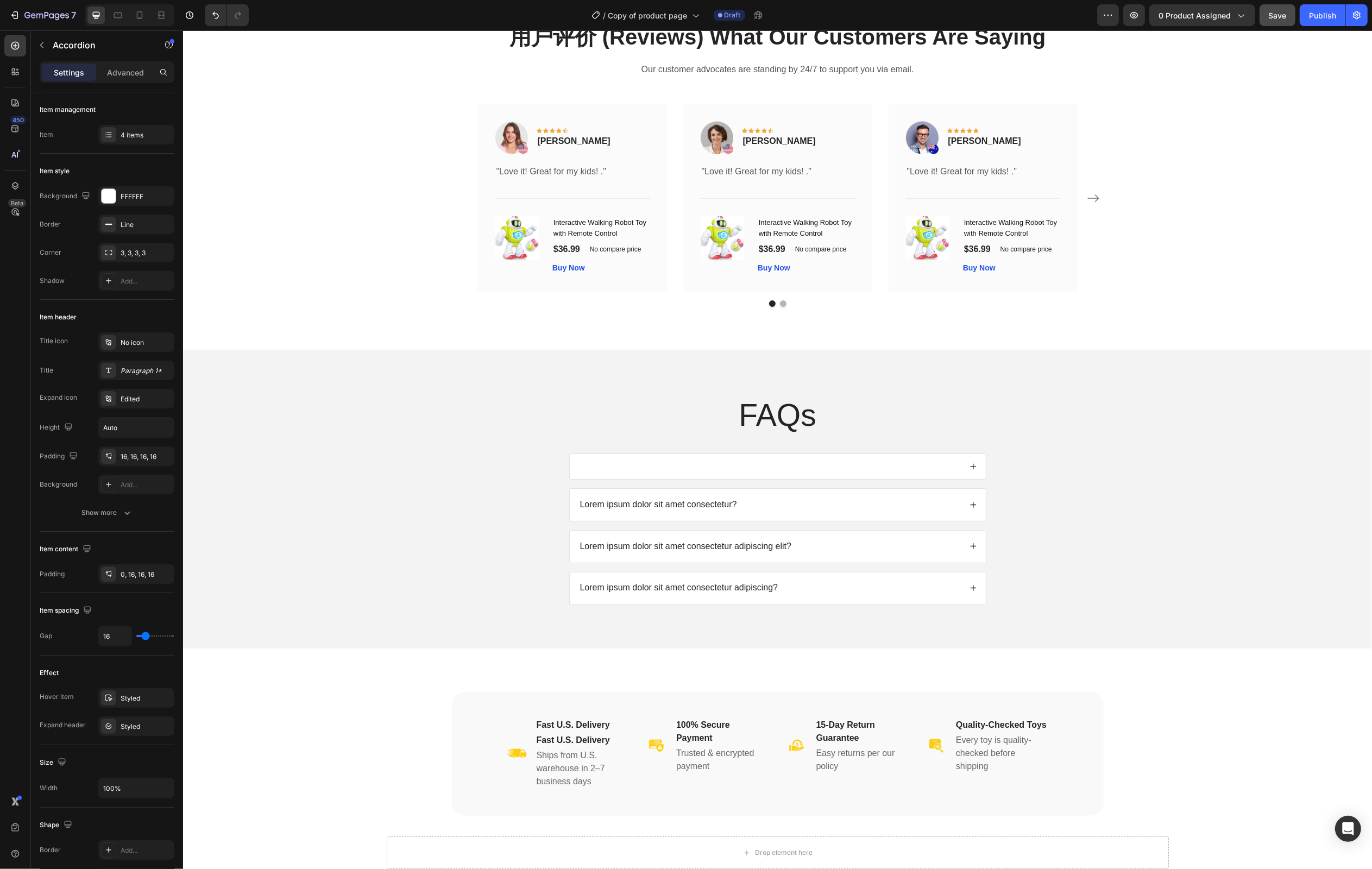
scroll to position [2214, 0]
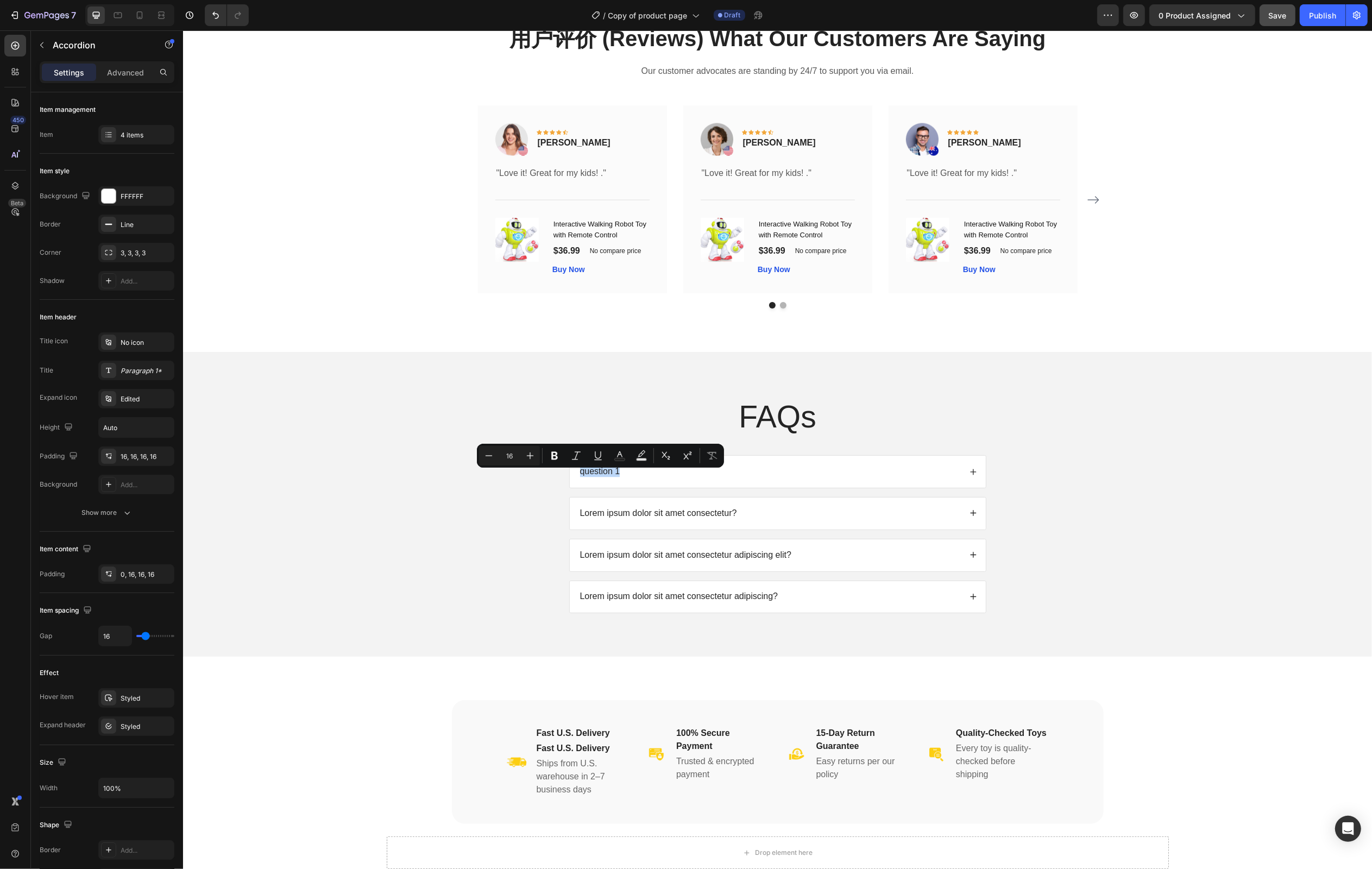
click at [726, 520] on p "Lorem ipsum dolor sit amet consectetur?" at bounding box center [658, 513] width 157 height 11
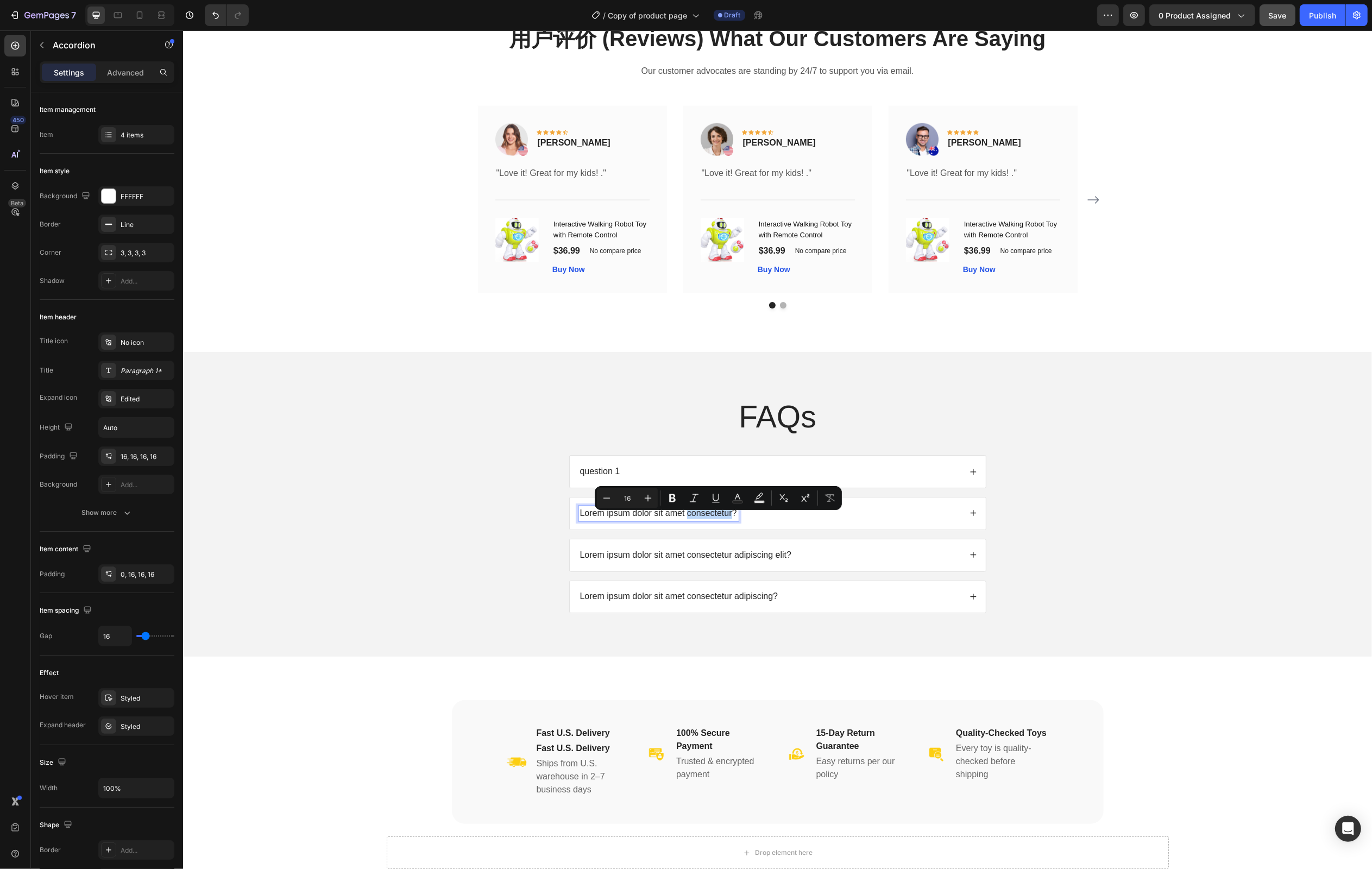
click at [726, 520] on p "Lorem ipsum dolor sit amet consectetur?" at bounding box center [658, 513] width 157 height 11
click at [677, 562] on p "Lorem ipsum dolor sit amet consectetur adipiscing elit?" at bounding box center [686, 555] width 212 height 11
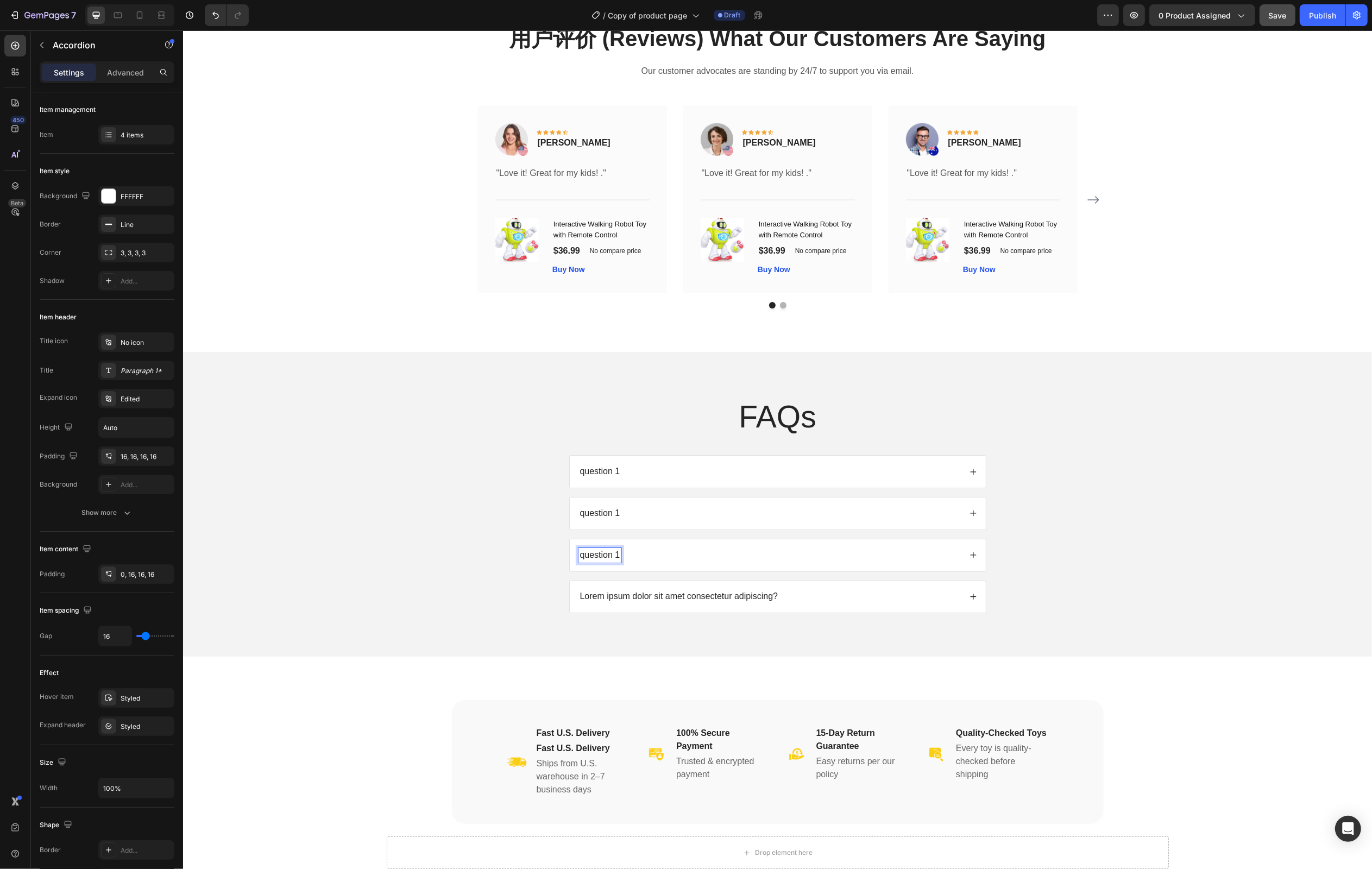
click at [650, 603] on p "Lorem ipsum dolor sit amet consectetur adipiscing?" at bounding box center [679, 597] width 198 height 11
click at [690, 479] on div "question 1" at bounding box center [769, 472] width 382 height 15
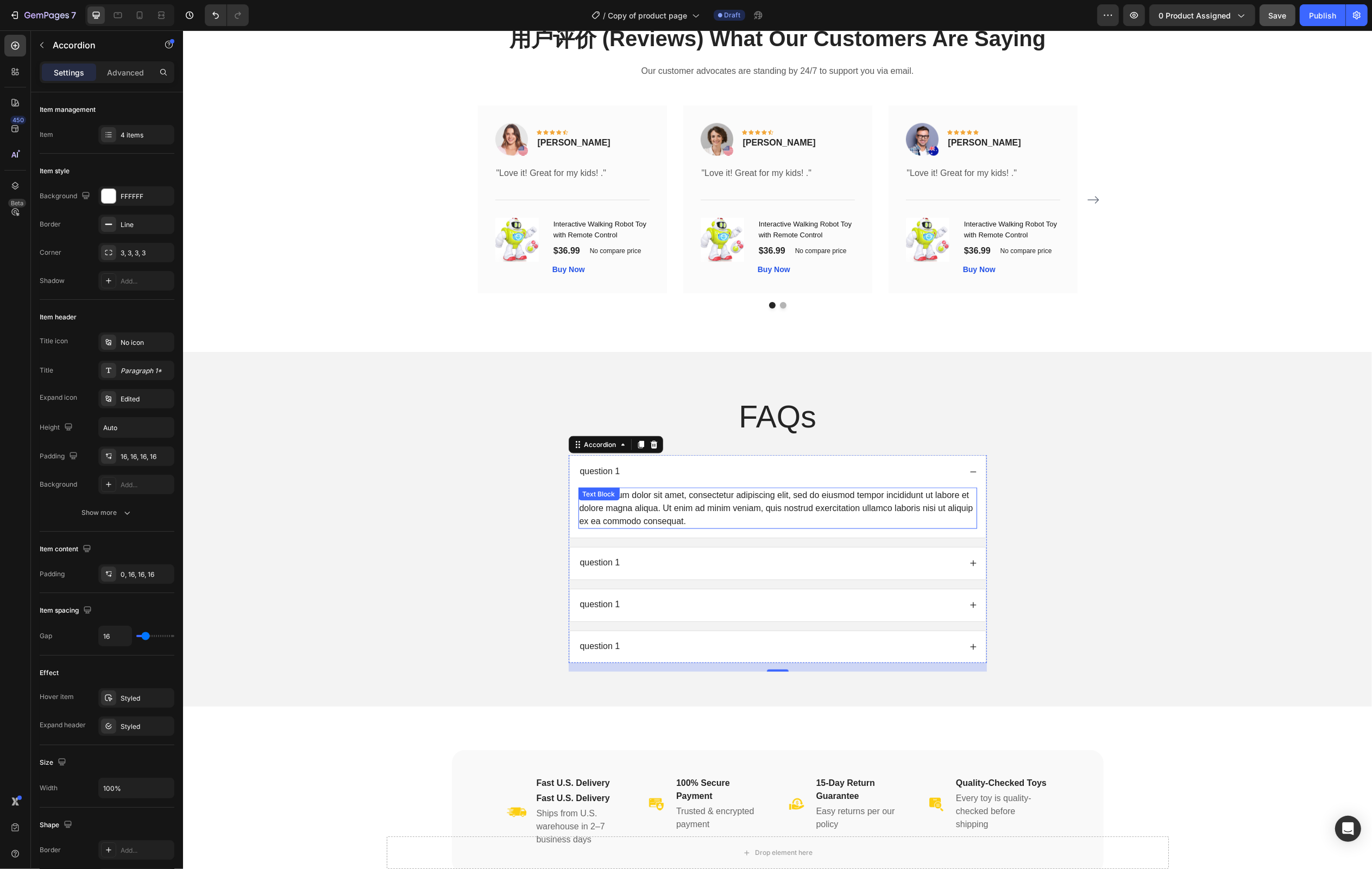
click at [660, 503] on div "Lorem ipsum dolor sit amet, consectetur adipiscing elit, sed do eiusmod tempor …" at bounding box center [777, 509] width 399 height 41
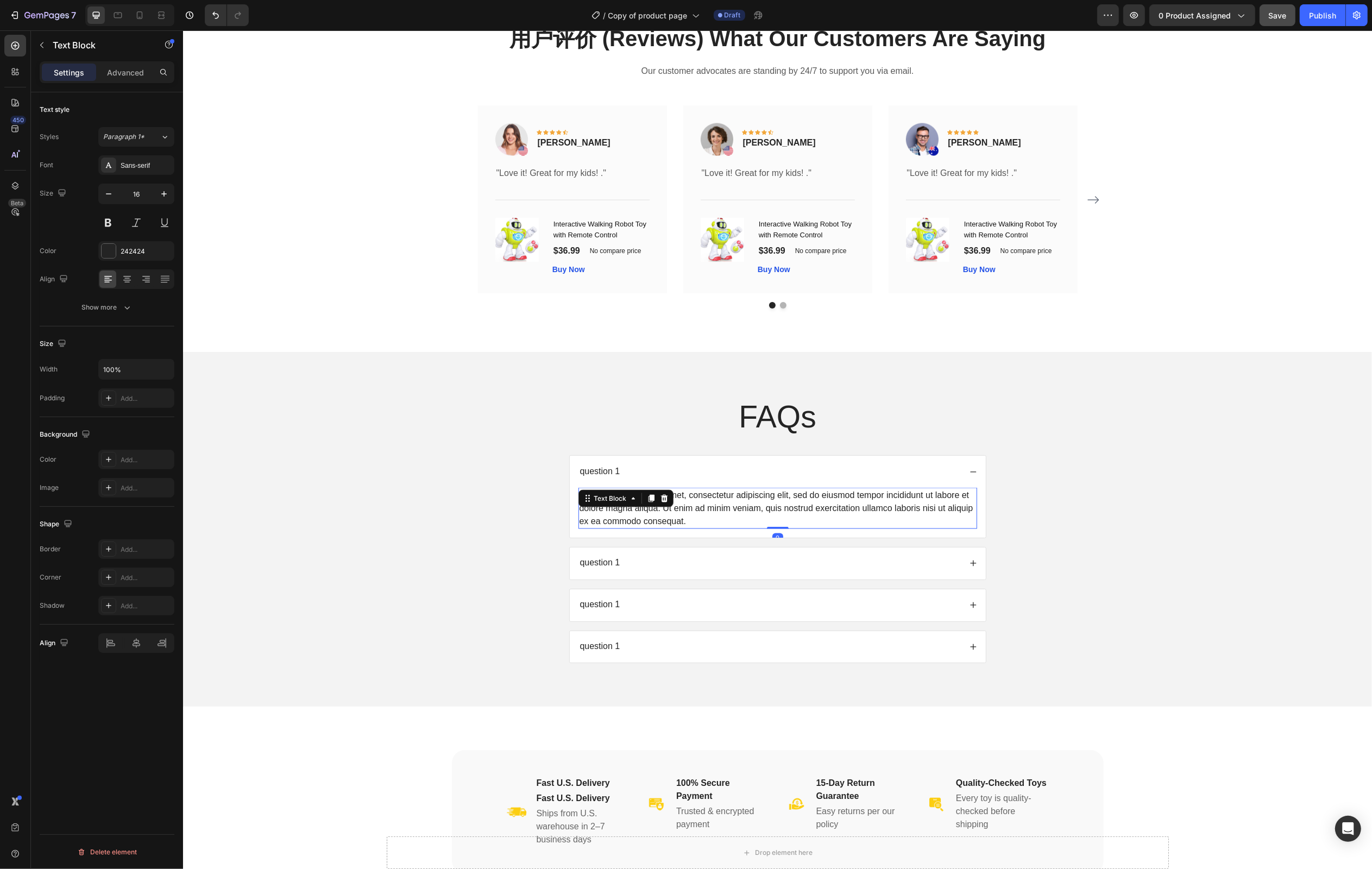
click at [660, 503] on icon at bounding box center [664, 499] width 7 height 7
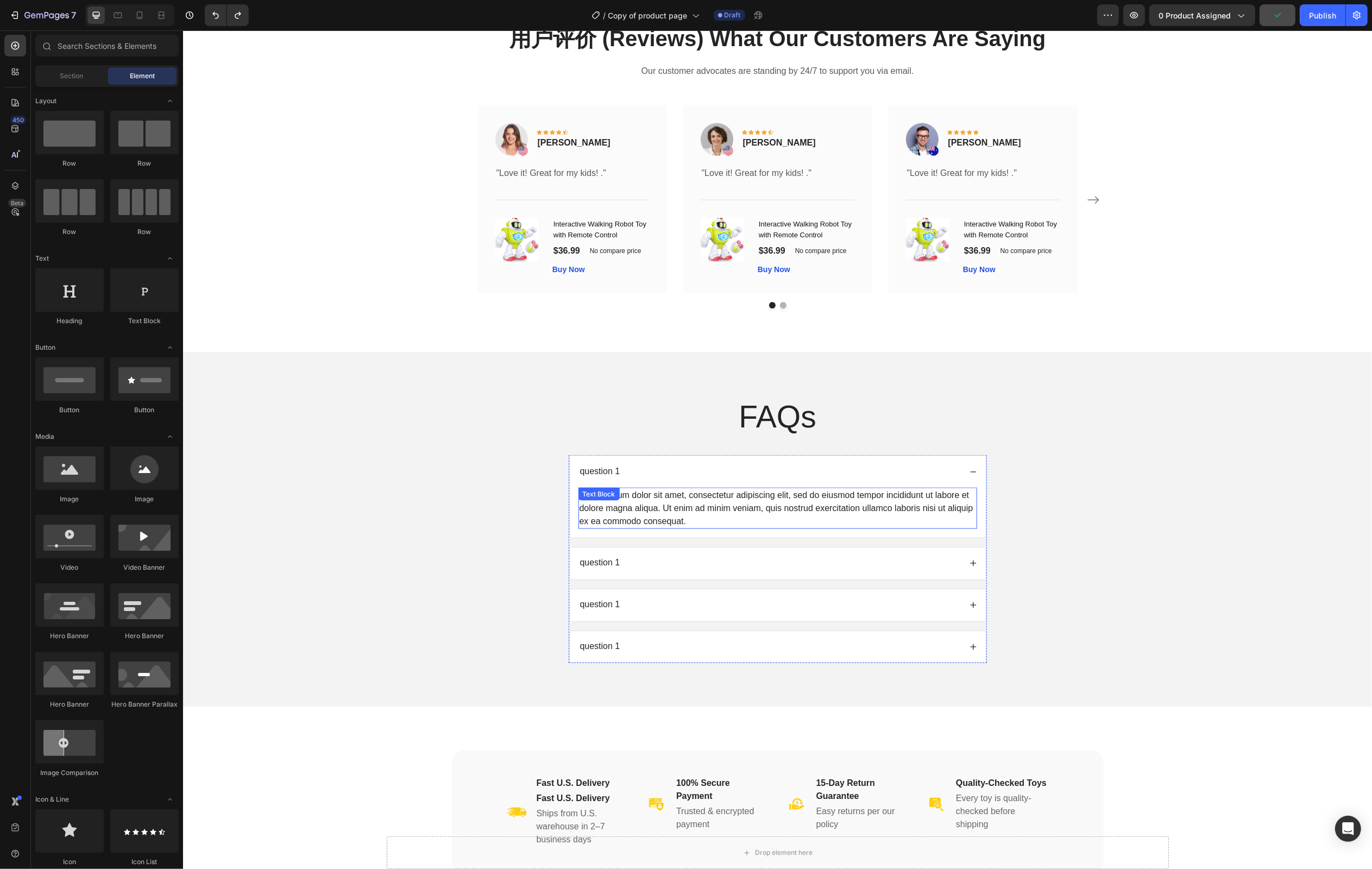
click at [676, 524] on div "Lorem ipsum dolor sit amet, consectetur adipiscing elit, sed do eiusmod tempor …" at bounding box center [777, 509] width 399 height 41
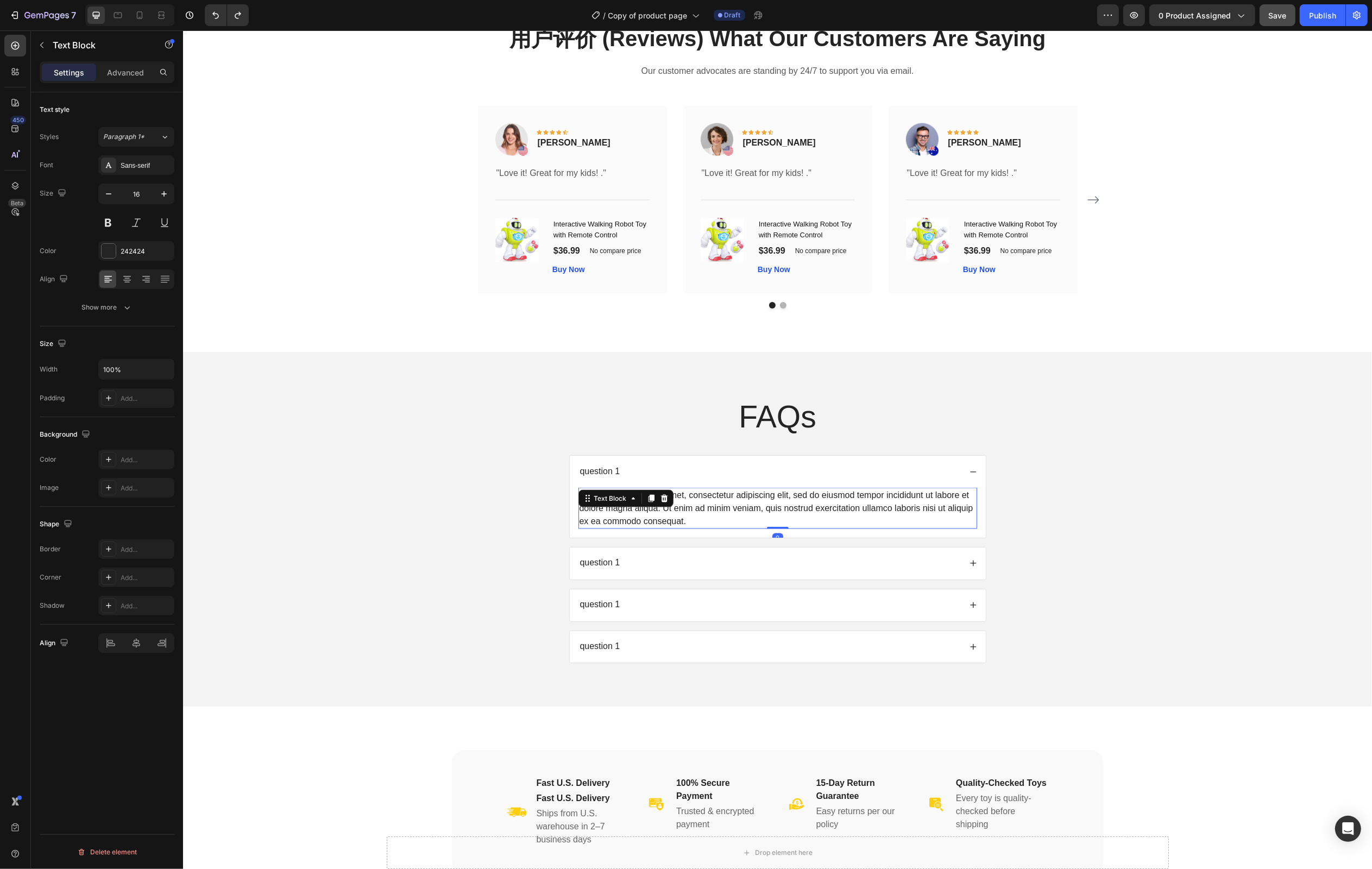
click at [786, 519] on div "Lorem ipsum dolor sit amet, consectetur adipiscing elit, sed do eiusmod tempor …" at bounding box center [777, 509] width 399 height 41
click at [786, 519] on p "Lorem ipsum dolor sit amet, consectetur adipiscing elit, sed do eiusmod tempor …" at bounding box center [777, 508] width 396 height 39
click at [788, 524] on p "Lorem ipsum dolor sit amet, consectetur adipiscing elit, sed do eiusmod tempor …" at bounding box center [777, 508] width 396 height 39
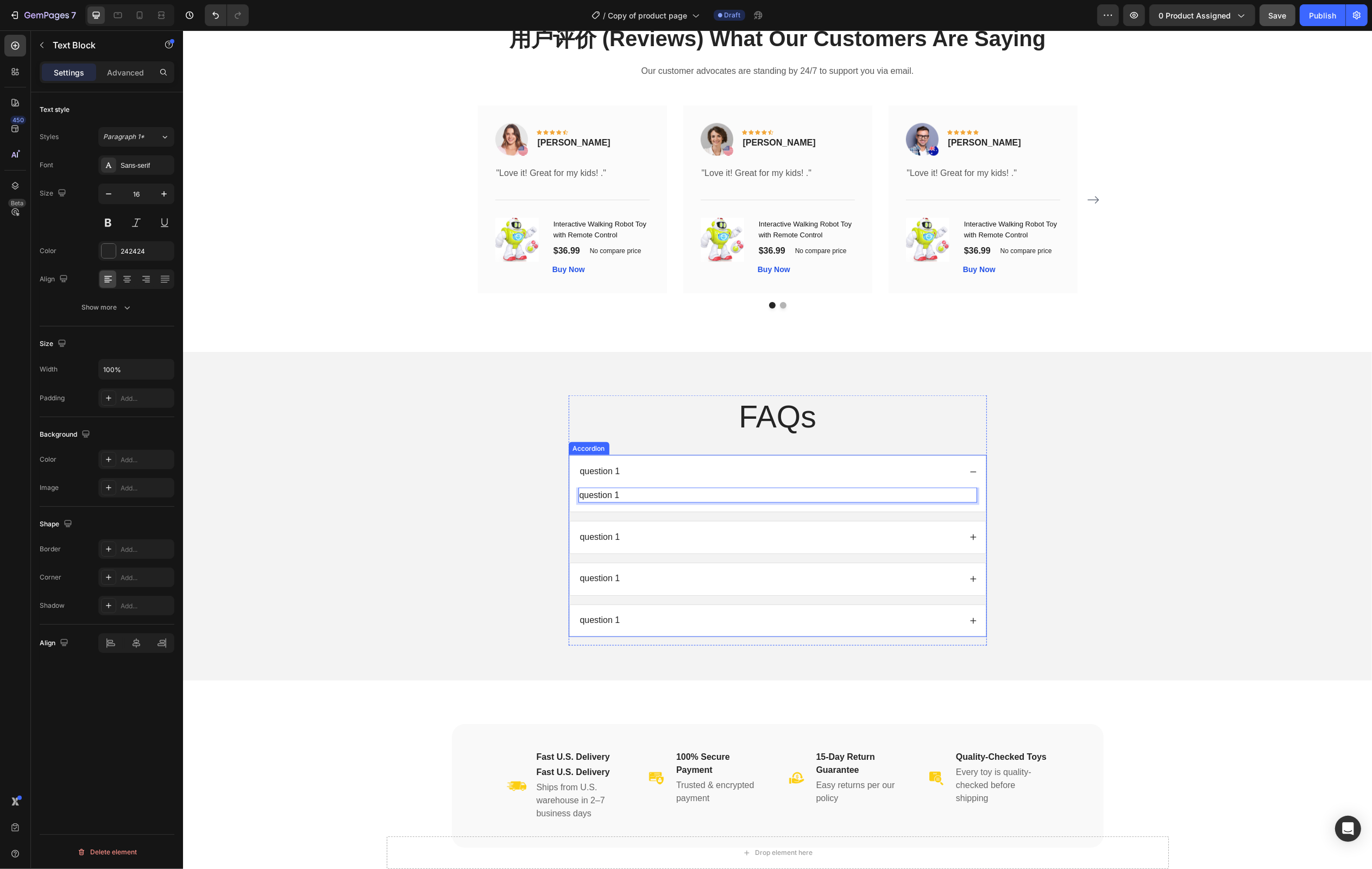
click at [648, 540] on div "question 1" at bounding box center [769, 537] width 382 height 15
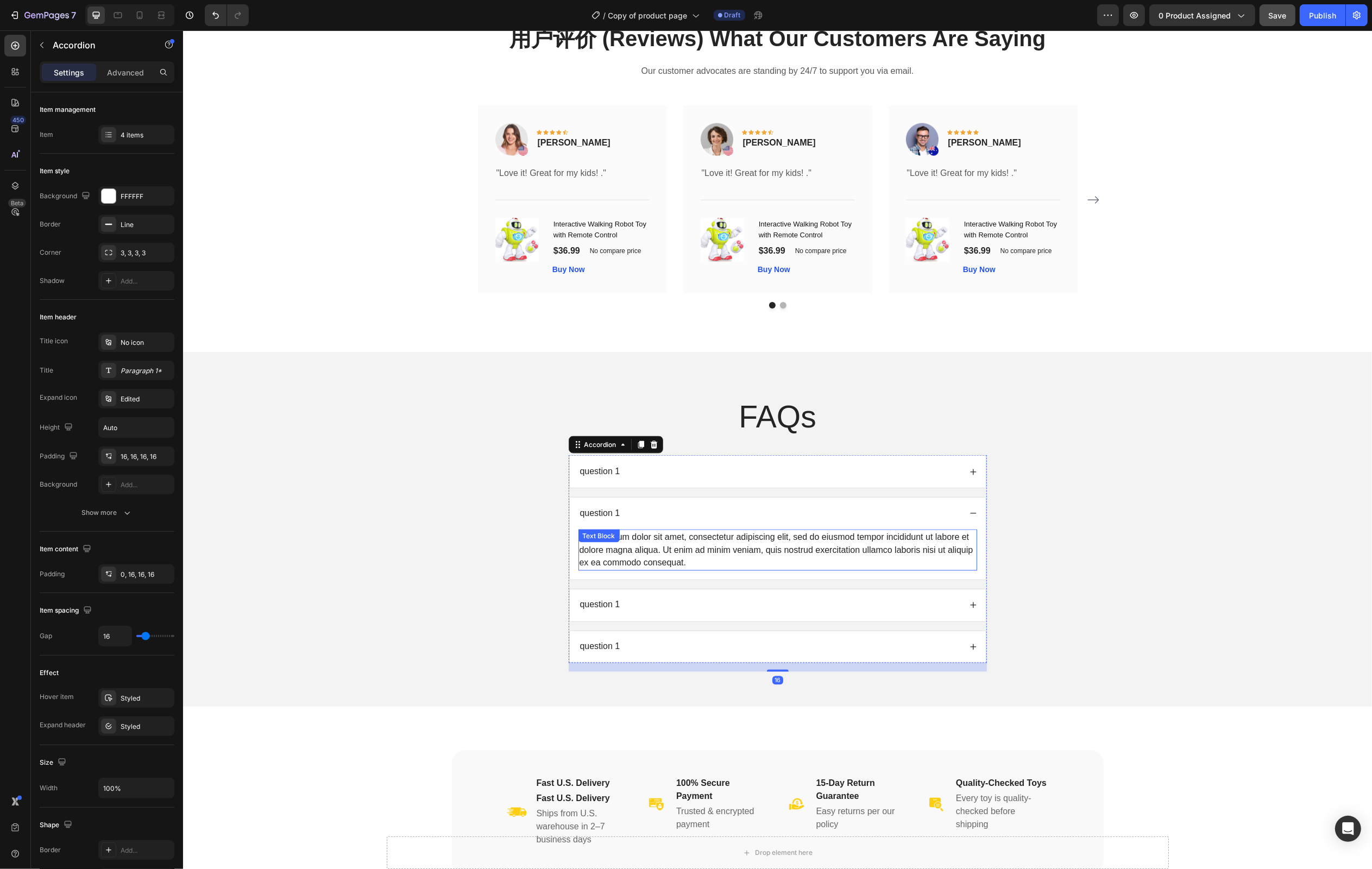
click at [633, 557] on div "Lorem ipsum dolor sit amet, consectetur adipiscing elit, sed do eiusmod tempor …" at bounding box center [777, 551] width 399 height 41
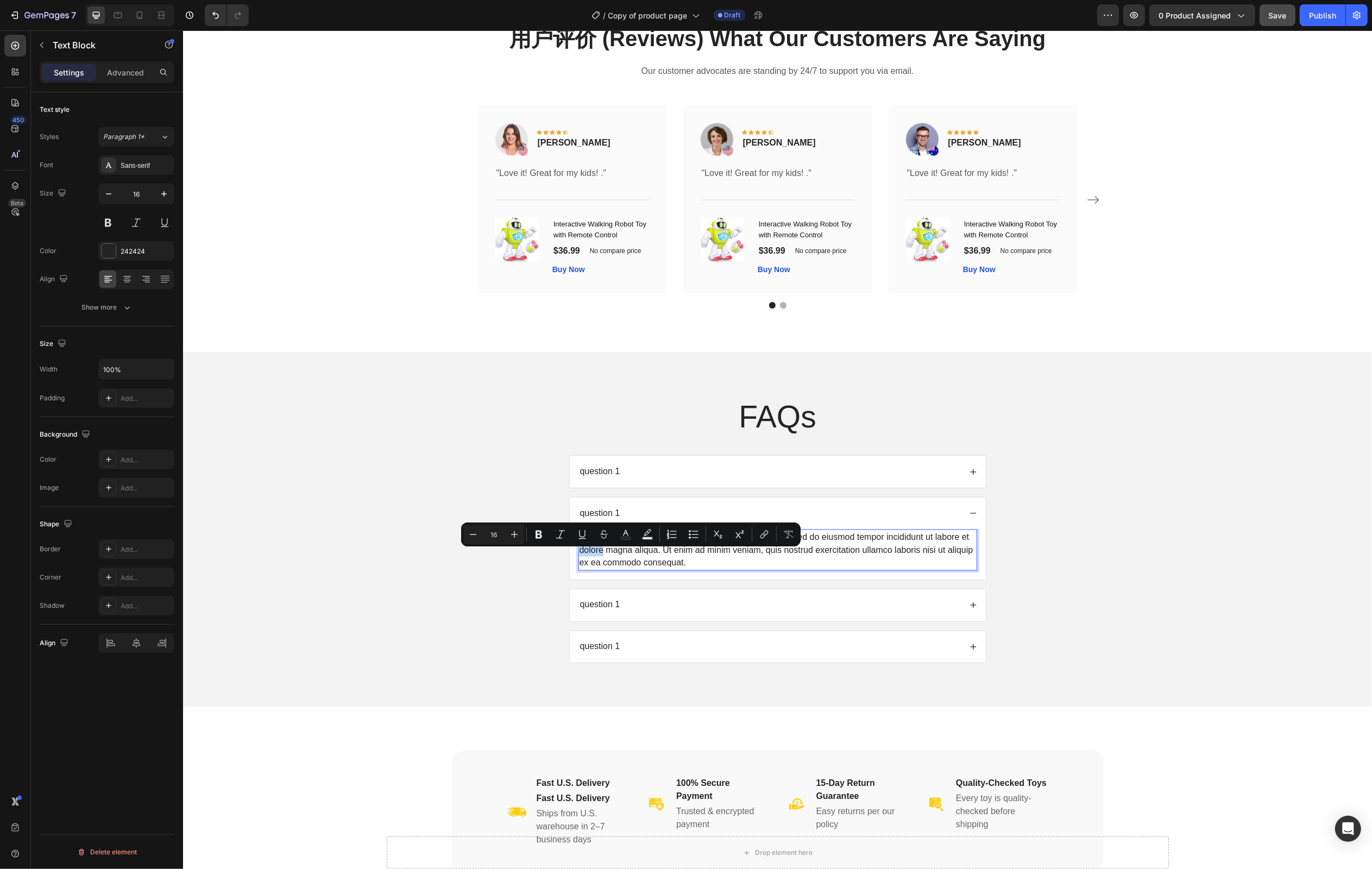
click at [715, 570] on p "Lorem ipsum dolor sit amet, consectetur adipiscing elit, sed do eiusmod tempor …" at bounding box center [777, 550] width 396 height 39
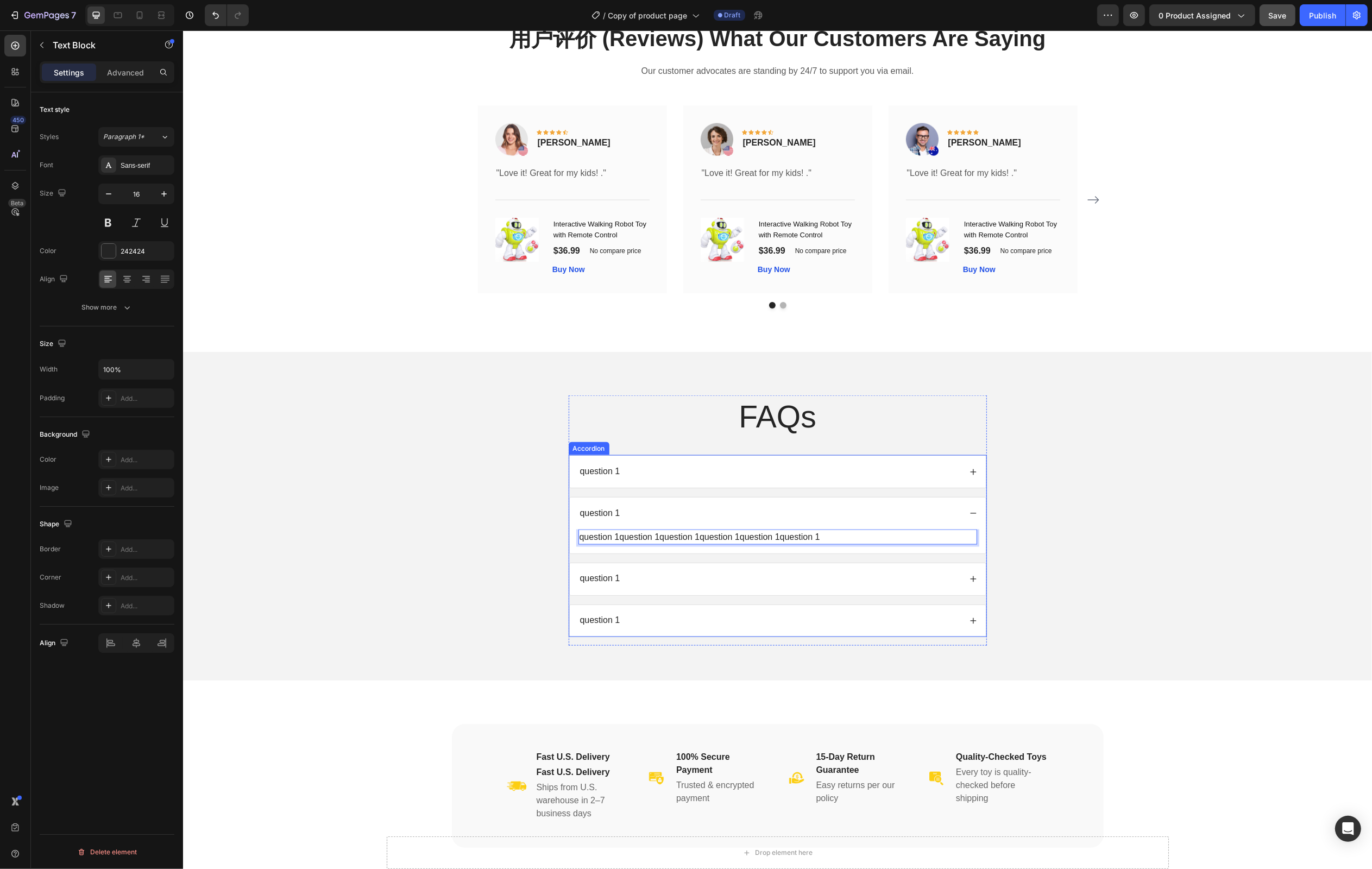
click at [636, 473] on div "question 1" at bounding box center [769, 472] width 382 height 15
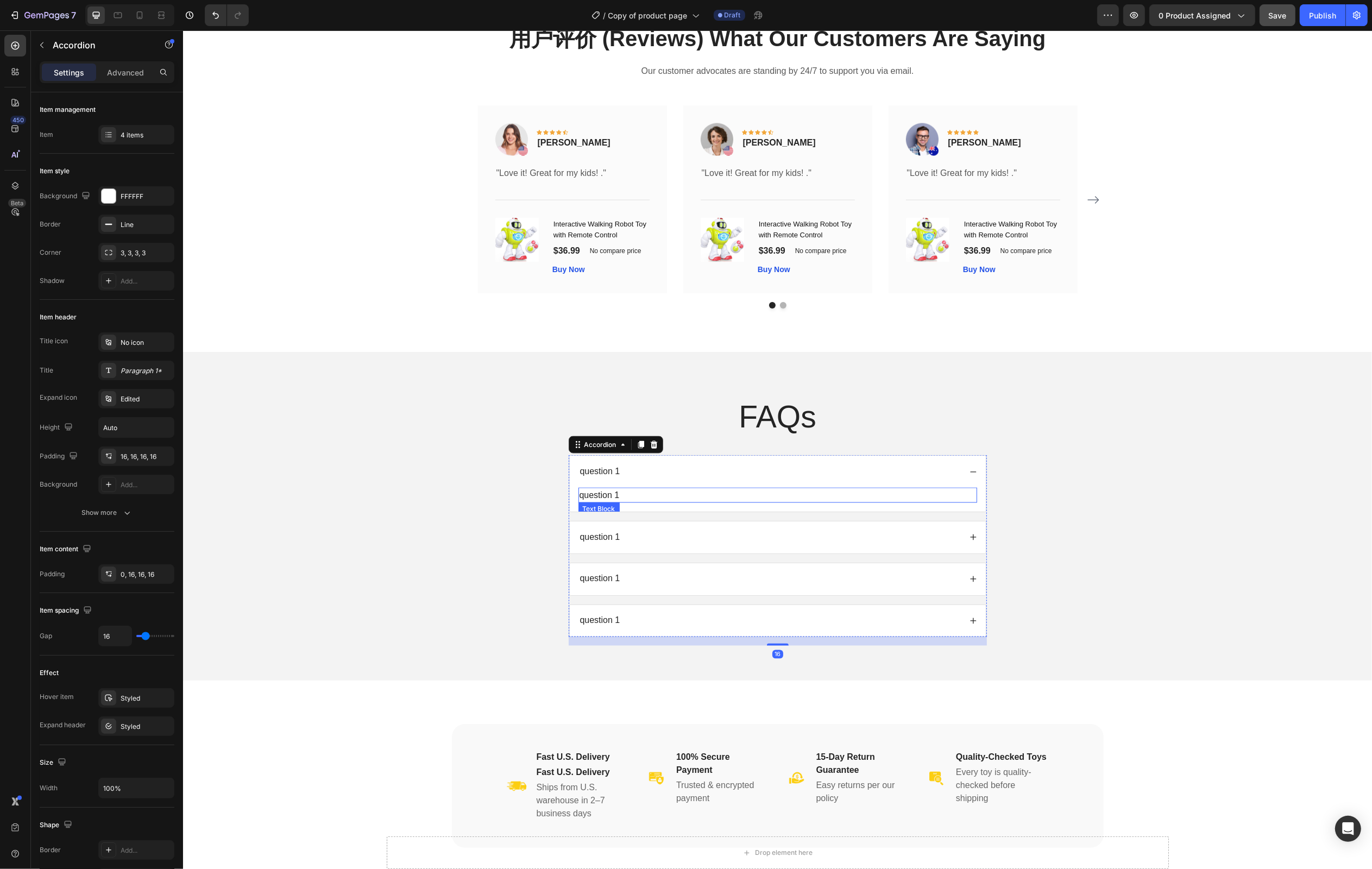
click at [633, 501] on p "question 1" at bounding box center [777, 495] width 396 height 13
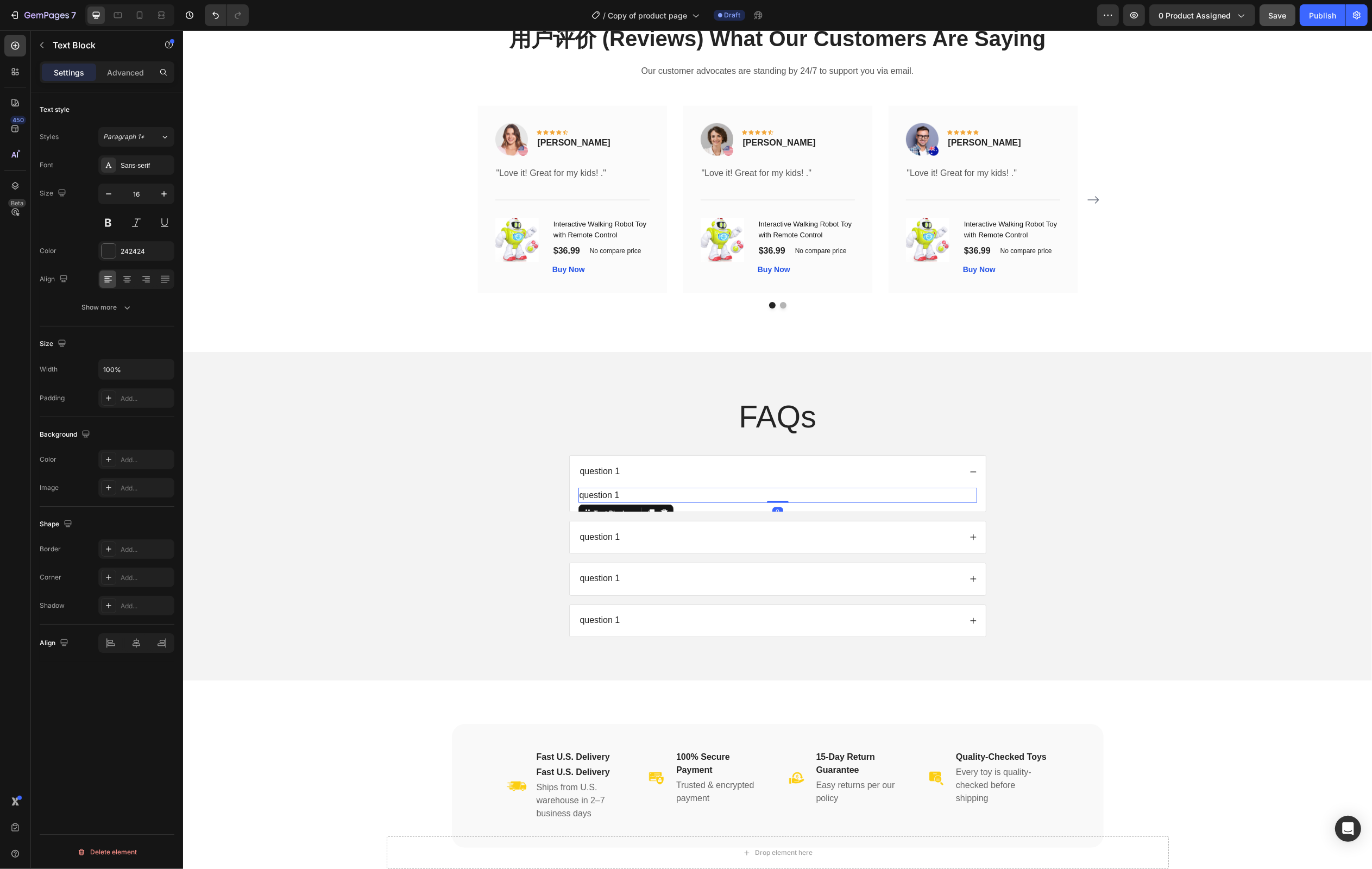
click at [633, 501] on p "question 1" at bounding box center [777, 495] width 396 height 13
click at [617, 578] on div "question 1" at bounding box center [777, 579] width 416 height 32
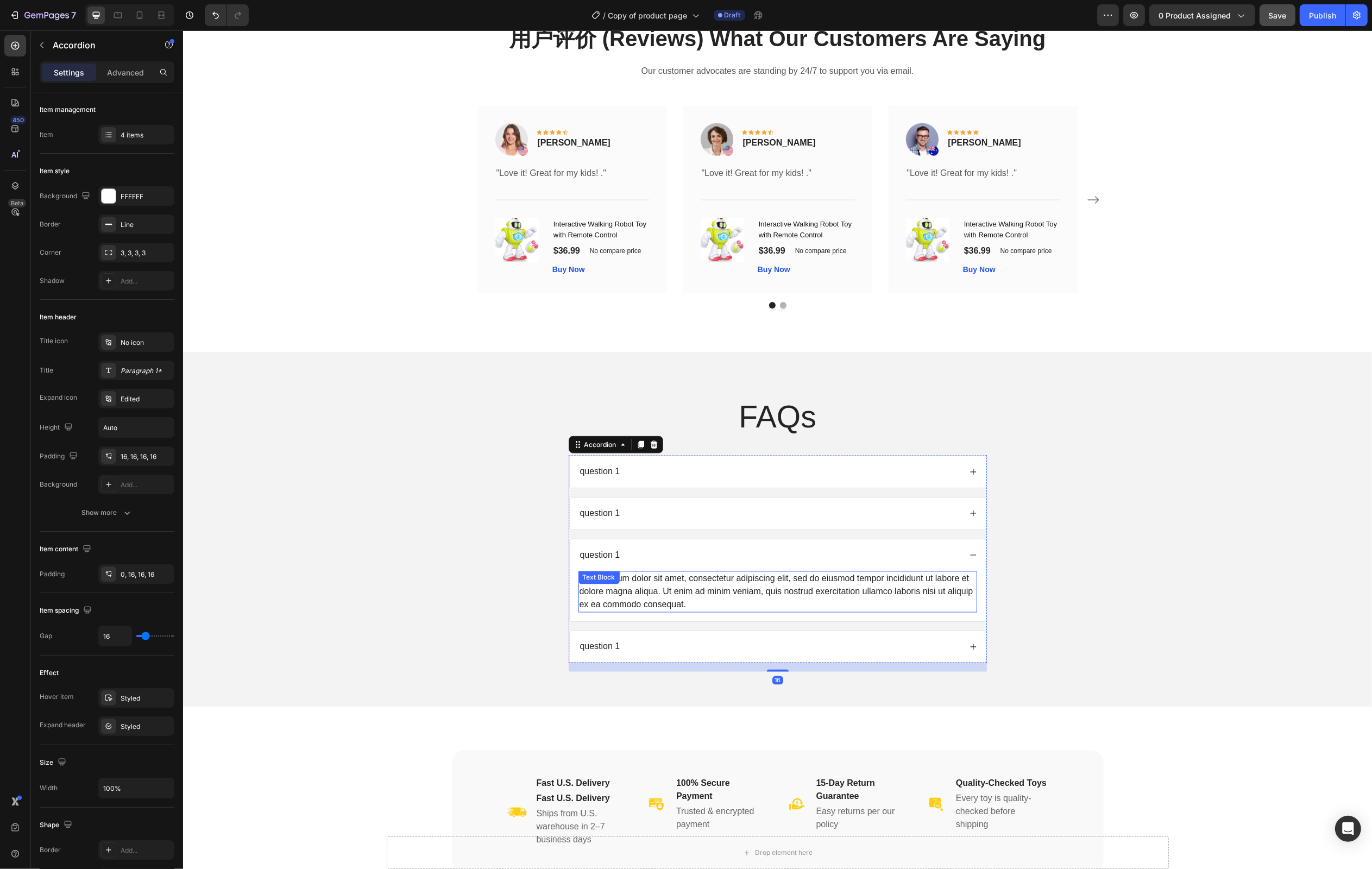
click at [626, 592] on div "Lorem ipsum dolor sit amet, consectetur adipiscing elit, sed do eiusmod tempor …" at bounding box center [777, 593] width 399 height 41
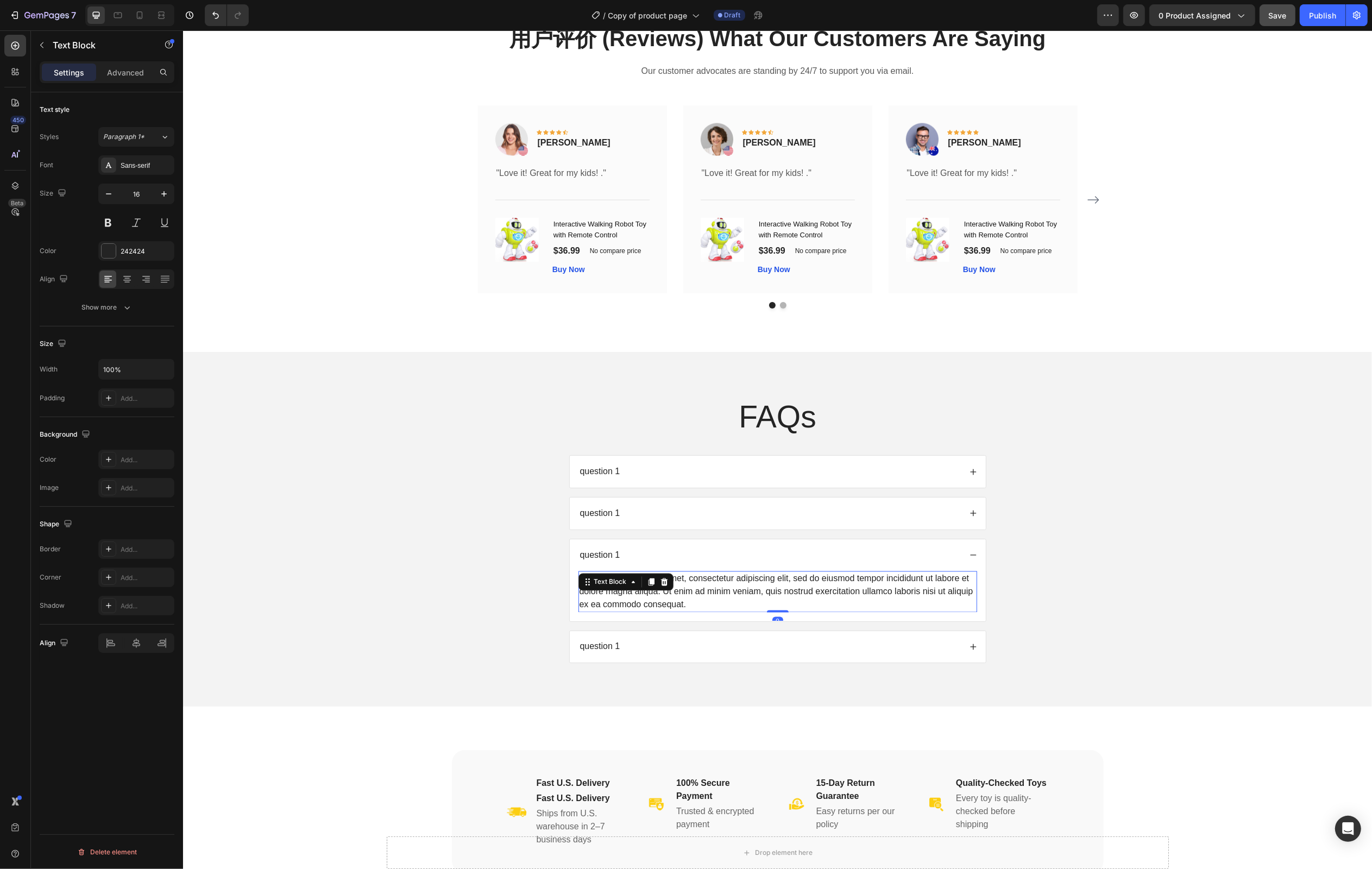
click at [749, 610] on div "Lorem ipsum dolor sit amet, consectetur adipiscing elit, sed do eiusmod tempor …" at bounding box center [777, 593] width 399 height 41
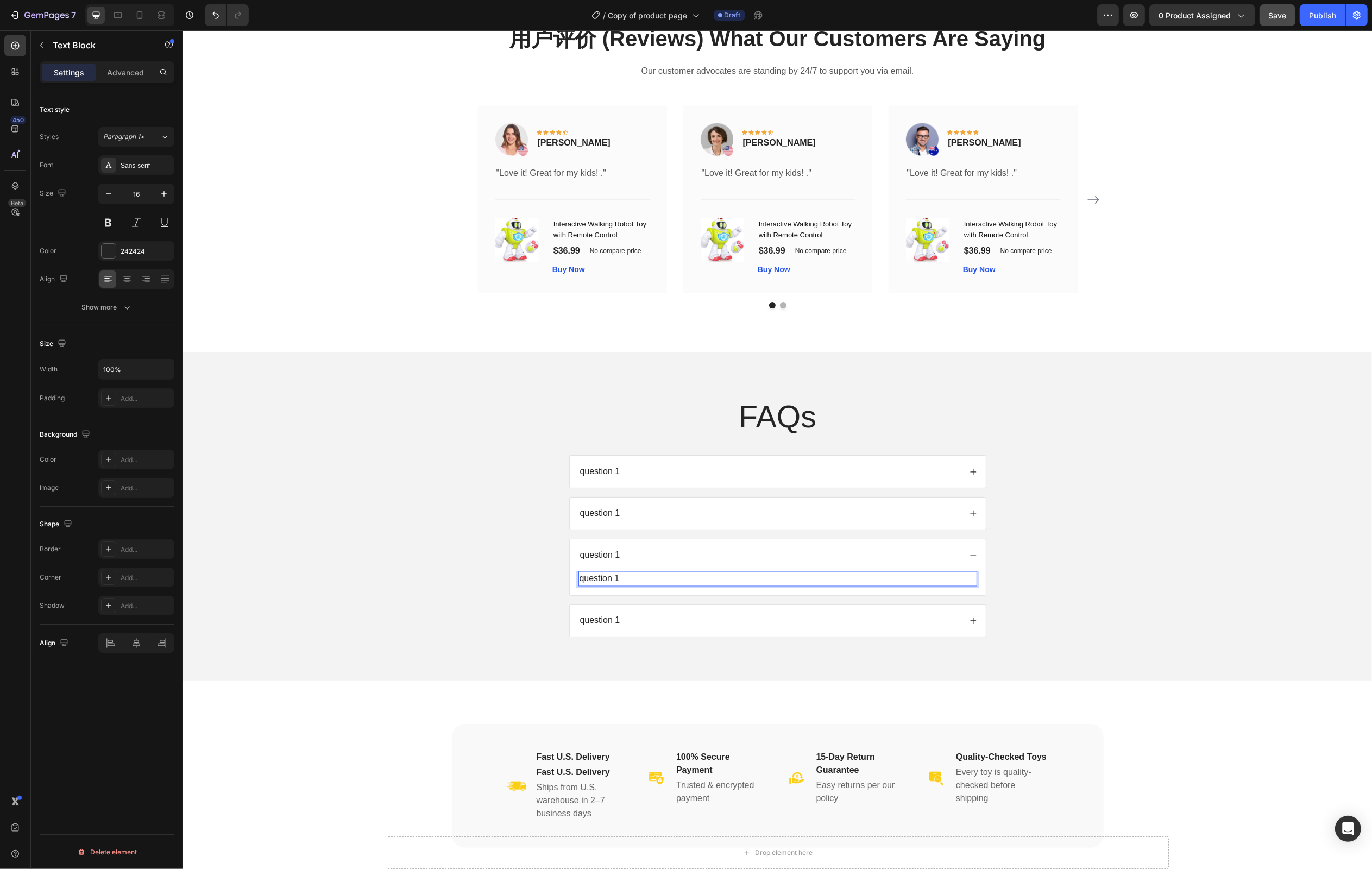
click at [749, 610] on div "question 1 question 1 question 1 question 1 Text Block 0 question 1" at bounding box center [777, 546] width 419 height 182
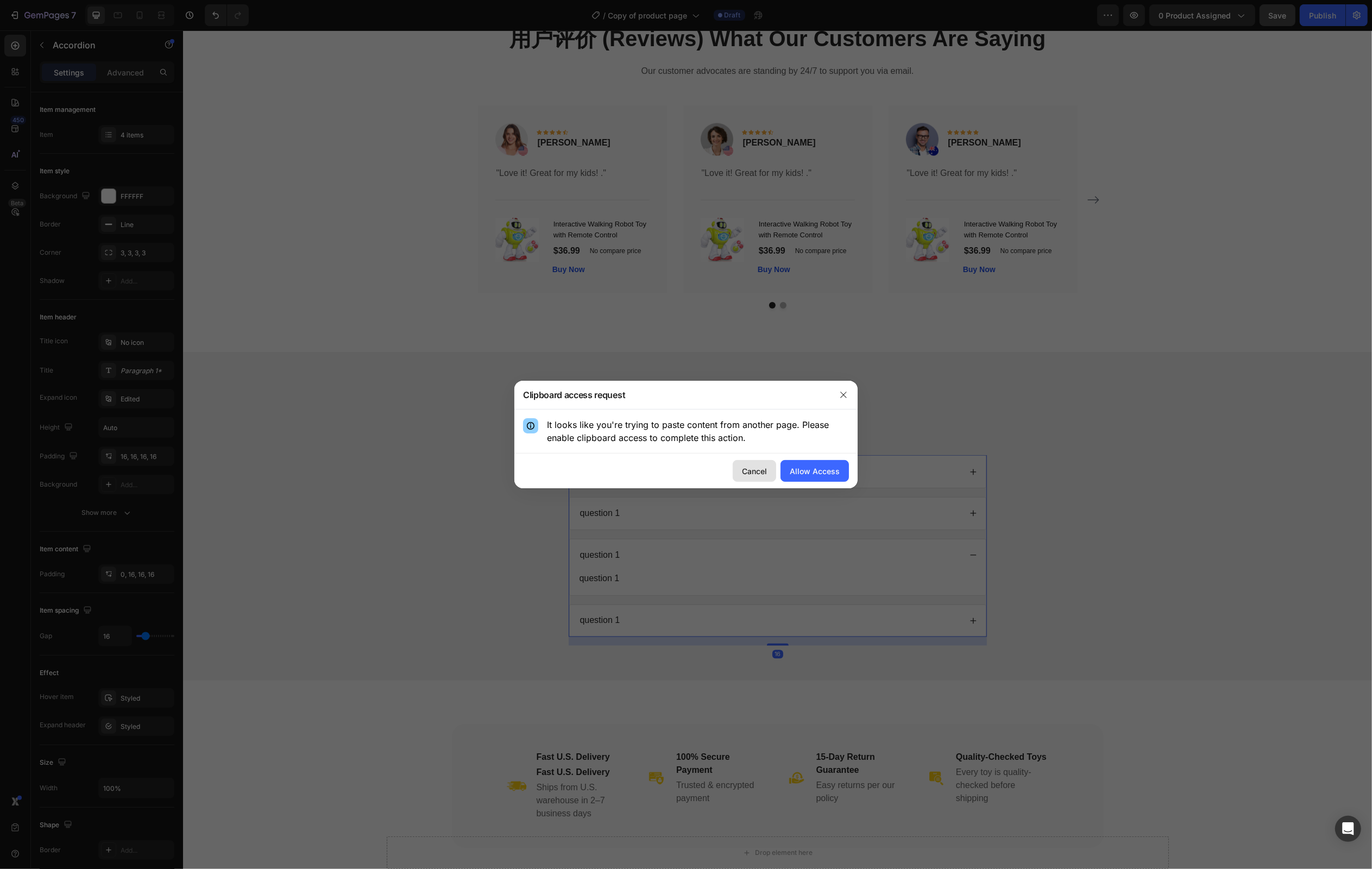
click at [763, 471] on div "Cancel" at bounding box center [755, 471] width 25 height 11
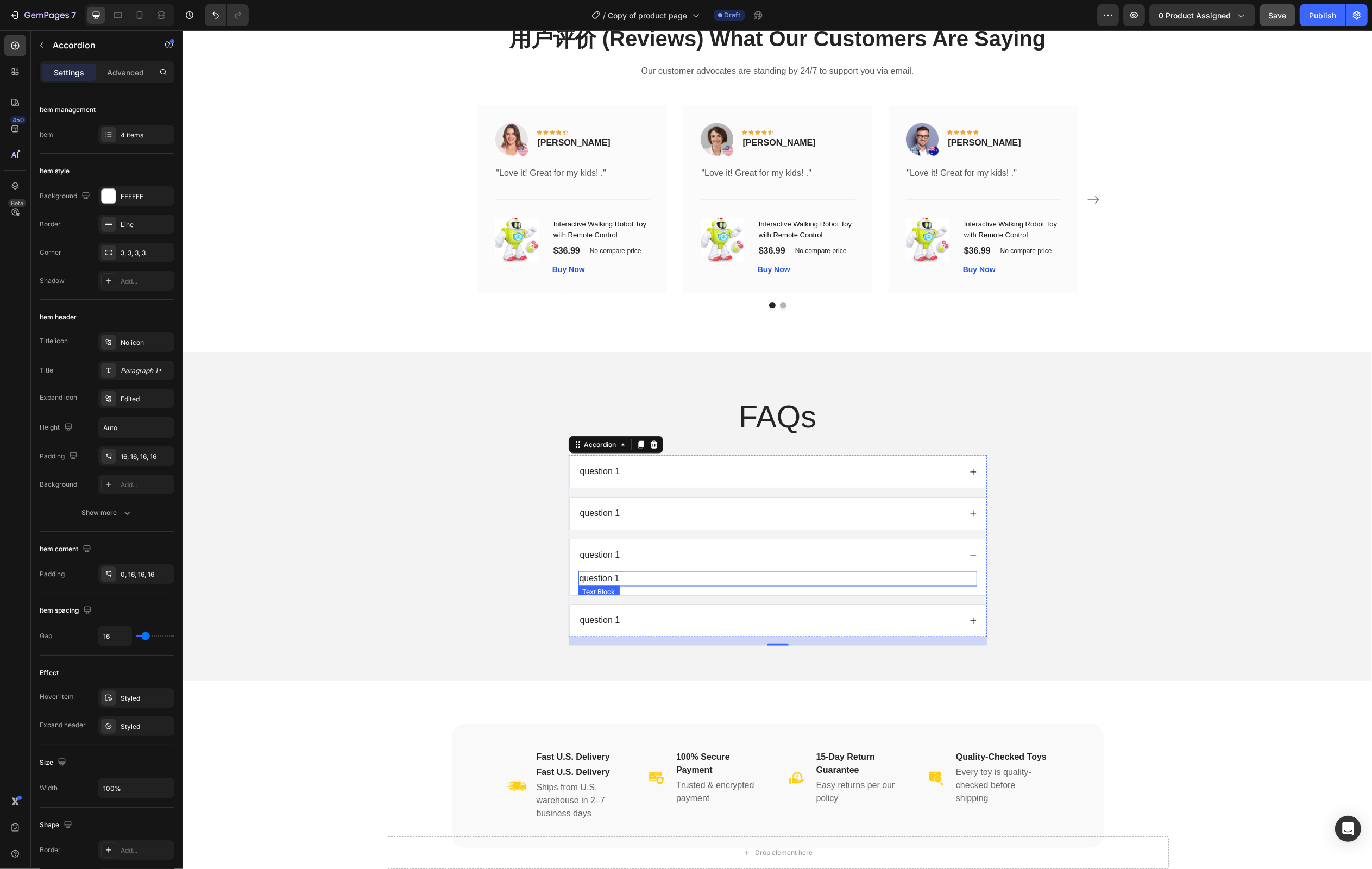
click at [626, 586] on p "question 1" at bounding box center [777, 579] width 396 height 13
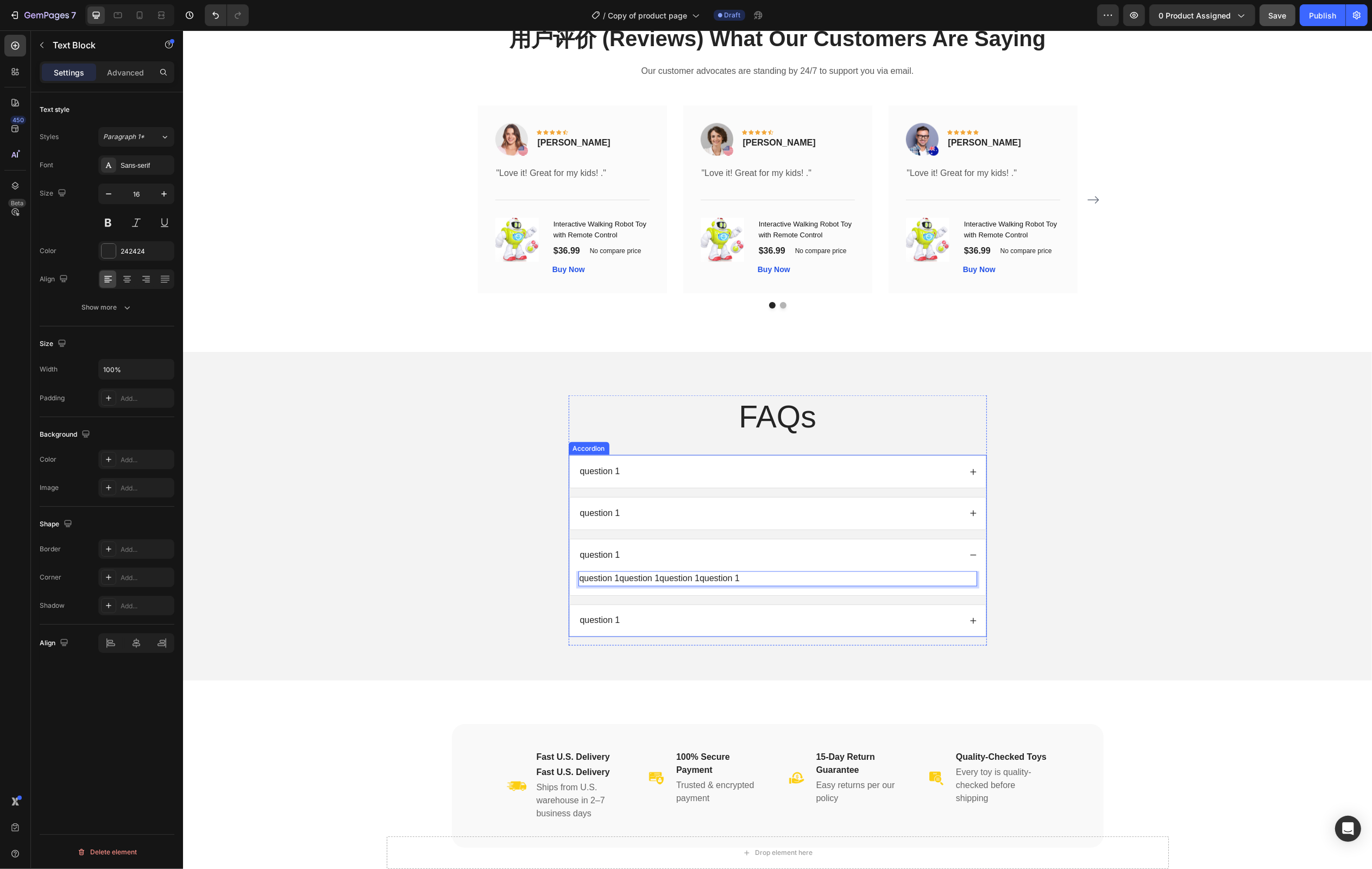
click at [620, 627] on div "question 1" at bounding box center [599, 621] width 43 height 15
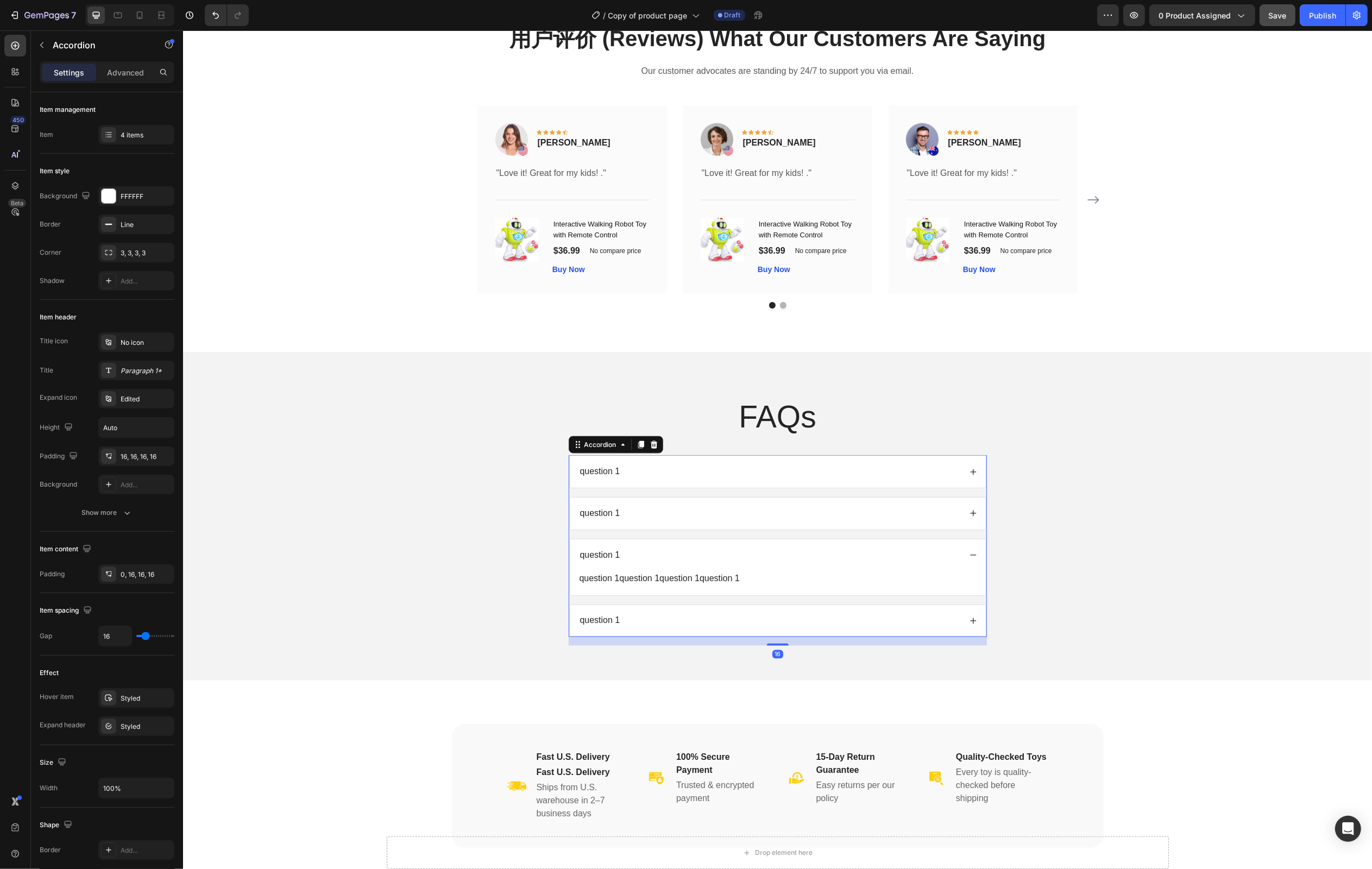
click at [673, 629] on div "question 1" at bounding box center [769, 621] width 382 height 15
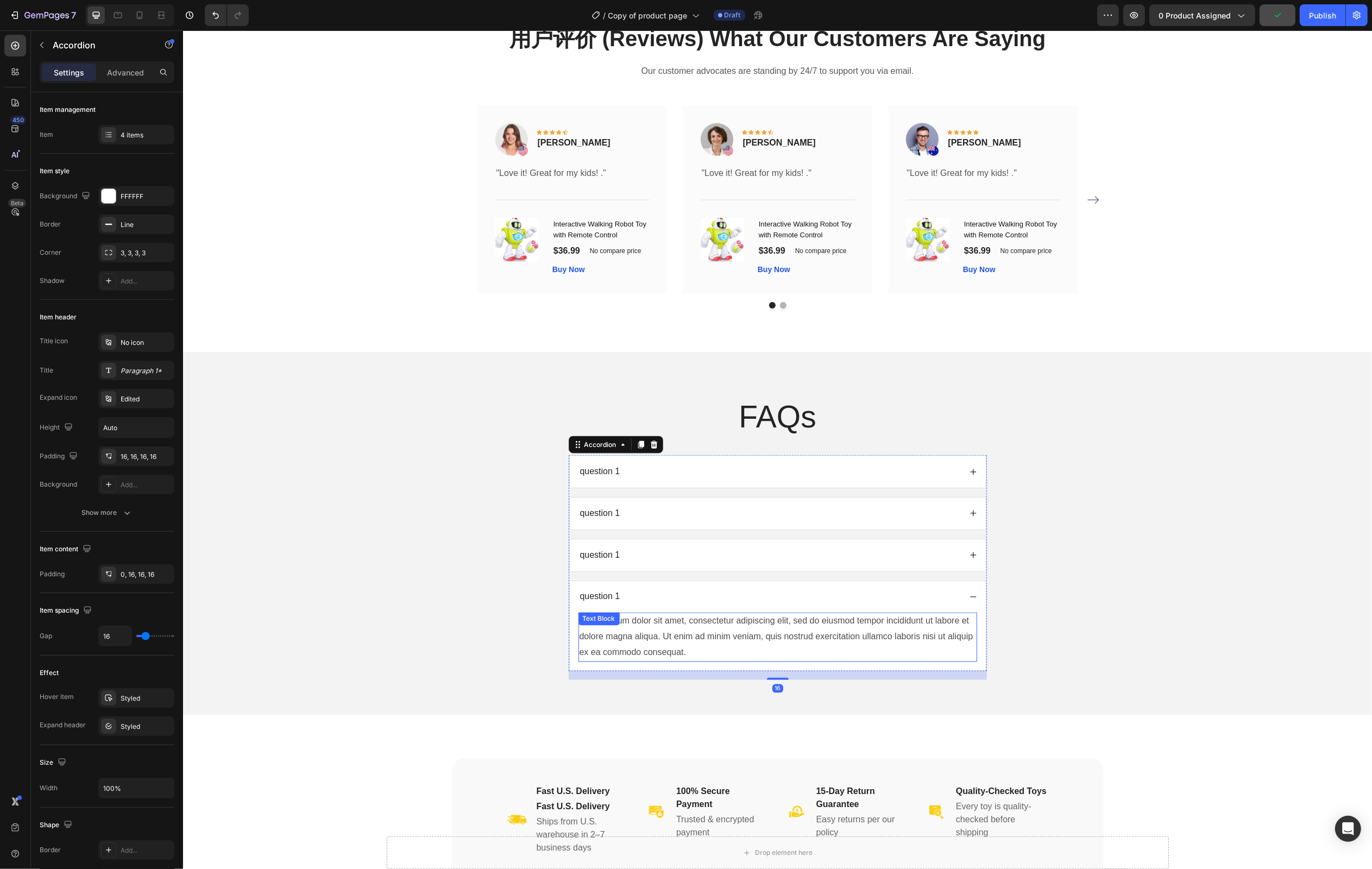
click at [658, 646] on div "Lorem ipsum dolor sit amet, consectetur adipiscing elit, sed do eiusmod tempor …" at bounding box center [777, 638] width 399 height 49
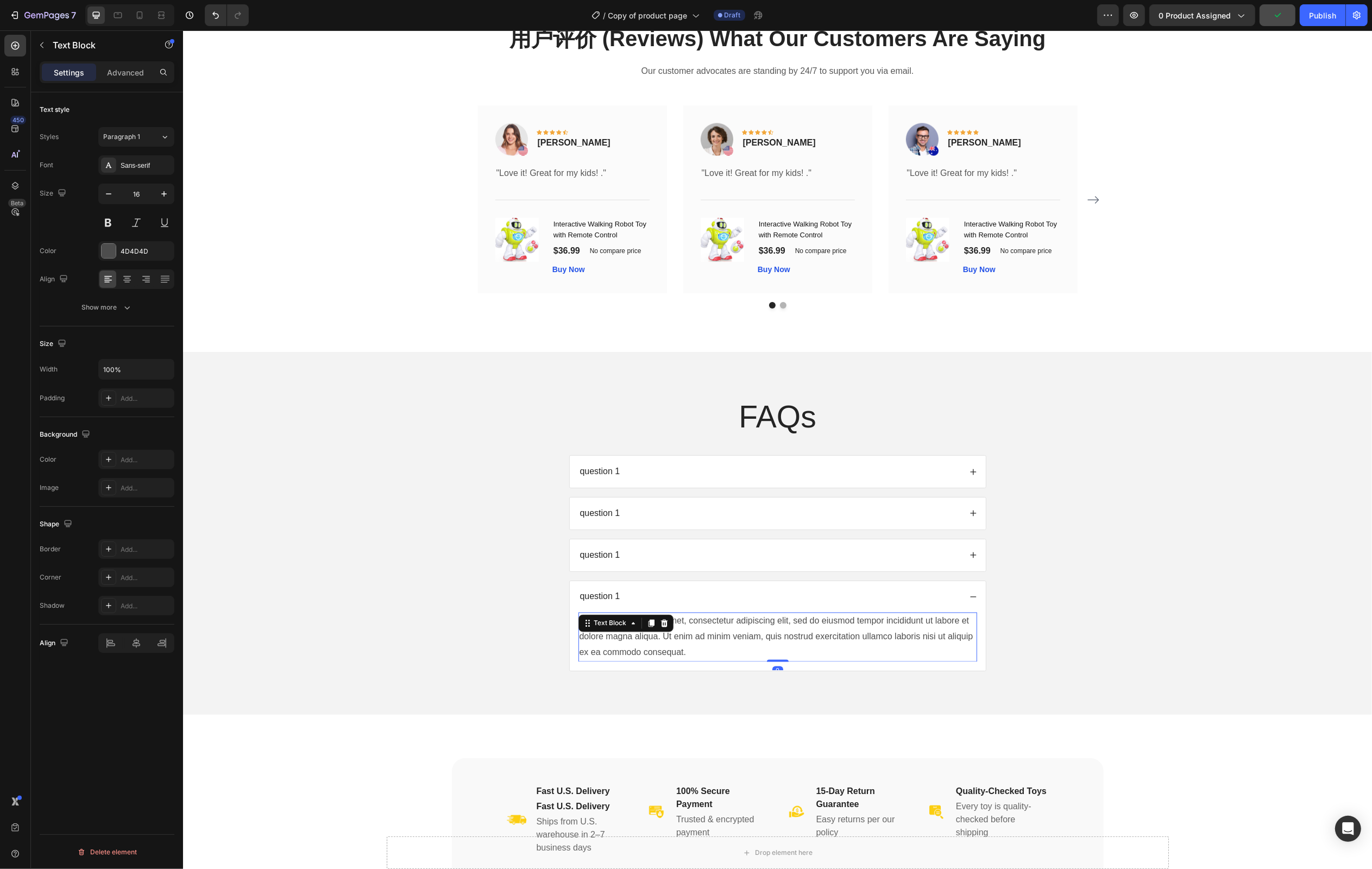
click at [701, 648] on div "Lorem ipsum dolor sit amet, consectetur adipiscing elit, sed do eiusmod tempor …" at bounding box center [777, 638] width 399 height 49
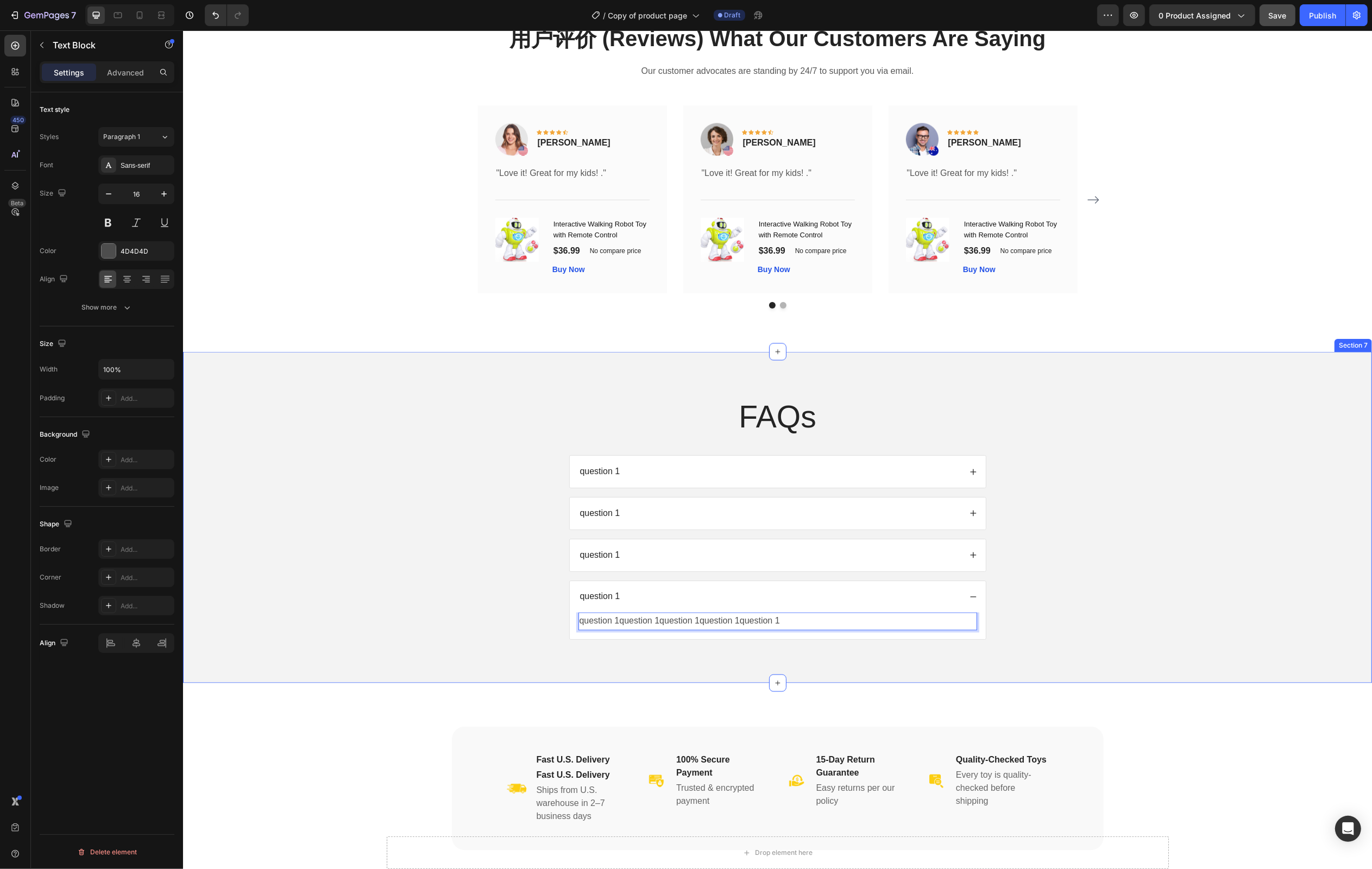
click at [1175, 601] on div "FAQs Heading question 1 question 1 question 1 question 1 question 1question 1qu…" at bounding box center [777, 526] width 1167 height 262
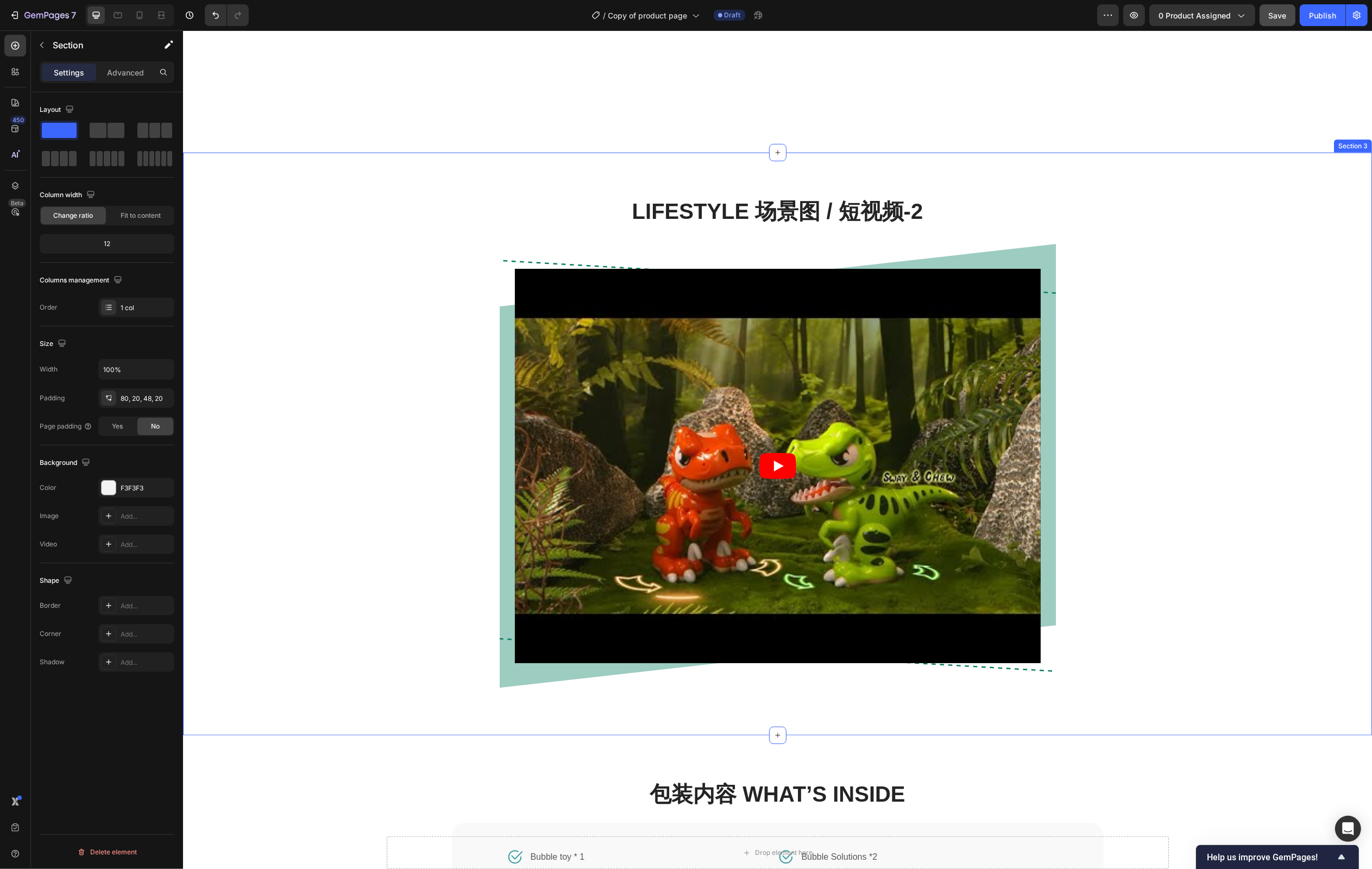
scroll to position [647, 0]
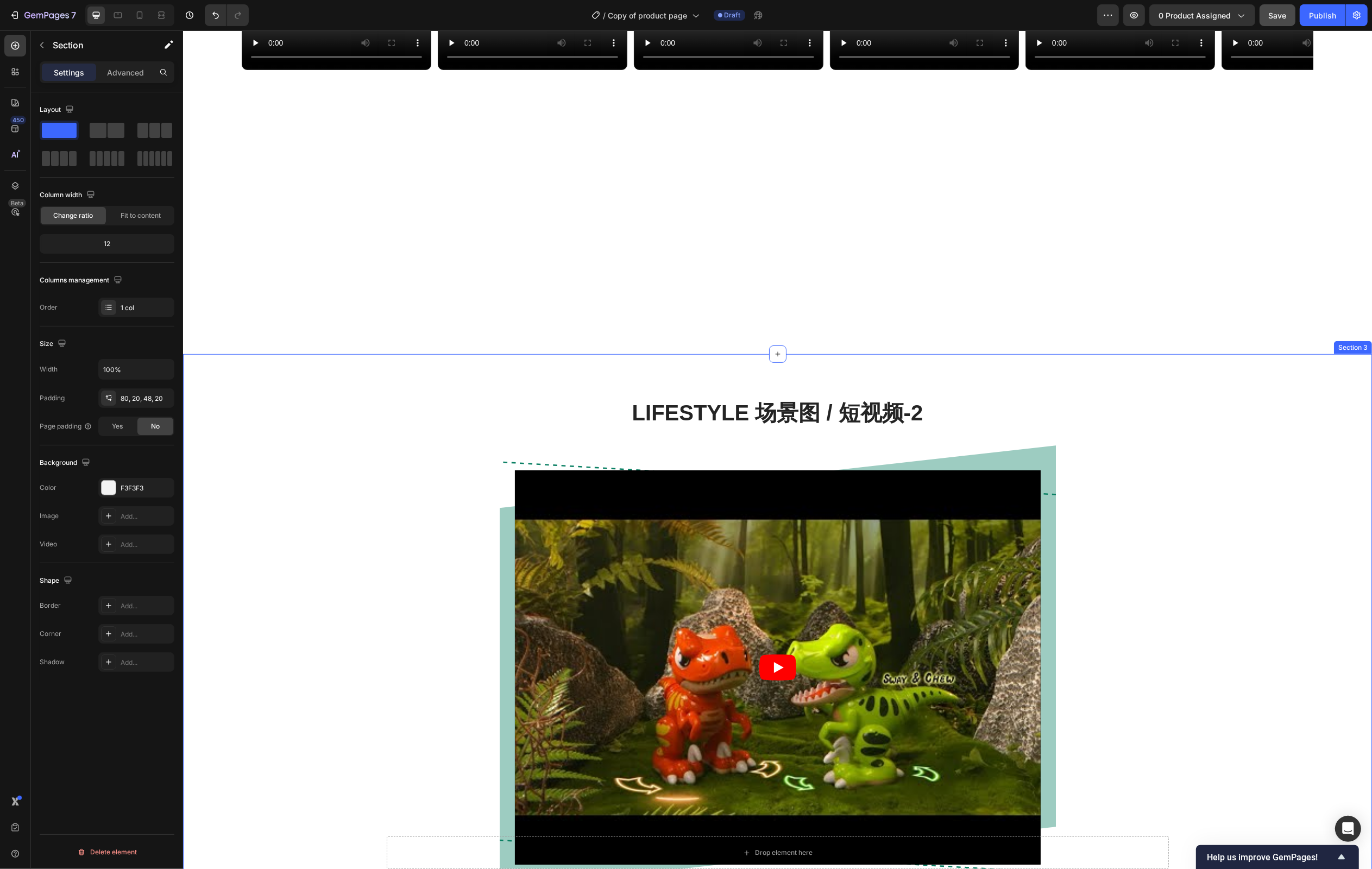
click at [396, 517] on div "Lifestyle 场景图 / 短视频-2 Heading Video Row Row" at bounding box center [777, 655] width 1173 height 514
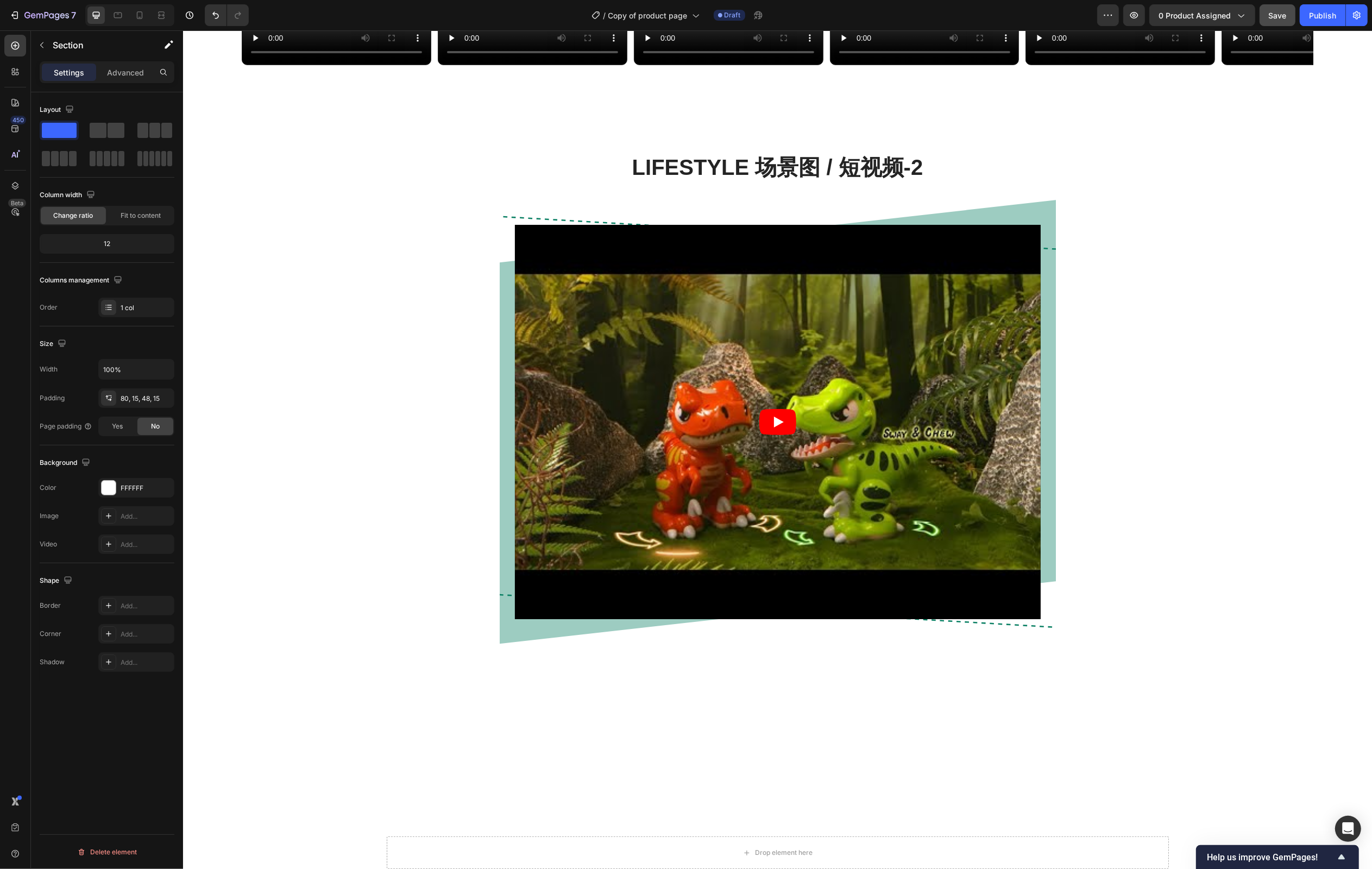
scroll to position [769, 0]
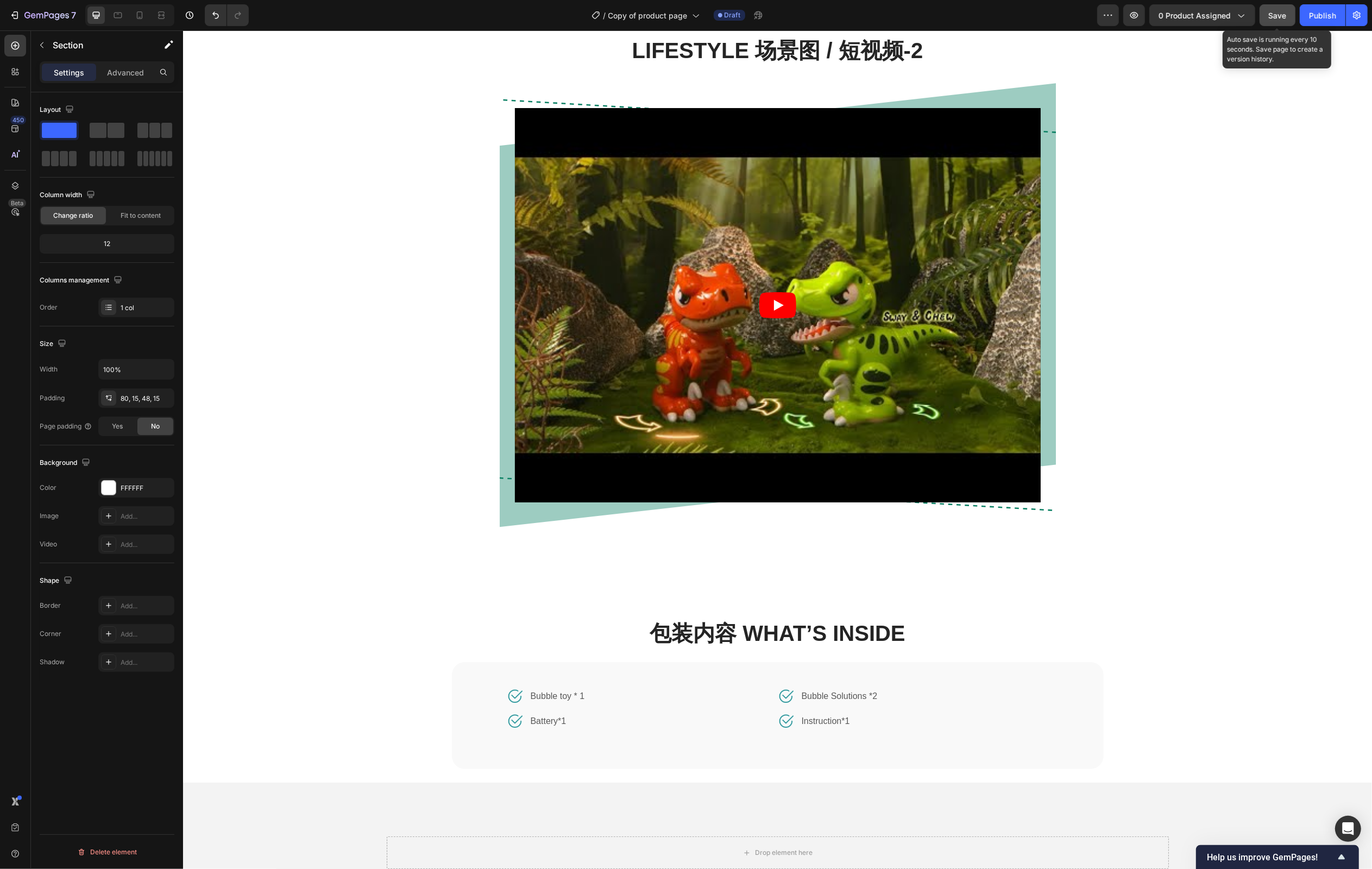
click at [1271, 18] on span "Save" at bounding box center [1278, 15] width 18 height 10
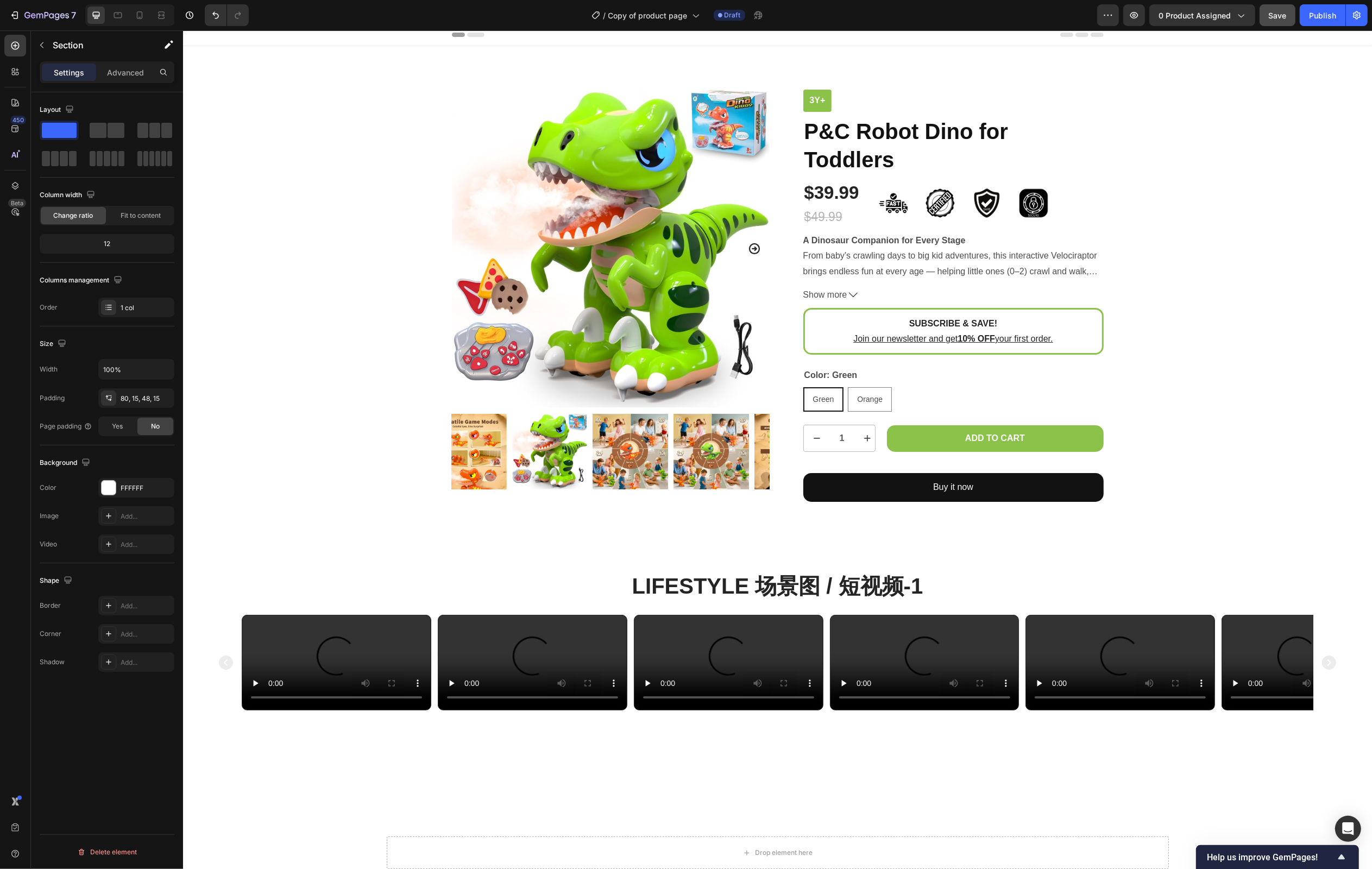
scroll to position [0, 0]
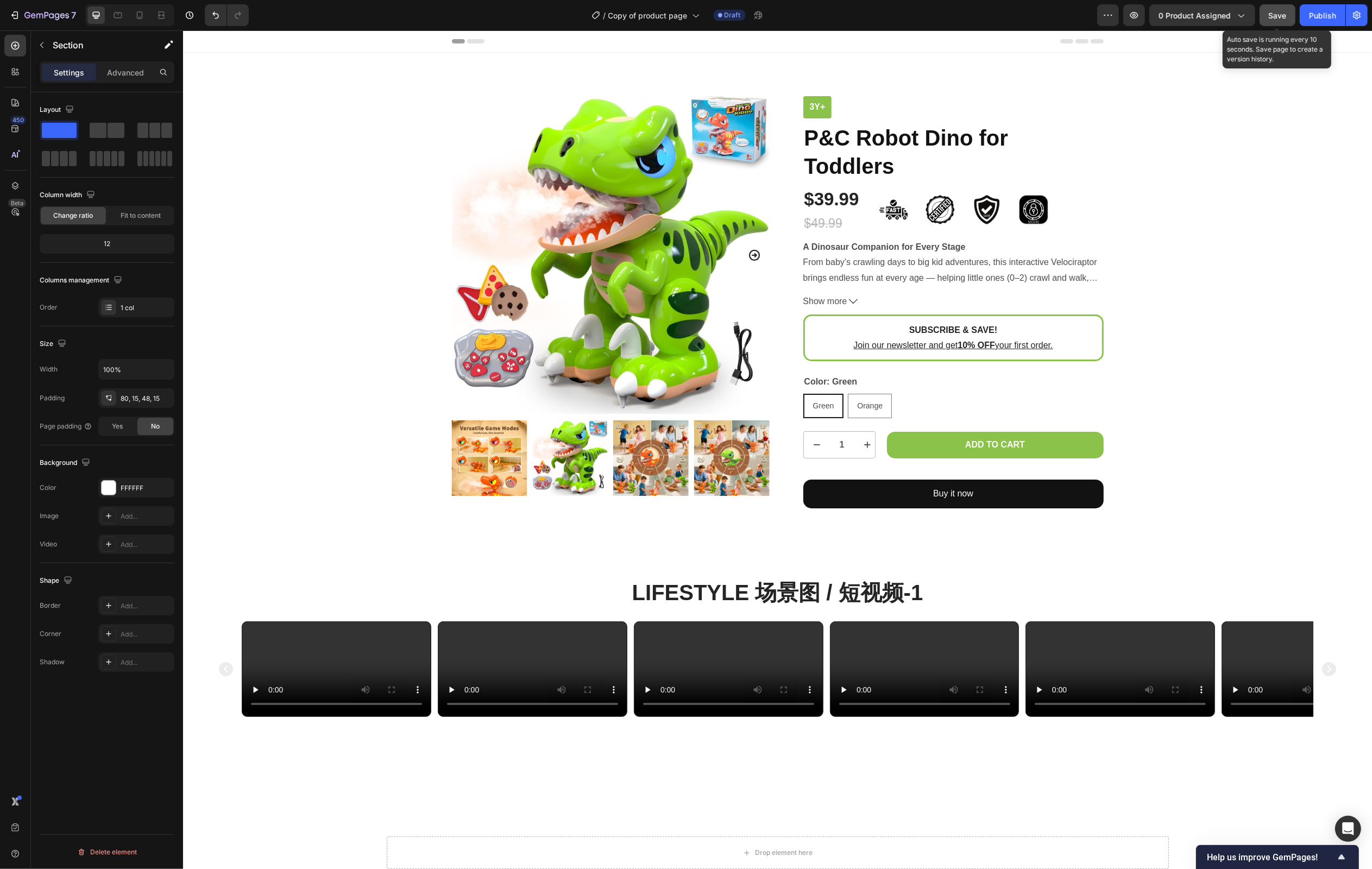
click at [1281, 19] on span "Save" at bounding box center [1278, 15] width 18 height 10
click at [139, 13] on icon at bounding box center [139, 15] width 11 height 11
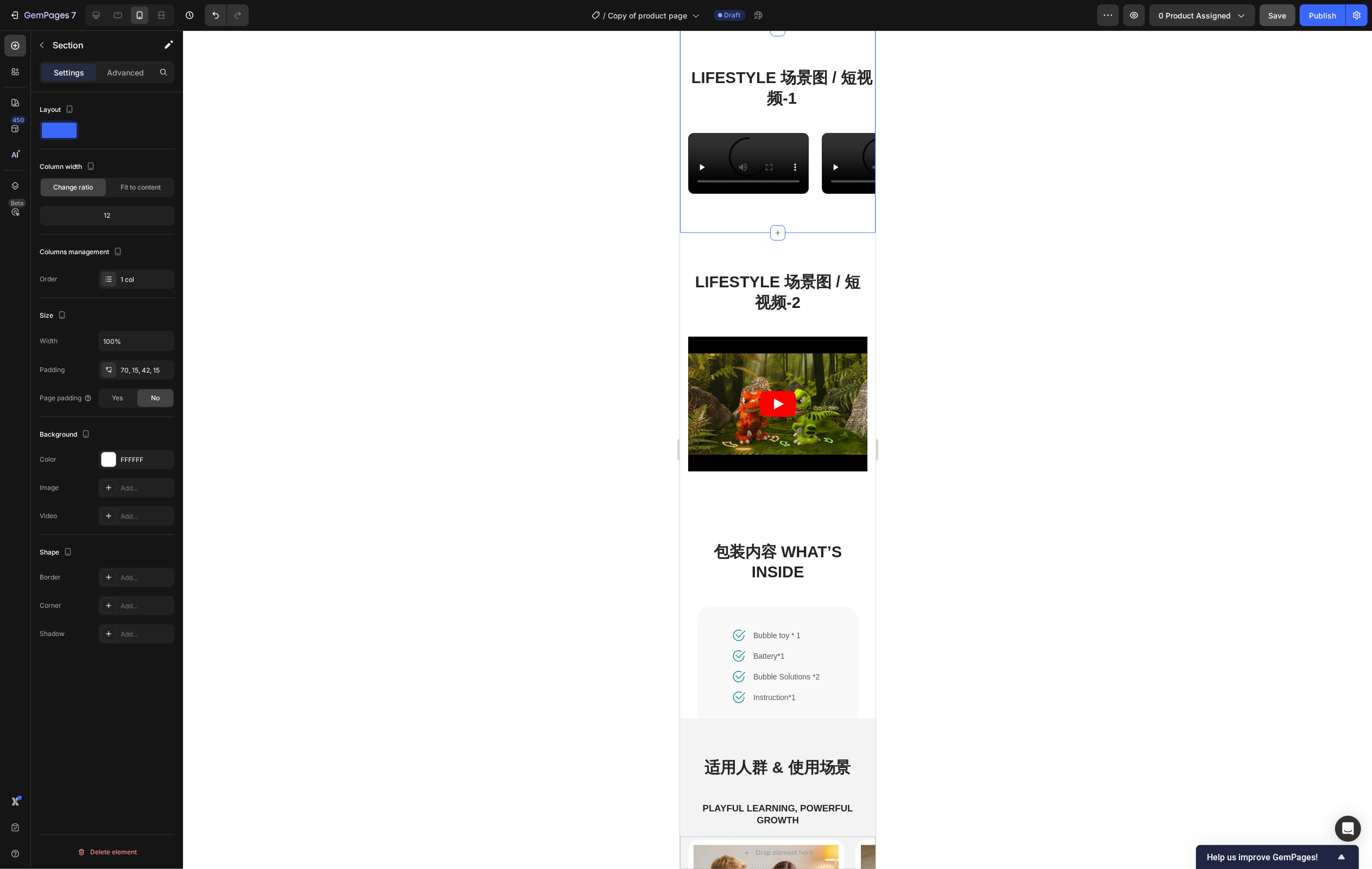
scroll to position [728, 0]
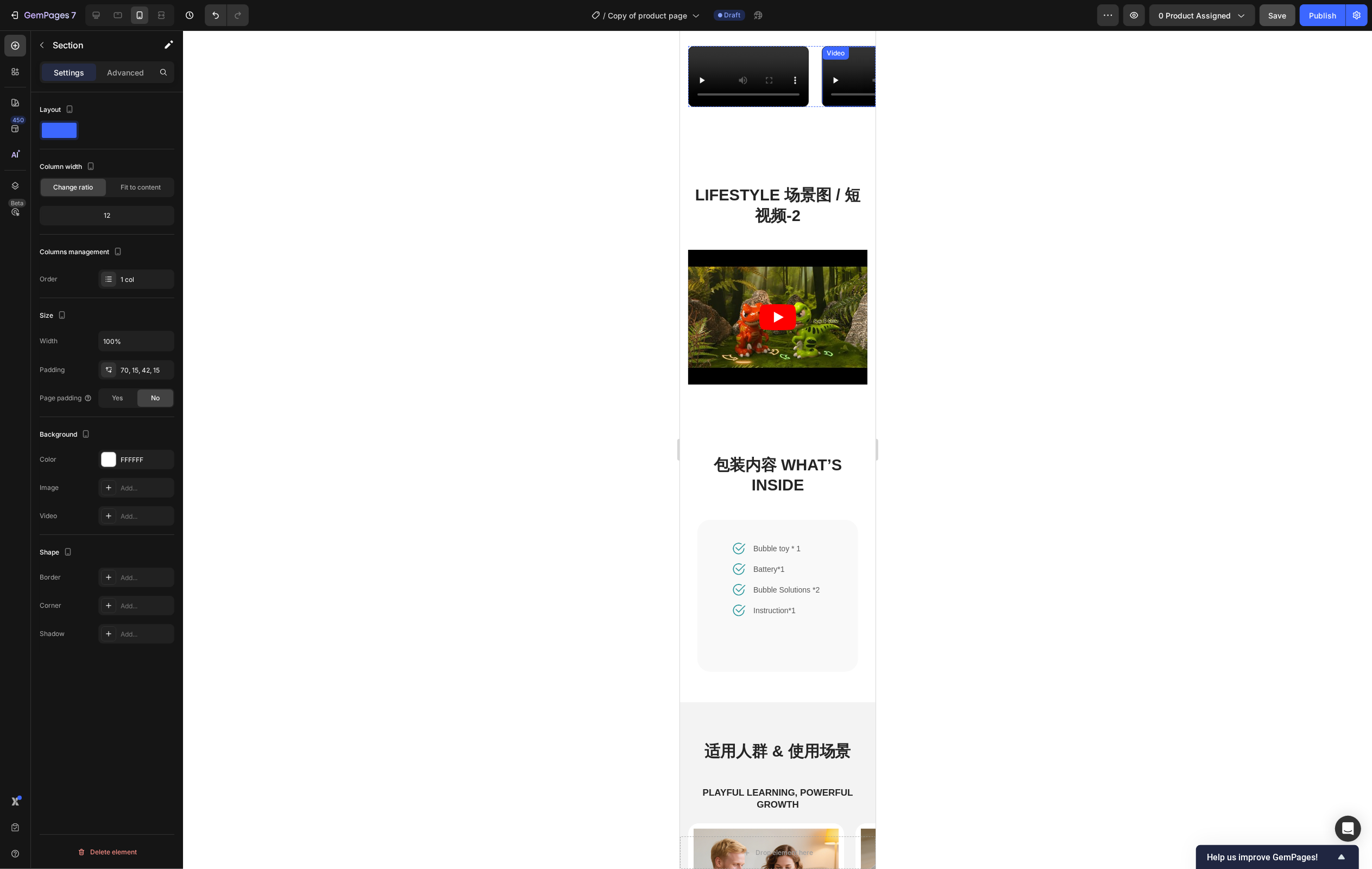
click at [844, 106] on video at bounding box center [881, 76] width 119 height 60
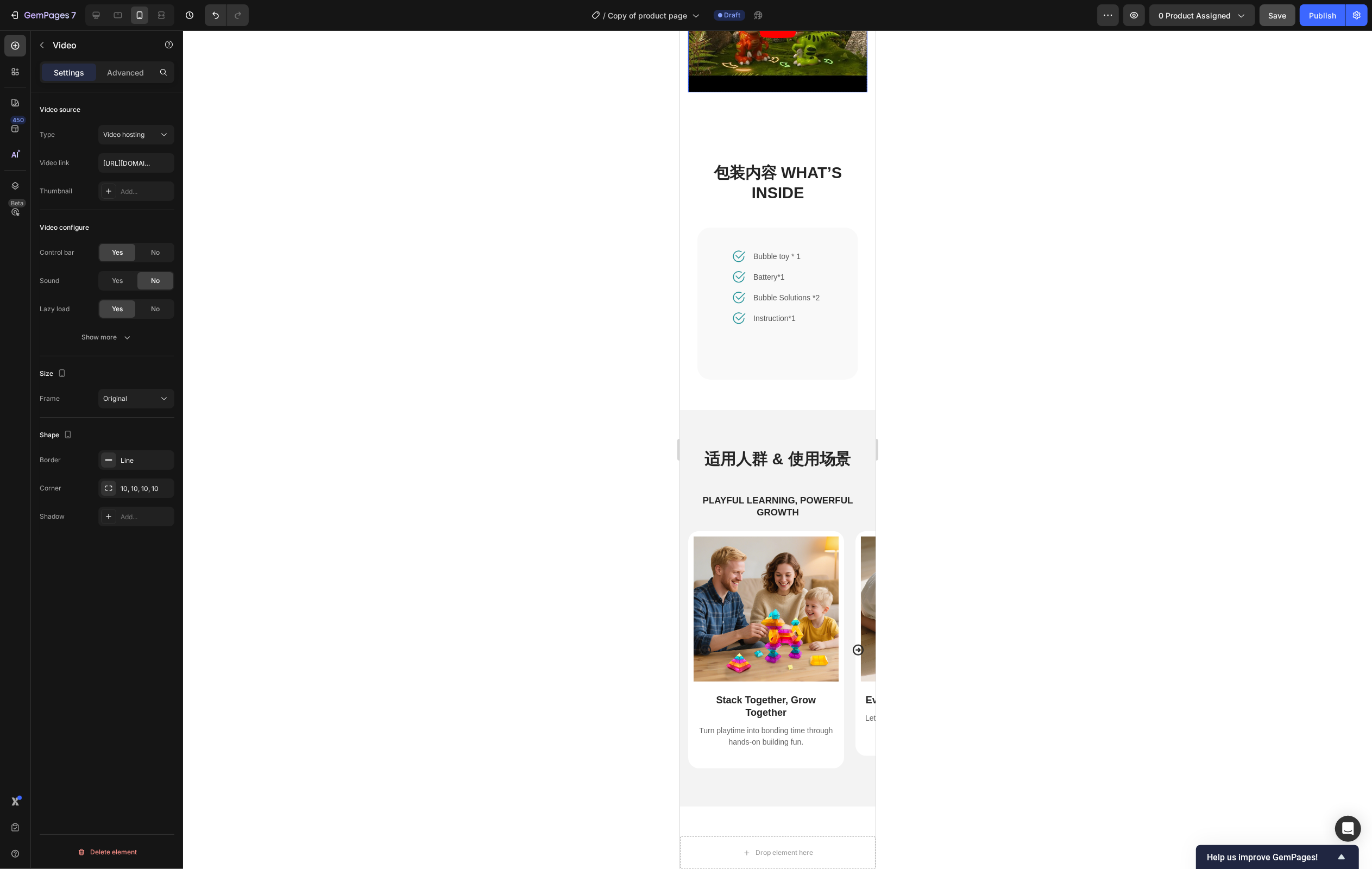
scroll to position [1106, 0]
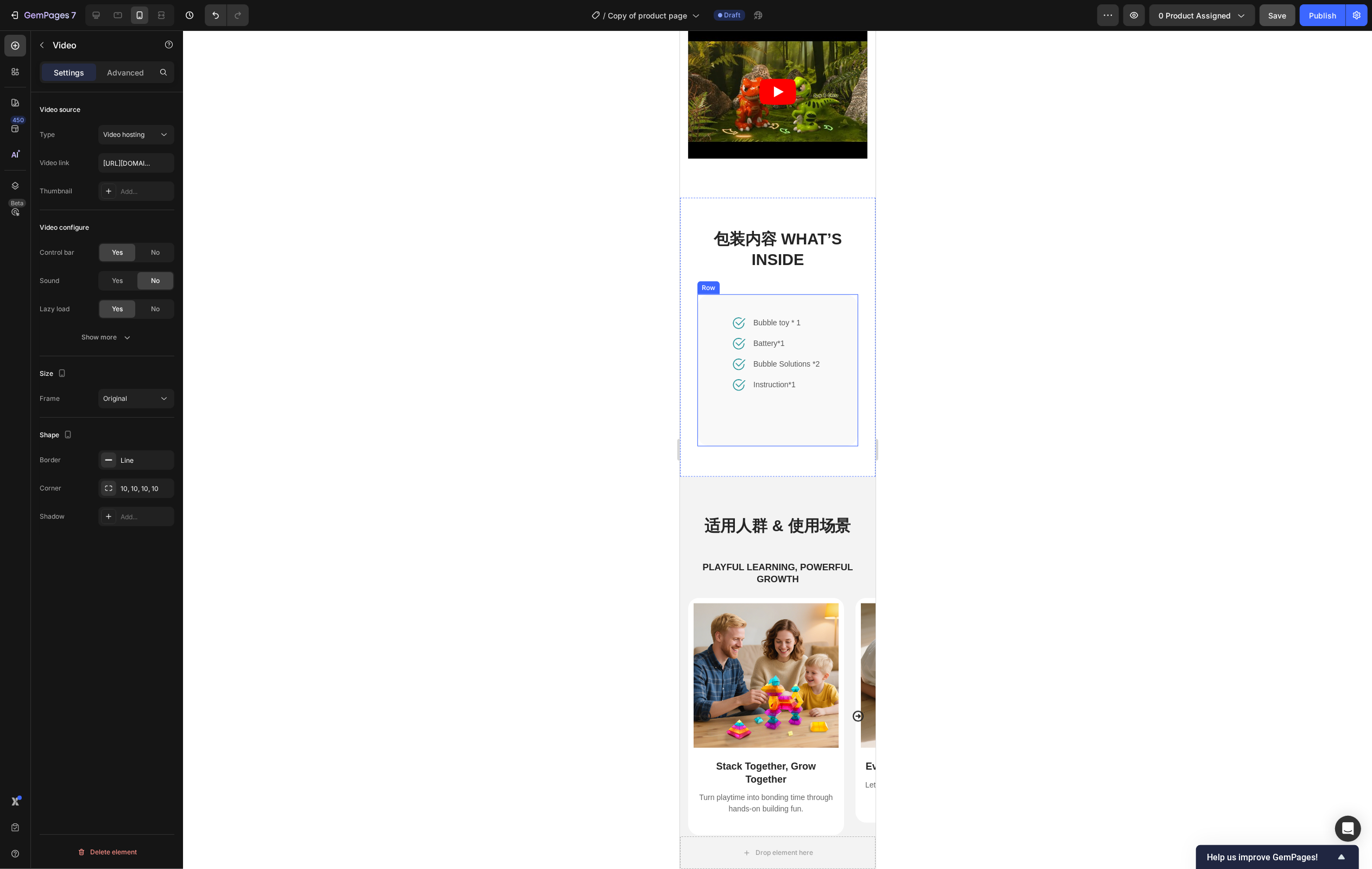
click at [763, 425] on div "Image Bubble toy * 1 Text block Row Image Battery*1 Text block Row Image Bubble…" at bounding box center [777, 370] width 92 height 108
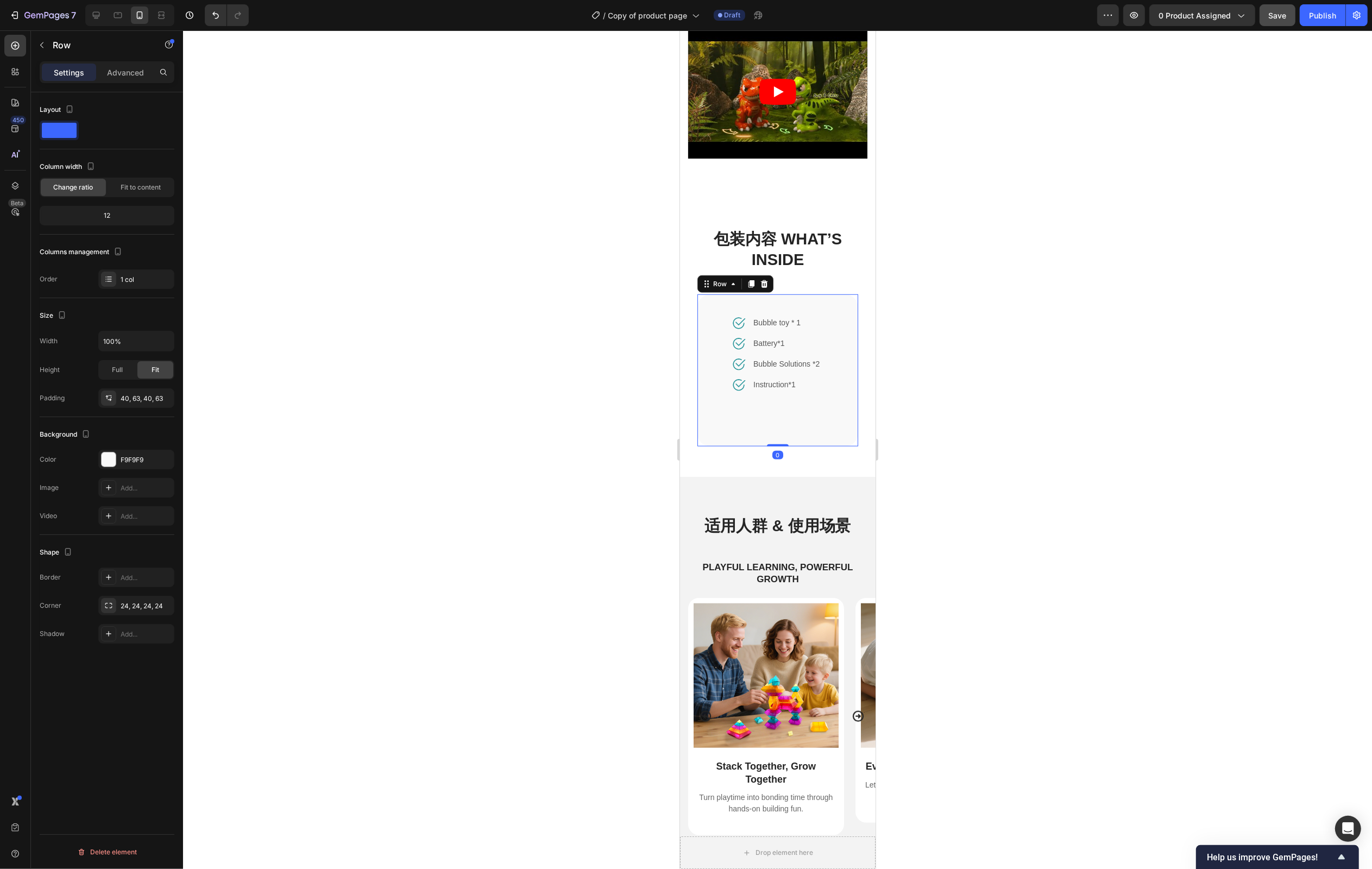
click at [747, 425] on div "Image Bubble toy * 1 Text block Row Image Battery*1 Text block Row Image Bubble…" at bounding box center [777, 370] width 92 height 108
click at [752, 423] on div "Image Bubble toy * 1 Text block Row Image Battery*1 Text block Row Image Bubble…" at bounding box center [777, 370] width 92 height 108
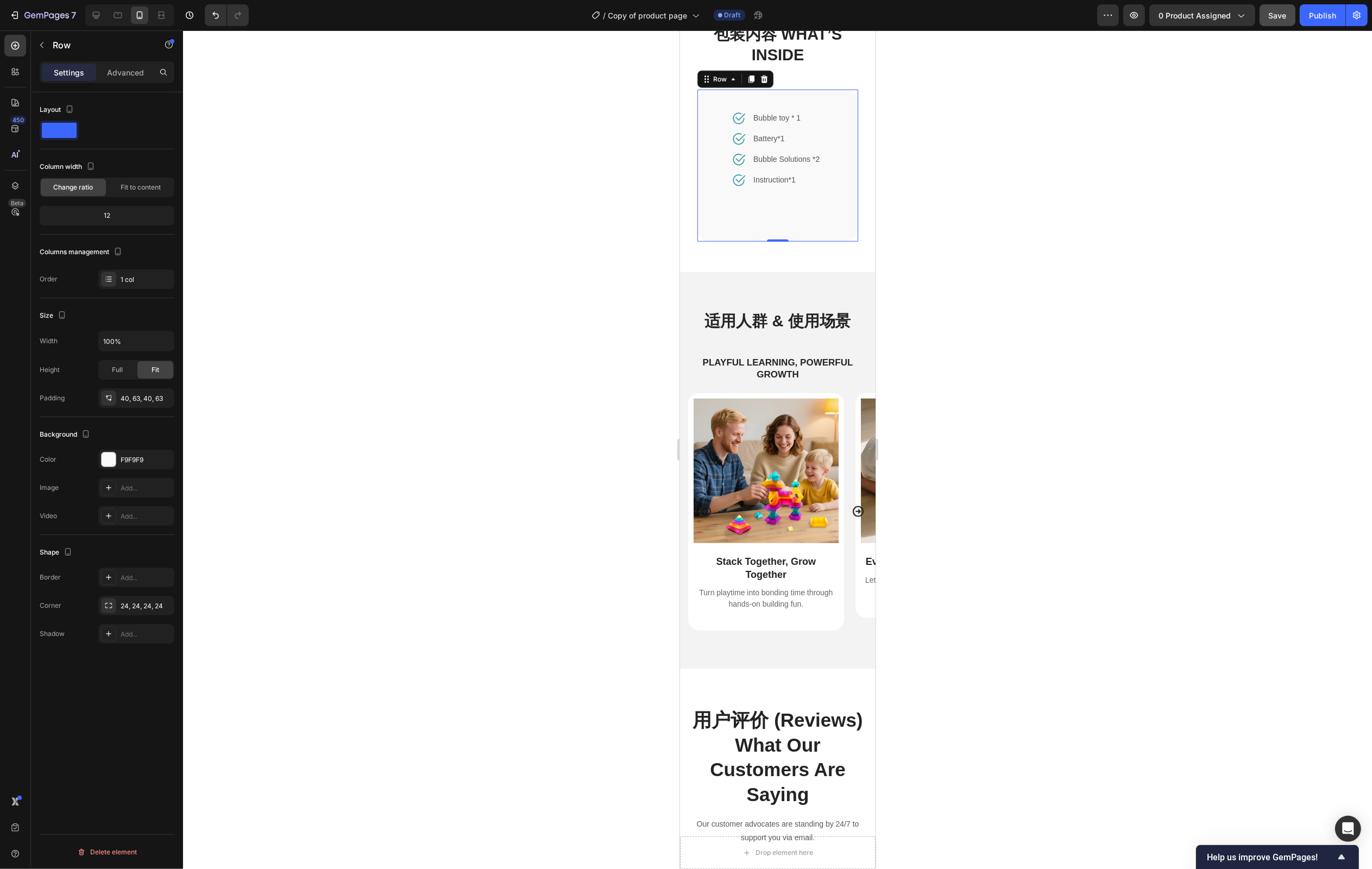
scroll to position [1312, 0]
click at [855, 517] on icon "Carousel Next Arrow" at bounding box center [858, 511] width 13 height 13
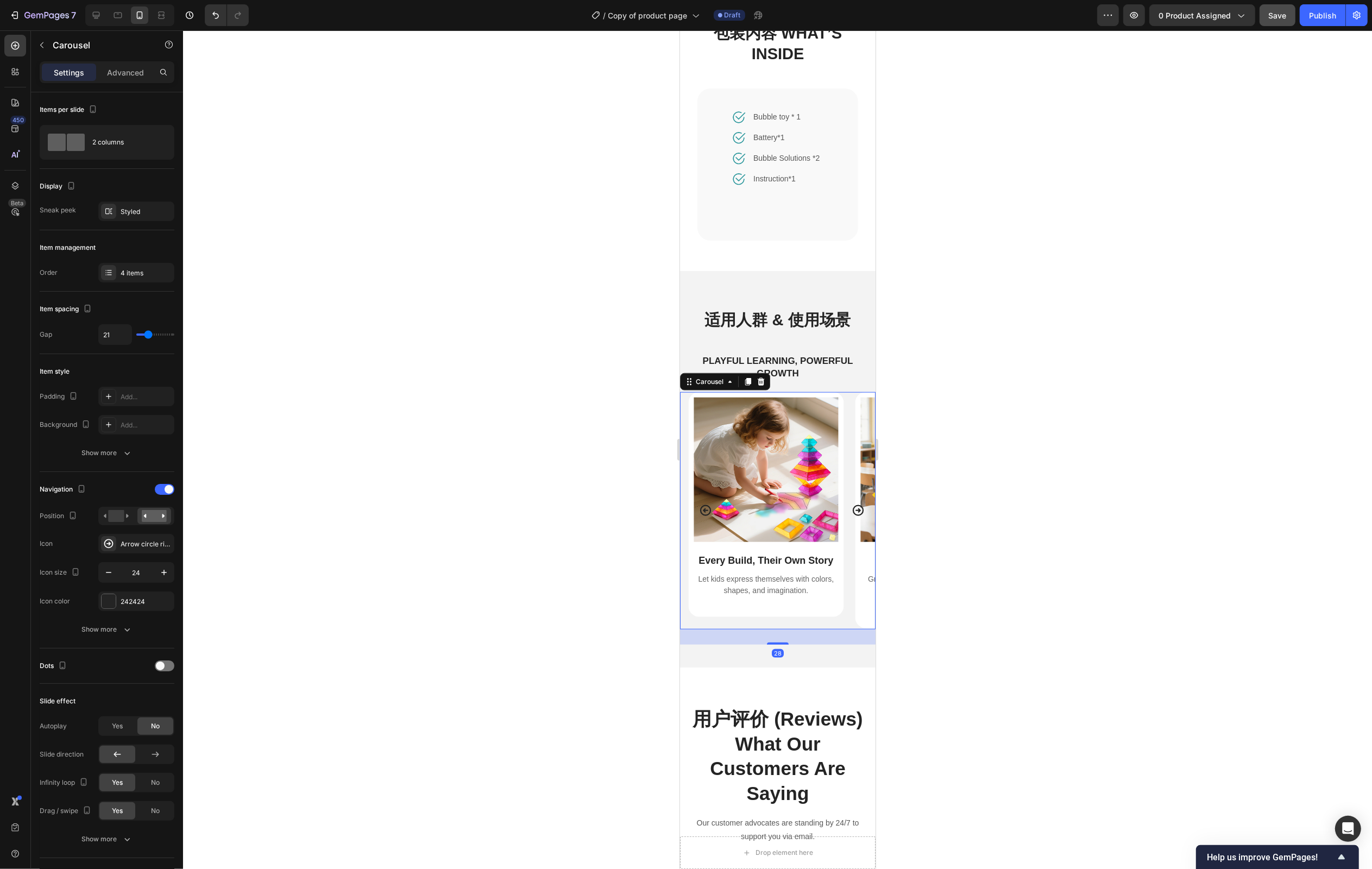
click at [855, 517] on icon "Carousel Next Arrow" at bounding box center [858, 511] width 13 height 13
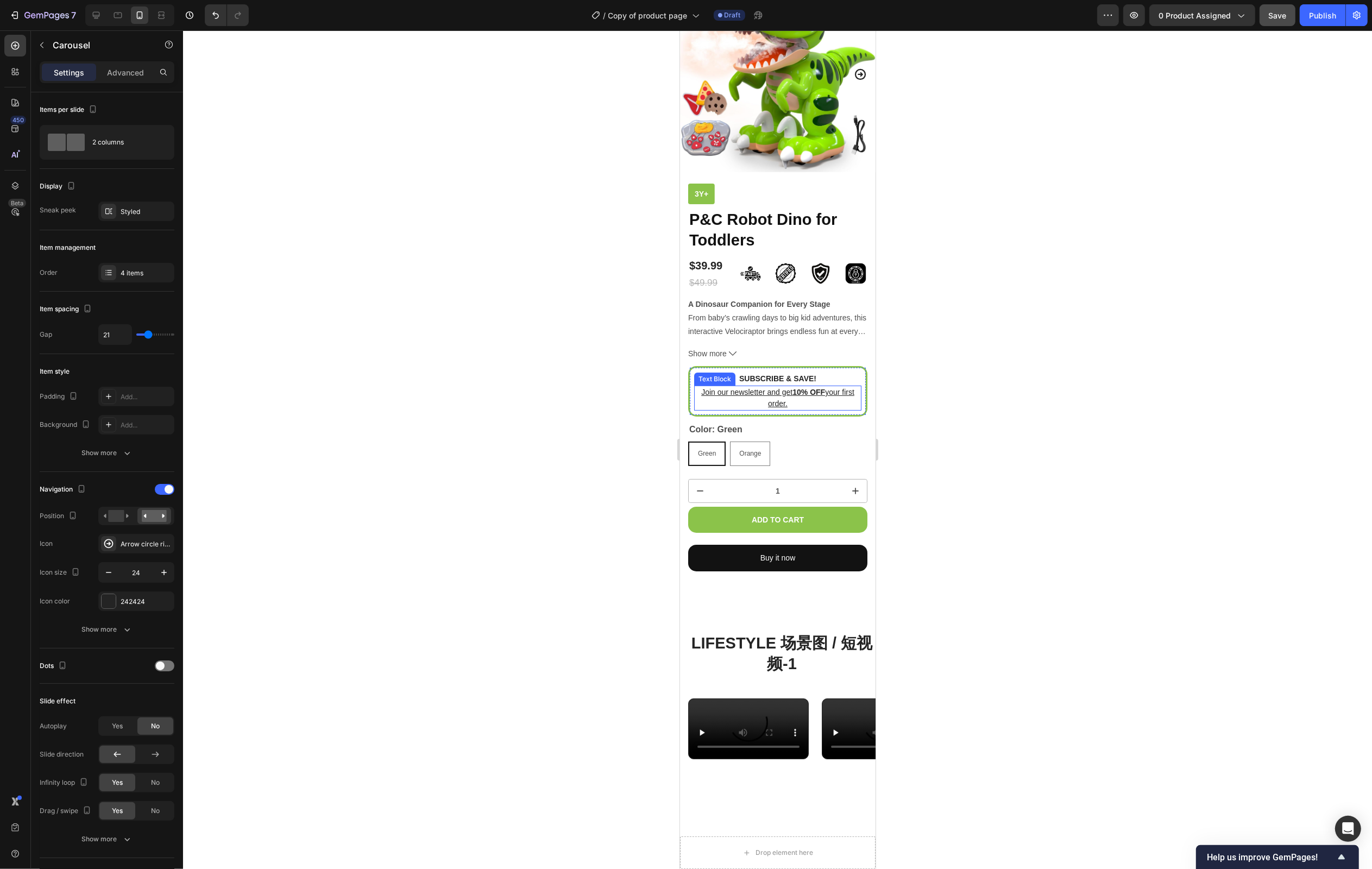
scroll to position [0, 0]
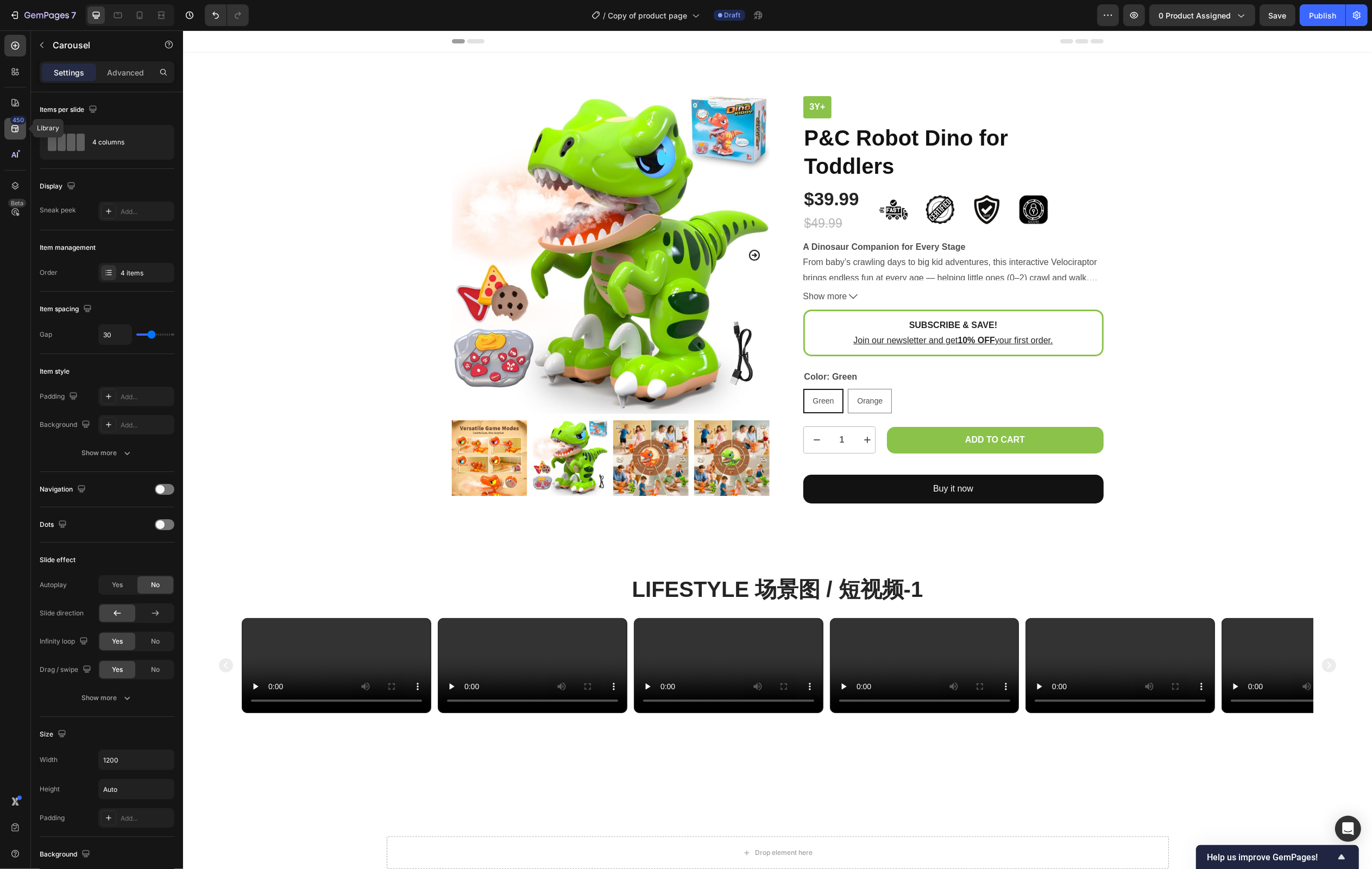
click at [15, 121] on div "450" at bounding box center [18, 120] width 15 height 9
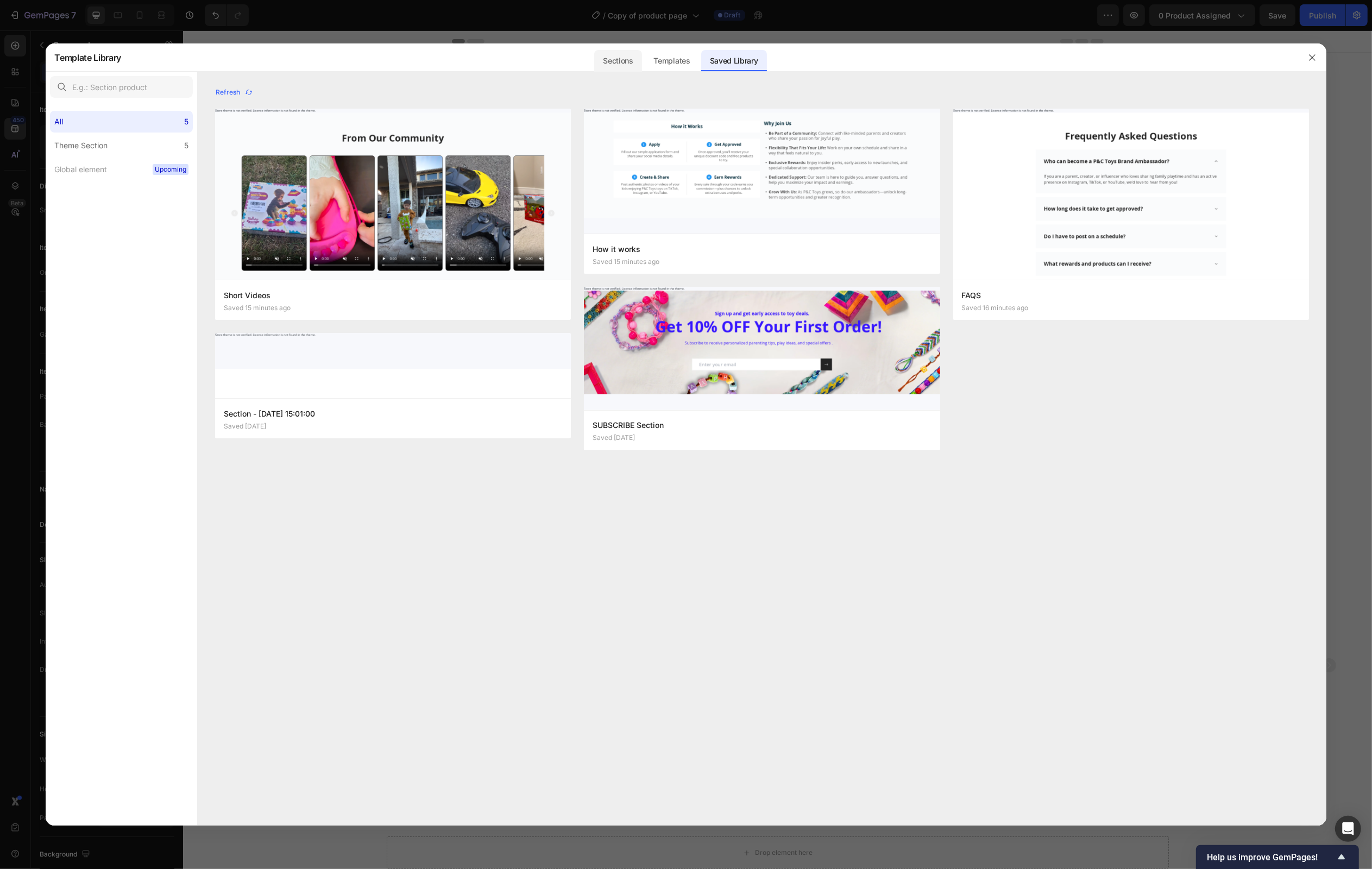
click at [623, 63] on div "Sections" at bounding box center [617, 60] width 47 height 21
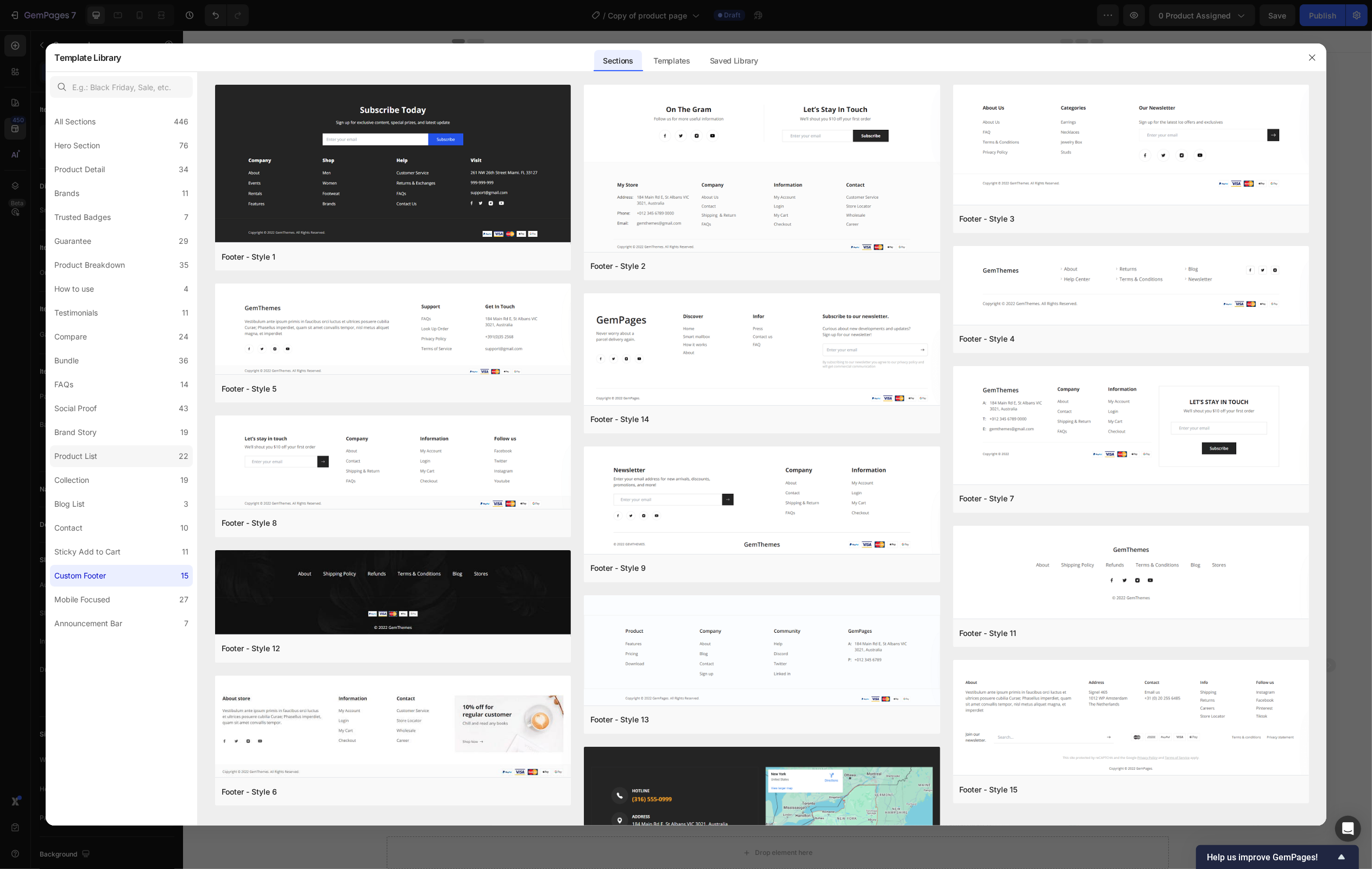
click at [78, 453] on div "Product List" at bounding box center [76, 456] width 43 height 13
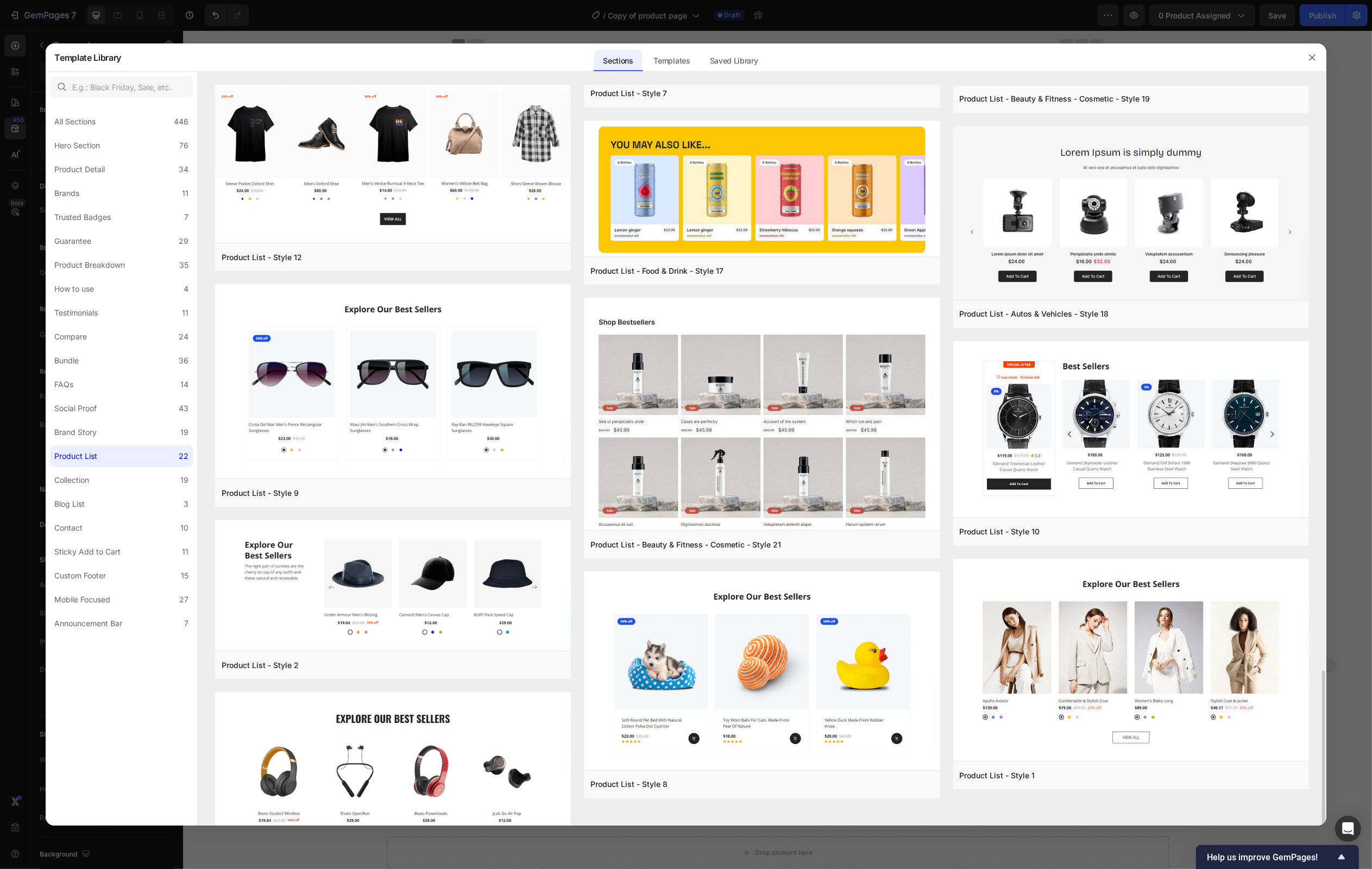
scroll to position [1117, 0]
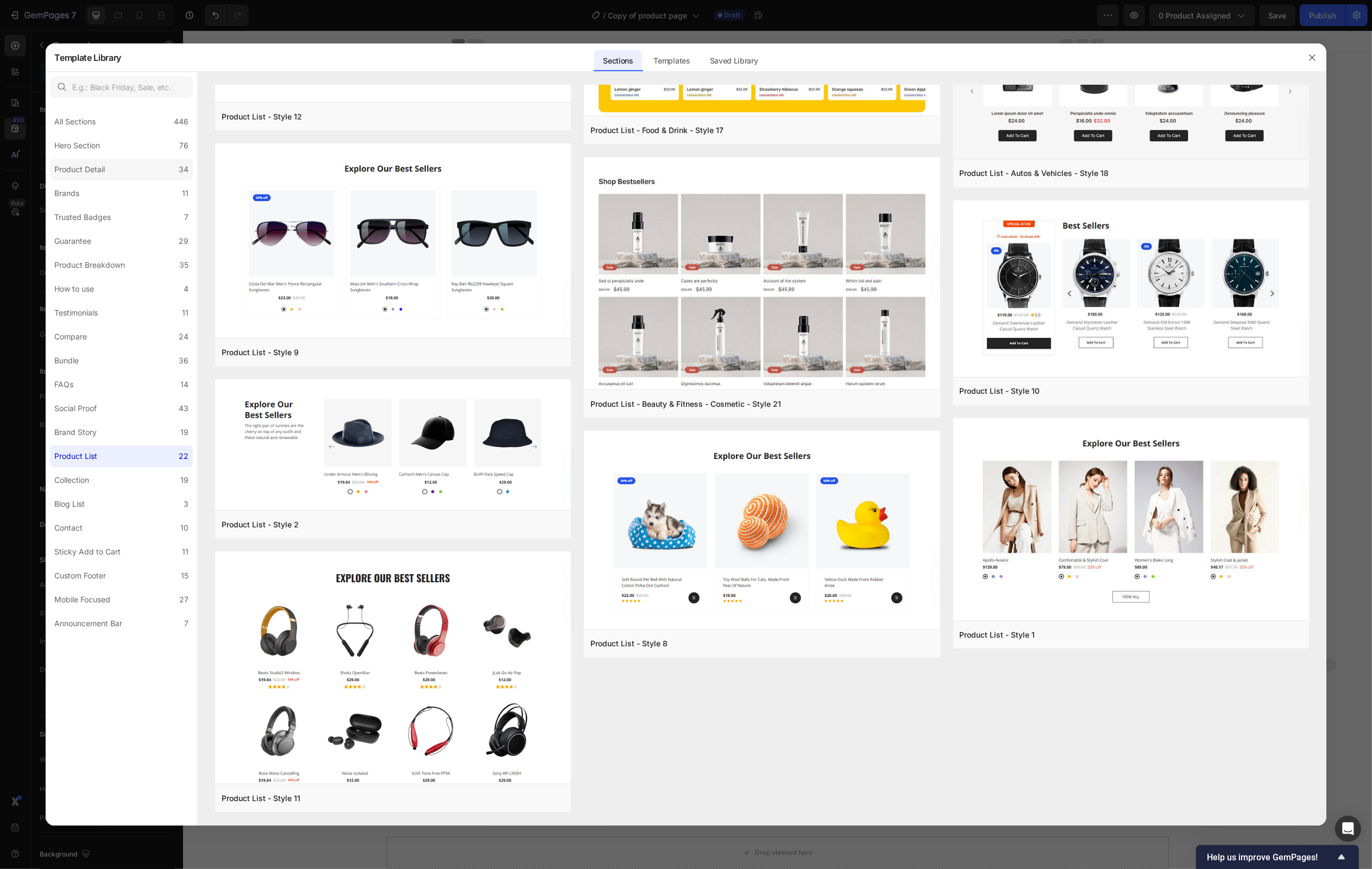
click at [95, 171] on div "Product Detail" at bounding box center [80, 170] width 51 height 13
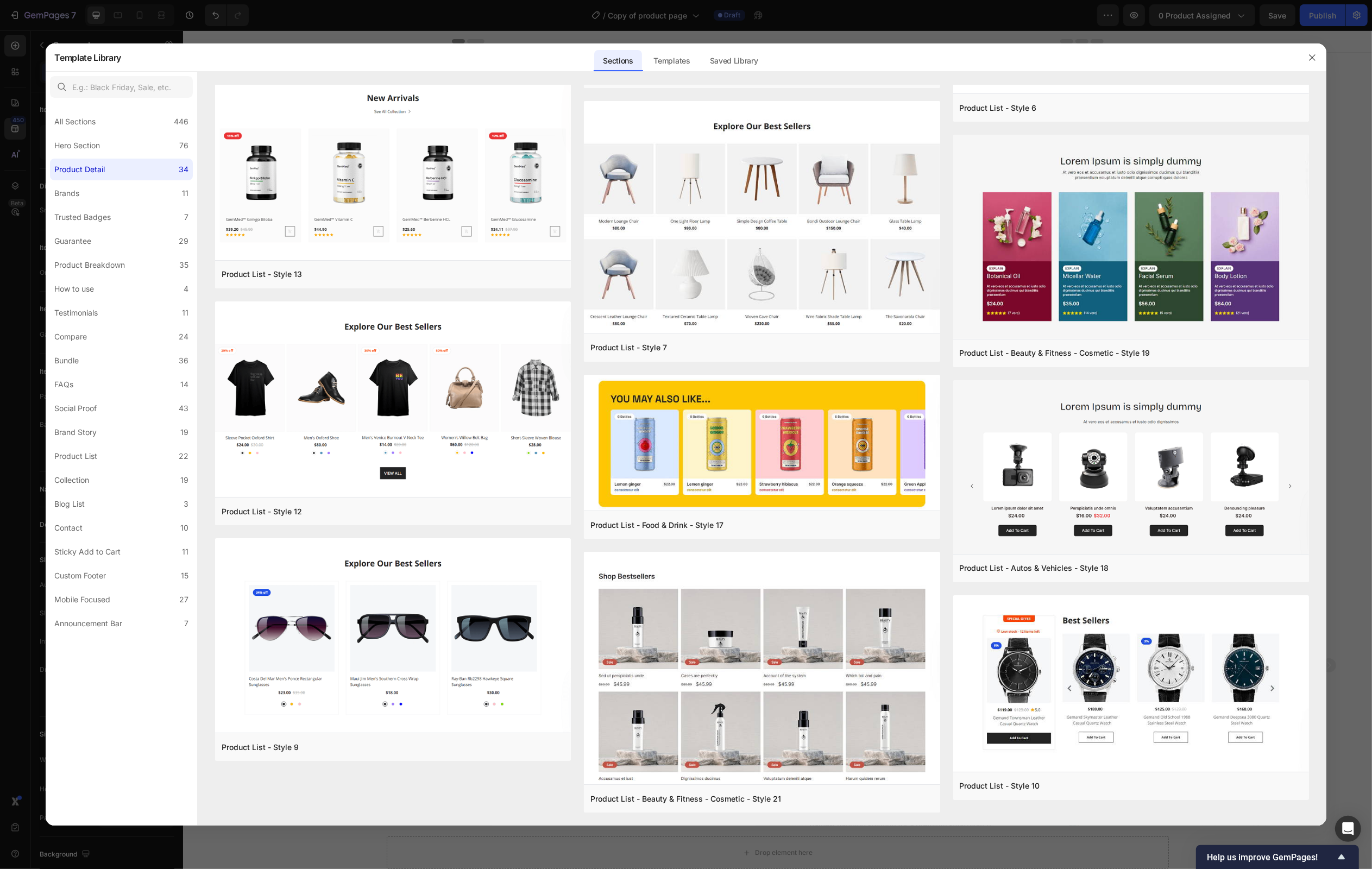
scroll to position [0, 0]
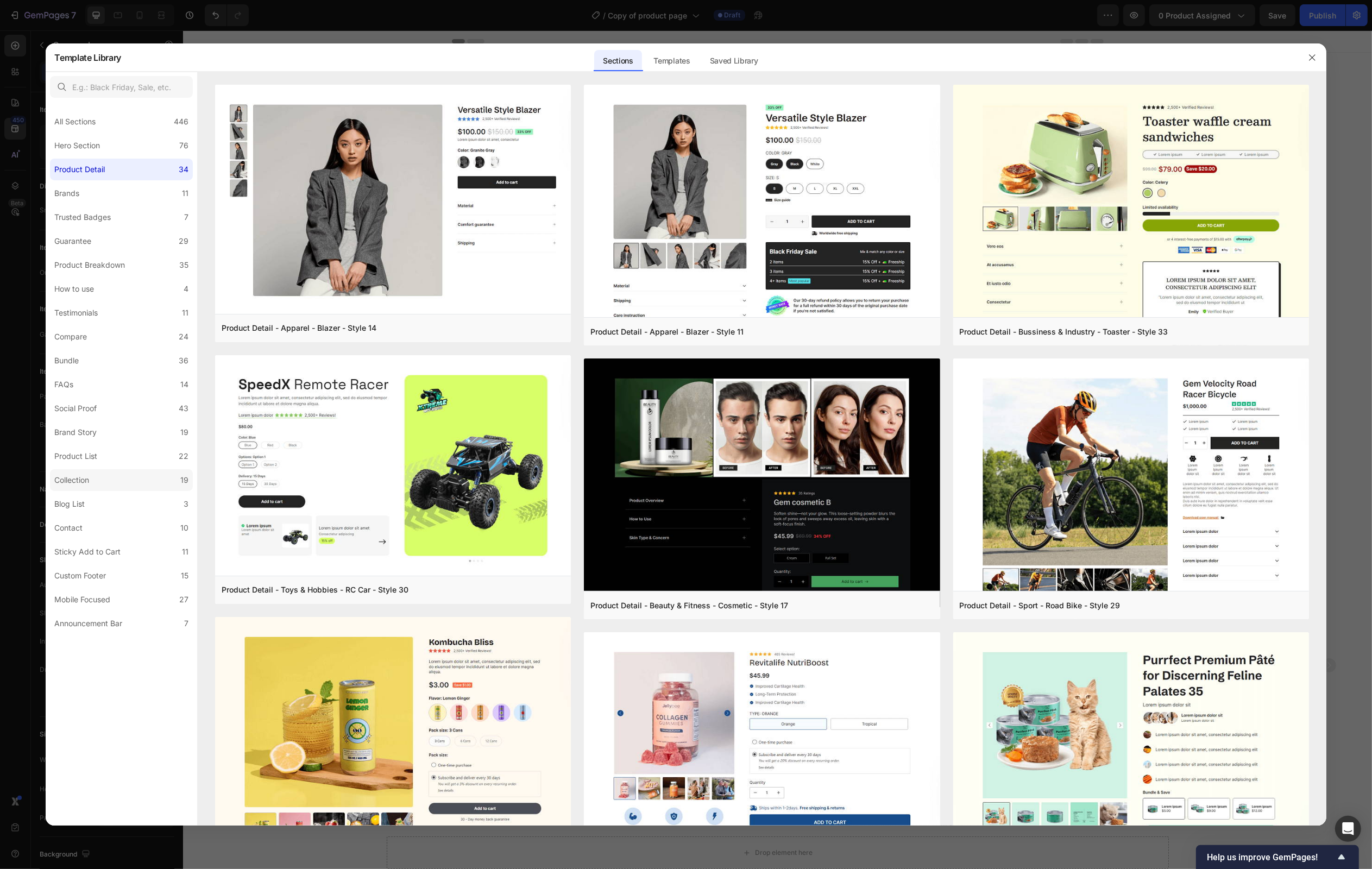
click at [107, 471] on label "Collection 19" at bounding box center [122, 480] width 143 height 21
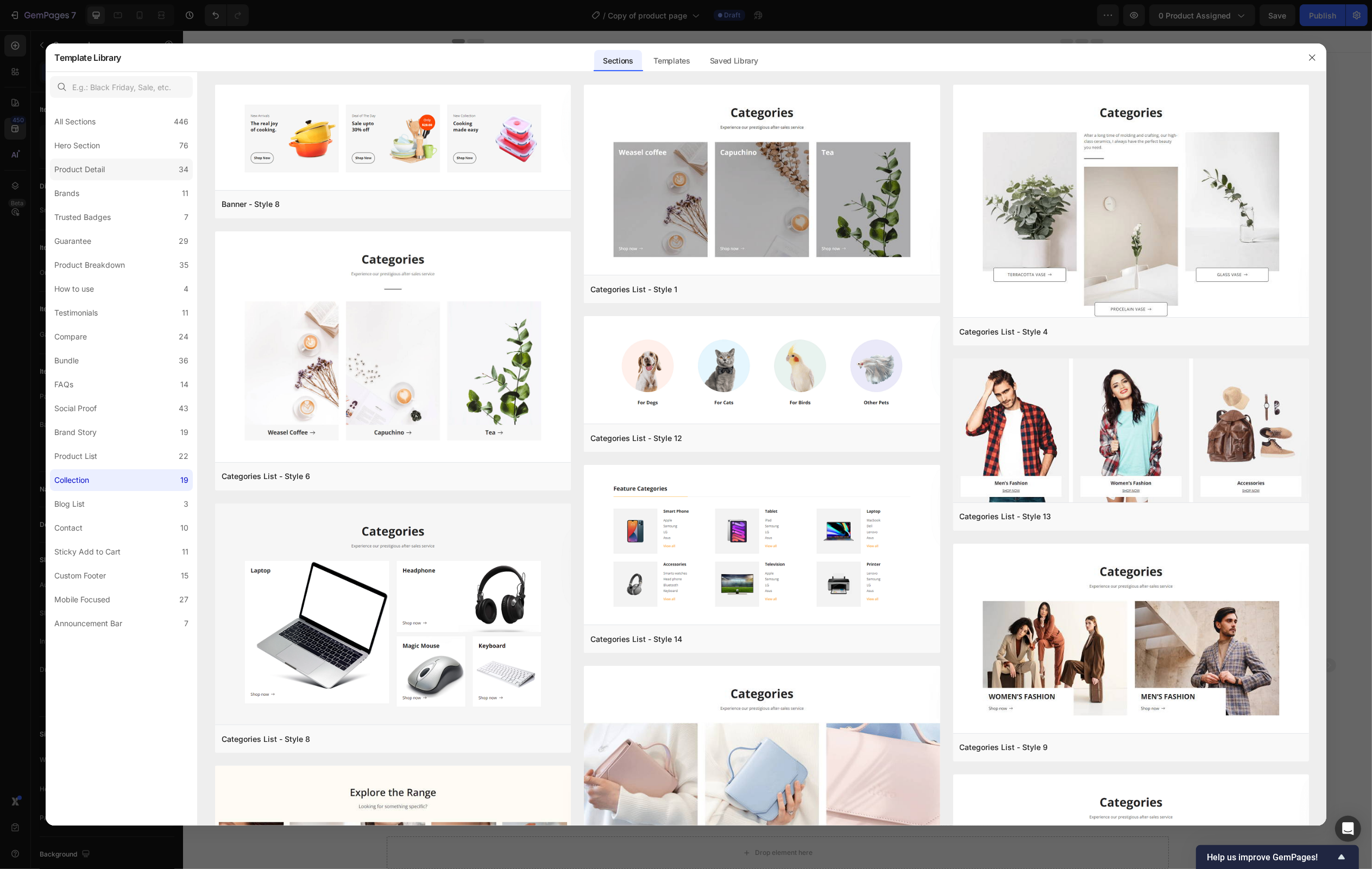
click at [82, 168] on div "Product Detail" at bounding box center [80, 170] width 51 height 13
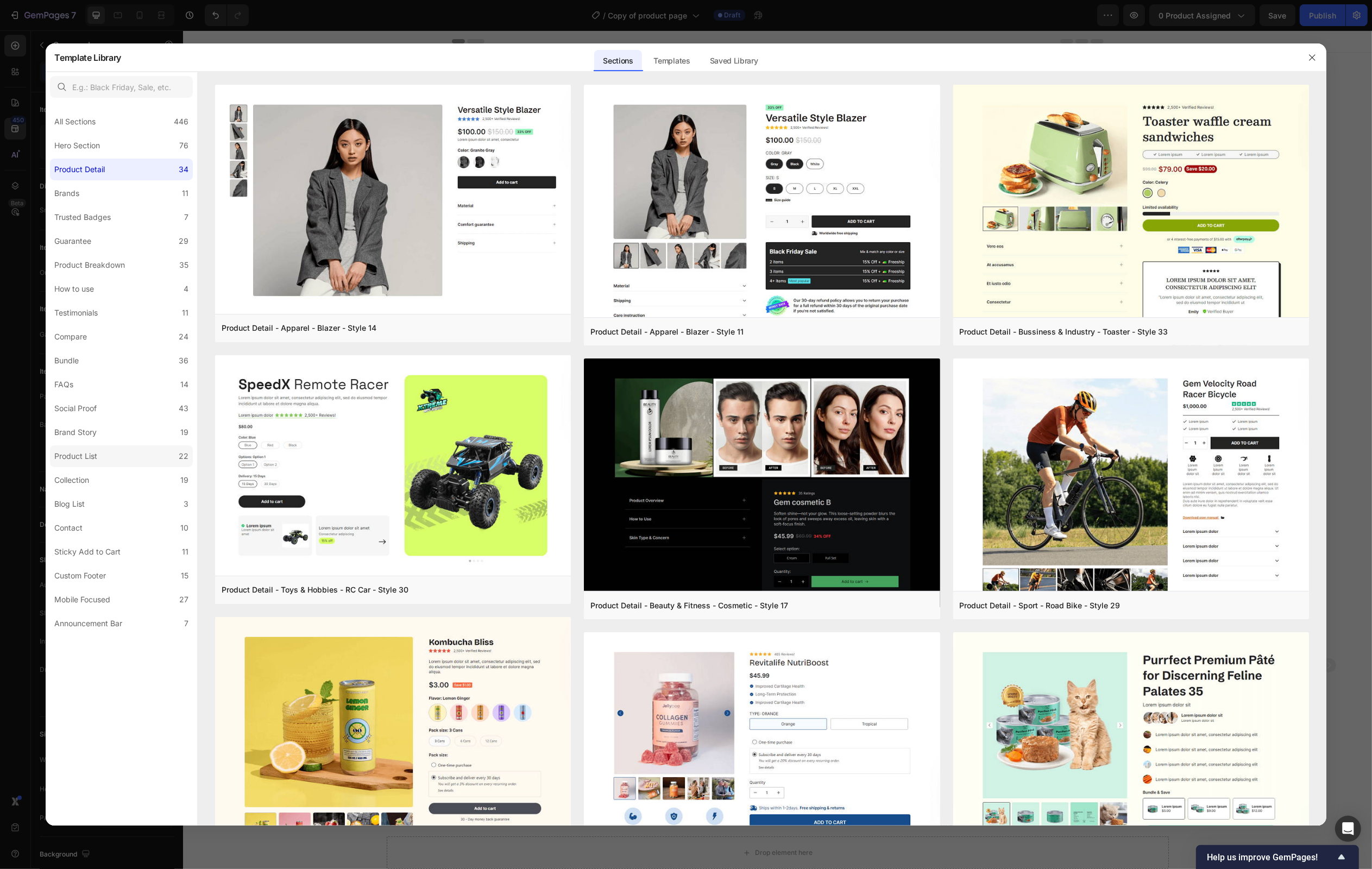
click at [97, 454] on div "Product List" at bounding box center [76, 456] width 43 height 13
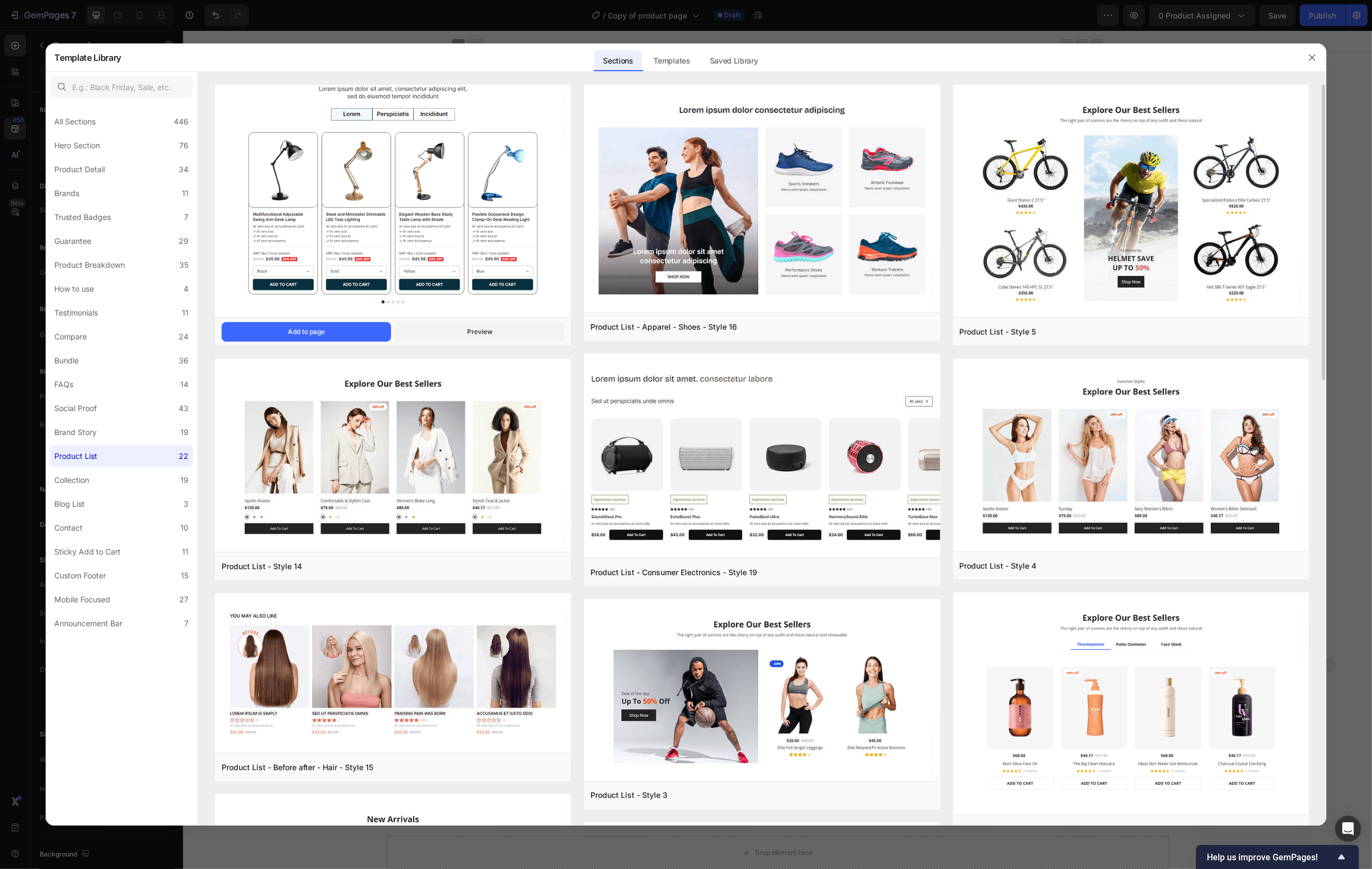
click at [528, 156] on img at bounding box center [393, 184] width 356 height 272
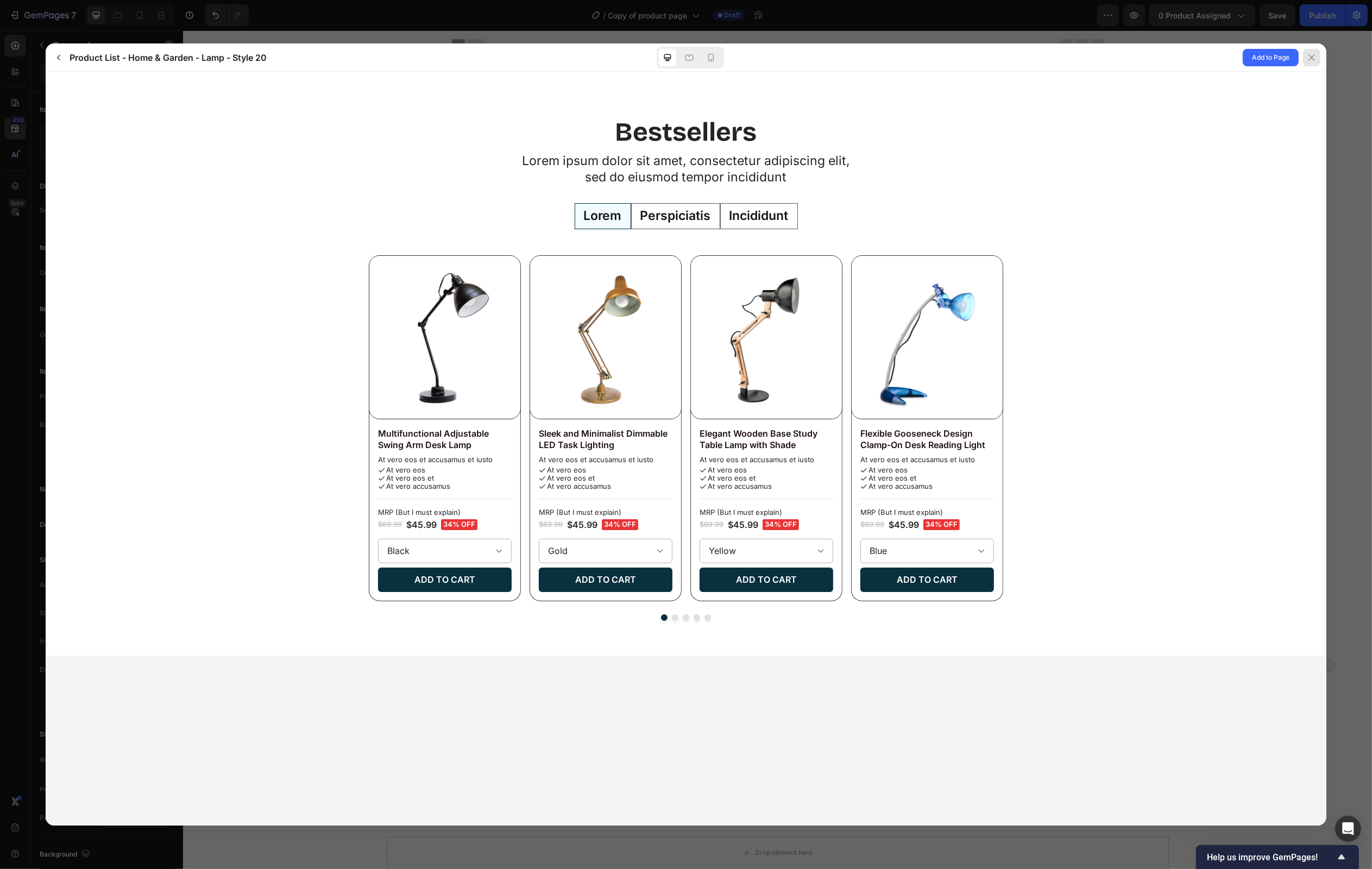
click at [1317, 57] on div at bounding box center [1312, 57] width 18 height 18
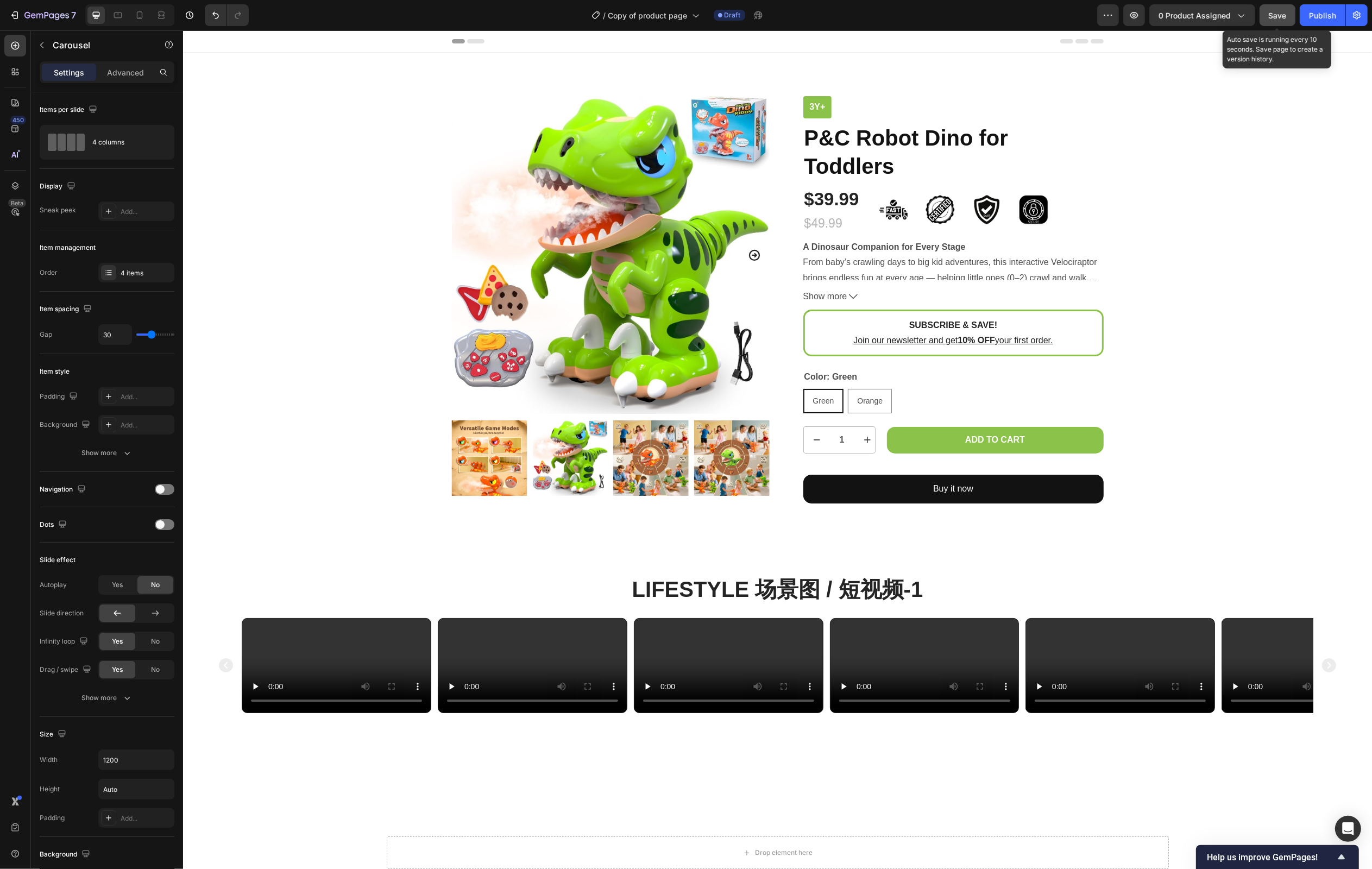
click at [1269, 24] on button "Save" at bounding box center [1278, 15] width 36 height 21
